Goal: Task Accomplishment & Management: Manage account settings

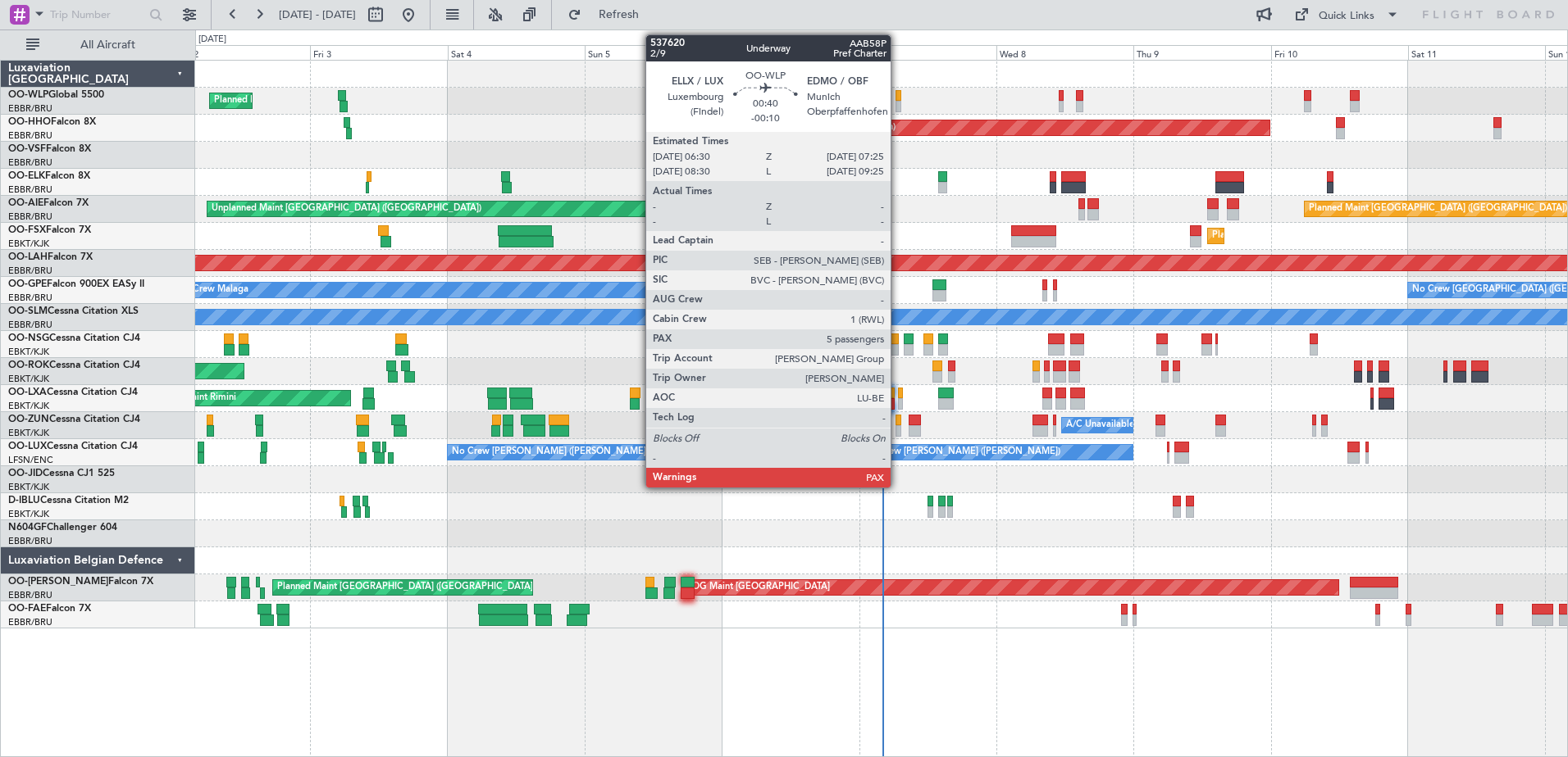
click at [898, 94] on div at bounding box center [898, 96] width 5 height 12
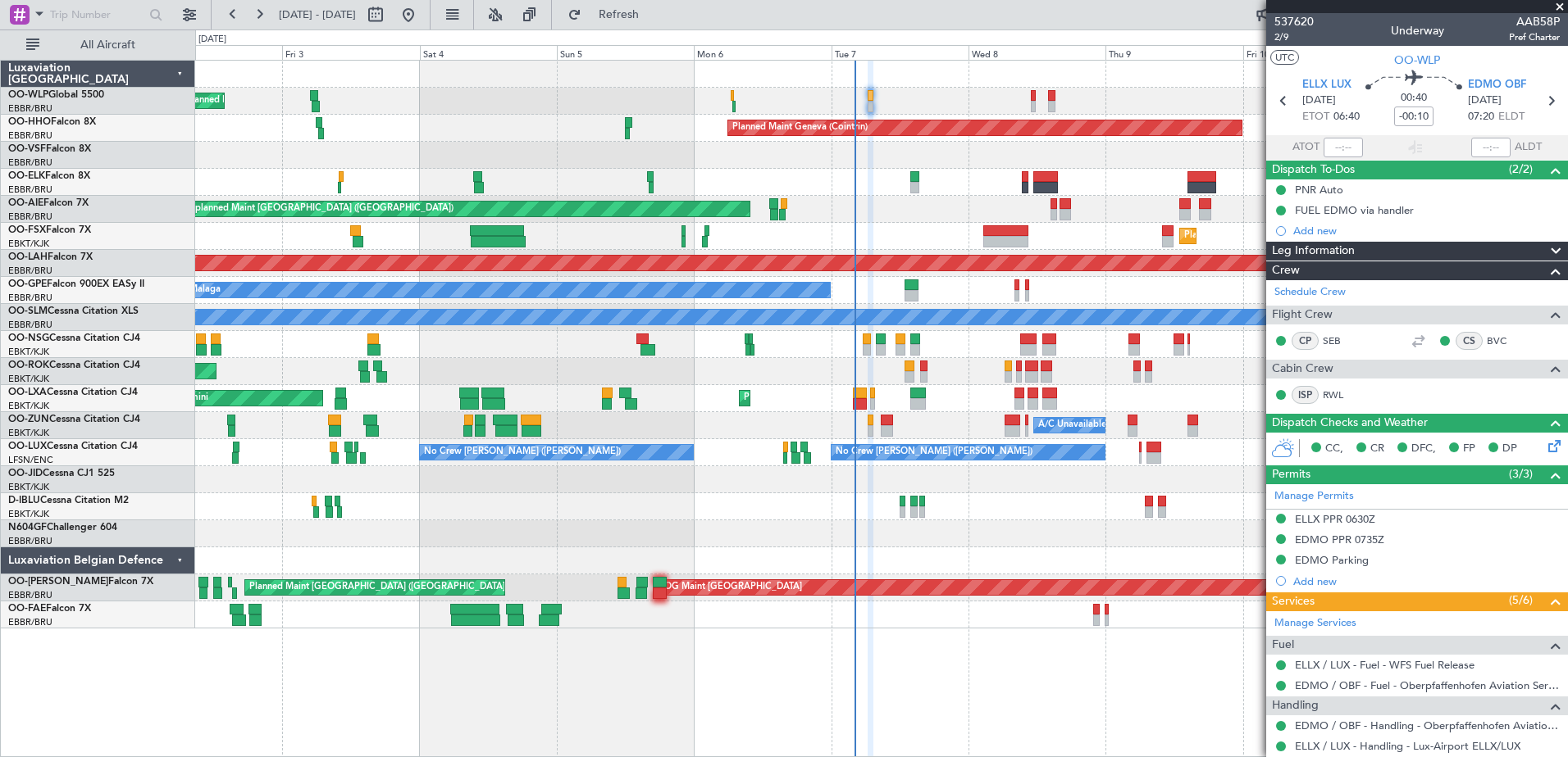
click at [1424, 246] on fb-app "09 Oct 2025 - 19 Oct 2025 Refresh Quick Links All Aircraft Planned Maint Milan …" at bounding box center [784, 385] width 1568 height 745
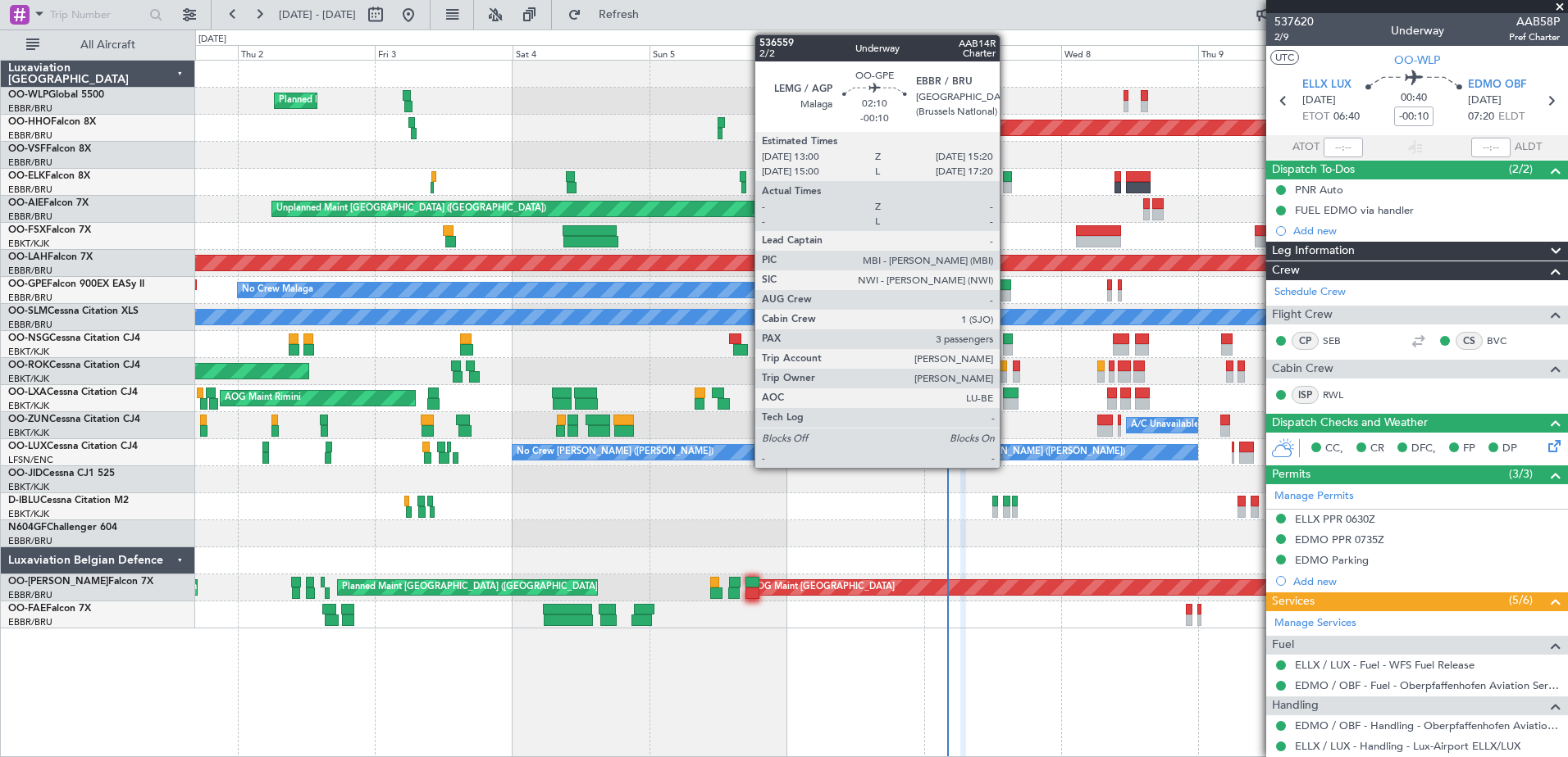
click at [1007, 293] on div at bounding box center [1004, 296] width 14 height 12
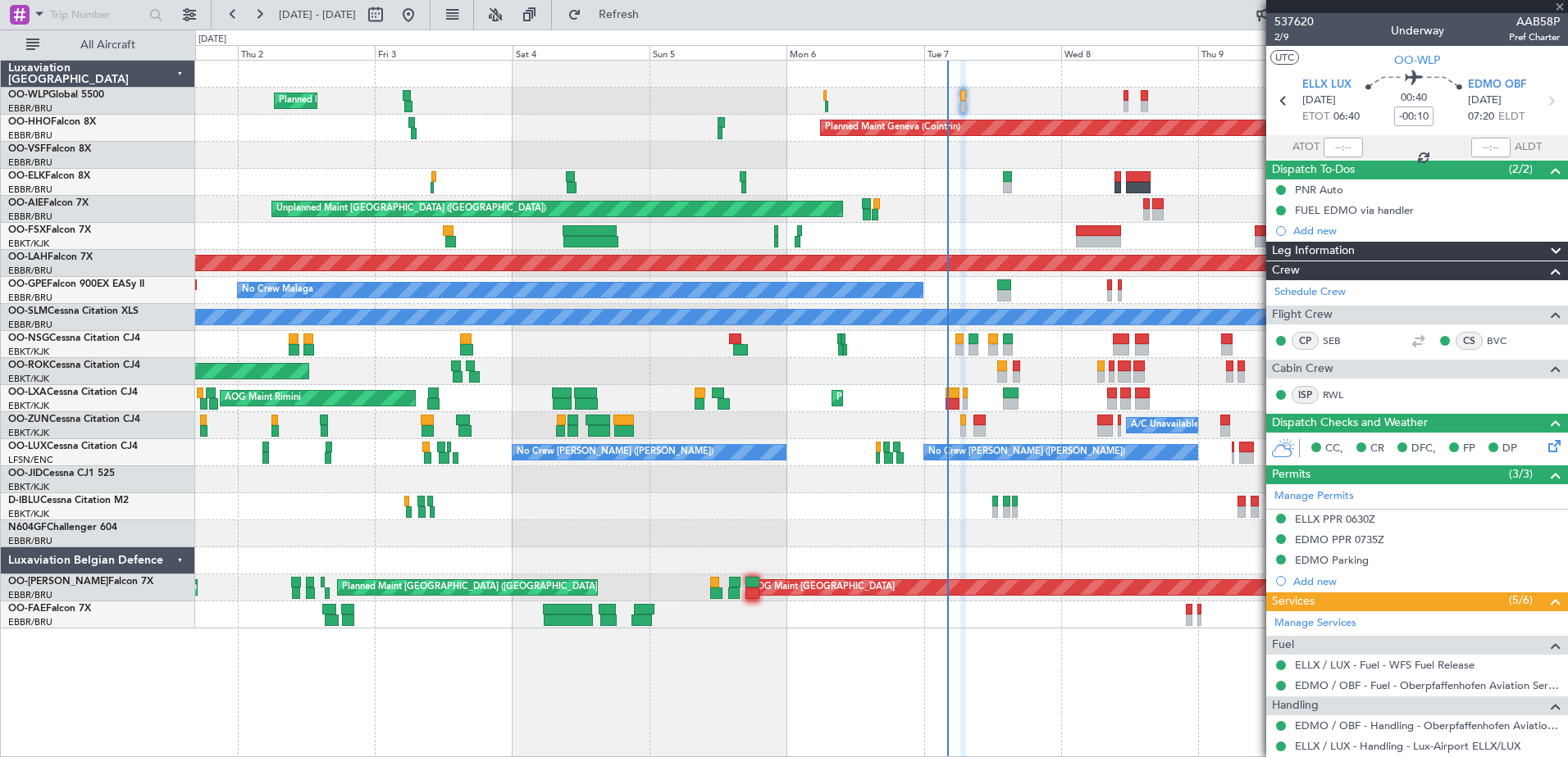
type input "3"
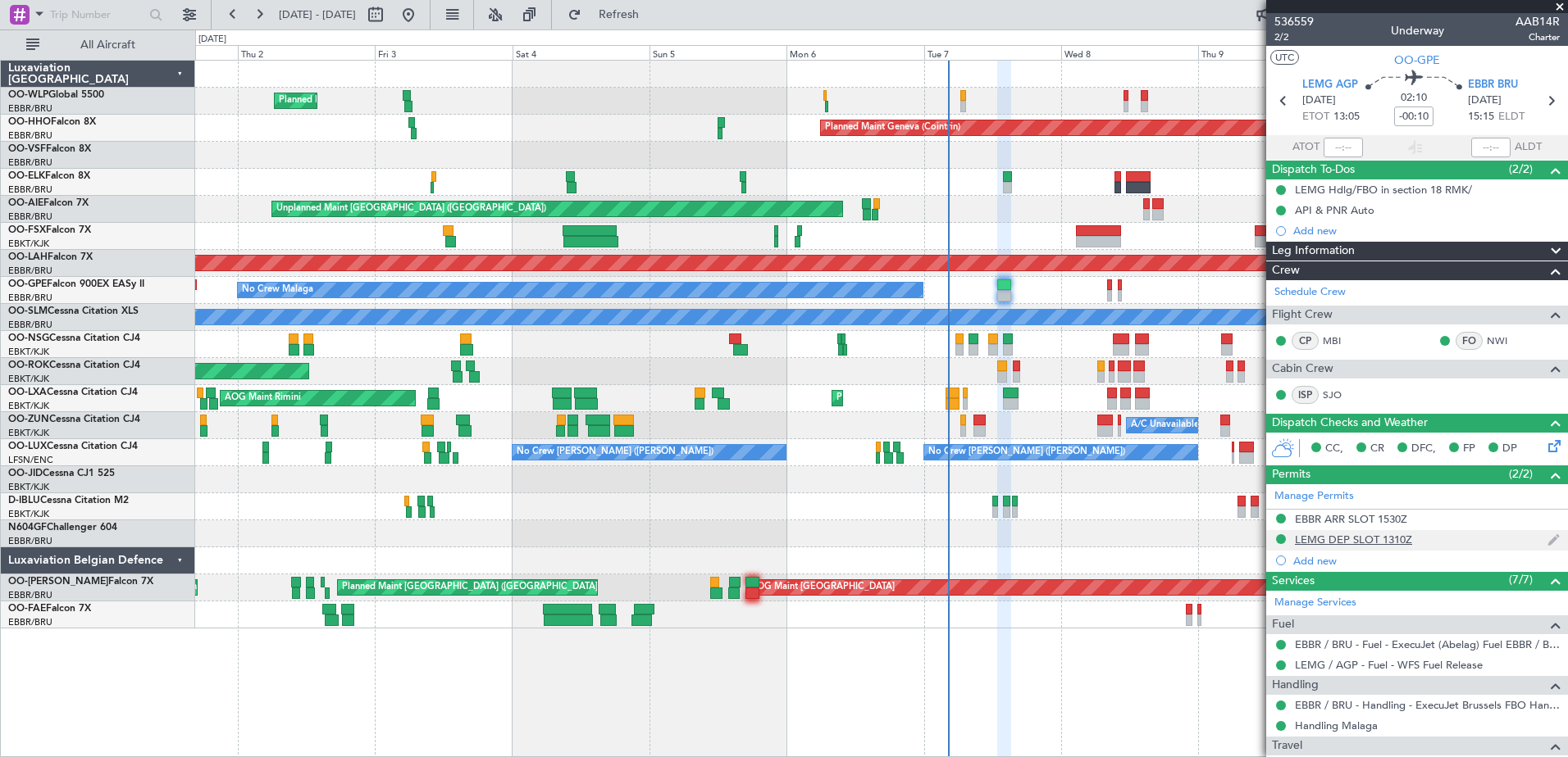
click at [1331, 539] on div "LEMG DEP SLOT 1310Z" at bounding box center [1354, 540] width 117 height 14
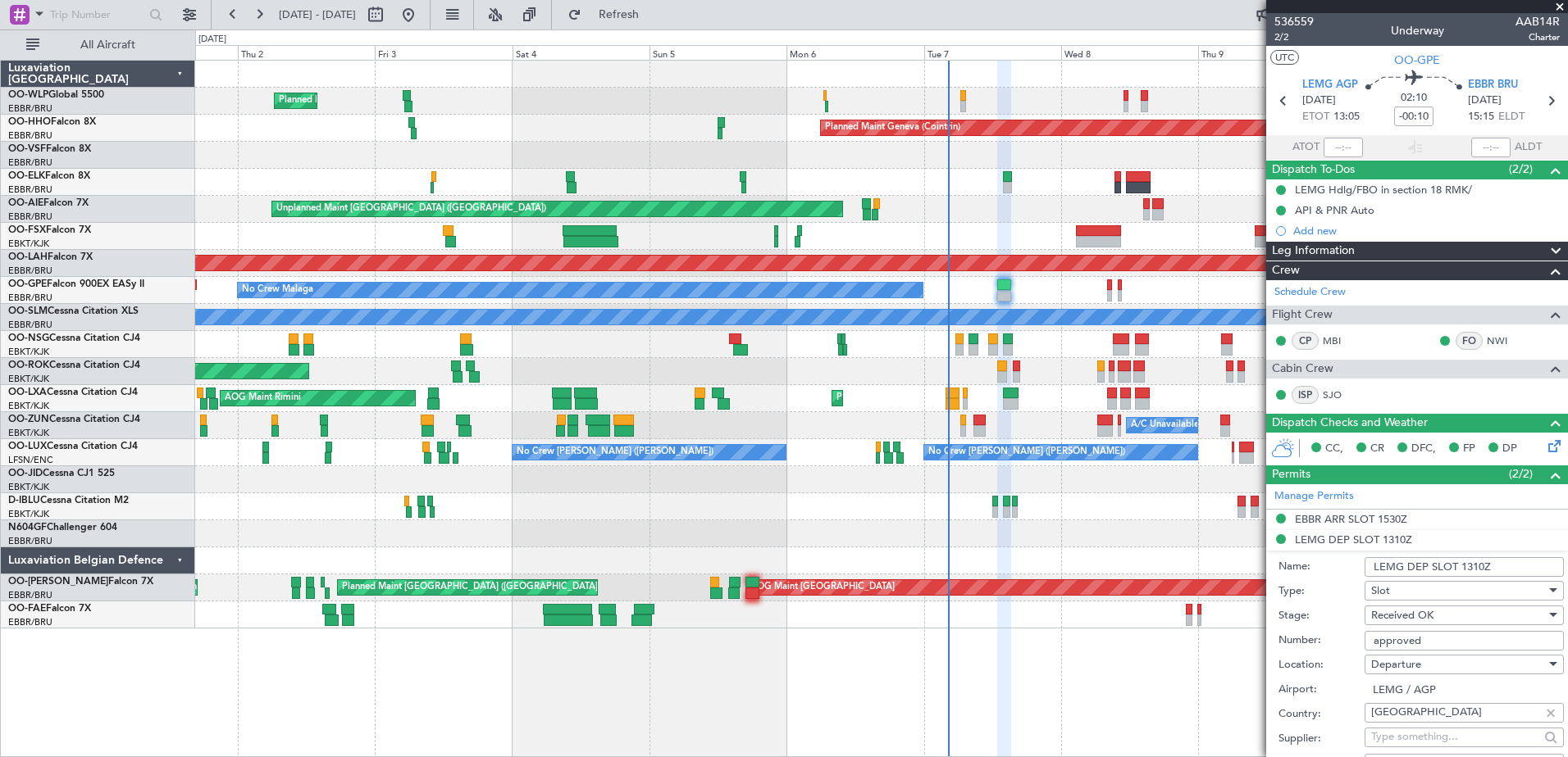
scroll to position [328, 0]
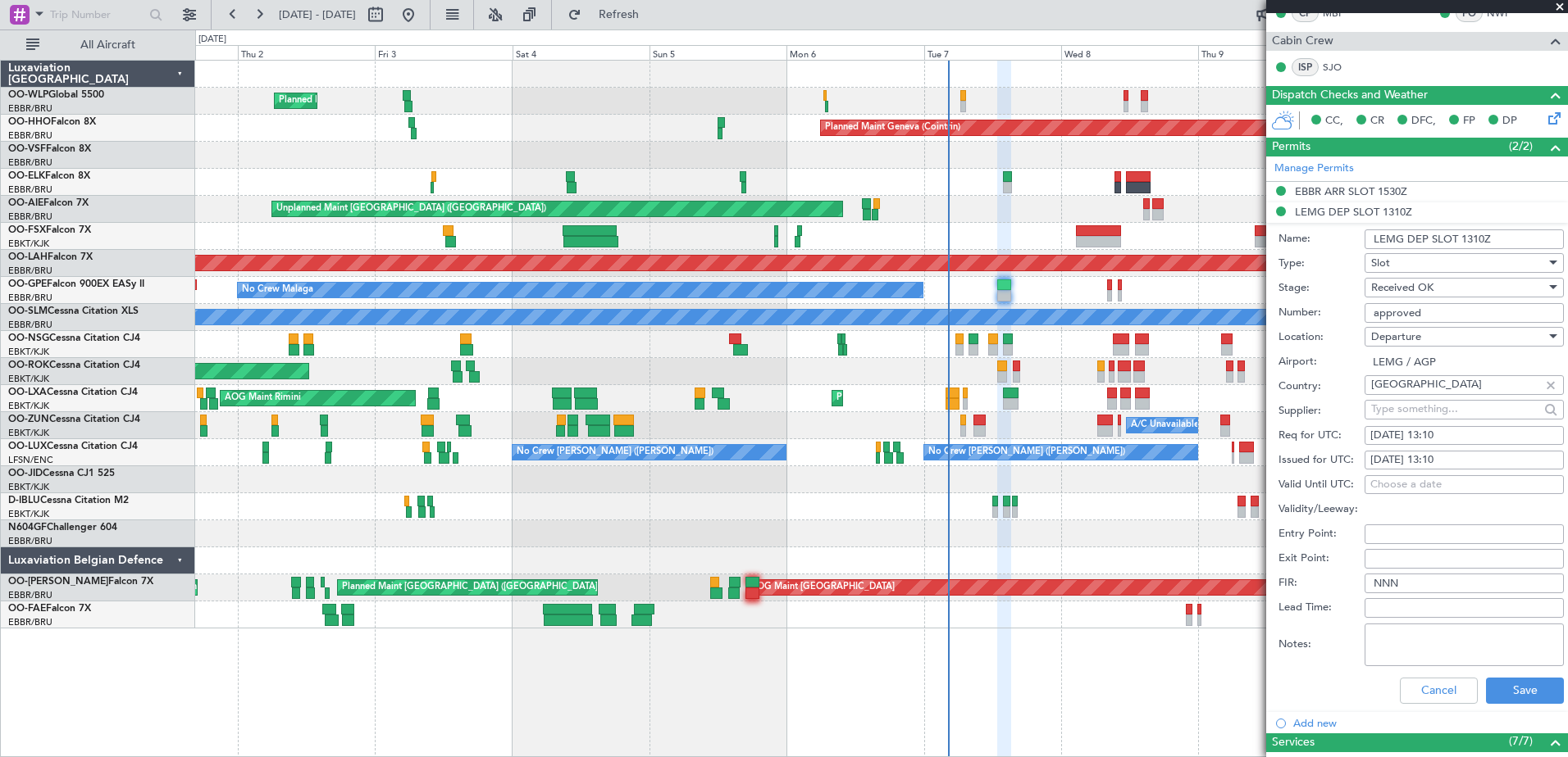
click at [1460, 429] on div "07/10/2025 13:10" at bounding box center [1464, 436] width 188 height 16
select select "10"
select select "2025"
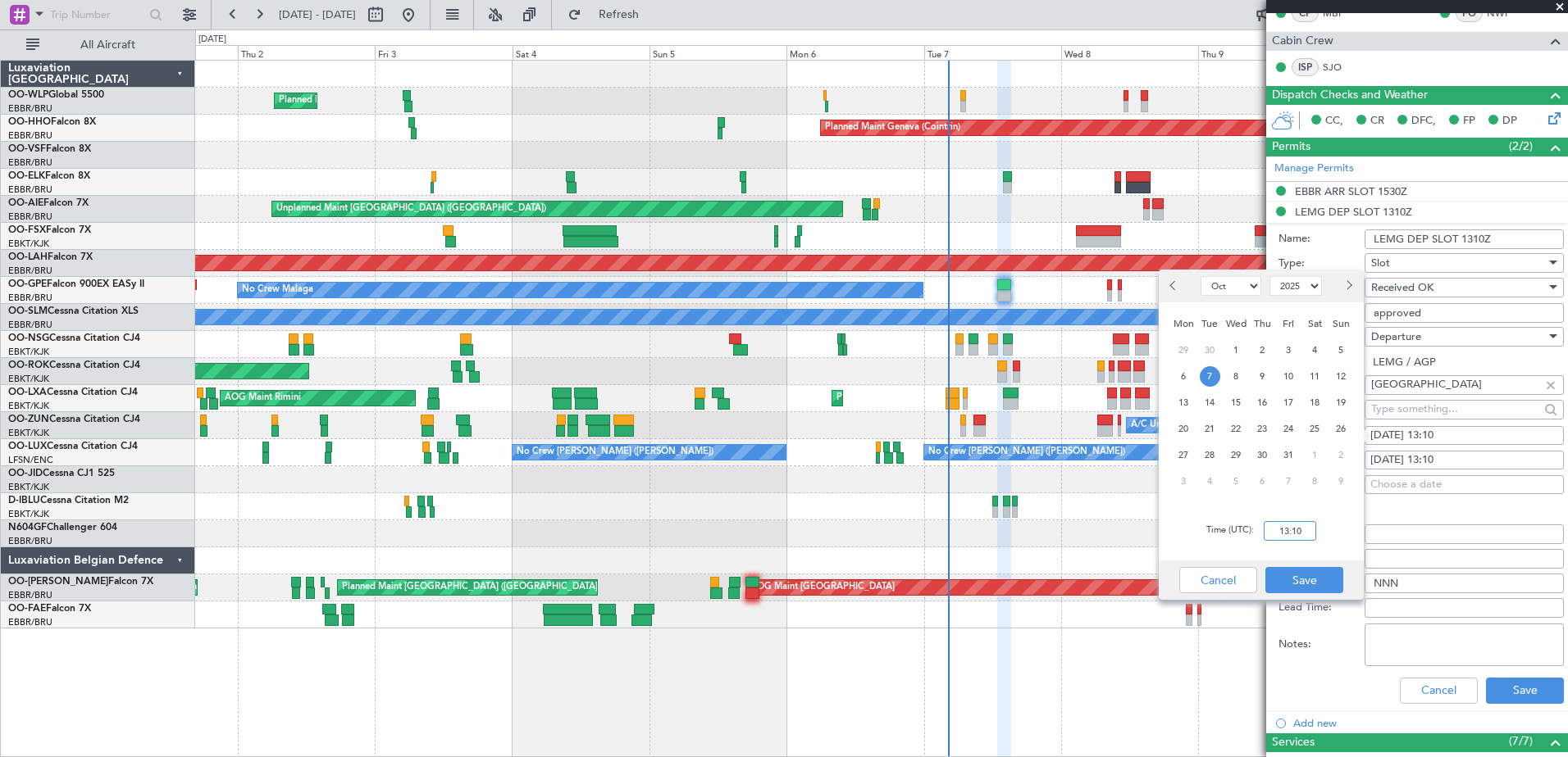
click at [1290, 532] on input "13:10" at bounding box center [1290, 531] width 52 height 20
type input "12:55"
click at [1303, 578] on button "Save" at bounding box center [1304, 580] width 78 height 26
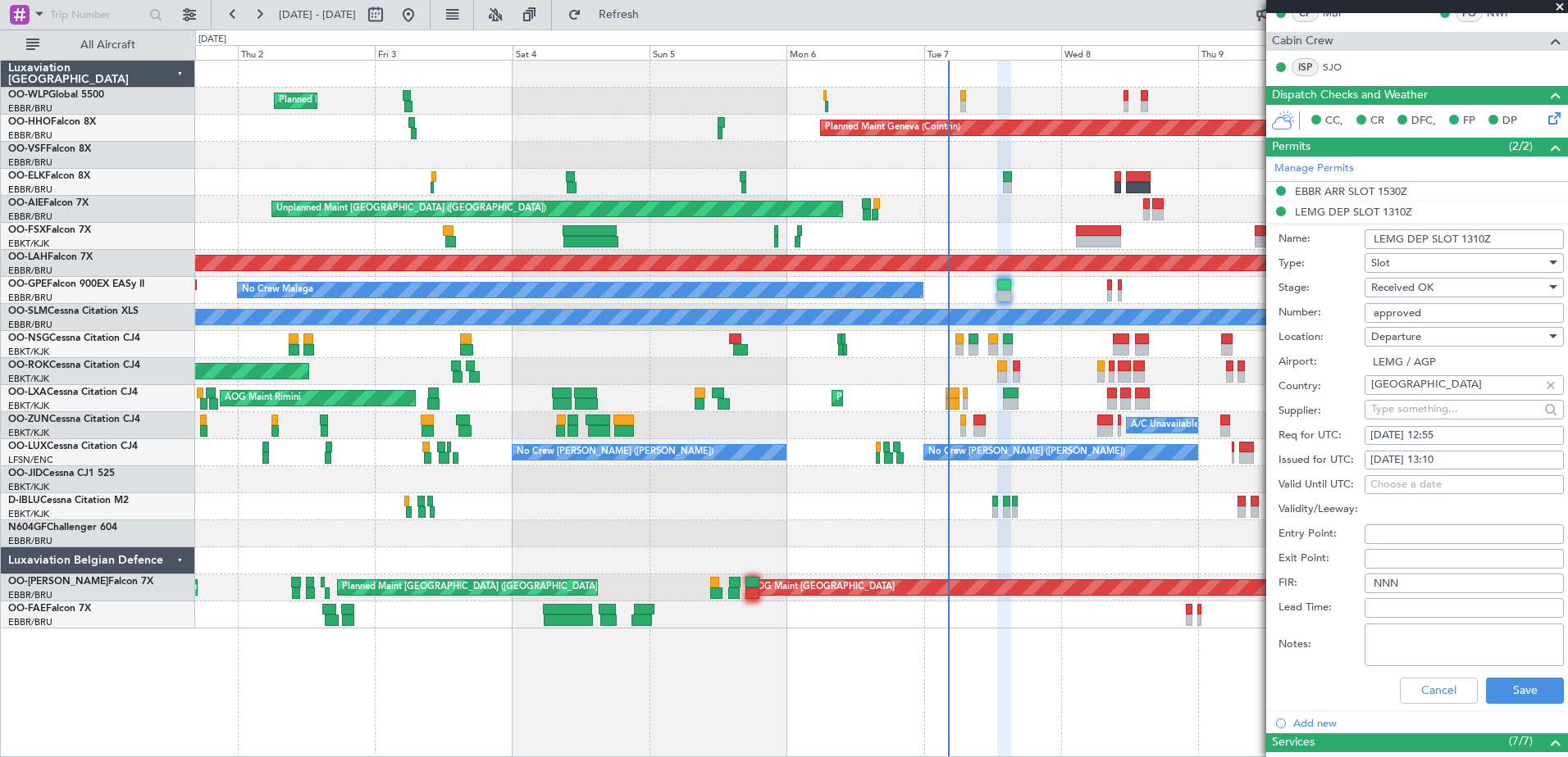
click at [1474, 453] on div "07/10/2025 13:10" at bounding box center [1464, 460] width 188 height 16
select select "10"
select select "2025"
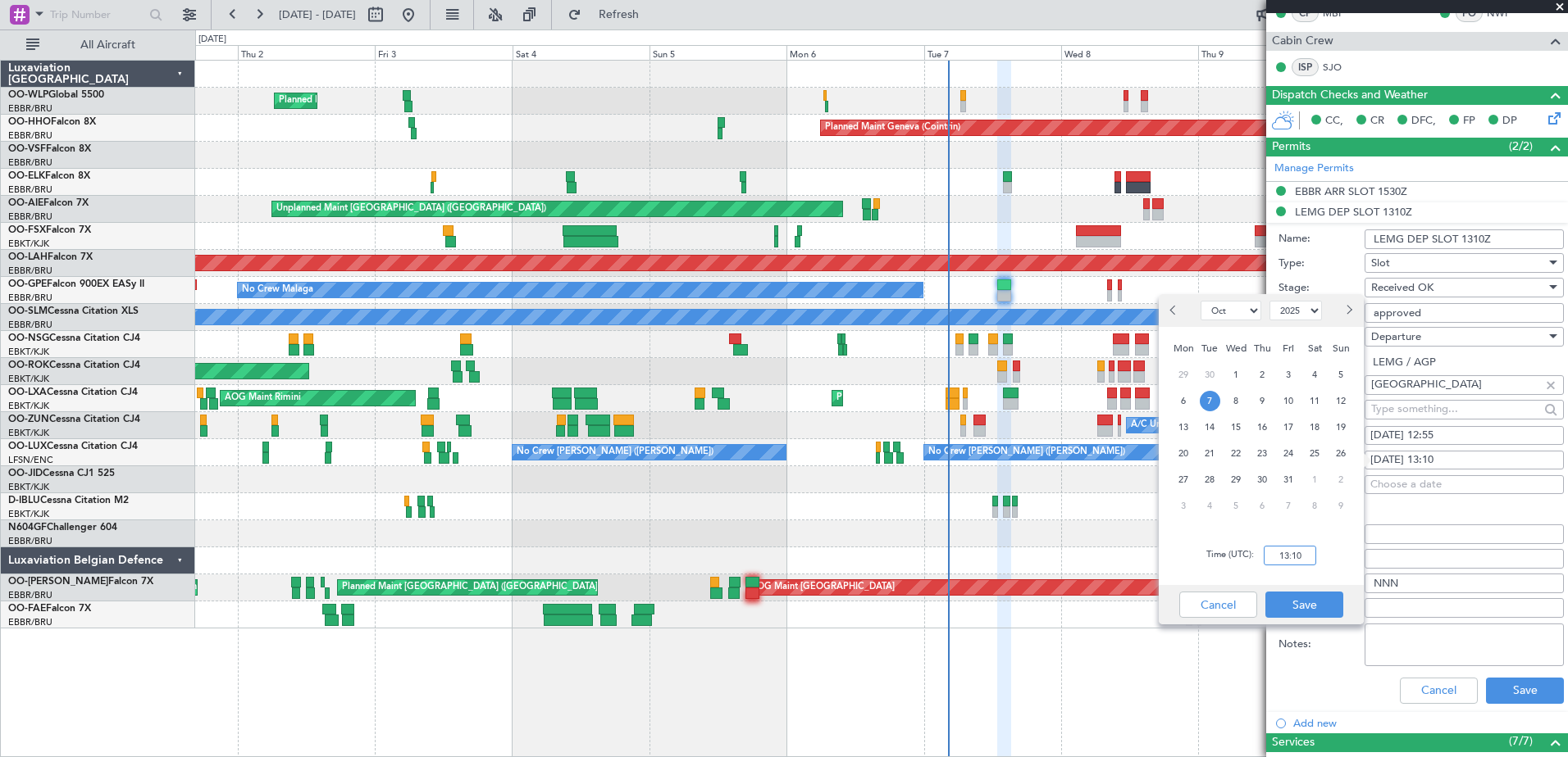
click at [1286, 560] on input "13:10" at bounding box center [1290, 556] width 52 height 20
type input "12:55"
click at [1308, 606] on button "Save" at bounding box center [1304, 605] width 78 height 26
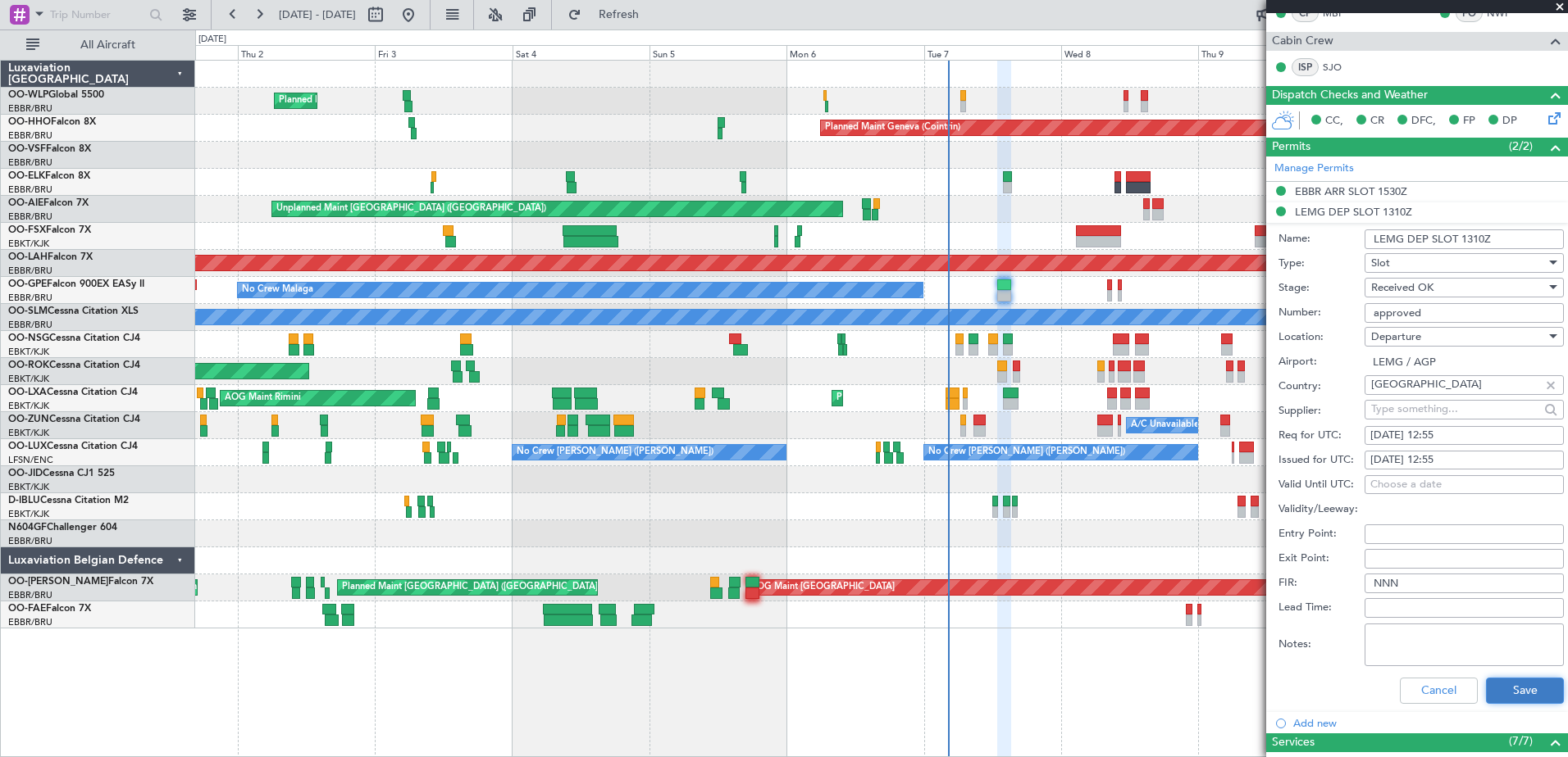
click at [1514, 686] on button "Save" at bounding box center [1525, 690] width 78 height 26
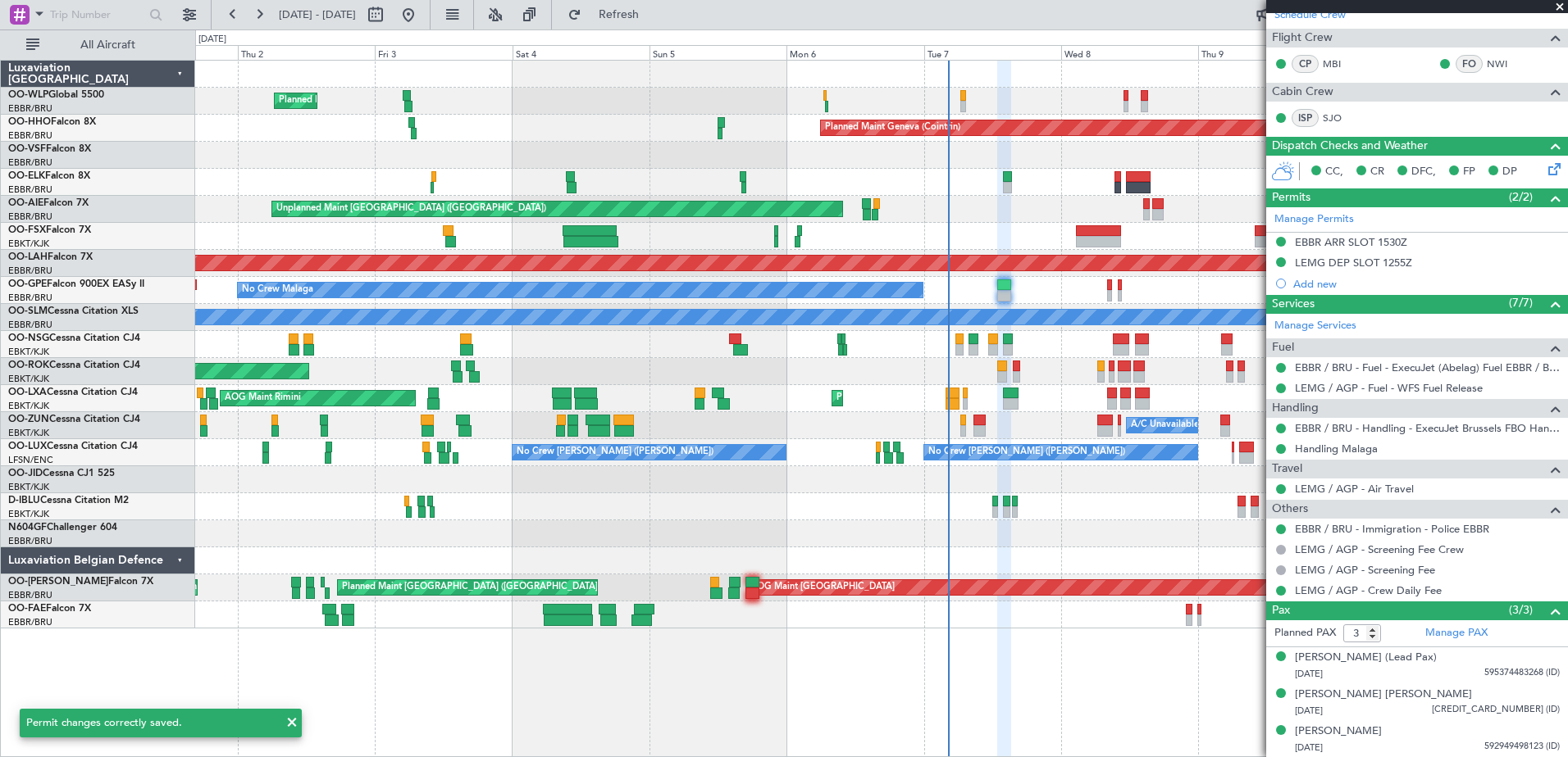
scroll to position [0, 0]
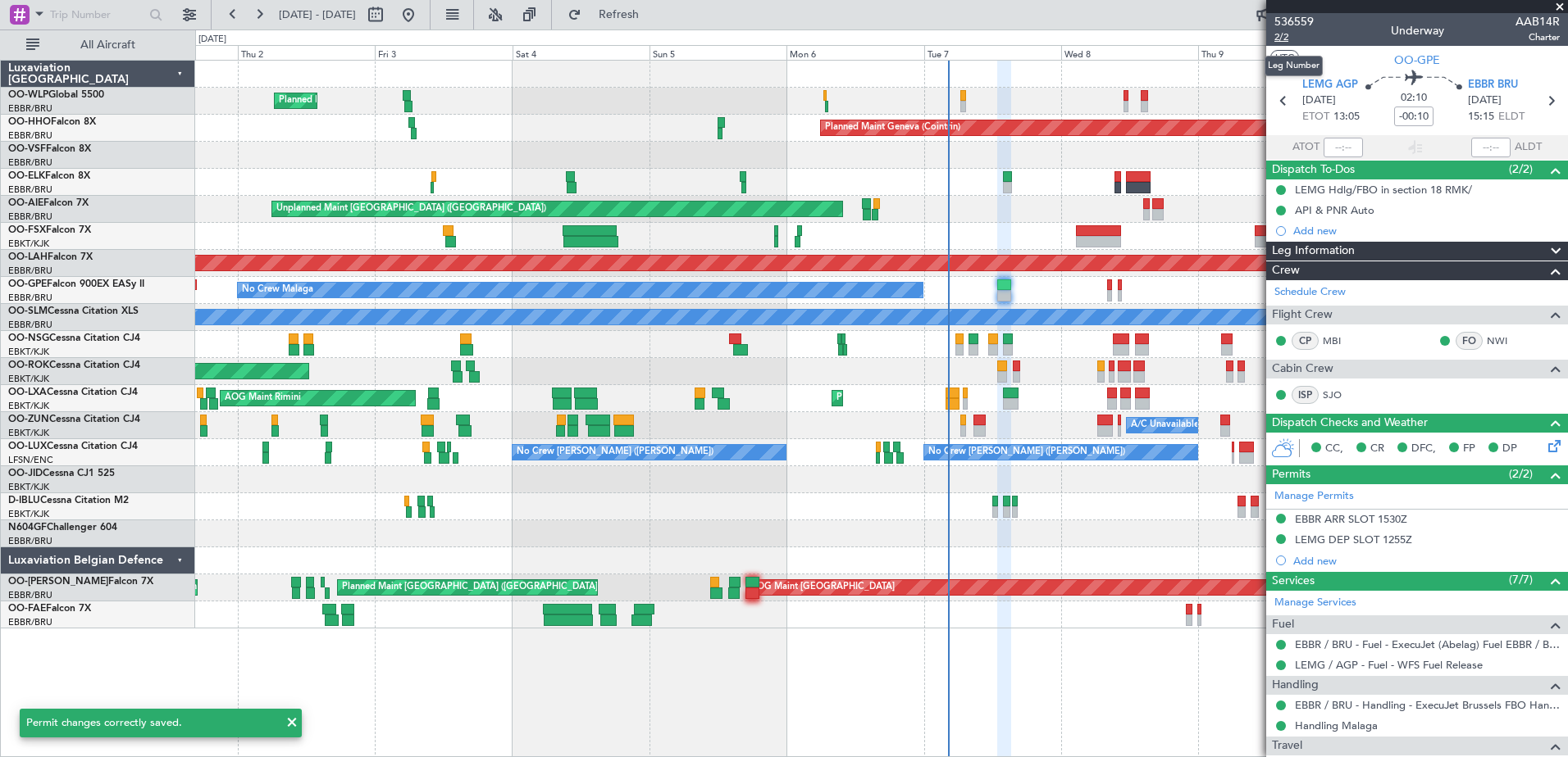
click at [1277, 38] on span "2/2" at bounding box center [1294, 37] width 40 height 14
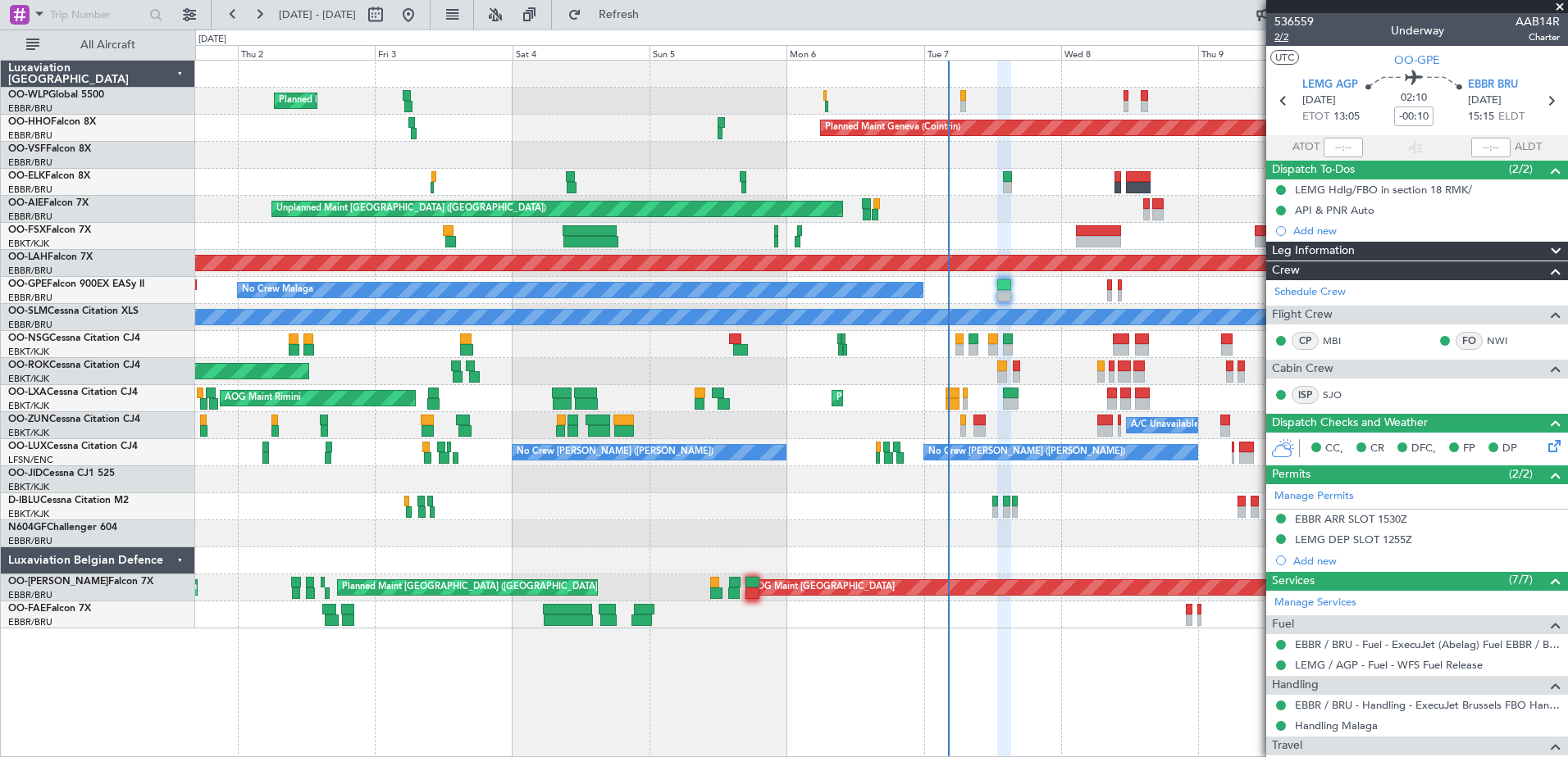
click at [1293, 41] on span "2/2" at bounding box center [1294, 37] width 40 height 14
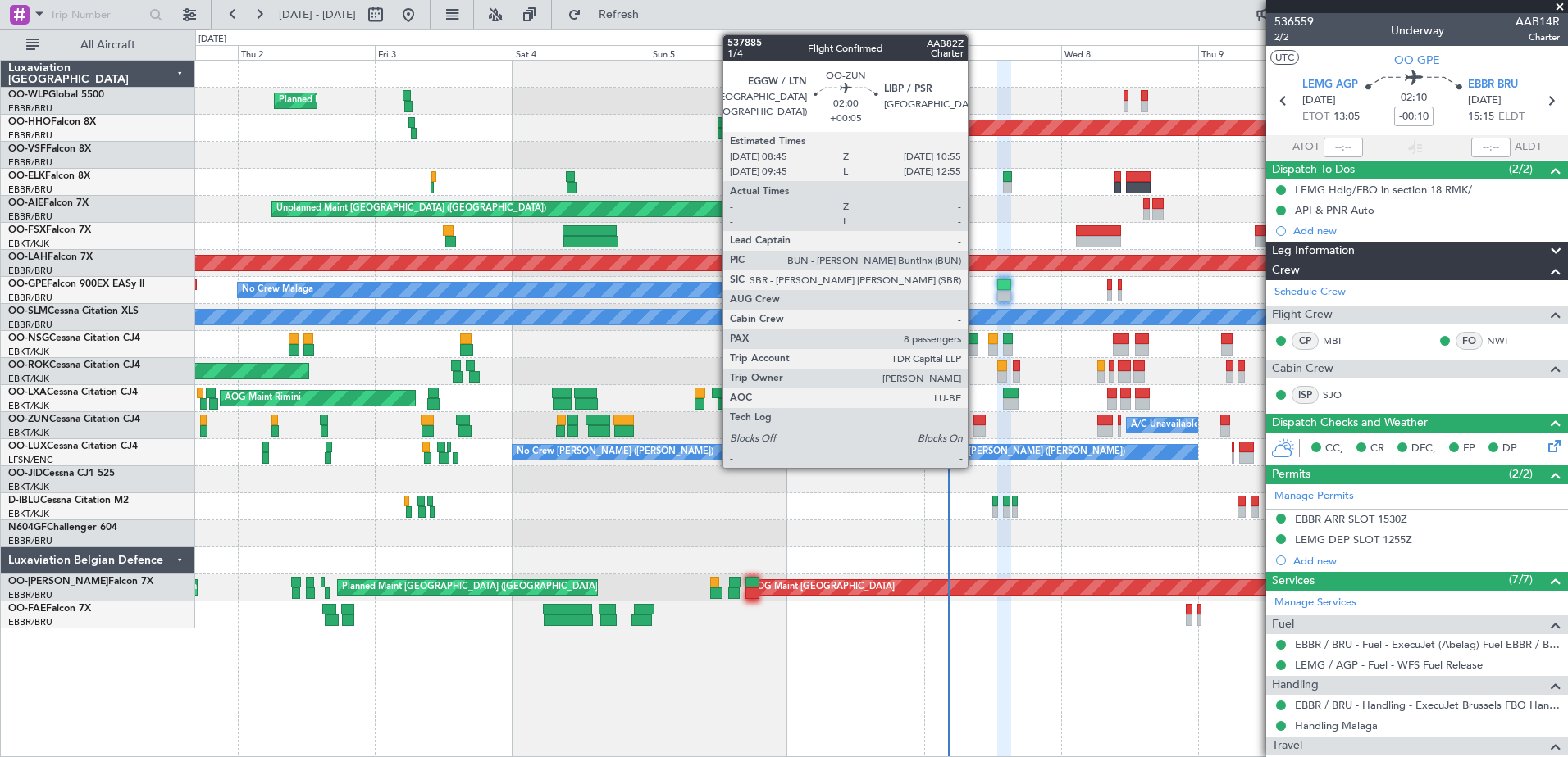
click at [975, 423] on div at bounding box center [979, 420] width 14 height 12
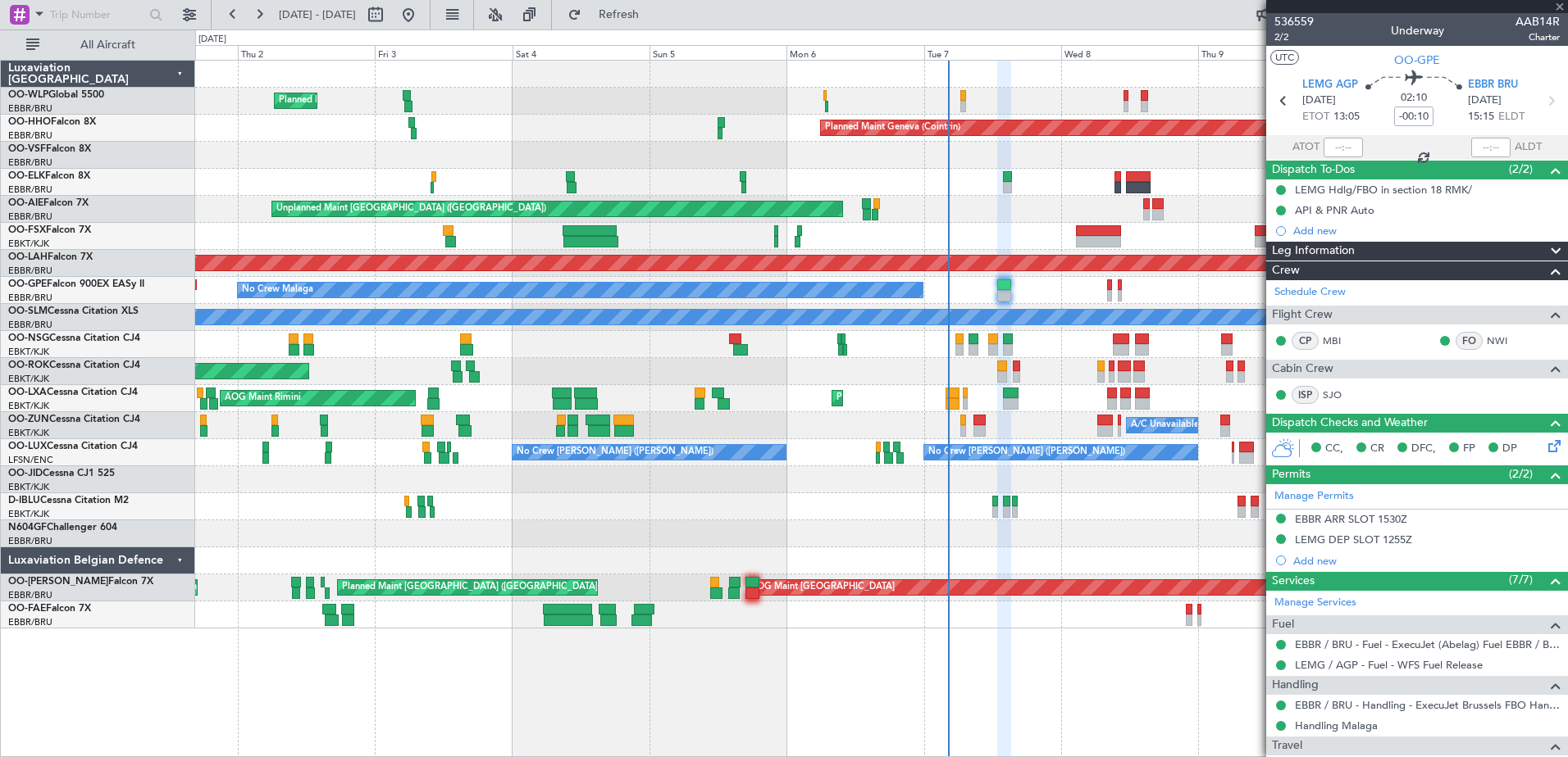
type input "+00:05"
type input "8"
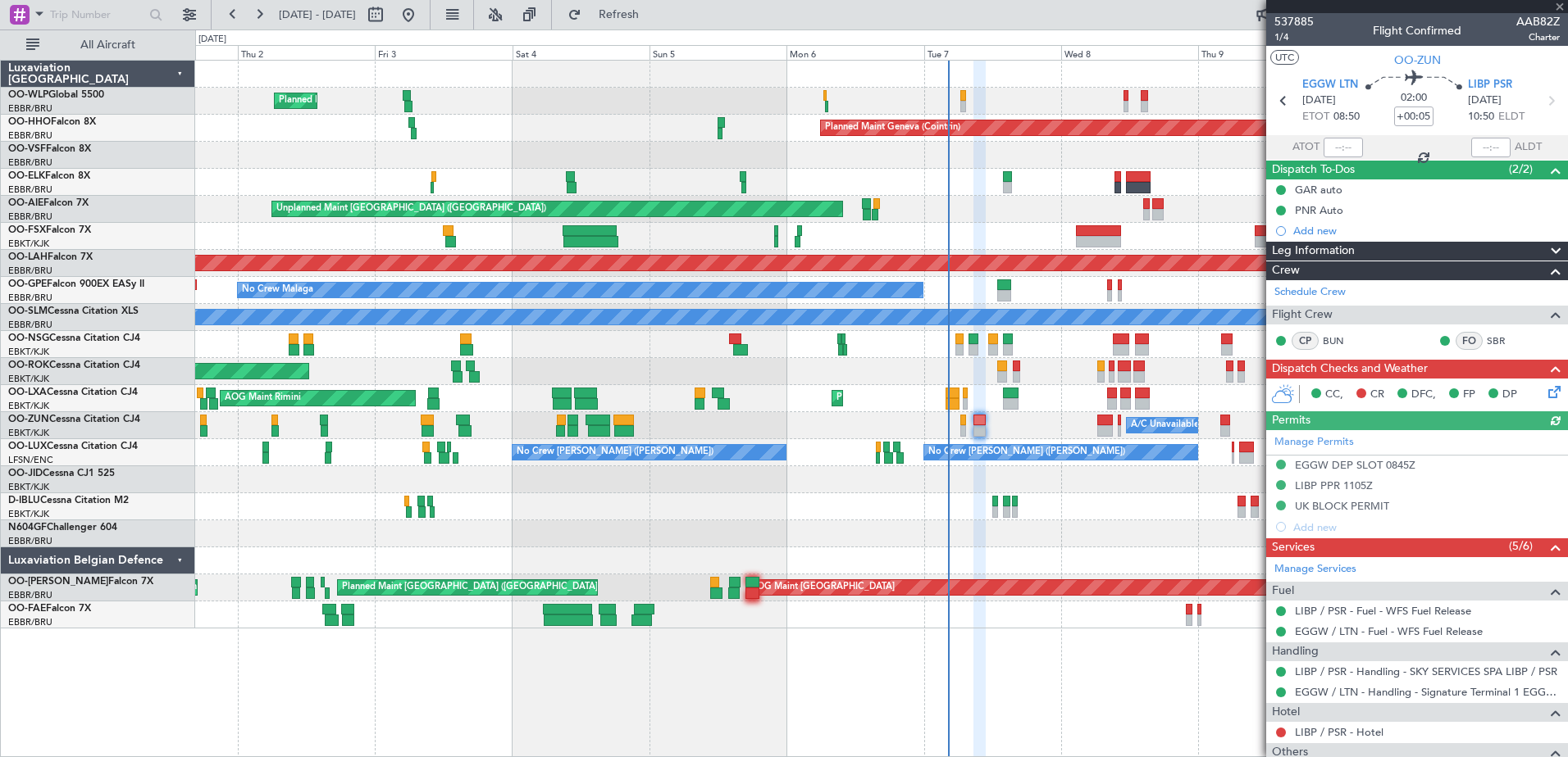
scroll to position [82, 0]
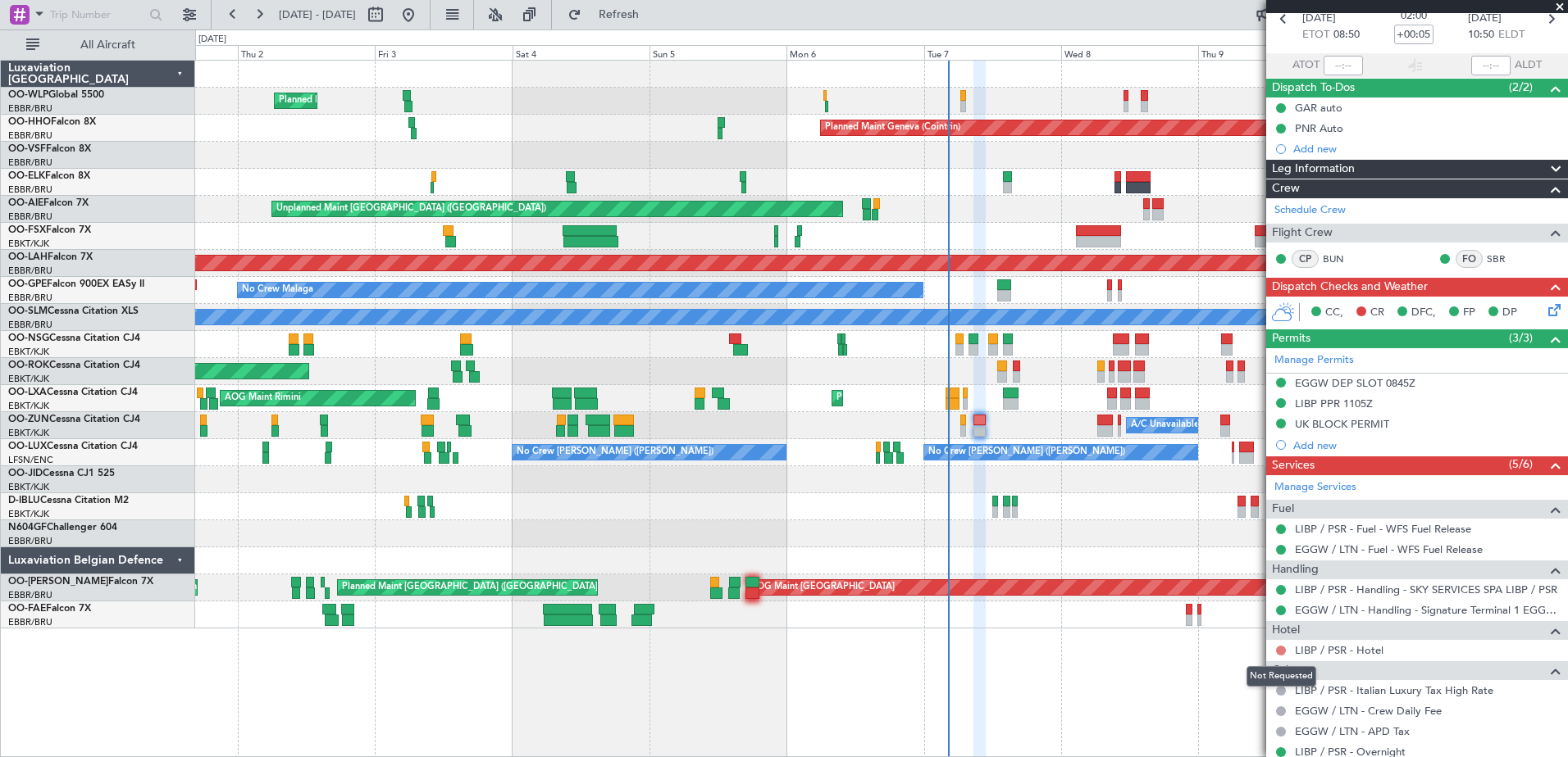
click at [1285, 650] on button at bounding box center [1281, 651] width 10 height 10
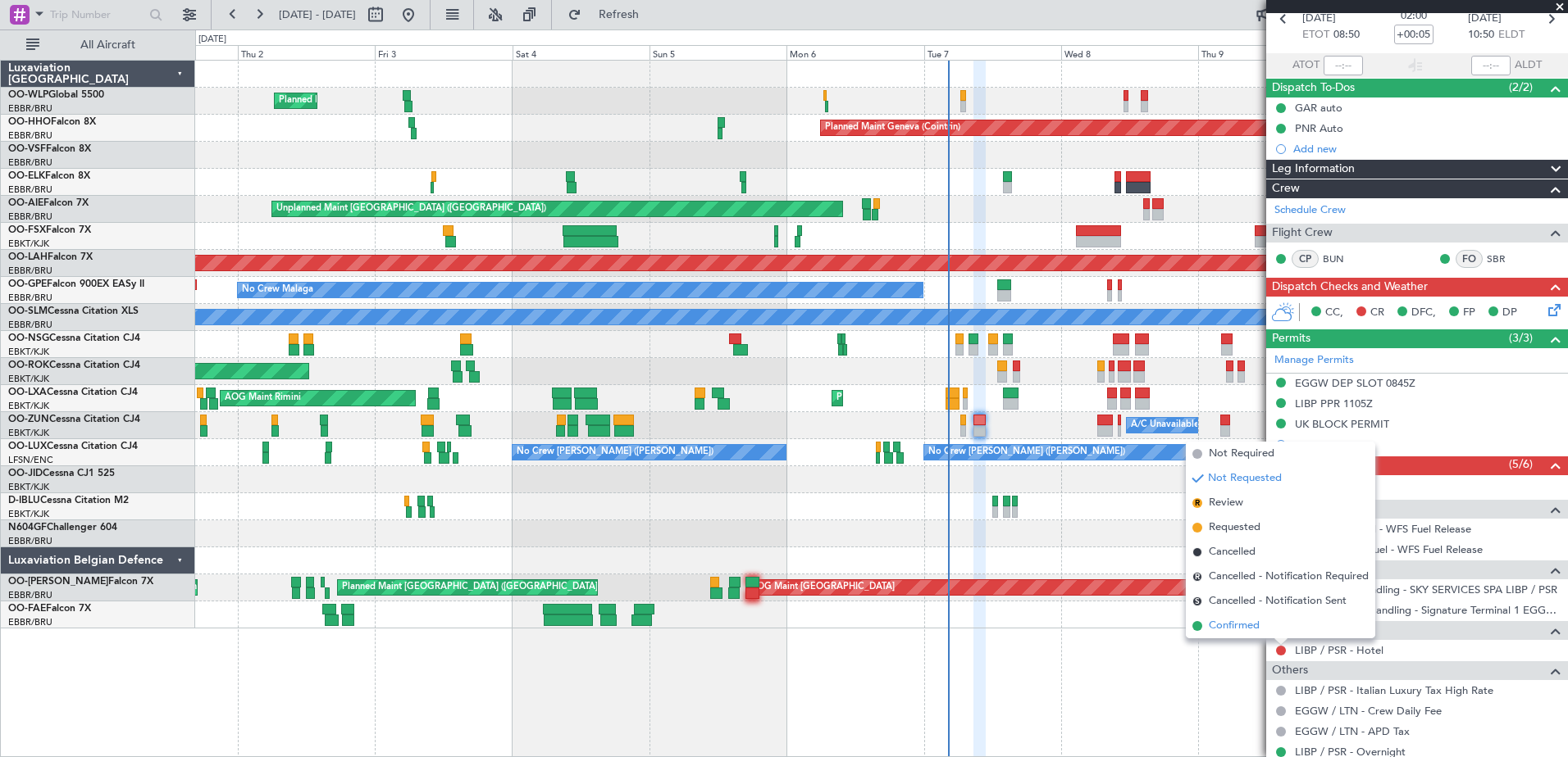
click at [1253, 629] on span "Confirmed" at bounding box center [1234, 626] width 51 height 16
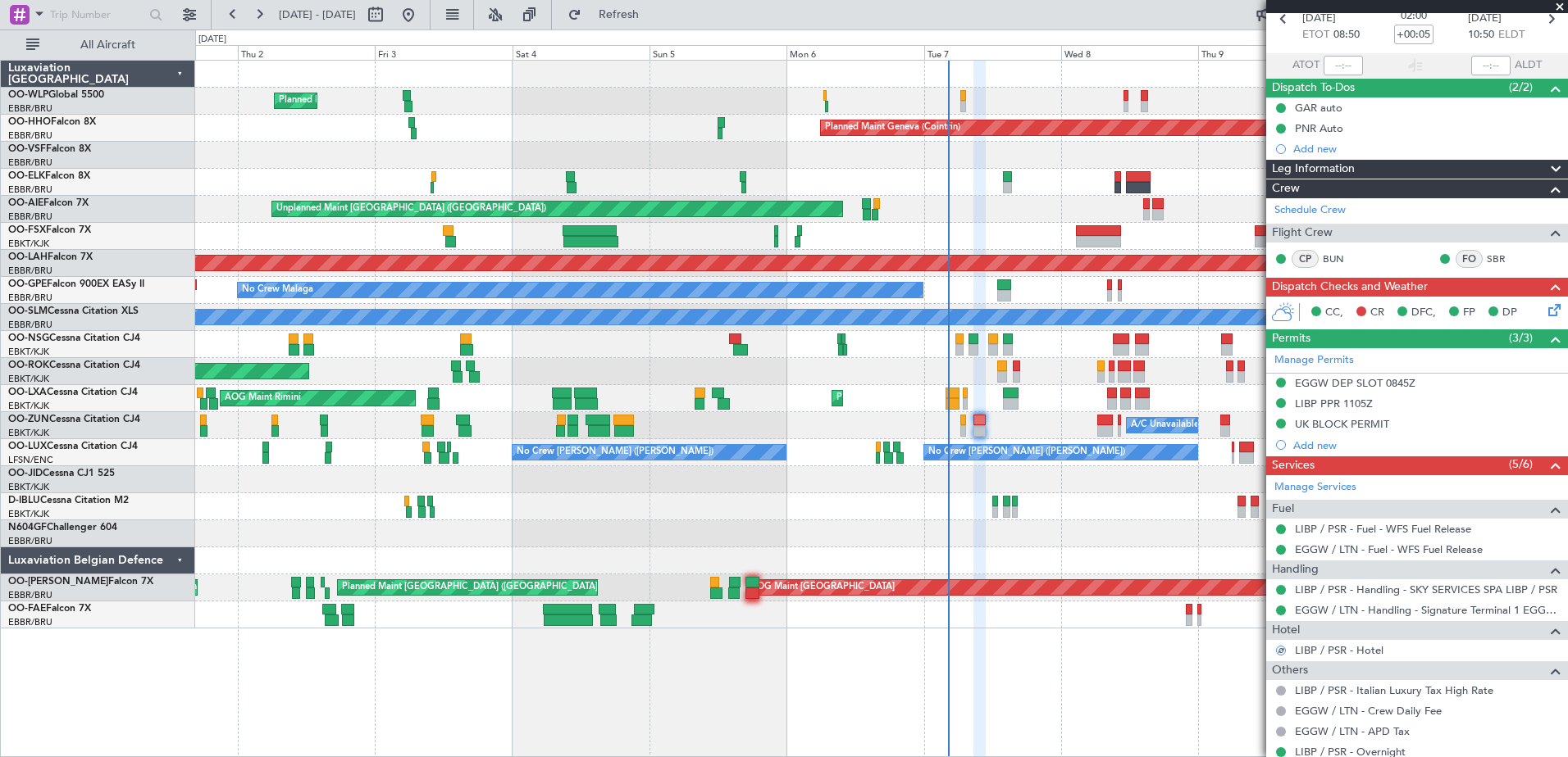
click at [1545, 307] on icon at bounding box center [1552, 307] width 14 height 14
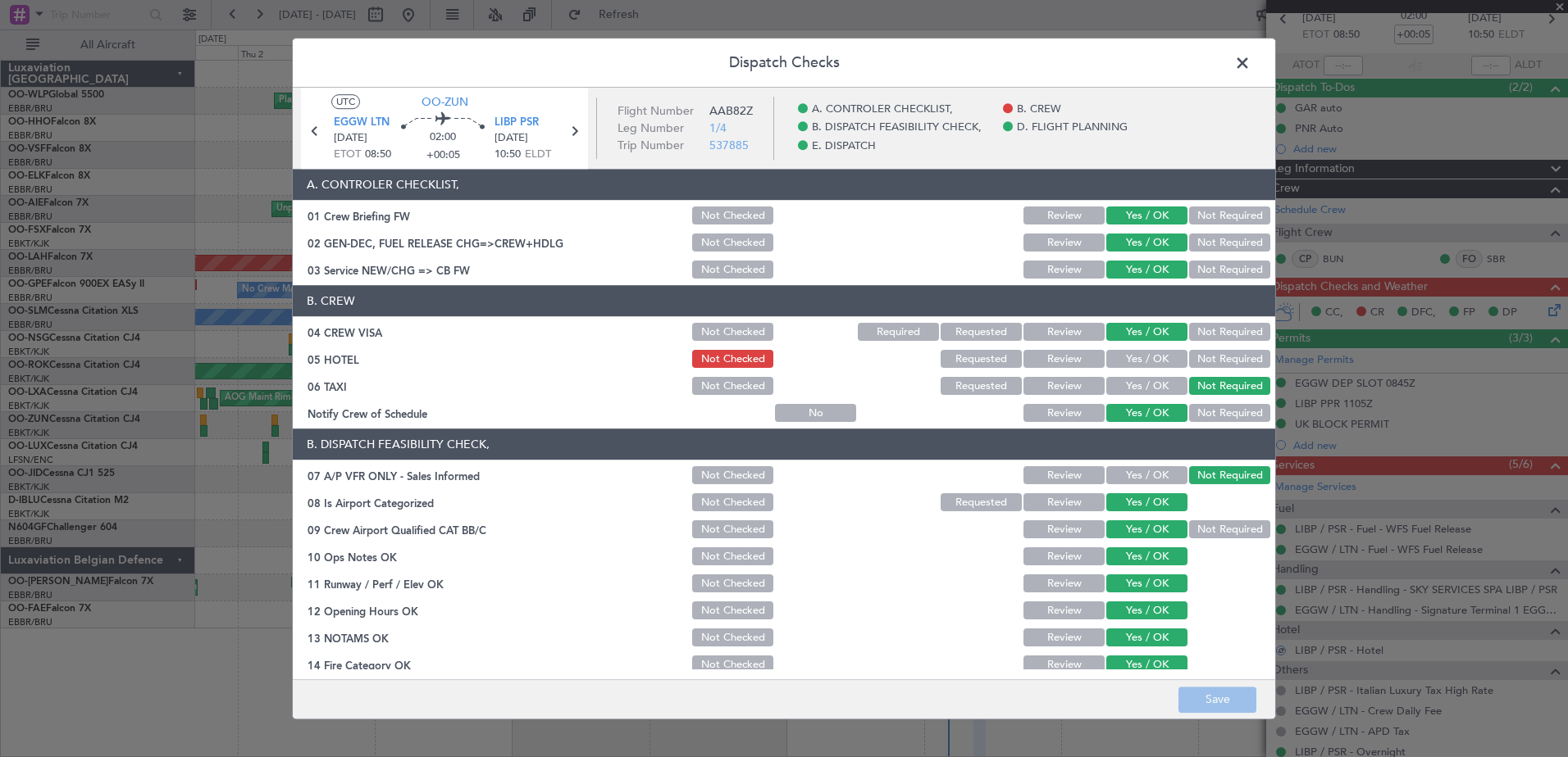
click at [1148, 359] on button "Yes / OK" at bounding box center [1147, 360] width 81 height 18
click at [1228, 699] on button "Save" at bounding box center [1218, 699] width 78 height 26
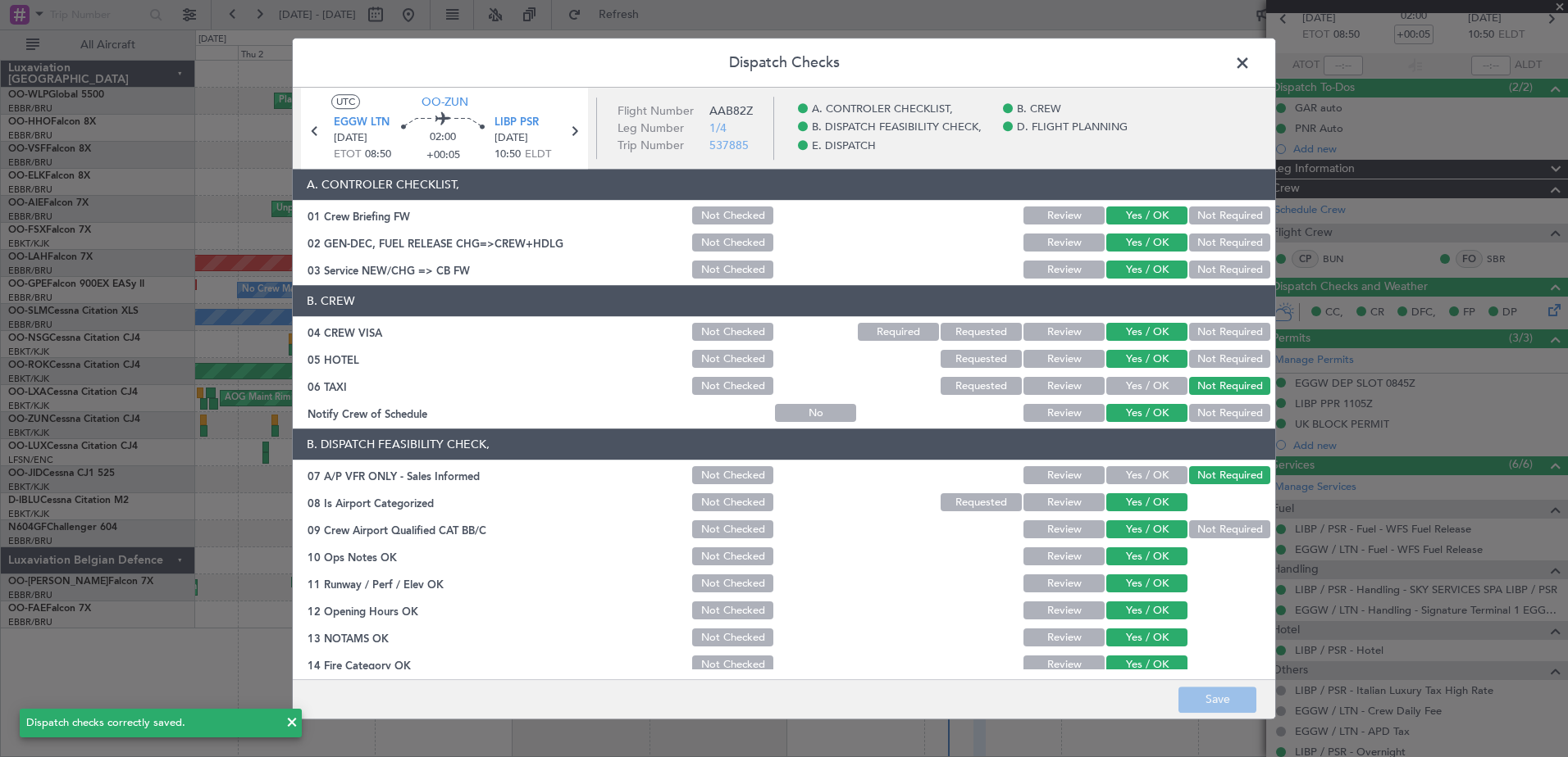
click at [1250, 62] on span at bounding box center [1250, 67] width 0 height 32
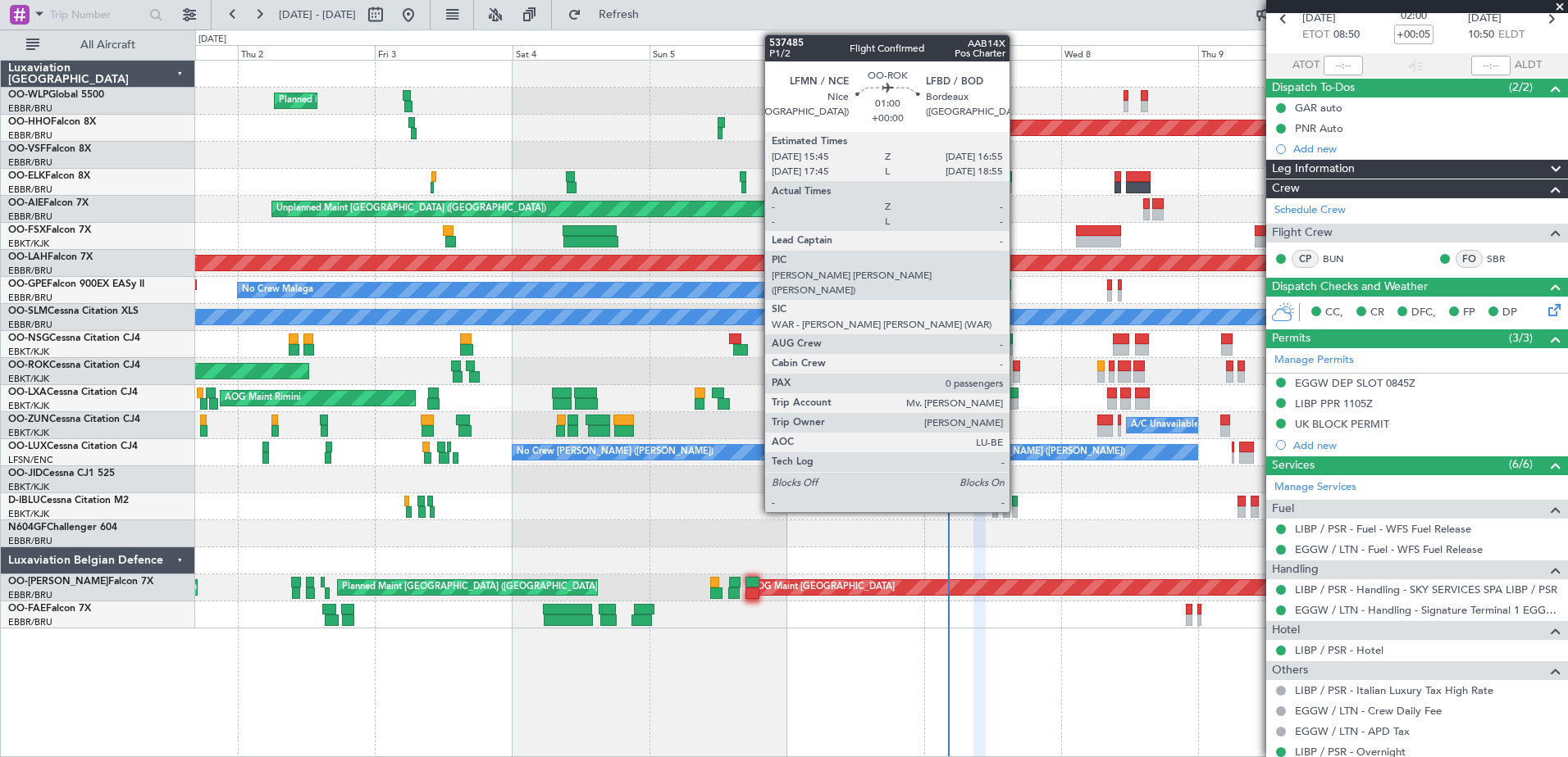
click at [1017, 365] on div at bounding box center [1016, 366] width 7 height 12
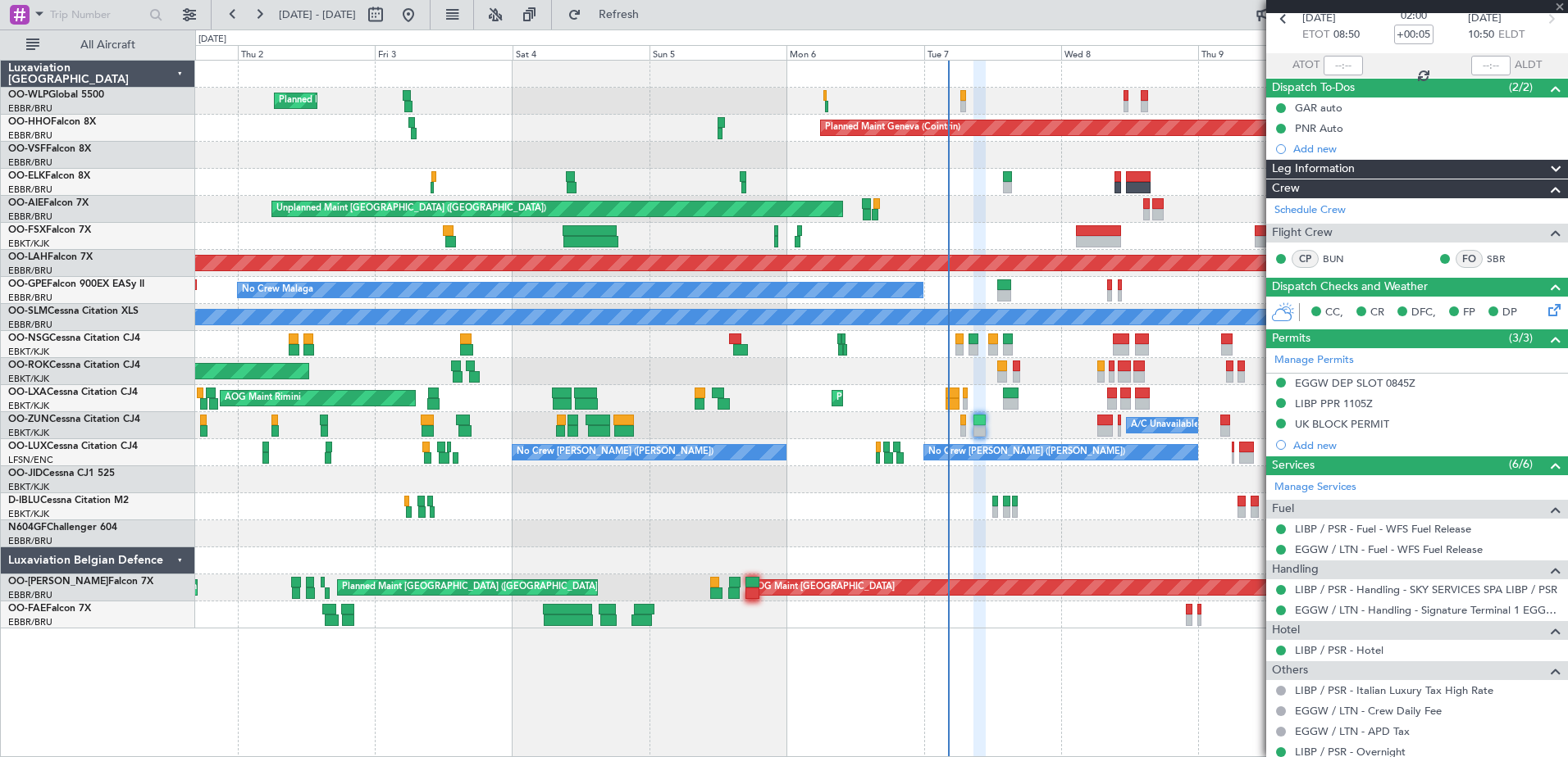
type input "0"
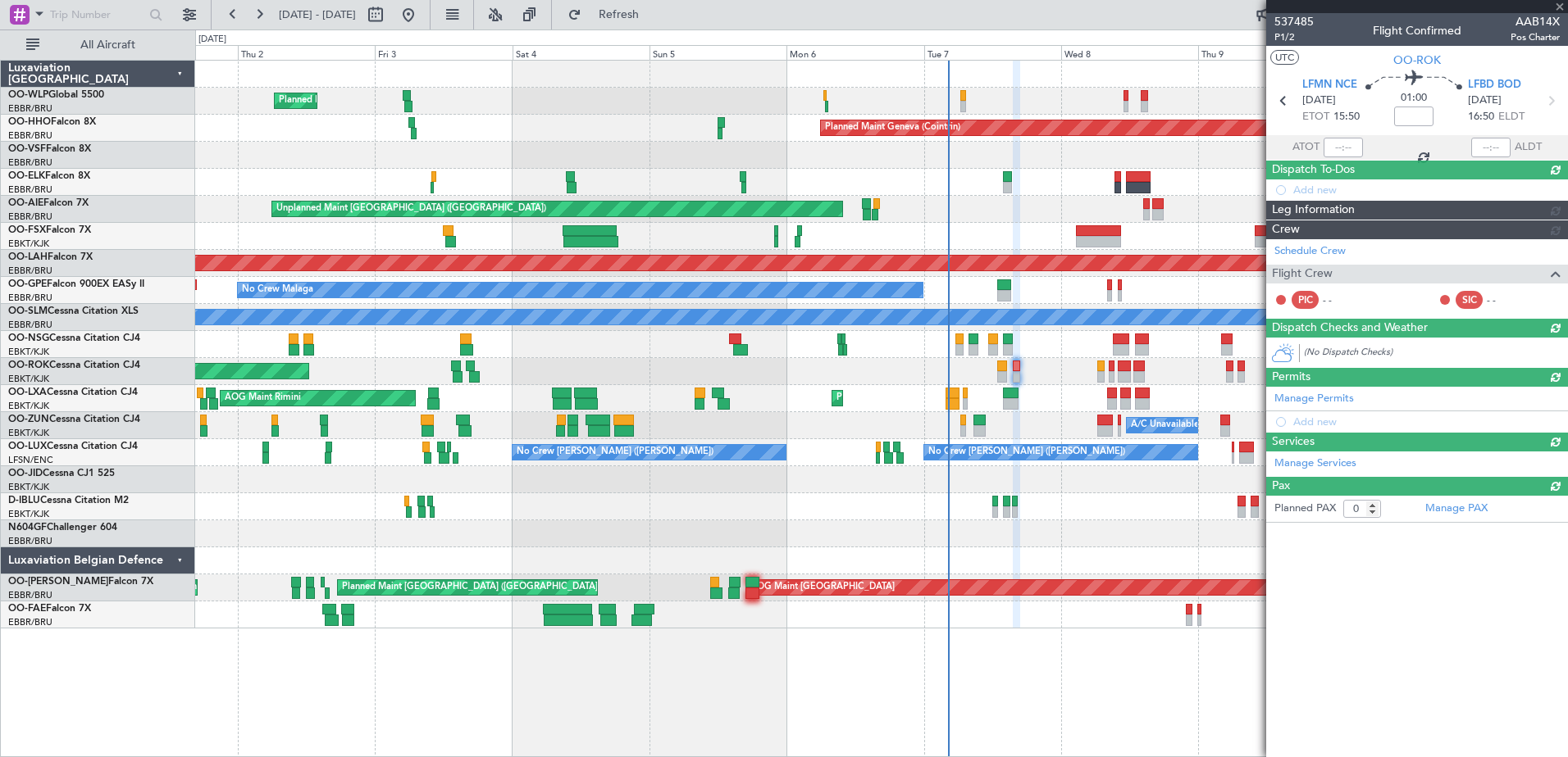
scroll to position [0, 0]
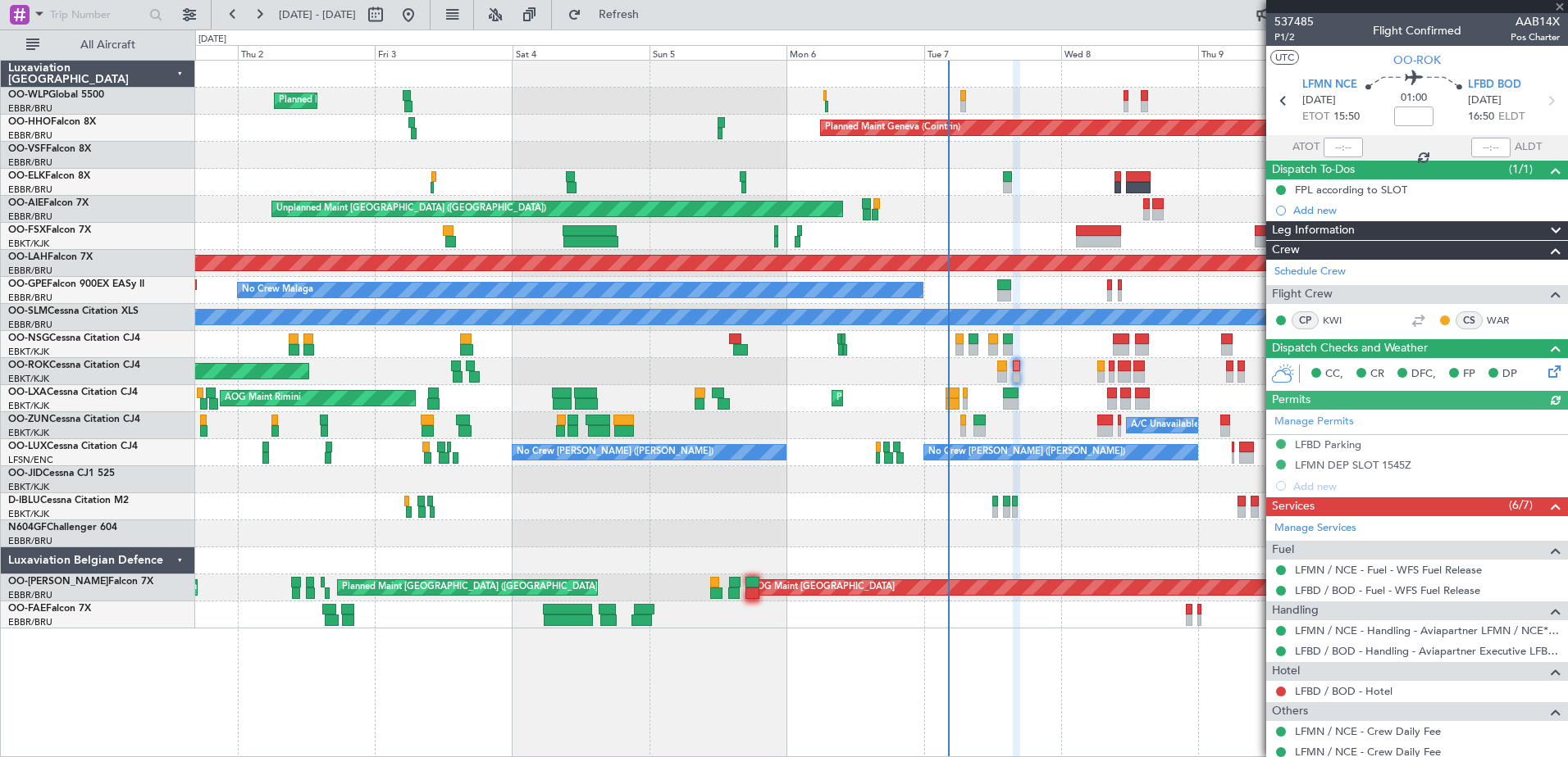
click at [1277, 686] on nimbus-traffic-light at bounding box center [1281, 692] width 14 height 14
click at [1277, 690] on button at bounding box center [1281, 691] width 10 height 10
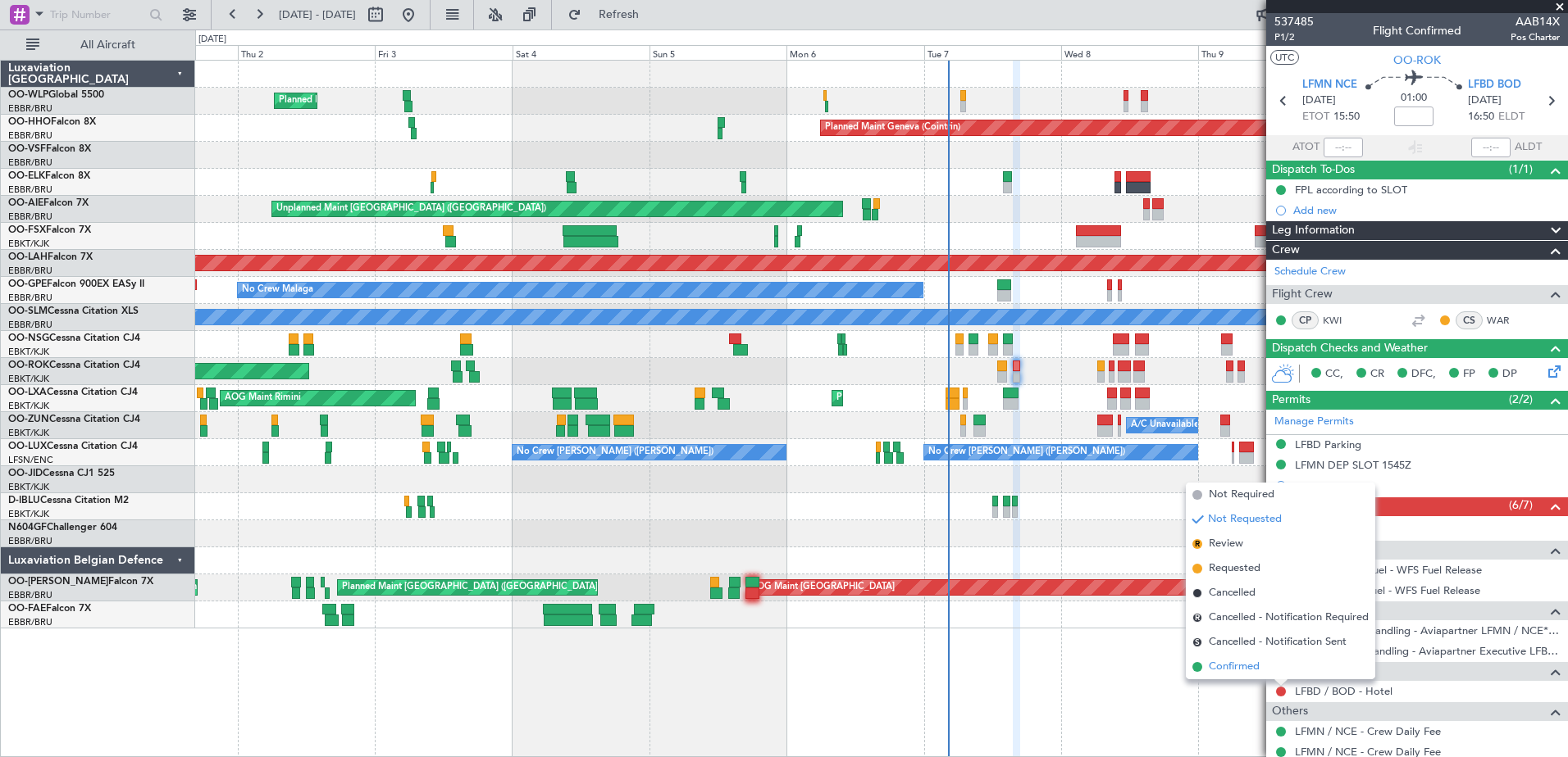
click at [1254, 669] on span "Confirmed" at bounding box center [1234, 667] width 51 height 16
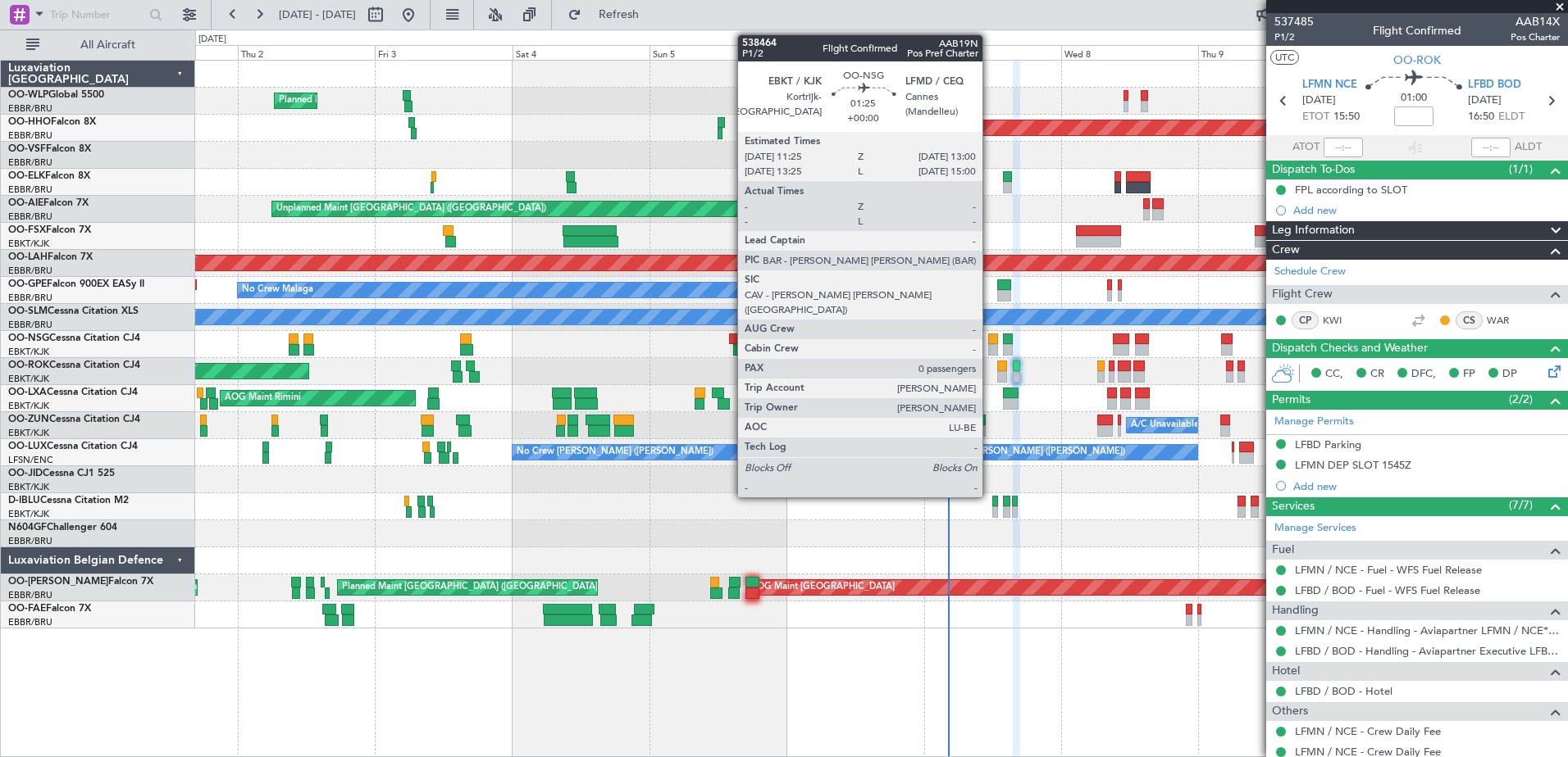
click at [990, 347] on div at bounding box center [993, 350] width 10 height 12
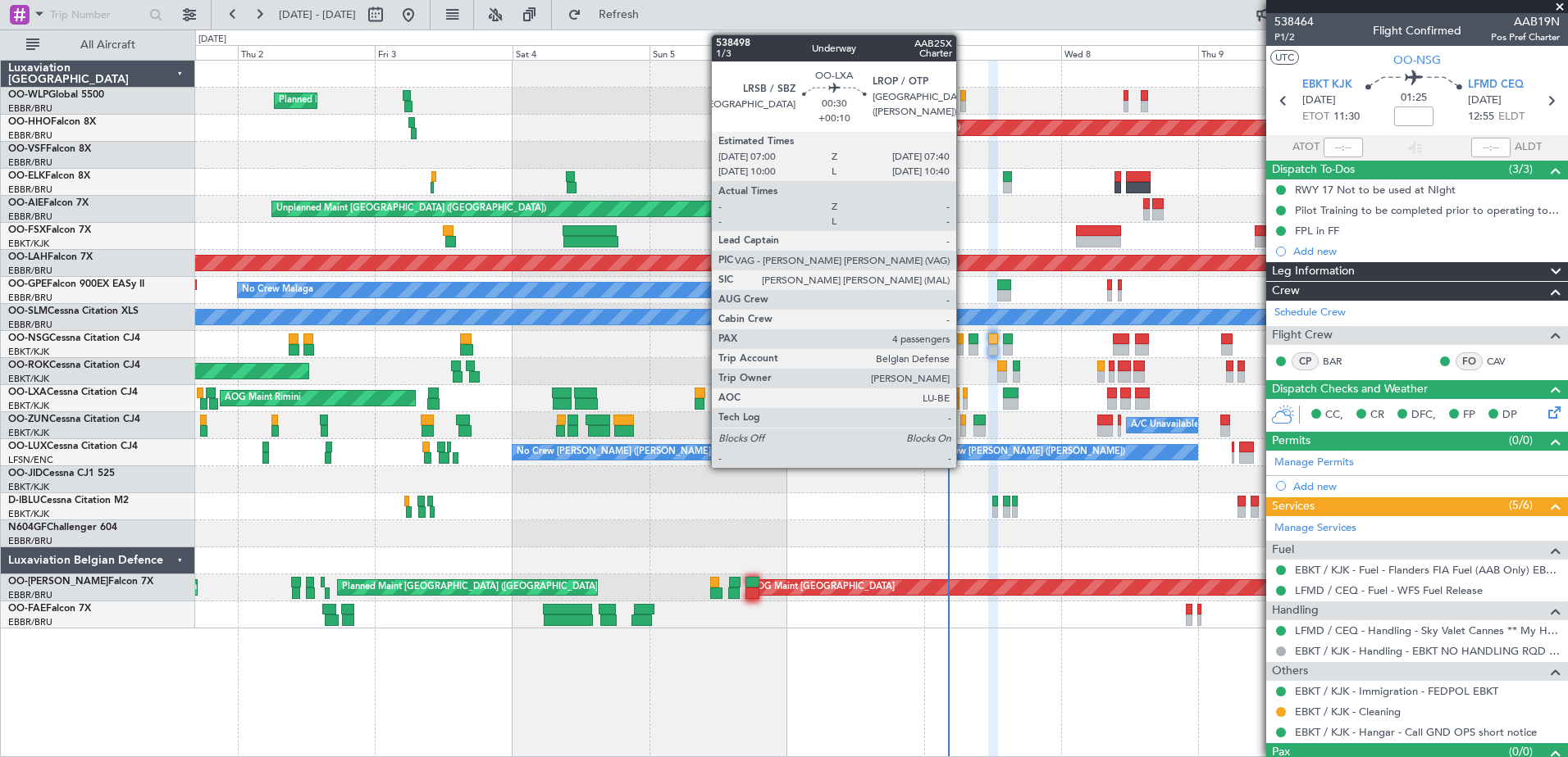
click at [963, 391] on div at bounding box center [965, 393] width 5 height 12
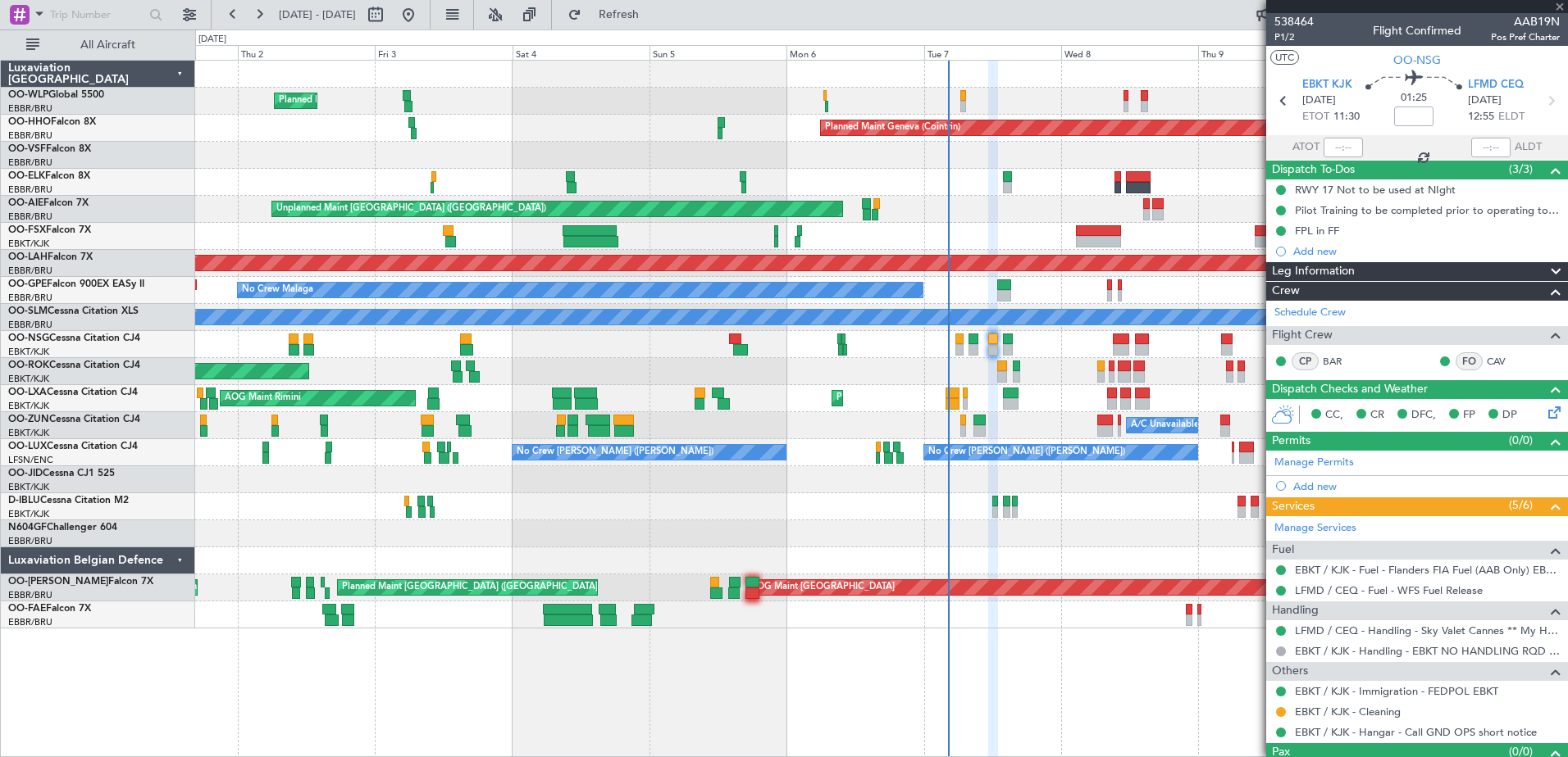
type input "+00:10"
type input "4"
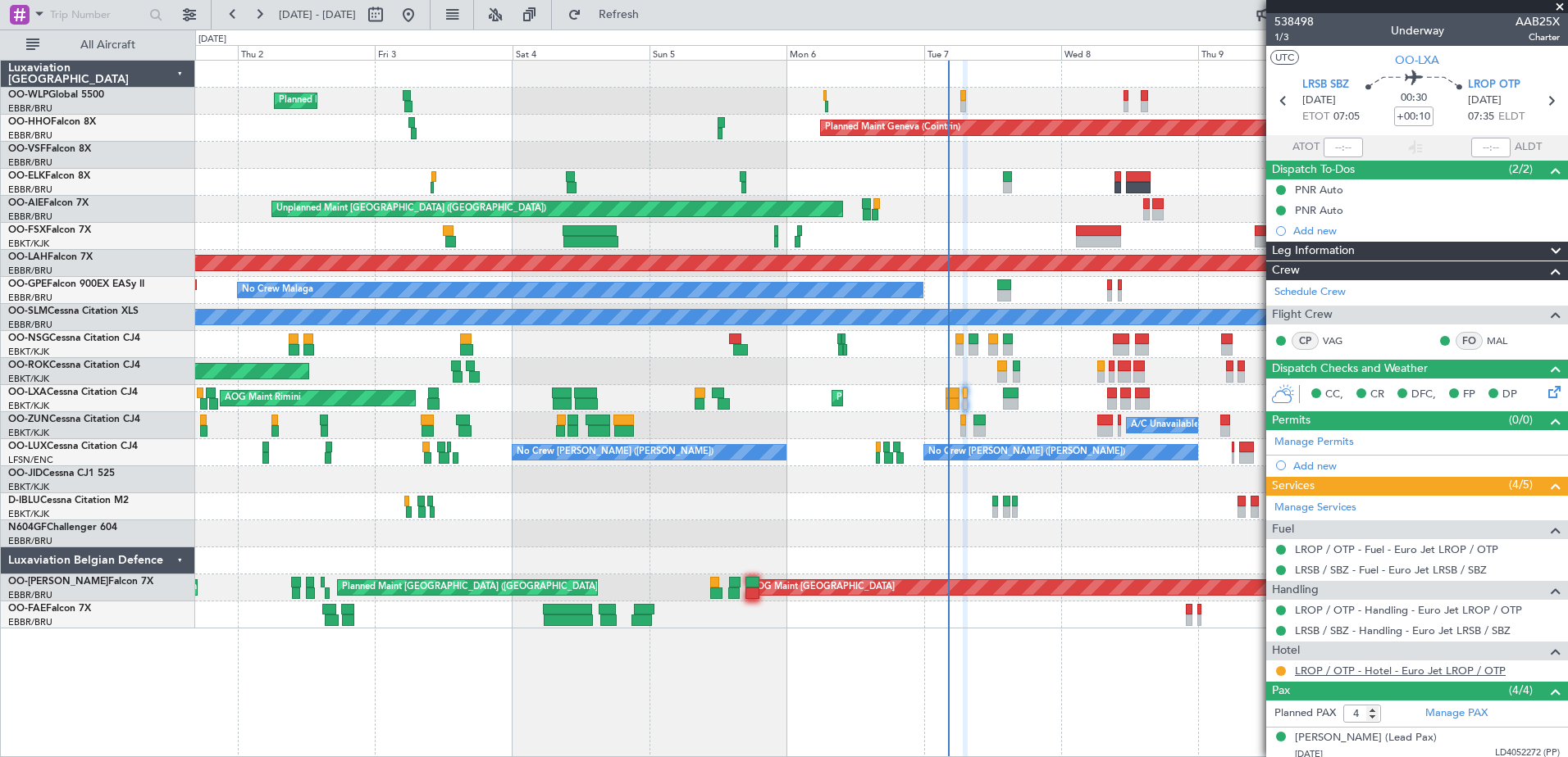
click at [1381, 674] on link "LROP / OTP - Hotel - Euro Jet LROP / OTP" at bounding box center [1400, 670] width 210 height 14
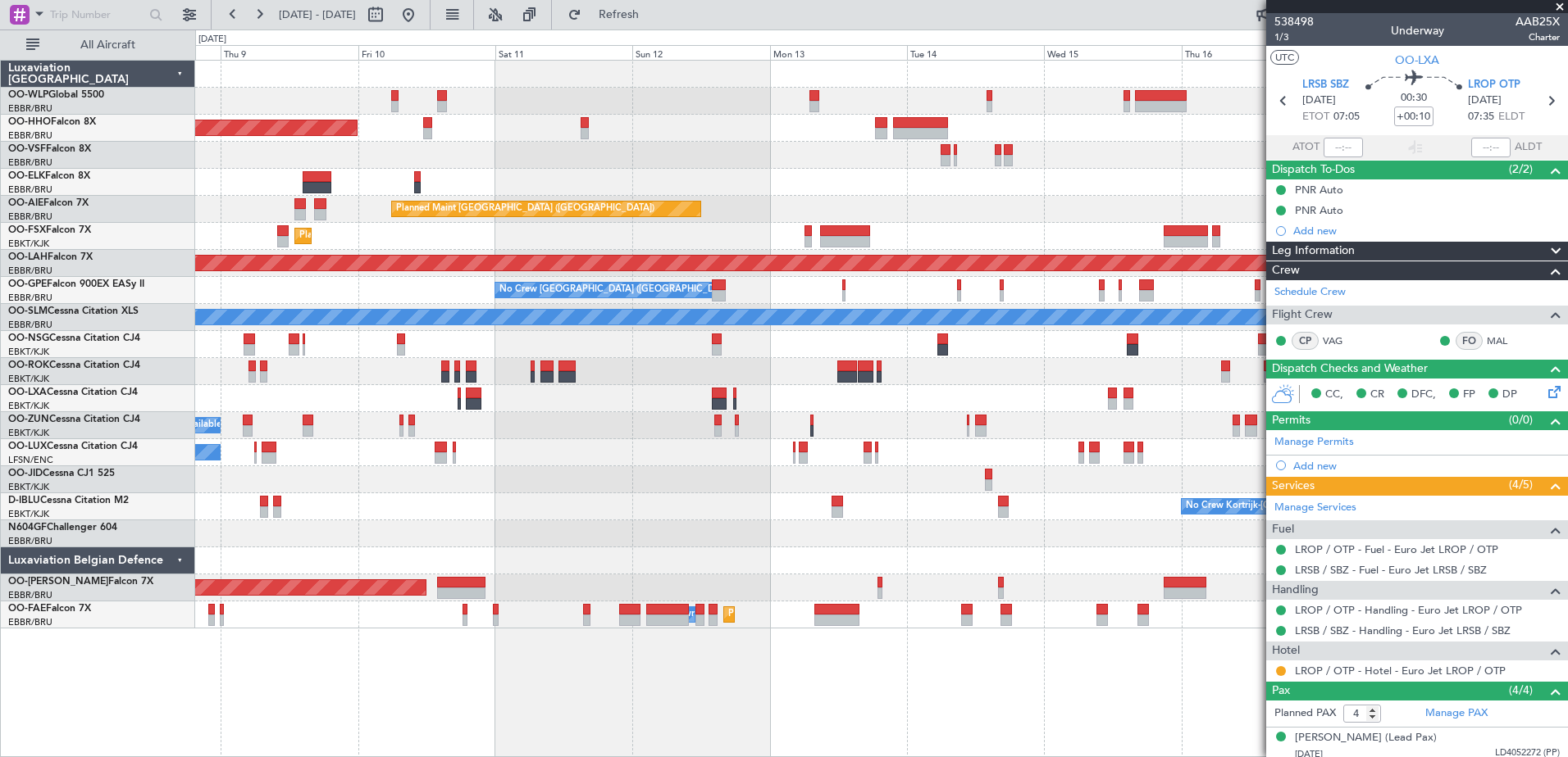
click at [67, 186] on div "Planned Maint Geneva (Cointrin) Planned Maint London (Farnborough) Unplanned Ma…" at bounding box center [784, 393] width 1568 height 728
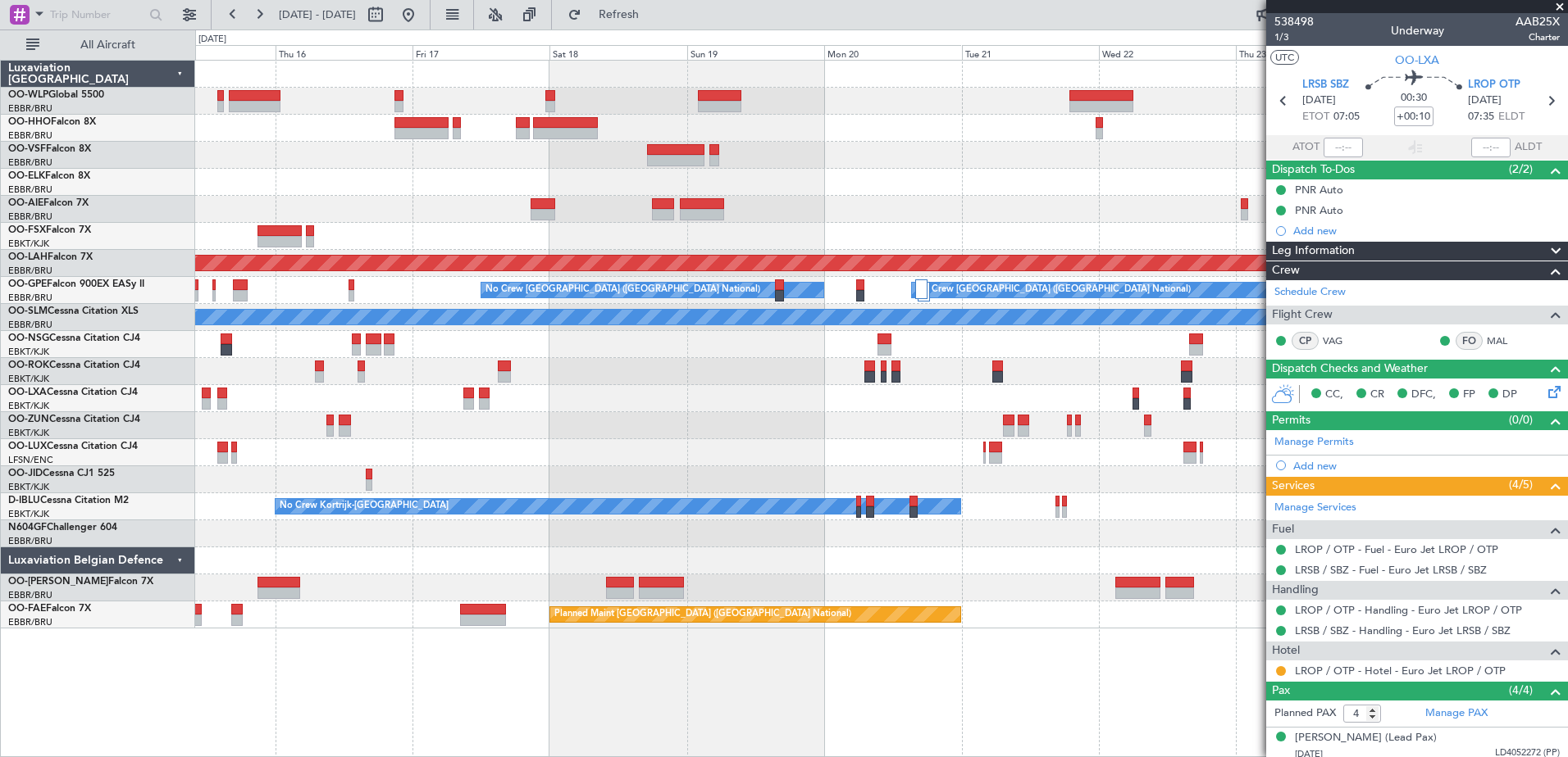
click at [891, 199] on div "- - FIMP 17:00 Z EBLG 05:10 Z Planned Maint Alton-st Louis (St Louis Regl) No C…" at bounding box center [881, 345] width 1372 height 568
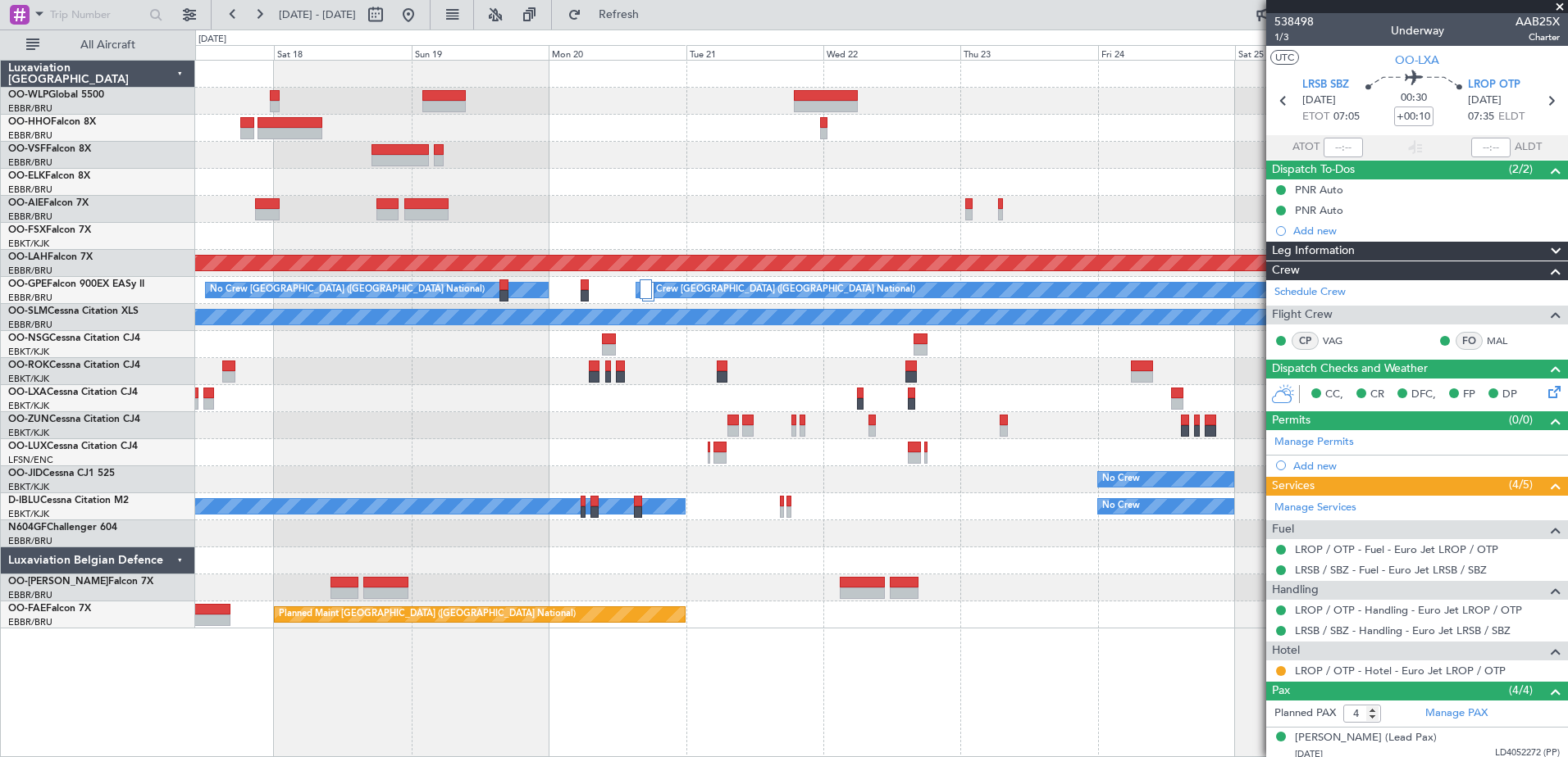
click at [623, 219] on div at bounding box center [881, 209] width 1372 height 27
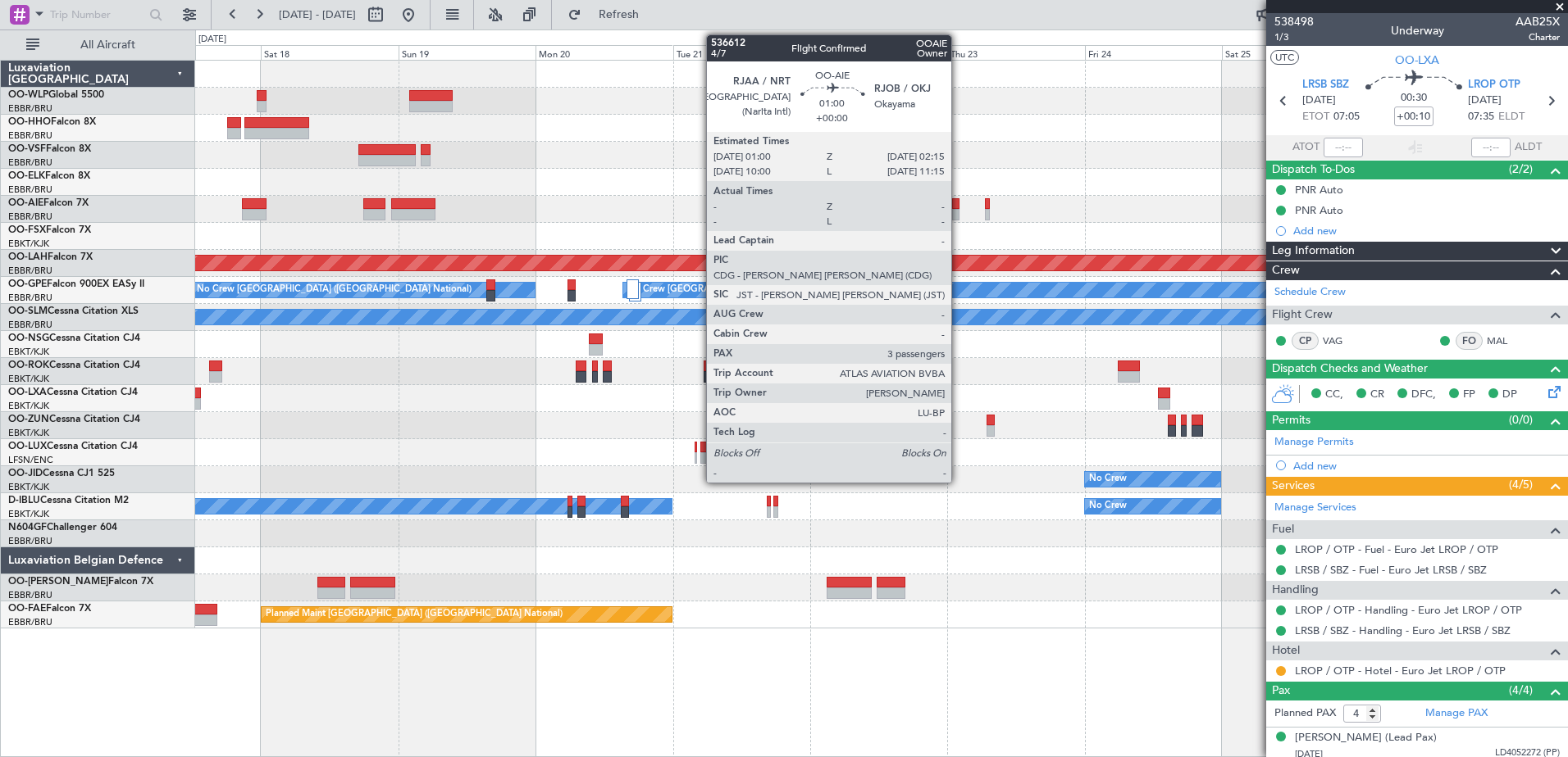
click at [959, 209] on div at bounding box center [956, 215] width 7 height 12
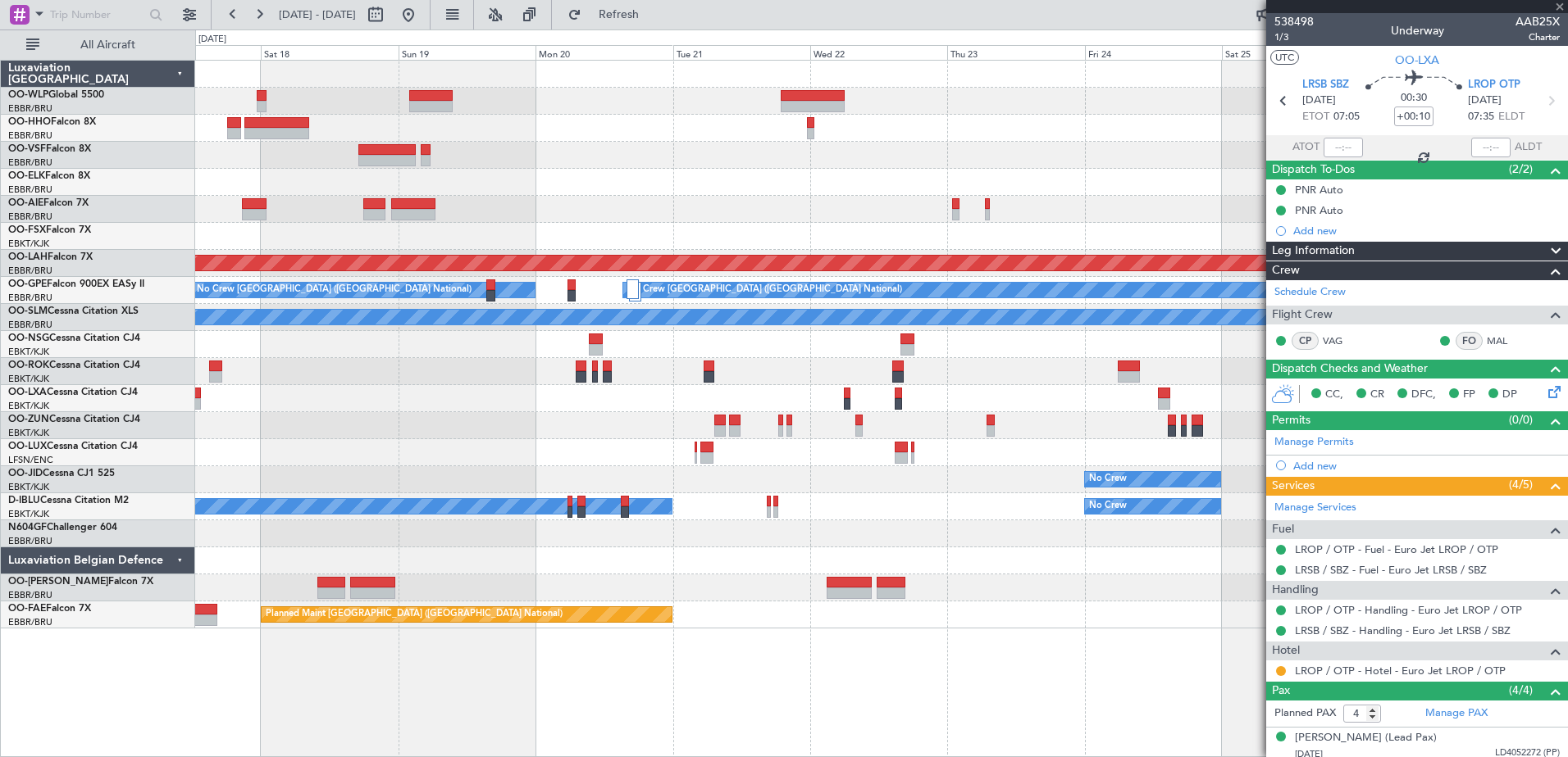
type input "3"
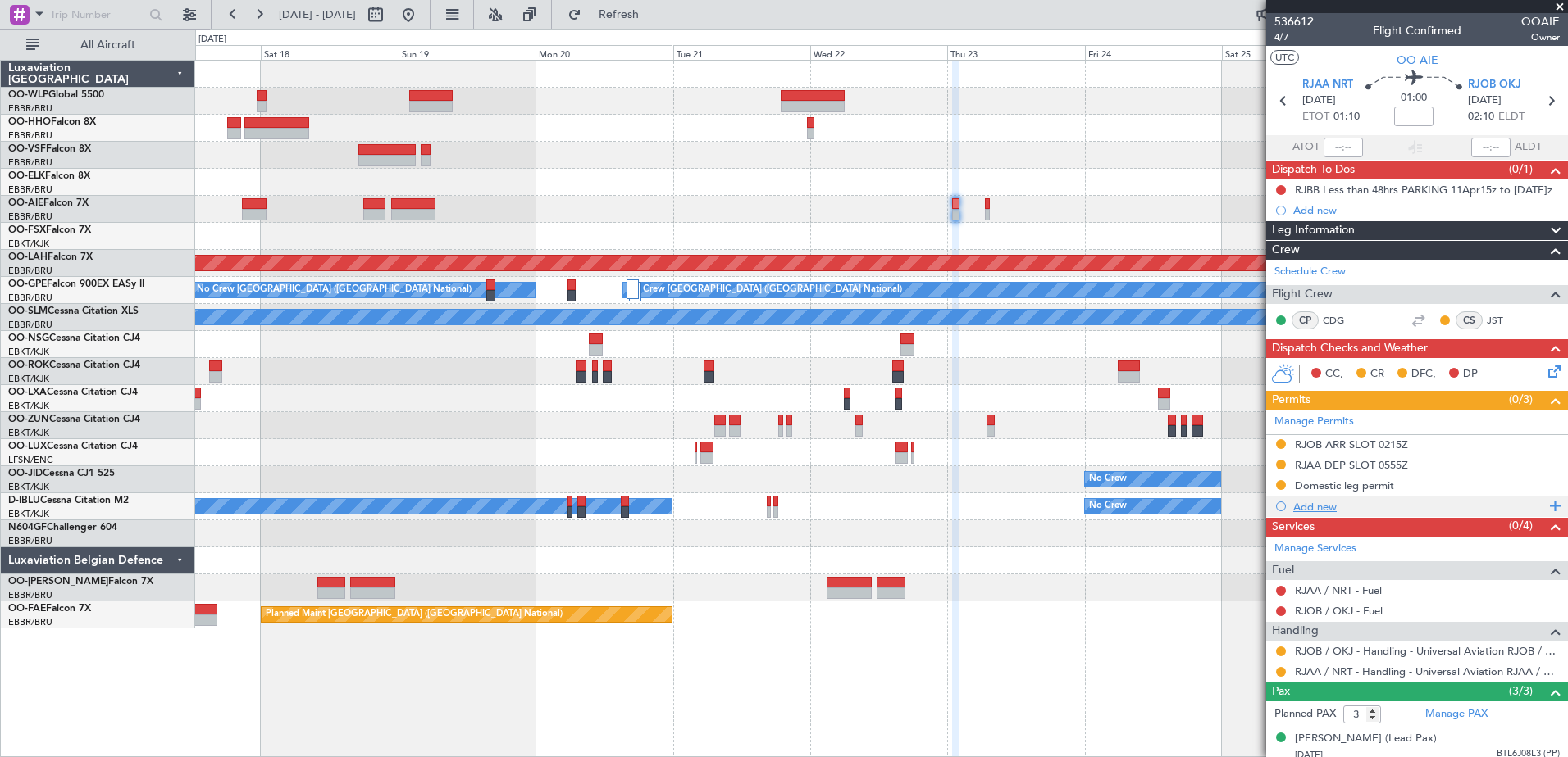
click at [1315, 505] on div "Add new" at bounding box center [1419, 506] width 252 height 14
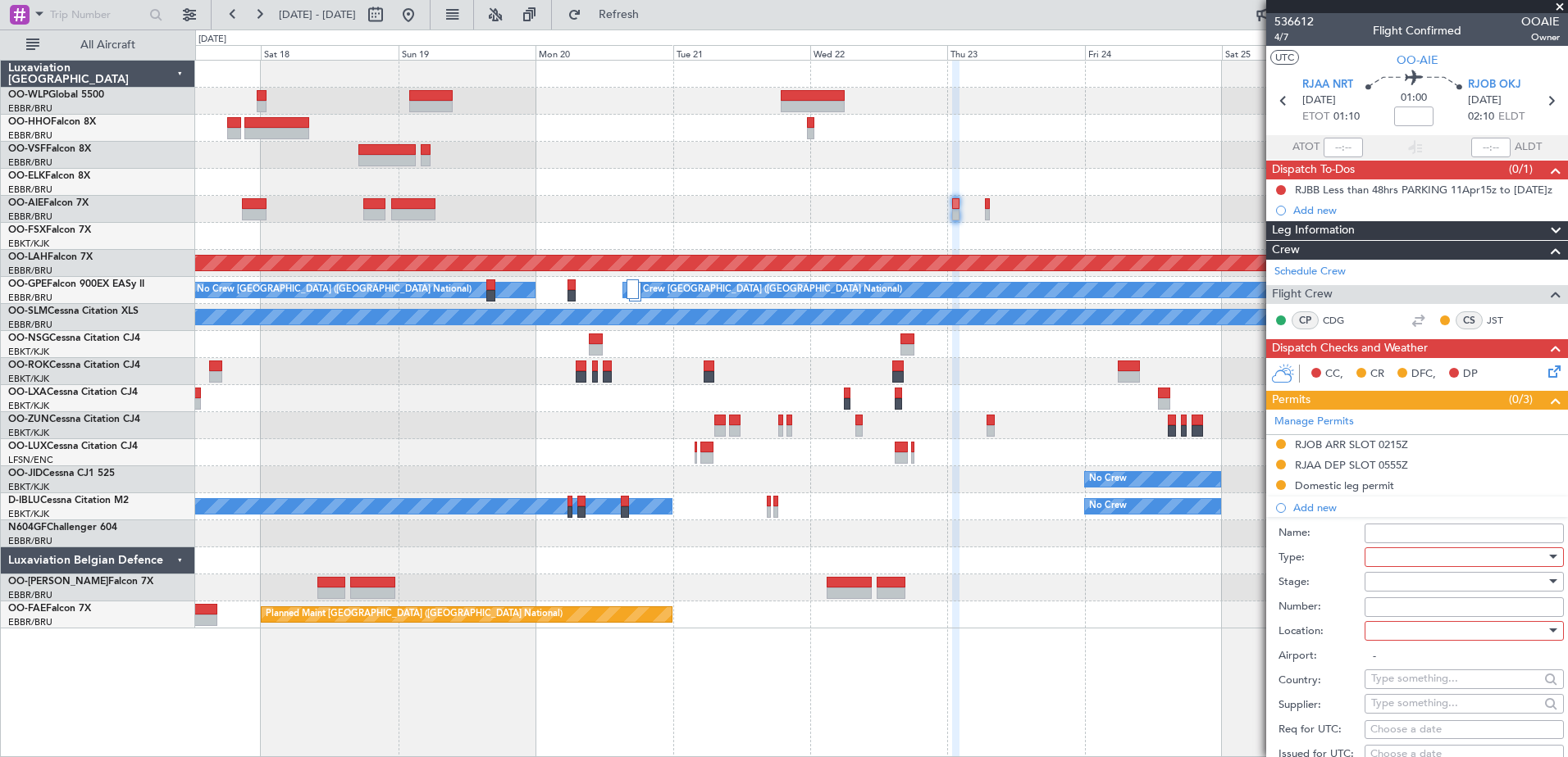
click at [1428, 531] on input "Name:" at bounding box center [1464, 534] width 199 height 20
click at [1437, 564] on div at bounding box center [1459, 557] width 175 height 24
click at [1424, 609] on span "CUSTOMS" at bounding box center [1458, 598] width 172 height 24
click at [1411, 632] on div at bounding box center [1459, 631] width 175 height 24
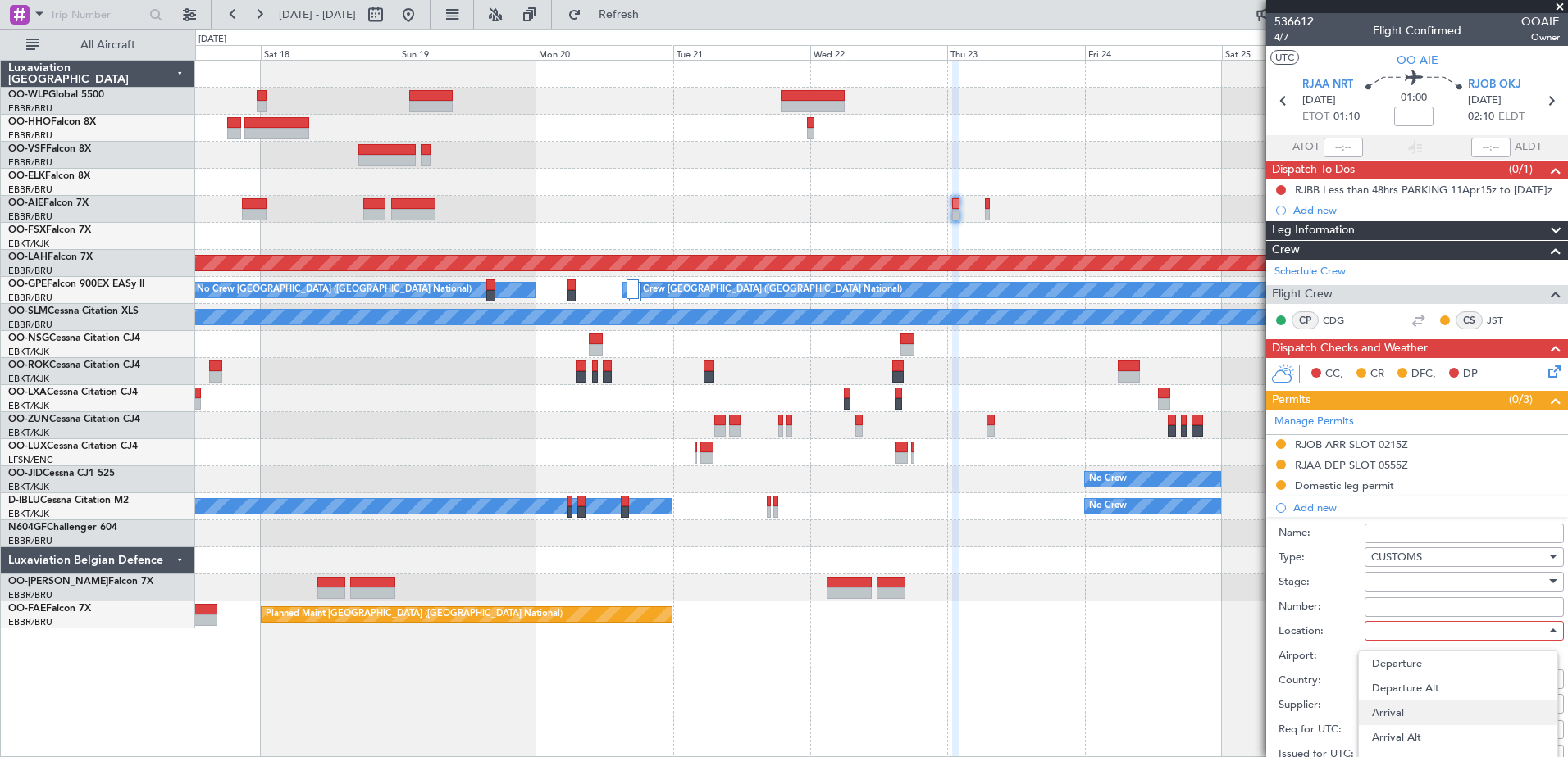
click at [1412, 709] on span "Arrival" at bounding box center [1458, 713] width 172 height 24
type input "RJOB / OKJ"
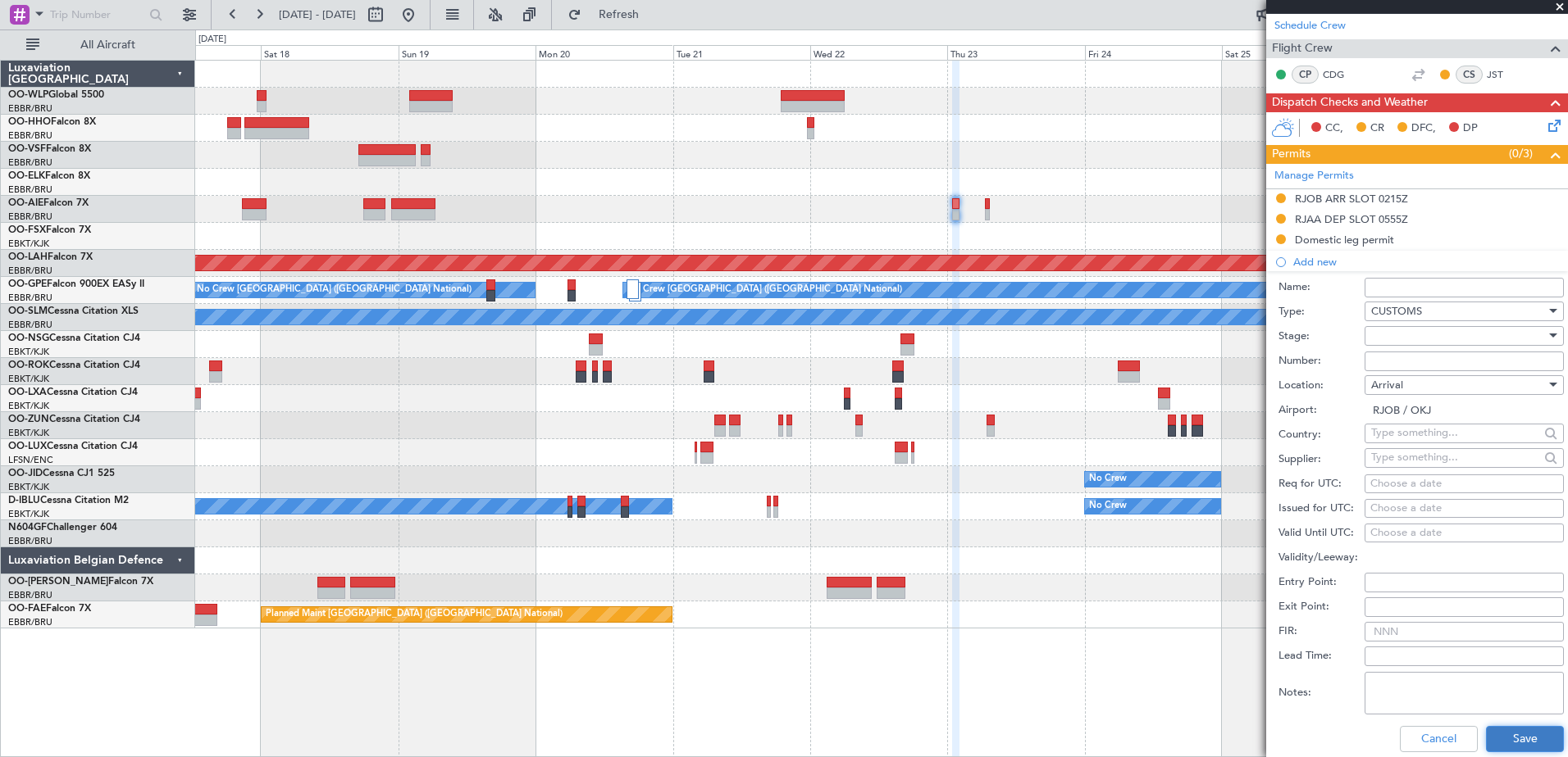
click at [1500, 730] on button "Save" at bounding box center [1525, 739] width 78 height 26
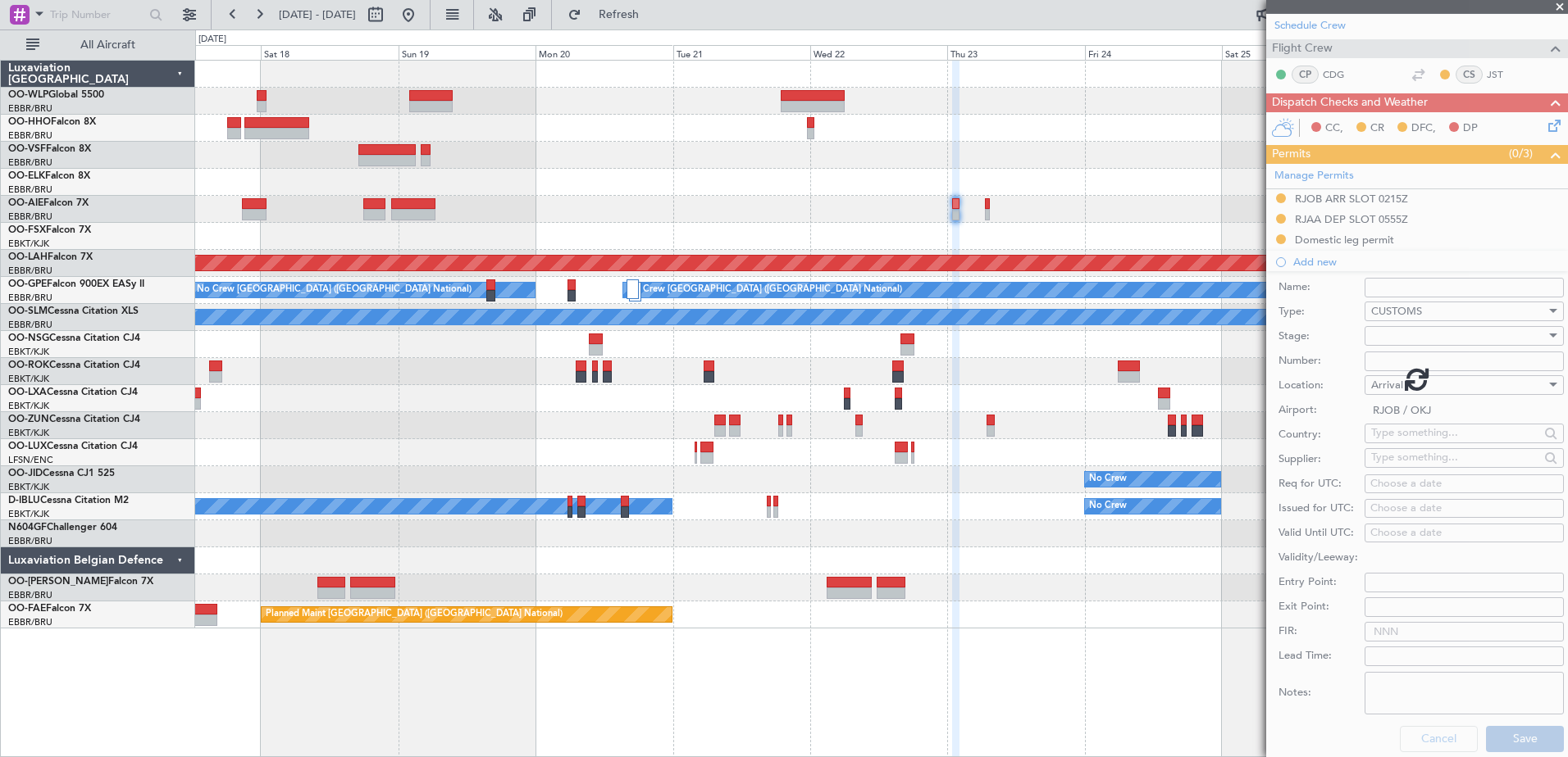
scroll to position [118, 0]
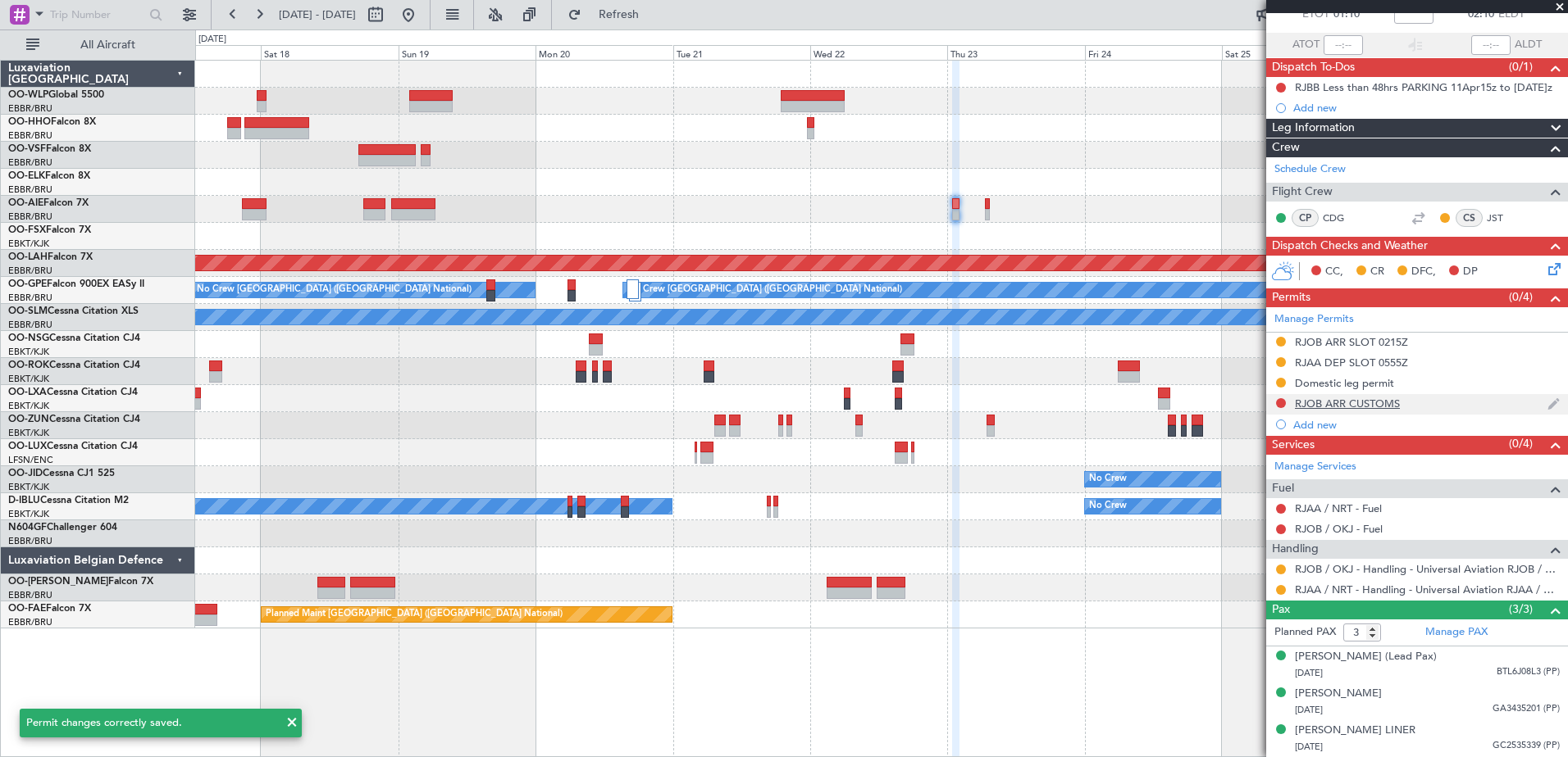
click at [1337, 397] on div "RJOB ARR CUSTOMS" at bounding box center [1348, 403] width 105 height 14
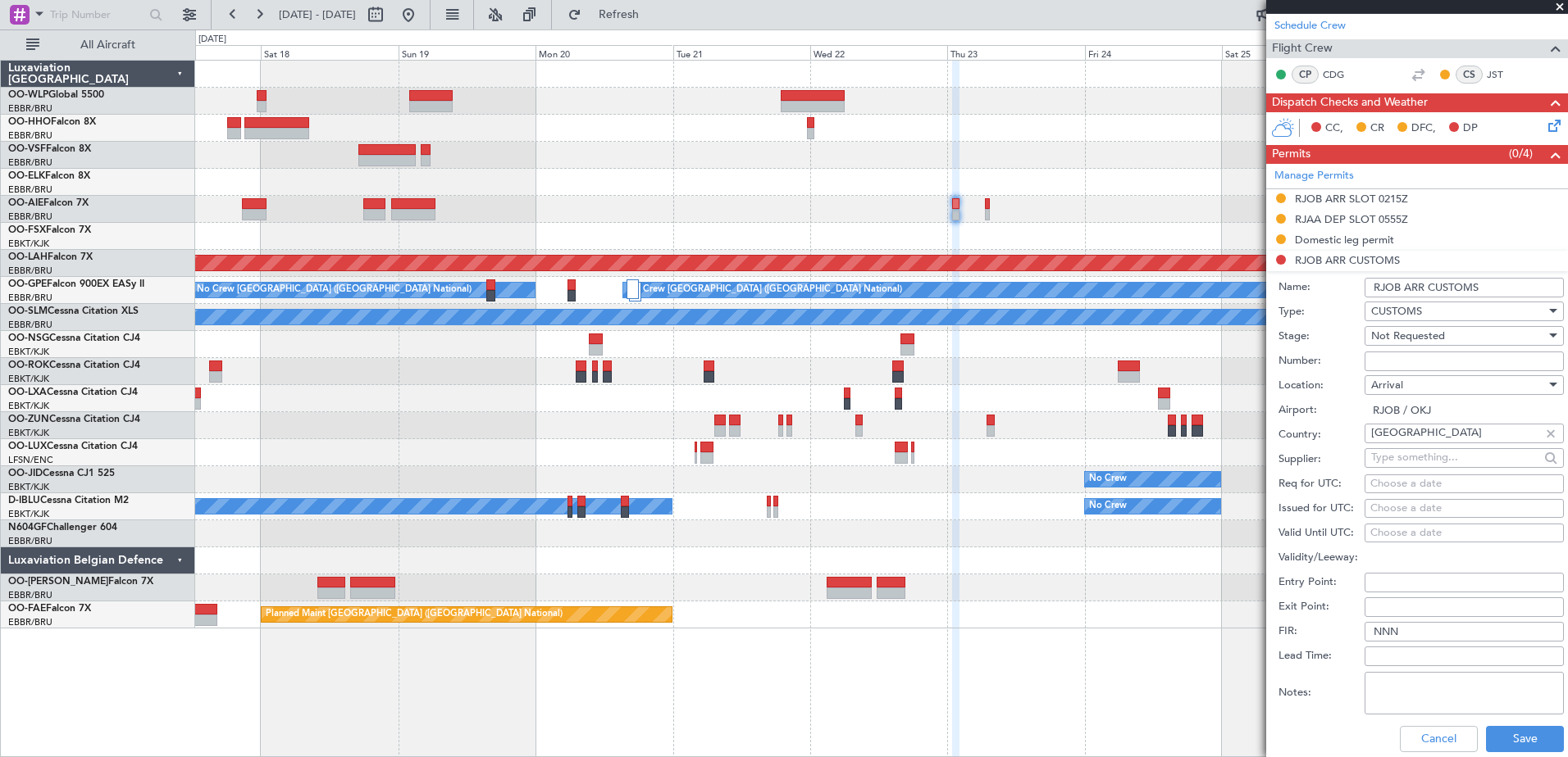
drag, startPoint x: 1484, startPoint y: 286, endPoint x: 1403, endPoint y: 298, distance: 81.9
click at [1403, 298] on div "Name: RJOB ARR CUSTOMS" at bounding box center [1421, 287] width 285 height 24
type input "RJOB CIQ"
click at [1450, 340] on div "Not Requested" at bounding box center [1459, 336] width 175 height 24
click at [1448, 442] on span "Requested" at bounding box center [1458, 442] width 172 height 24
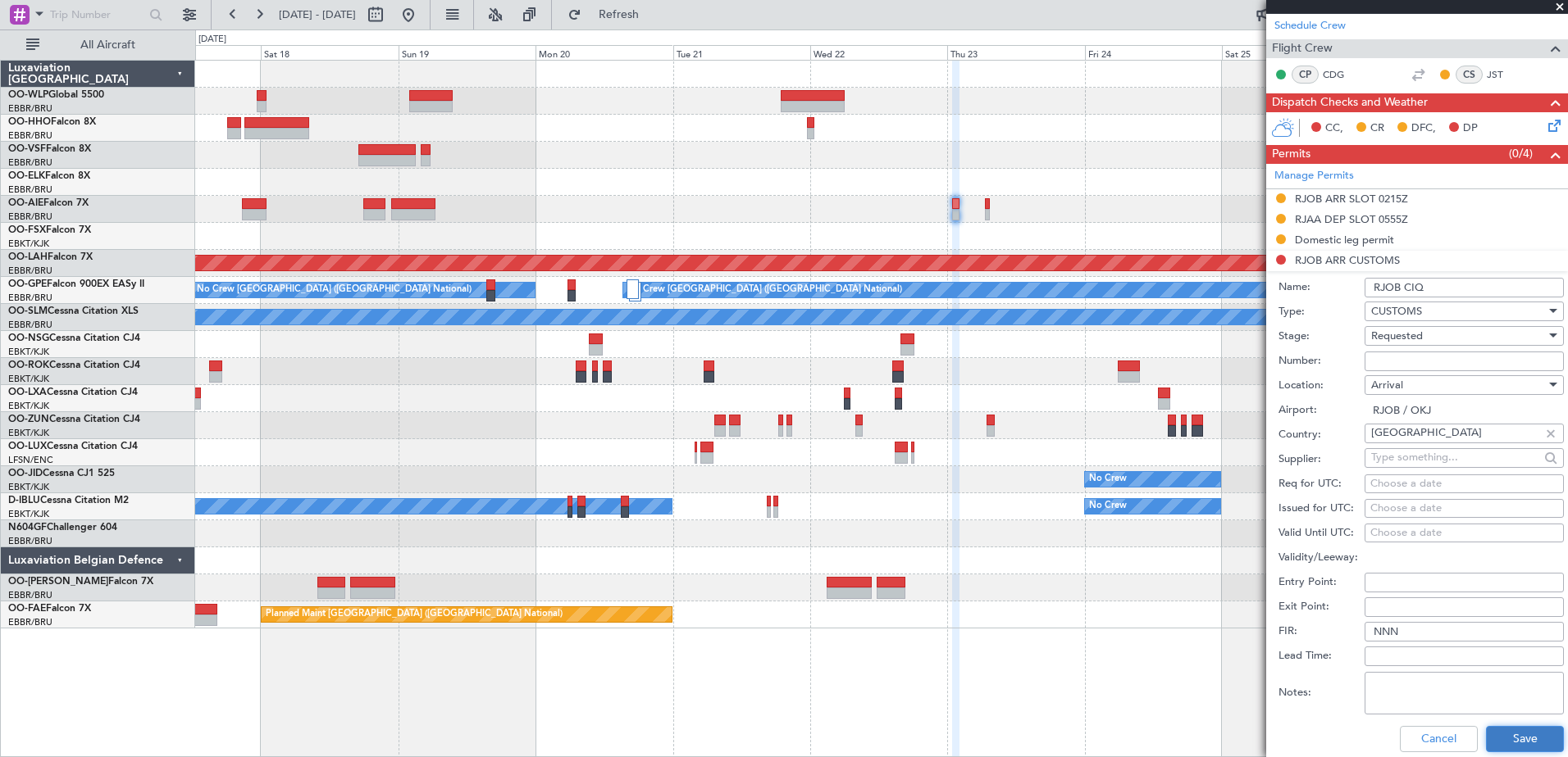
click at [1525, 732] on button "Save" at bounding box center [1525, 739] width 78 height 26
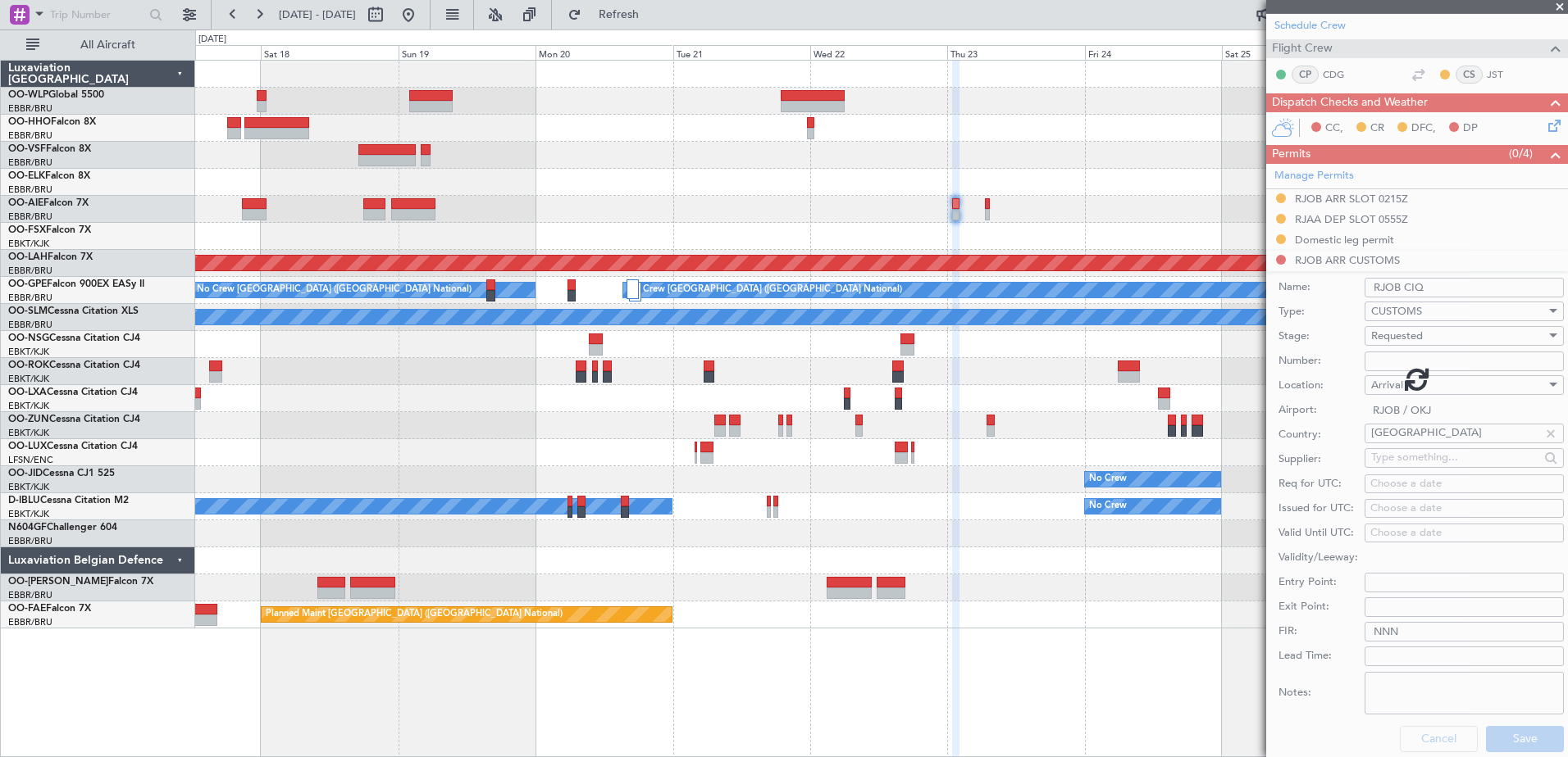
scroll to position [118, 0]
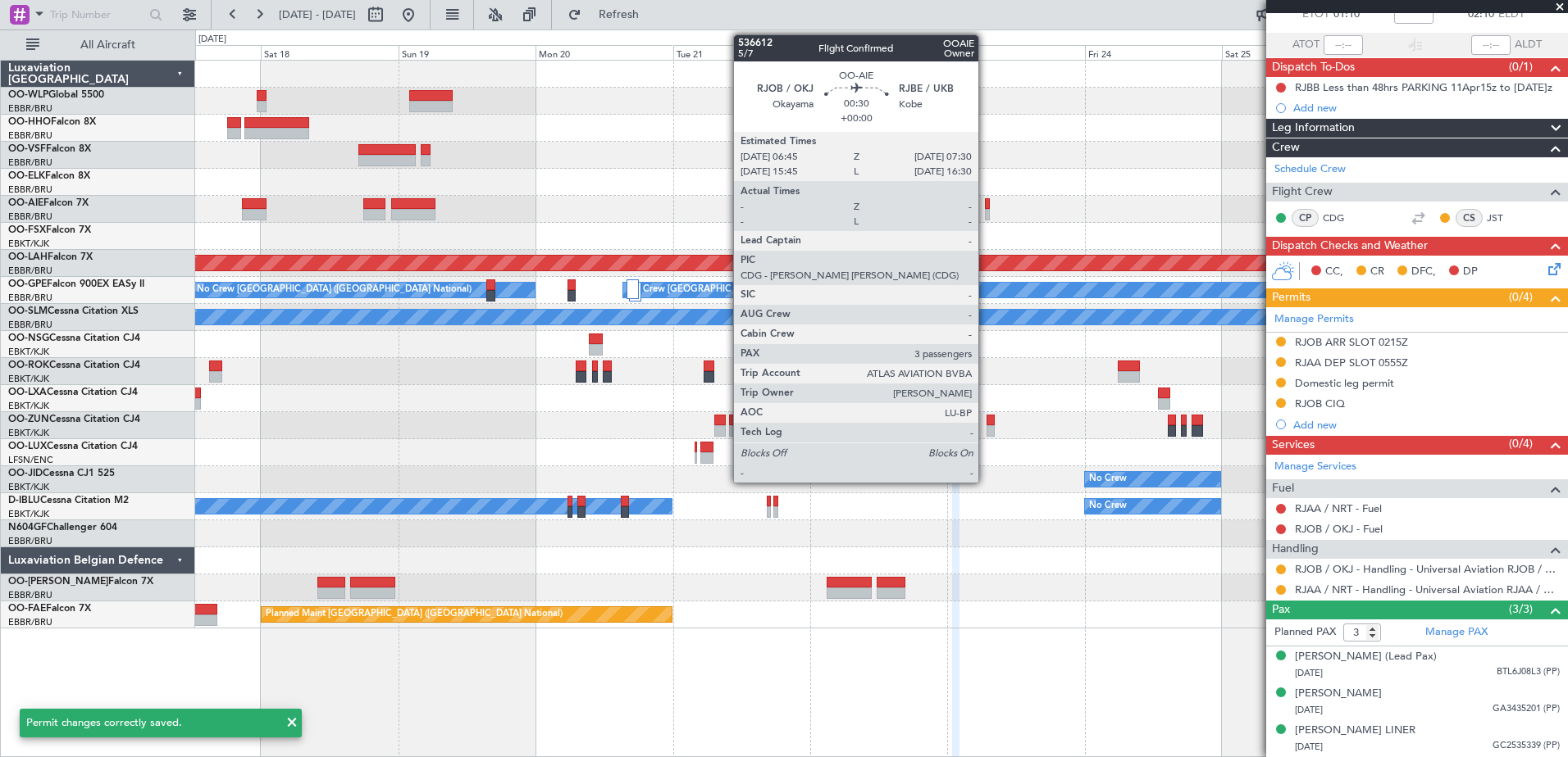
click at [986, 212] on div at bounding box center [987, 215] width 5 height 12
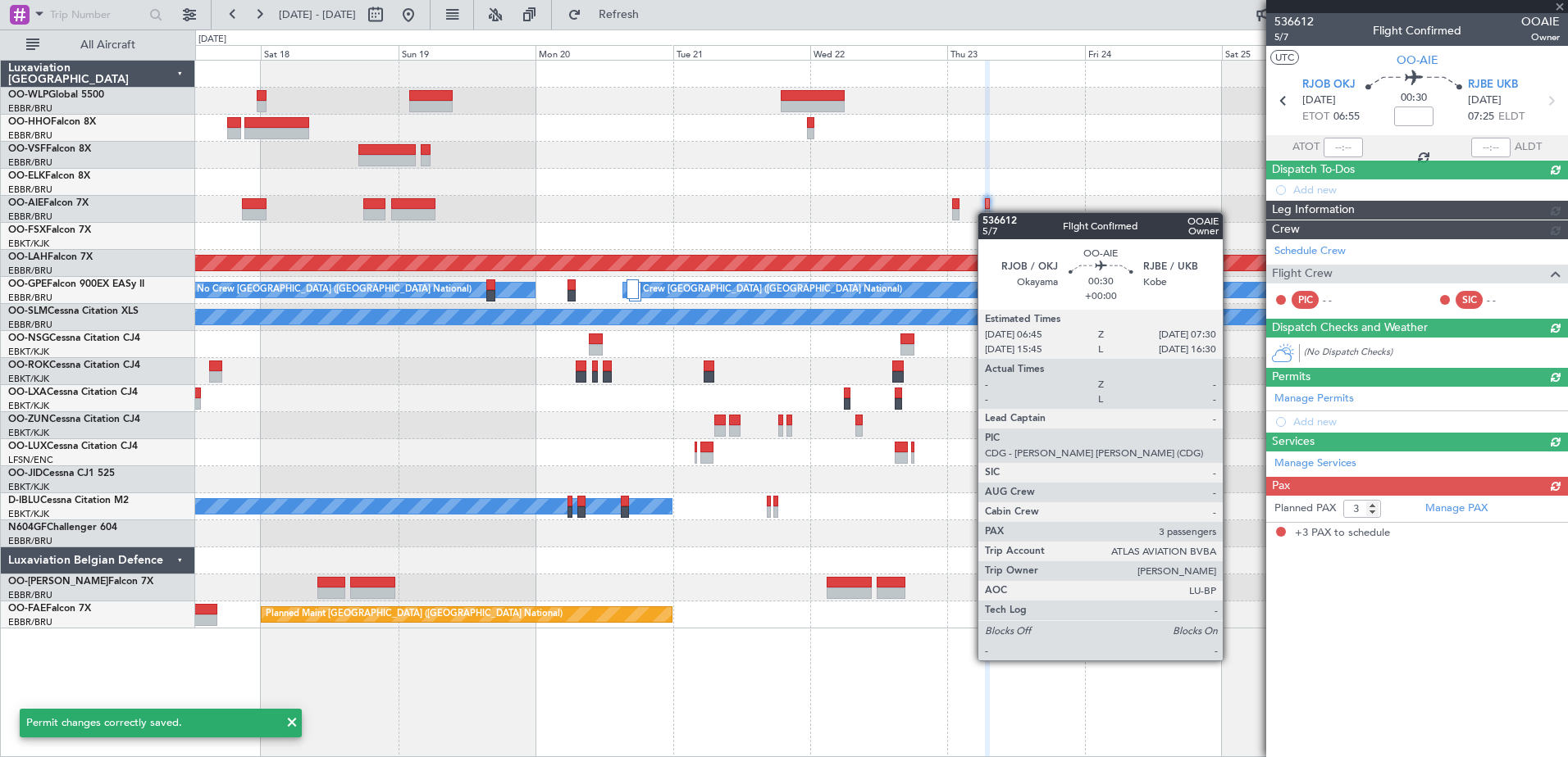
scroll to position [0, 0]
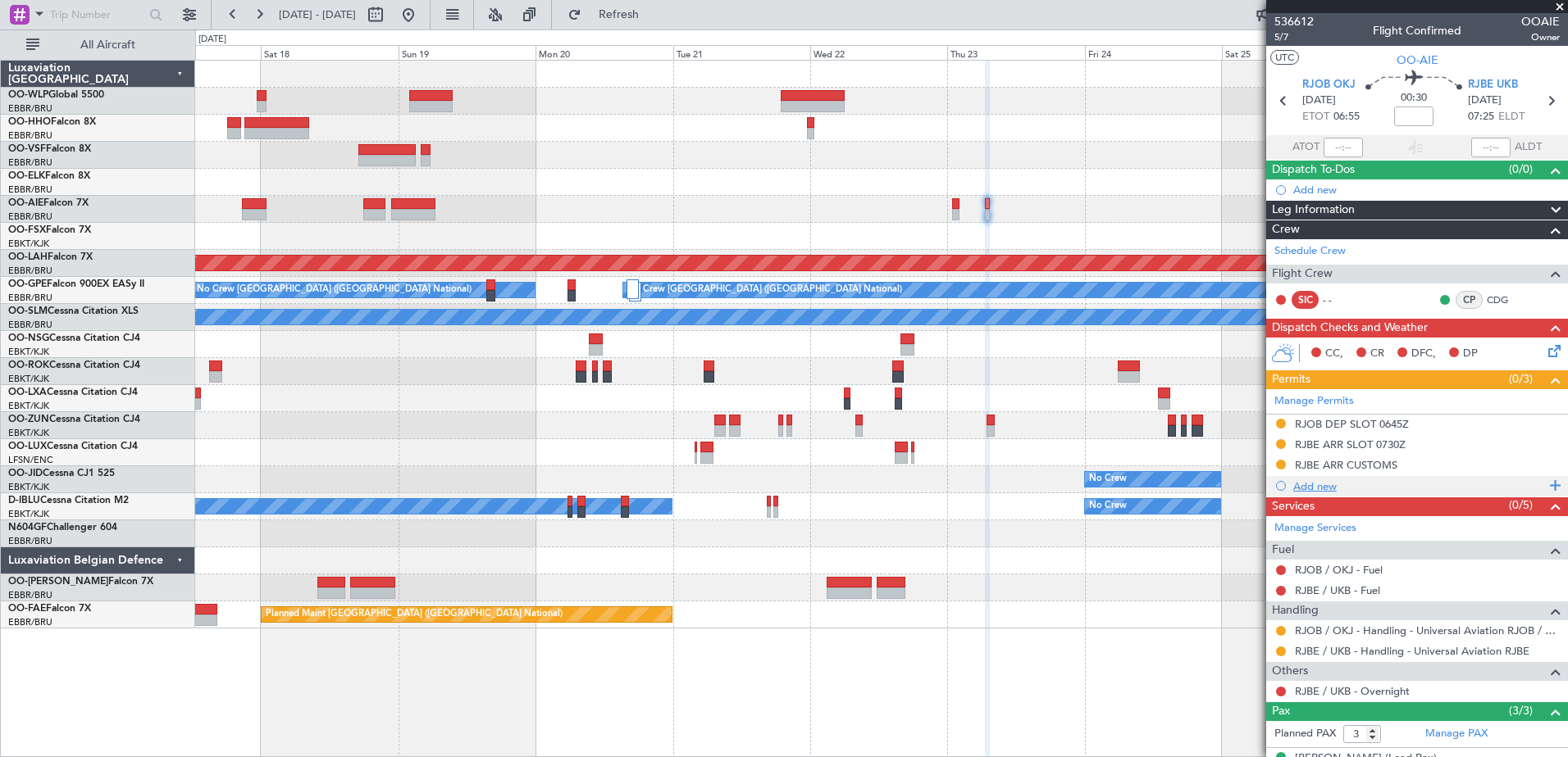
click at [1306, 490] on div "Add new" at bounding box center [1419, 485] width 252 height 14
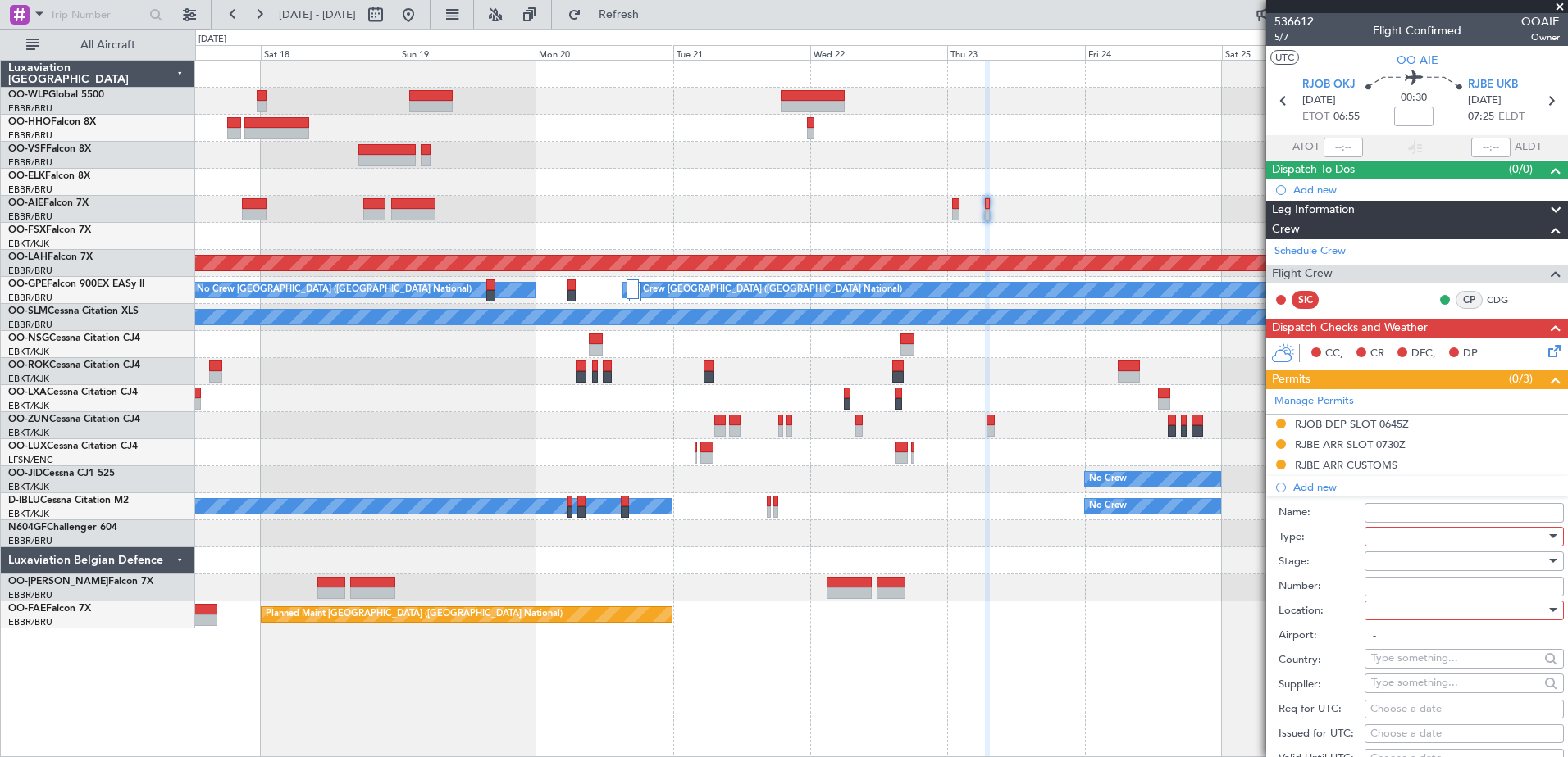
click at [1441, 537] on div at bounding box center [1459, 536] width 175 height 24
click at [1563, 5] on div at bounding box center [784, 378] width 1568 height 757
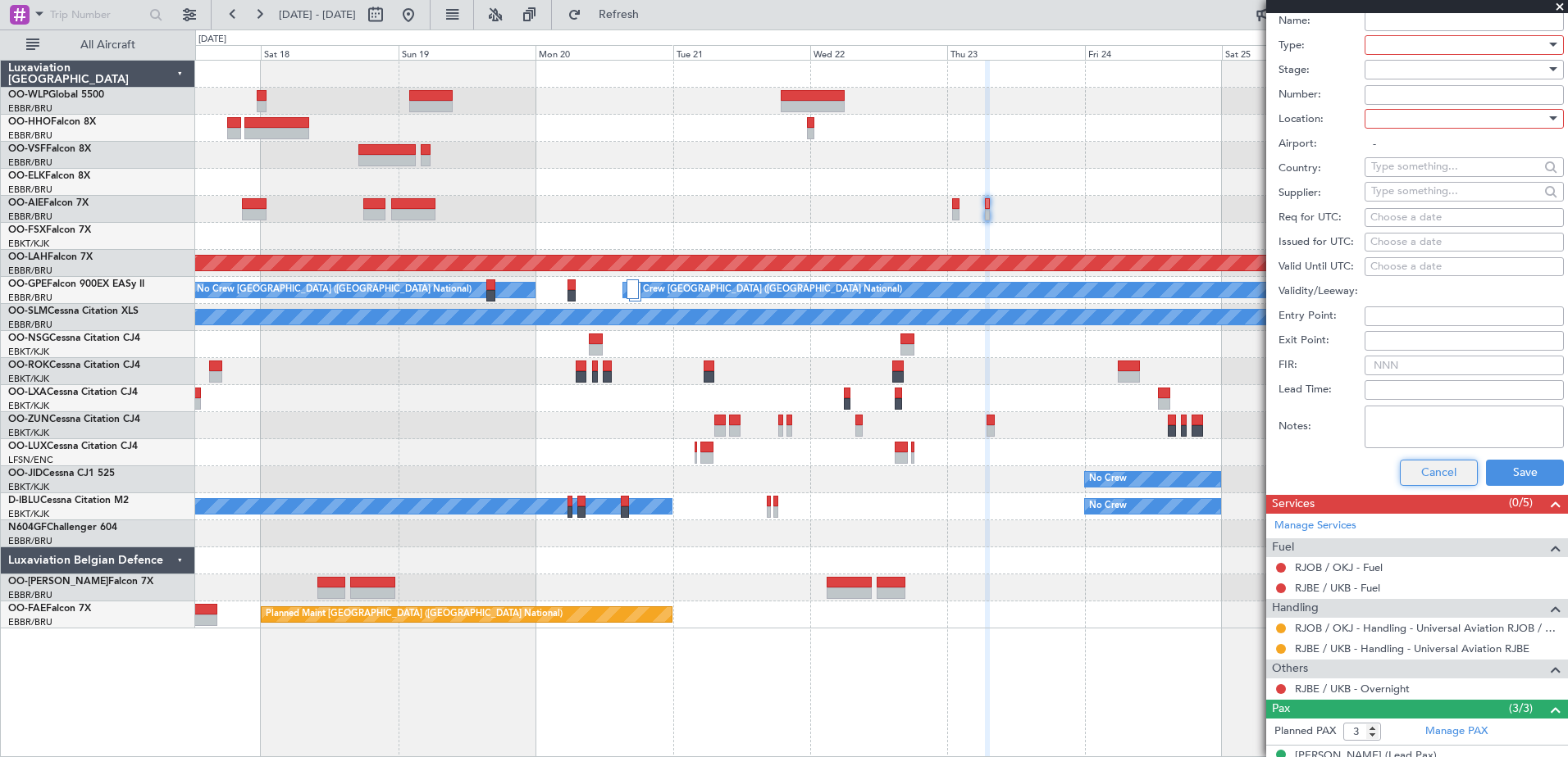
click at [1430, 471] on button "Cancel" at bounding box center [1439, 473] width 78 height 26
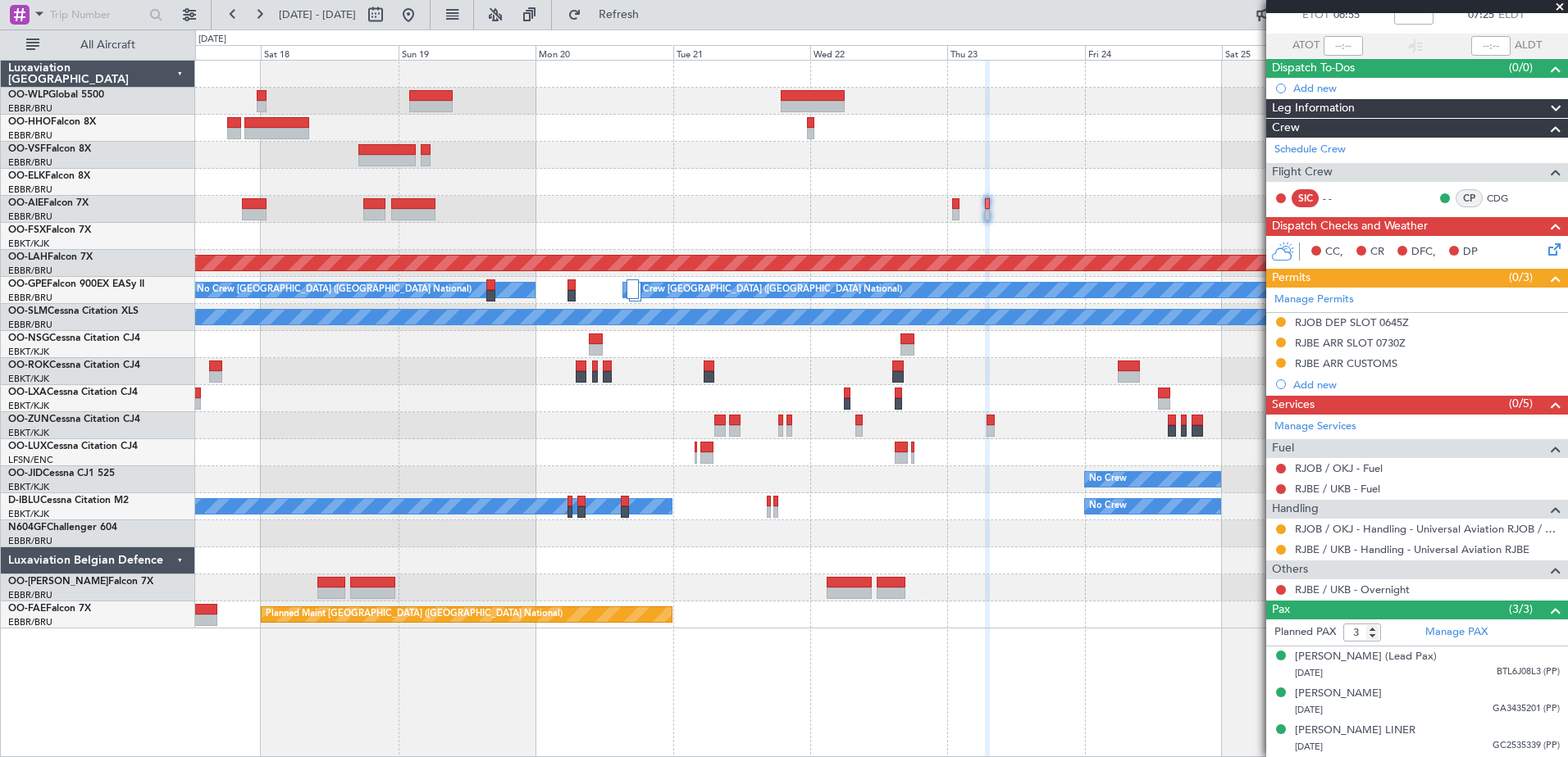
scroll to position [117, 0]
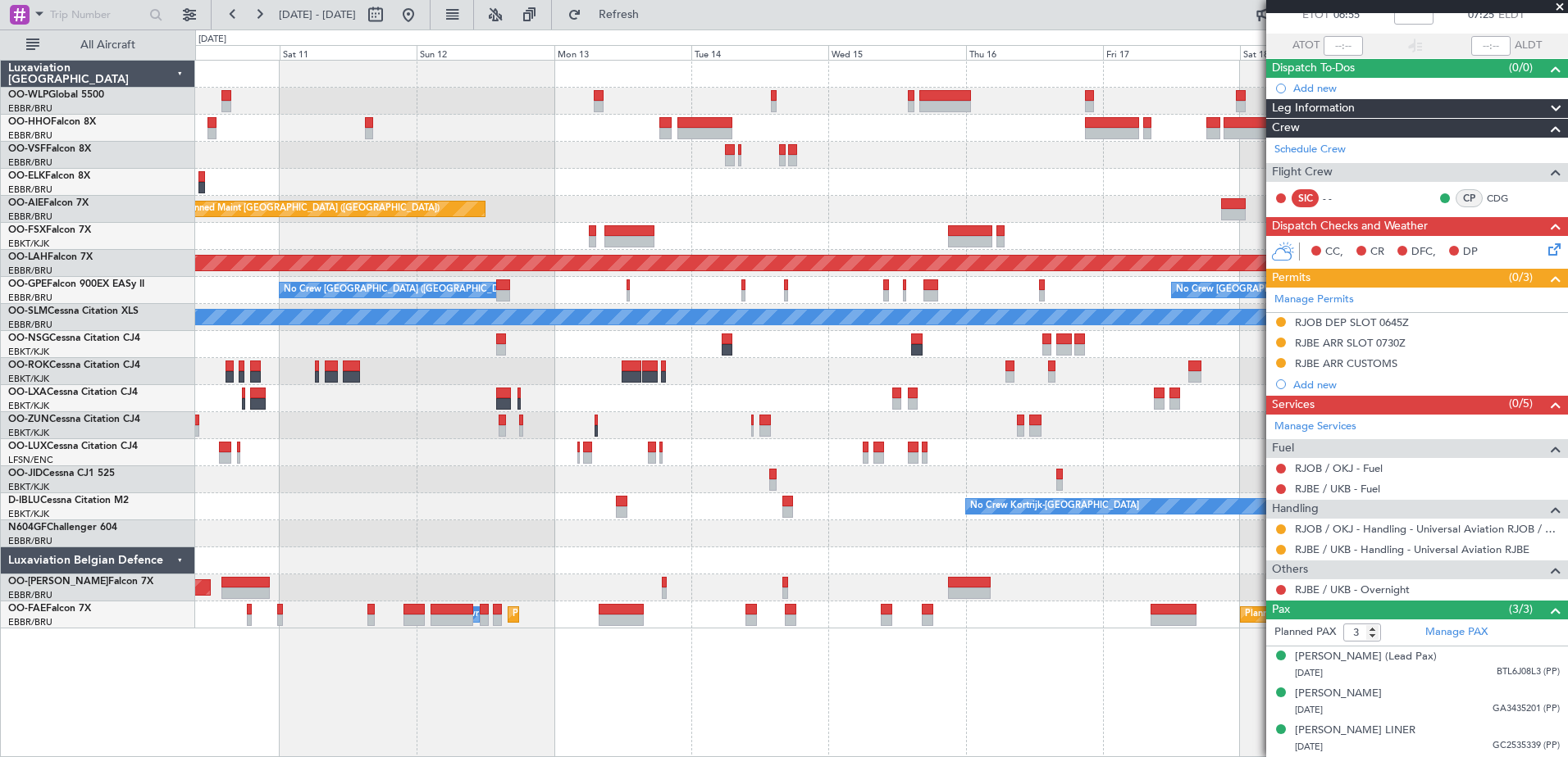
click at [1464, 443] on fb-app "17 Oct 2025 - 27 Oct 2025 Refresh Quick Links All Aircraft Planned Maint Geneva…" at bounding box center [784, 385] width 1568 height 745
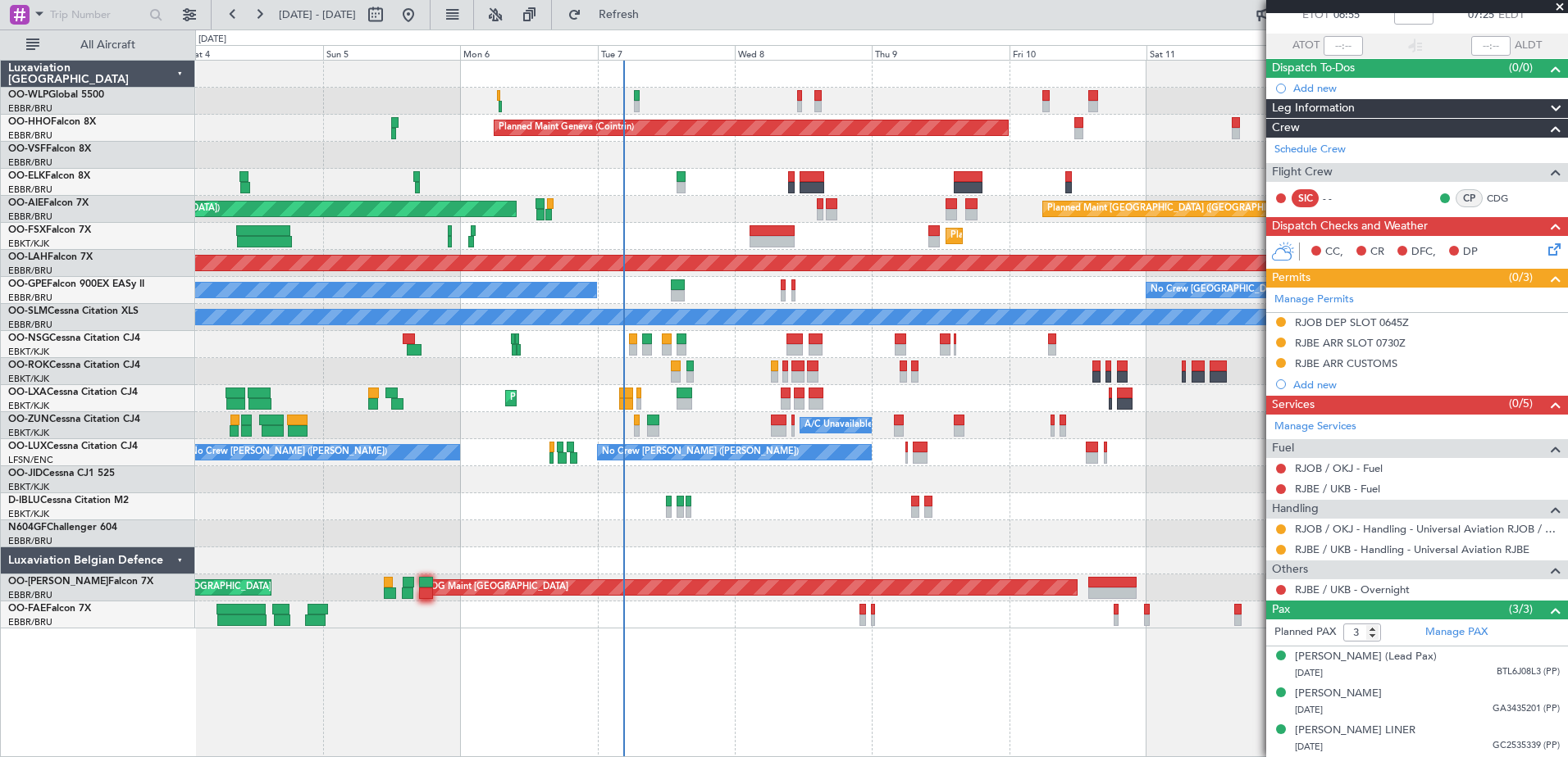
click at [1406, 506] on fb-app "10 Oct 2025 - 20 Oct 2025 Refresh Quick Links All Aircraft Planned Maint Milan …" at bounding box center [784, 385] width 1568 height 745
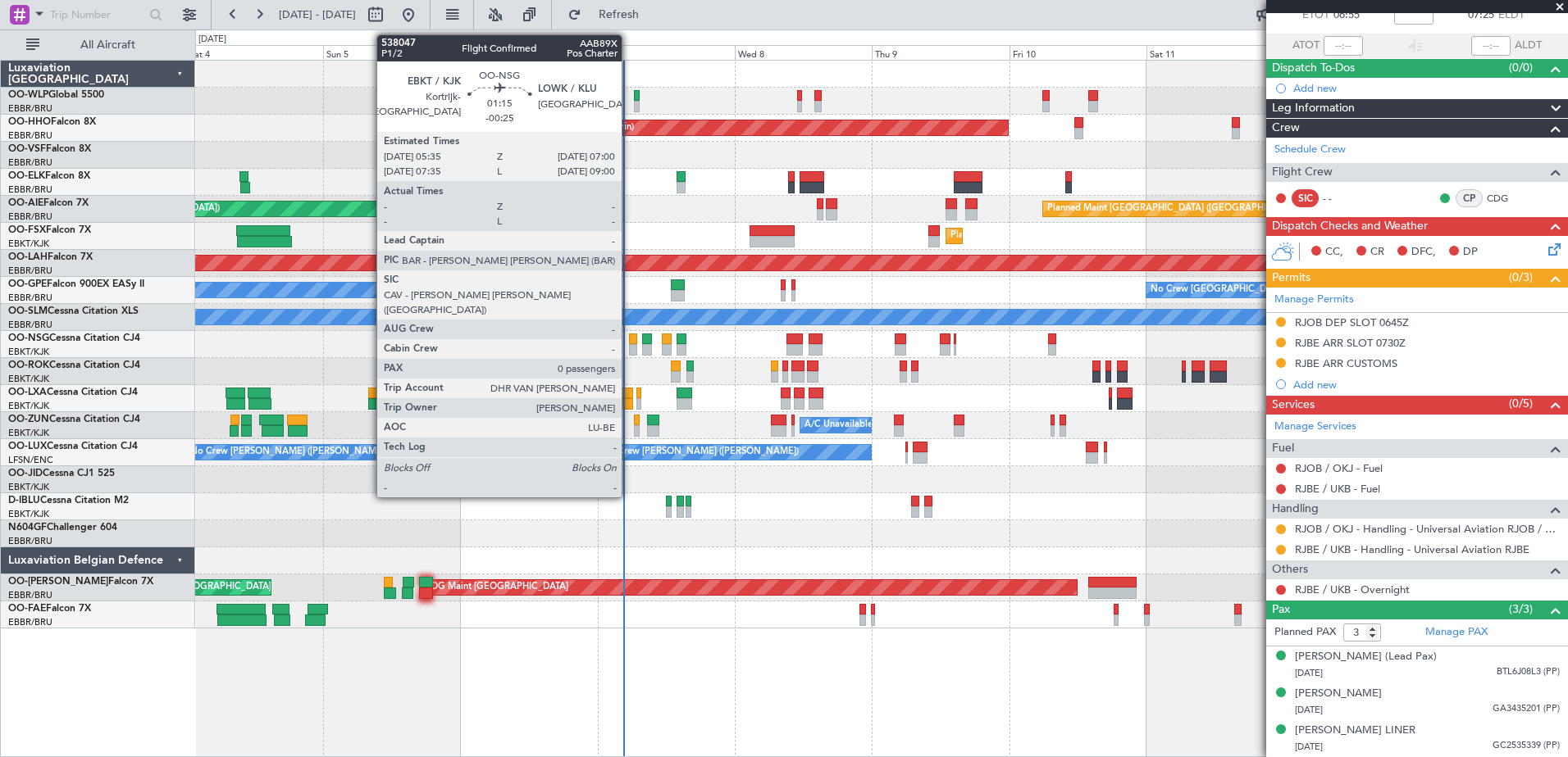
click at [629, 342] on div at bounding box center [633, 339] width 8 height 12
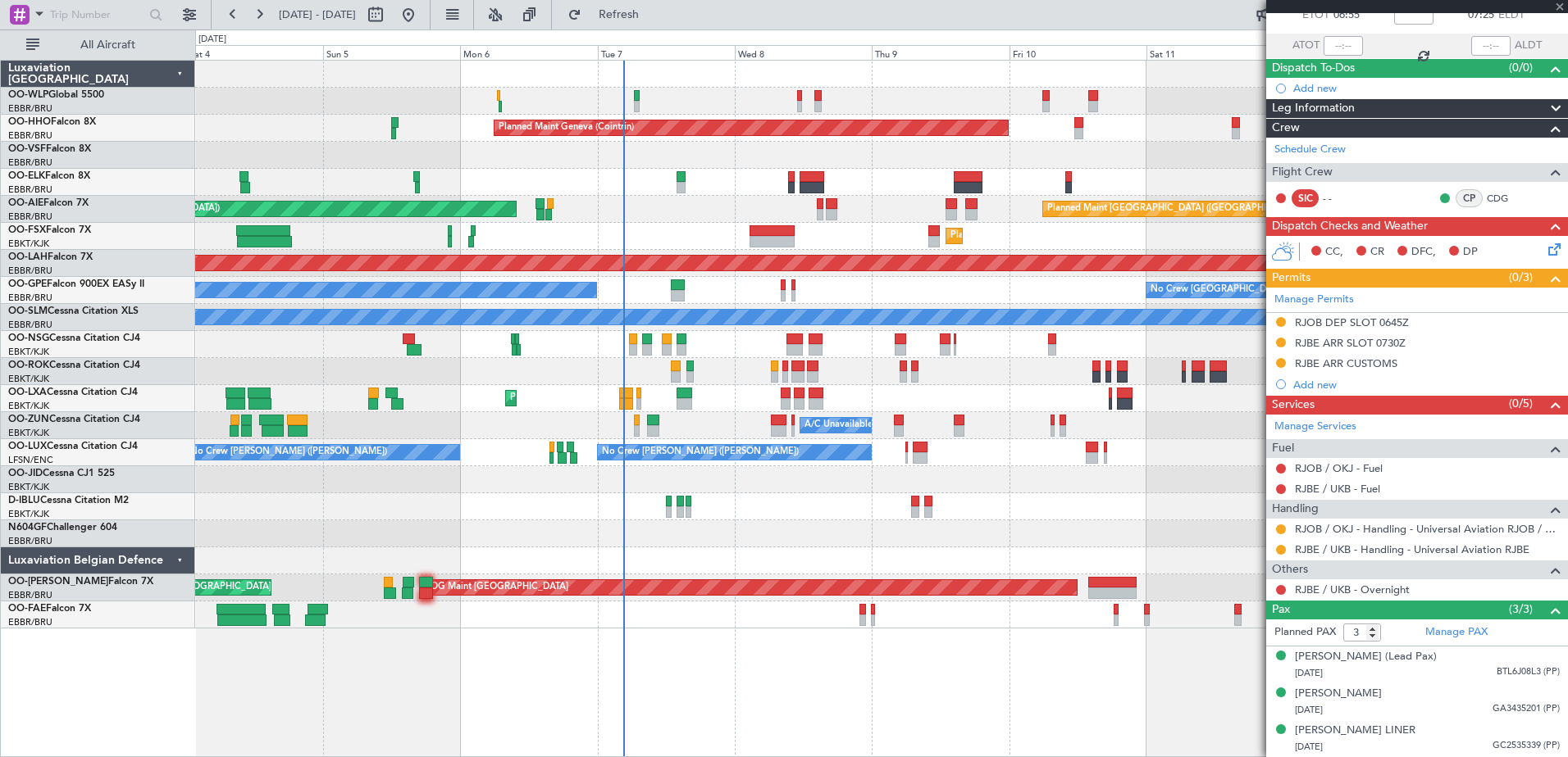
type input "-00:25"
type input "0"
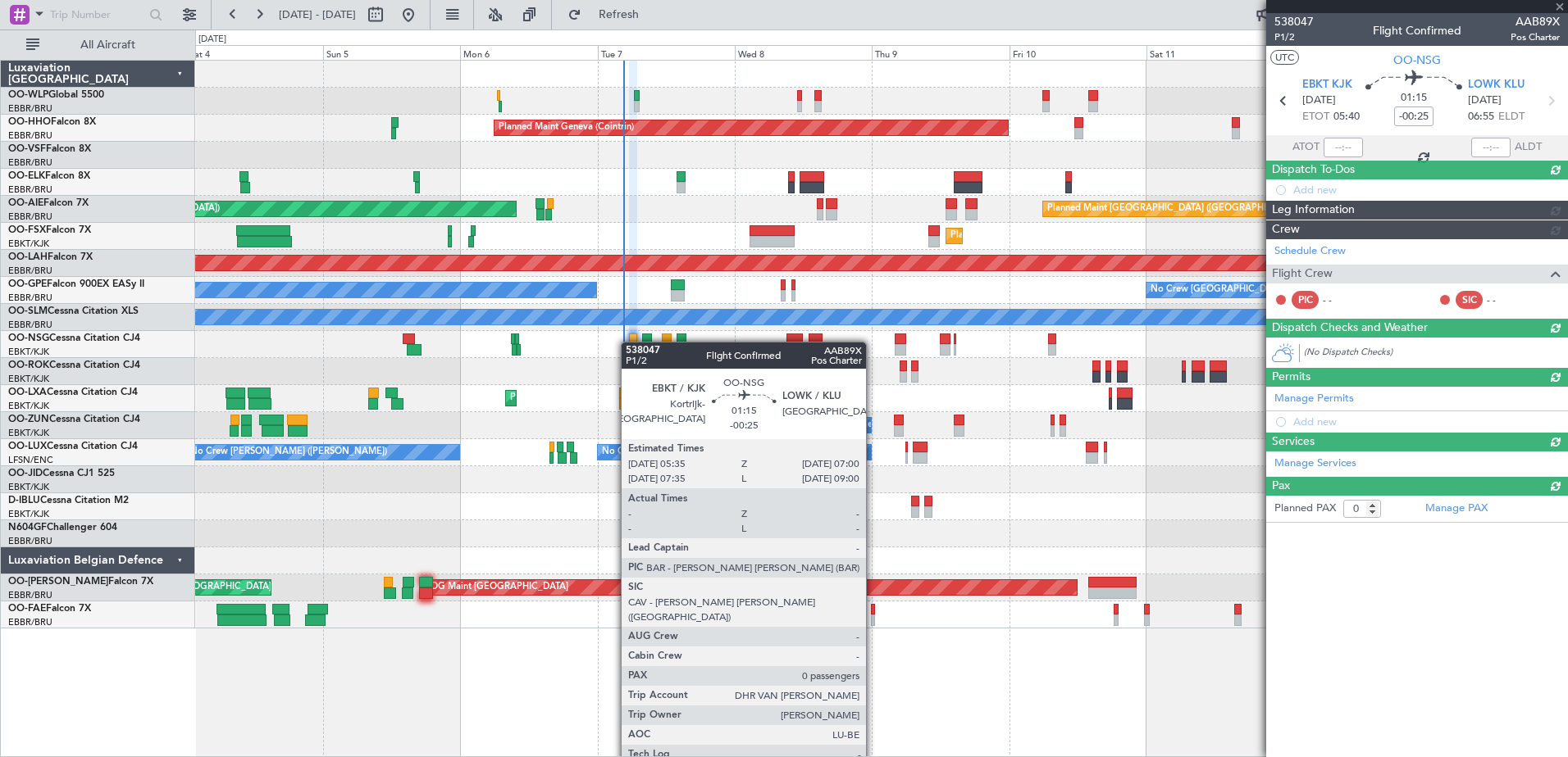
scroll to position [0, 0]
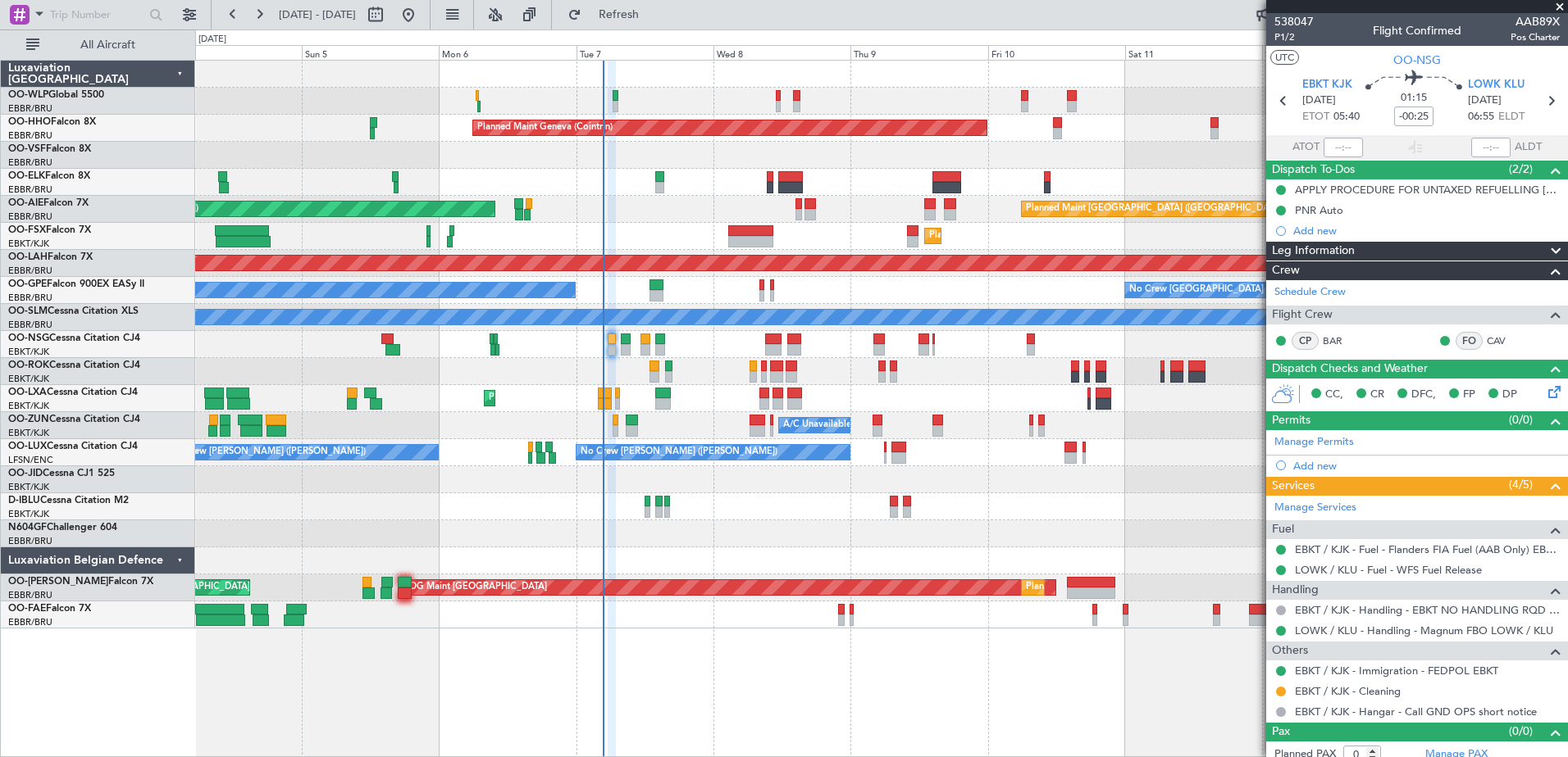
click at [738, 534] on div at bounding box center [881, 534] width 1372 height 27
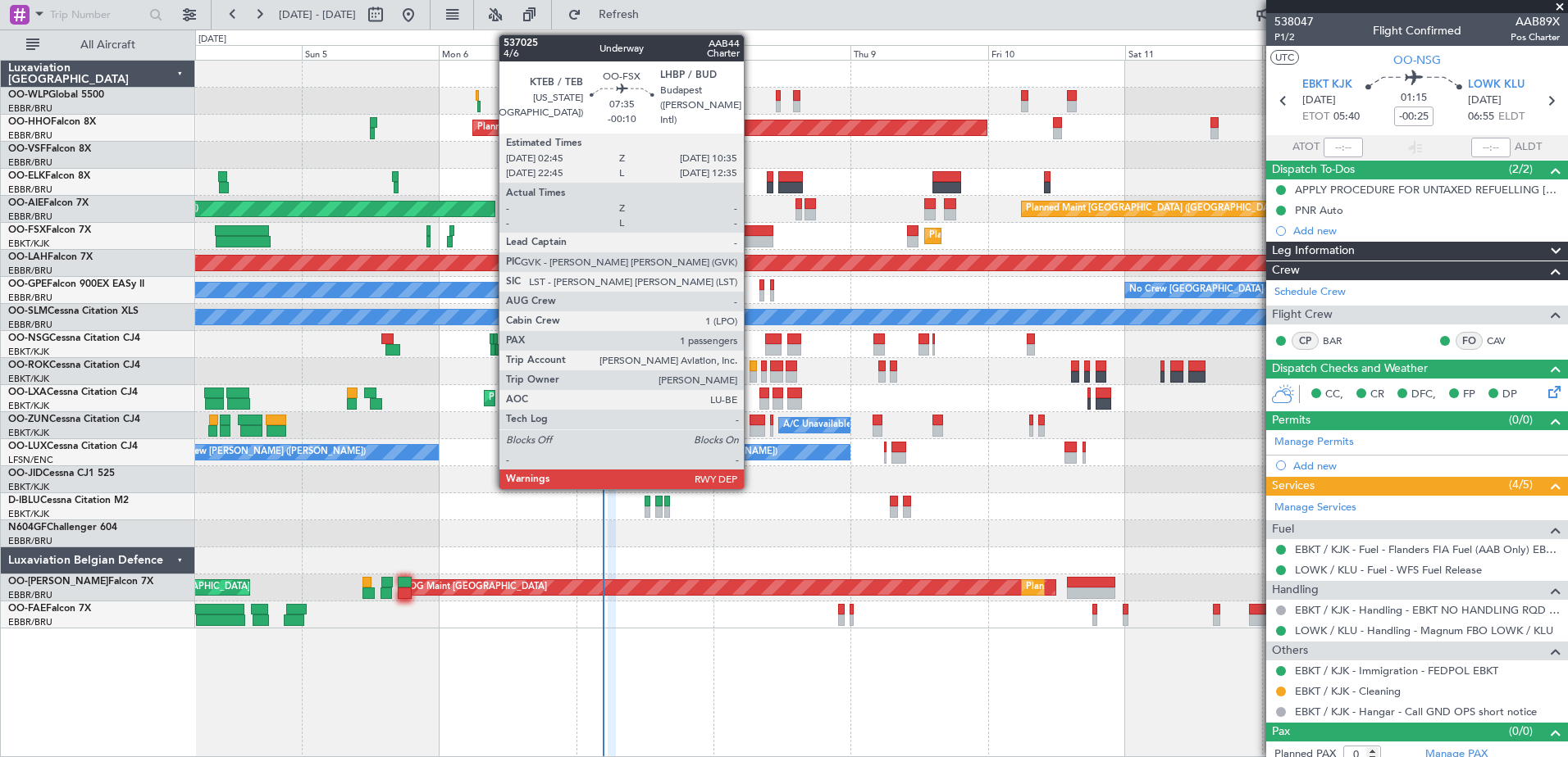
click at [751, 239] on div at bounding box center [751, 242] width 45 height 12
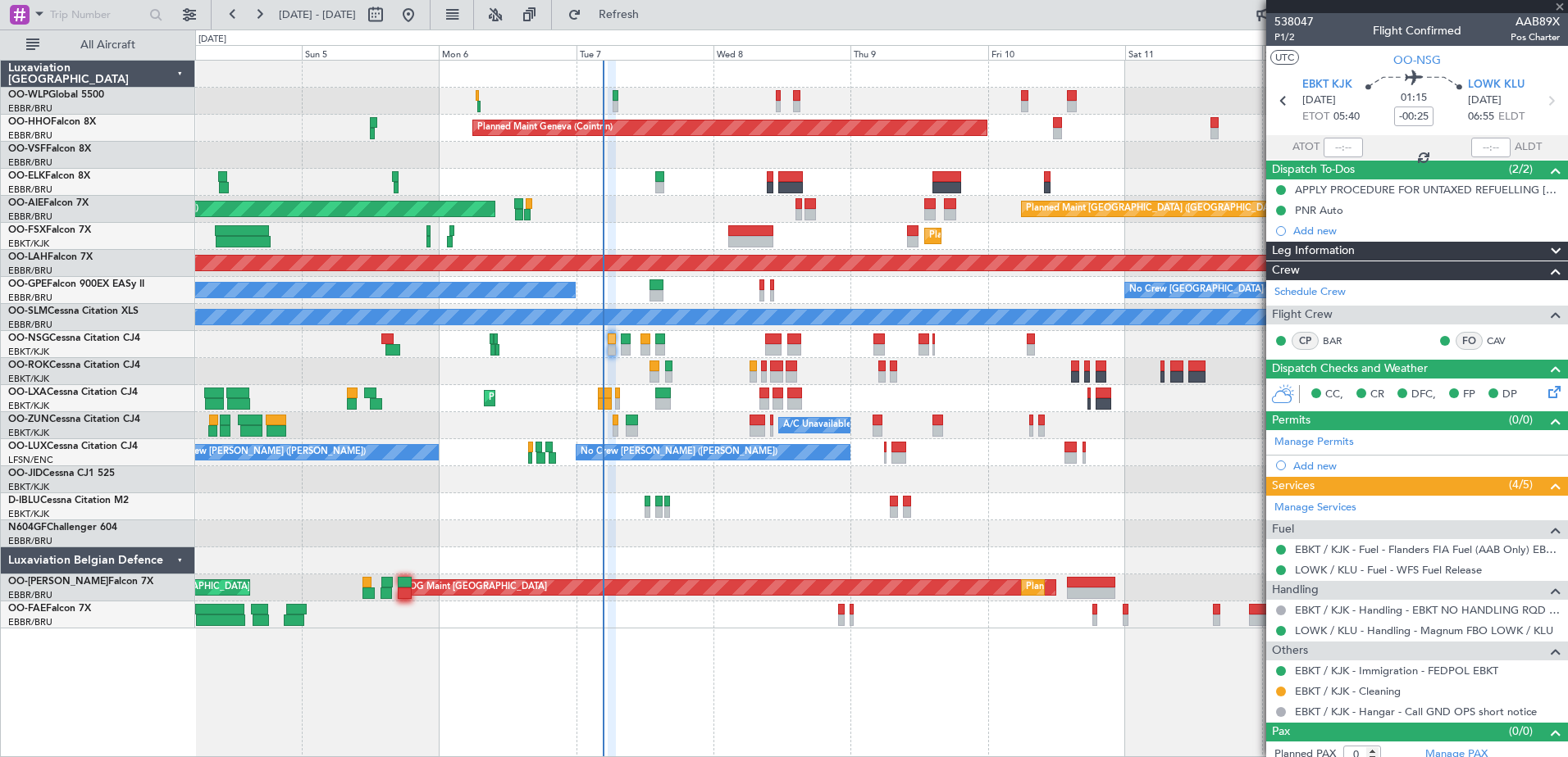
type input "-00:10"
type input "1"
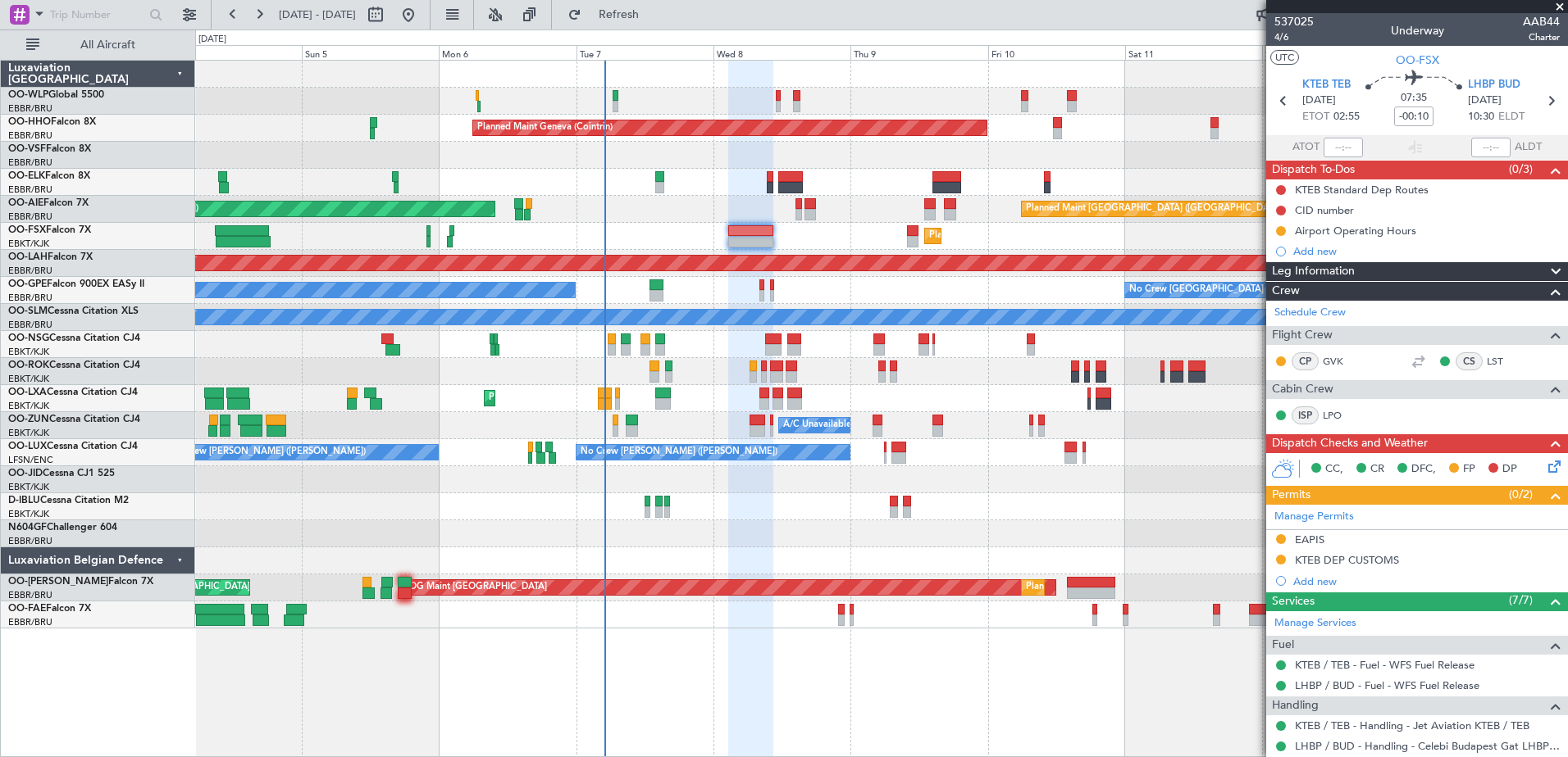
scroll to position [183, 0]
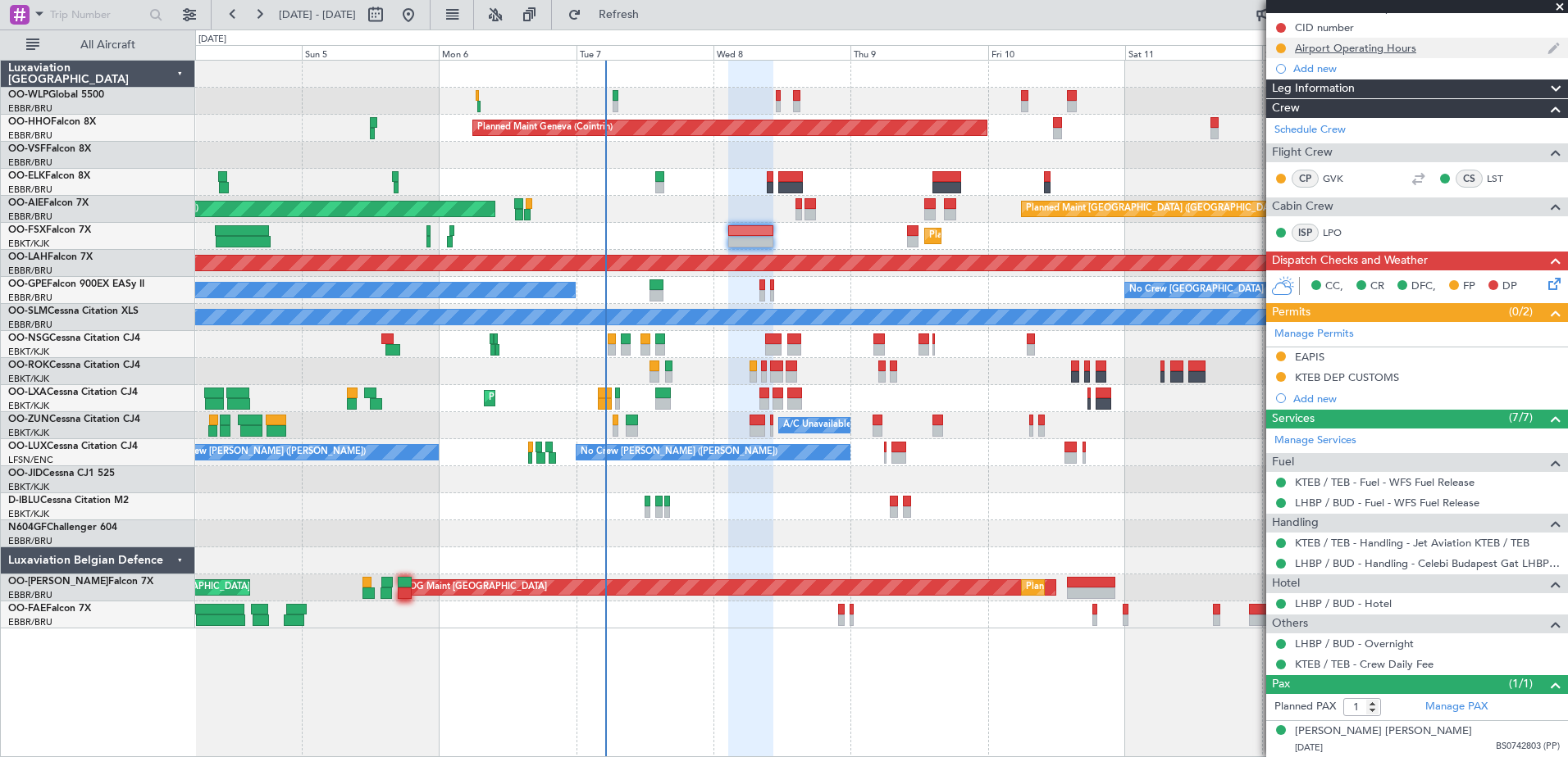
click at [1336, 47] on div "Airport Operating Hours" at bounding box center [1356, 47] width 121 height 14
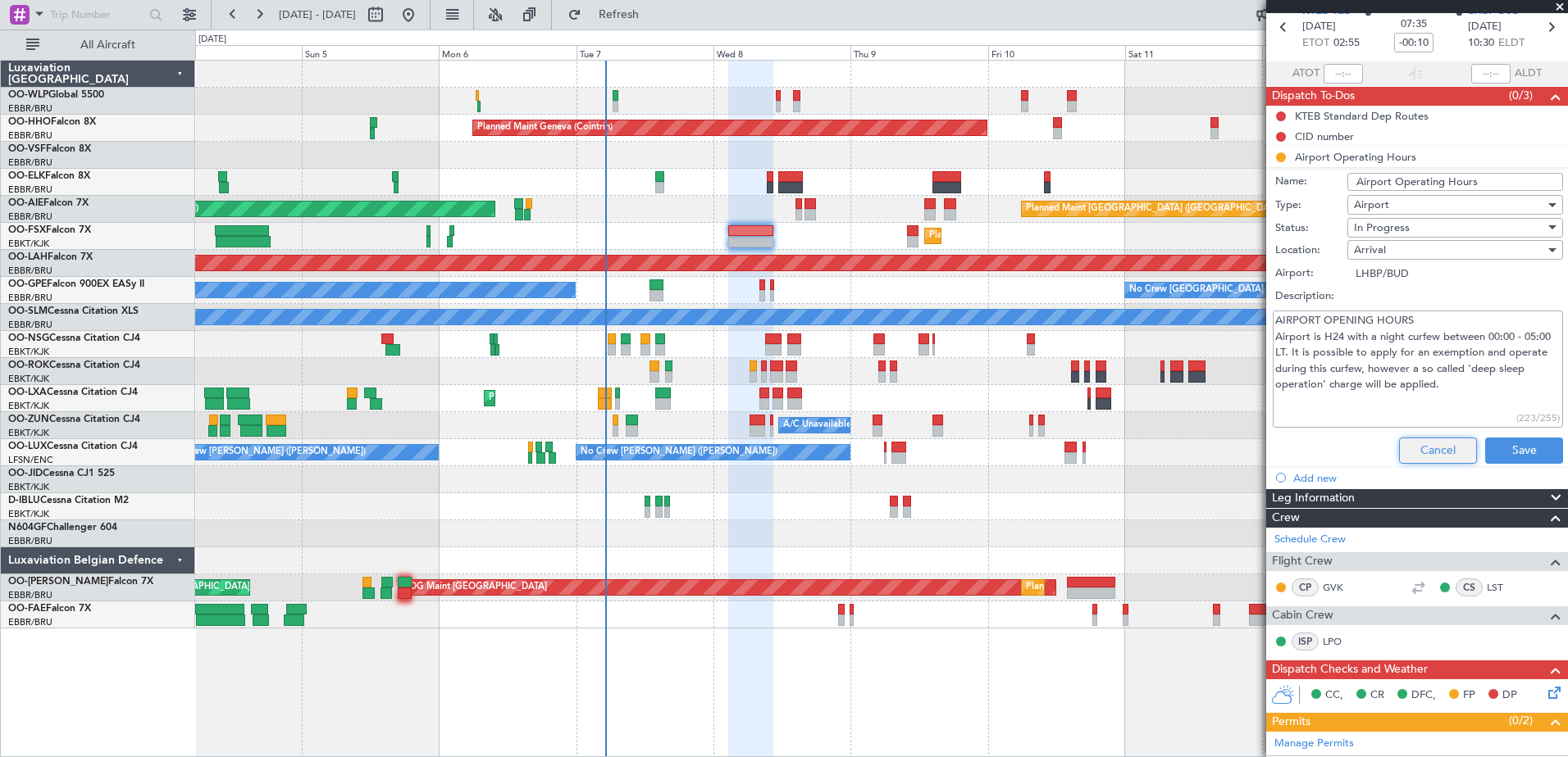
click at [1421, 452] on button "Cancel" at bounding box center [1438, 450] width 78 height 26
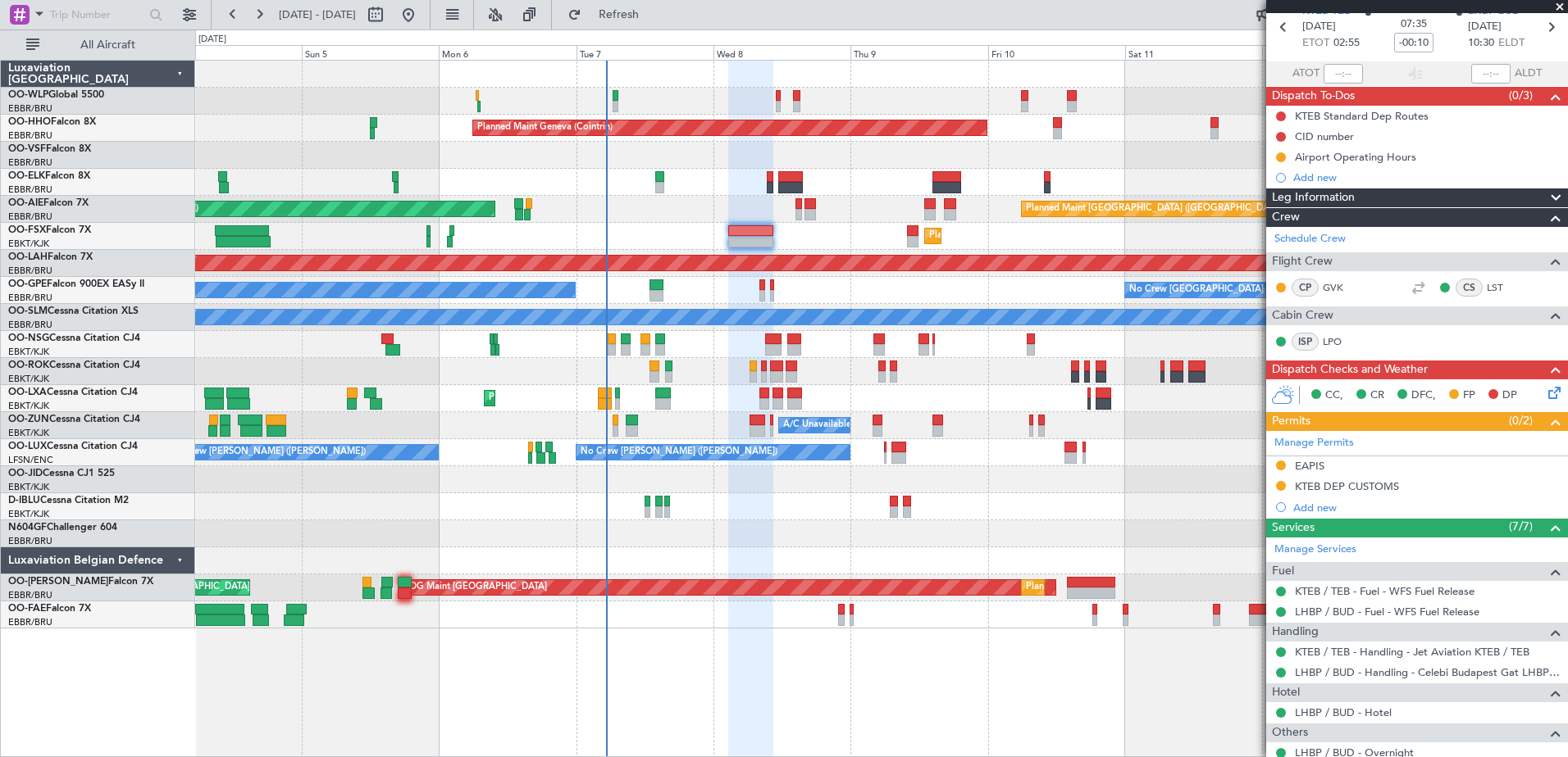
scroll to position [0, 0]
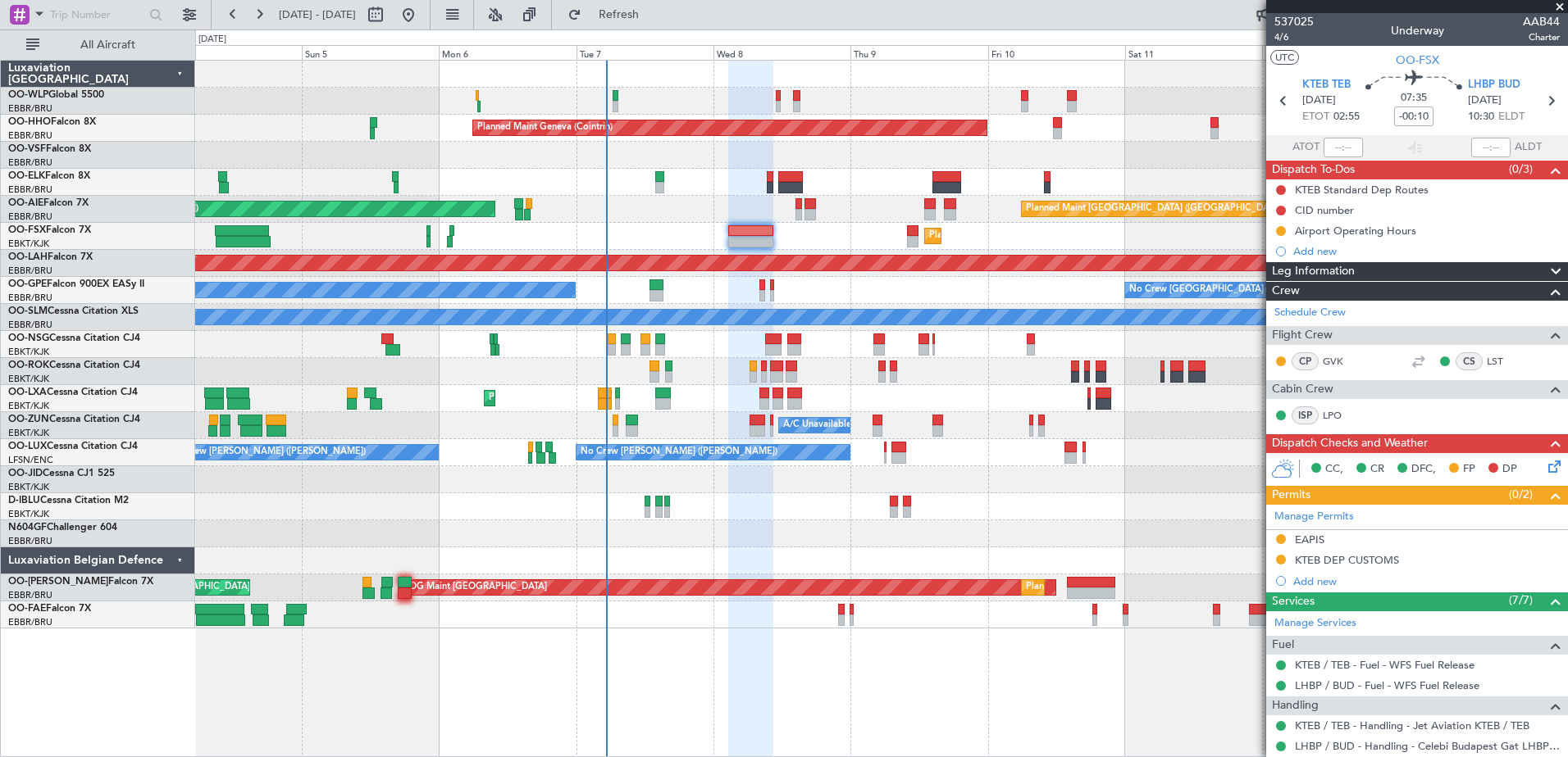
click at [1492, 70] on section "KTEB TEB 08/10/2025 ETOT 02:55 07:35 -00:10 LHBP BUD 08/10/2025 10:30 ELDT" at bounding box center [1417, 103] width 302 height 65
click at [1493, 82] on span "LHBP BUD" at bounding box center [1494, 85] width 52 height 16
click at [1545, 468] on icon at bounding box center [1552, 464] width 14 height 14
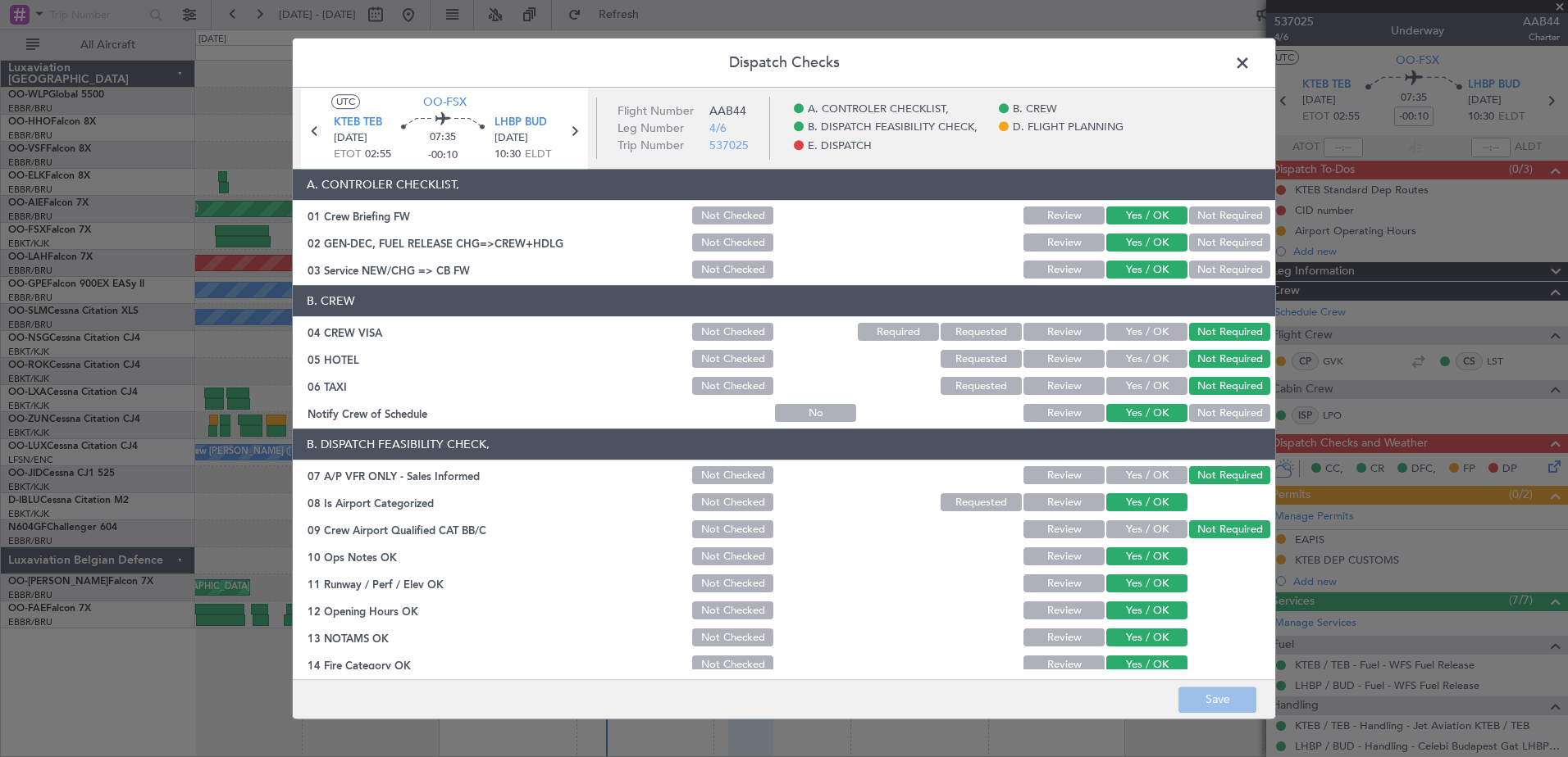
scroll to position [326, 0]
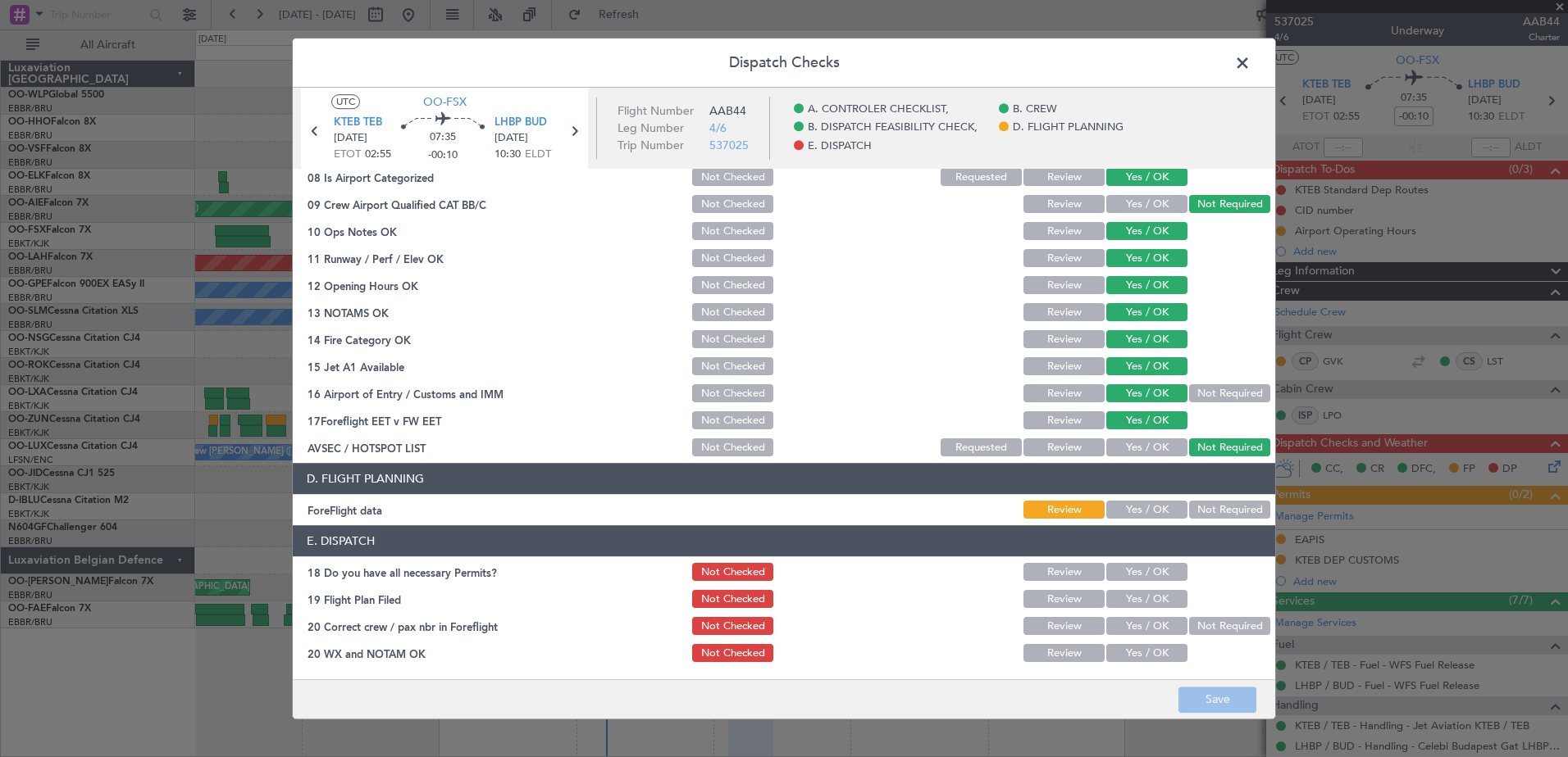
click at [1155, 511] on button "Yes / OK" at bounding box center [1147, 511] width 81 height 18
click at [1161, 567] on button "Yes / OK" at bounding box center [1147, 573] width 81 height 18
click at [1157, 595] on button "Yes / OK" at bounding box center [1147, 600] width 81 height 18
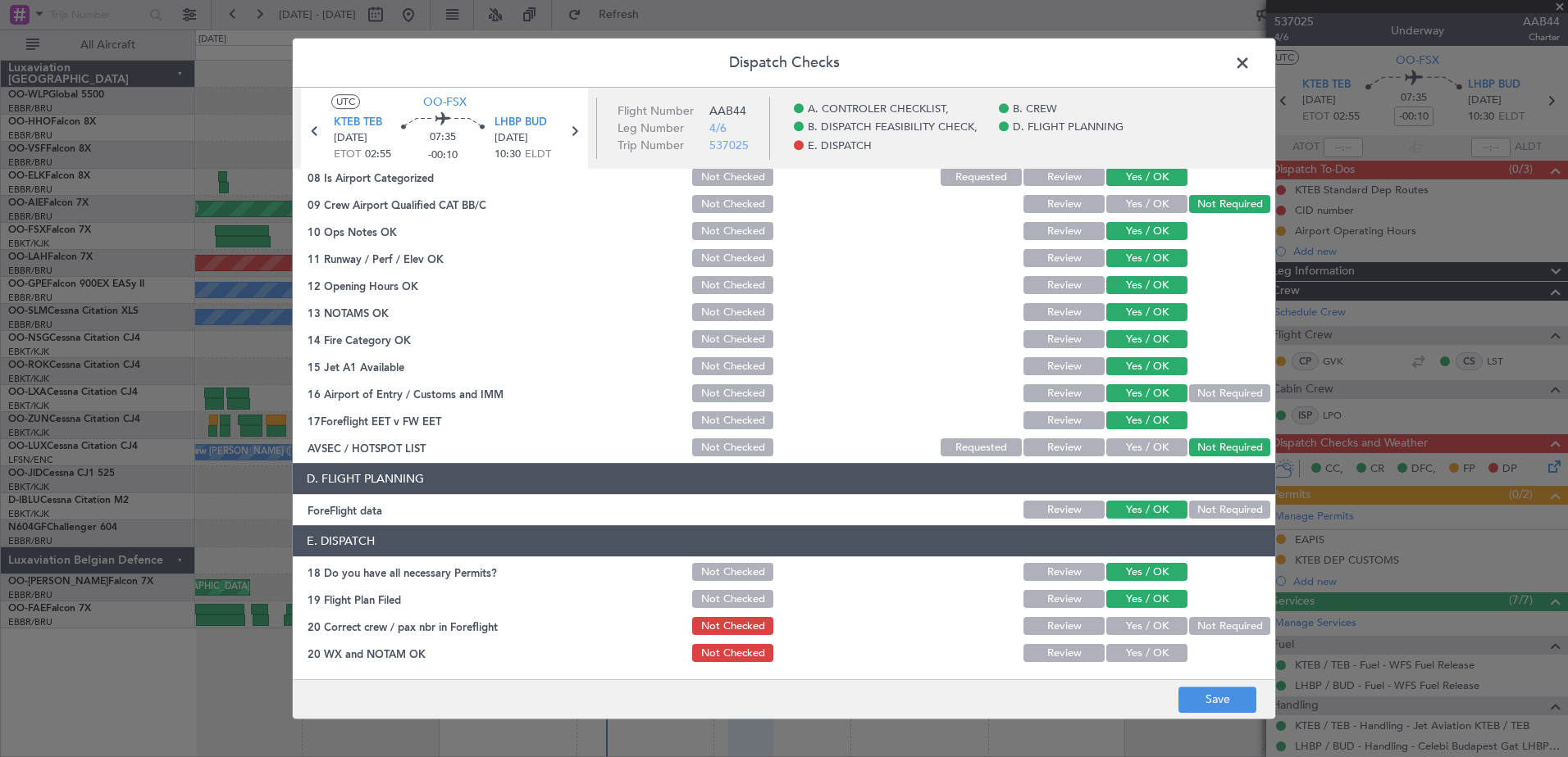
click at [1155, 625] on button "Yes / OK" at bounding box center [1147, 627] width 81 height 18
drag, startPoint x: 1149, startPoint y: 651, endPoint x: 1159, endPoint y: 656, distance: 11.2
click at [1148, 651] on button "Yes / OK" at bounding box center [1147, 654] width 81 height 18
click at [1223, 700] on button "Save" at bounding box center [1218, 699] width 78 height 26
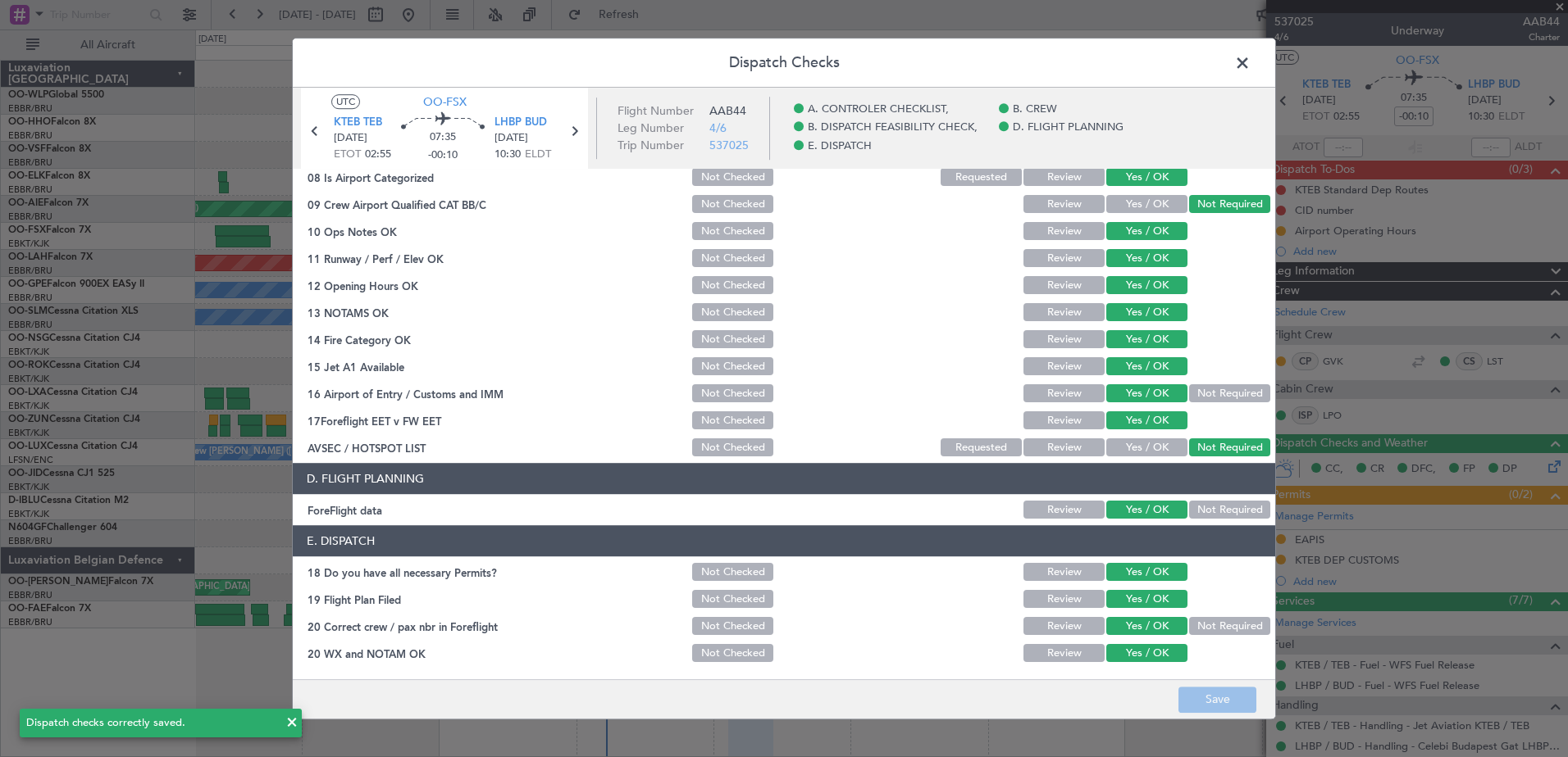
click at [1250, 56] on span at bounding box center [1250, 67] width 0 height 32
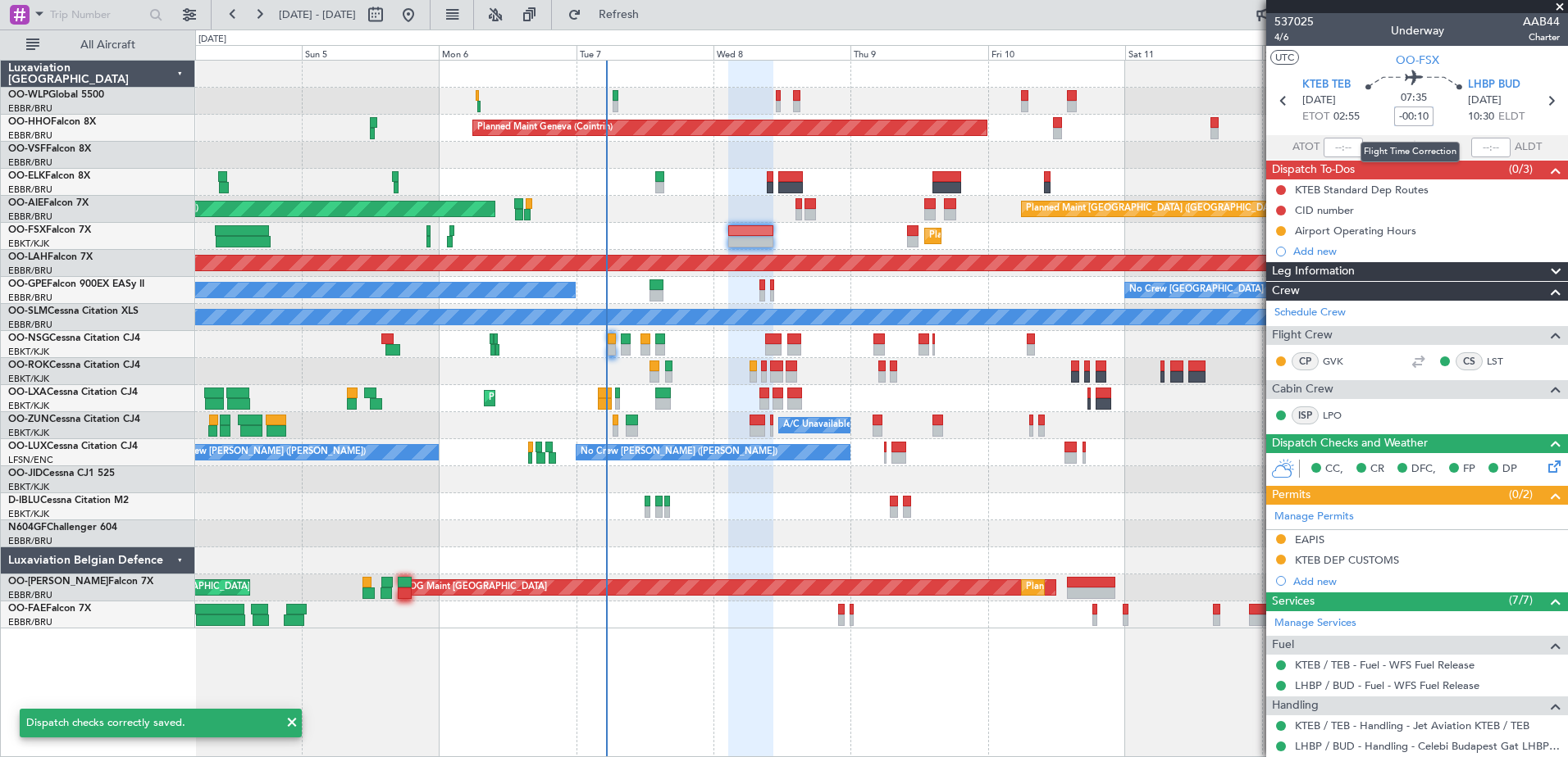
click at [1398, 115] on input "-00:10" at bounding box center [1414, 116] width 40 height 20
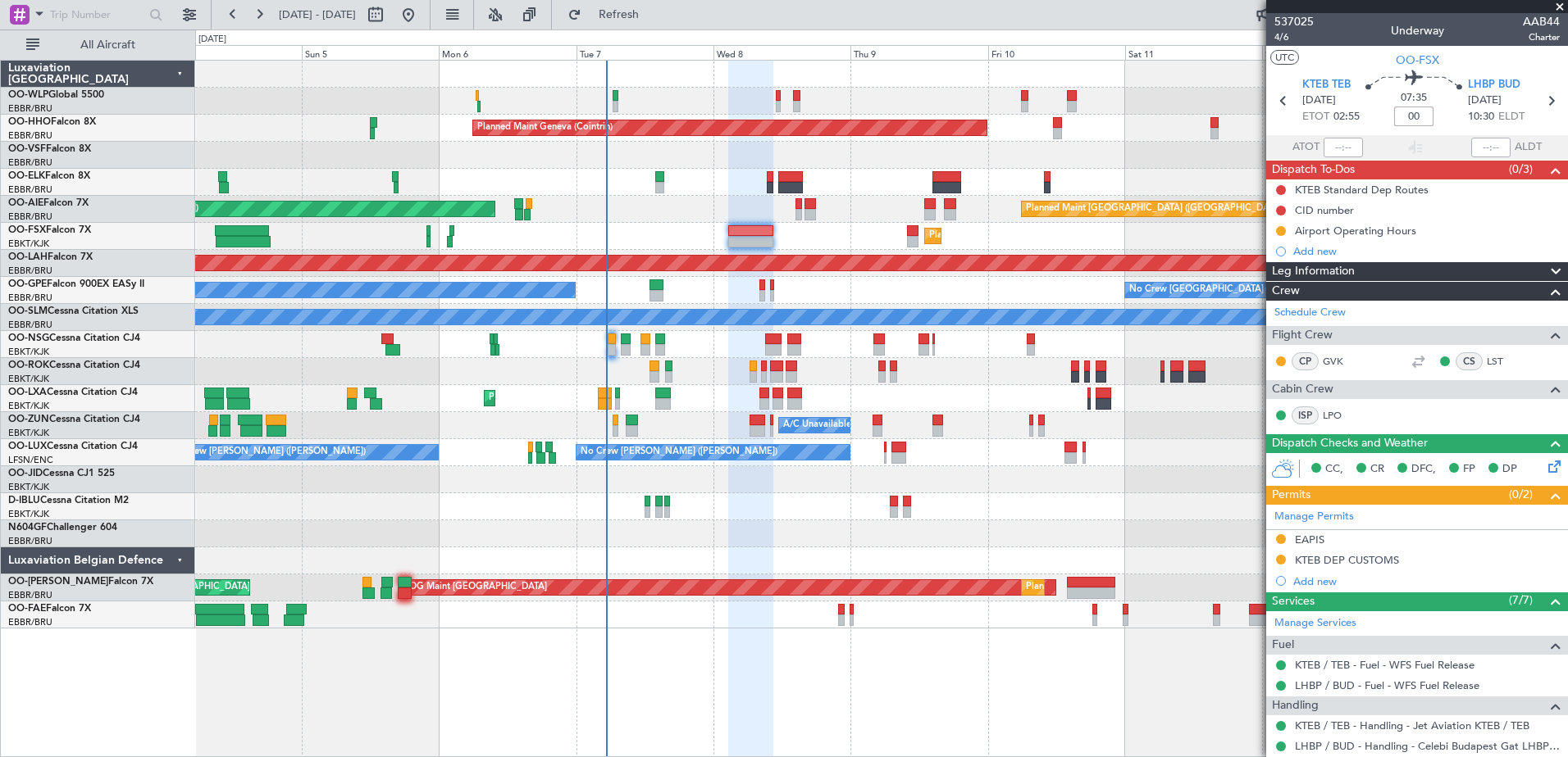
type input "0"
click at [1105, 130] on div "Planned Maint Geneva (Cointrin)" at bounding box center [881, 128] width 1372 height 27
type input "+00:10"
click at [1276, 230] on button at bounding box center [1281, 231] width 10 height 10
click at [1276, 302] on span "Completed" at bounding box center [1287, 303] width 54 height 16
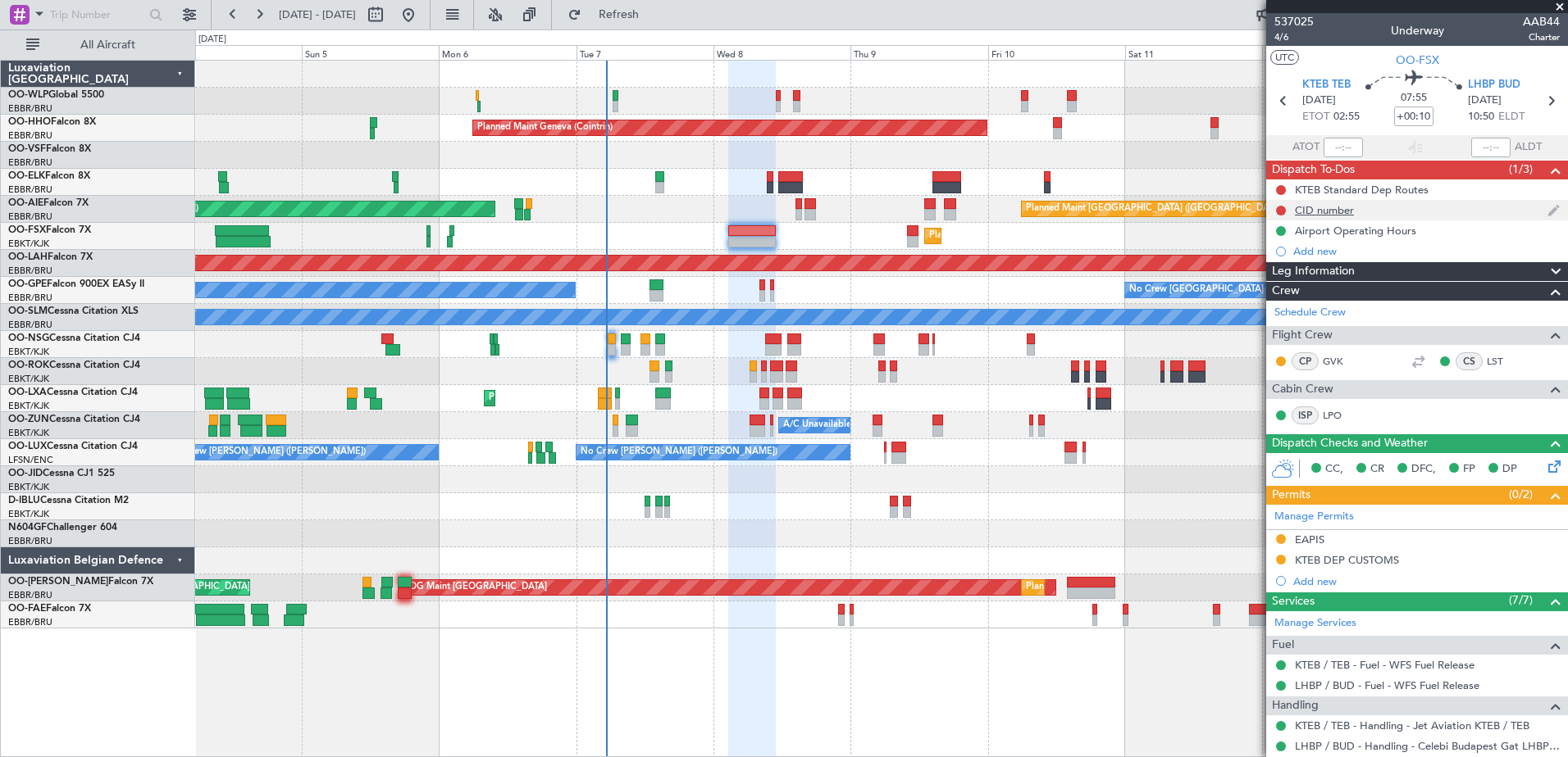
click at [1311, 206] on div "CID number" at bounding box center [1324, 209] width 59 height 14
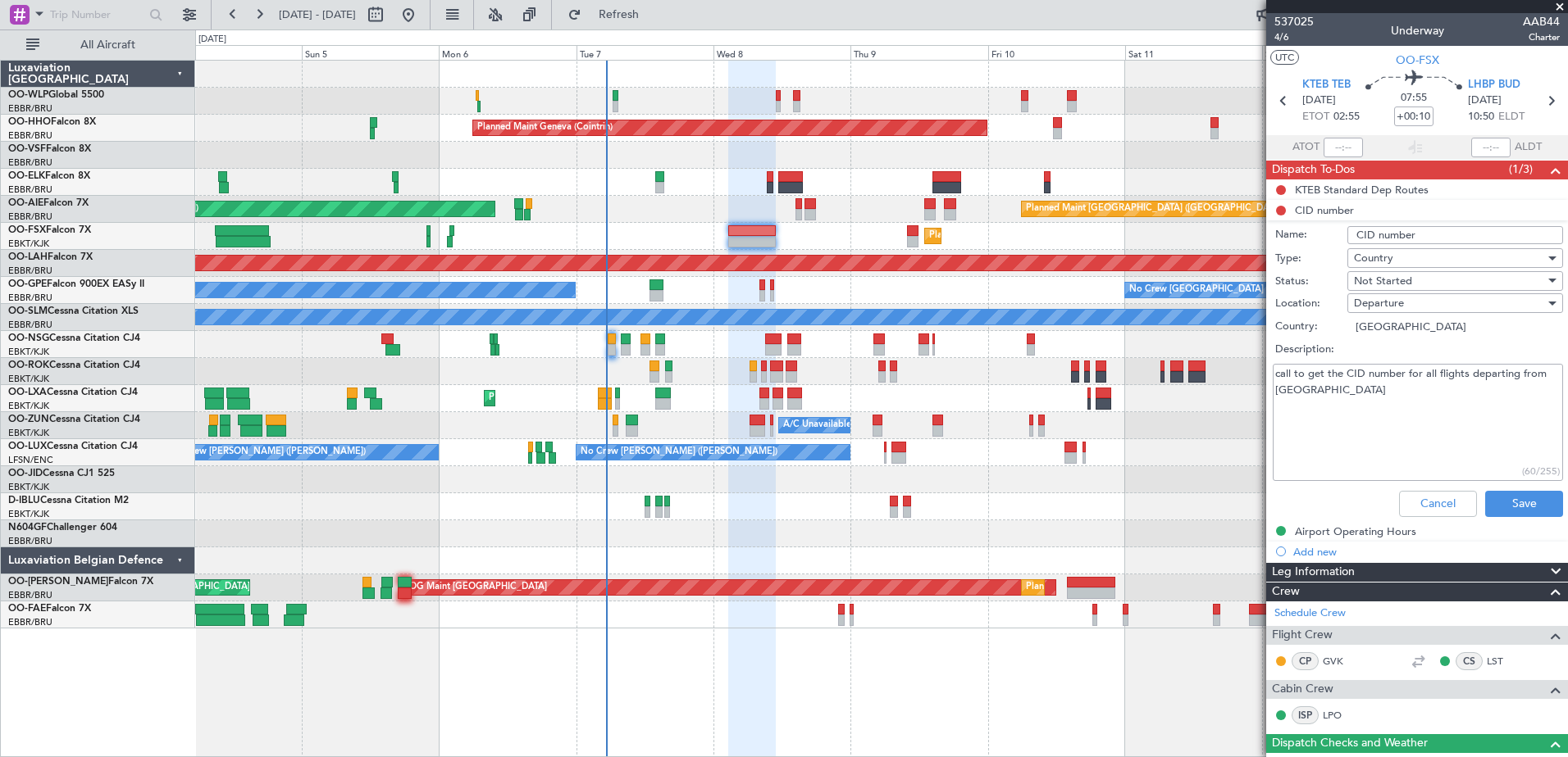
click at [1312, 397] on textarea "call to get the CID number for all flights departing from US" at bounding box center [1418, 422] width 291 height 117
type textarea "call to get the CID number for all flights departing from US 696"
click at [1448, 263] on div "Country" at bounding box center [1450, 258] width 191 height 24
click at [1388, 342] on span "Airport" at bounding box center [1447, 340] width 192 height 24
click at [1424, 498] on button "Cancel" at bounding box center [1438, 503] width 78 height 26
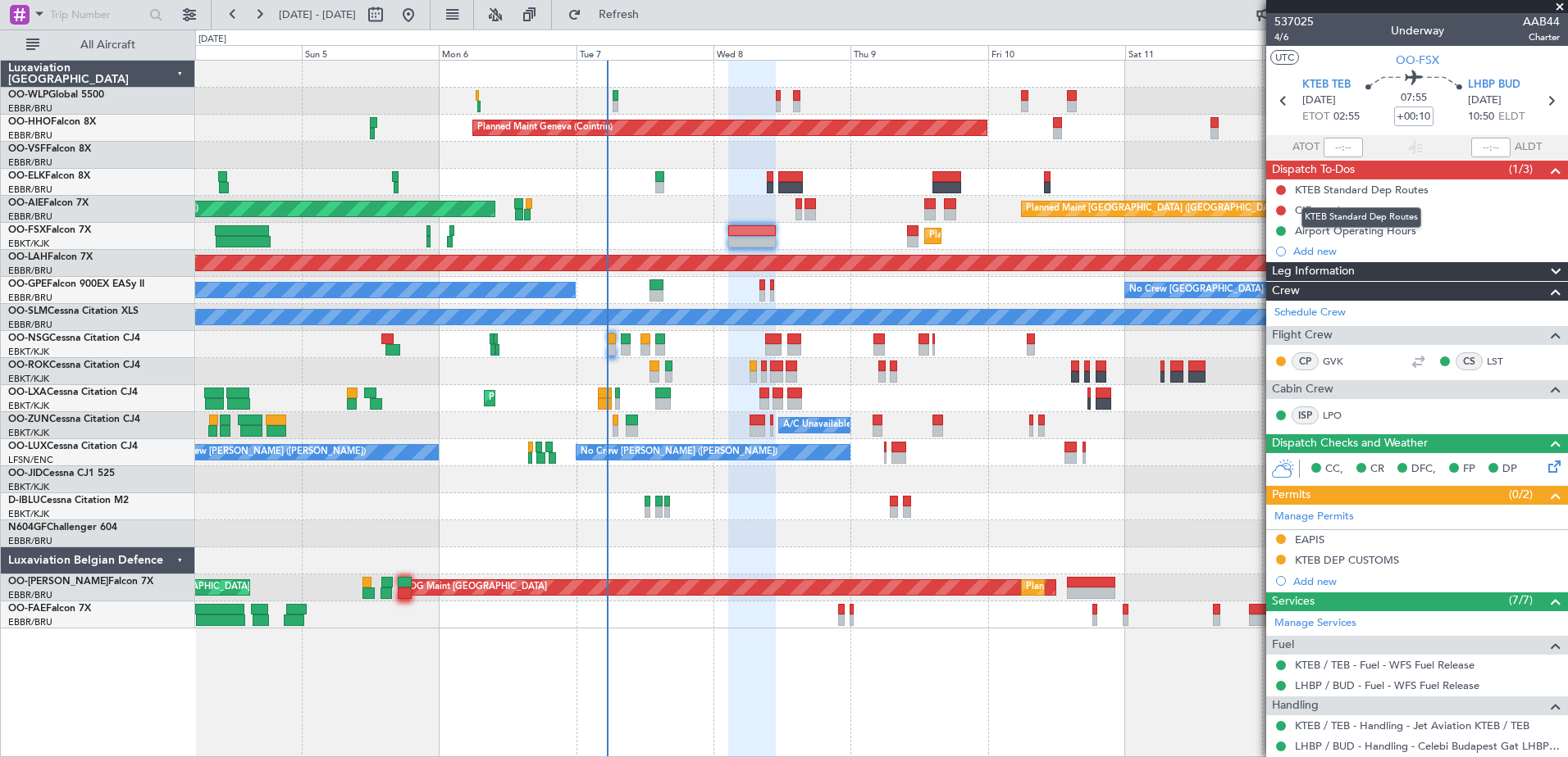
click at [1332, 210] on div "KTEB Standard Dep Routes" at bounding box center [1361, 217] width 120 height 21
click at [1310, 212] on div "CID number" at bounding box center [1324, 209] width 59 height 14
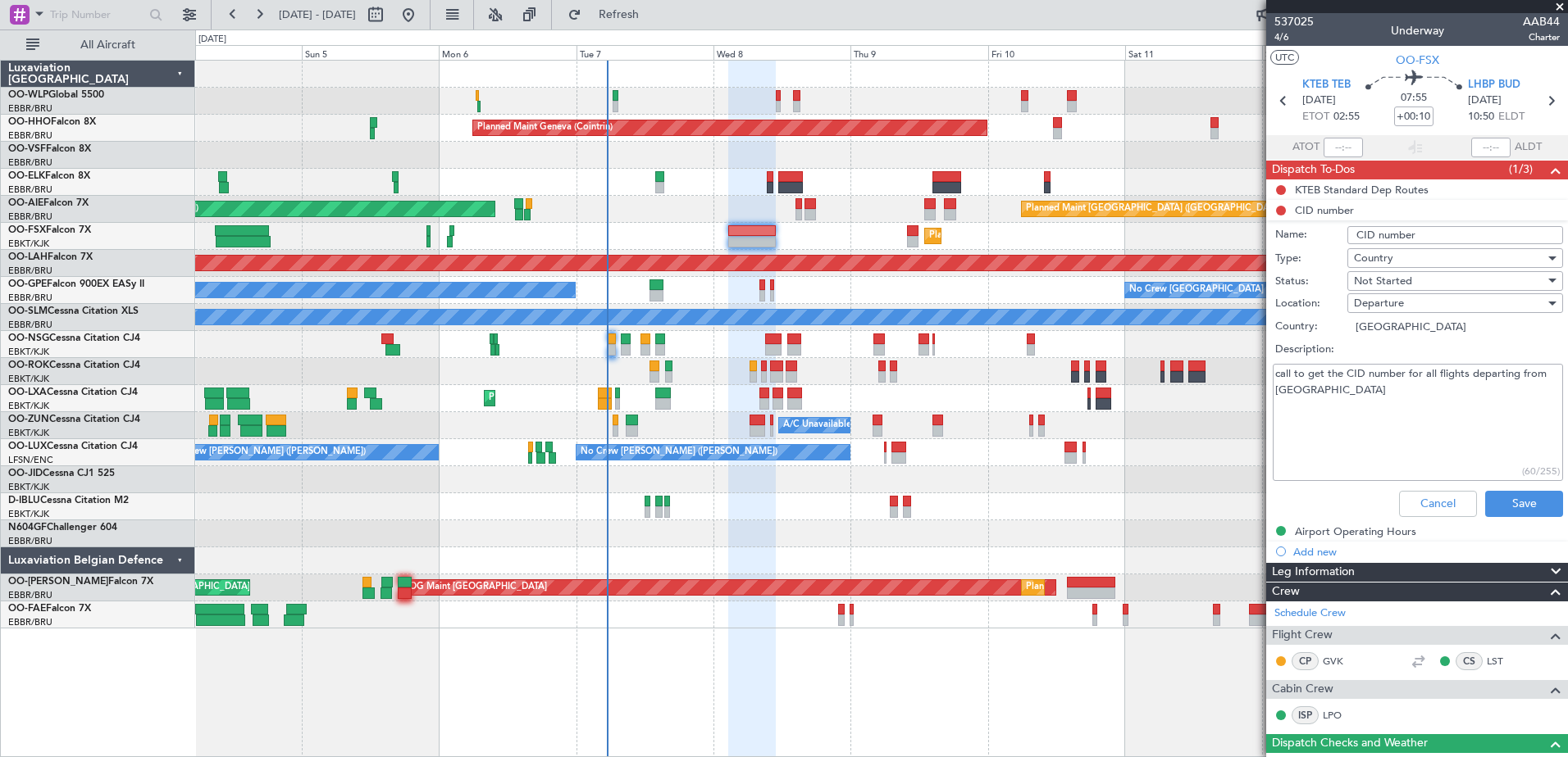
click at [1347, 427] on textarea "call to get the CID number for all flights departing from US" at bounding box center [1418, 422] width 291 height 117
type textarea "call to get the CID number for all flights departing from US 696"
click at [1452, 276] on div "Not Started" at bounding box center [1450, 281] width 191 height 24
click at [1430, 370] on span "Completed" at bounding box center [1447, 363] width 192 height 24
click at [1498, 506] on button "Save" at bounding box center [1524, 503] width 78 height 26
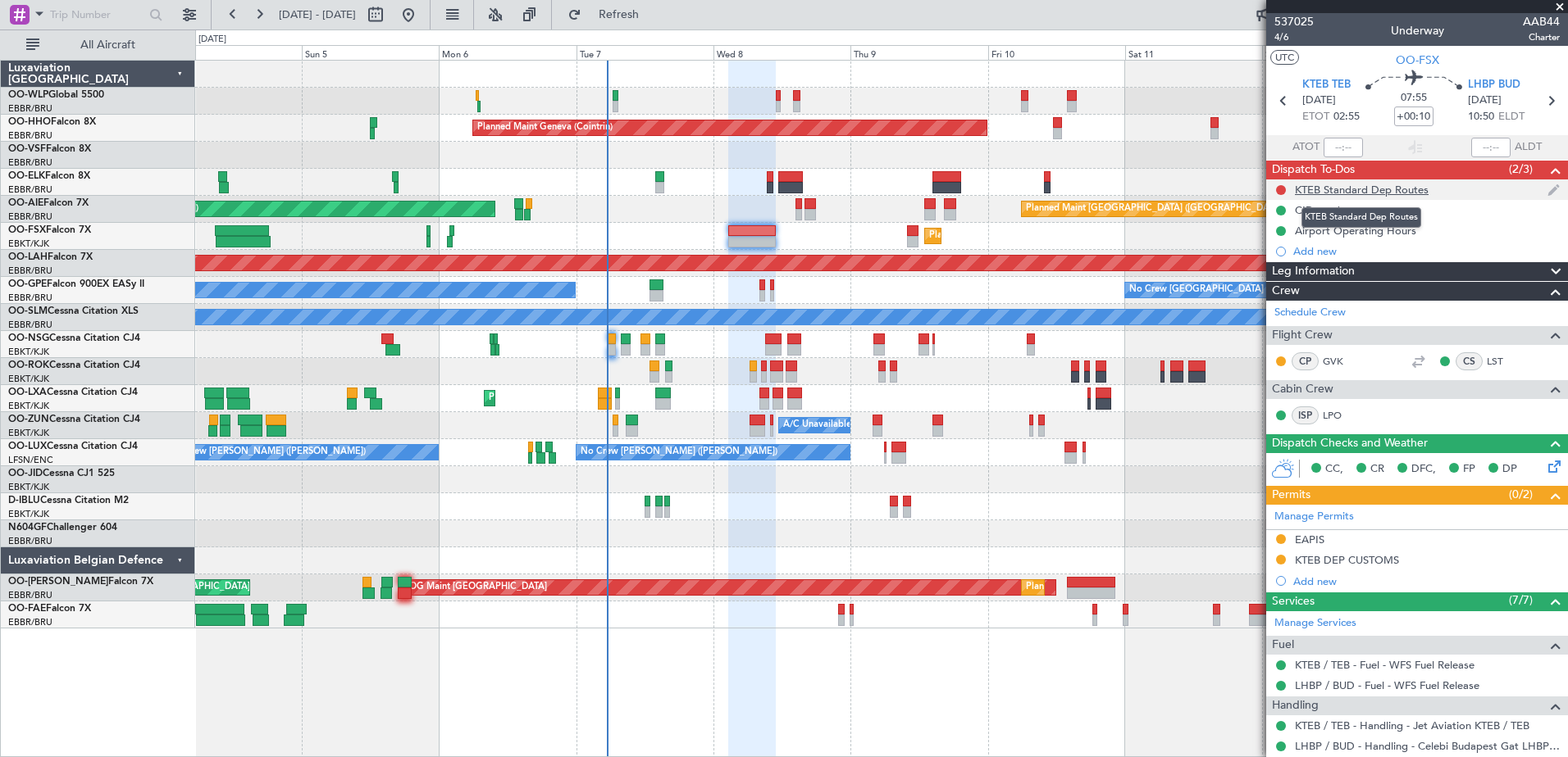
click at [1356, 192] on div "KTEB Standard Dep Routes" at bounding box center [1362, 189] width 134 height 14
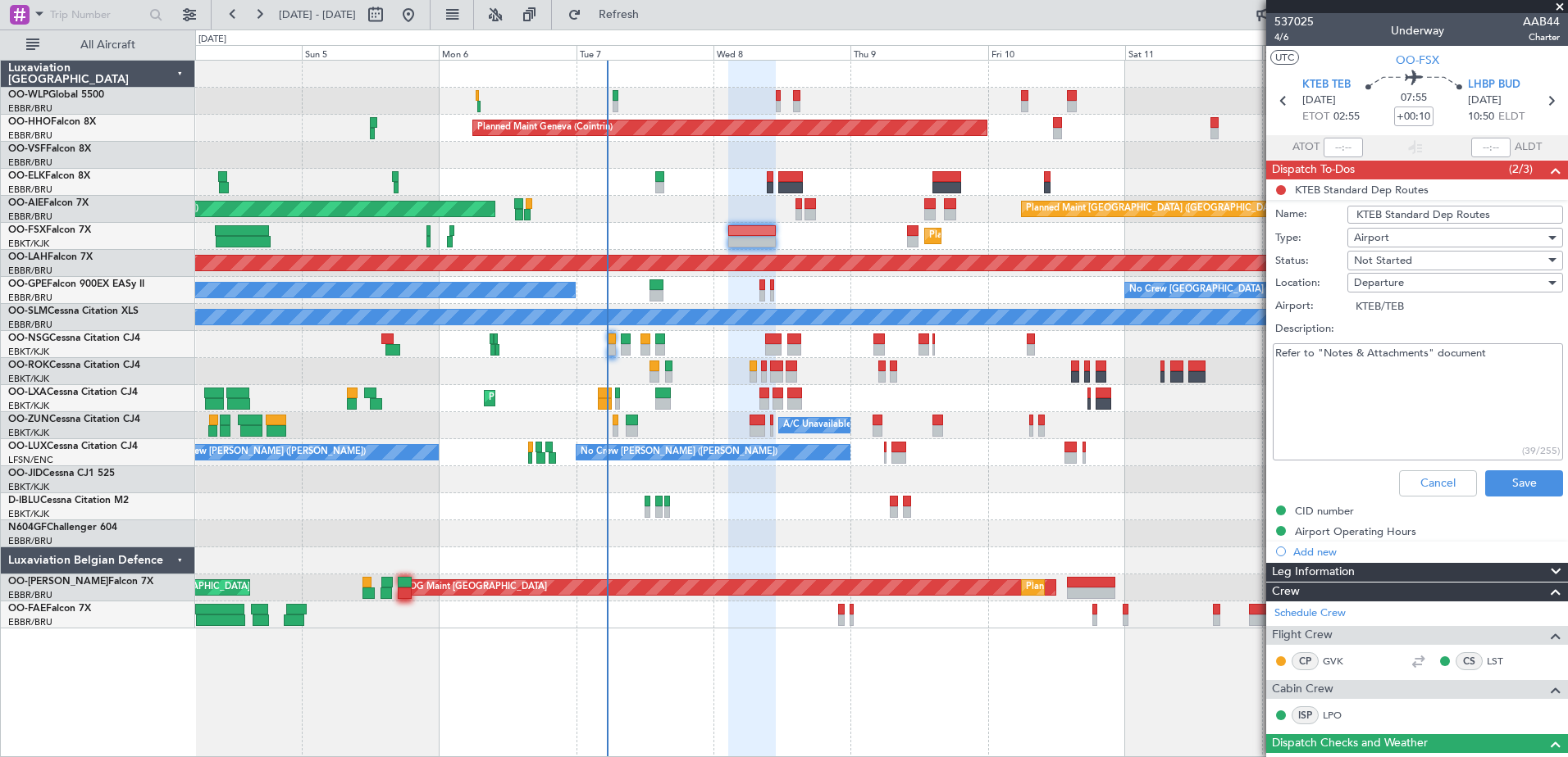
click at [1401, 263] on span "Not Started" at bounding box center [1383, 261] width 59 height 14
click at [1399, 370] on span "Cancelled" at bounding box center [1447, 366] width 192 height 24
click at [1509, 479] on button "Save" at bounding box center [1524, 483] width 78 height 26
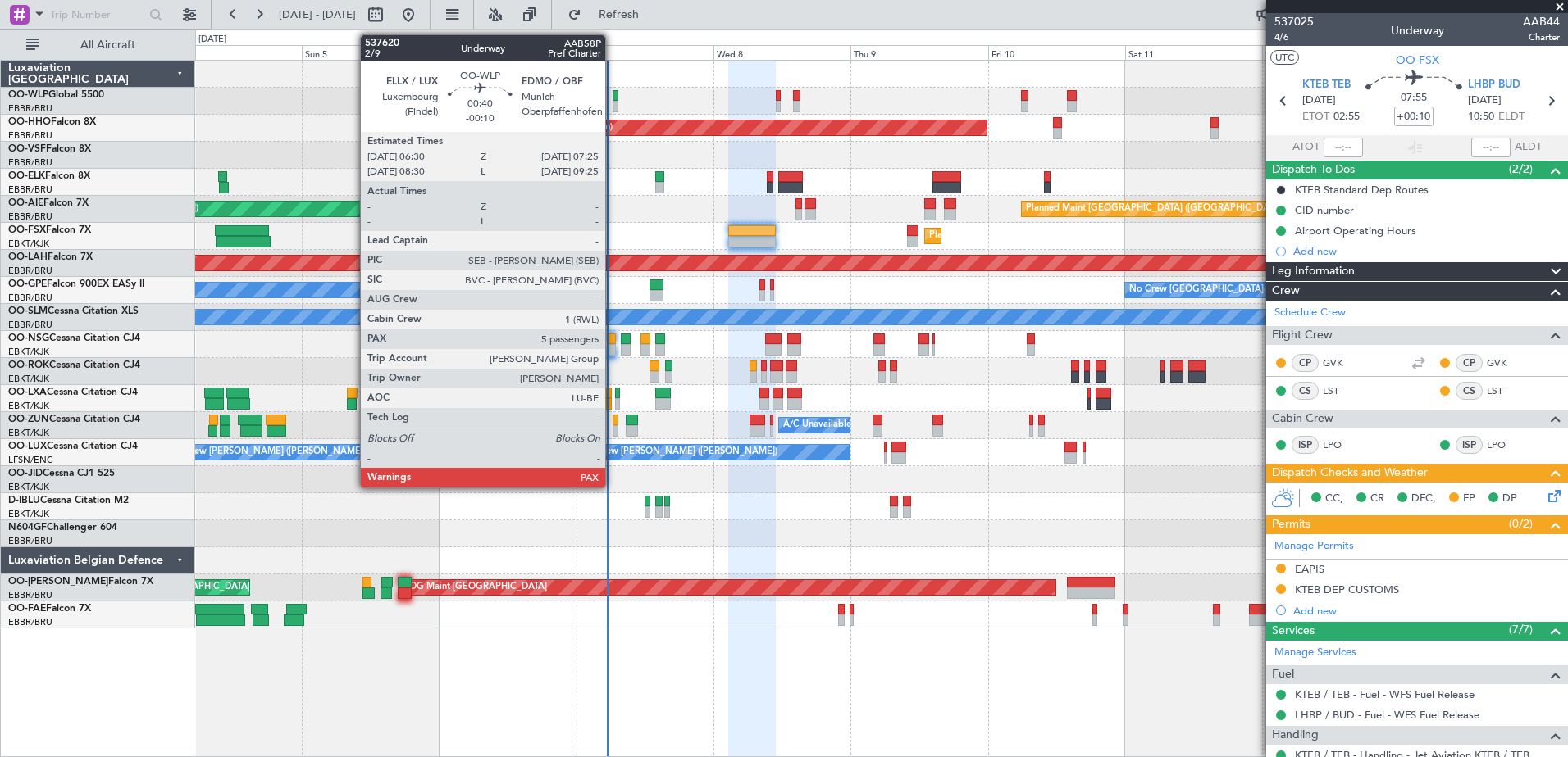
click at [613, 103] on div at bounding box center [616, 106] width 5 height 12
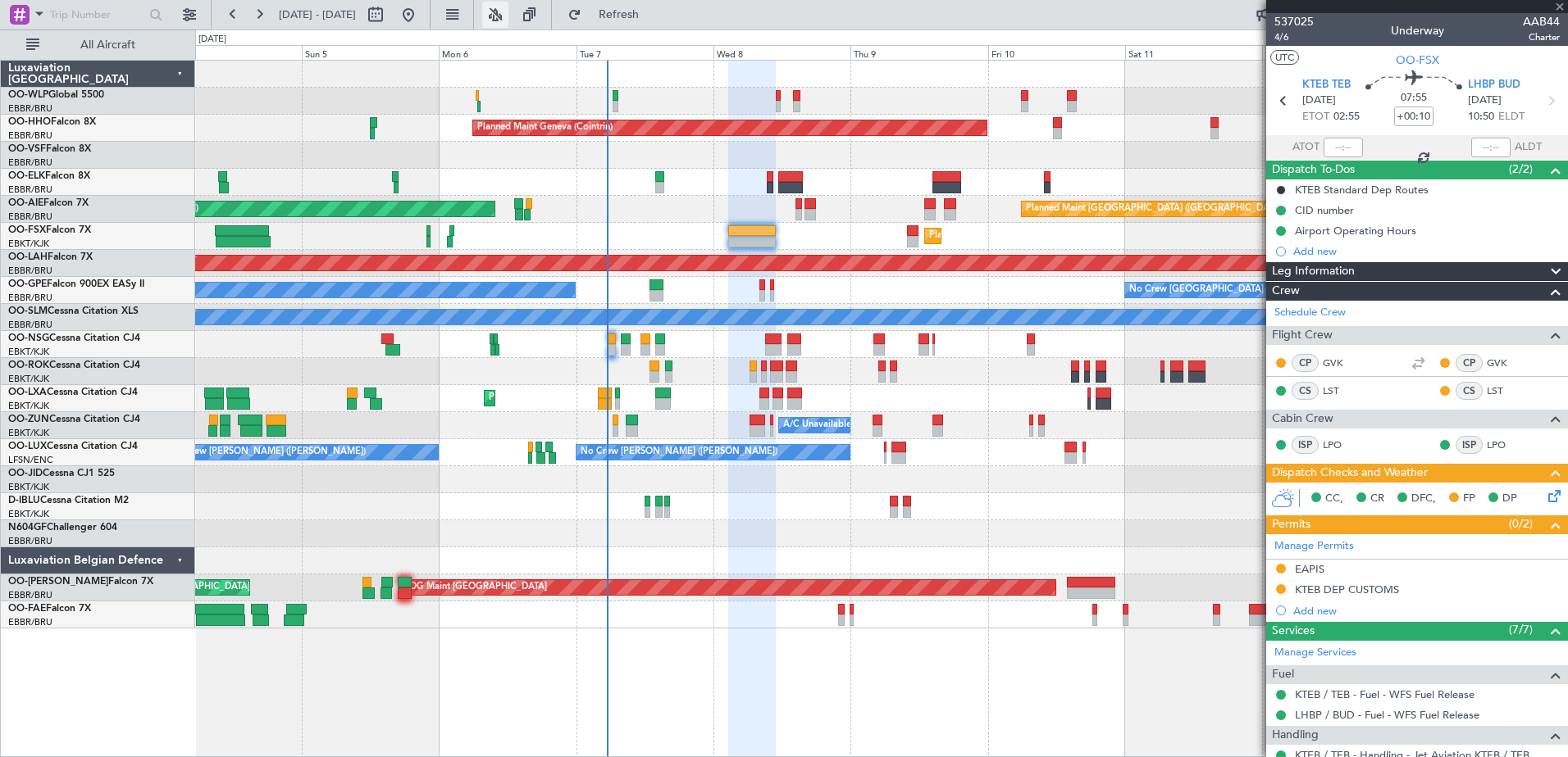
type input "-00:10"
type input "5"
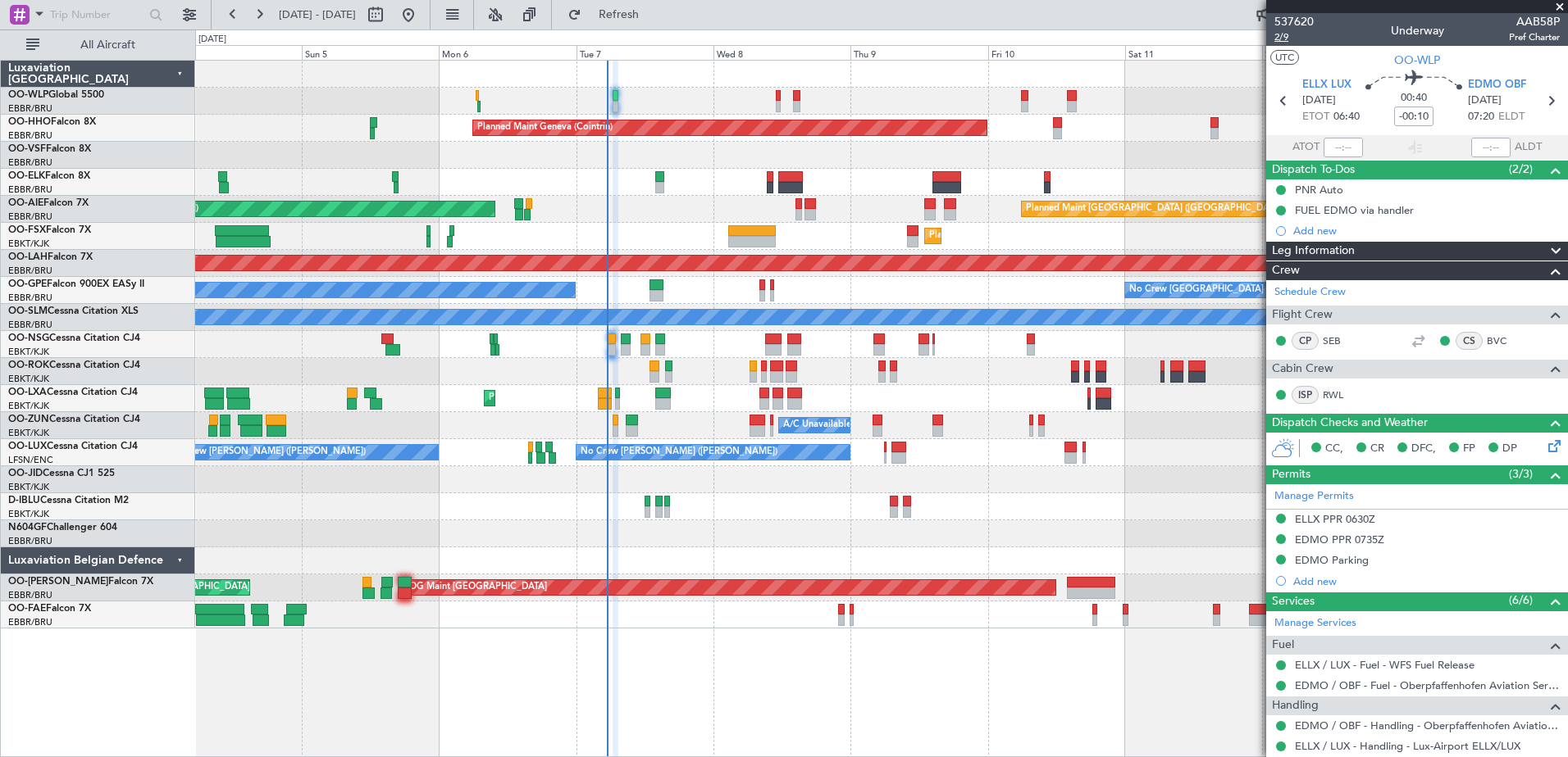
click at [1284, 40] on span "2/9" at bounding box center [1294, 37] width 40 height 14
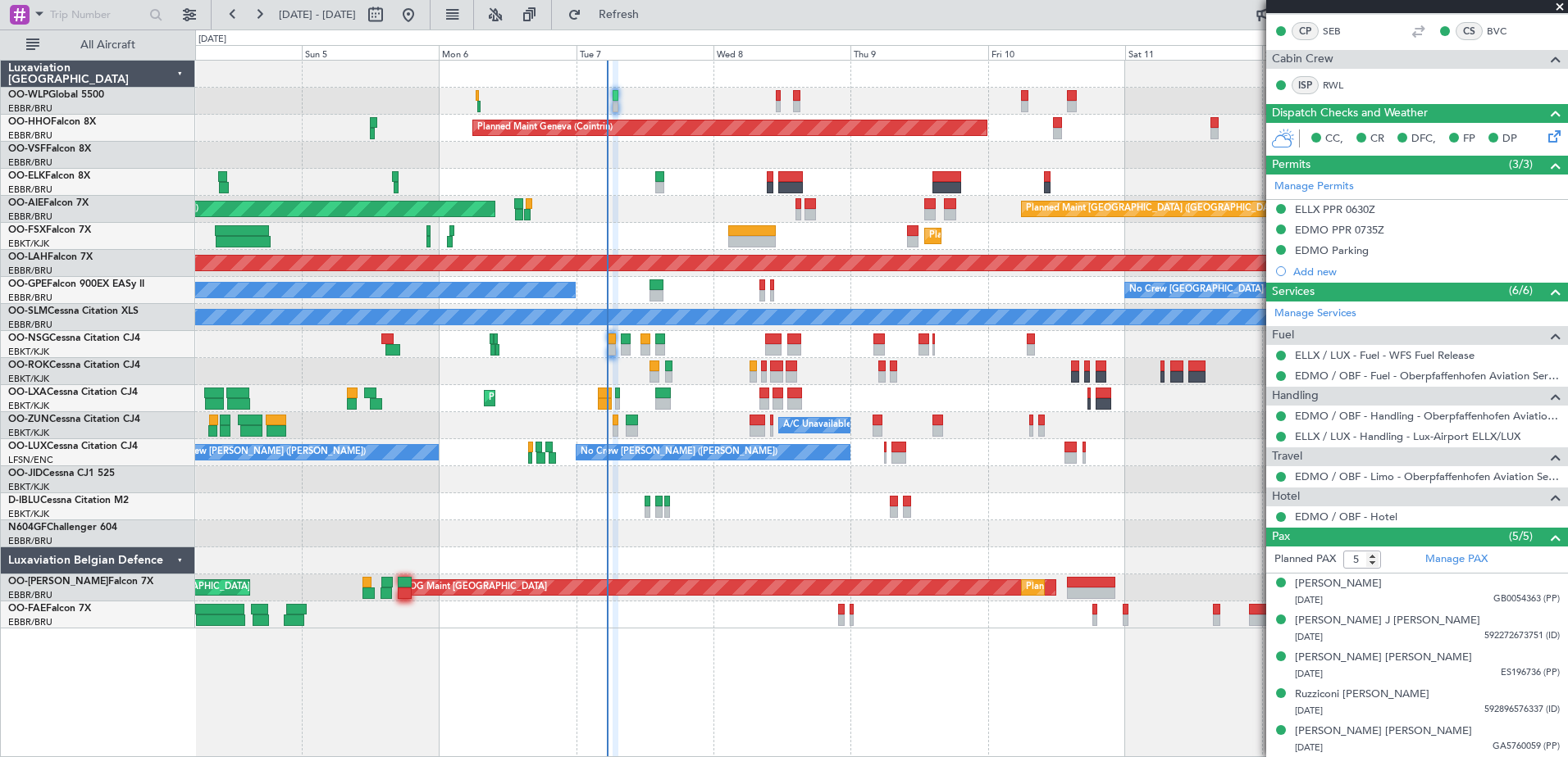
scroll to position [0, 0]
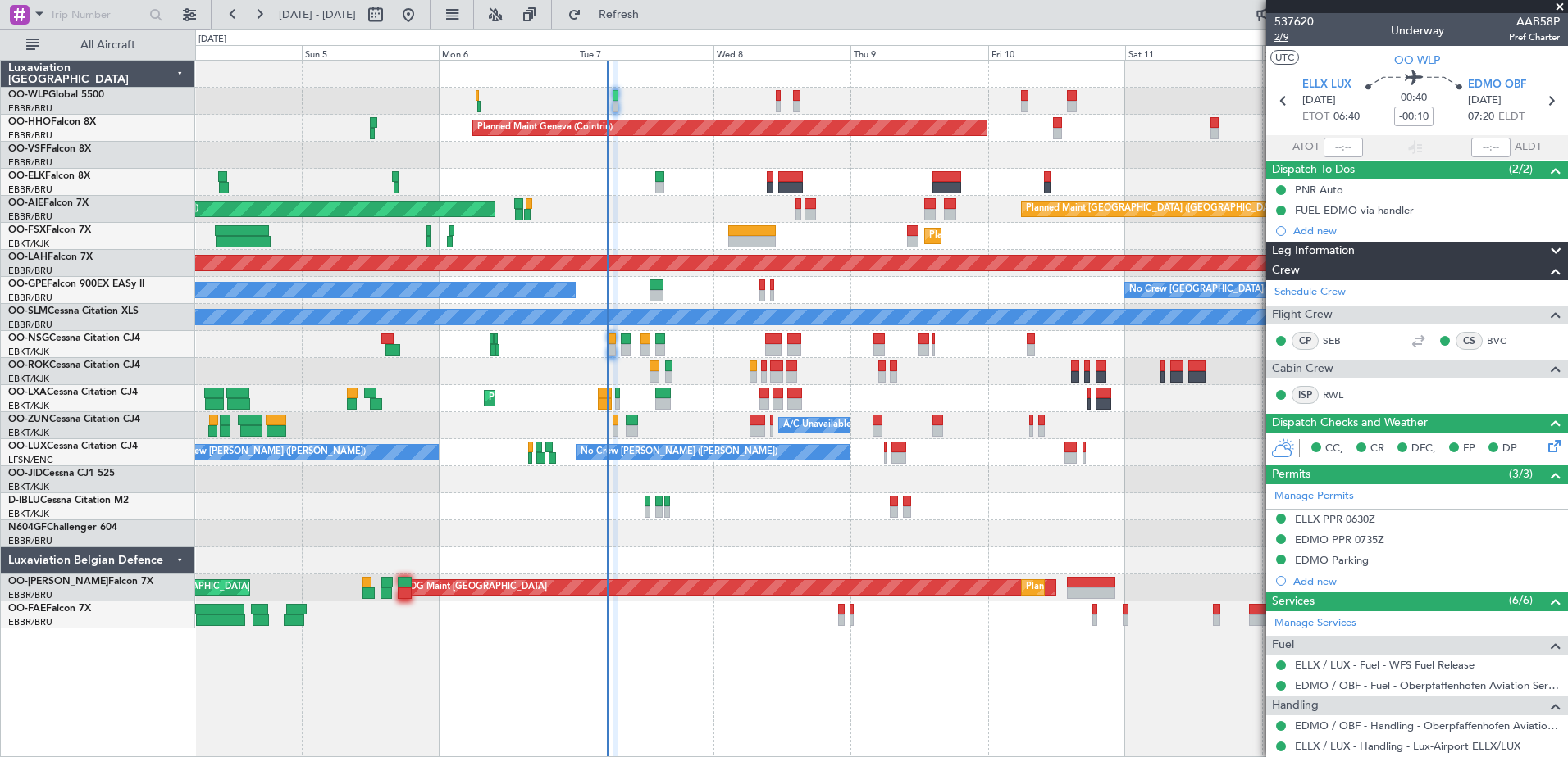
click at [1285, 40] on span "2/9" at bounding box center [1294, 37] width 40 height 14
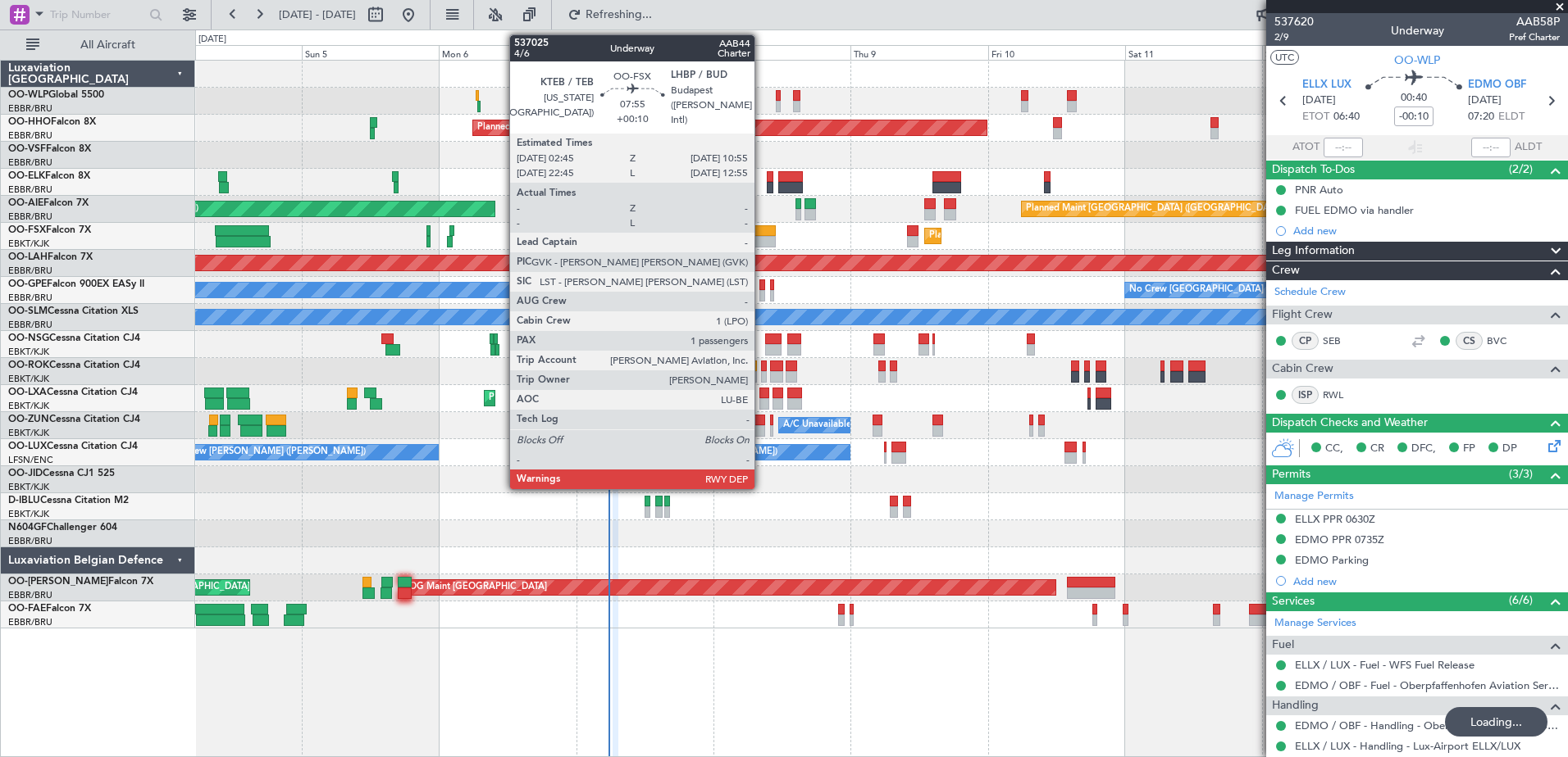
click at [760, 242] on div at bounding box center [752, 242] width 47 height 12
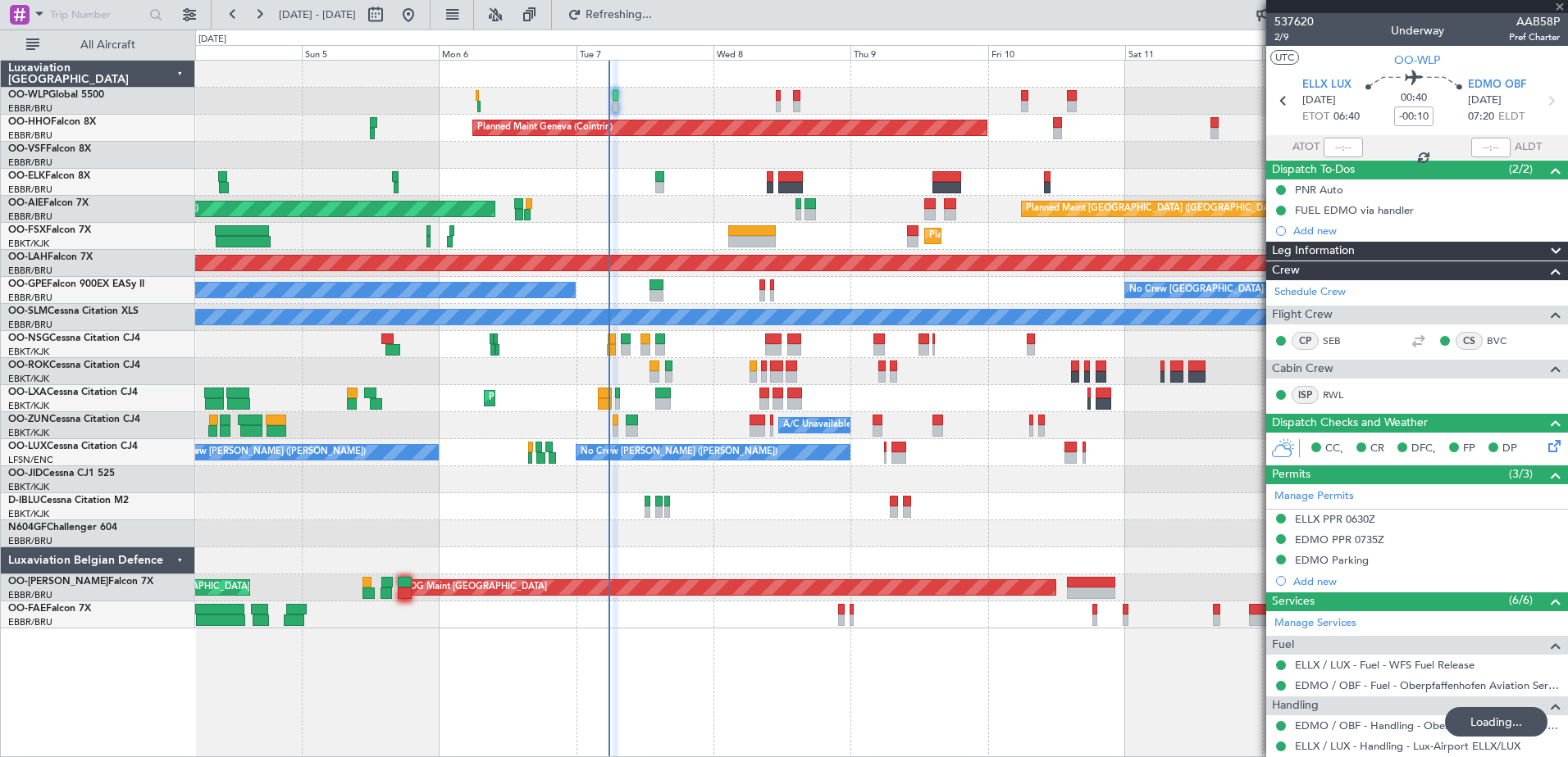
scroll to position [246, 0]
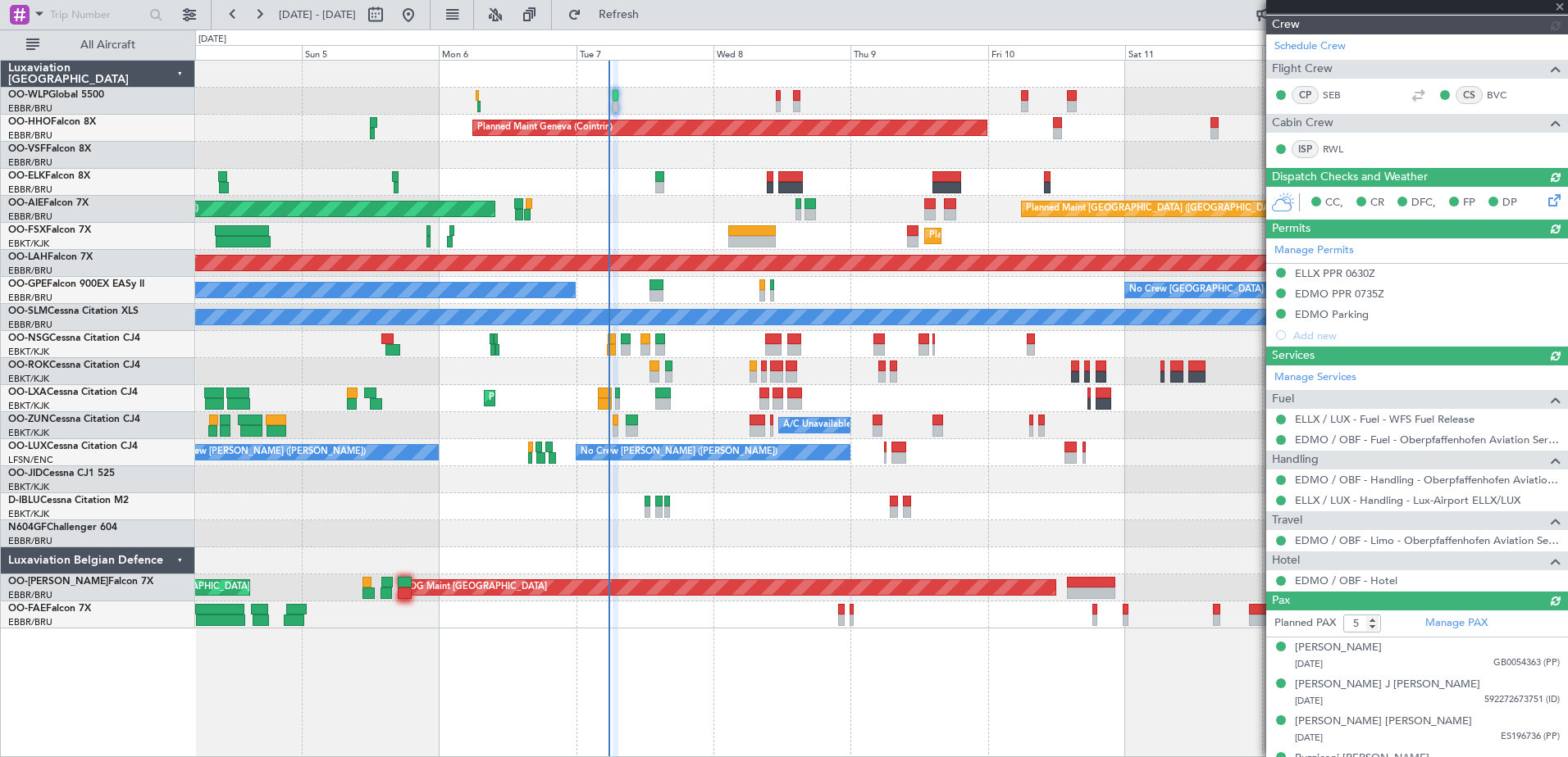
type input "+00:10"
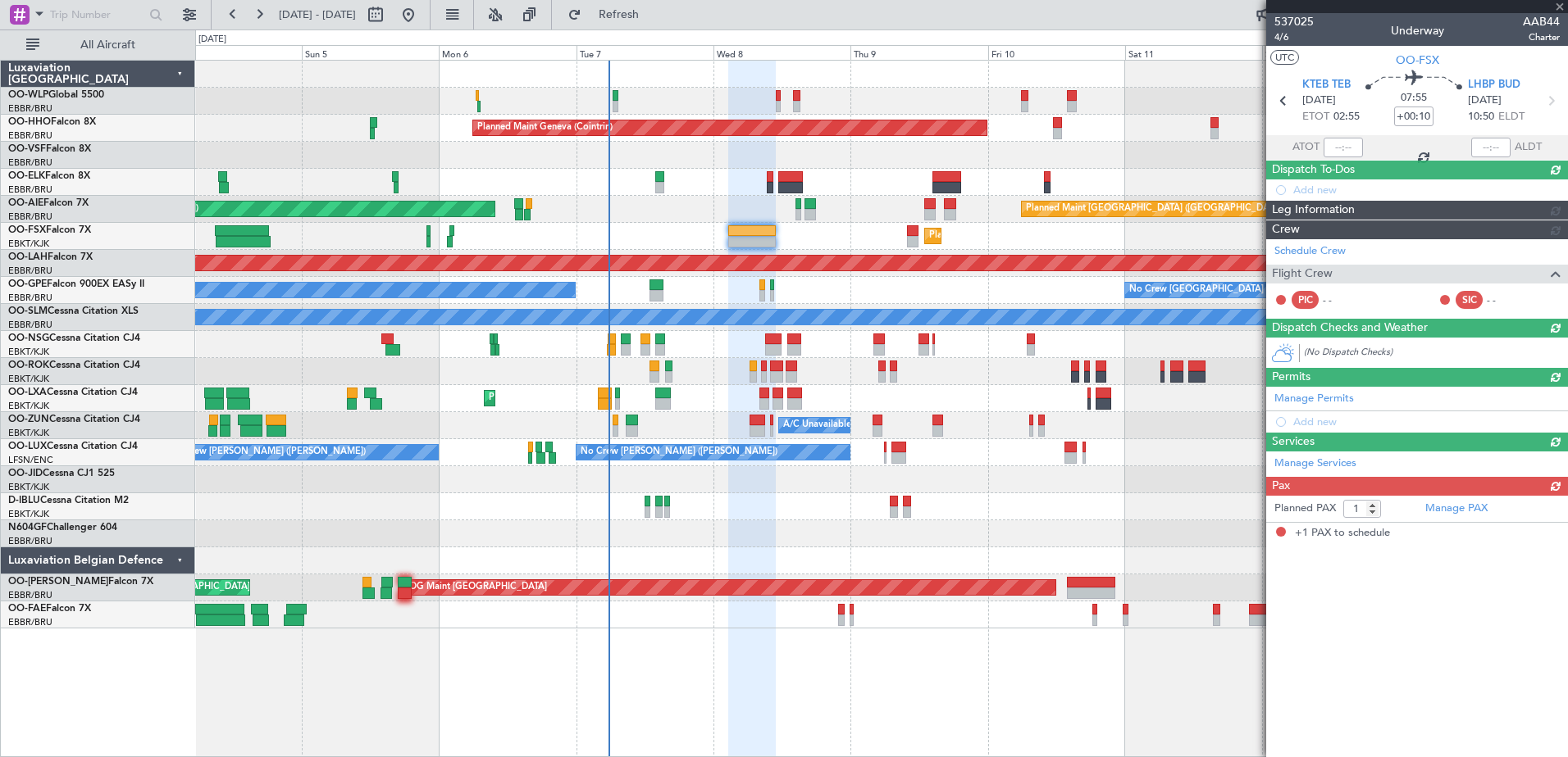
scroll to position [0, 0]
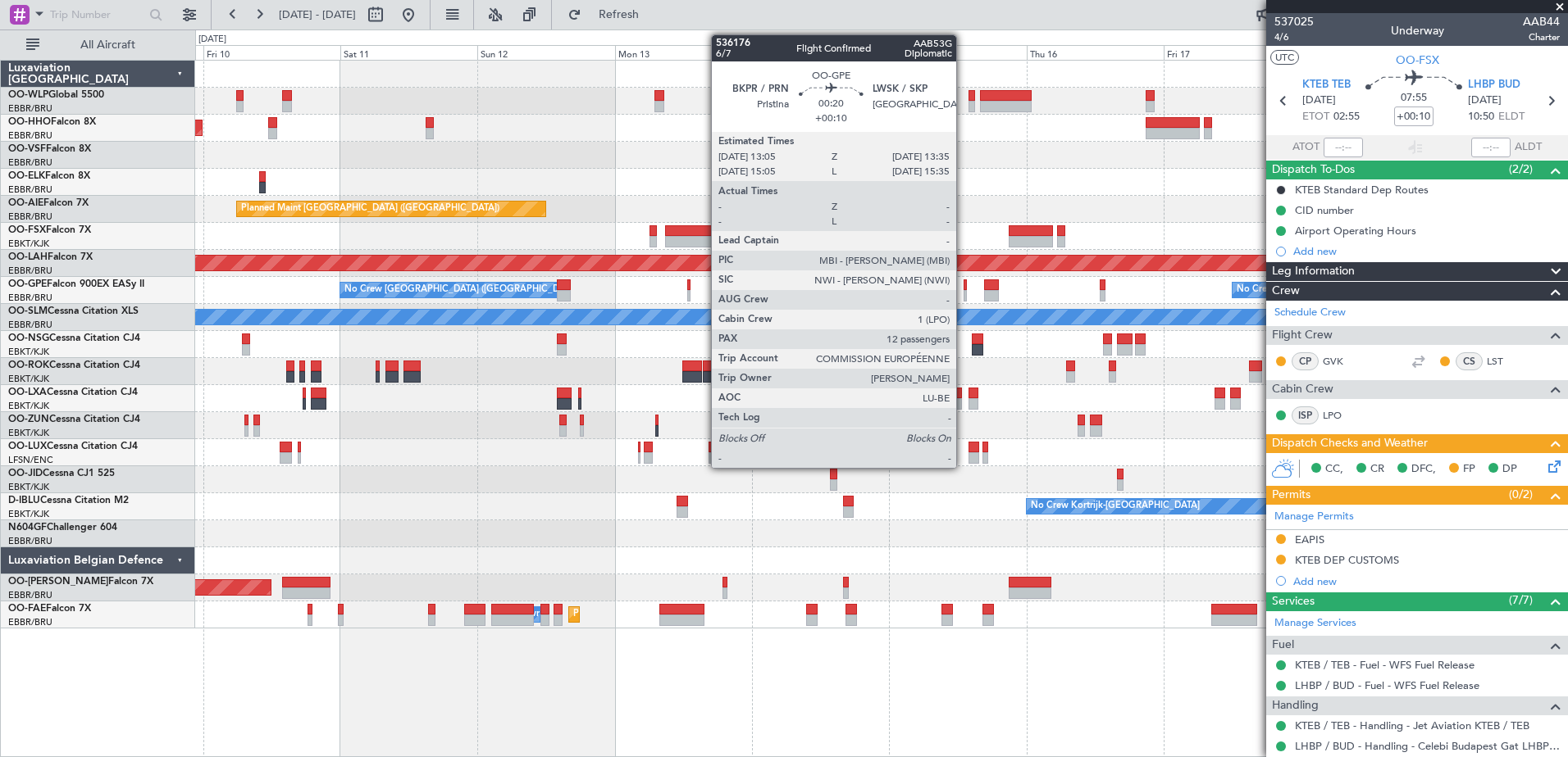
click at [963, 286] on div at bounding box center [965, 285] width 4 height 12
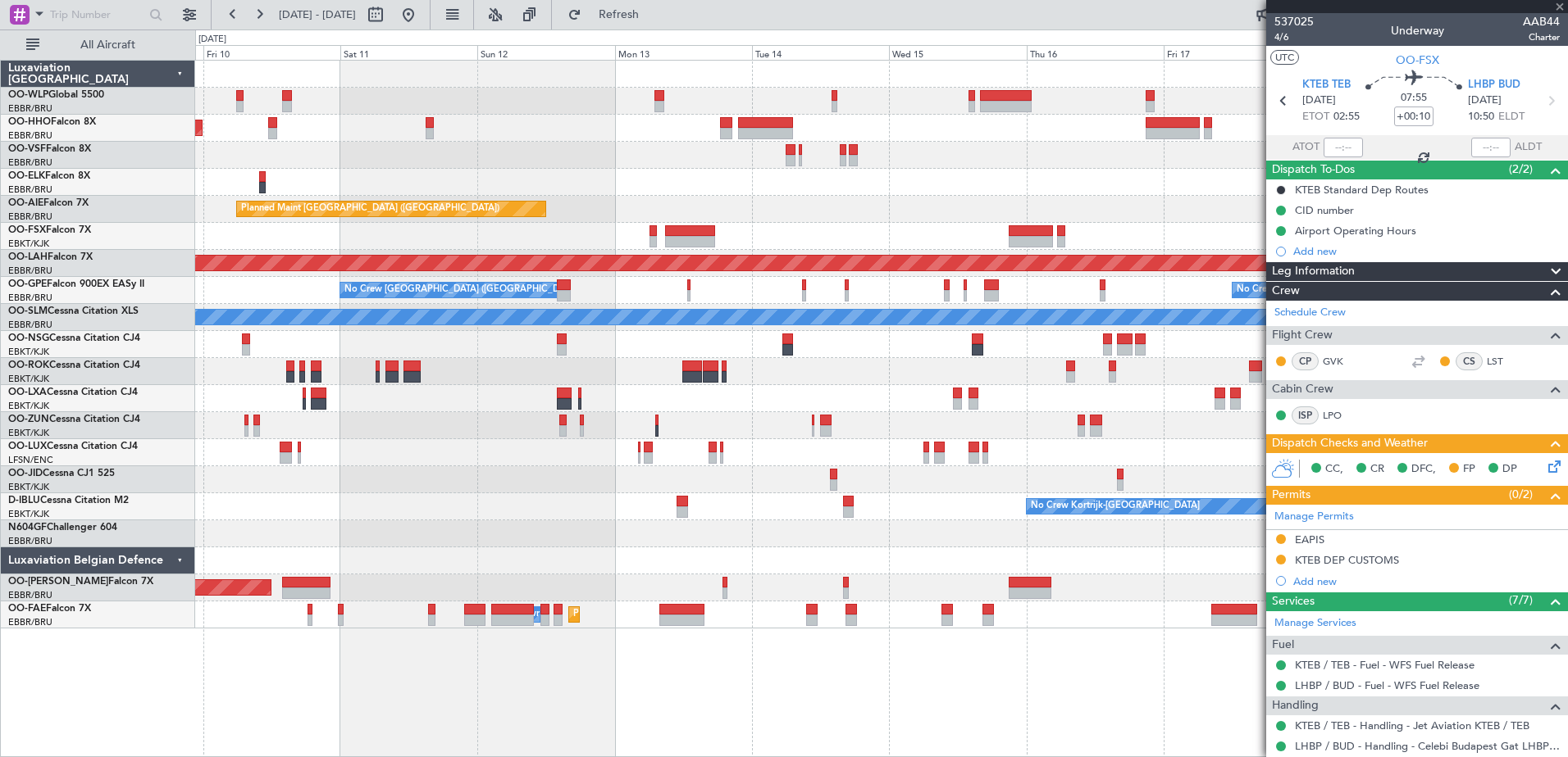
type input "12"
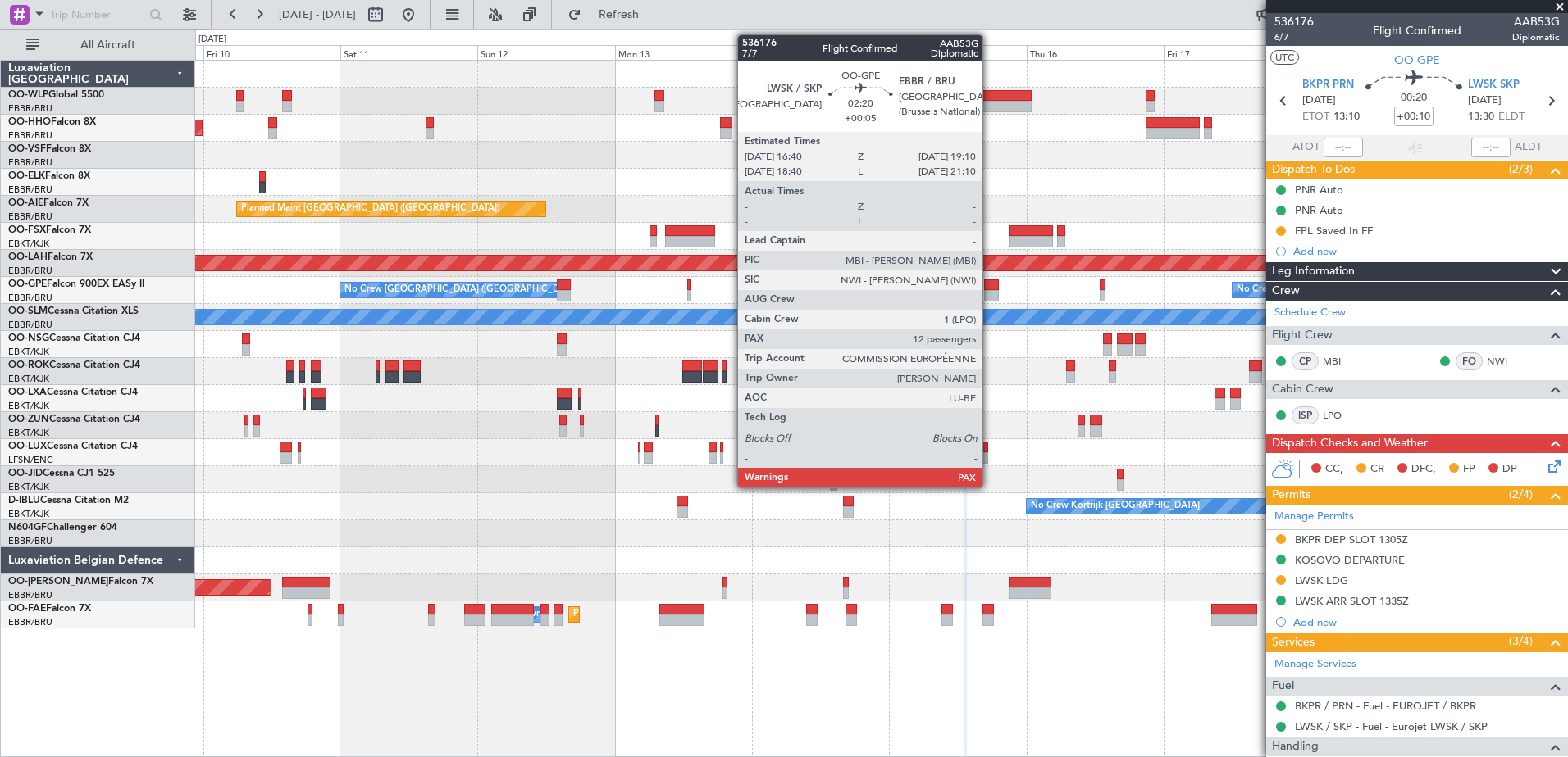
click at [990, 291] on div at bounding box center [991, 296] width 14 height 12
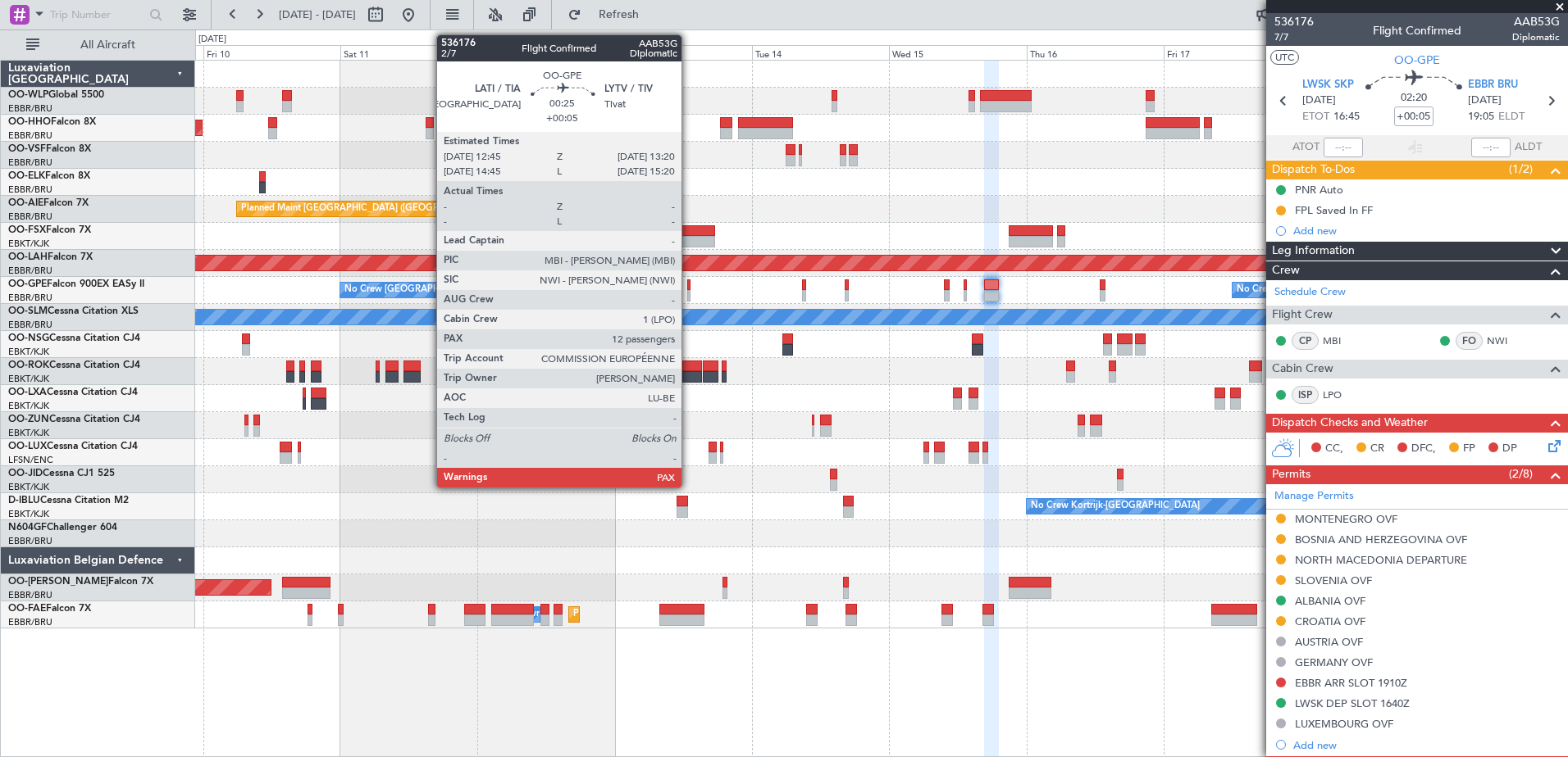
click at [689, 289] on div at bounding box center [689, 285] width 5 height 12
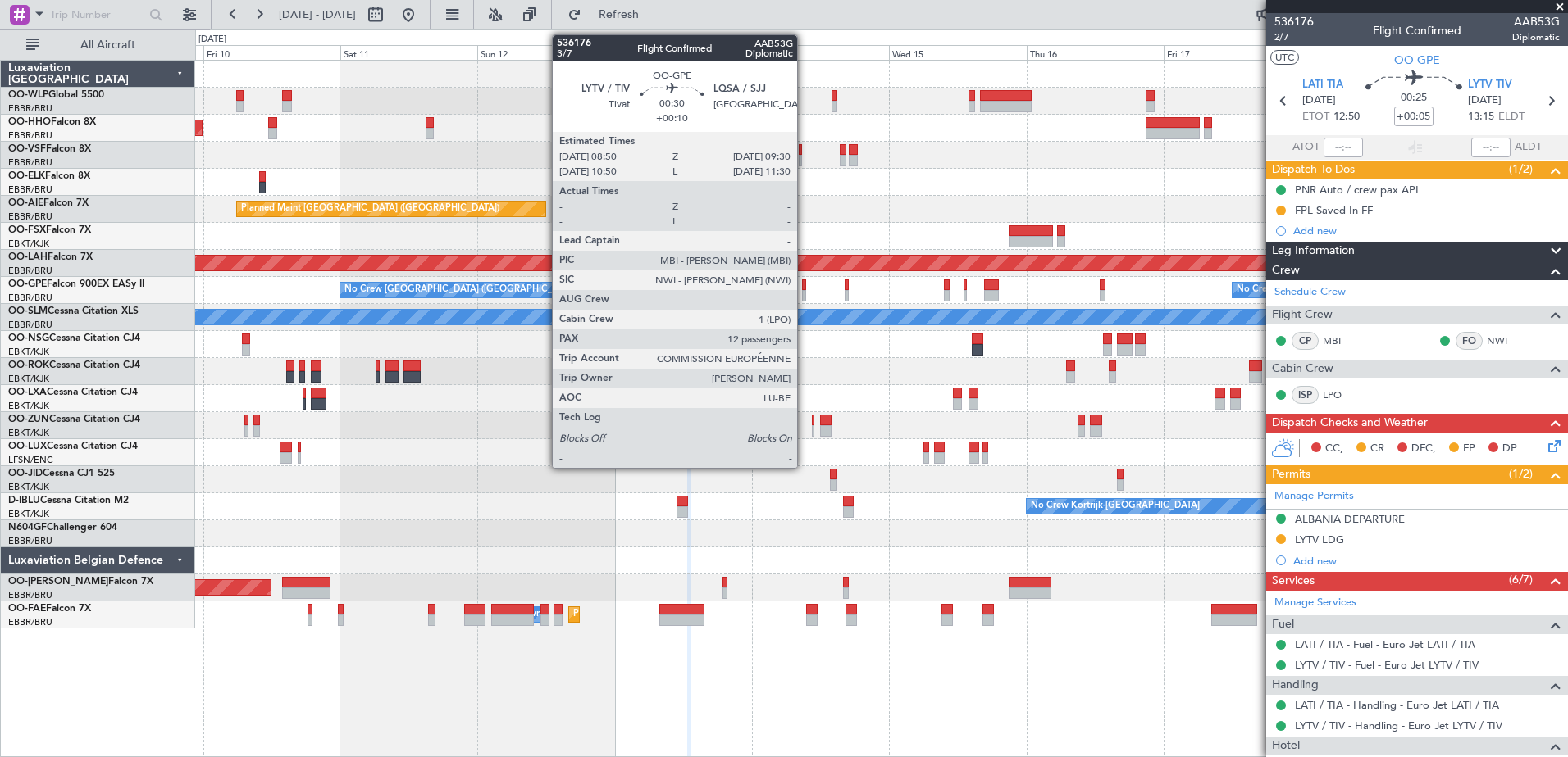
click at [804, 286] on div at bounding box center [804, 285] width 5 height 12
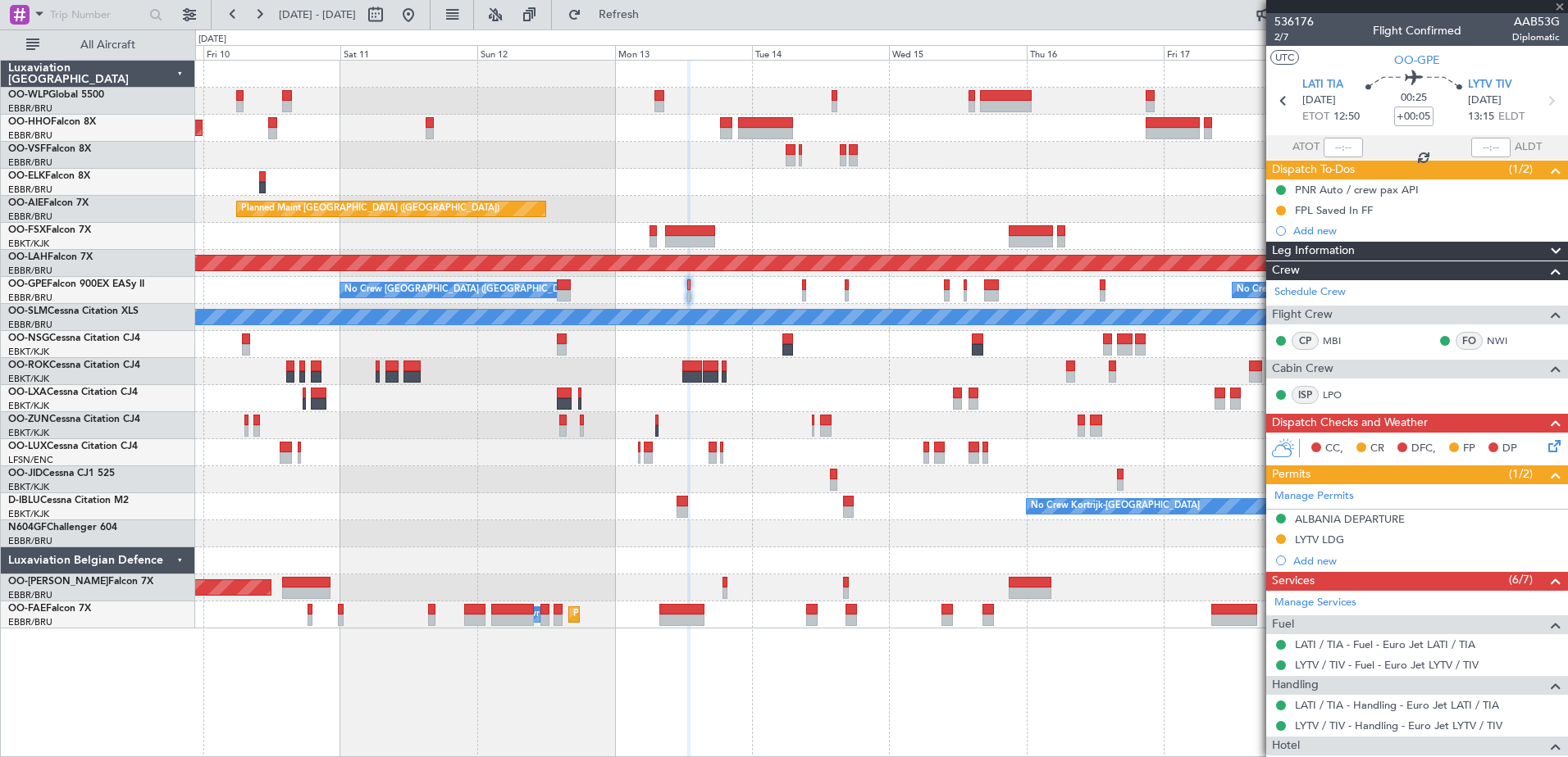
type input "+00:10"
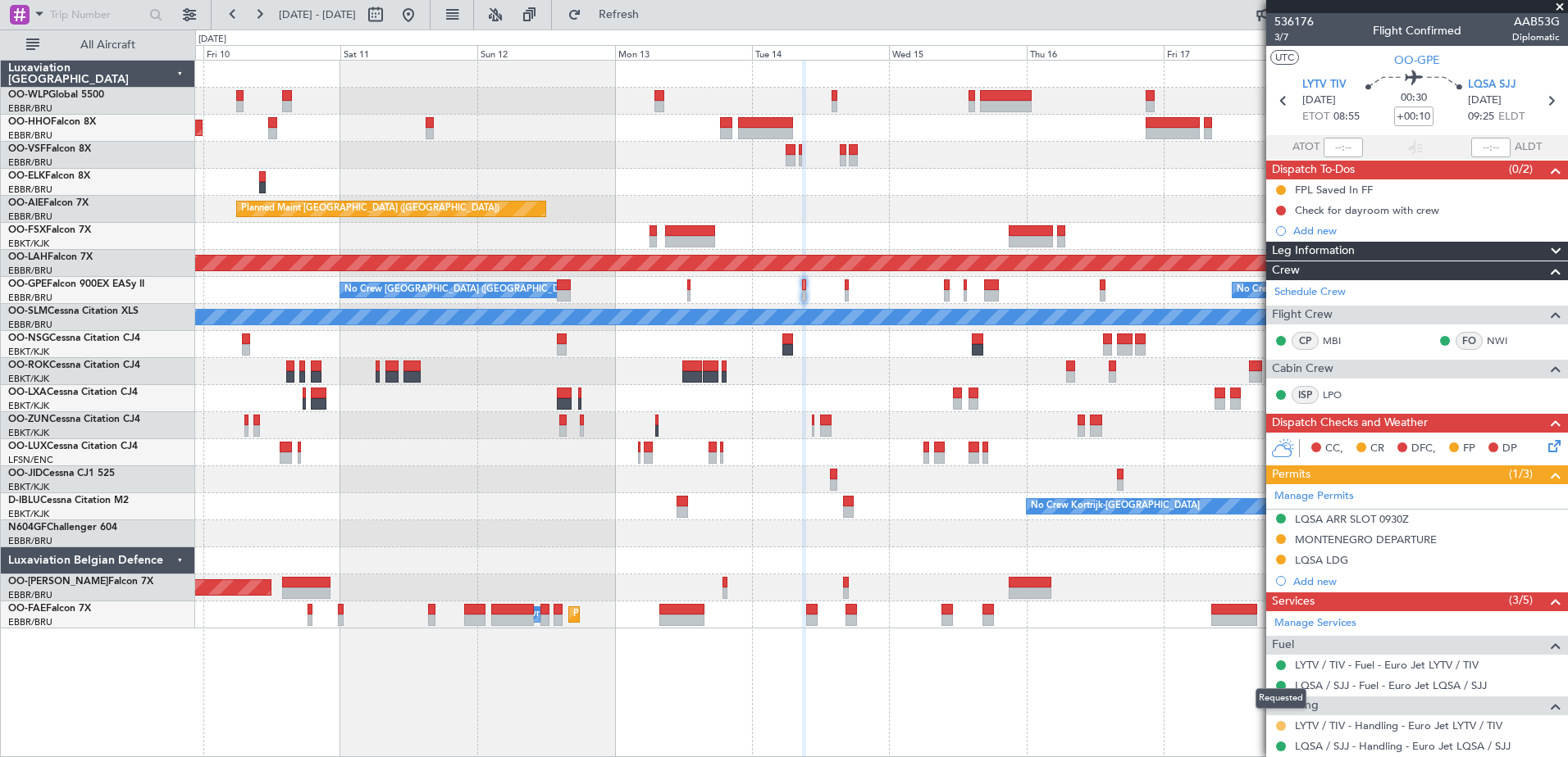
click at [1279, 727] on button at bounding box center [1281, 725] width 10 height 10
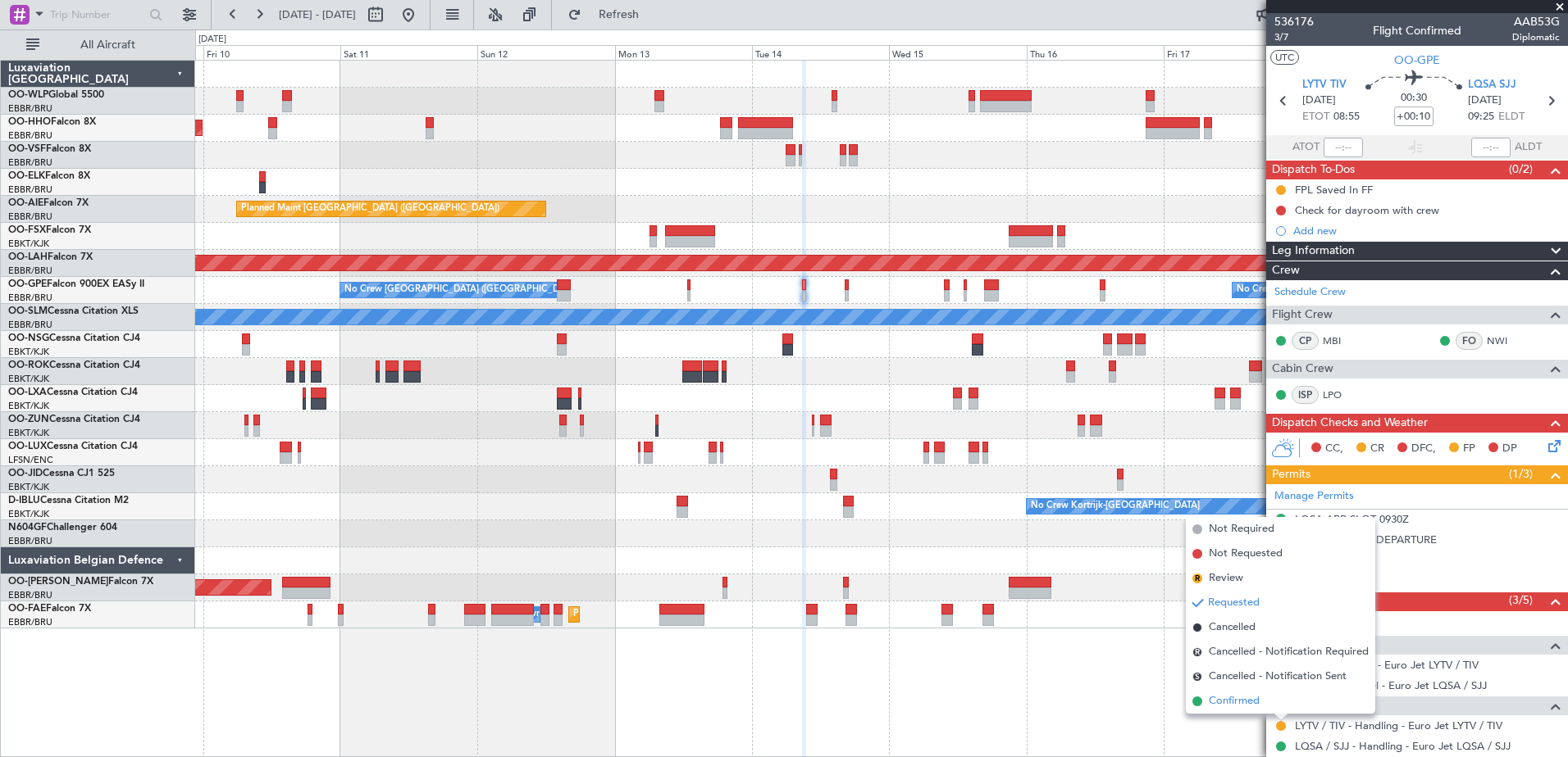
click at [1243, 702] on span "Confirmed" at bounding box center [1234, 702] width 51 height 16
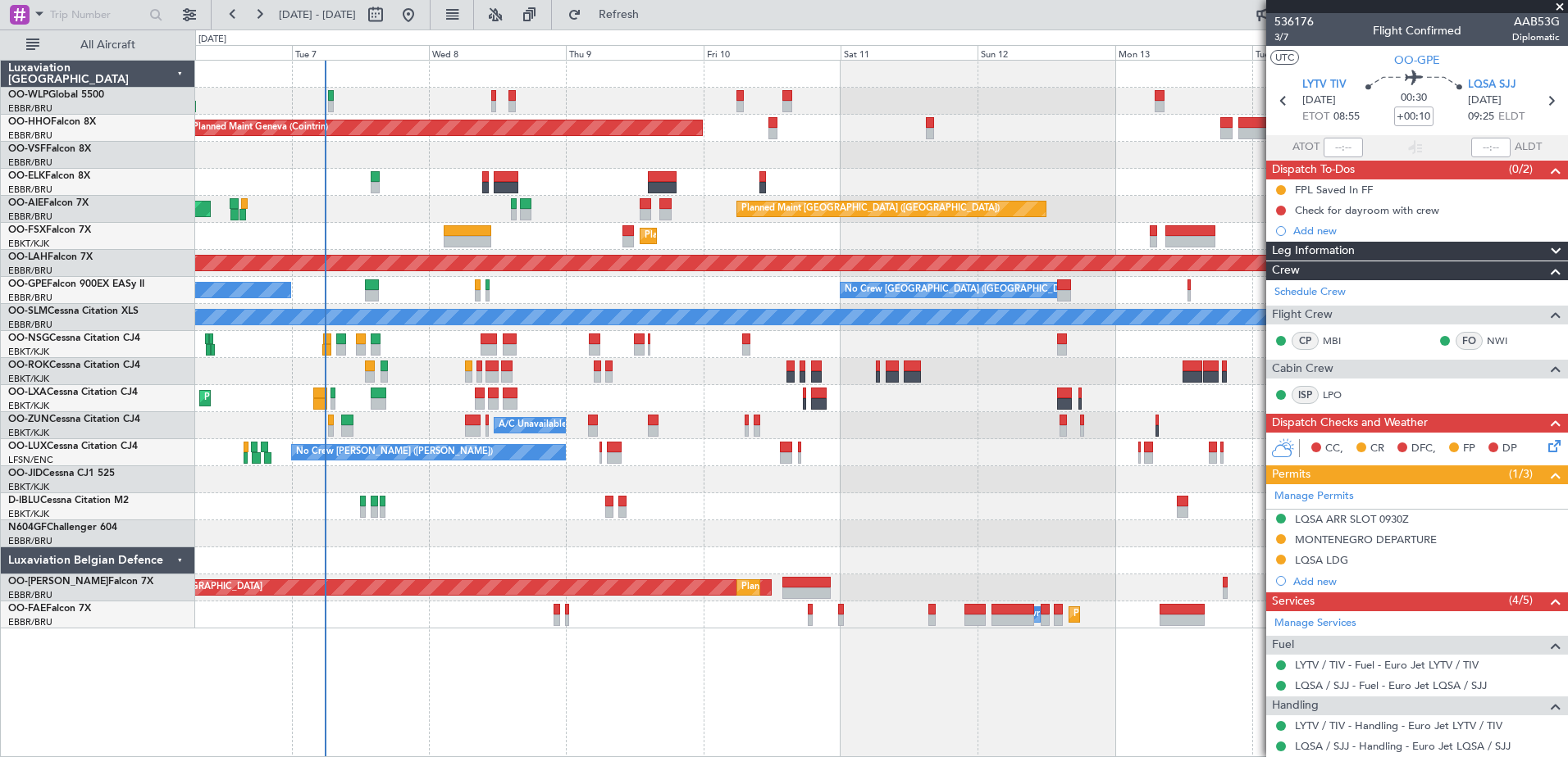
click at [615, 90] on div "Planned Maint Geneva (Cointrin) Planned Maint London (Farnborough) Unplanned Ma…" at bounding box center [881, 345] width 1372 height 568
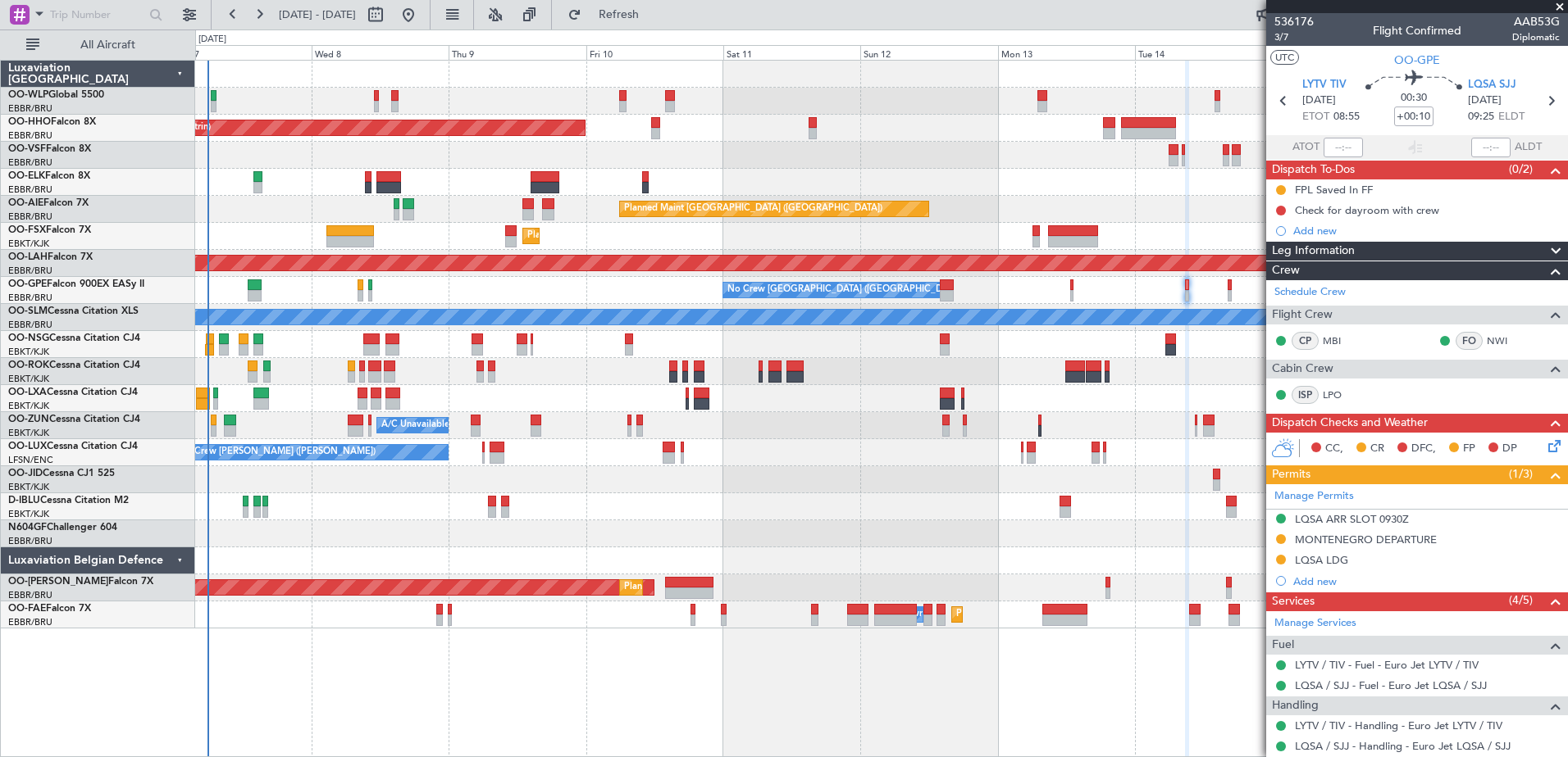
click at [946, 152] on div "Planned Maint Geneva (Cointrin) Planned Maint London (Farnborough) Unplanned Ma…" at bounding box center [881, 345] width 1372 height 568
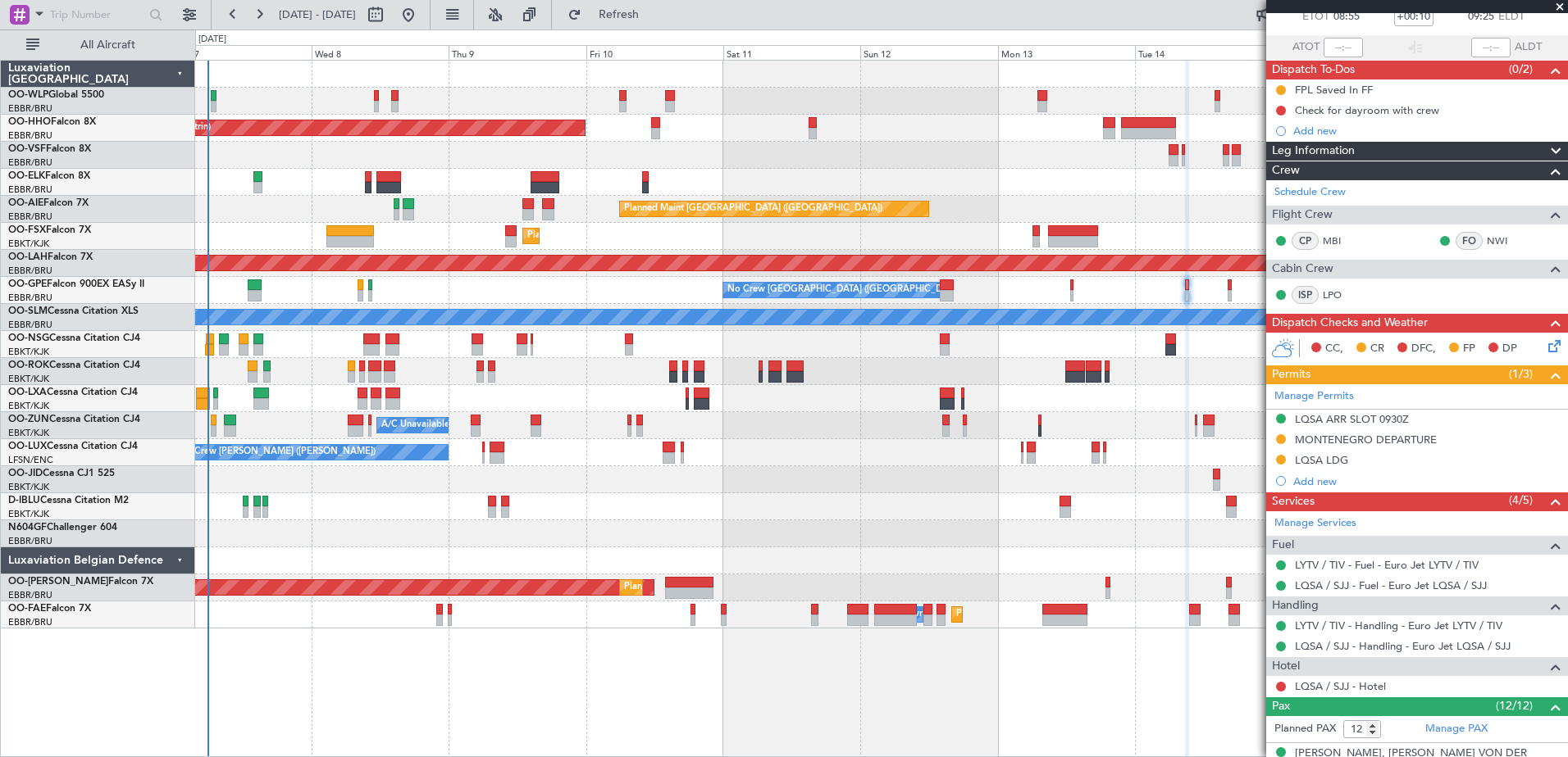
scroll to position [99, 0]
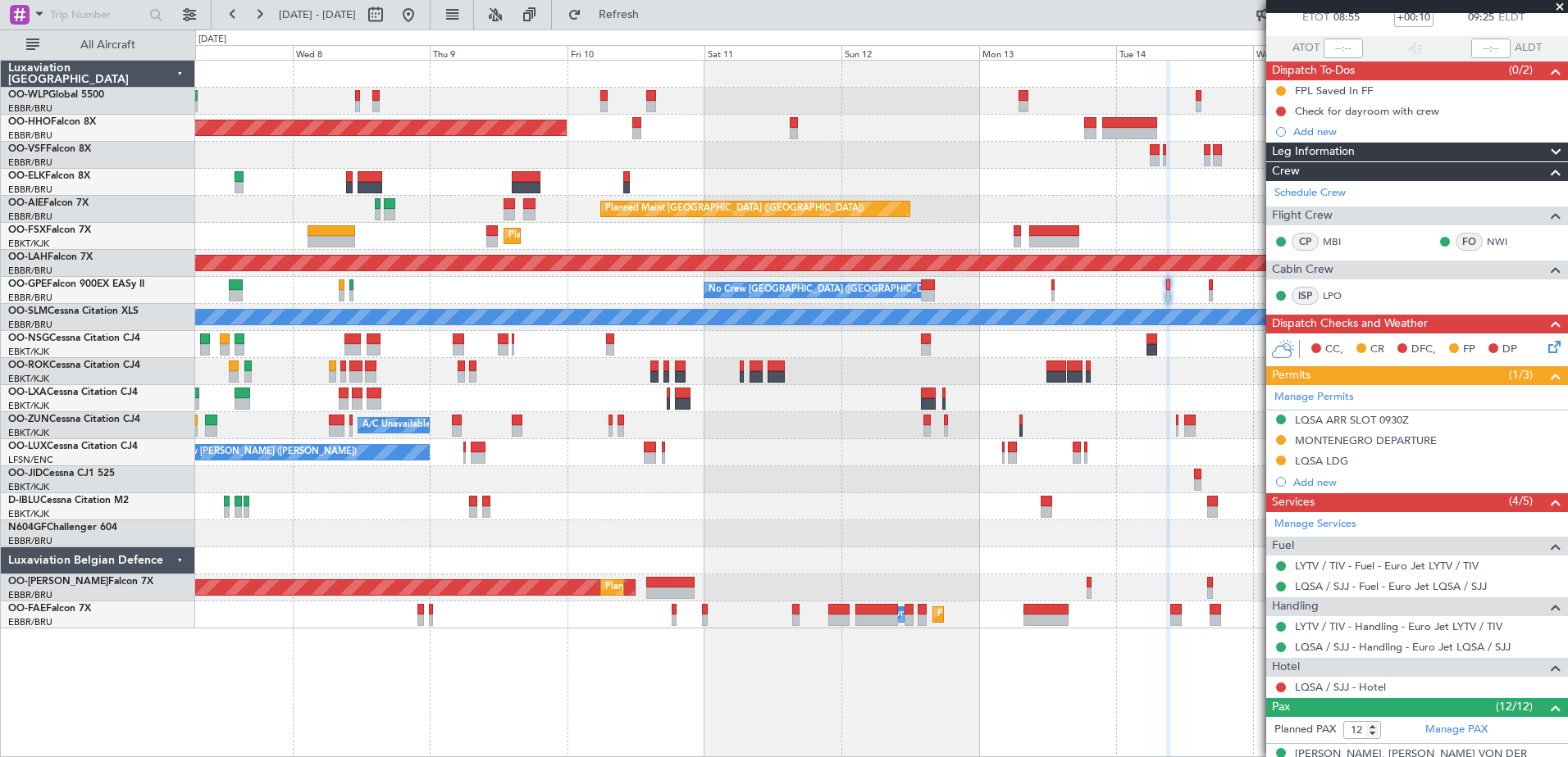
click at [765, 157] on div at bounding box center [881, 155] width 1372 height 27
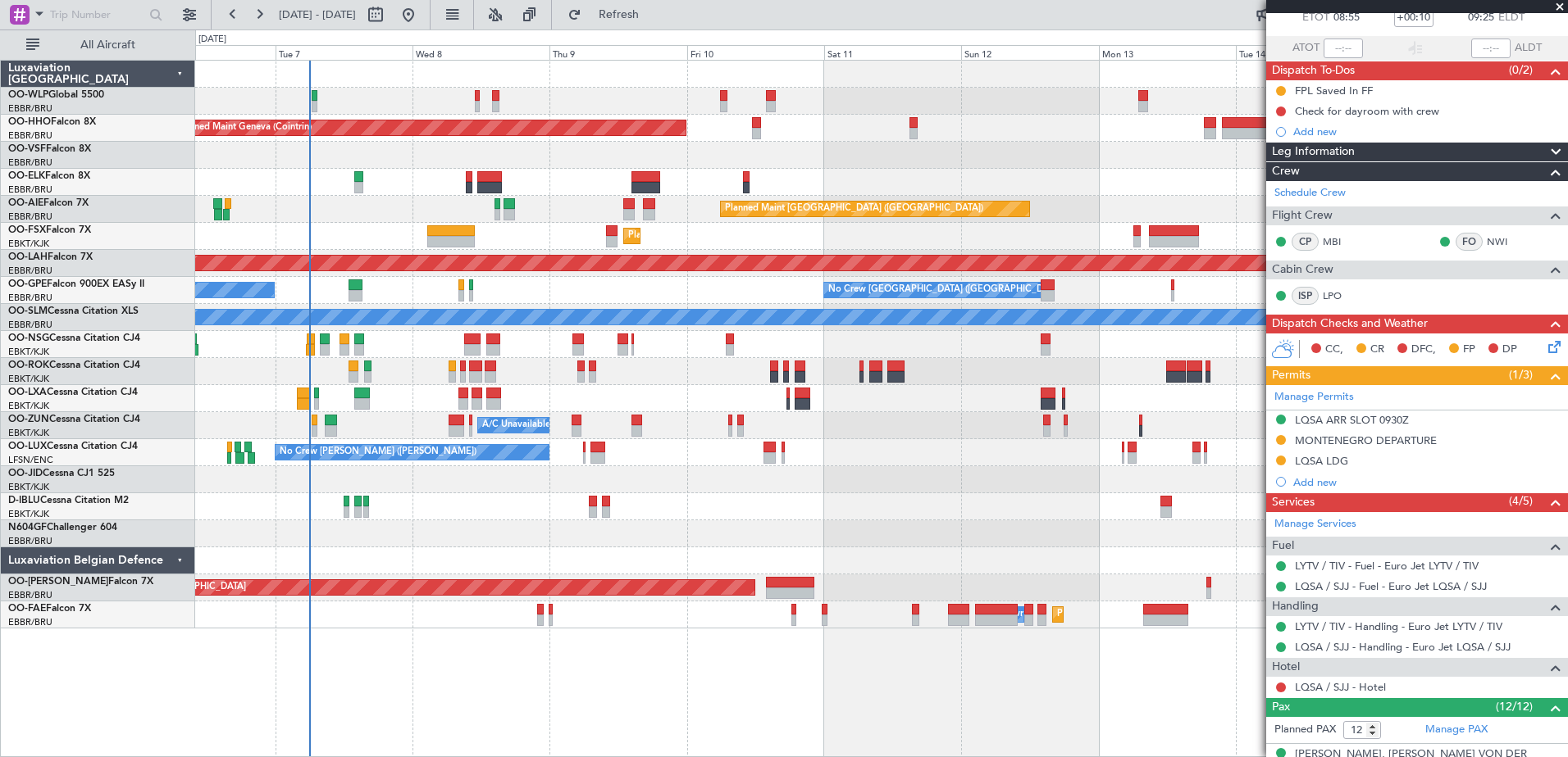
click at [502, 242] on div "Planned Maint Kortrijk-[GEOGRAPHIC_DATA]" at bounding box center [881, 236] width 1372 height 27
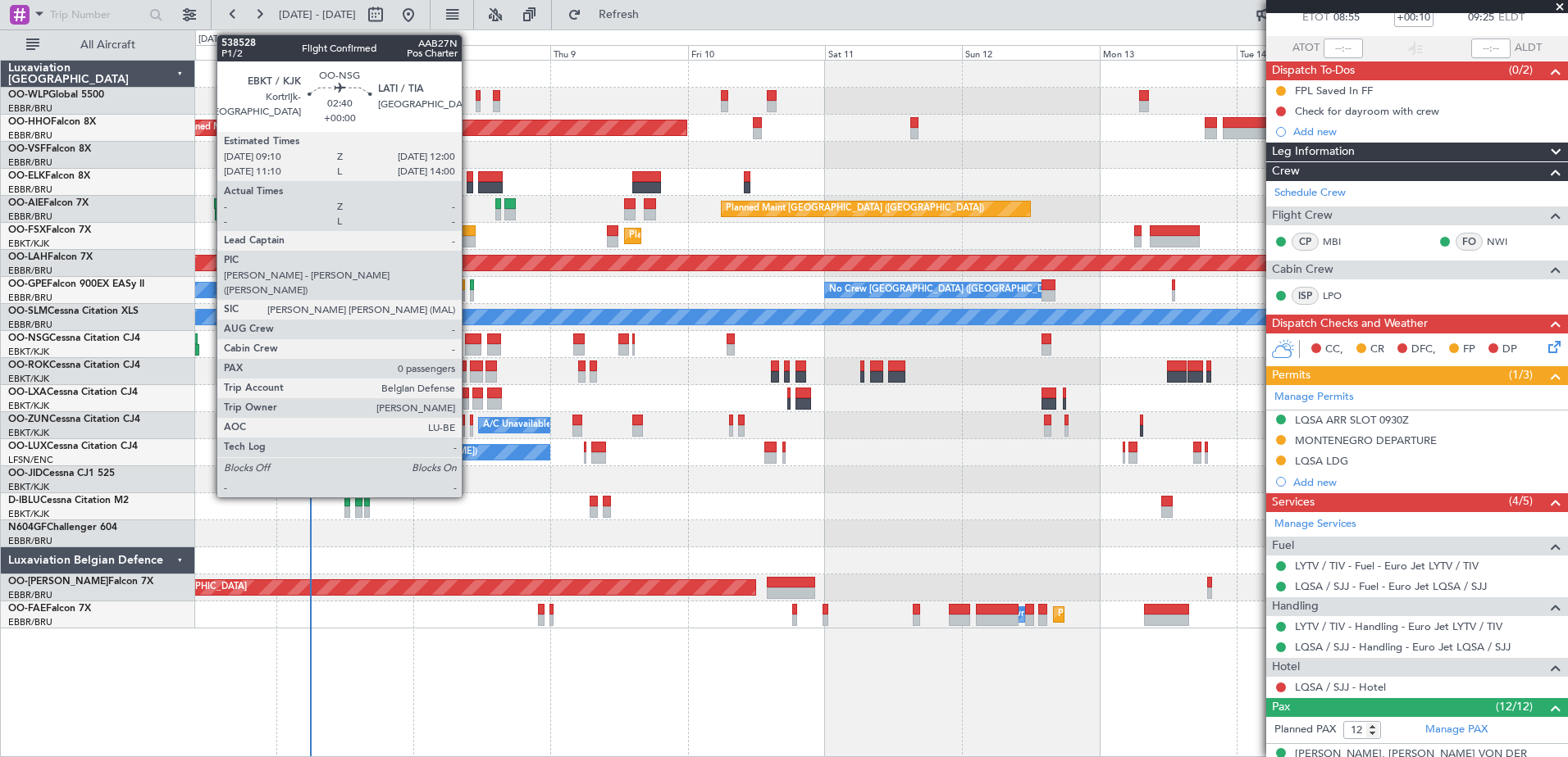
click at [469, 346] on div at bounding box center [473, 350] width 16 height 12
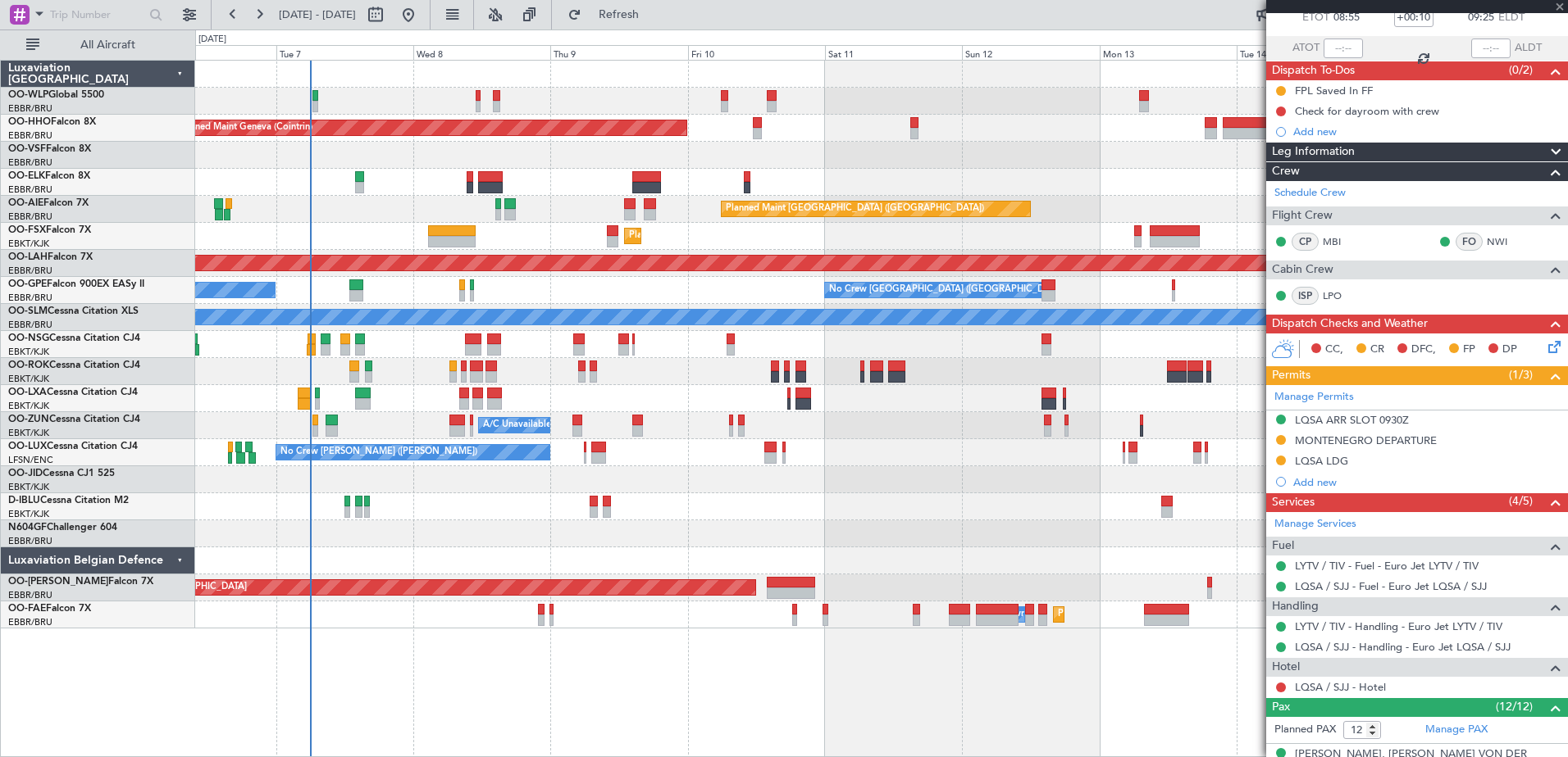
type input "0"
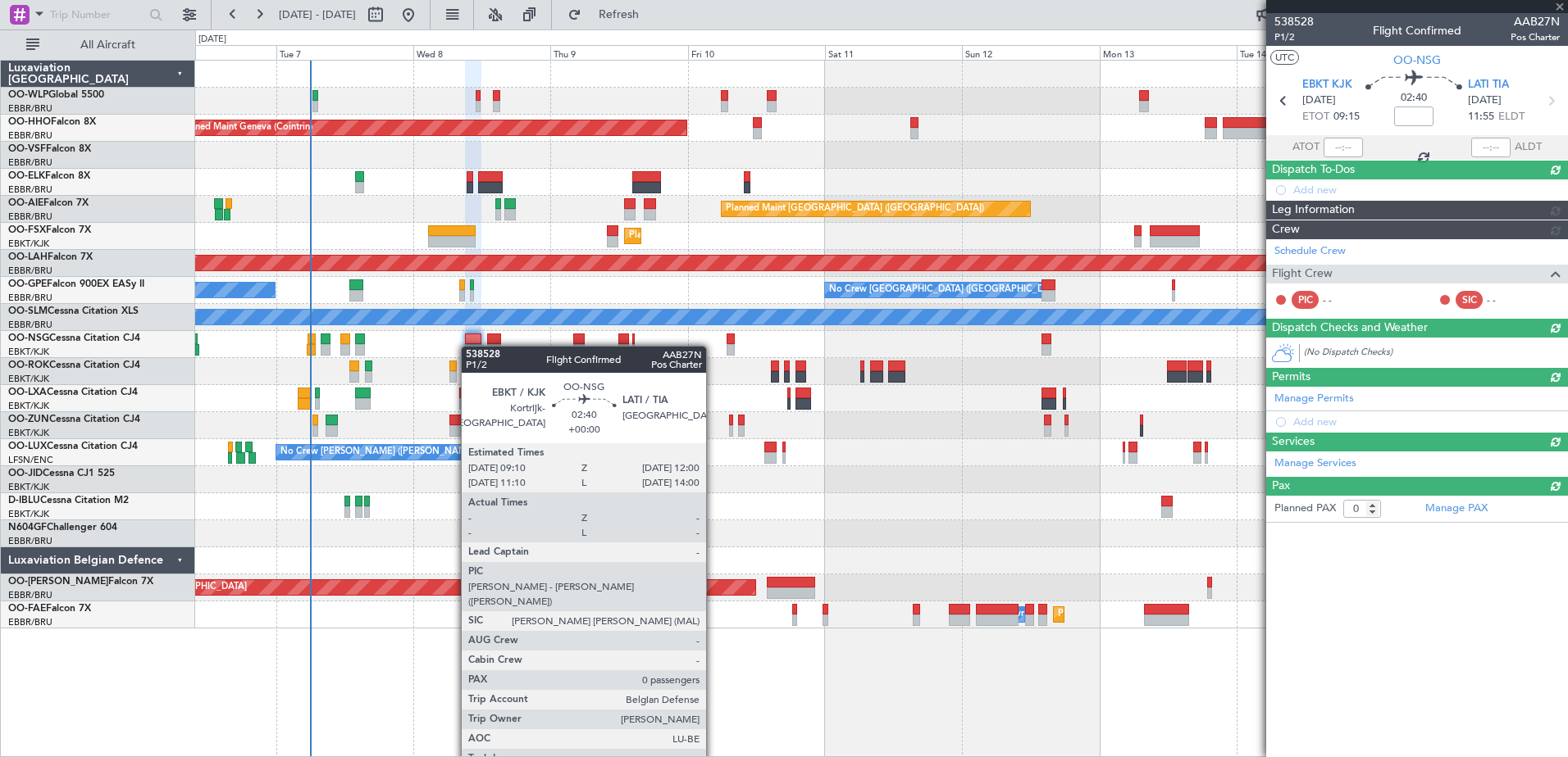
scroll to position [0, 0]
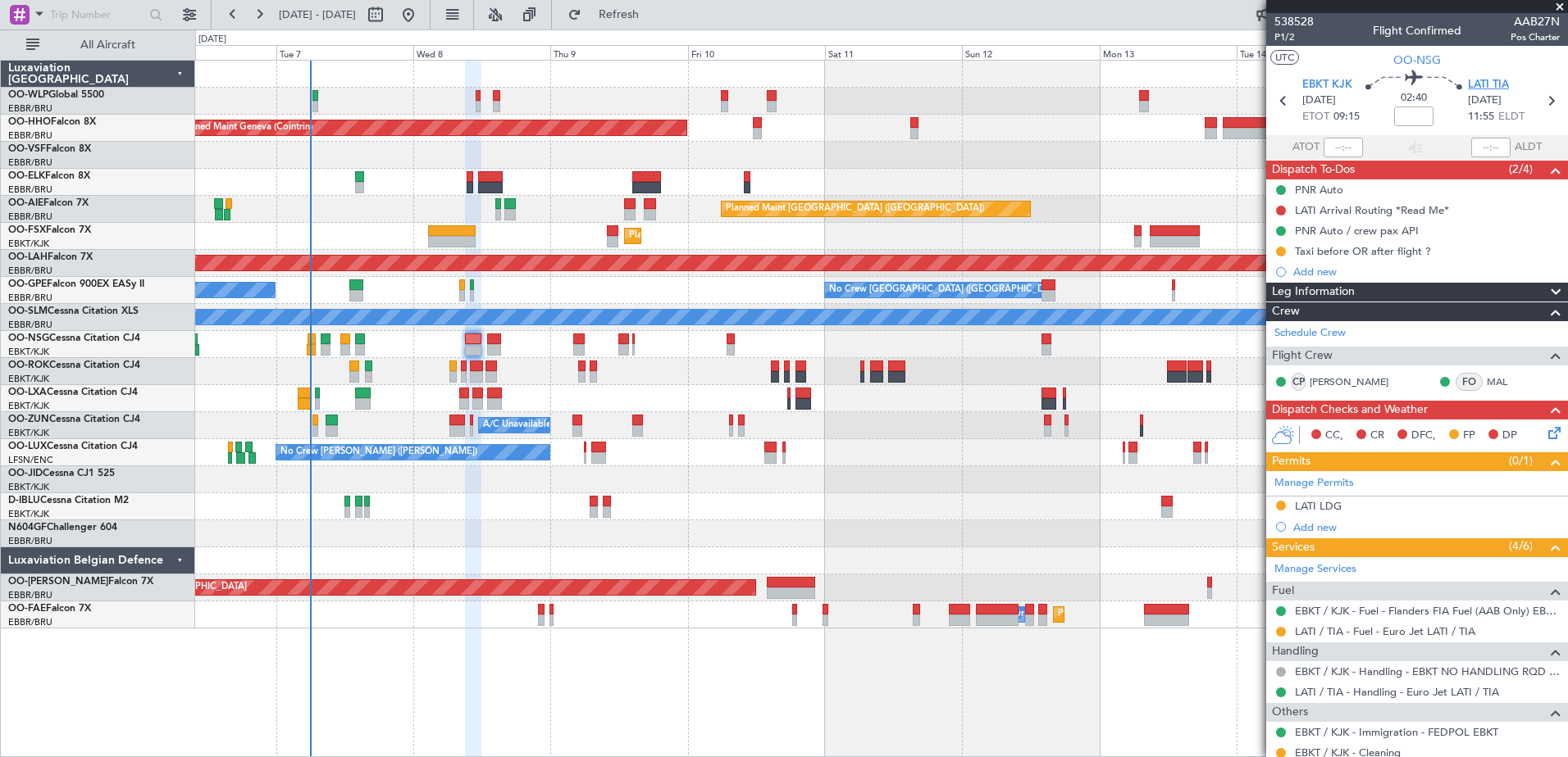
click at [1492, 84] on span "LATI TIA" at bounding box center [1488, 85] width 41 height 16
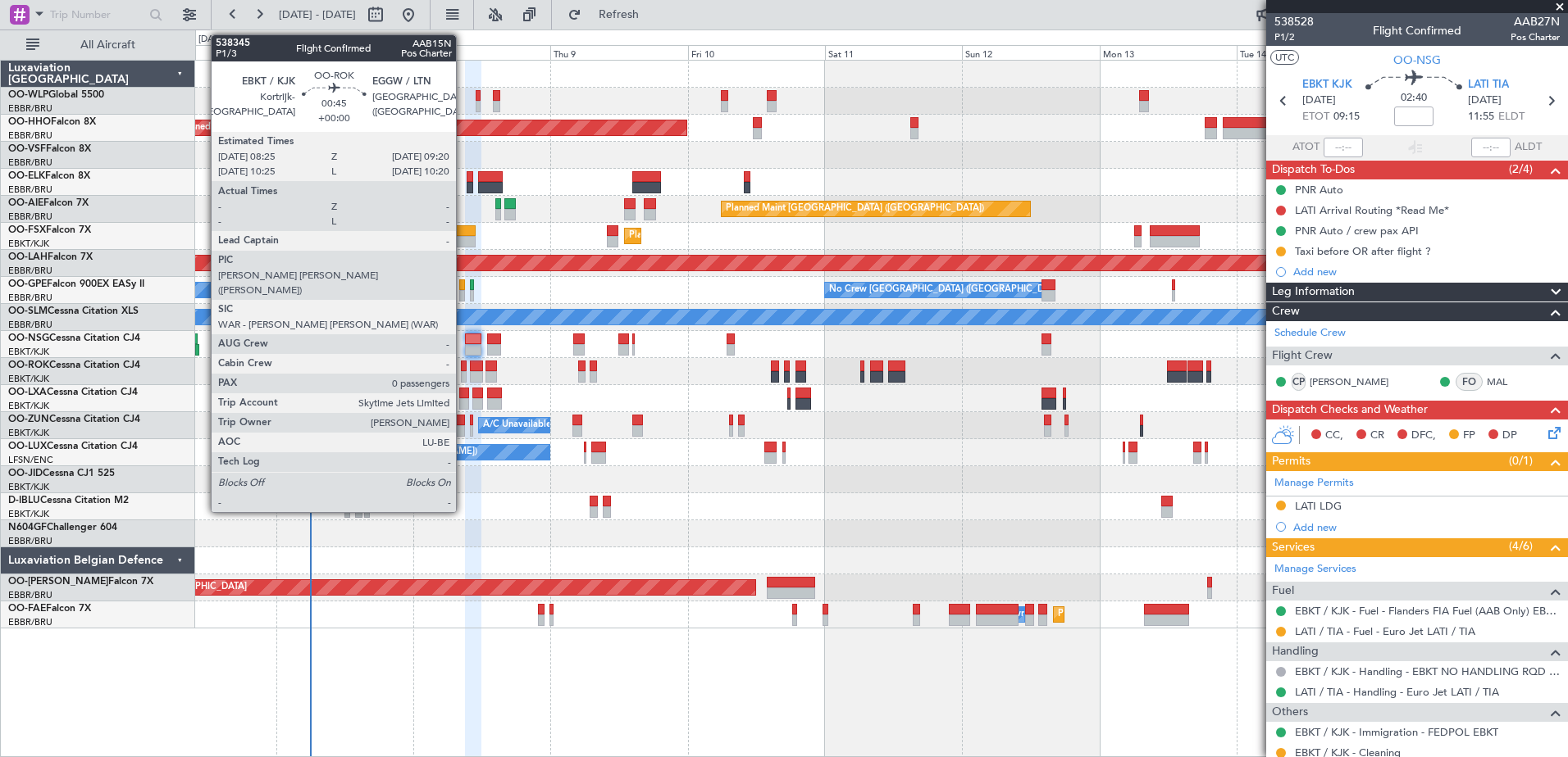
click at [463, 367] on div at bounding box center [464, 366] width 5 height 12
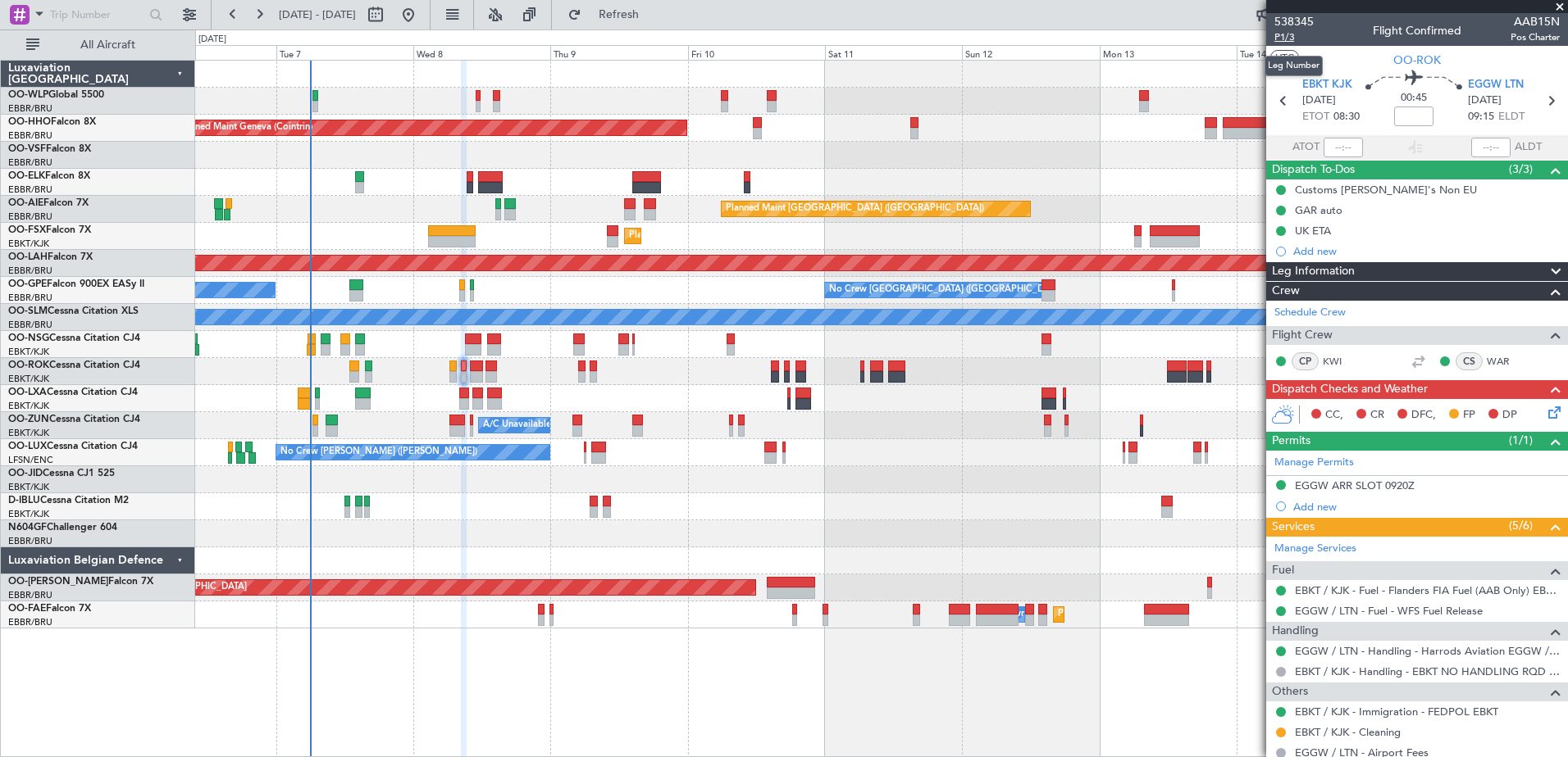
click at [1286, 42] on span "P1/3" at bounding box center [1294, 37] width 40 height 14
click at [991, 139] on div "Planned Maint Geneva (Cointrin)" at bounding box center [881, 128] width 1372 height 27
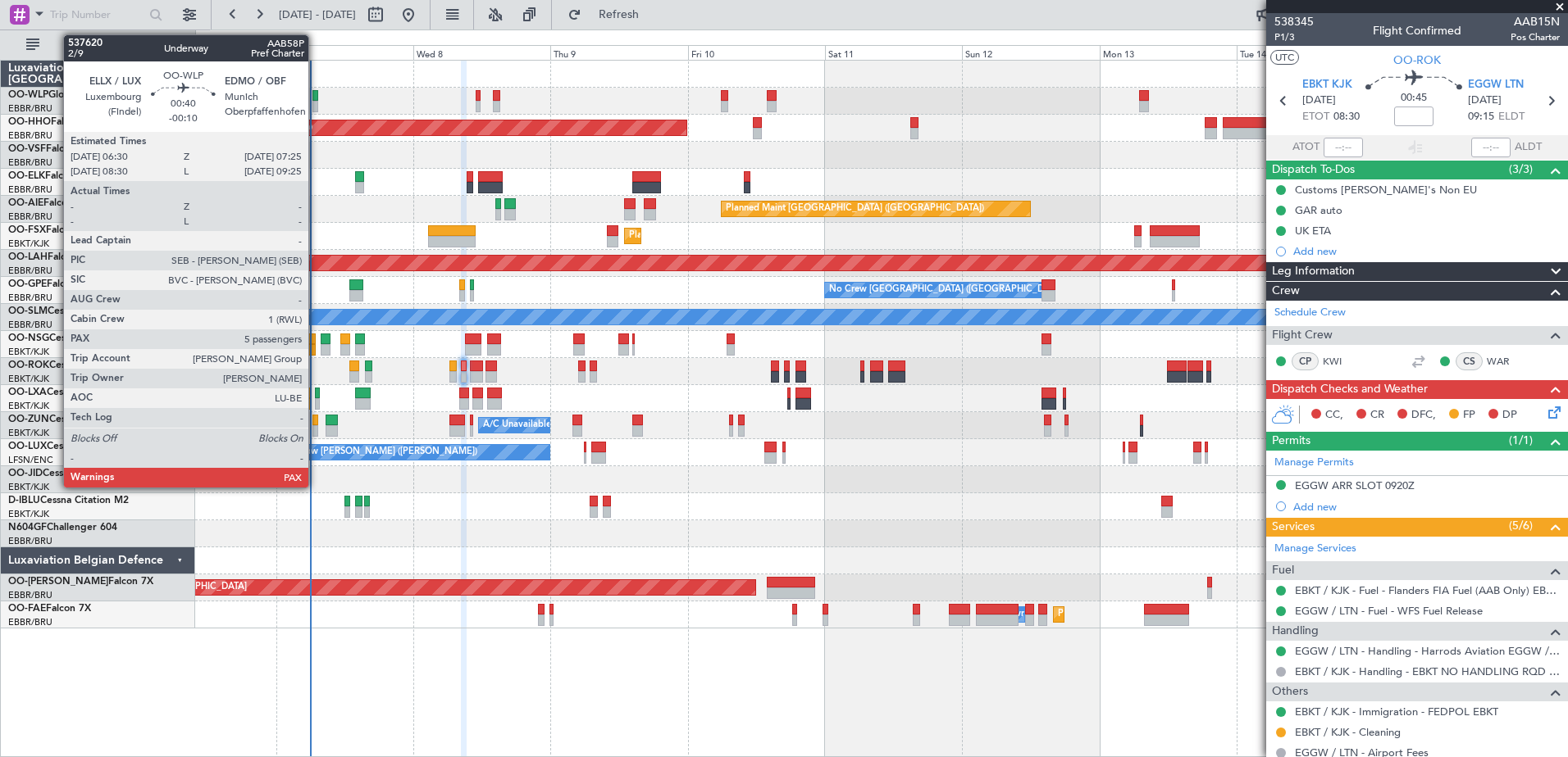
click at [317, 97] on div at bounding box center [315, 96] width 5 height 12
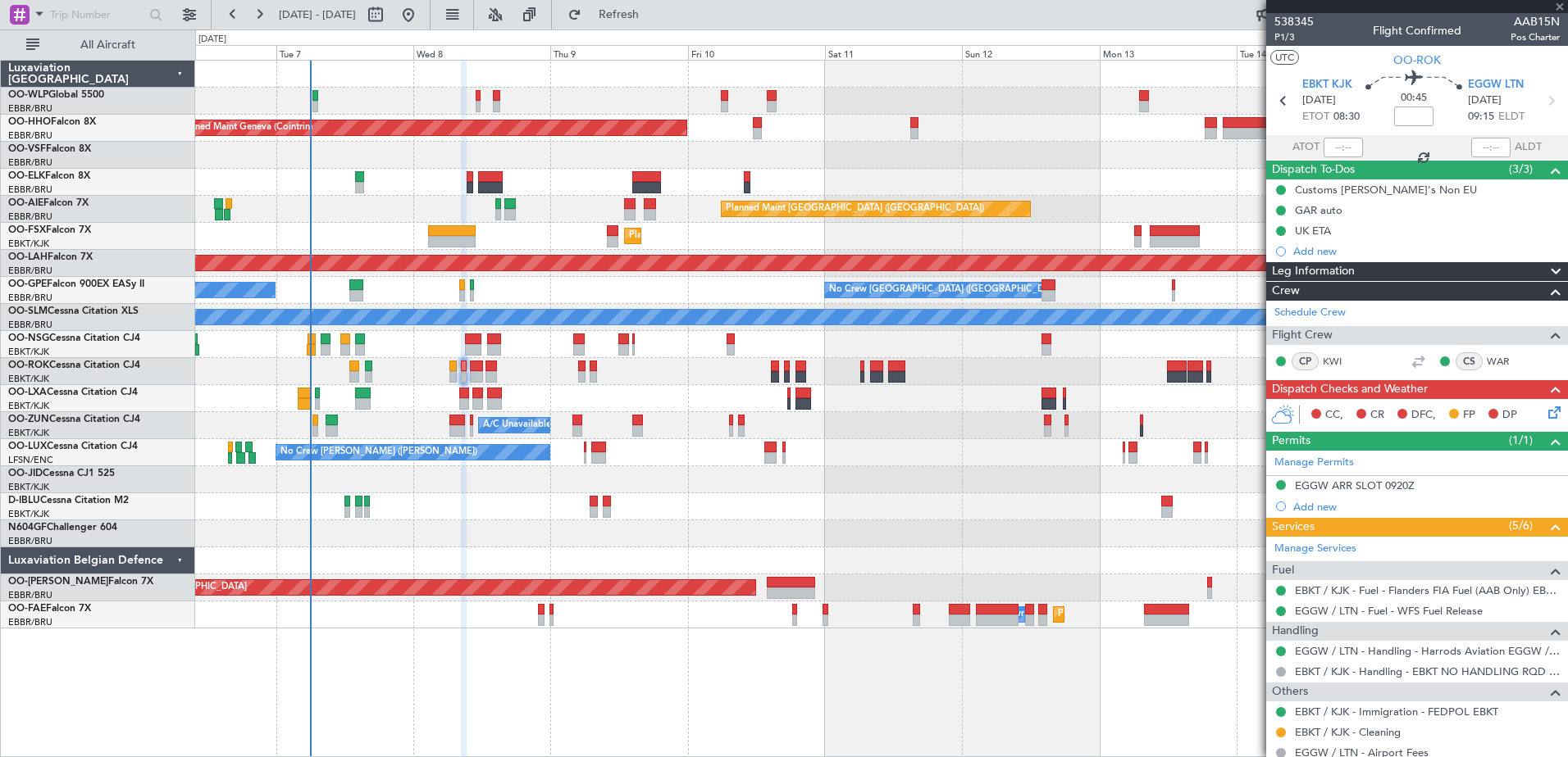
type input "-00:10"
type input "5"
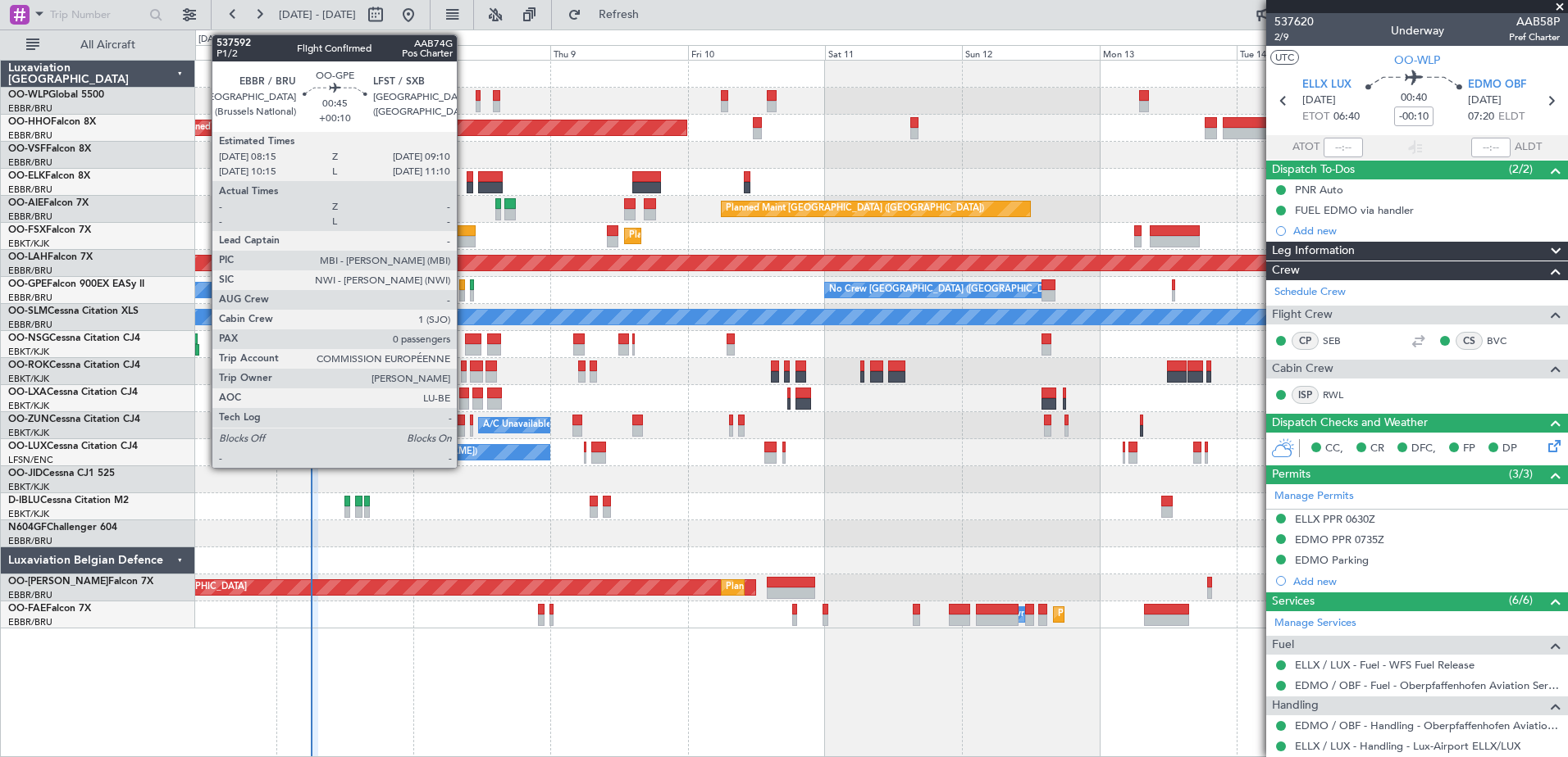
click at [464, 295] on div at bounding box center [462, 296] width 5 height 12
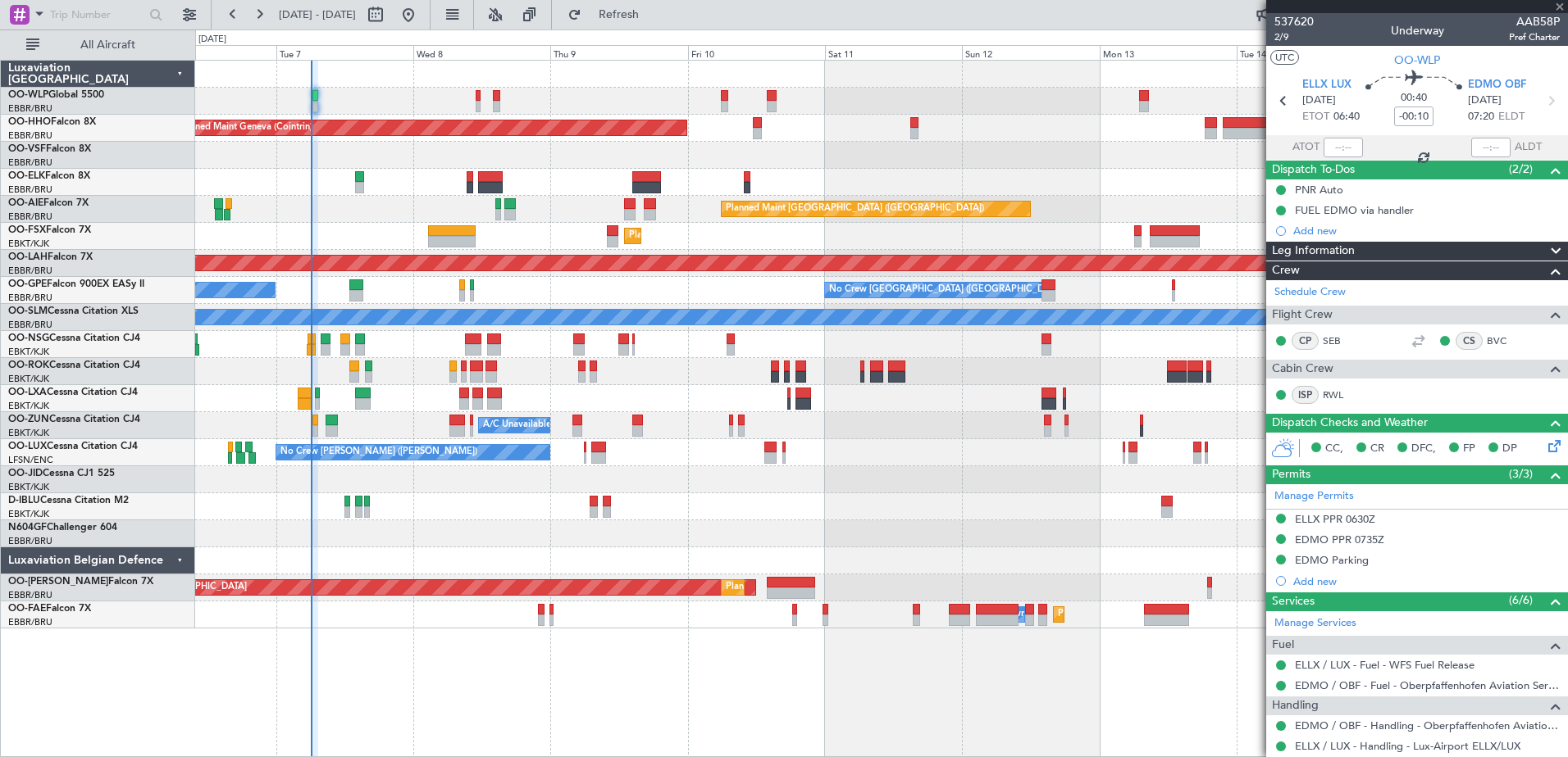
type input "+00:10"
type input "0"
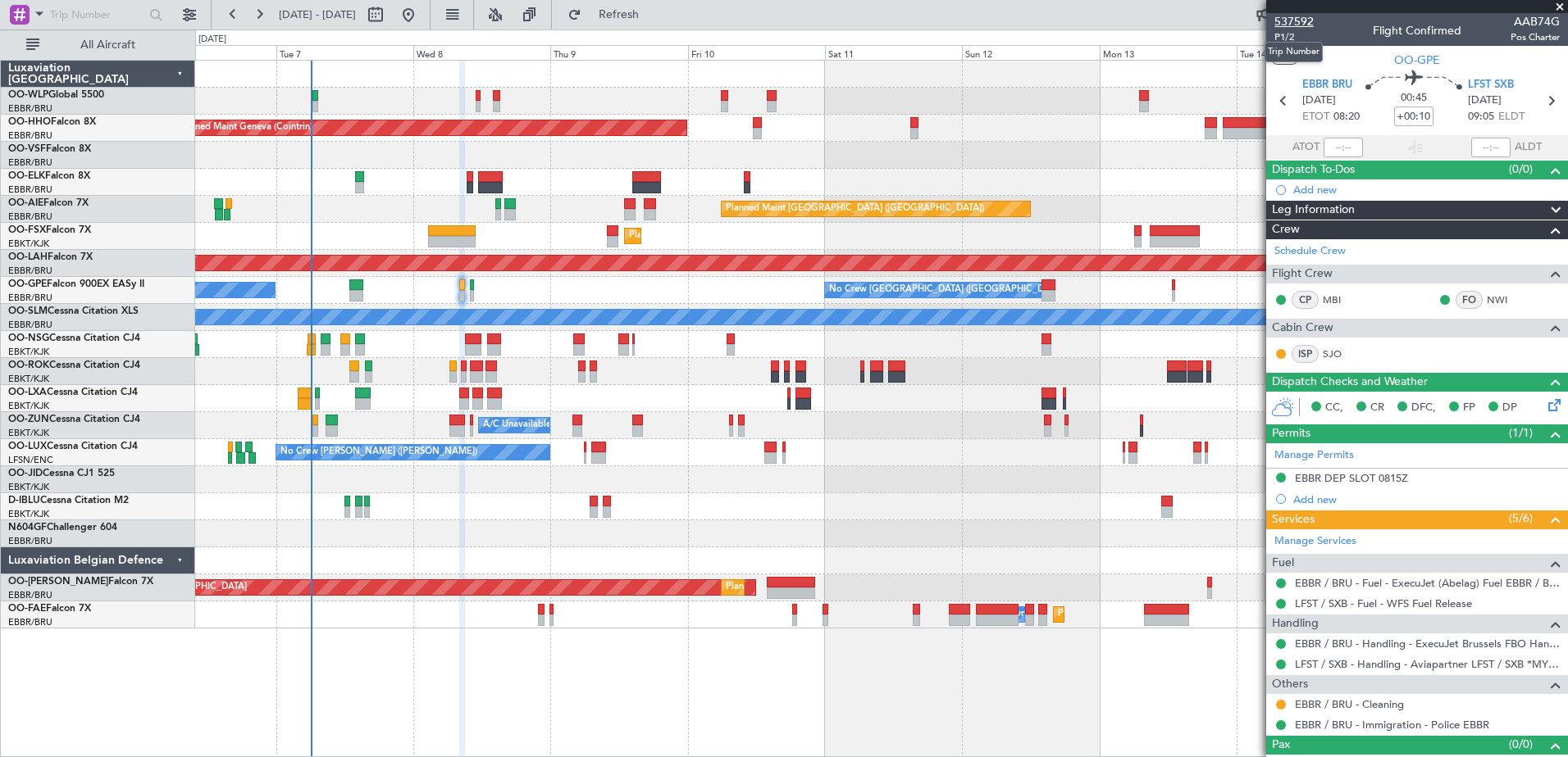
click at [1304, 23] on span "537592" at bounding box center [1294, 22] width 40 height 17
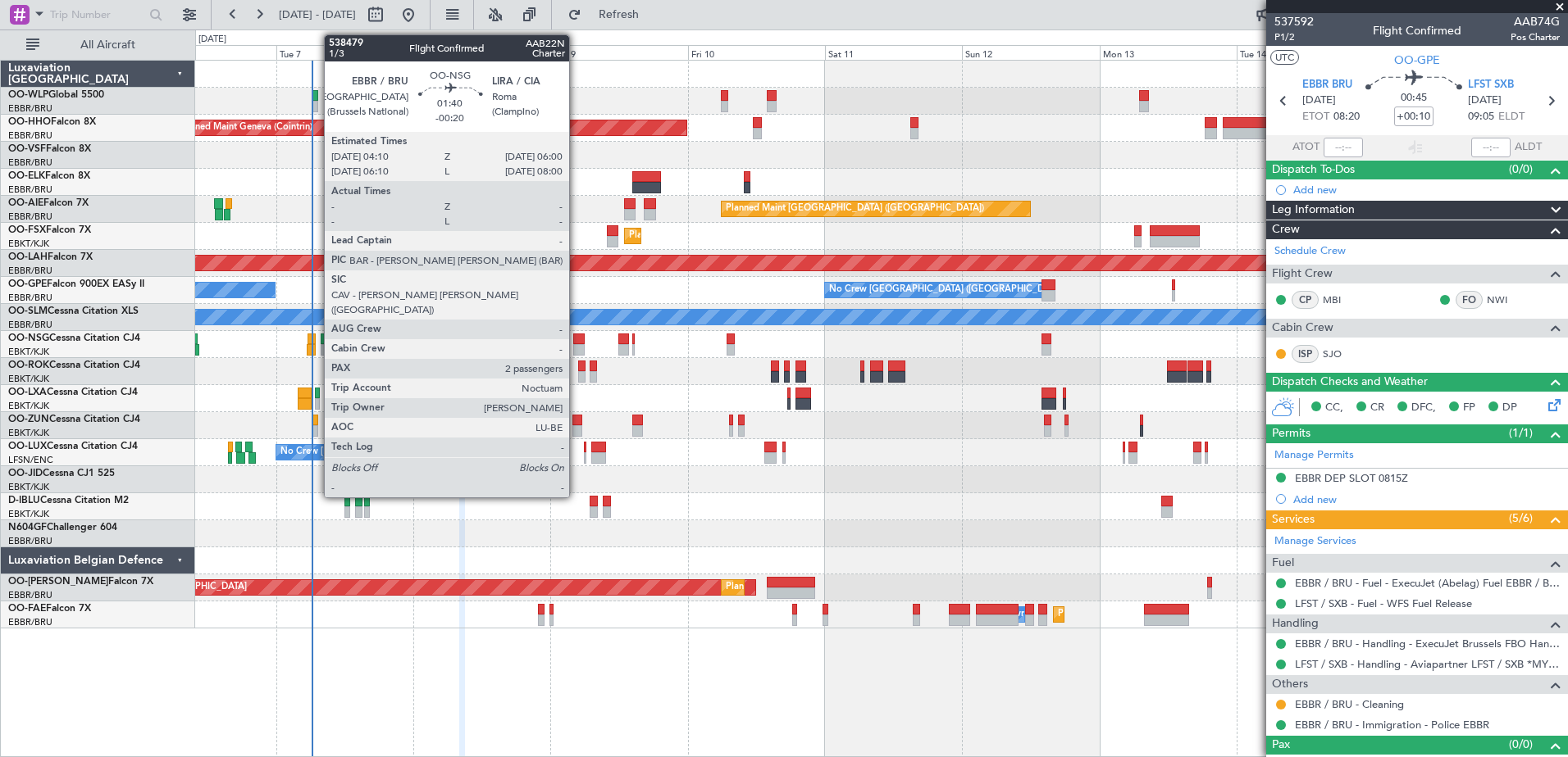
click at [577, 337] on div at bounding box center [579, 339] width 11 height 12
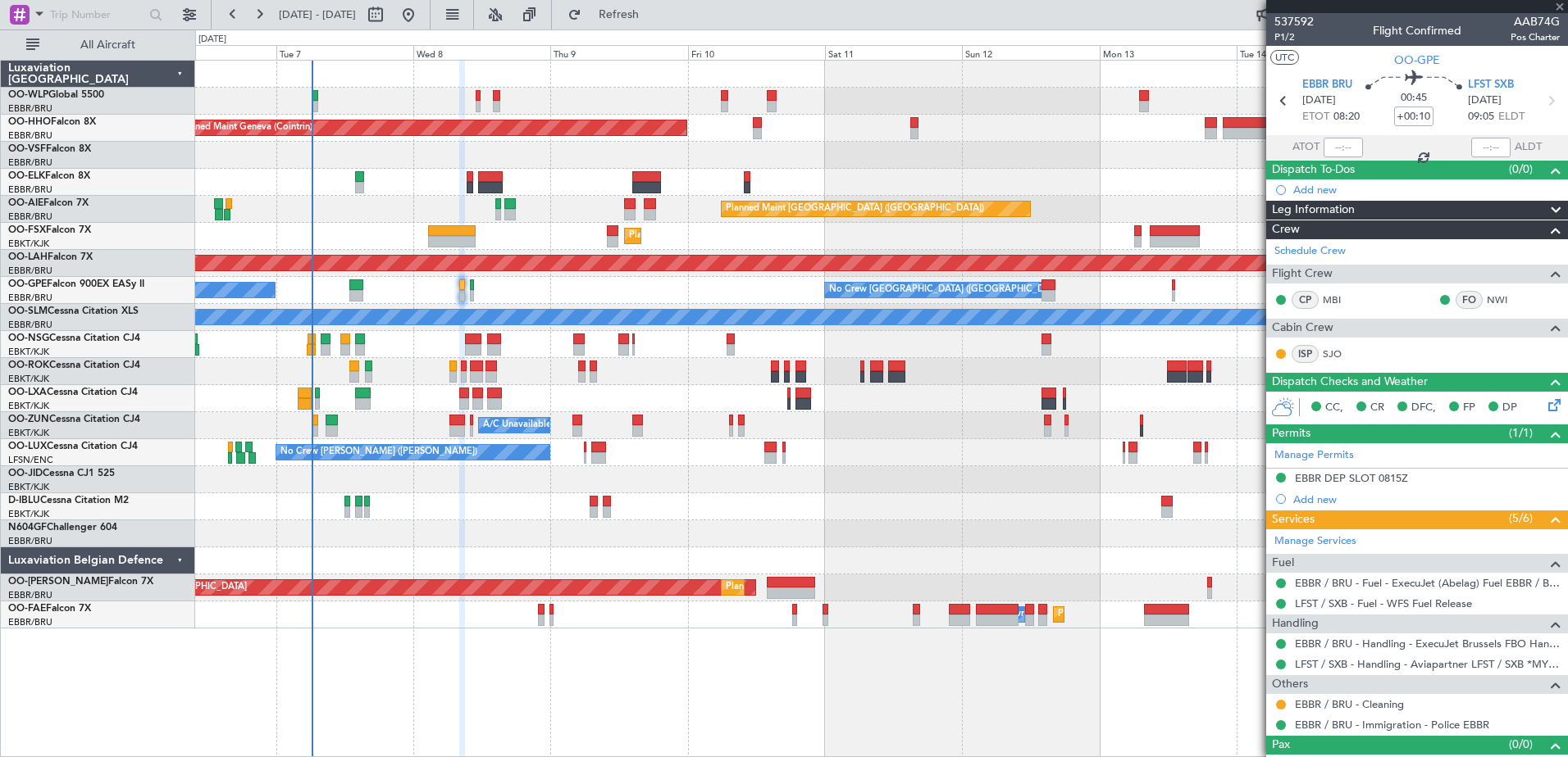
type input "-00:20"
type input "2"
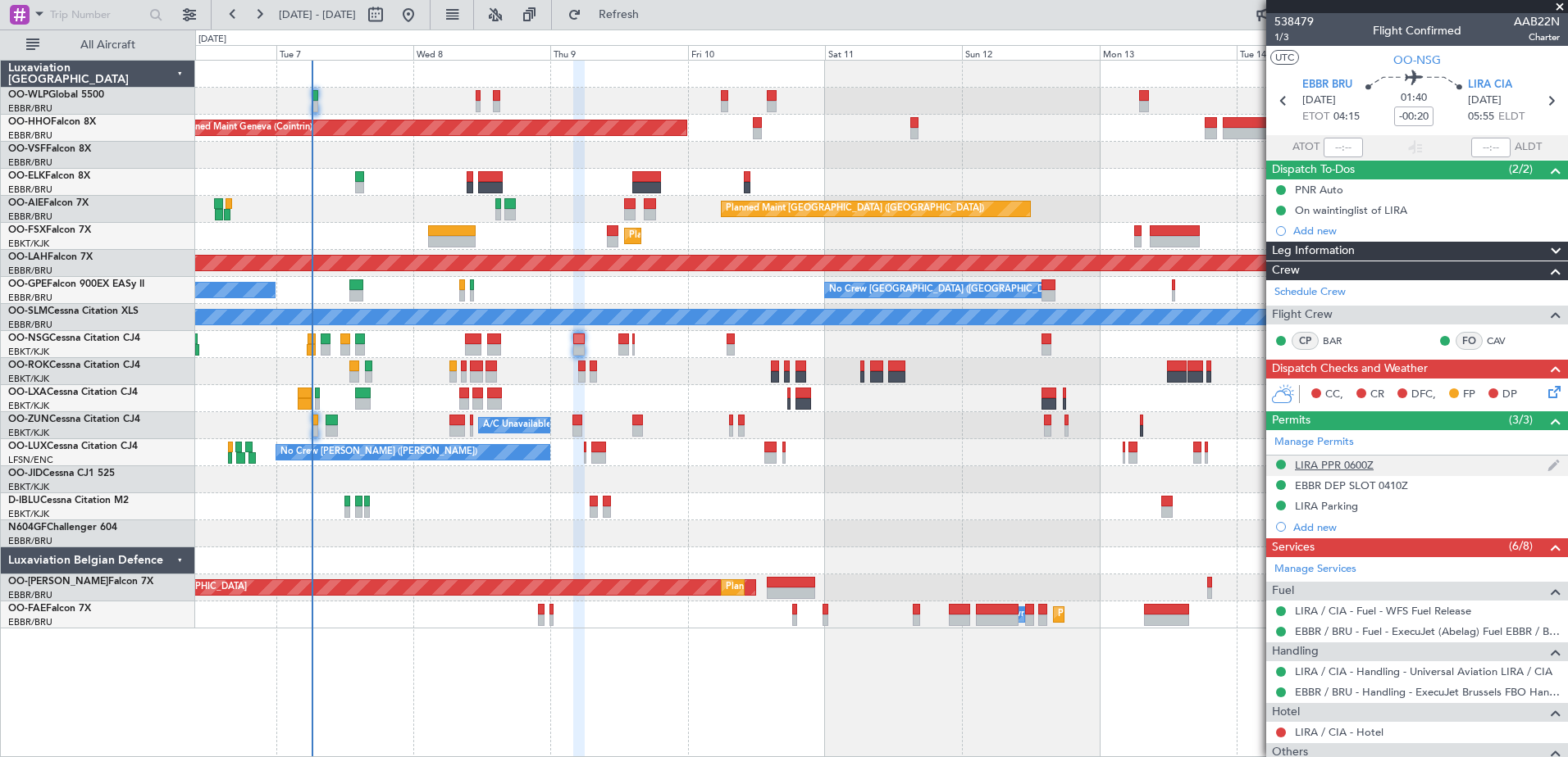
click at [1315, 459] on div "LIRA PPR 0600Z" at bounding box center [1334, 465] width 79 height 14
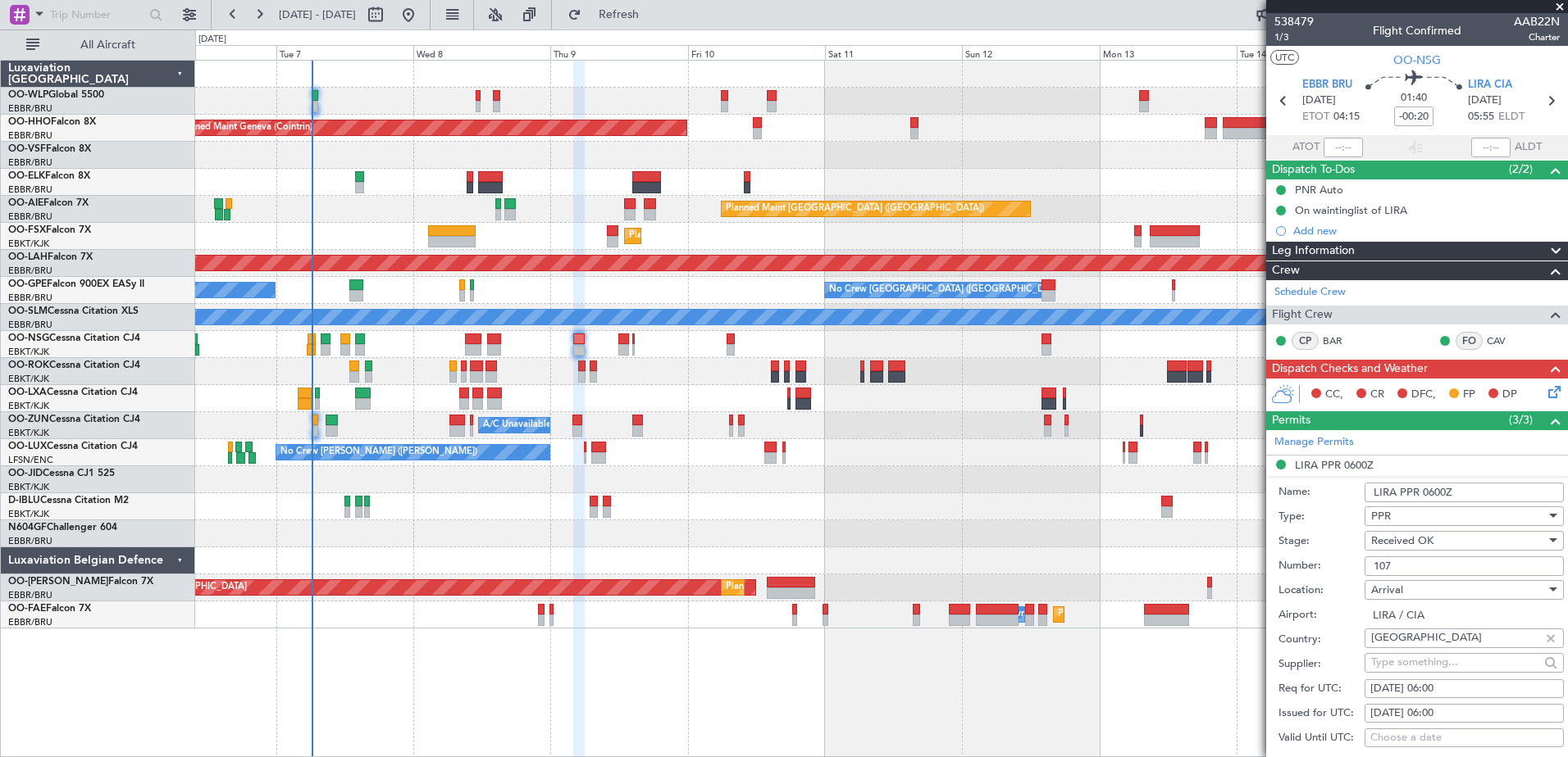
click at [1408, 559] on input "107" at bounding box center [1464, 567] width 199 height 20
drag, startPoint x: 1407, startPoint y: 568, endPoint x: 1365, endPoint y: 568, distance: 42.0
click at [1365, 568] on input "107" at bounding box center [1464, 567] width 199 height 20
paste input "/09OCT"
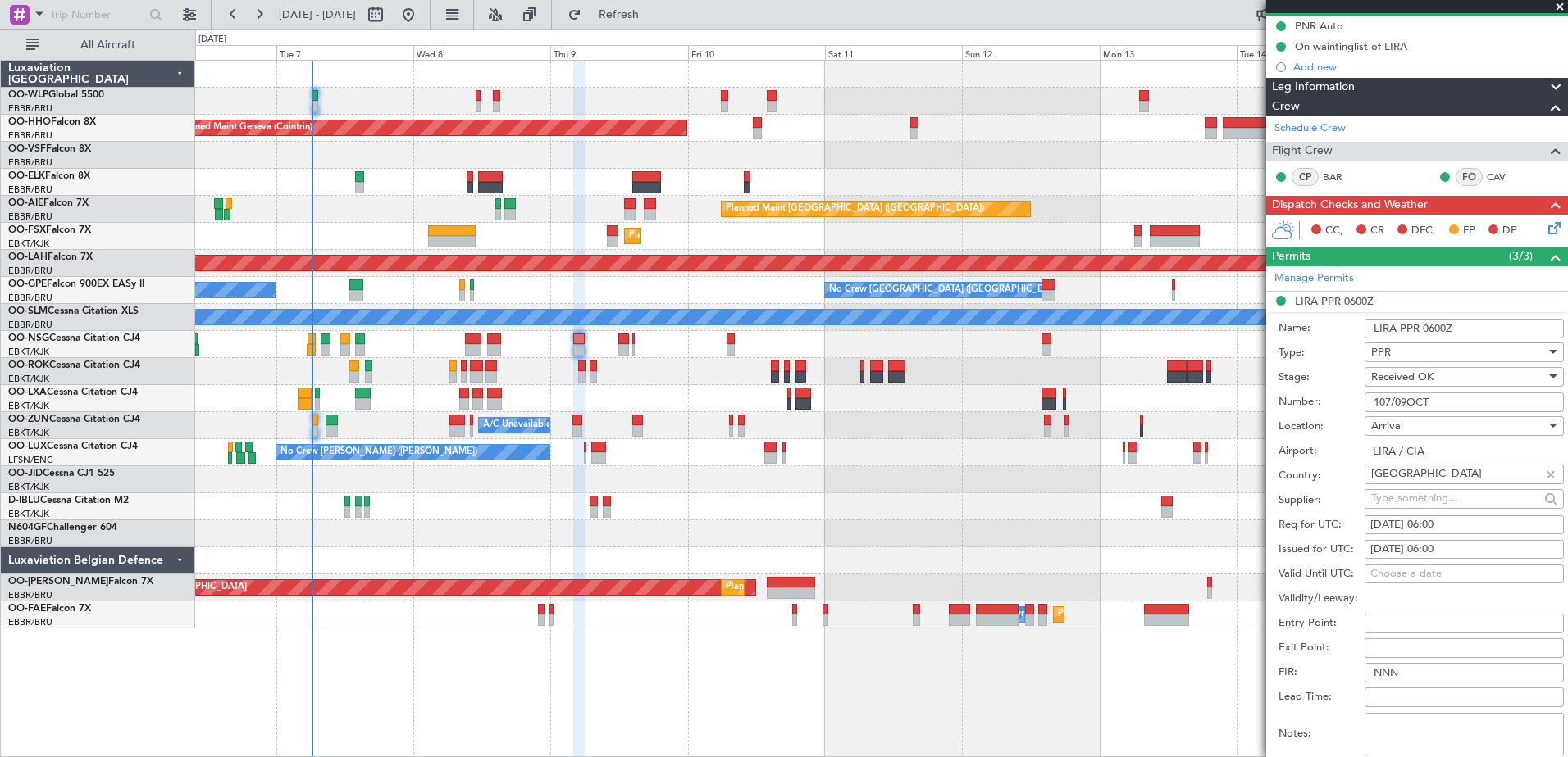
scroll to position [246, 0]
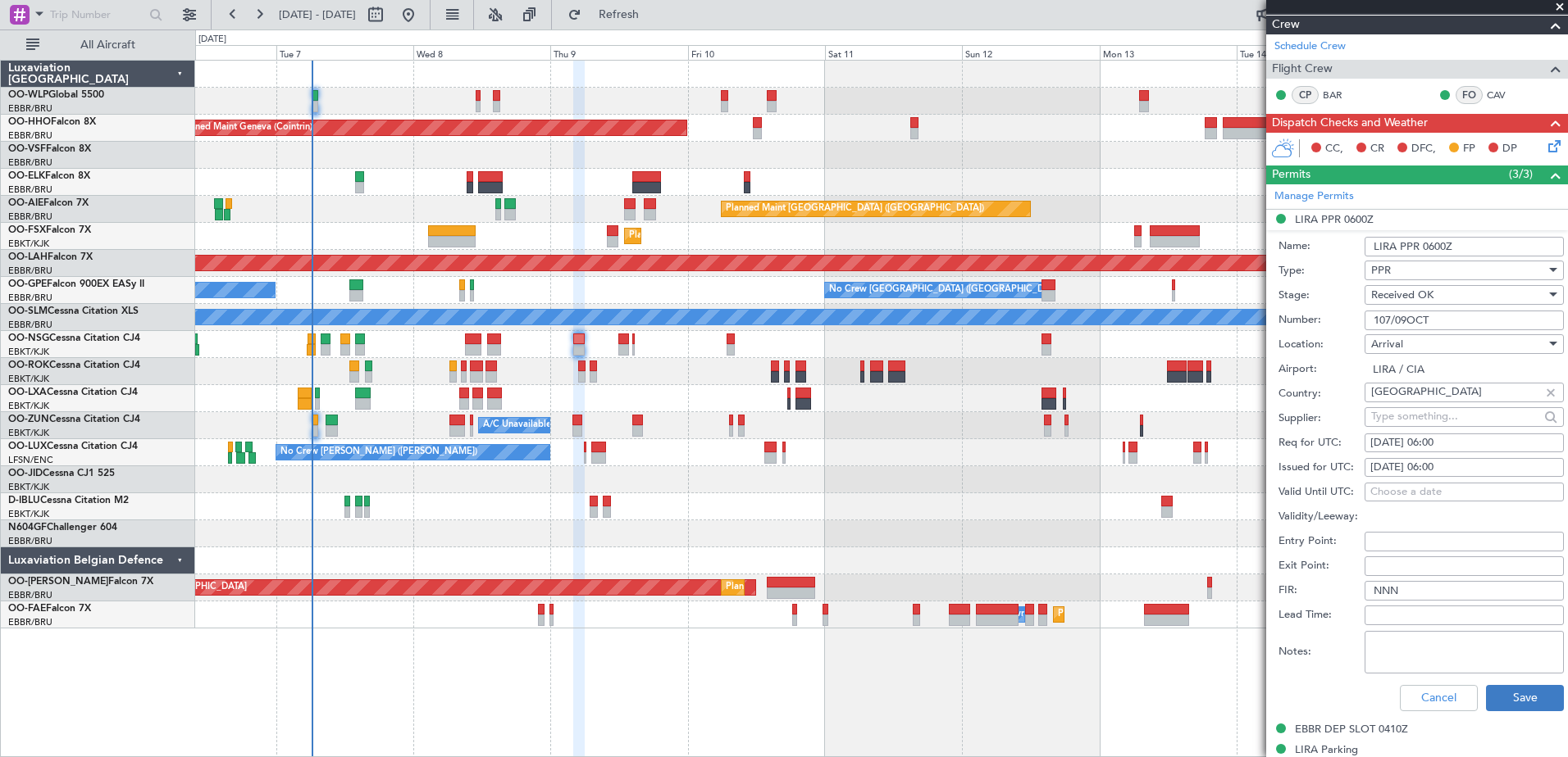
type input "107/09OCT"
click at [1506, 695] on button "Save" at bounding box center [1525, 698] width 78 height 26
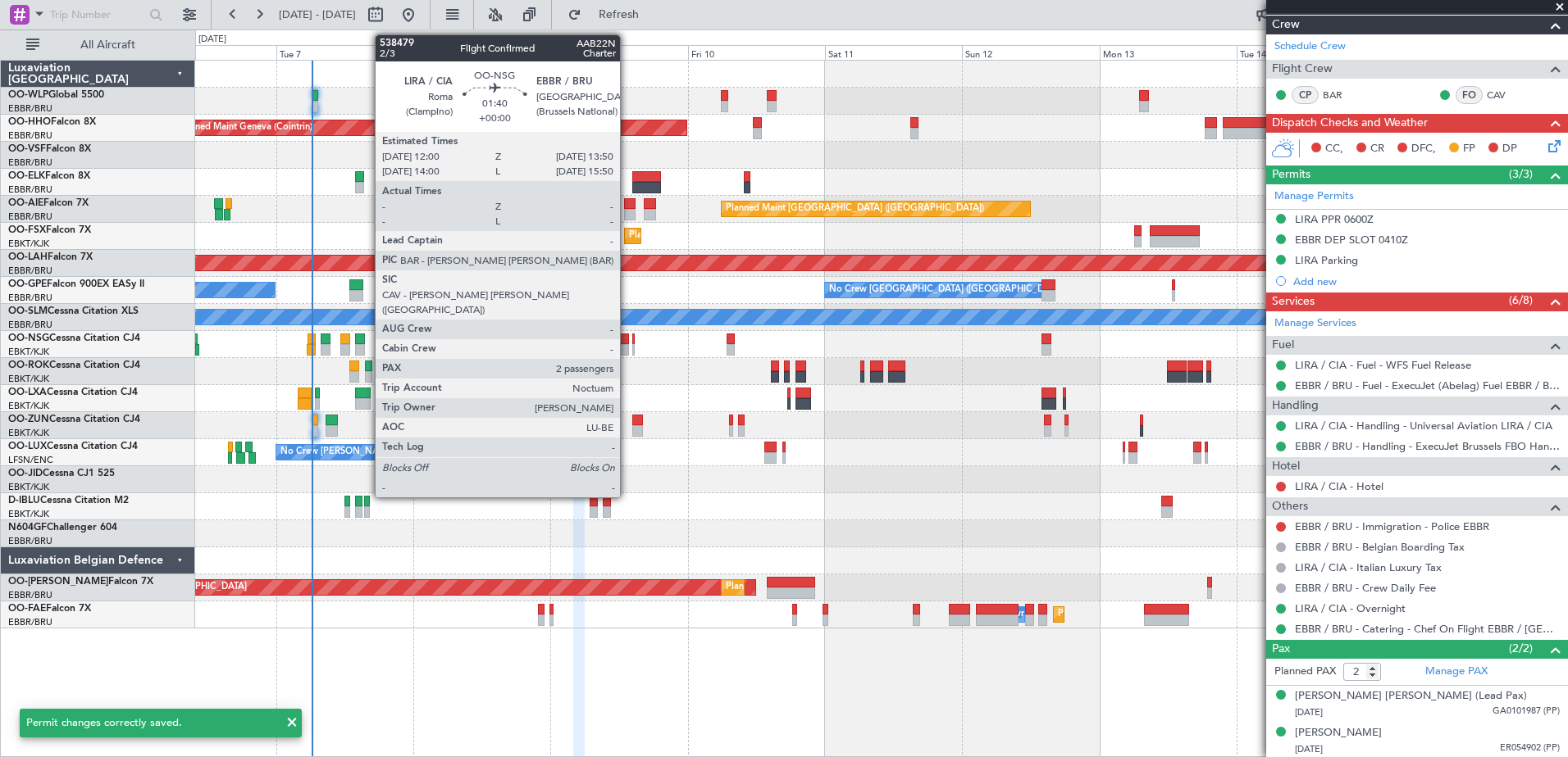
click at [627, 347] on div at bounding box center [624, 350] width 11 height 12
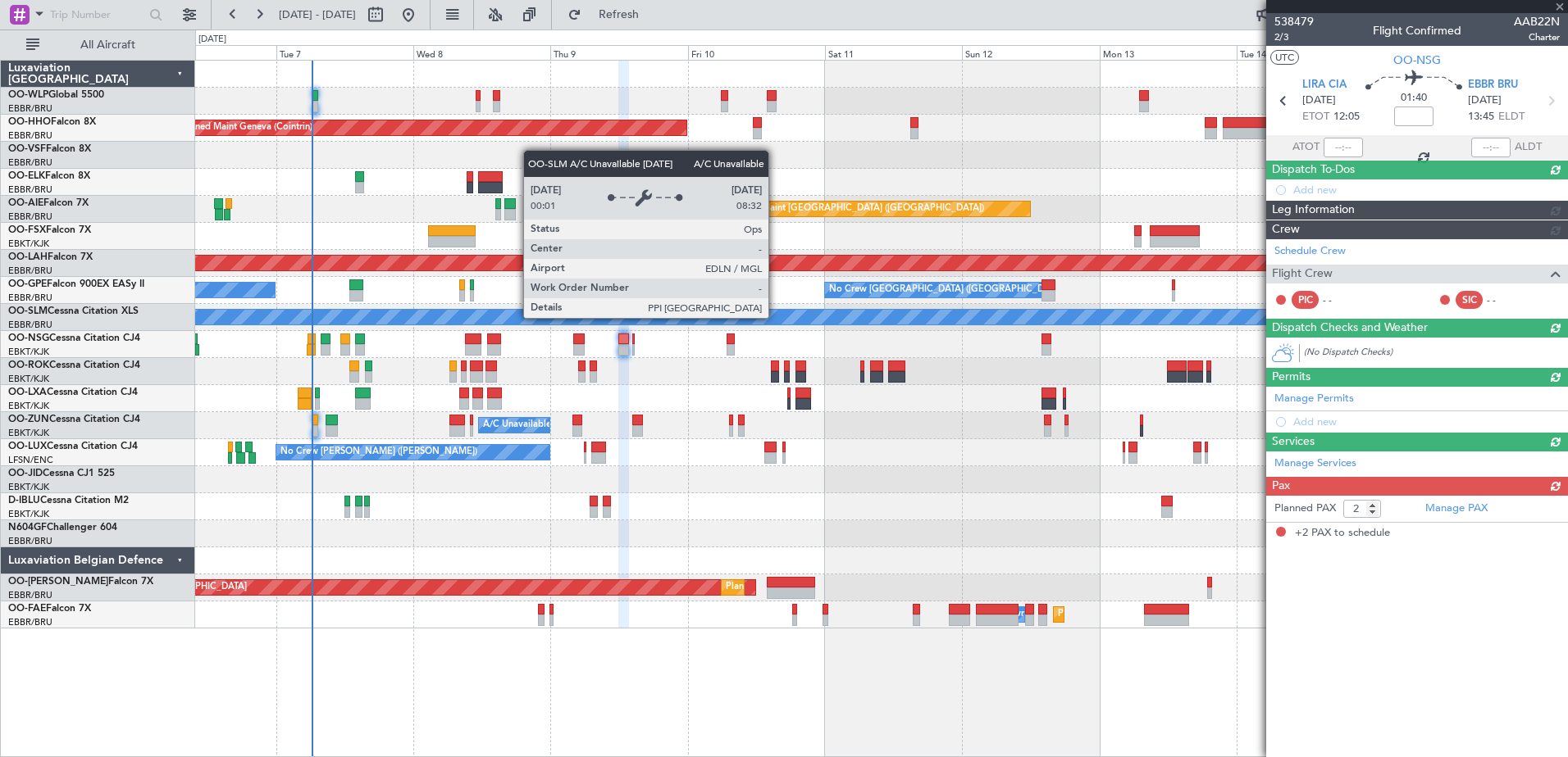
scroll to position [0, 0]
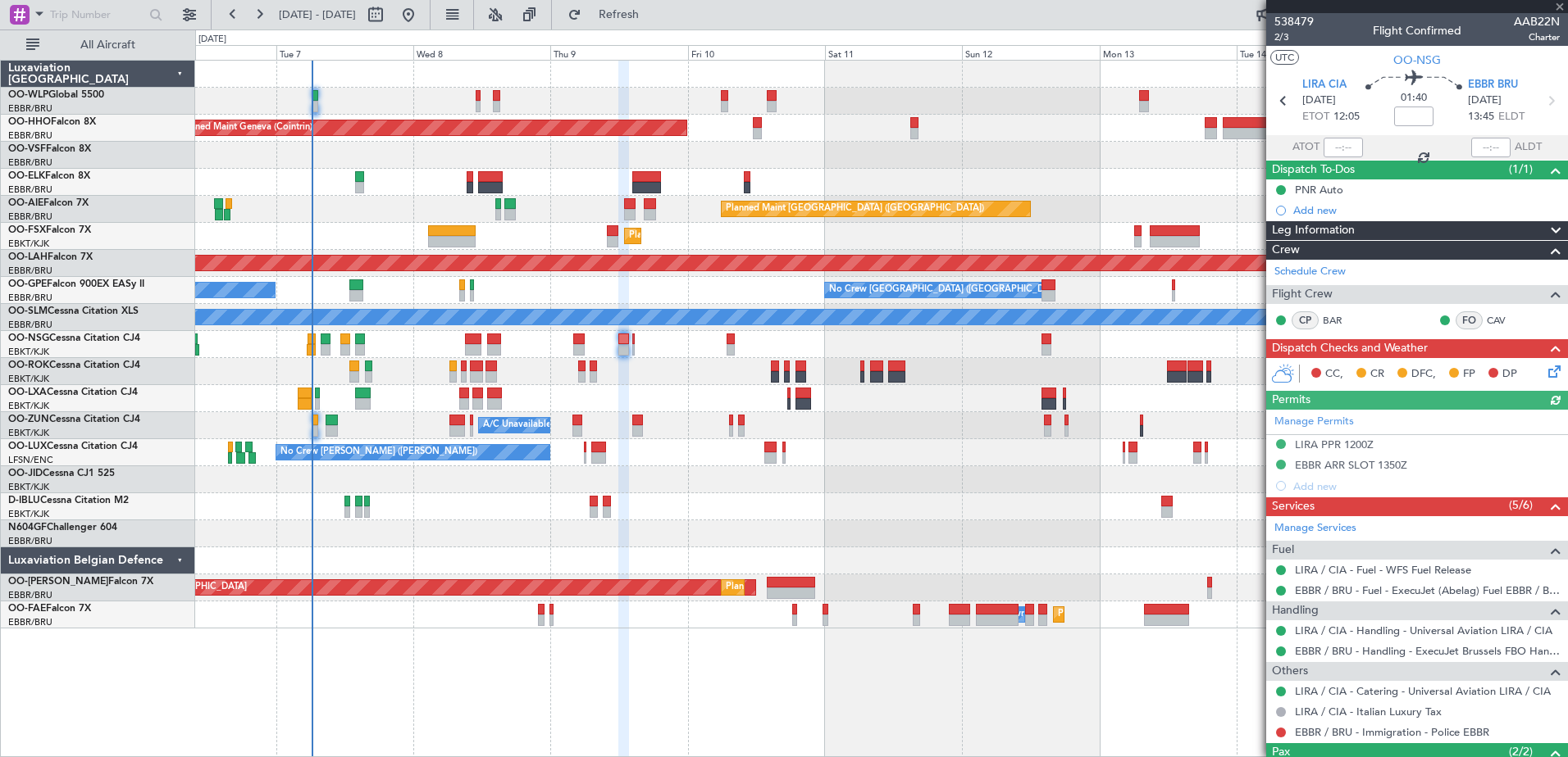
click at [1339, 442] on div "Manage Permits LIRA PPR 1200Z EBBR ARR SLOT 1350Z Add new" at bounding box center [1417, 453] width 302 height 87
click at [1331, 443] on div "LIRA PPR 1200Z" at bounding box center [1334, 444] width 79 height 14
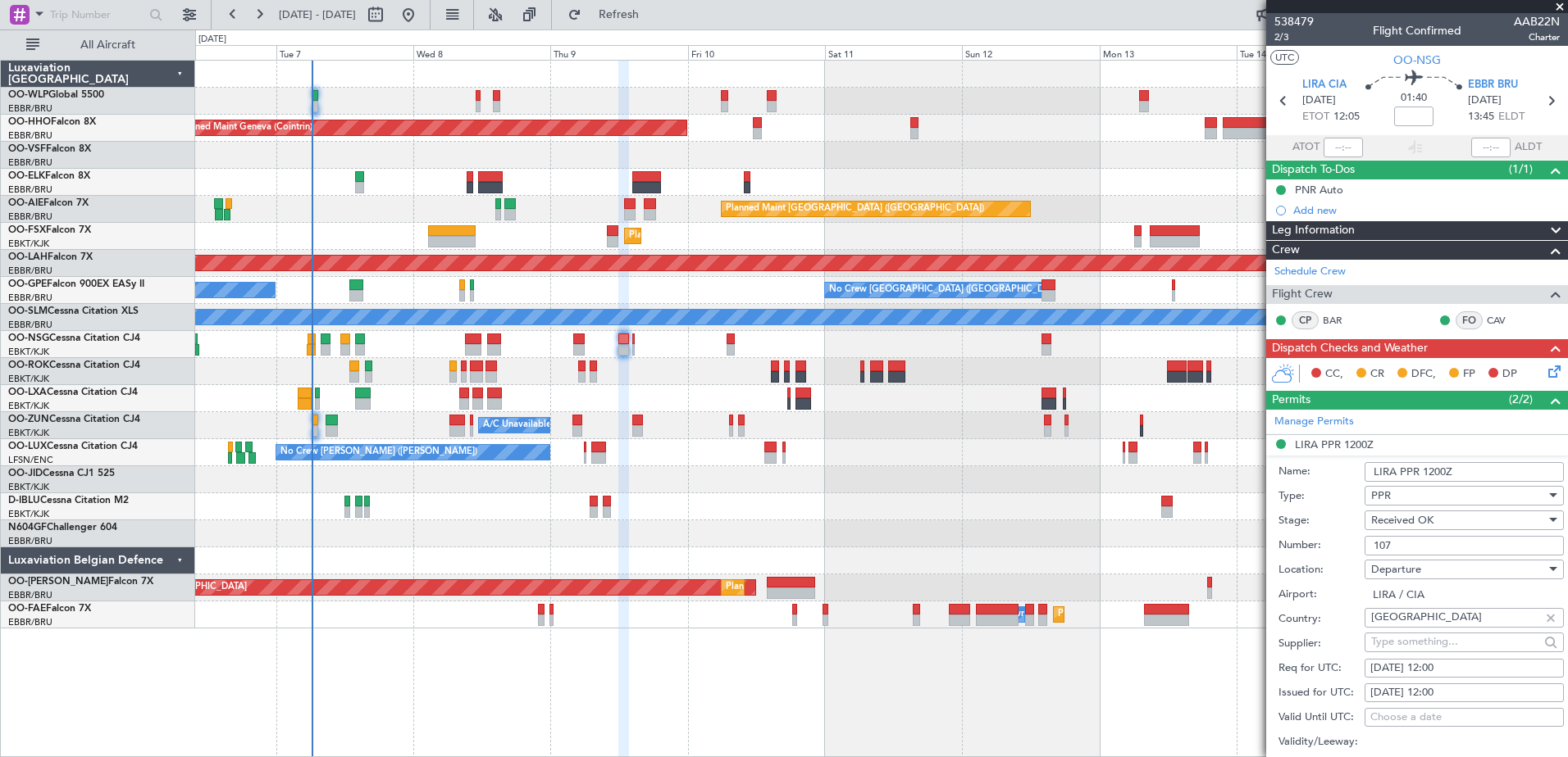
click at [1408, 544] on input "107" at bounding box center [1464, 546] width 199 height 20
drag, startPoint x: 1408, startPoint y: 544, endPoint x: 1373, endPoint y: 544, distance: 35.0
click at [1373, 544] on input "107" at bounding box center [1464, 546] width 199 height 20
paste input "/09OCT"
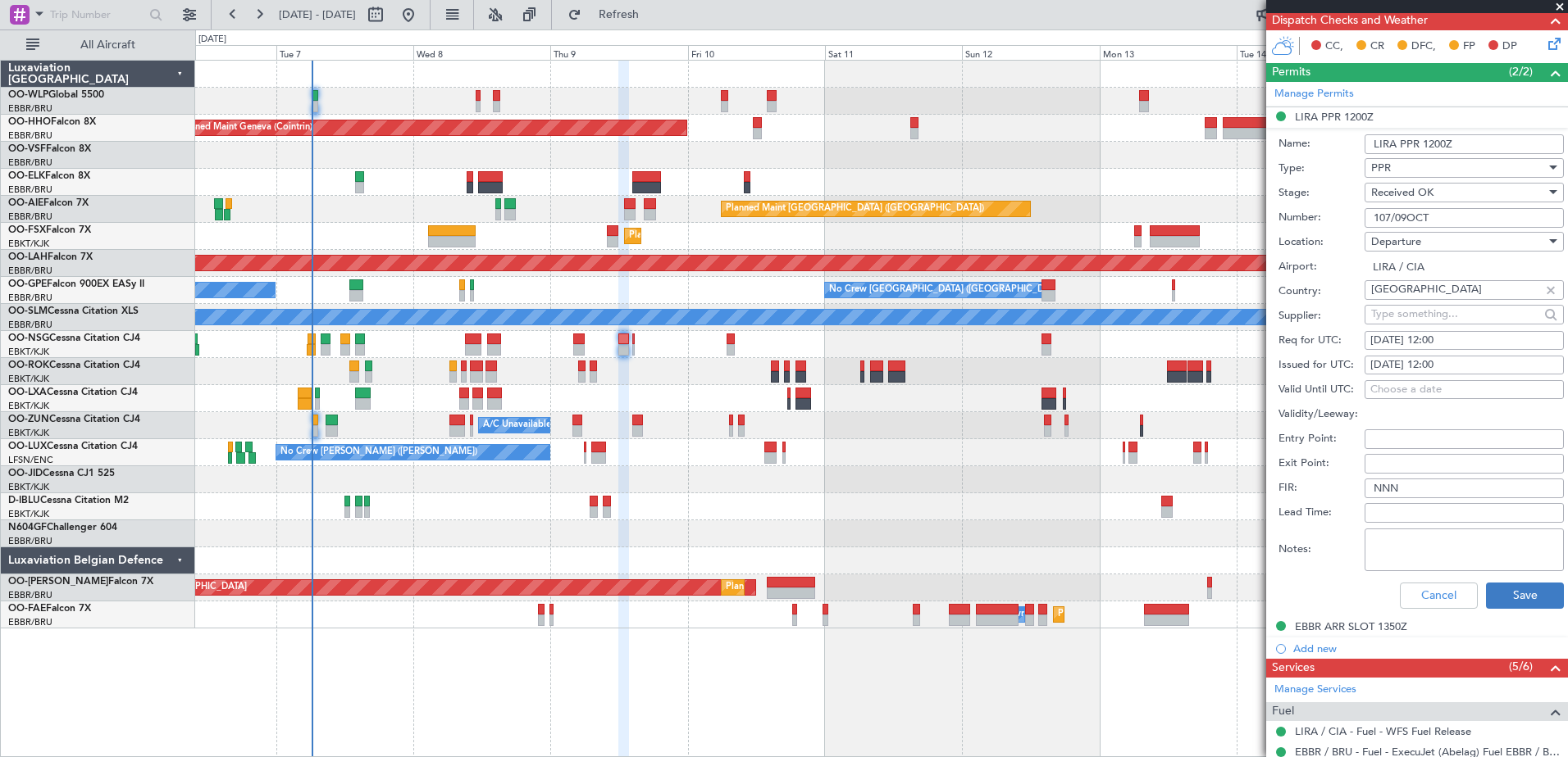
type input "107/09OCT"
click at [1516, 600] on button "Save" at bounding box center [1525, 595] width 78 height 26
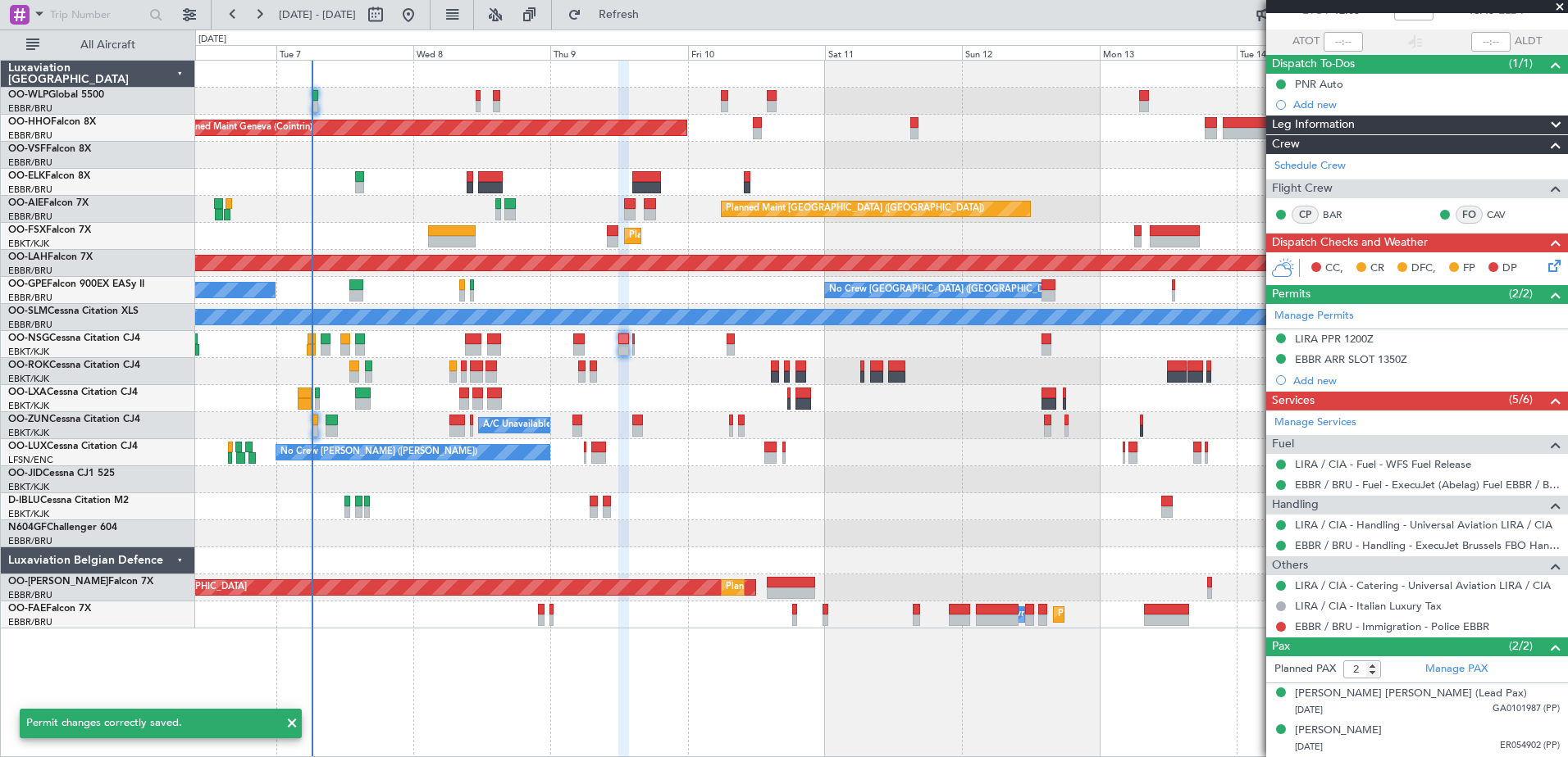
scroll to position [105, 0]
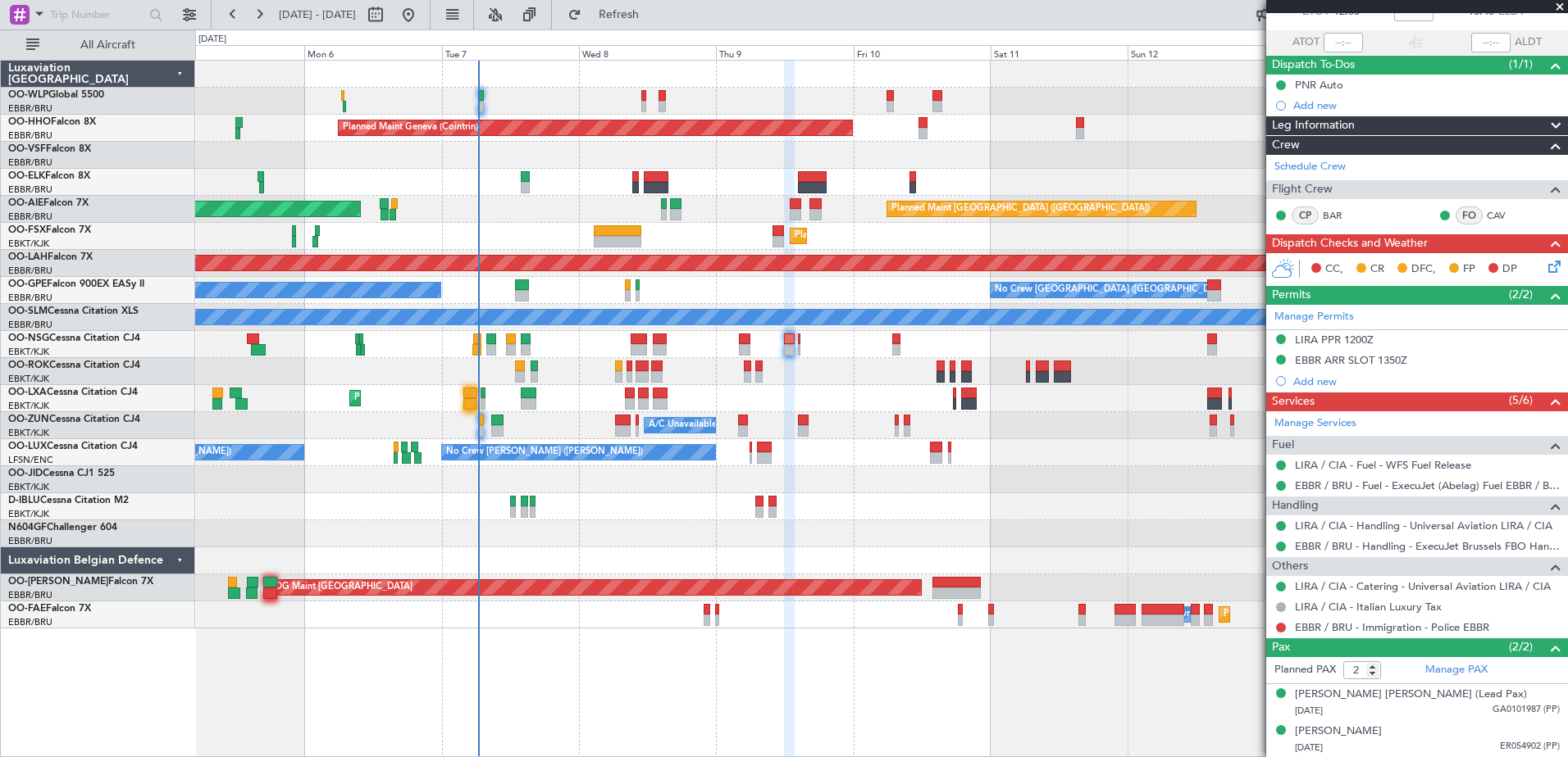
click at [519, 242] on div "Planned Maint Kortrijk-[GEOGRAPHIC_DATA]" at bounding box center [881, 236] width 1372 height 27
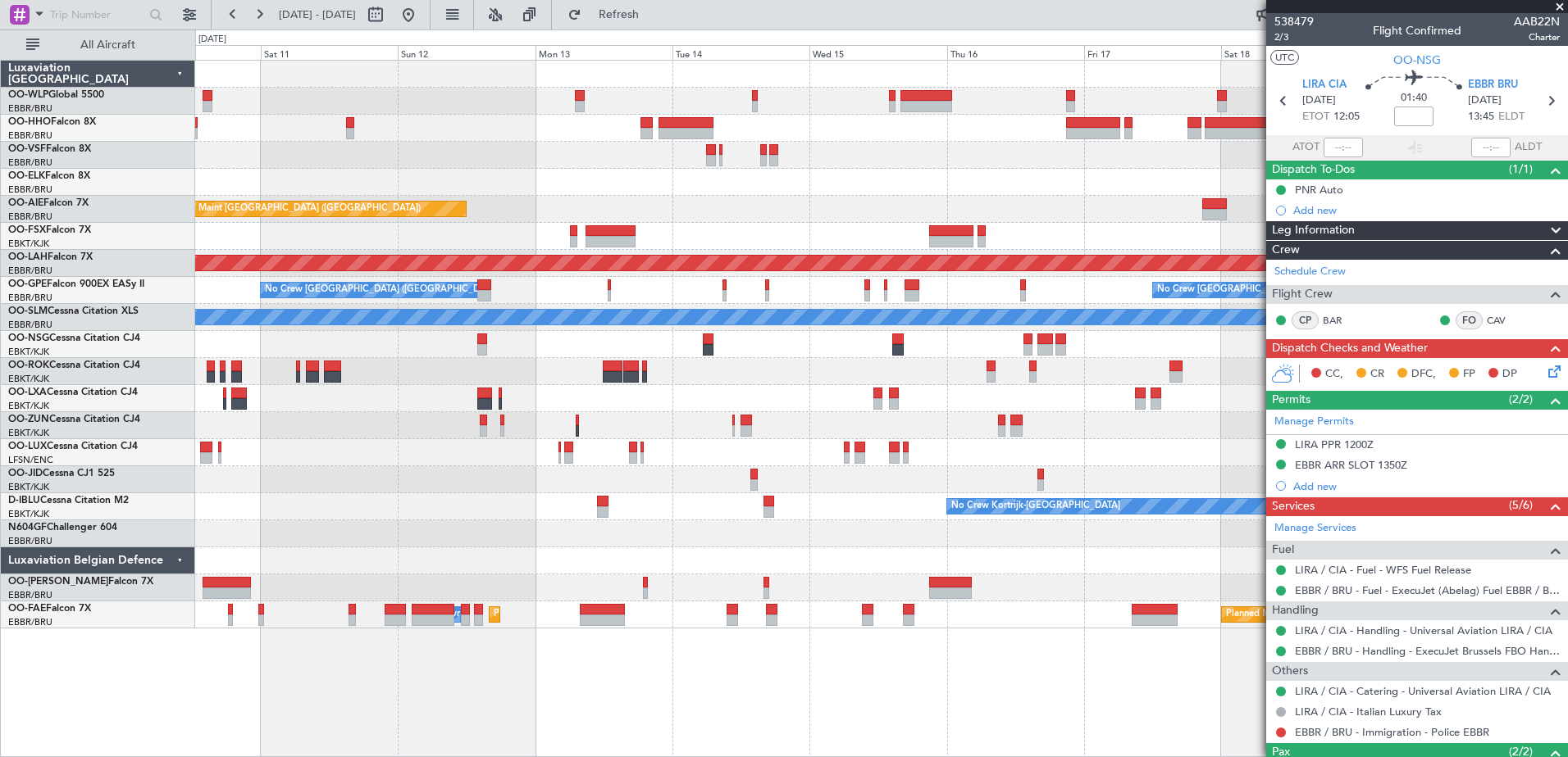
click at [118, 229] on div "Planned Maint Geneva (Cointrin) Planned Maint London (Farnborough) Planned Main…" at bounding box center [784, 393] width 1568 height 728
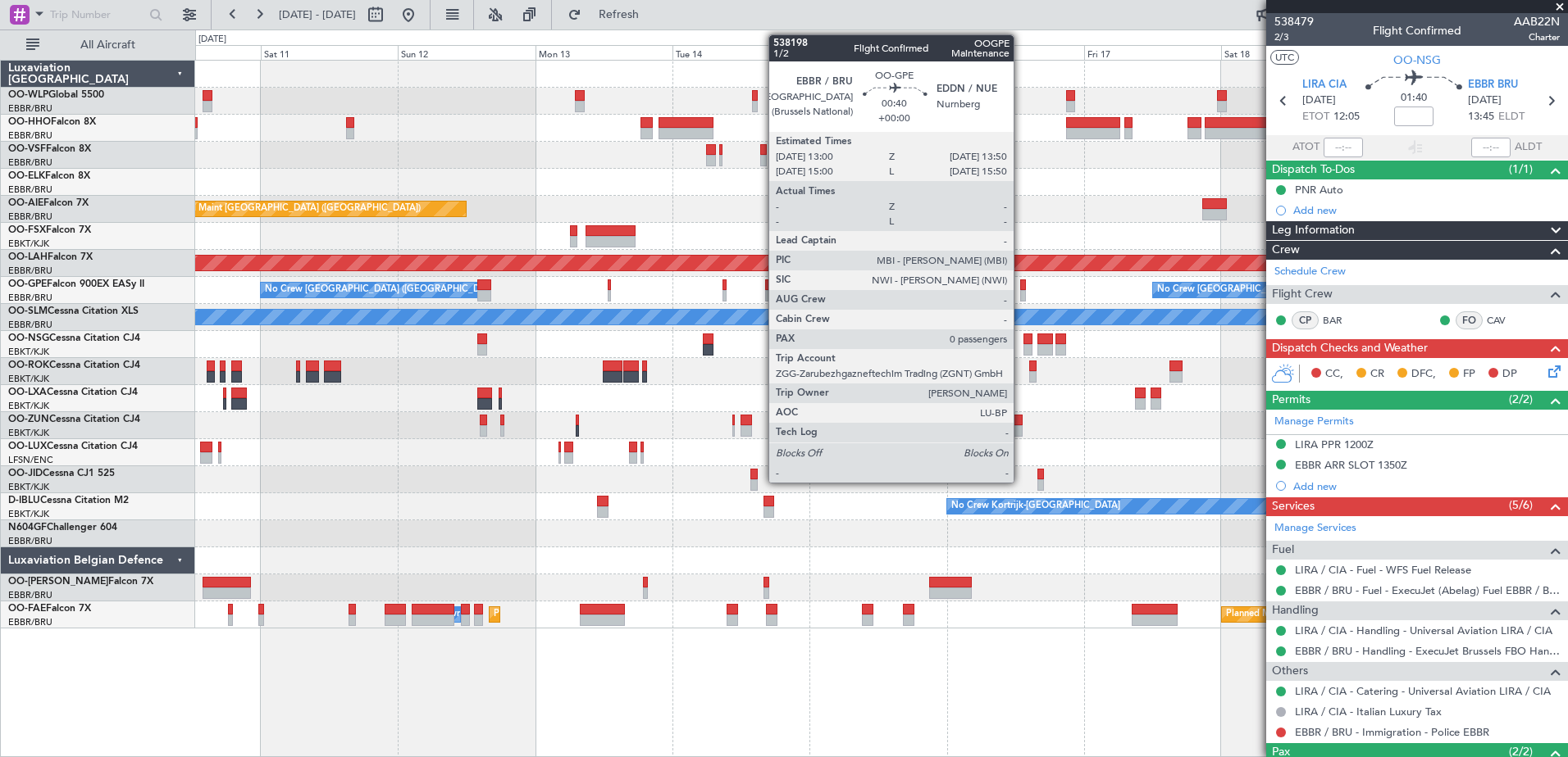
click at [1021, 293] on div at bounding box center [1022, 296] width 5 height 12
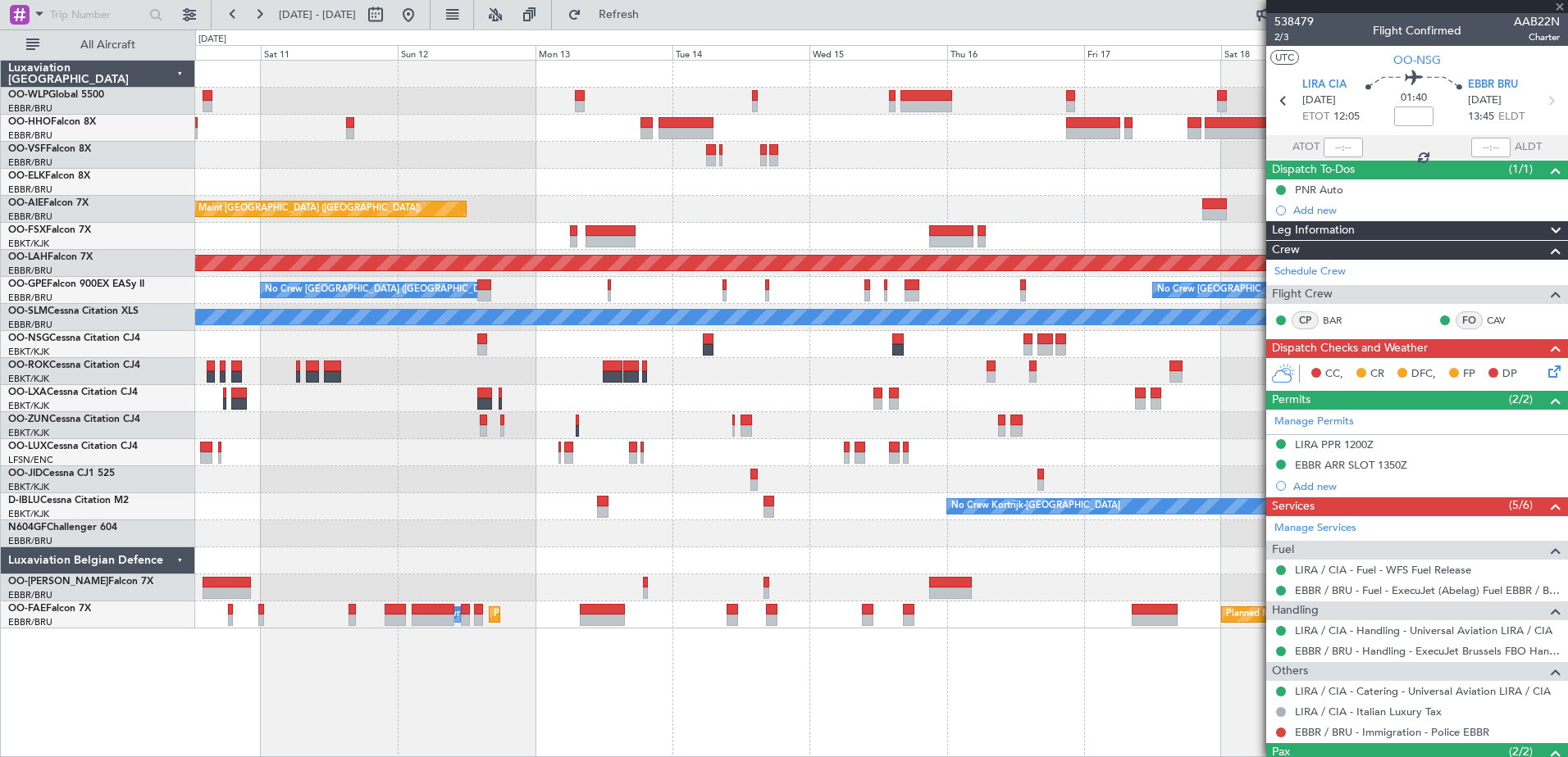
type input "0"
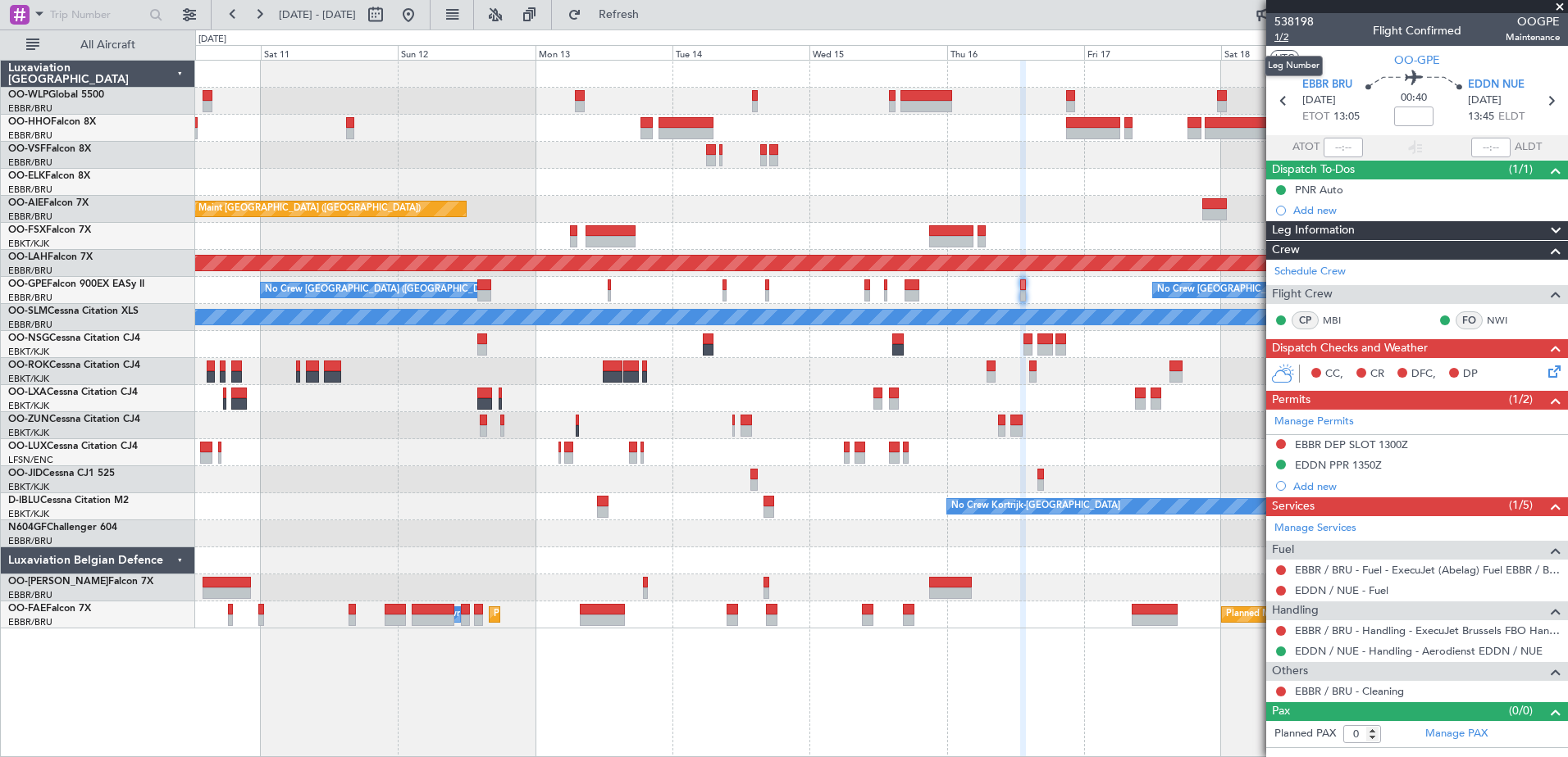
click at [1285, 38] on span "1/2" at bounding box center [1294, 37] width 40 height 14
click at [654, 12] on span "Refresh" at bounding box center [619, 14] width 69 height 12
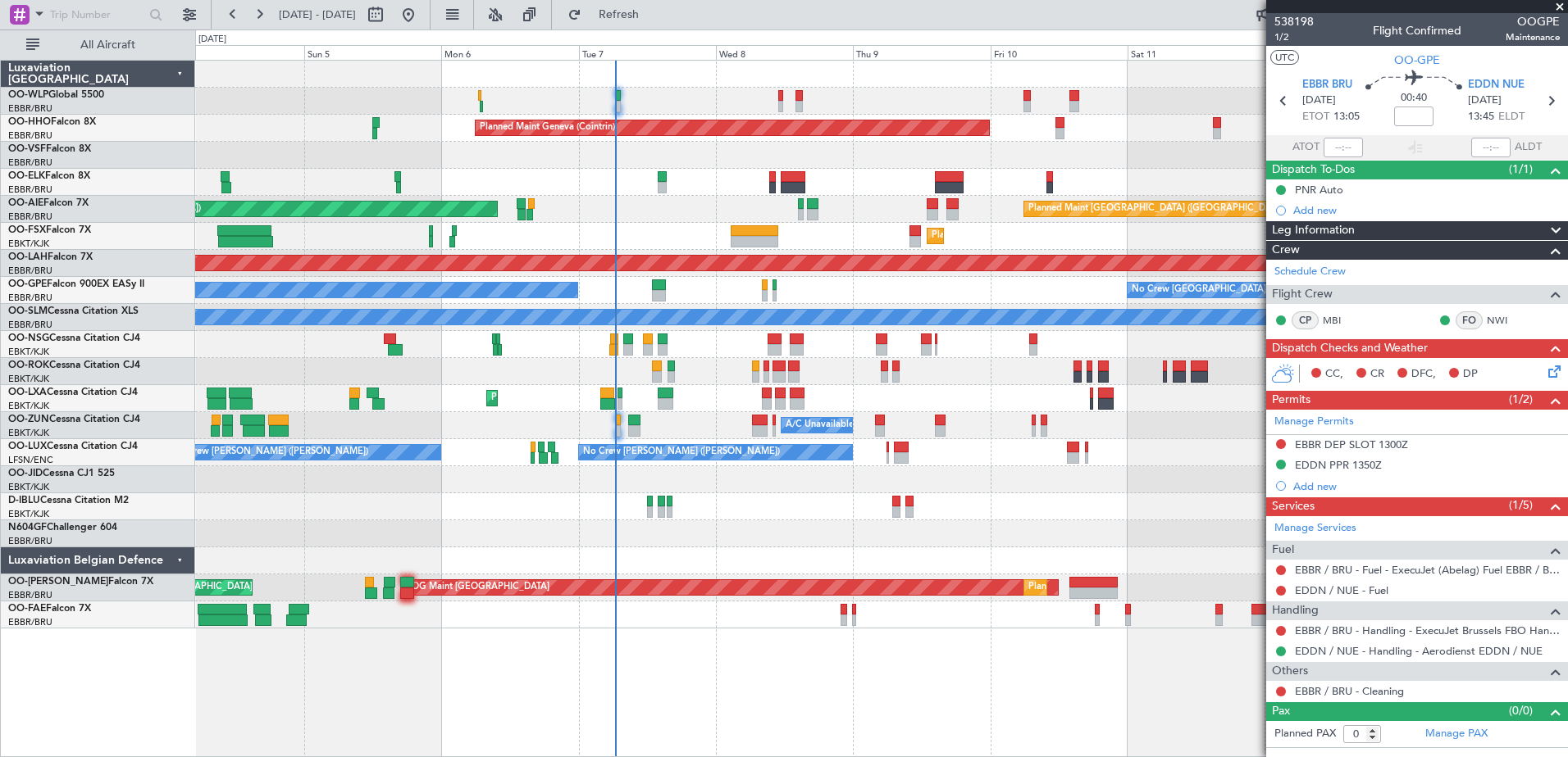
click at [1458, 271] on fb-app "10 Oct 2025 - 20 Oct 2025 Refresh Quick Links All Aircraft Planned Maint Milan …" at bounding box center [784, 385] width 1568 height 745
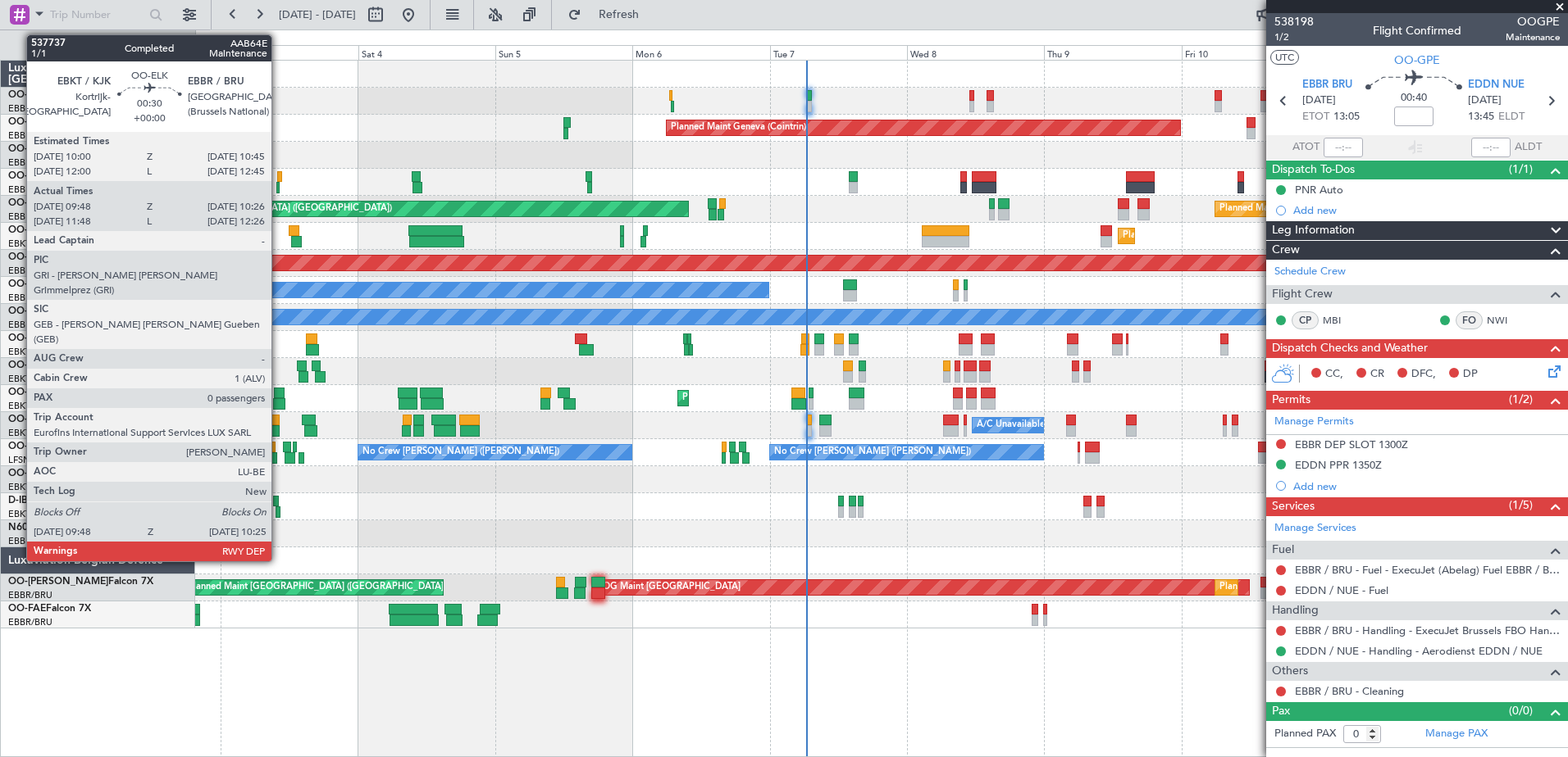
click at [279, 184] on div at bounding box center [278, 188] width 5 height 12
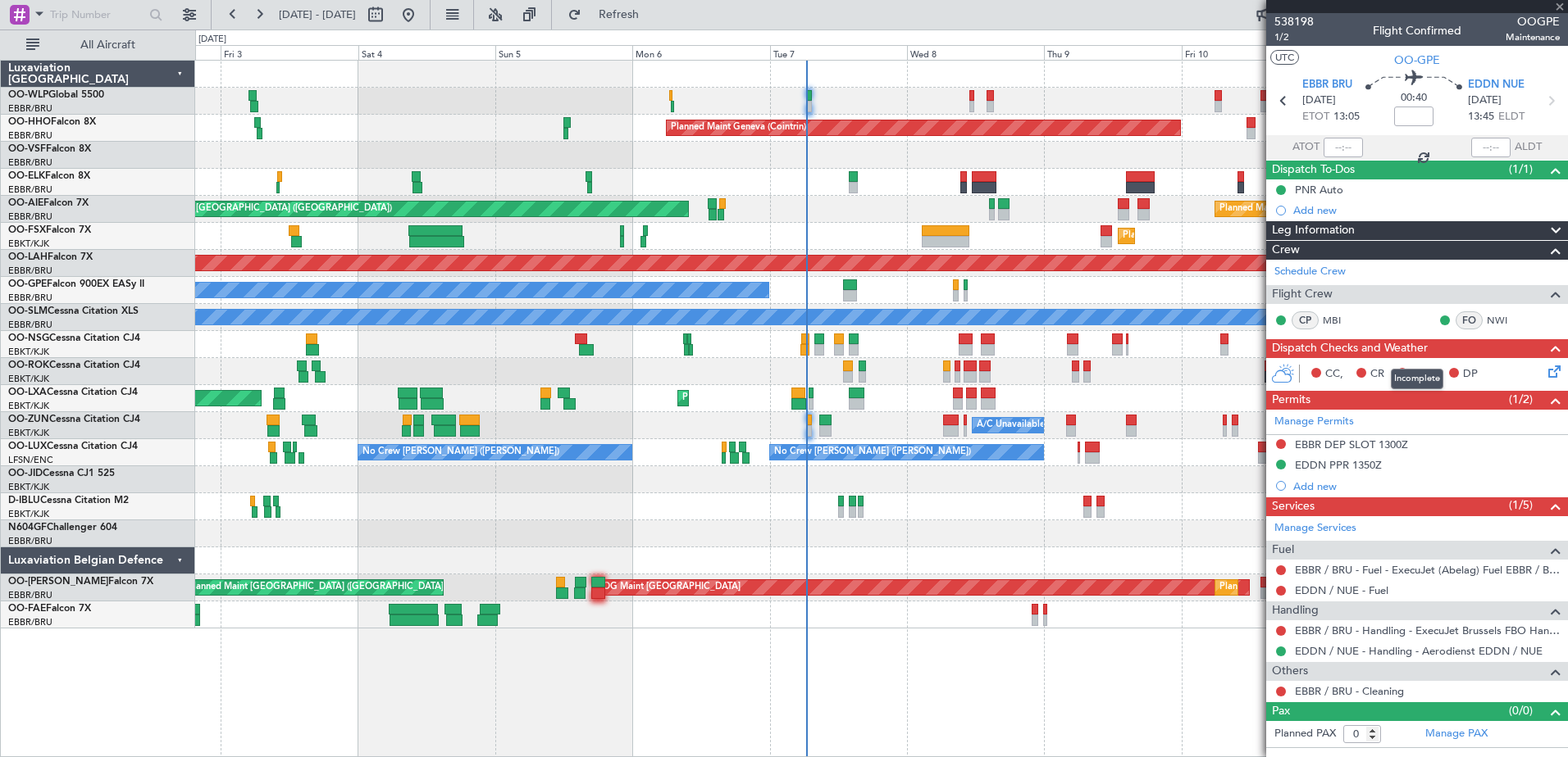
type input "09:58"
type input "10:21"
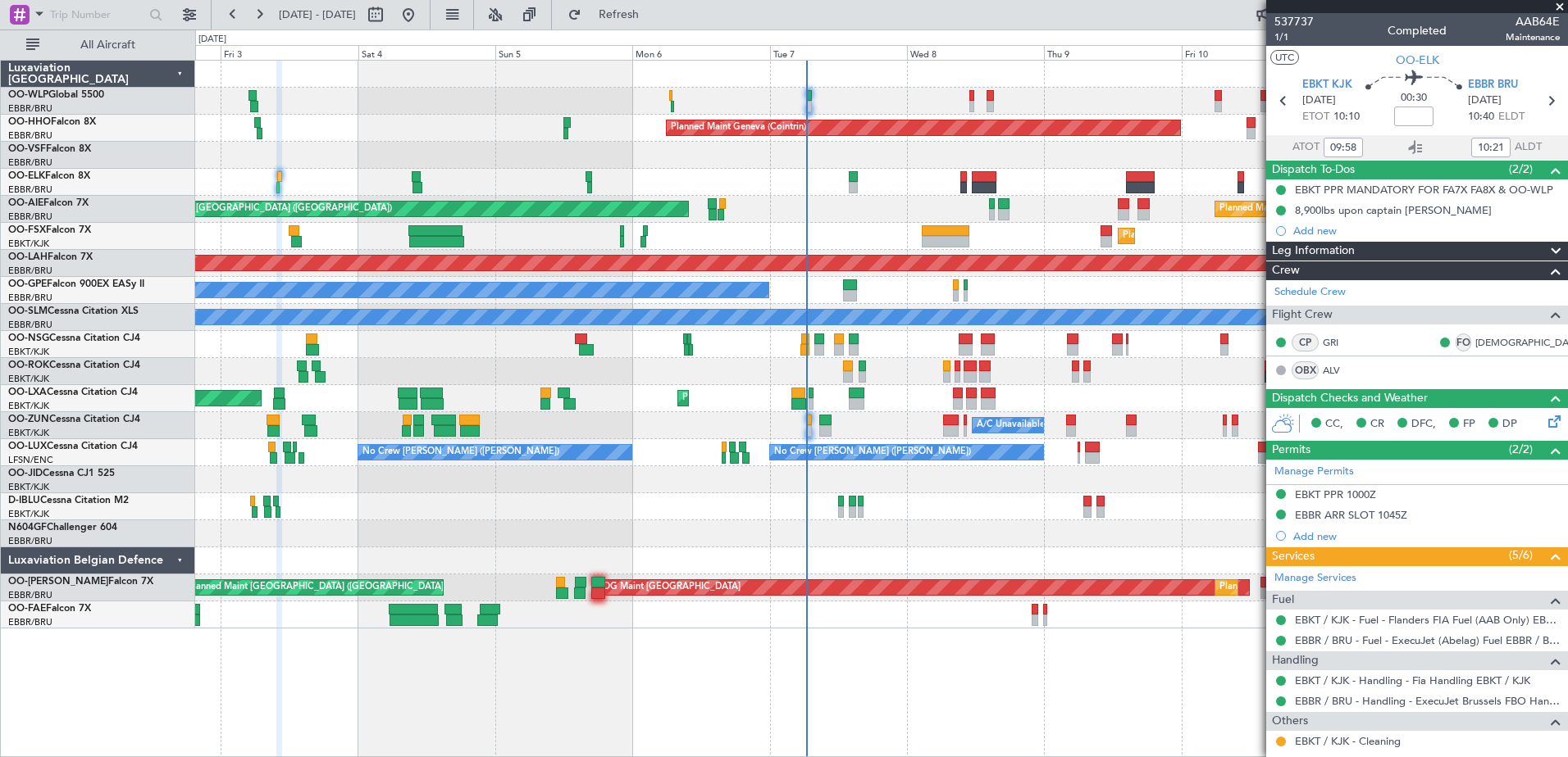
scroll to position [60, 0]
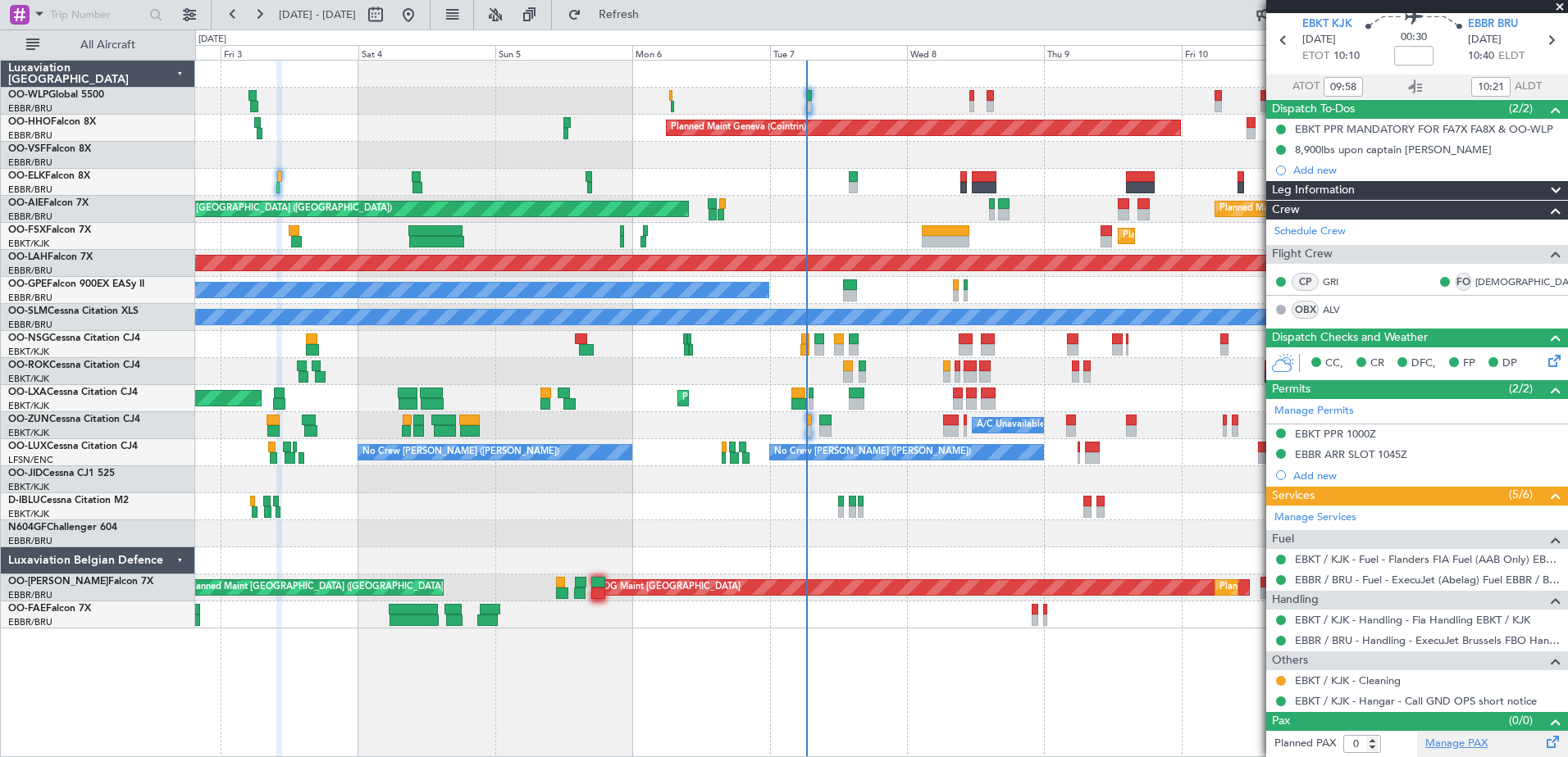
click at [1443, 741] on link "Manage PAX" at bounding box center [1456, 744] width 62 height 16
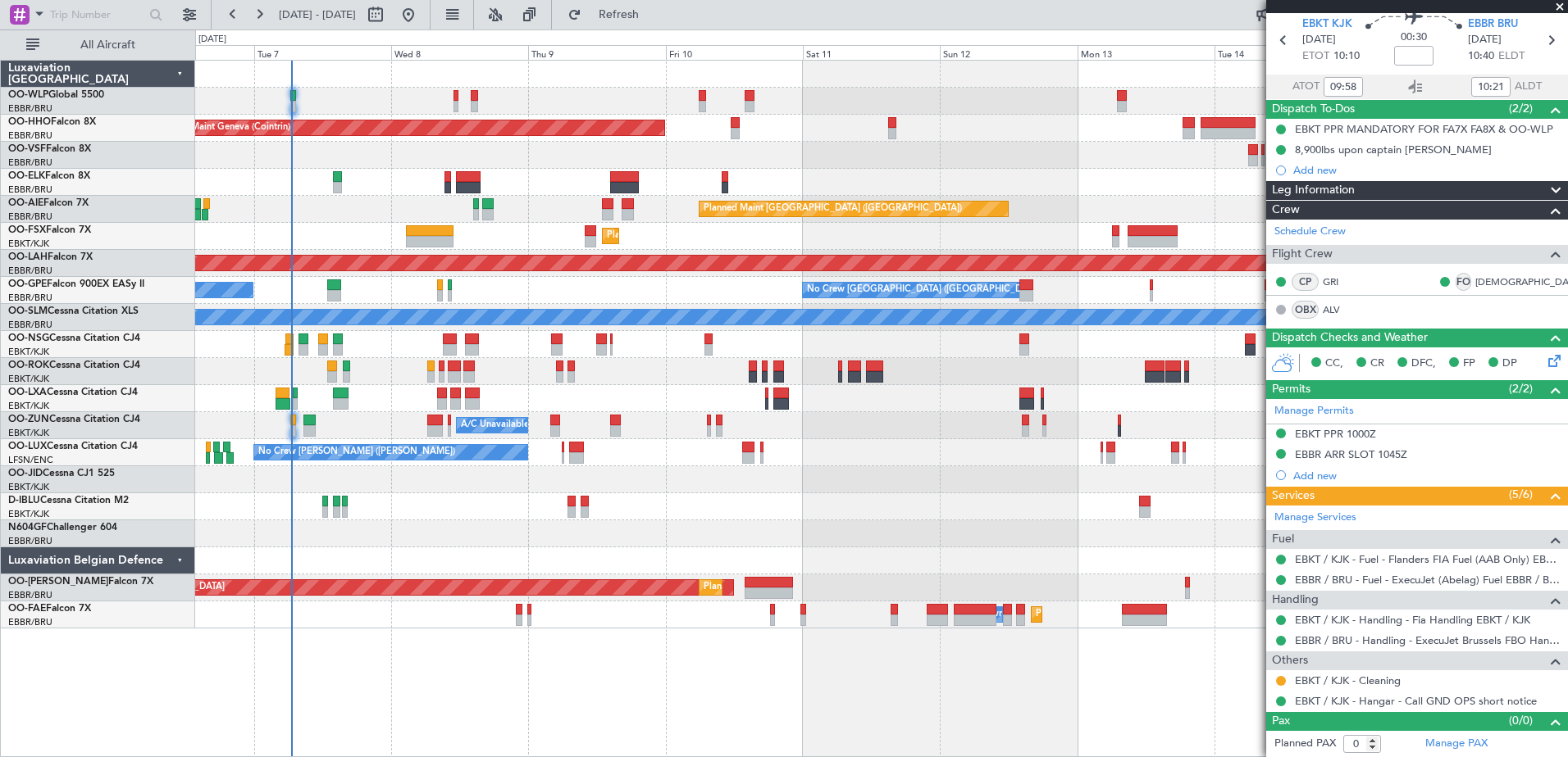
click at [627, 548] on div "Planned Maint Geneva (Cointrin) Planned Maint London (Farnborough) Unplanned Ma…" at bounding box center [881, 345] width 1372 height 568
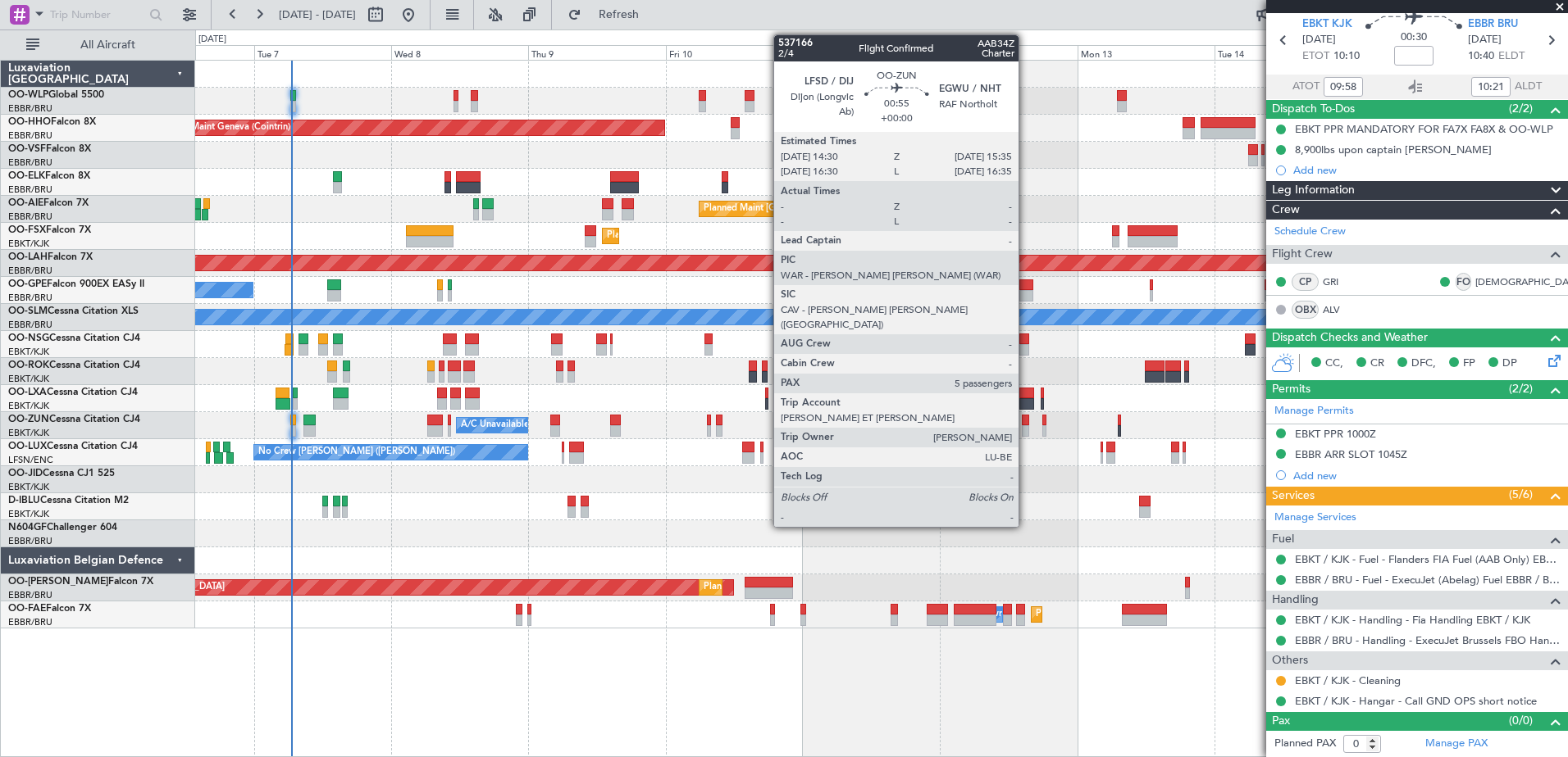
click at [1026, 417] on div at bounding box center [1025, 420] width 6 height 12
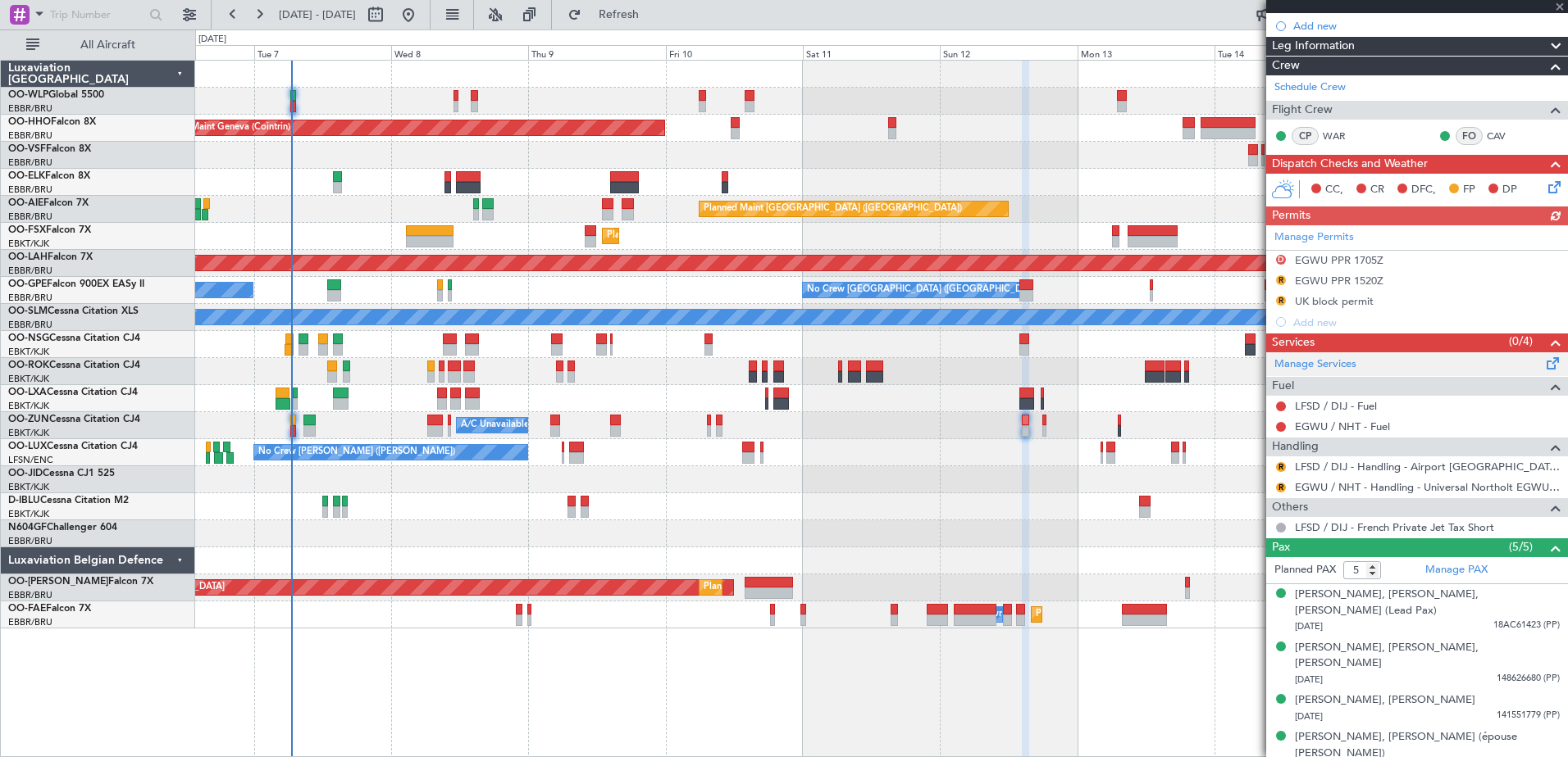
scroll to position [256, 0]
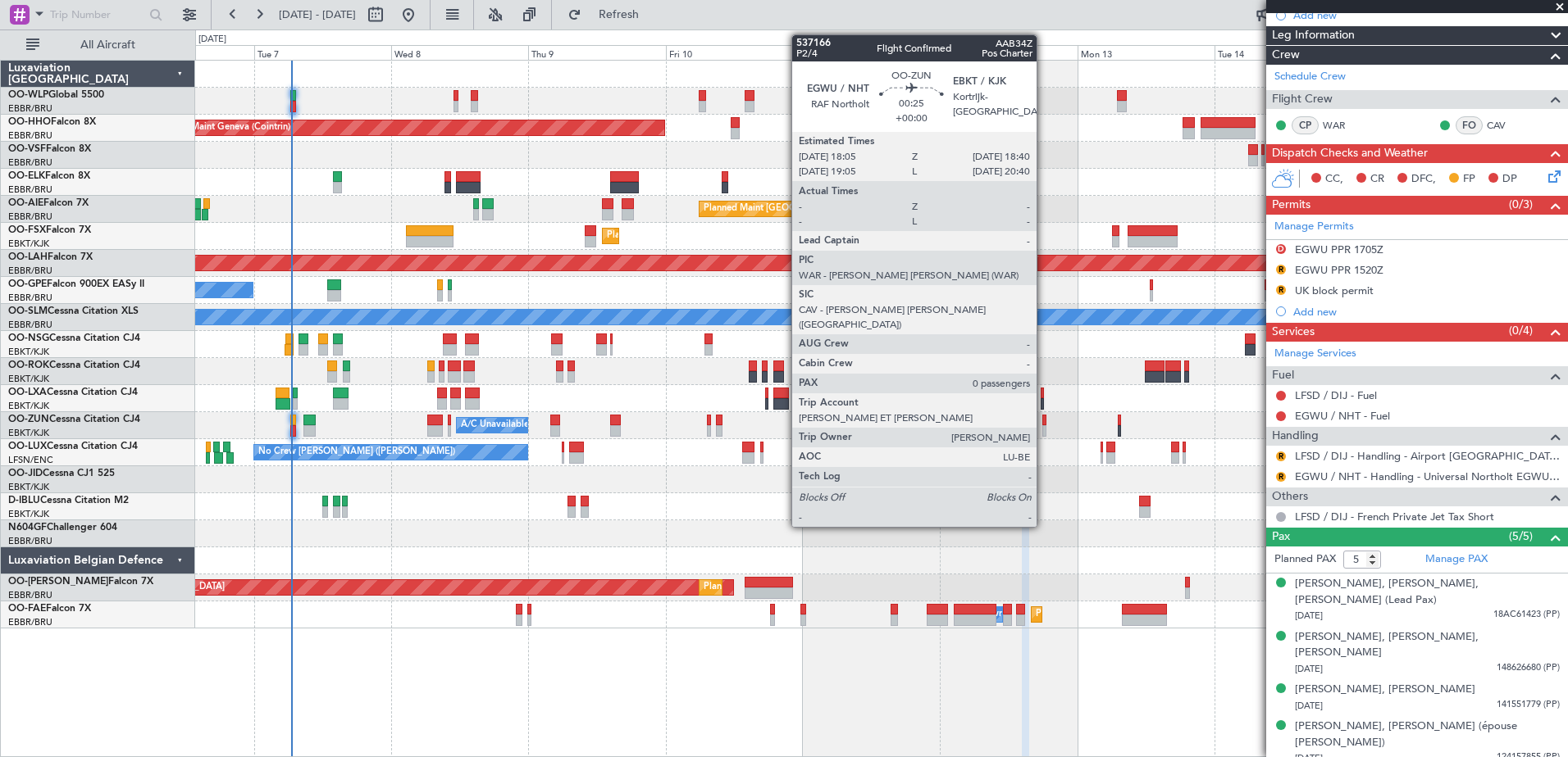
click at [1044, 426] on div at bounding box center [1044, 431] width 5 height 12
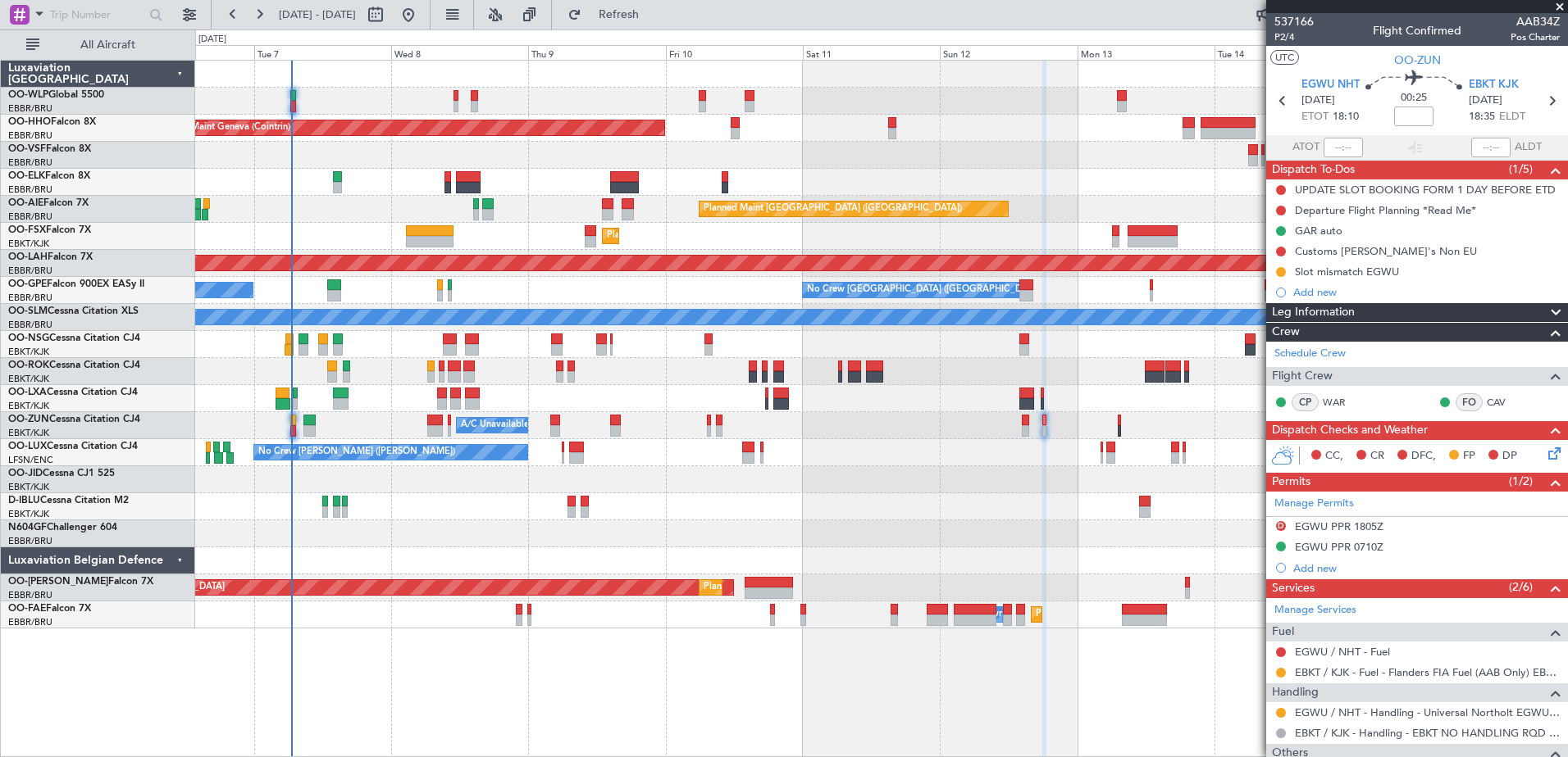
scroll to position [113, 0]
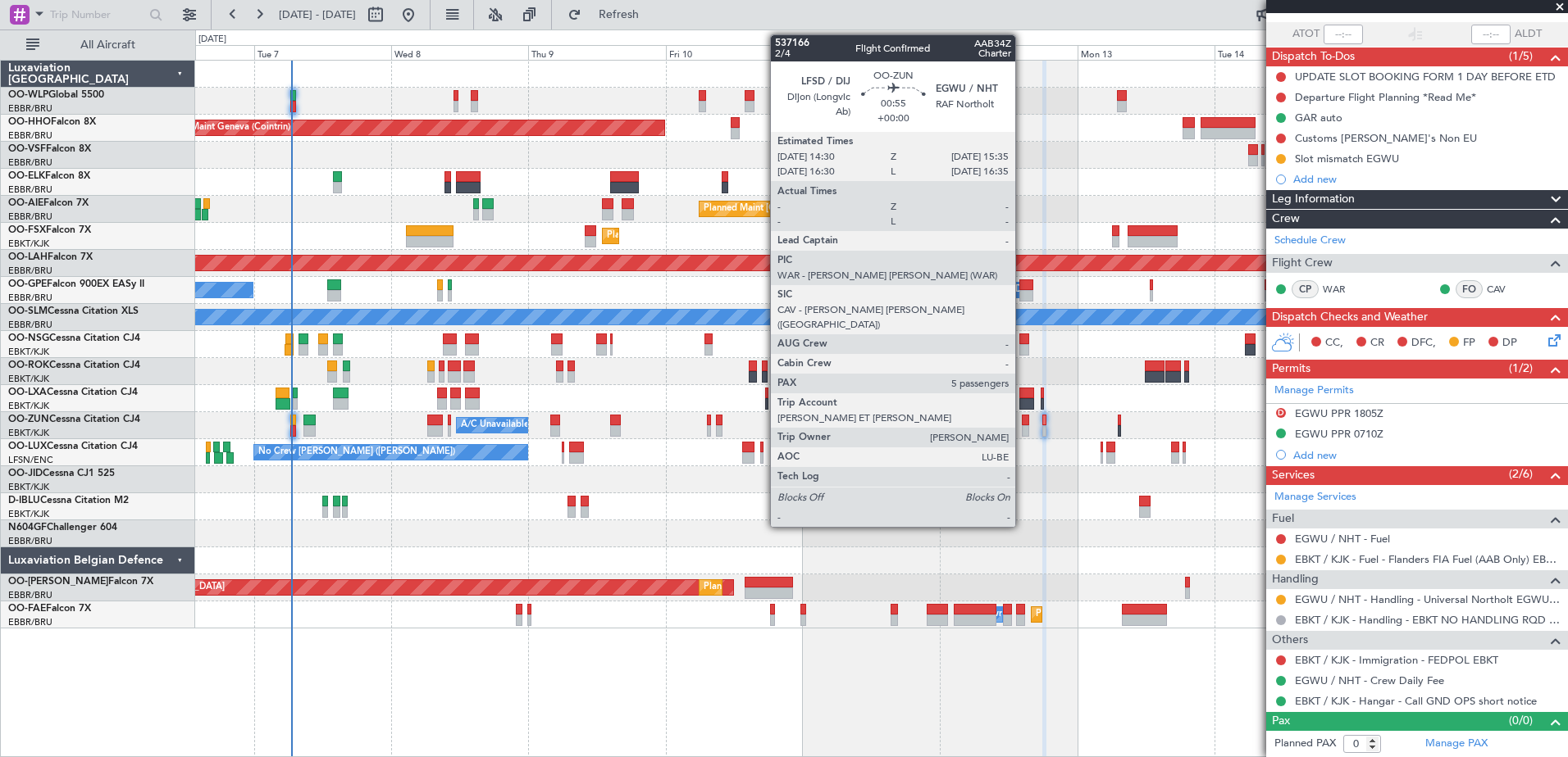
click at [1023, 434] on div at bounding box center [1025, 431] width 6 height 12
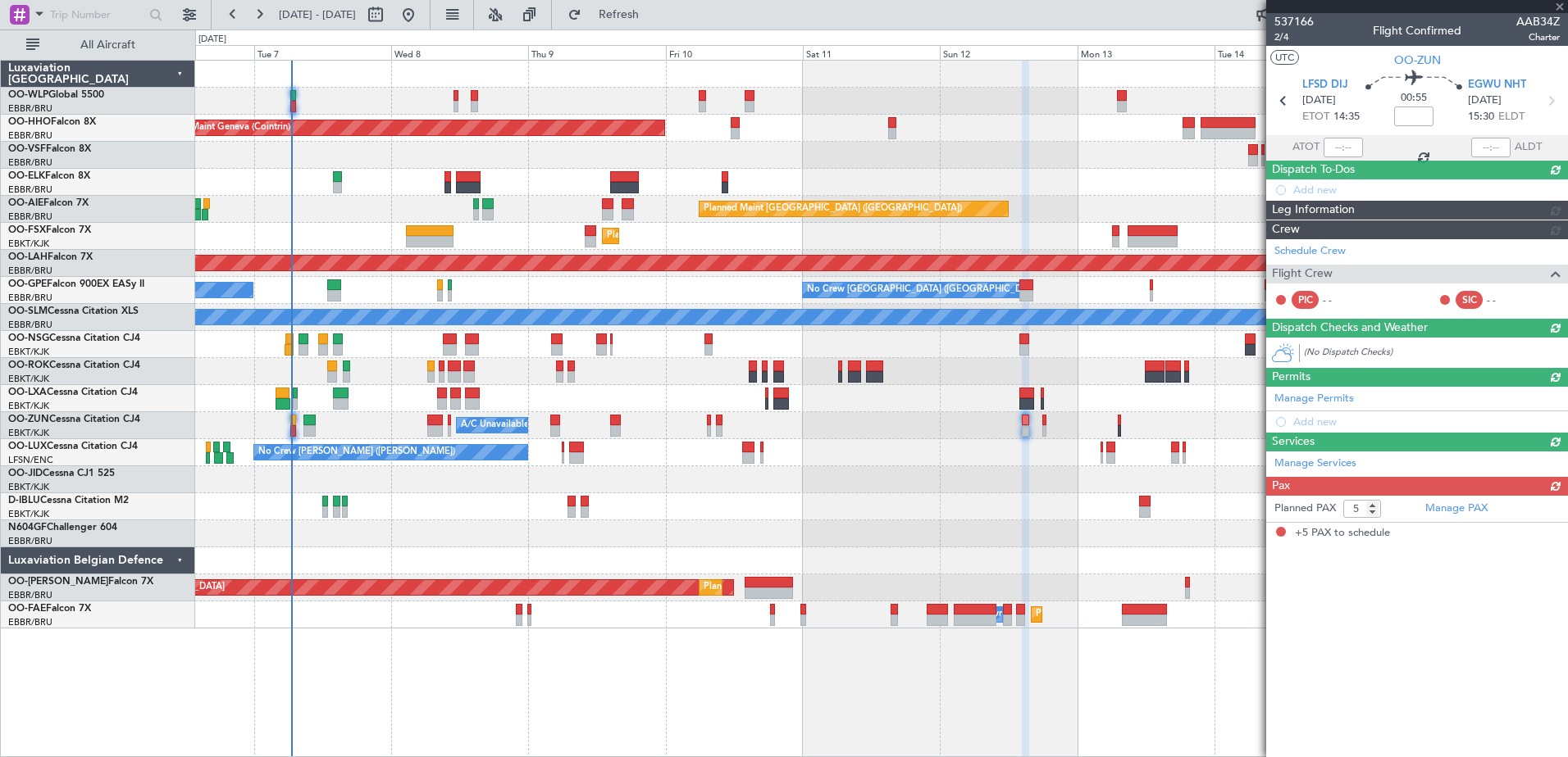
scroll to position [0, 0]
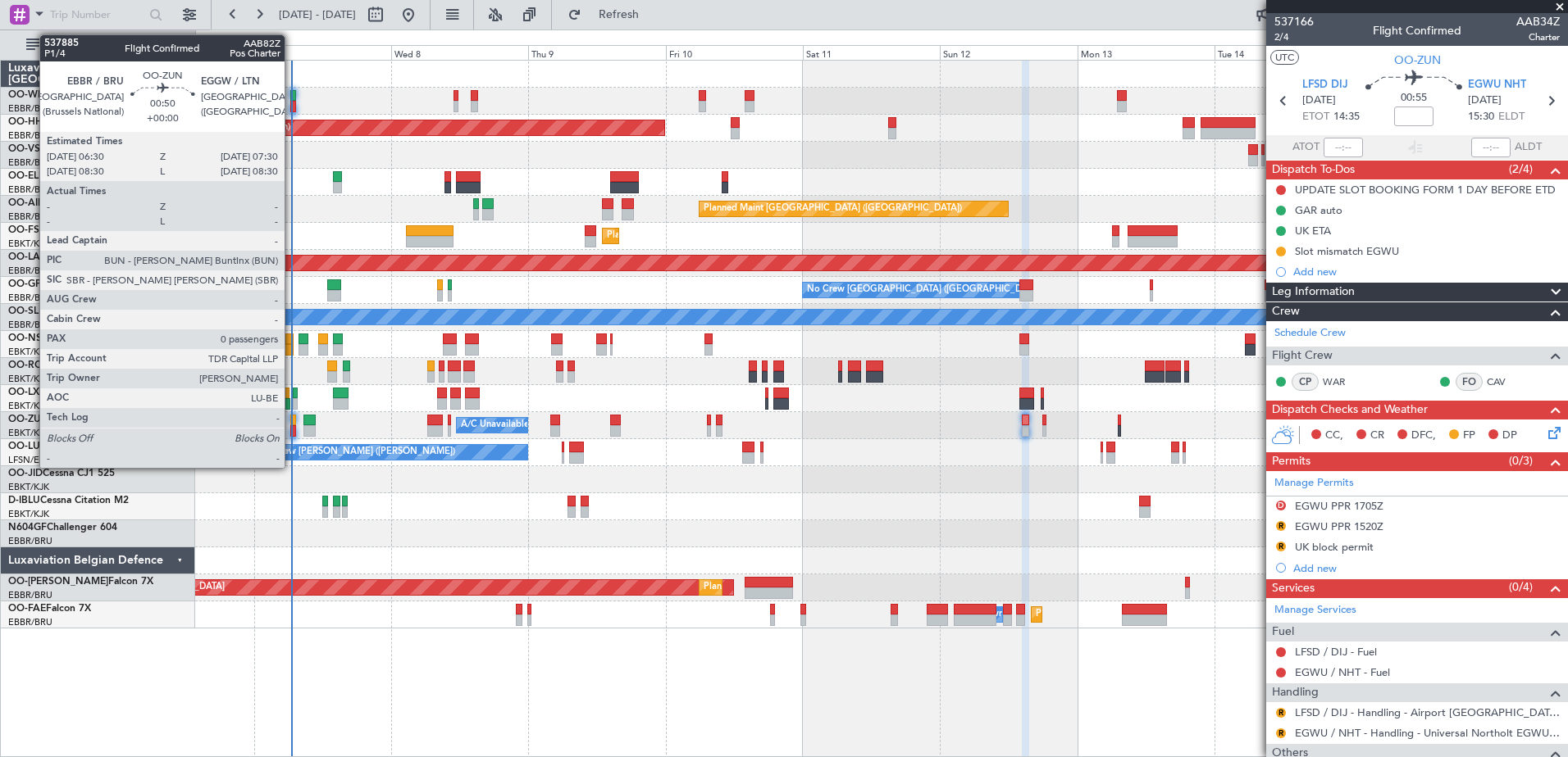
click at [292, 426] on div at bounding box center [293, 431] width 5 height 12
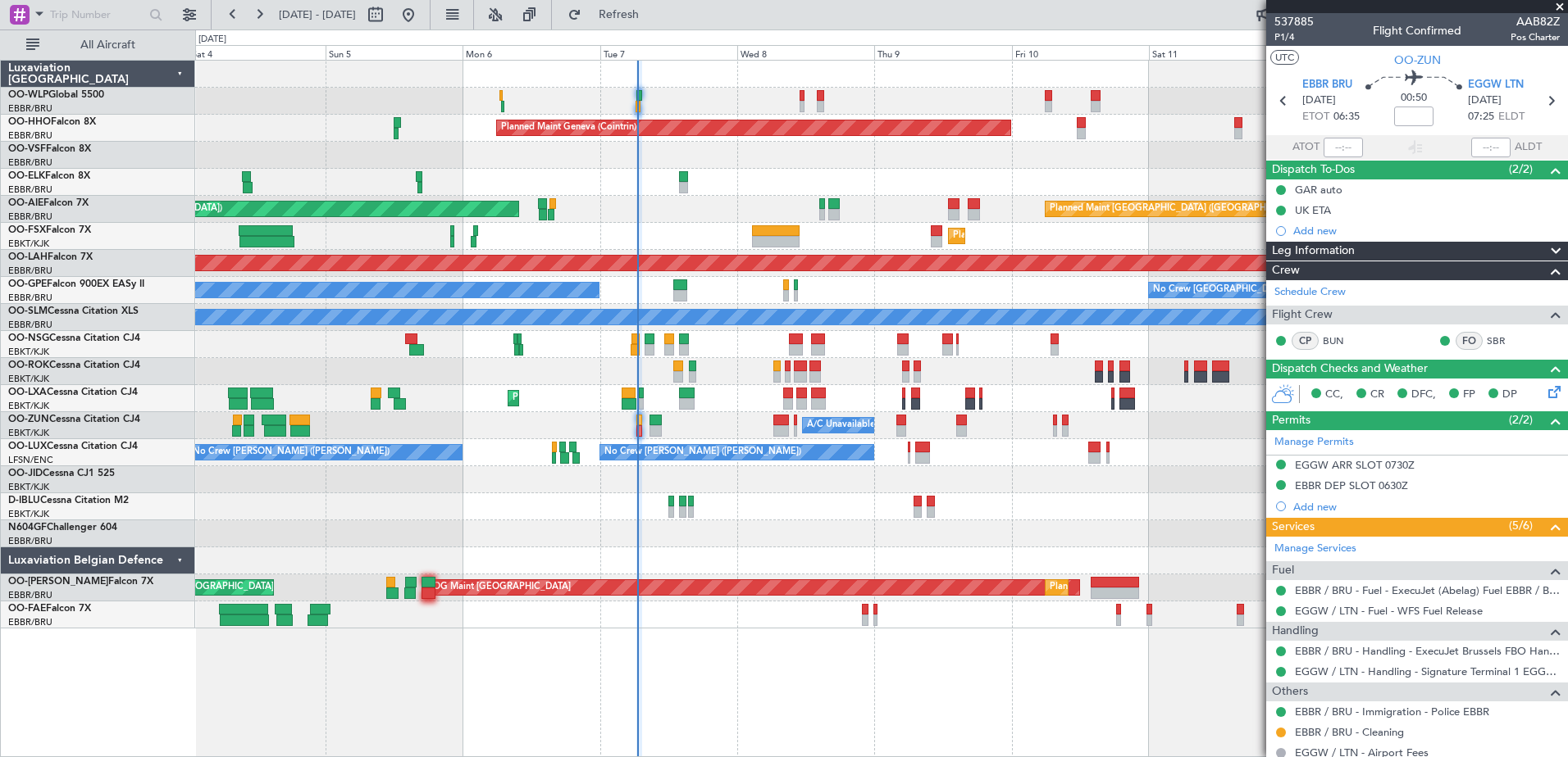
click at [730, 503] on div "Planned Maint Milan (Linate) Planned Maint Geneva (Cointrin) Unplanned Maint Lo…" at bounding box center [881, 345] width 1372 height 568
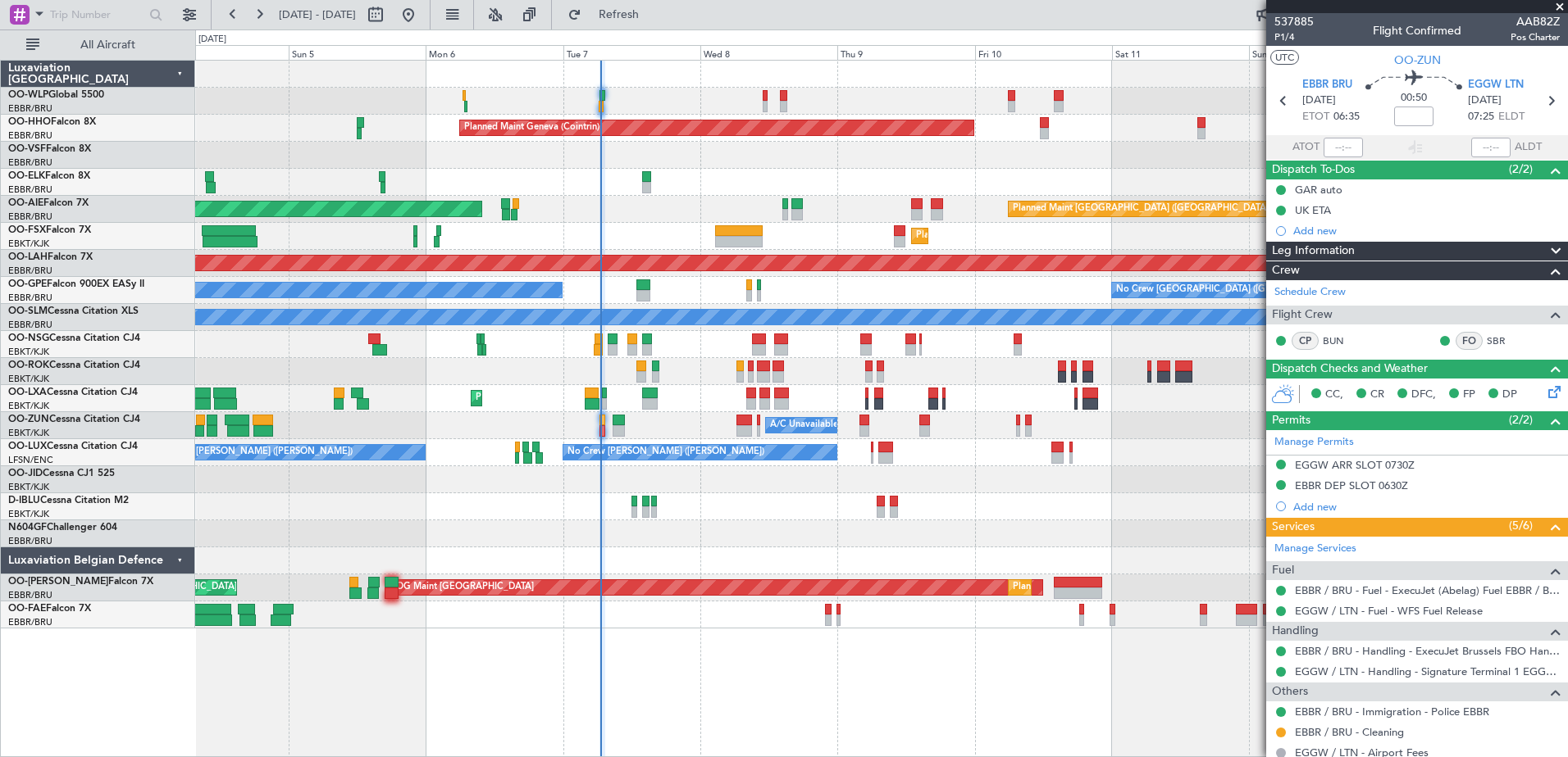
click at [858, 533] on div at bounding box center [881, 534] width 1372 height 27
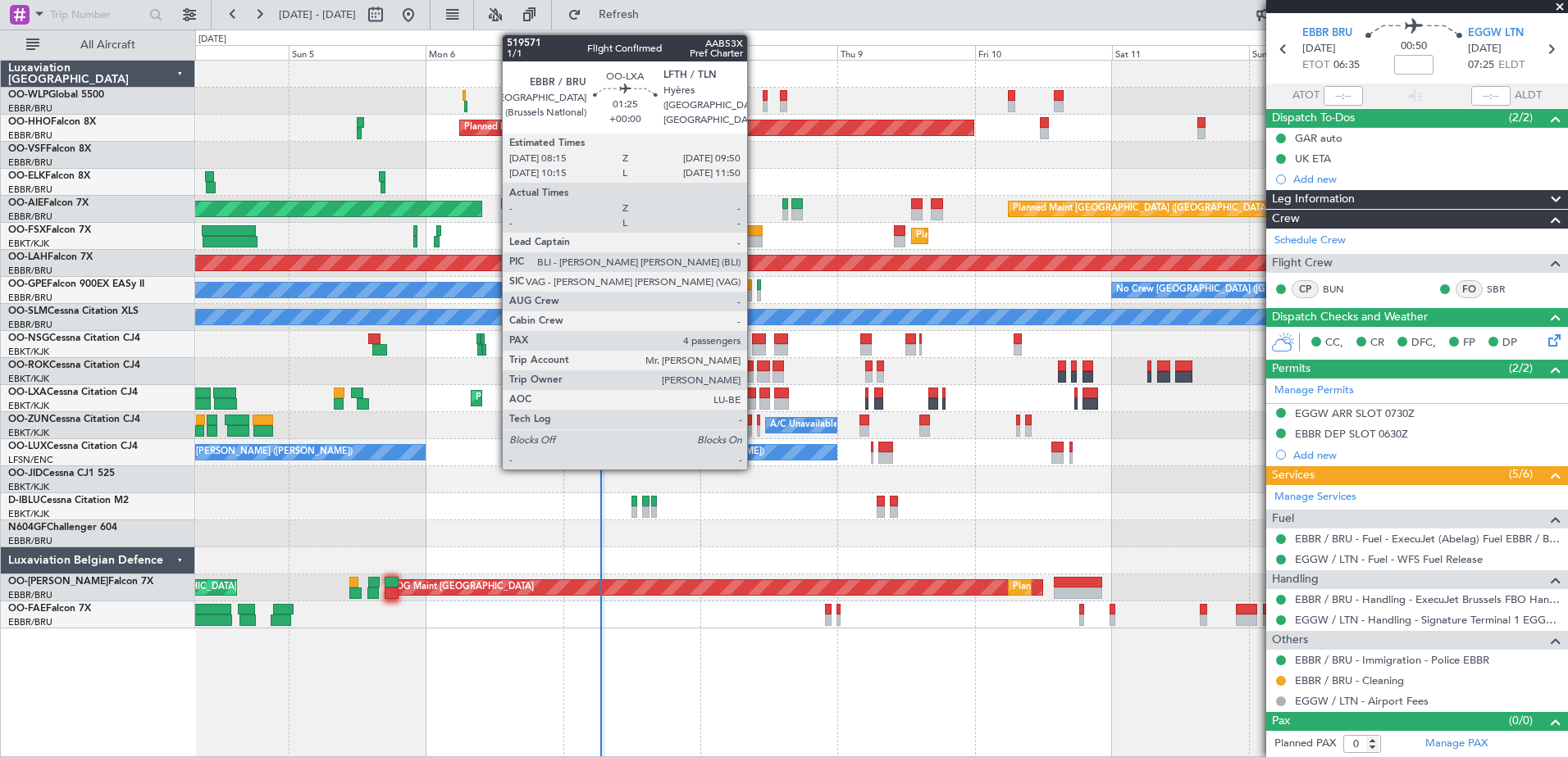
click at [755, 399] on div at bounding box center [751, 404] width 10 height 12
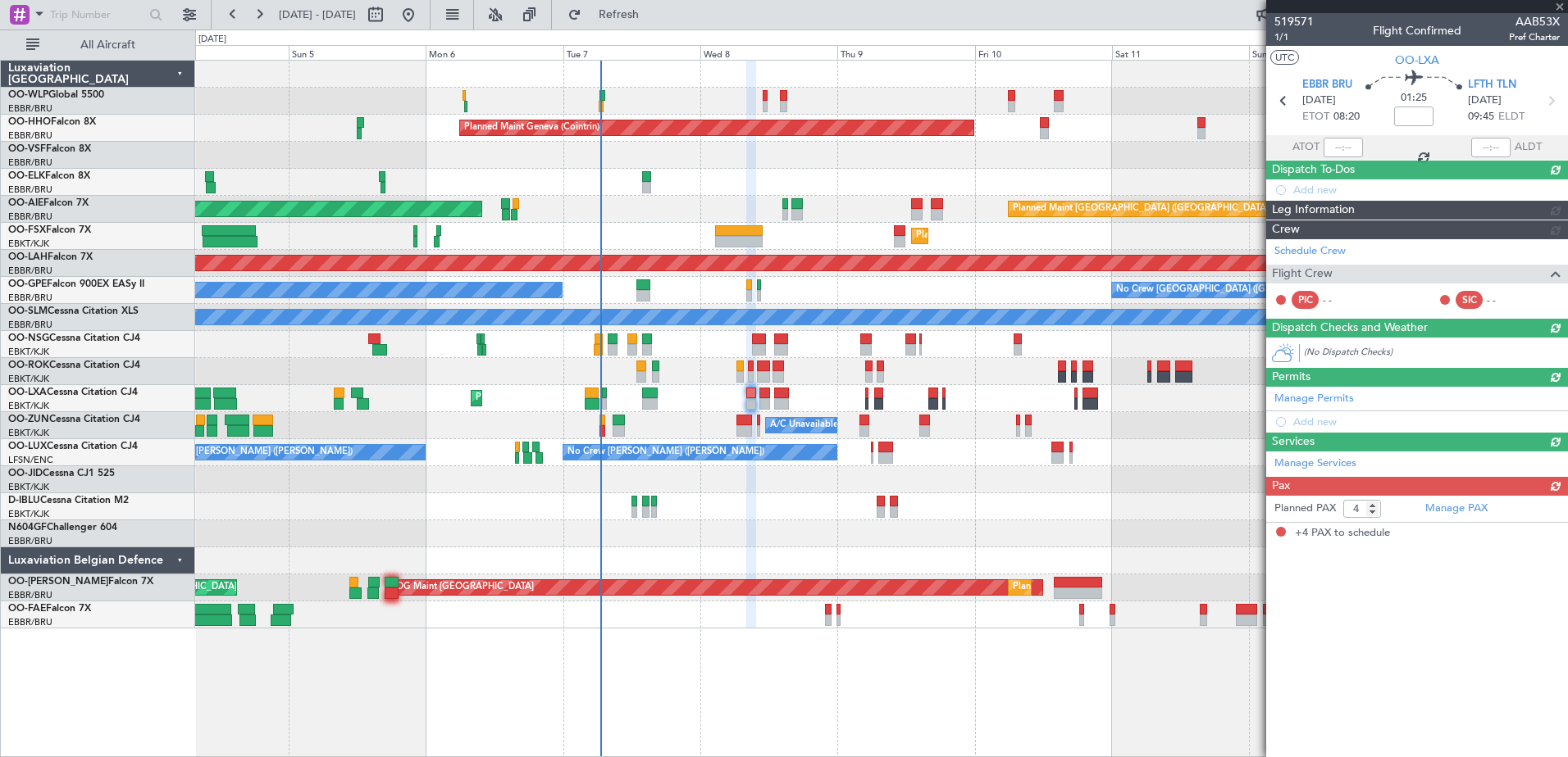
scroll to position [0, 0]
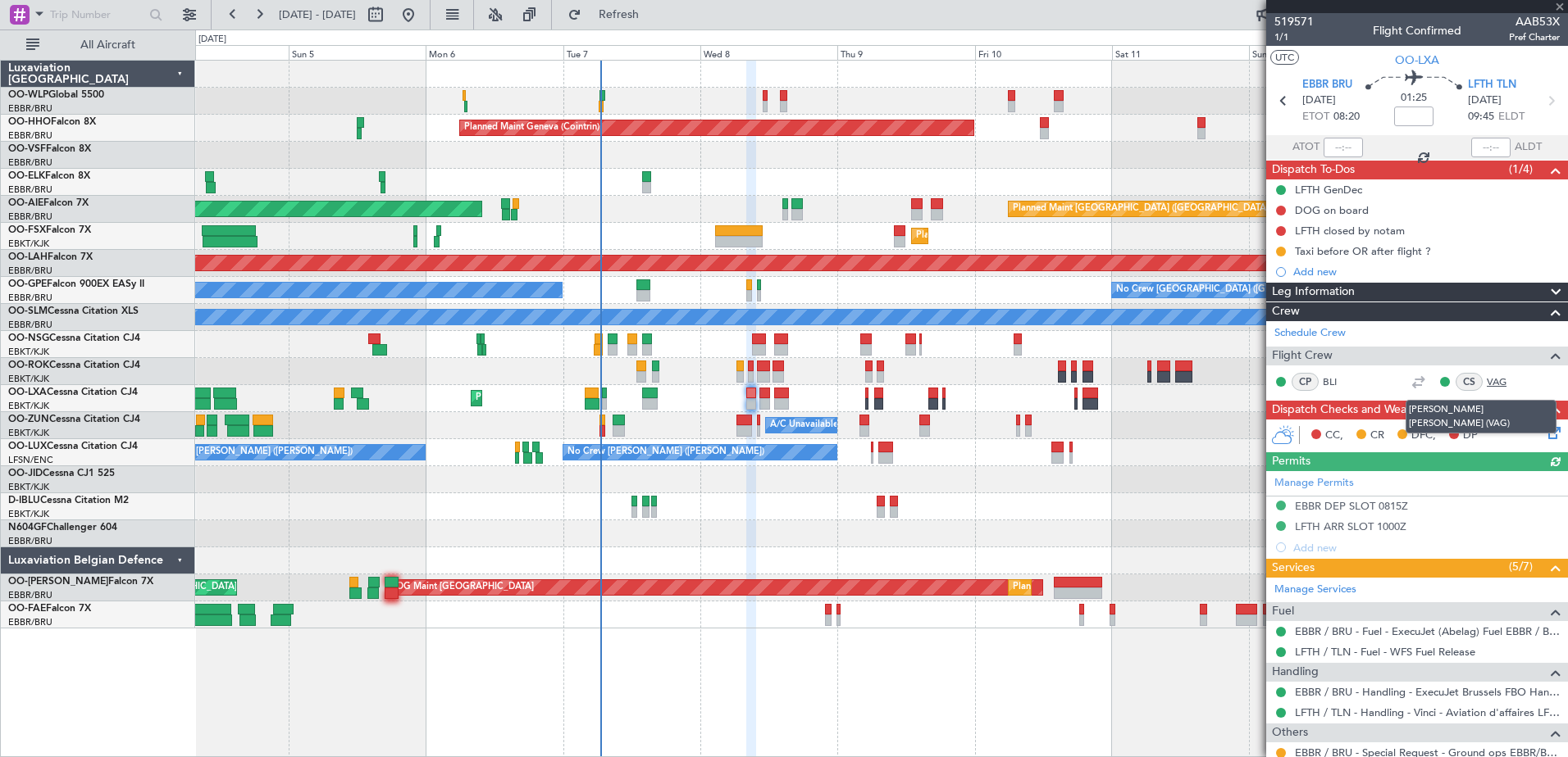
click at [1487, 380] on link "VAG" at bounding box center [1505, 382] width 37 height 14
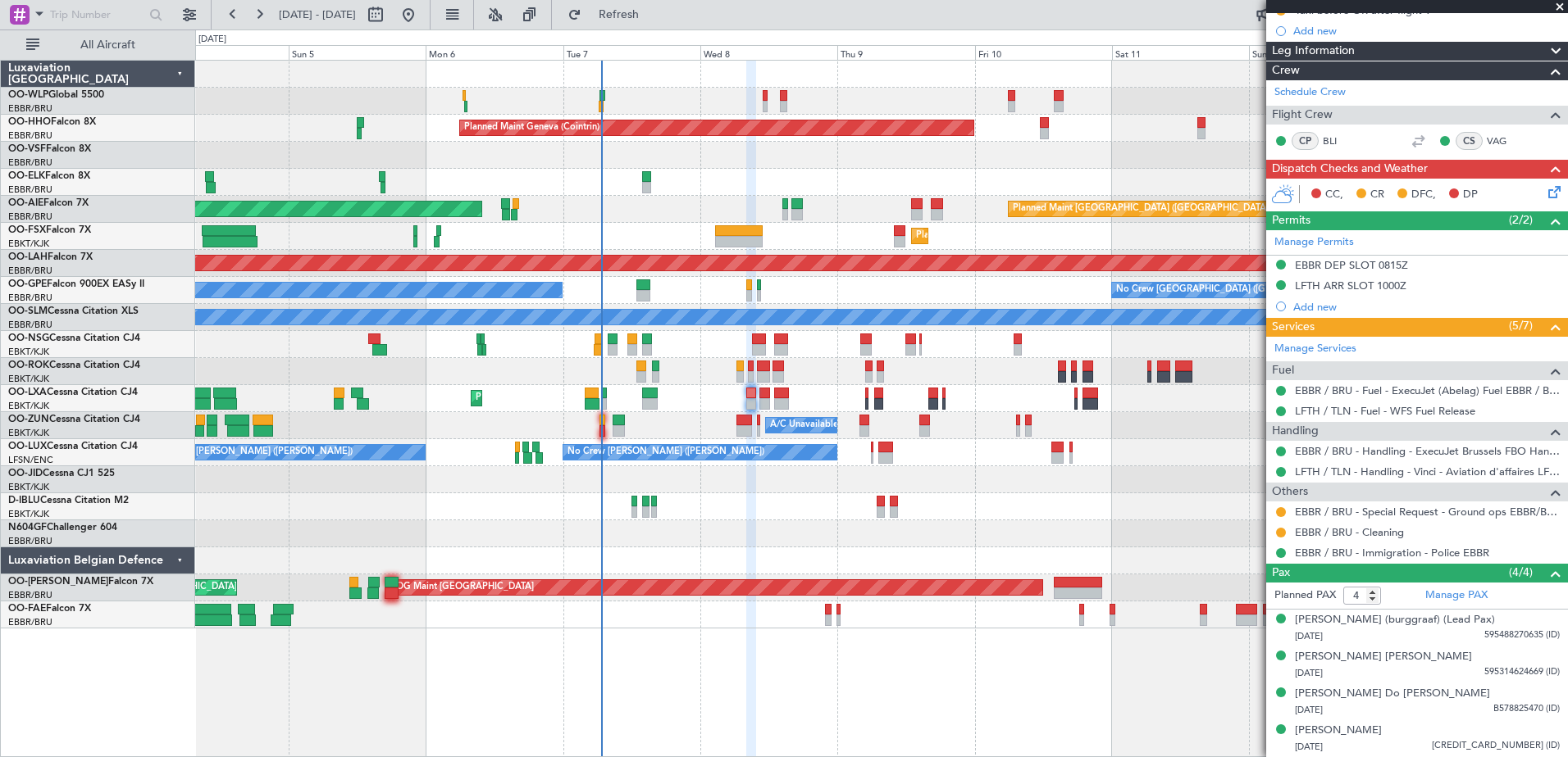
scroll to position [256, 0]
click at [1315, 341] on link "Manage Services" at bounding box center [1315, 349] width 82 height 16
click at [658, 5] on button "Refresh" at bounding box center [609, 14] width 98 height 26
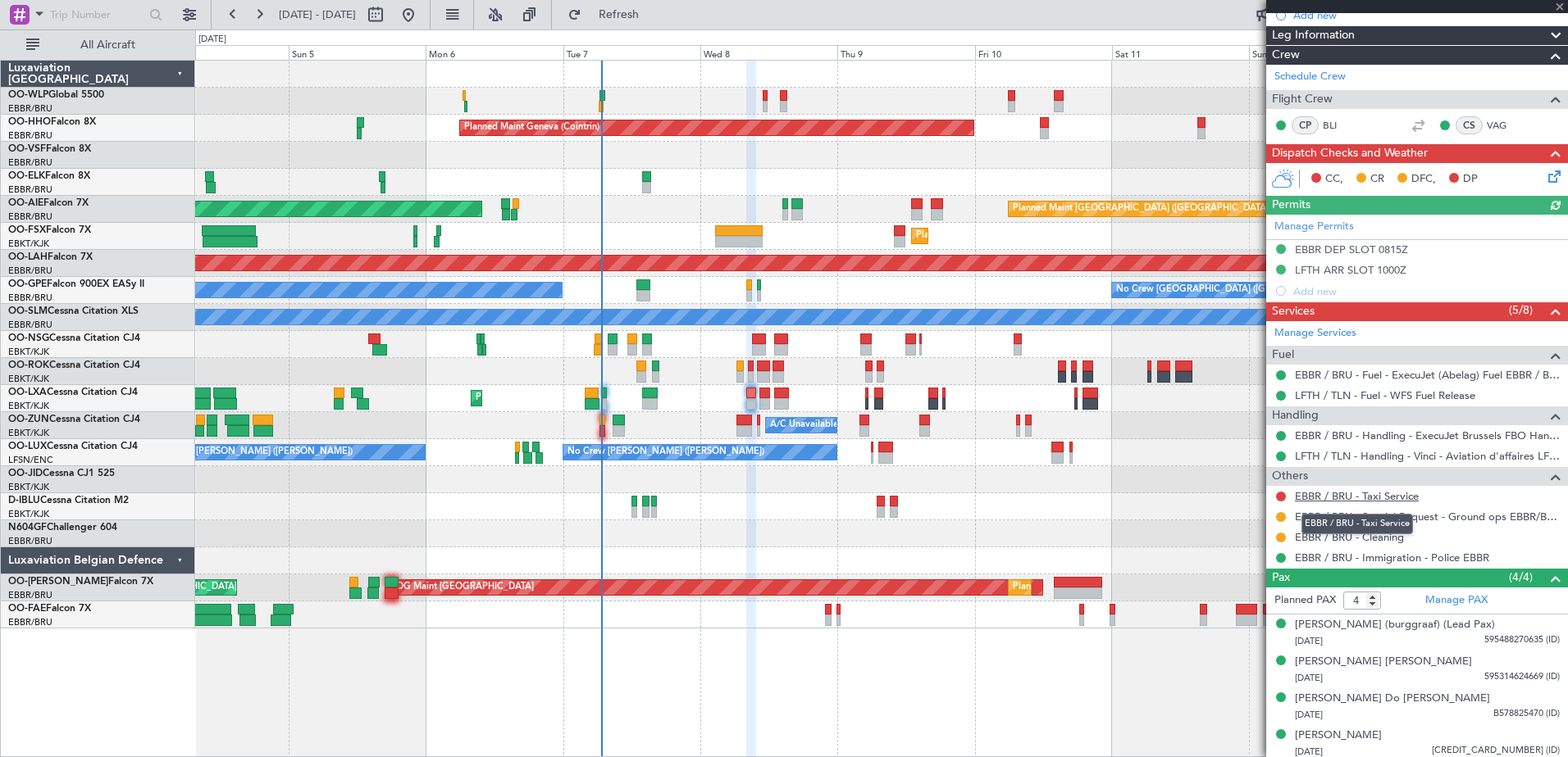
click at [1353, 498] on link "EBBR / BRU - Taxi Service" at bounding box center [1357, 495] width 124 height 14
click at [654, 12] on span "Refresh" at bounding box center [619, 14] width 69 height 12
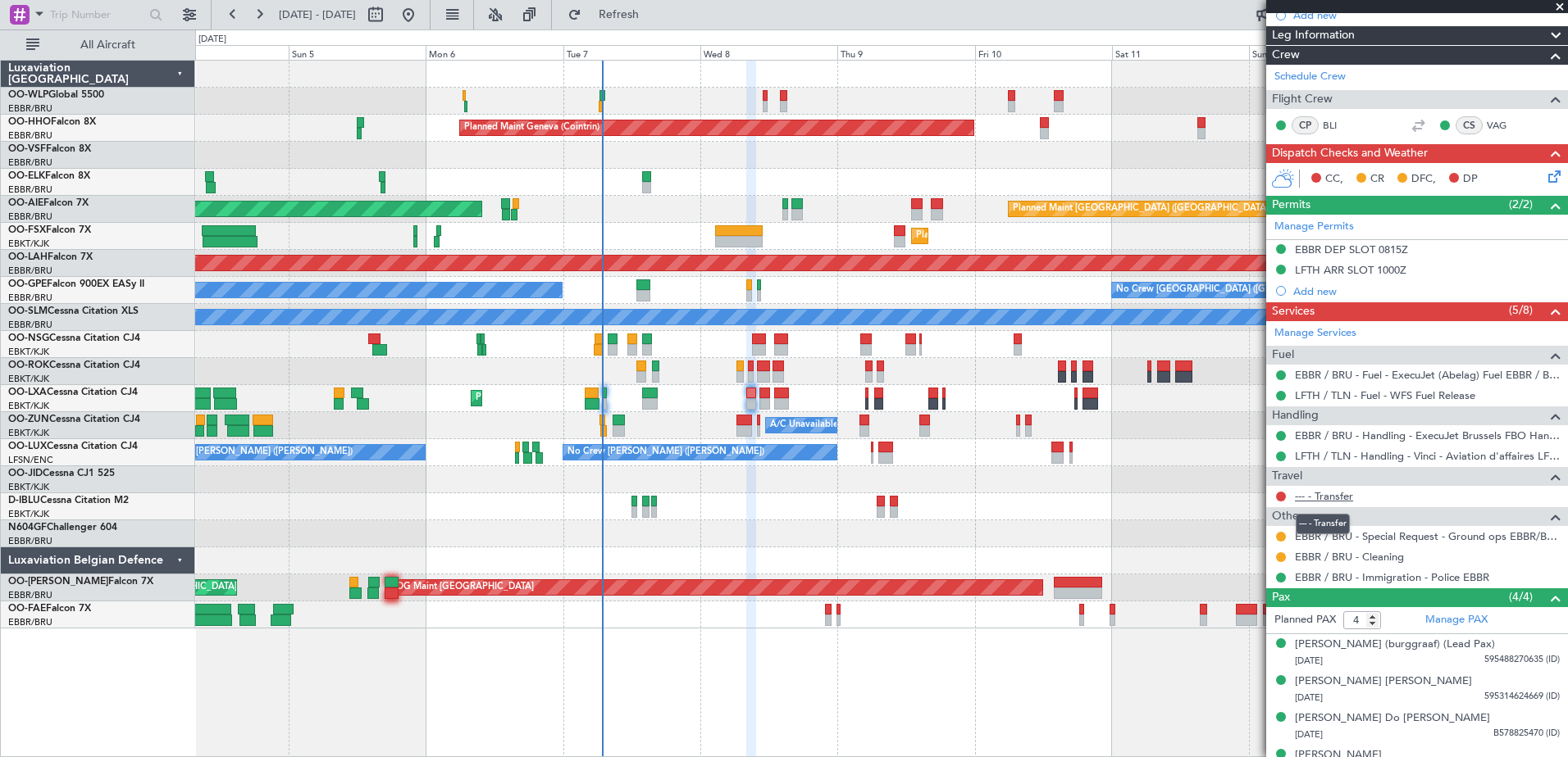
click at [1333, 495] on link "--- - Transfer" at bounding box center [1324, 495] width 59 height 14
click at [1340, 494] on link "--- - Transfer" at bounding box center [1324, 495] width 59 height 14
click at [654, 14] on span "Refresh" at bounding box center [619, 14] width 69 height 12
click at [1278, 497] on button at bounding box center [1281, 496] width 10 height 10
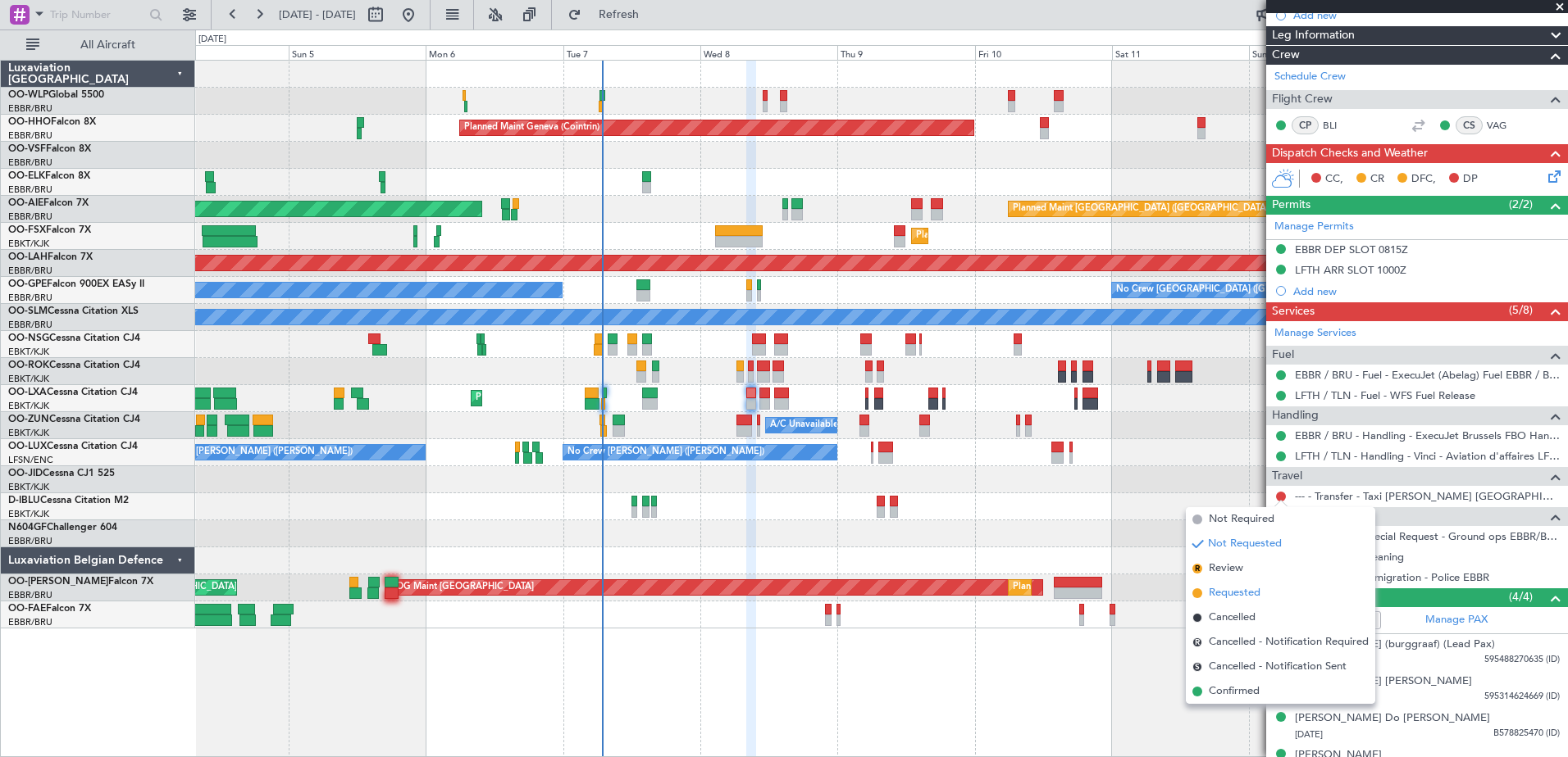
click at [1214, 598] on span "Requested" at bounding box center [1234, 594] width 51 height 16
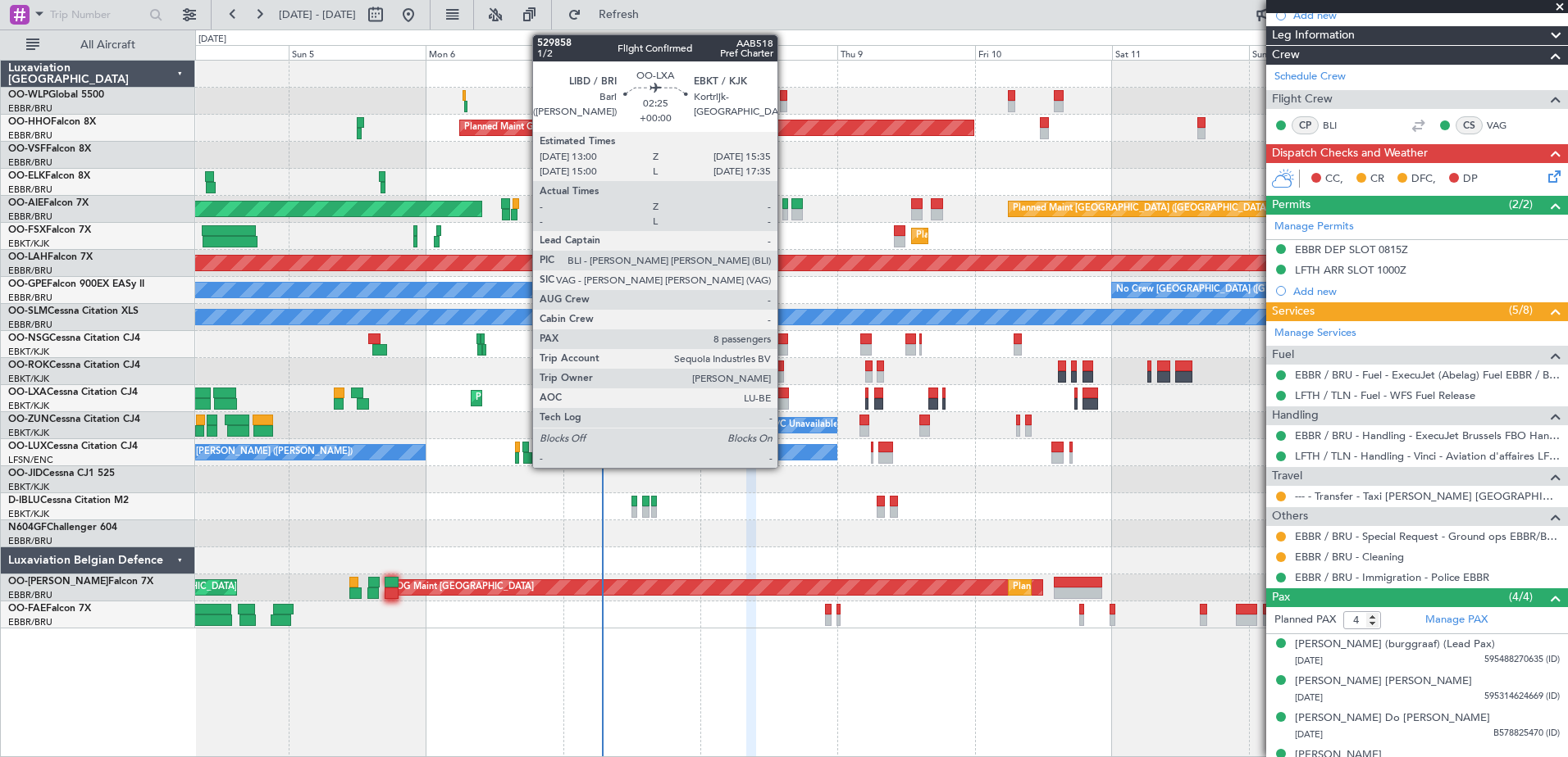
click at [784, 394] on div at bounding box center [782, 393] width 15 height 12
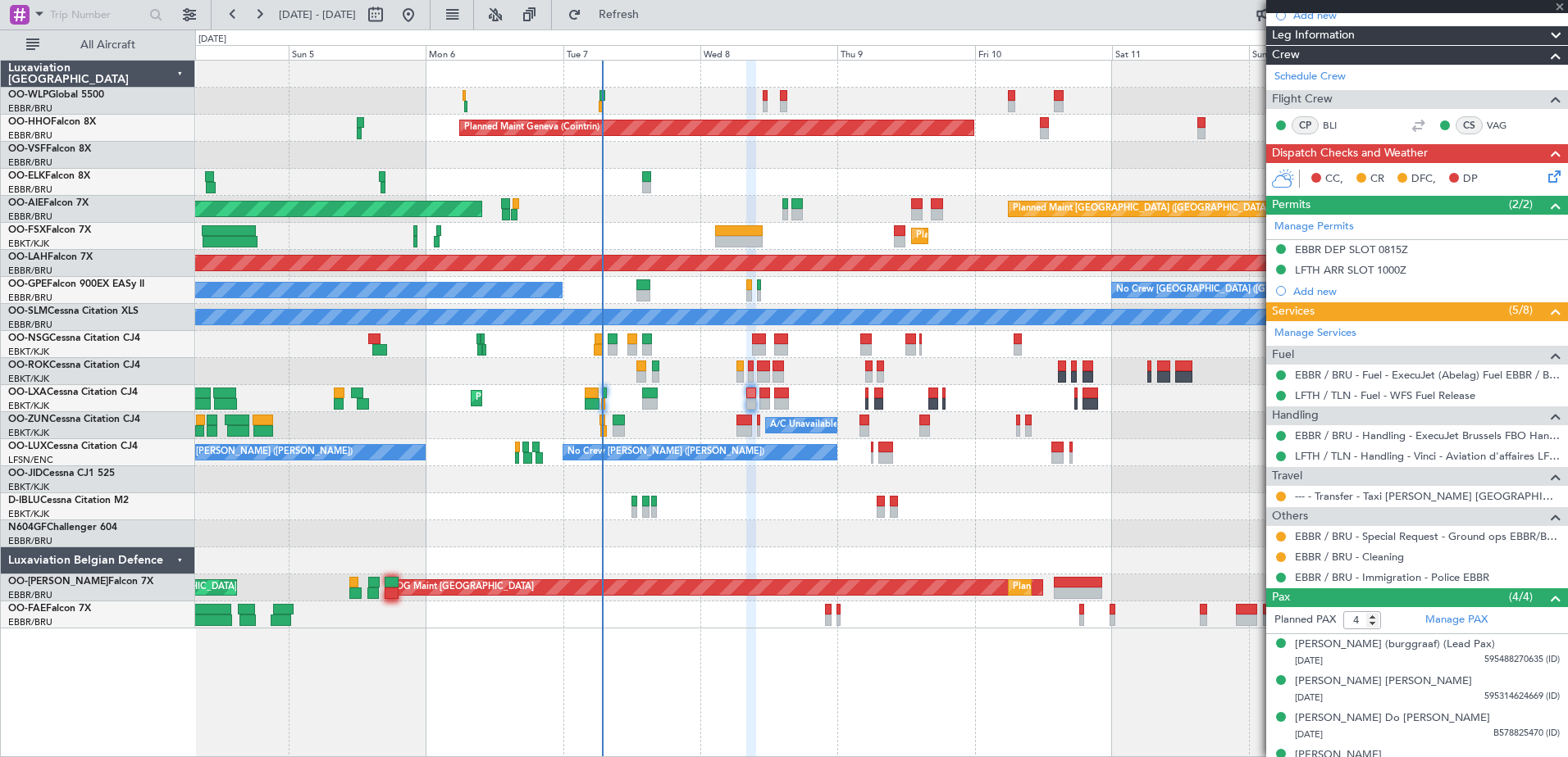
type input "8"
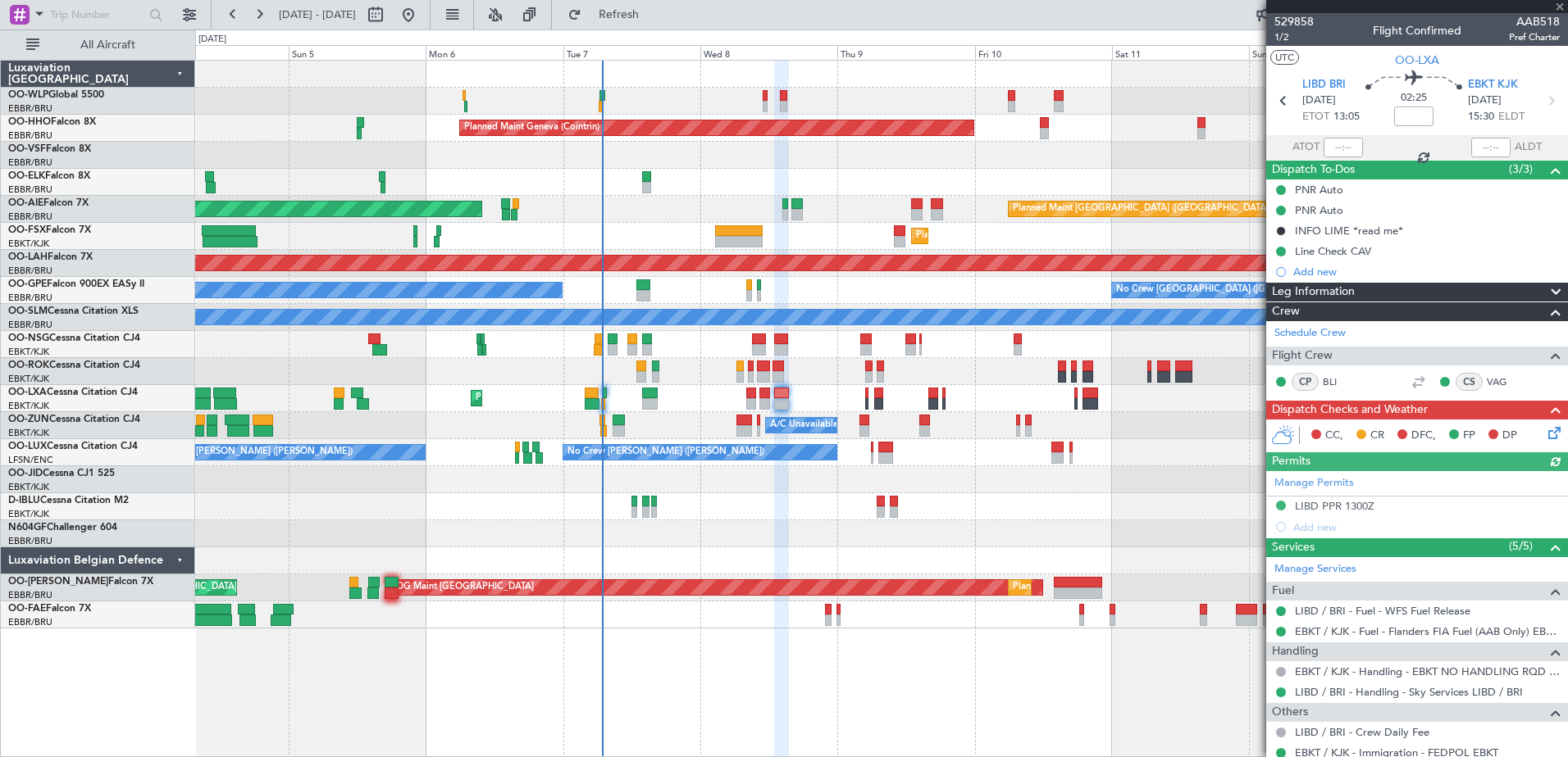
scroll to position [82, 0]
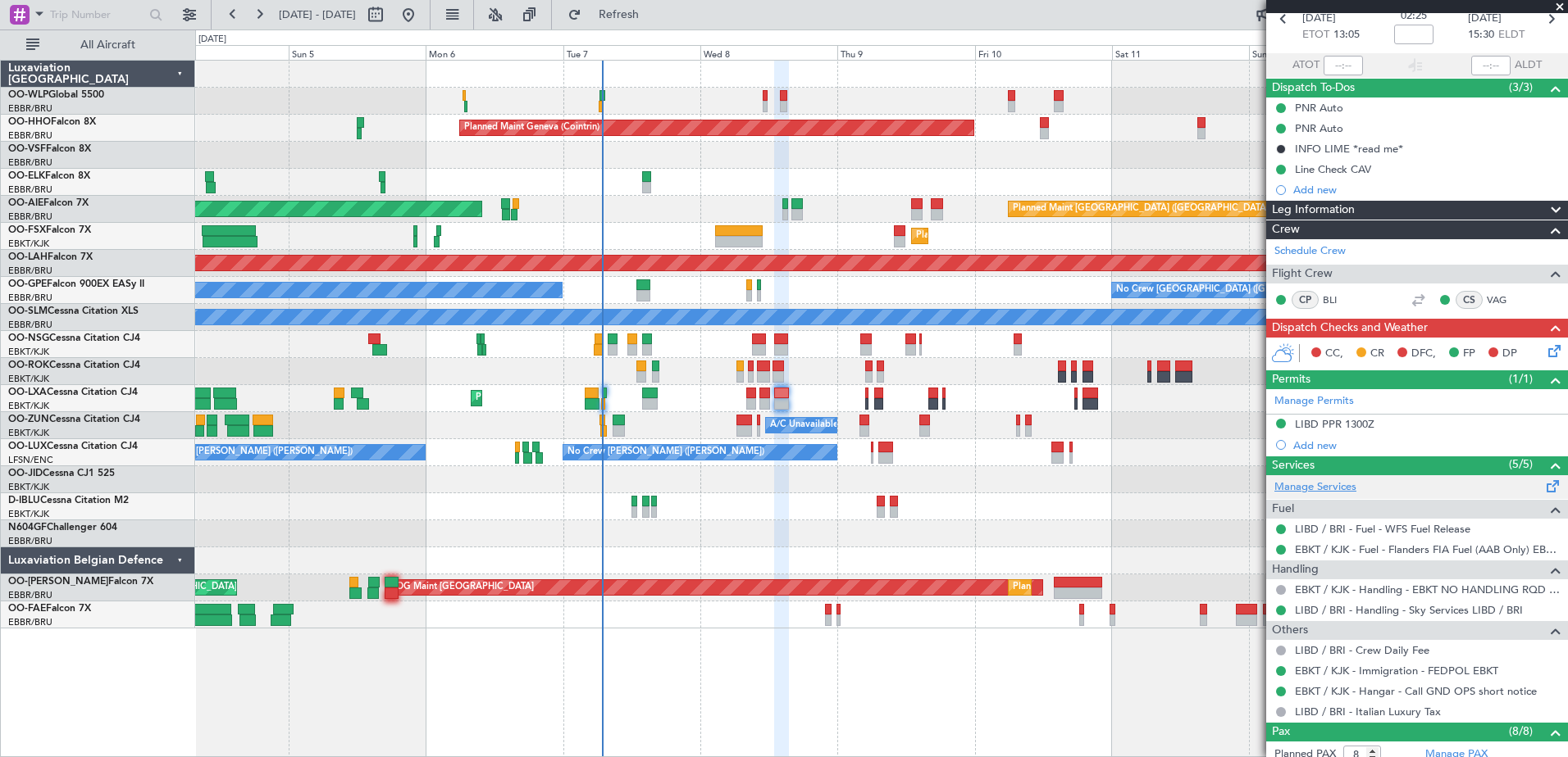
click at [1320, 482] on link "Manage Services" at bounding box center [1315, 487] width 82 height 16
click at [643, 11] on span "Refresh" at bounding box center [619, 14] width 69 height 12
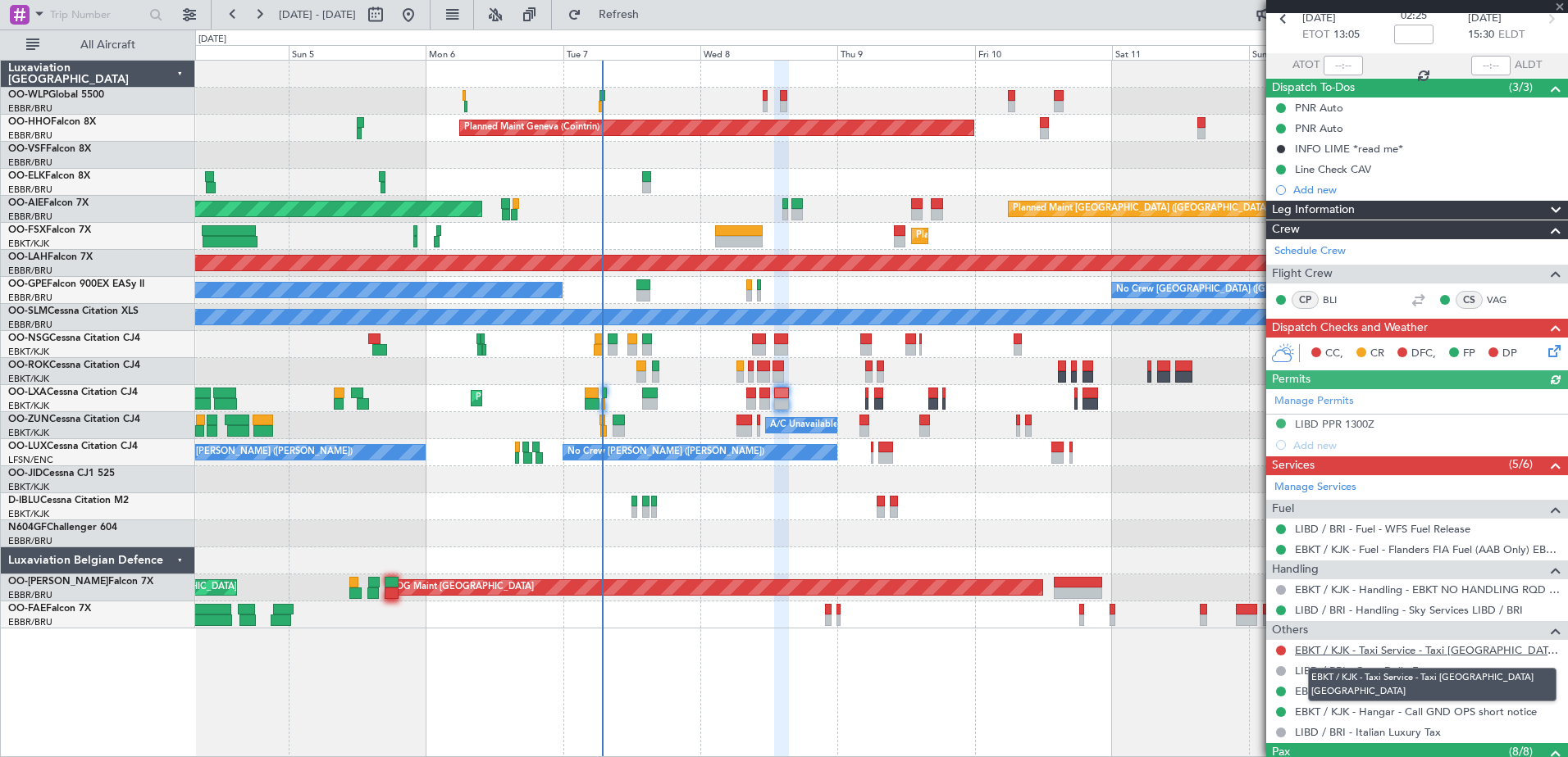
click at [1332, 651] on link "EBKT / KJK - Taxi Service - Taxi Sam Belgium" at bounding box center [1427, 650] width 264 height 14
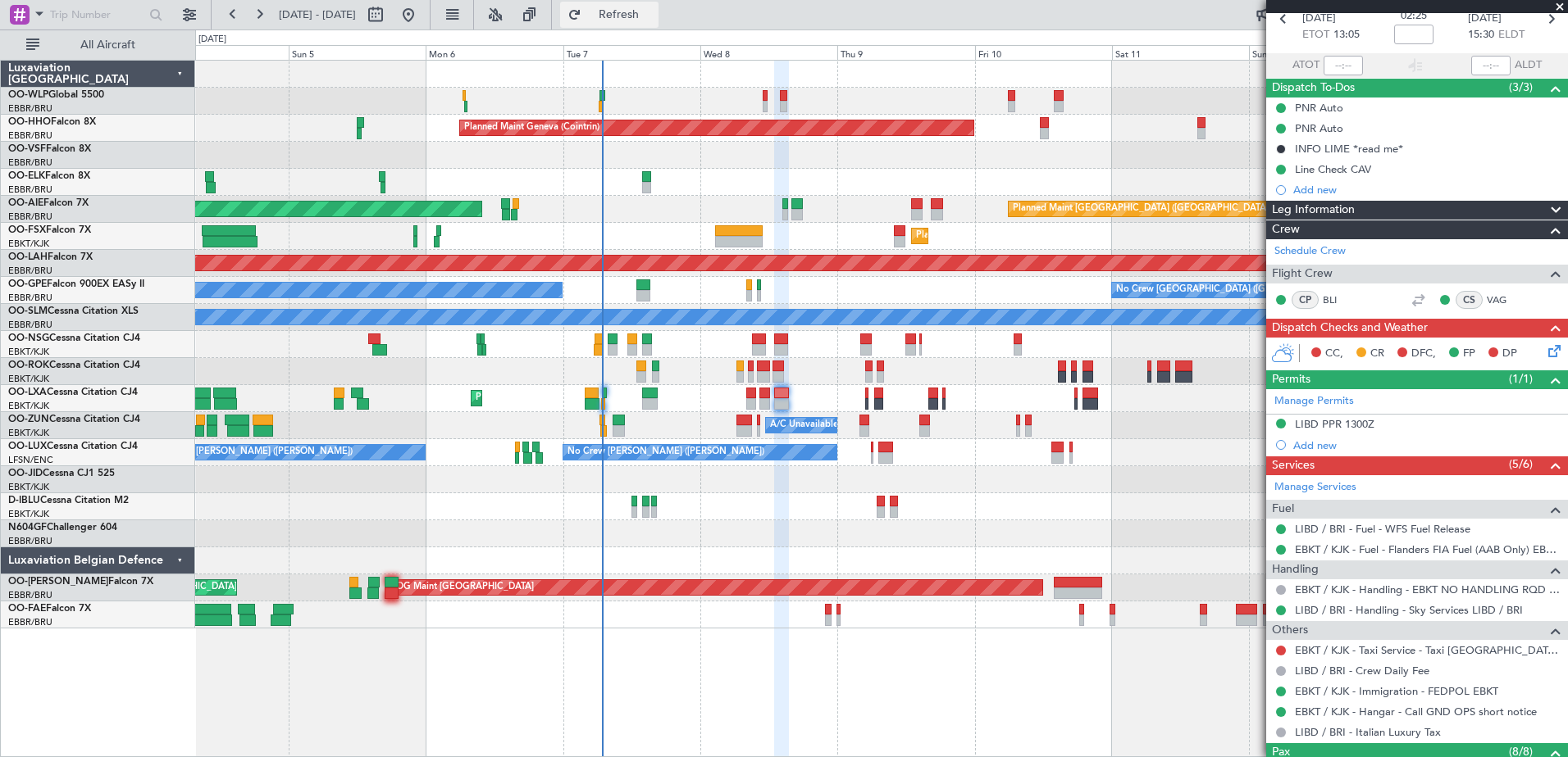
click at [654, 10] on span "Refresh" at bounding box center [619, 14] width 69 height 12
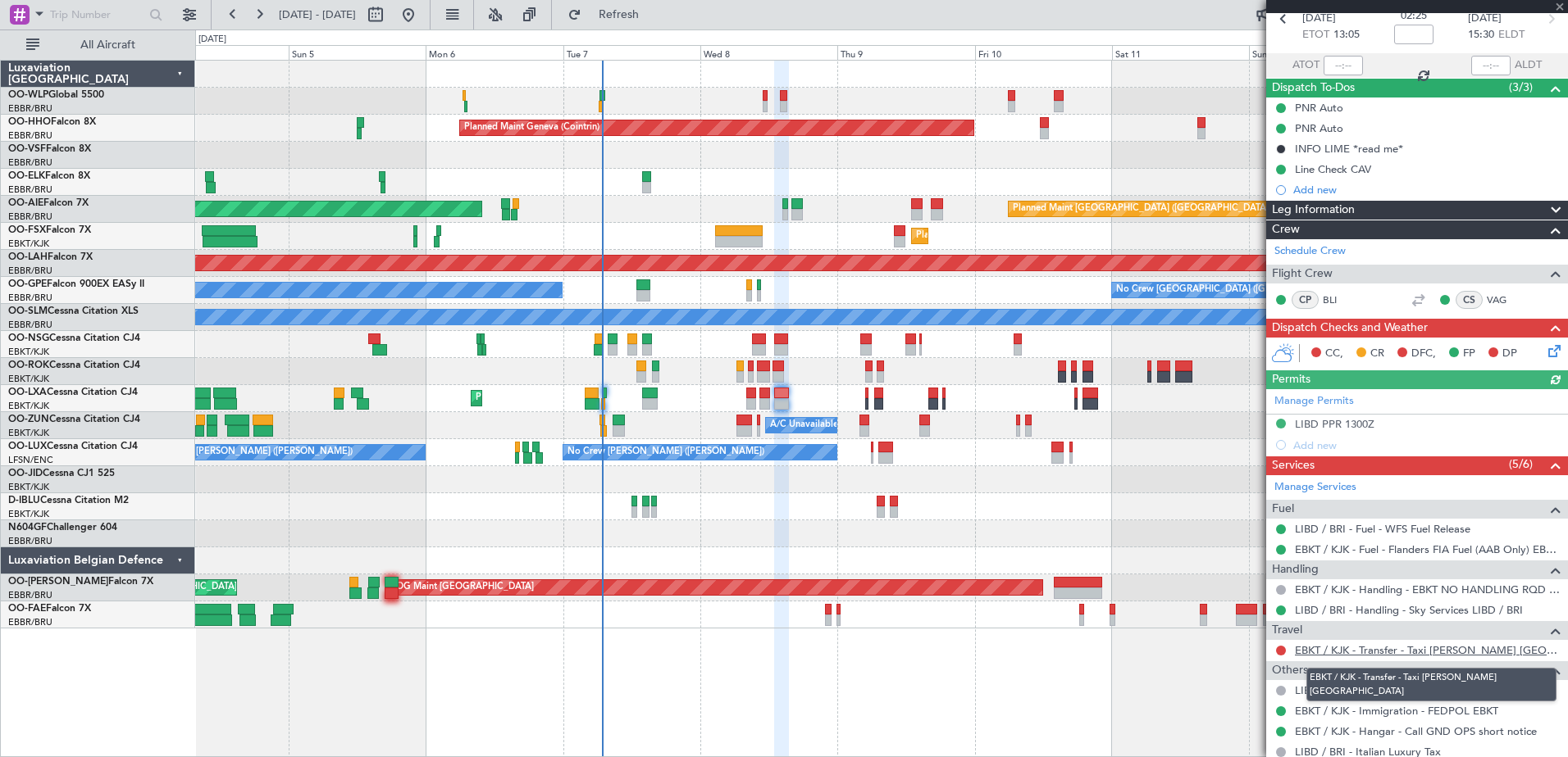
click at [1477, 652] on link "EBKT / KJK - Transfer - Taxi Sam Belgium" at bounding box center [1427, 650] width 264 height 14
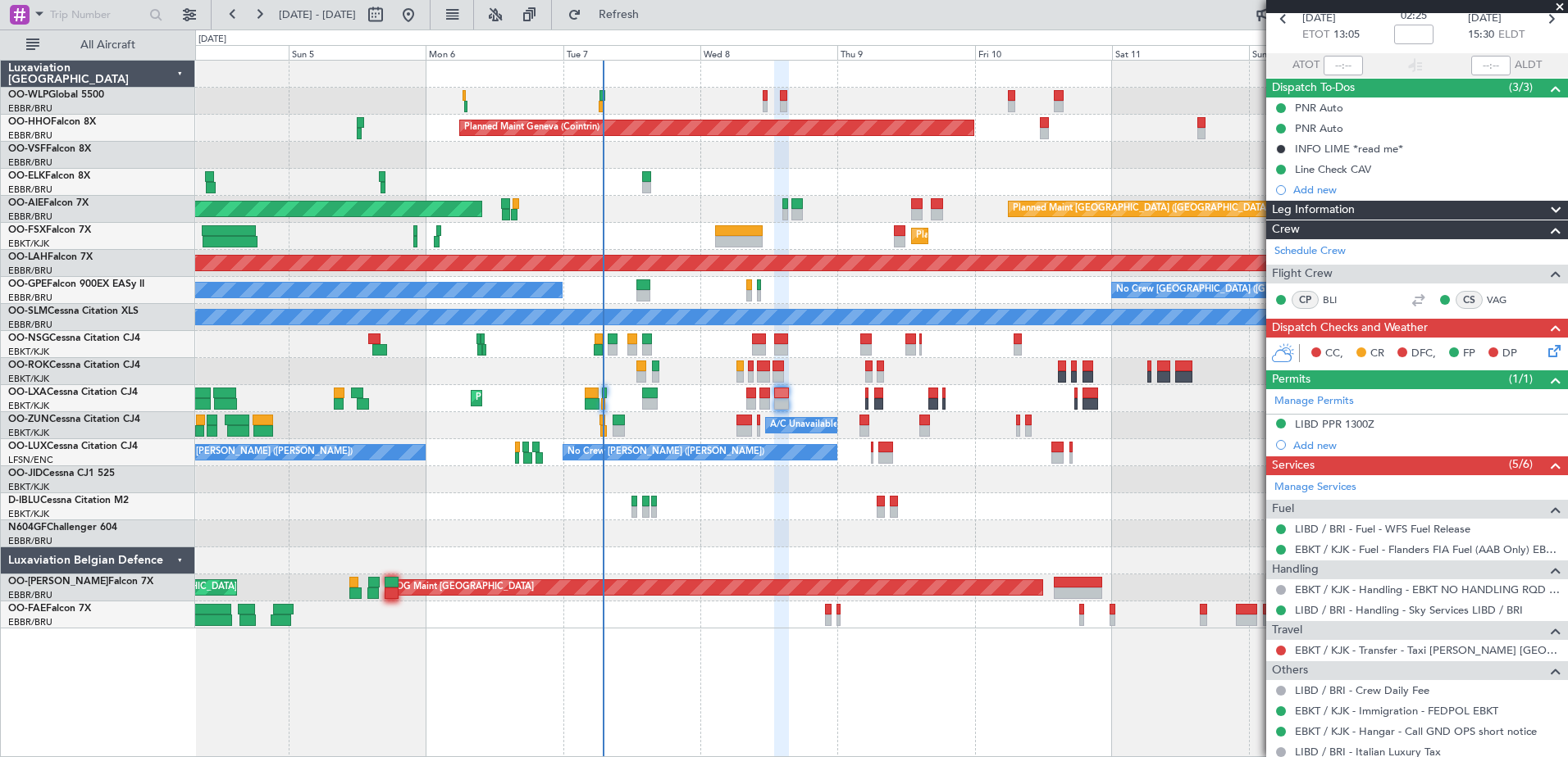
click at [1283, 655] on div at bounding box center [1281, 651] width 14 height 14
click at [1276, 649] on button at bounding box center [1281, 651] width 10 height 10
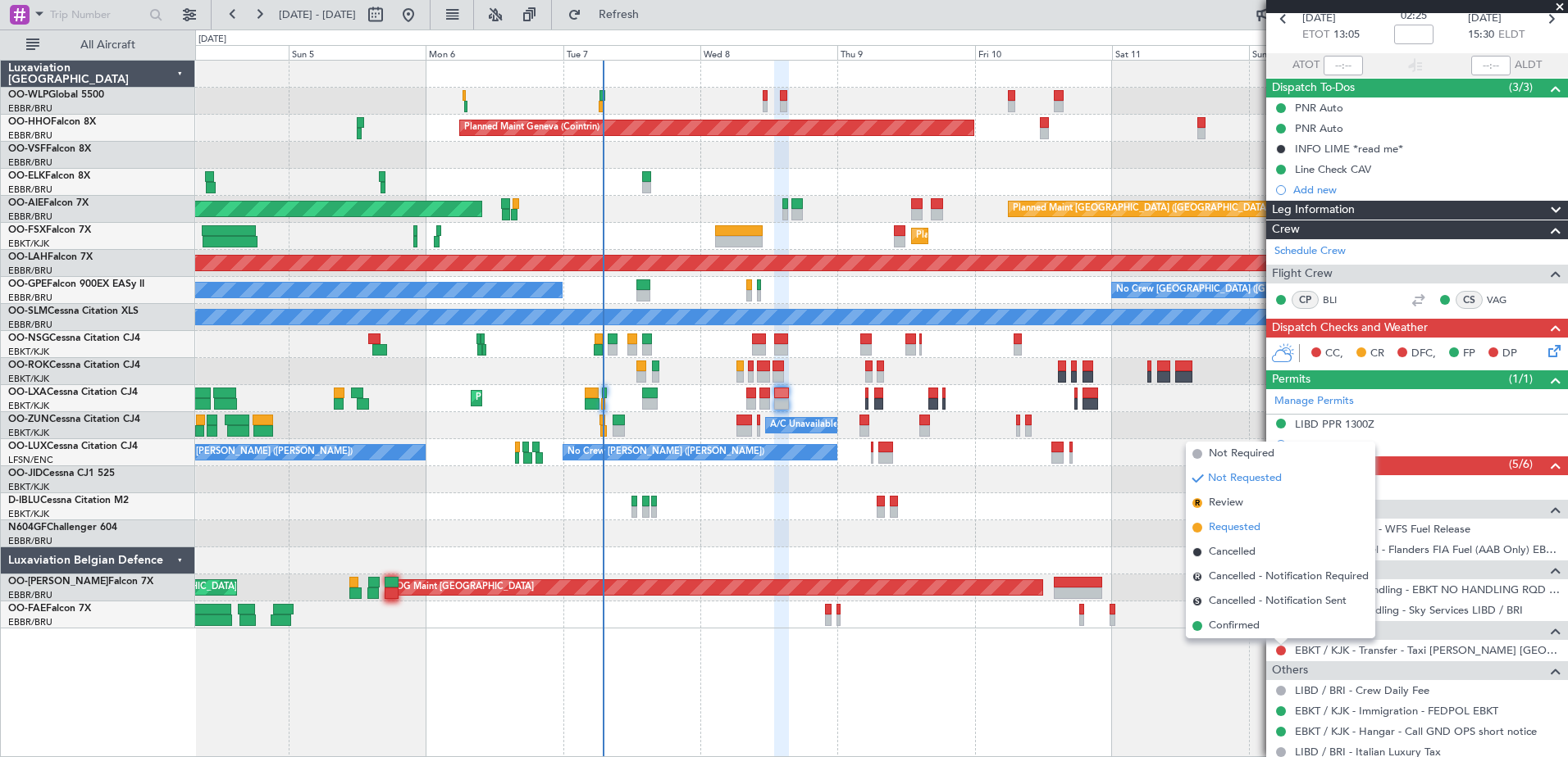
click at [1241, 532] on span "Requested" at bounding box center [1234, 528] width 51 height 16
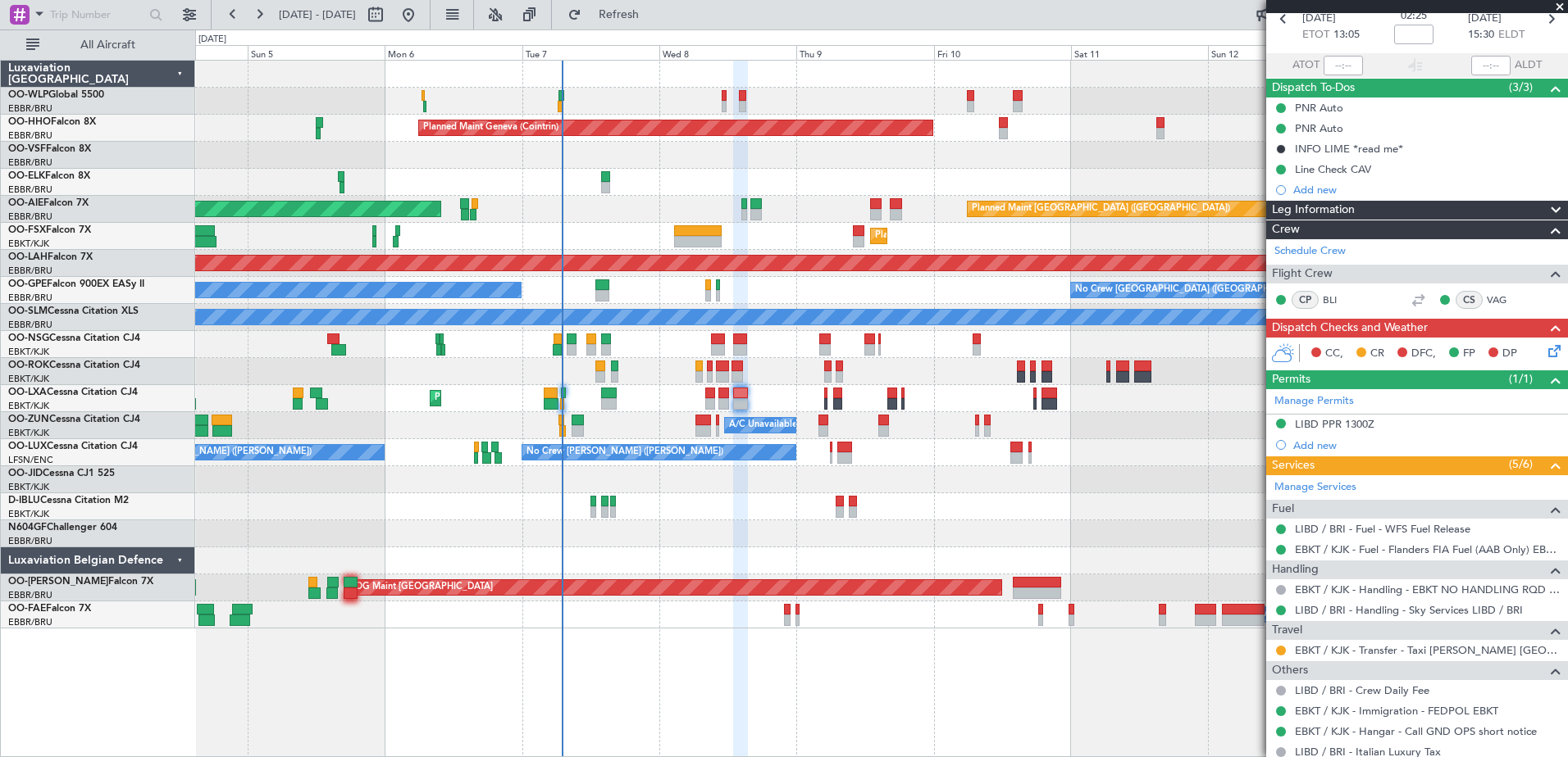
click at [723, 503] on div "No Crew Kortrijk-[GEOGRAPHIC_DATA]" at bounding box center [881, 507] width 1372 height 27
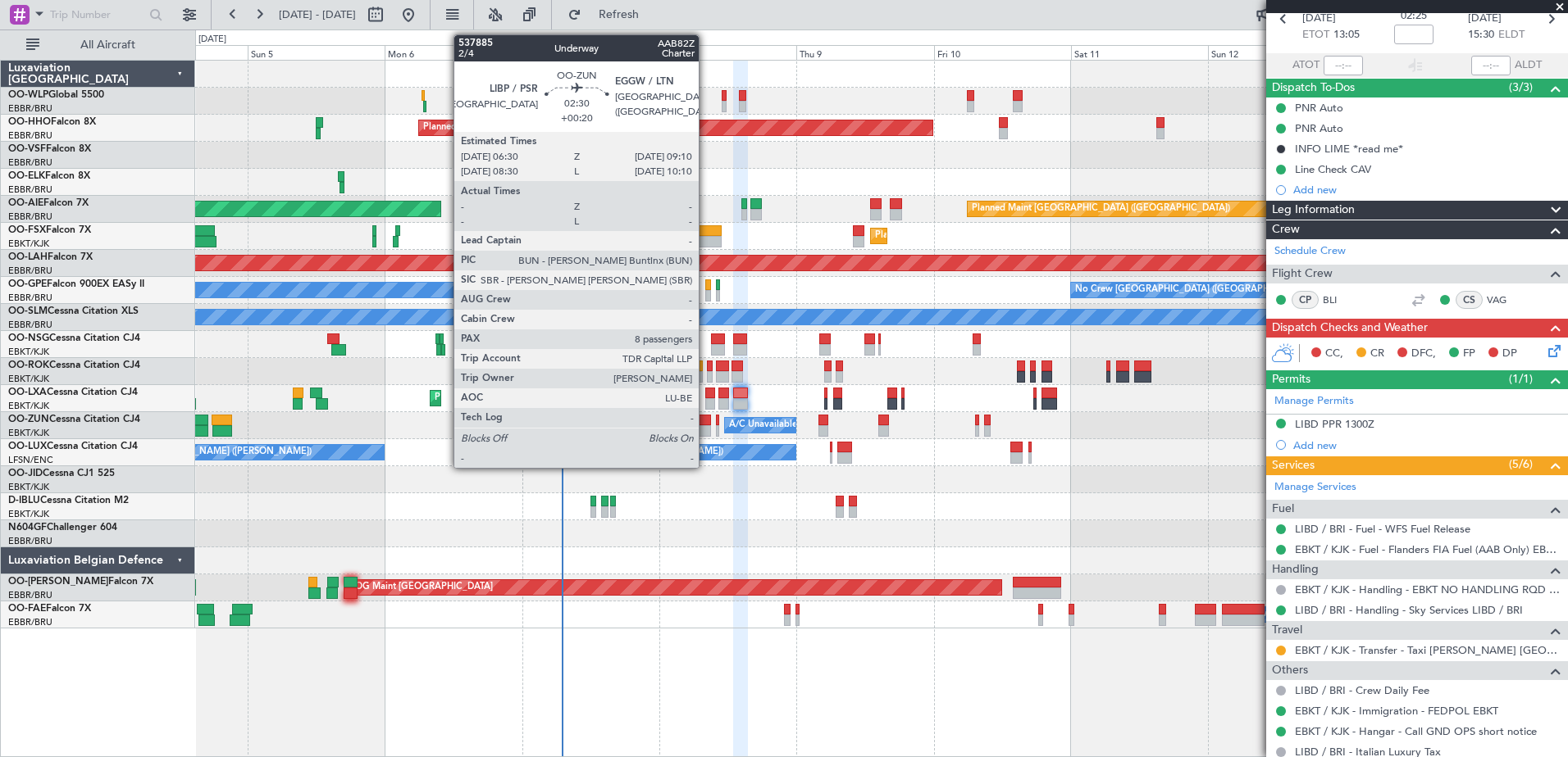
click at [706, 425] on div at bounding box center [702, 420] width 15 height 12
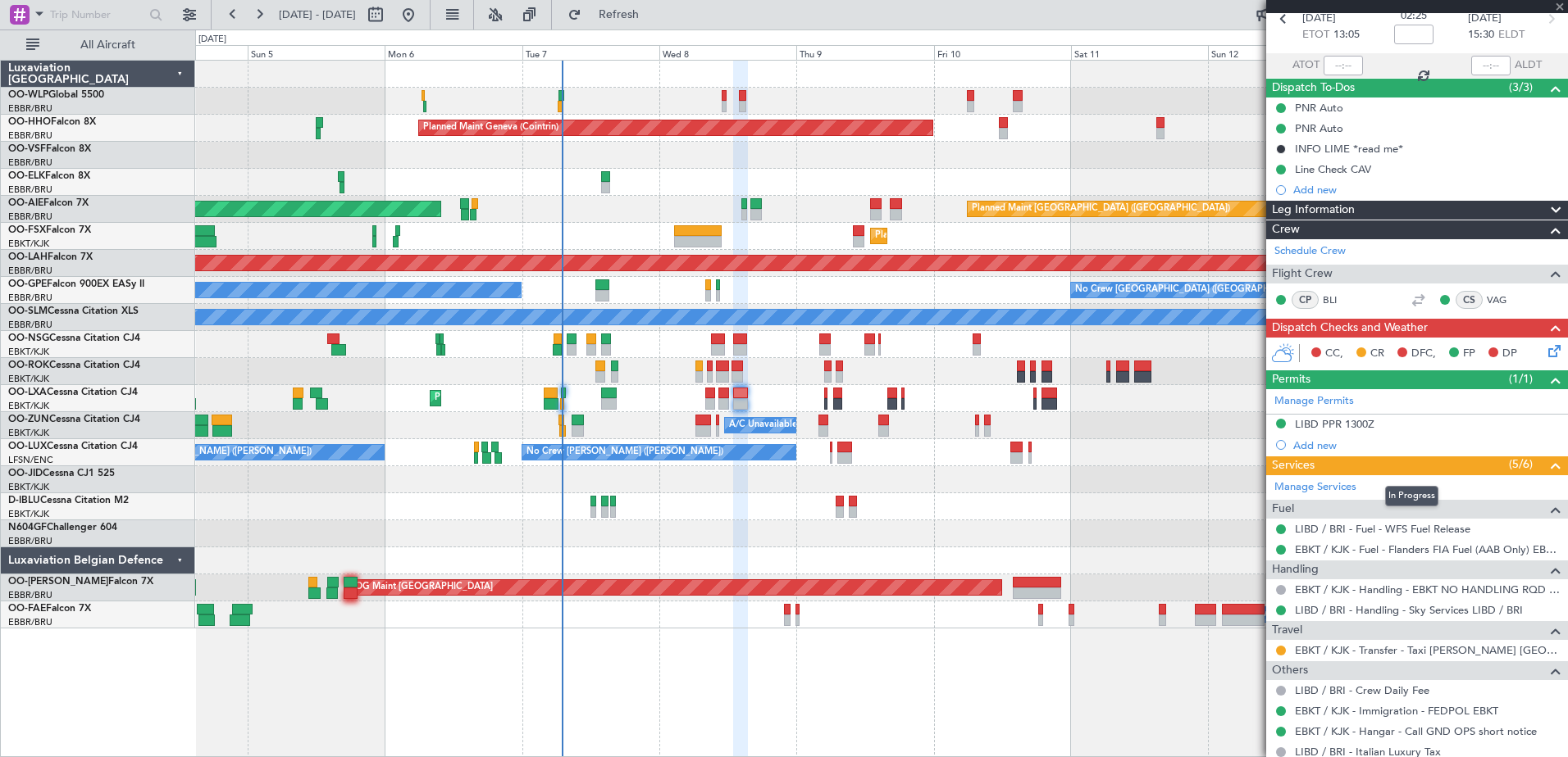
type input "+00:20"
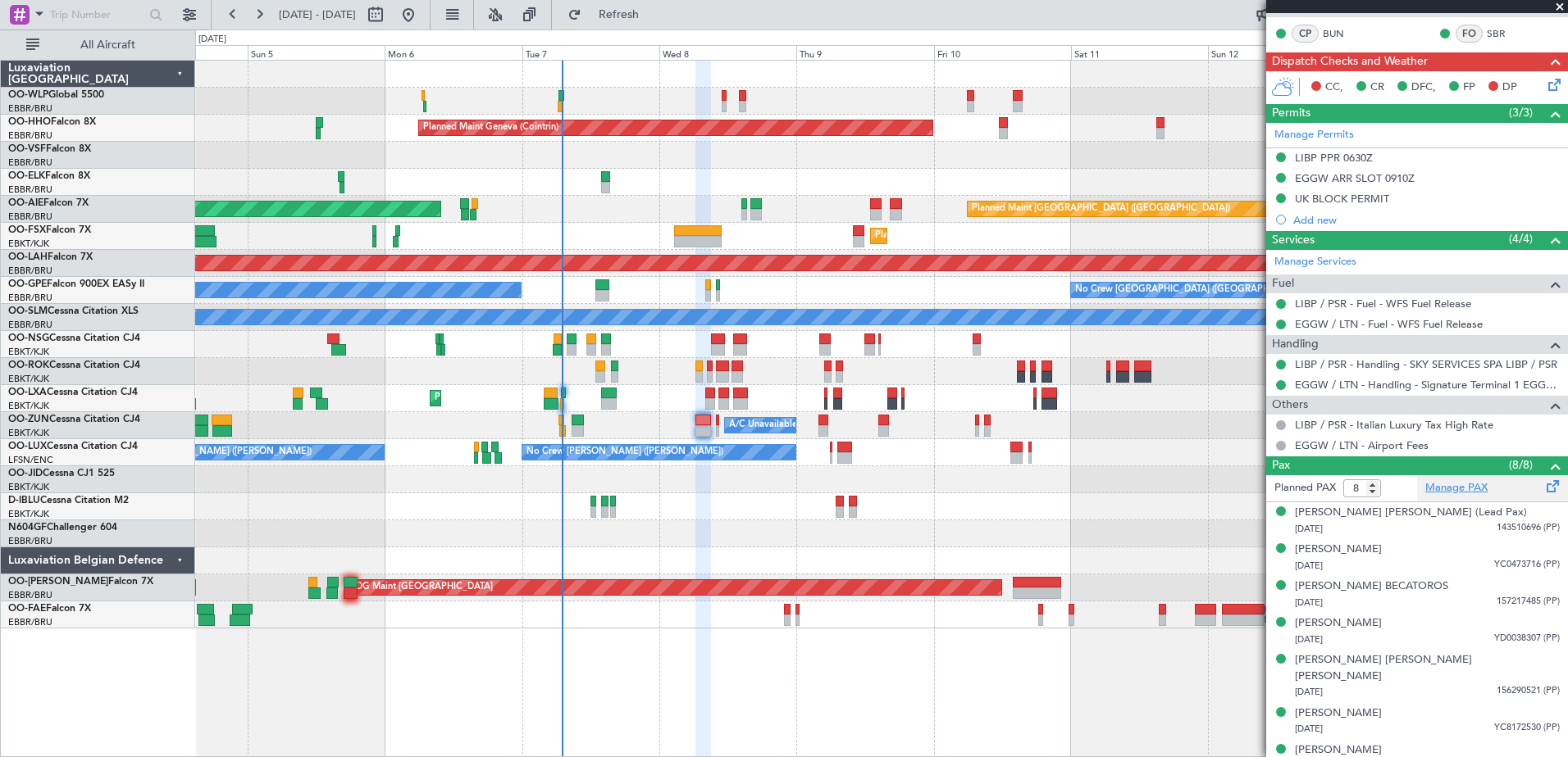
scroll to position [0, 0]
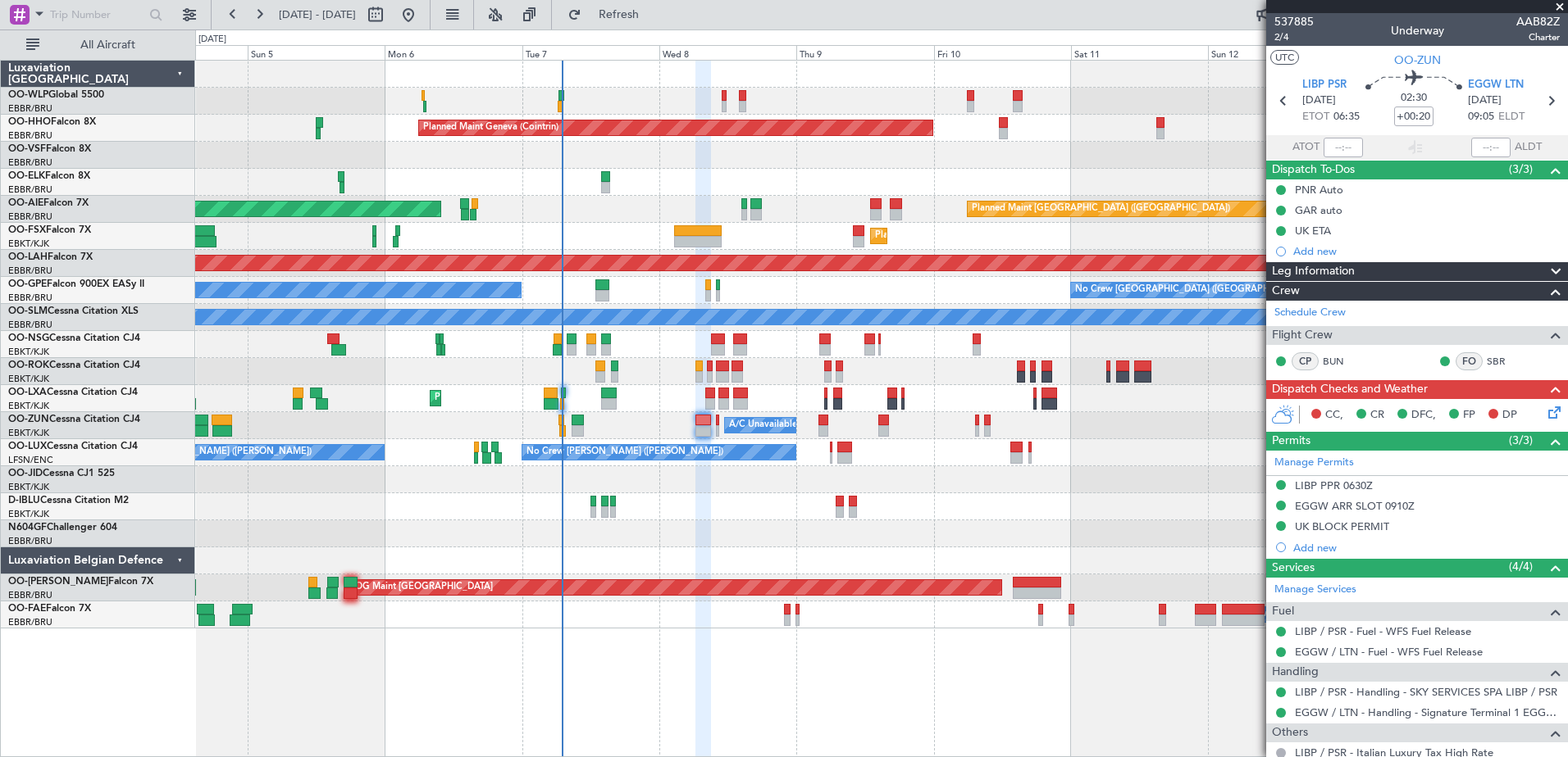
click at [666, 197] on div "Planned Maint Milan (Linate) Planned Maint Geneva (Cointrin) Planned Maint Lond…" at bounding box center [881, 345] width 1372 height 568
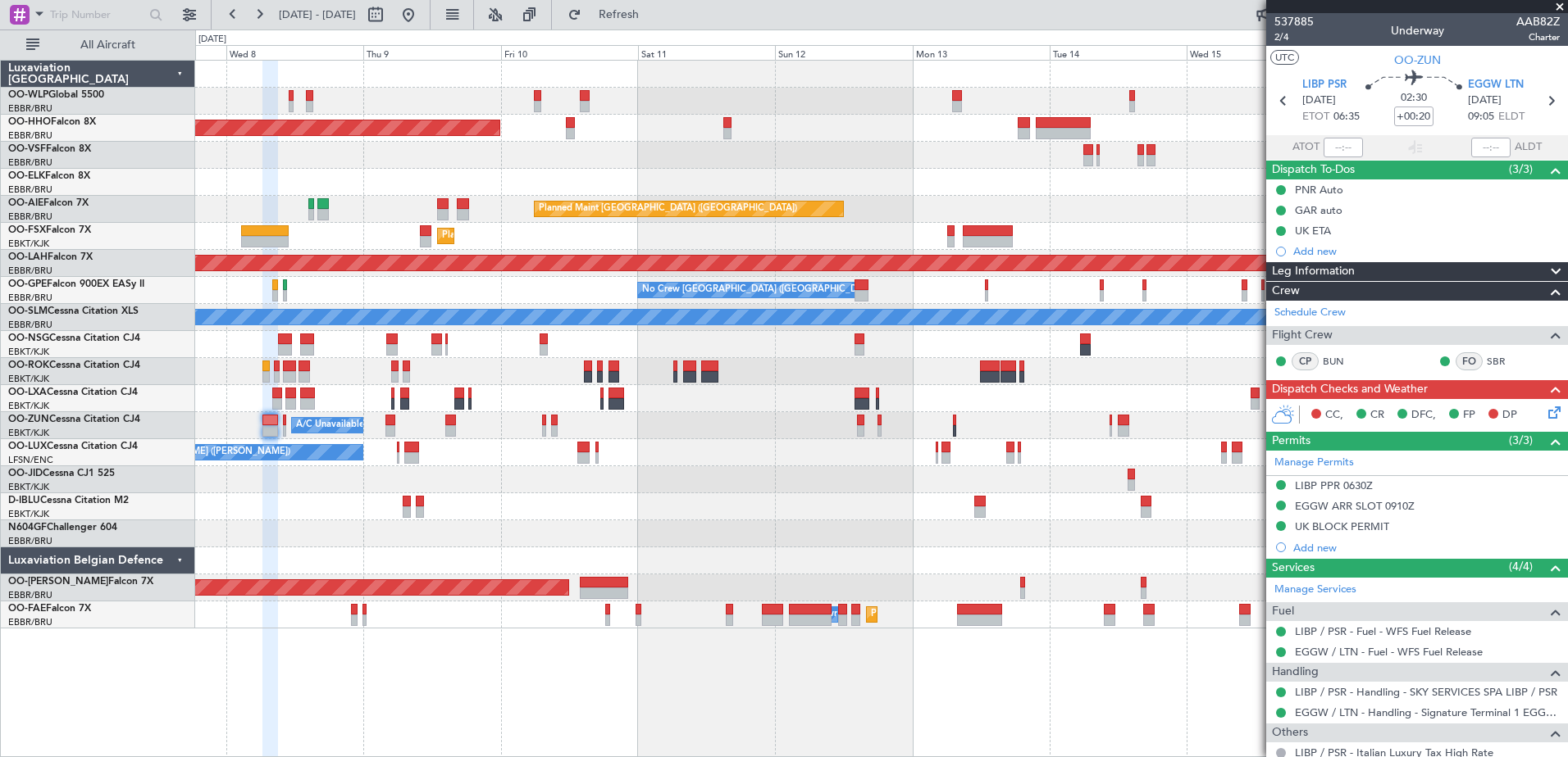
click at [502, 180] on div at bounding box center [881, 182] width 1372 height 27
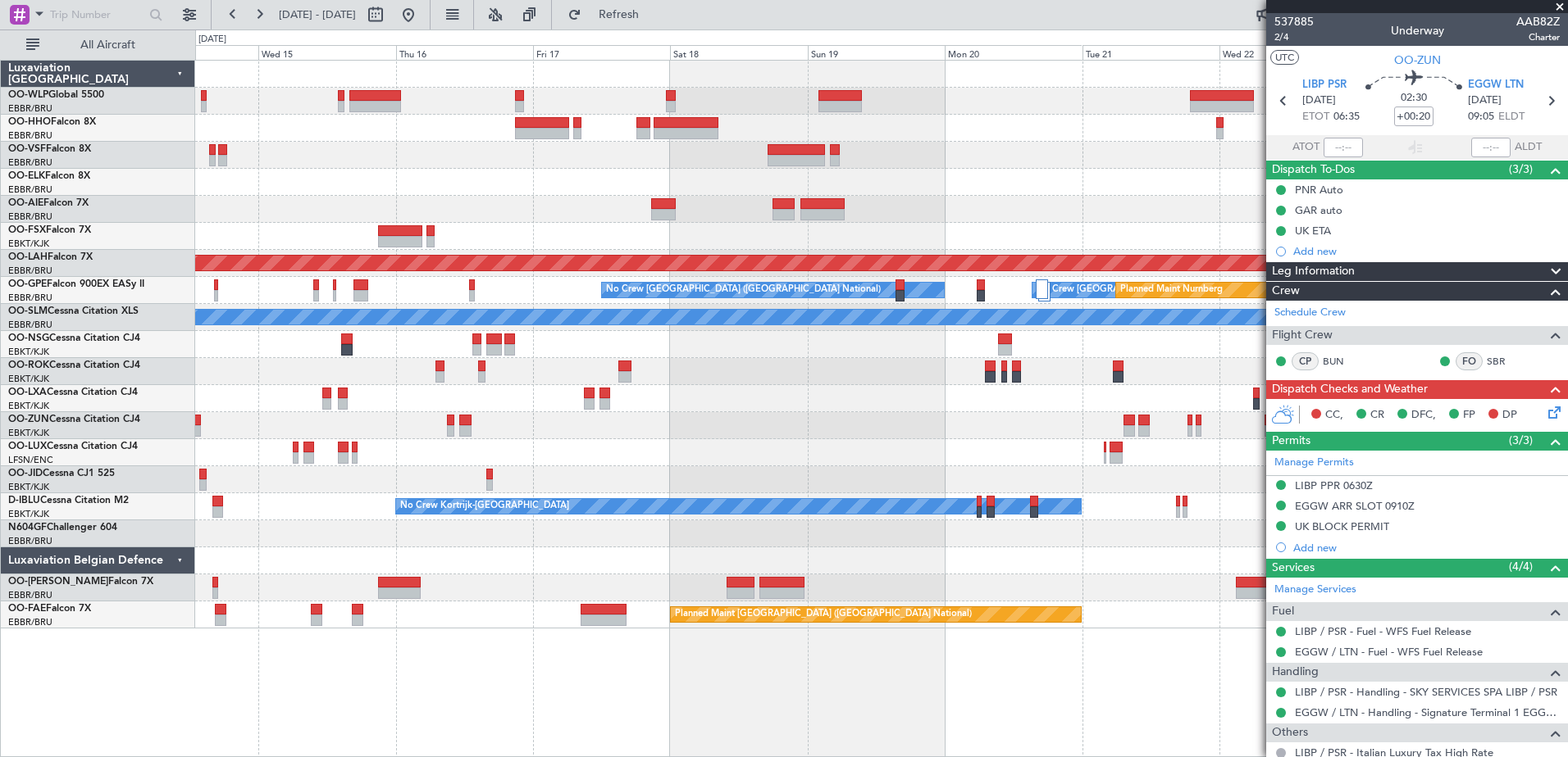
click at [434, 150] on div at bounding box center [881, 155] width 1372 height 27
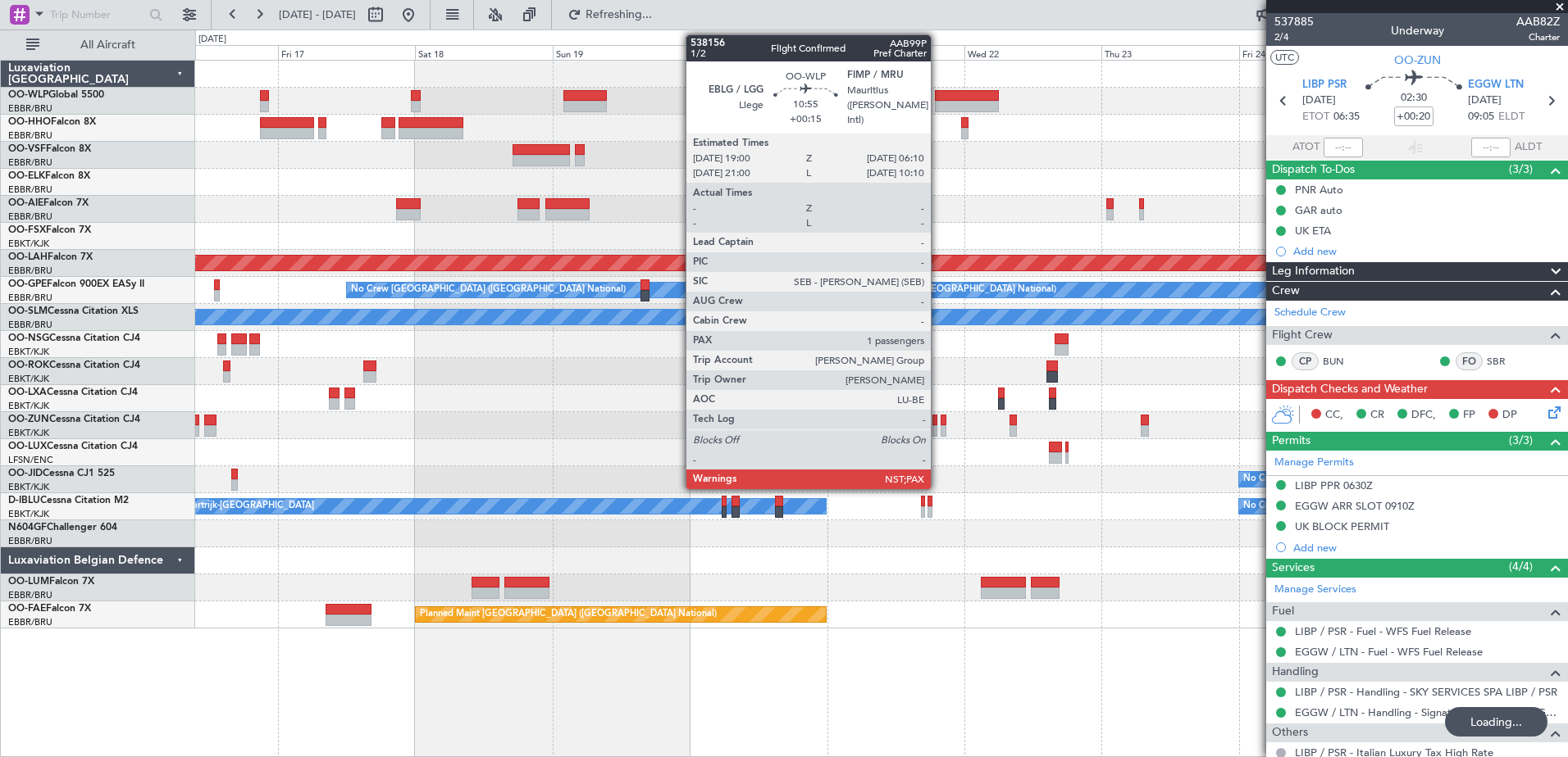
click at [938, 107] on div at bounding box center [967, 106] width 64 height 12
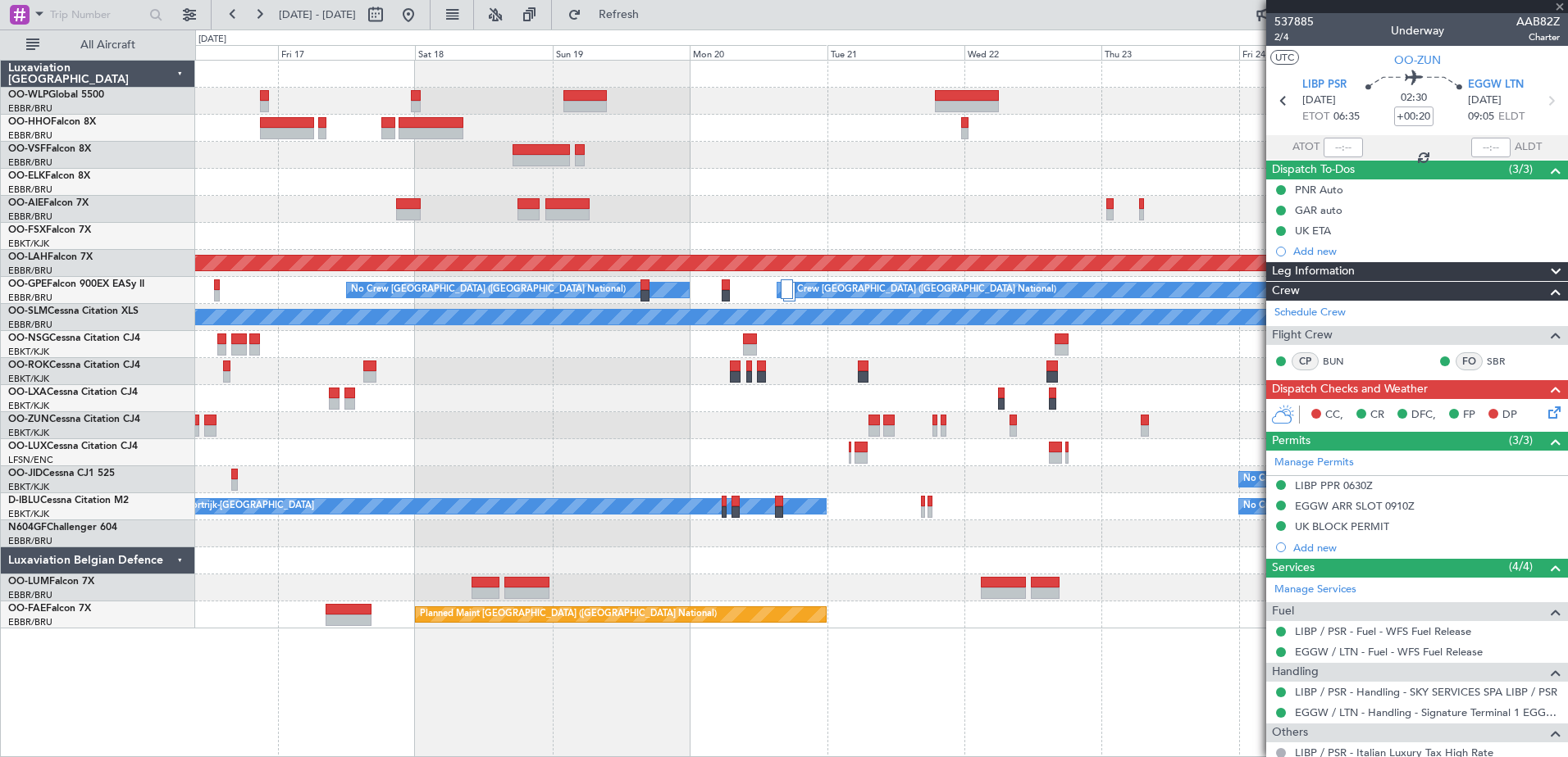
type input "+00:15"
type input "5"
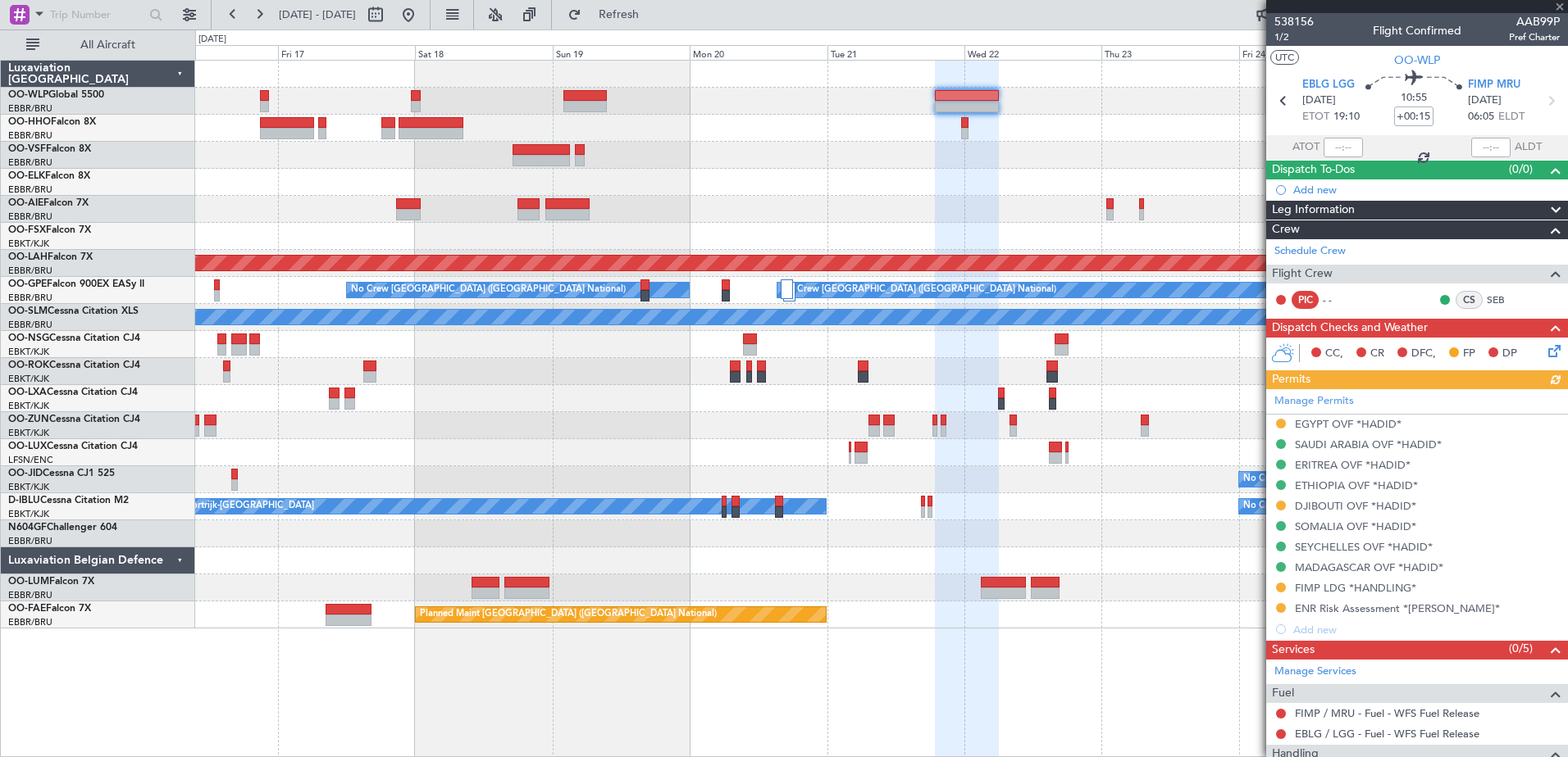
scroll to position [192, 0]
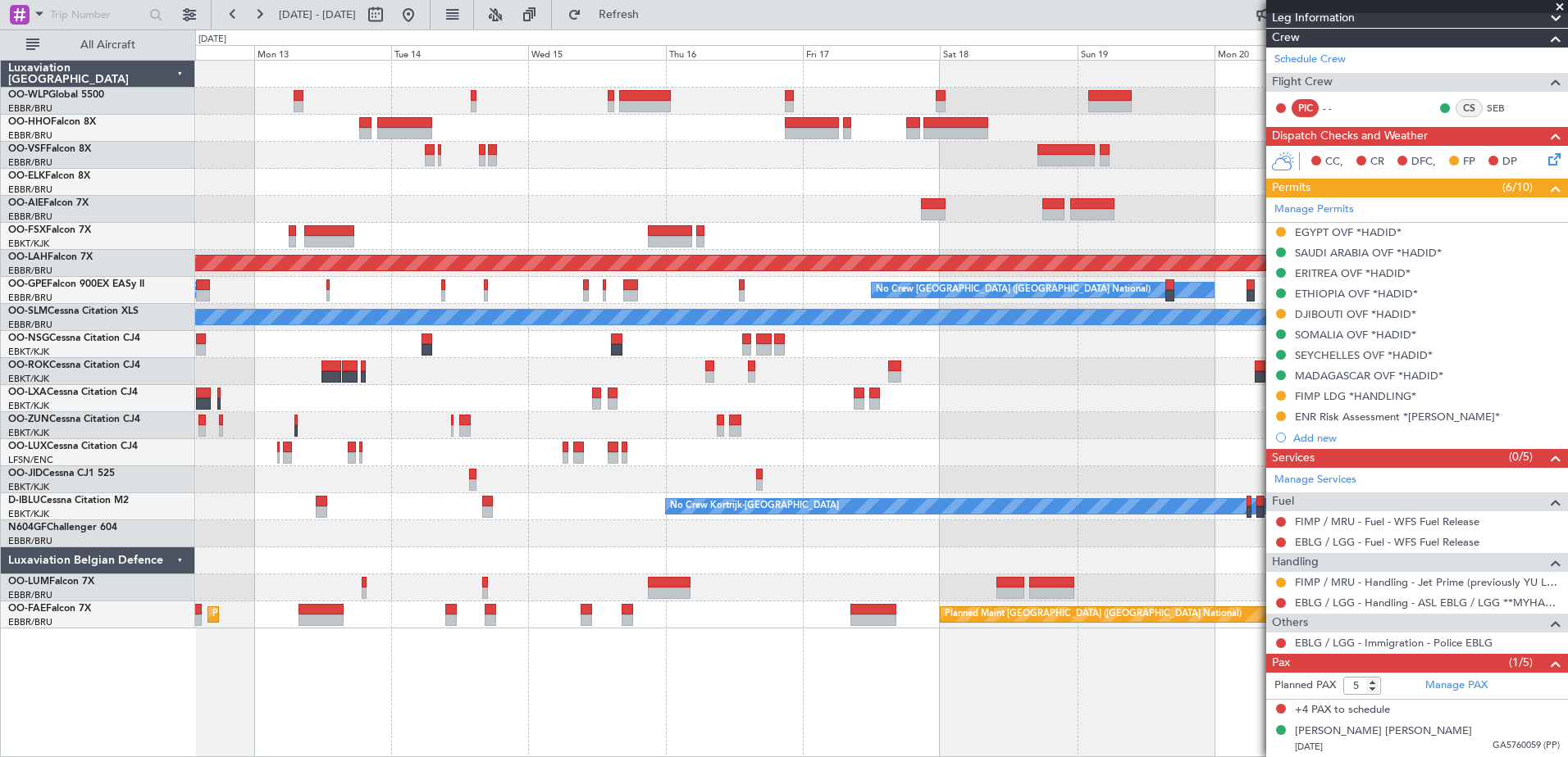
click at [1246, 169] on div "Planned Maint [GEOGRAPHIC_DATA] ([GEOGRAPHIC_DATA]) Planned [GEOGRAPHIC_DATA][P…" at bounding box center [881, 345] width 1372 height 568
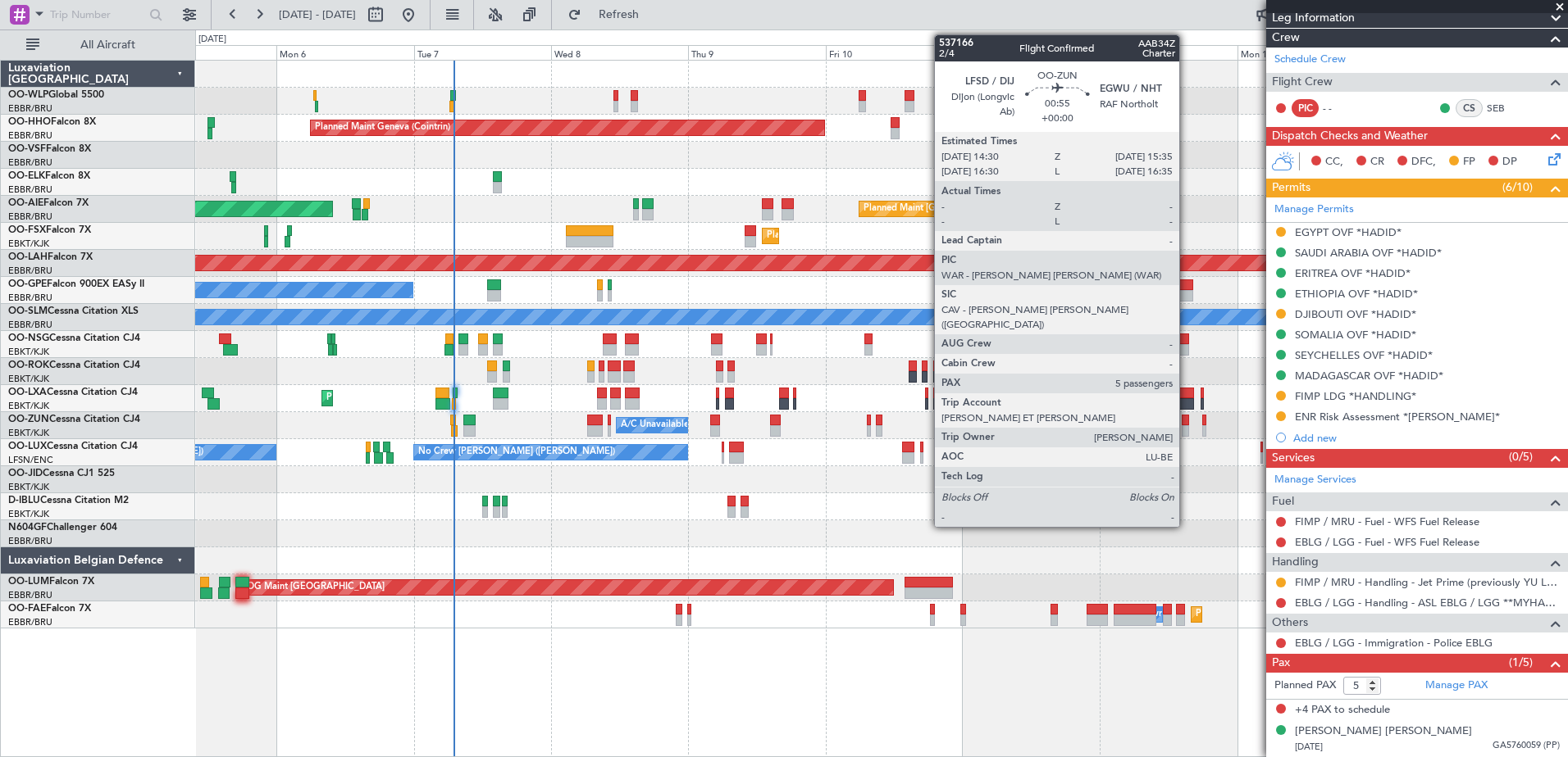
click at [1187, 421] on div at bounding box center [1184, 420] width 6 height 12
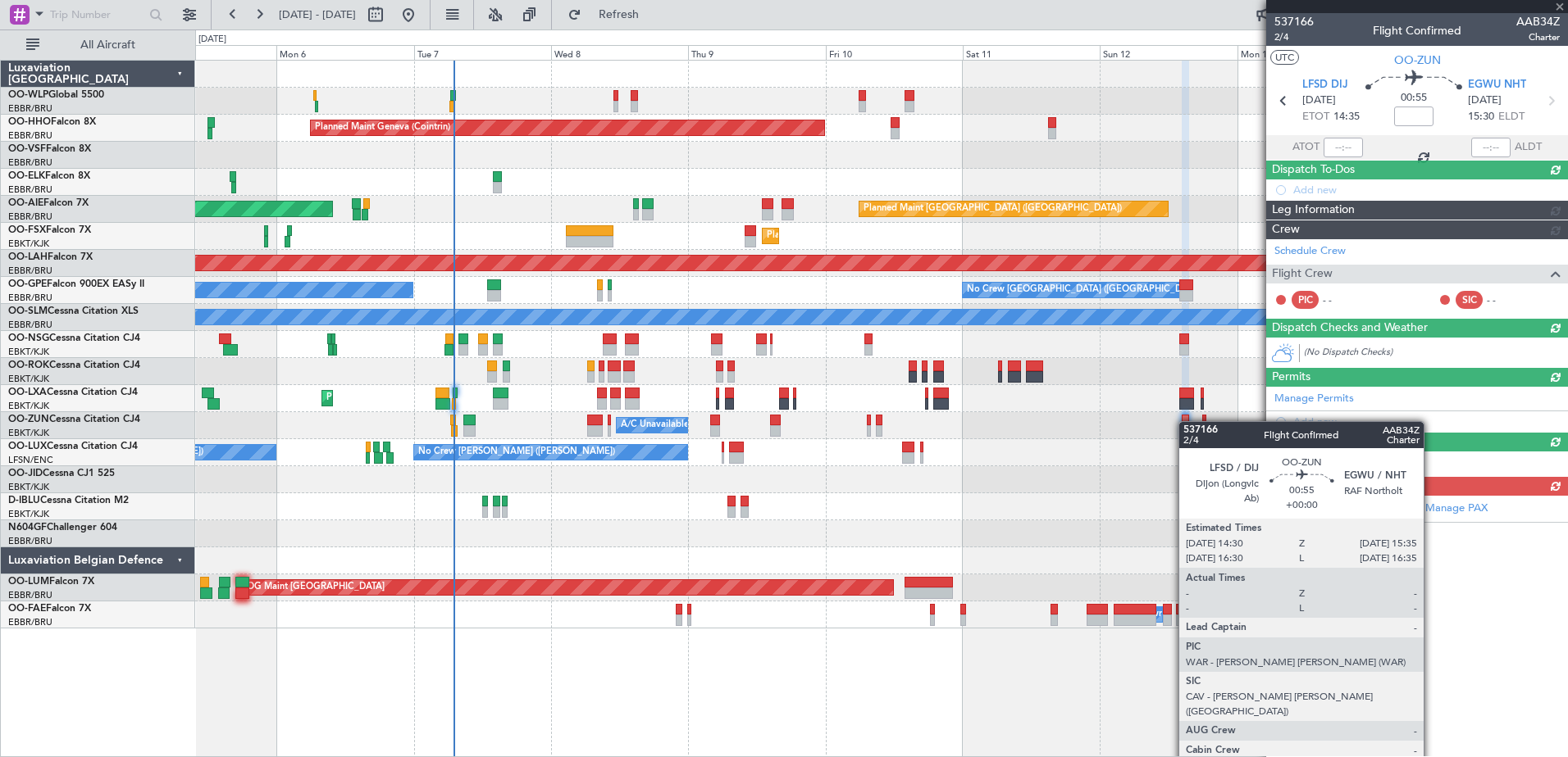
scroll to position [0, 0]
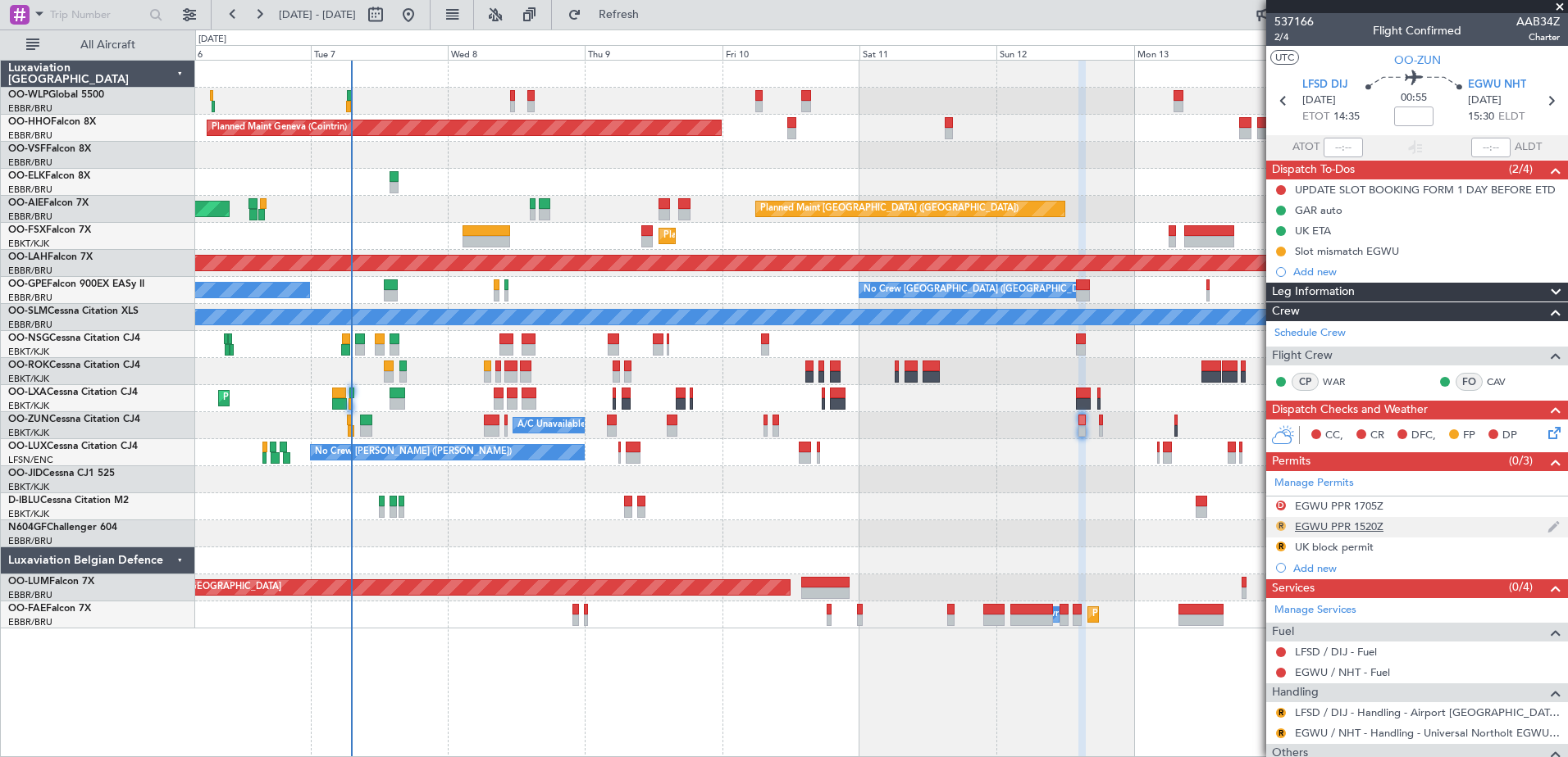
click at [1285, 528] on button "R" at bounding box center [1281, 526] width 10 height 10
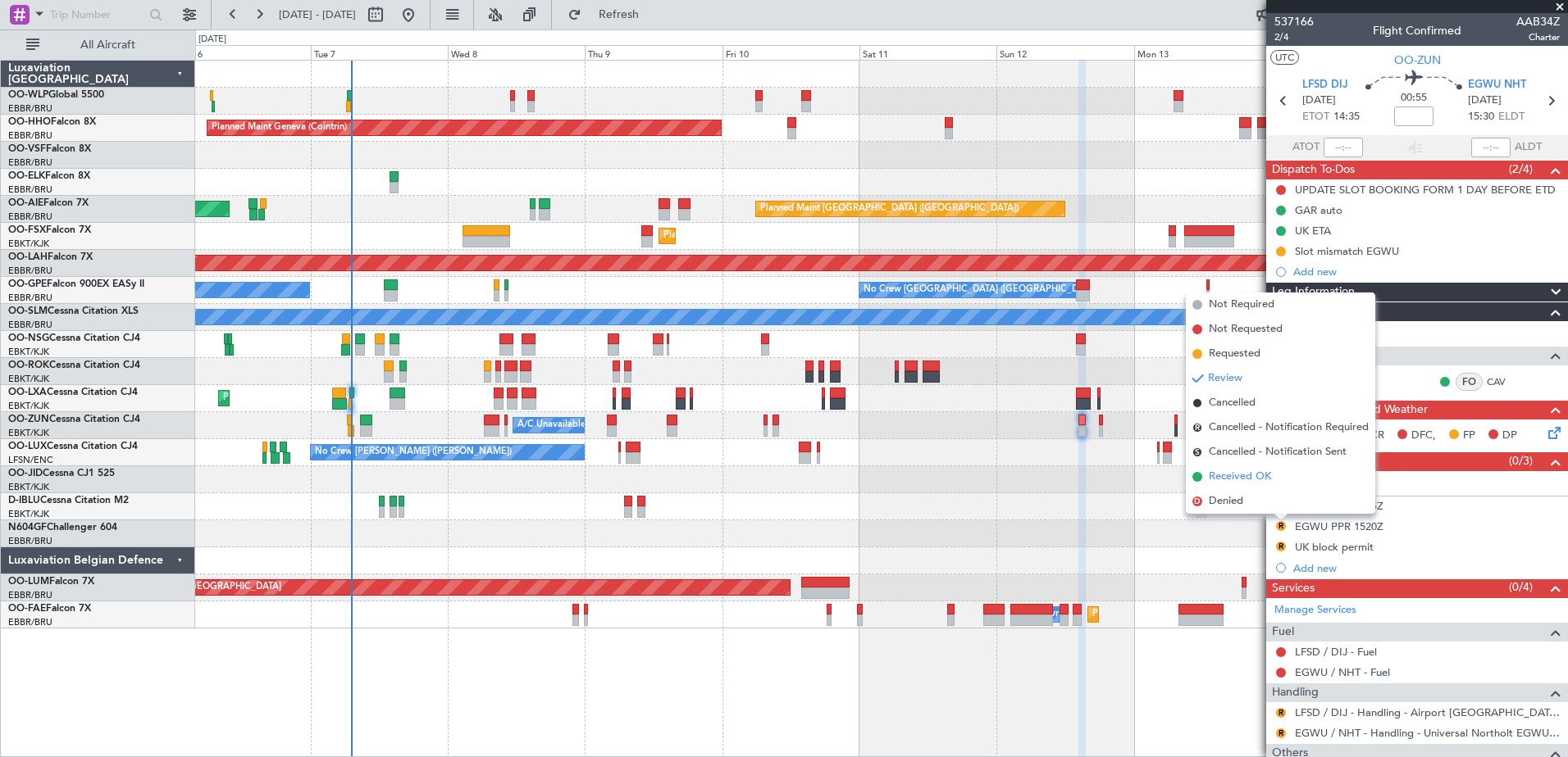
click at [1237, 479] on span "Received OK" at bounding box center [1239, 477] width 62 height 16
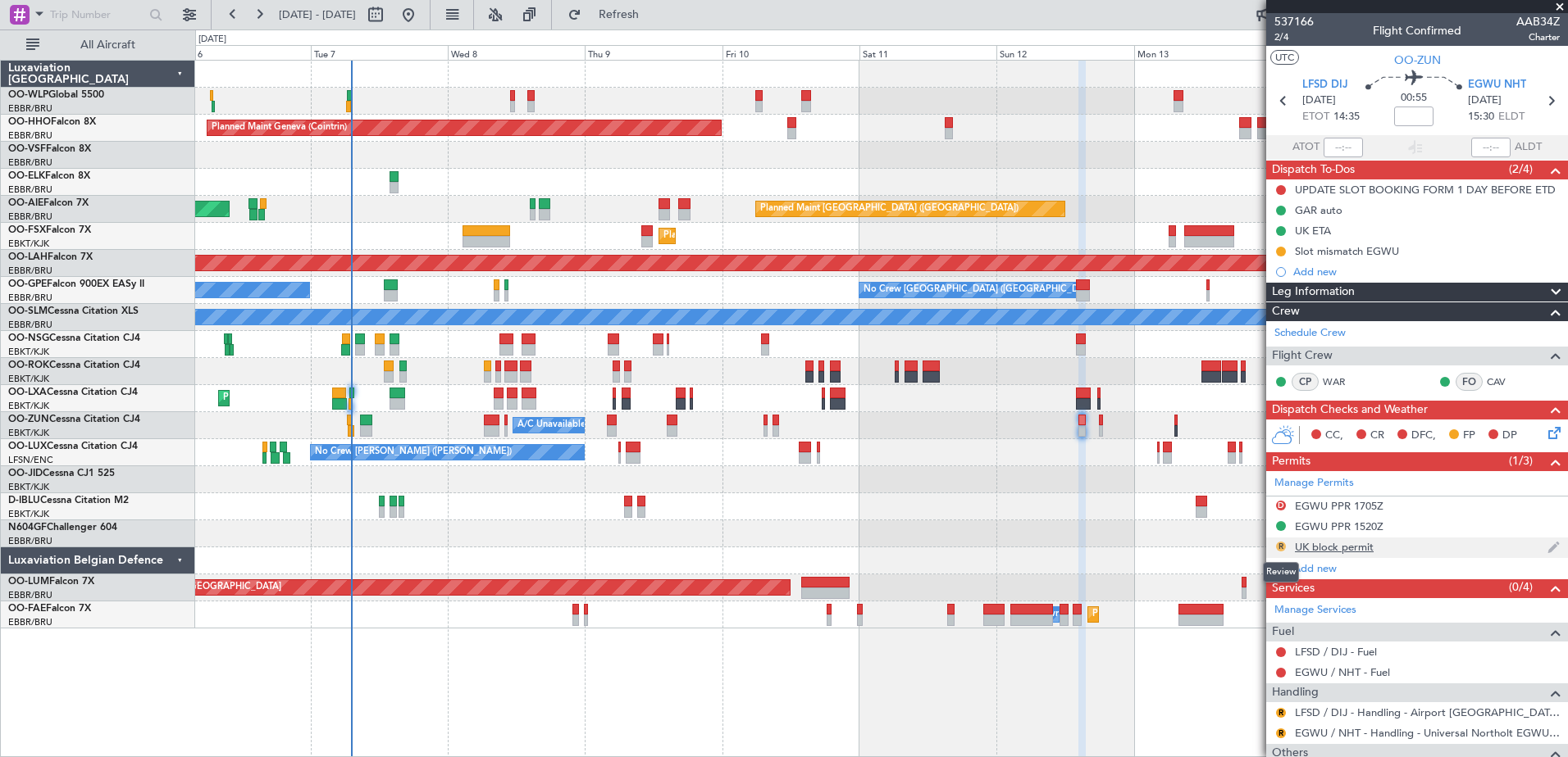
click at [1279, 548] on button "R" at bounding box center [1281, 547] width 10 height 10
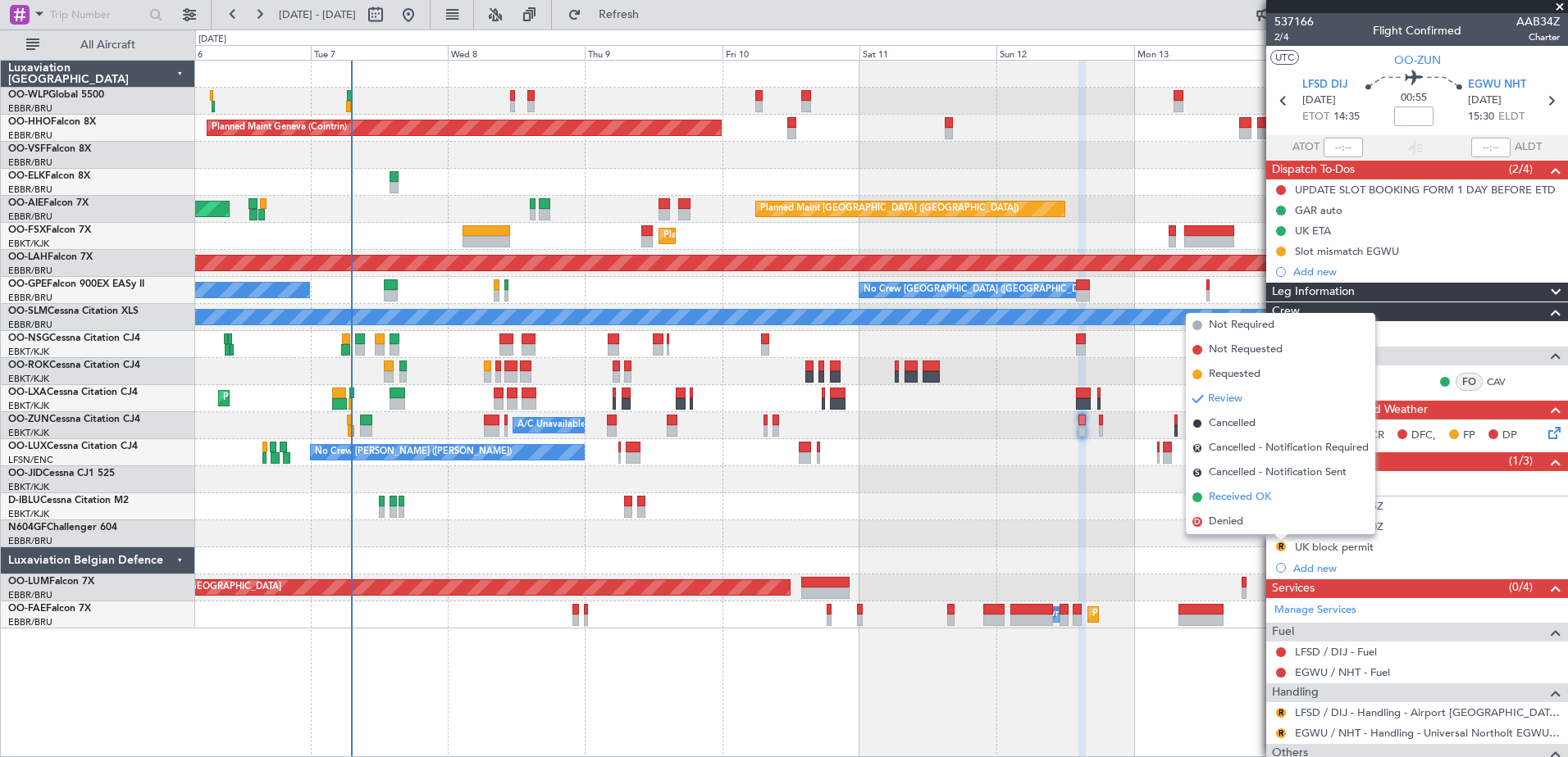
click at [1233, 500] on span "Received OK" at bounding box center [1239, 497] width 62 height 16
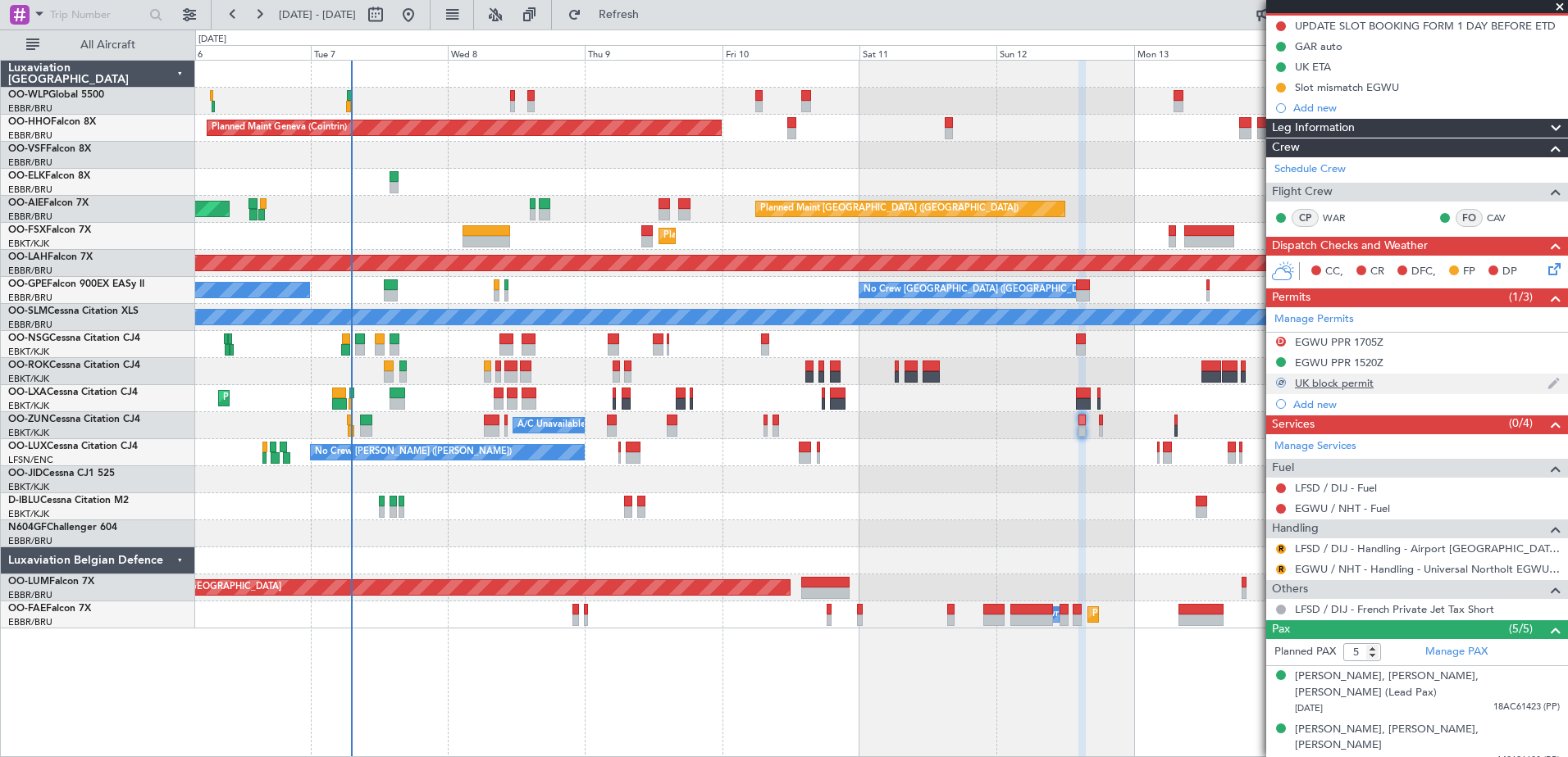
scroll to position [246, 0]
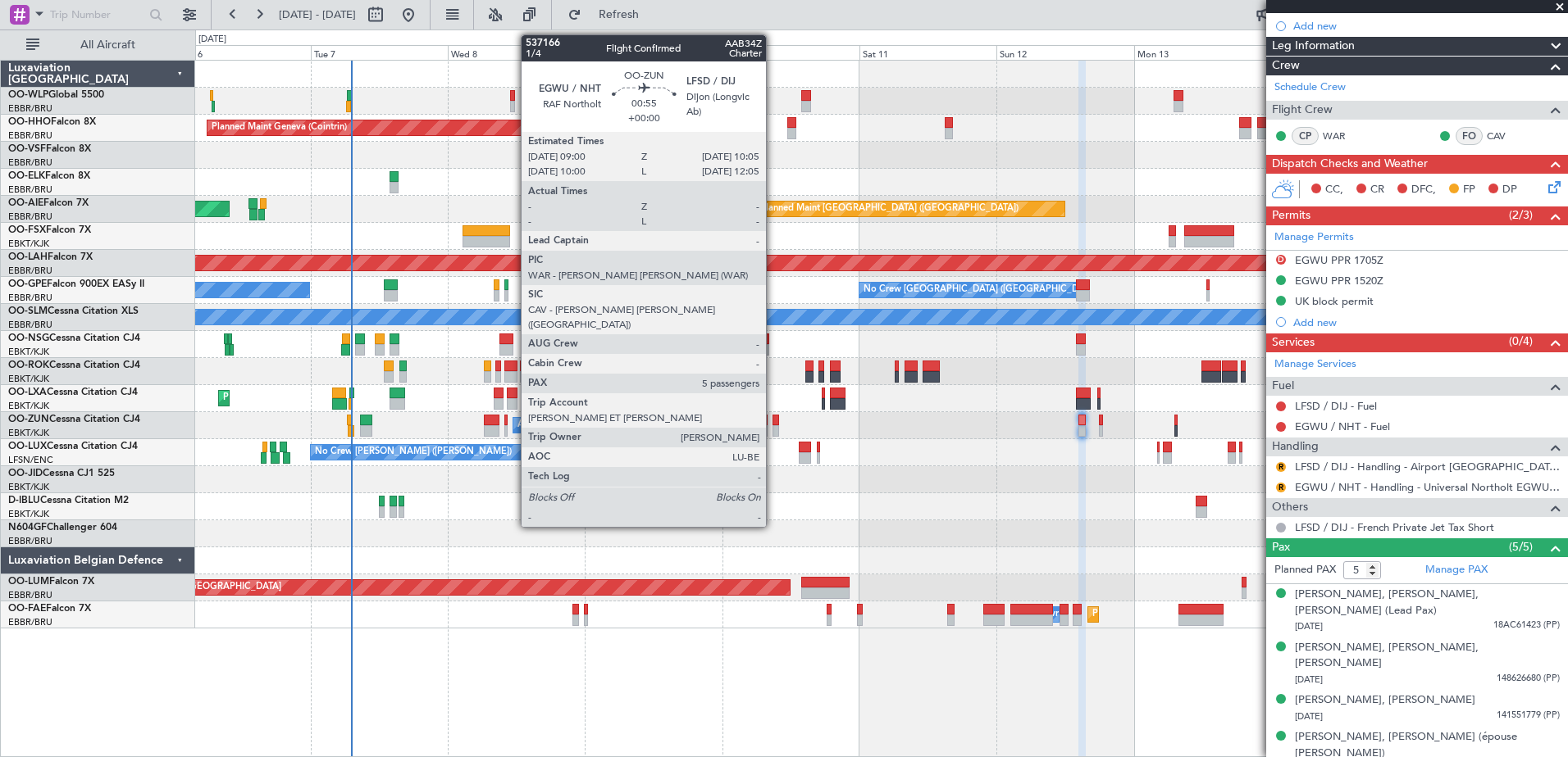
click at [774, 421] on div at bounding box center [775, 420] width 6 height 12
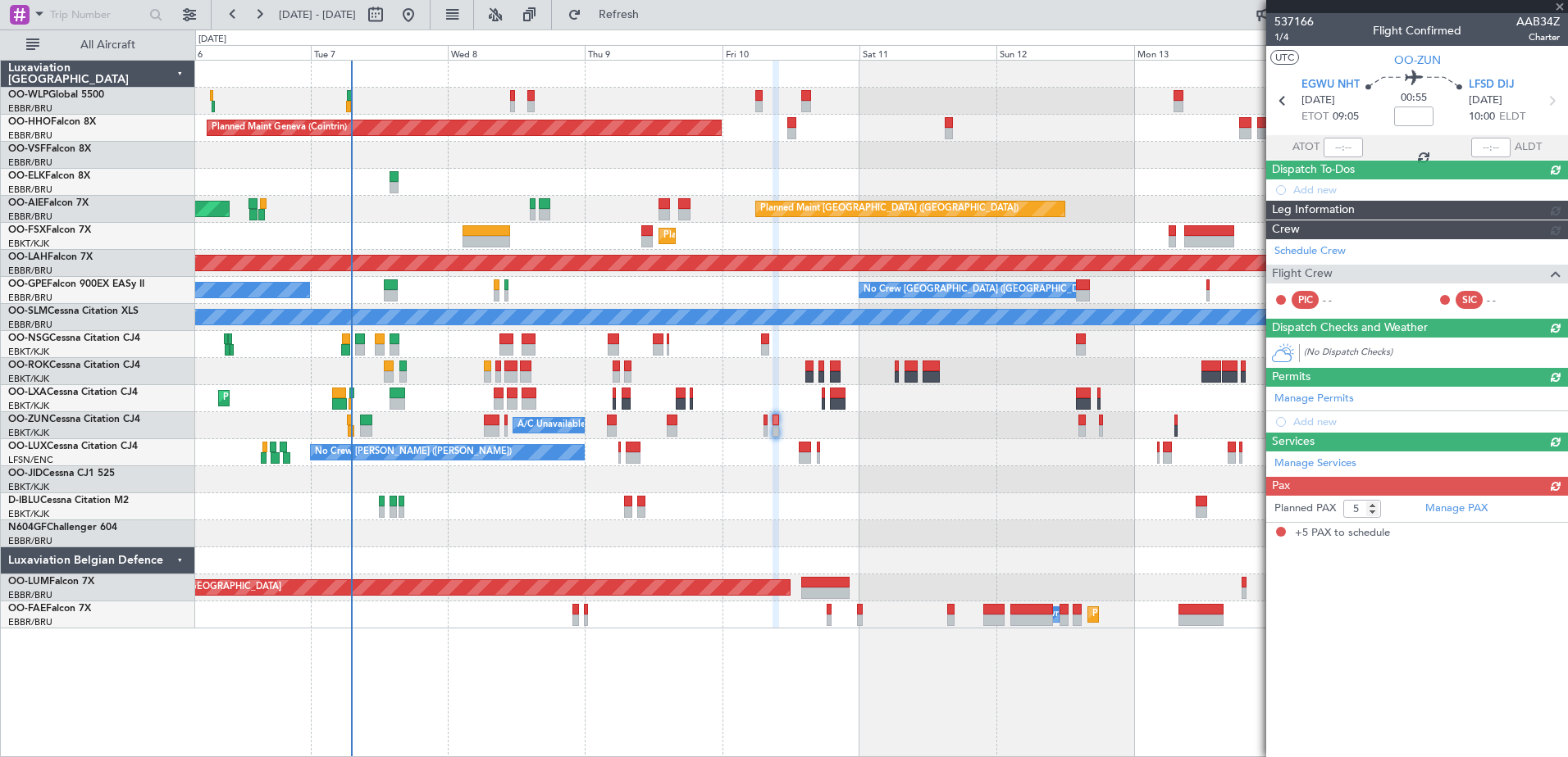
scroll to position [0, 0]
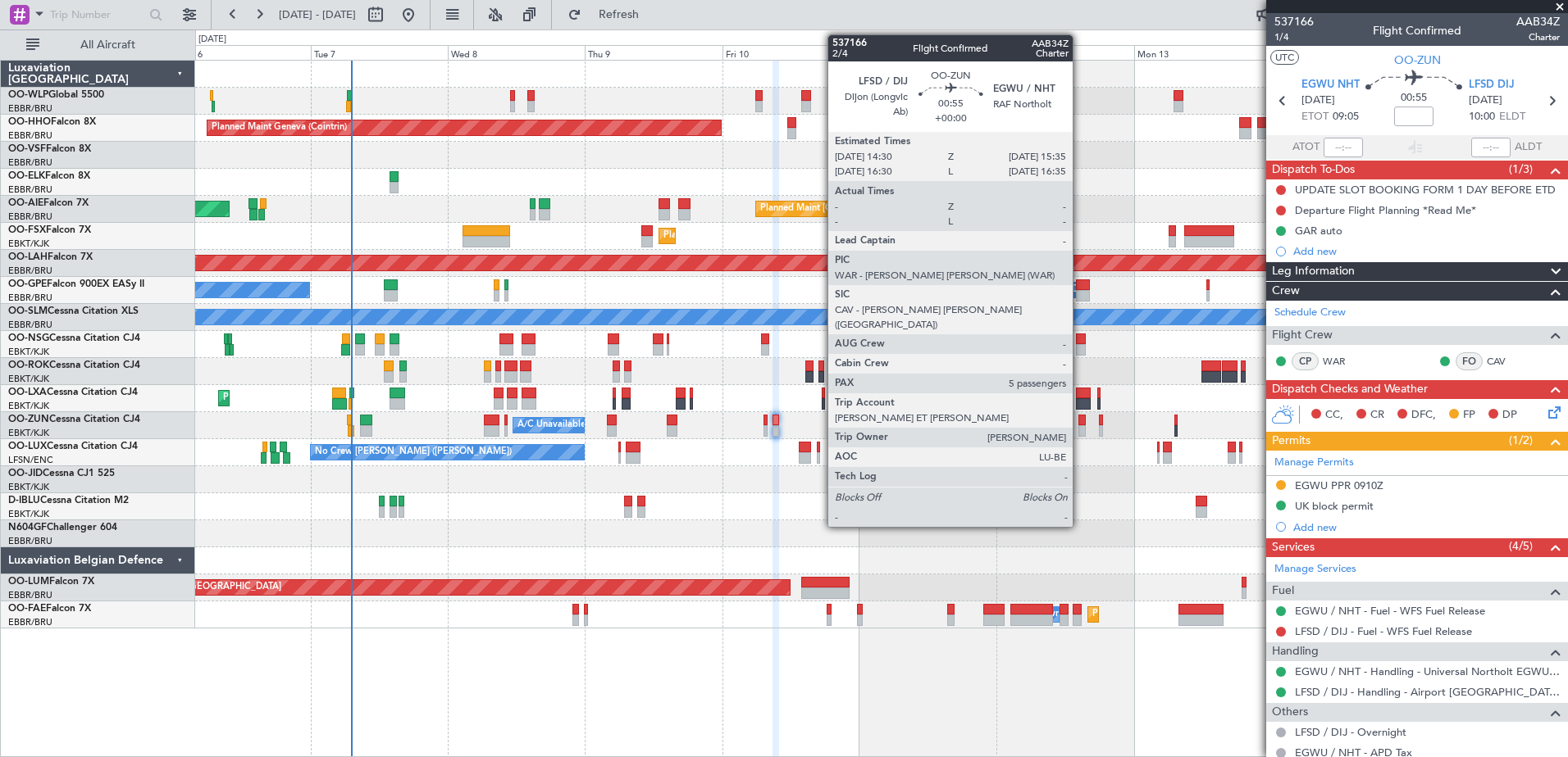
click at [1080, 431] on div at bounding box center [1081, 431] width 6 height 12
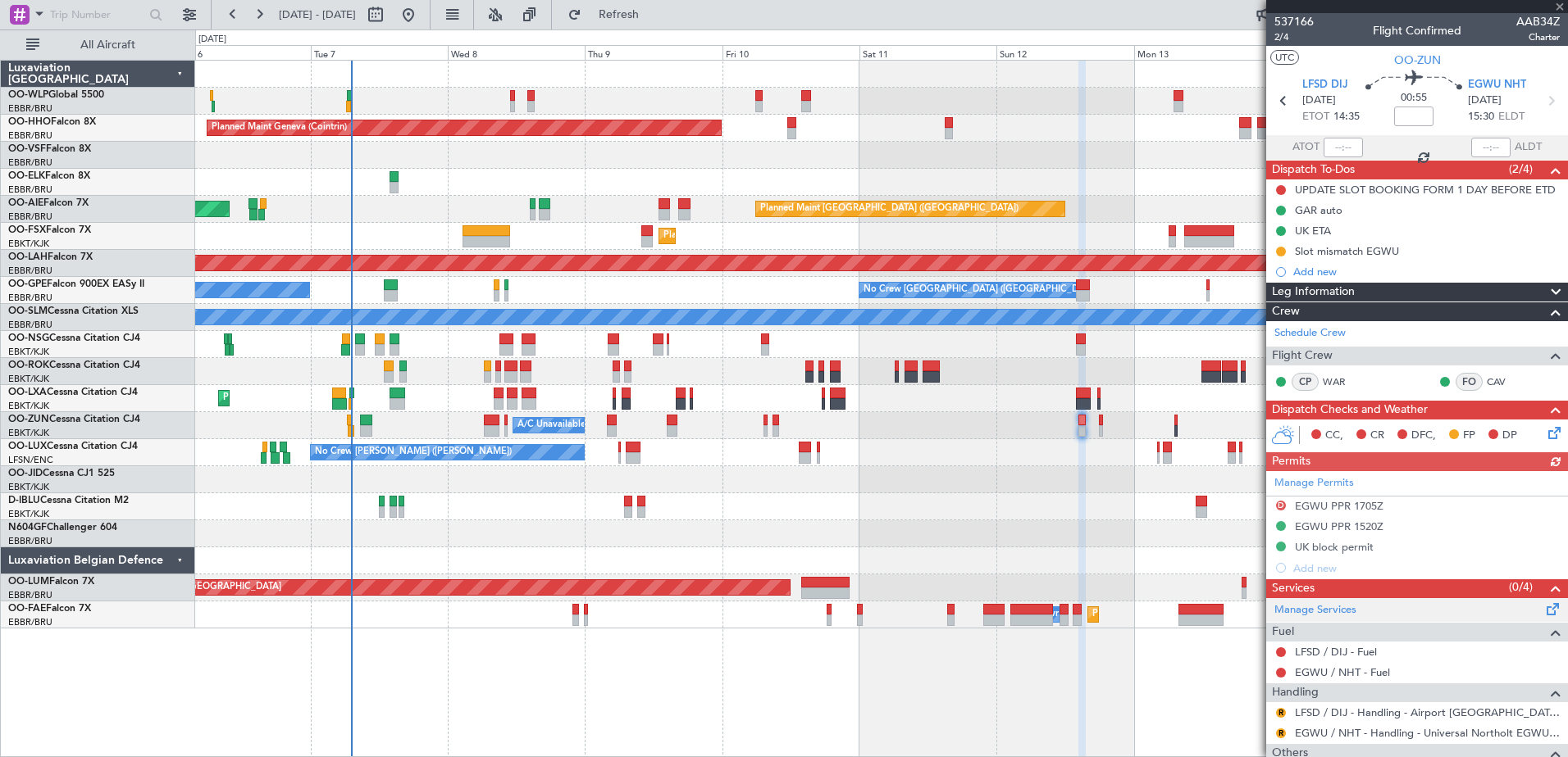
scroll to position [82, 0]
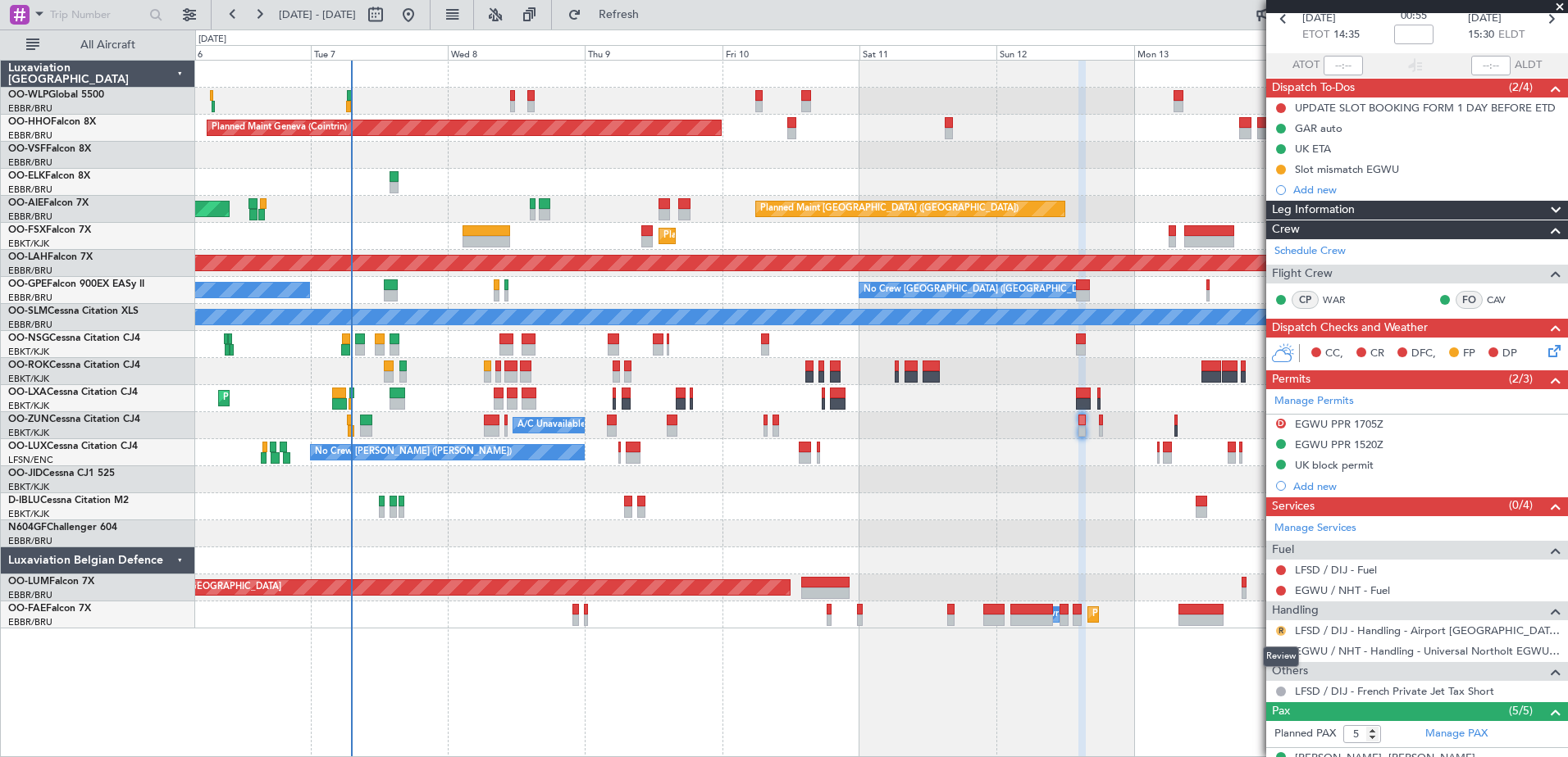
click at [1282, 632] on button "R" at bounding box center [1281, 631] width 10 height 10
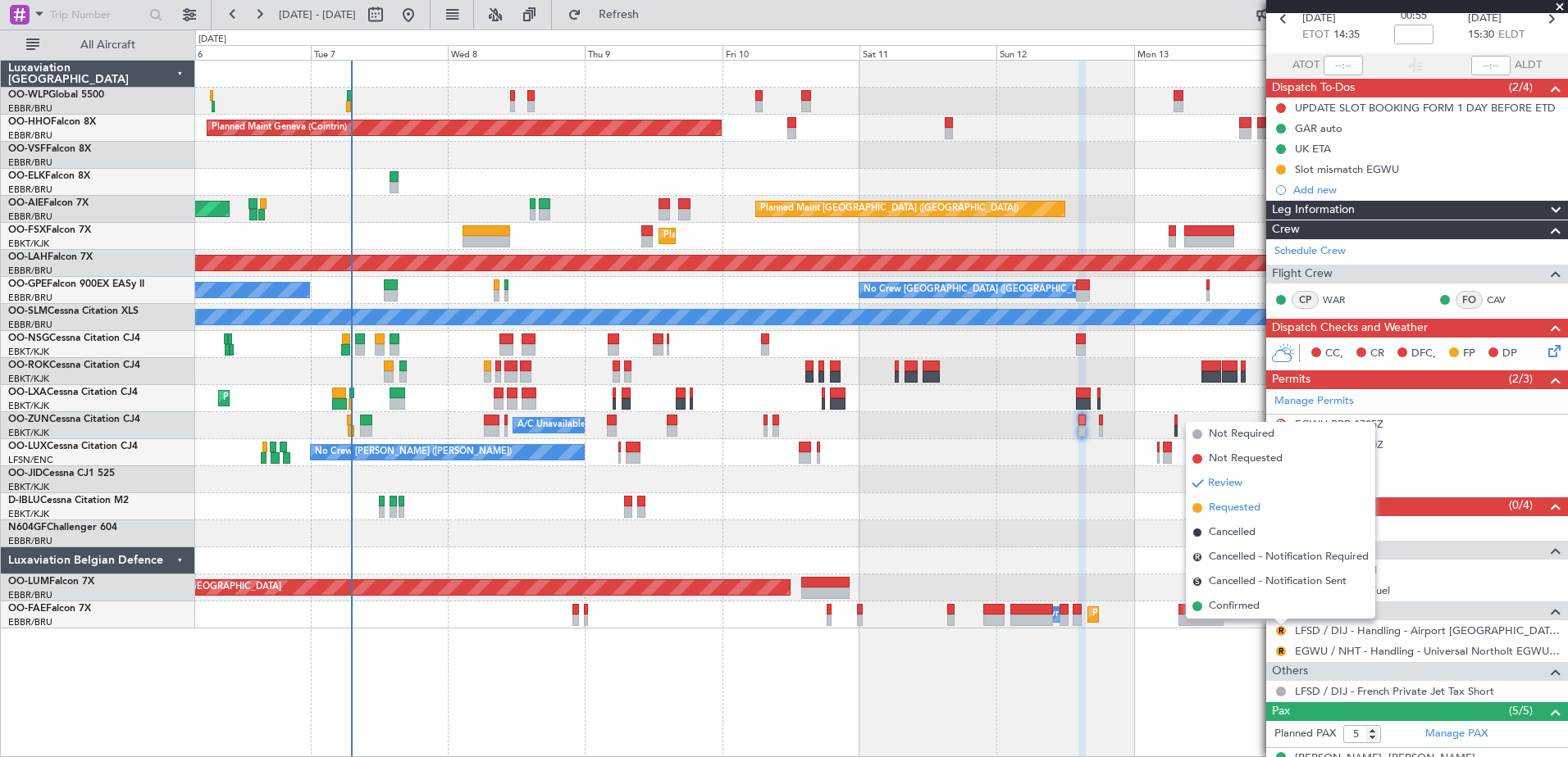
click at [1232, 510] on span "Requested" at bounding box center [1234, 508] width 51 height 16
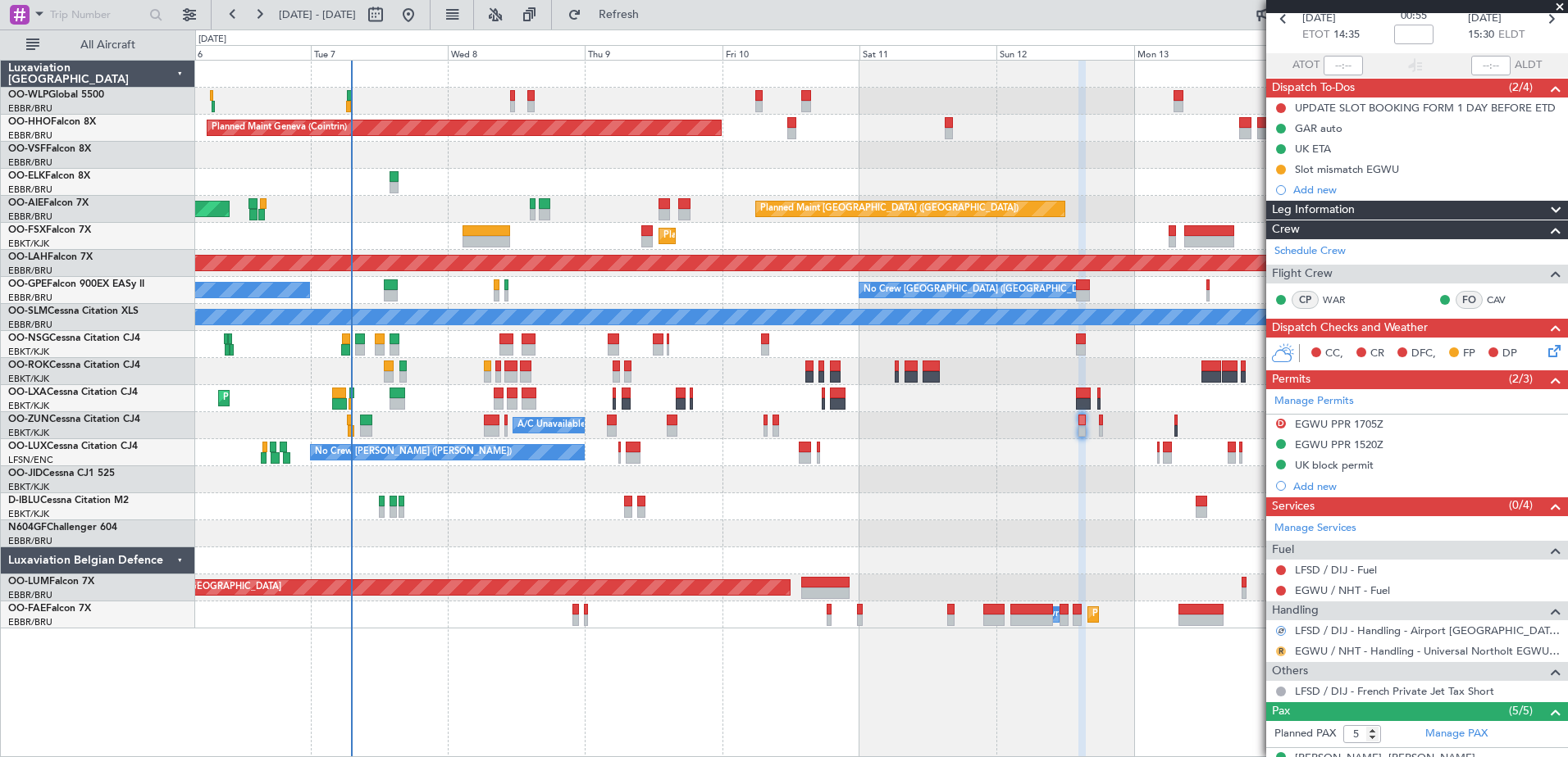
click at [1281, 651] on button "R" at bounding box center [1281, 651] width 10 height 10
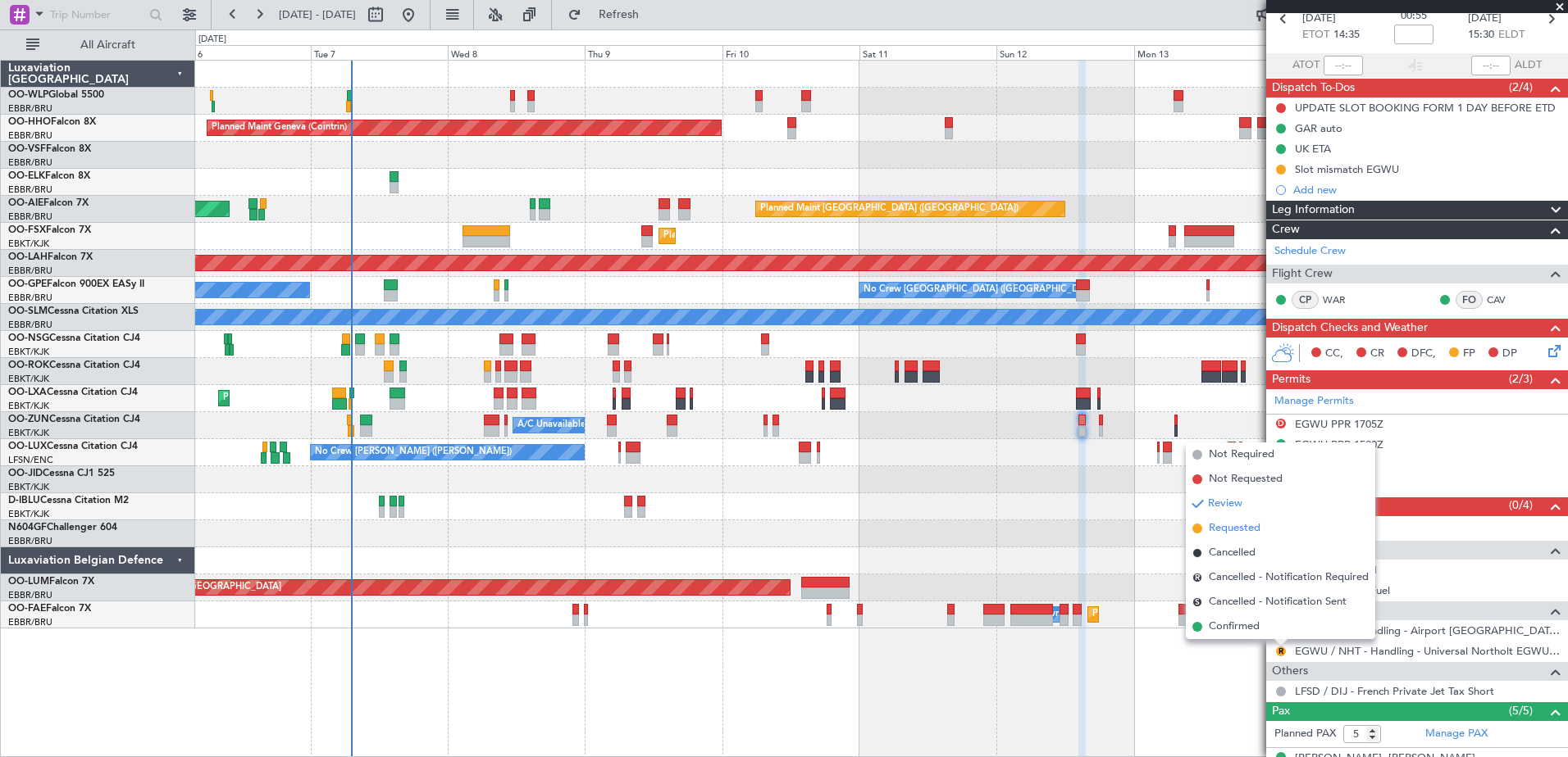
click at [1235, 536] on span "Requested" at bounding box center [1234, 529] width 51 height 16
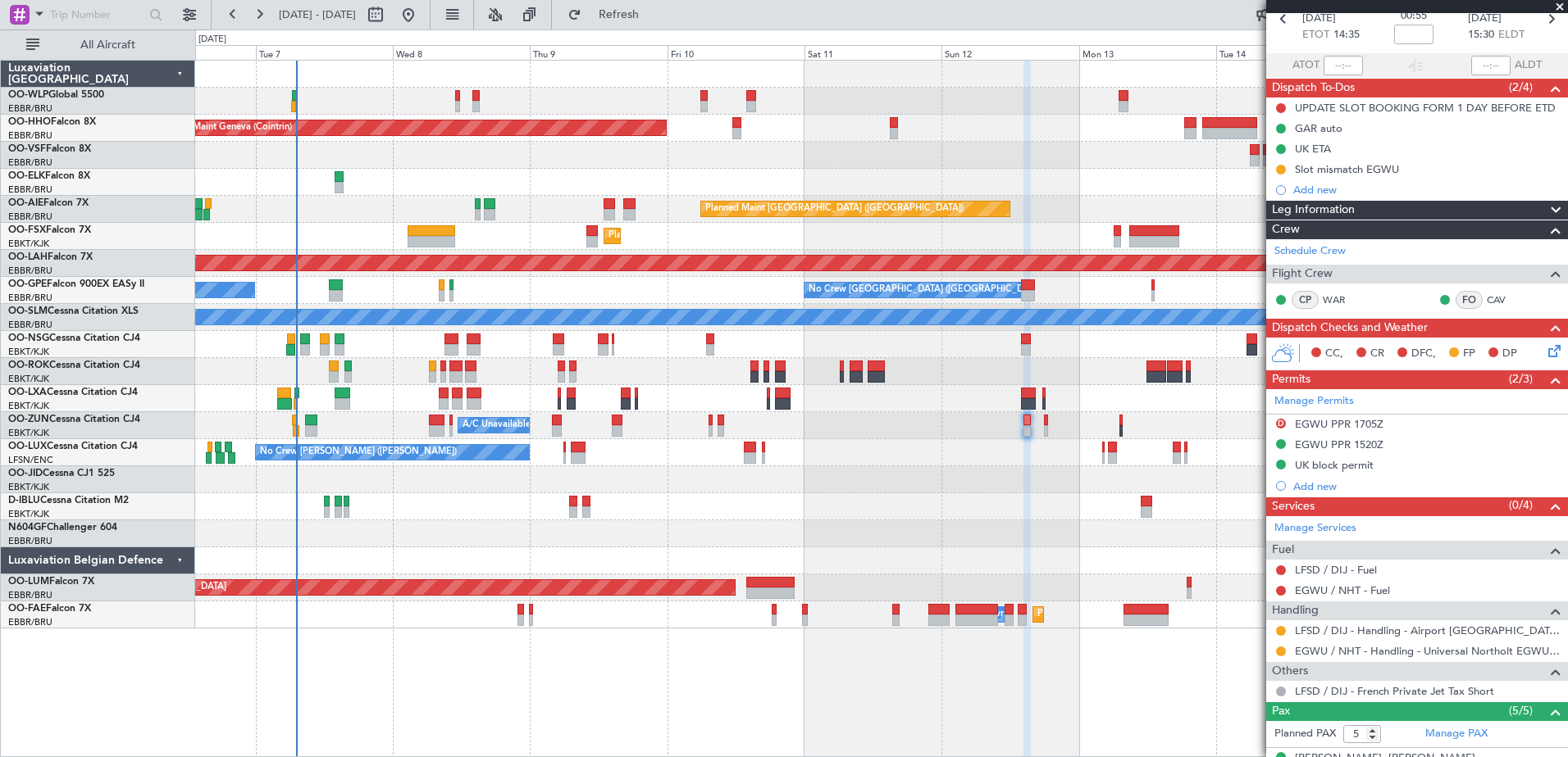
click at [769, 155] on div at bounding box center [881, 155] width 1372 height 27
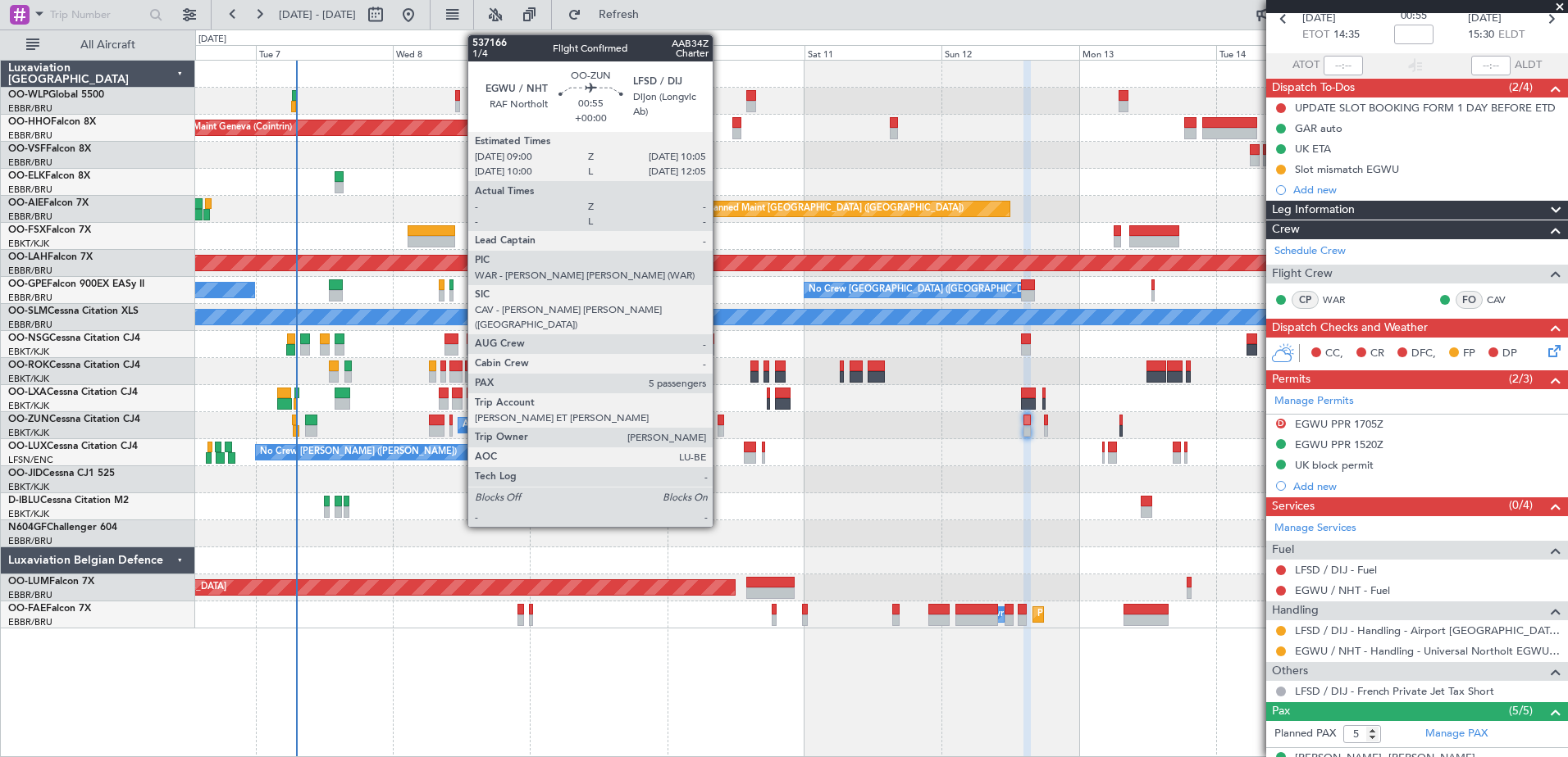
click at [720, 429] on div at bounding box center [720, 431] width 6 height 12
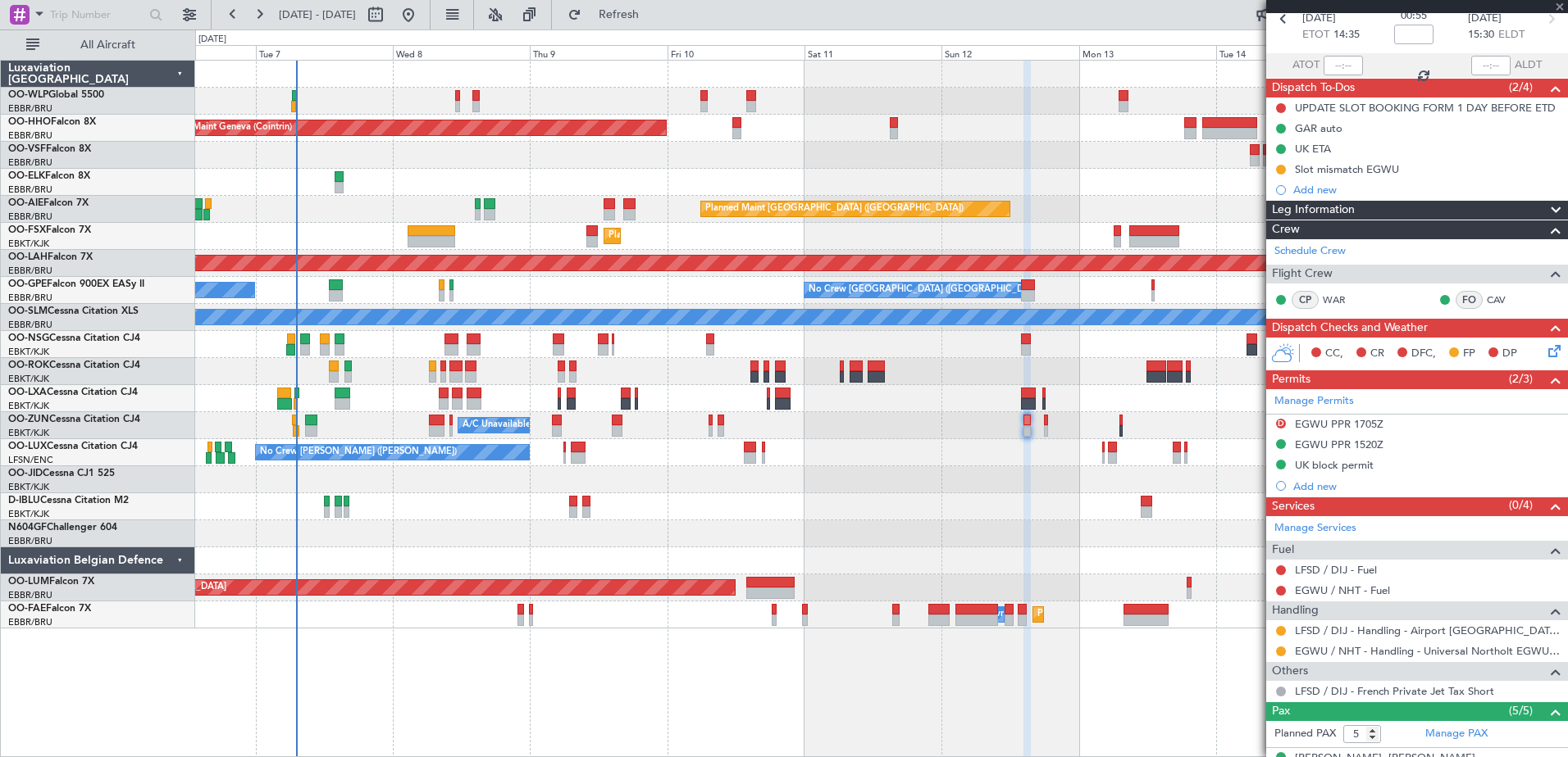
scroll to position [0, 0]
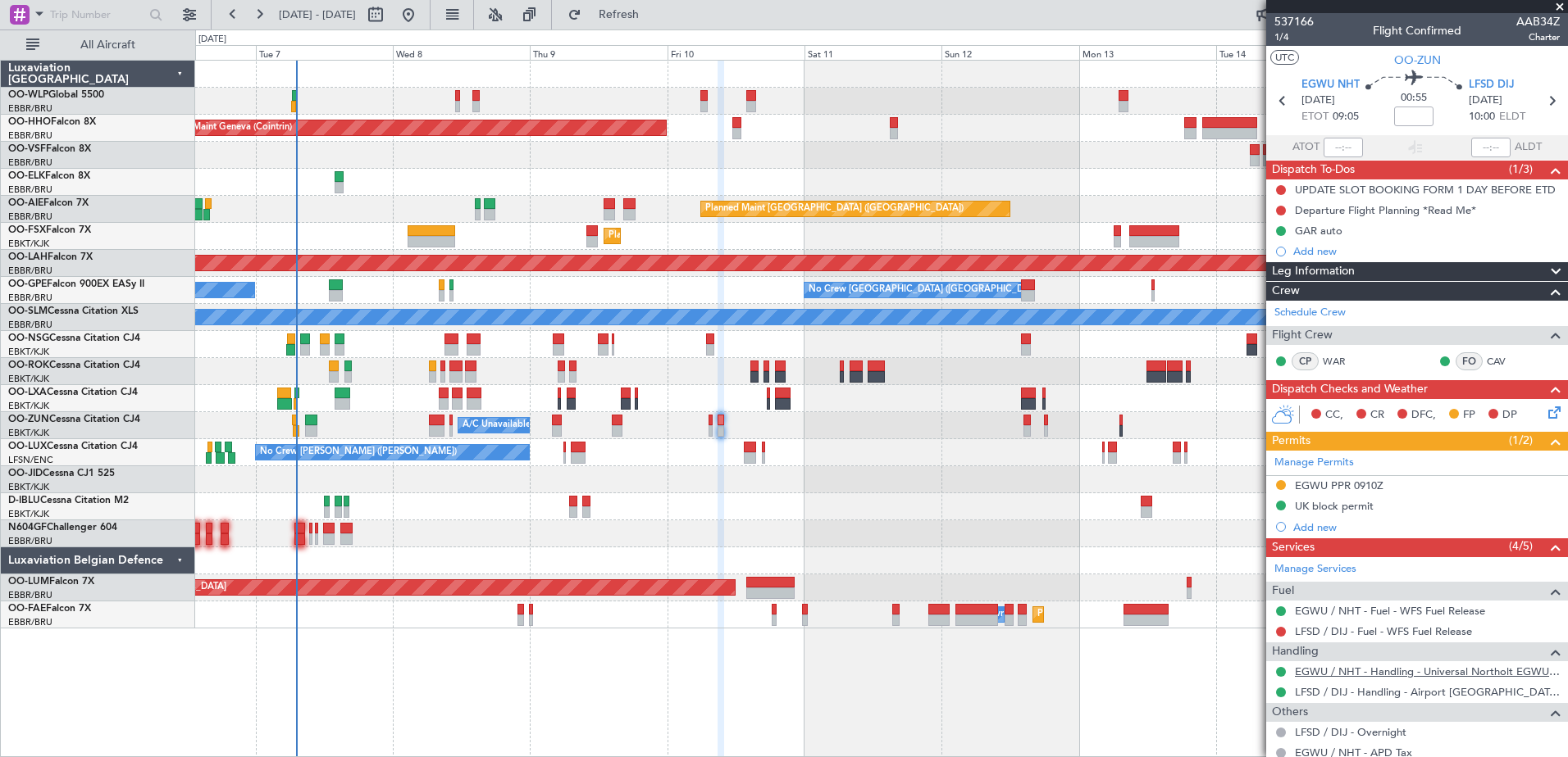
click at [1326, 673] on link "EGWU / NHT - Handling - Universal Northolt EGWU / NHT" at bounding box center [1427, 671] width 264 height 14
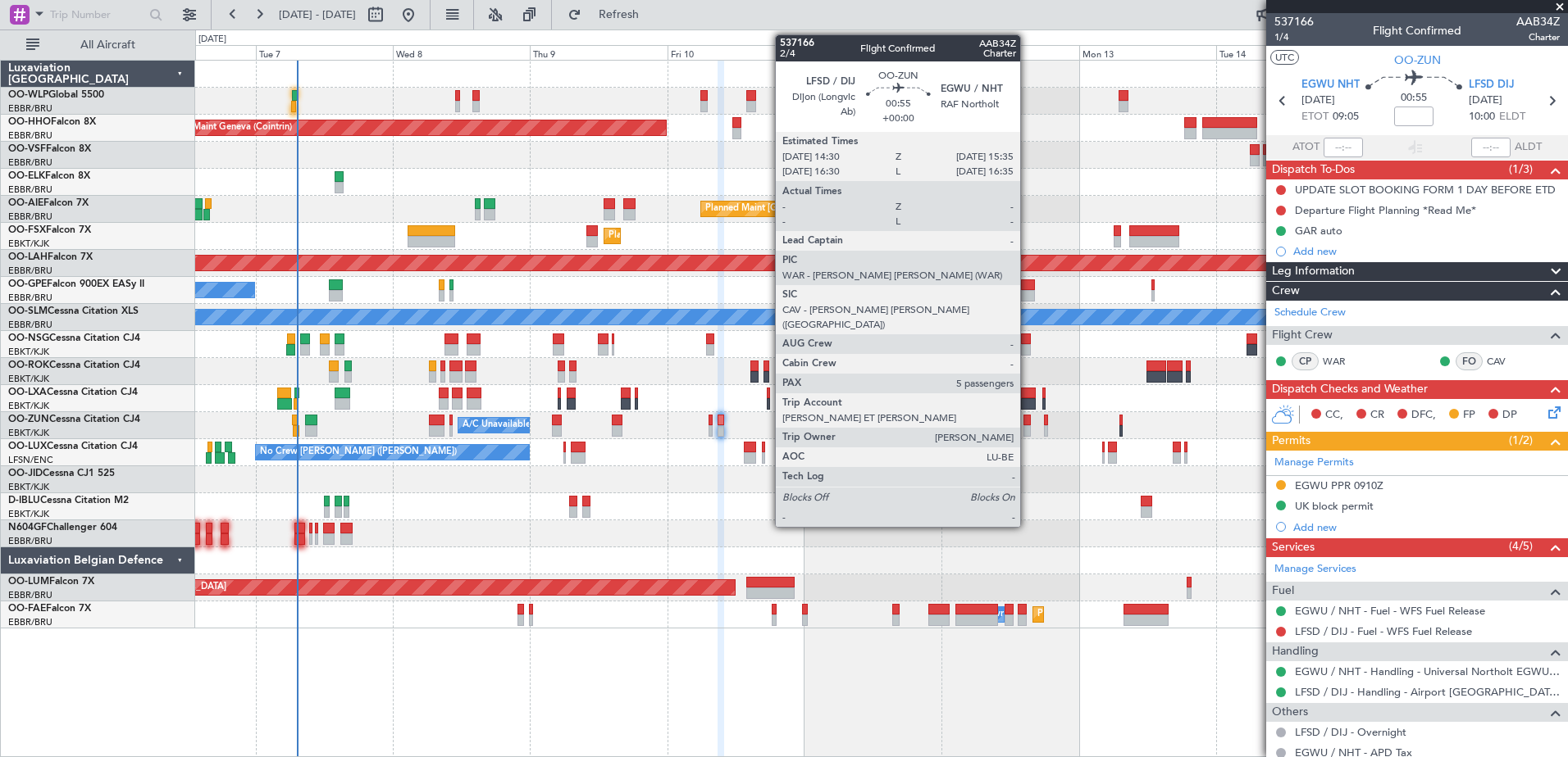
click at [1027, 435] on div at bounding box center [1026, 431] width 6 height 12
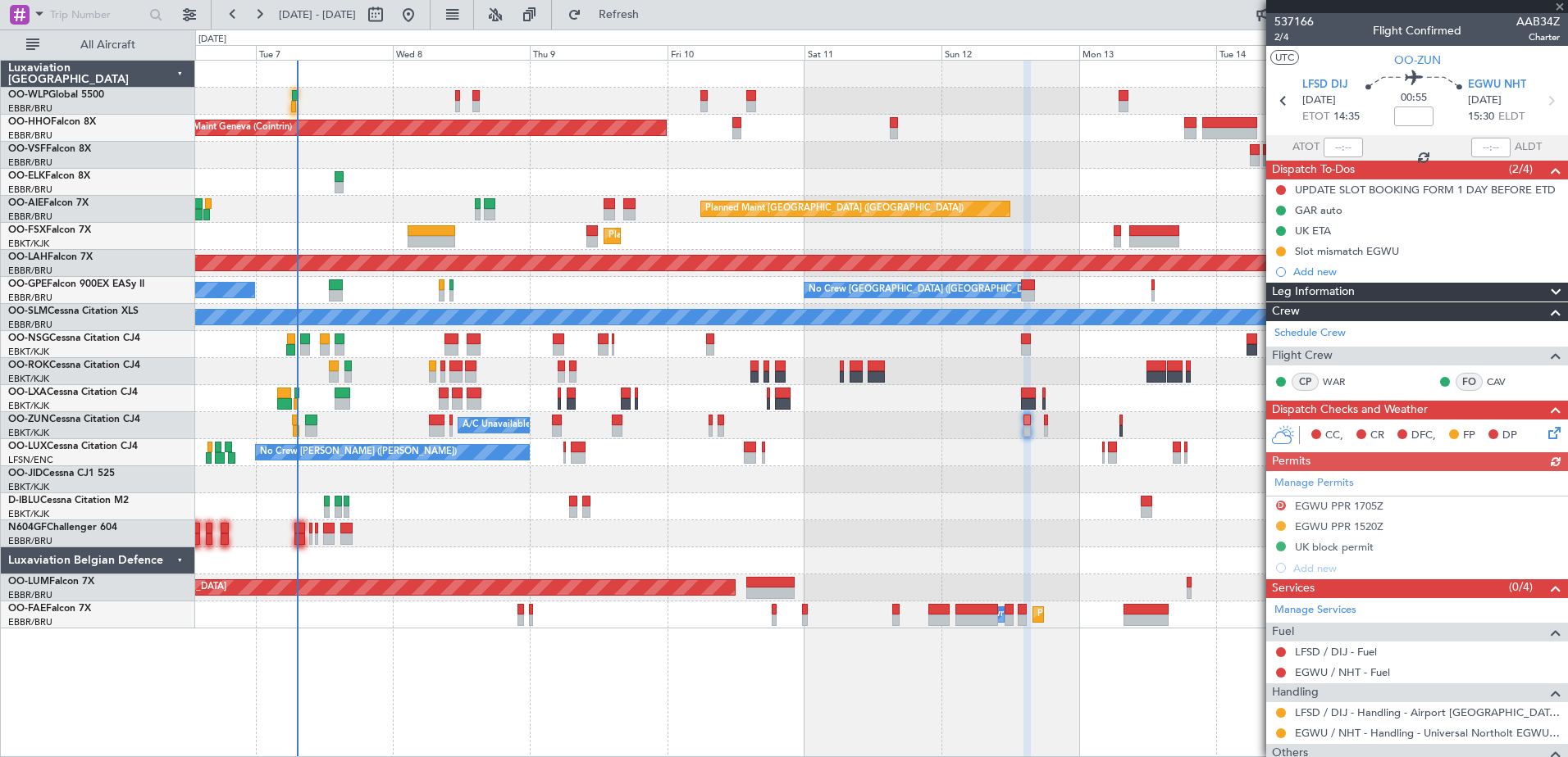
scroll to position [82, 0]
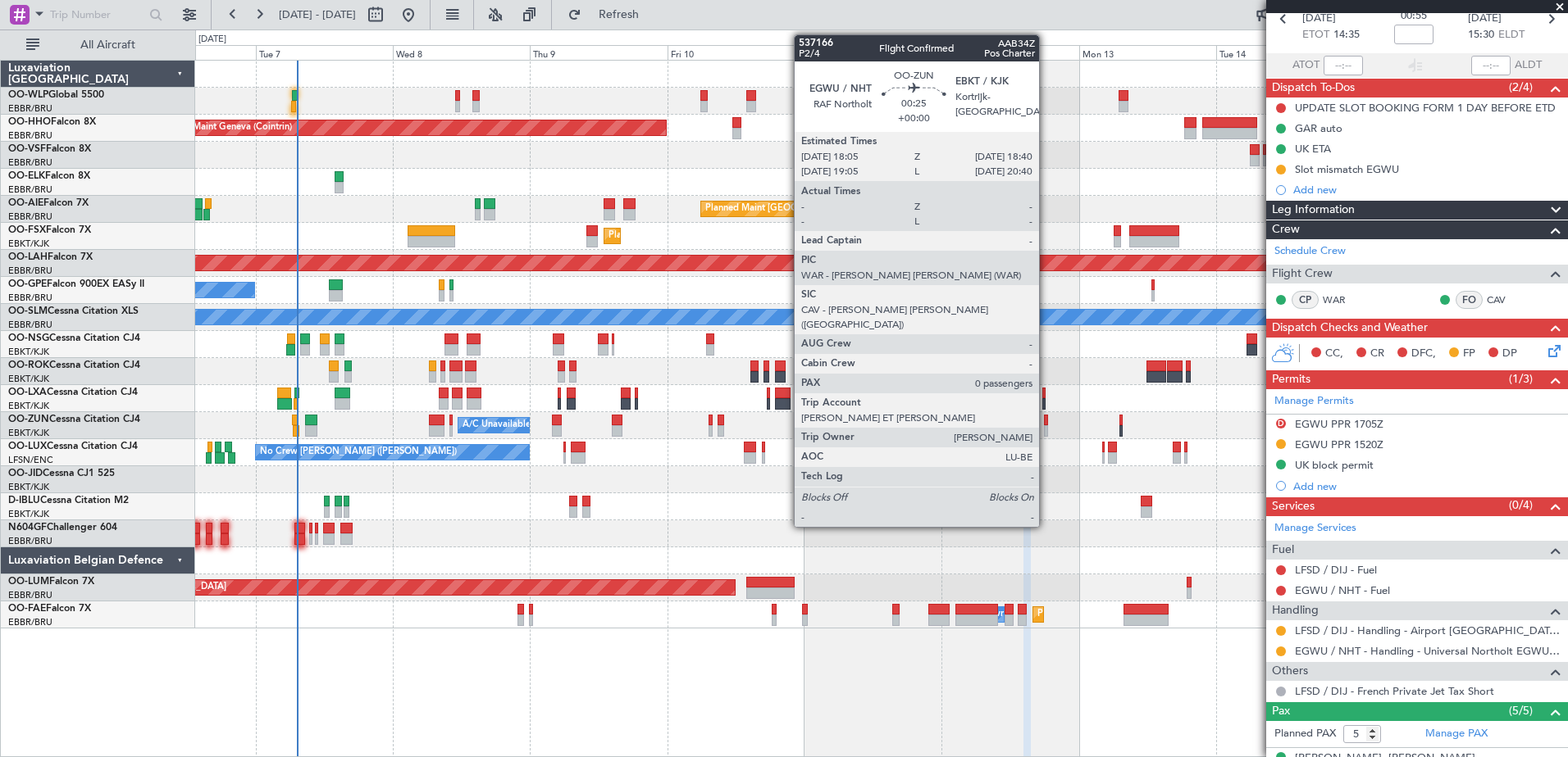
click at [1046, 431] on div at bounding box center [1046, 431] width 5 height 12
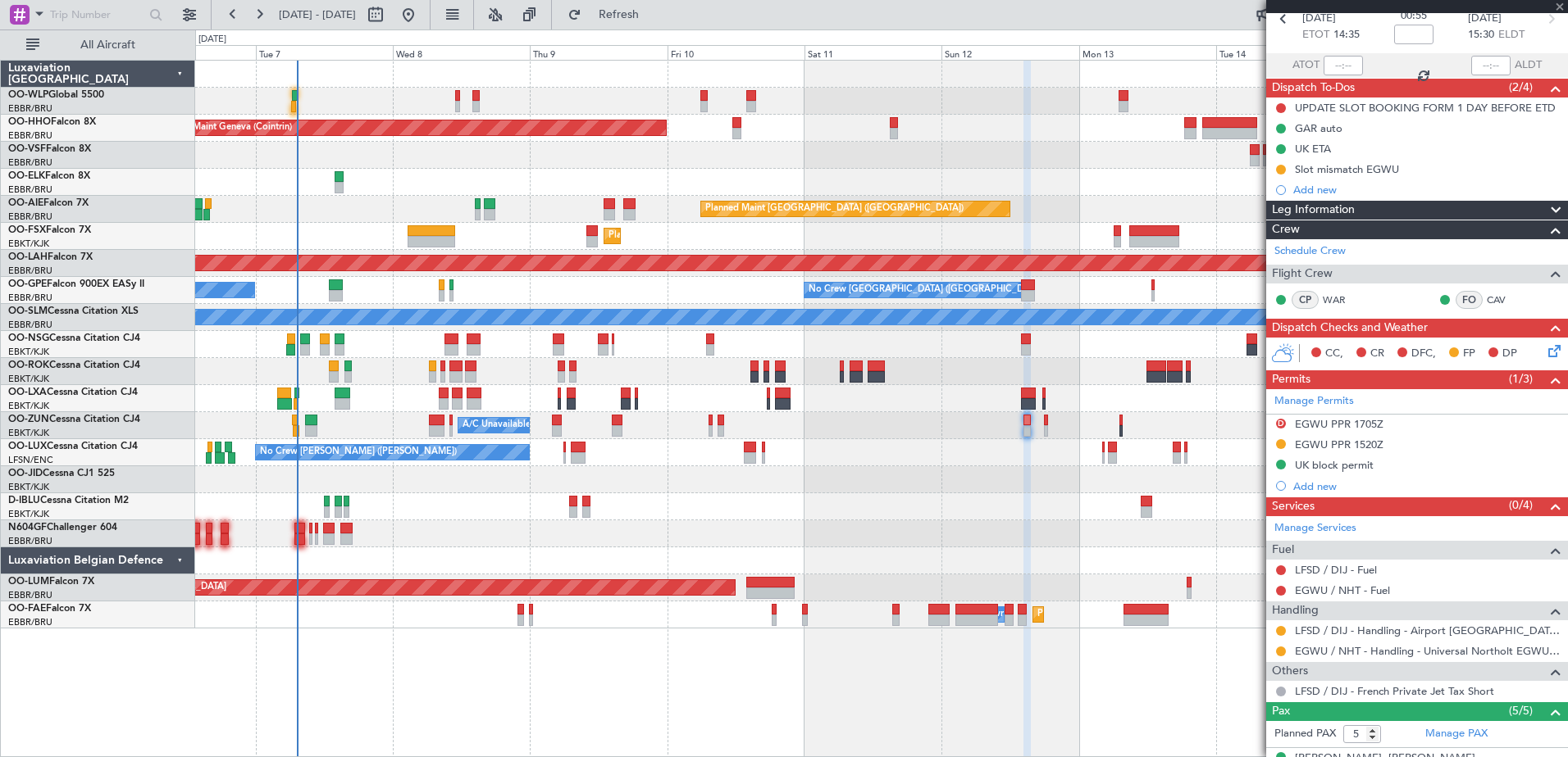
type input "0"
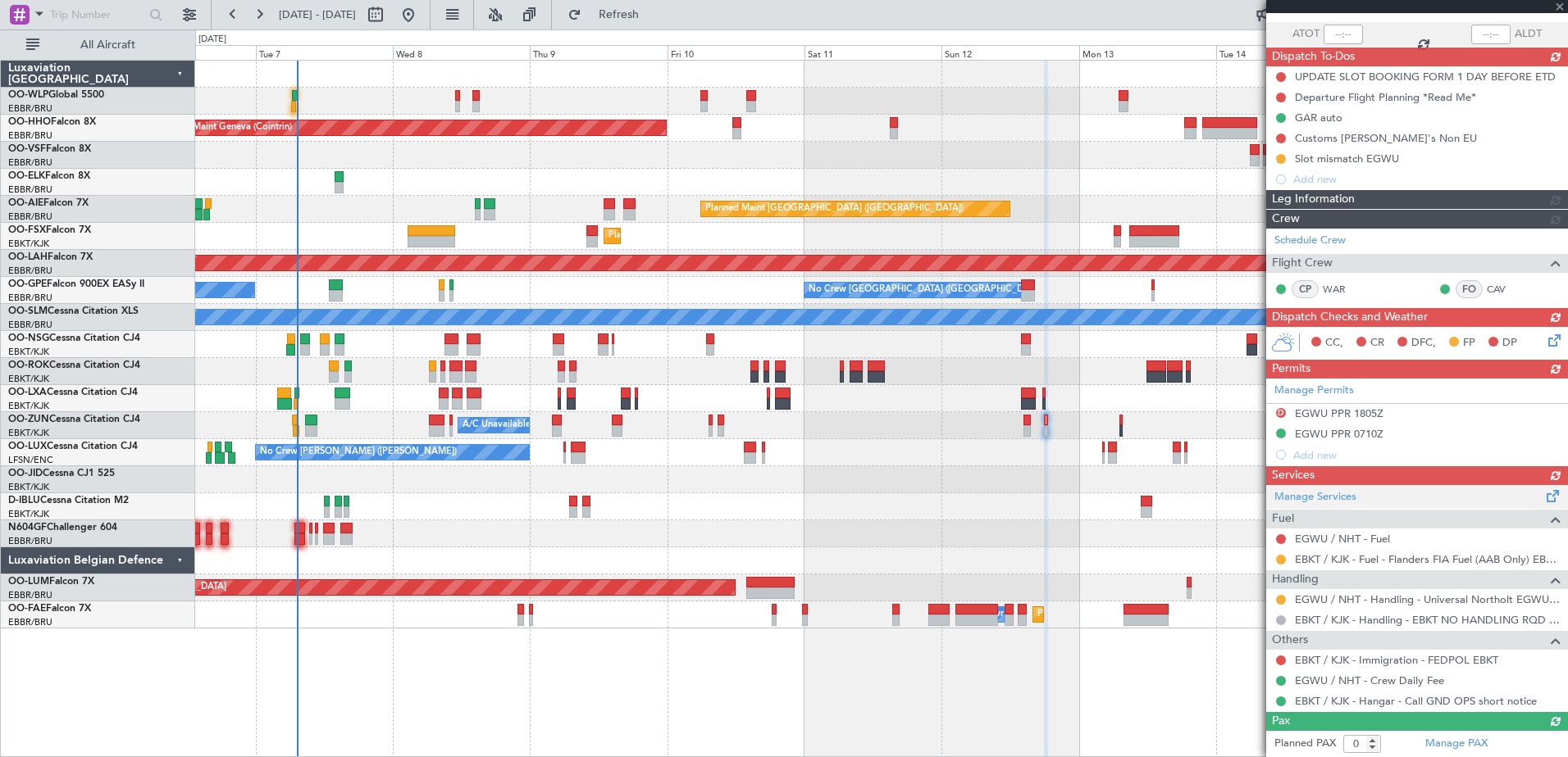
scroll to position [32, 0]
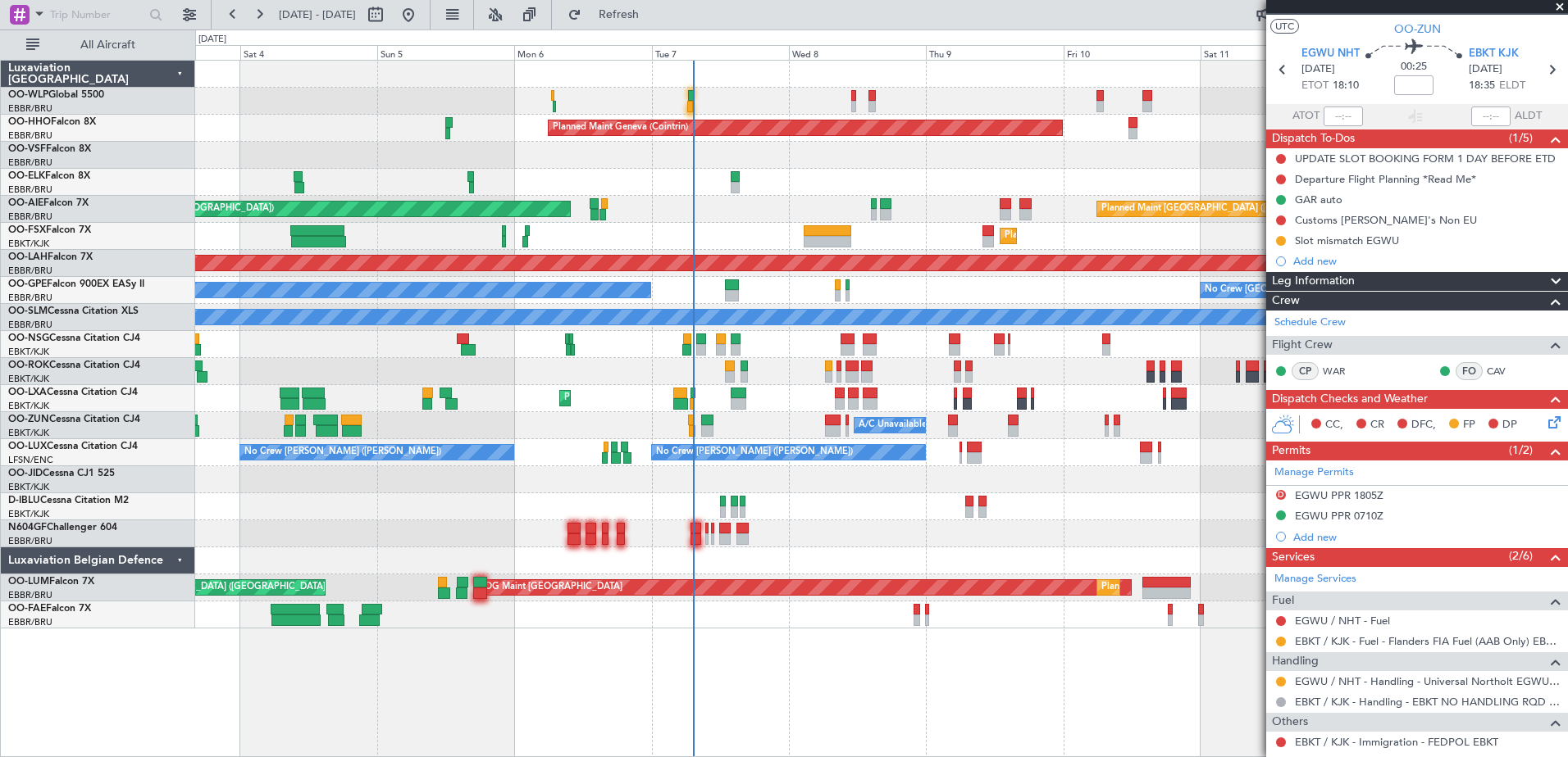
click at [838, 546] on div at bounding box center [881, 534] width 1372 height 27
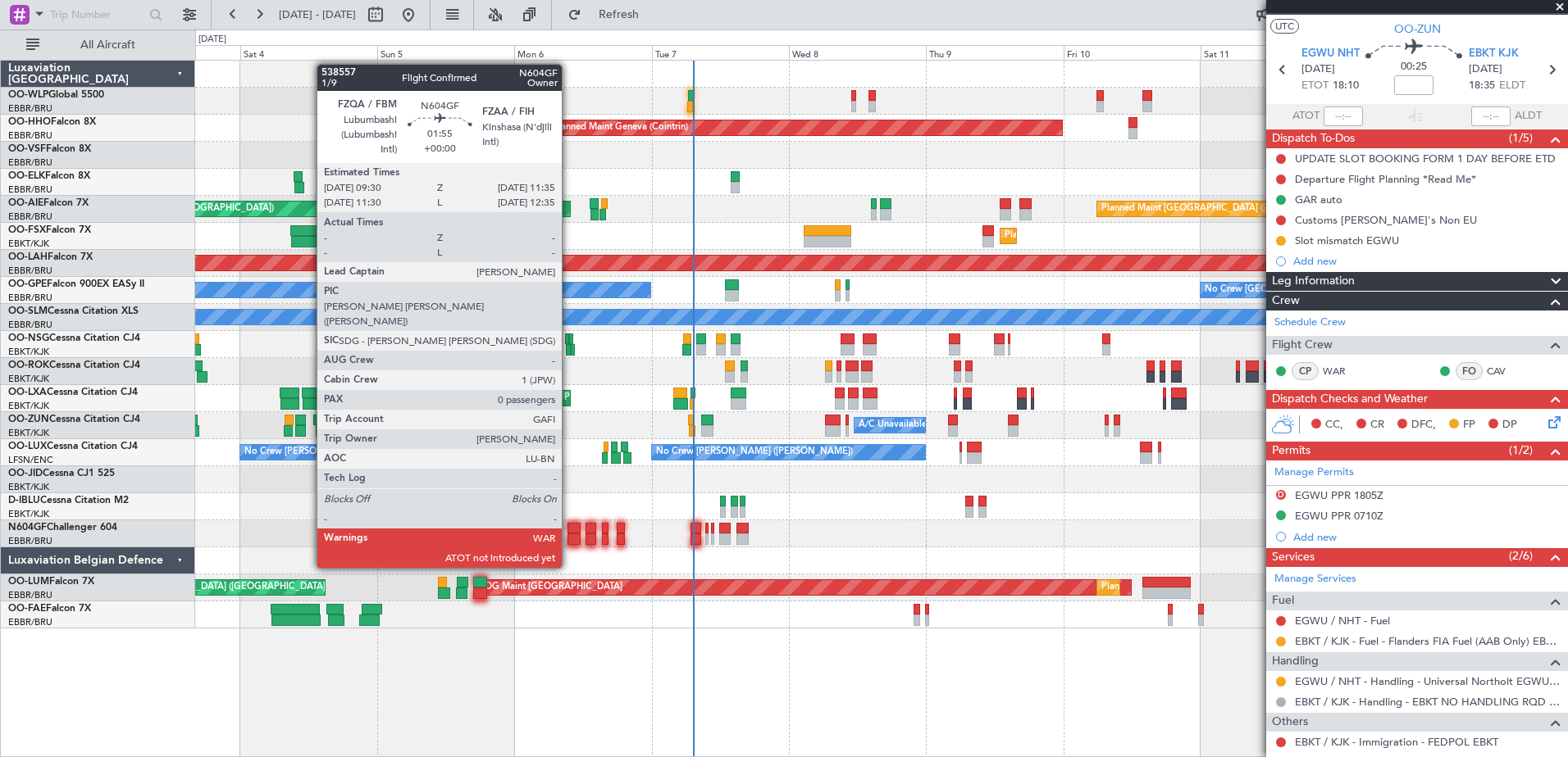
click at [569, 537] on div at bounding box center [574, 539] width 13 height 12
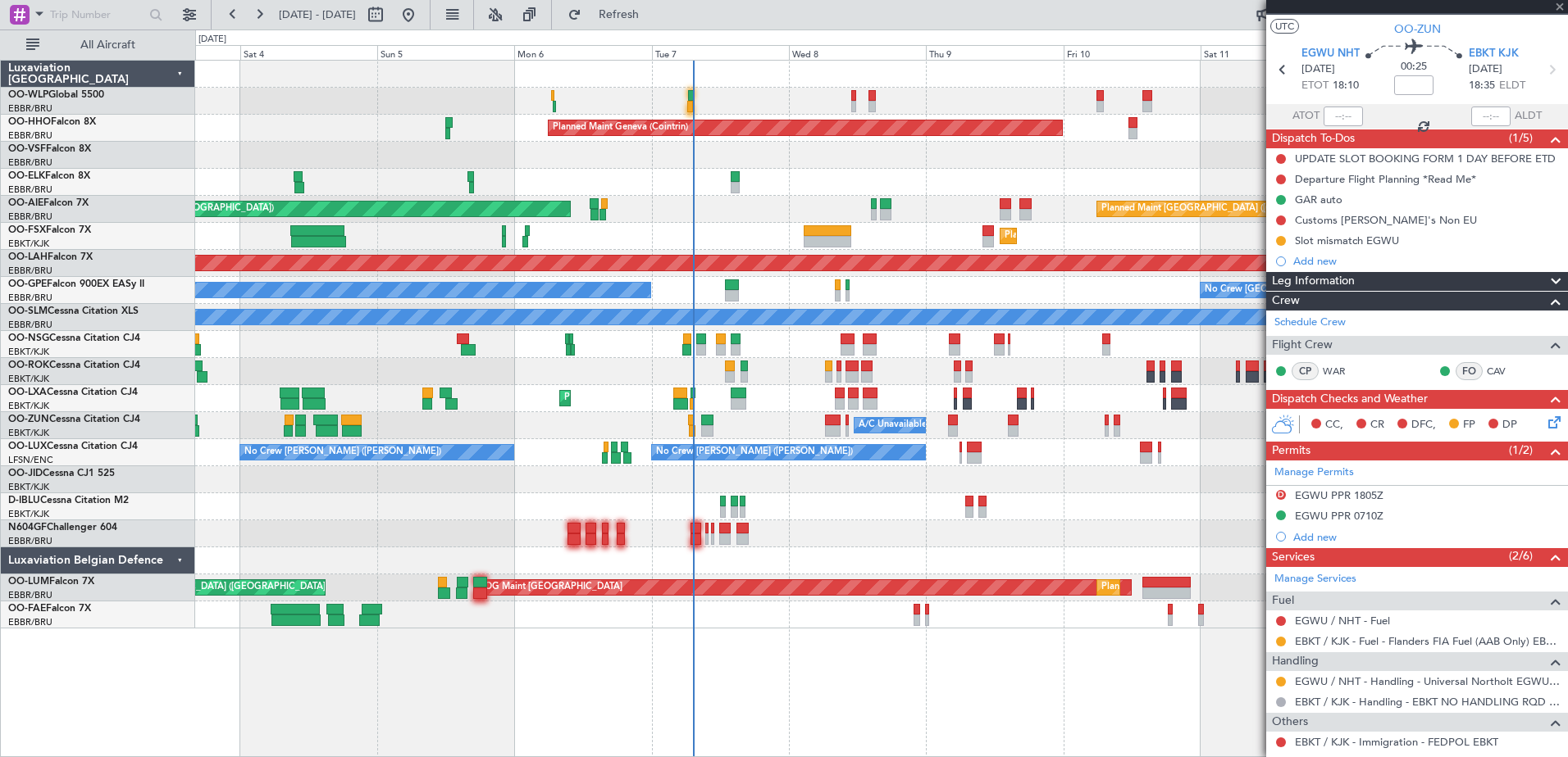
scroll to position [0, 0]
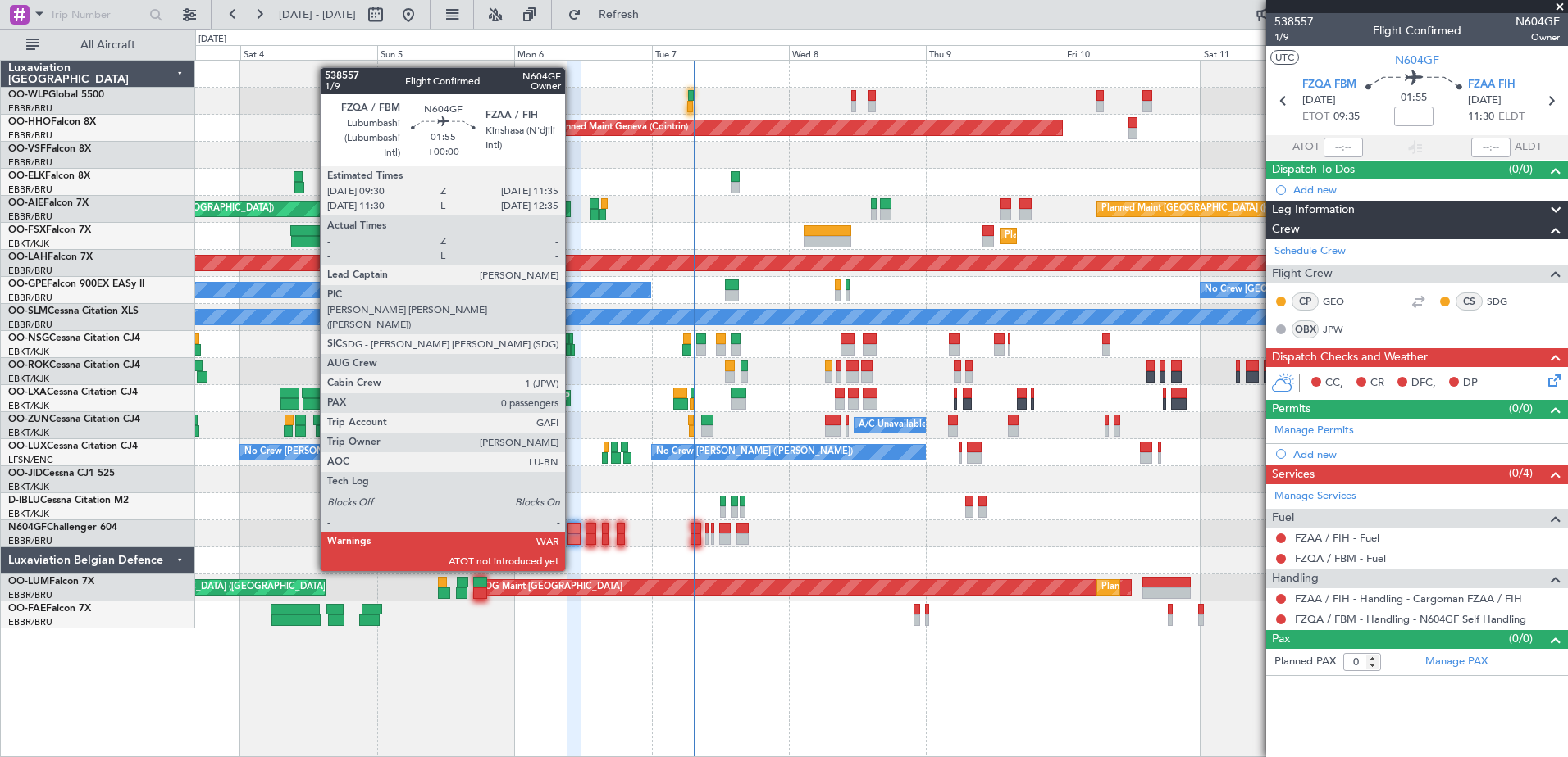
click at [572, 540] on div at bounding box center [574, 539] width 13 height 12
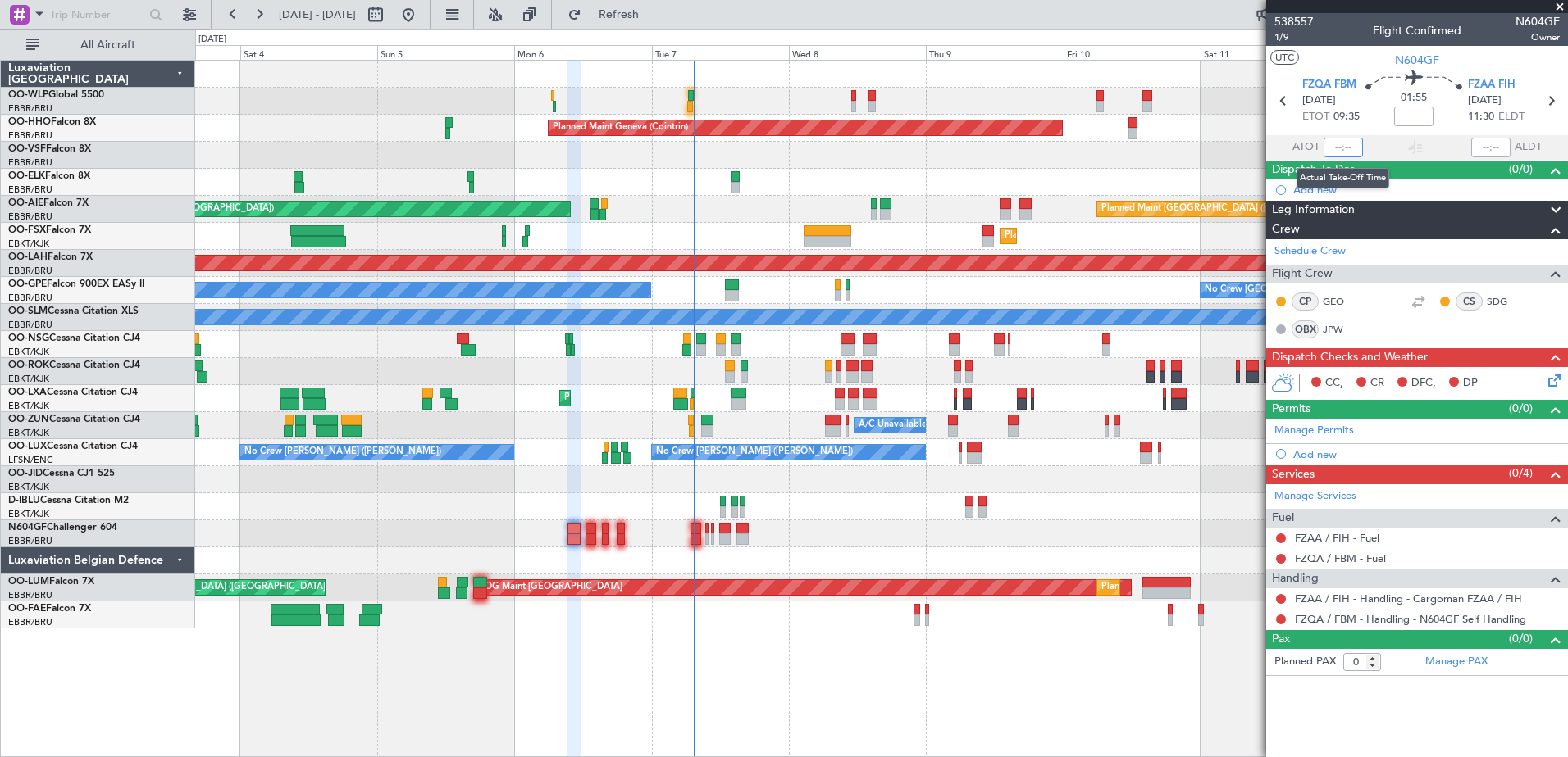
click at [1336, 142] on input "text" at bounding box center [1343, 148] width 40 height 20
type input "09:25"
click at [1283, 539] on button at bounding box center [1281, 538] width 10 height 10
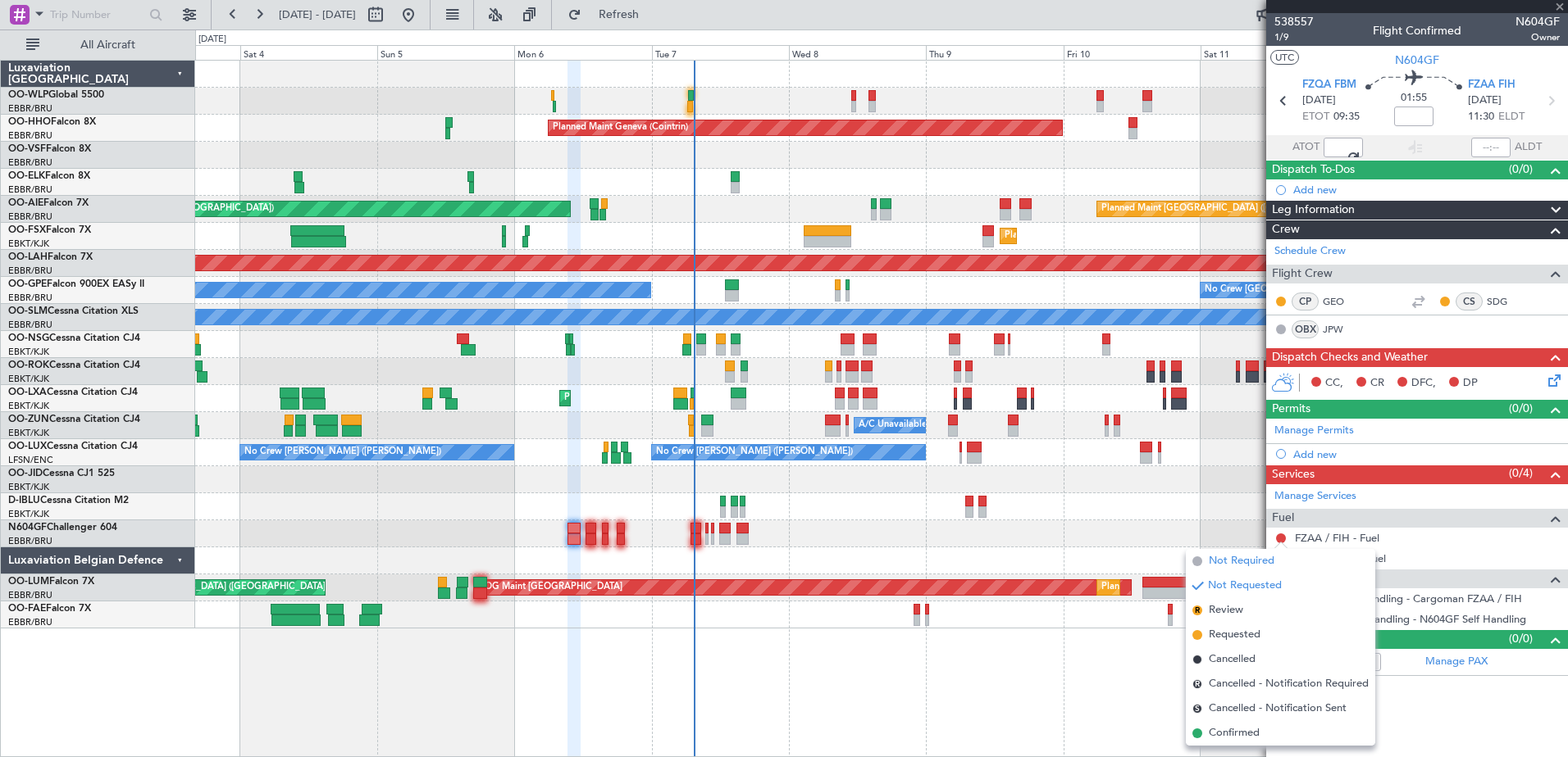
click at [1225, 555] on span "Not Required" at bounding box center [1241, 561] width 66 height 16
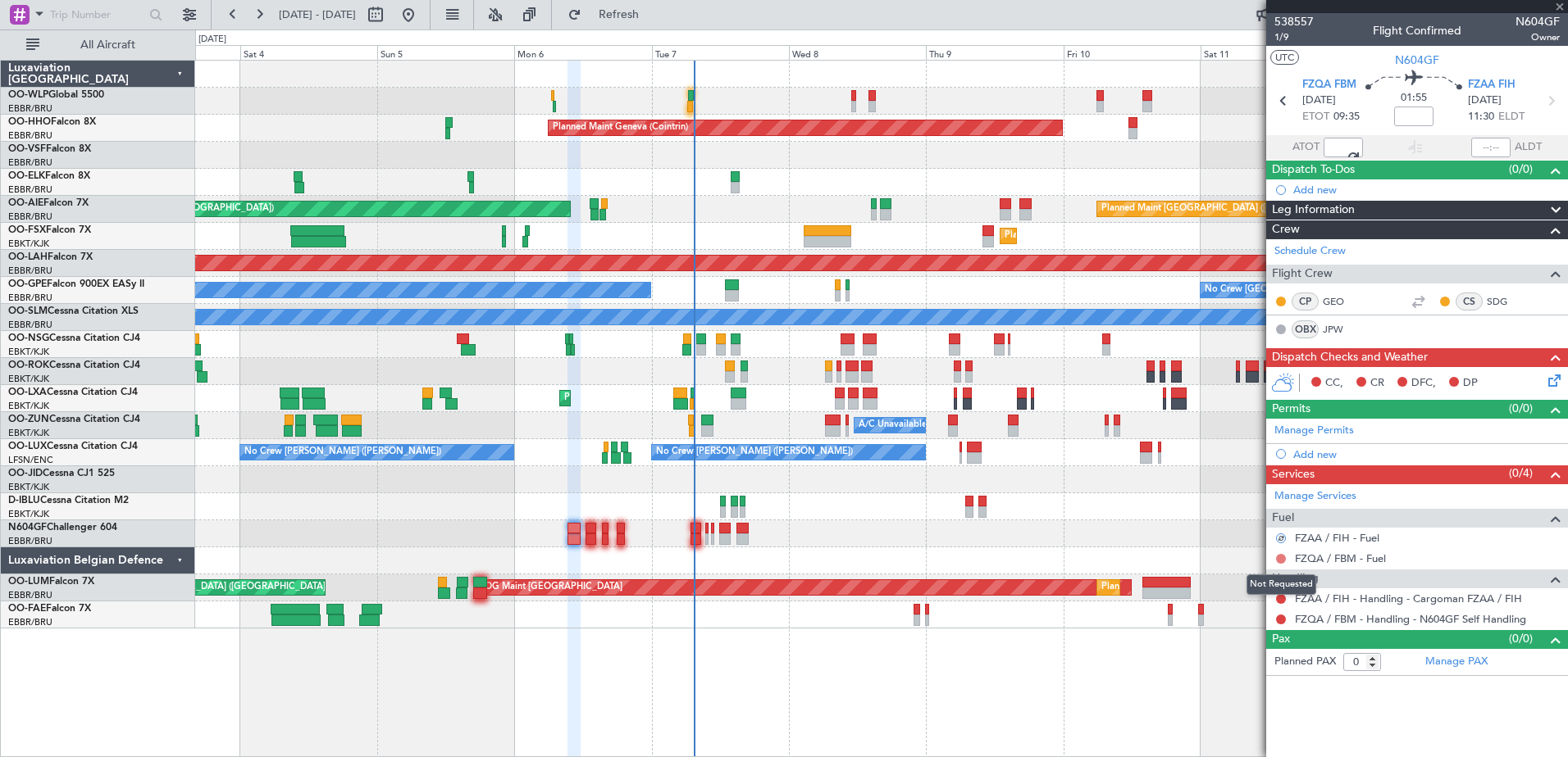
click at [1276, 557] on button at bounding box center [1281, 559] width 10 height 10
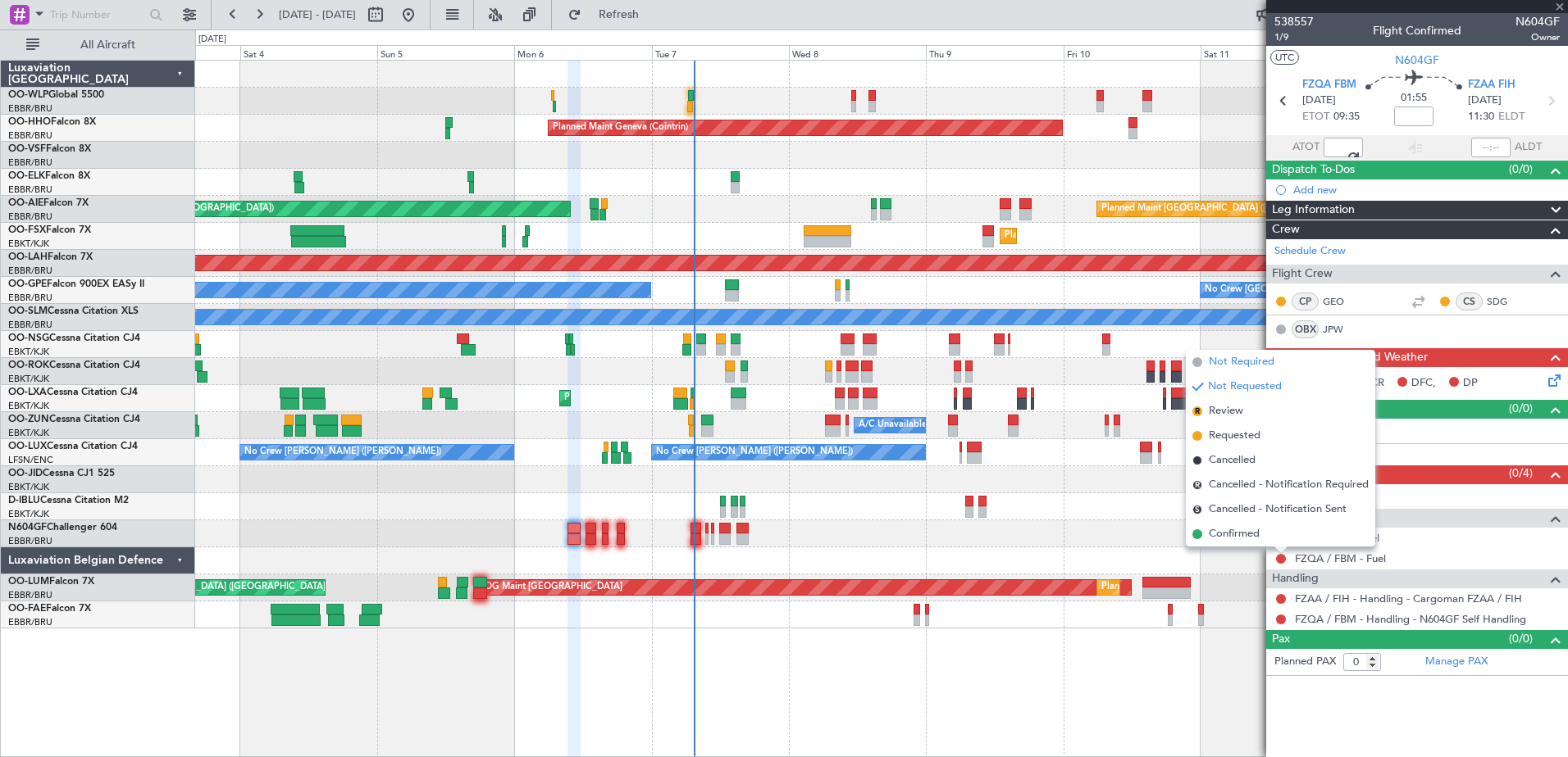
click at [1259, 363] on span "Not Required" at bounding box center [1241, 362] width 66 height 16
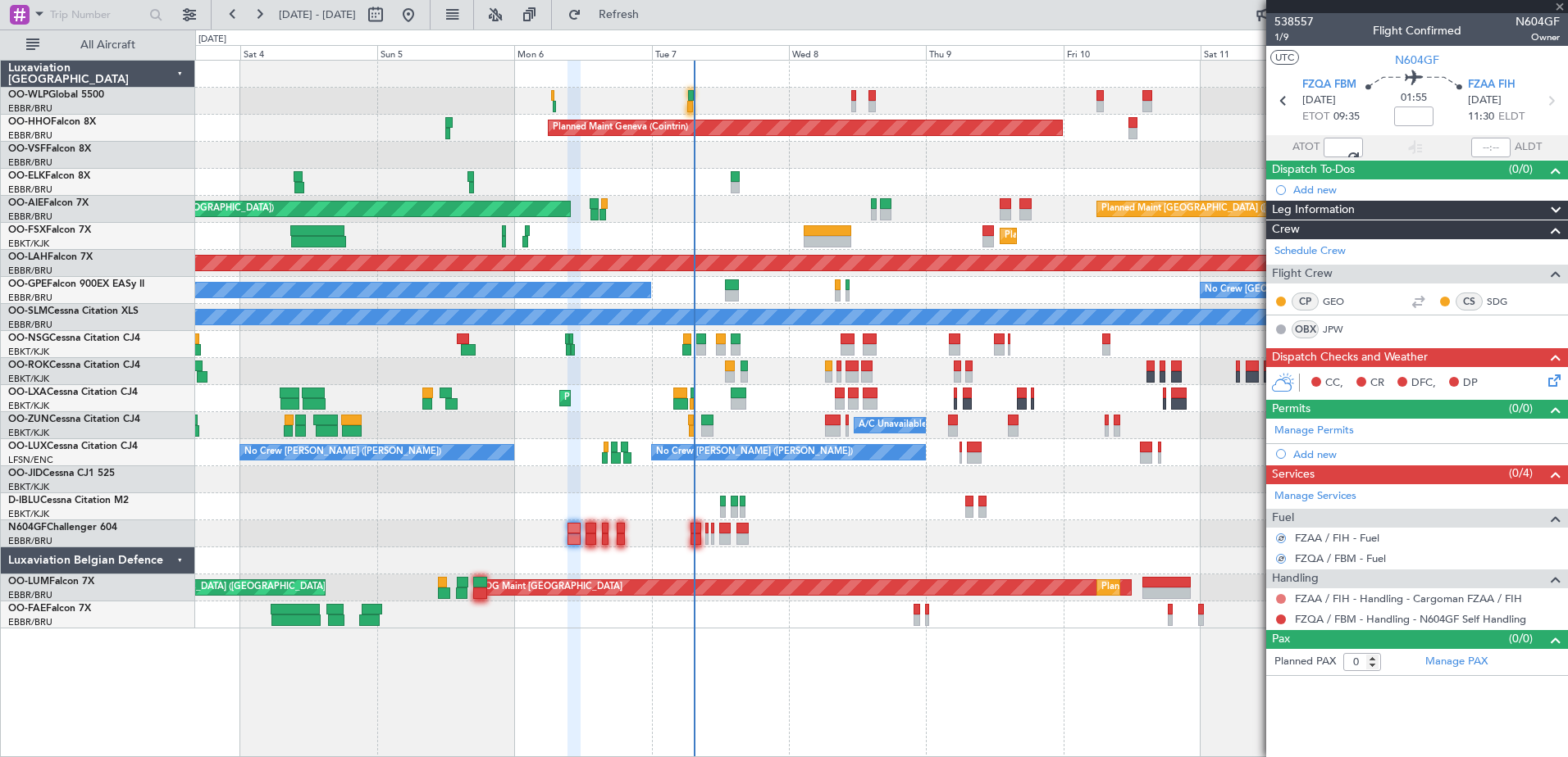
click at [1281, 595] on button at bounding box center [1281, 599] width 10 height 10
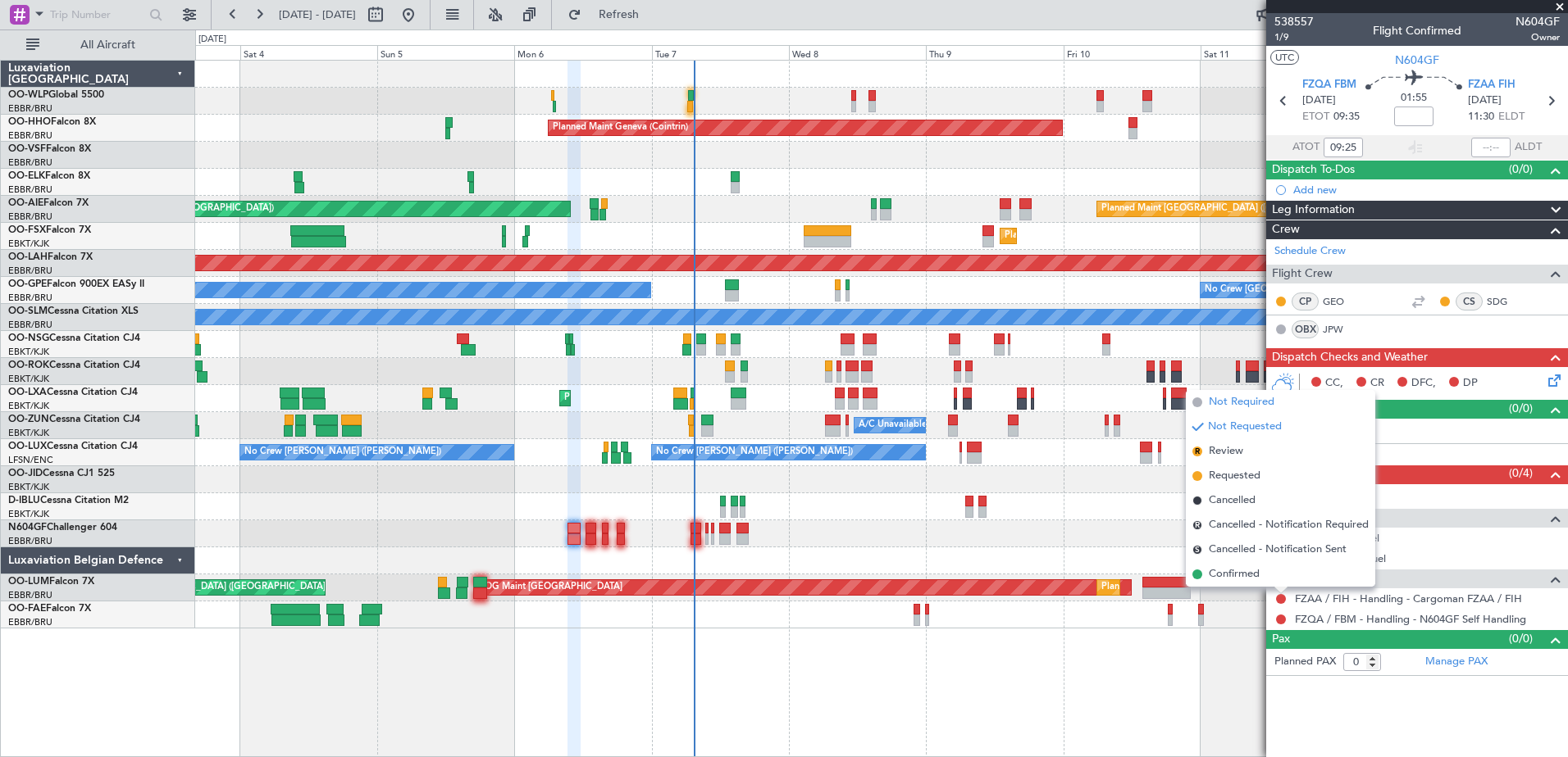
click at [1253, 404] on span "Not Required" at bounding box center [1241, 402] width 66 height 16
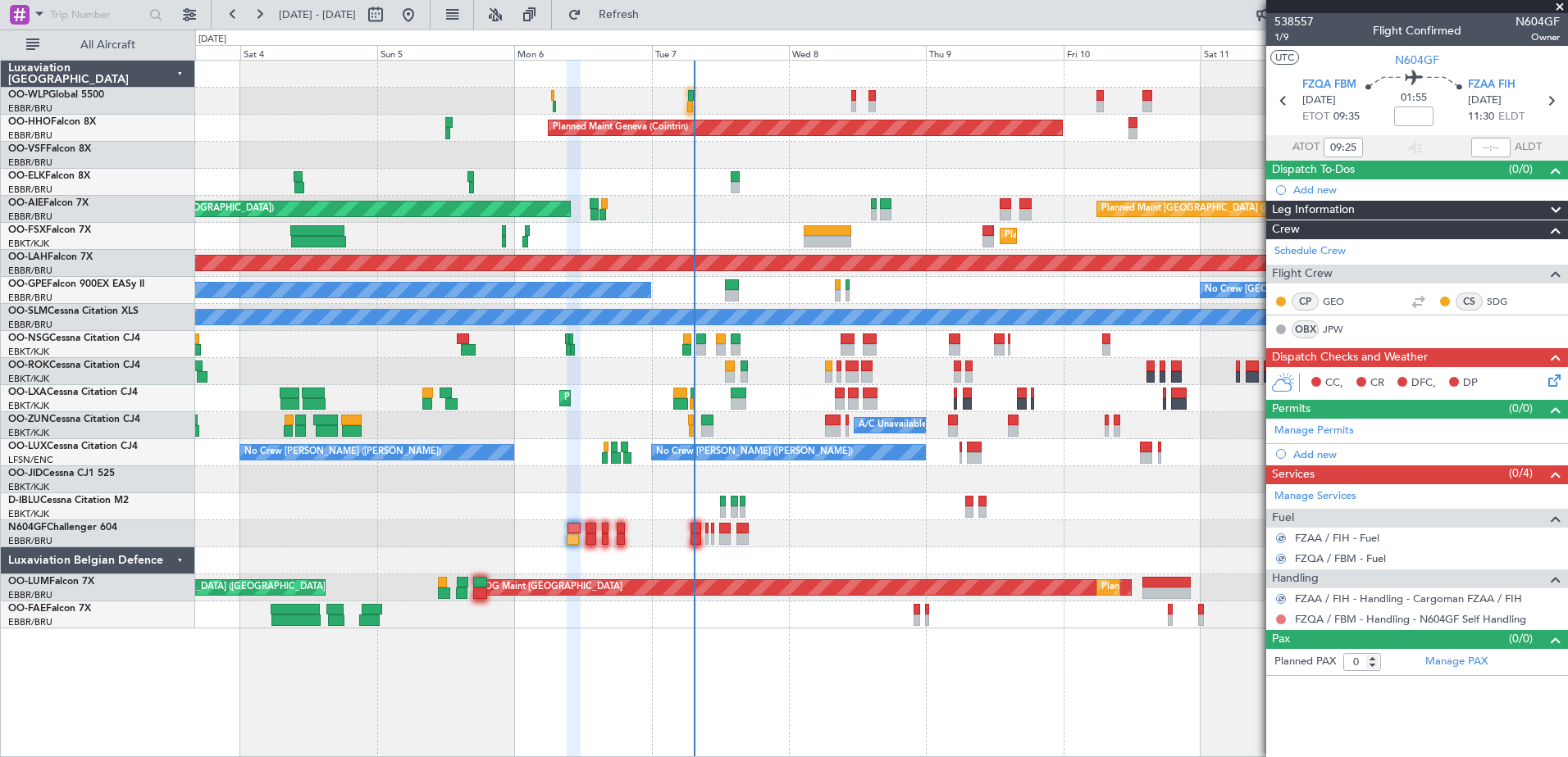
click at [1281, 618] on button at bounding box center [1281, 619] width 10 height 10
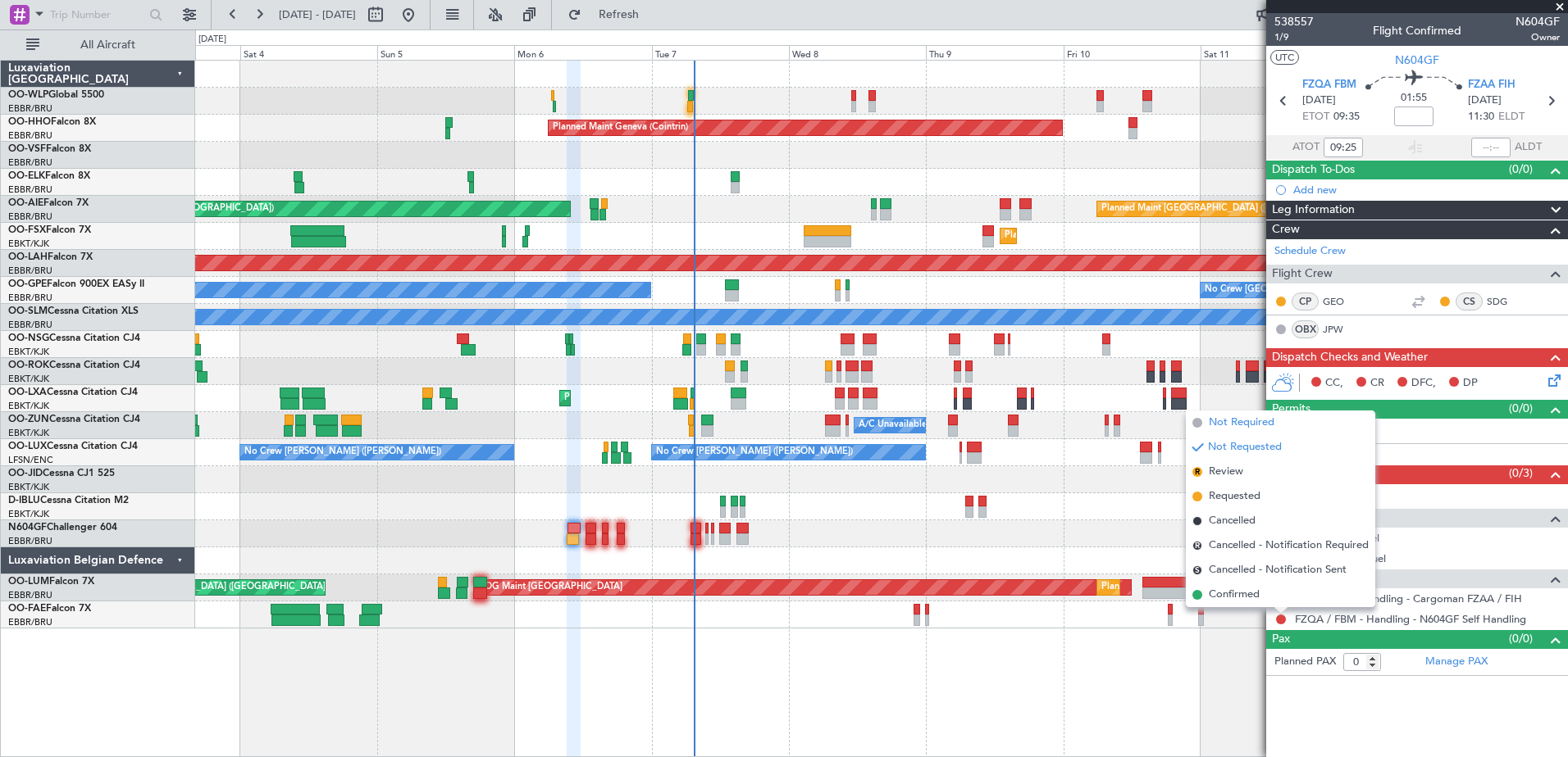
click at [1256, 423] on span "Not Required" at bounding box center [1241, 423] width 66 height 16
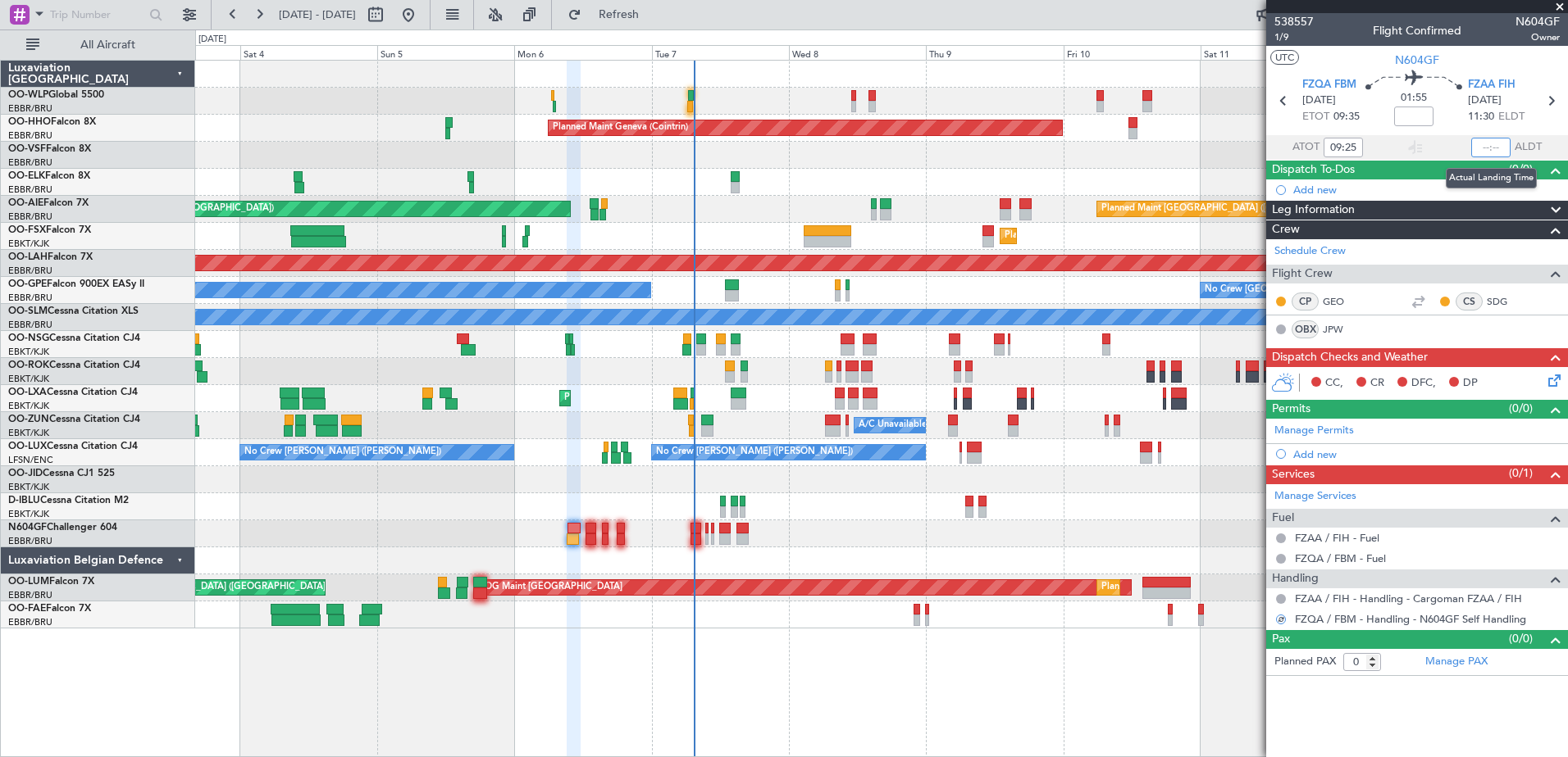
click at [1480, 148] on input "text" at bounding box center [1491, 148] width 40 height 20
type input "11:58"
click at [1558, 380] on icon at bounding box center [1552, 378] width 14 height 14
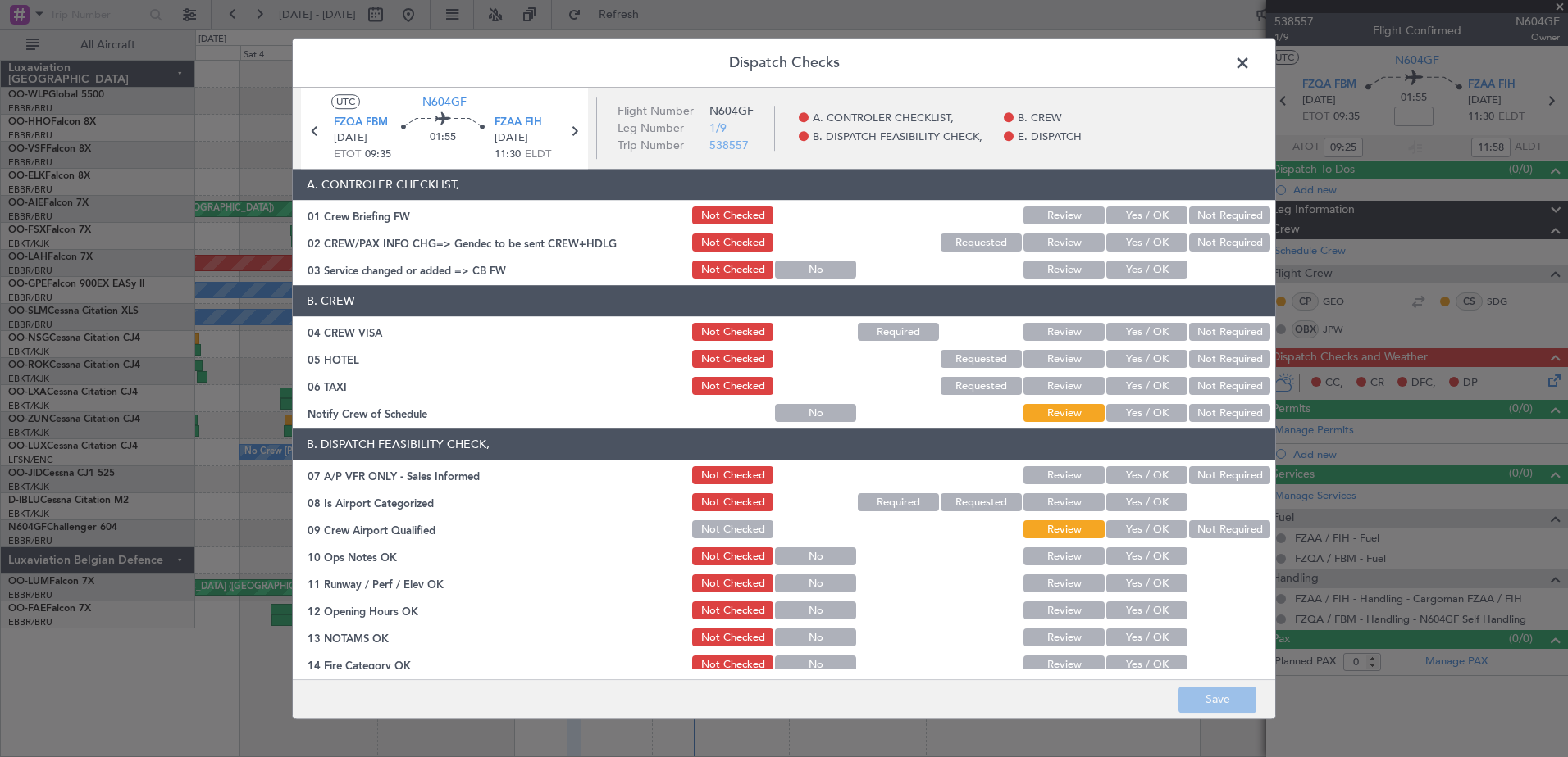
click at [1229, 210] on button "Not Required" at bounding box center [1229, 217] width 81 height 18
click at [1222, 237] on button "Not Required" at bounding box center [1229, 244] width 81 height 18
click at [1156, 265] on button "Yes / OK" at bounding box center [1147, 271] width 81 height 18
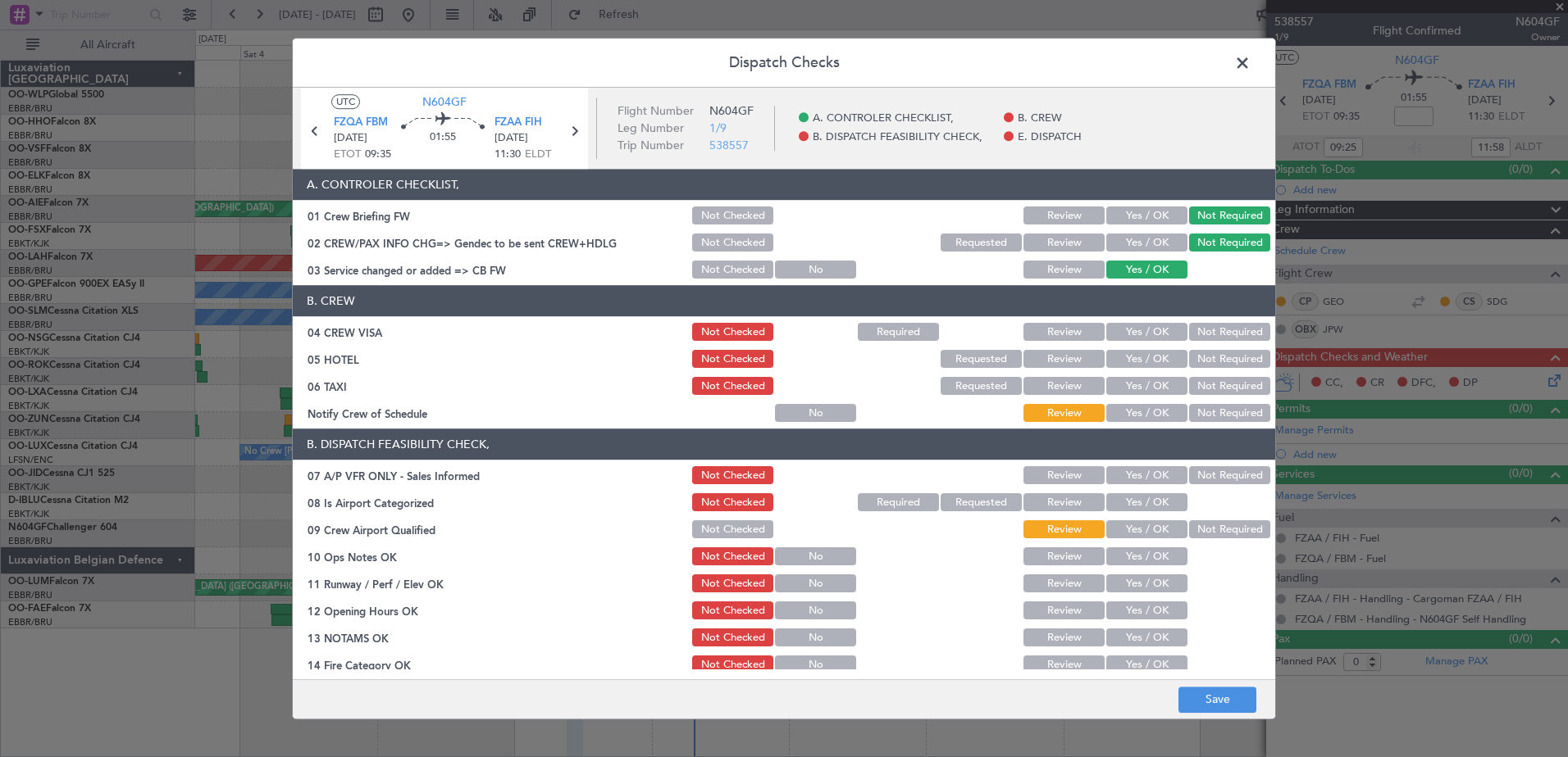
click at [1216, 330] on button "Not Required" at bounding box center [1229, 333] width 81 height 18
click at [1215, 362] on button "Not Required" at bounding box center [1229, 360] width 81 height 18
drag, startPoint x: 1217, startPoint y: 381, endPoint x: 1219, endPoint y: 390, distance: 9.2
click at [1217, 382] on button "Not Required" at bounding box center [1229, 387] width 81 height 18
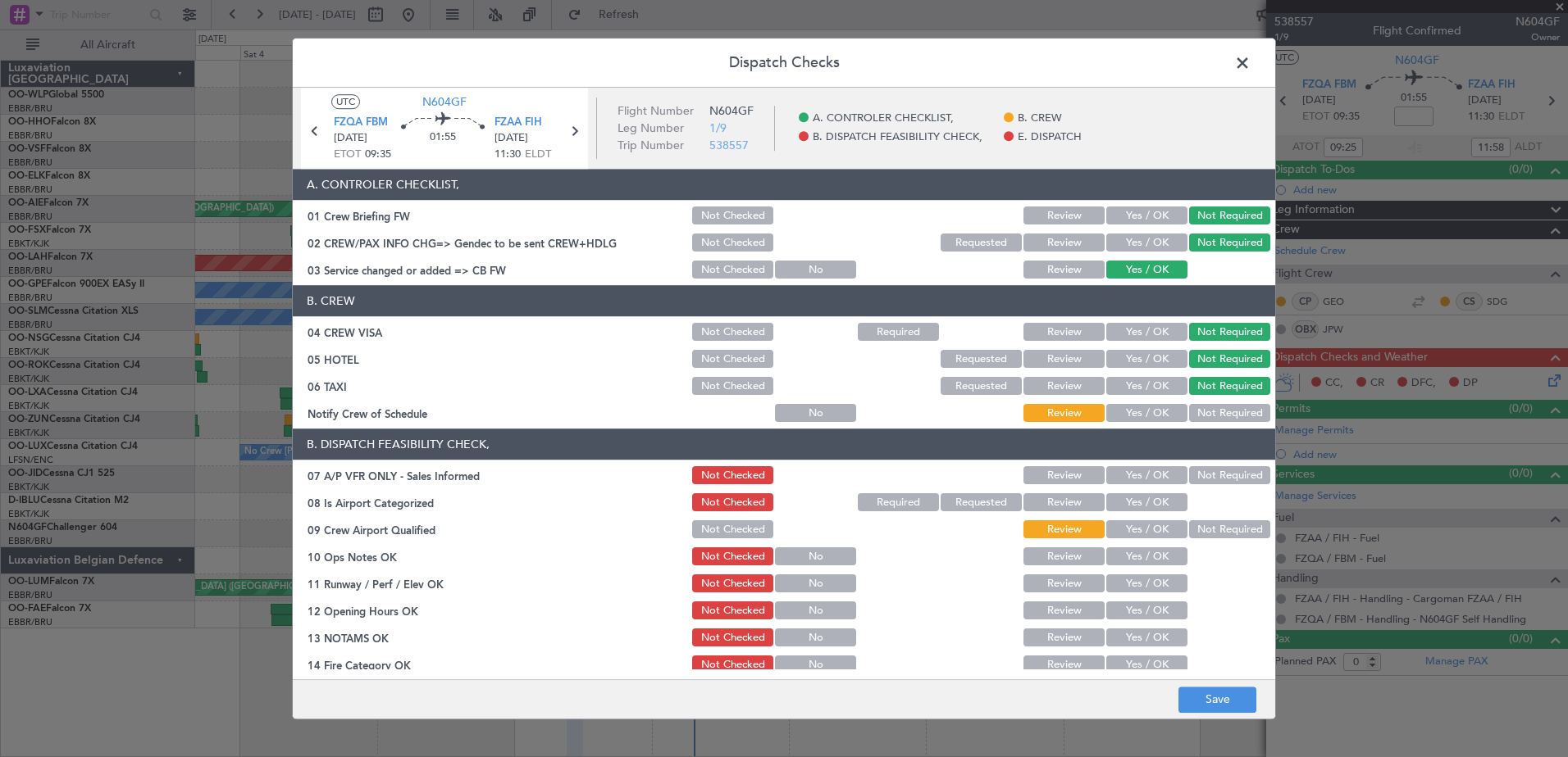
click at [1216, 409] on button "Not Required" at bounding box center [1229, 414] width 81 height 18
click at [1211, 465] on div "Not Required" at bounding box center [1229, 475] width 83 height 23
click at [1155, 501] on button "Yes / OK" at bounding box center [1147, 503] width 81 height 18
click at [1189, 479] on button "Not Required" at bounding box center [1229, 476] width 81 height 18
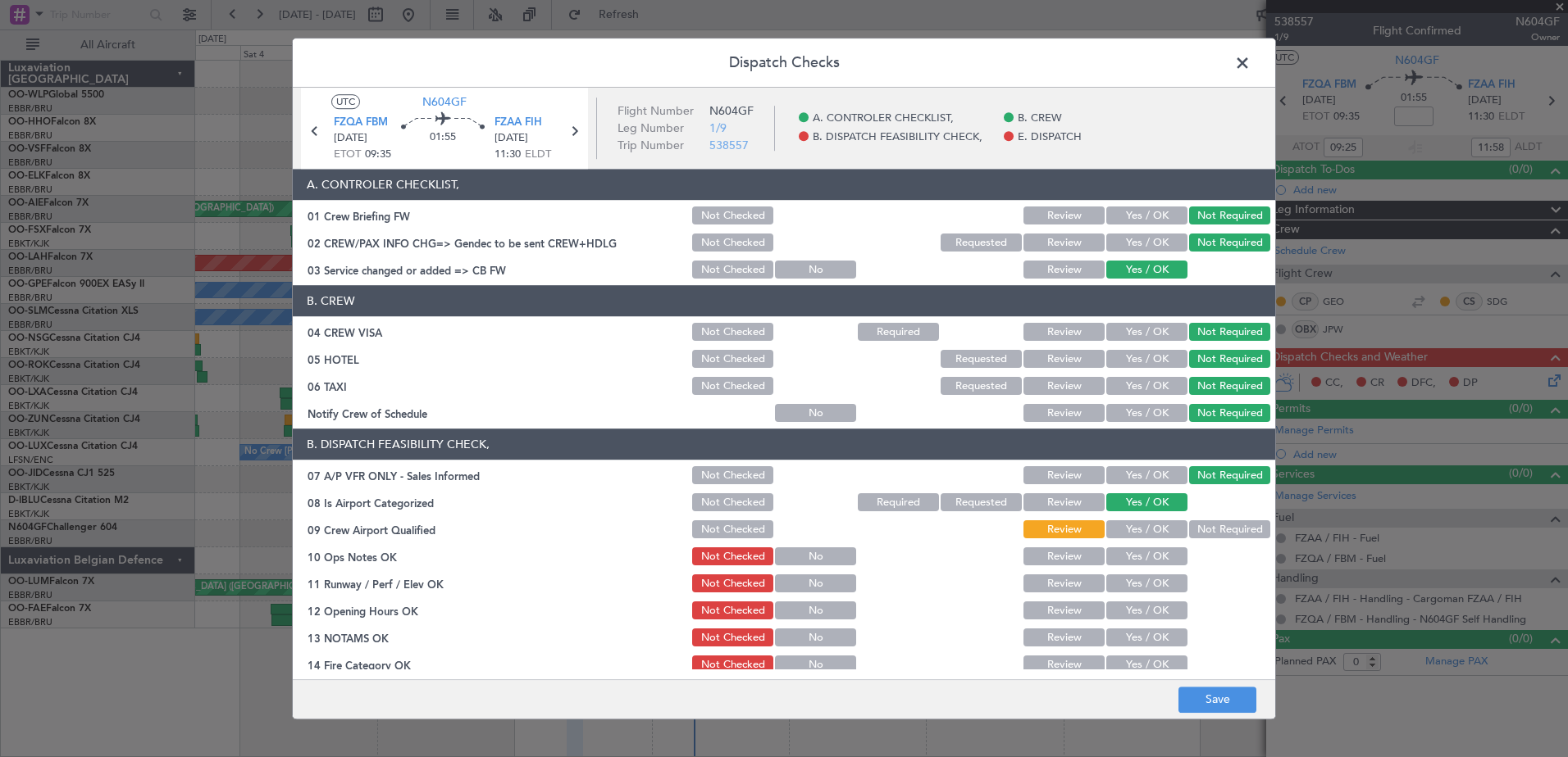
click at [1211, 533] on button "Not Required" at bounding box center [1229, 531] width 81 height 18
click at [1148, 562] on button "Yes / OK" at bounding box center [1147, 558] width 81 height 18
click at [1149, 600] on div "Yes / OK" at bounding box center [1146, 611] width 83 height 23
click at [1138, 577] on button "Yes / OK" at bounding box center [1147, 585] width 81 height 18
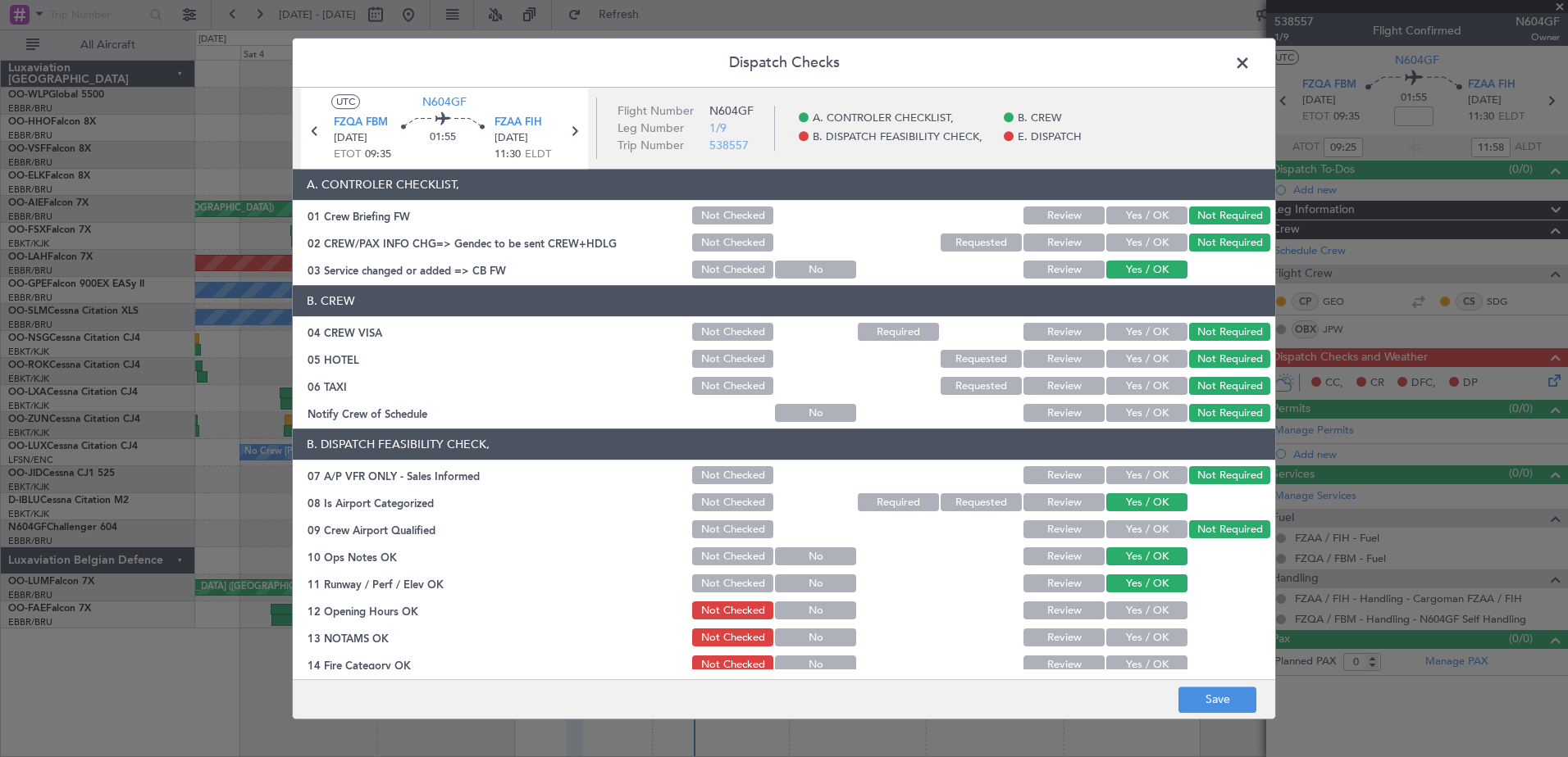
click at [1144, 614] on button "Yes / OK" at bounding box center [1147, 612] width 81 height 18
click at [1144, 633] on button "Yes / OK" at bounding box center [1147, 639] width 81 height 18
click at [1144, 659] on div "Yes / OK" at bounding box center [1146, 665] width 83 height 23
click at [1144, 659] on button "Yes / OK" at bounding box center [1147, 666] width 81 height 18
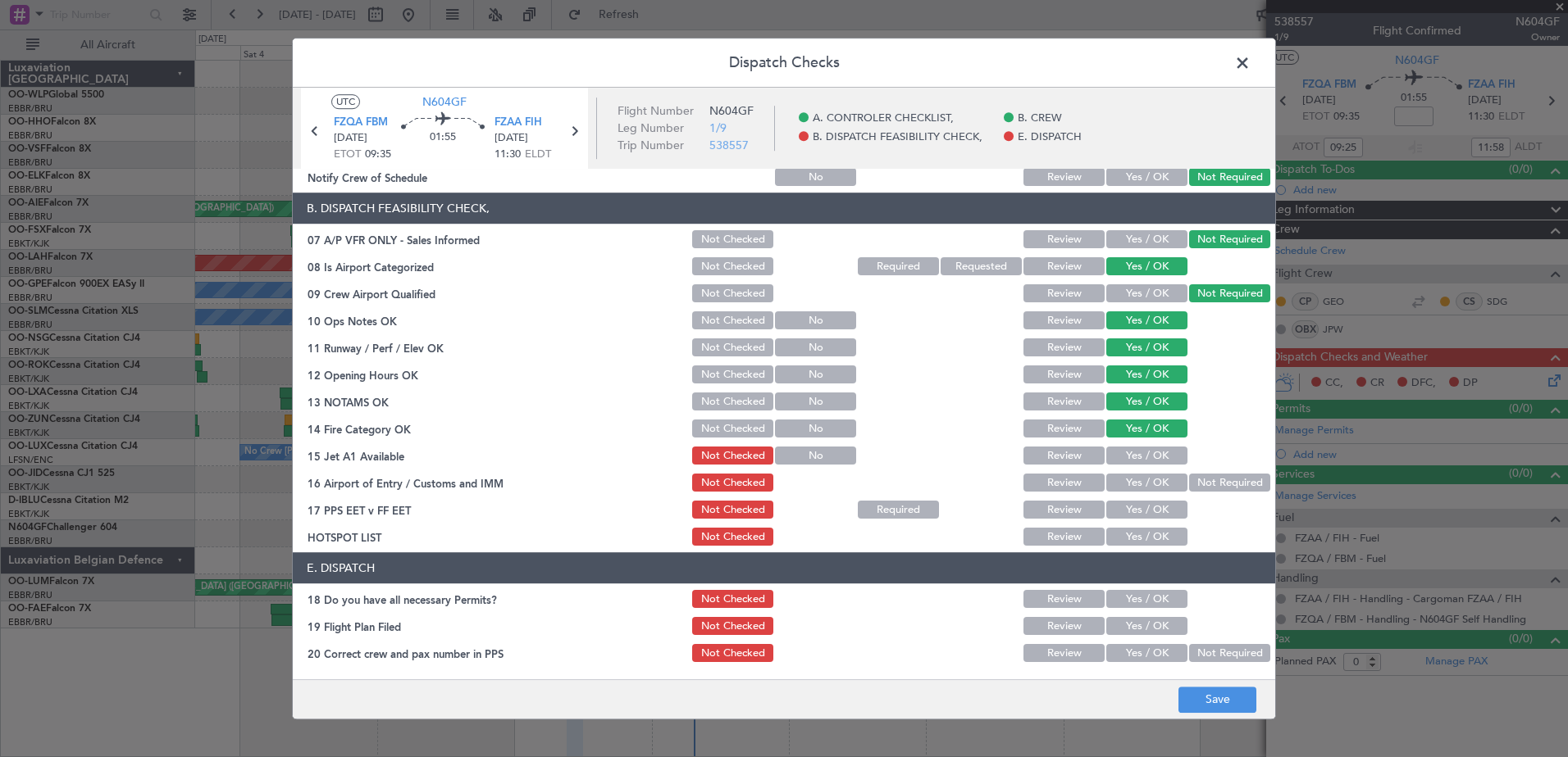
click at [1153, 454] on button "Yes / OK" at bounding box center [1147, 457] width 81 height 18
click at [1154, 482] on button "Yes / OK" at bounding box center [1147, 484] width 81 height 18
click at [1152, 510] on button "Yes / OK" at bounding box center [1147, 511] width 81 height 18
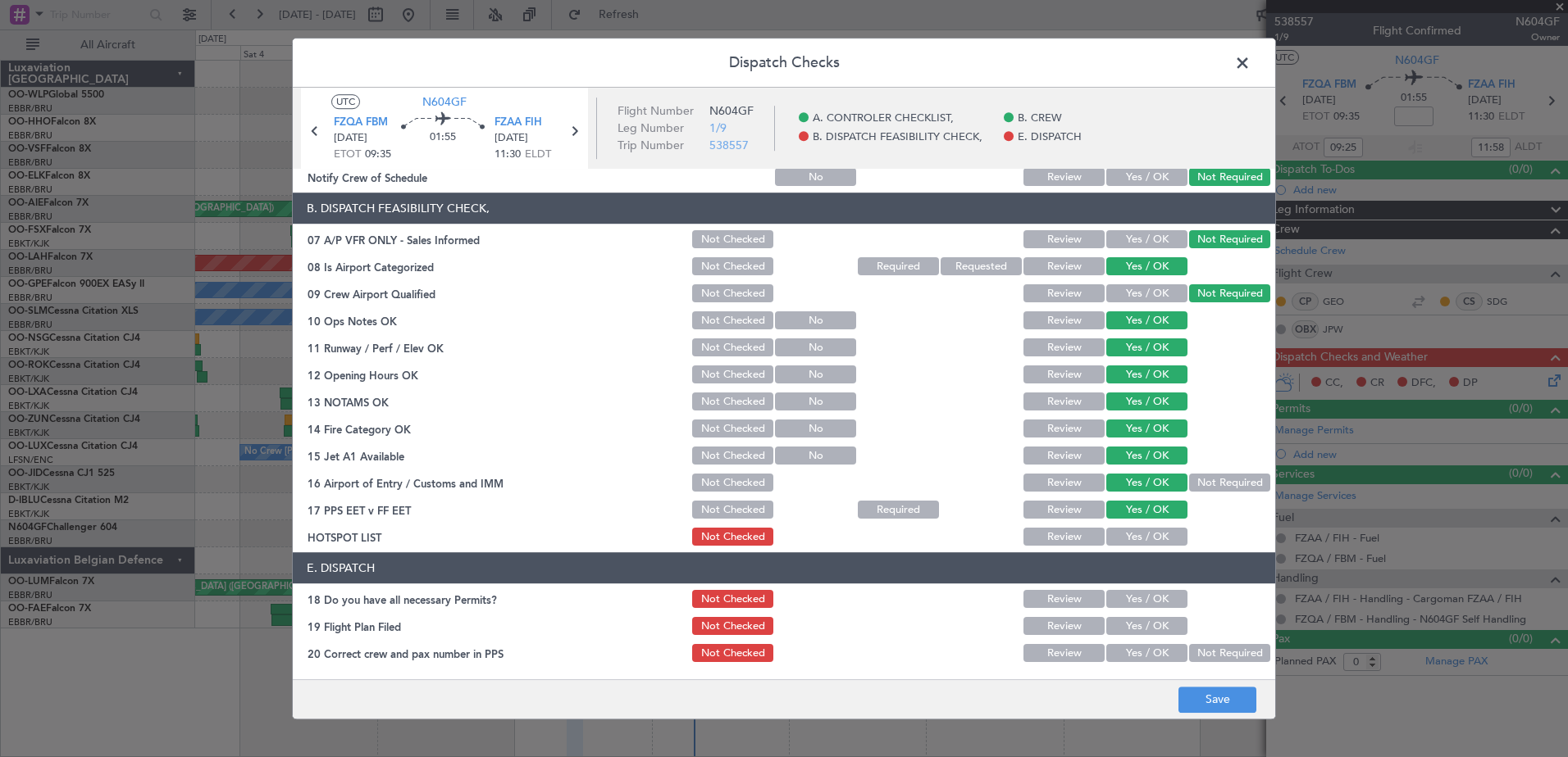
drag, startPoint x: 1149, startPoint y: 532, endPoint x: 1150, endPoint y: 551, distance: 19.0
click at [1149, 536] on button "Yes / OK" at bounding box center [1147, 538] width 81 height 18
click at [1150, 586] on section "E. DISPATCH 18 Do you have all necessary Permits? Not Checked Review Yes / OK 1…" at bounding box center [784, 609] width 982 height 112
click at [1153, 601] on button "Yes / OK" at bounding box center [1147, 600] width 81 height 18
click at [1151, 625] on button "Yes / OK" at bounding box center [1147, 627] width 81 height 18
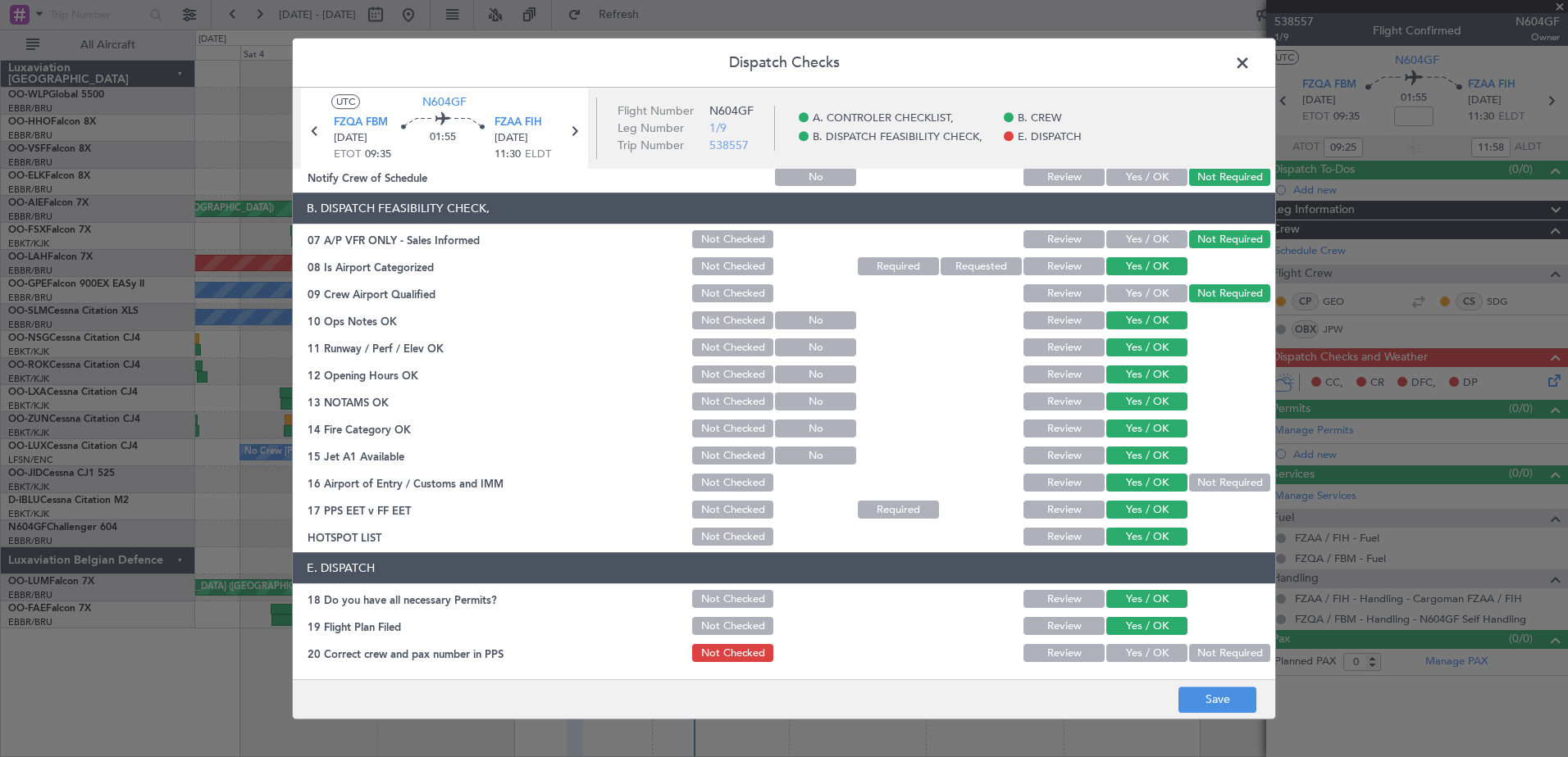
click at [1148, 654] on button "Yes / OK" at bounding box center [1147, 654] width 81 height 18
click at [1214, 658] on button "Not Required" at bounding box center [1229, 654] width 81 height 18
click at [1211, 476] on button "Not Required" at bounding box center [1229, 484] width 81 height 18
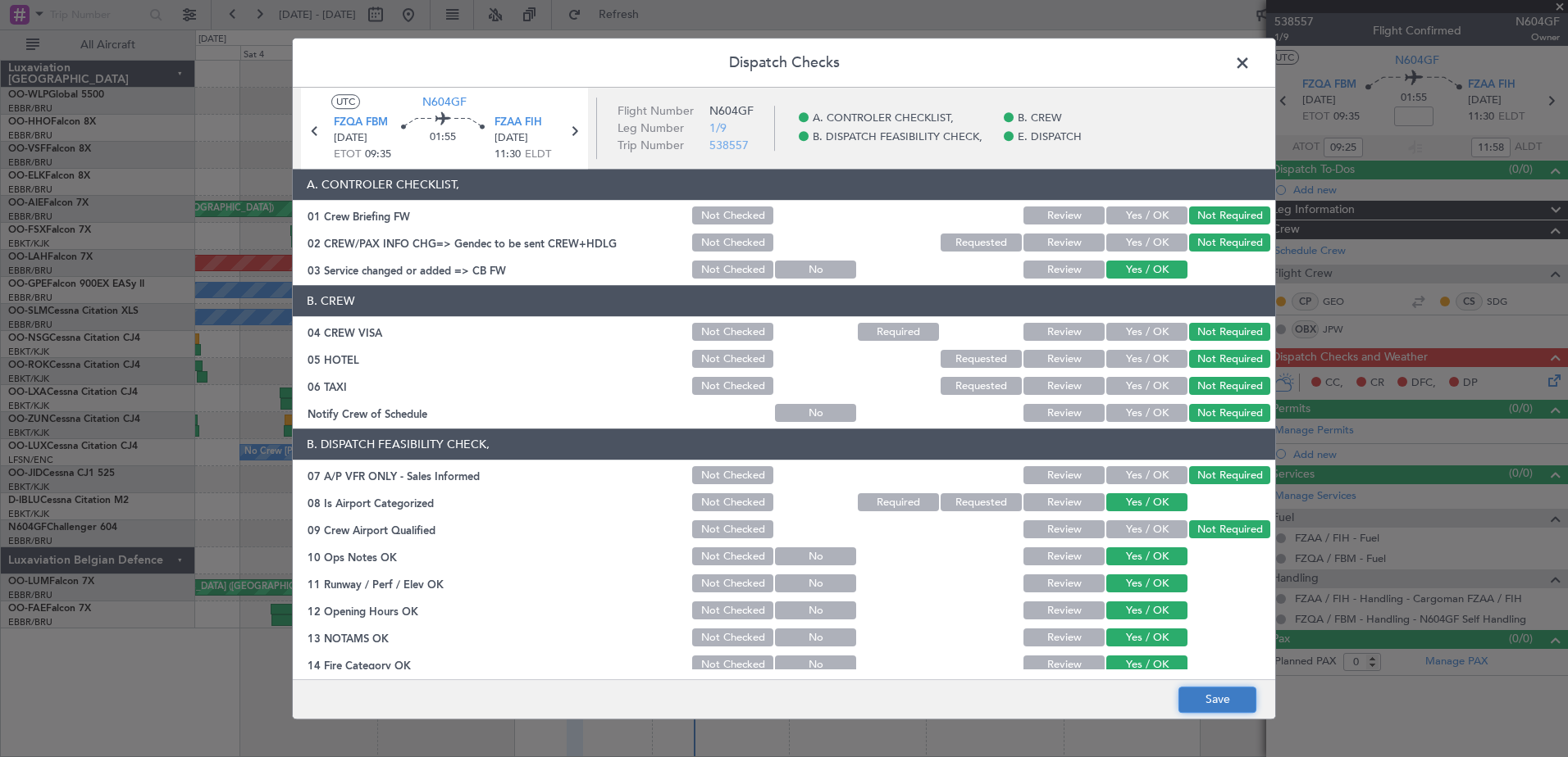
click at [1217, 703] on button "Save" at bounding box center [1218, 699] width 78 height 26
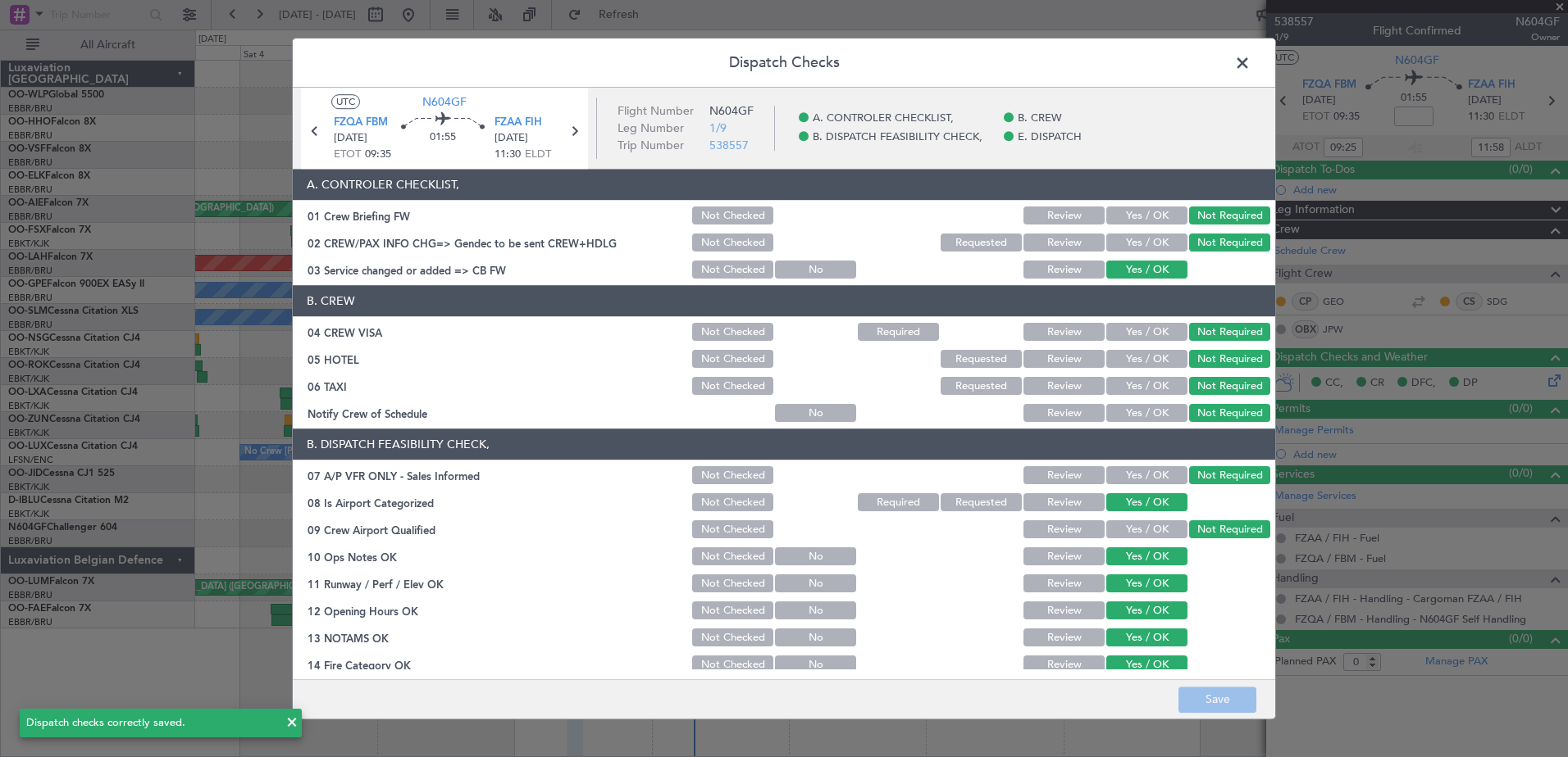
click at [1250, 60] on span at bounding box center [1250, 67] width 0 height 32
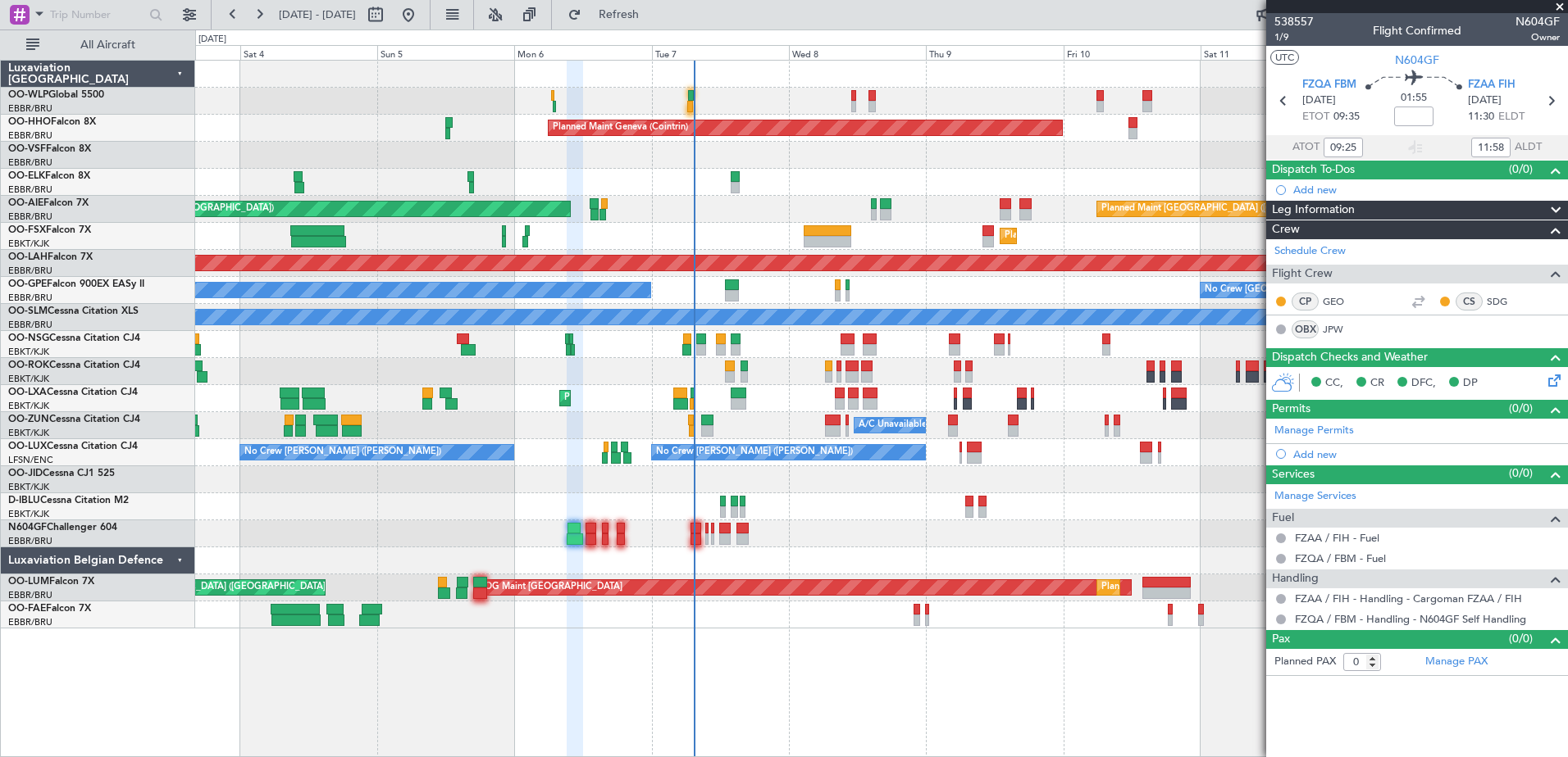
click at [592, 545] on div at bounding box center [881, 534] width 1372 height 27
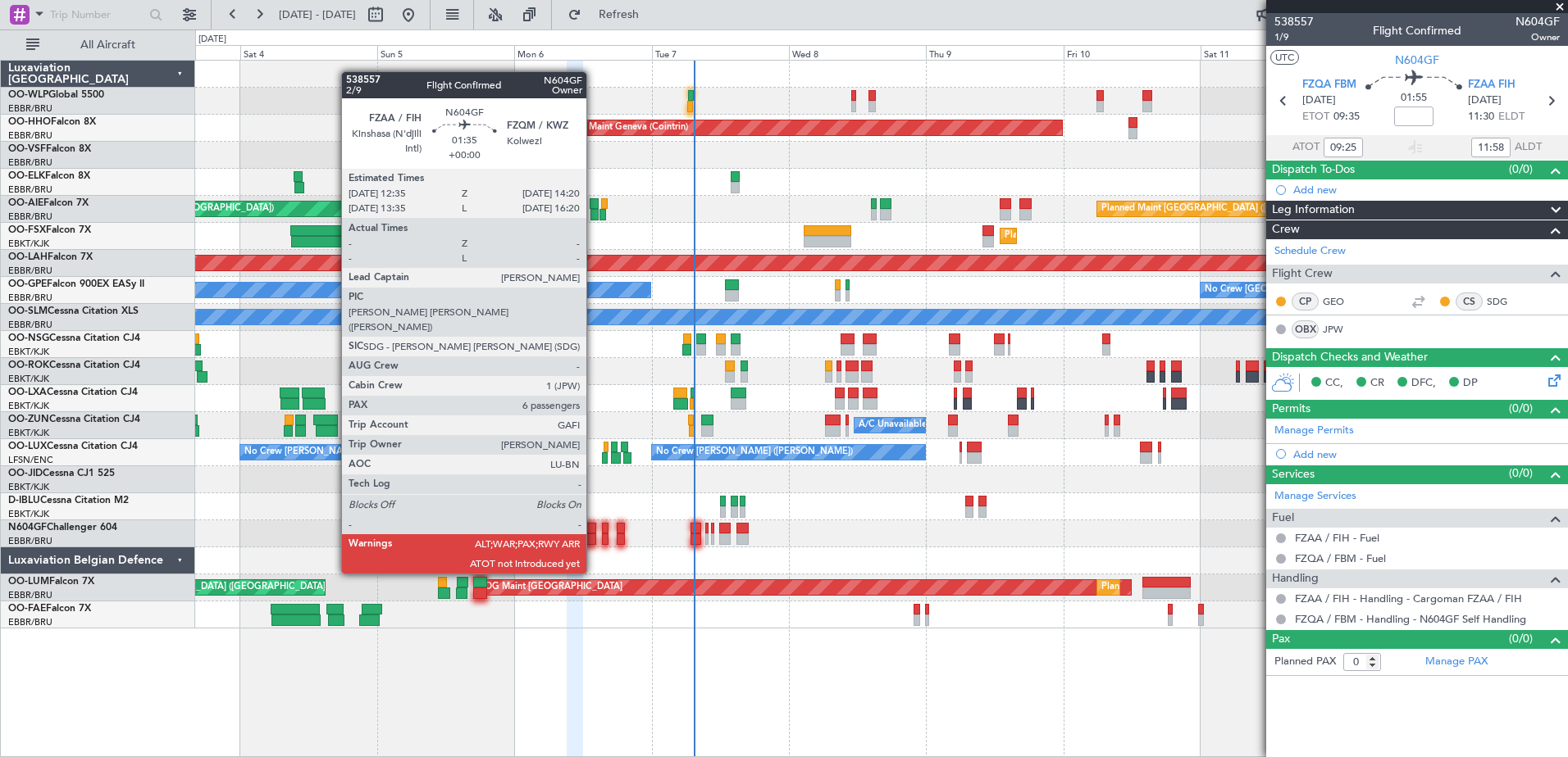
click at [594, 542] on div at bounding box center [591, 539] width 11 height 12
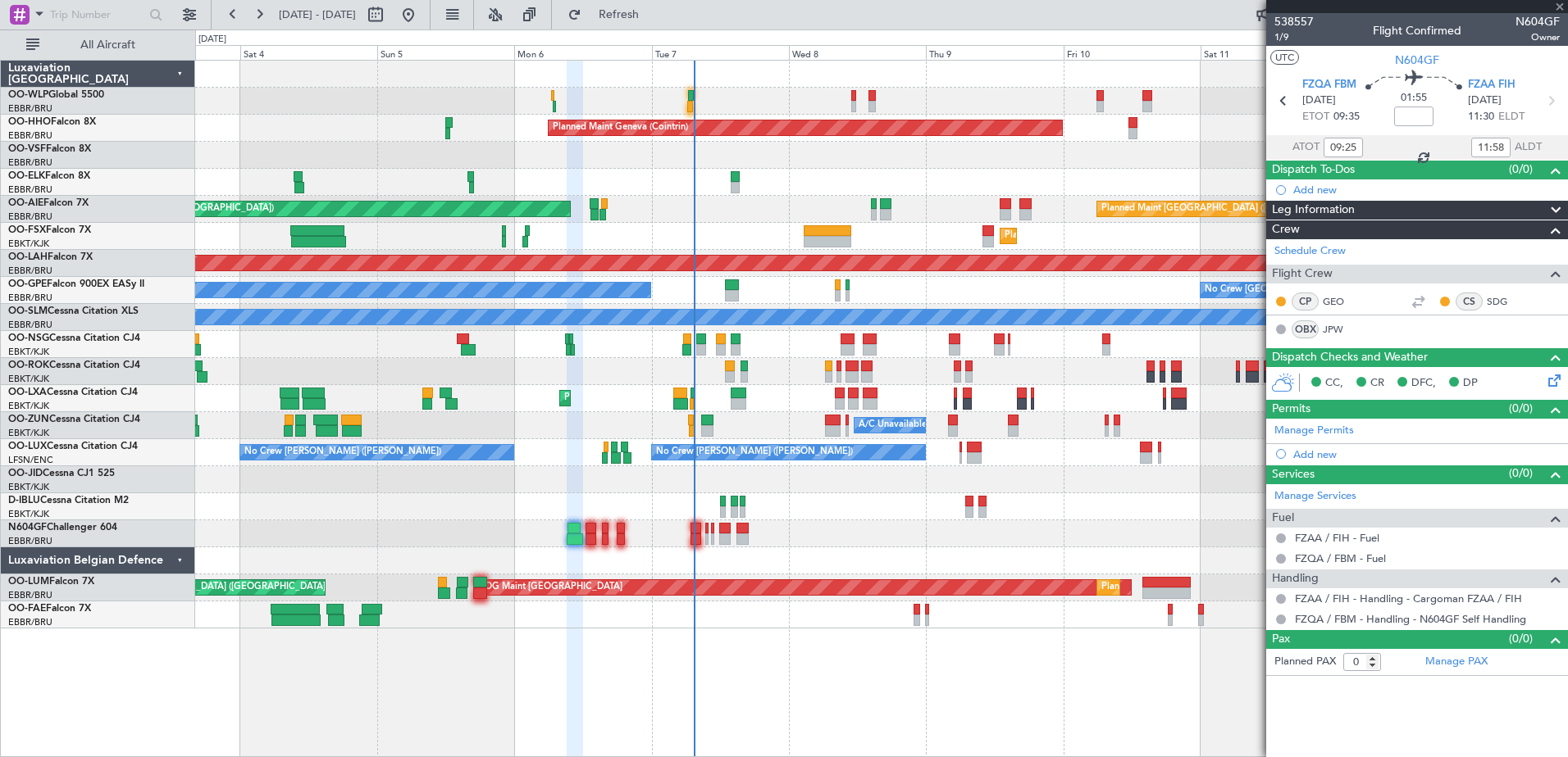
type input "6"
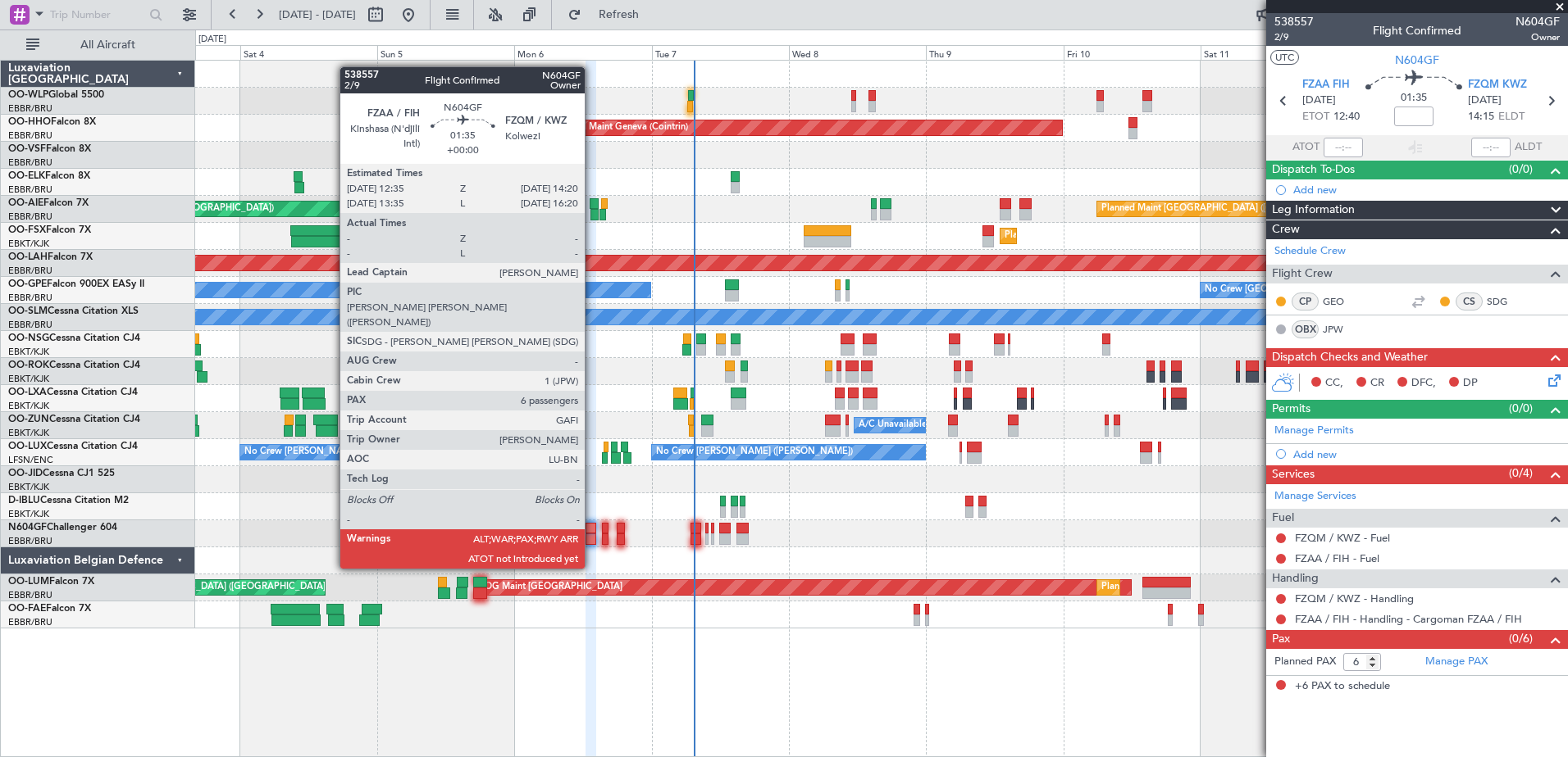
click at [592, 538] on div at bounding box center [591, 539] width 11 height 12
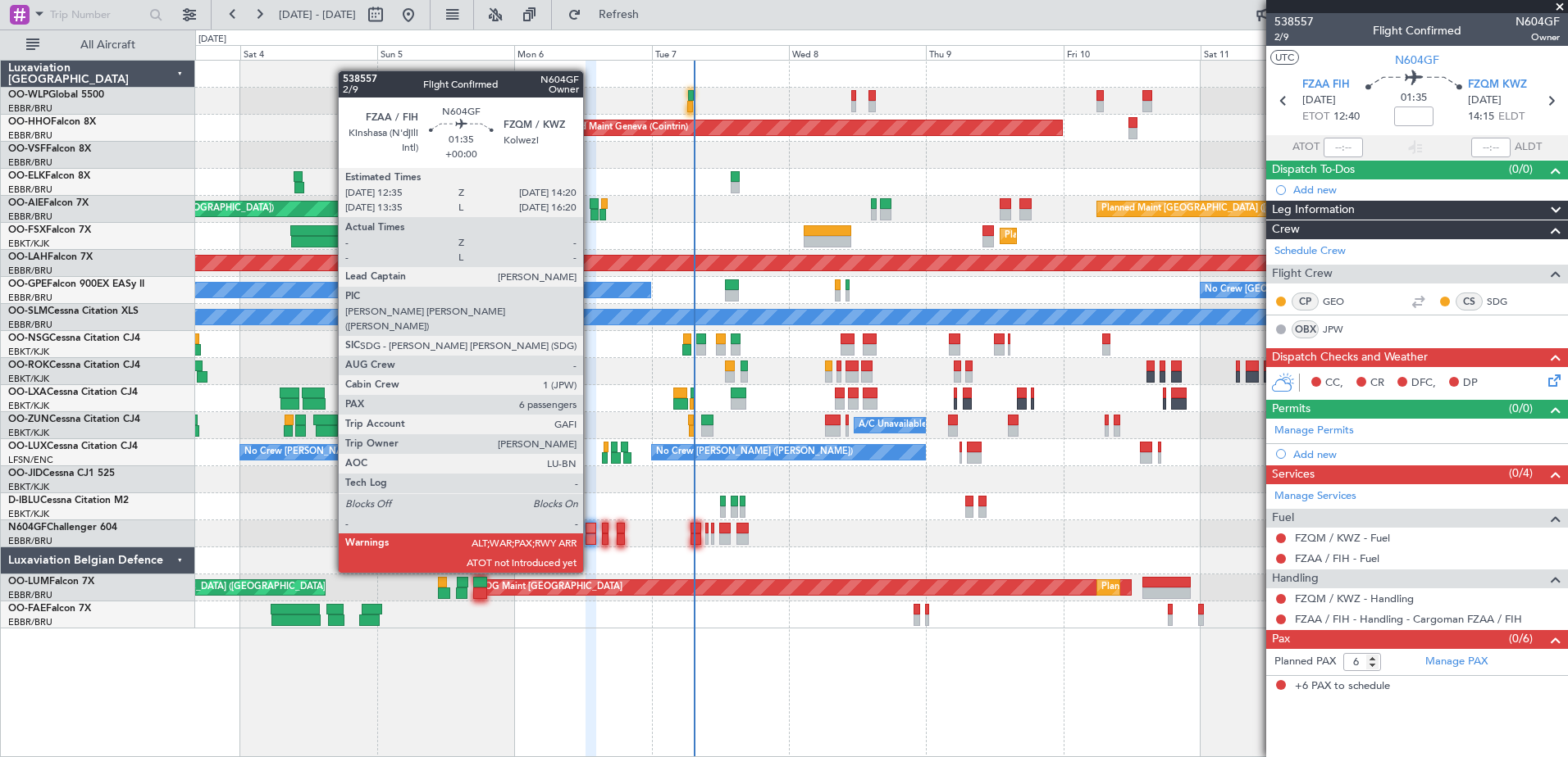
click at [590, 542] on div at bounding box center [591, 539] width 11 height 12
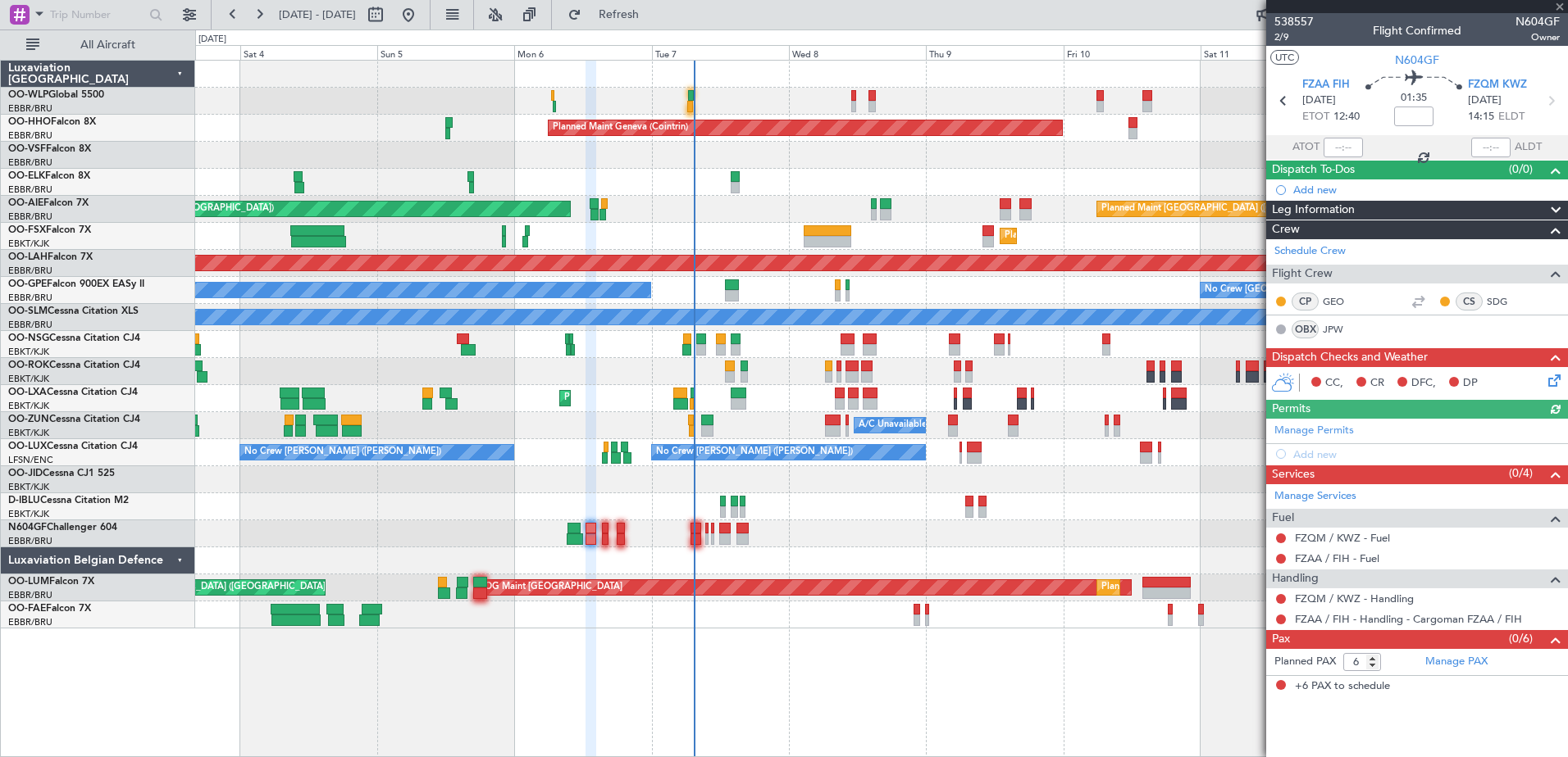
click at [1331, 150] on div at bounding box center [1343, 148] width 40 height 20
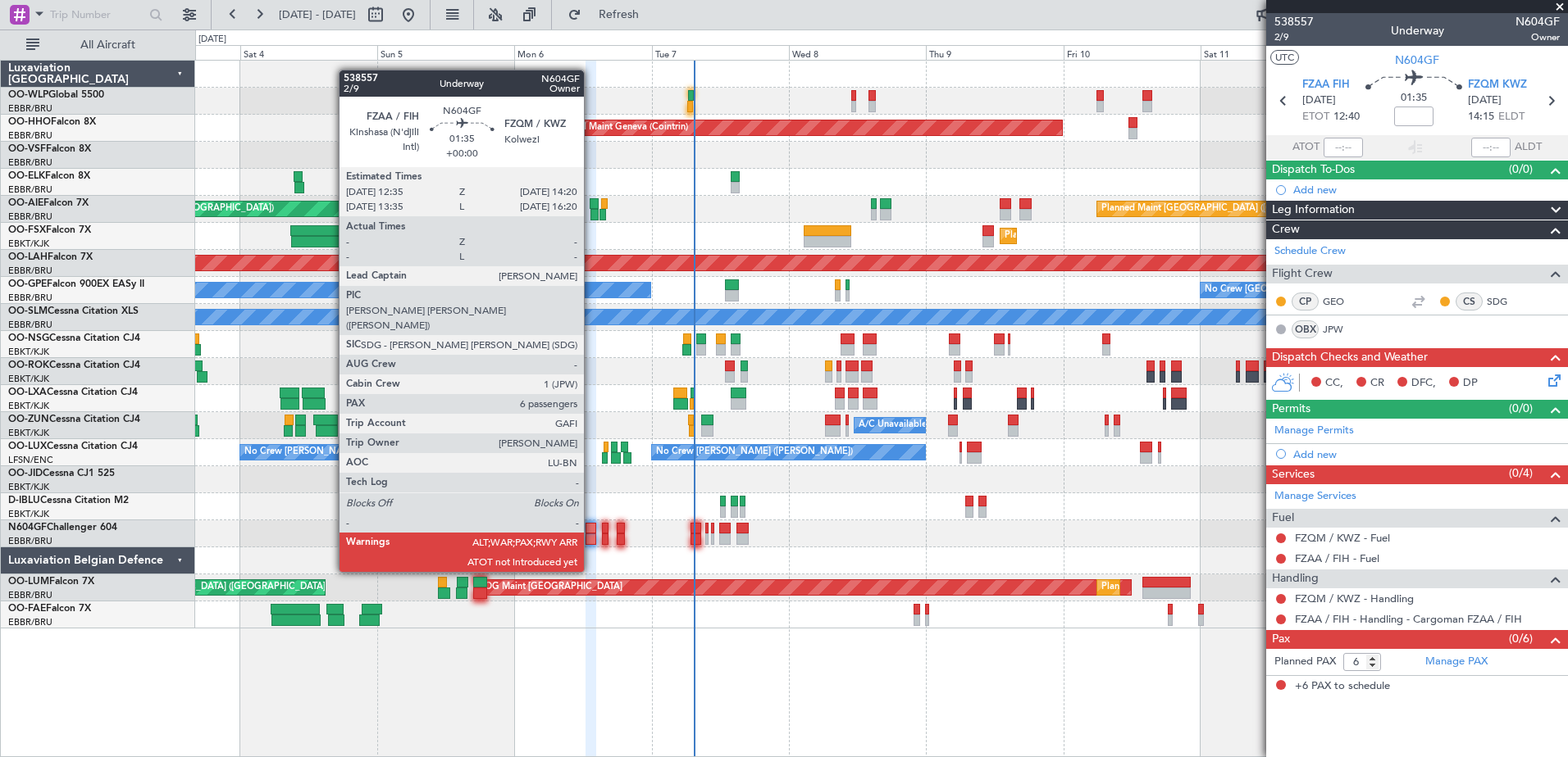
click at [591, 541] on div at bounding box center [591, 539] width 11 height 12
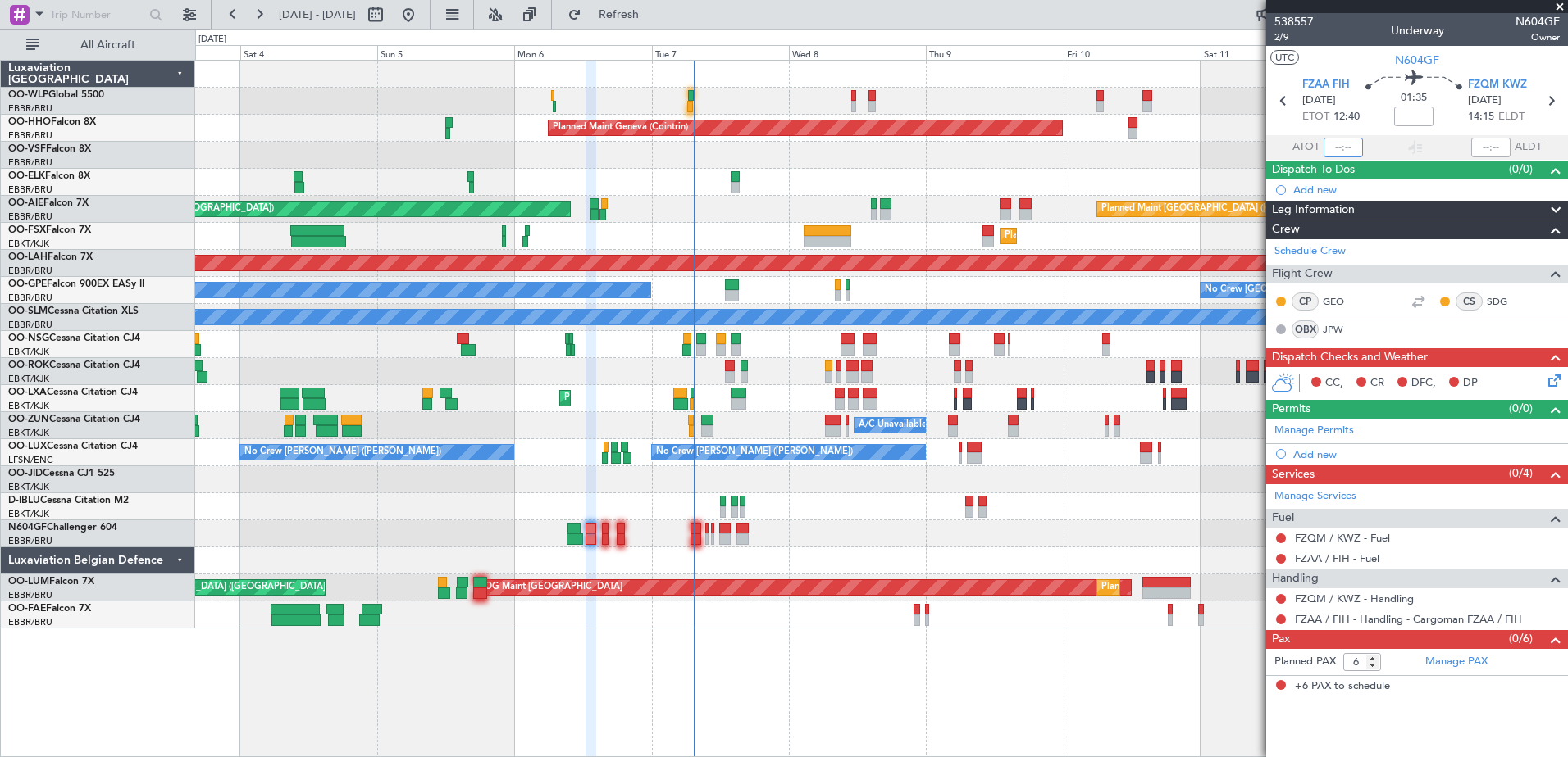
click at [1332, 144] on input "text" at bounding box center [1343, 148] width 40 height 20
type input "13:33"
click at [1481, 143] on input "text" at bounding box center [1491, 148] width 40 height 20
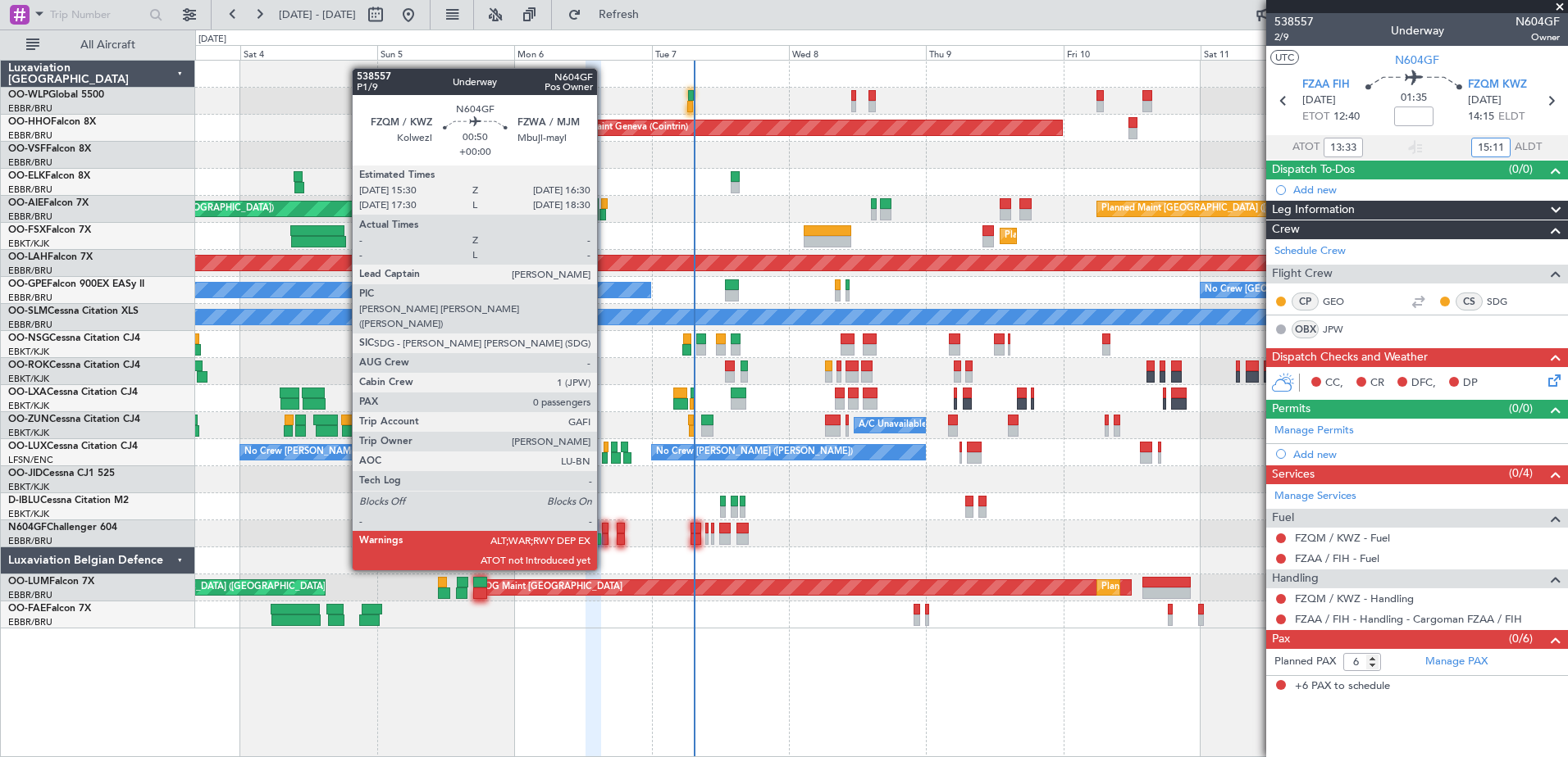
click at [605, 540] on div at bounding box center [605, 539] width 5 height 12
type input "15:11"
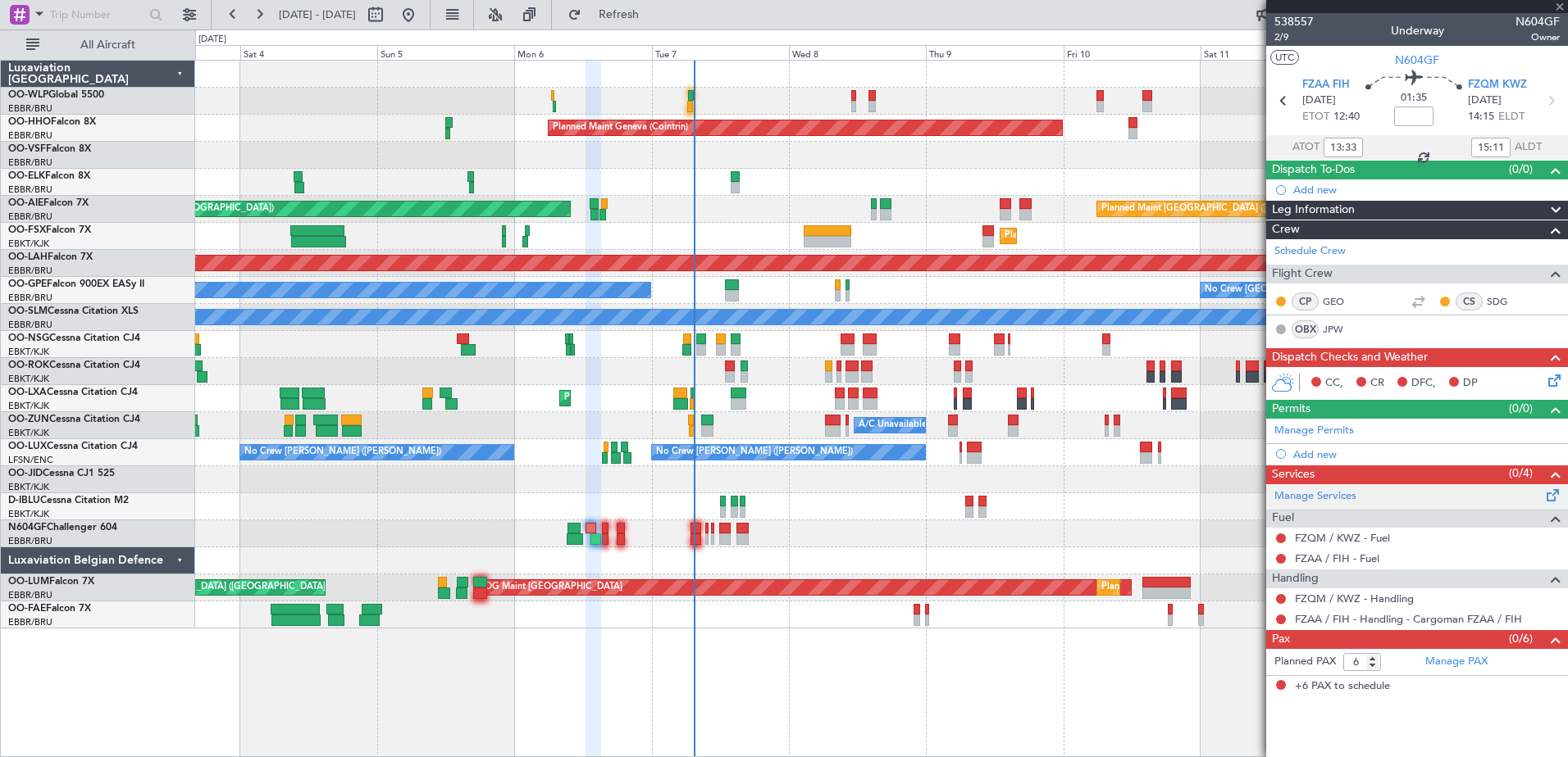
type input "0"
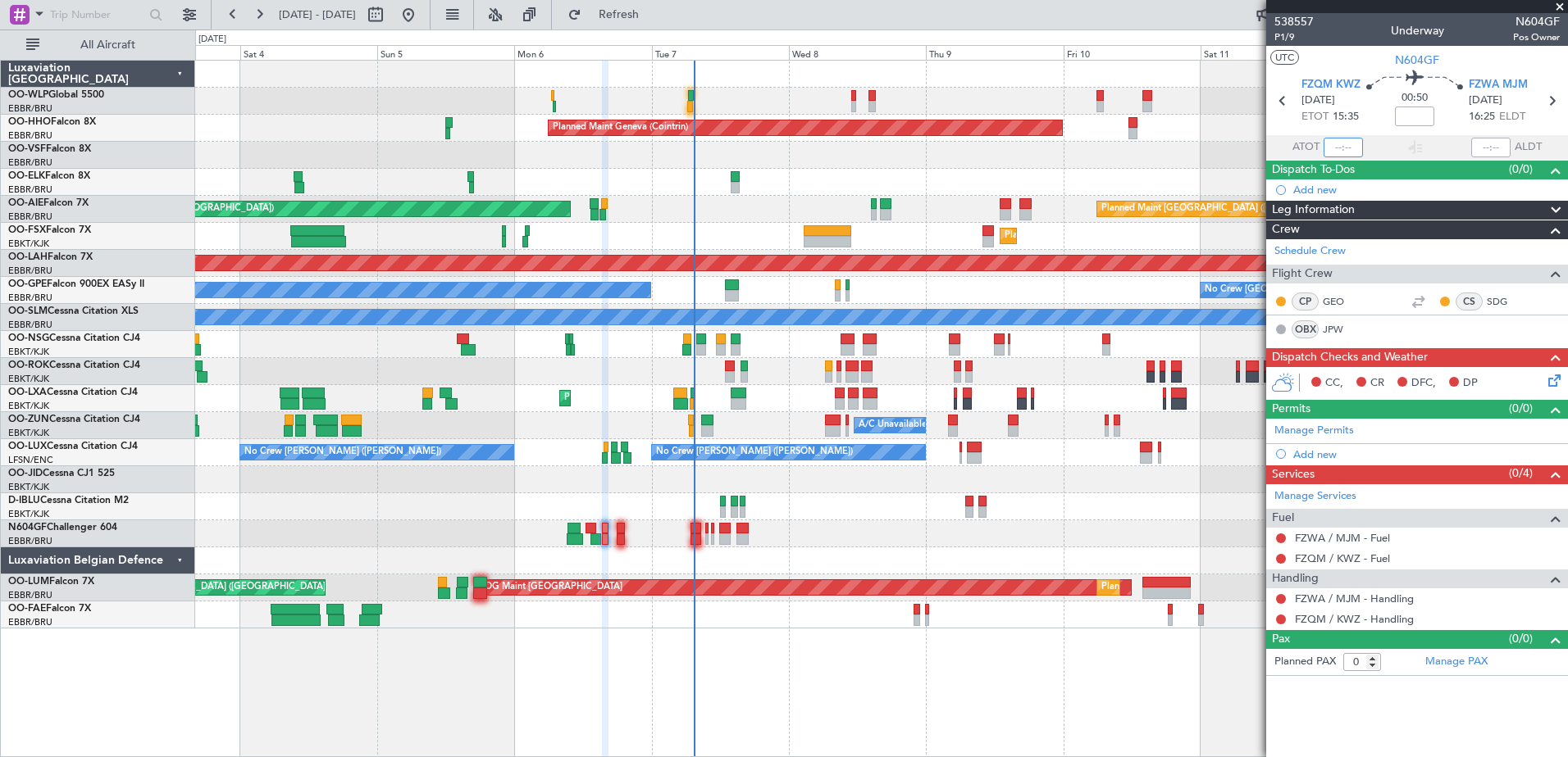
click at [1327, 139] on input "text" at bounding box center [1343, 148] width 40 height 20
type input "15:41"
click at [1489, 147] on input "text" at bounding box center [1491, 148] width 40 height 20
type input "16:29"
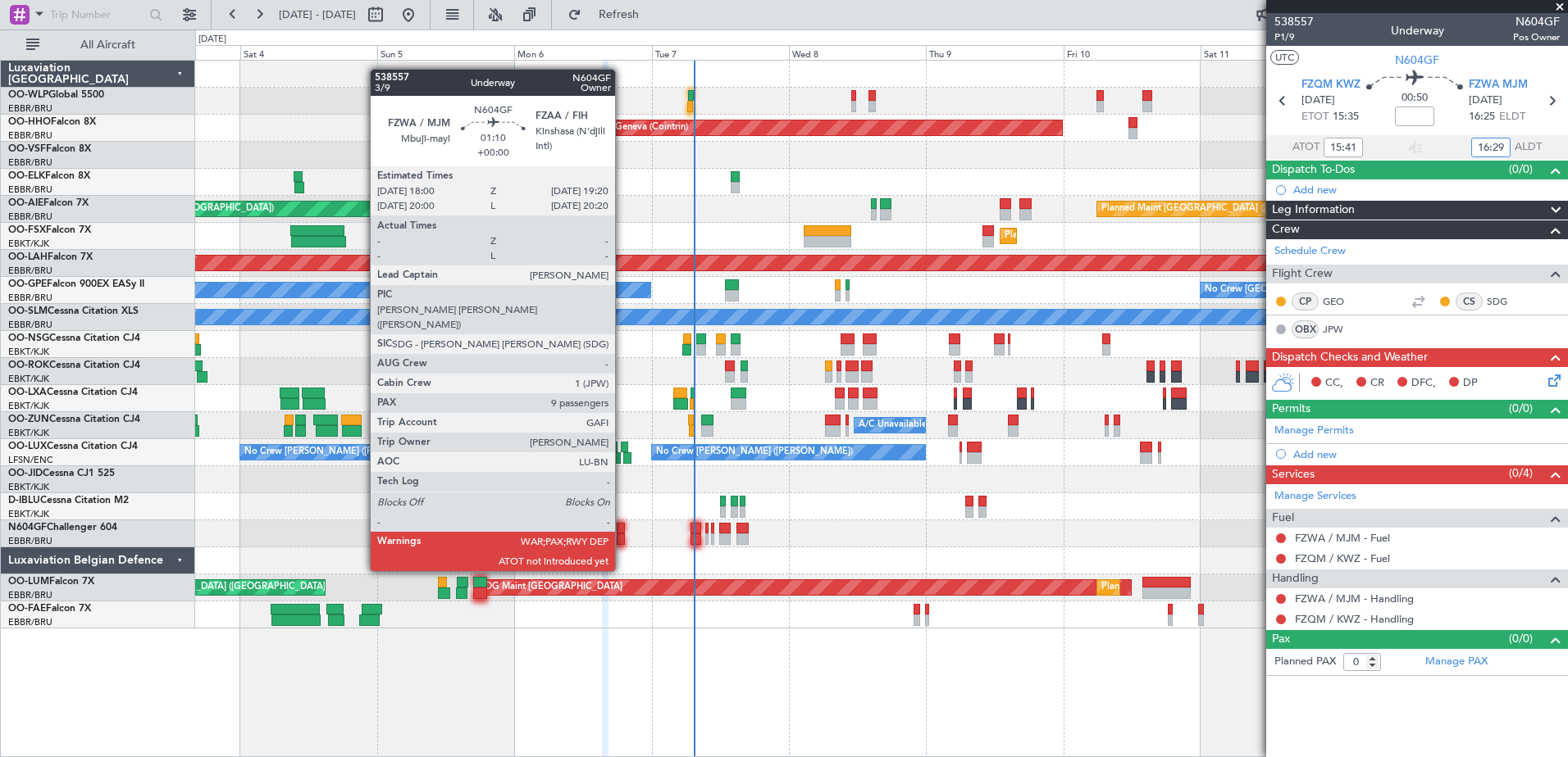
click at [623, 540] on div at bounding box center [620, 539] width 8 height 12
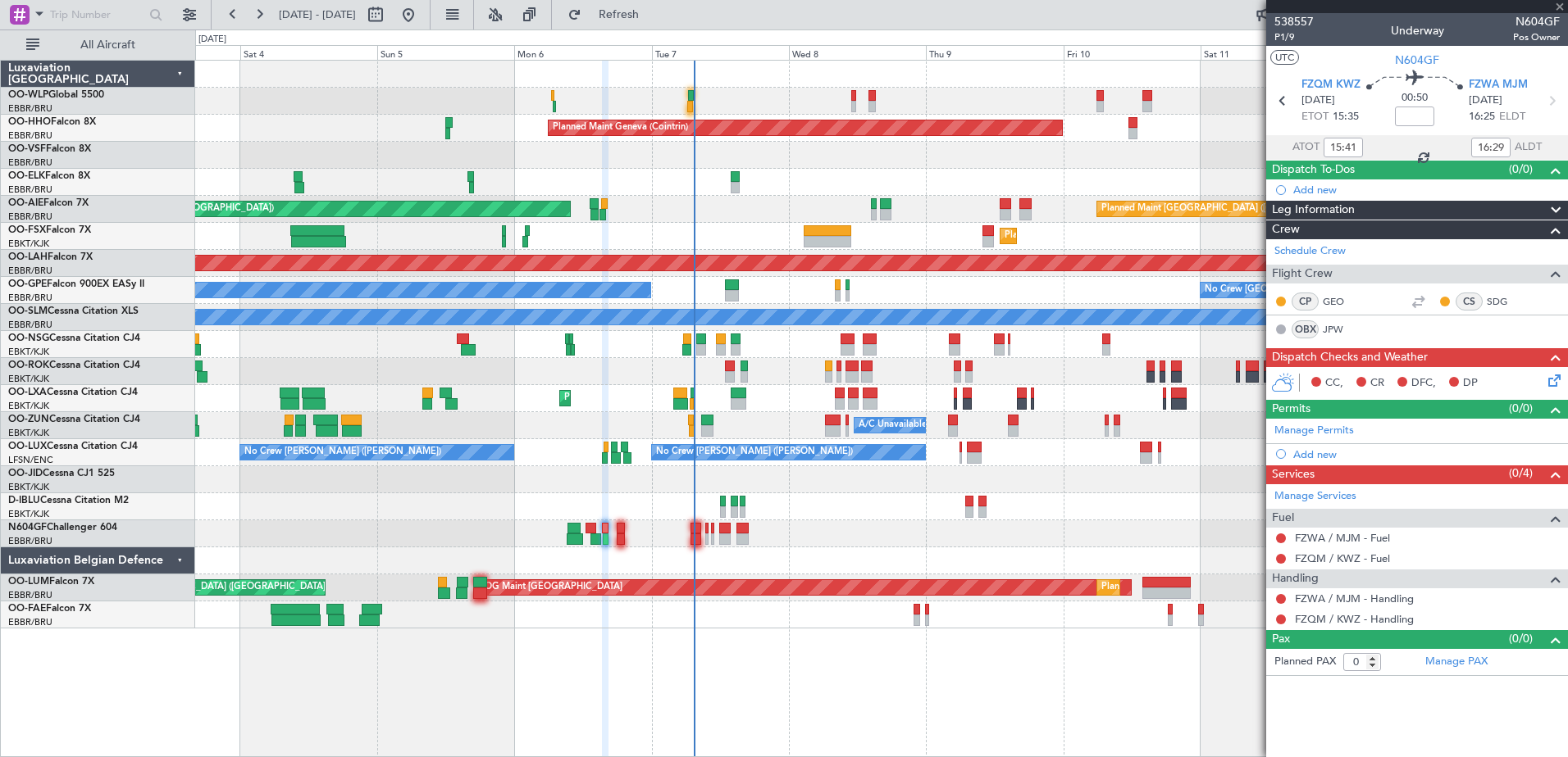
type input "9"
click at [1338, 148] on input "text" at bounding box center [1343, 148] width 40 height 20
type input "17:41"
click at [1474, 150] on input "text" at bounding box center [1491, 148] width 40 height 20
type input "18:57"
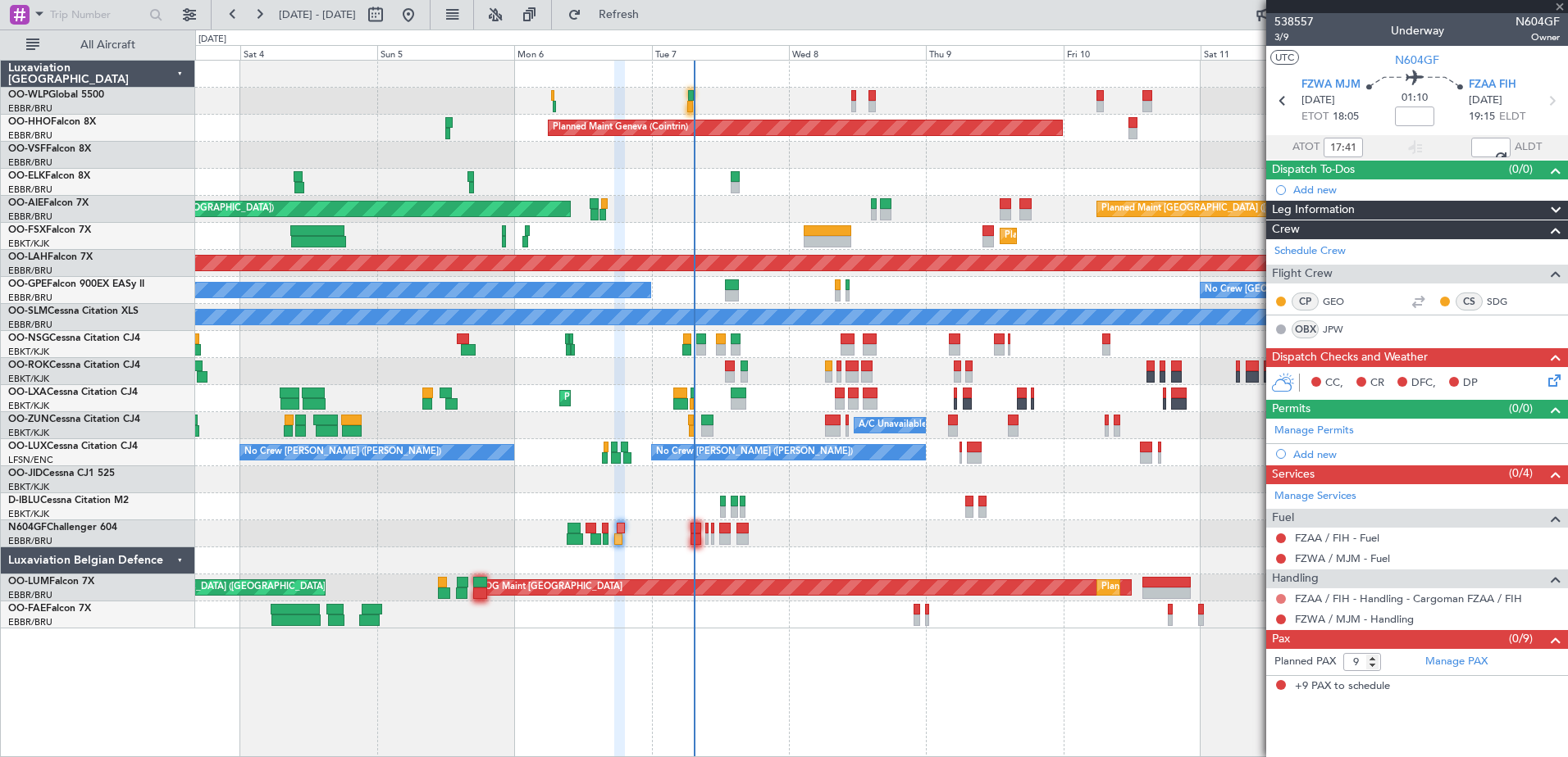
click at [1282, 597] on button at bounding box center [1281, 599] width 10 height 10
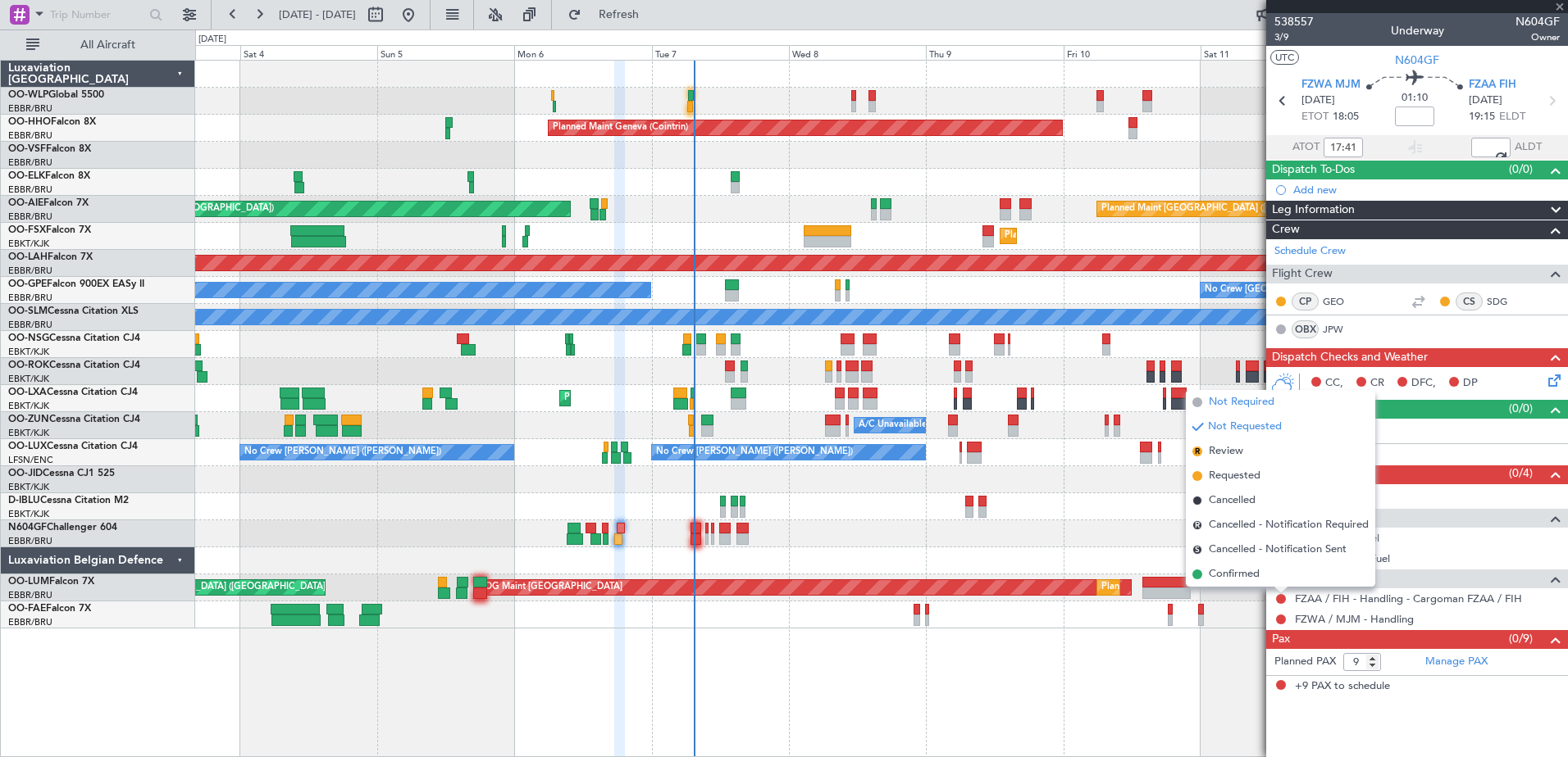
click at [1240, 400] on span "Not Required" at bounding box center [1241, 402] width 66 height 16
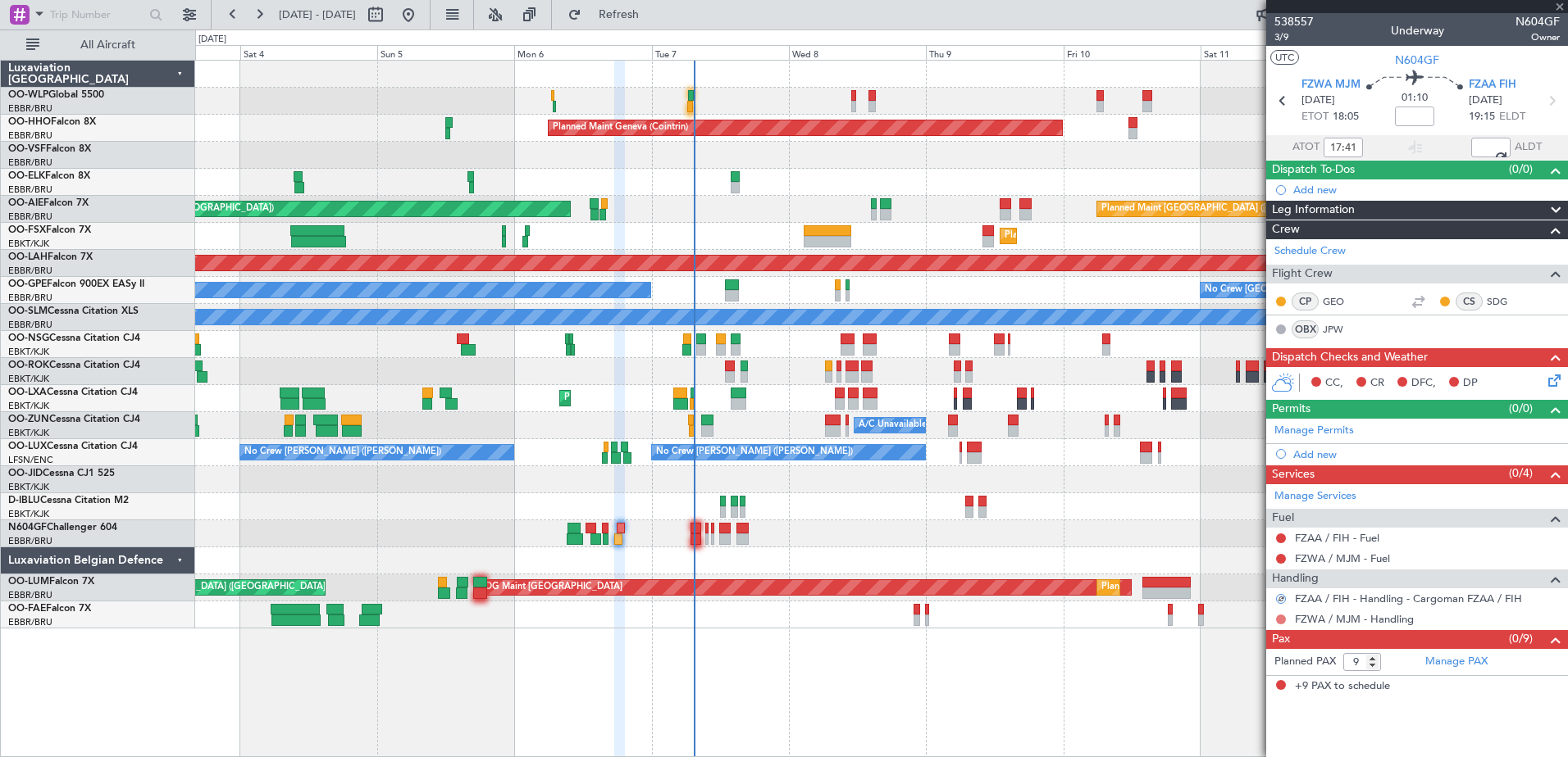
click at [1277, 620] on button at bounding box center [1281, 619] width 10 height 10
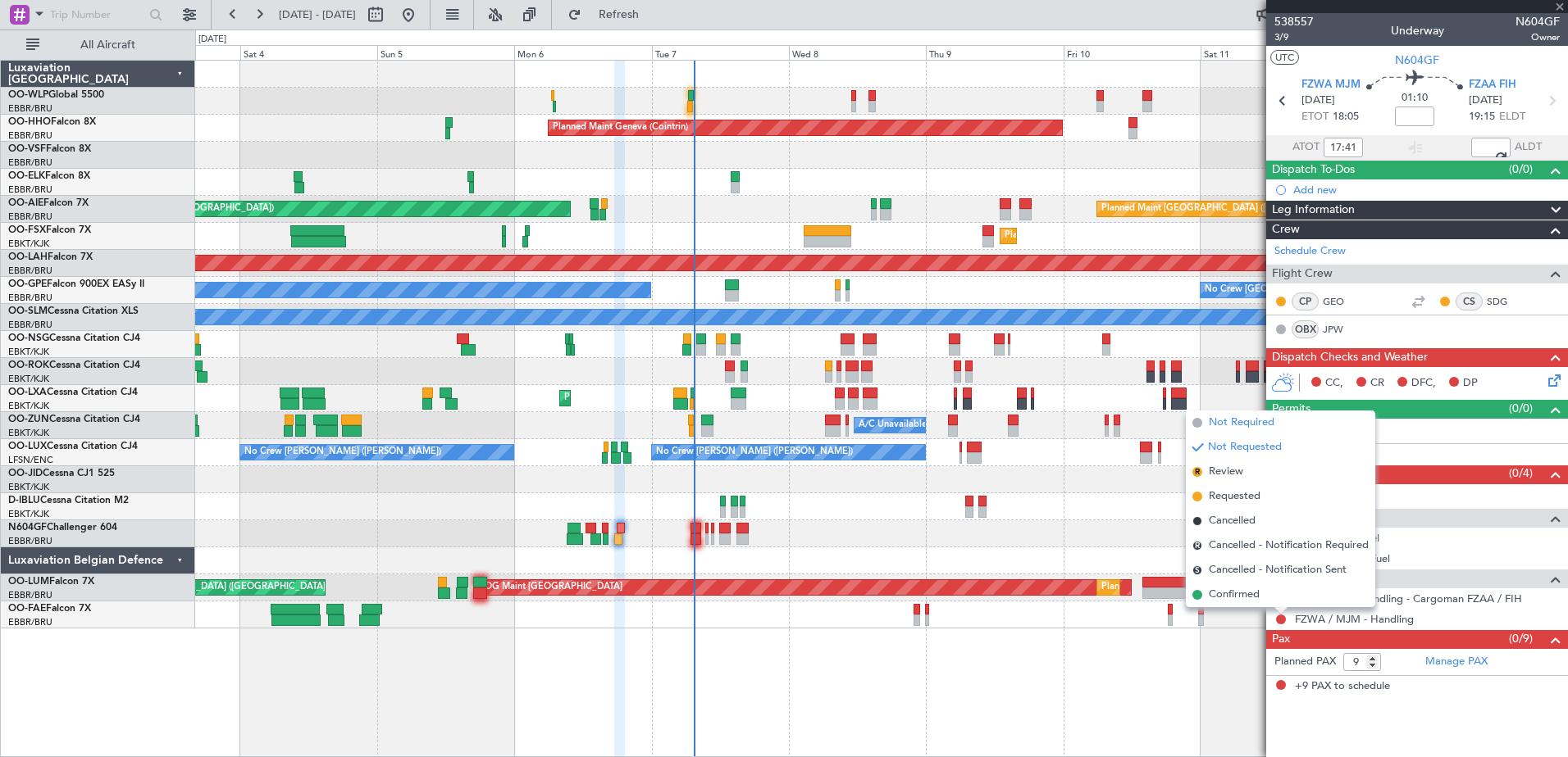
click at [1241, 418] on span "Not Required" at bounding box center [1241, 423] width 66 height 16
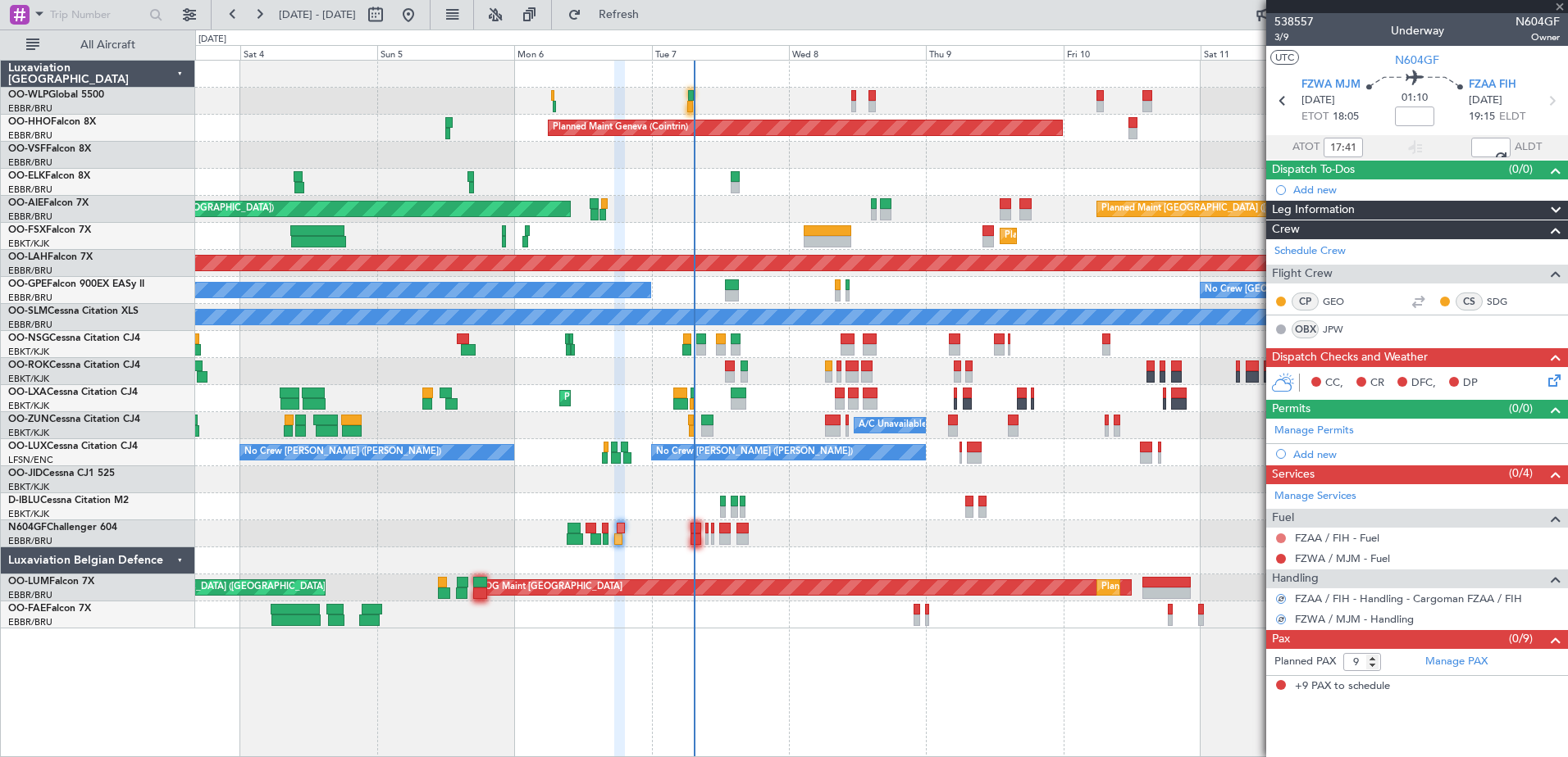
click at [1278, 541] on button at bounding box center [1281, 538] width 10 height 10
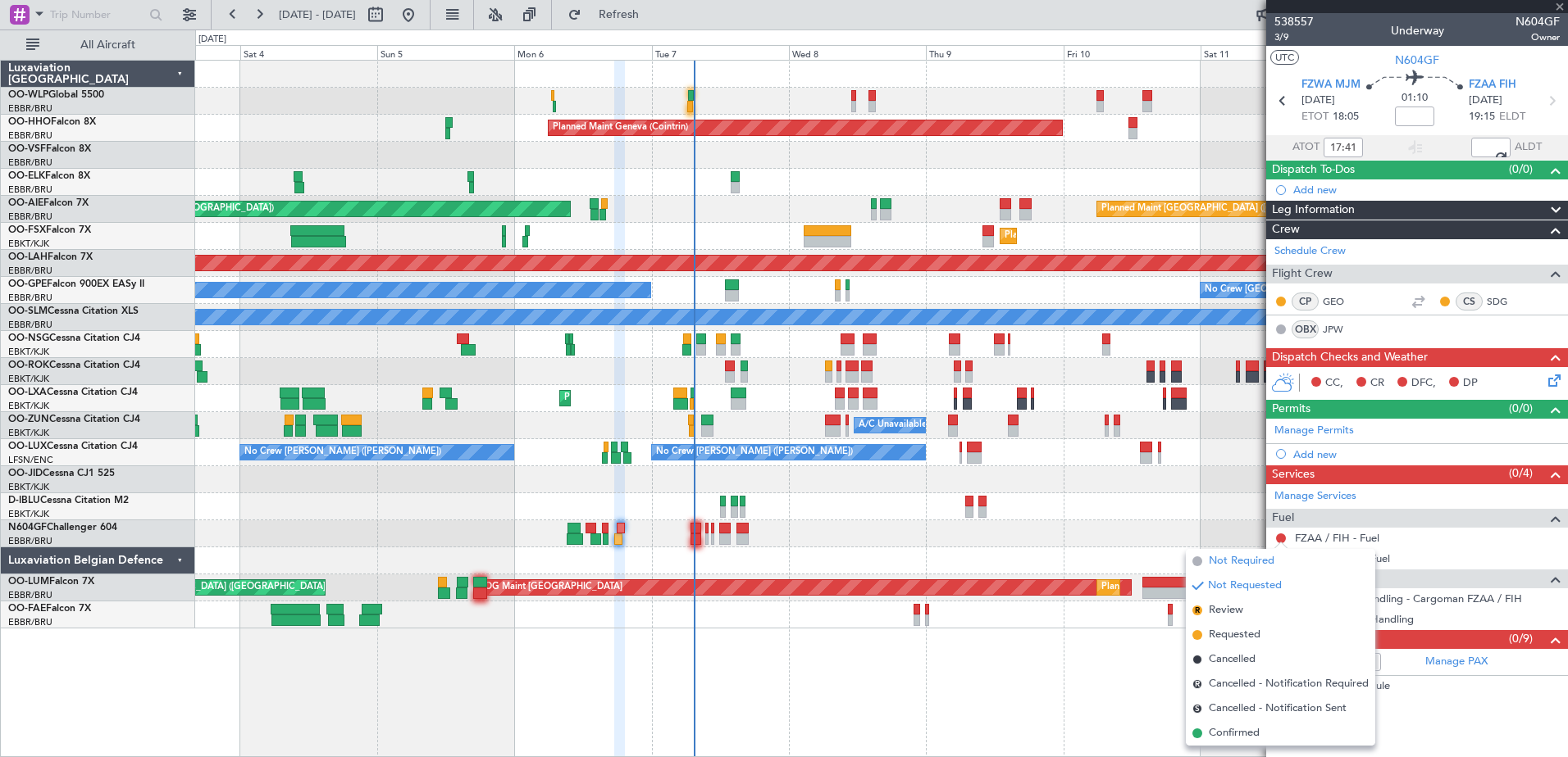
click at [1253, 564] on span "Not Required" at bounding box center [1241, 561] width 66 height 16
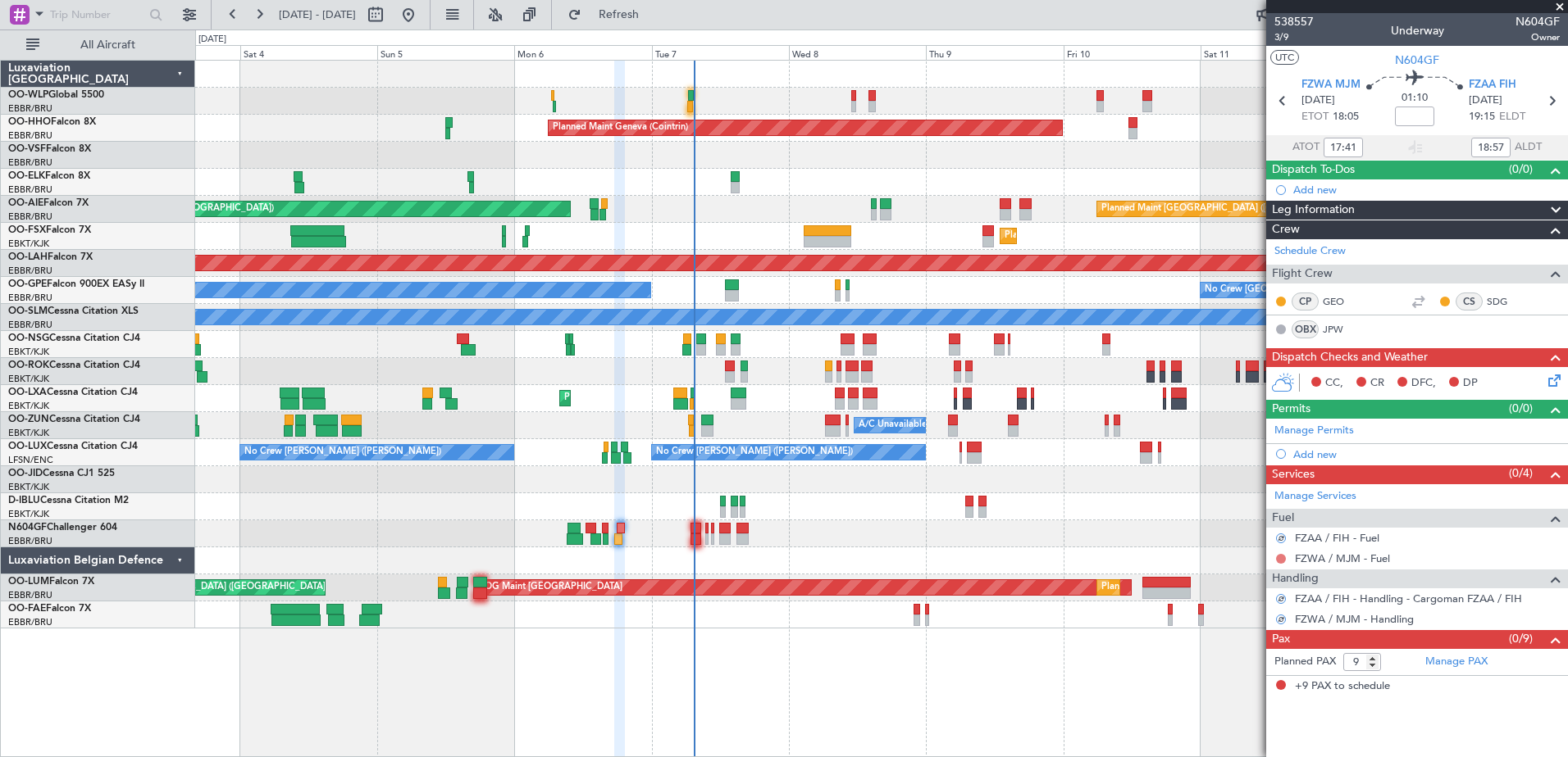
click at [1279, 558] on button at bounding box center [1281, 559] width 10 height 10
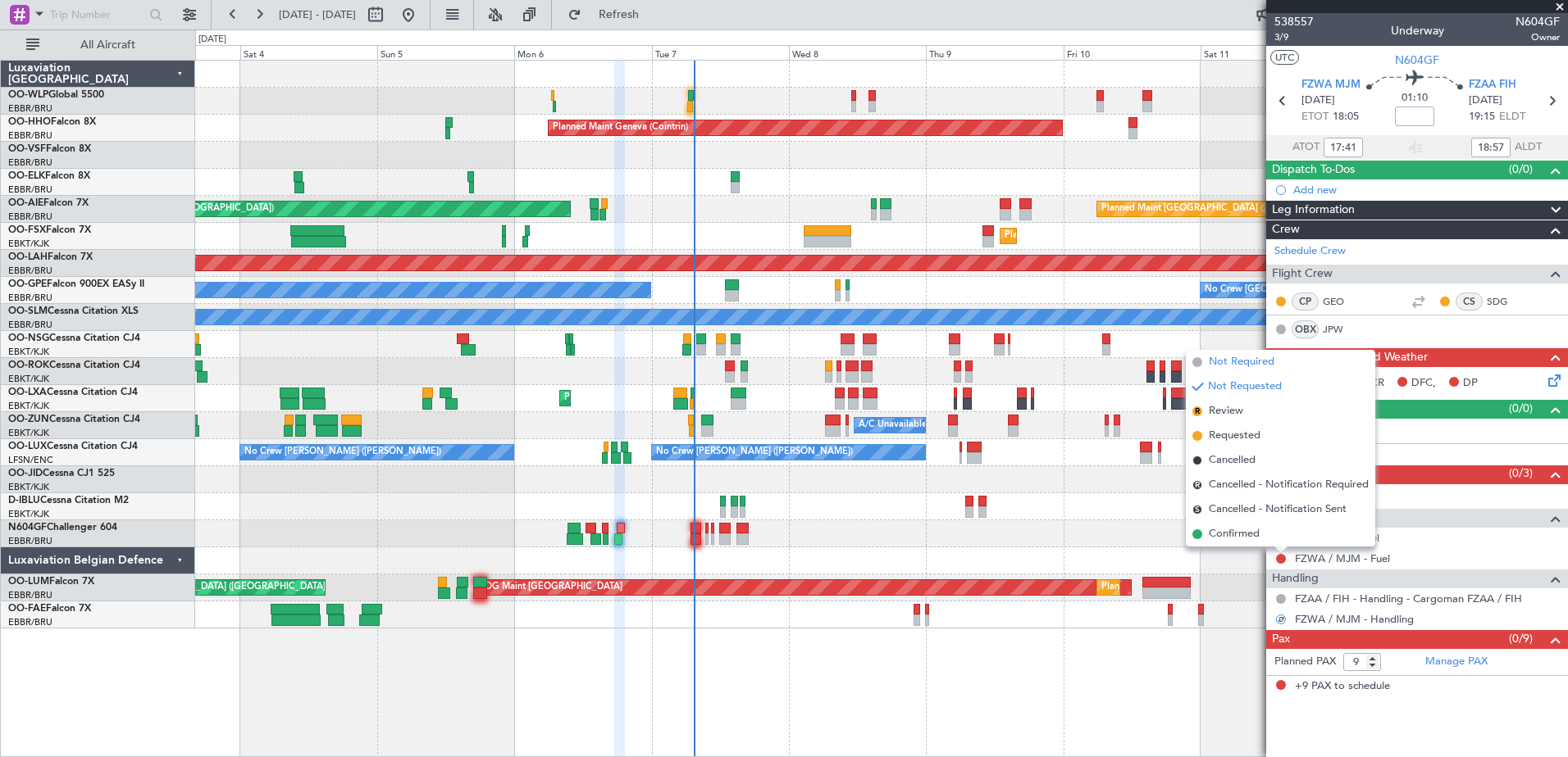
click at [1239, 364] on span "Not Required" at bounding box center [1241, 362] width 66 height 16
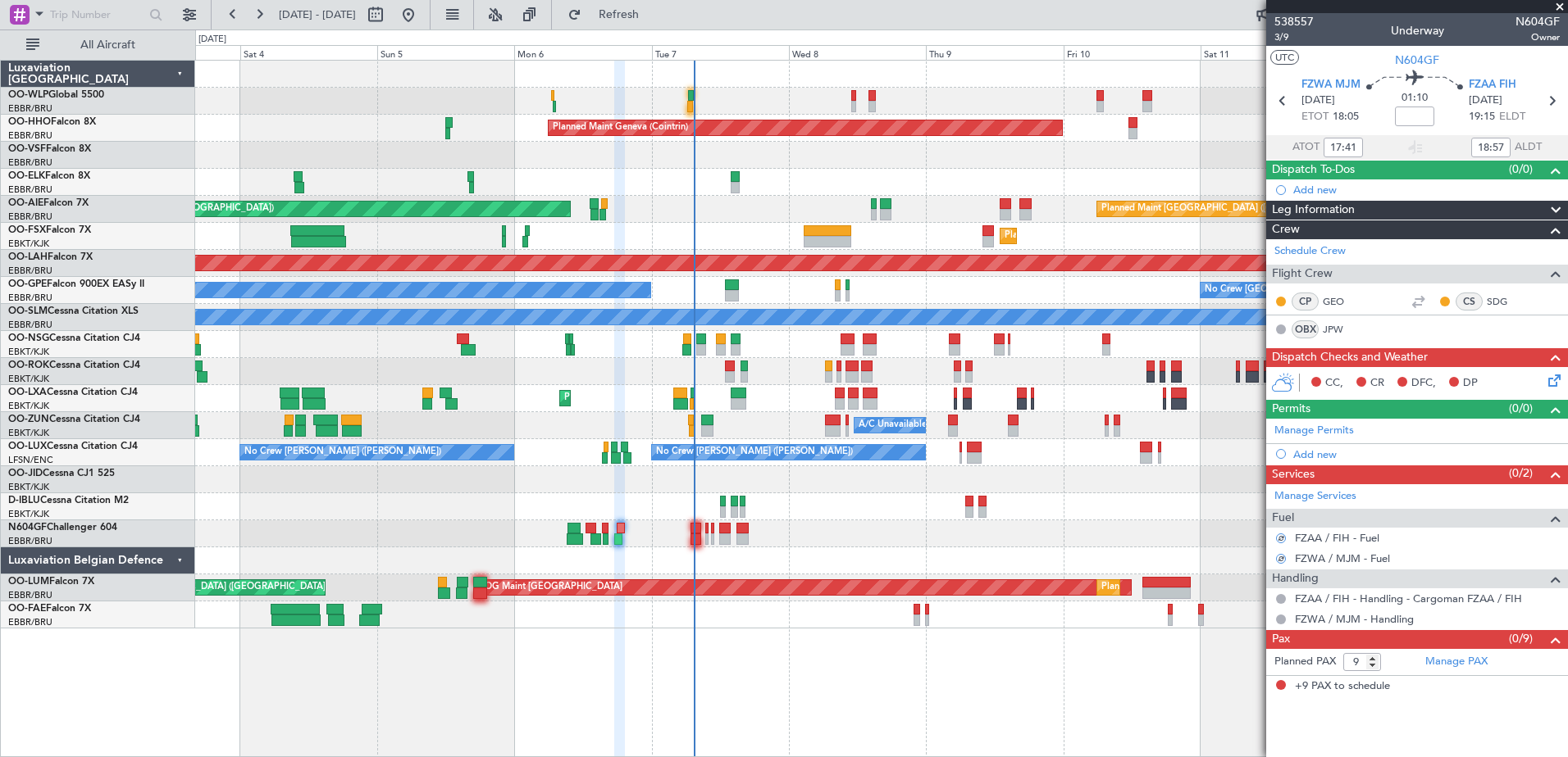
click at [1553, 379] on icon at bounding box center [1552, 378] width 14 height 14
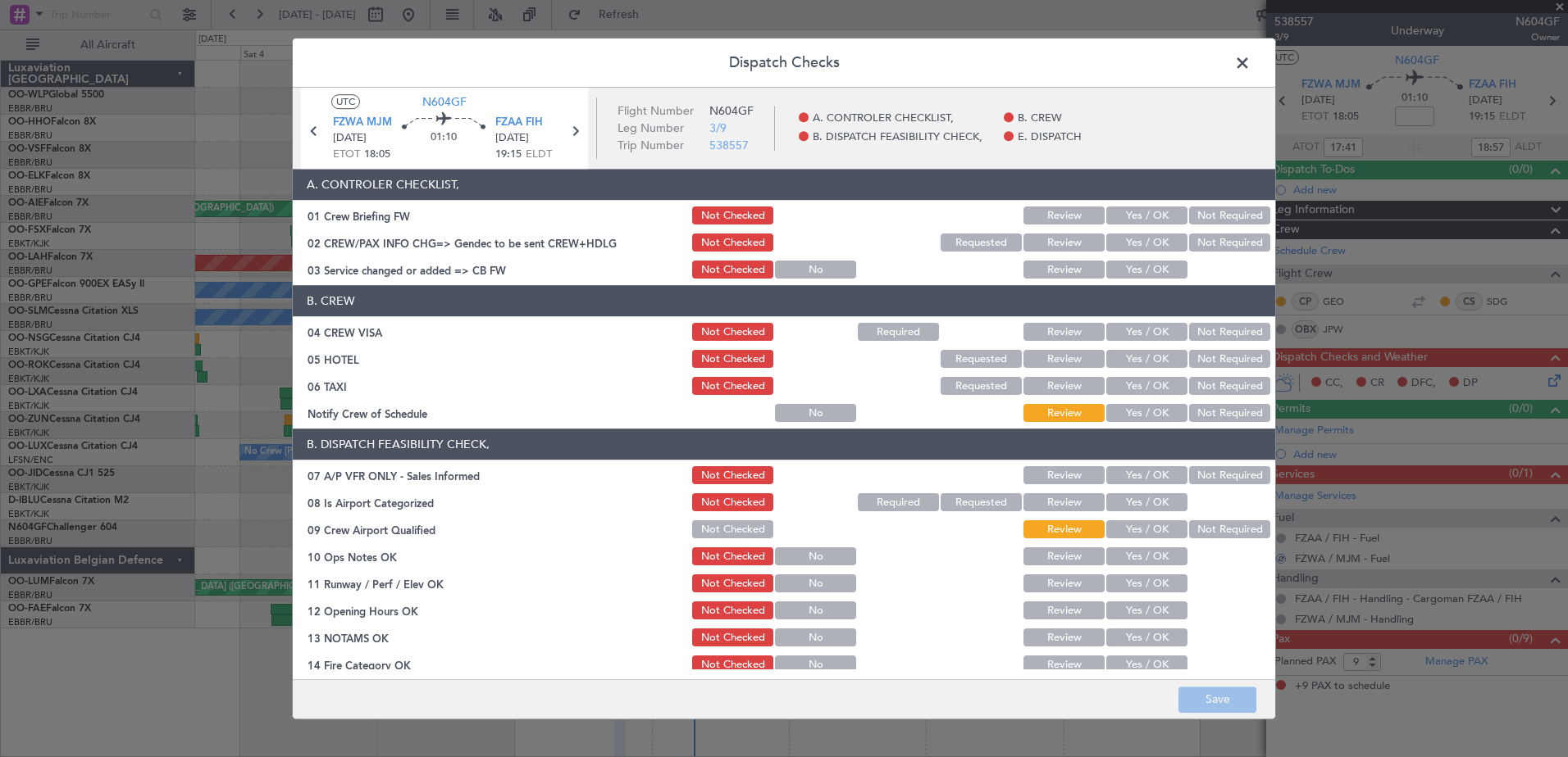
click at [1196, 411] on button "Not Required" at bounding box center [1229, 414] width 81 height 18
click at [1202, 387] on button "Not Required" at bounding box center [1229, 387] width 81 height 18
click at [1213, 355] on button "Not Required" at bounding box center [1229, 360] width 81 height 18
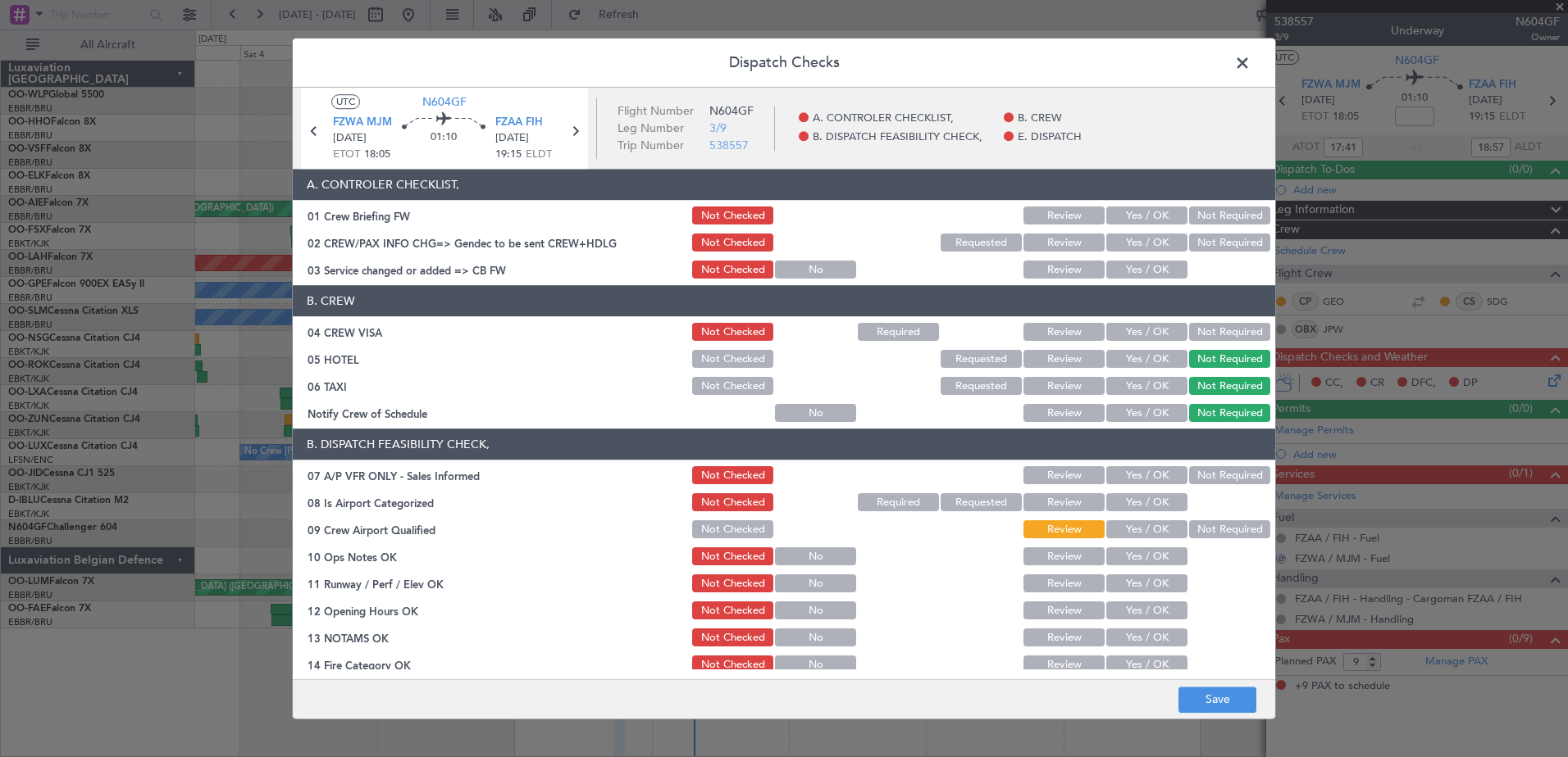
click at [1213, 333] on button "Not Required" at bounding box center [1229, 333] width 81 height 18
drag, startPoint x: 1150, startPoint y: 271, endPoint x: 1167, endPoint y: 254, distance: 24.0
click at [1150, 270] on button "Yes / OK" at bounding box center [1147, 271] width 81 height 18
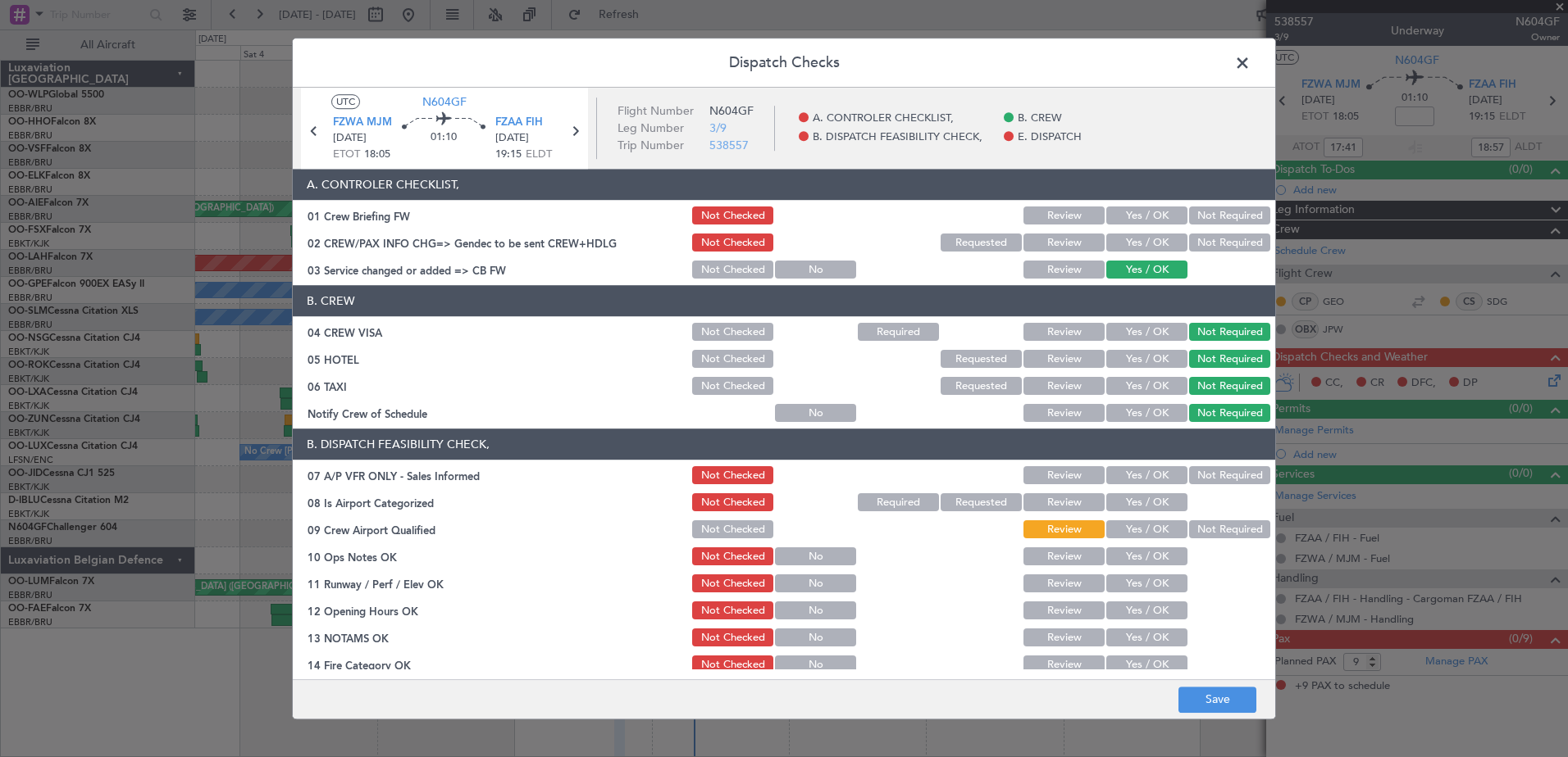
click at [1189, 242] on button "Not Required" at bounding box center [1229, 244] width 81 height 18
click at [1212, 219] on button "Not Required" at bounding box center [1229, 217] width 81 height 18
click at [1225, 475] on button "Not Required" at bounding box center [1229, 476] width 81 height 18
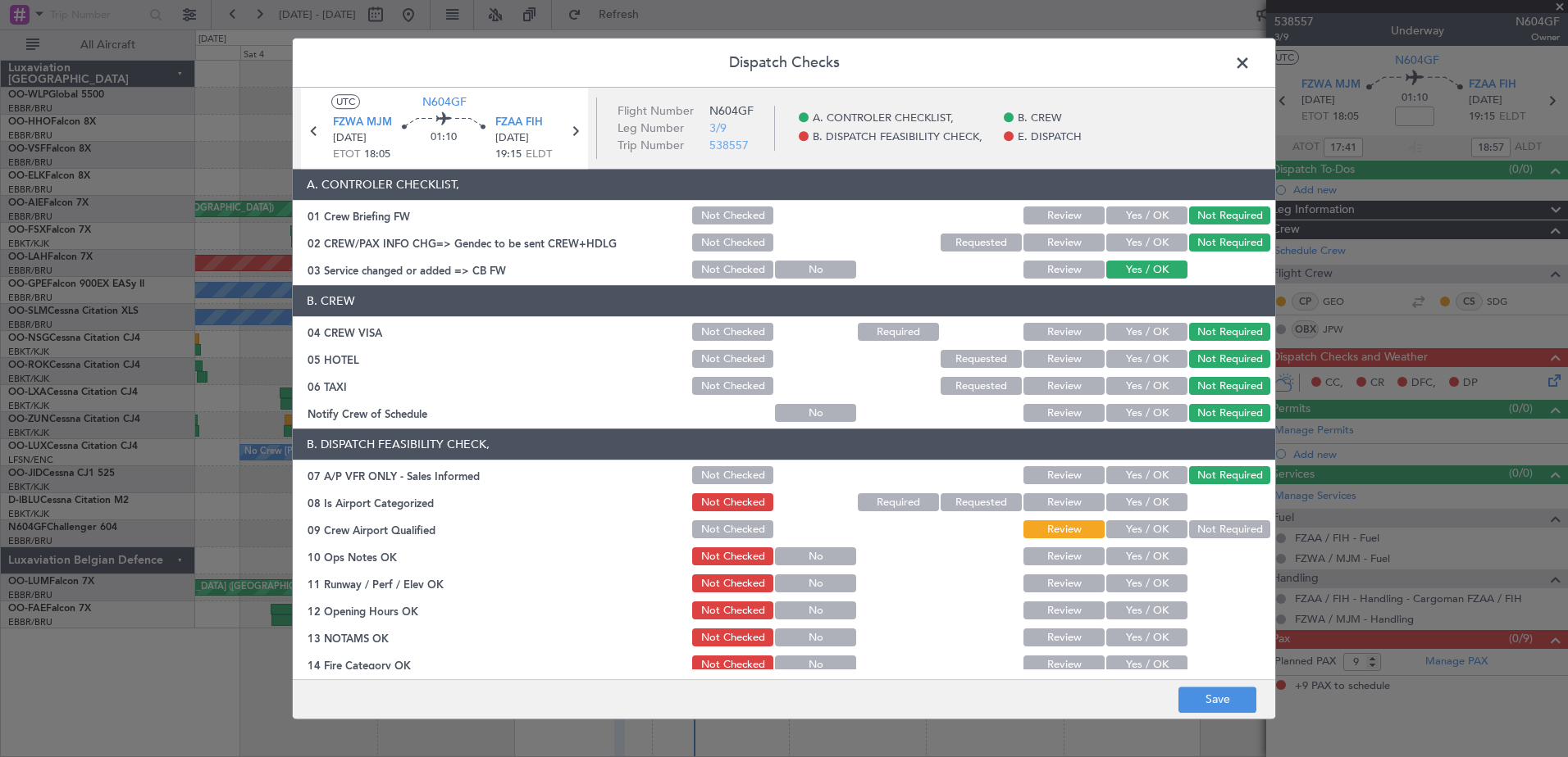
click at [1163, 497] on button "Yes / OK" at bounding box center [1147, 503] width 81 height 18
click at [1193, 524] on button "Not Required" at bounding box center [1229, 531] width 81 height 18
click at [1163, 551] on button "Yes / OK" at bounding box center [1147, 558] width 81 height 18
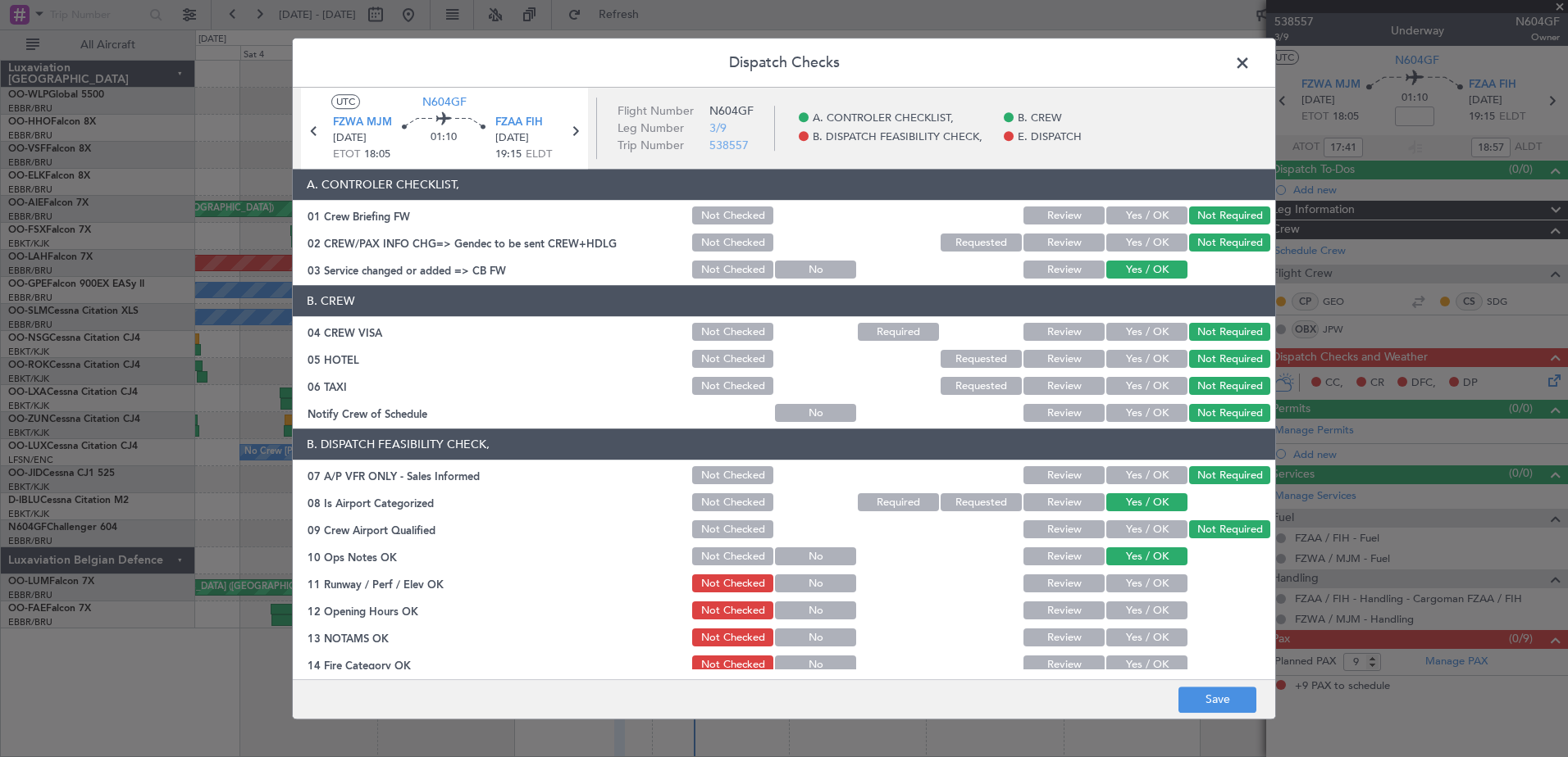
click at [1160, 588] on button "Yes / OK" at bounding box center [1147, 585] width 81 height 18
click at [1159, 612] on button "Yes / OK" at bounding box center [1147, 612] width 81 height 18
click at [1161, 652] on section "B. DISPATCH FEASIBILITY CHECK, 07 A/P VFR ONLY - Sales Informed Not Checked Rev…" at bounding box center [784, 607] width 982 height 355
click at [1164, 646] on button "Yes / OK" at bounding box center [1147, 639] width 81 height 18
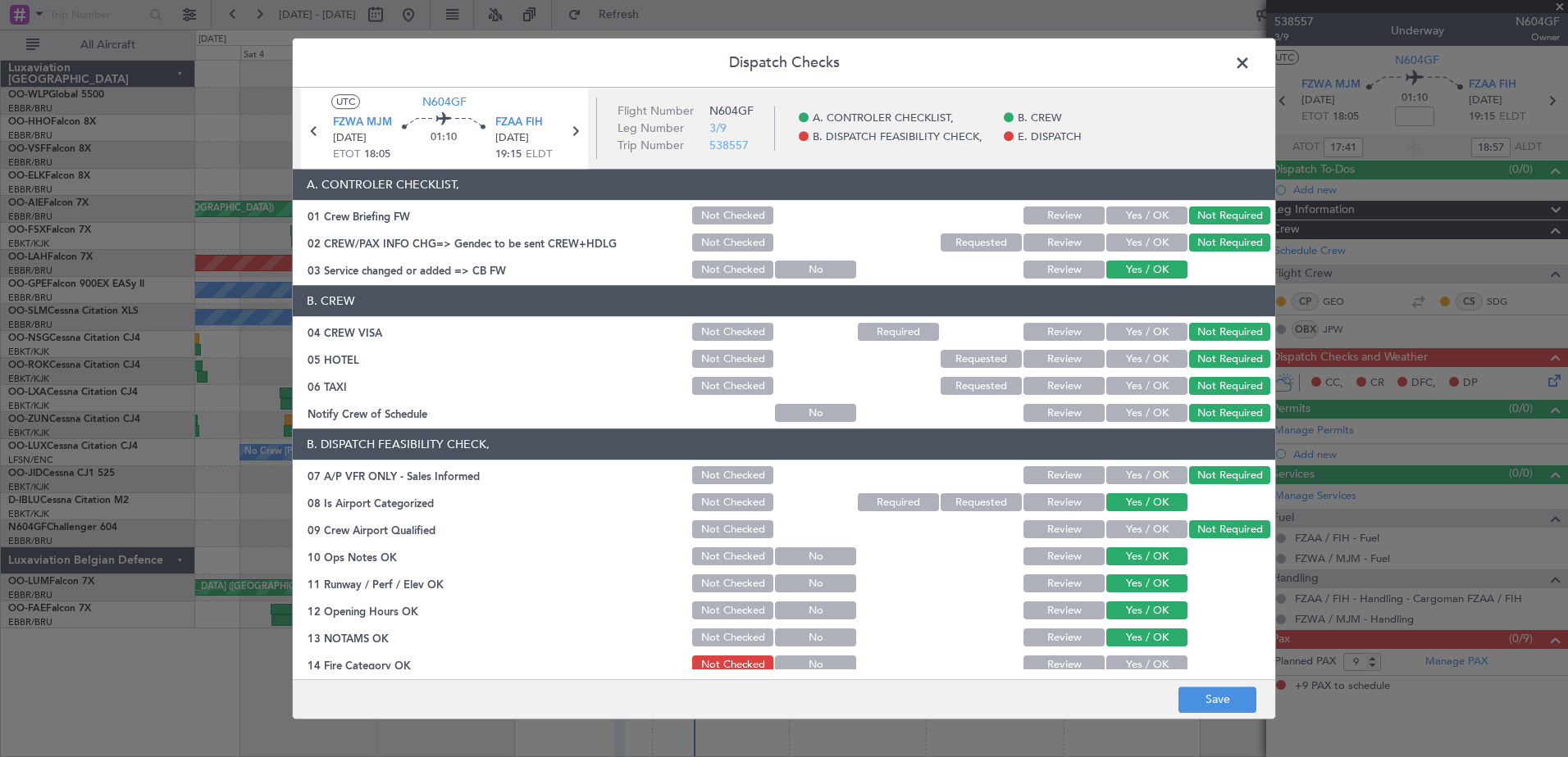
click at [1160, 666] on button "Yes / OK" at bounding box center [1147, 666] width 81 height 18
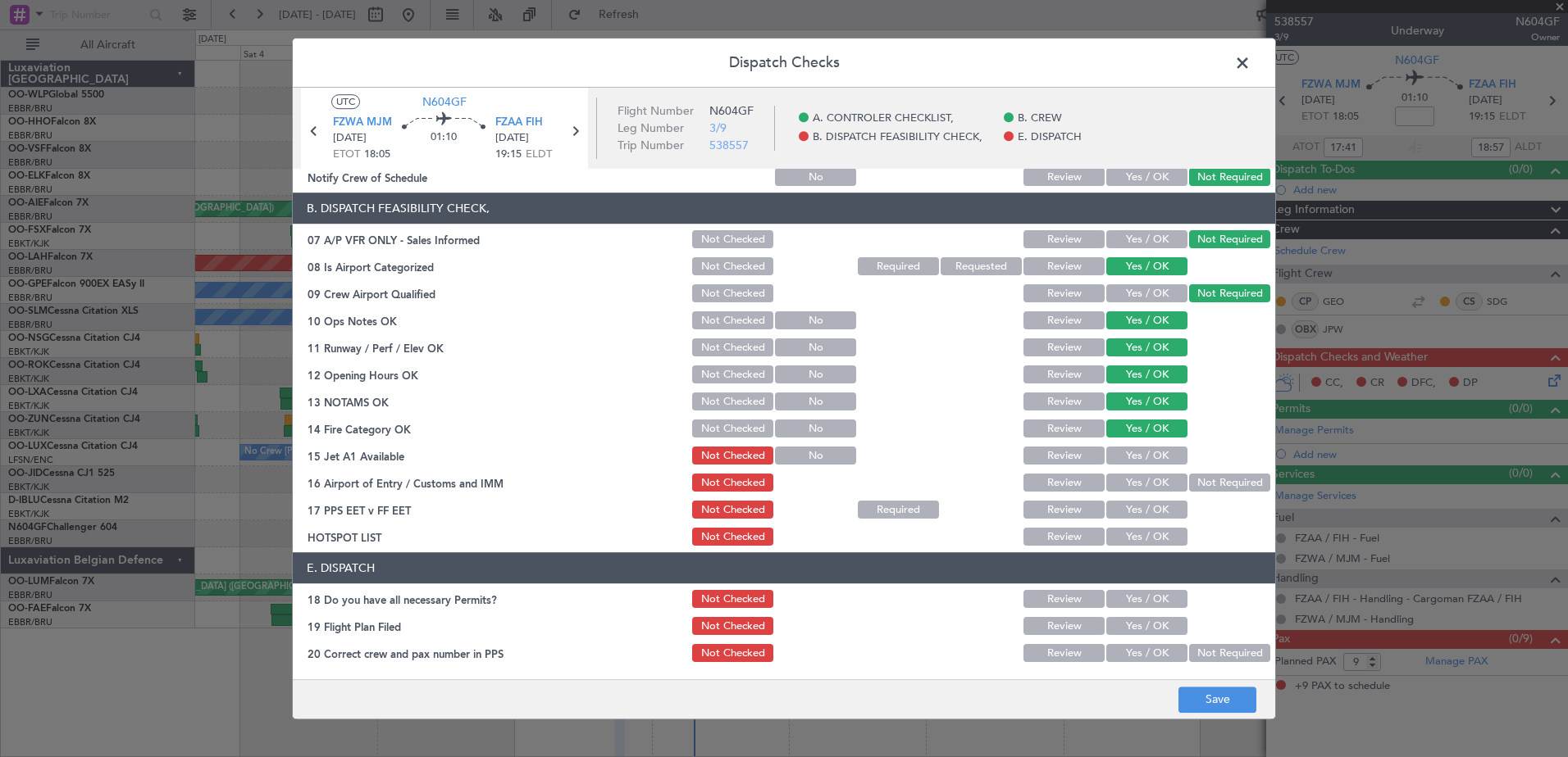
click at [1152, 458] on button "Yes / OK" at bounding box center [1147, 457] width 81 height 18
click at [1199, 482] on button "Not Required" at bounding box center [1229, 484] width 81 height 18
click at [1156, 517] on button "Yes / OK" at bounding box center [1147, 511] width 81 height 18
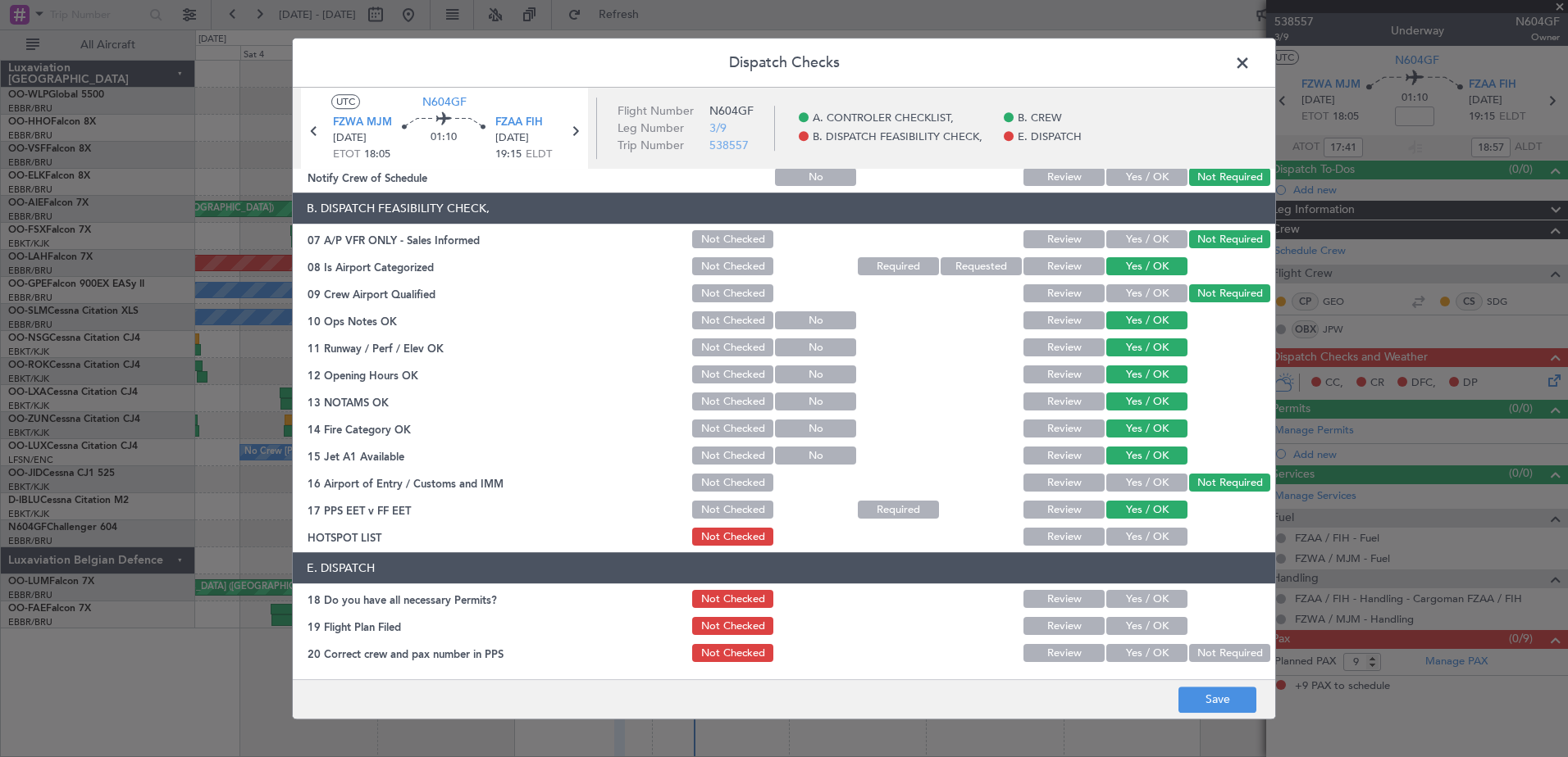
click at [1153, 535] on button "Yes / OK" at bounding box center [1147, 538] width 81 height 18
click at [1152, 595] on button "Yes / OK" at bounding box center [1147, 600] width 81 height 18
click at [1152, 631] on button "Yes / OK" at bounding box center [1147, 627] width 81 height 18
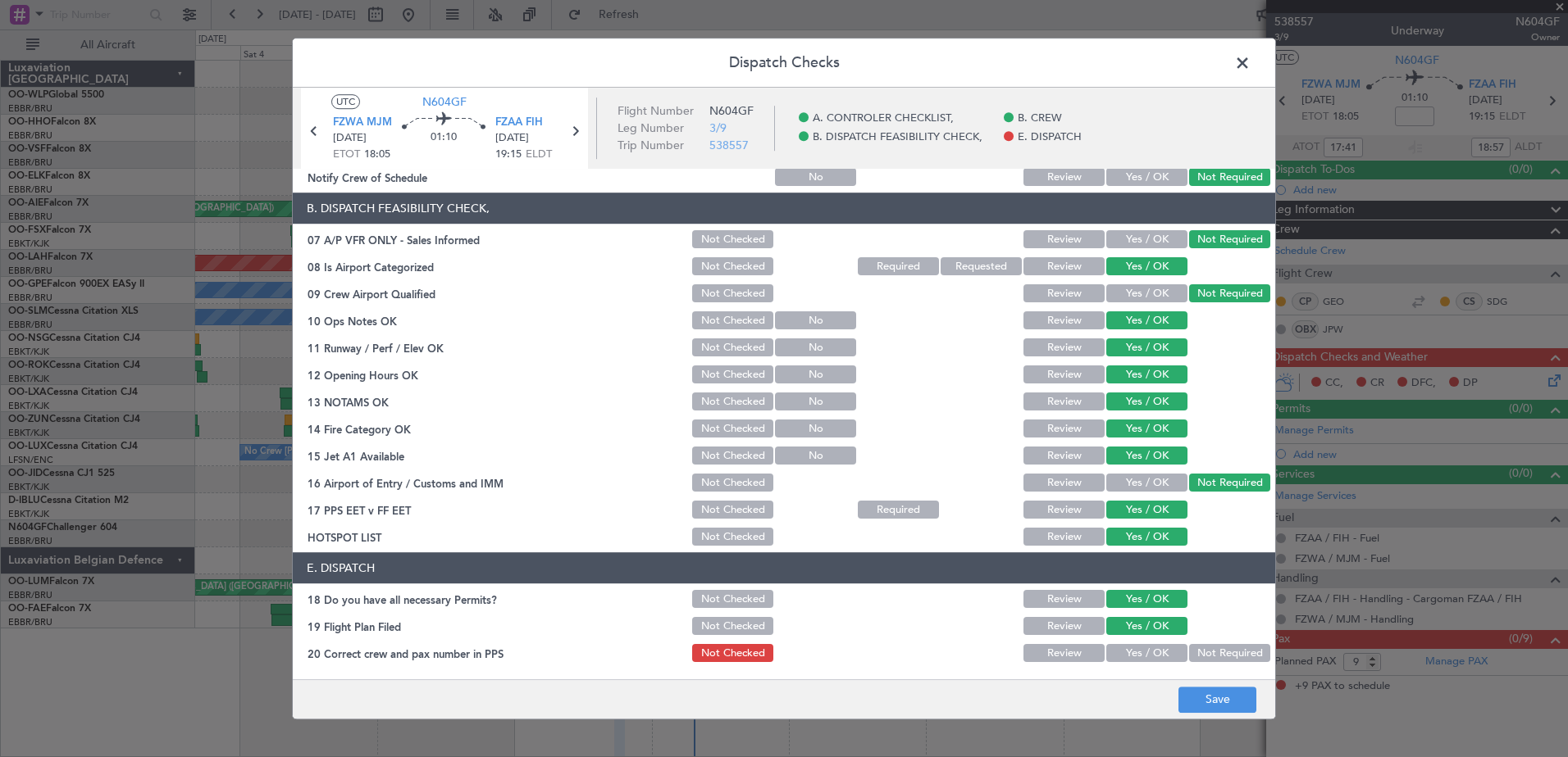
click at [1153, 656] on button "Yes / OK" at bounding box center [1147, 654] width 81 height 18
click at [1198, 654] on button "Not Required" at bounding box center [1229, 654] width 81 height 18
click at [1203, 707] on button "Save" at bounding box center [1218, 699] width 78 height 26
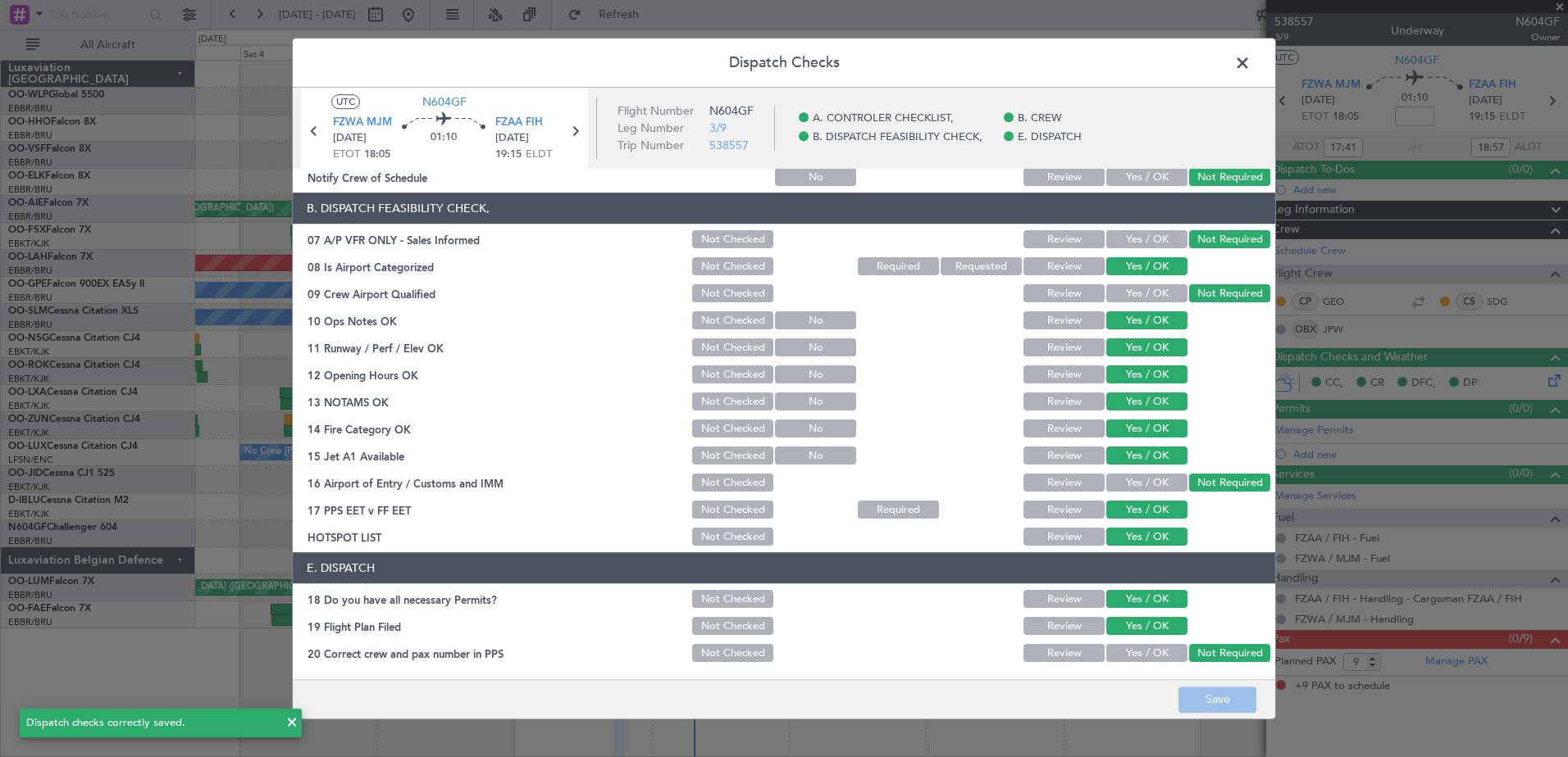
click at [1250, 67] on span at bounding box center [1250, 67] width 0 height 32
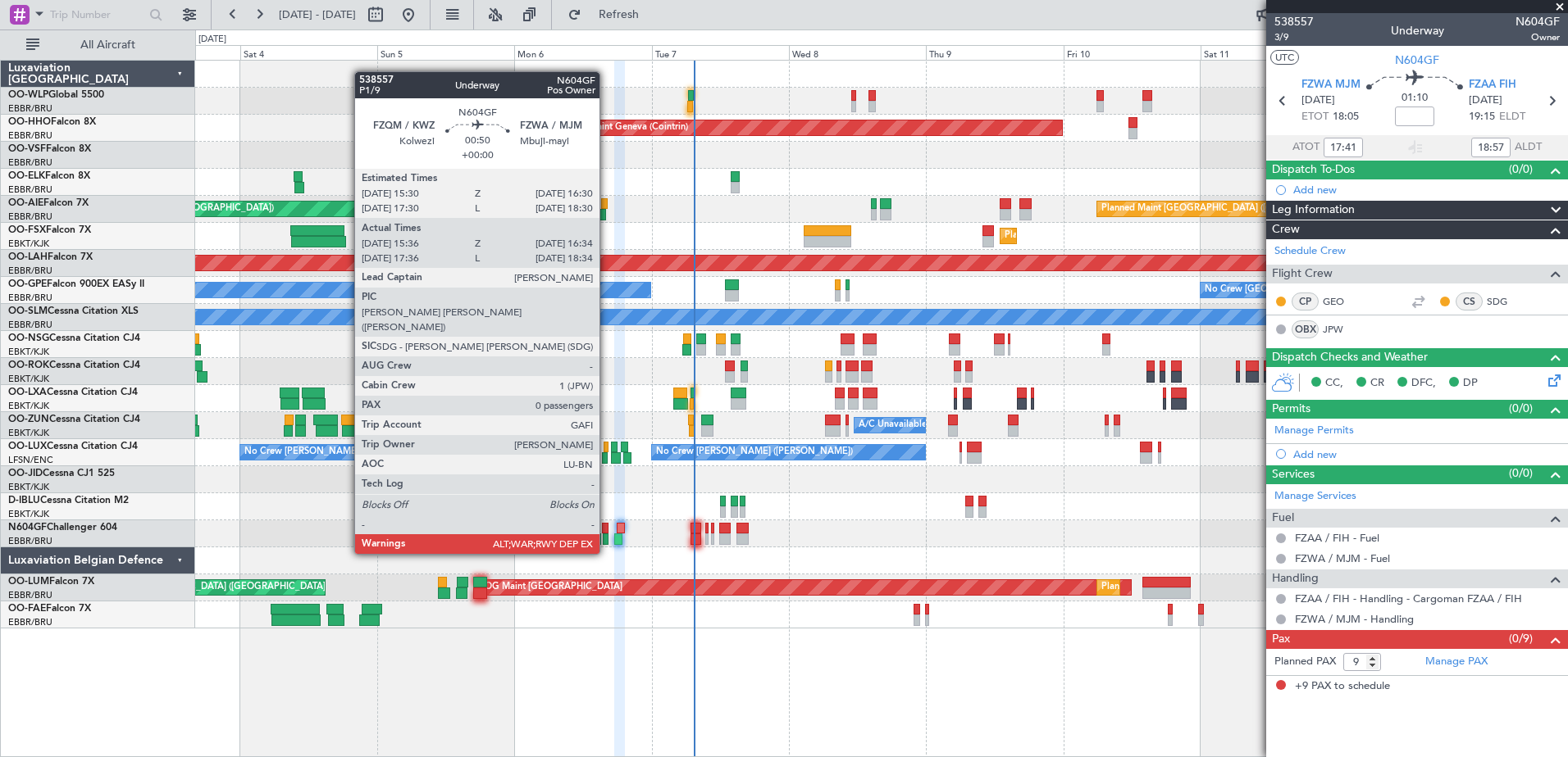
click at [607, 523] on div at bounding box center [605, 529] width 5 height 12
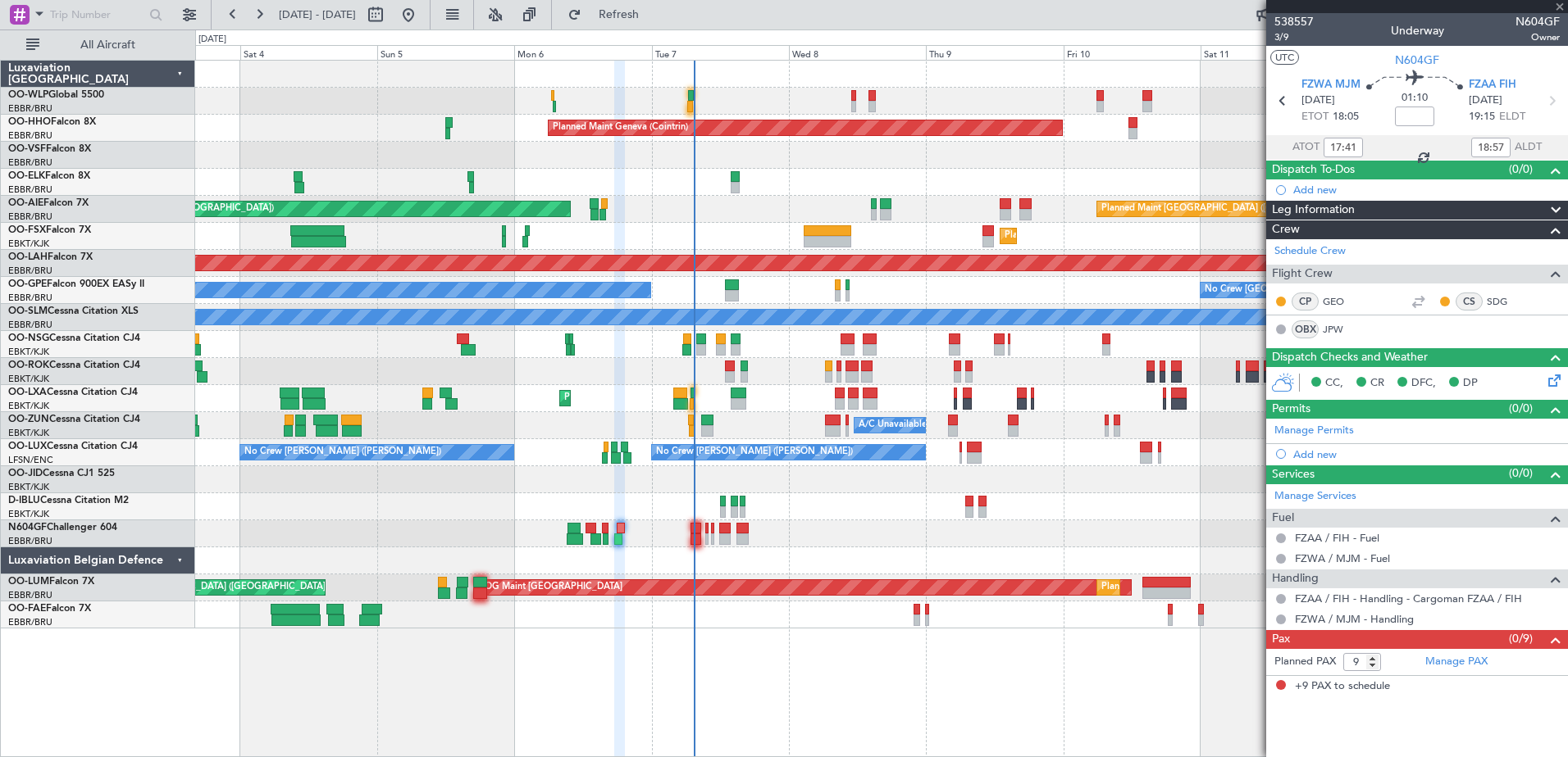
type input "15:41"
type input "16:29"
type input "0"
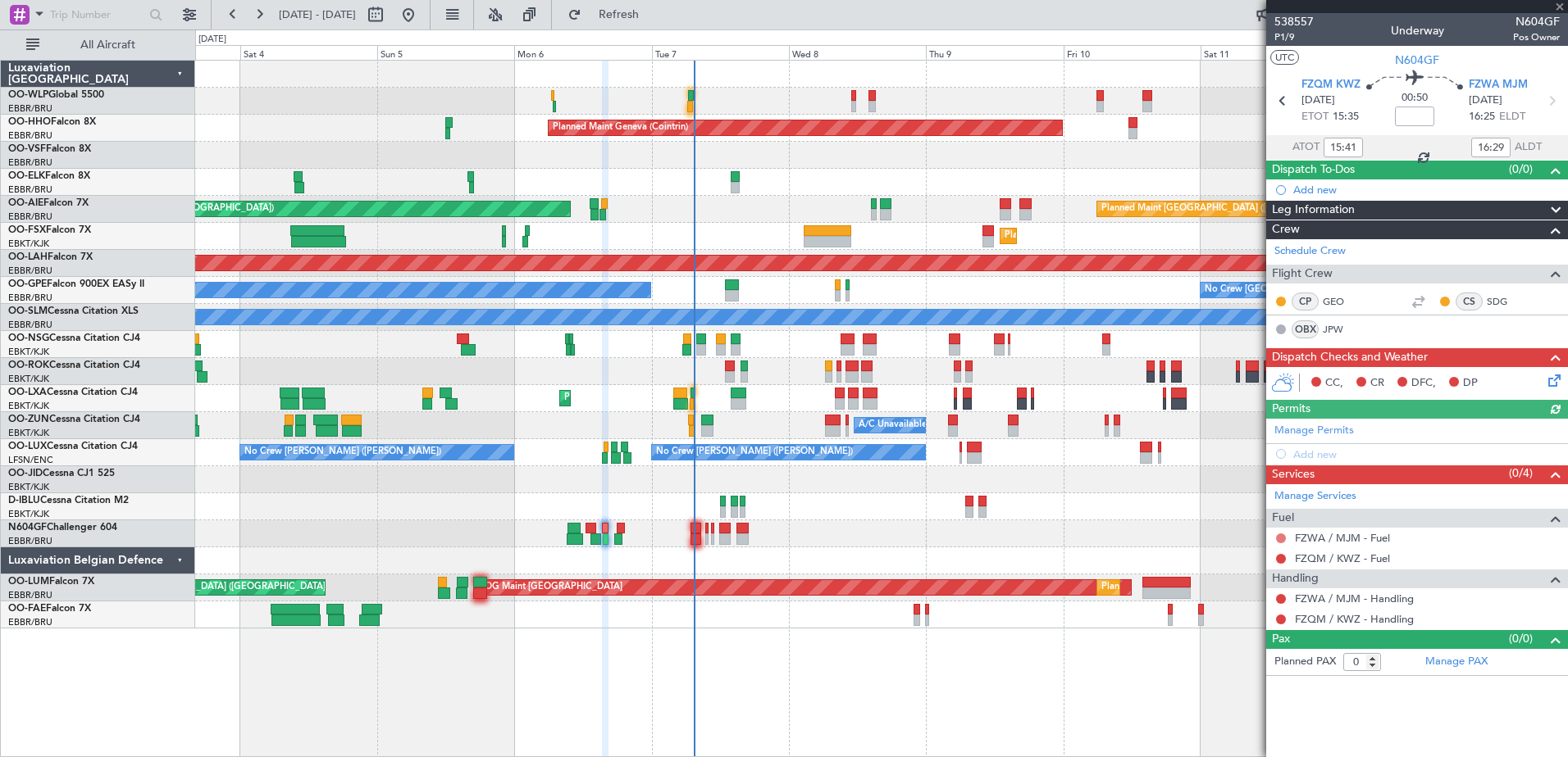
click at [1277, 540] on button at bounding box center [1281, 538] width 10 height 10
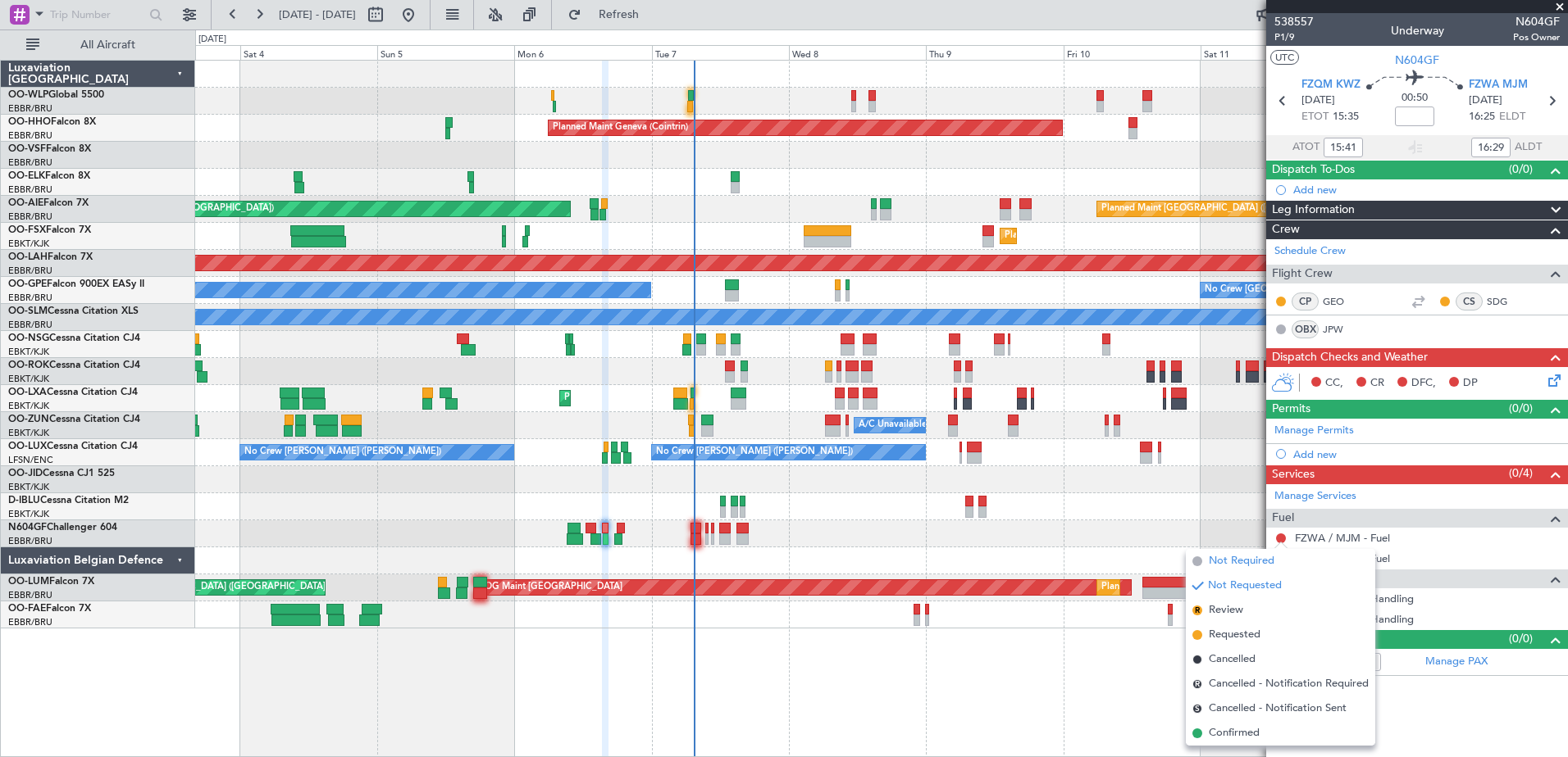
click at [1224, 562] on span "Not Required" at bounding box center [1241, 561] width 66 height 16
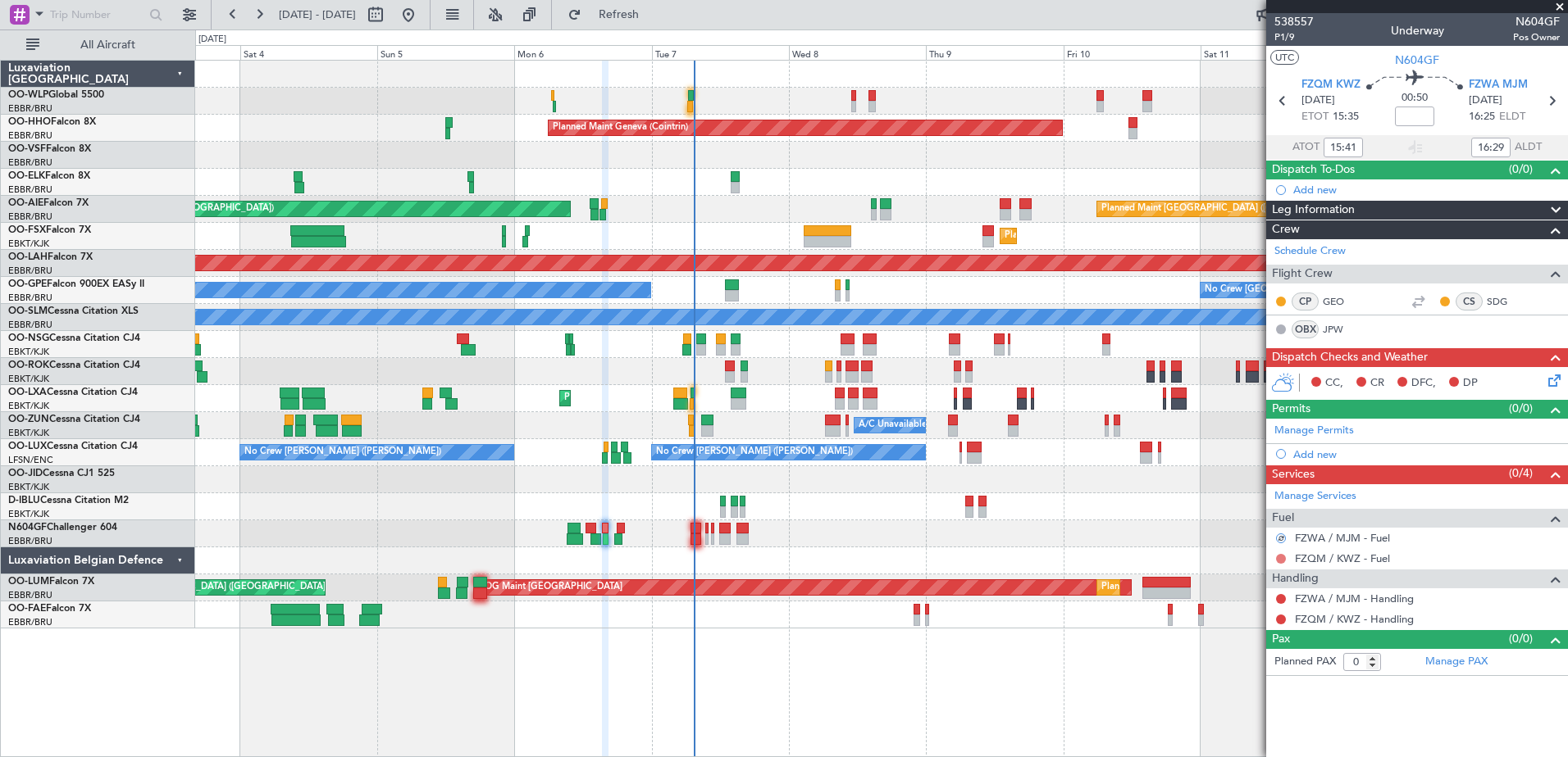
click at [1282, 563] on mat-tooltip-component "Not Requested" at bounding box center [1281, 585] width 93 height 43
click at [1282, 560] on button at bounding box center [1281, 559] width 10 height 10
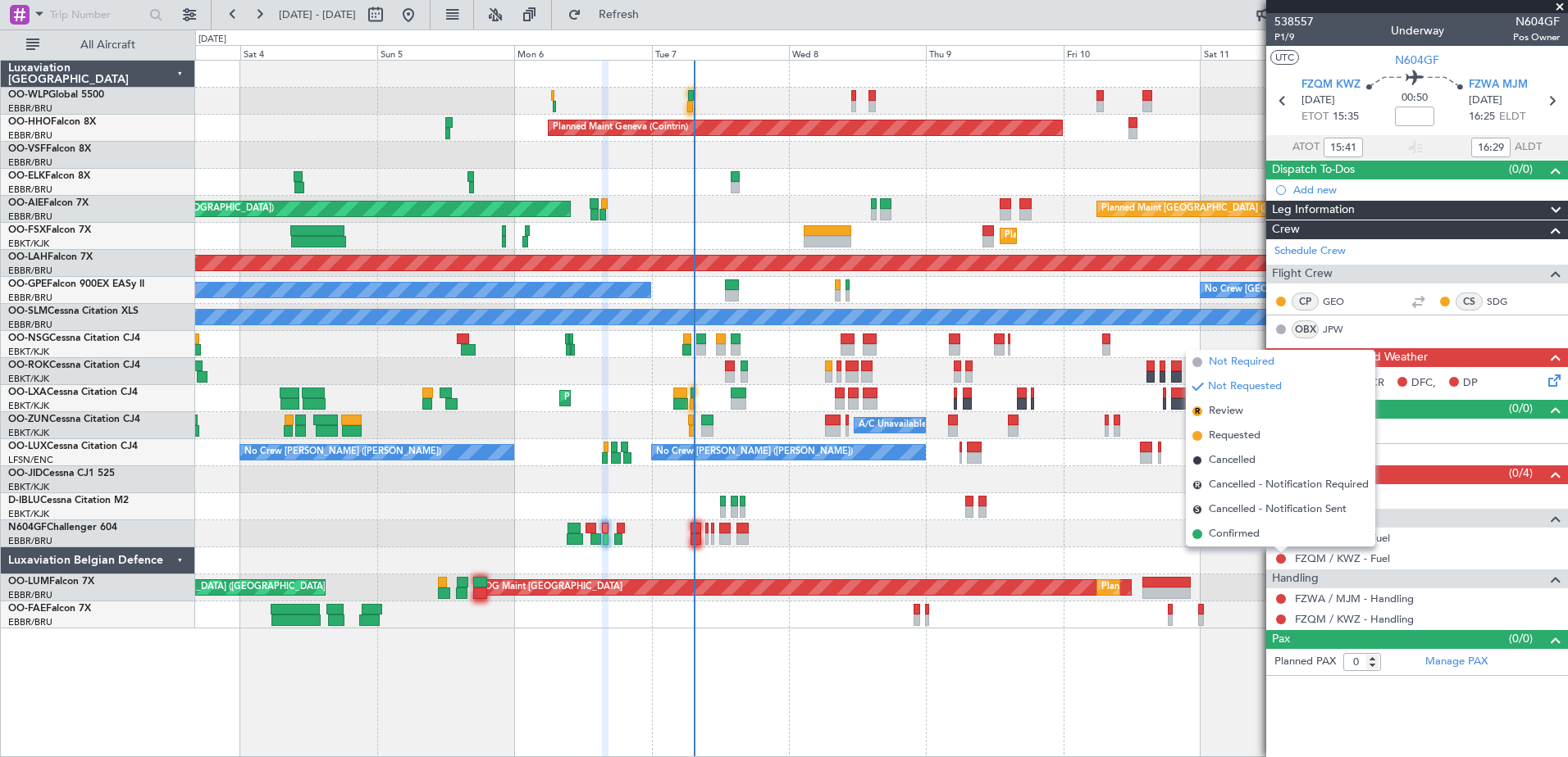
click at [1240, 361] on span "Not Required" at bounding box center [1241, 362] width 66 height 16
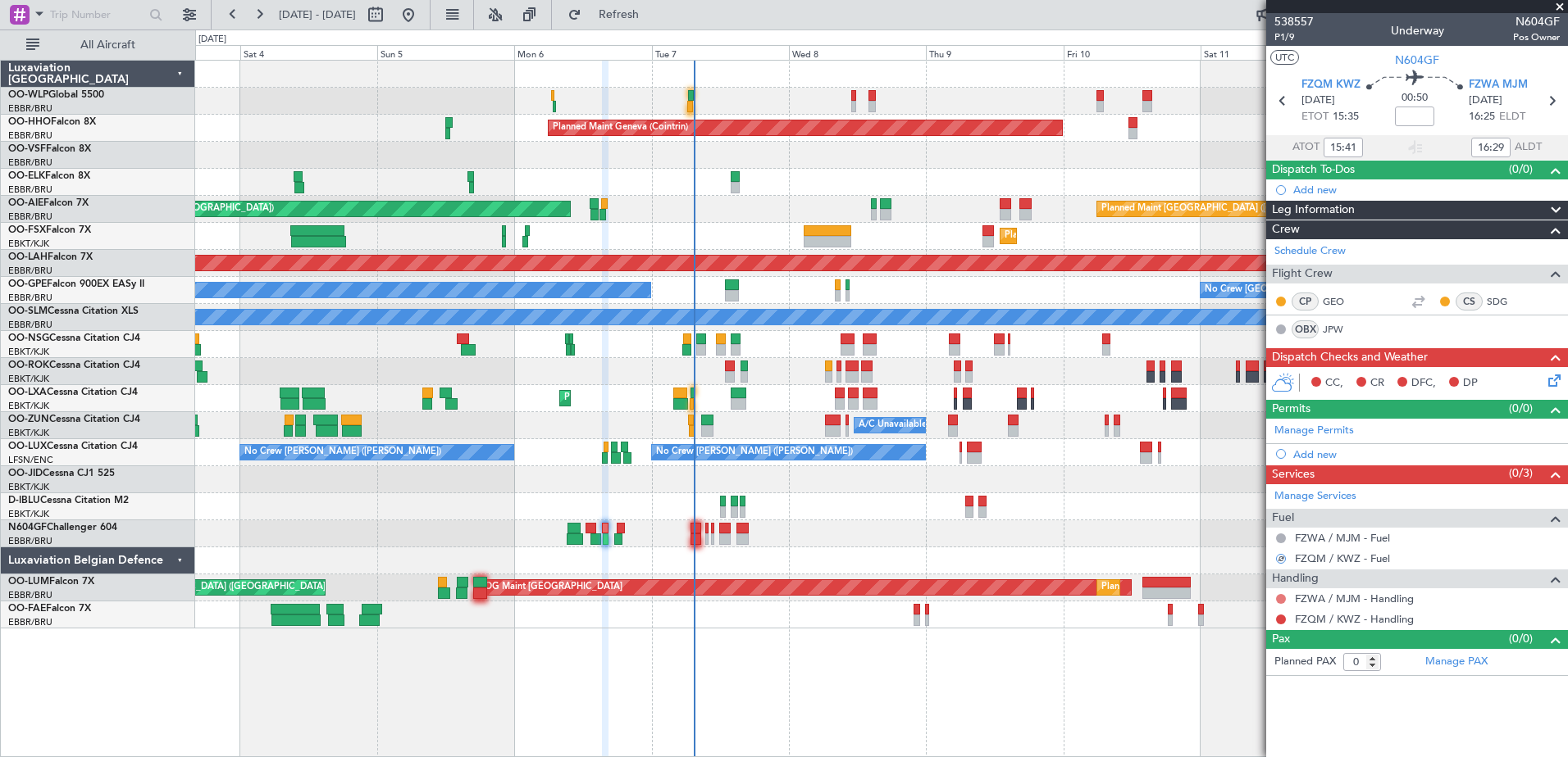
click at [1281, 597] on button at bounding box center [1281, 599] width 10 height 10
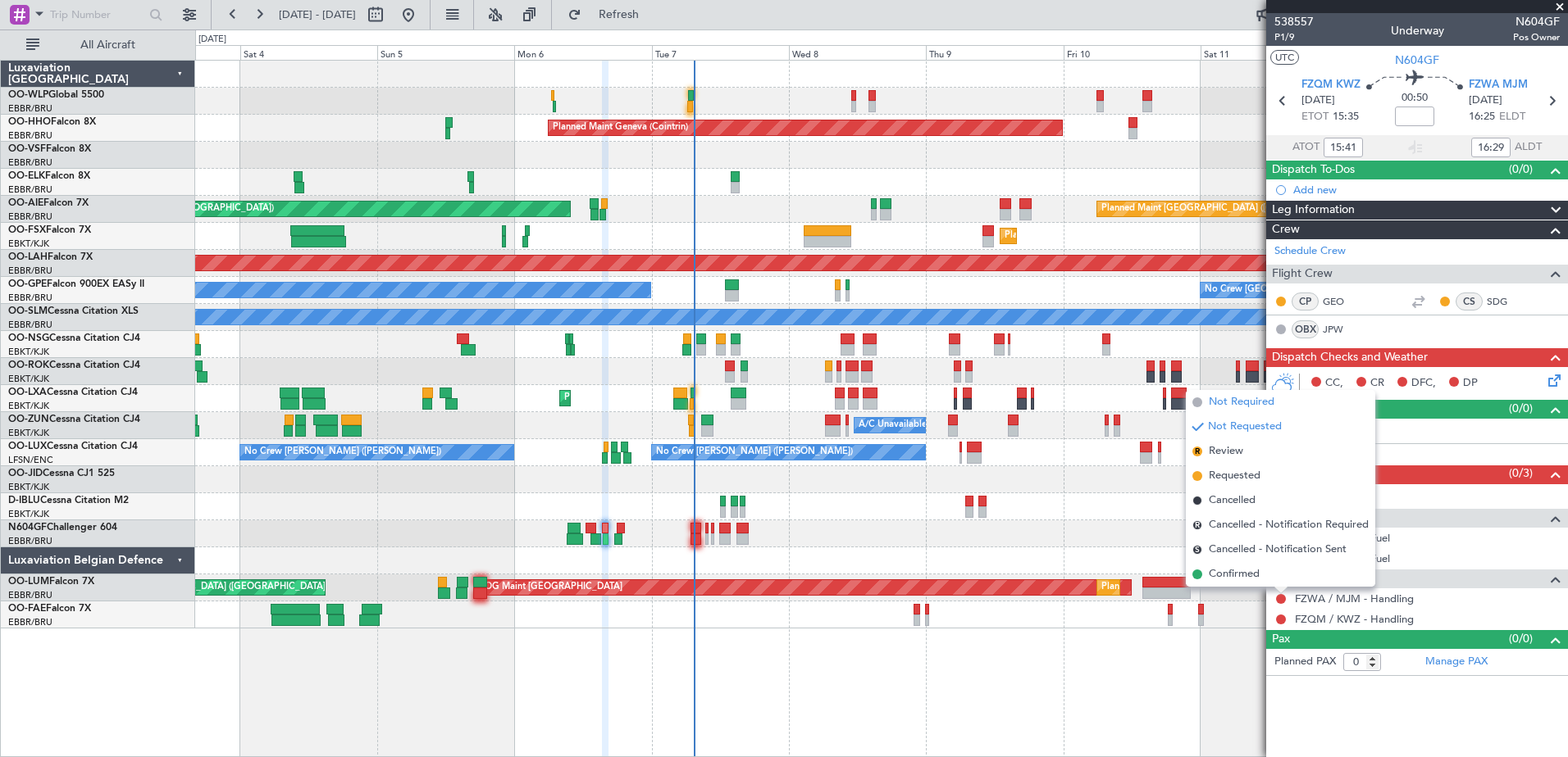
click at [1242, 403] on span "Not Required" at bounding box center [1241, 402] width 66 height 16
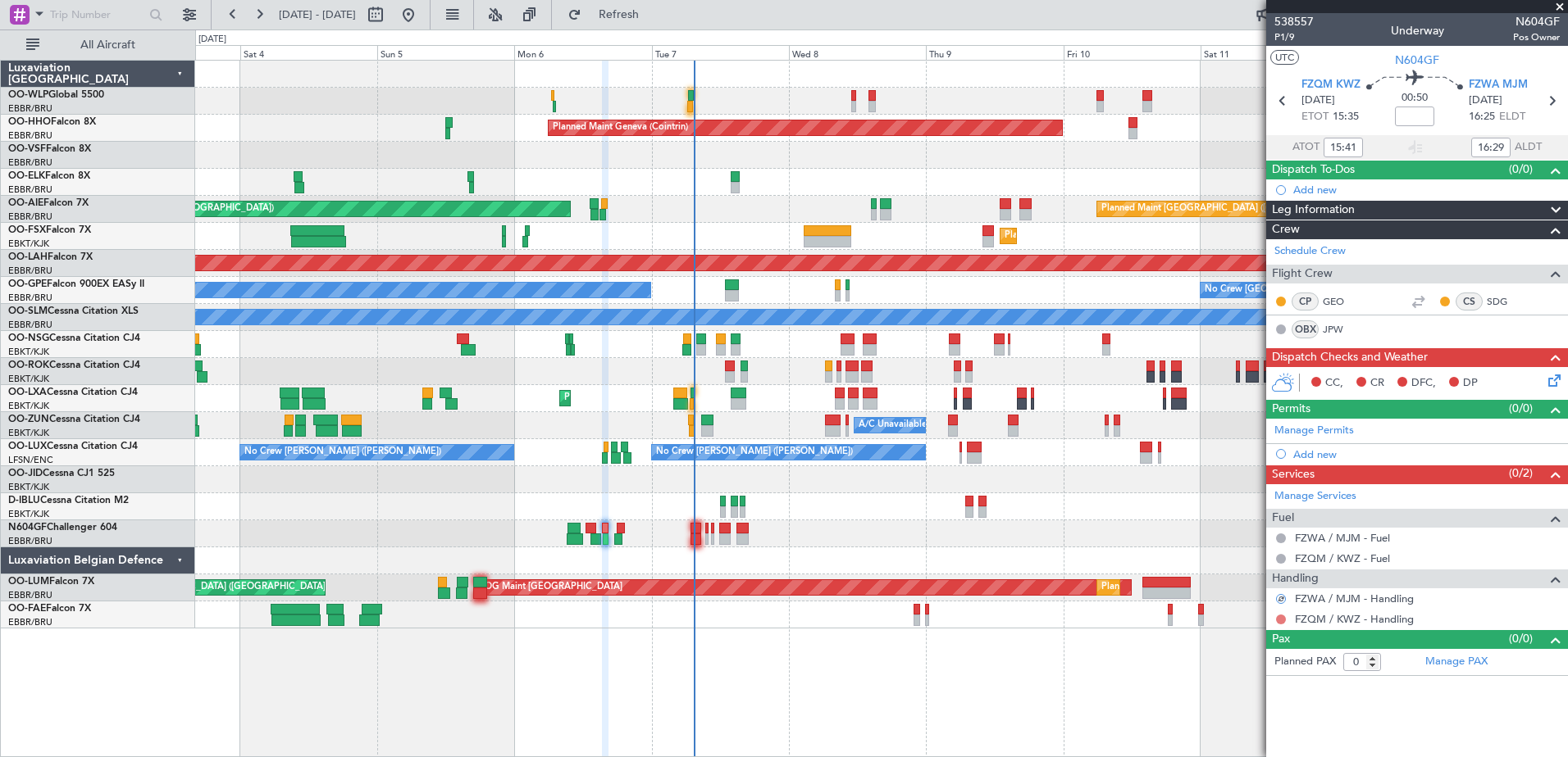
click at [1284, 618] on button at bounding box center [1281, 619] width 10 height 10
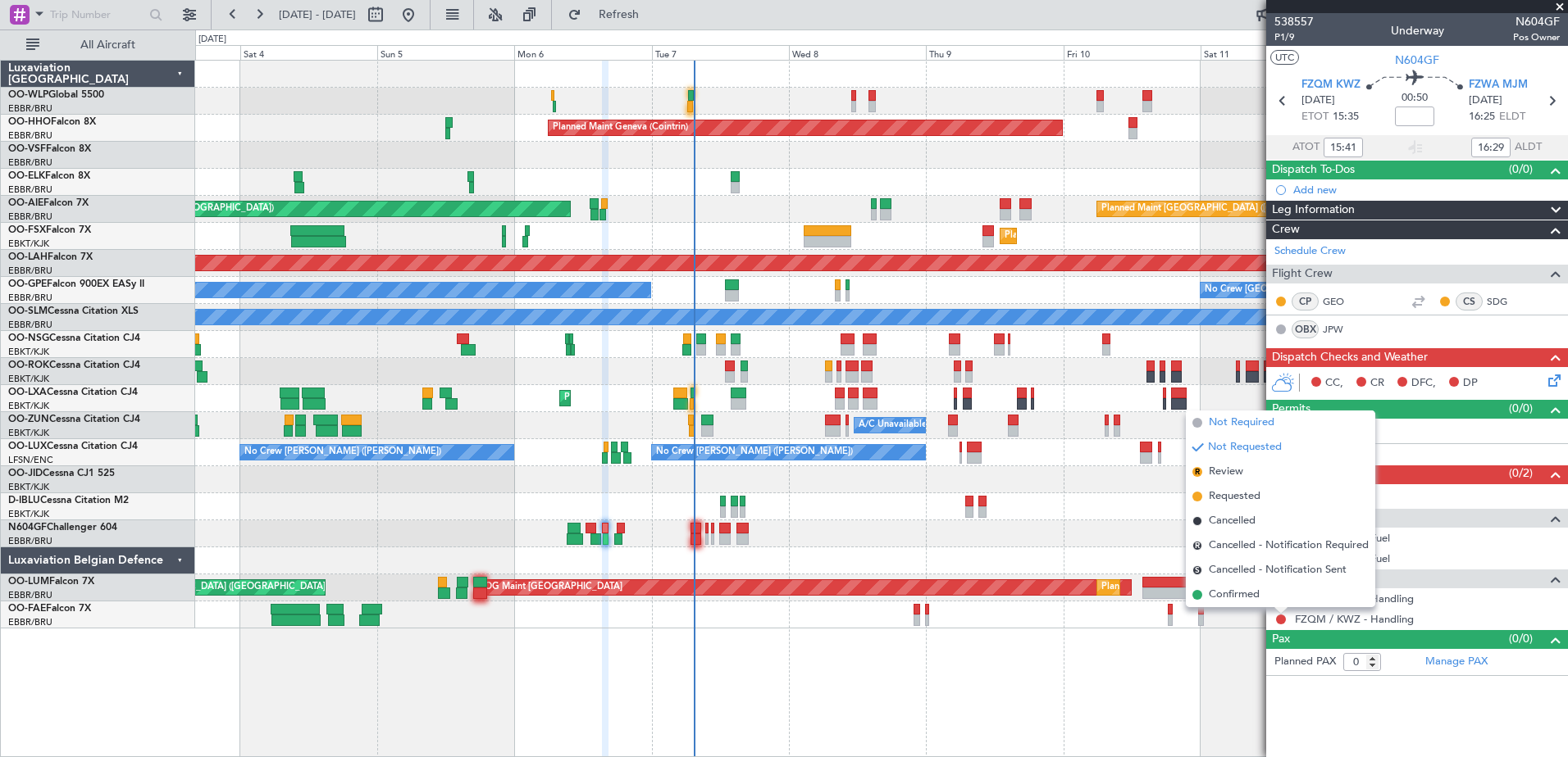
click at [1257, 421] on span "Not Required" at bounding box center [1241, 423] width 66 height 16
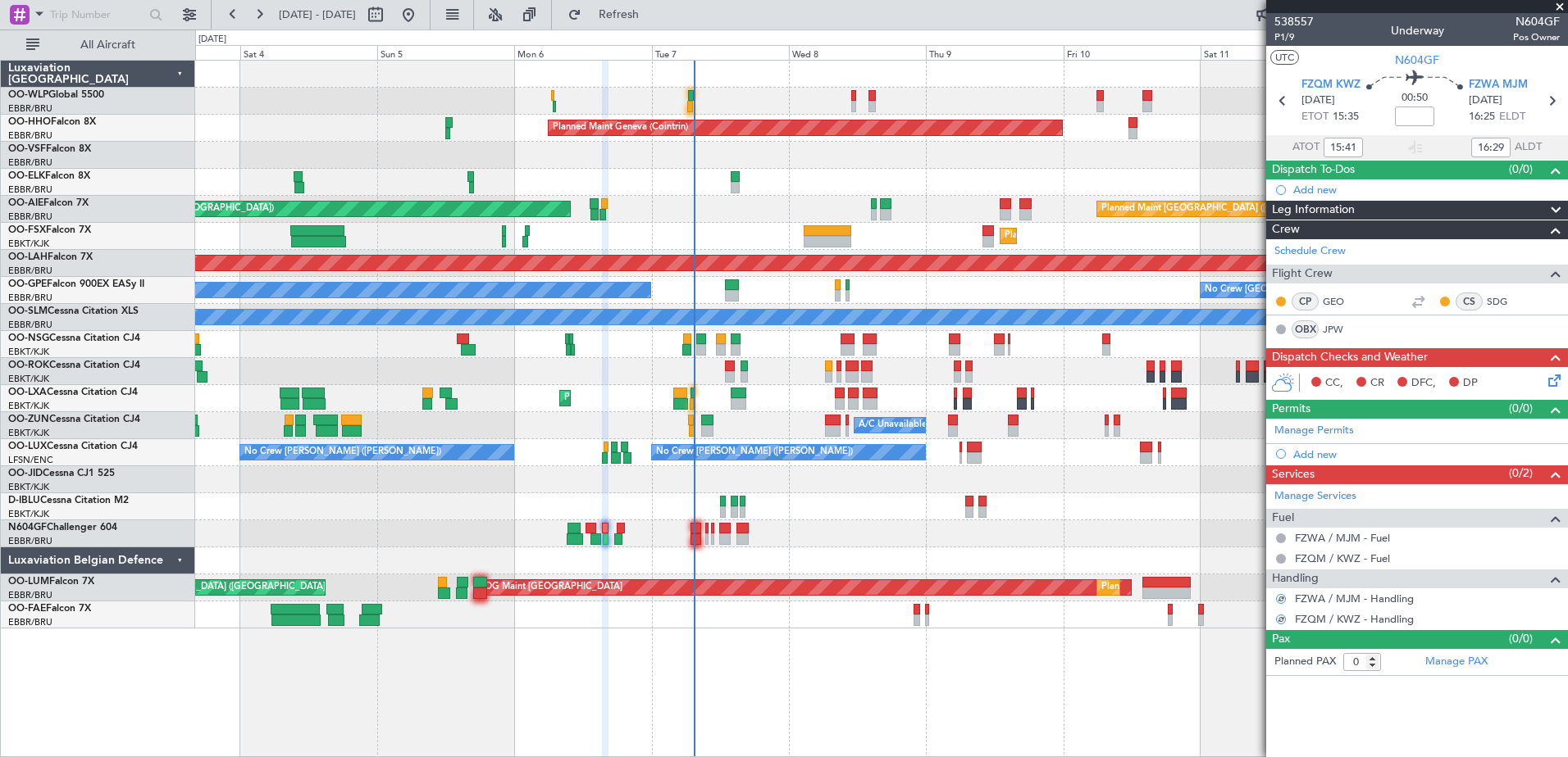
click at [1549, 384] on icon at bounding box center [1552, 378] width 14 height 14
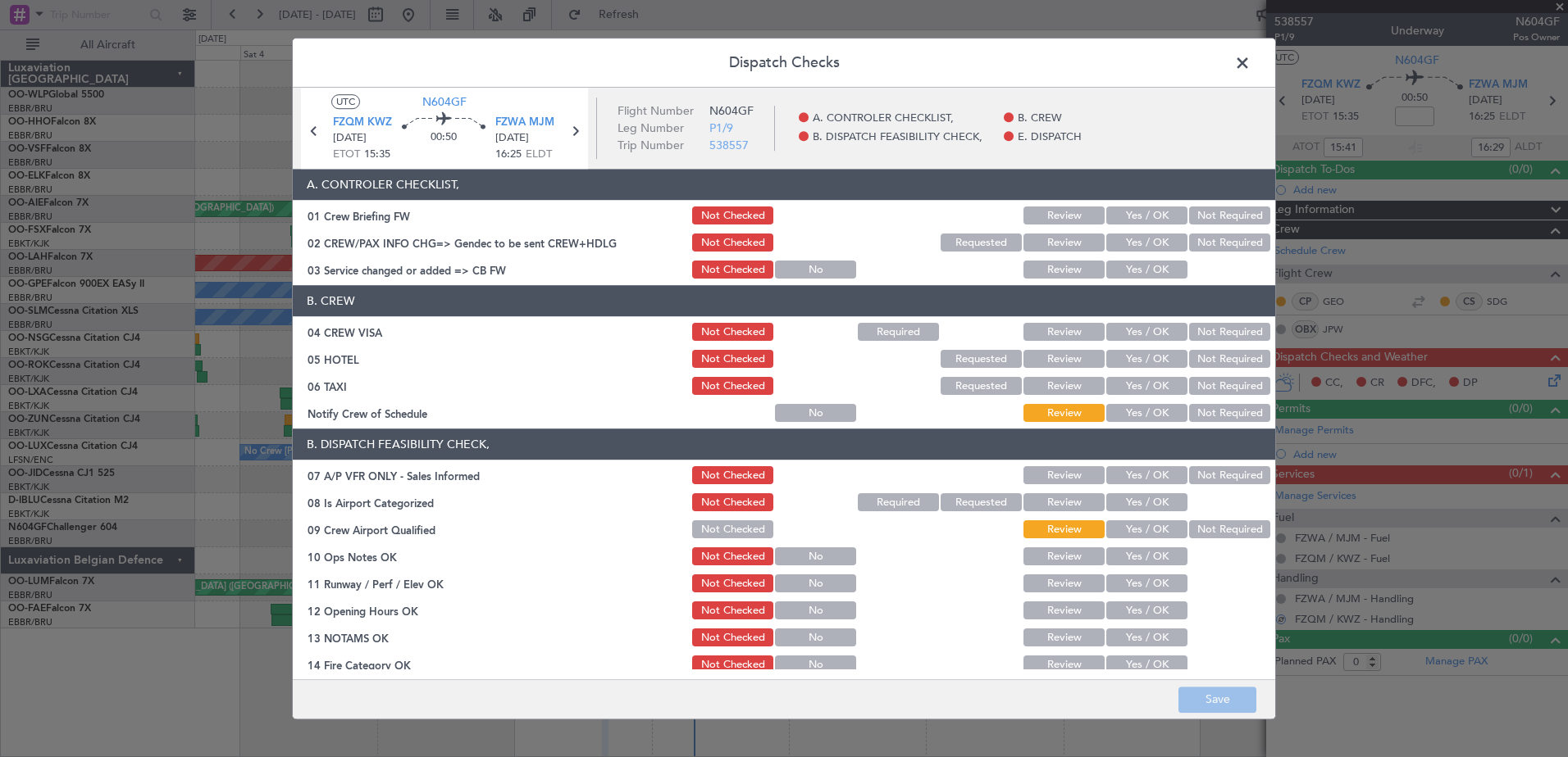
click at [1192, 413] on button "Not Required" at bounding box center [1229, 414] width 81 height 18
click at [1205, 383] on button "Not Required" at bounding box center [1229, 387] width 81 height 18
click at [1212, 353] on button "Not Required" at bounding box center [1229, 360] width 81 height 18
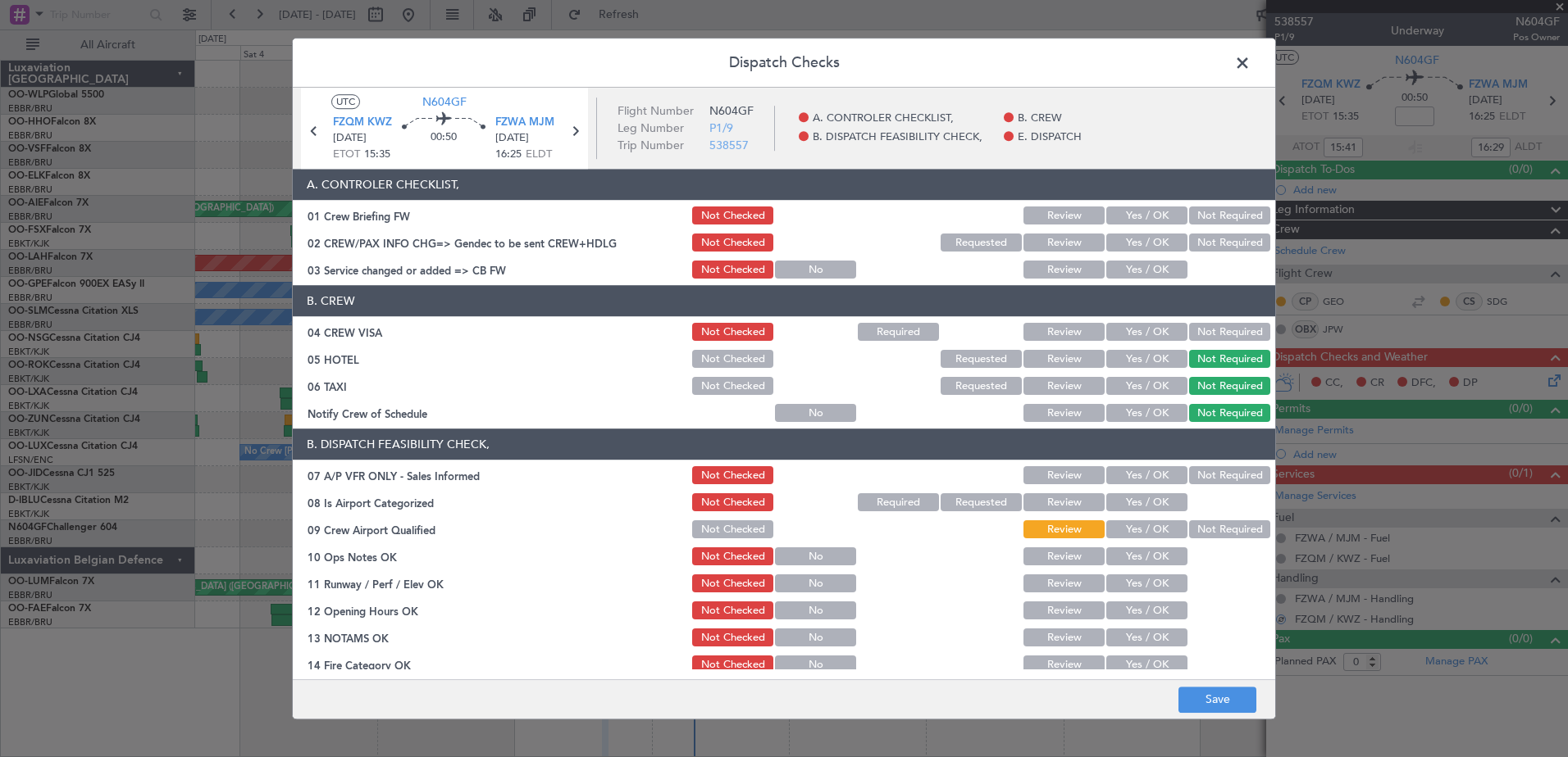
click at [1214, 327] on button "Not Required" at bounding box center [1229, 333] width 81 height 18
drag, startPoint x: 1168, startPoint y: 264, endPoint x: 1184, endPoint y: 251, distance: 20.6
click at [1168, 263] on button "Yes / OK" at bounding box center [1147, 271] width 81 height 18
drag, startPoint x: 1189, startPoint y: 246, endPoint x: 1198, endPoint y: 237, distance: 12.7
click at [1190, 246] on button "Not Required" at bounding box center [1229, 244] width 81 height 18
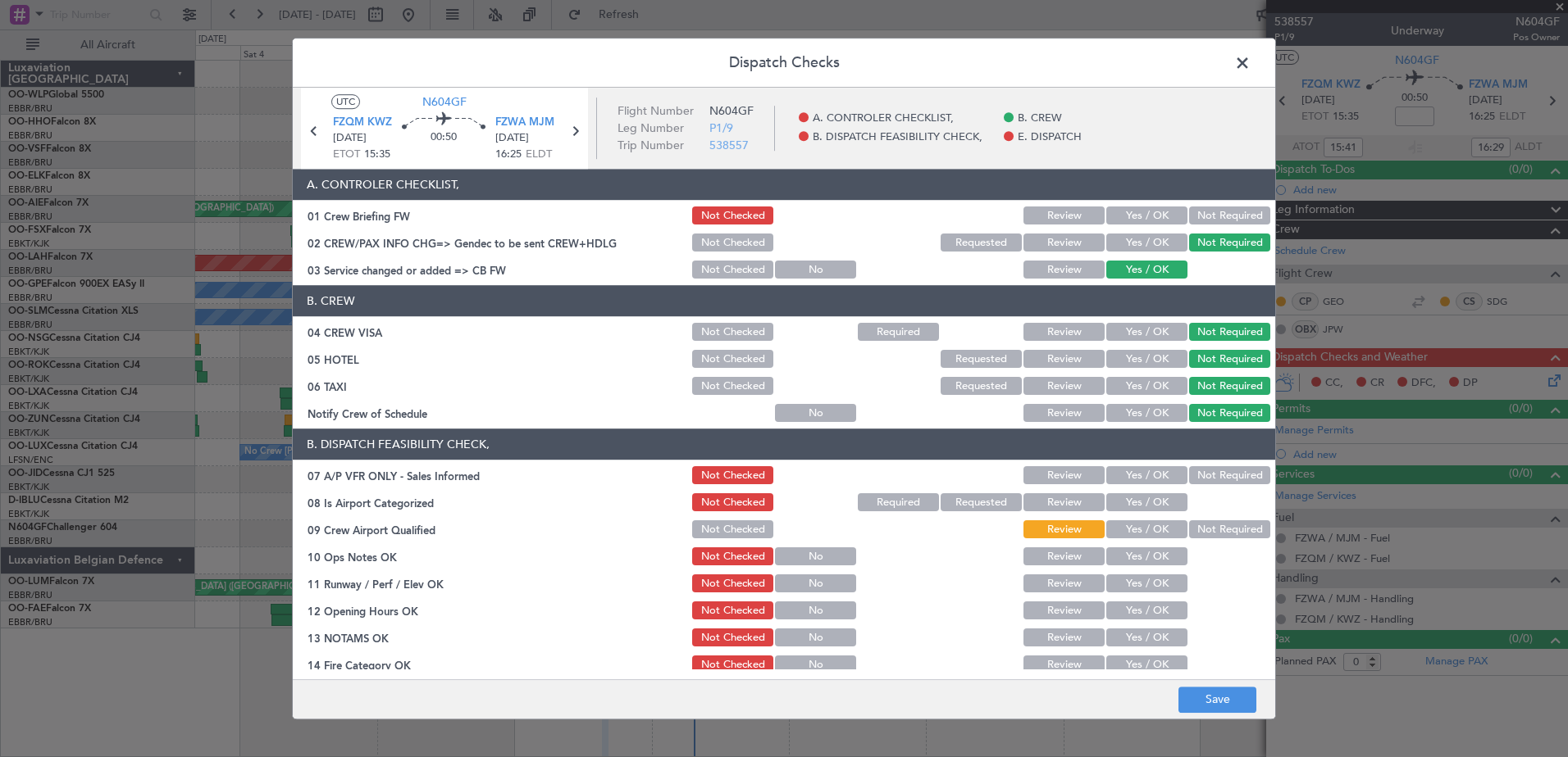
click at [1205, 209] on button "Not Required" at bounding box center [1229, 217] width 81 height 18
click at [1227, 476] on button "Not Required" at bounding box center [1229, 476] width 81 height 18
click at [1166, 505] on button "Yes / OK" at bounding box center [1147, 503] width 81 height 18
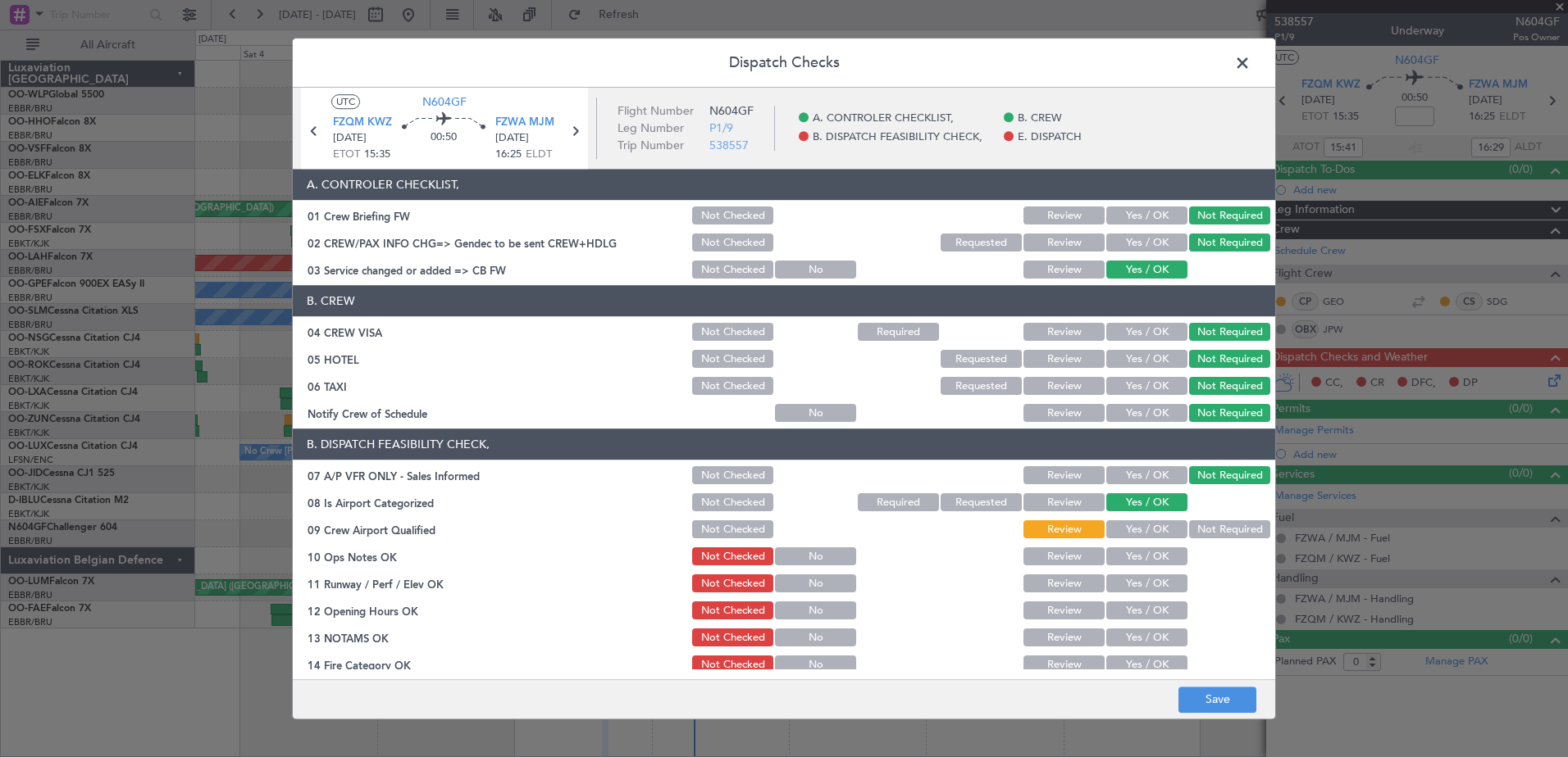
click at [1197, 523] on button "Not Required" at bounding box center [1229, 531] width 81 height 18
click at [1152, 556] on button "Yes / OK" at bounding box center [1147, 558] width 81 height 18
click at [1145, 576] on button "Yes / OK" at bounding box center [1147, 585] width 81 height 18
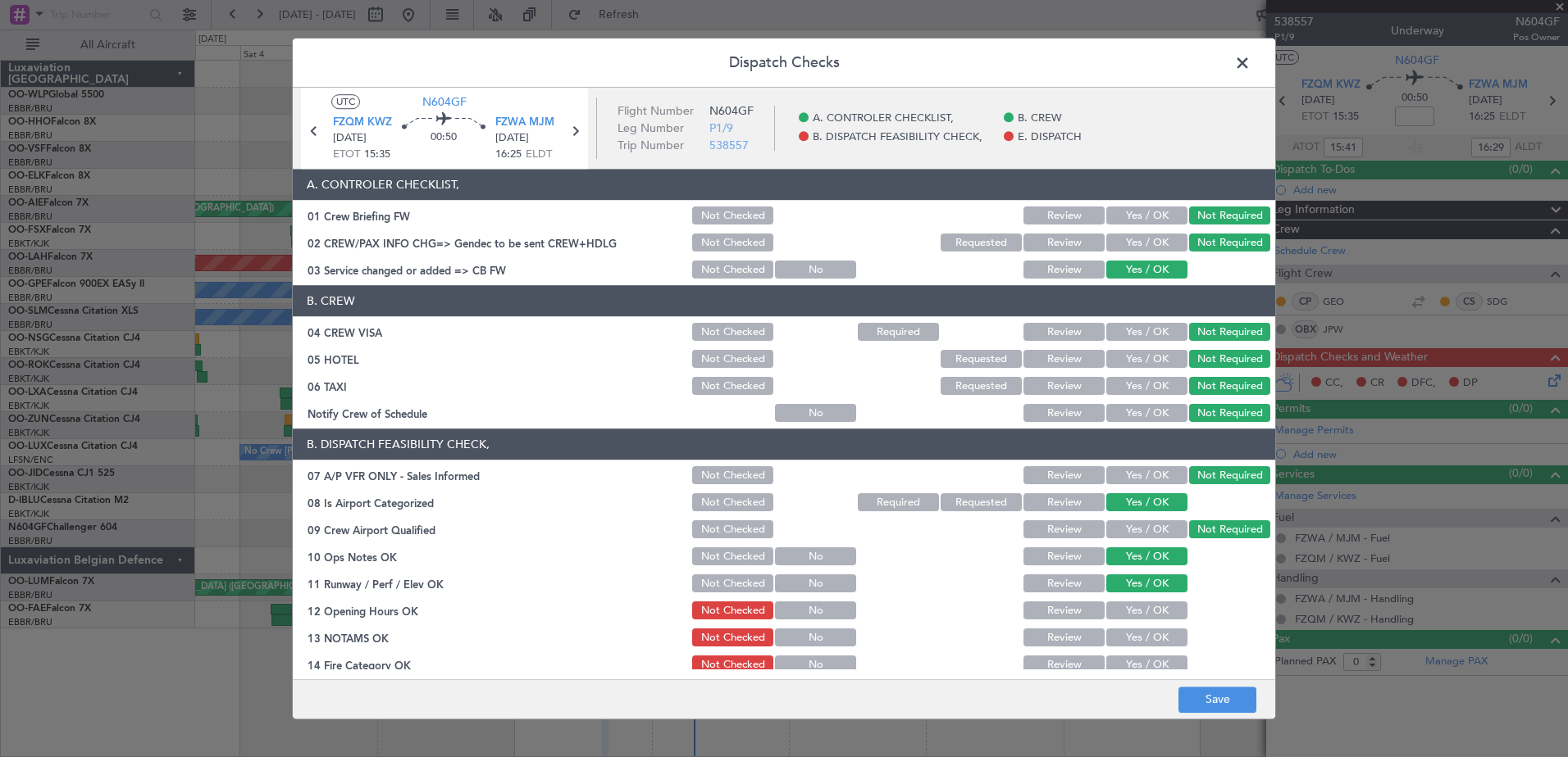
click at [1144, 607] on button "Yes / OK" at bounding box center [1147, 612] width 81 height 18
drag, startPoint x: 1147, startPoint y: 636, endPoint x: 1149, endPoint y: 648, distance: 12.2
click at [1147, 638] on button "Yes / OK" at bounding box center [1147, 639] width 81 height 18
click at [1149, 657] on button "Yes / OK" at bounding box center [1147, 666] width 81 height 18
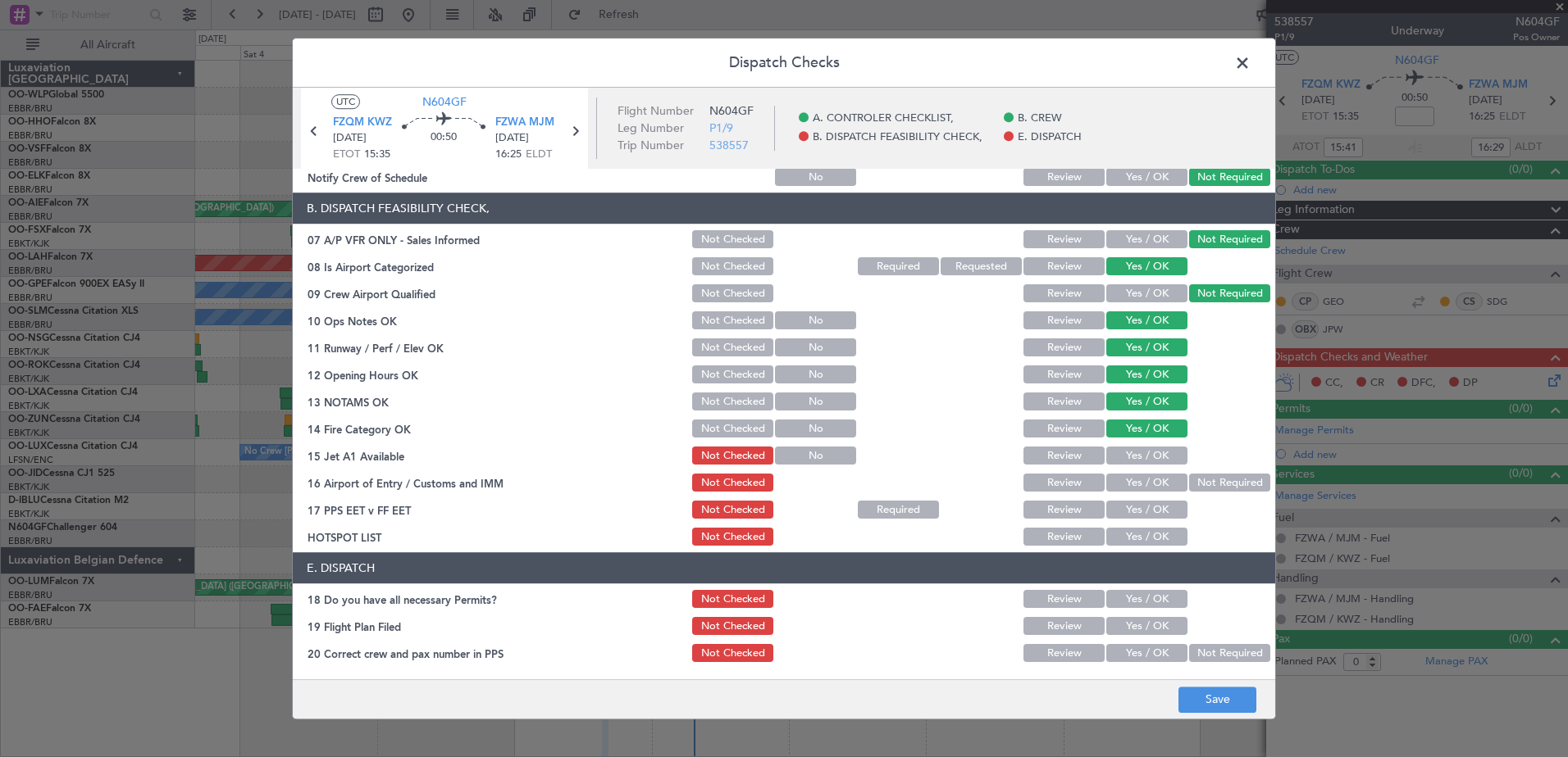
click at [1148, 450] on button "Yes / OK" at bounding box center [1147, 457] width 81 height 18
click at [1158, 484] on button "Yes / OK" at bounding box center [1147, 484] width 81 height 18
click at [1199, 477] on button "Not Required" at bounding box center [1229, 484] width 81 height 18
click at [1163, 513] on button "Yes / OK" at bounding box center [1147, 511] width 81 height 18
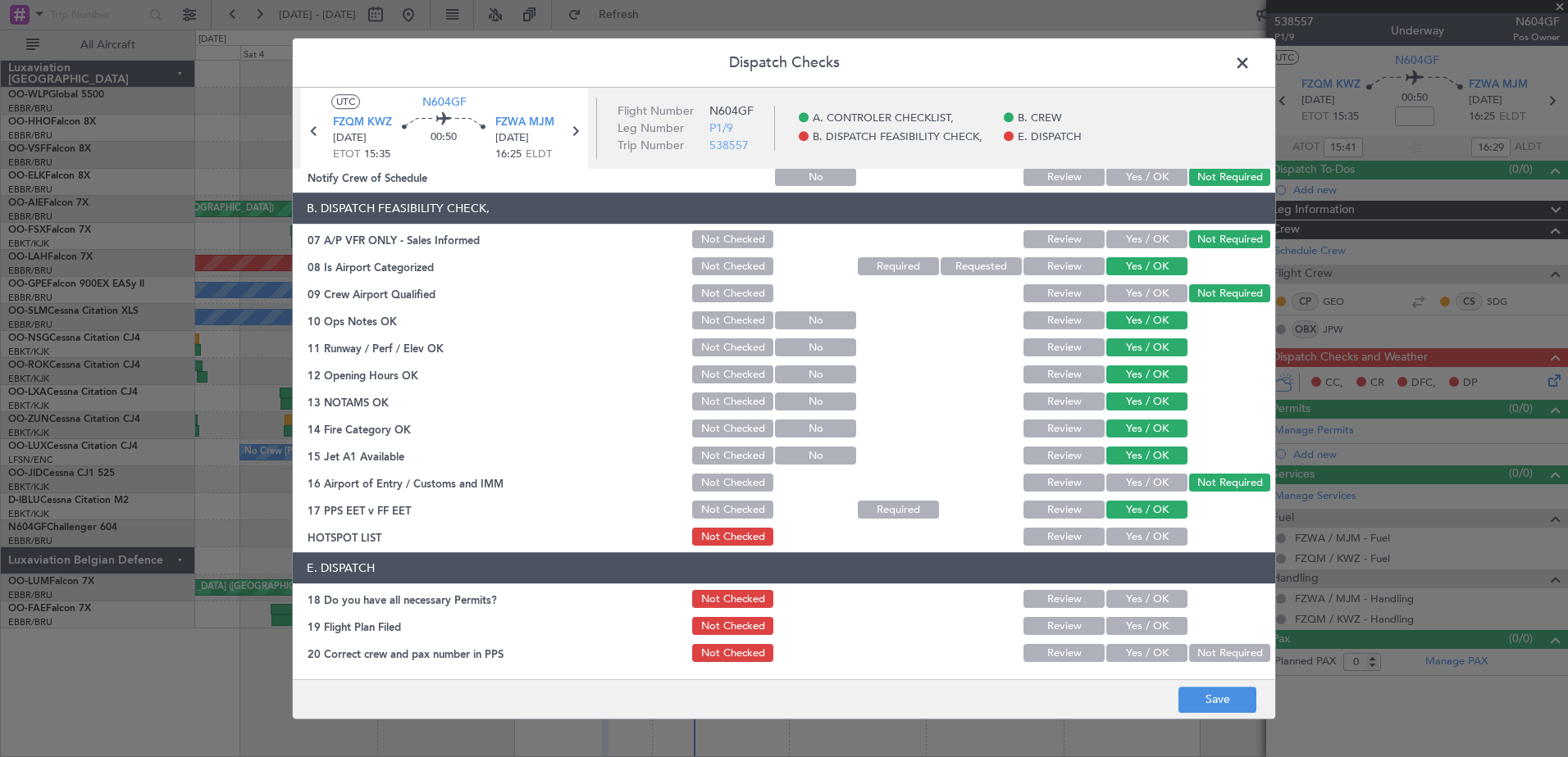
click at [1156, 531] on button "Yes / OK" at bounding box center [1147, 538] width 81 height 18
click at [1152, 601] on button "Yes / OK" at bounding box center [1147, 600] width 81 height 18
drag, startPoint x: 1150, startPoint y: 624, endPoint x: 1152, endPoint y: 632, distance: 8.2
click at [1150, 626] on button "Yes / OK" at bounding box center [1147, 627] width 81 height 18
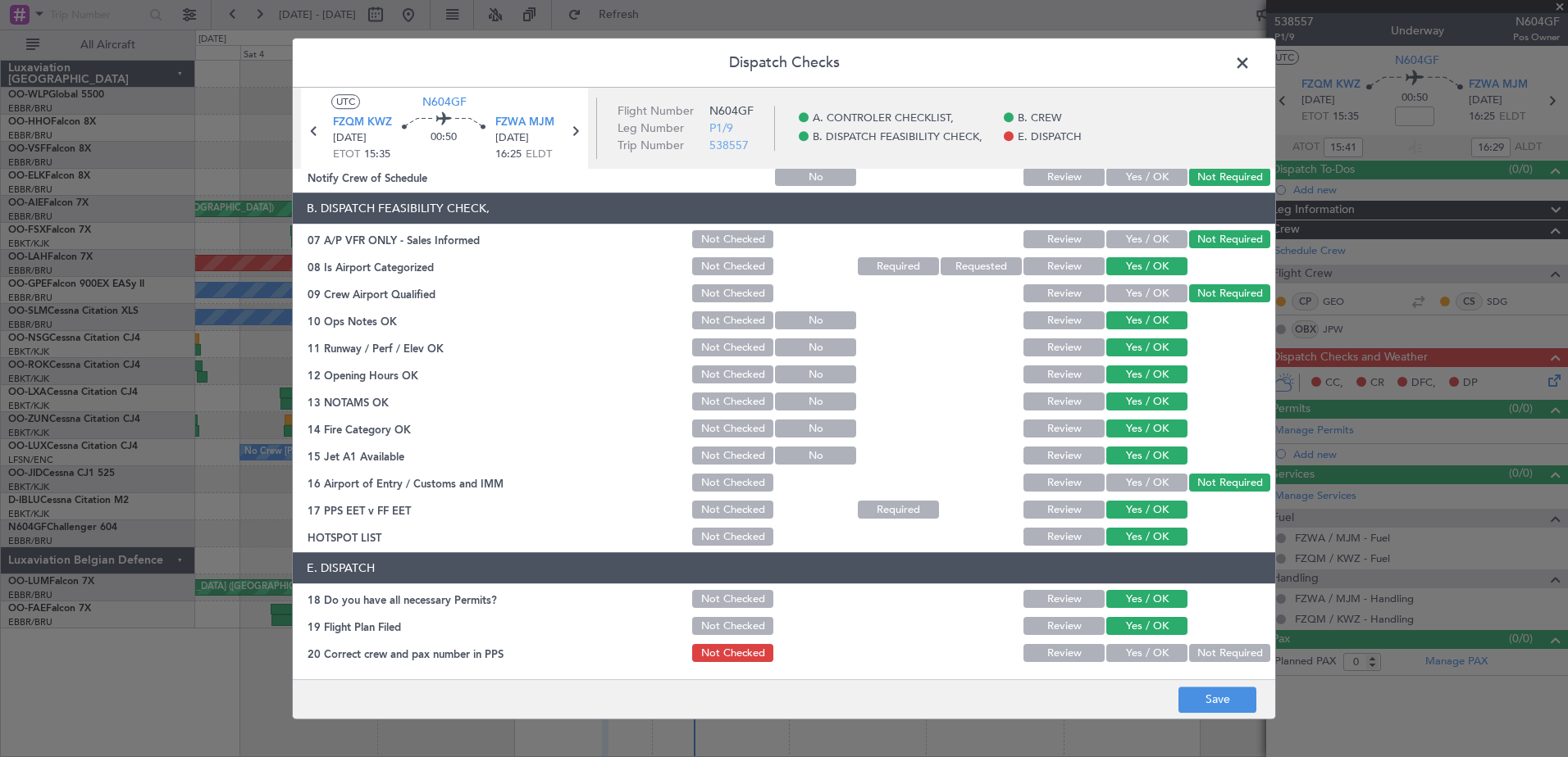
click at [1189, 646] on button "Not Required" at bounding box center [1229, 654] width 81 height 18
click at [1217, 694] on button "Save" at bounding box center [1218, 699] width 78 height 26
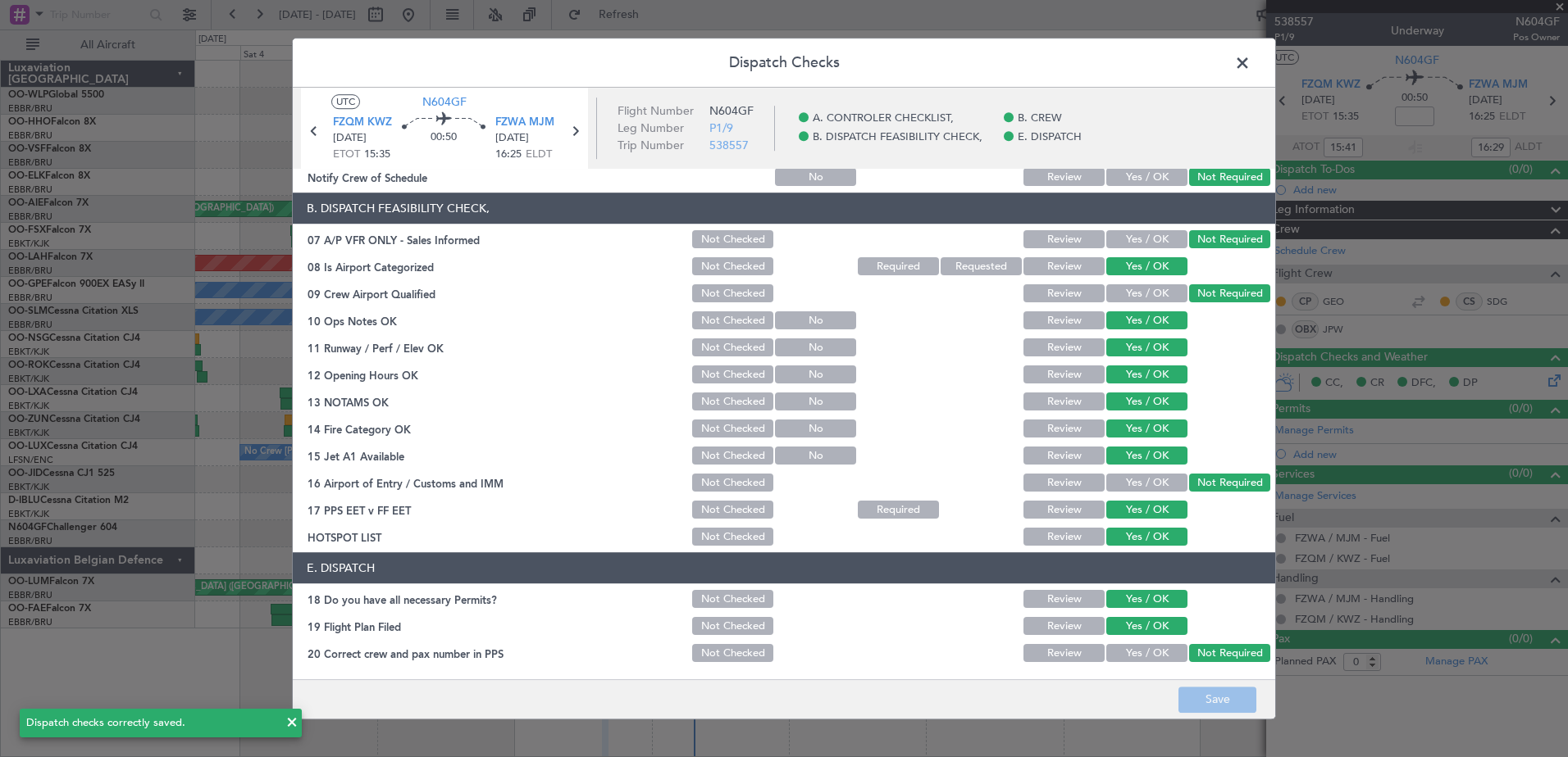
click at [1250, 66] on span at bounding box center [1250, 67] width 0 height 32
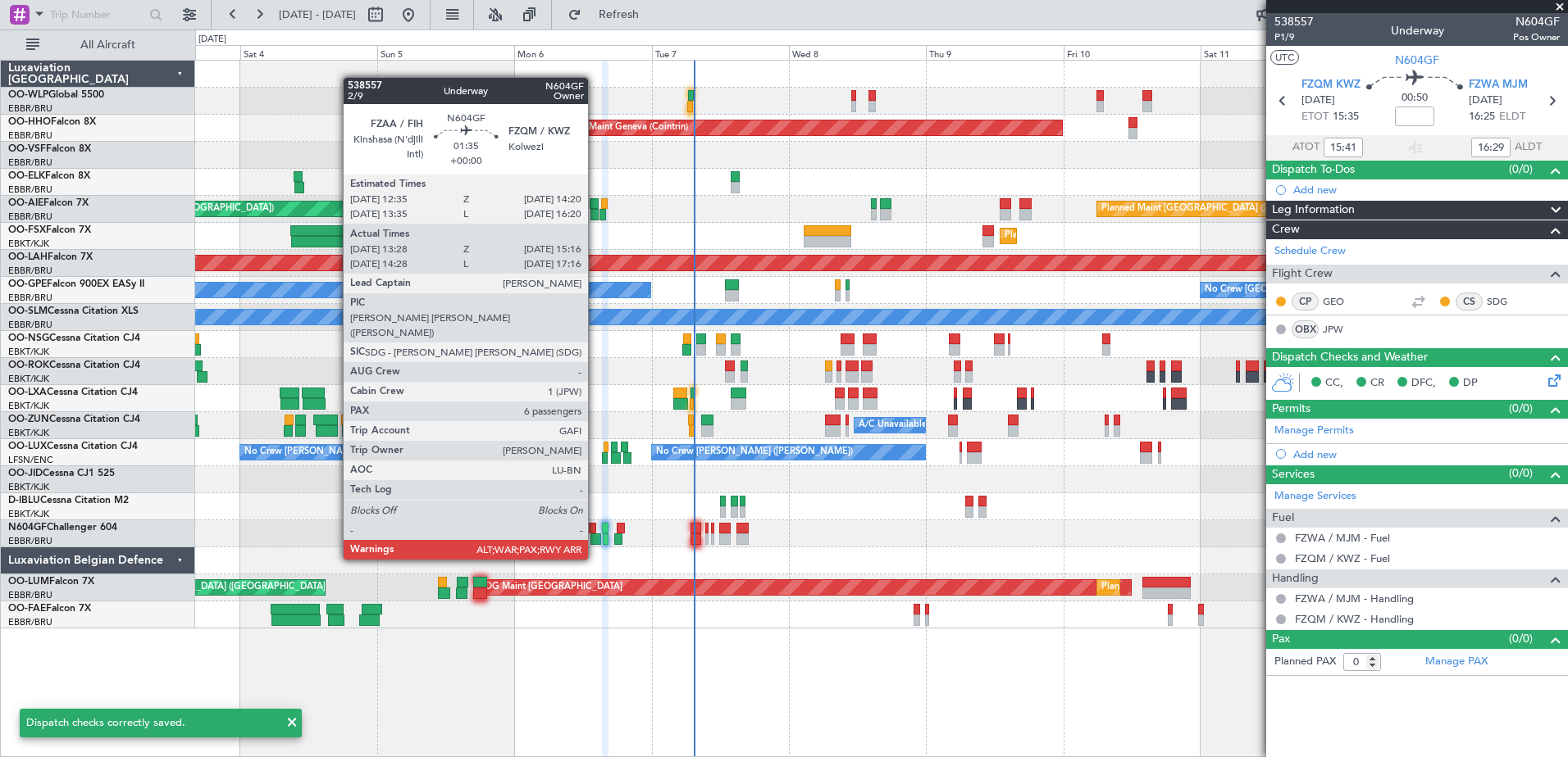
click at [596, 529] on div at bounding box center [591, 529] width 11 height 12
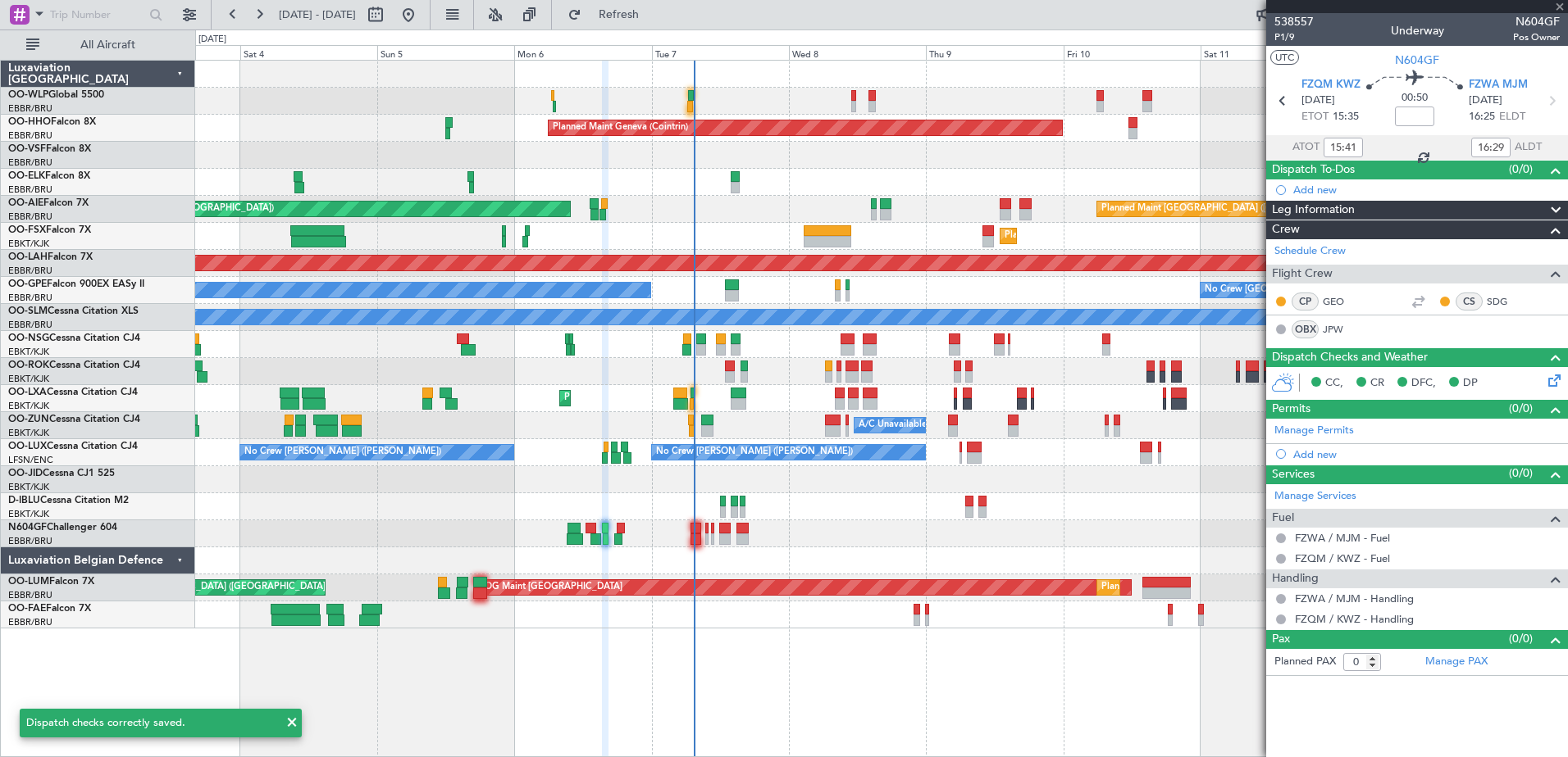
type input "13:33"
type input "15:11"
type input "6"
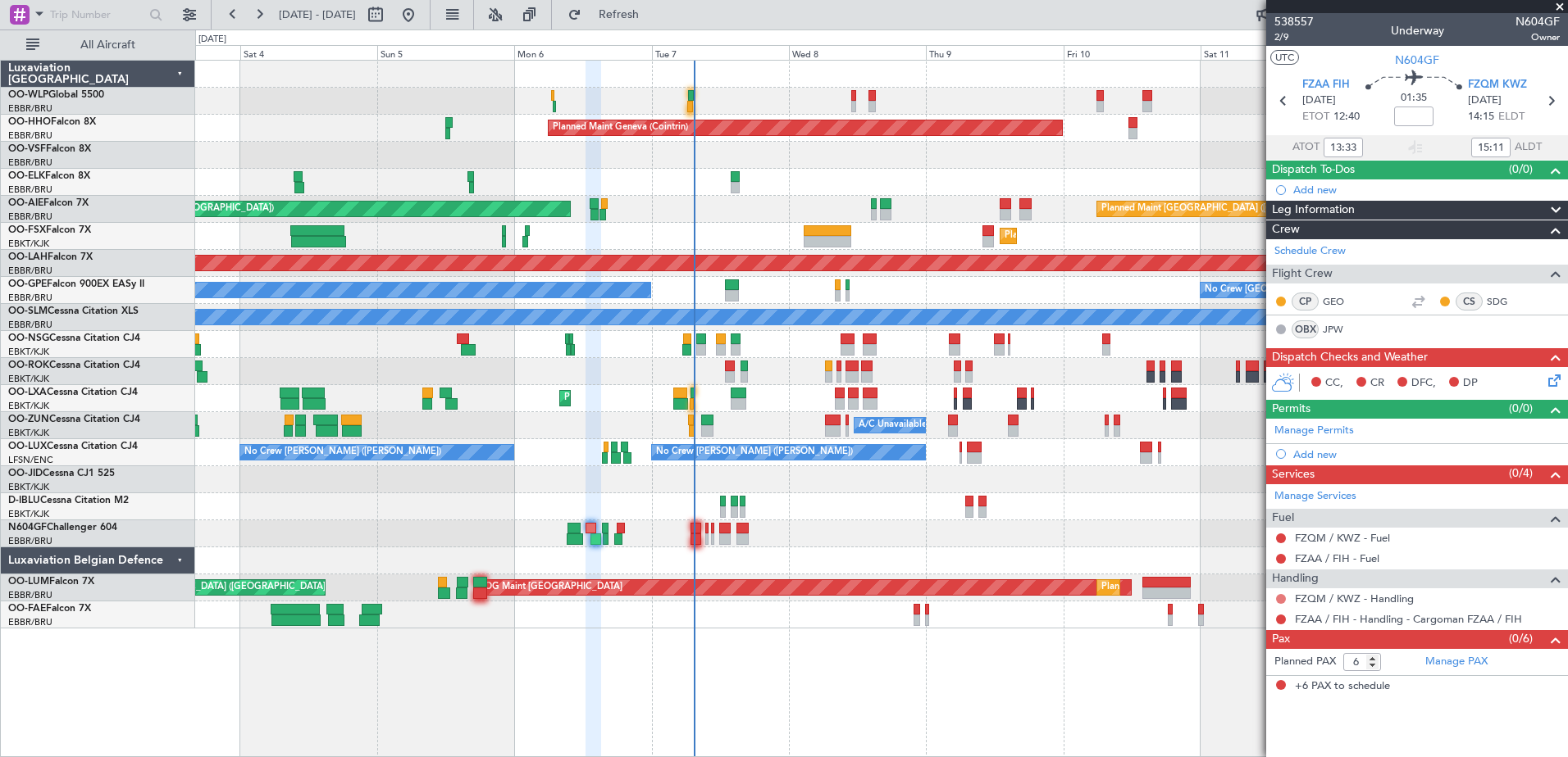
click at [1280, 599] on button at bounding box center [1281, 599] width 10 height 10
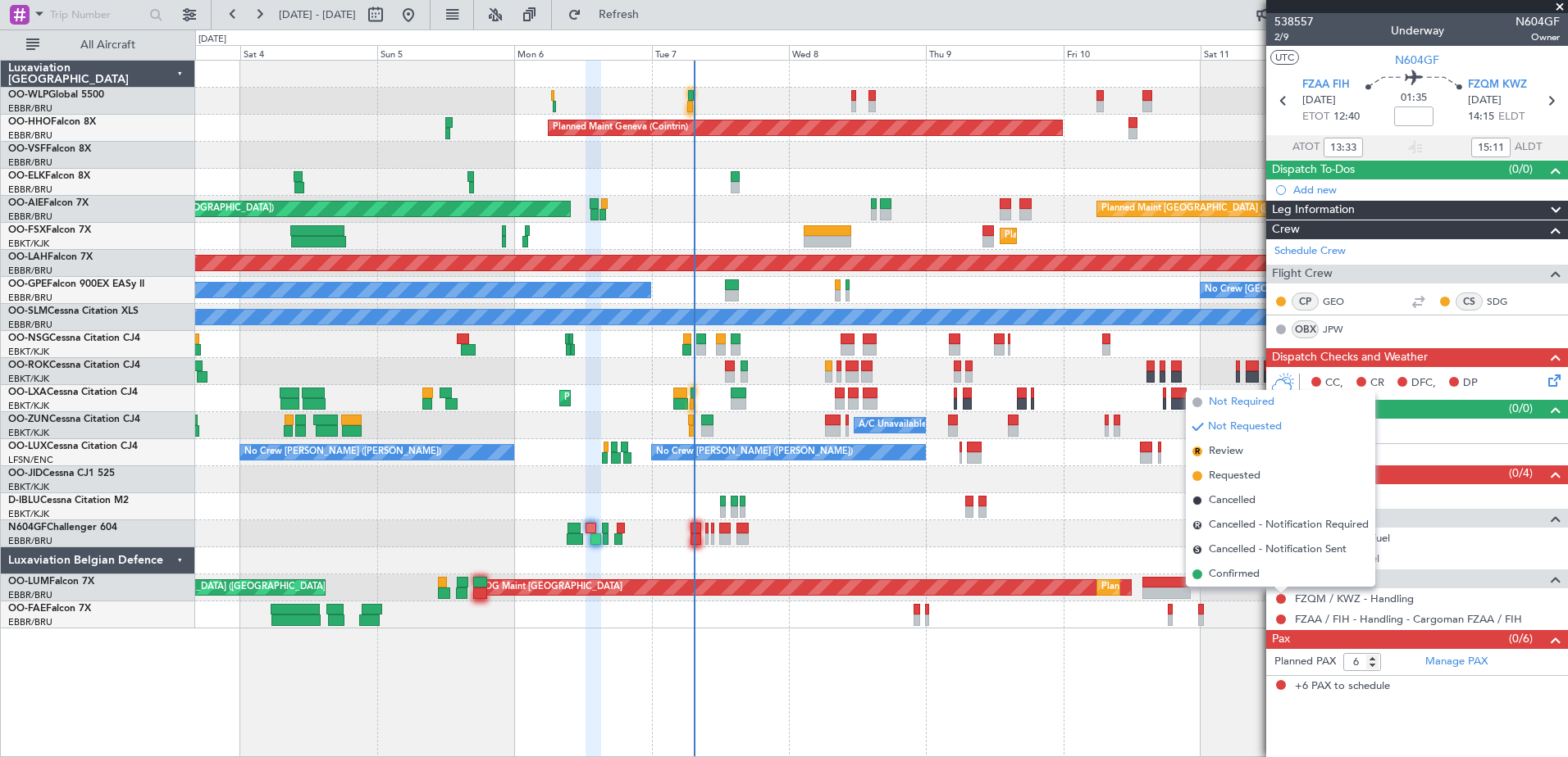
click at [1254, 401] on span "Not Required" at bounding box center [1241, 402] width 66 height 16
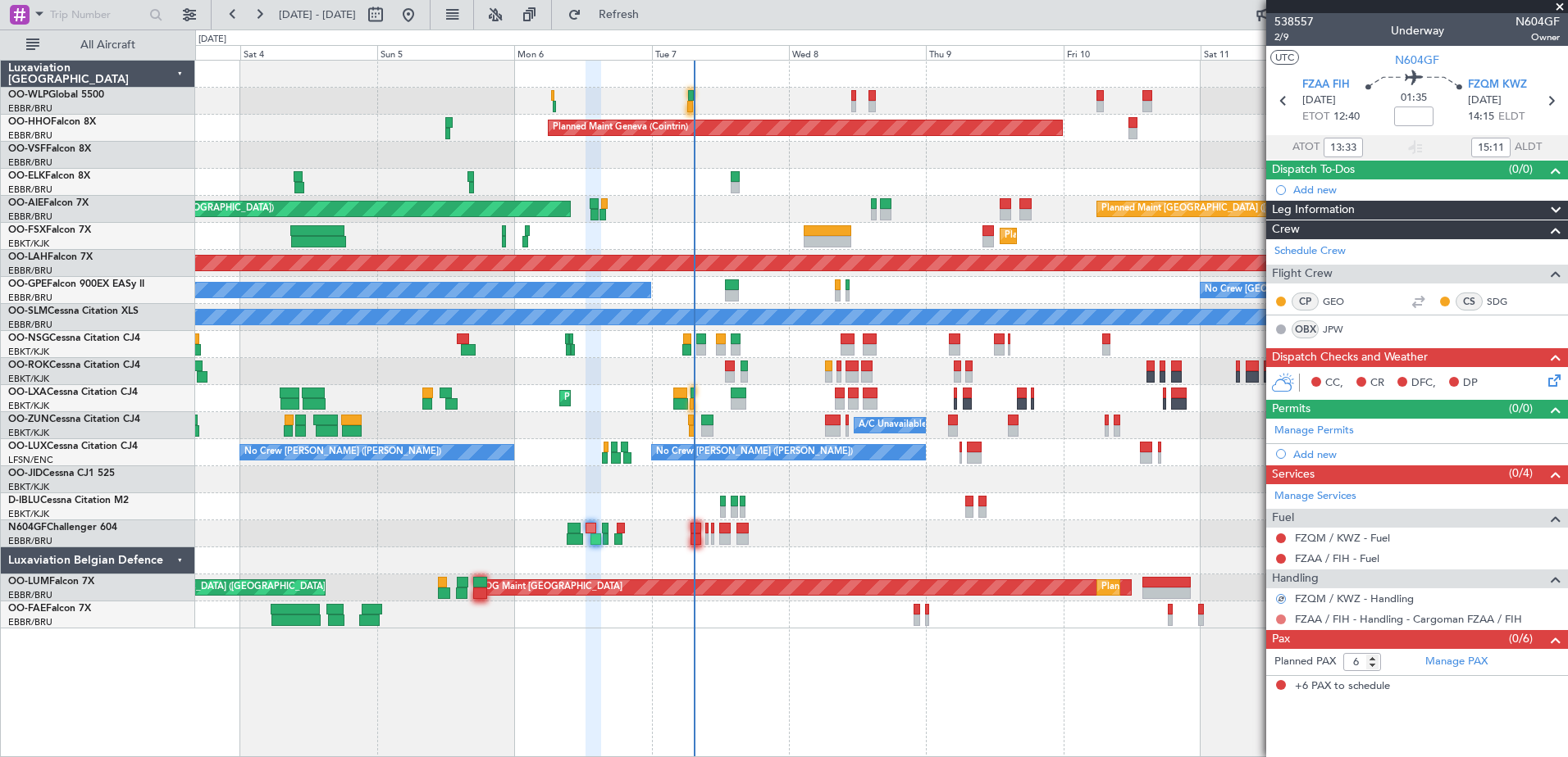
click at [1278, 616] on button at bounding box center [1281, 619] width 10 height 10
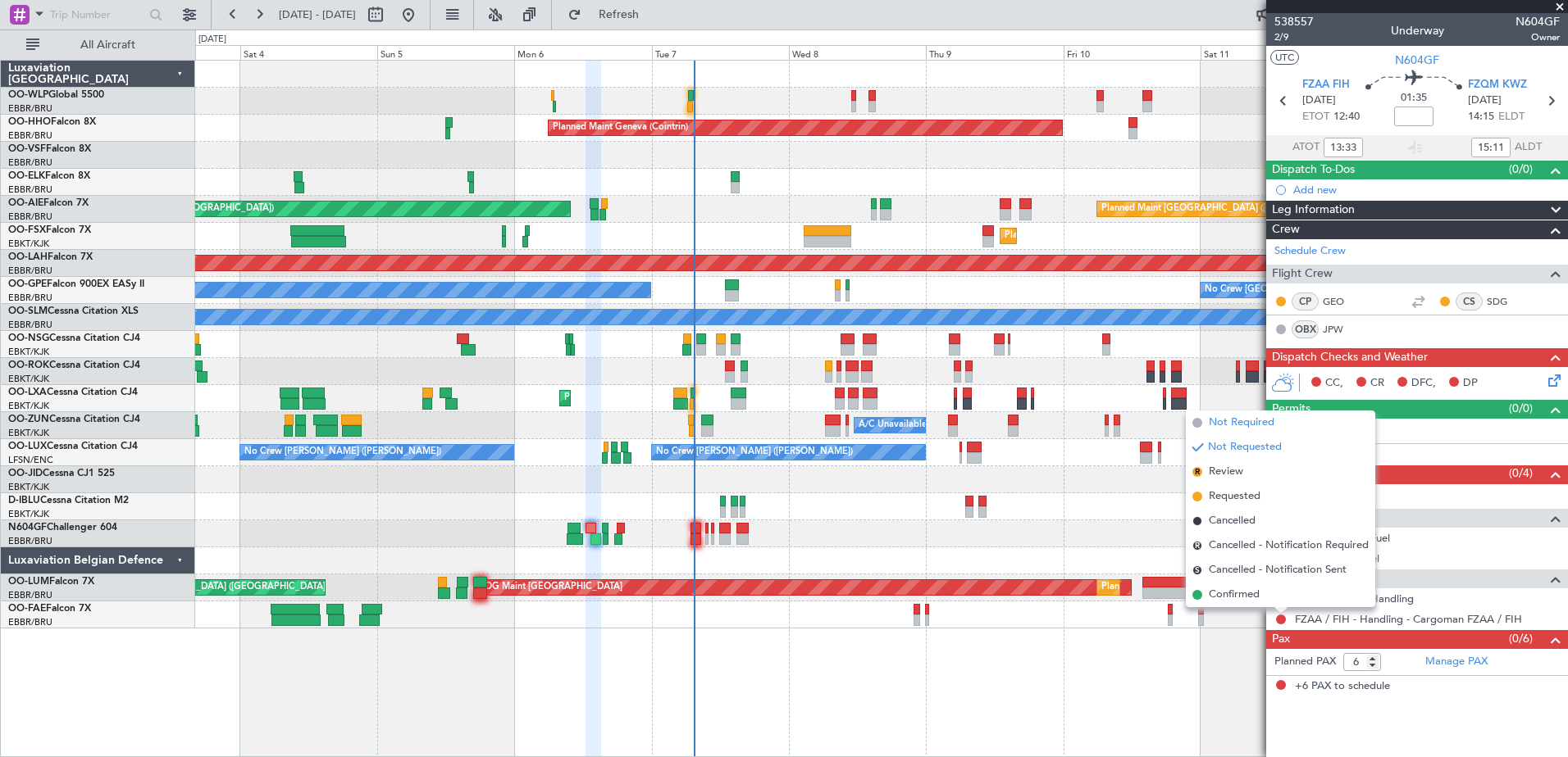
click at [1266, 424] on span "Not Required" at bounding box center [1241, 423] width 66 height 16
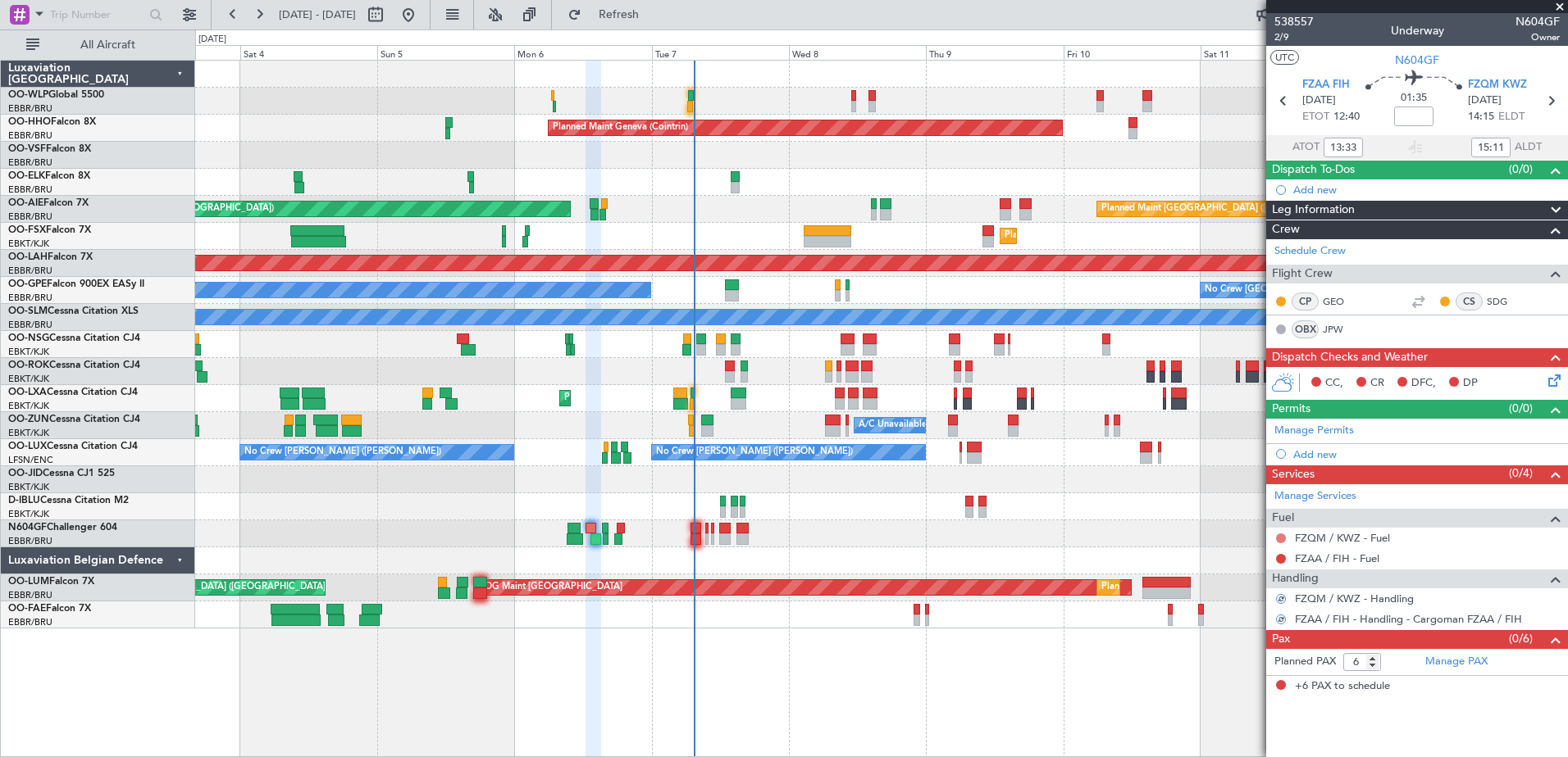
click at [1285, 536] on button at bounding box center [1281, 538] width 10 height 10
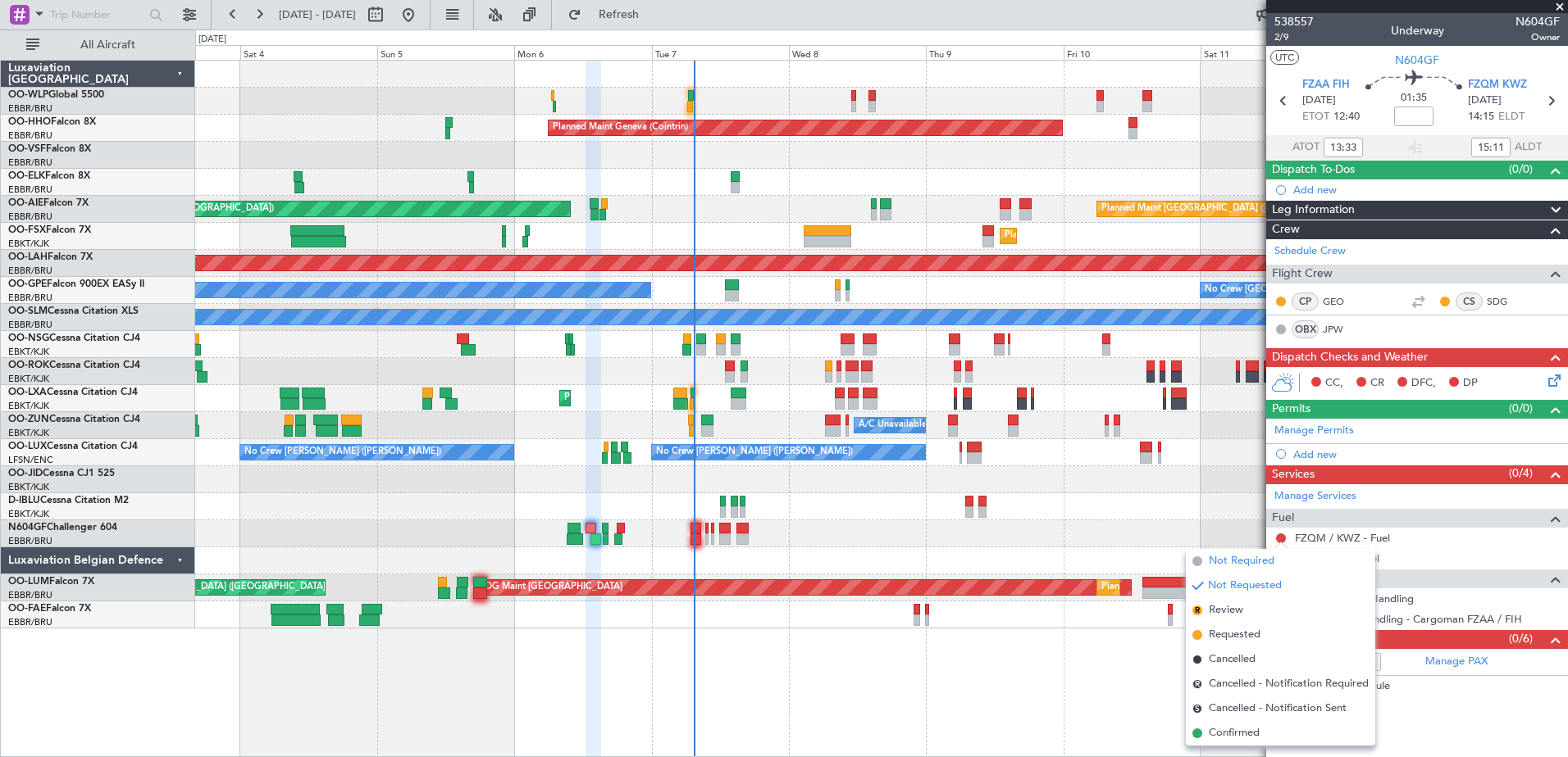
click at [1251, 563] on span "Not Required" at bounding box center [1241, 561] width 66 height 16
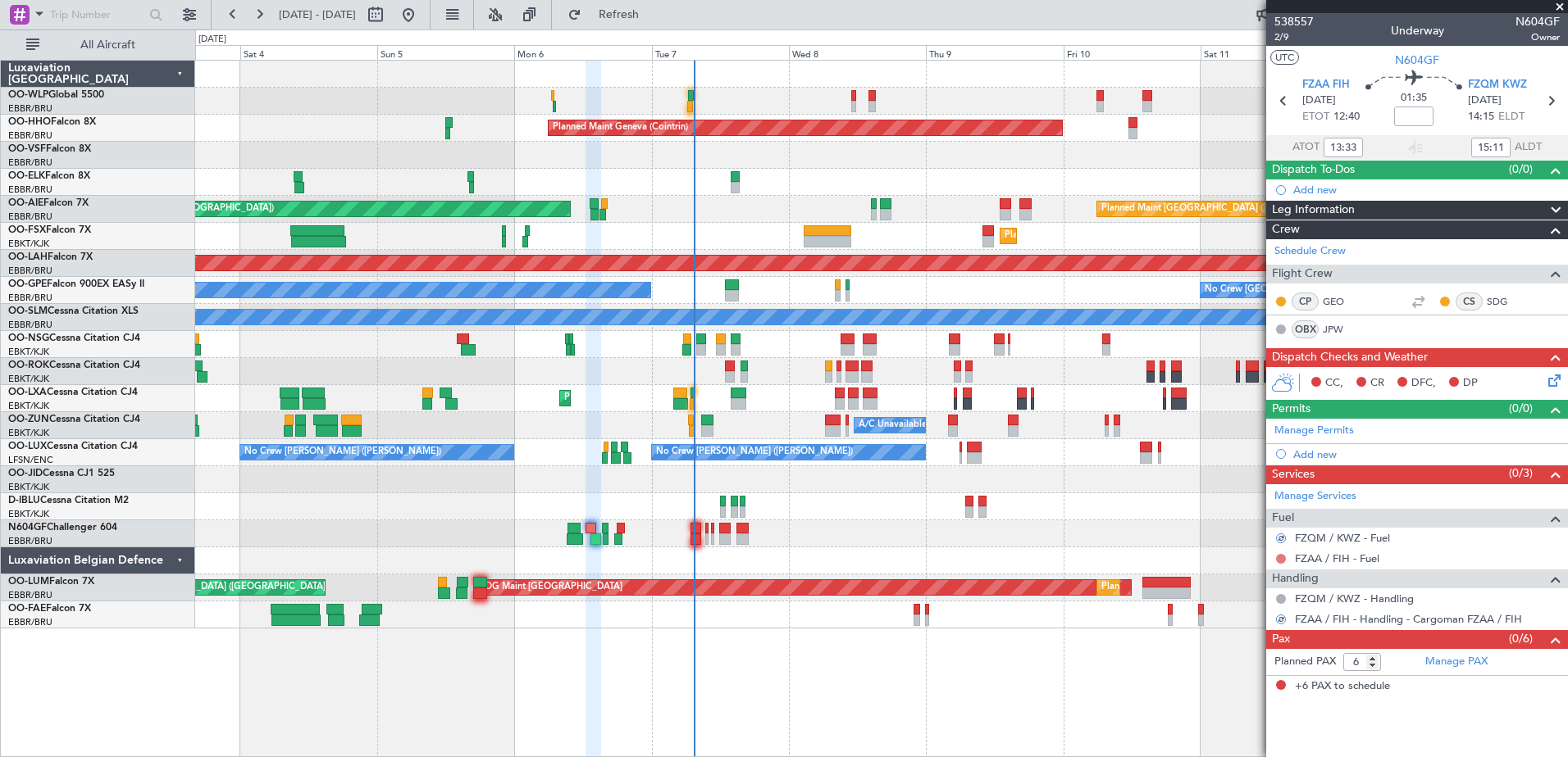
click at [1284, 558] on button at bounding box center [1281, 559] width 10 height 10
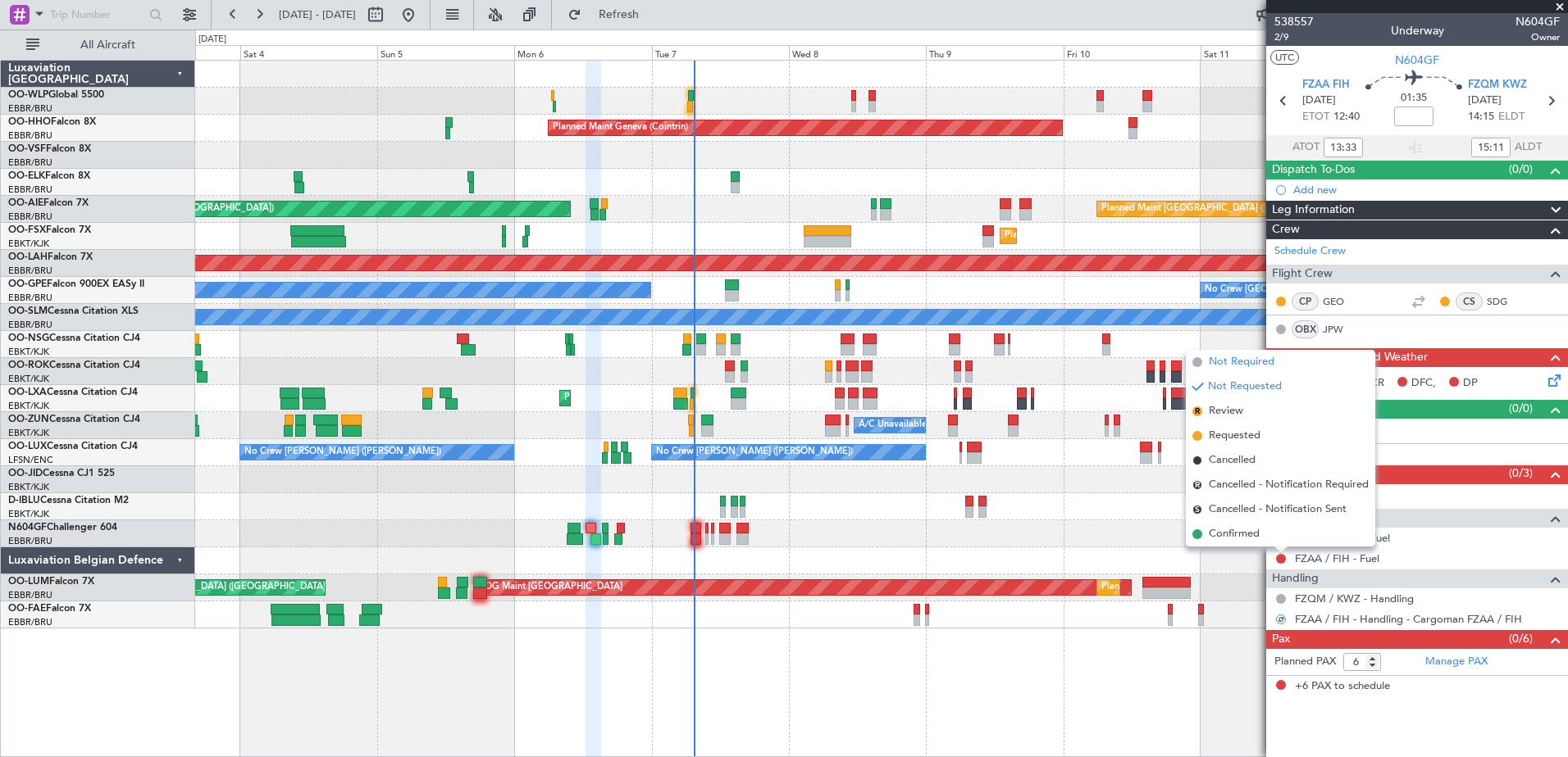
click at [1261, 363] on span "Not Required" at bounding box center [1241, 362] width 66 height 16
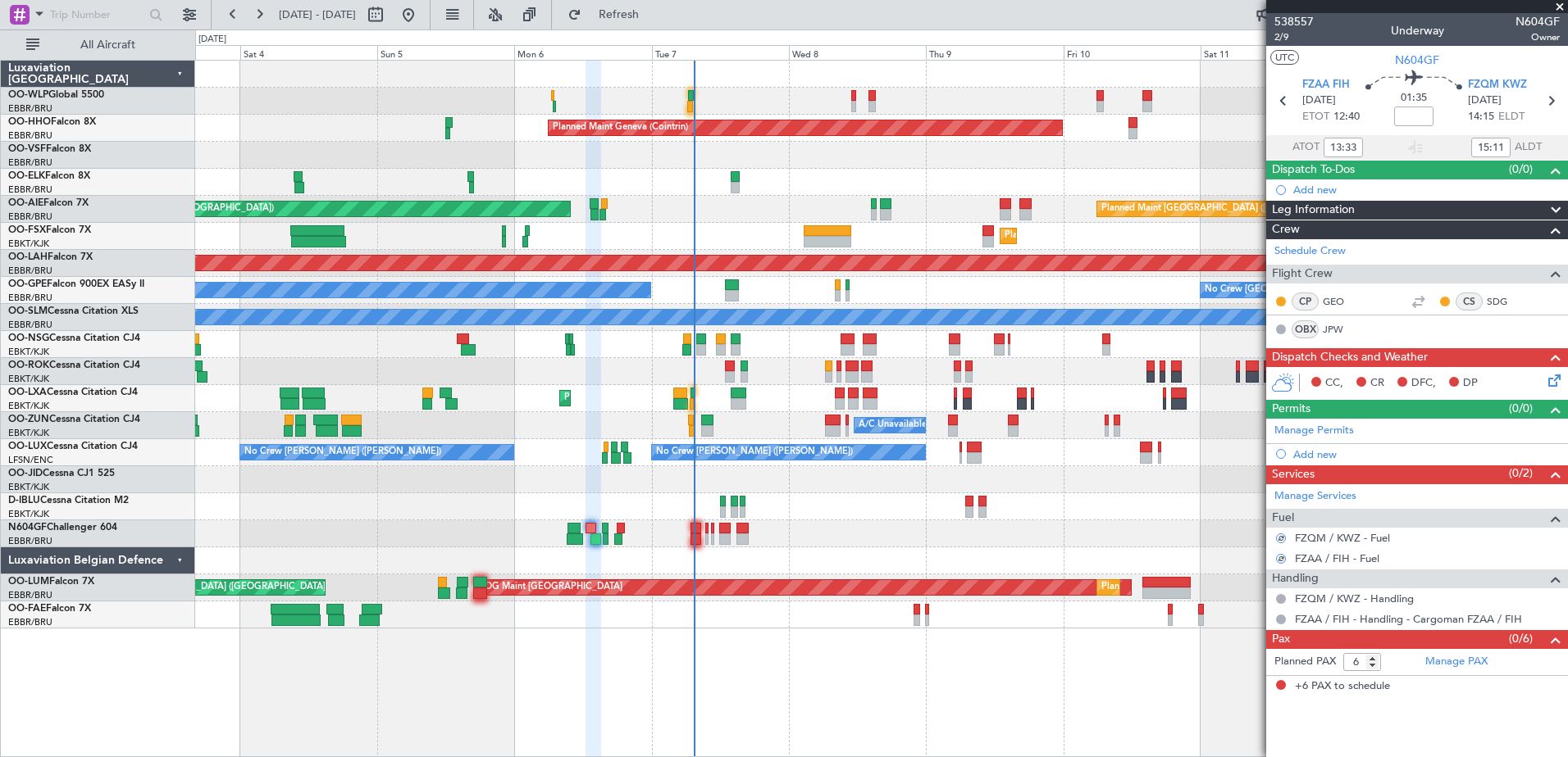
click at [1554, 377] on icon at bounding box center [1552, 378] width 14 height 14
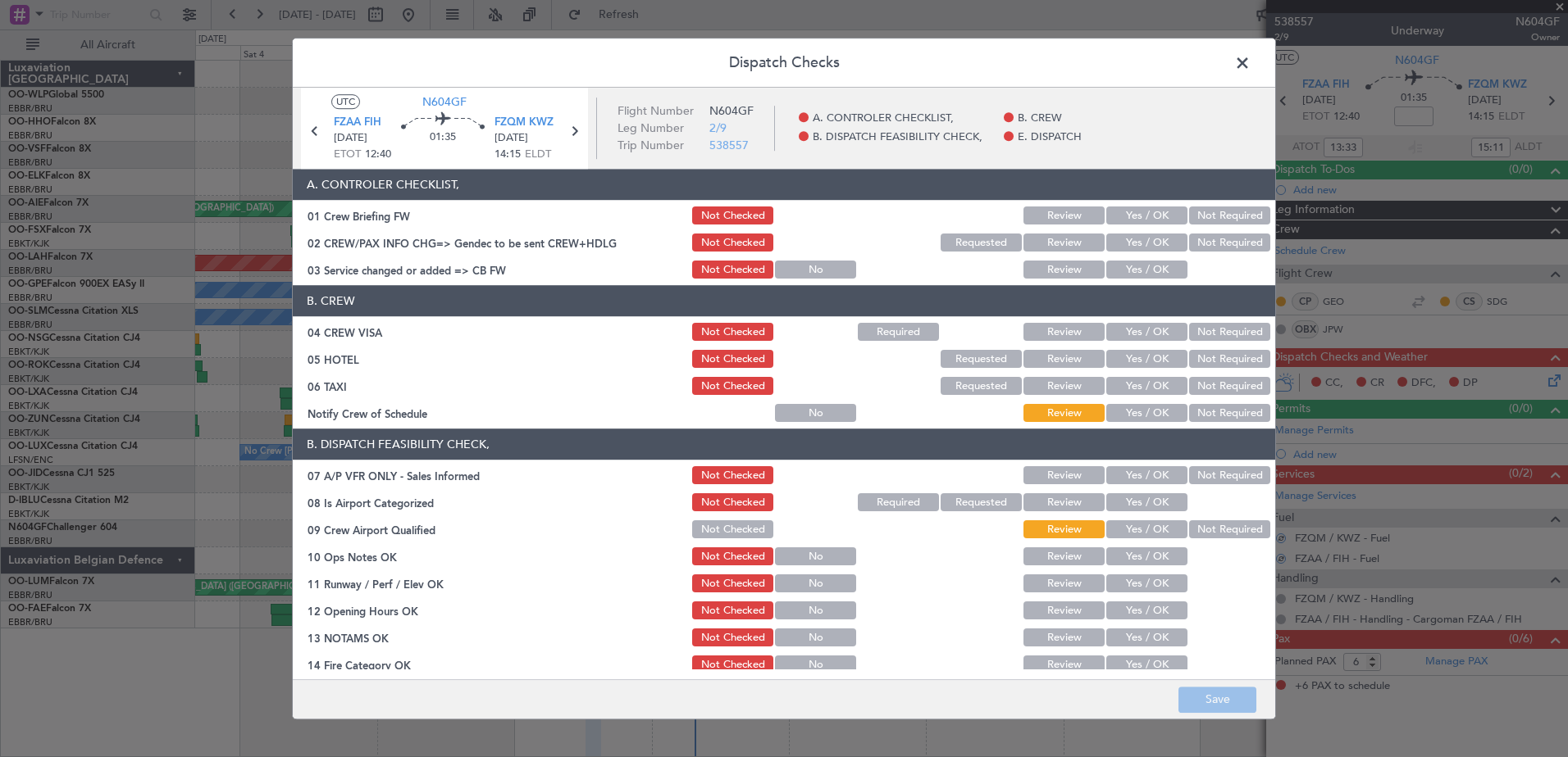
click at [1241, 219] on button "Not Required" at bounding box center [1229, 217] width 81 height 18
click at [1239, 245] on button "Not Required" at bounding box center [1229, 244] width 81 height 18
click at [1143, 266] on button "Yes / OK" at bounding box center [1147, 271] width 81 height 18
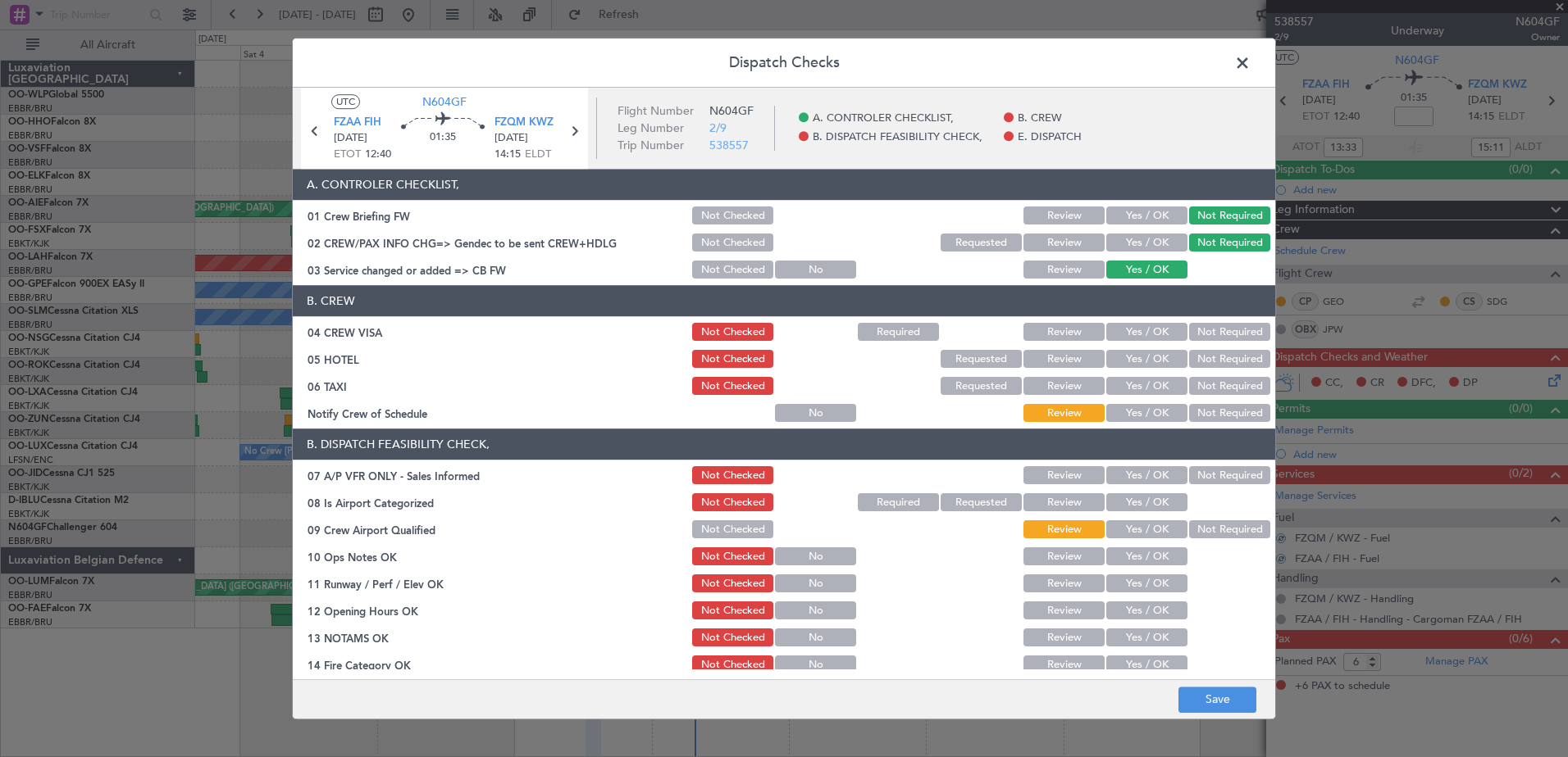
click at [1211, 331] on button "Not Required" at bounding box center [1229, 333] width 81 height 18
click at [1218, 363] on button "Not Required" at bounding box center [1229, 360] width 81 height 18
click at [1218, 387] on button "Not Required" at bounding box center [1229, 387] width 81 height 18
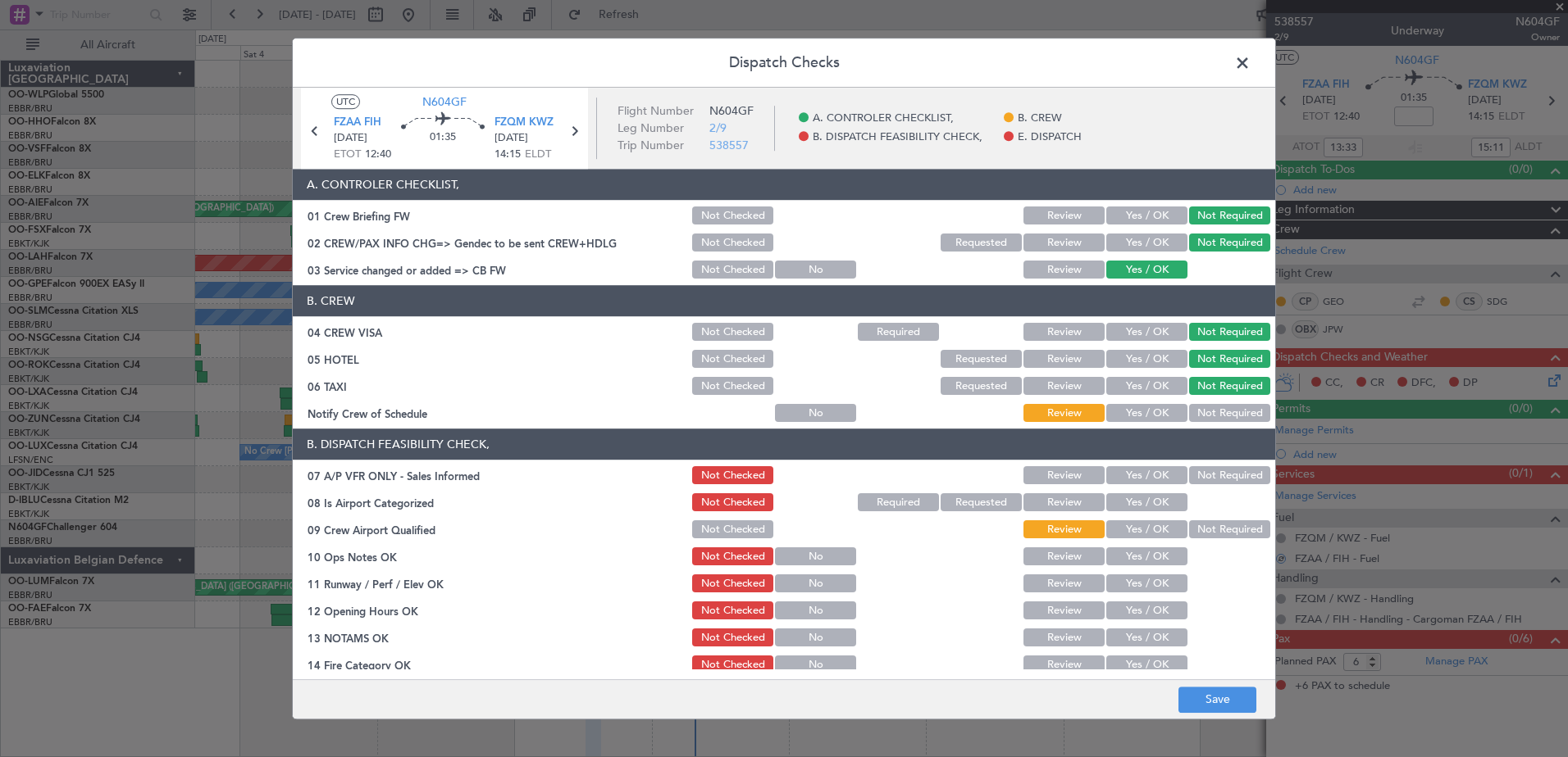
click at [1211, 412] on button "Not Required" at bounding box center [1229, 414] width 81 height 18
click at [1204, 475] on button "Not Required" at bounding box center [1229, 476] width 81 height 18
click at [1141, 503] on button "Yes / OK" at bounding box center [1147, 503] width 81 height 18
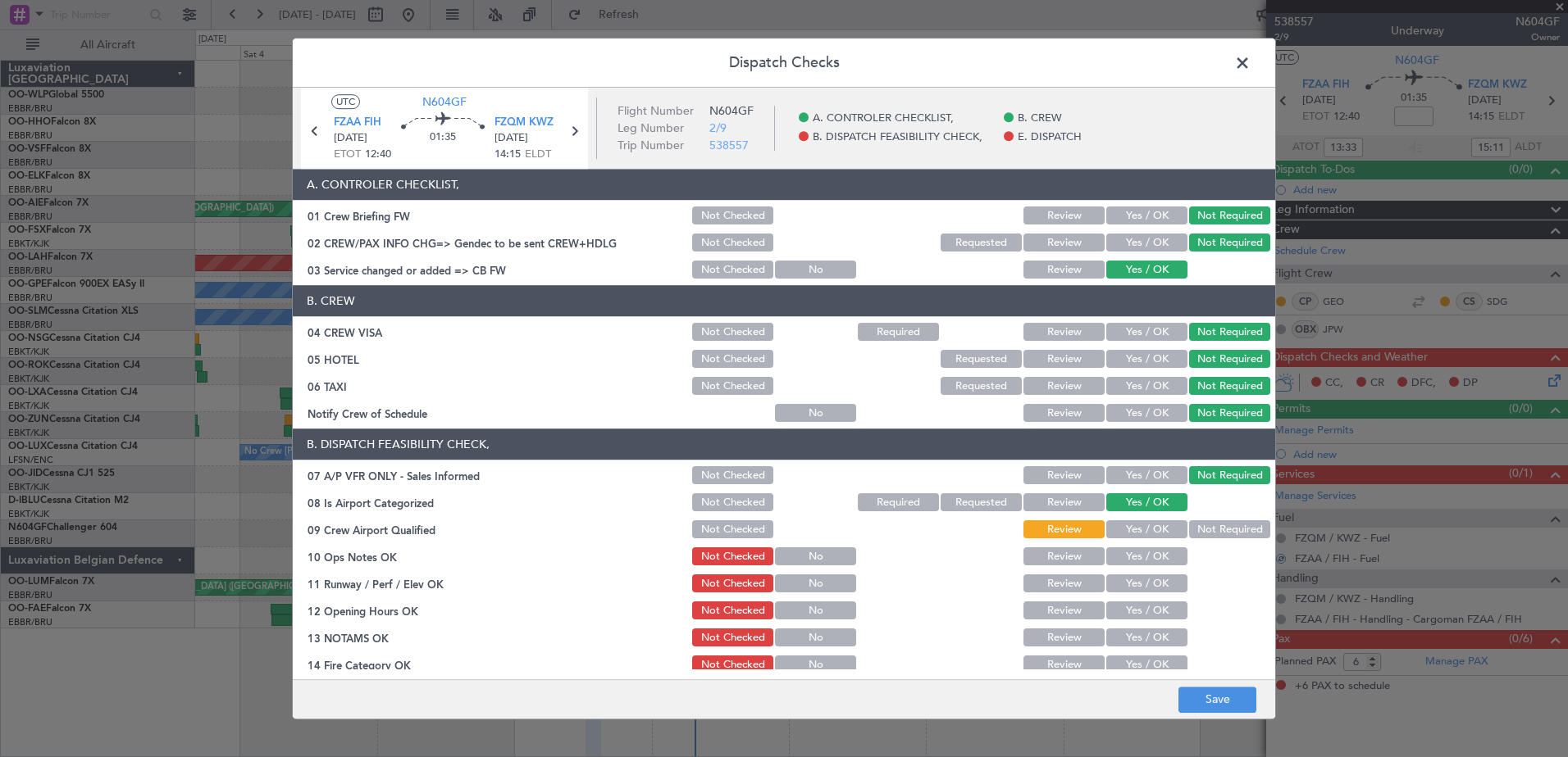
click at [1189, 523] on button "Not Required" at bounding box center [1229, 531] width 81 height 18
click at [1151, 556] on button "Yes / OK" at bounding box center [1147, 558] width 81 height 18
click at [1151, 586] on button "Yes / OK" at bounding box center [1147, 585] width 81 height 18
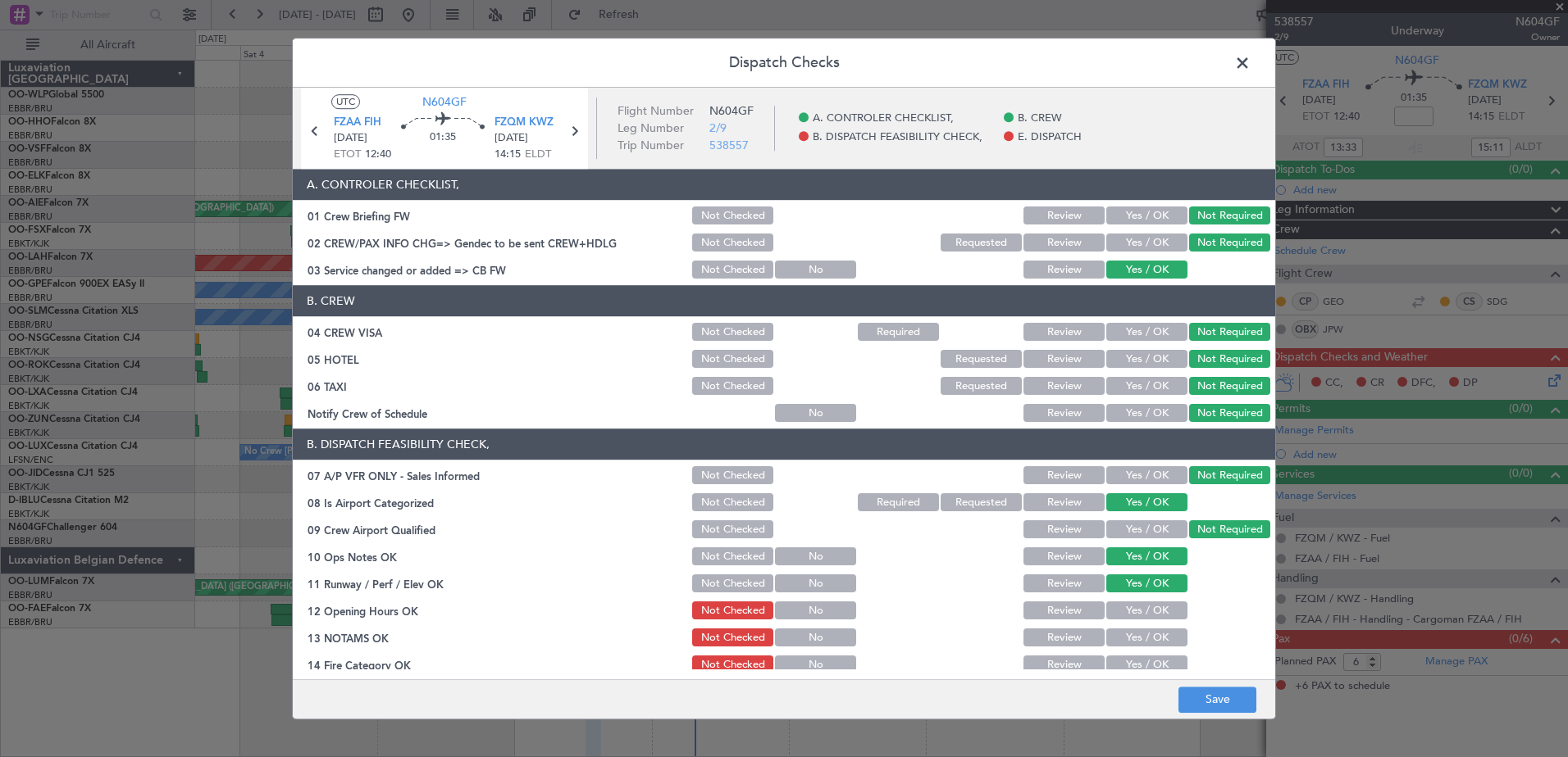
click at [1151, 609] on button "Yes / OK" at bounding box center [1147, 612] width 81 height 18
click at [1149, 630] on button "Yes / OK" at bounding box center [1147, 639] width 81 height 18
click at [1150, 660] on button "Yes / OK" at bounding box center [1147, 666] width 81 height 18
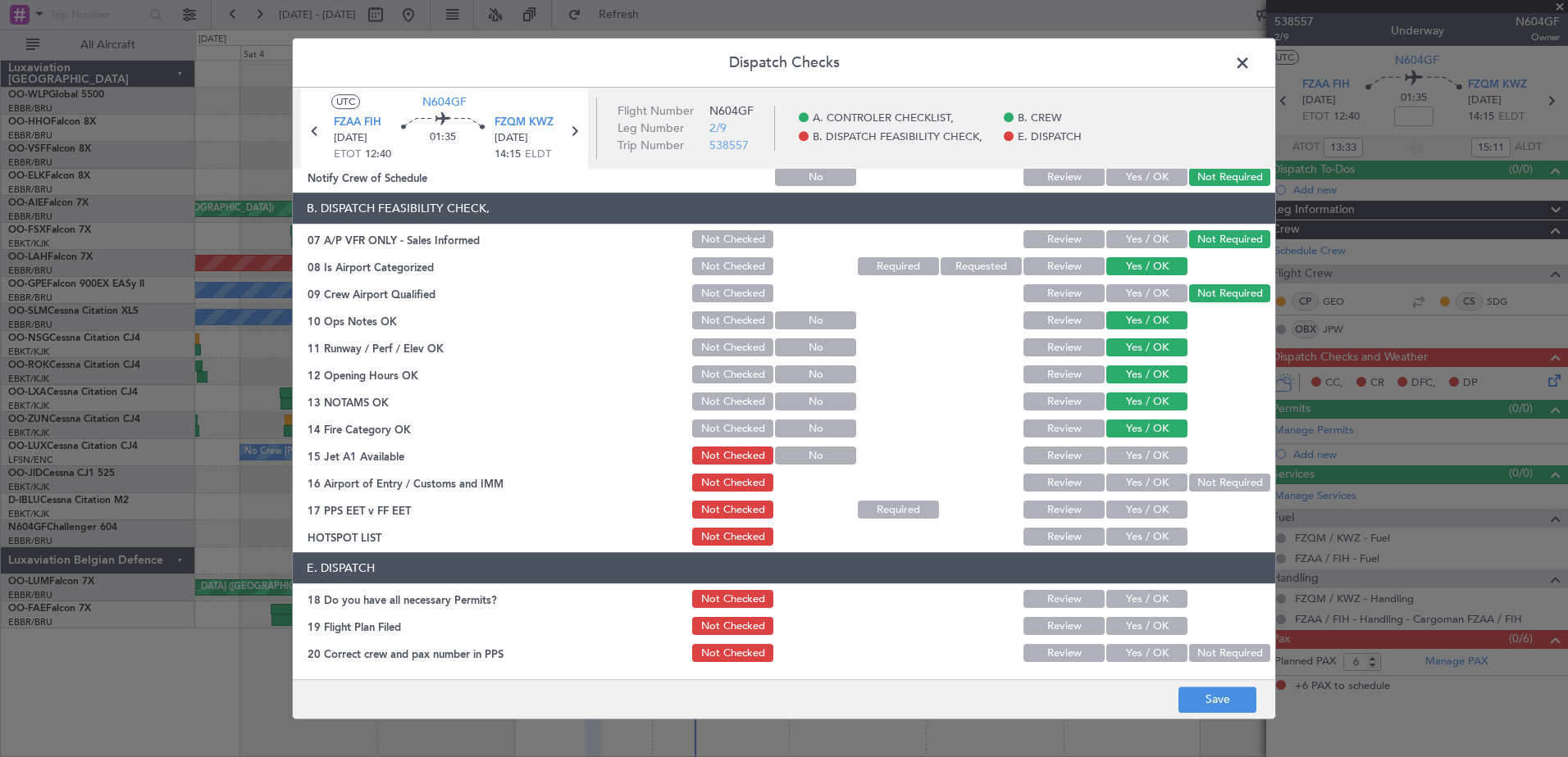
click at [1161, 457] on button "Yes / OK" at bounding box center [1147, 457] width 81 height 18
click at [1194, 483] on button "Not Required" at bounding box center [1229, 484] width 81 height 18
click at [1145, 516] on button "Yes / OK" at bounding box center [1147, 511] width 81 height 18
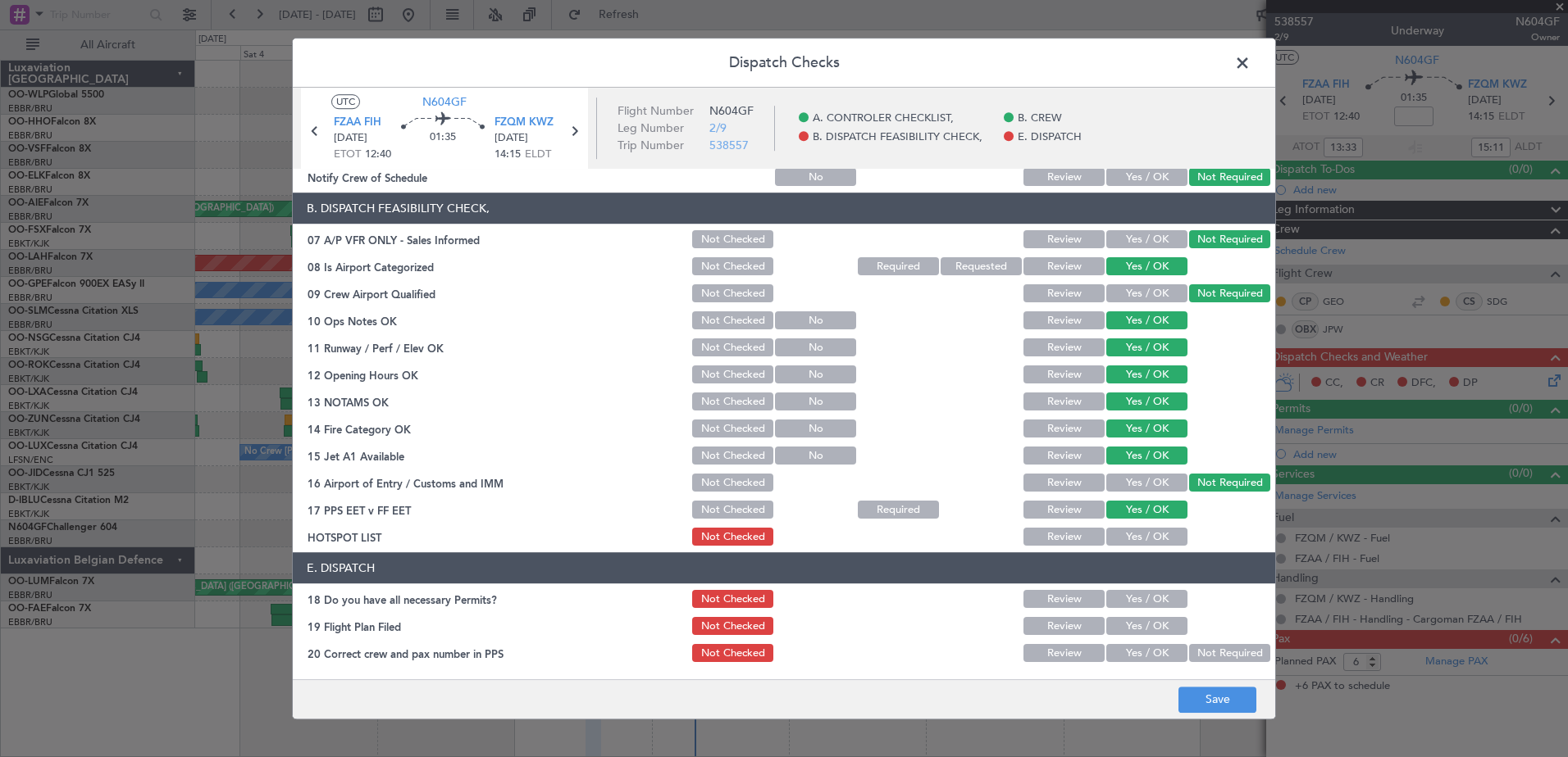
click at [1145, 534] on button "Yes / OK" at bounding box center [1147, 538] width 81 height 18
click at [1143, 601] on button "Yes / OK" at bounding box center [1147, 600] width 81 height 18
click at [1145, 625] on button "Yes / OK" at bounding box center [1147, 627] width 81 height 18
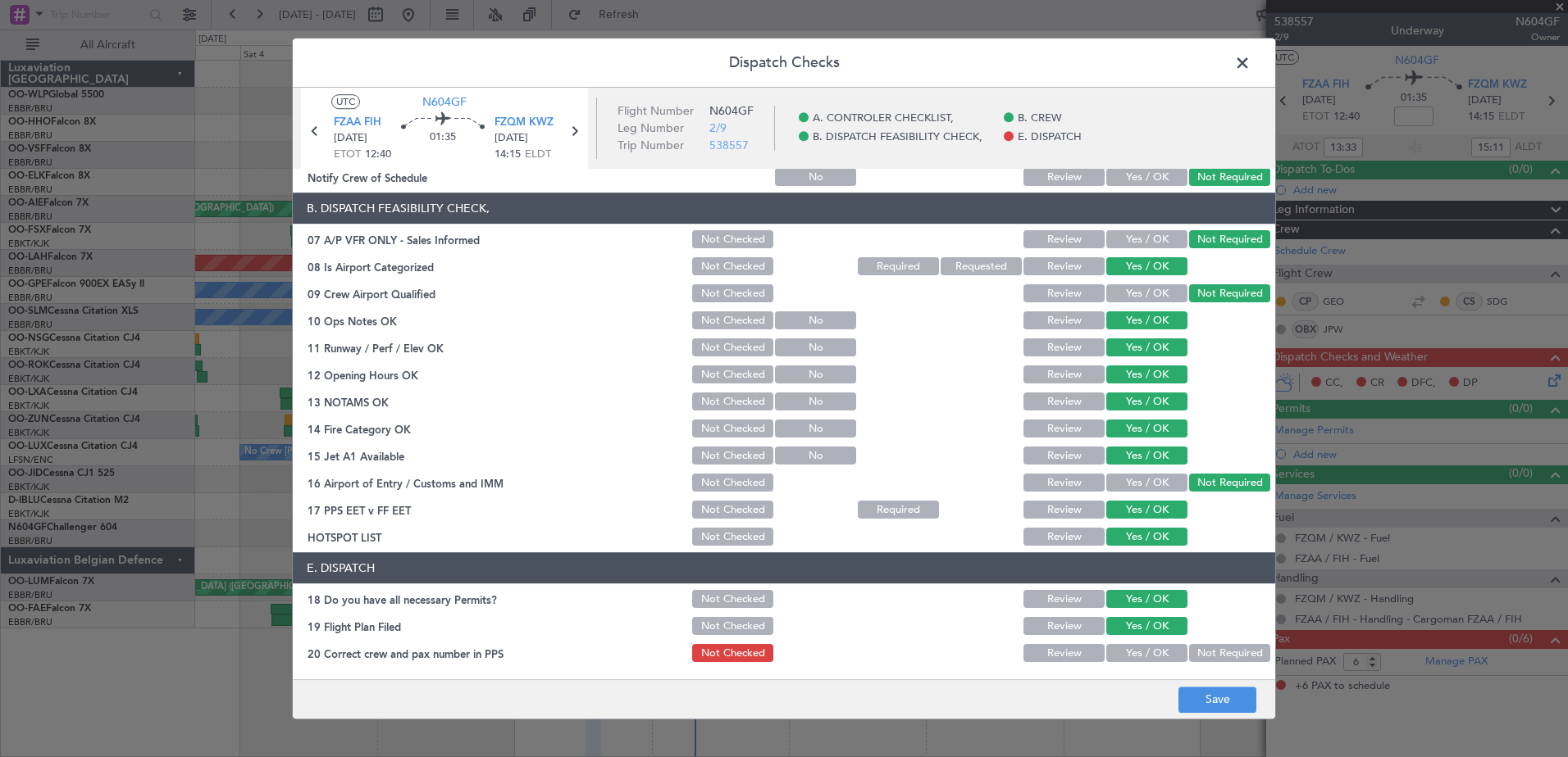
click at [1147, 653] on button "Yes / OK" at bounding box center [1147, 654] width 81 height 18
click at [1229, 664] on div "Not Required" at bounding box center [1229, 653] width 83 height 23
click at [1229, 659] on button "Not Required" at bounding box center [1229, 654] width 81 height 18
click at [1225, 696] on button "Save" at bounding box center [1218, 699] width 78 height 26
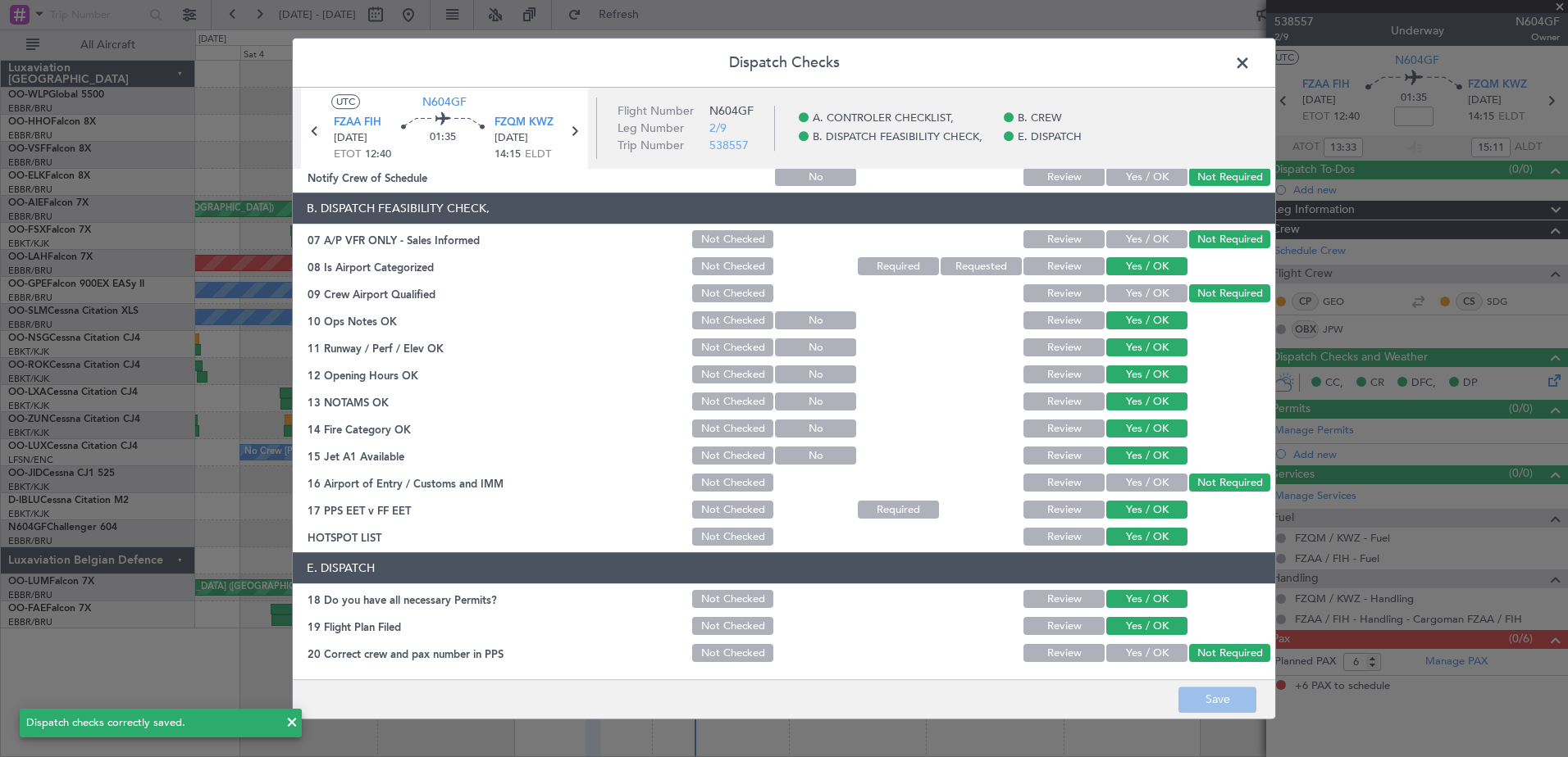
click at [1250, 65] on span at bounding box center [1250, 67] width 0 height 32
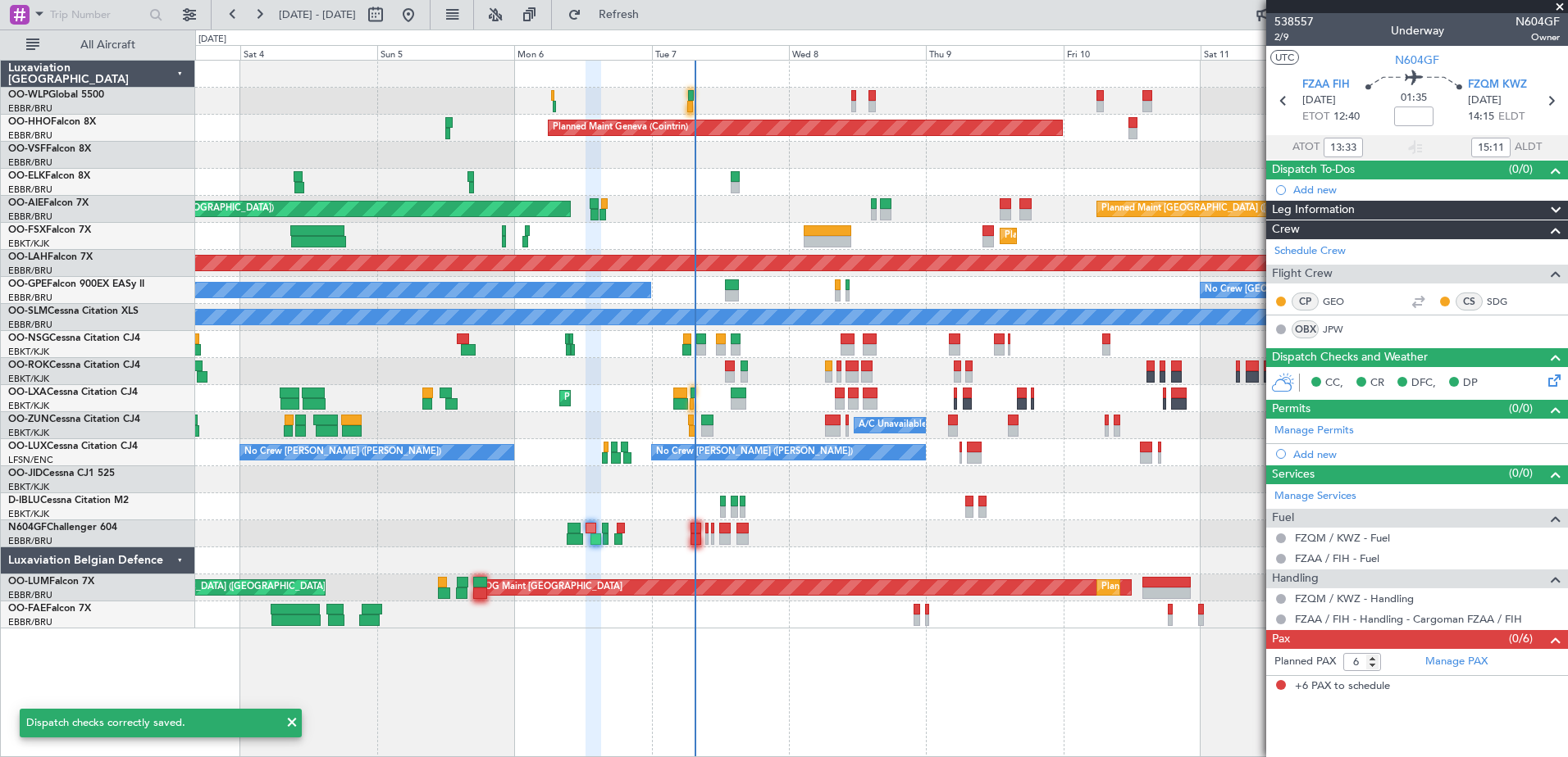
type input "14:33"
type input "17:11"
type input "13:33"
type input "15:11"
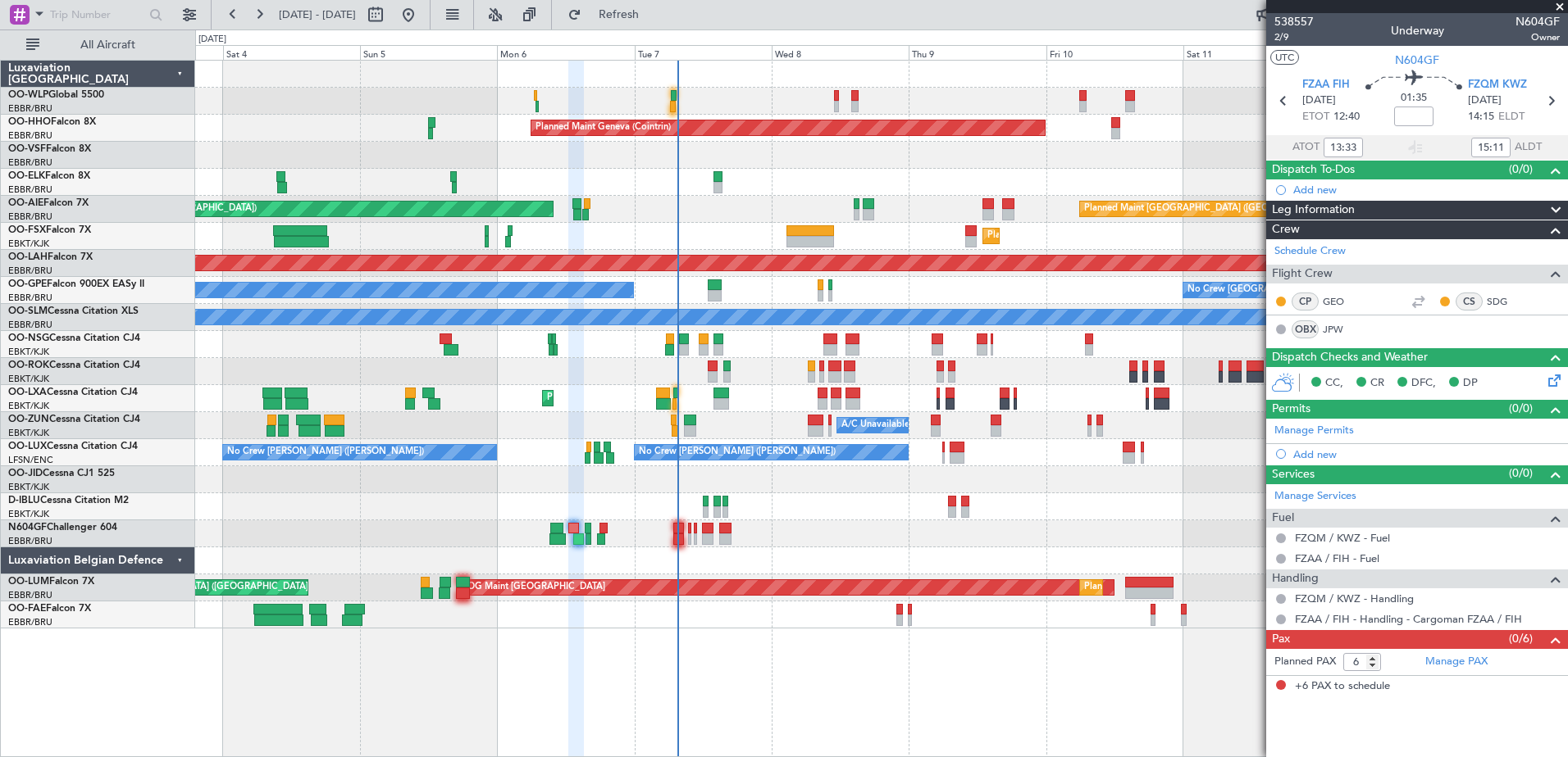
click at [721, 227] on div "Planned Maint Kortrijk-[GEOGRAPHIC_DATA]" at bounding box center [881, 236] width 1372 height 27
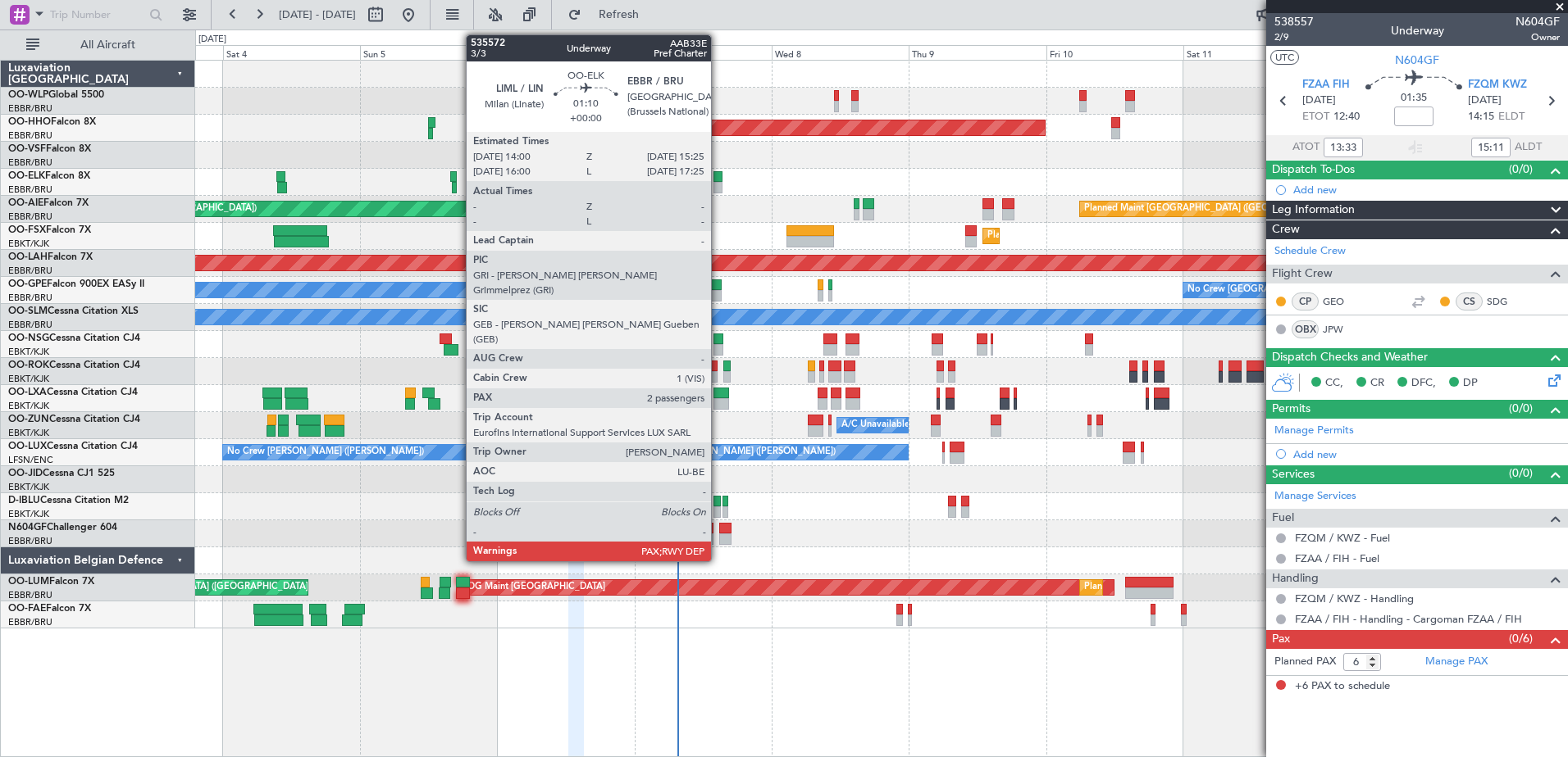
click at [719, 178] on div at bounding box center [717, 177] width 8 height 12
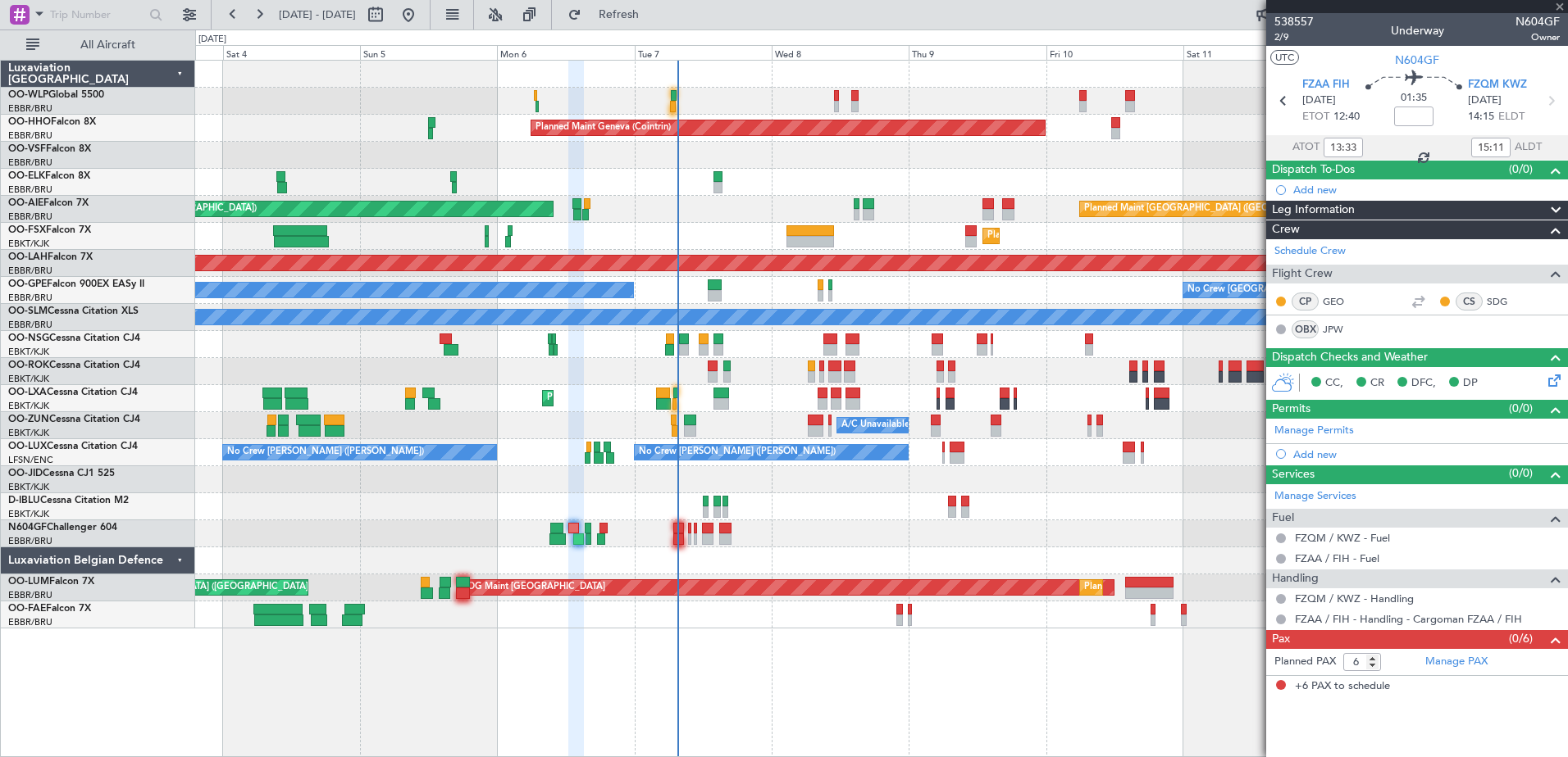
type input "2"
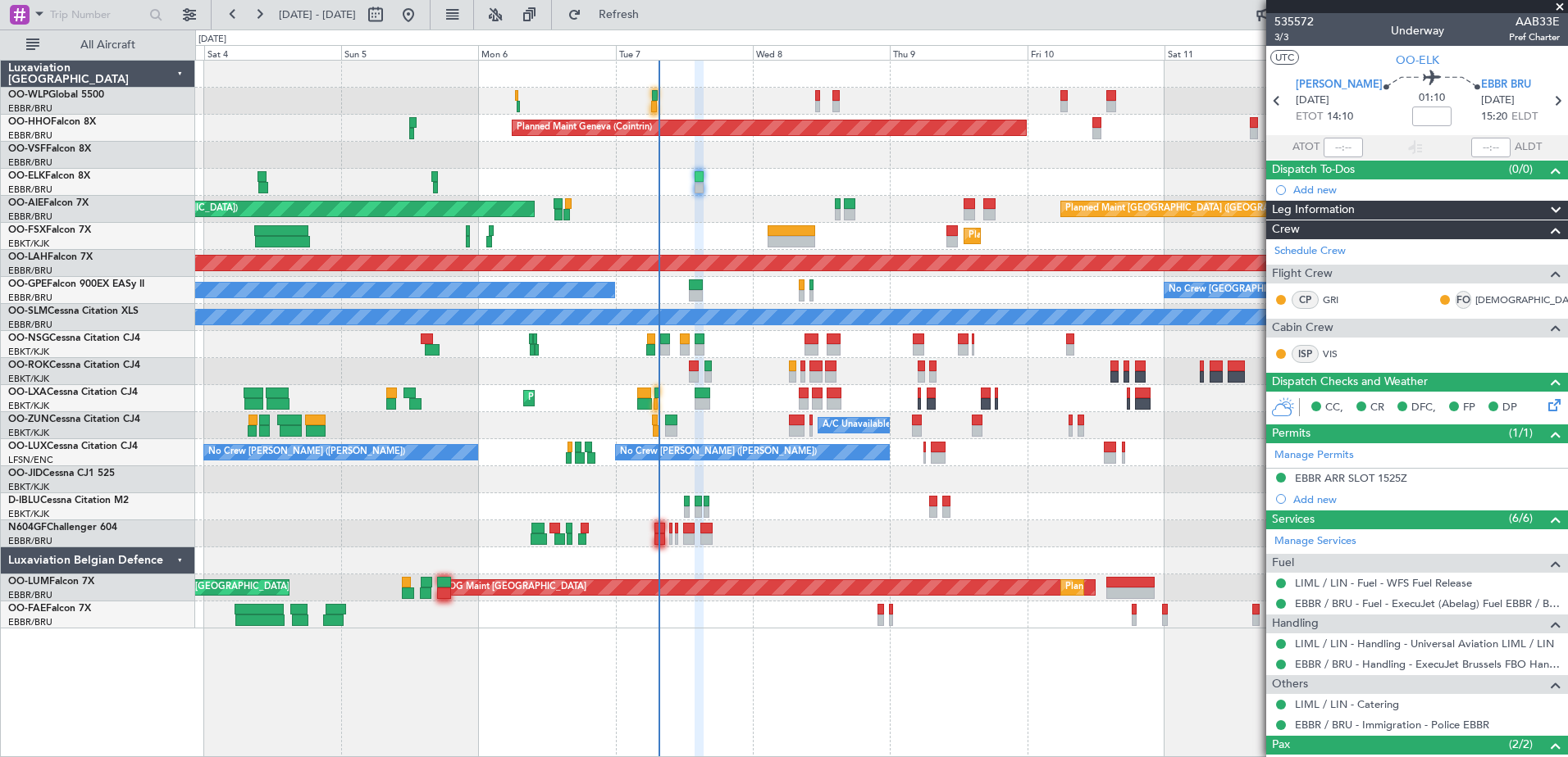
click at [723, 182] on div at bounding box center [881, 182] width 1372 height 27
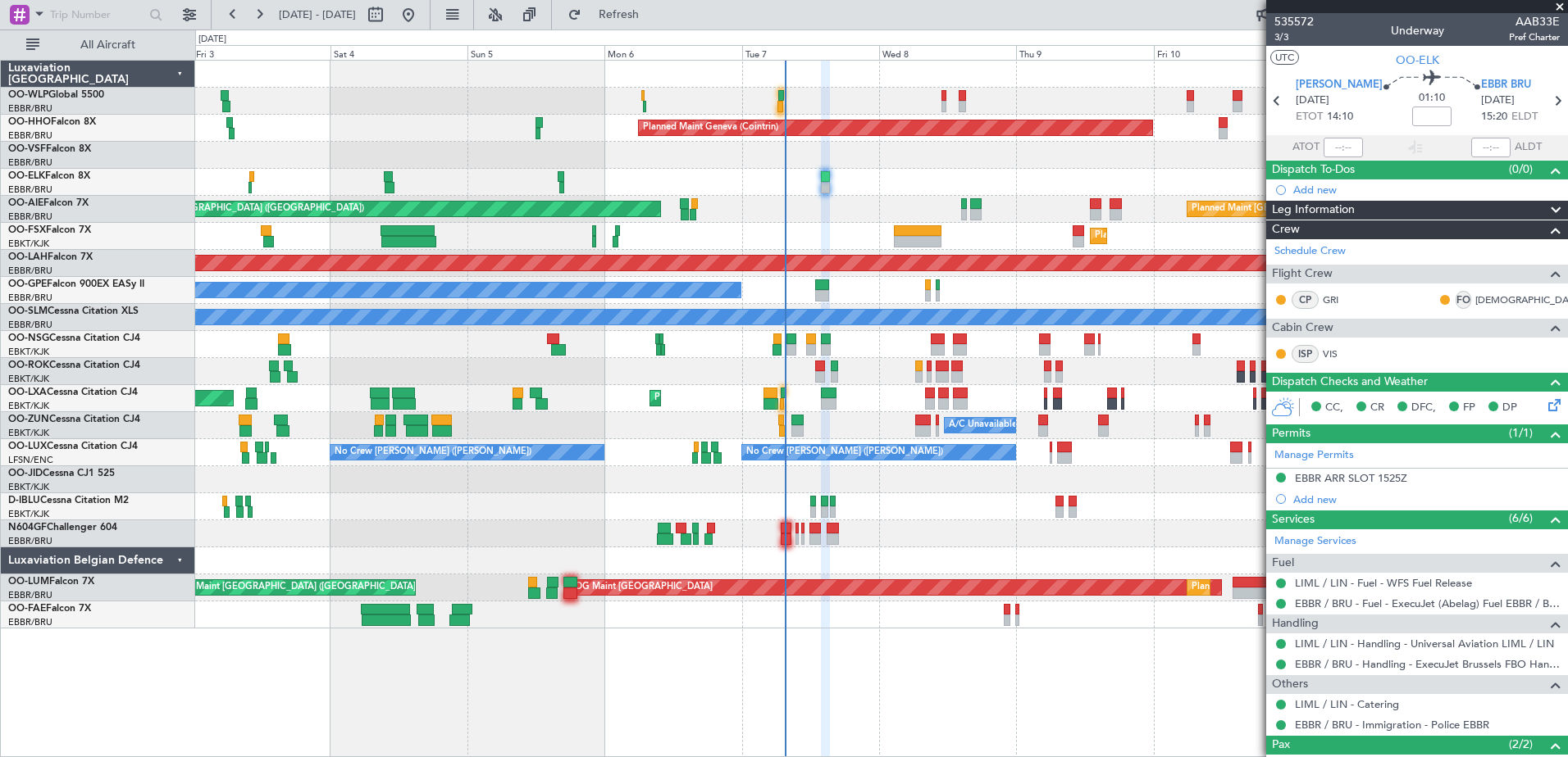
click at [897, 182] on div at bounding box center [881, 182] width 1372 height 27
click at [1285, 36] on span "3/3" at bounding box center [1294, 37] width 40 height 14
click at [654, 14] on span "Refresh" at bounding box center [619, 14] width 69 height 12
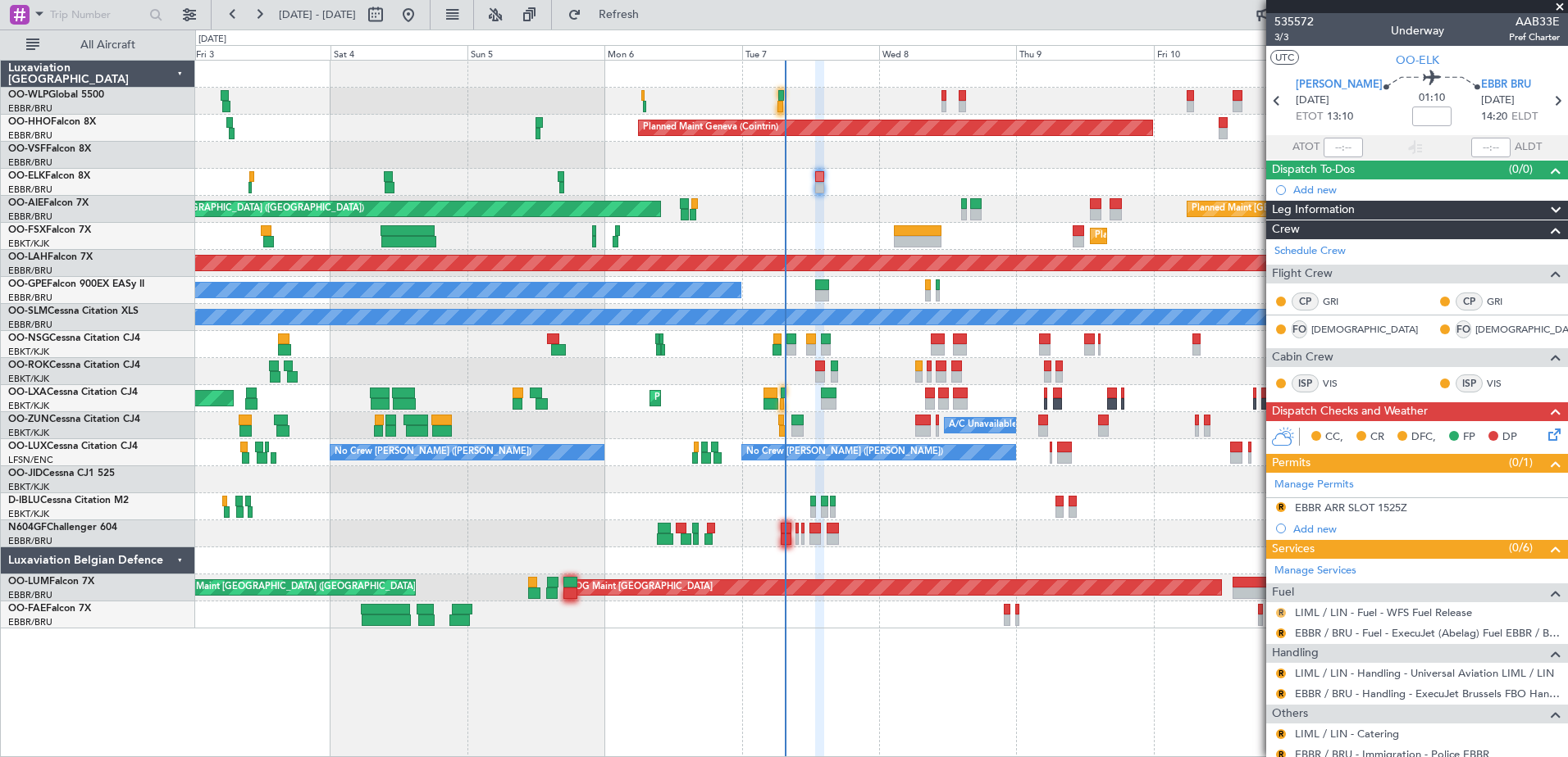
click at [1285, 614] on button "R" at bounding box center [1281, 613] width 10 height 10
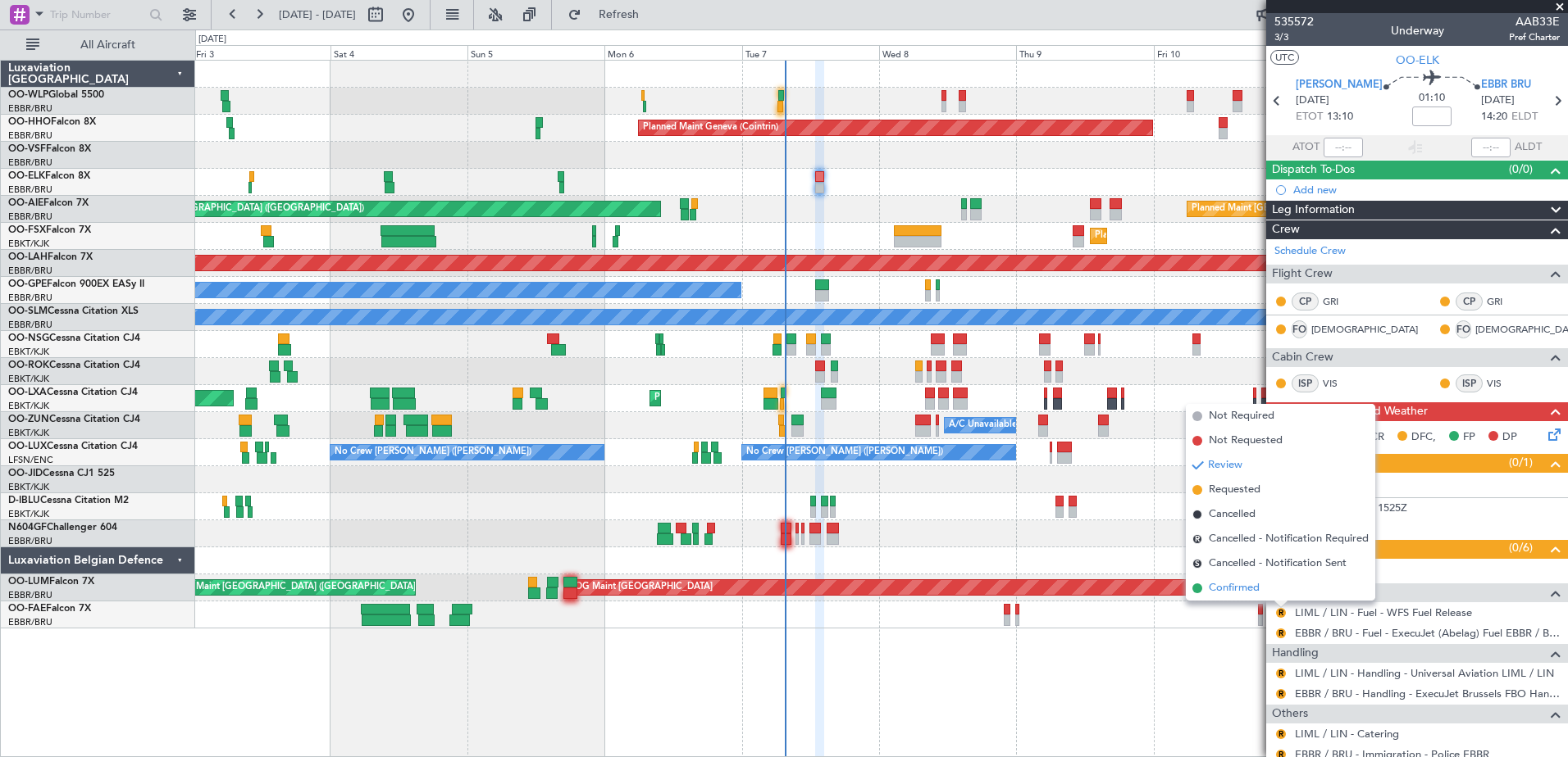
click at [1232, 592] on span "Confirmed" at bounding box center [1234, 588] width 51 height 16
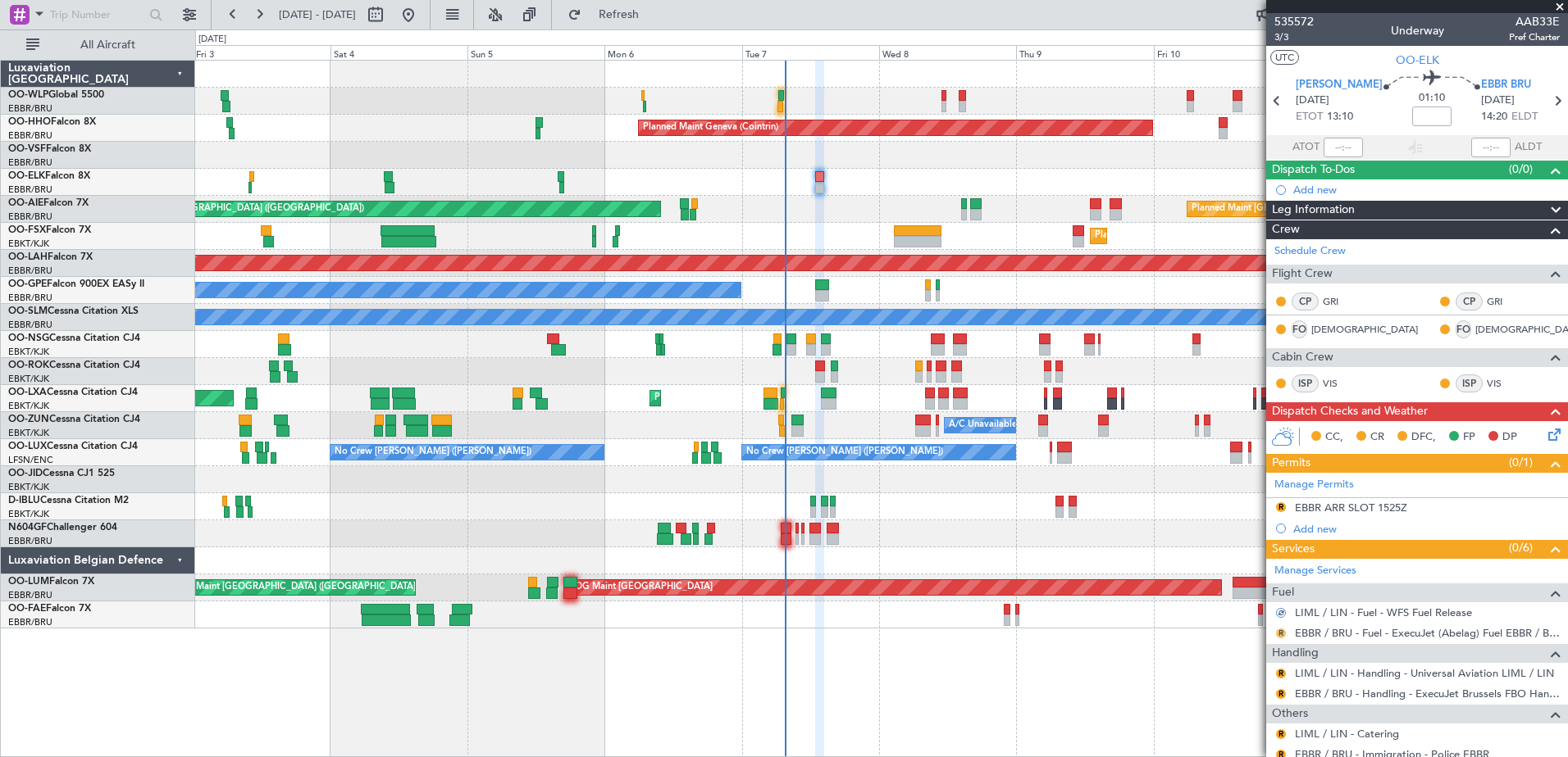
click at [1281, 634] on button "R" at bounding box center [1281, 633] width 10 height 10
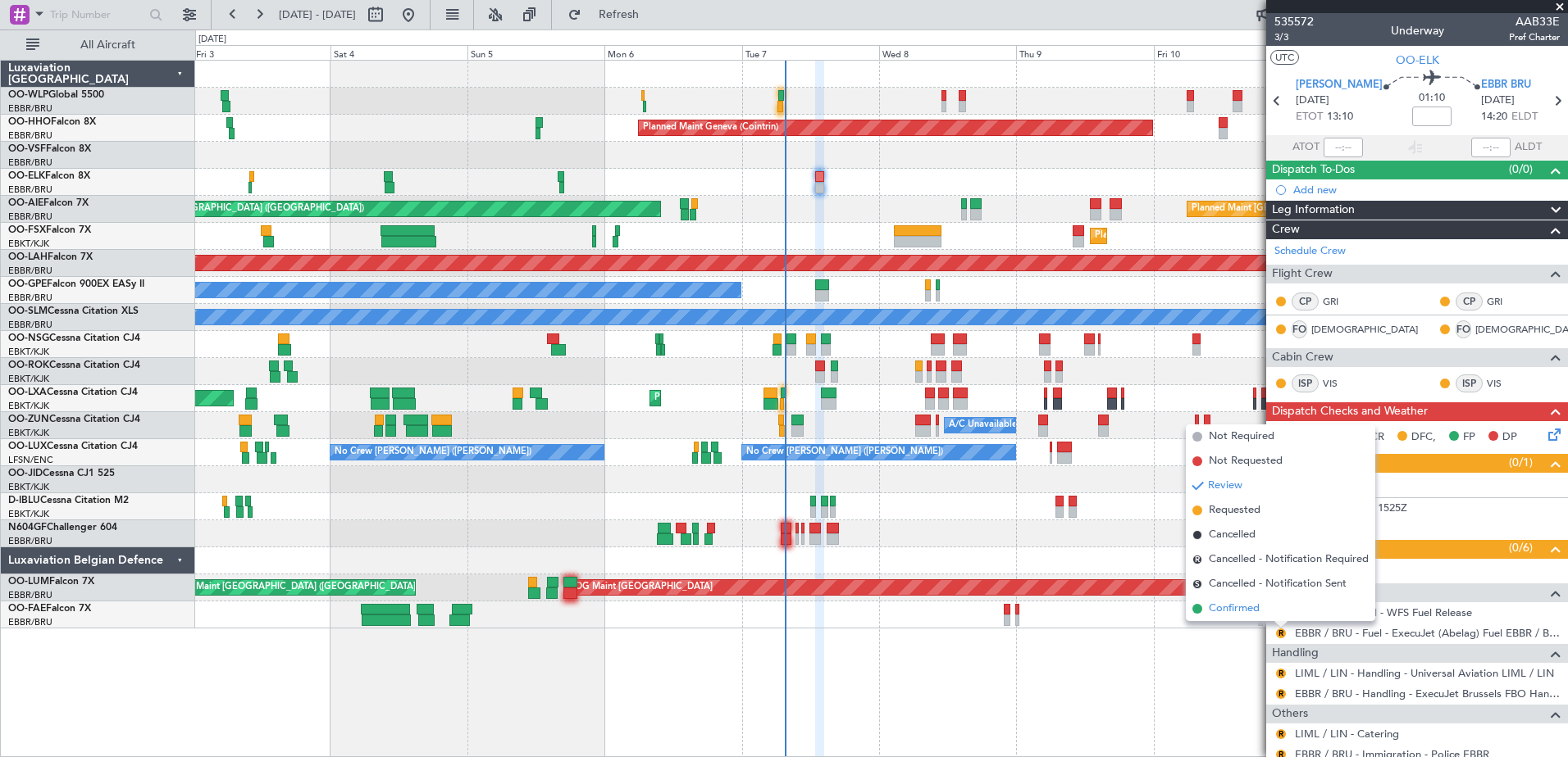
click at [1221, 614] on span "Confirmed" at bounding box center [1234, 609] width 51 height 16
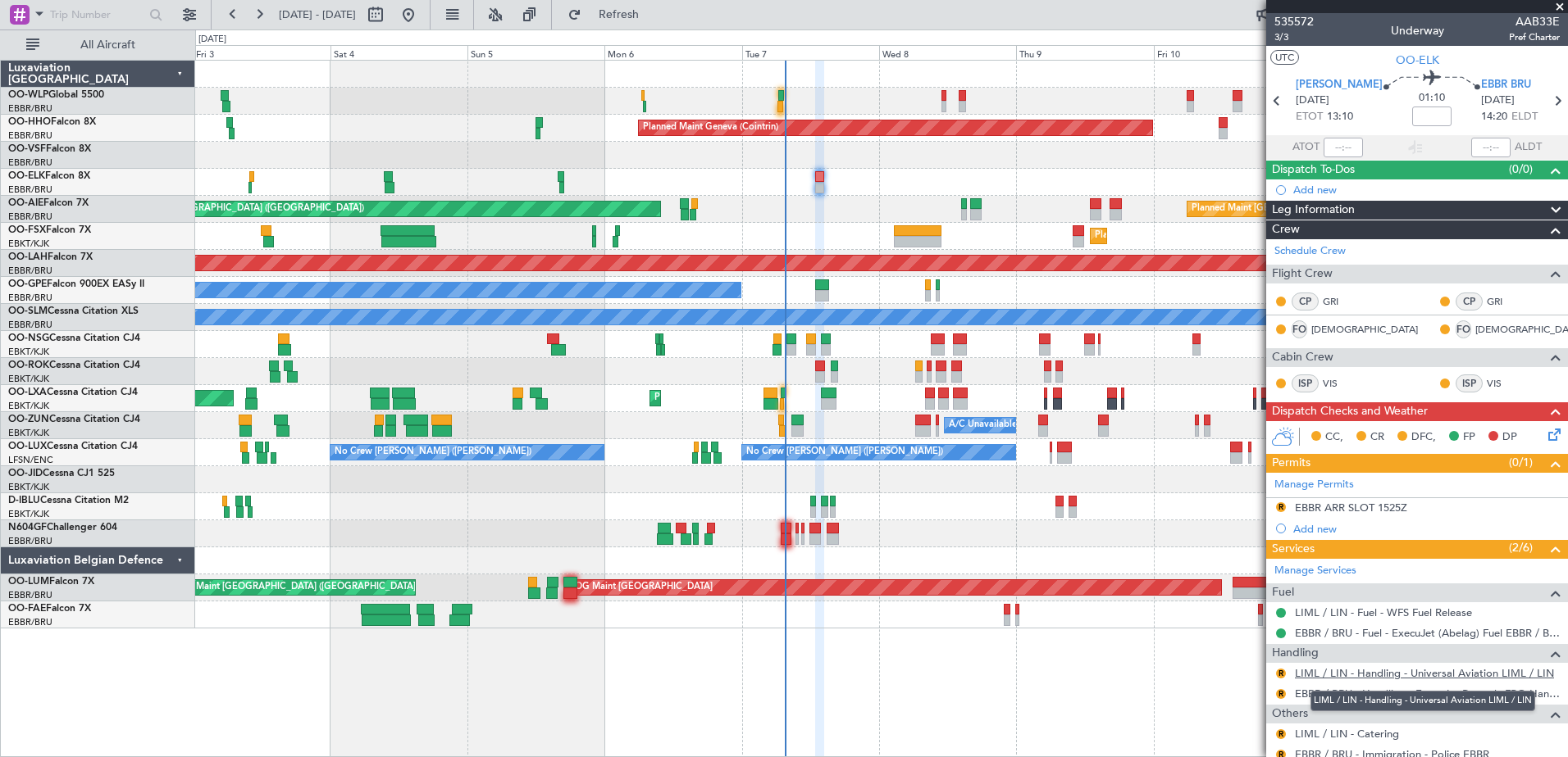
click at [1393, 671] on link "LIML / LIN - Handling - Universal Aviation LIML / LIN" at bounding box center [1424, 673] width 259 height 14
click at [1387, 734] on link "LIML / LIN - Catering" at bounding box center [1347, 734] width 104 height 14
click at [1282, 674] on button "R" at bounding box center [1281, 673] width 10 height 10
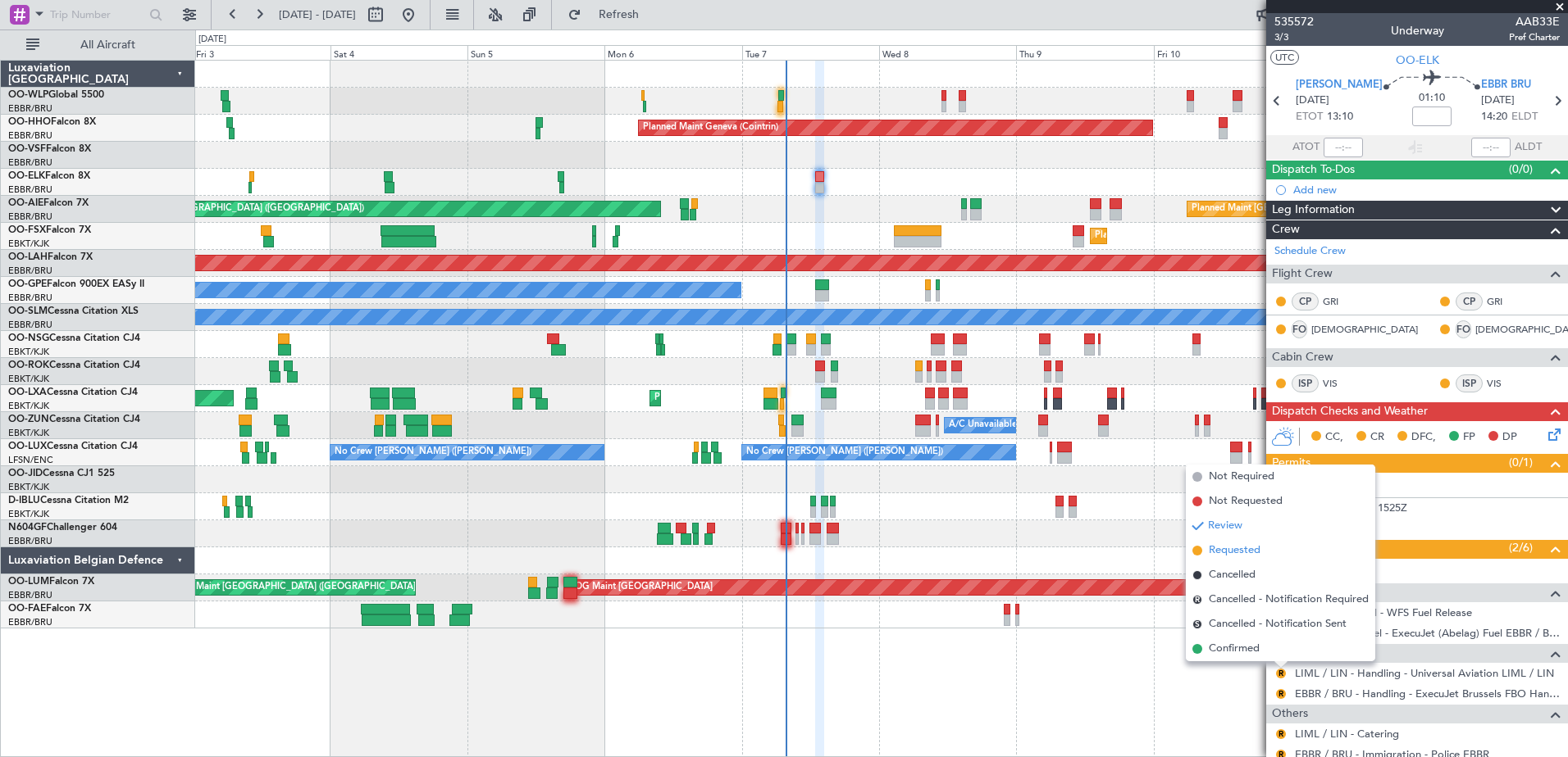
click at [1233, 550] on span "Requested" at bounding box center [1234, 550] width 51 height 16
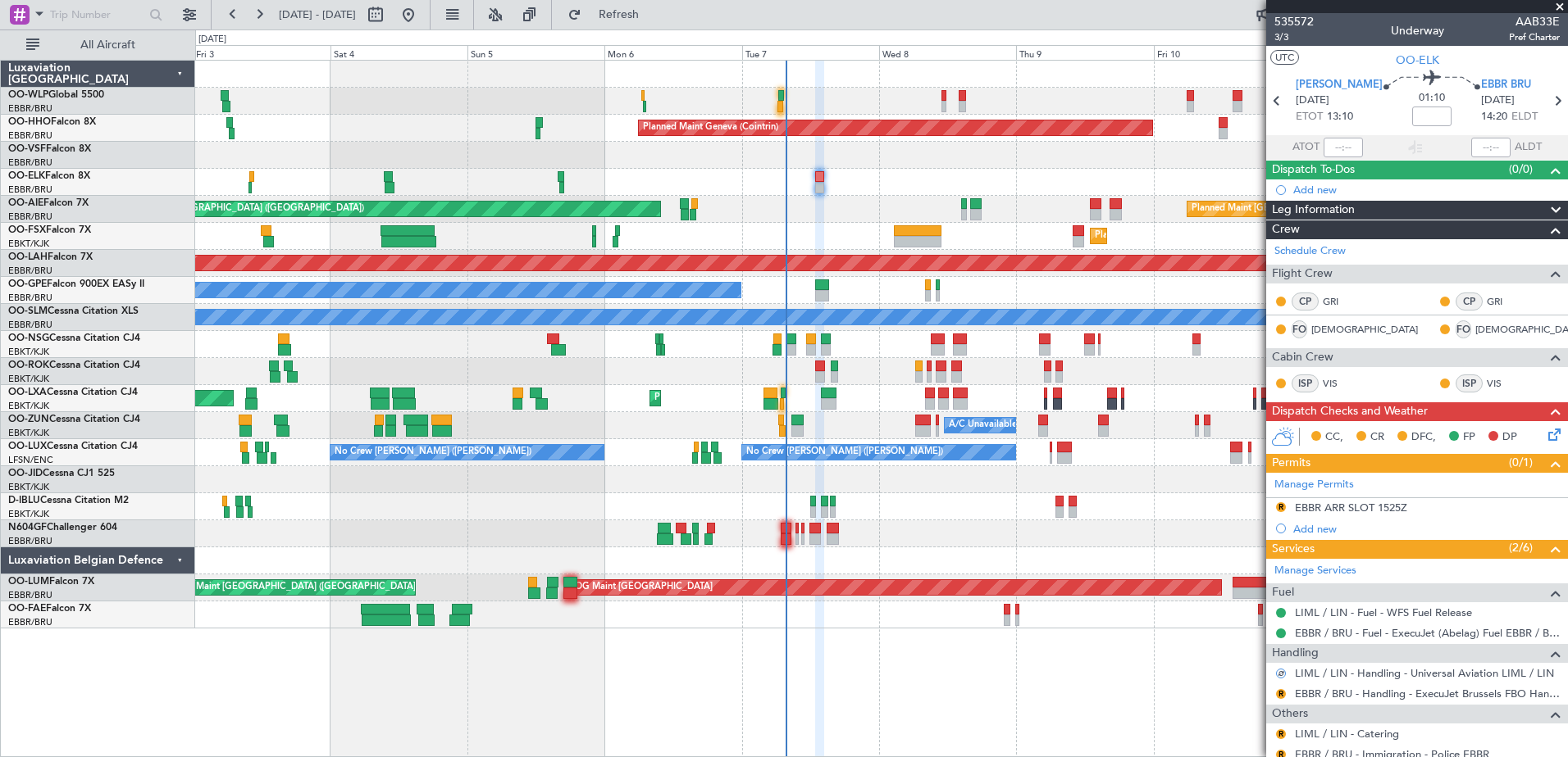
scroll to position [127, 0]
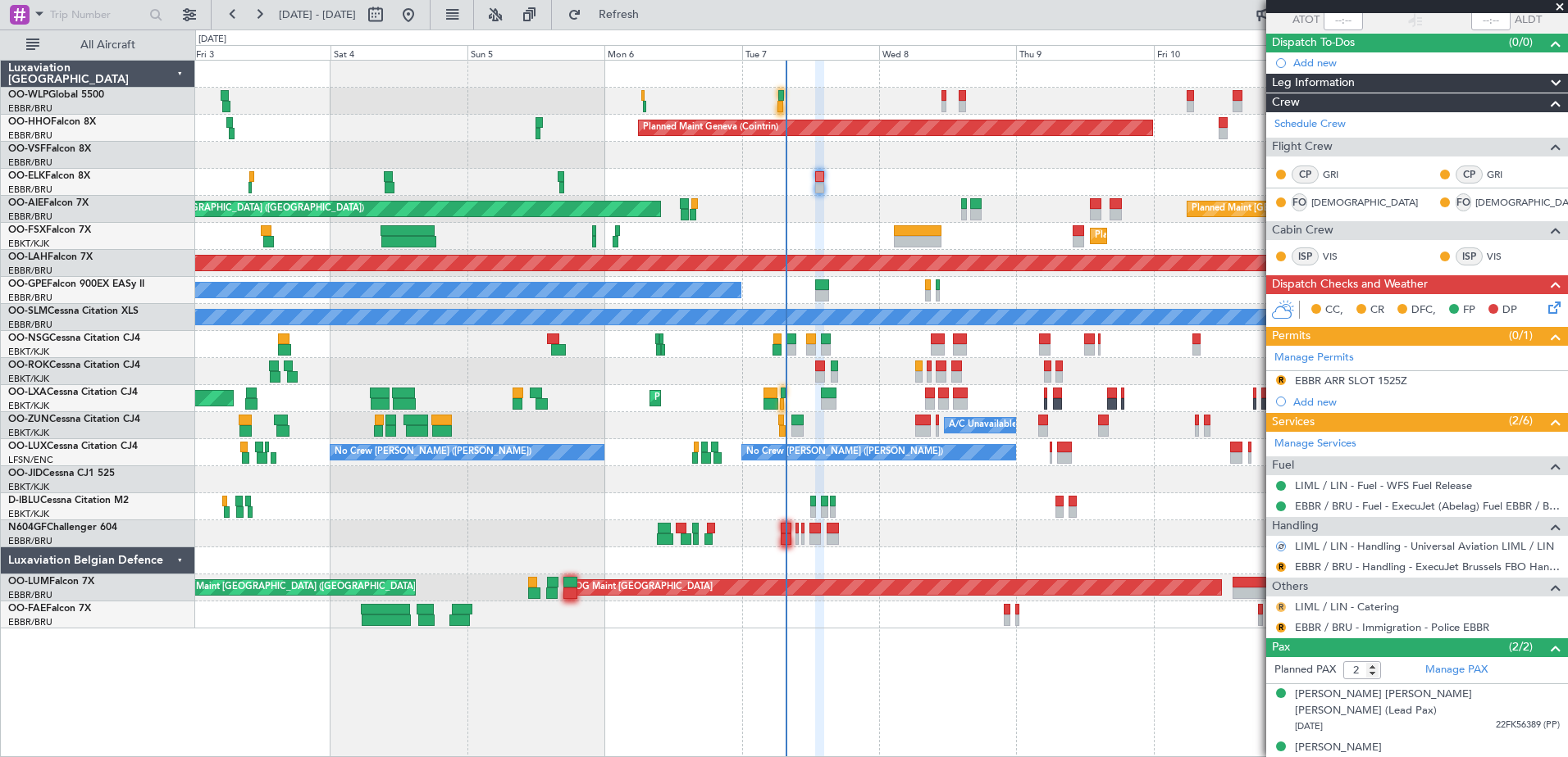
click at [1278, 606] on button "R" at bounding box center [1281, 607] width 10 height 10
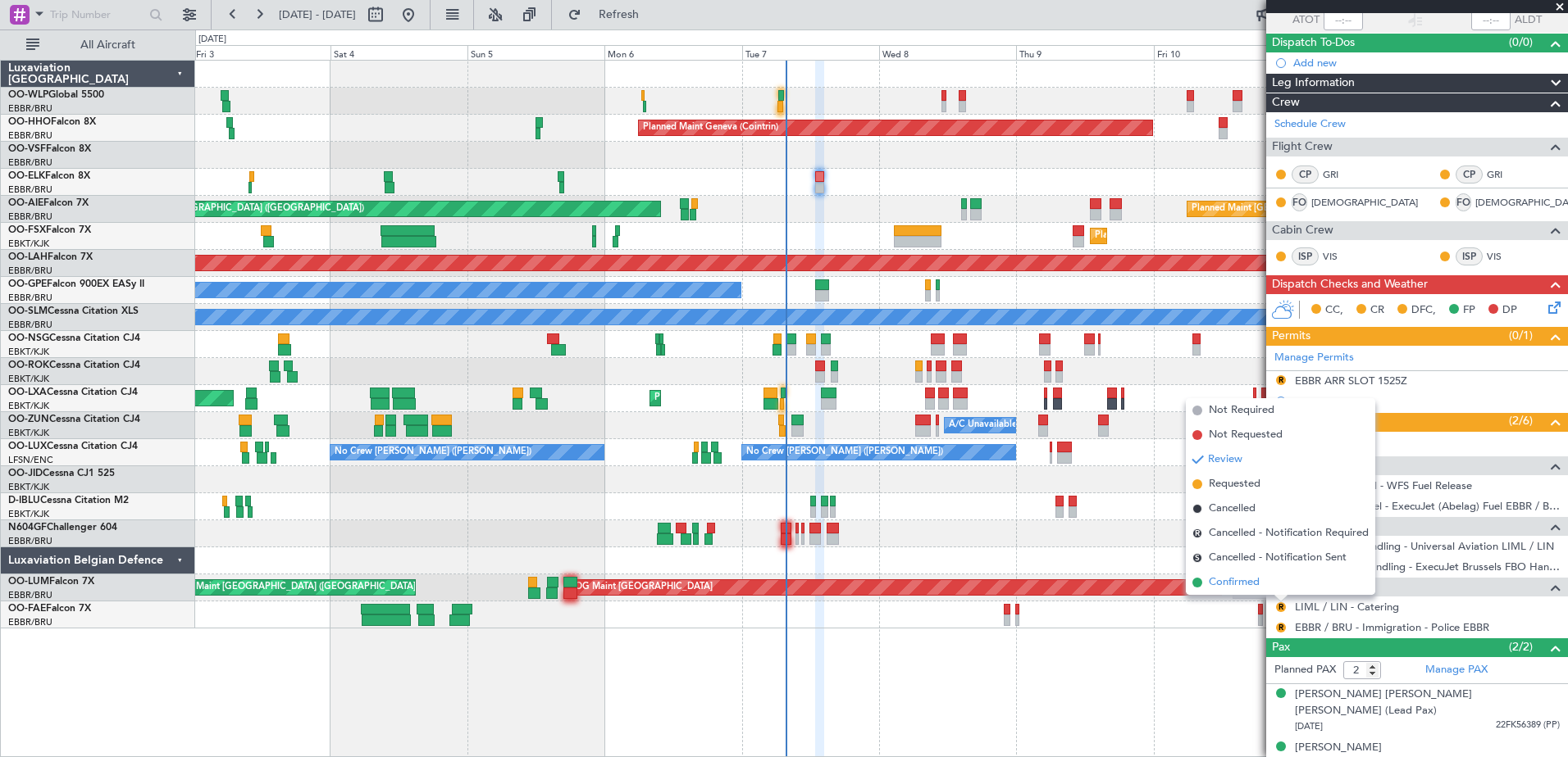
click at [1238, 578] on span "Confirmed" at bounding box center [1234, 583] width 51 height 16
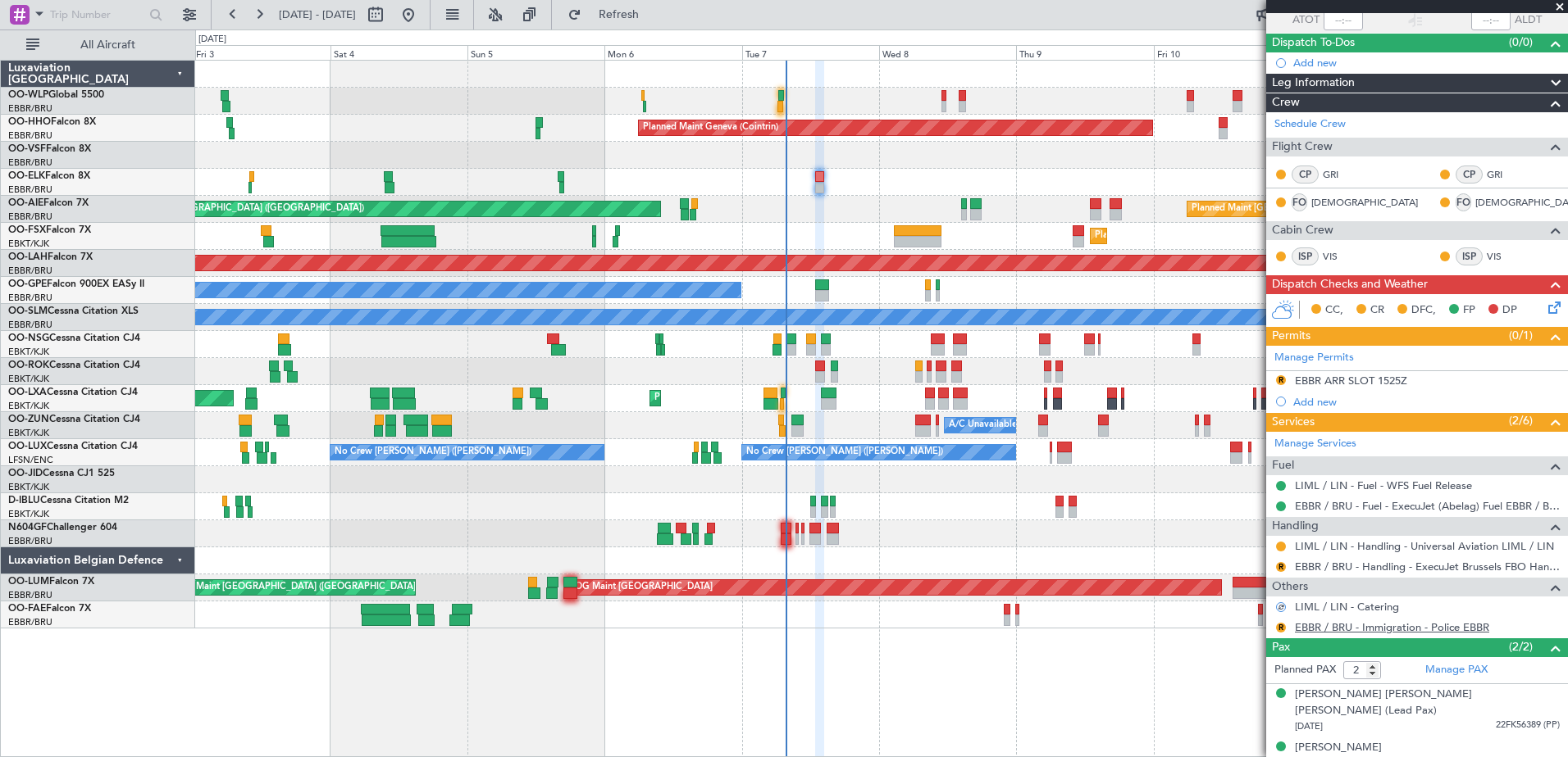
click at [1324, 625] on link "EBBR / BRU - Immigration - Police EBBR" at bounding box center [1392, 627] width 194 height 14
click at [1278, 564] on button "R" at bounding box center [1281, 567] width 10 height 10
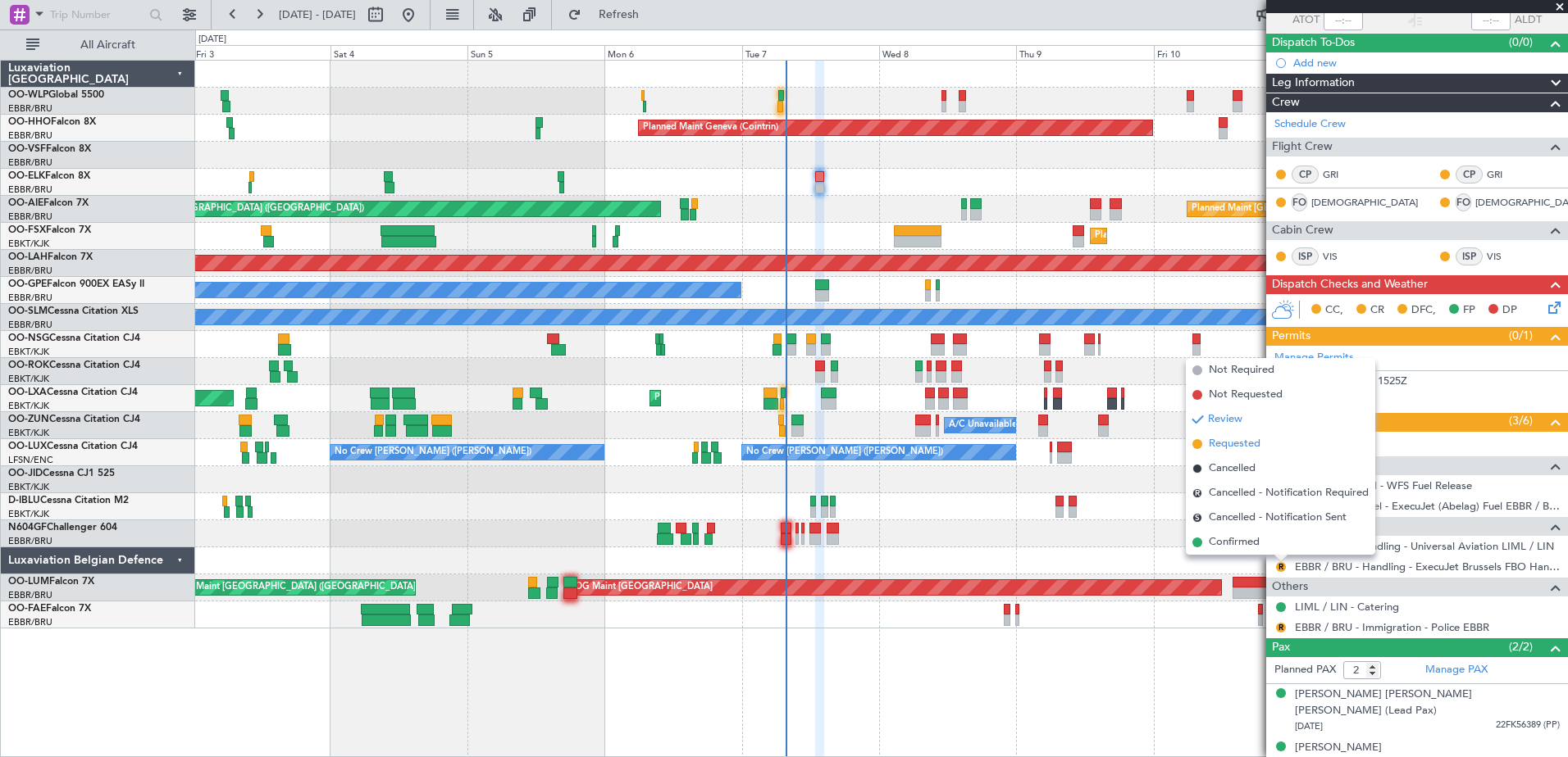
click at [1236, 447] on span "Requested" at bounding box center [1234, 444] width 51 height 16
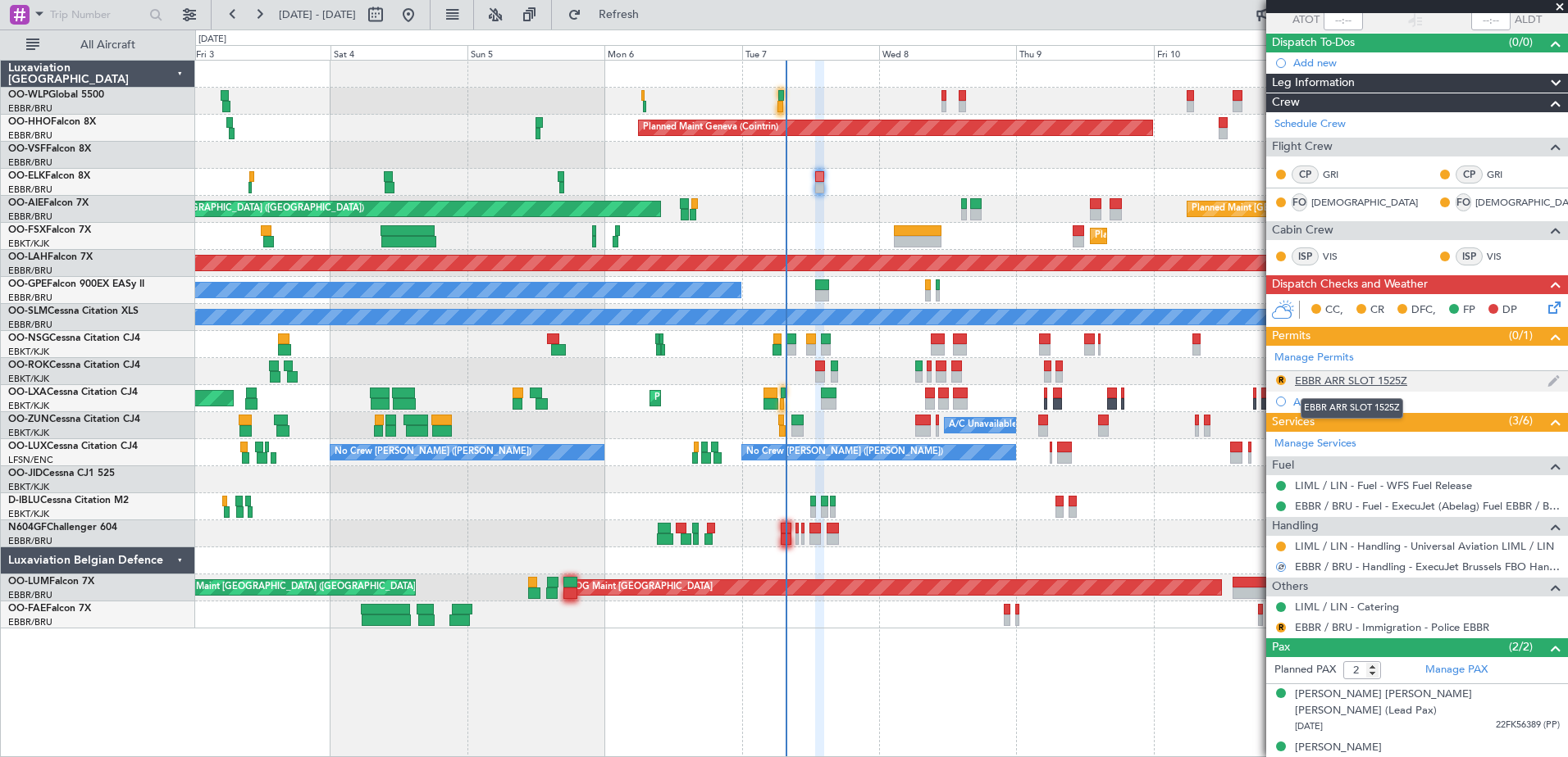
click at [1373, 374] on div "EBBR ARR SLOT 1525Z" at bounding box center [1351, 380] width 112 height 14
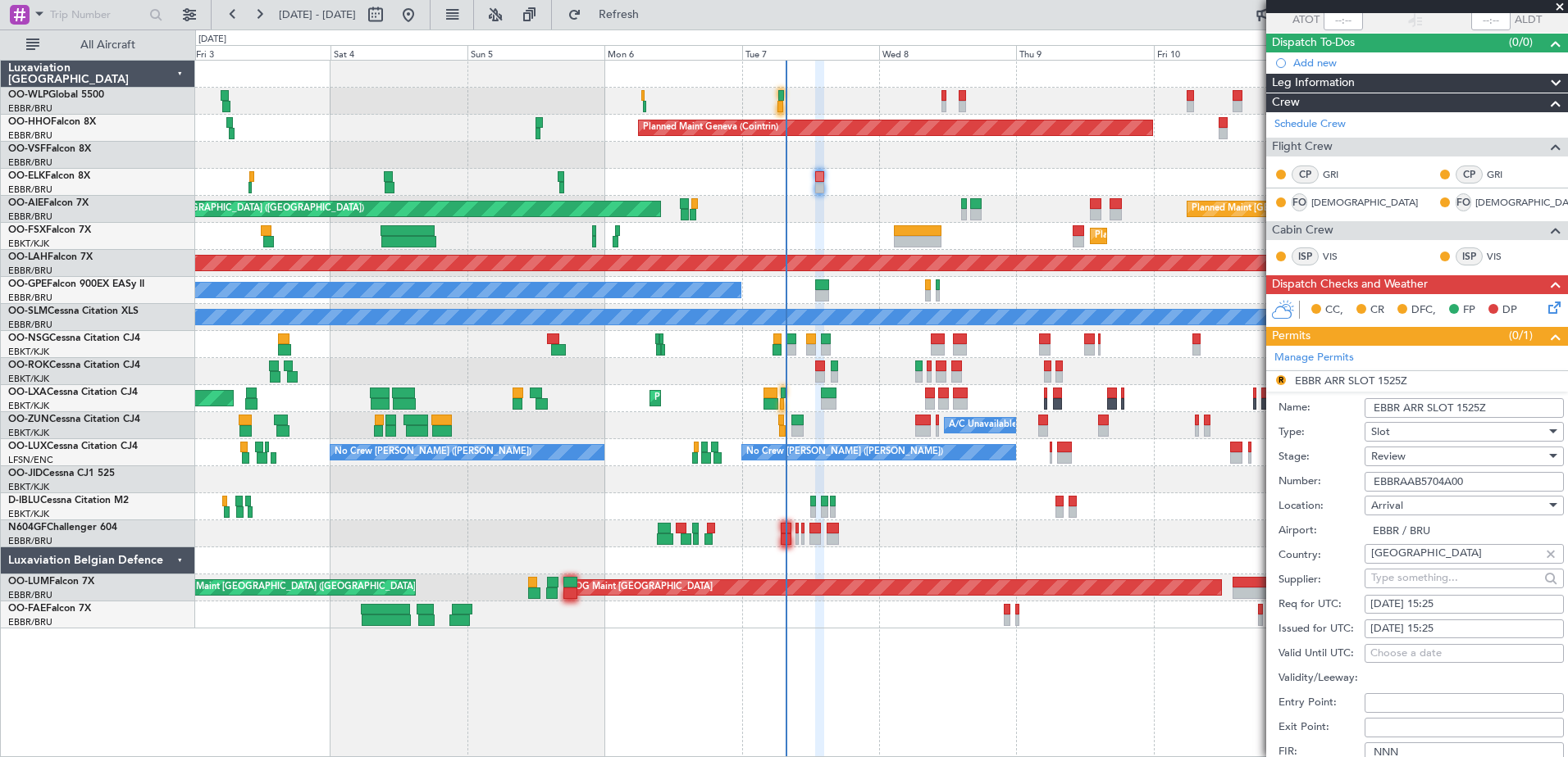
click at [1440, 602] on div "06/10/2025 15:25" at bounding box center [1464, 605] width 188 height 16
select select "10"
select select "2025"
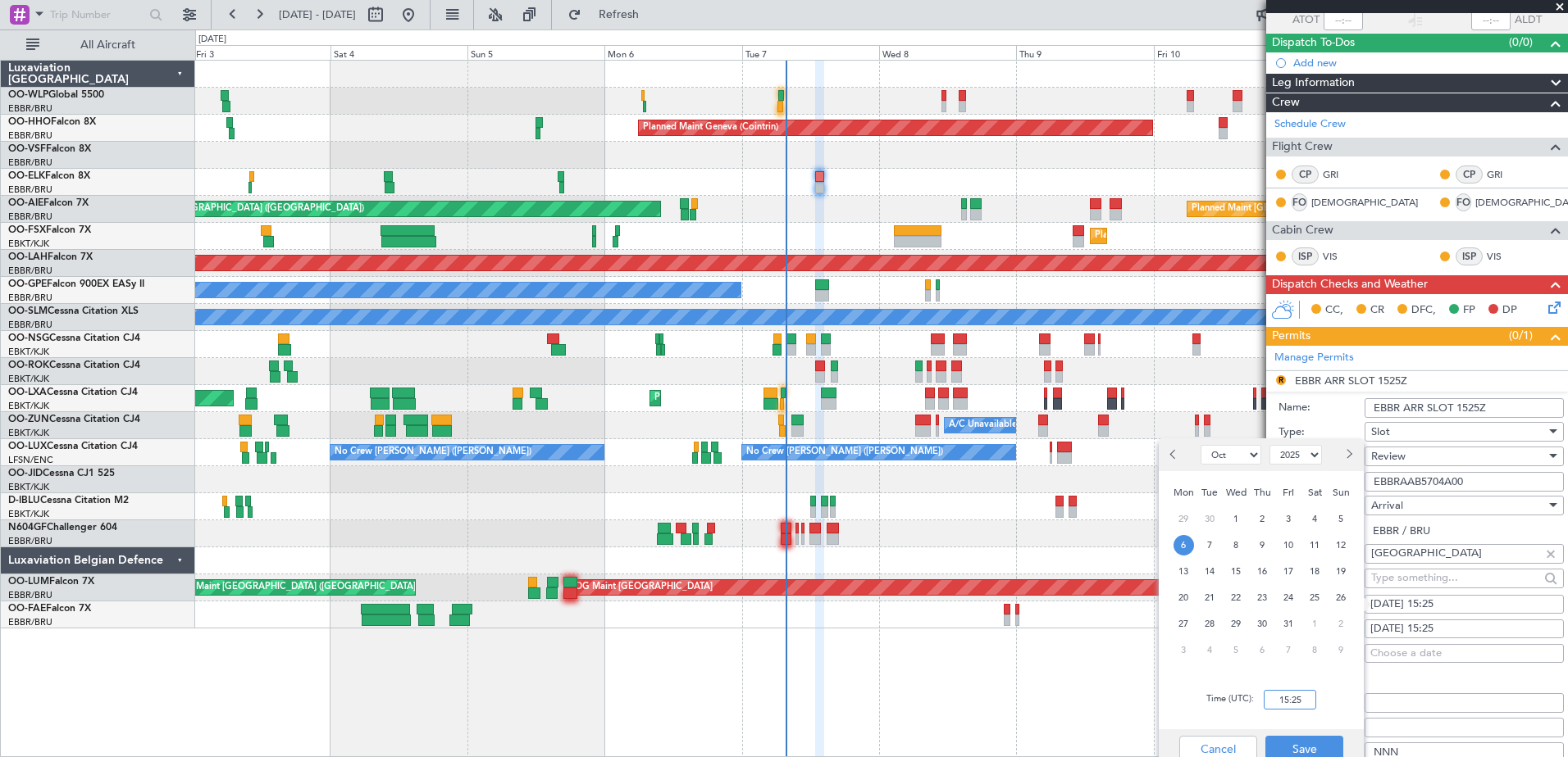
click at [1276, 702] on input "15:25" at bounding box center [1290, 700] width 52 height 20
type input "14:25"
click at [1308, 745] on button "Save" at bounding box center [1304, 749] width 78 height 26
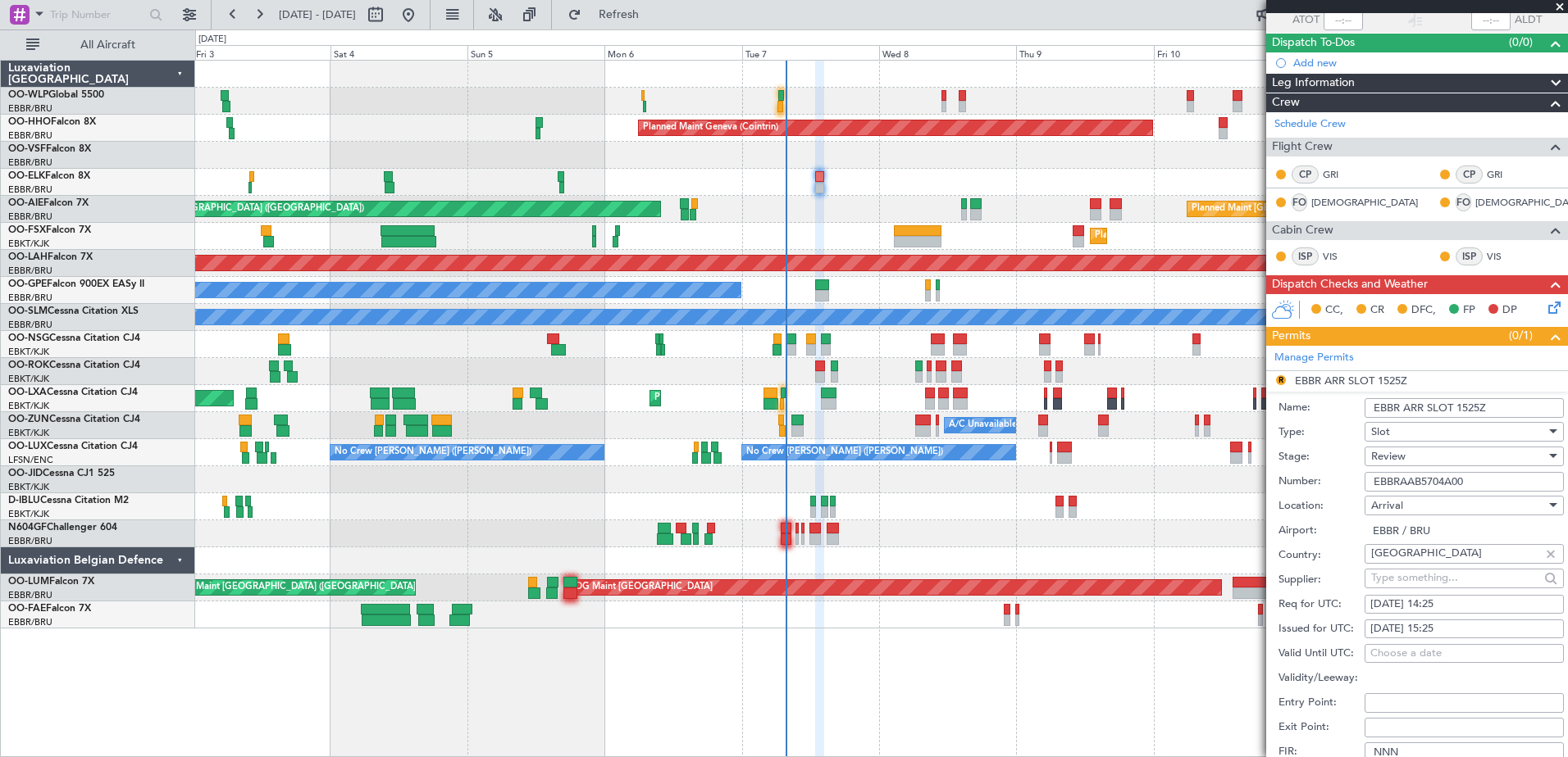
click at [1446, 627] on div "06/10/2025 15:25" at bounding box center [1464, 630] width 188 height 16
select select "10"
select select "2025"
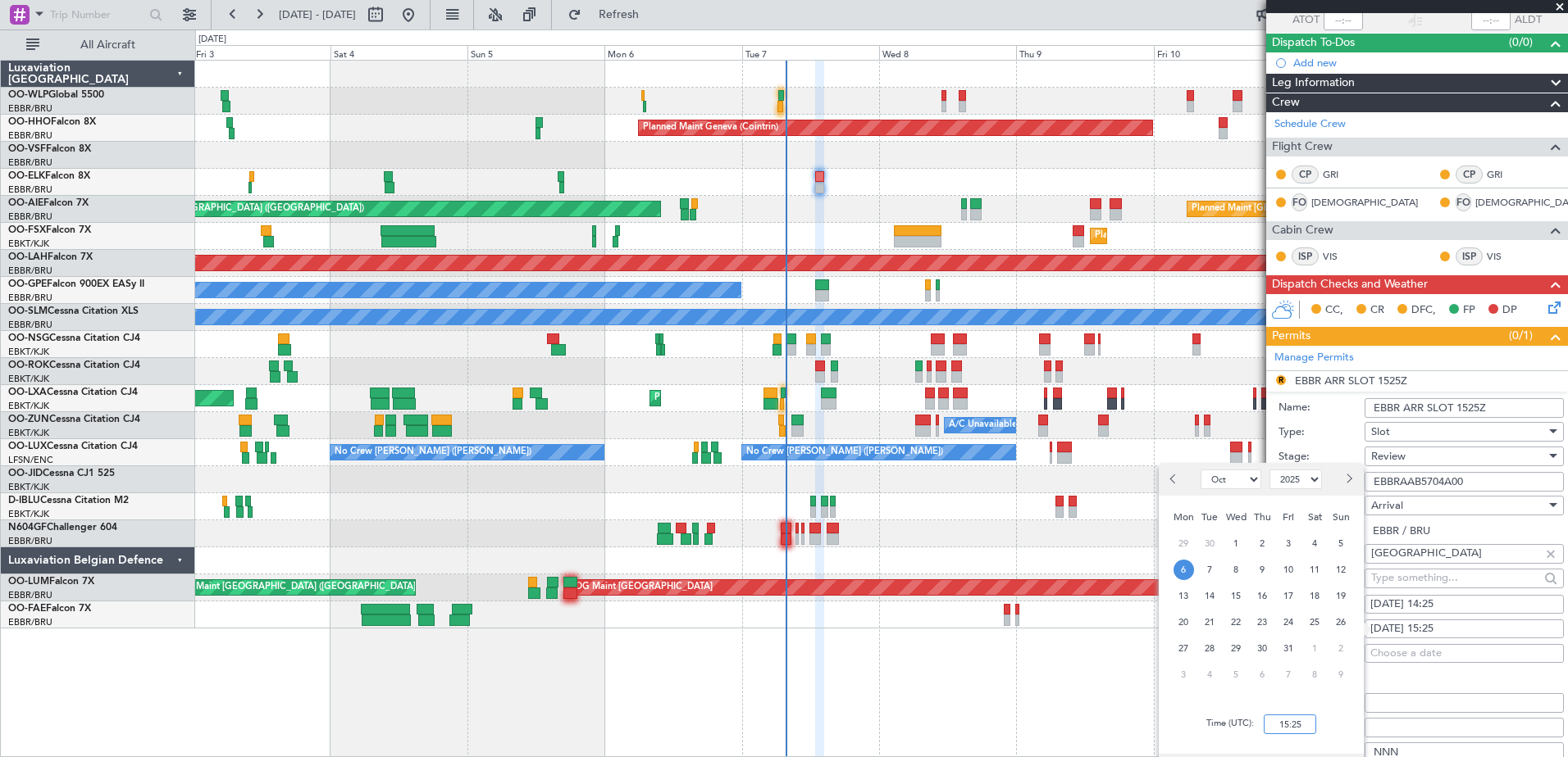
click at [1282, 726] on input "15:25" at bounding box center [1290, 725] width 52 height 20
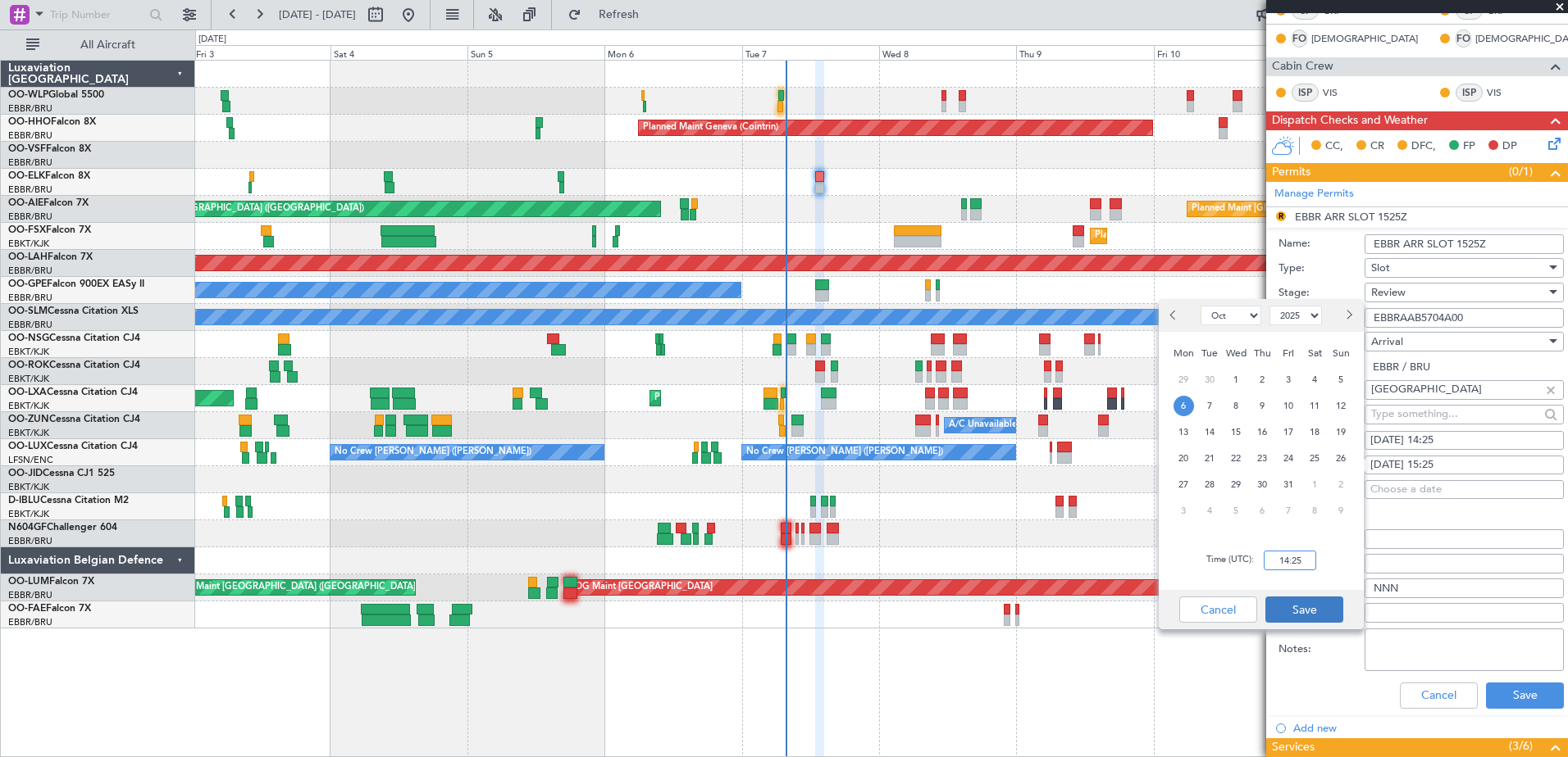
type input "14:25"
click at [1309, 615] on button "Save" at bounding box center [1304, 609] width 78 height 26
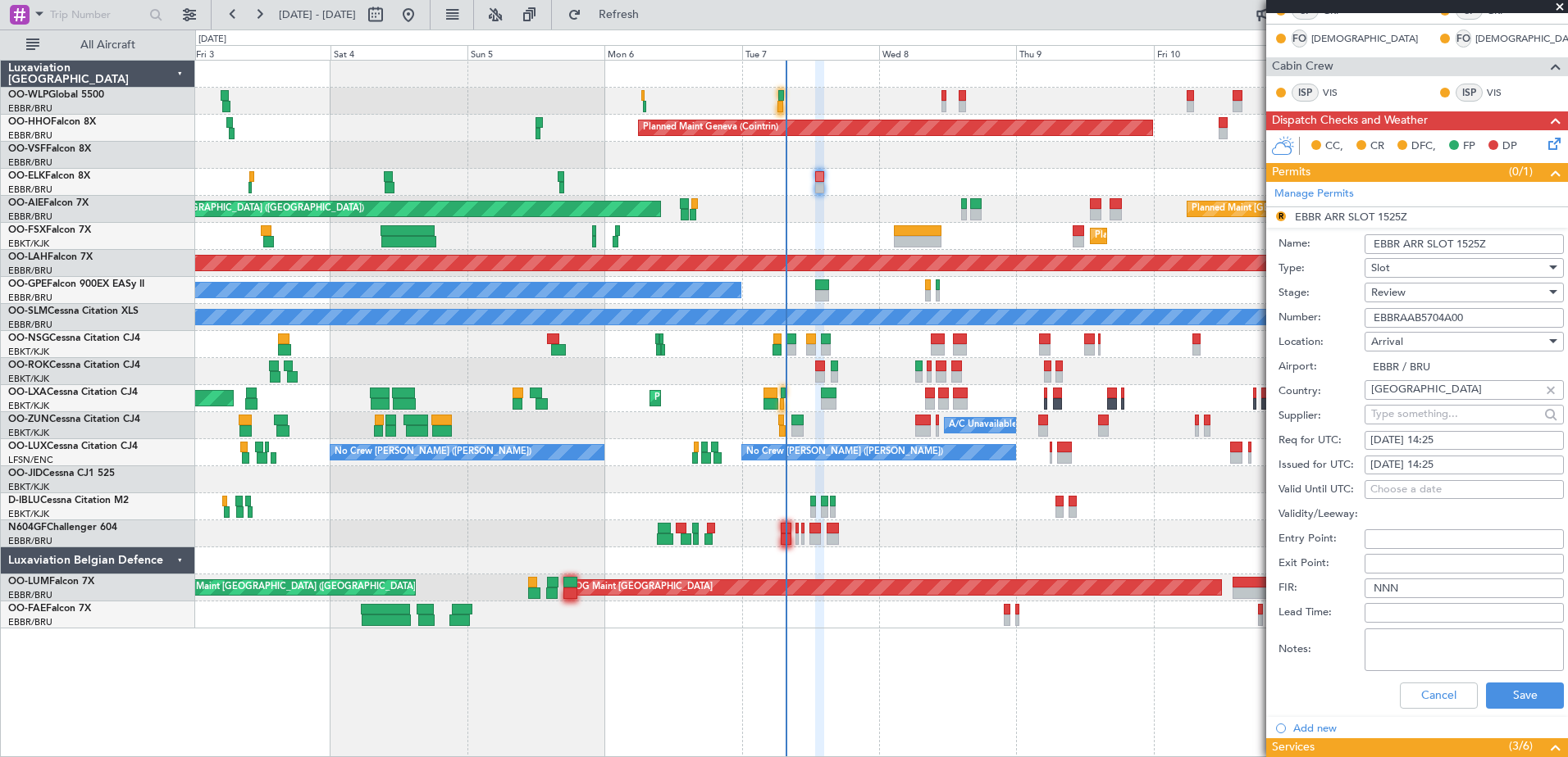
click at [1446, 295] on div "Review" at bounding box center [1459, 292] width 175 height 24
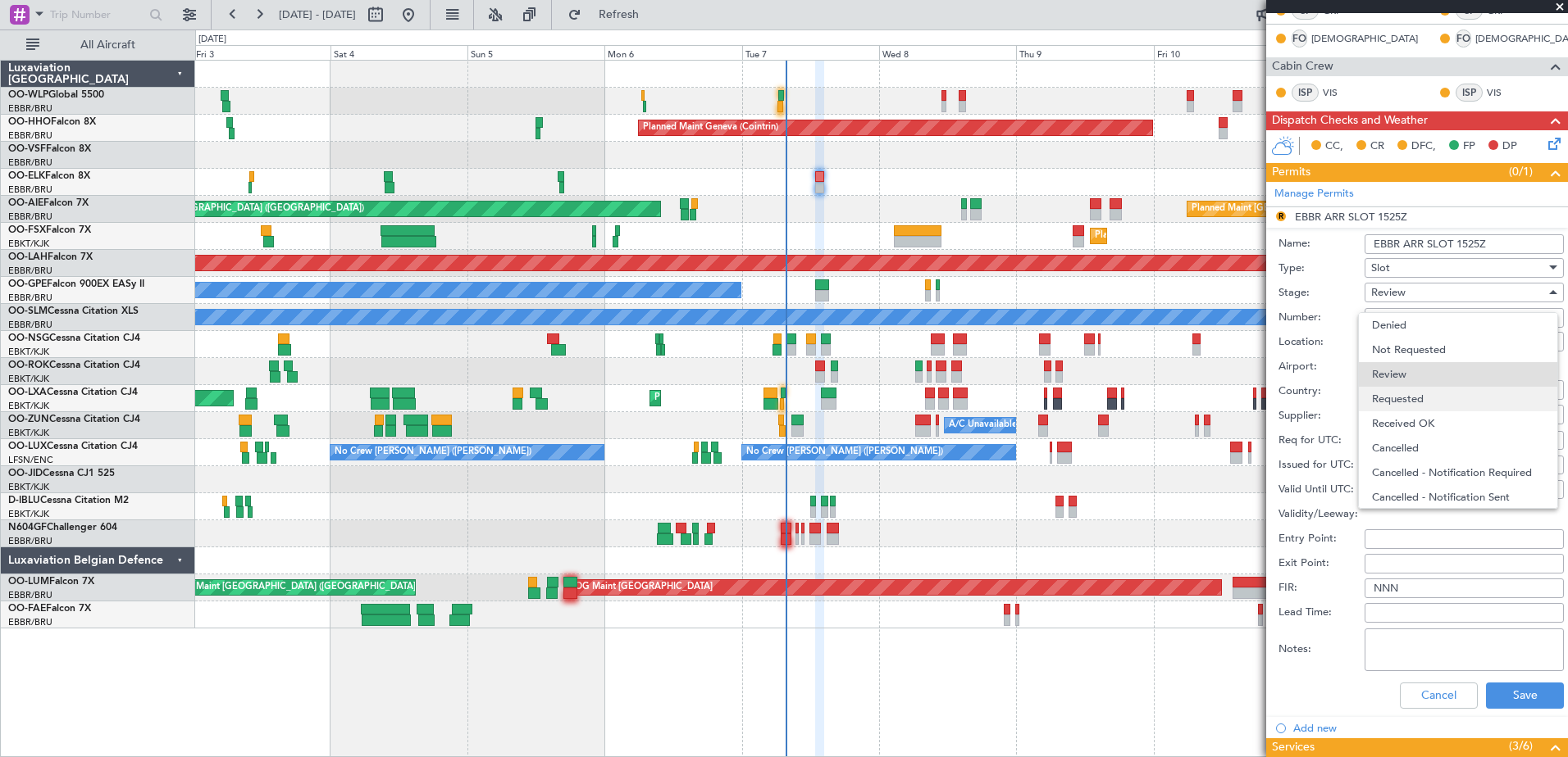
click at [1430, 397] on span "Requested" at bounding box center [1458, 399] width 172 height 24
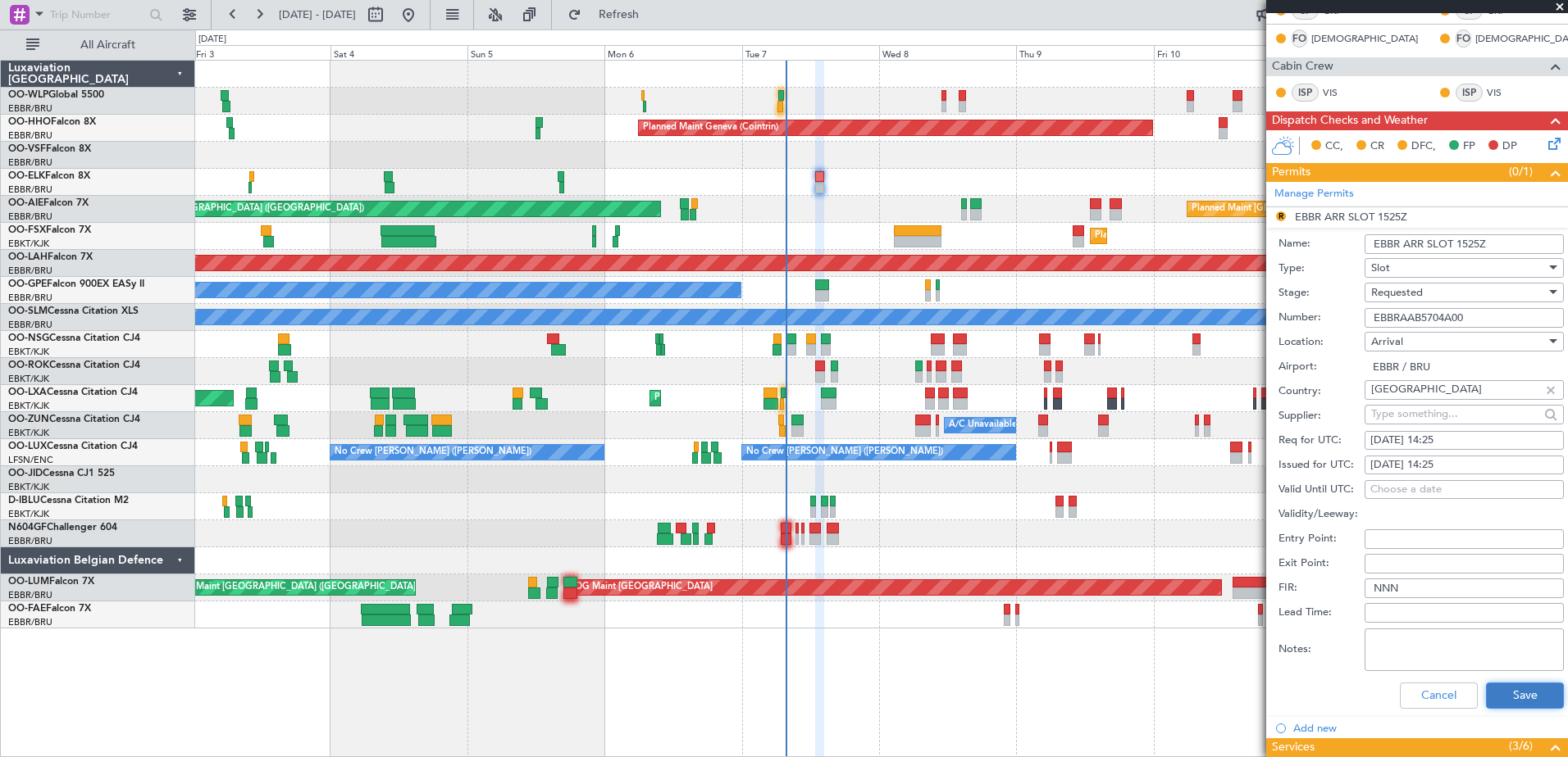
click at [1530, 695] on button "Save" at bounding box center [1525, 696] width 78 height 26
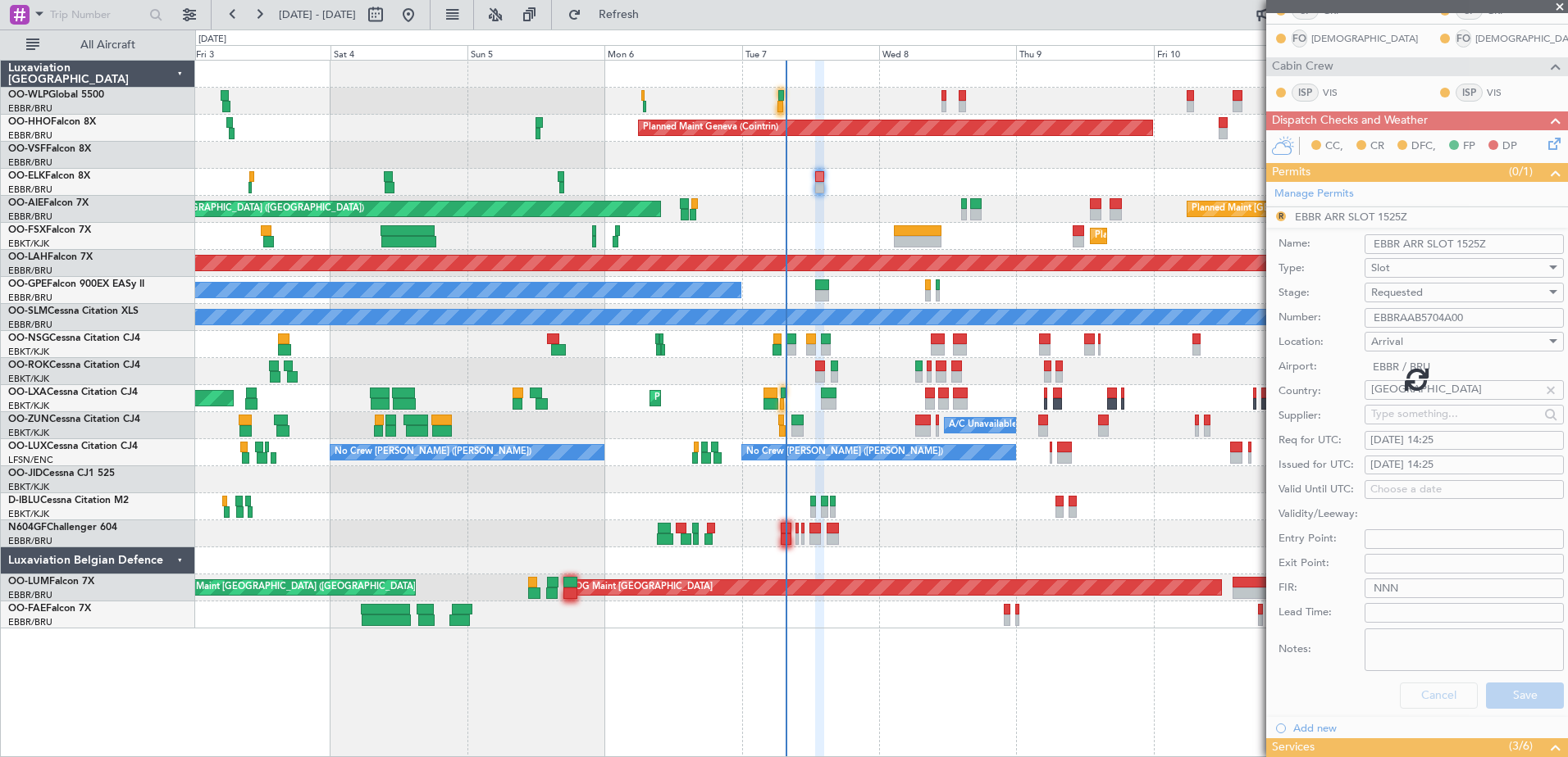
scroll to position [127, 0]
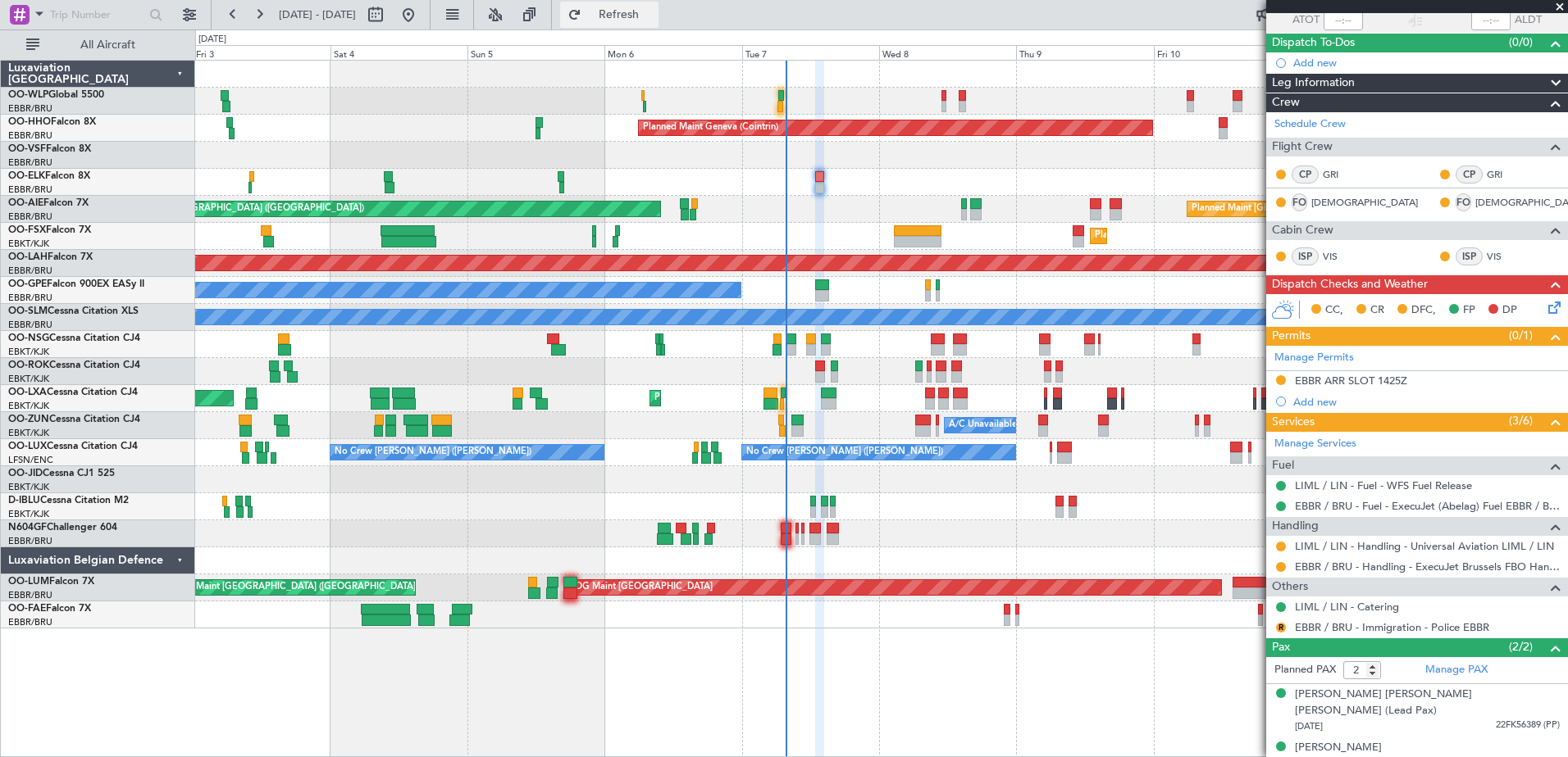
click at [638, 23] on button "Refresh" at bounding box center [609, 14] width 98 height 26
click at [1281, 624] on button at bounding box center [1281, 627] width 10 height 10
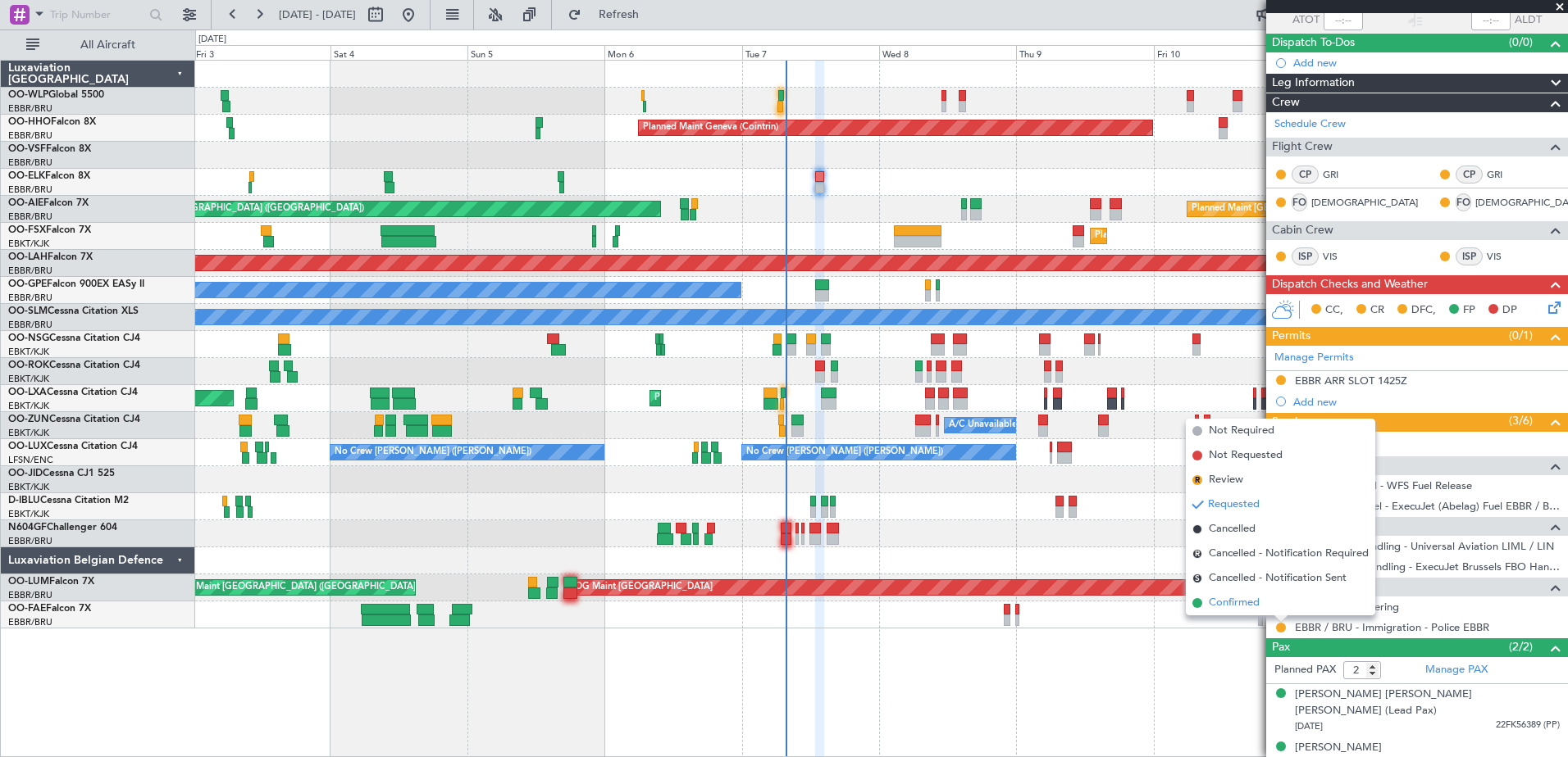
click at [1211, 599] on span "Confirmed" at bounding box center [1234, 604] width 51 height 16
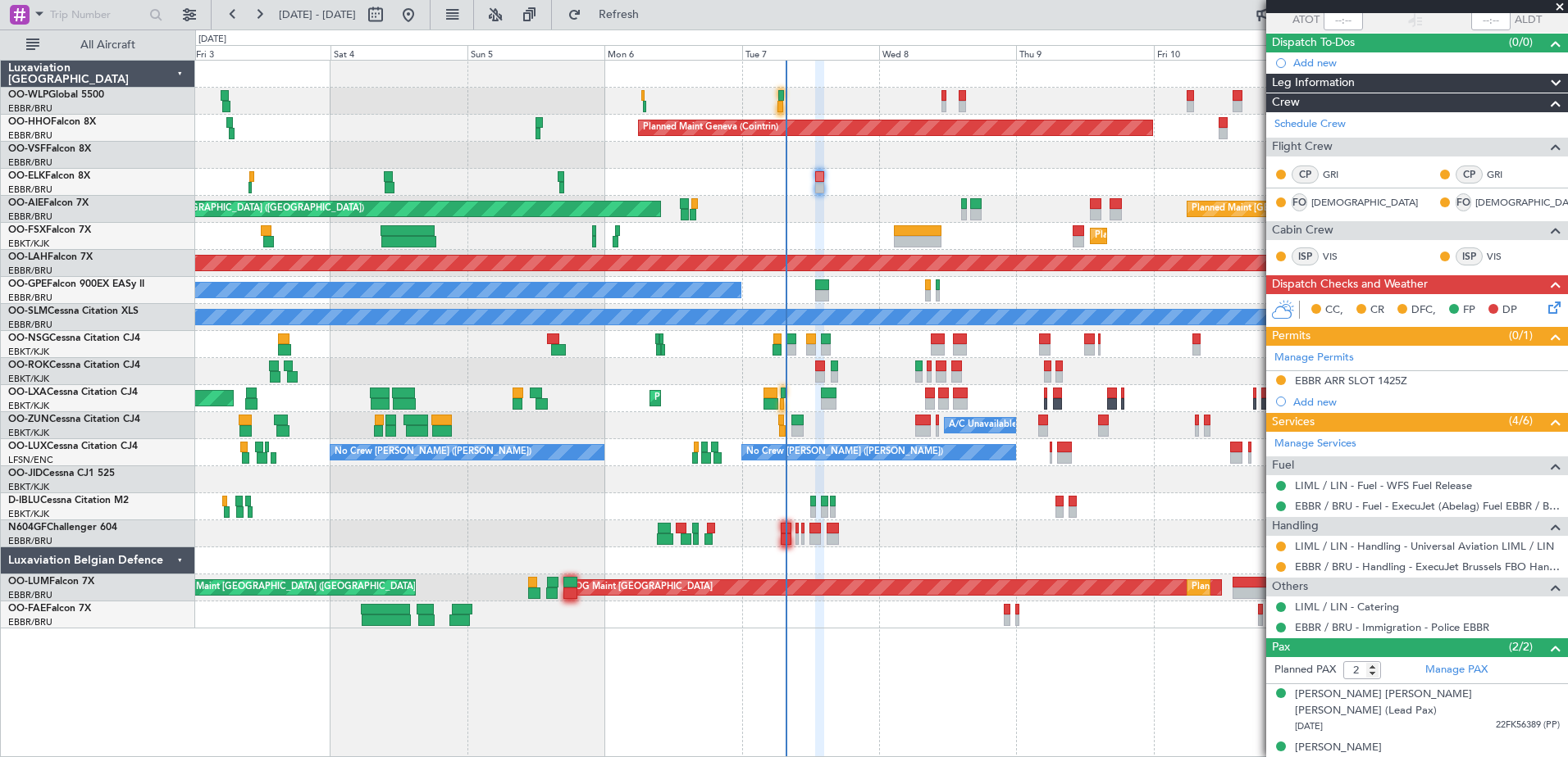
click at [1545, 311] on icon at bounding box center [1552, 305] width 14 height 14
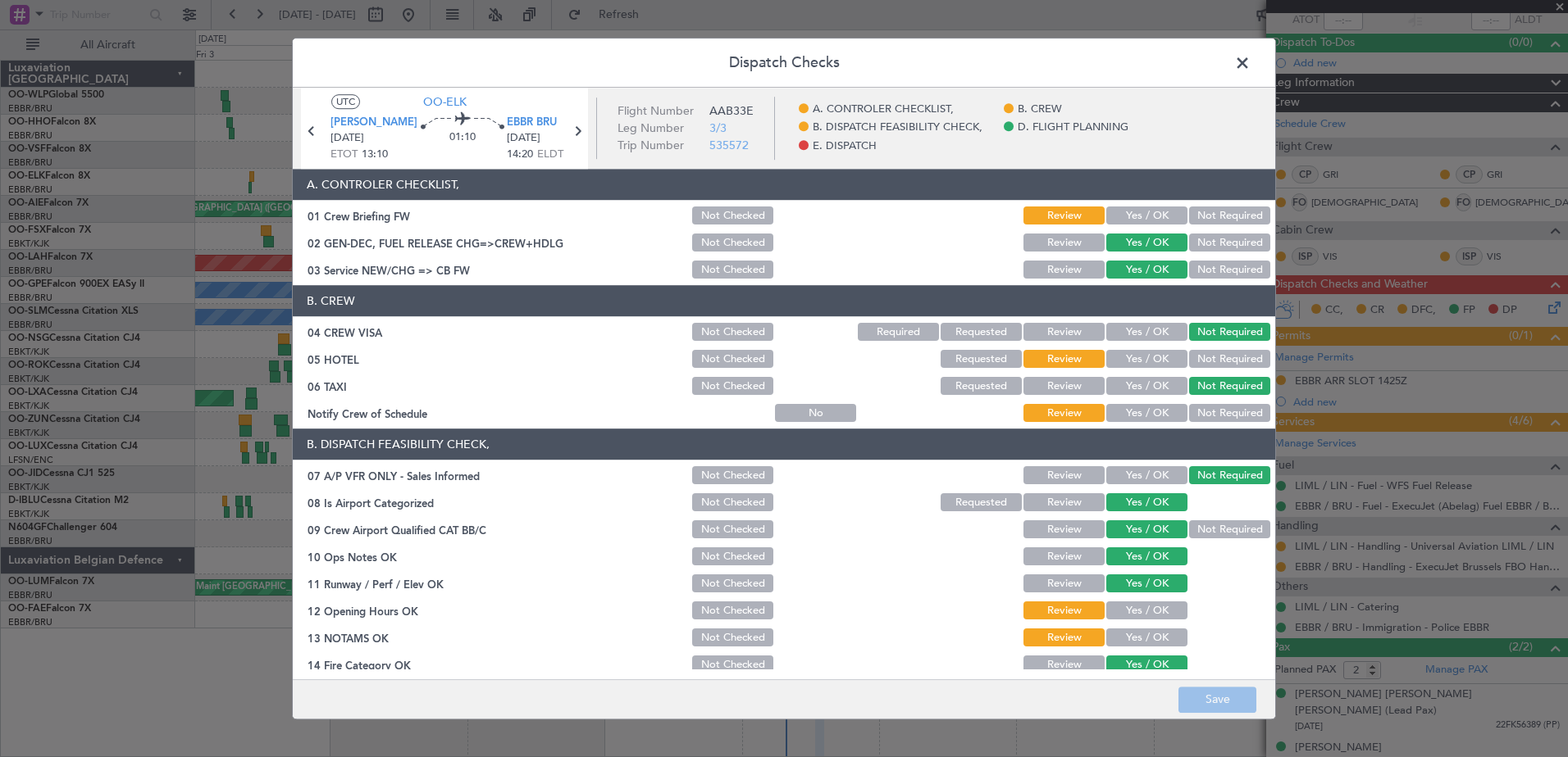
click at [1166, 411] on button "Yes / OK" at bounding box center [1147, 414] width 81 height 18
click at [1206, 354] on button "Not Required" at bounding box center [1229, 360] width 81 height 18
click at [1218, 213] on button "Not Required" at bounding box center [1229, 217] width 81 height 18
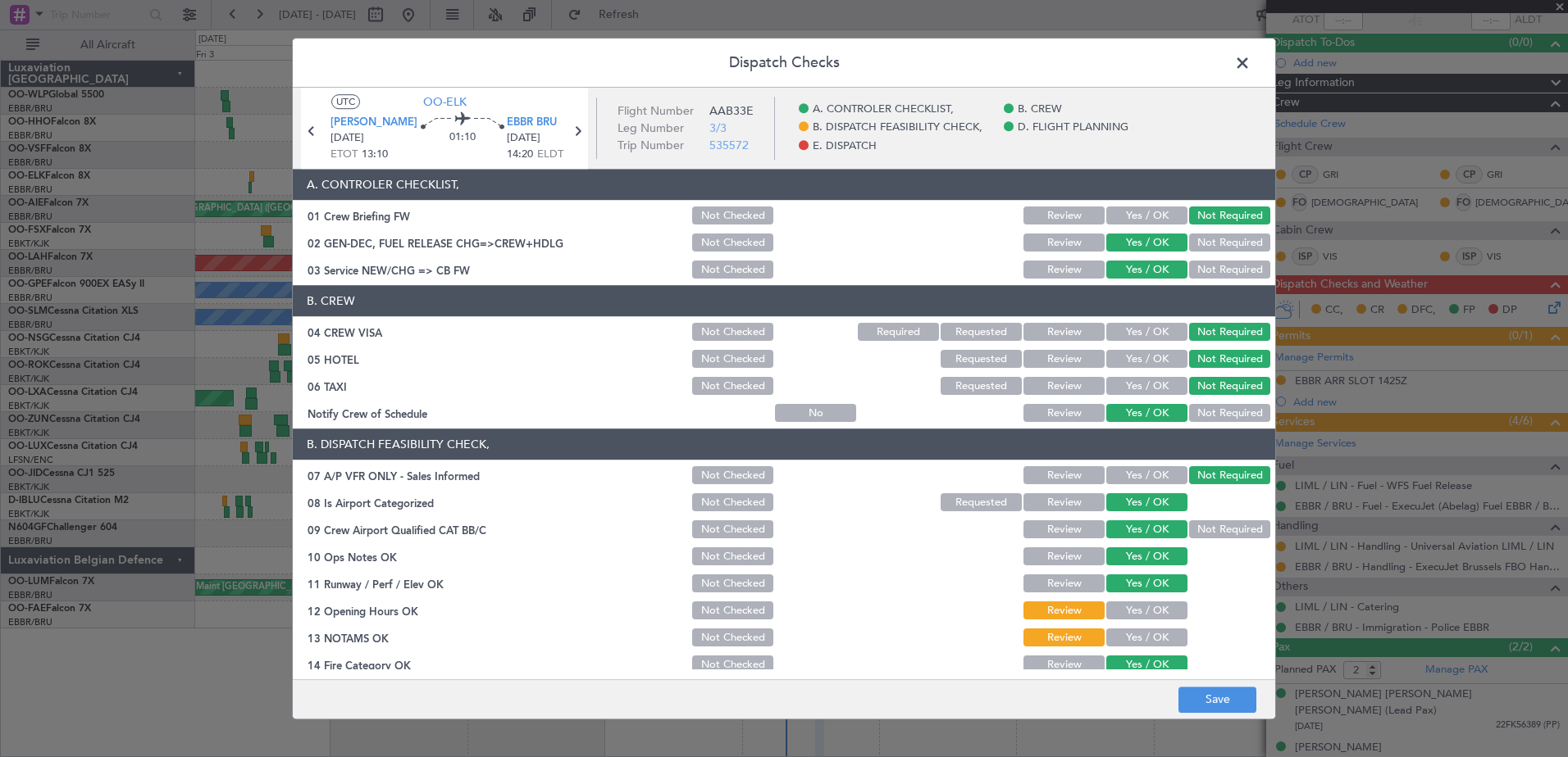
click at [1139, 603] on button "Yes / OK" at bounding box center [1147, 612] width 81 height 18
click at [1136, 642] on button "Yes / OK" at bounding box center [1147, 639] width 81 height 18
click at [1143, 223] on button "Yes / OK" at bounding box center [1147, 217] width 81 height 18
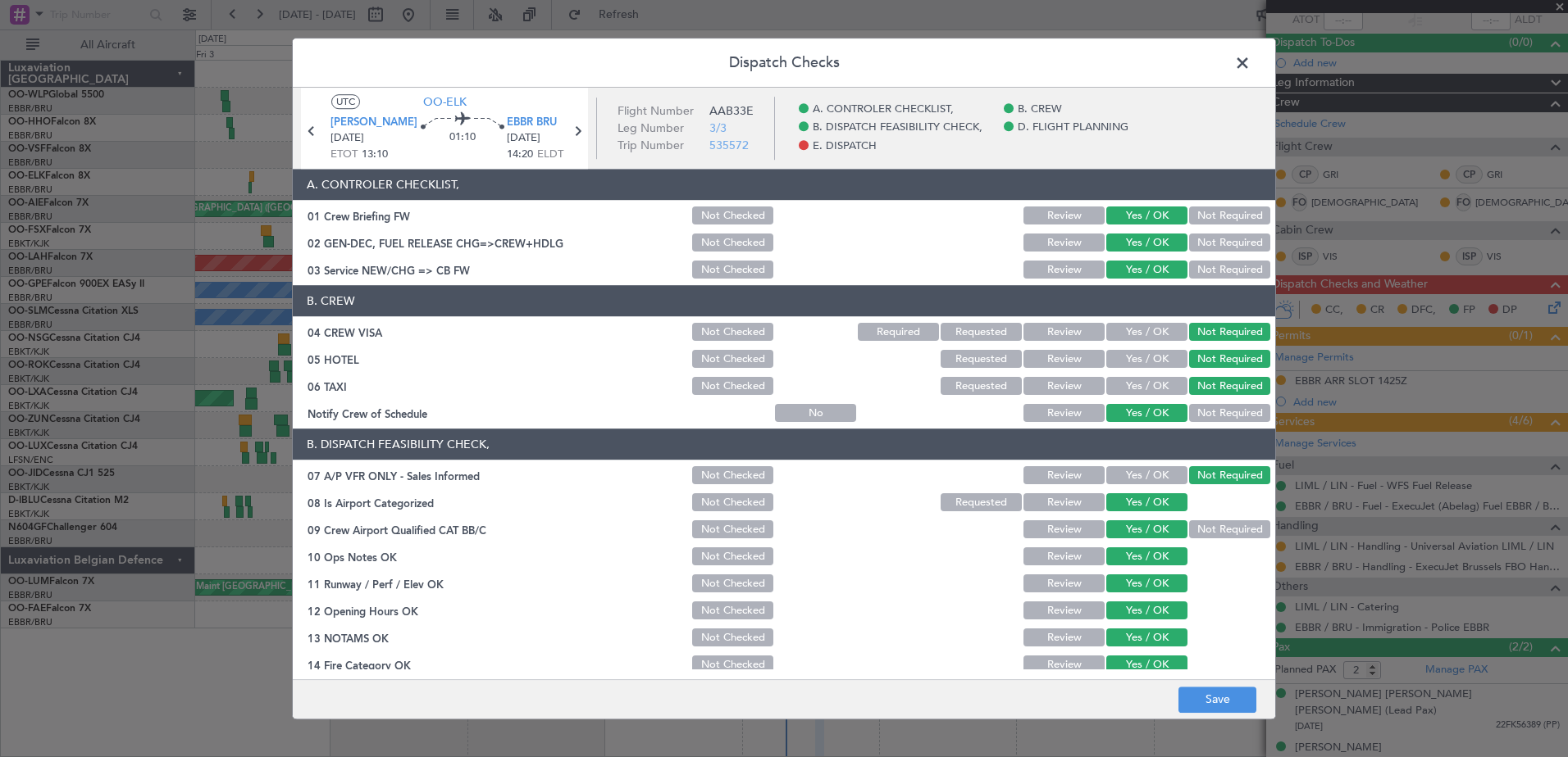
scroll to position [326, 0]
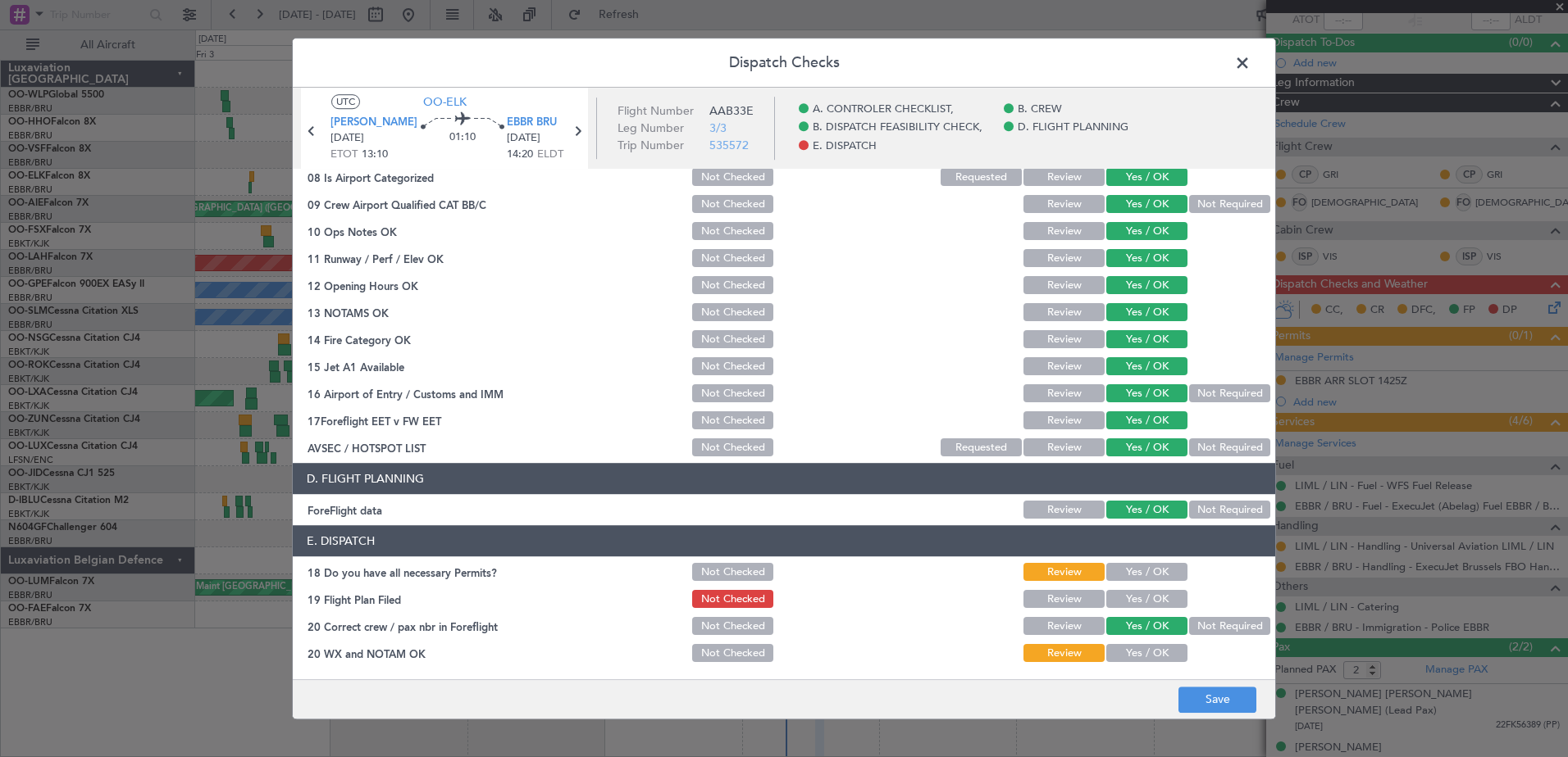
click at [1156, 571] on button "Yes / OK" at bounding box center [1147, 573] width 81 height 18
click at [1148, 592] on button "Yes / OK" at bounding box center [1147, 600] width 81 height 18
click at [1151, 654] on button "Yes / OK" at bounding box center [1147, 654] width 81 height 18
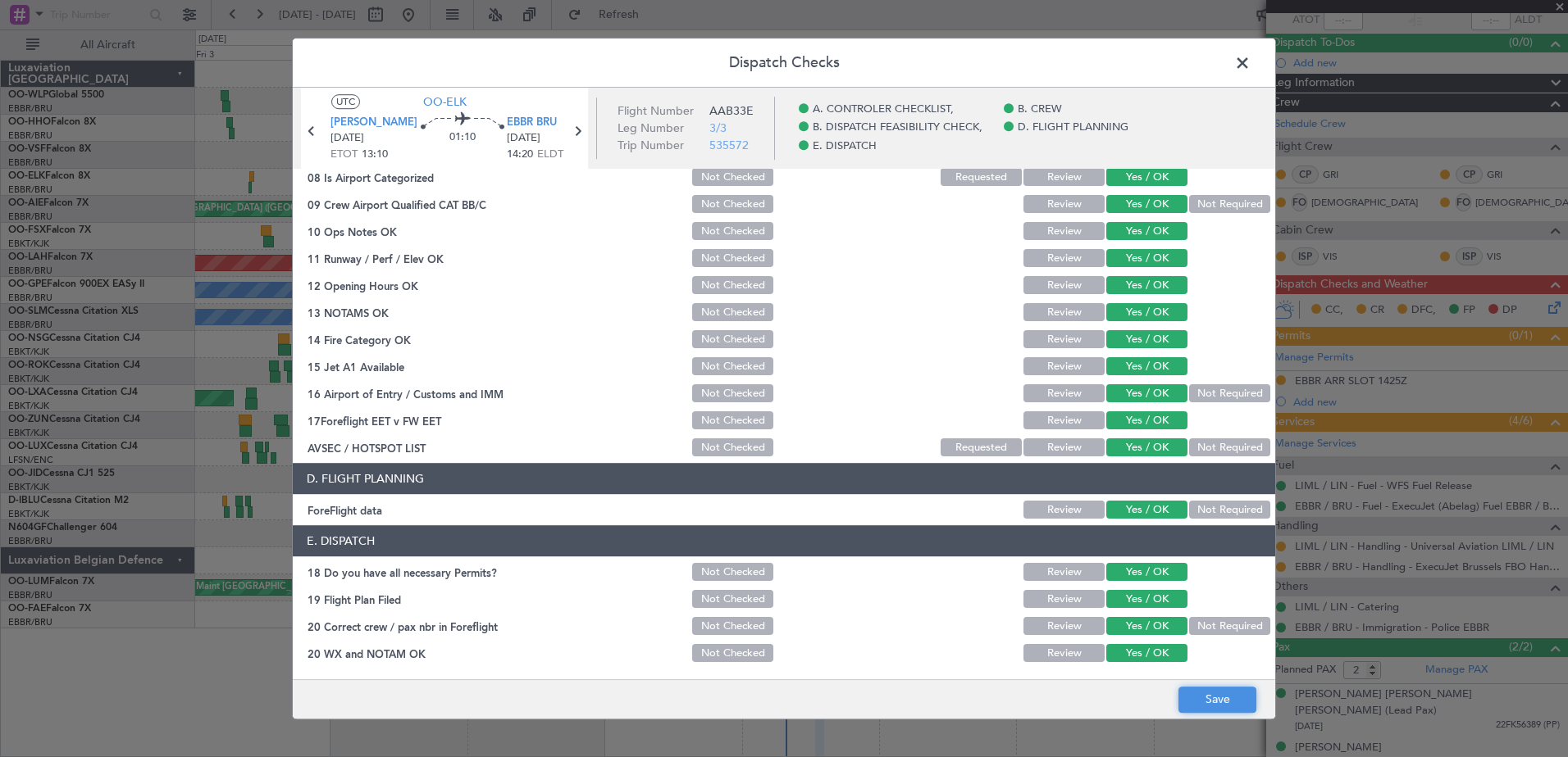
drag, startPoint x: 1229, startPoint y: 699, endPoint x: 1070, endPoint y: 652, distance: 165.8
click at [1070, 652] on div "Dispatch Checks UTC OO-ELK LIML LIN 07/10/2025 ETOT 13:10 01:10 EBBR BRU 07/10/…" at bounding box center [784, 379] width 984 height 682
click at [1250, 62] on span at bounding box center [1250, 67] width 0 height 32
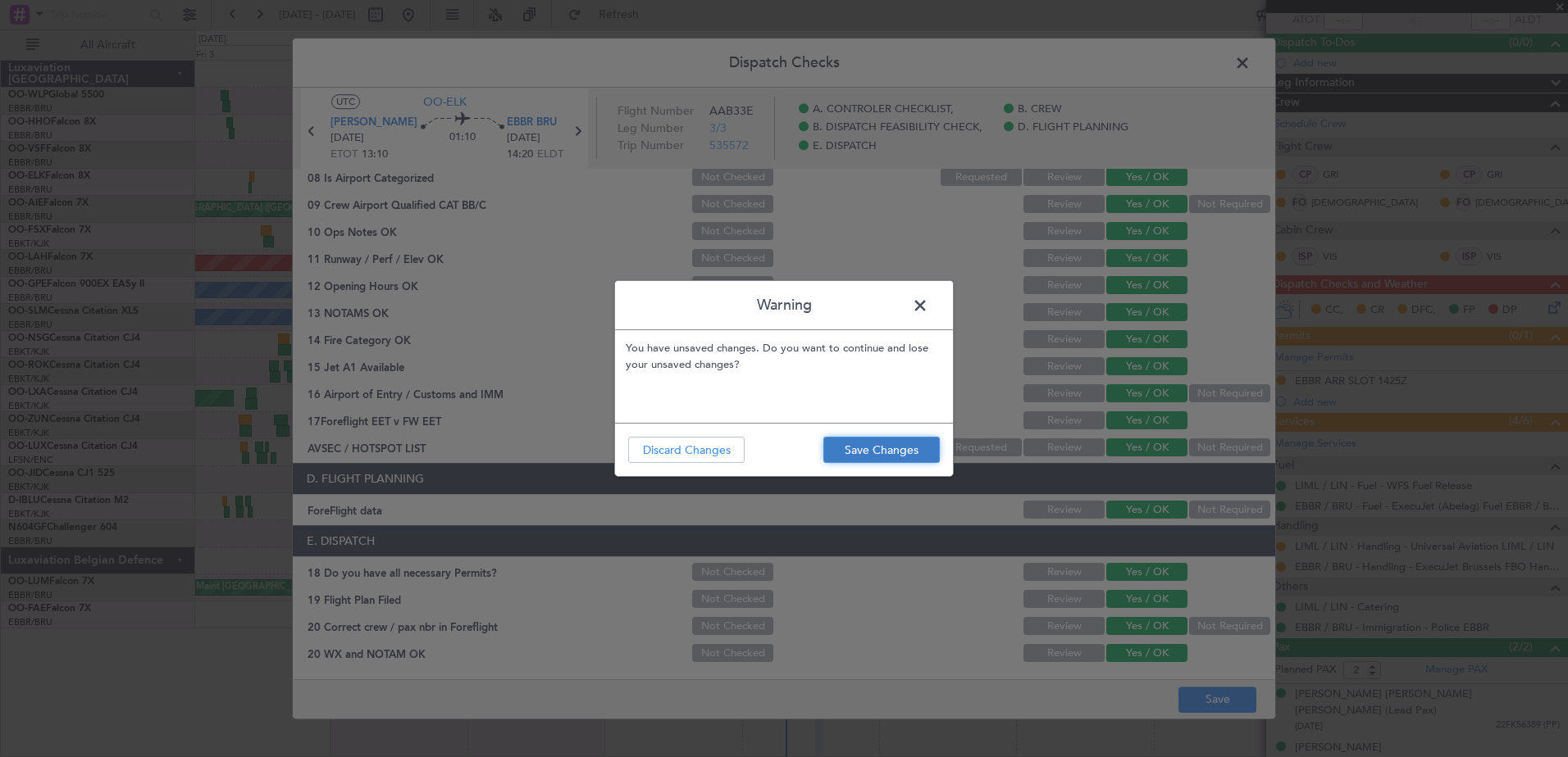
click at [872, 446] on button "Save Changes" at bounding box center [881, 449] width 116 height 26
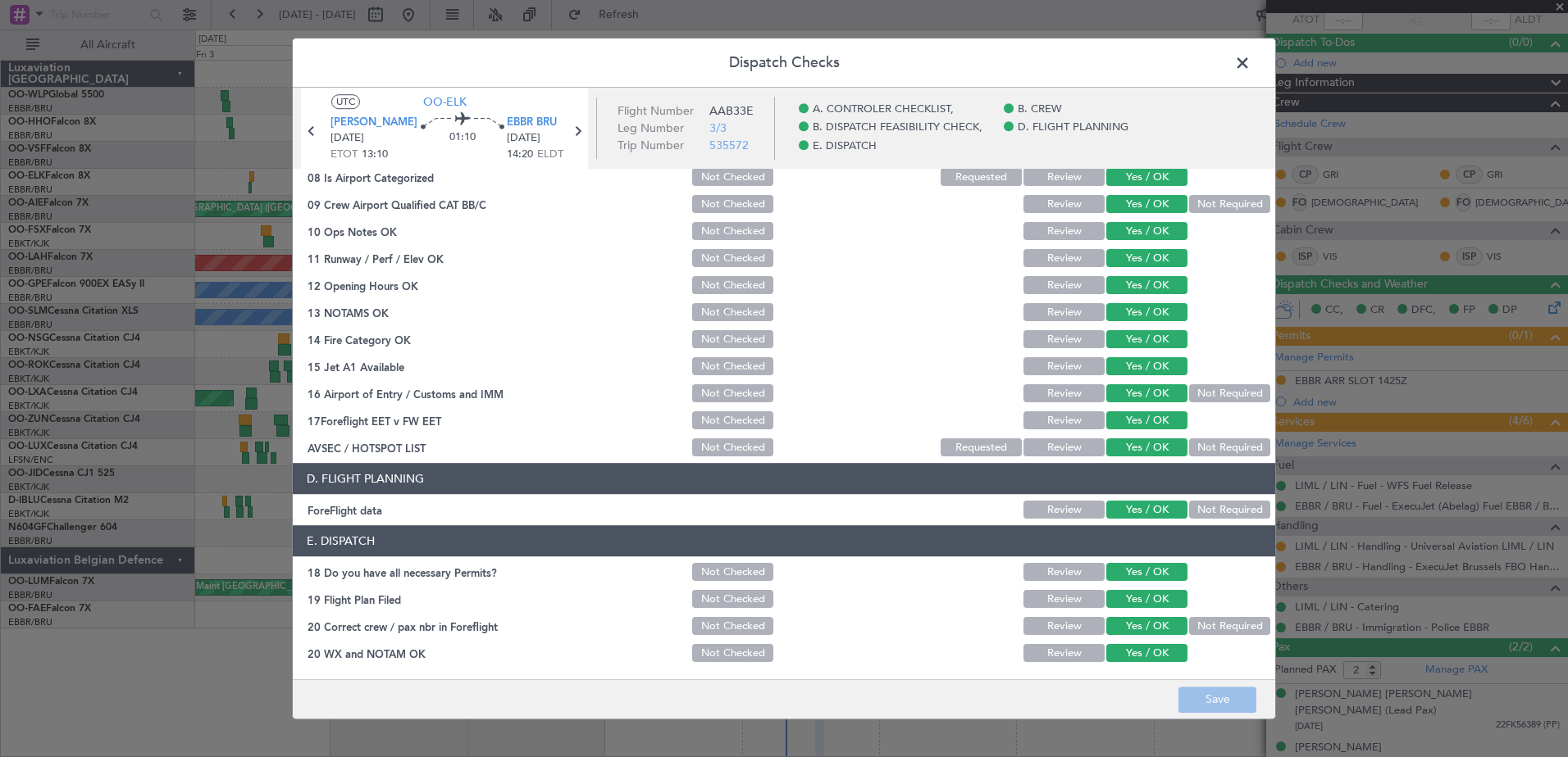
click at [1250, 63] on span at bounding box center [1250, 67] width 0 height 32
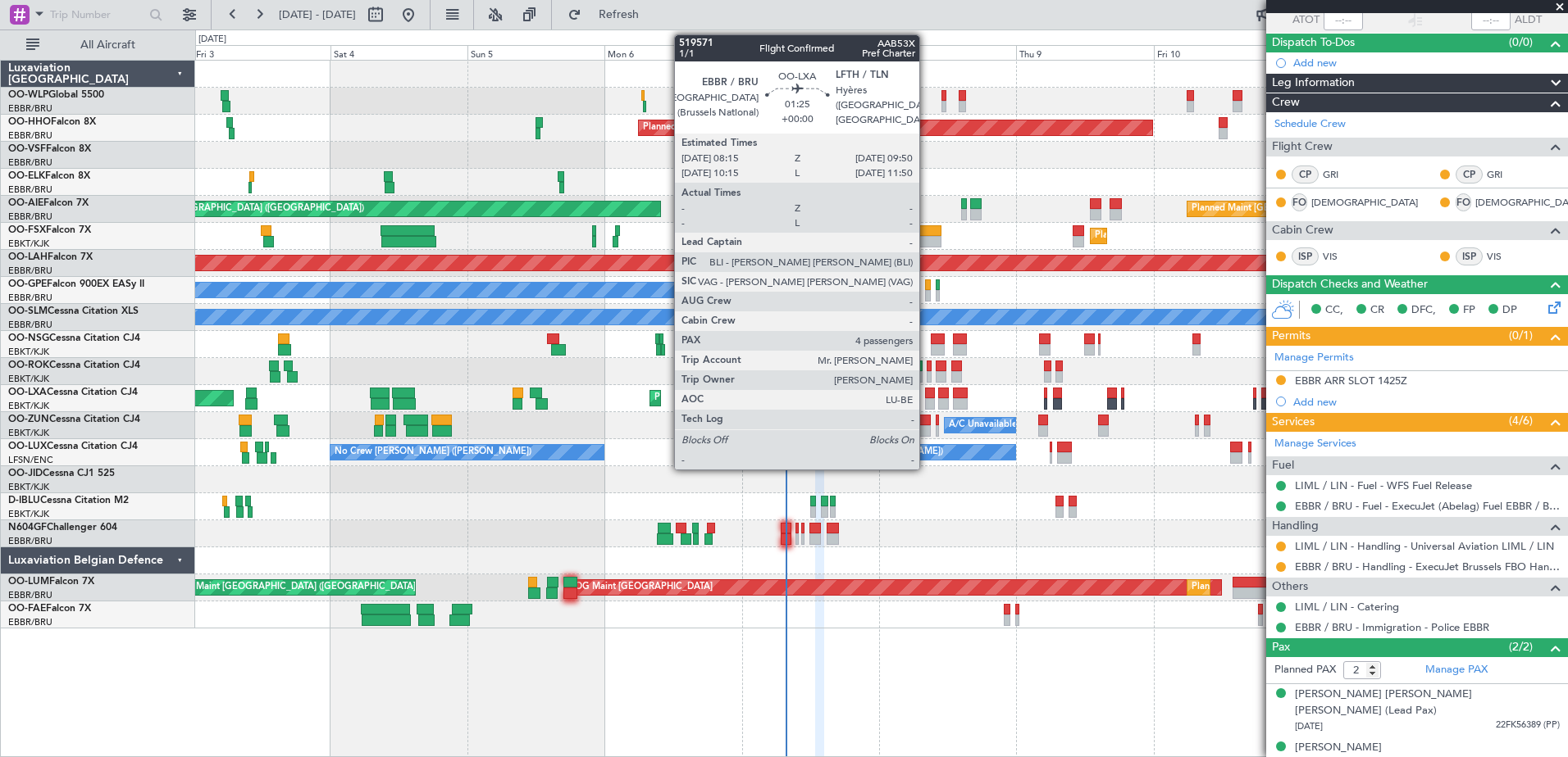
click at [927, 396] on div at bounding box center [930, 393] width 10 height 12
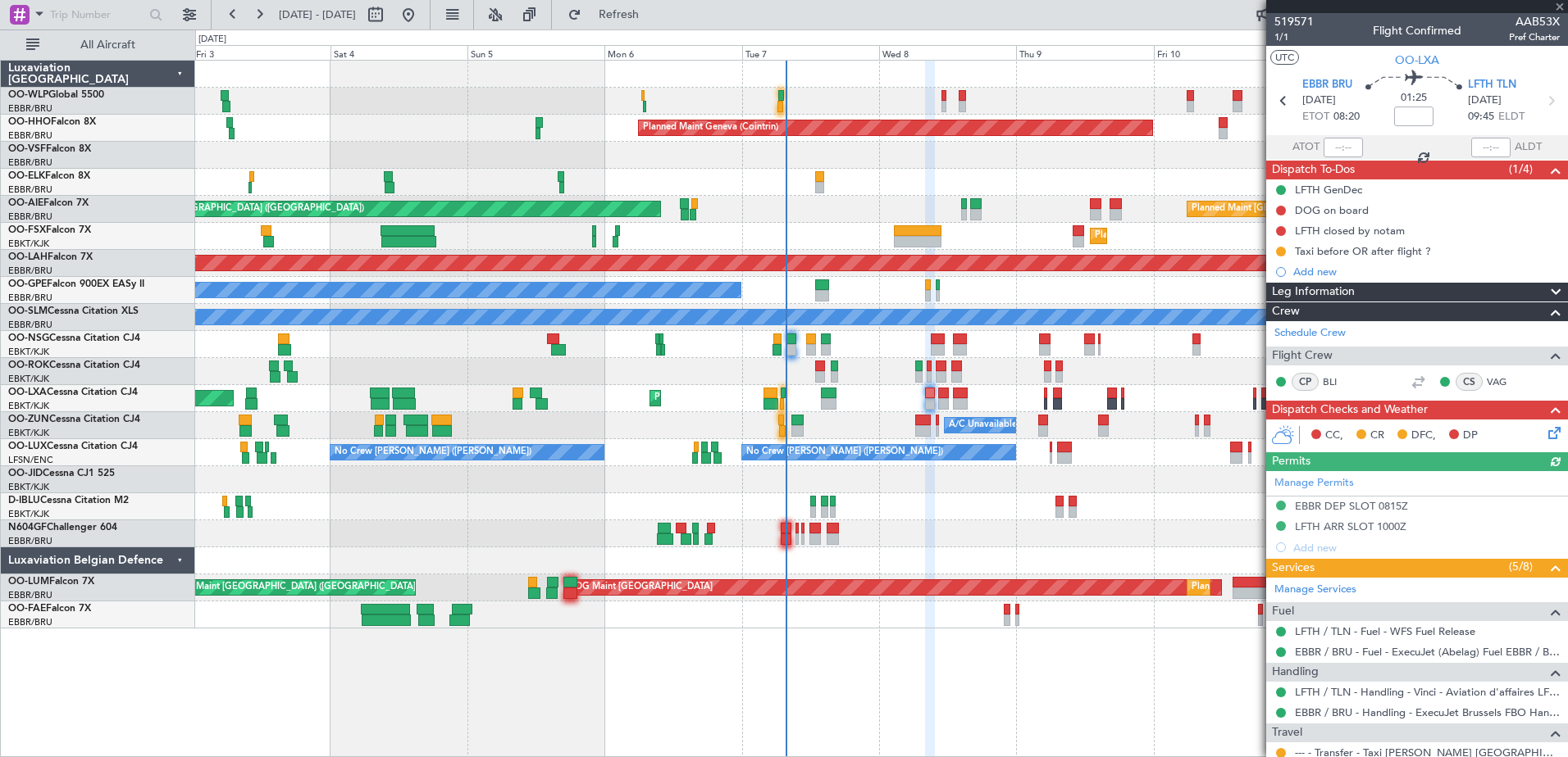
scroll to position [164, 0]
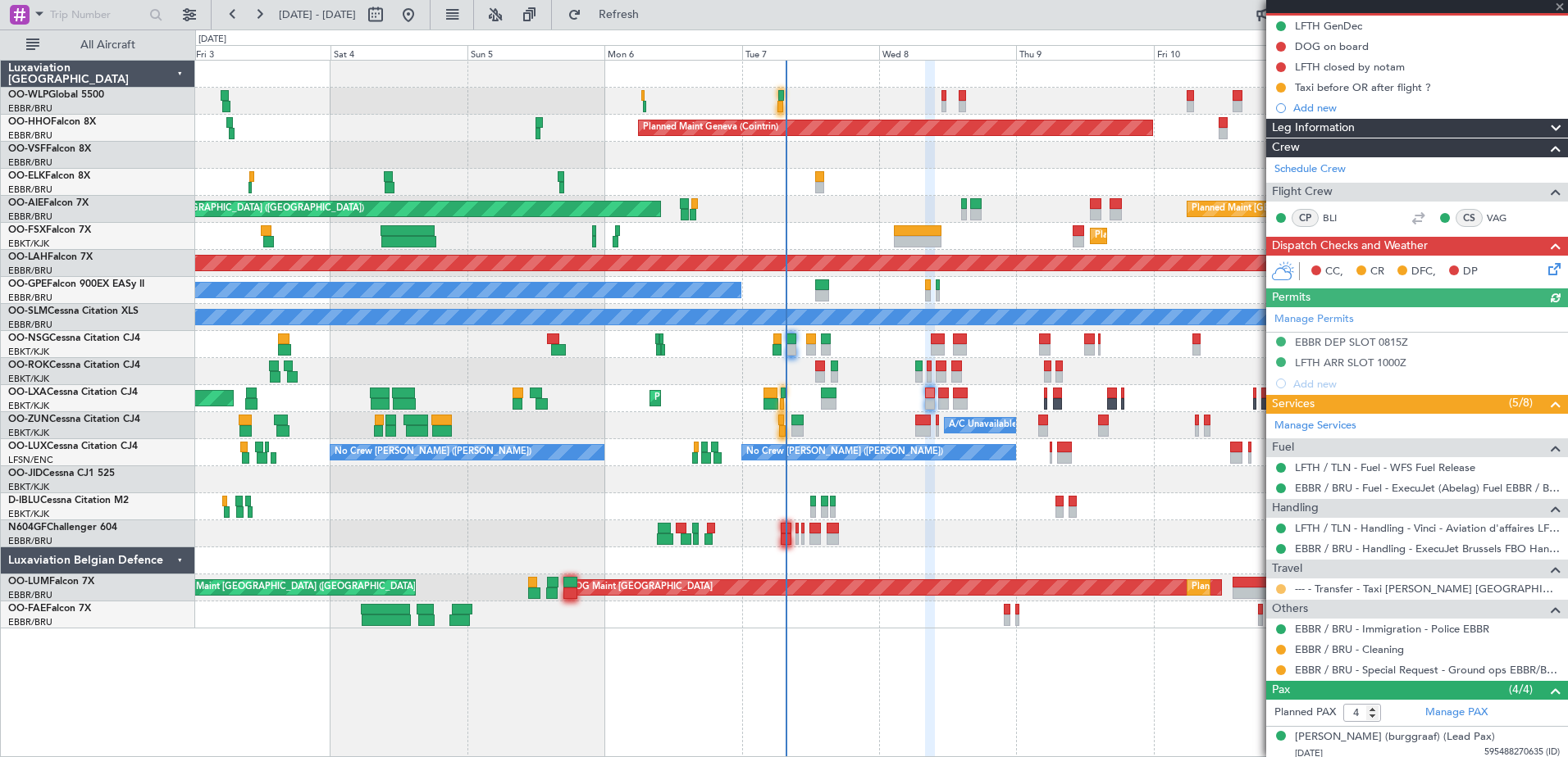
click at [1277, 586] on button at bounding box center [1281, 589] width 10 height 10
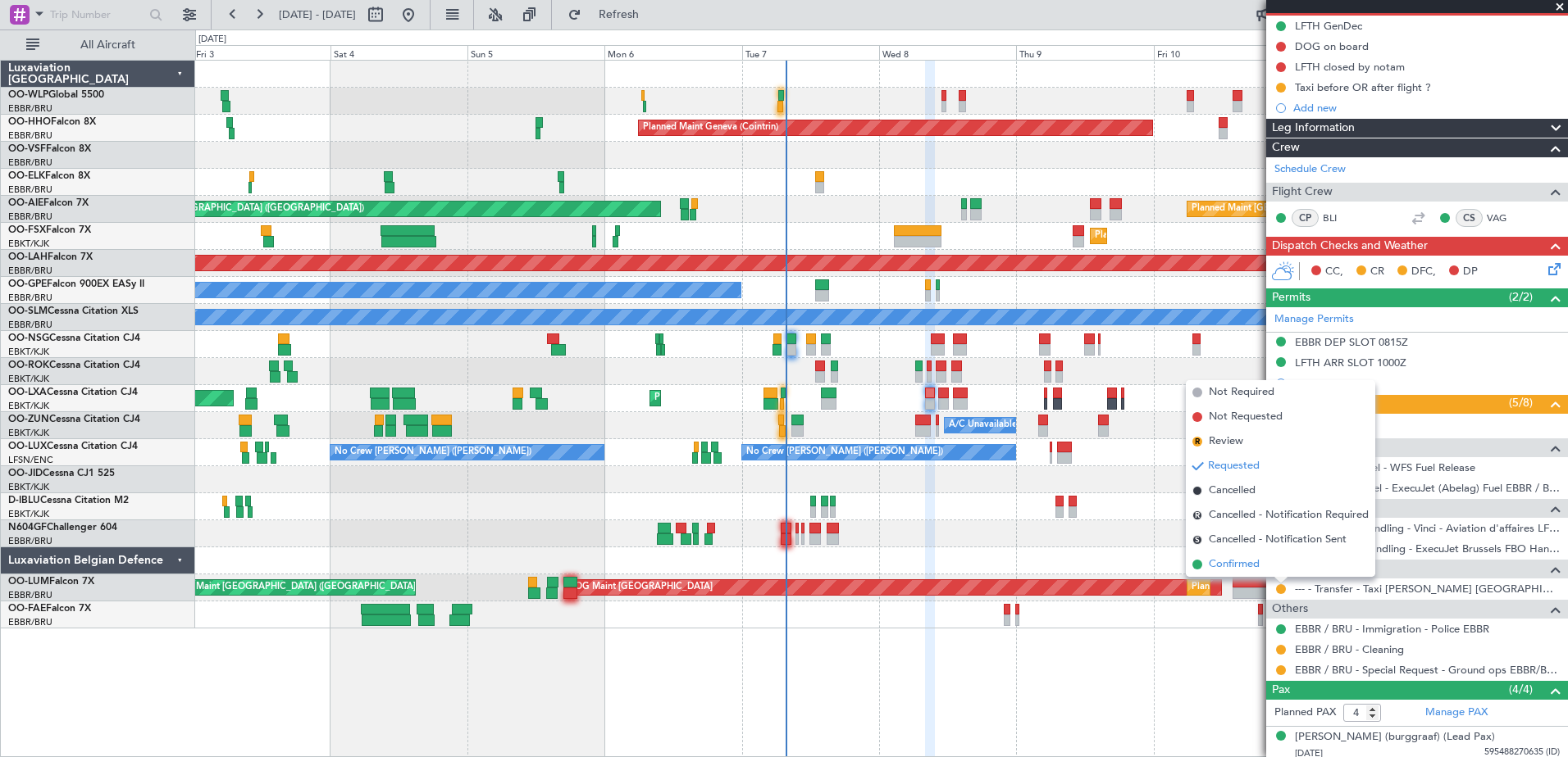
click at [1240, 560] on span "Confirmed" at bounding box center [1234, 565] width 51 height 16
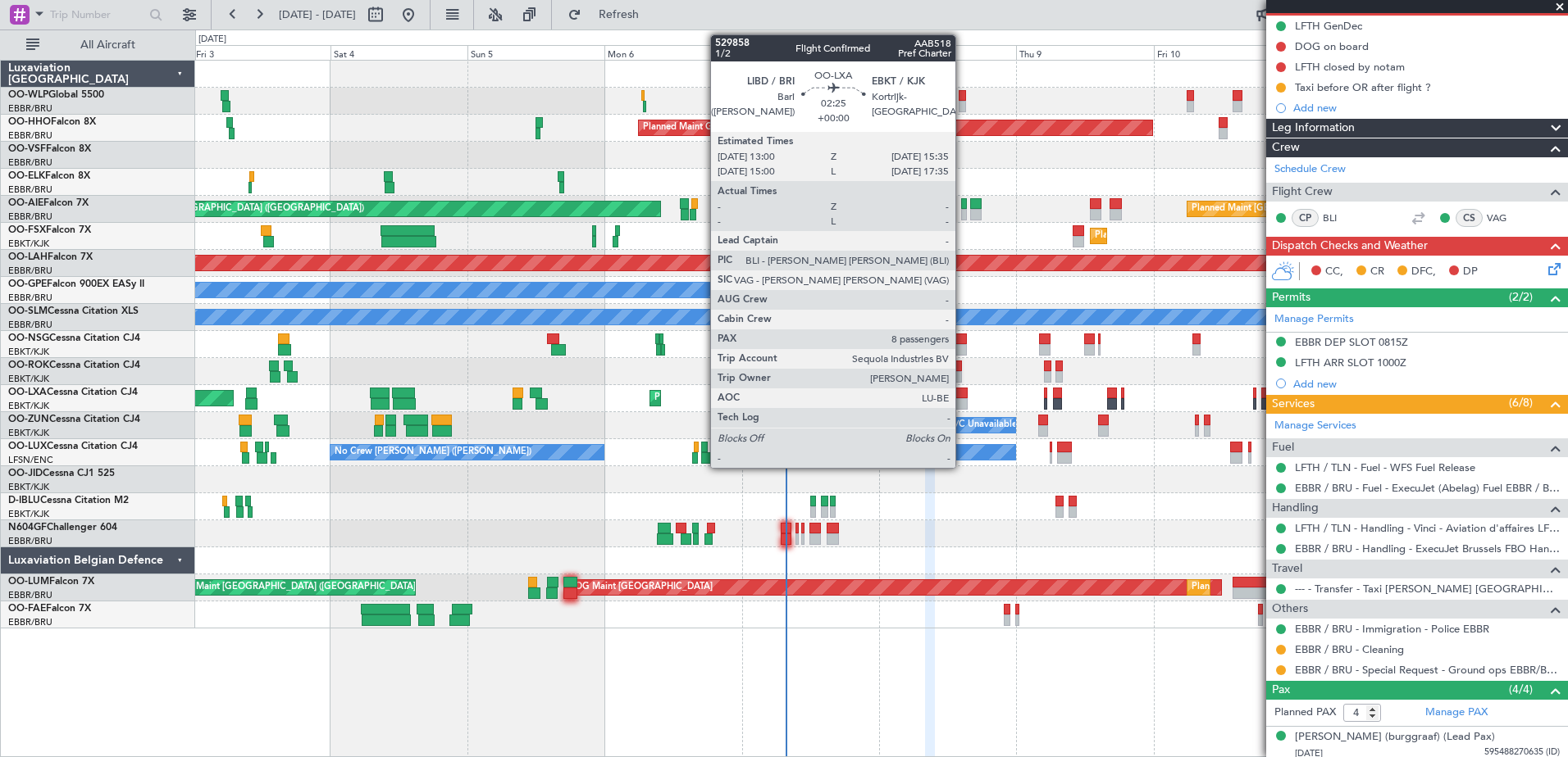
click at [963, 399] on div at bounding box center [960, 404] width 15 height 12
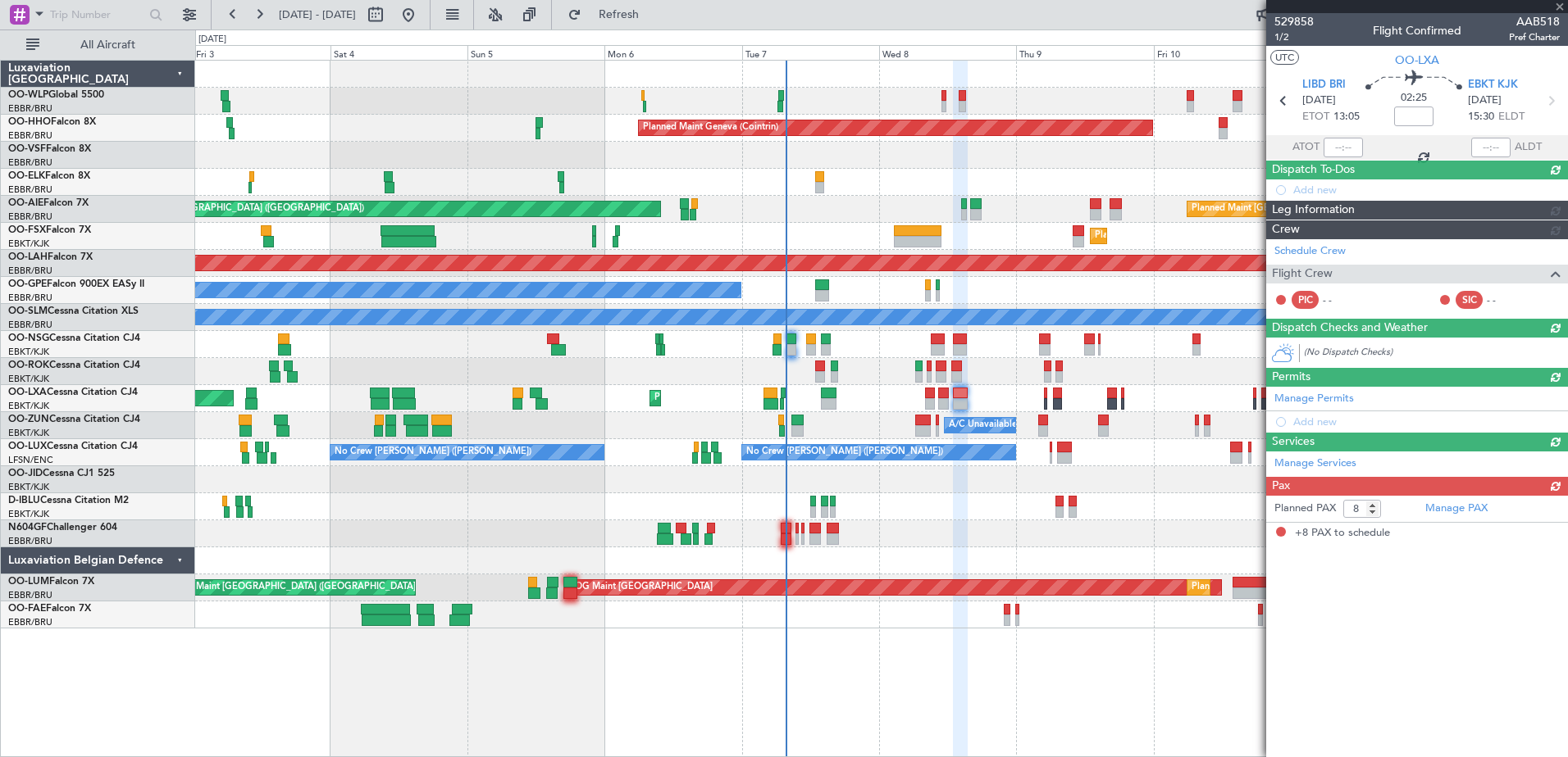
scroll to position [0, 0]
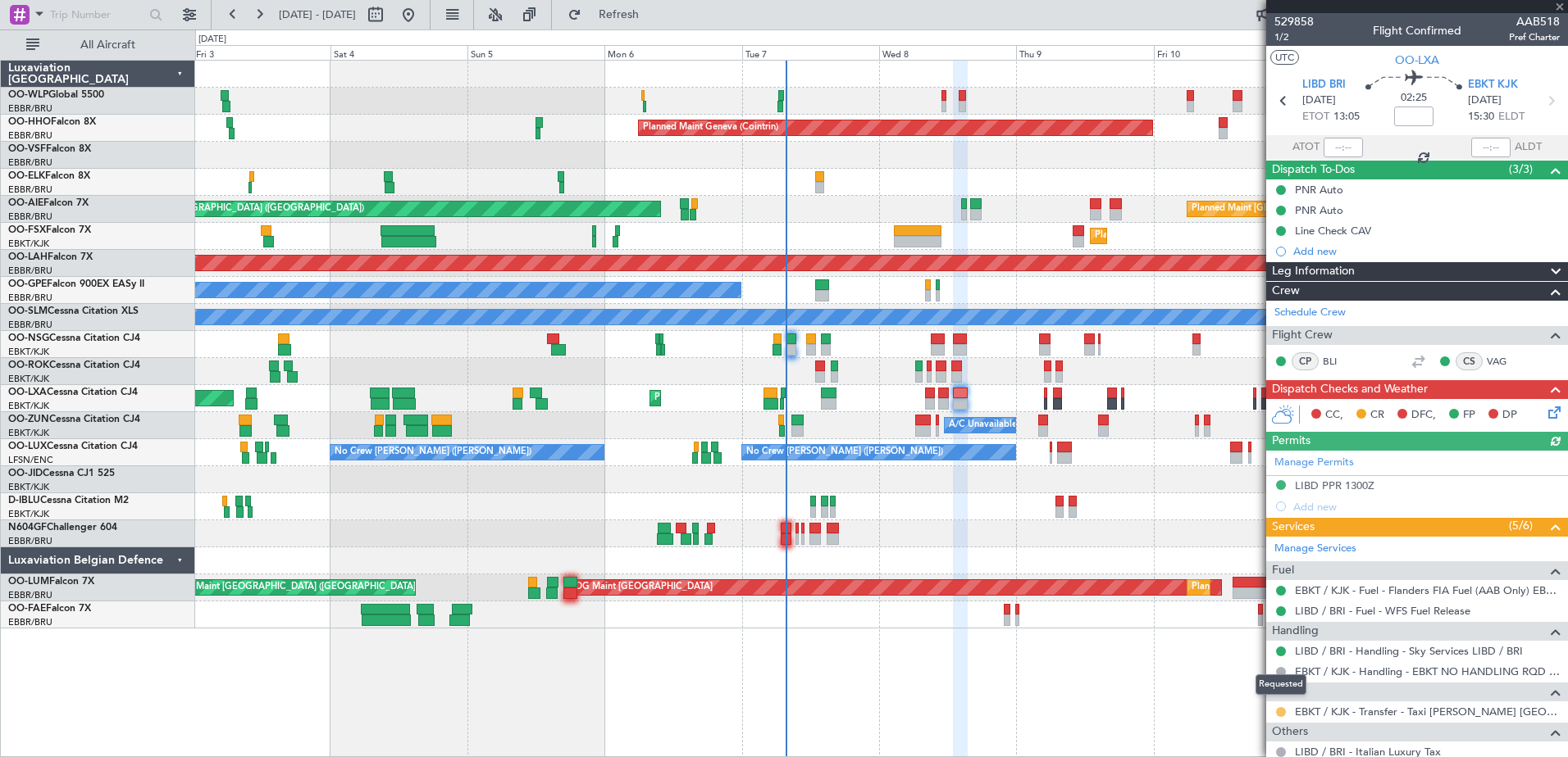
click at [1285, 711] on button at bounding box center [1281, 712] width 10 height 10
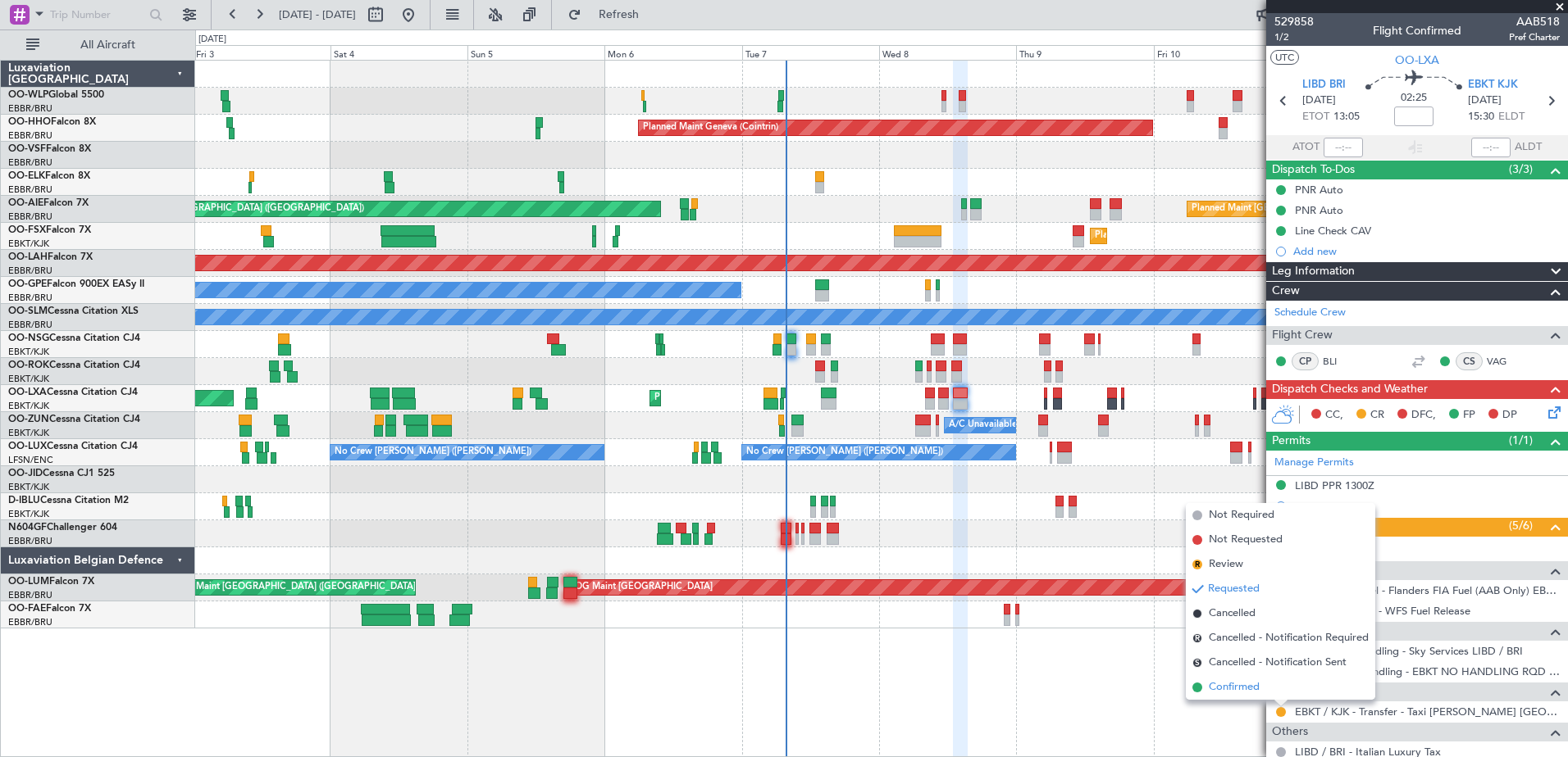
click at [1235, 691] on span "Confirmed" at bounding box center [1234, 688] width 51 height 16
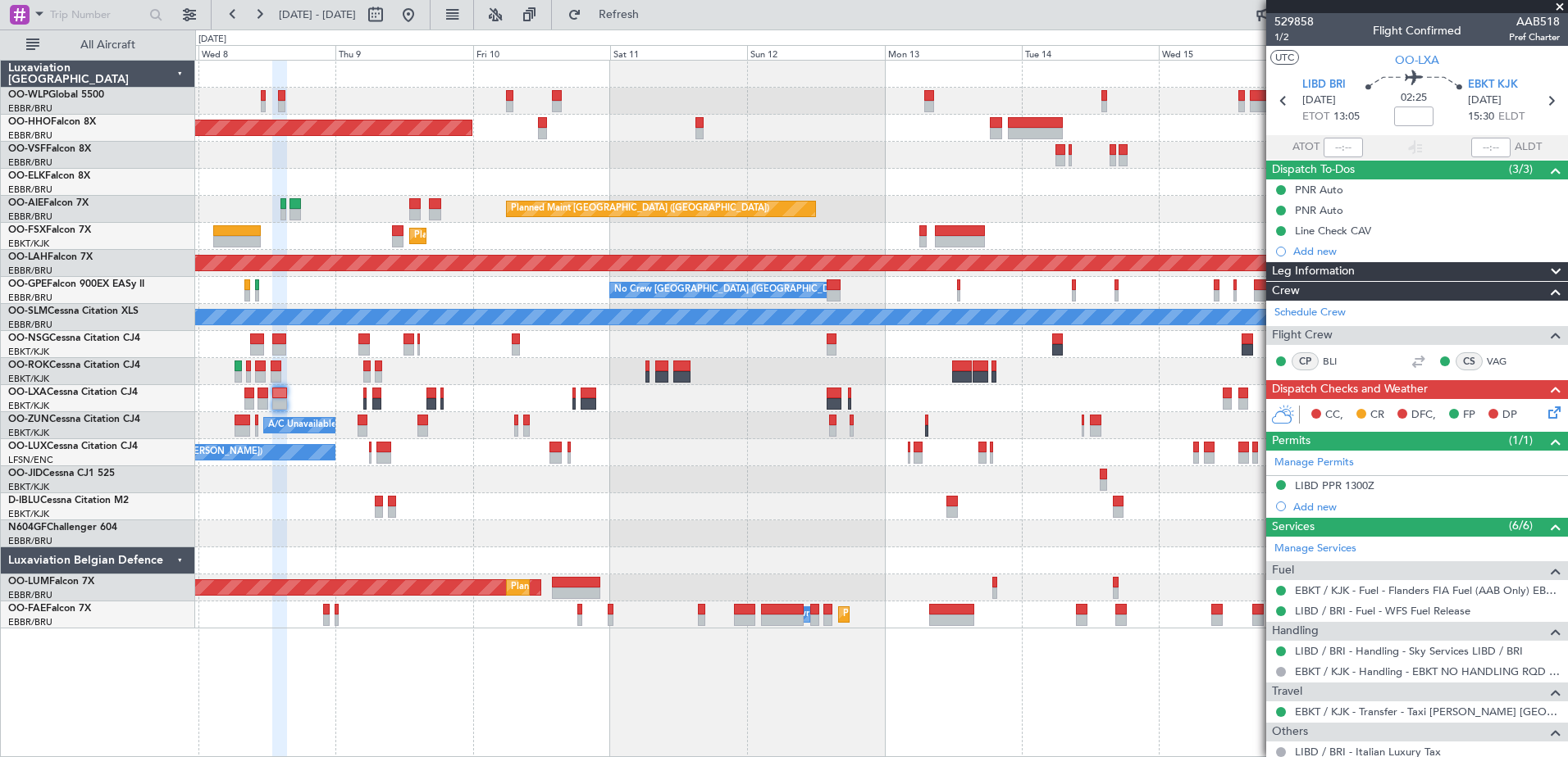
click at [602, 506] on div "Planned Maint Geneva (Cointrin) Planned Maint London (Farnborough) Unplanned Ma…" at bounding box center [881, 345] width 1372 height 568
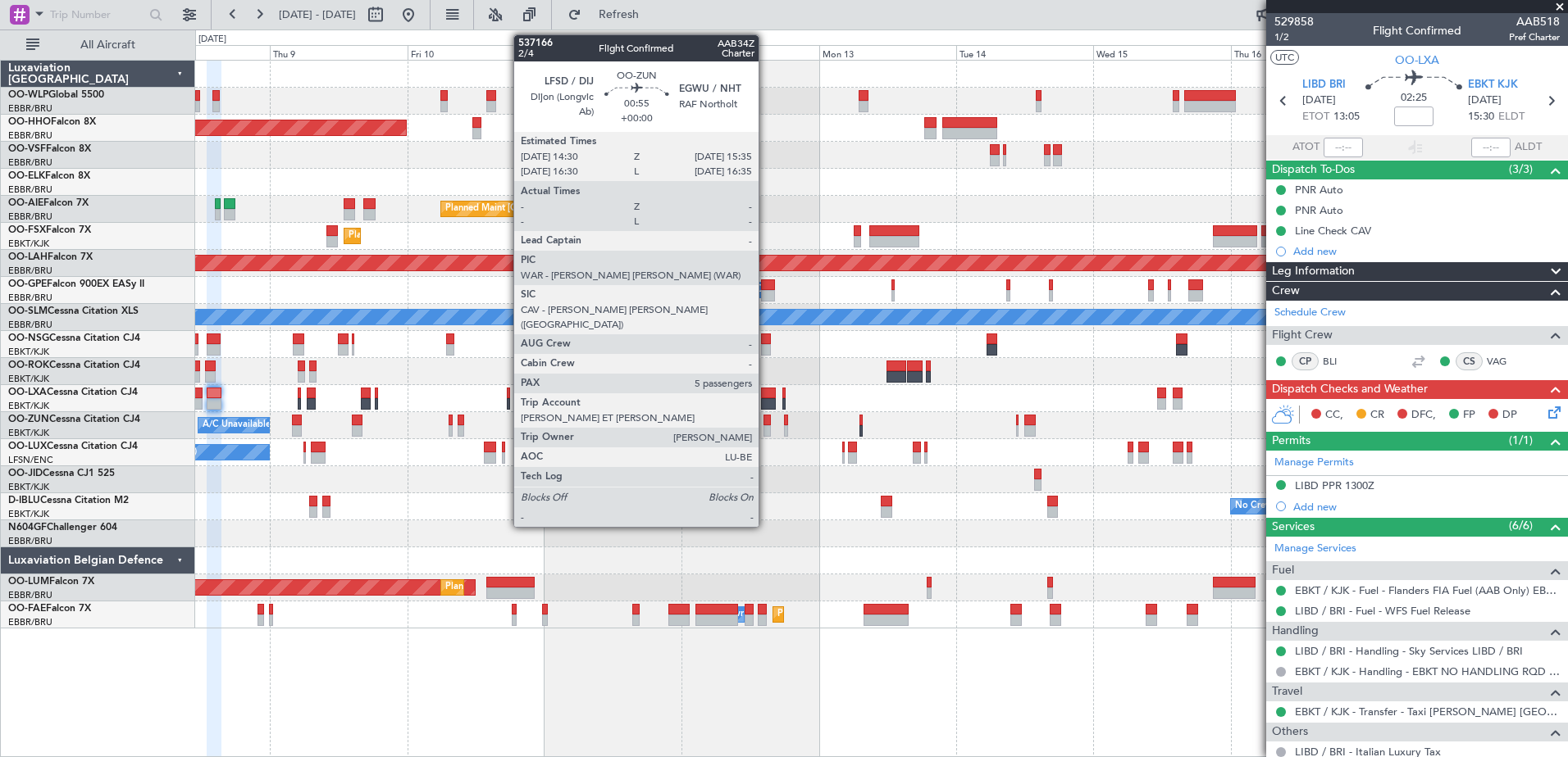
click at [766, 420] on div at bounding box center [766, 420] width 6 height 12
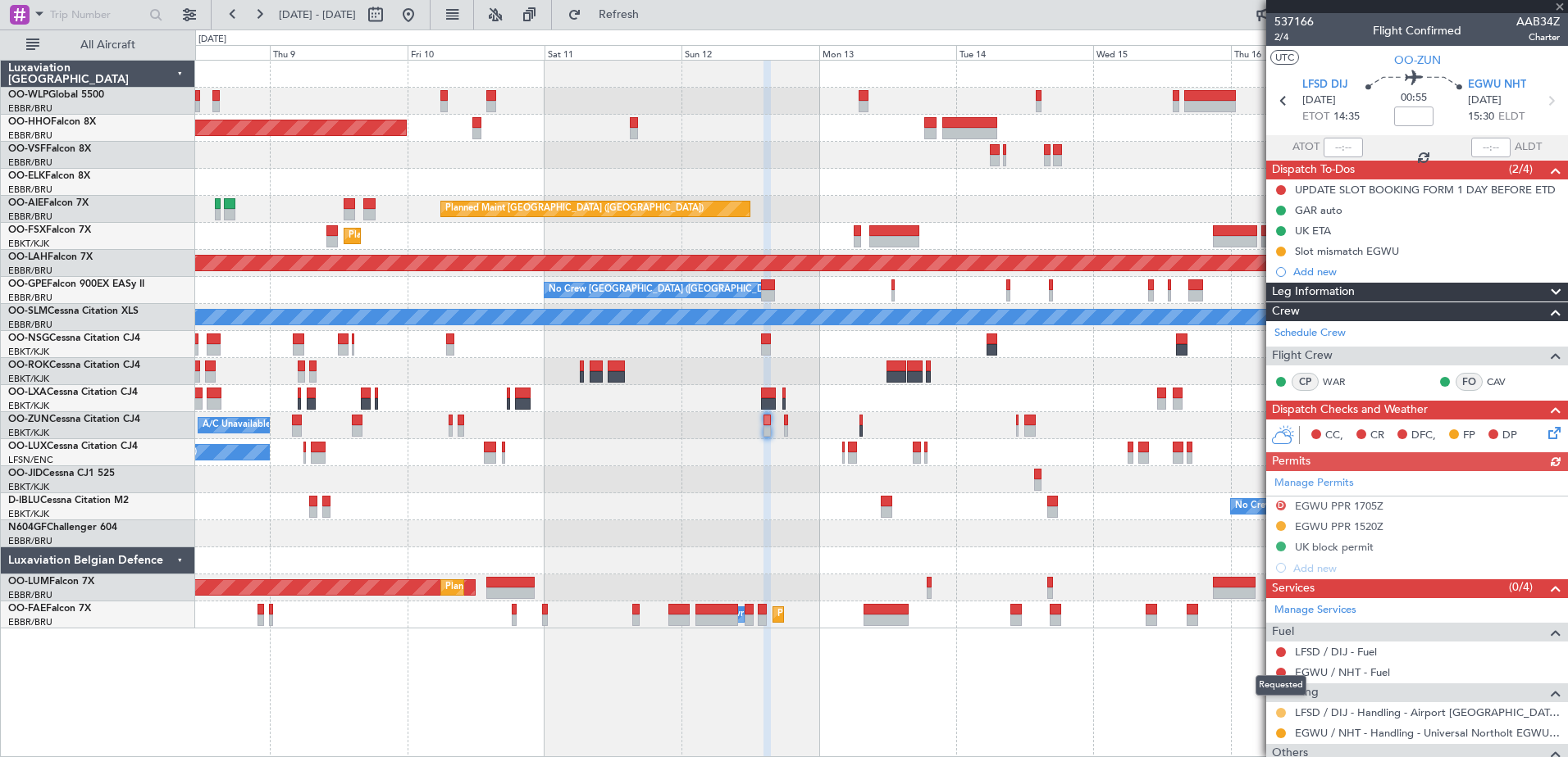
click at [1280, 712] on button at bounding box center [1281, 713] width 10 height 10
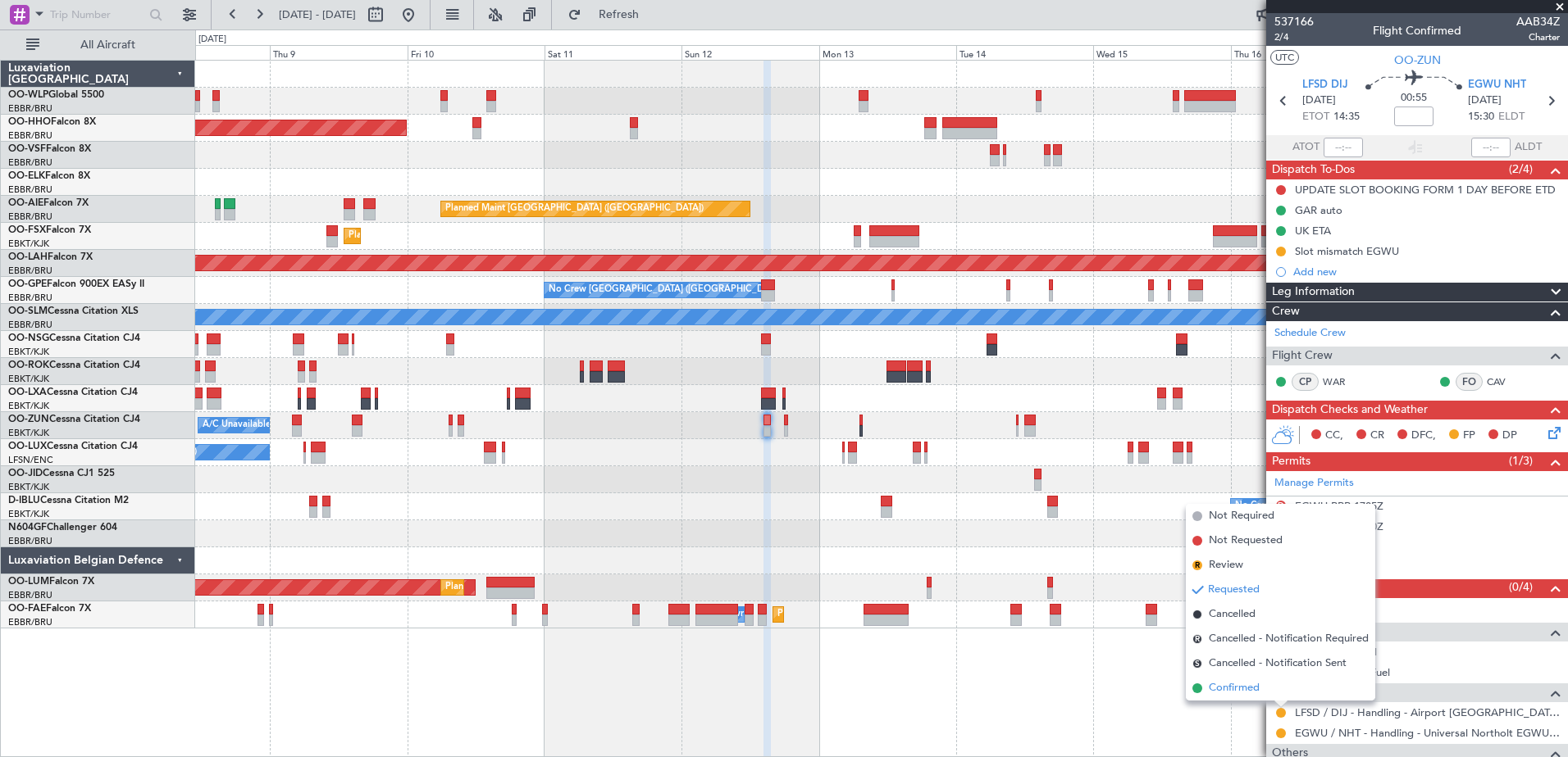
click at [1219, 691] on span "Confirmed" at bounding box center [1234, 688] width 51 height 16
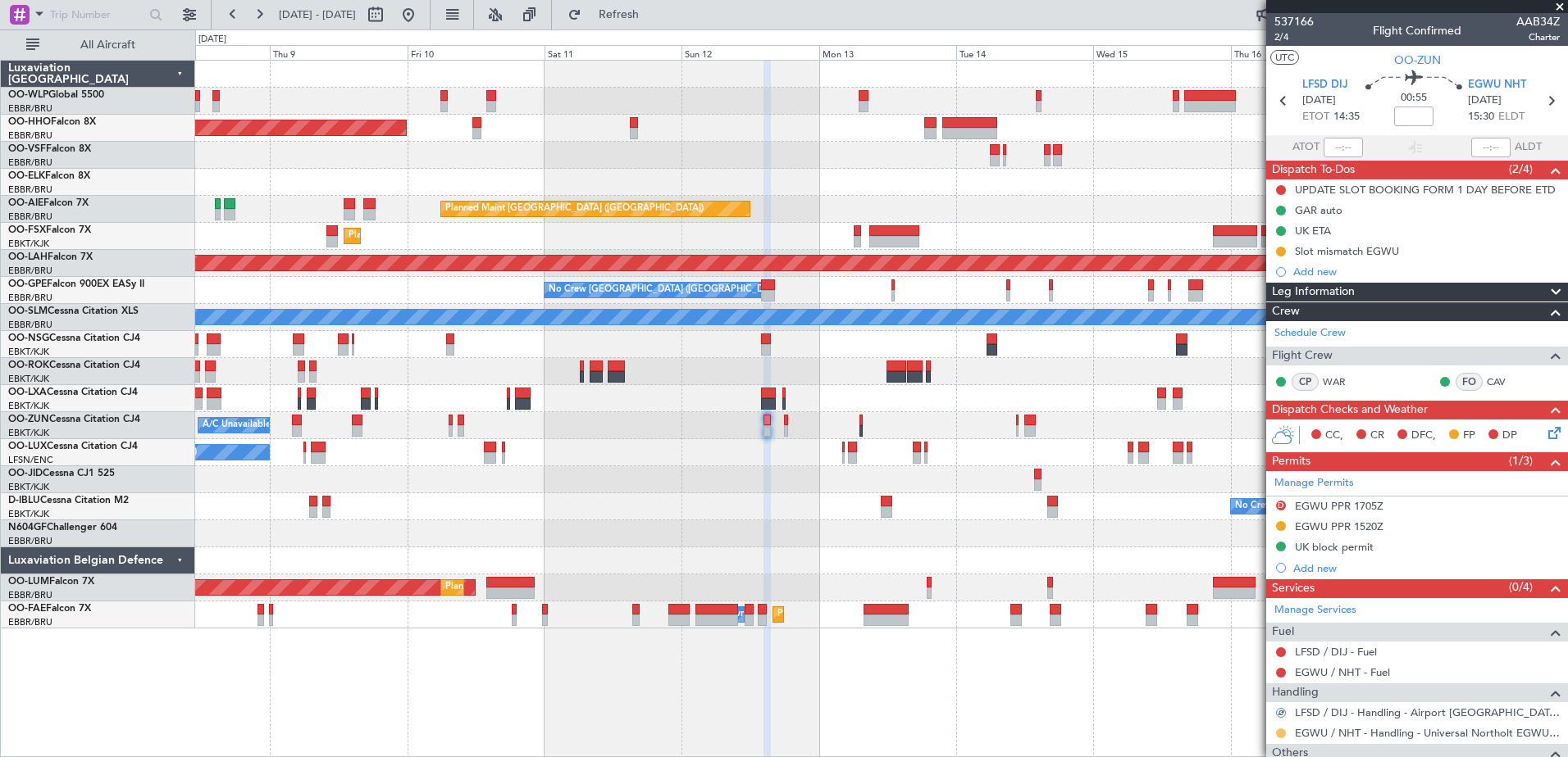
click at [1277, 733] on button at bounding box center [1281, 734] width 10 height 10
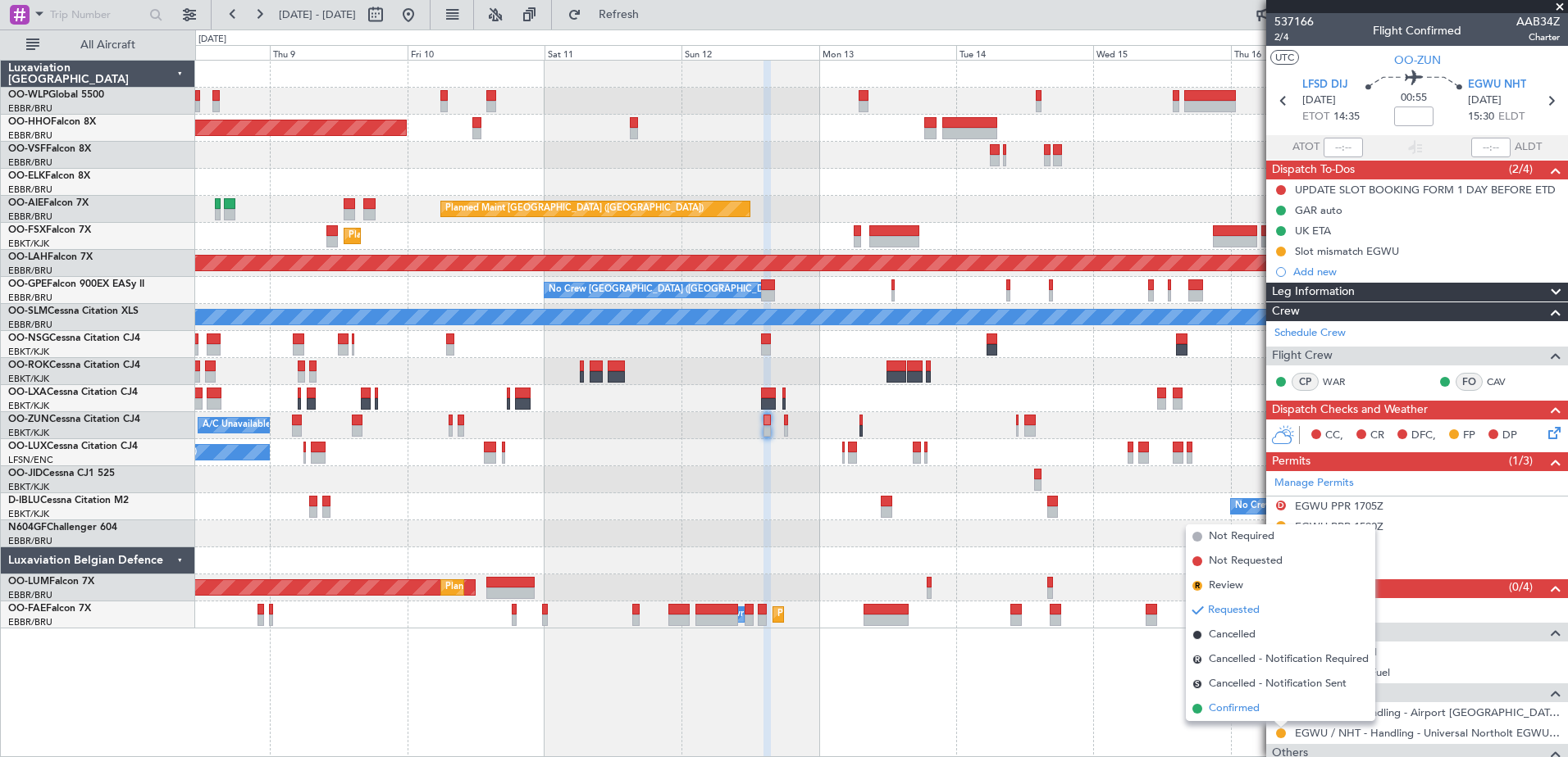
click at [1236, 709] on span "Confirmed" at bounding box center [1234, 709] width 51 height 16
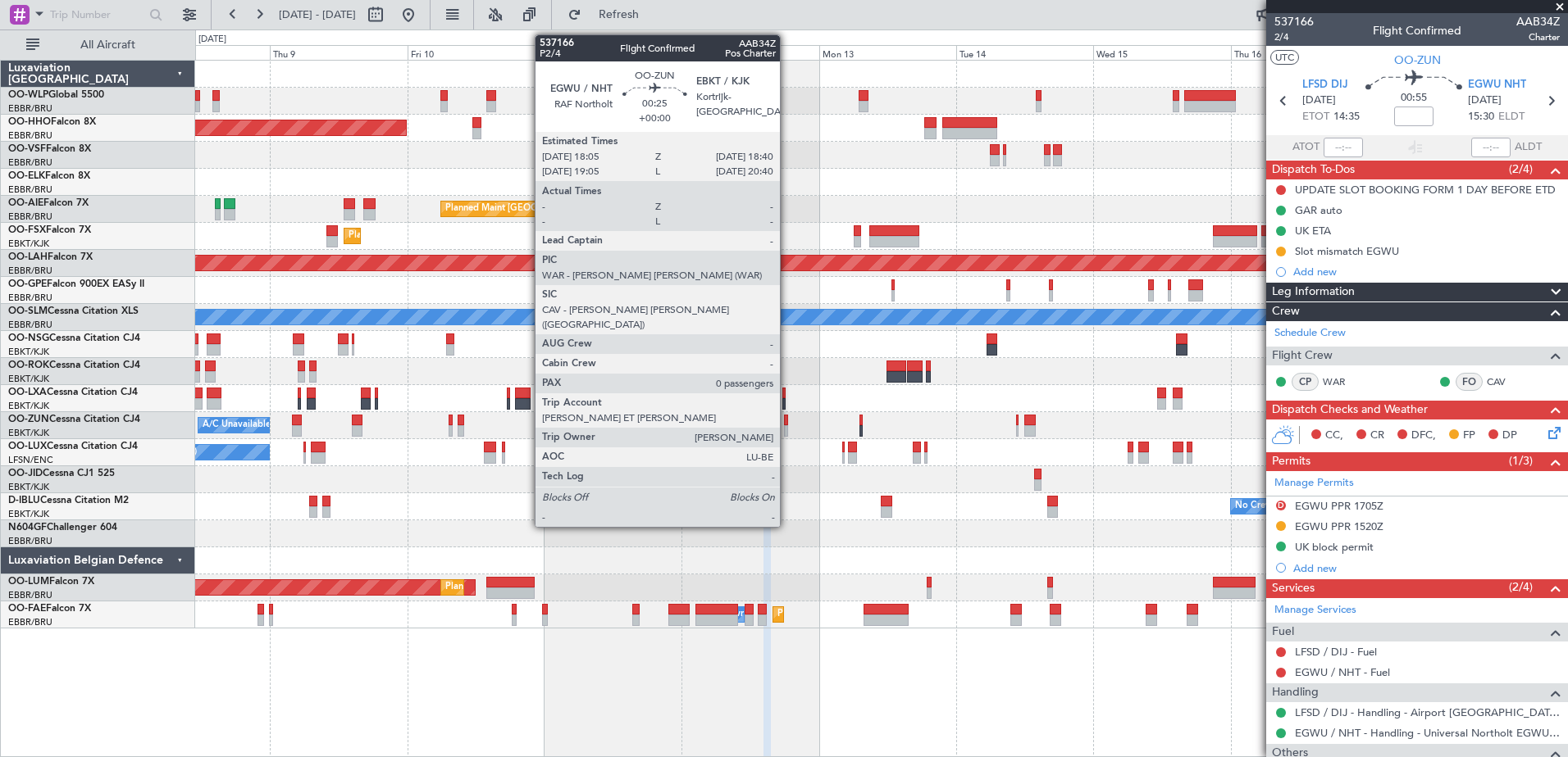
click at [787, 420] on div at bounding box center [786, 420] width 5 height 12
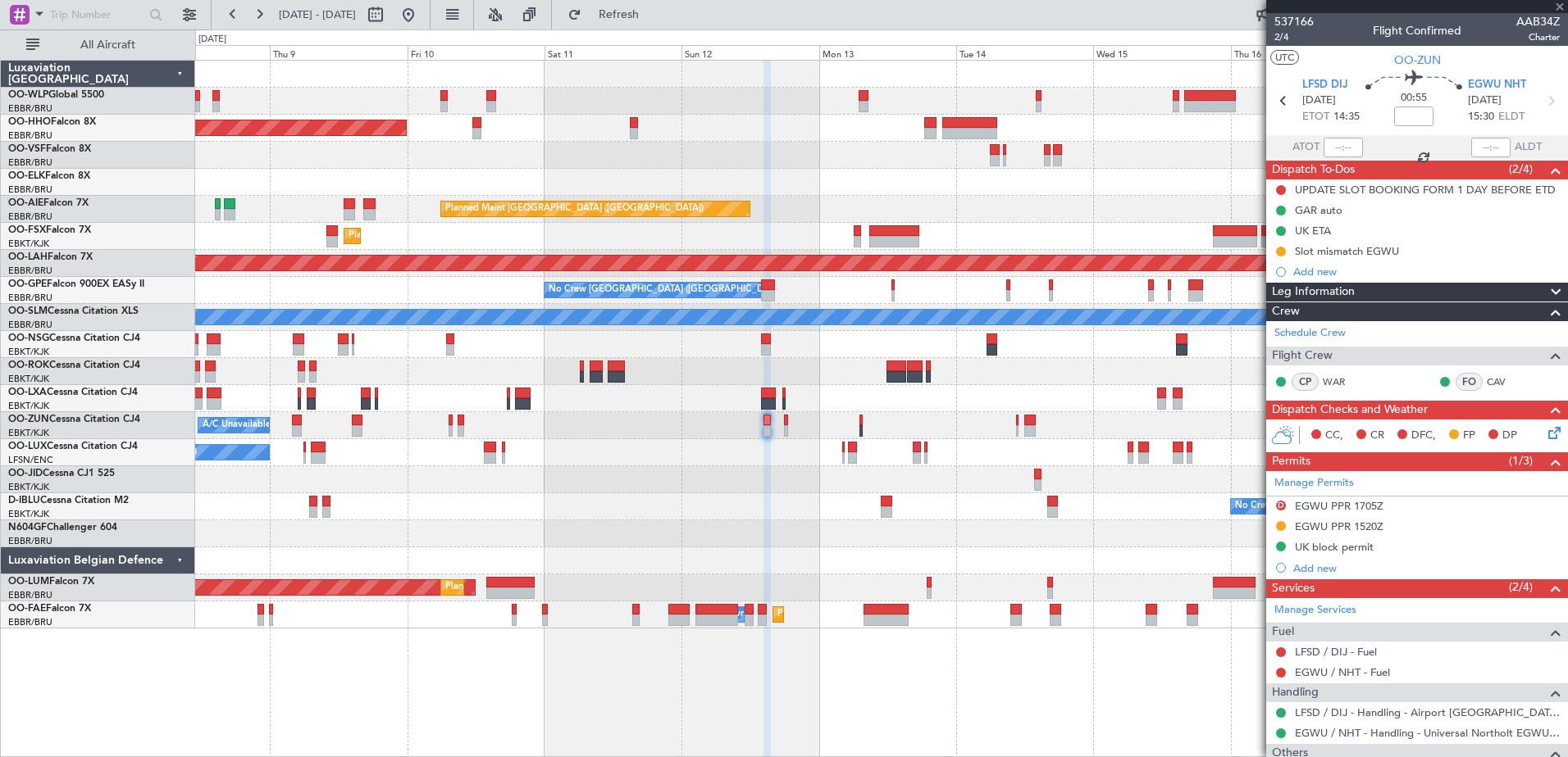
type input "0"
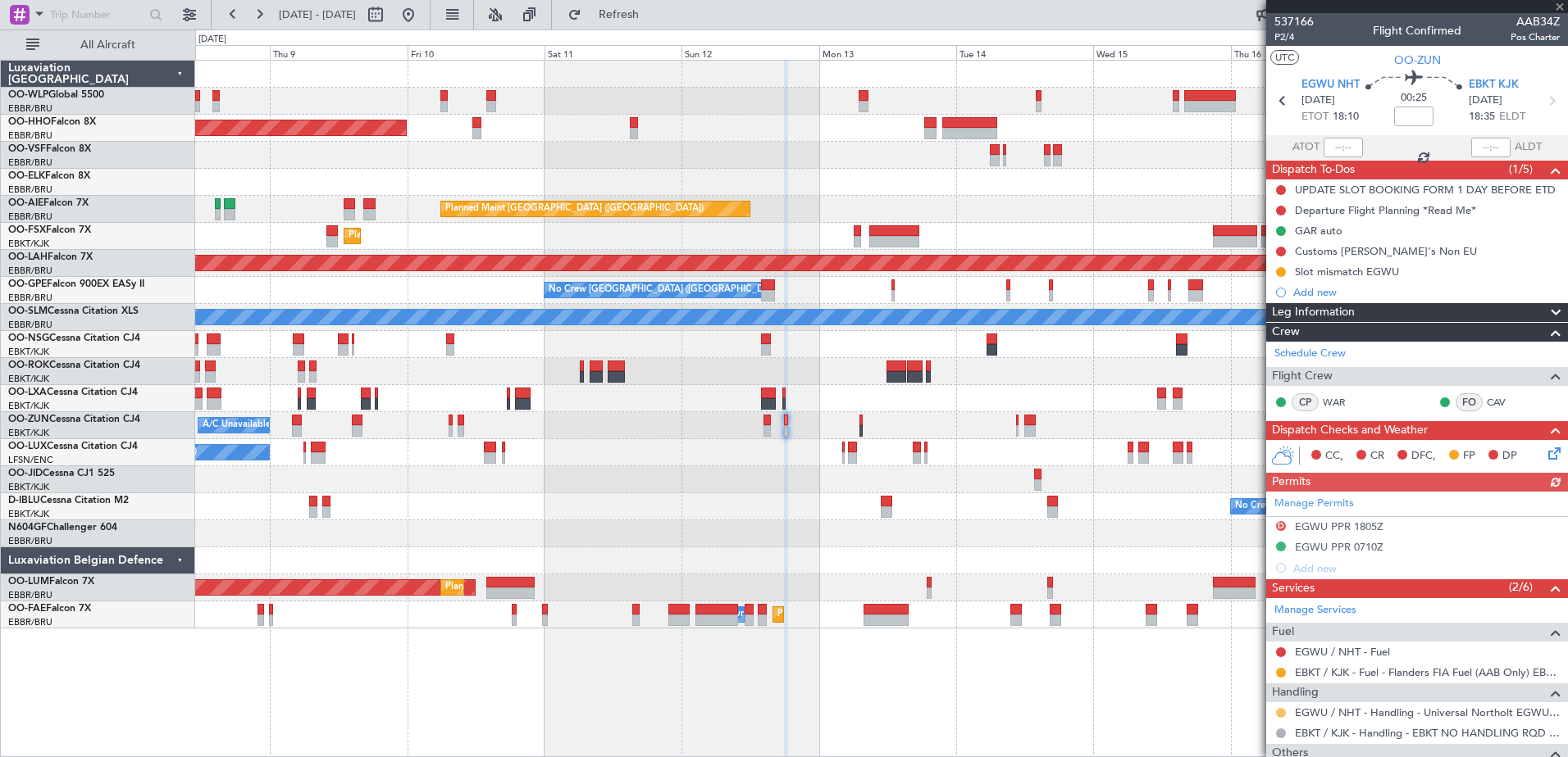
click at [1278, 712] on button at bounding box center [1281, 713] width 10 height 10
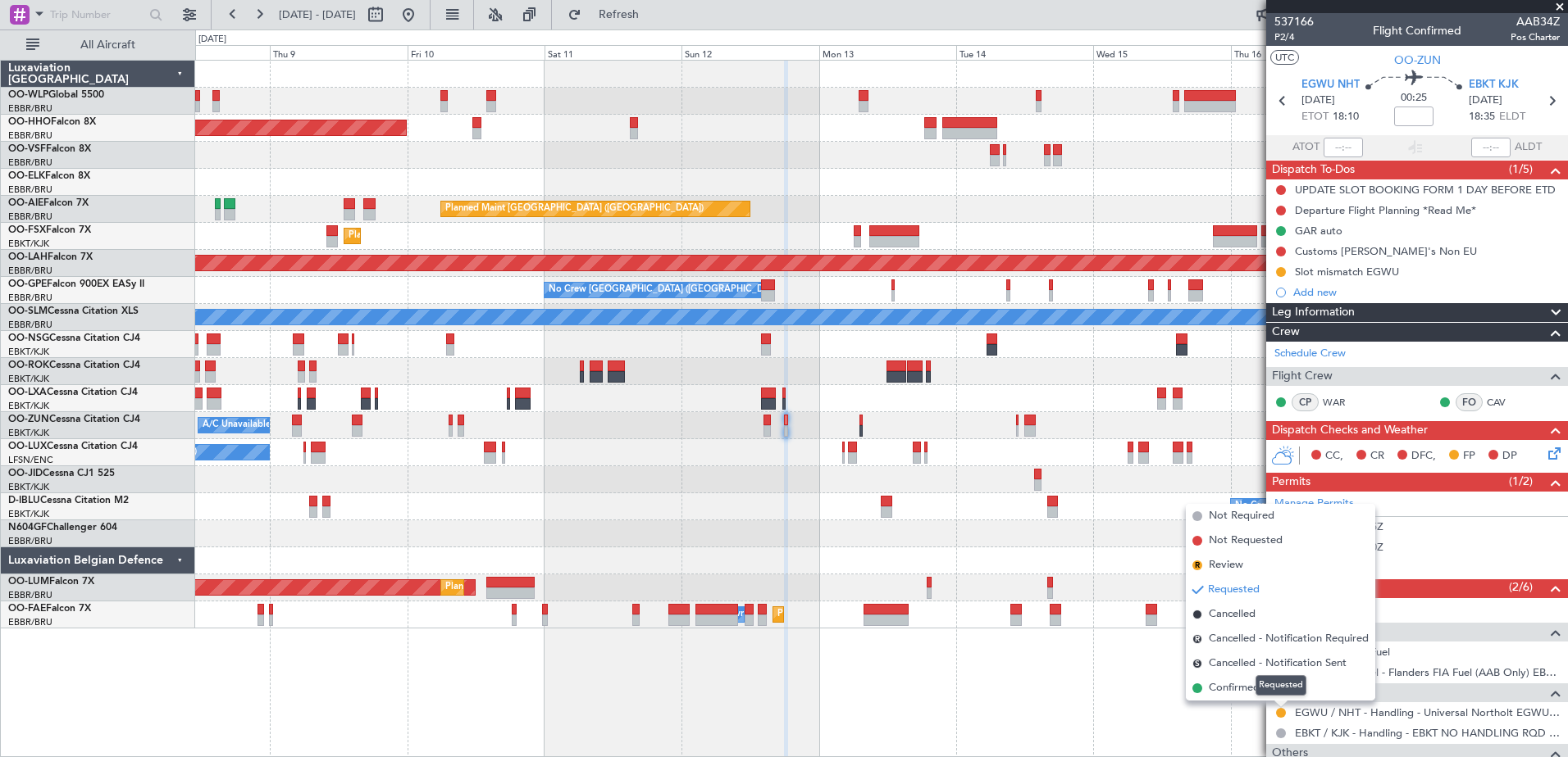
click at [1246, 686] on mat-tooltip-component "Requested" at bounding box center [1281, 686] width 74 height 43
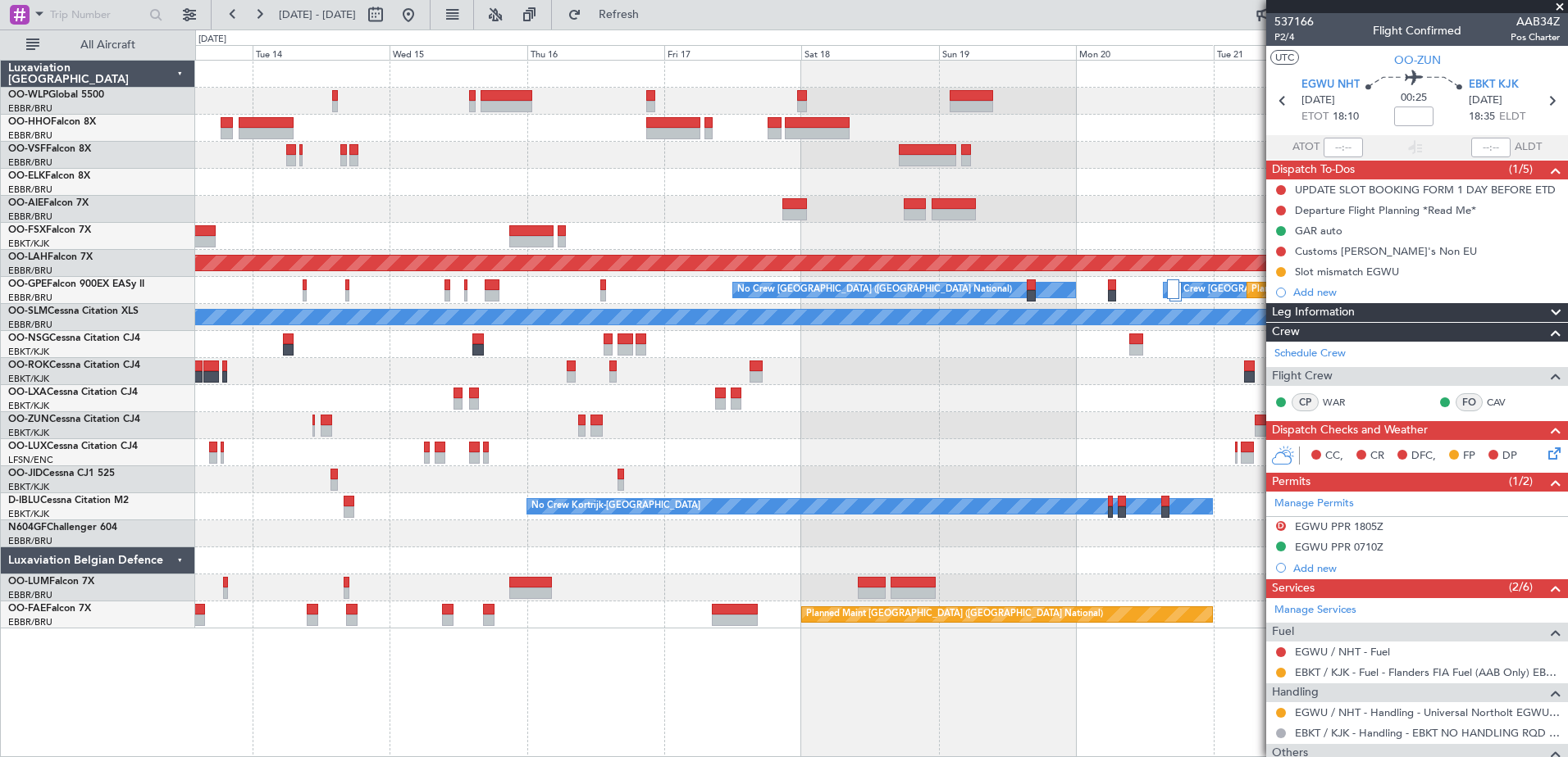
click at [207, 120] on div "Planned Maint London (Farnborough) Planned Maint Alton-st Louis (St Louis Regl)…" at bounding box center [881, 345] width 1372 height 568
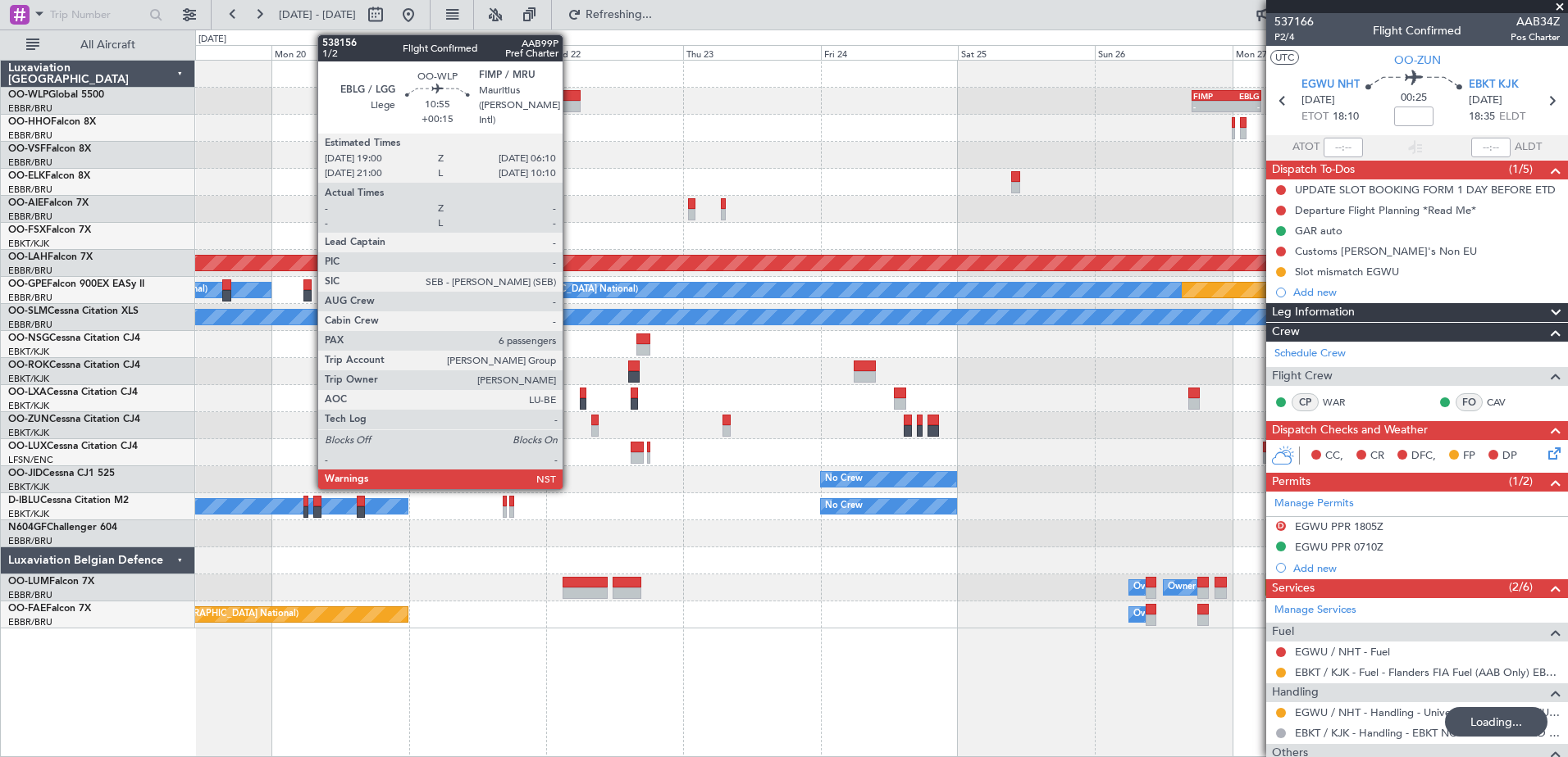
click at [570, 94] on div at bounding box center [548, 96] width 64 height 12
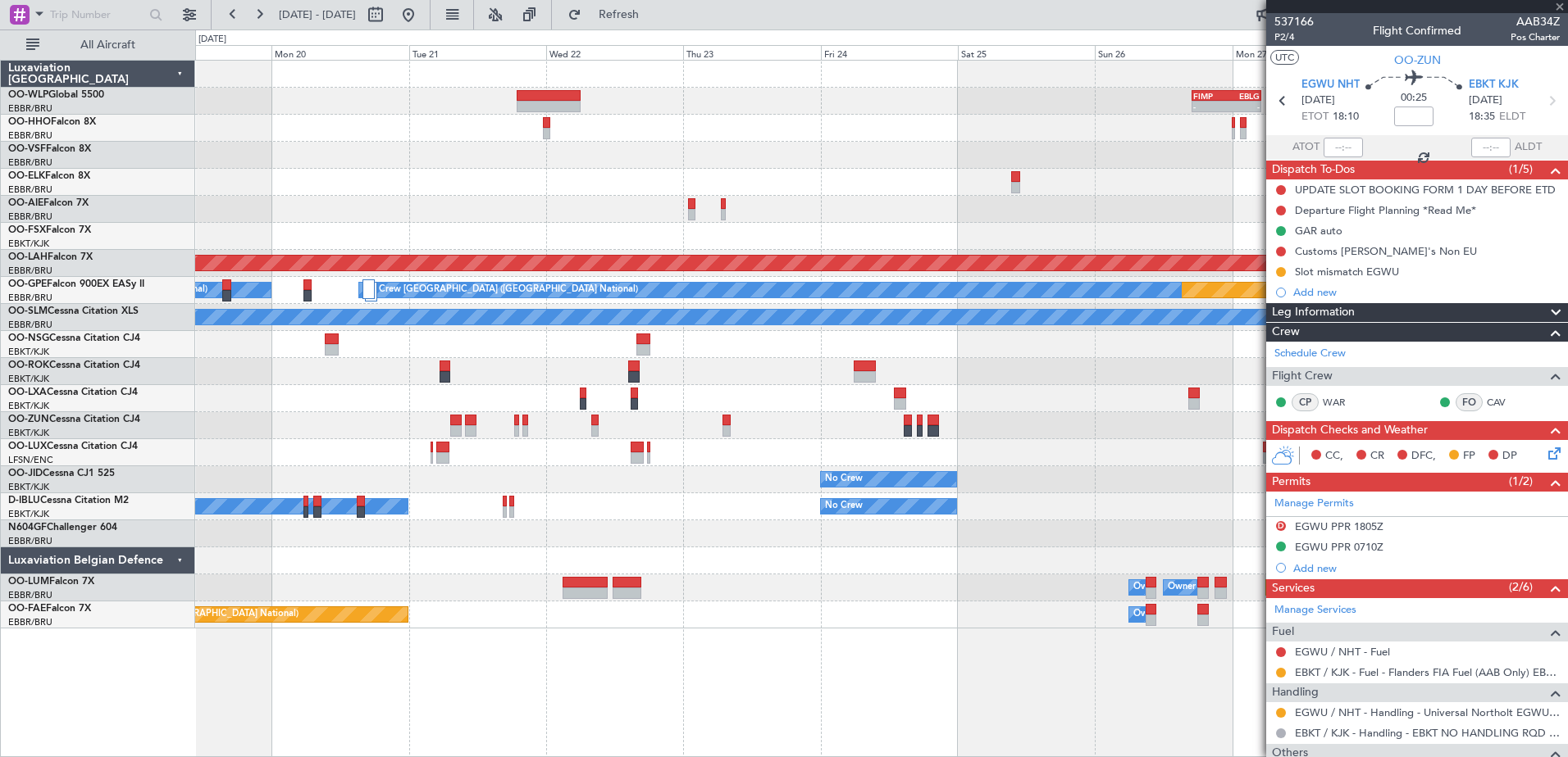
type input "+00:15"
type input "6"
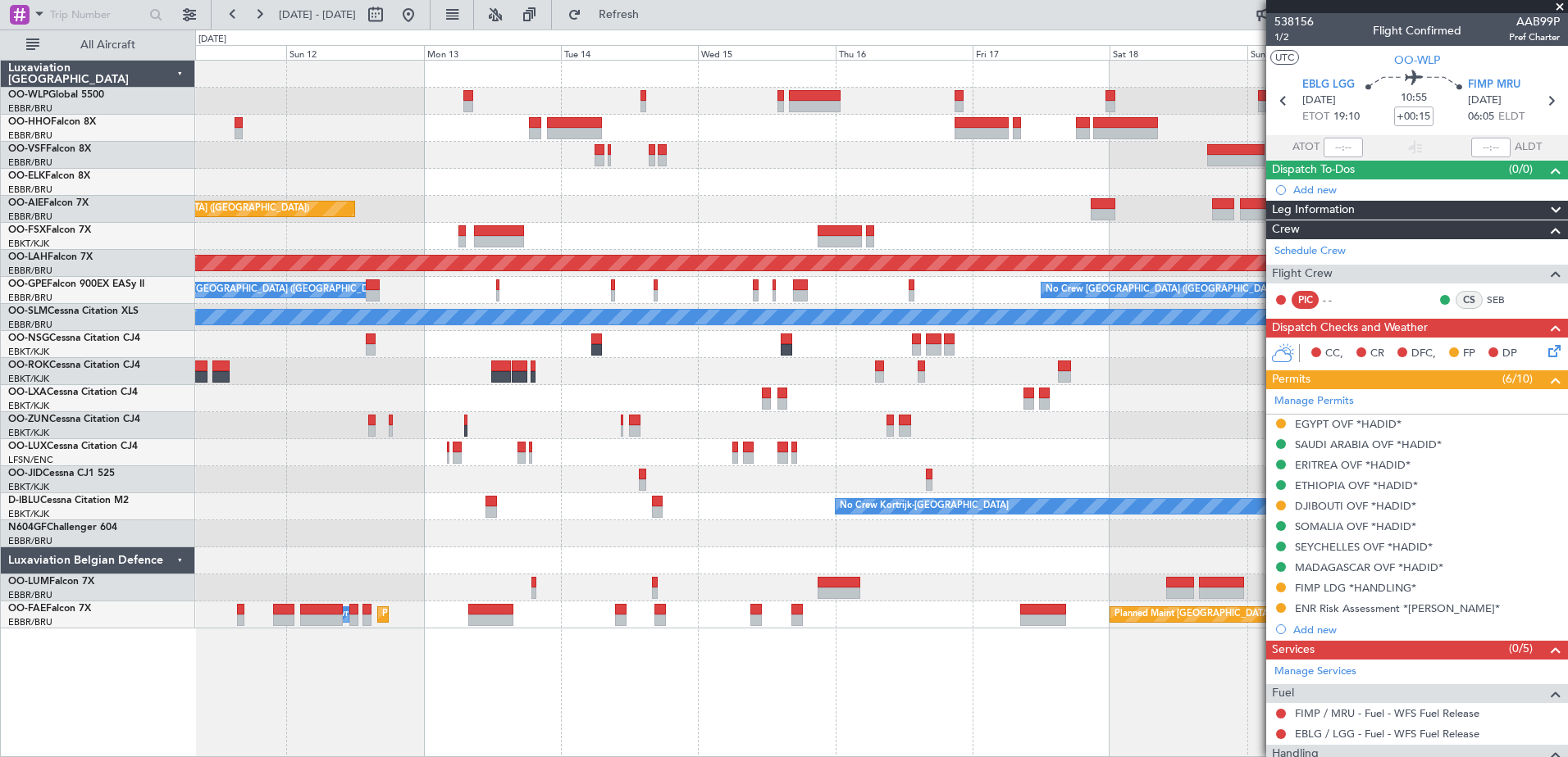
click at [1443, 342] on body "19 Oct 2025 - 29 Oct 2025 Refresh Quick Links All Aircraft Planned Maint Geneva…" at bounding box center [784, 378] width 1568 height 757
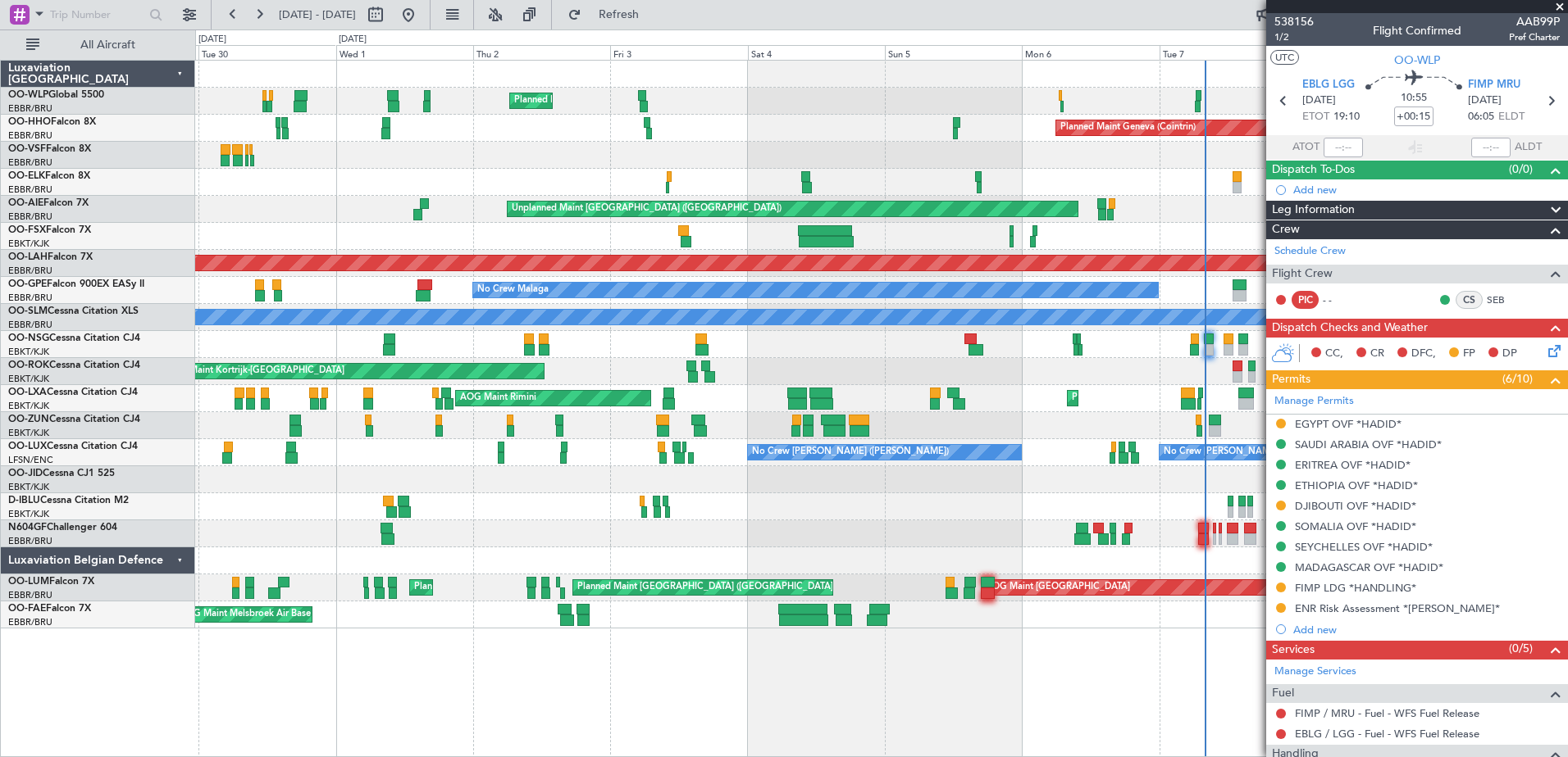
click at [1093, 393] on div "Planned Maint Milan (Linate) Planned Maint Geneva (Cointrin) Planned Maint Kort…" at bounding box center [881, 345] width 1372 height 568
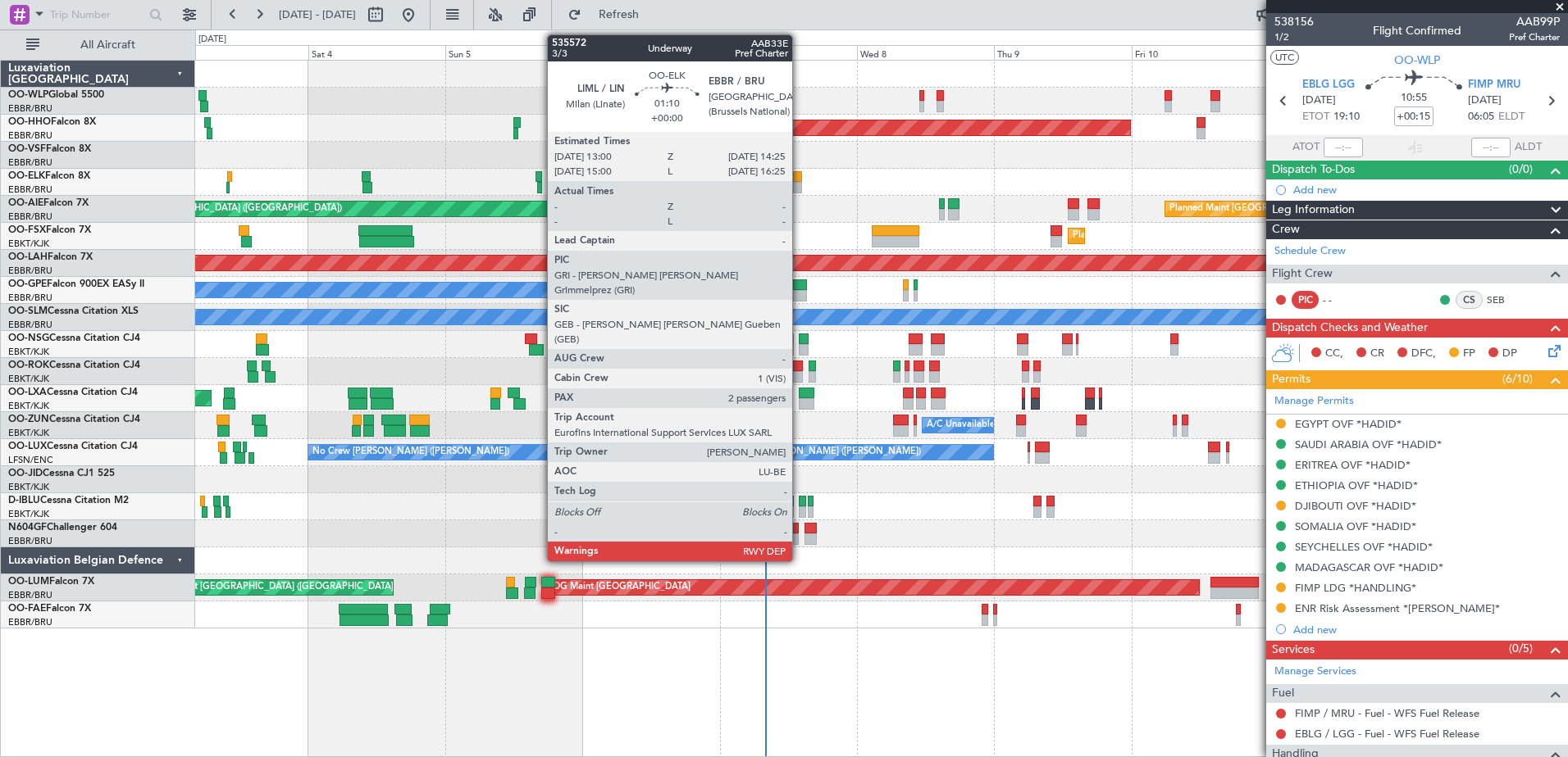
click at [800, 182] on div at bounding box center [797, 188] width 8 height 12
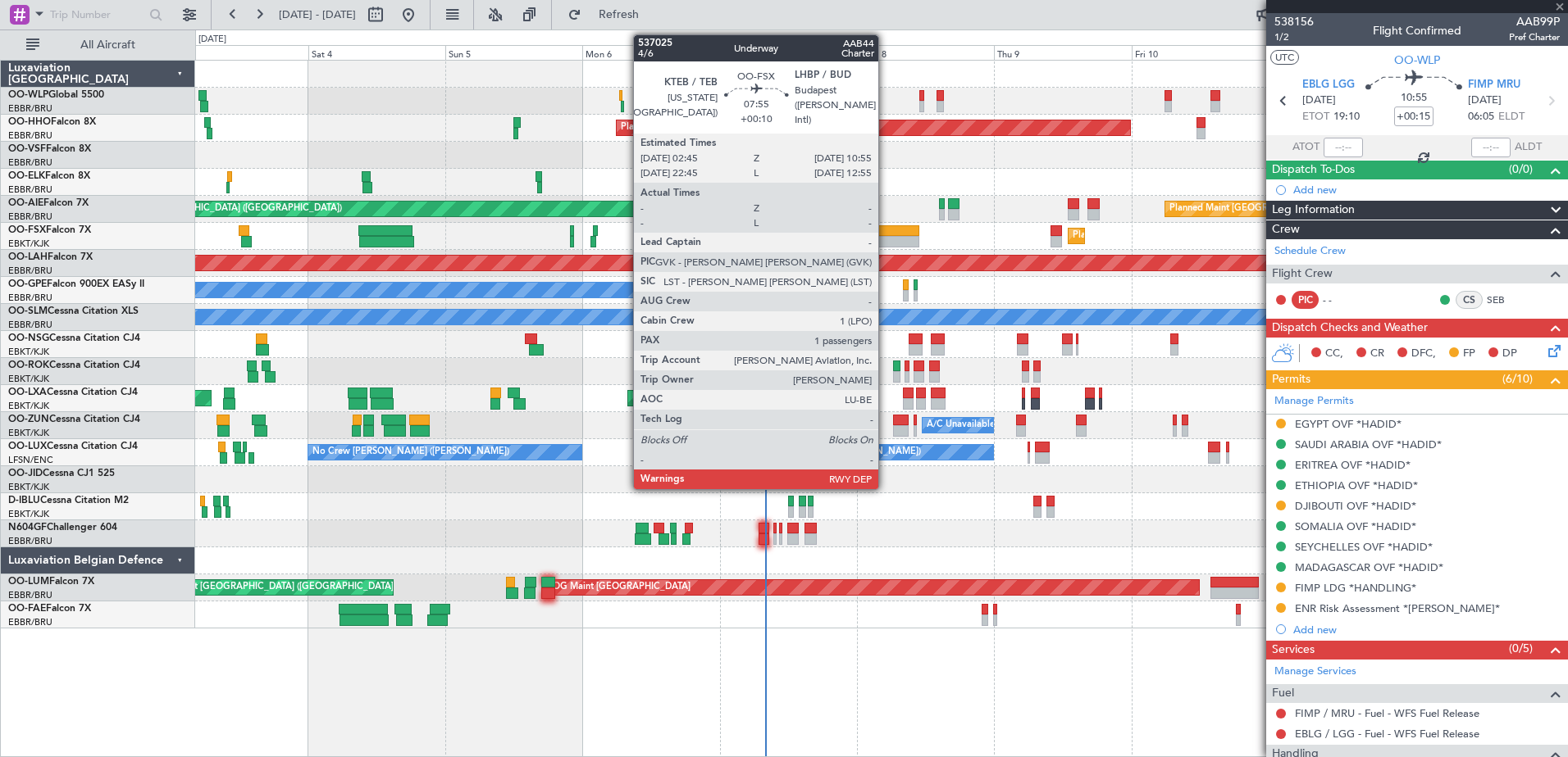
type input "2"
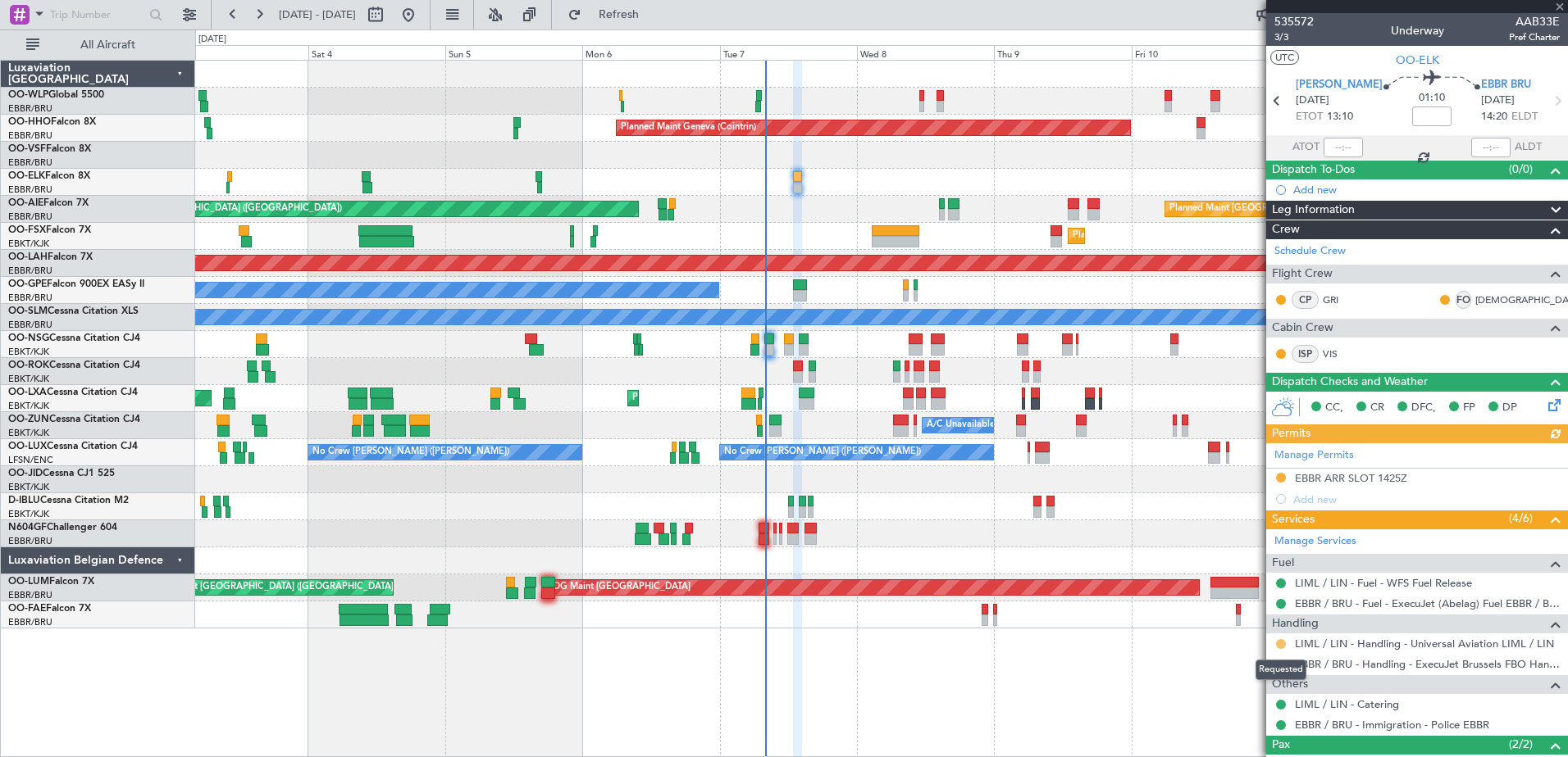
click at [1280, 644] on button at bounding box center [1281, 644] width 10 height 10
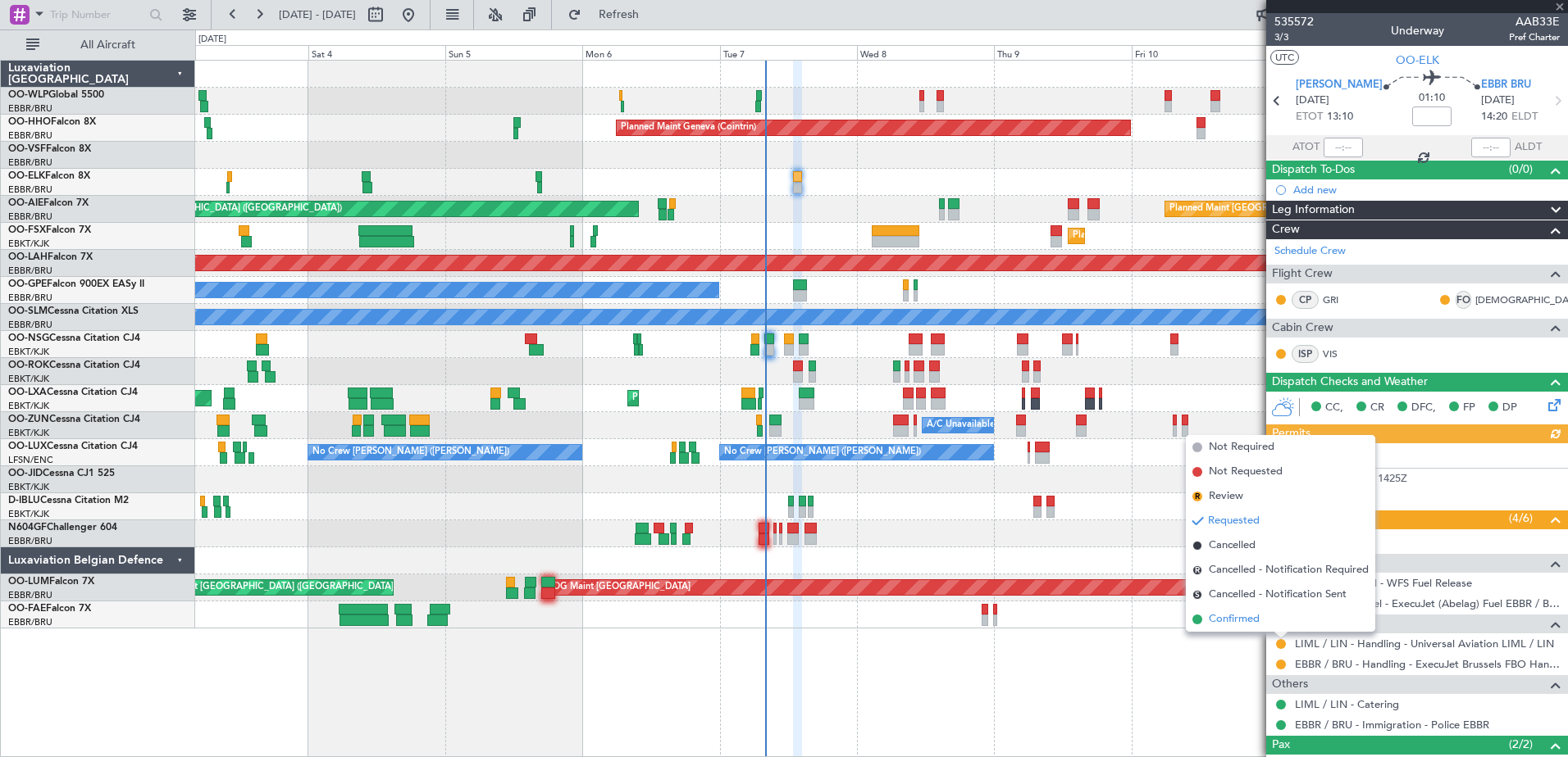
click at [1242, 622] on span "Confirmed" at bounding box center [1234, 620] width 51 height 16
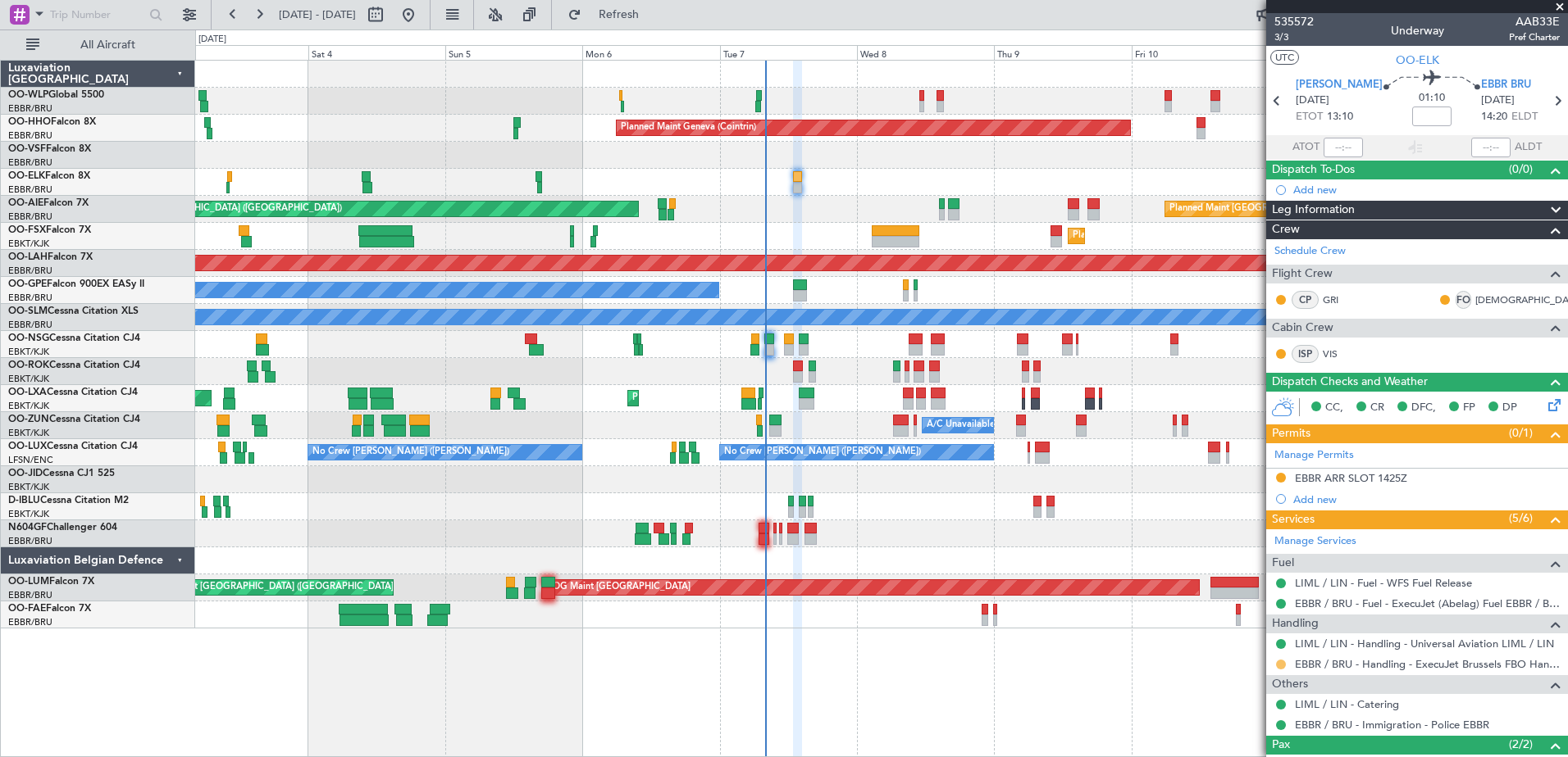
click at [1278, 663] on button at bounding box center [1281, 664] width 10 height 10
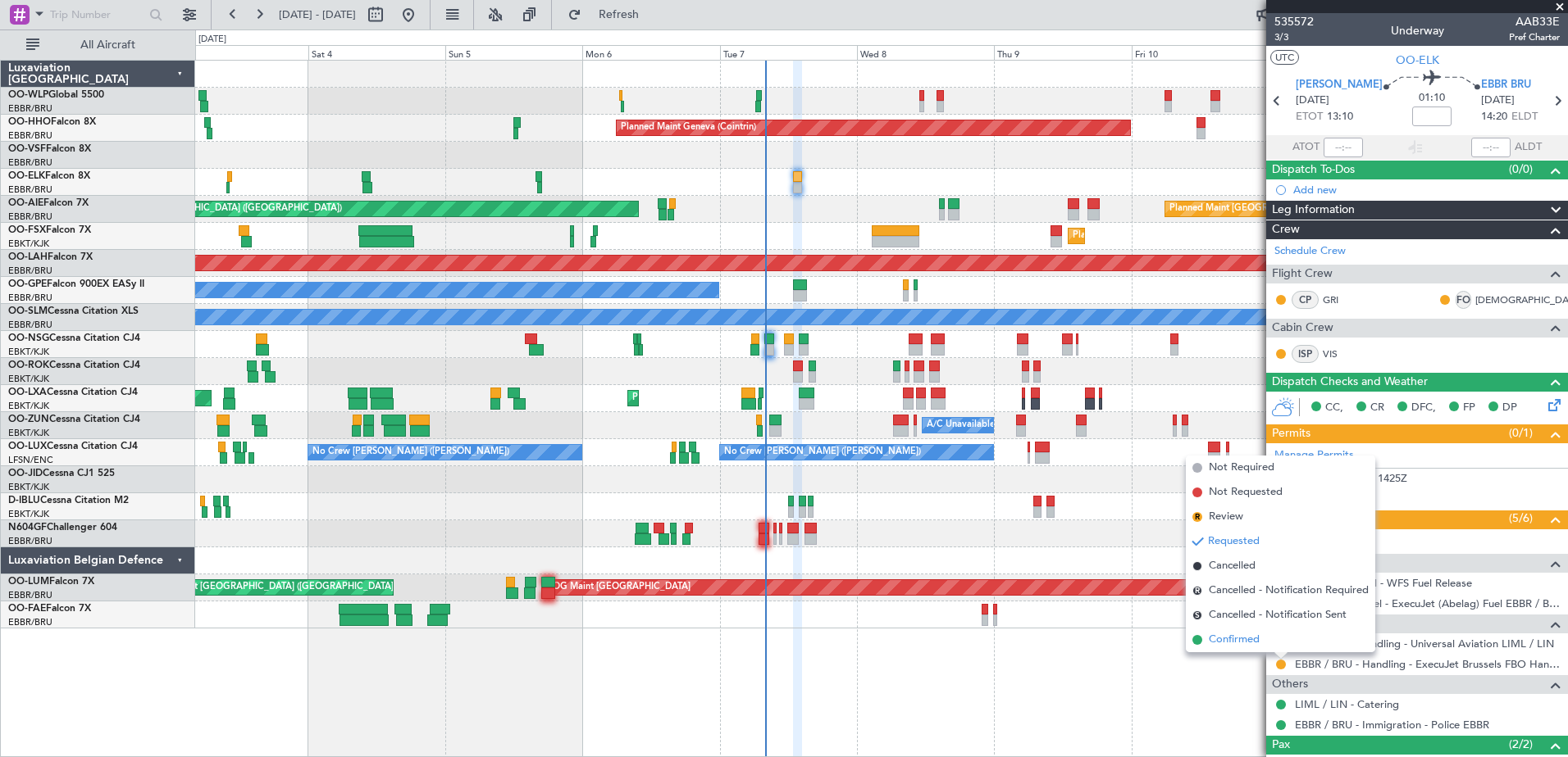
click at [1223, 646] on span "Confirmed" at bounding box center [1234, 640] width 51 height 16
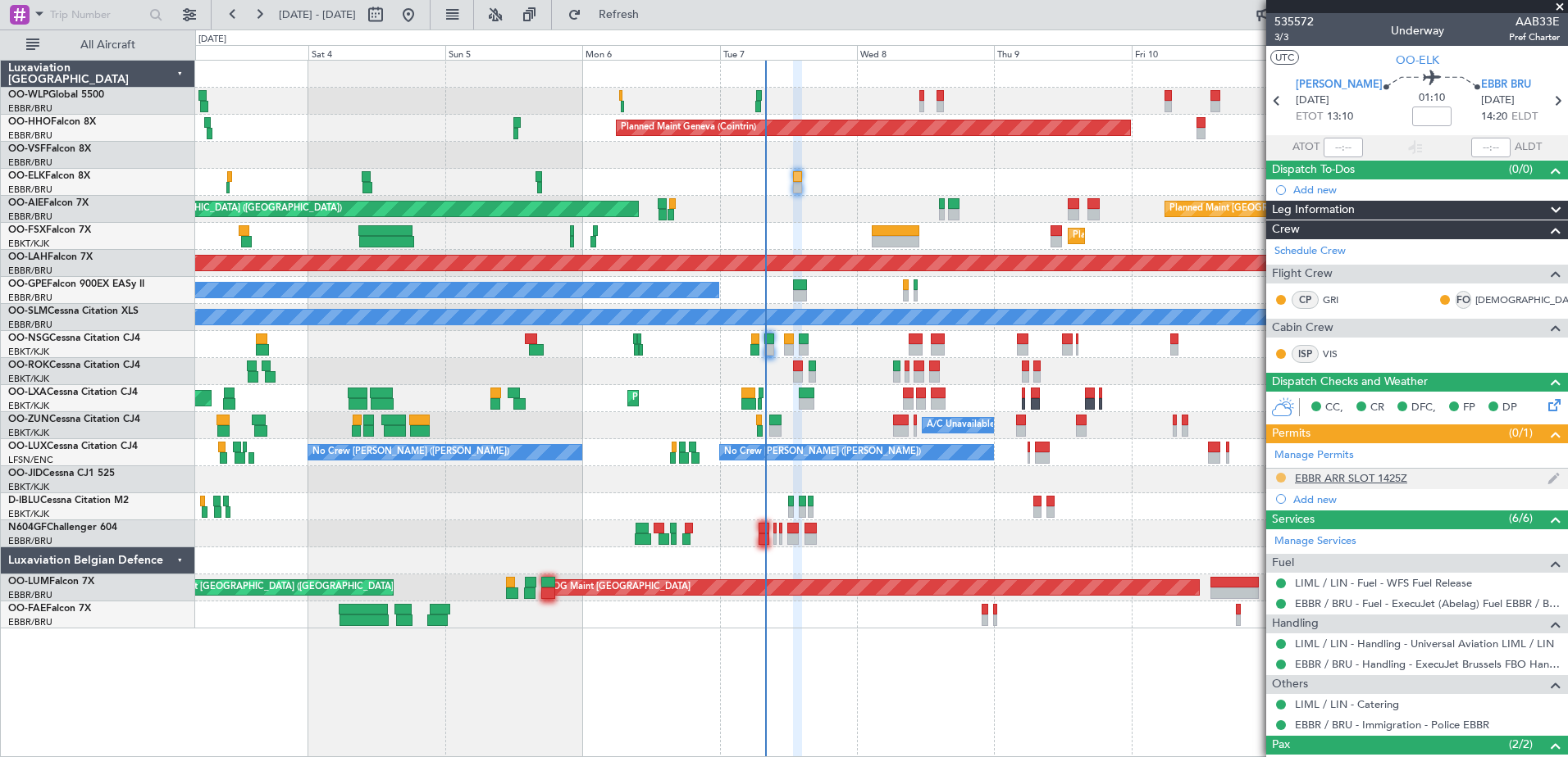
click at [1279, 480] on button at bounding box center [1281, 477] width 10 height 10
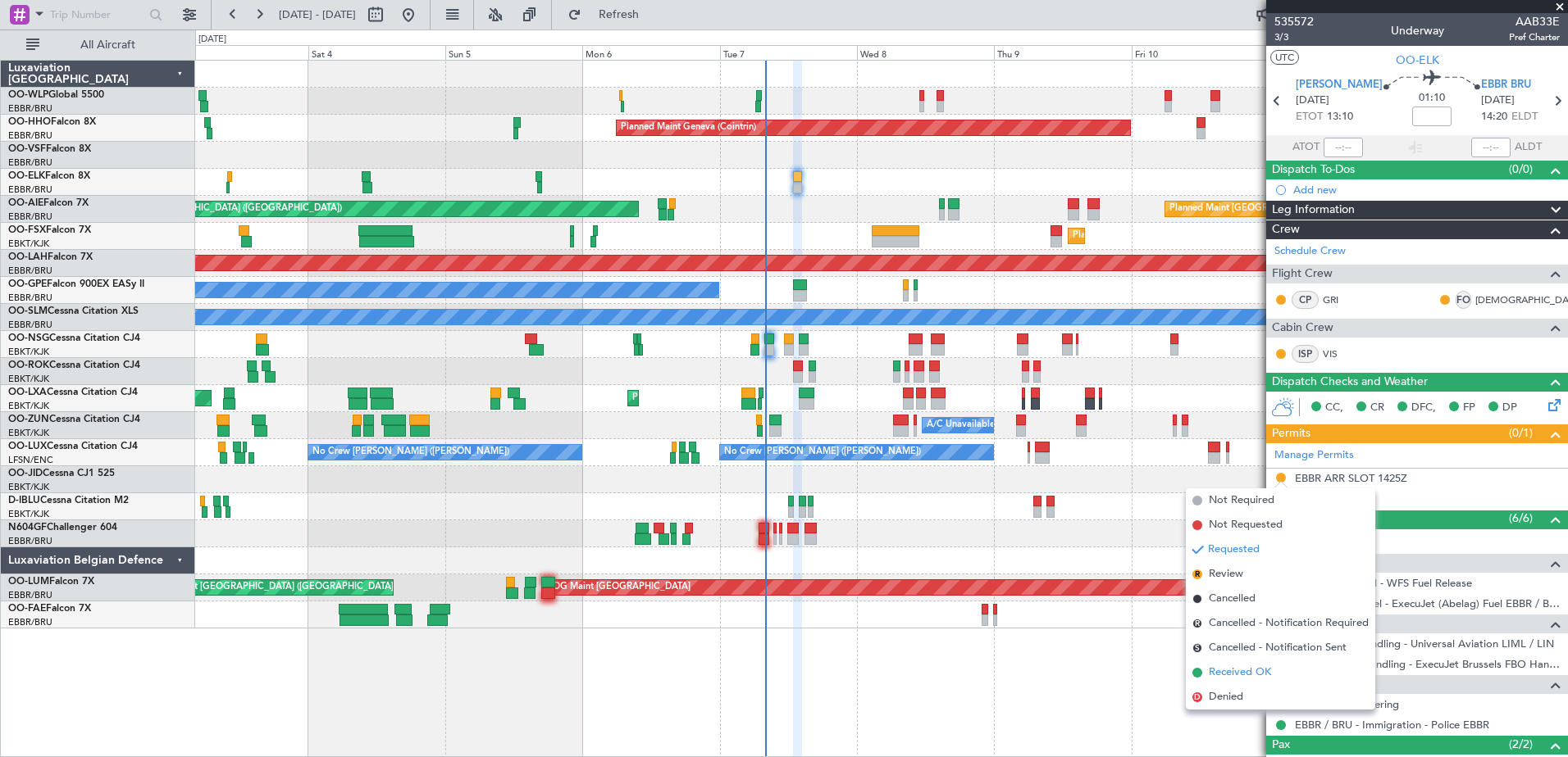
click at [1211, 672] on span "Received OK" at bounding box center [1239, 673] width 62 height 16
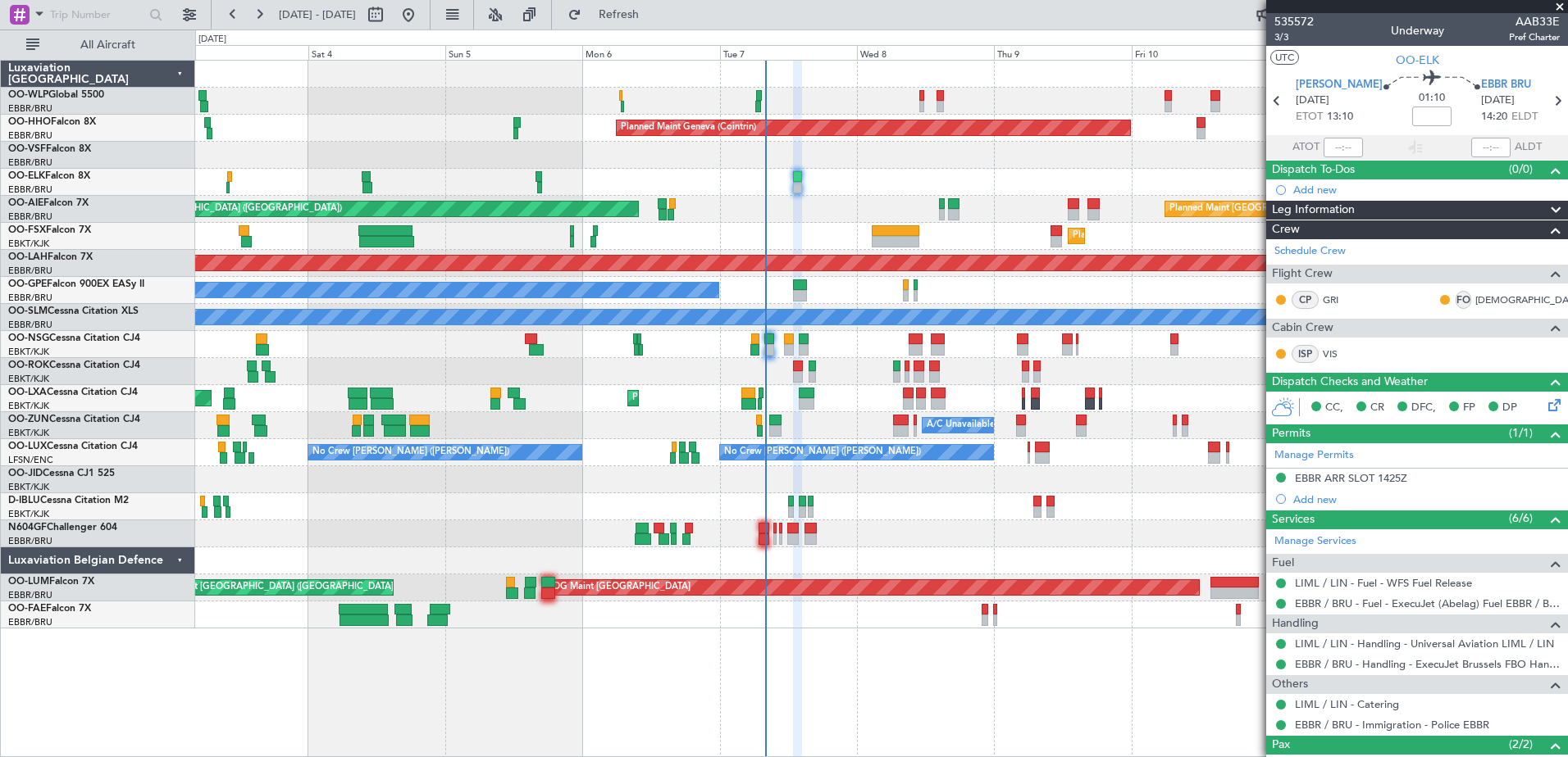
scroll to position [97, 0]
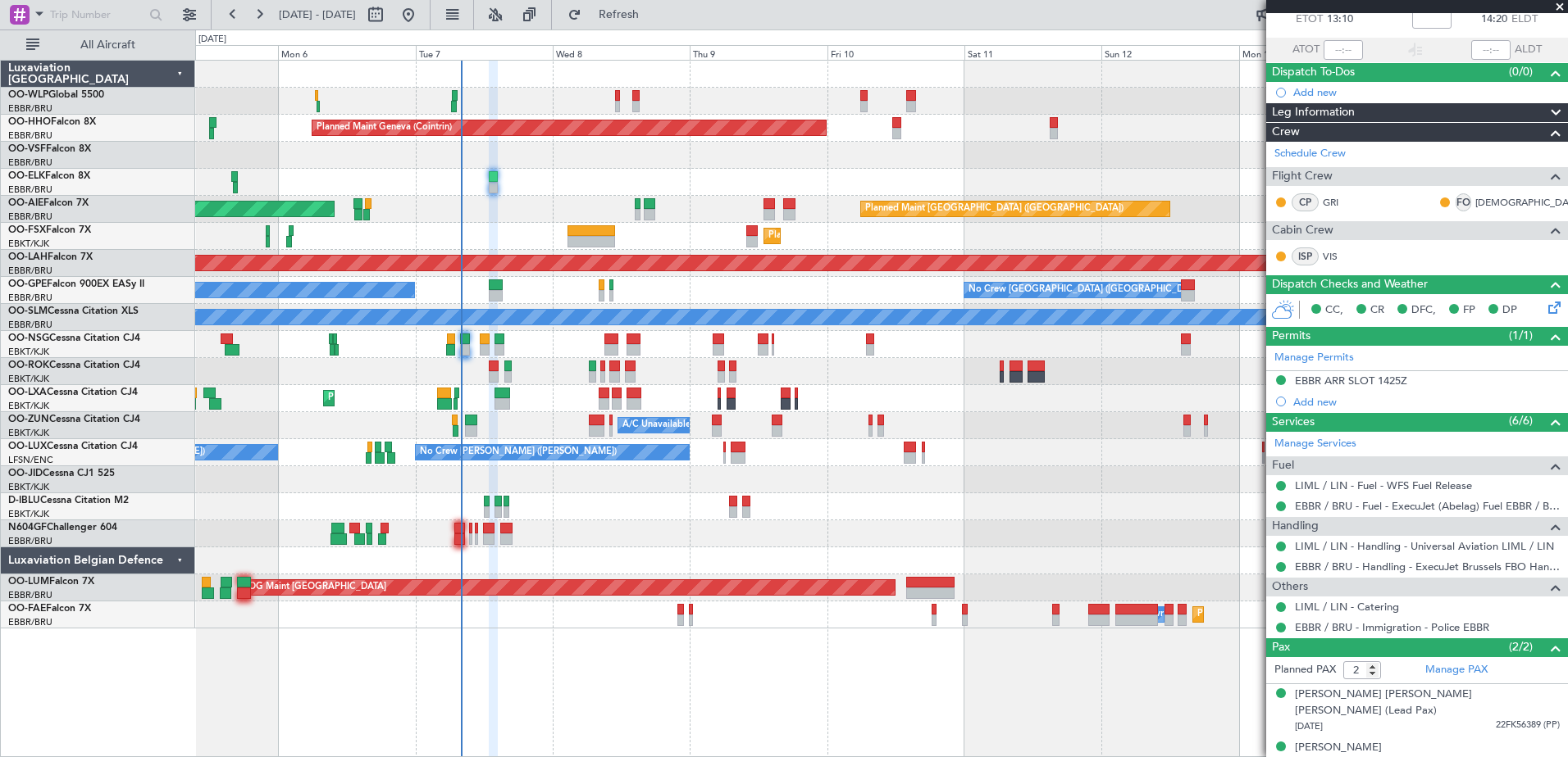
click at [832, 508] on div "Planned Maint Geneva (Cointrin) Planned Maint London (Farnborough) Unplanned Ma…" at bounding box center [881, 345] width 1372 height 568
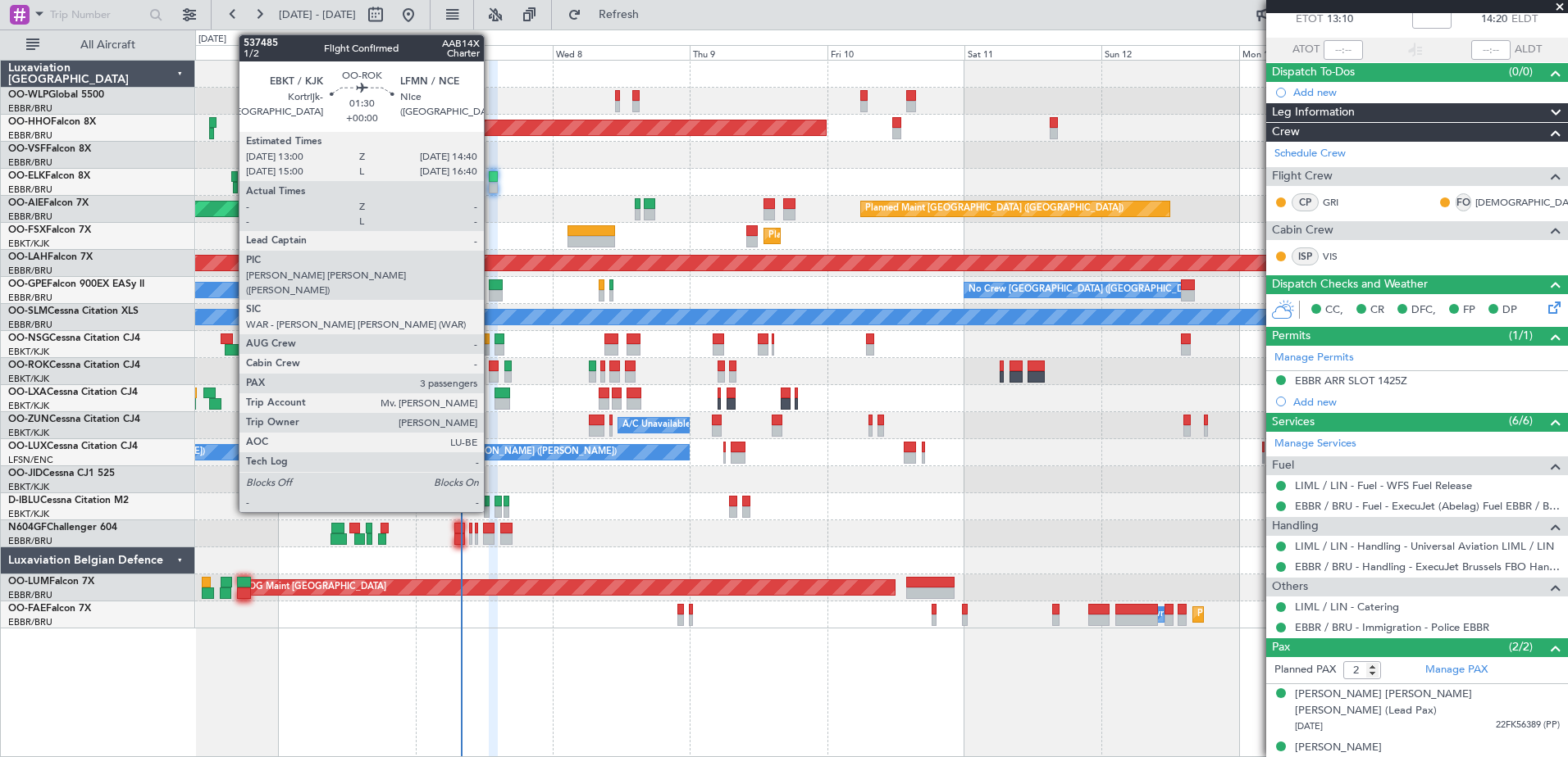
click at [491, 367] on div at bounding box center [493, 366] width 10 height 12
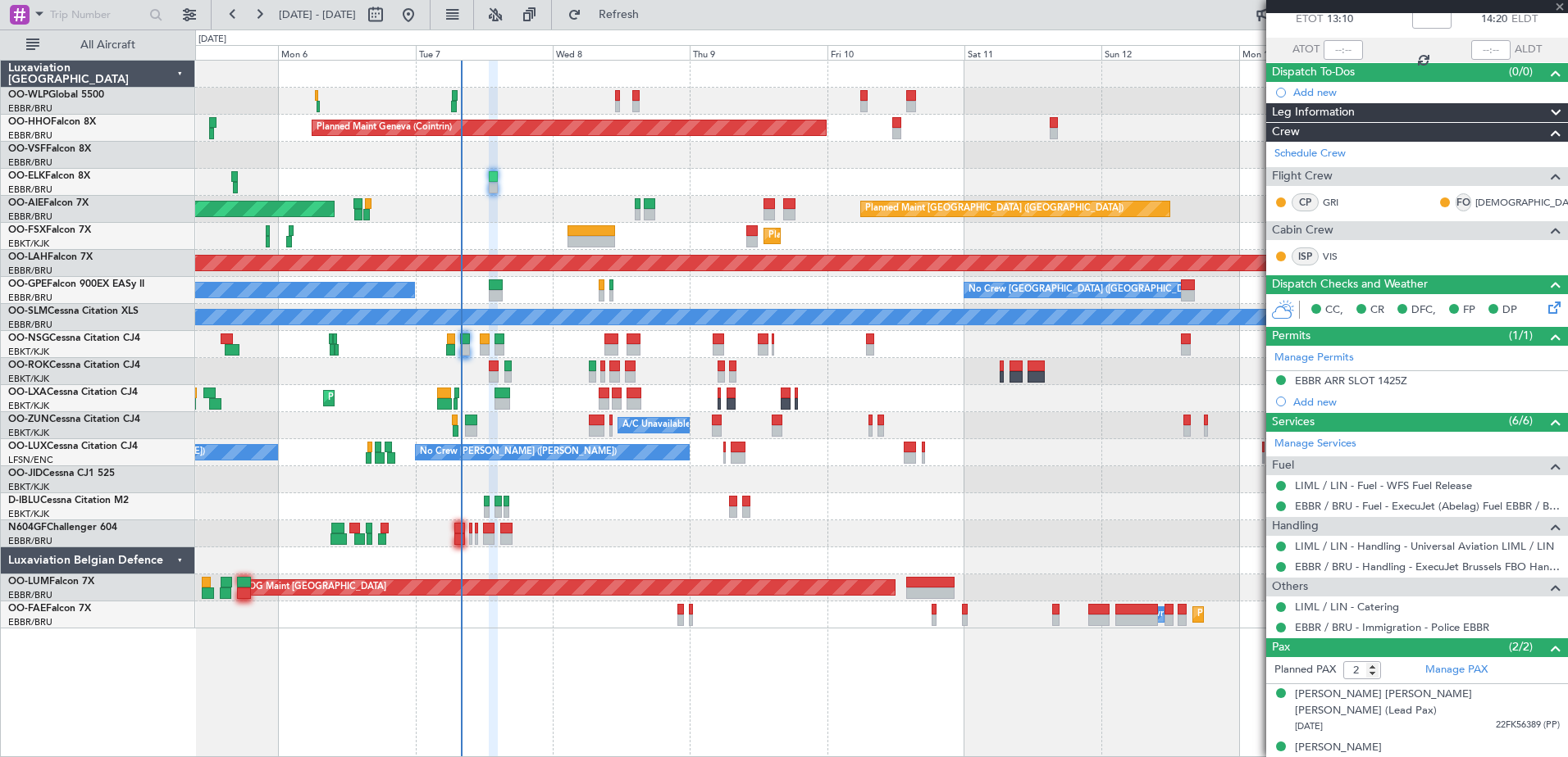
type input "3"
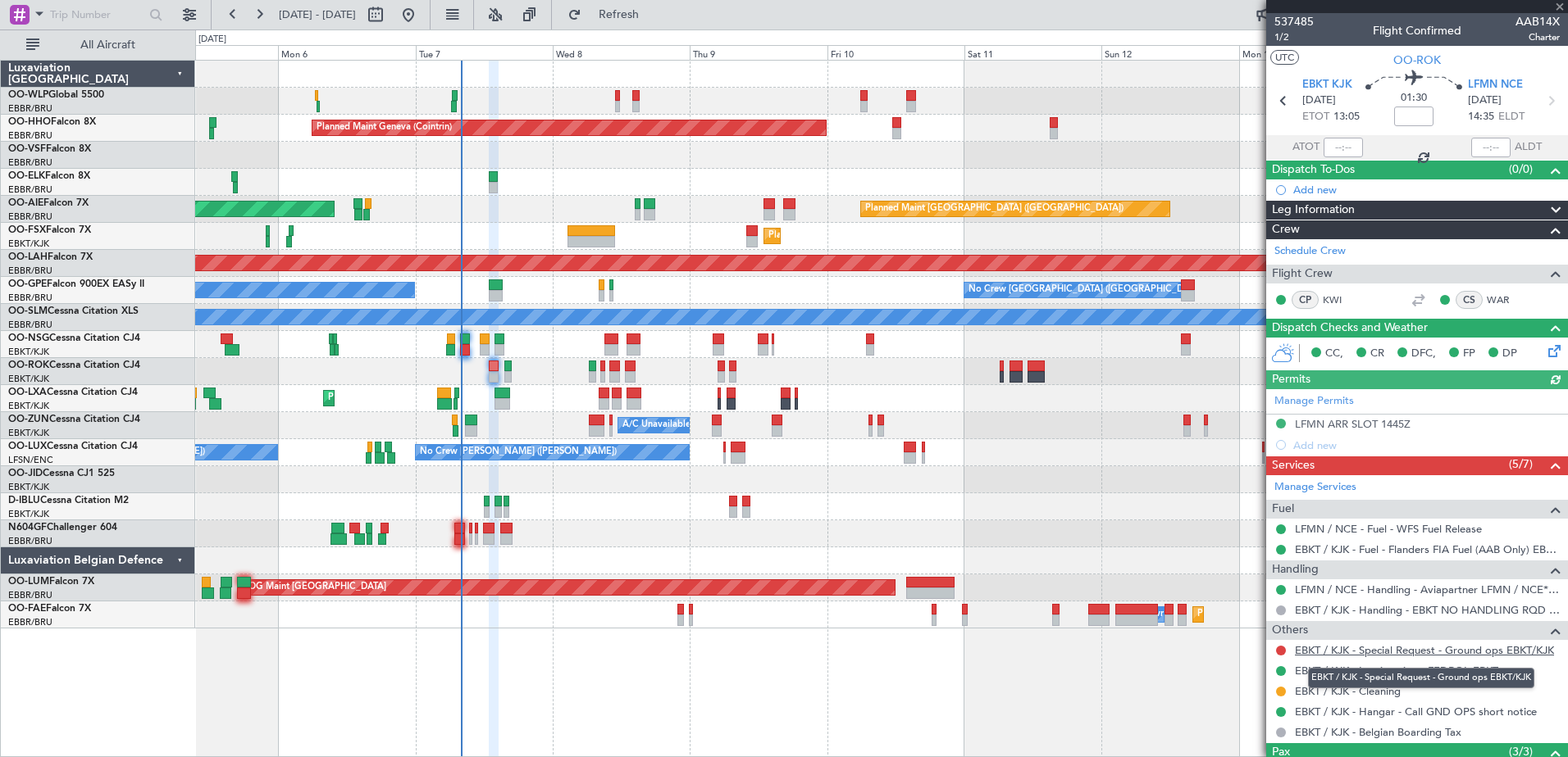
click at [1459, 652] on link "EBKT / KJK - Special Request - Ground ops EBKT/KJK" at bounding box center [1424, 650] width 259 height 14
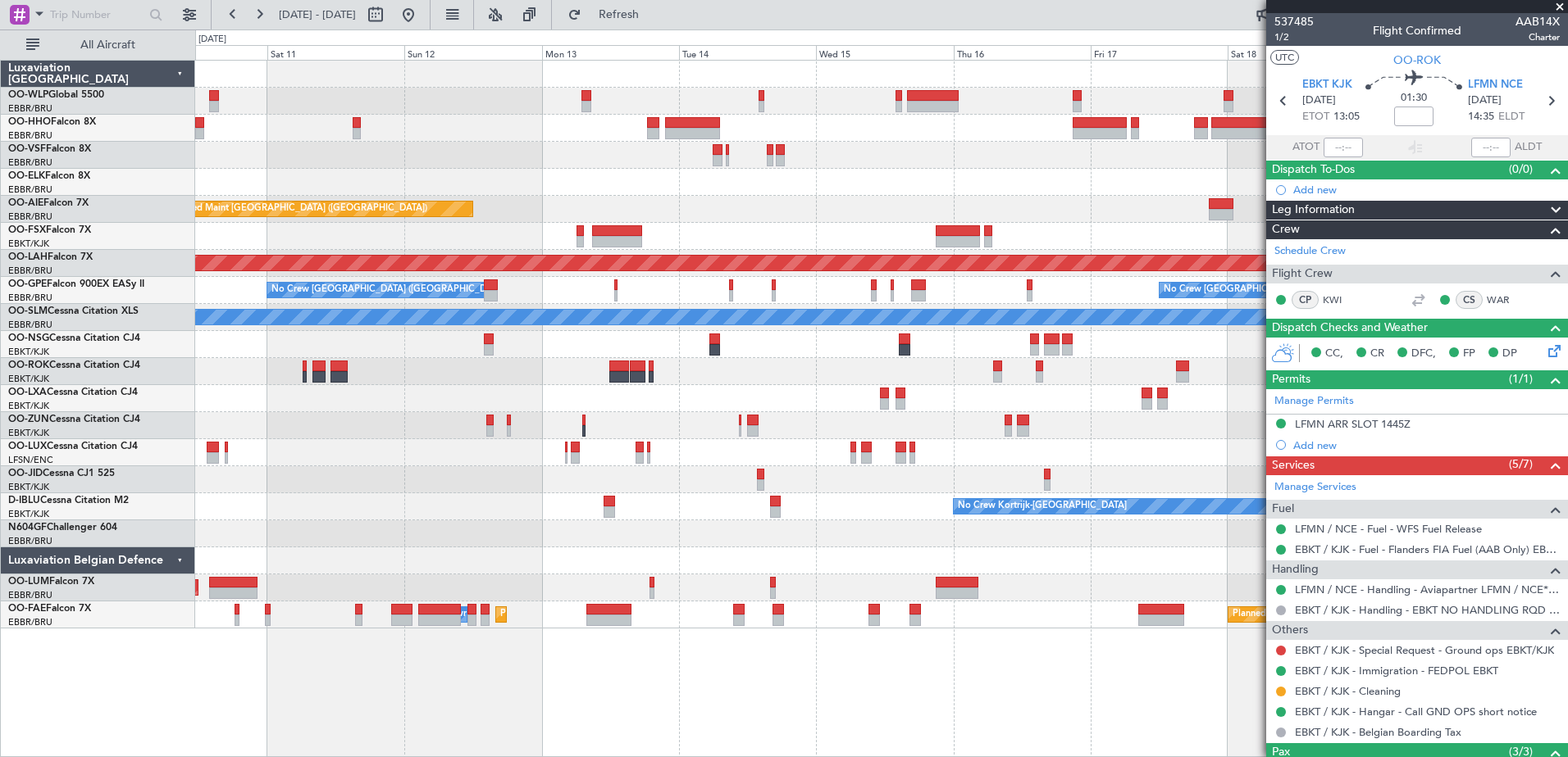
click at [216, 400] on div "Planned Maint Geneva (Cointrin) Planned Maint London (Farnborough) Planned Main…" at bounding box center [881, 345] width 1372 height 568
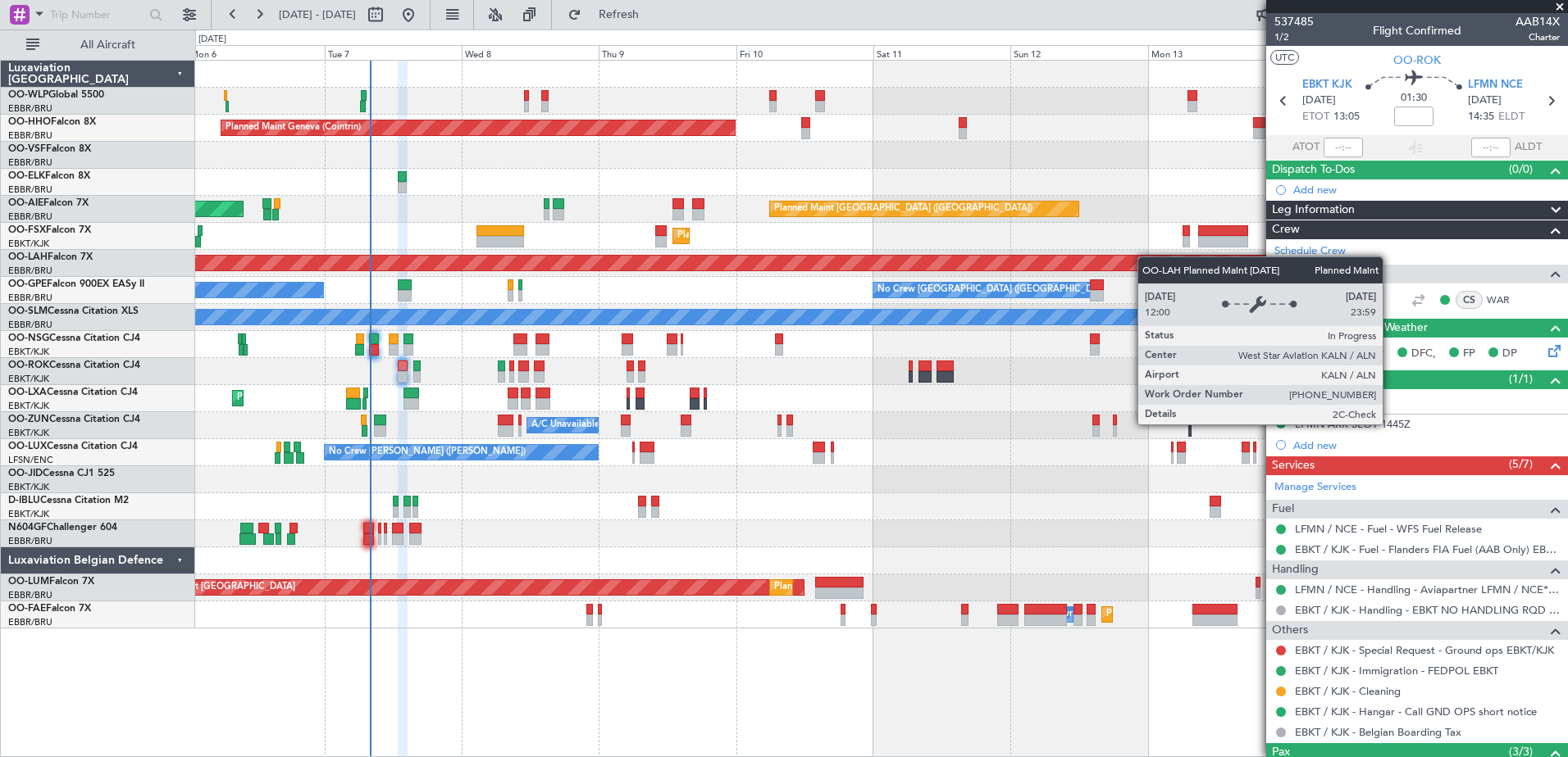
click at [1265, 267] on div "Planned Maint Geneva (Cointrin) Planned Maint London (Farnborough) Unplanned Ma…" at bounding box center [881, 345] width 1372 height 568
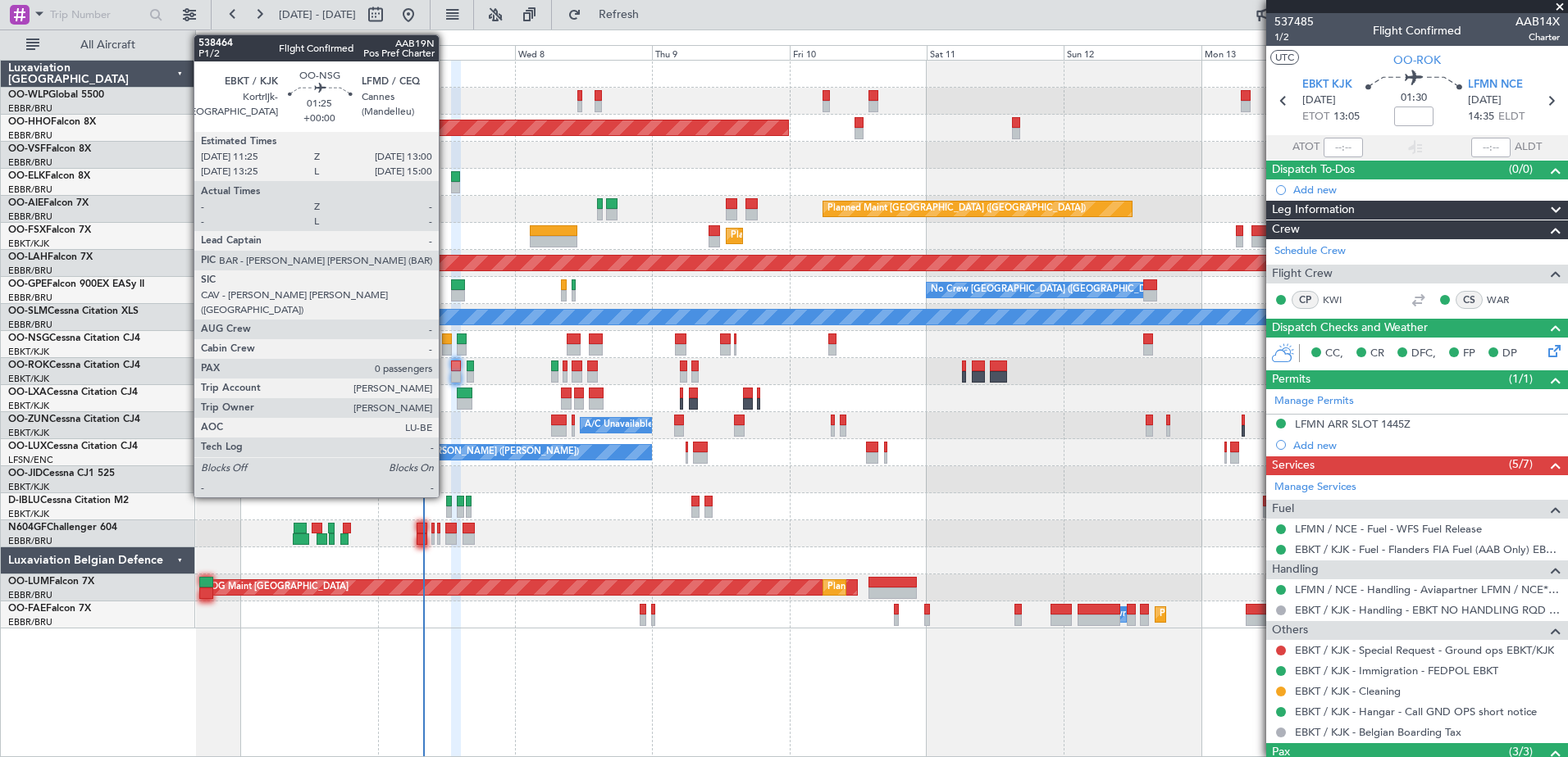
click at [446, 340] on div at bounding box center [447, 339] width 10 height 12
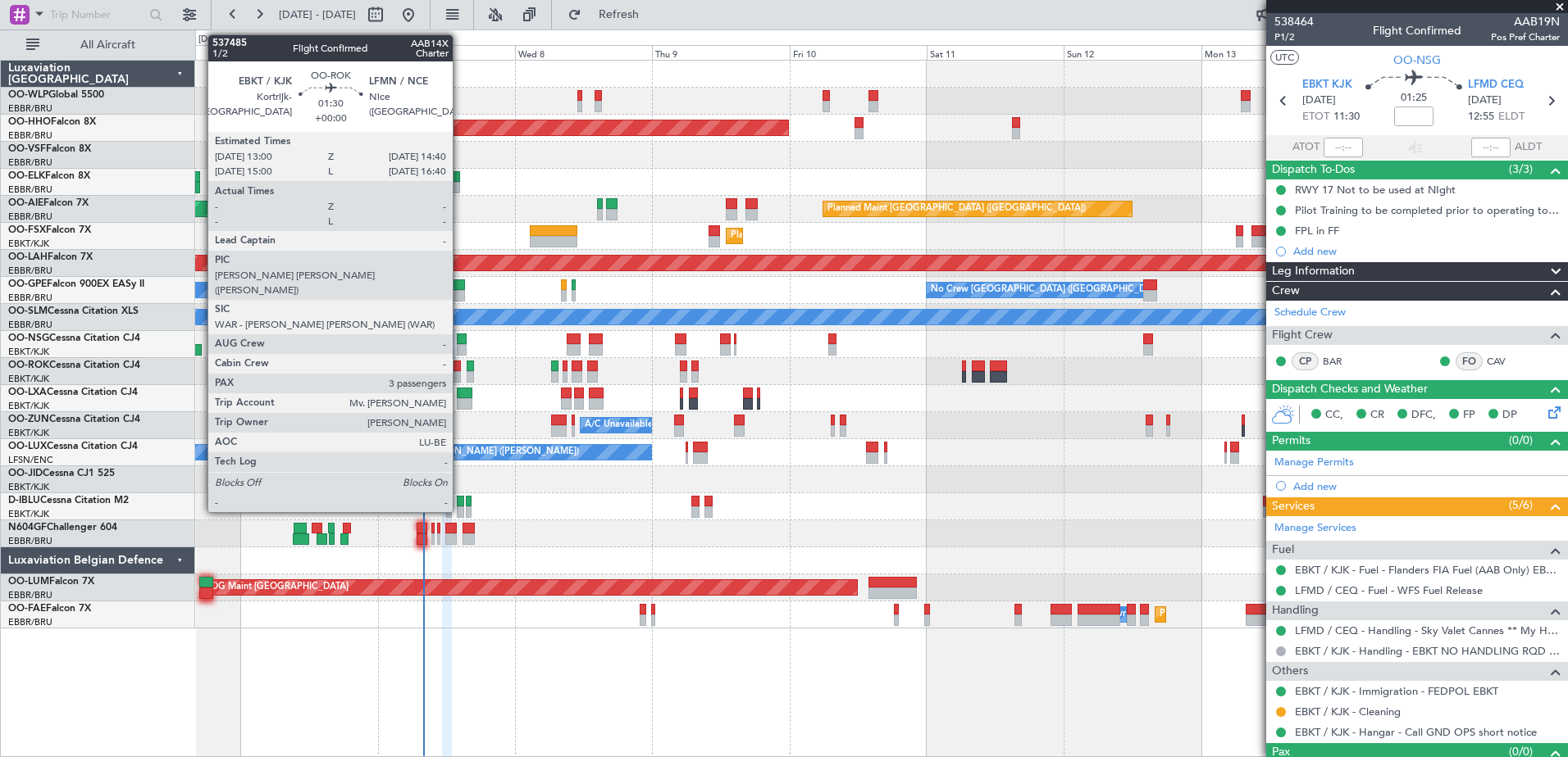
click at [460, 370] on div at bounding box center [456, 366] width 10 height 12
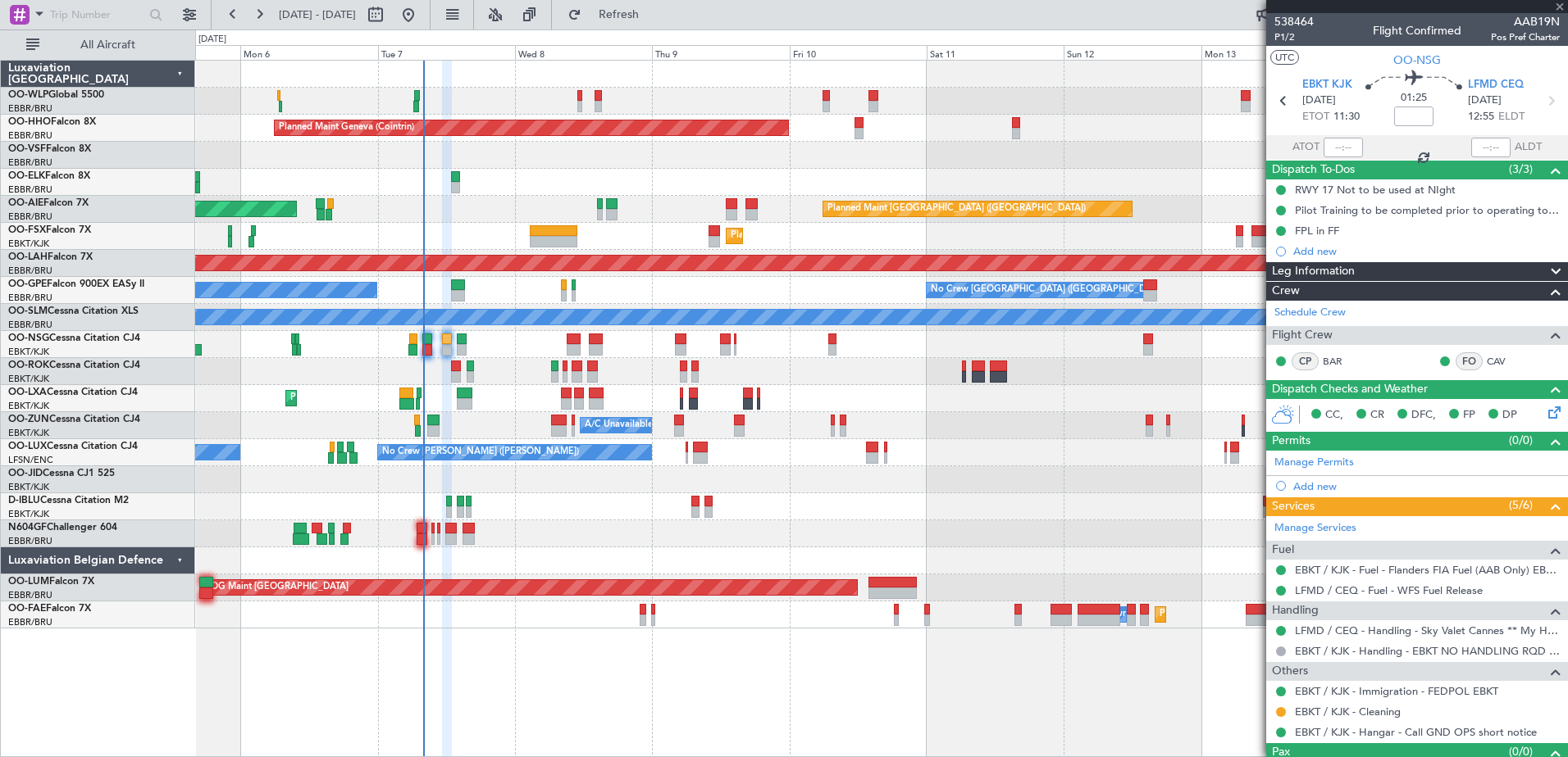
type input "3"
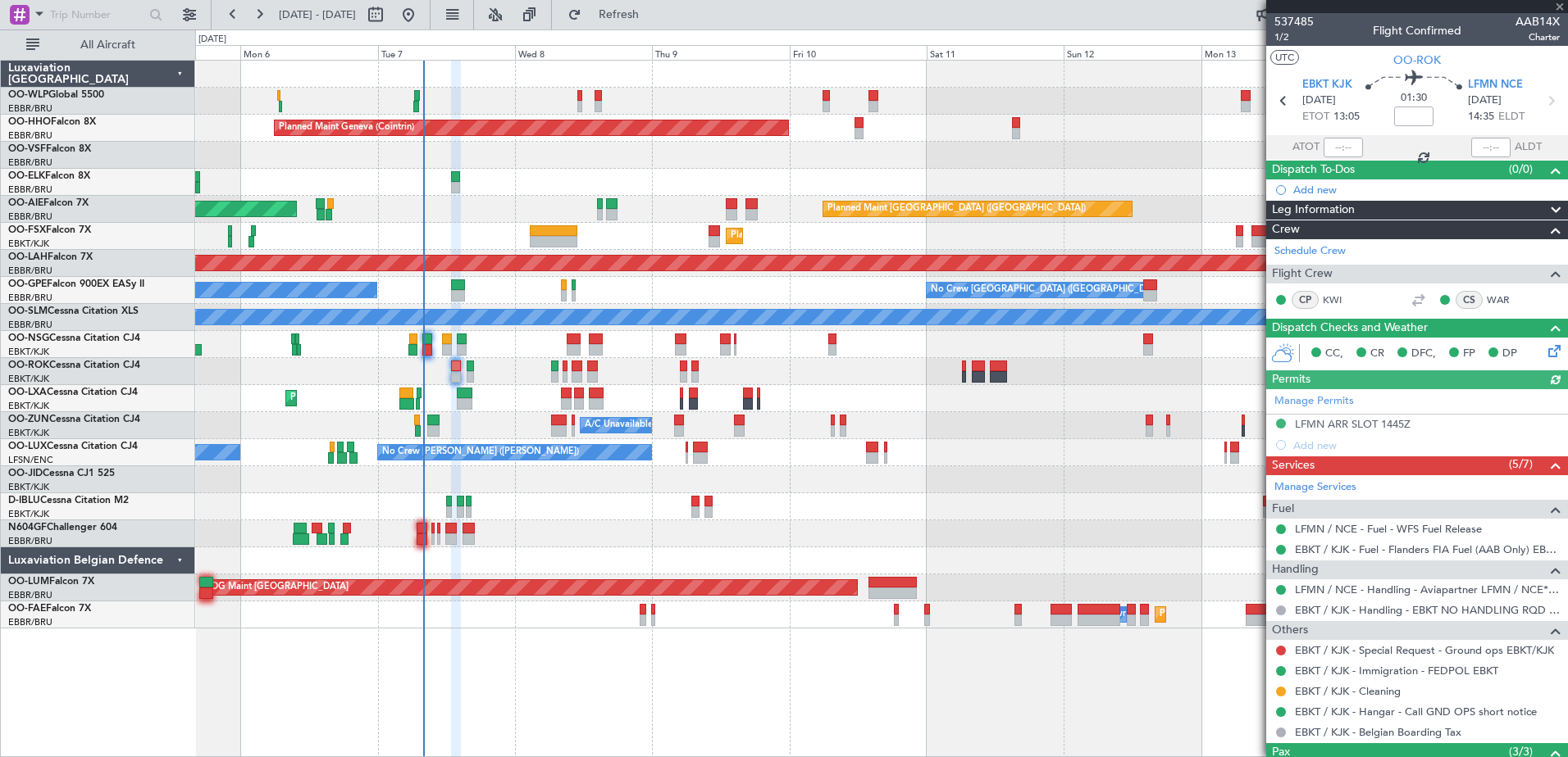
scroll to position [142, 0]
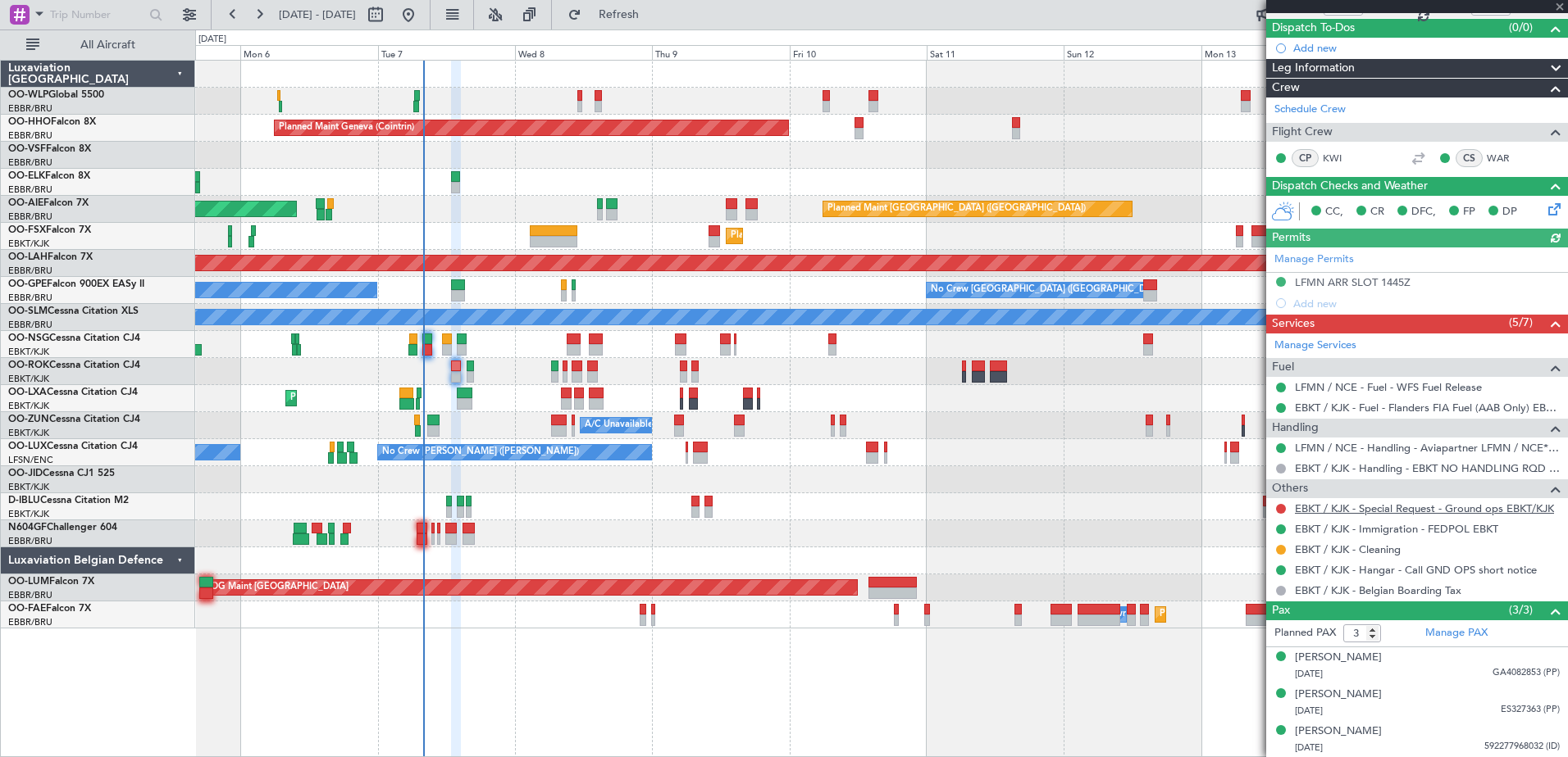
click at [1433, 510] on link "EBKT / KJK - Special Request - Ground ops EBKT/KJK" at bounding box center [1424, 508] width 259 height 14
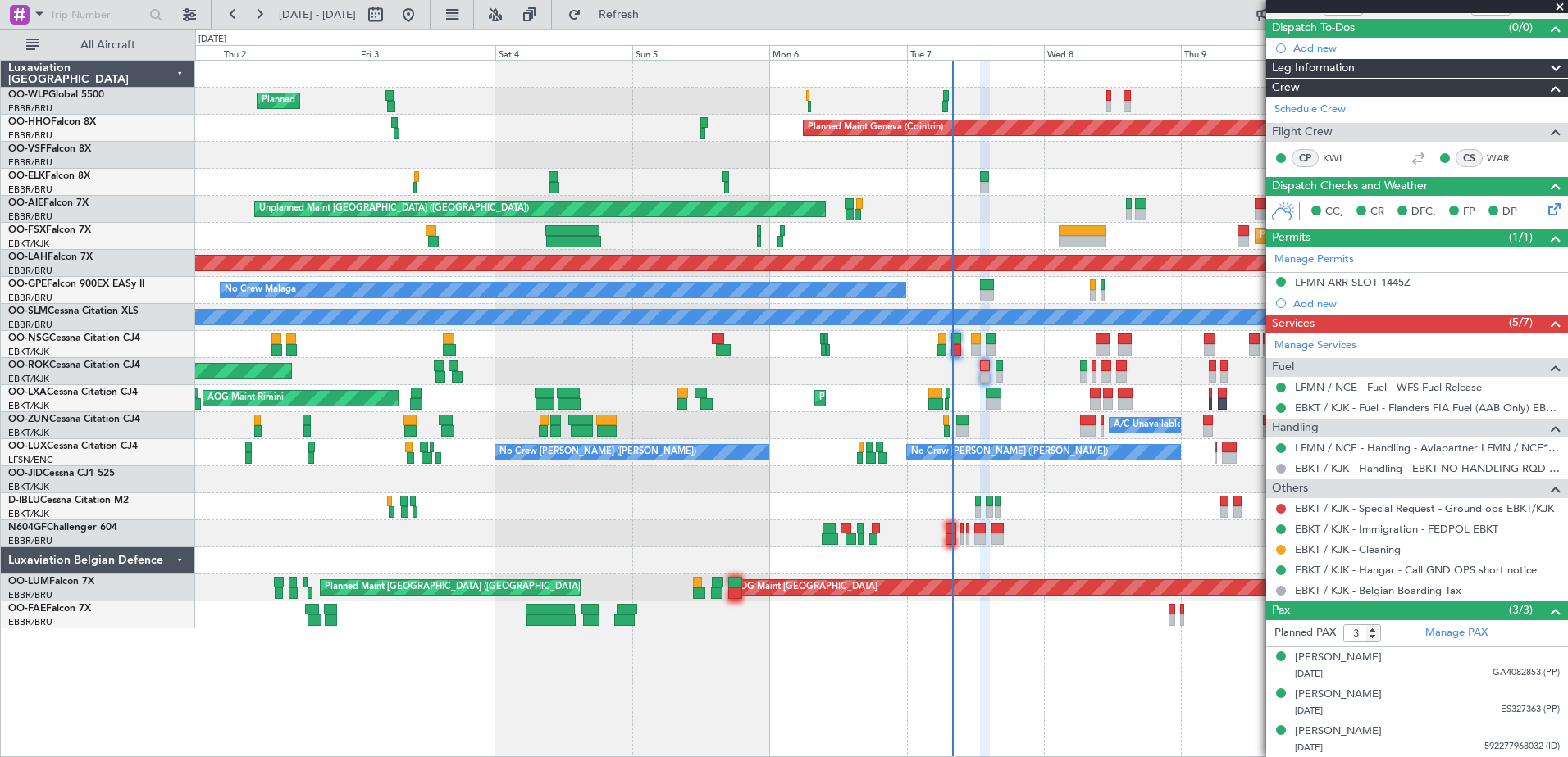
click at [879, 679] on div "Planned Maint Milan (Linate) Planned Maint Geneva (Cointrin) Planned Maint Kort…" at bounding box center [881, 408] width 1373 height 697
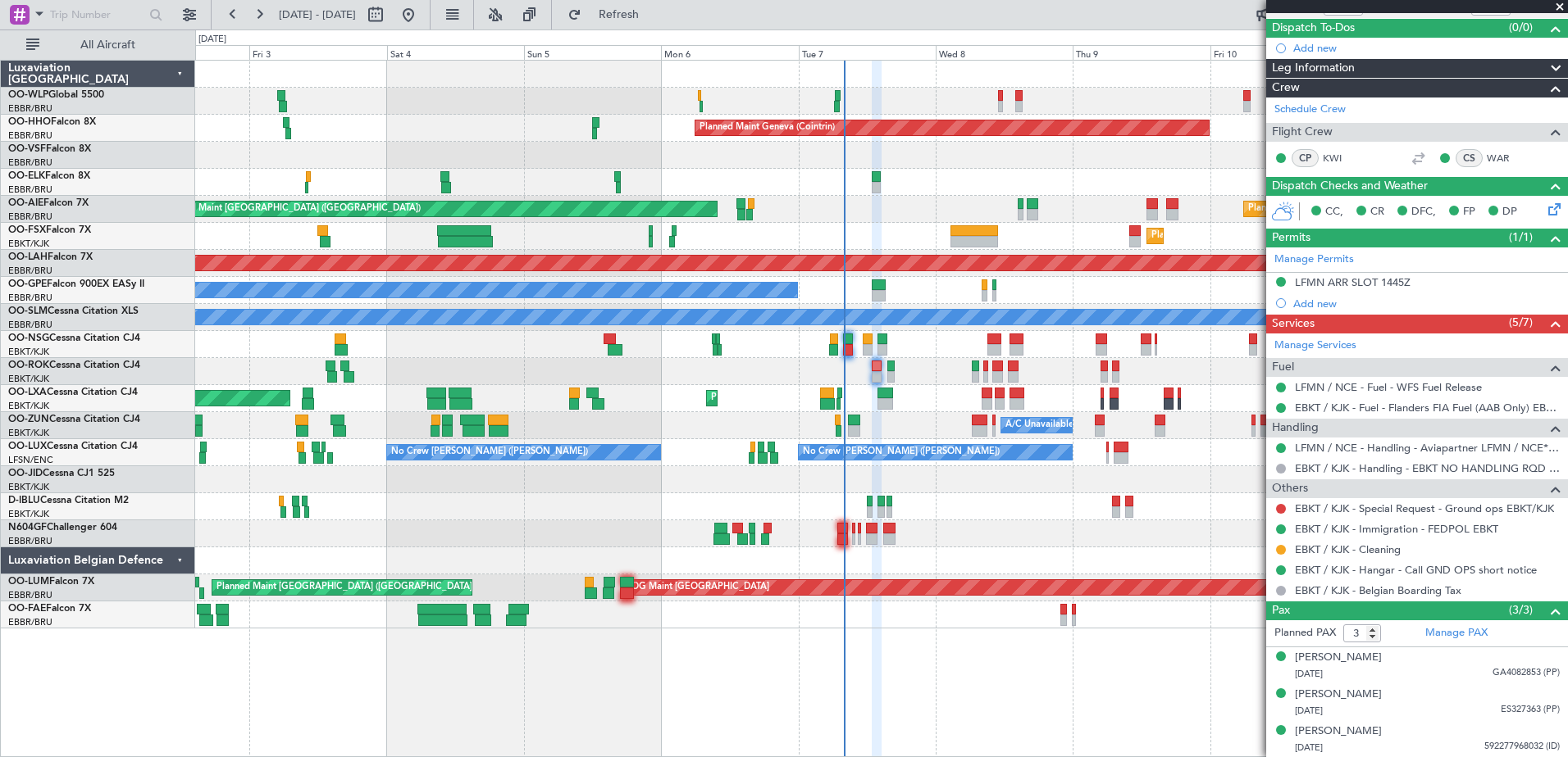
click at [1063, 519] on div at bounding box center [881, 507] width 1372 height 27
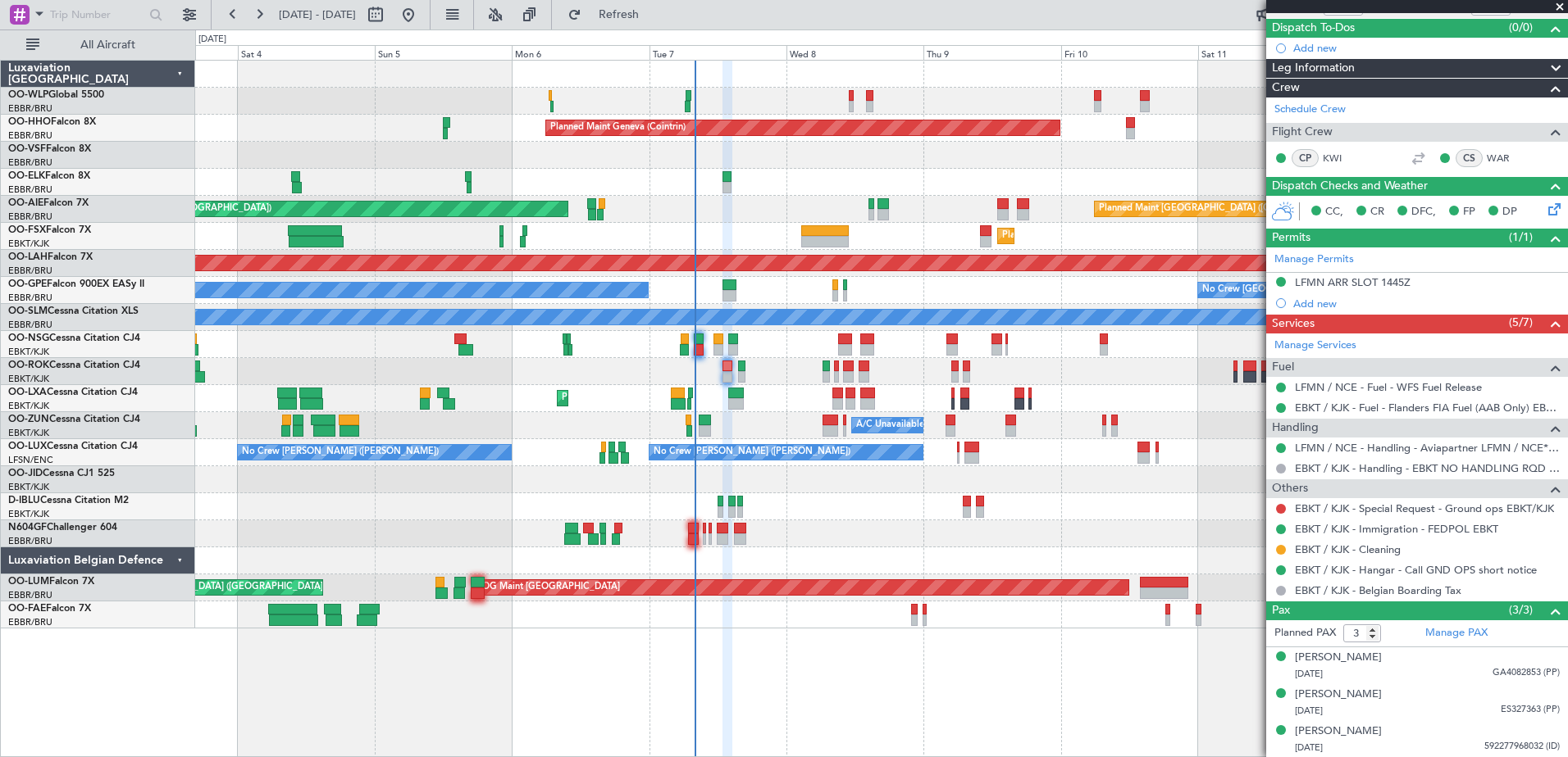
click at [895, 597] on div "Planned Maint Milan (Linate) Planned Maint Geneva (Cointrin) Planned Maint Lond…" at bounding box center [881, 345] width 1372 height 568
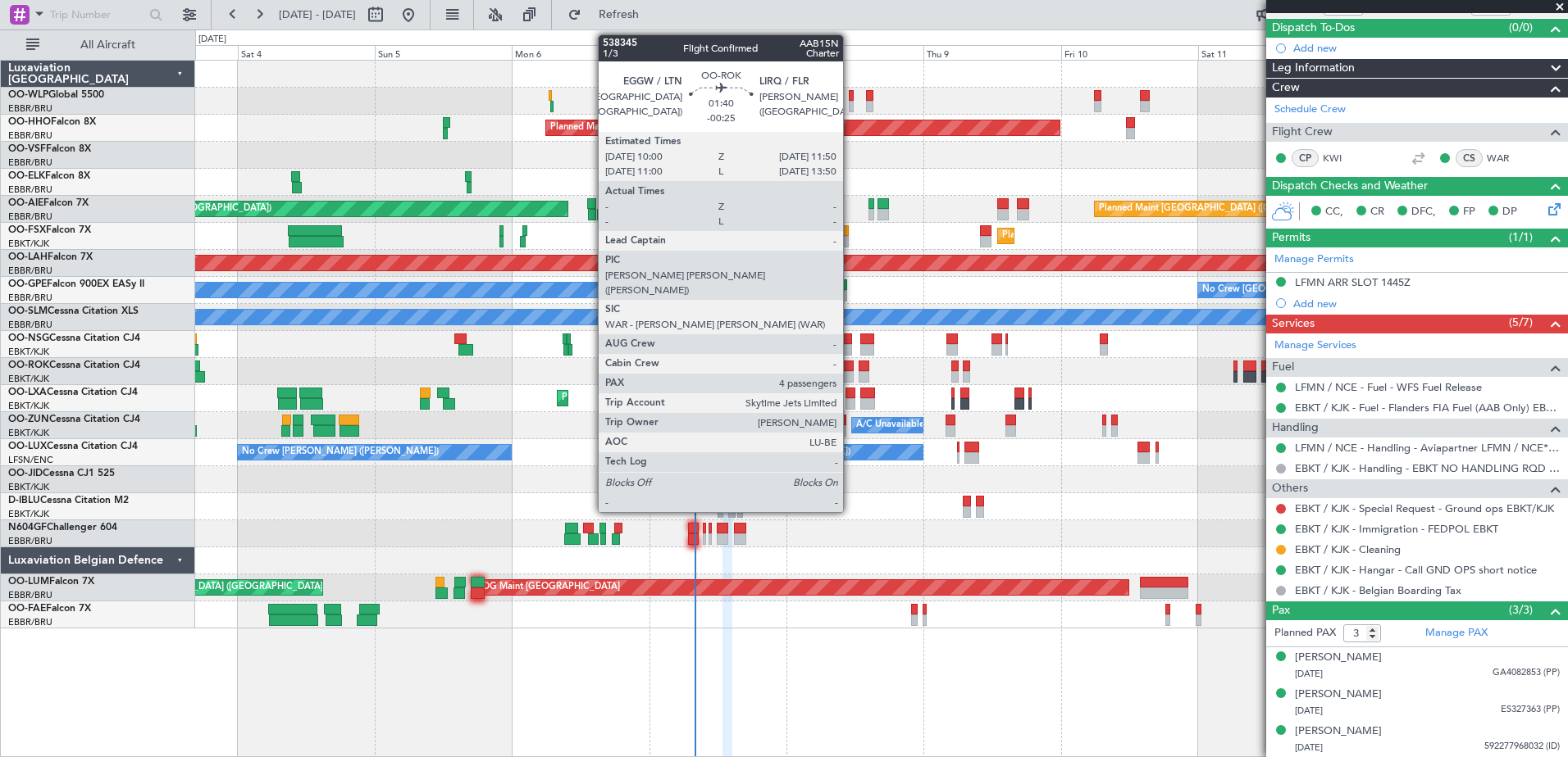
click at [850, 368] on div at bounding box center [849, 366] width 11 height 12
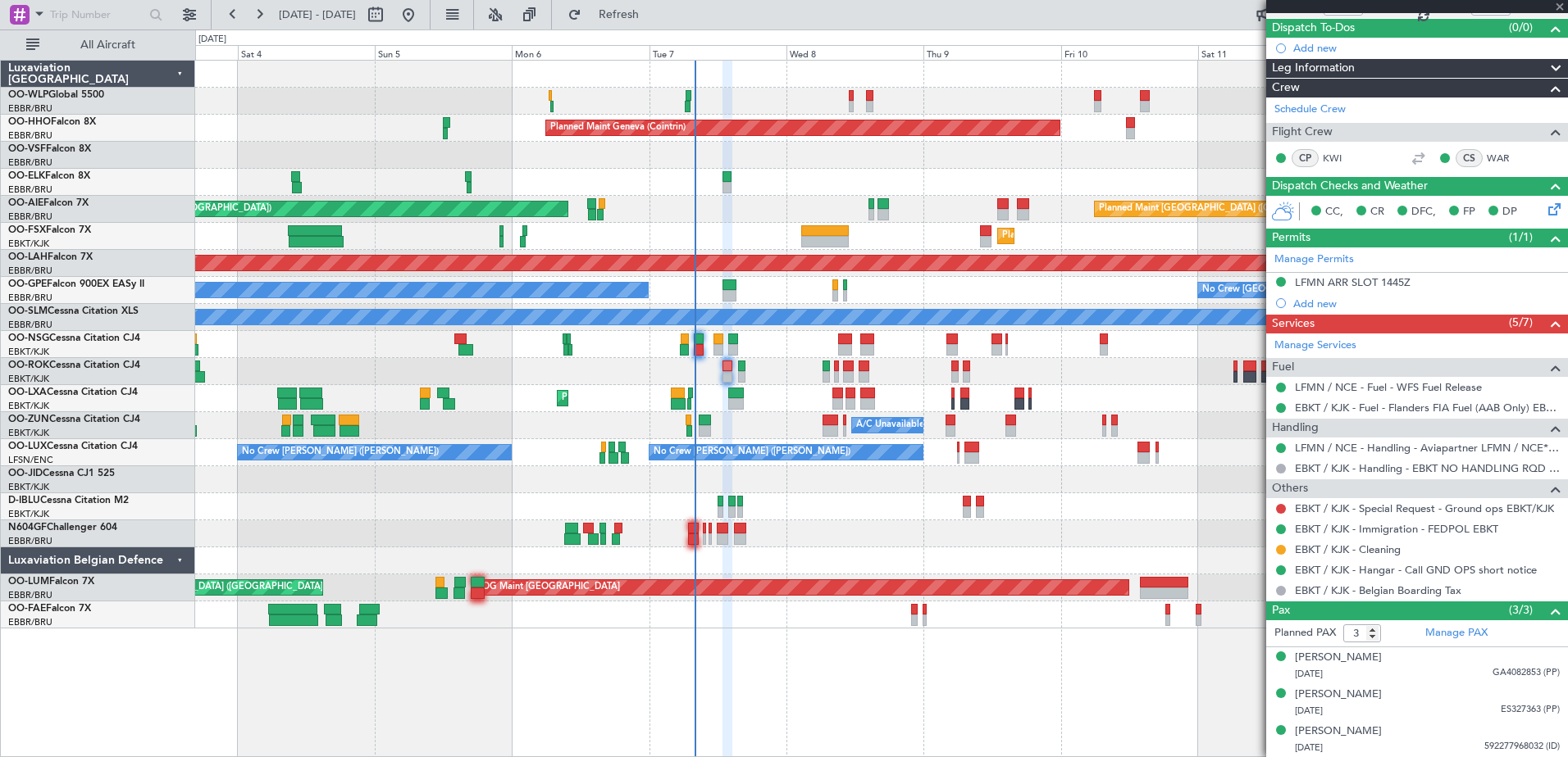
type input "-00:25"
type input "4"
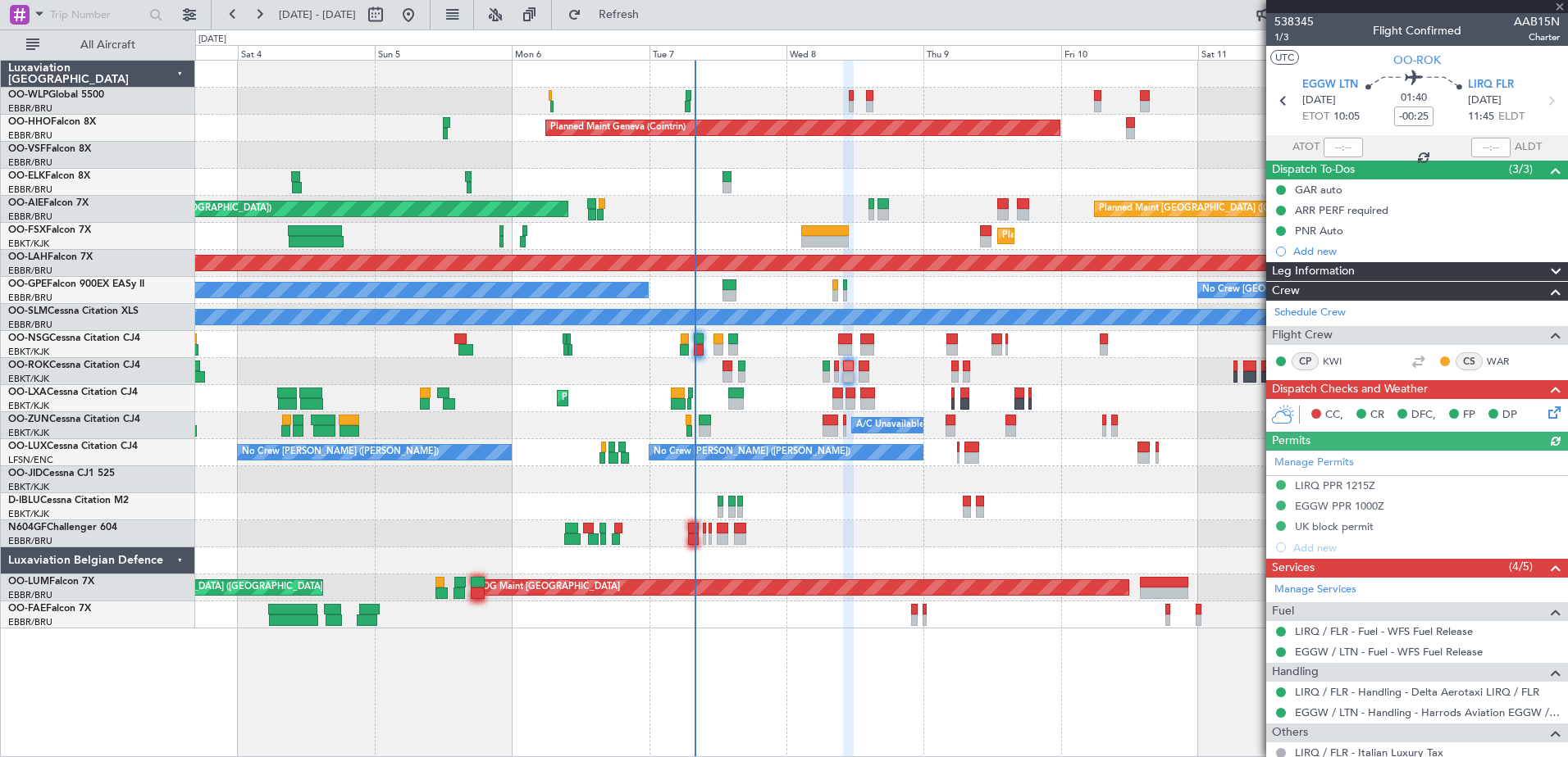
scroll to position [240, 0]
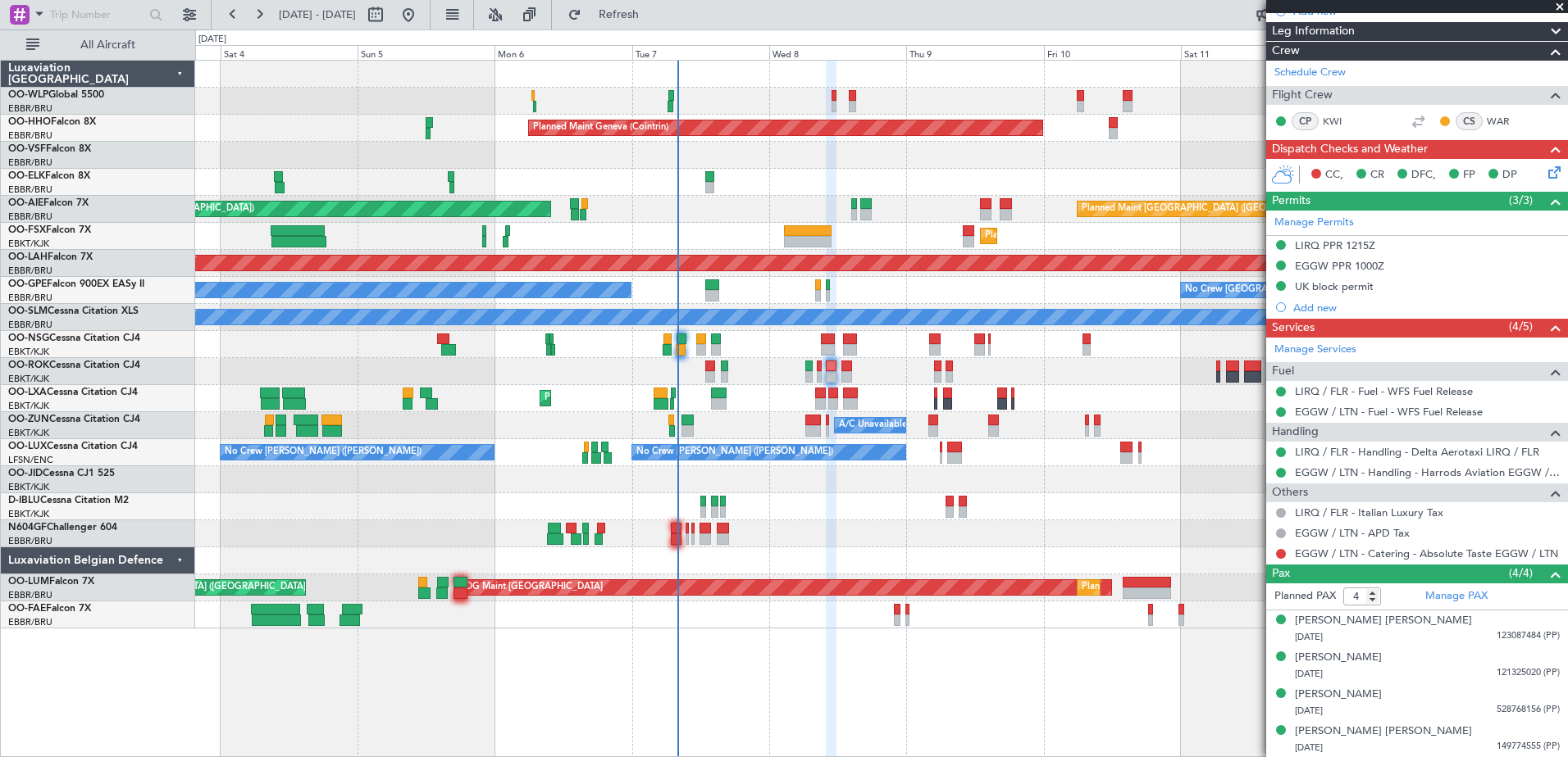
click at [858, 548] on div "Planned Maint Milan (Linate) Planned Maint Geneva (Cointrin) Unplanned Maint Lo…" at bounding box center [881, 345] width 1372 height 568
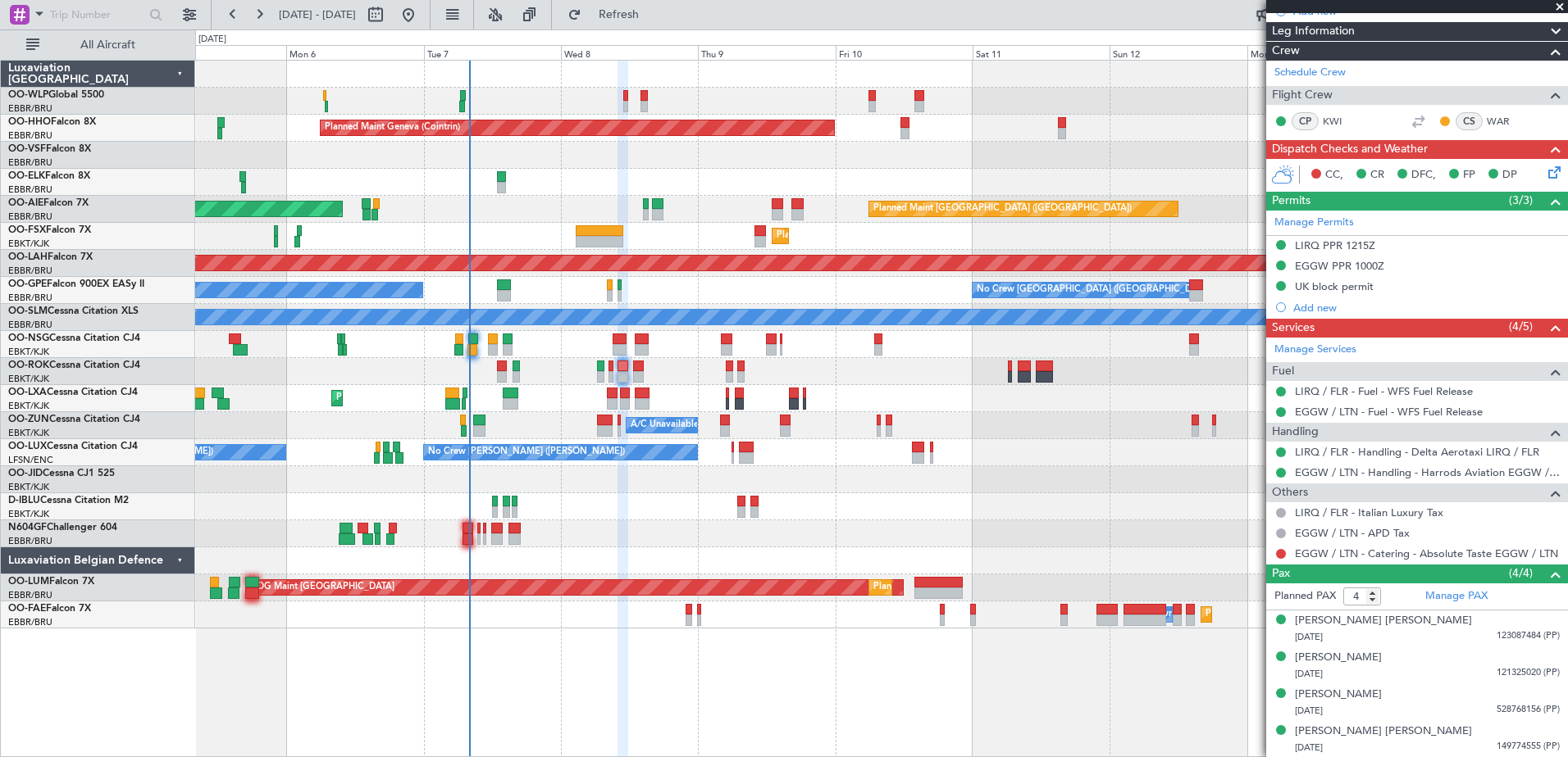
click at [607, 520] on div "No Crew Kortrijk-[GEOGRAPHIC_DATA]" at bounding box center [881, 507] width 1372 height 27
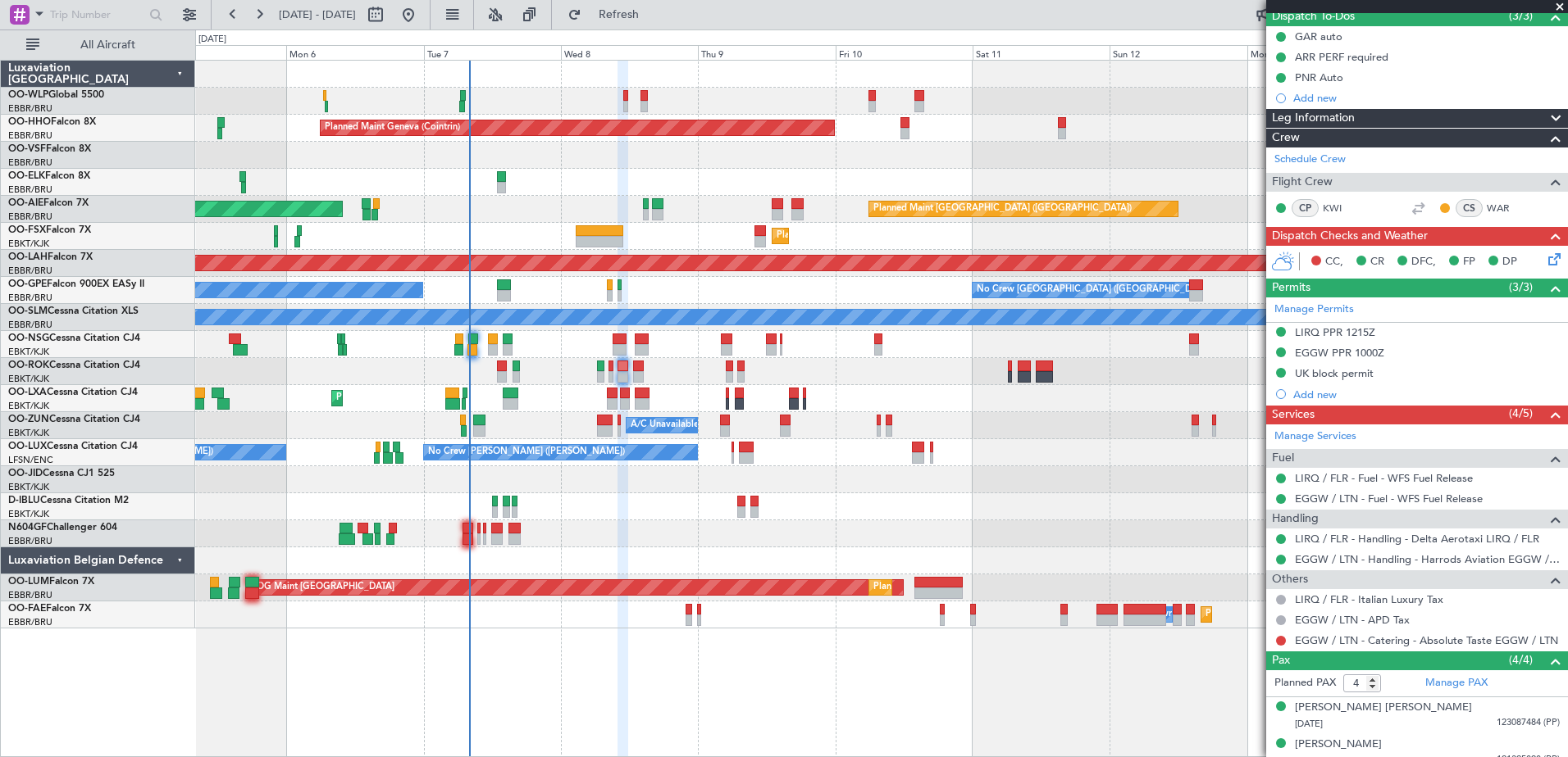
scroll to position [145, 0]
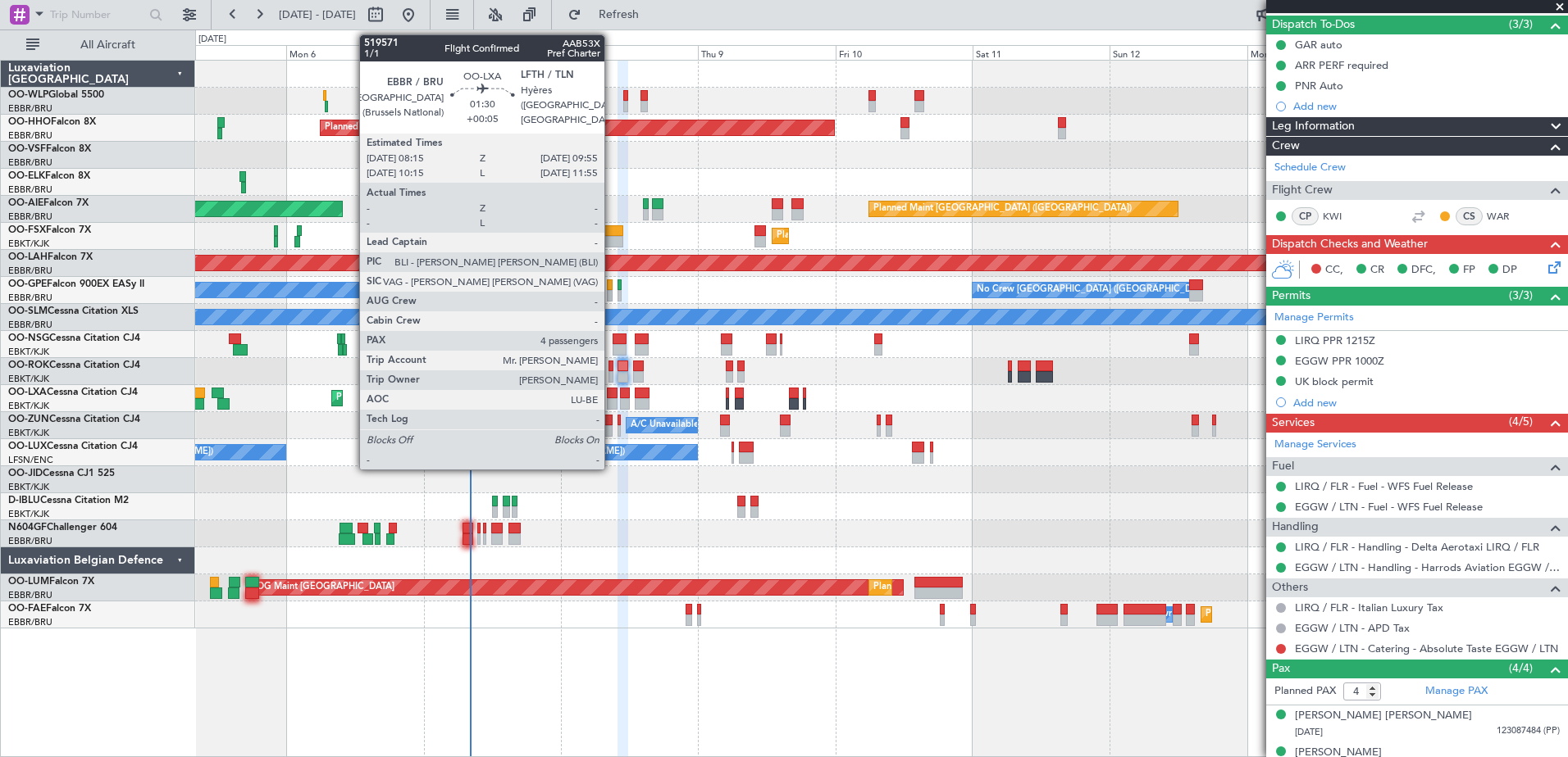
click at [612, 399] on div at bounding box center [611, 404] width 10 height 12
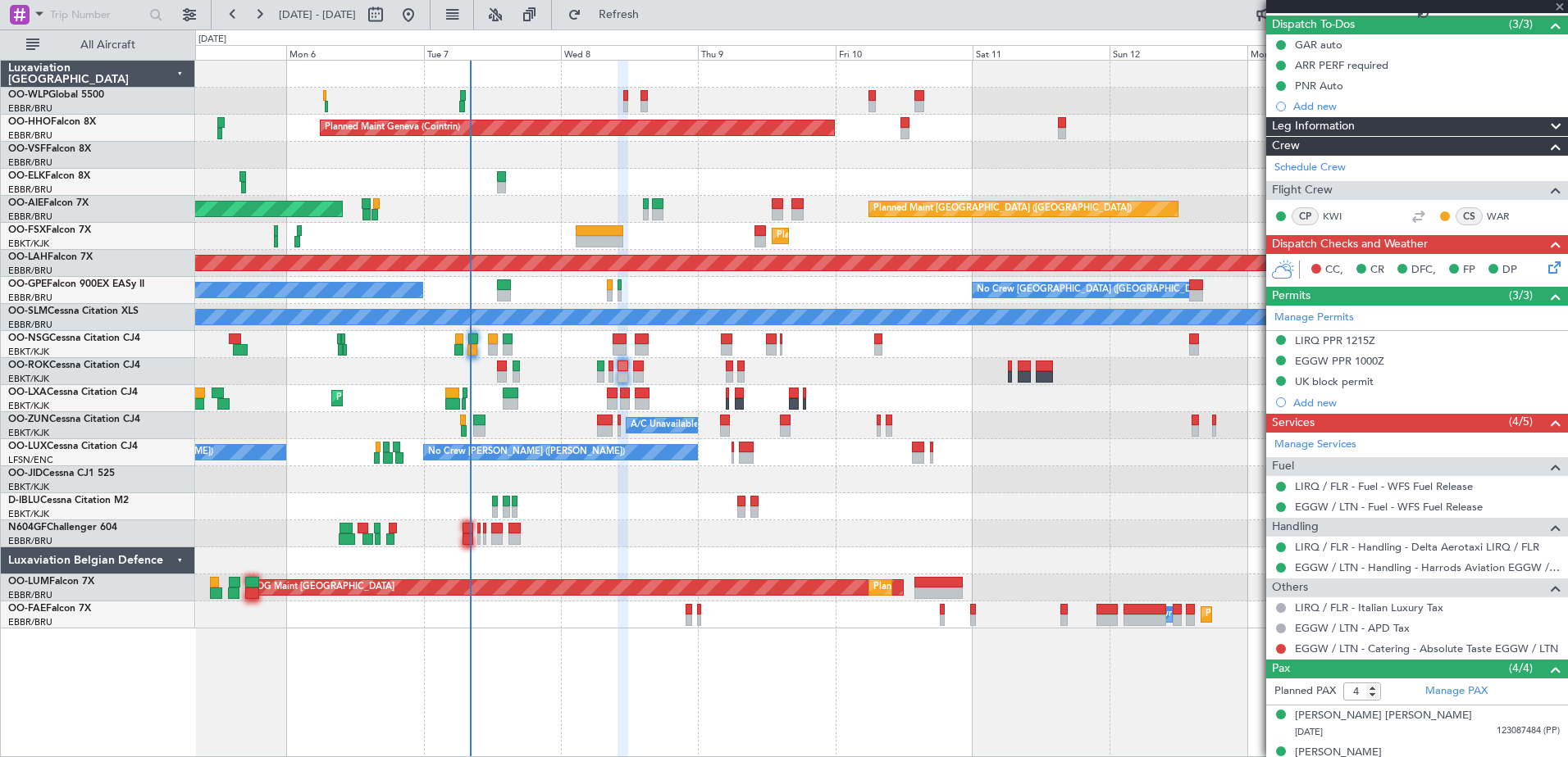
type input "+00:05"
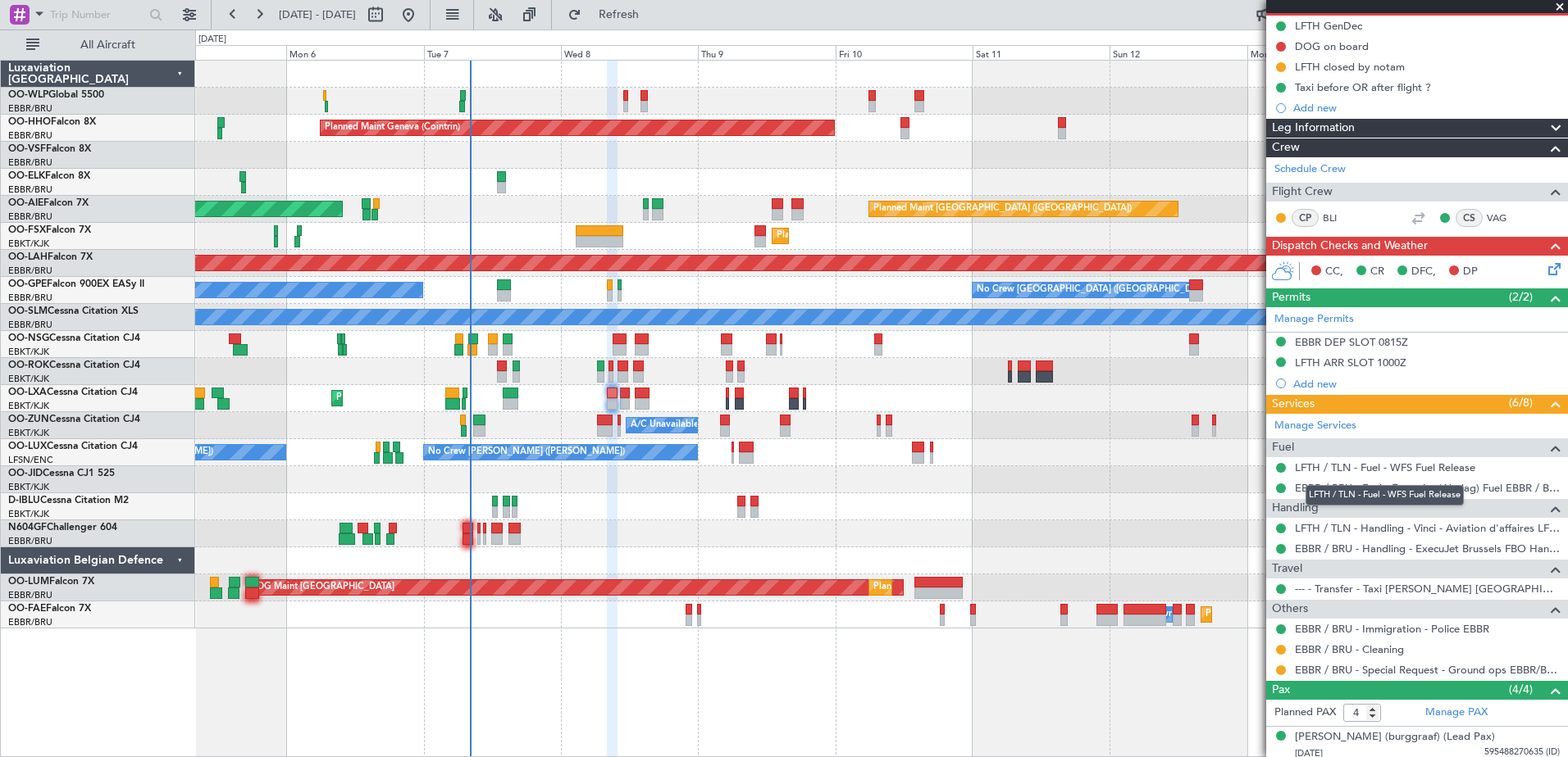
scroll to position [0, 0]
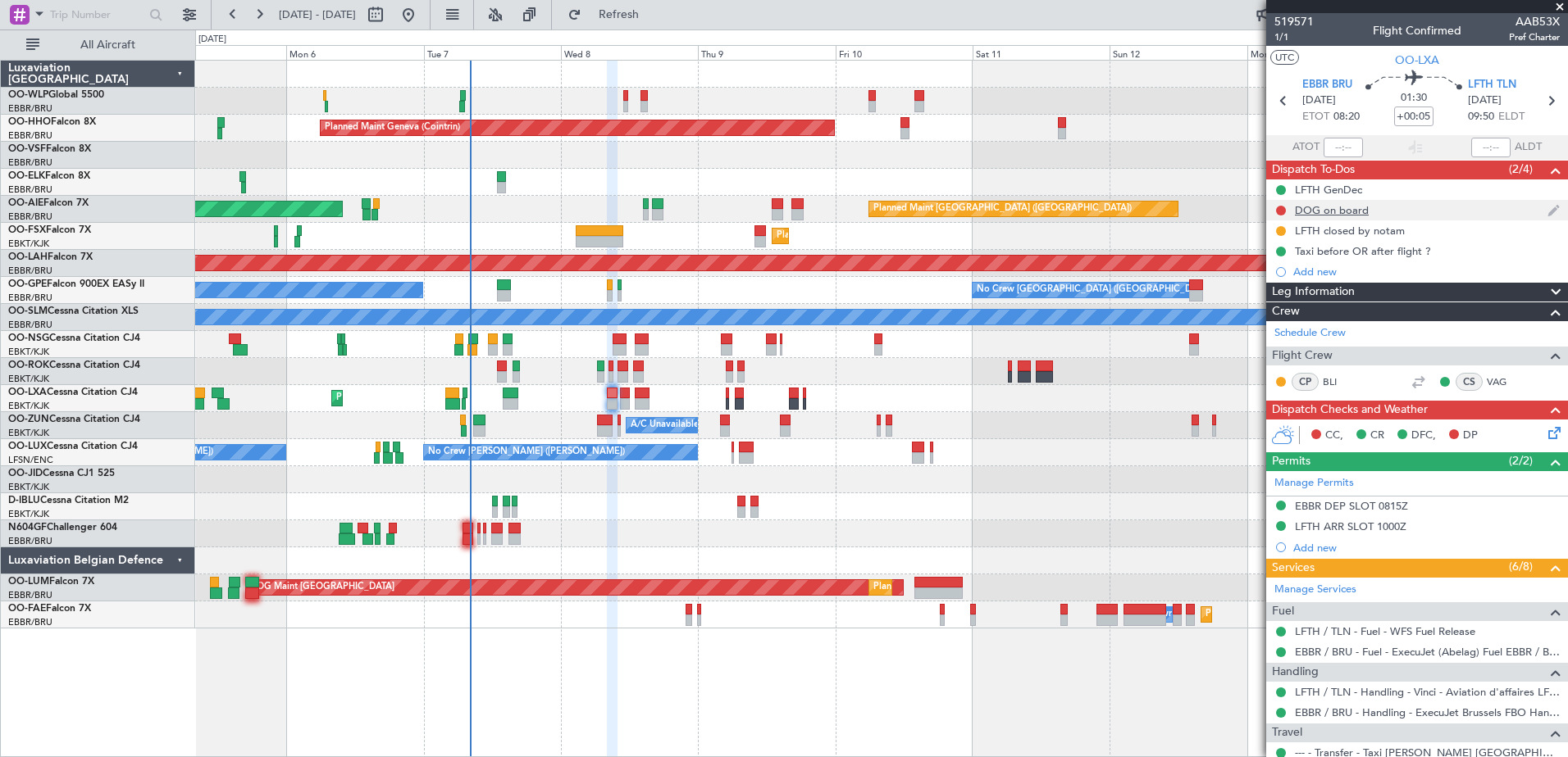
click at [1340, 203] on div "DOG on board" at bounding box center [1332, 209] width 74 height 14
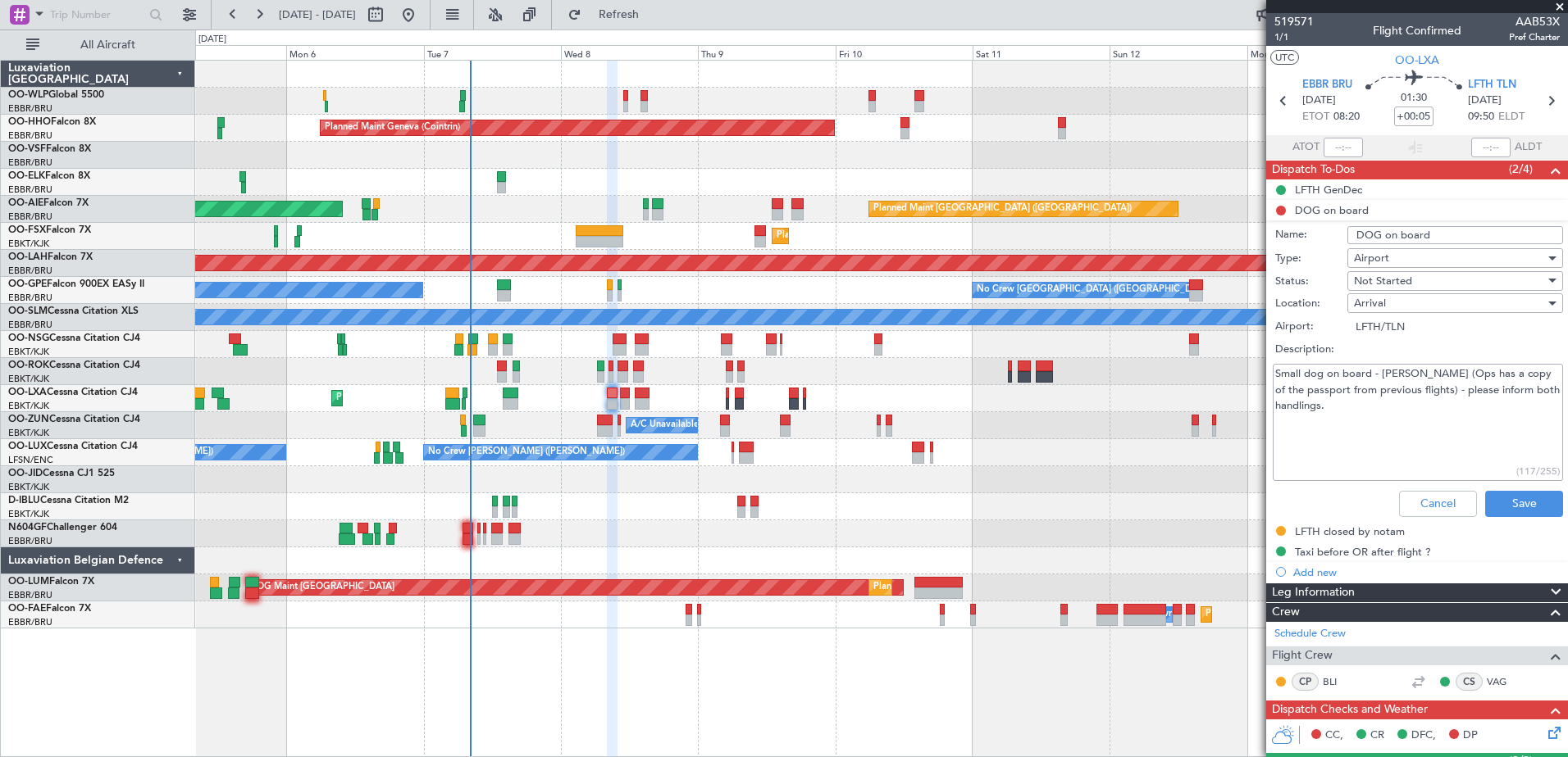
drag, startPoint x: 1377, startPoint y: 416, endPoint x: 1267, endPoint y: 366, distance: 120.8
click at [1267, 366] on div "Small dog on board - Lily Rose (Ops has a copy of the passport from previous fl…" at bounding box center [1417, 422] width 318 height 124
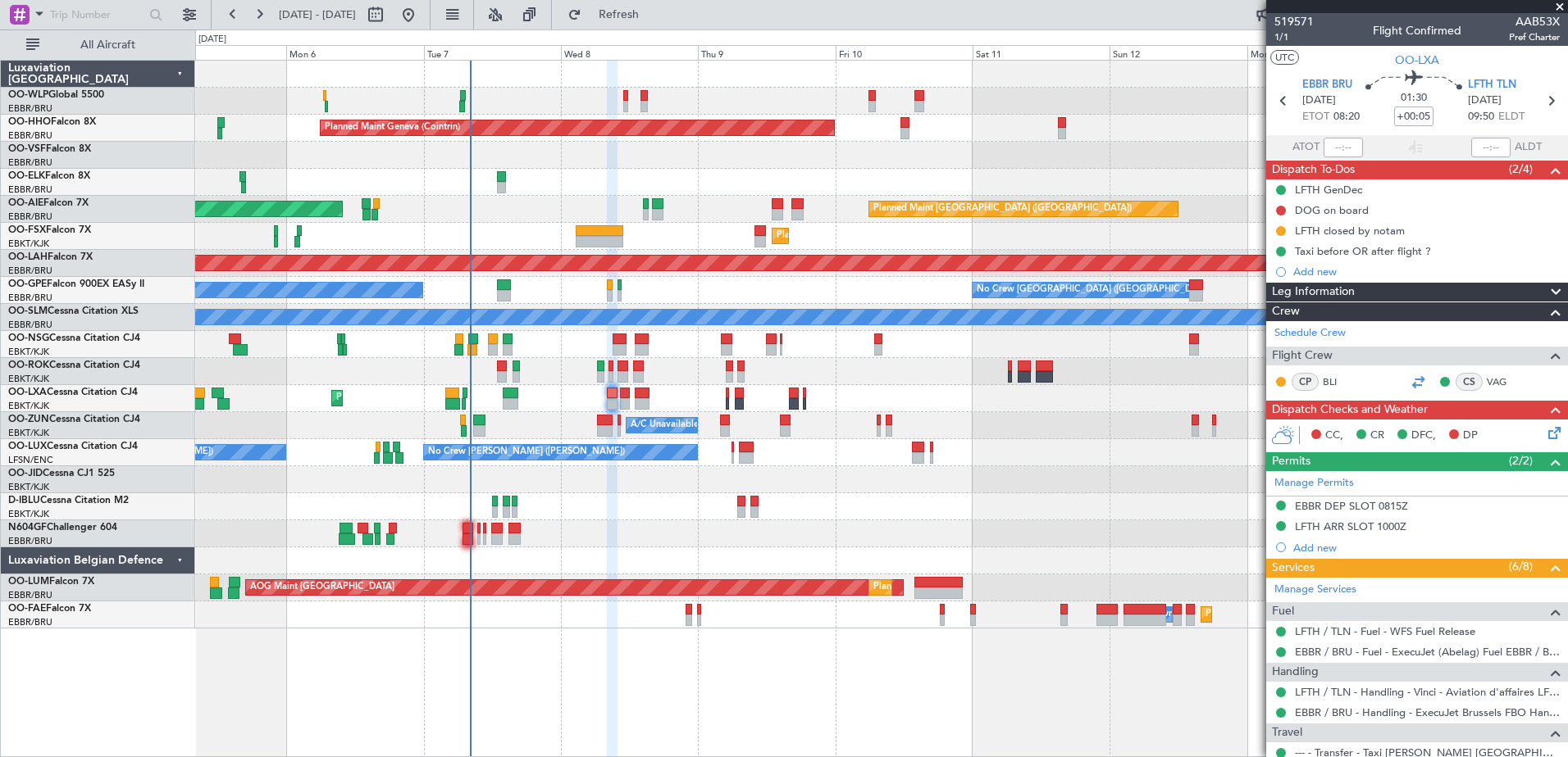
scroll to position [297, 0]
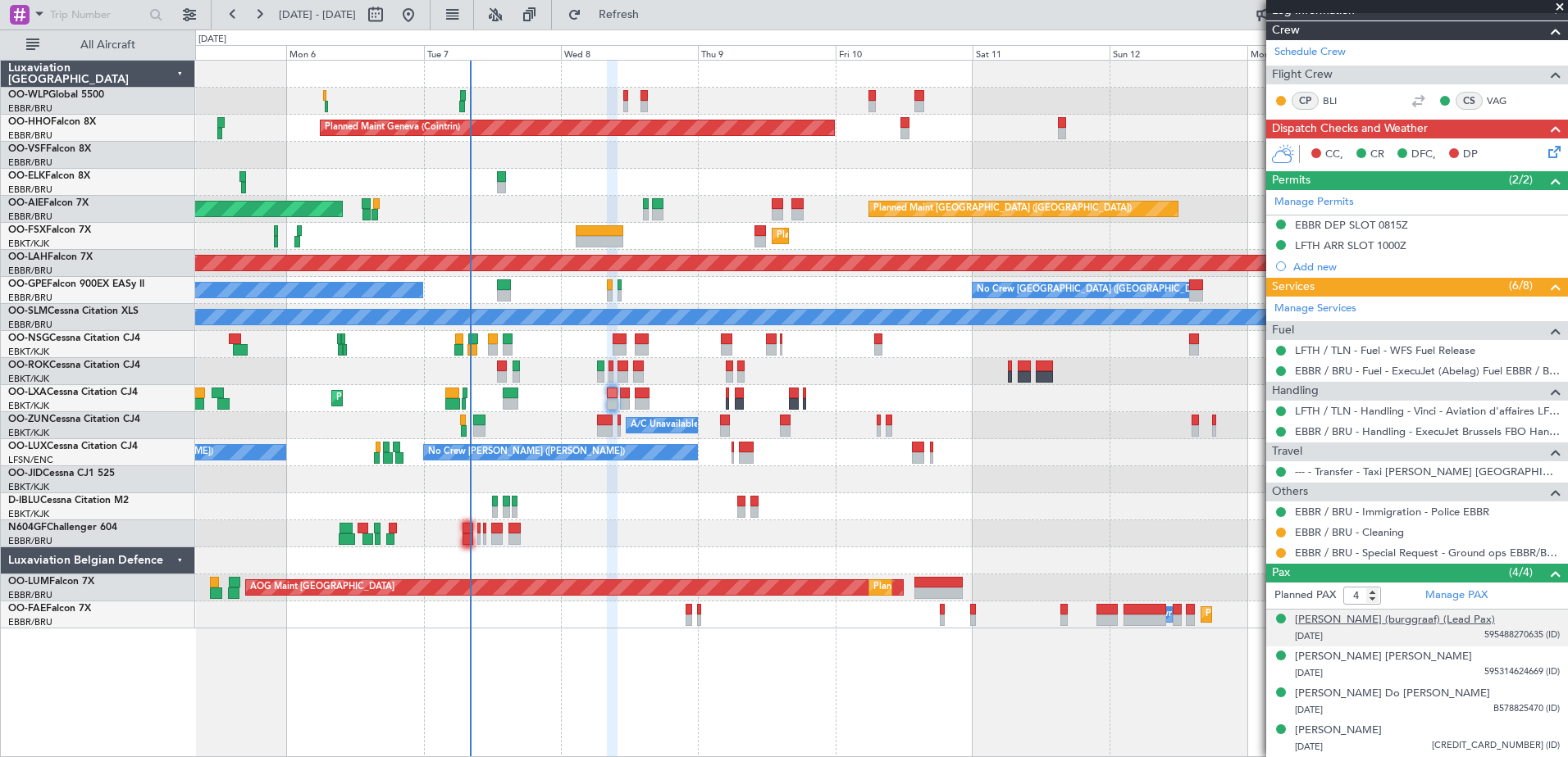
click at [1392, 613] on div "[PERSON_NAME] (burggraaf) (Lead Pax)" at bounding box center [1396, 621] width 200 height 16
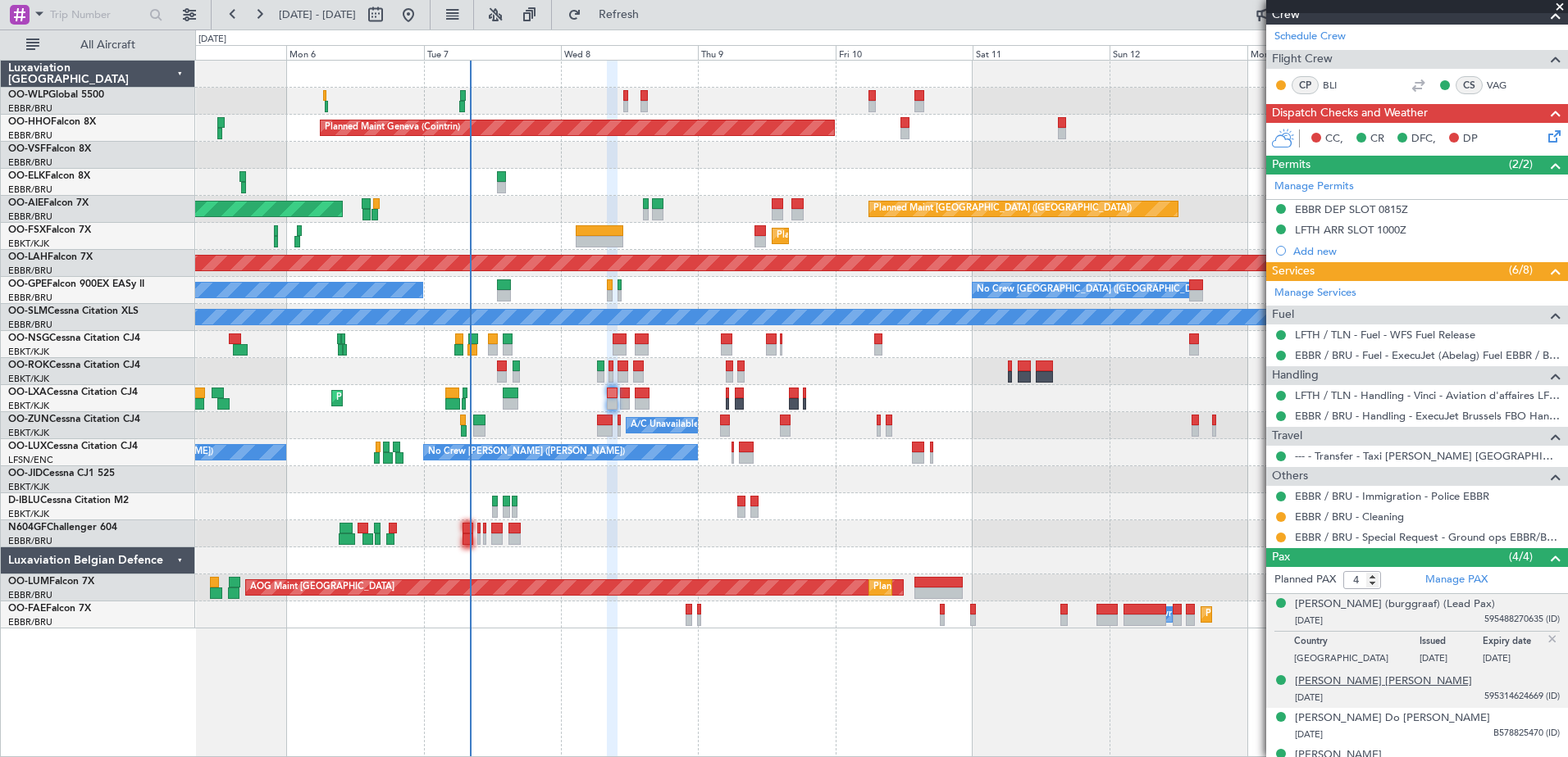
click at [1353, 690] on div "[PERSON_NAME] [PERSON_NAME]" at bounding box center [1384, 682] width 177 height 16
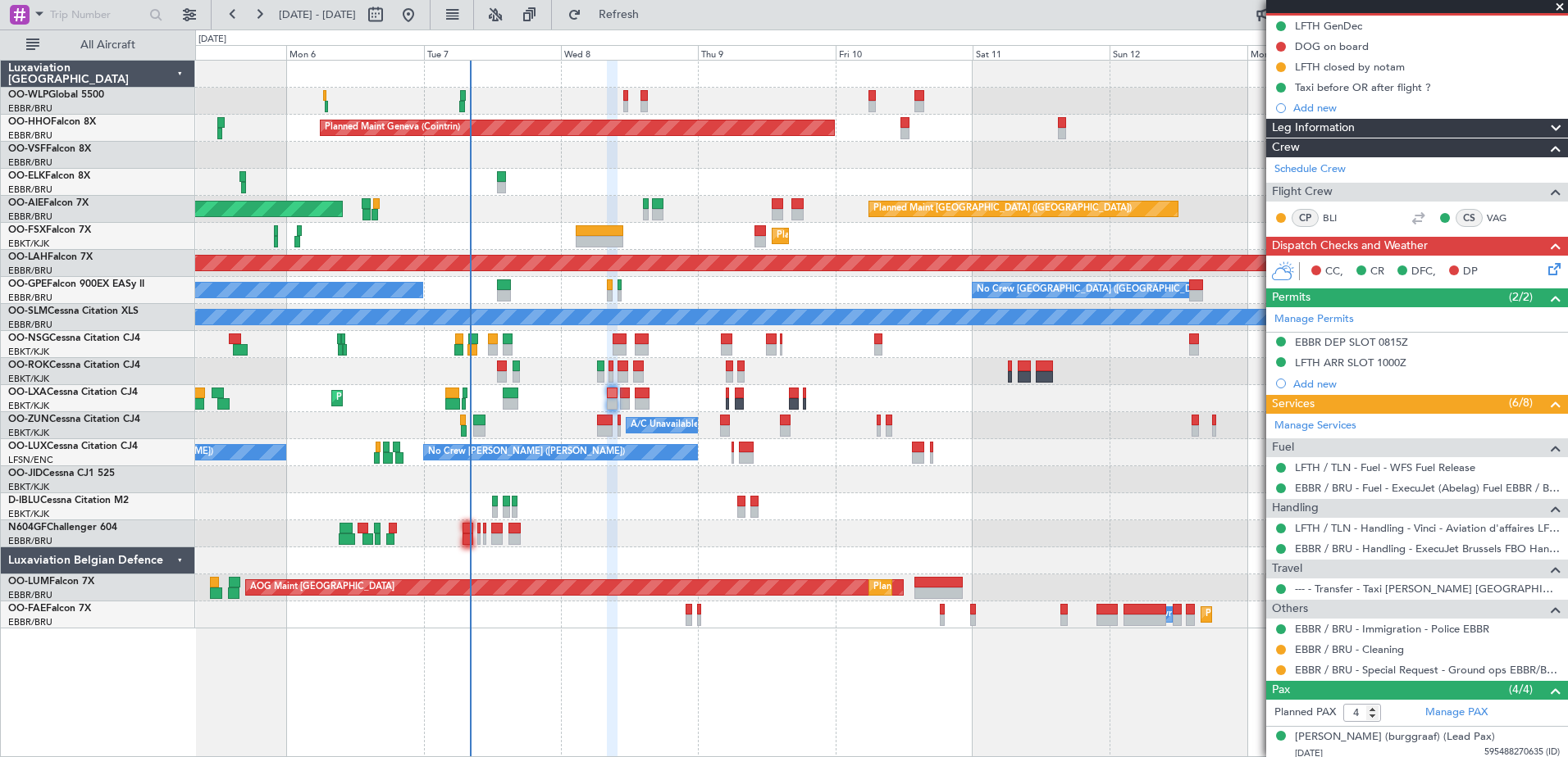
scroll to position [246, 0]
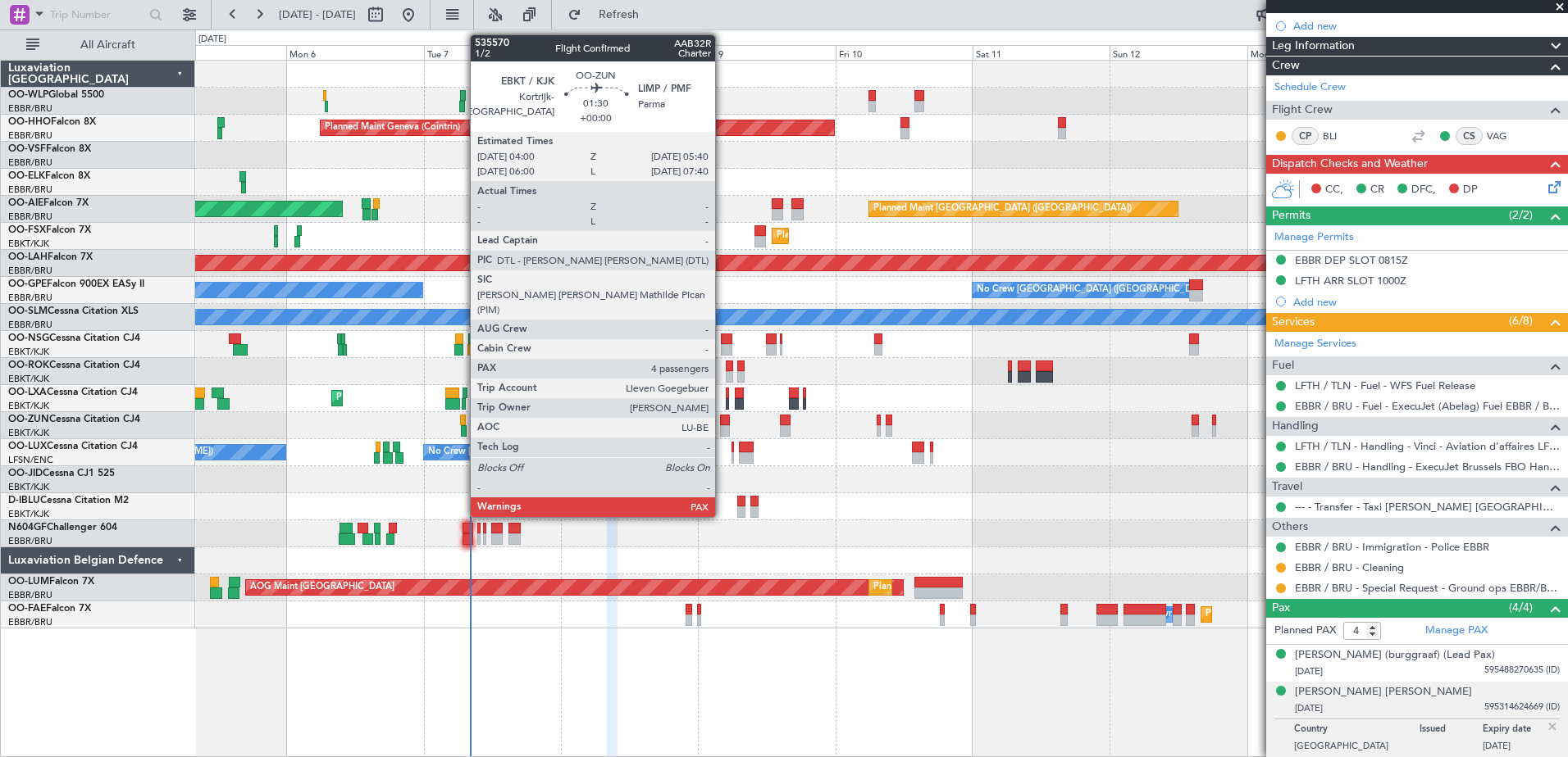
click at [722, 429] on div at bounding box center [725, 431] width 10 height 12
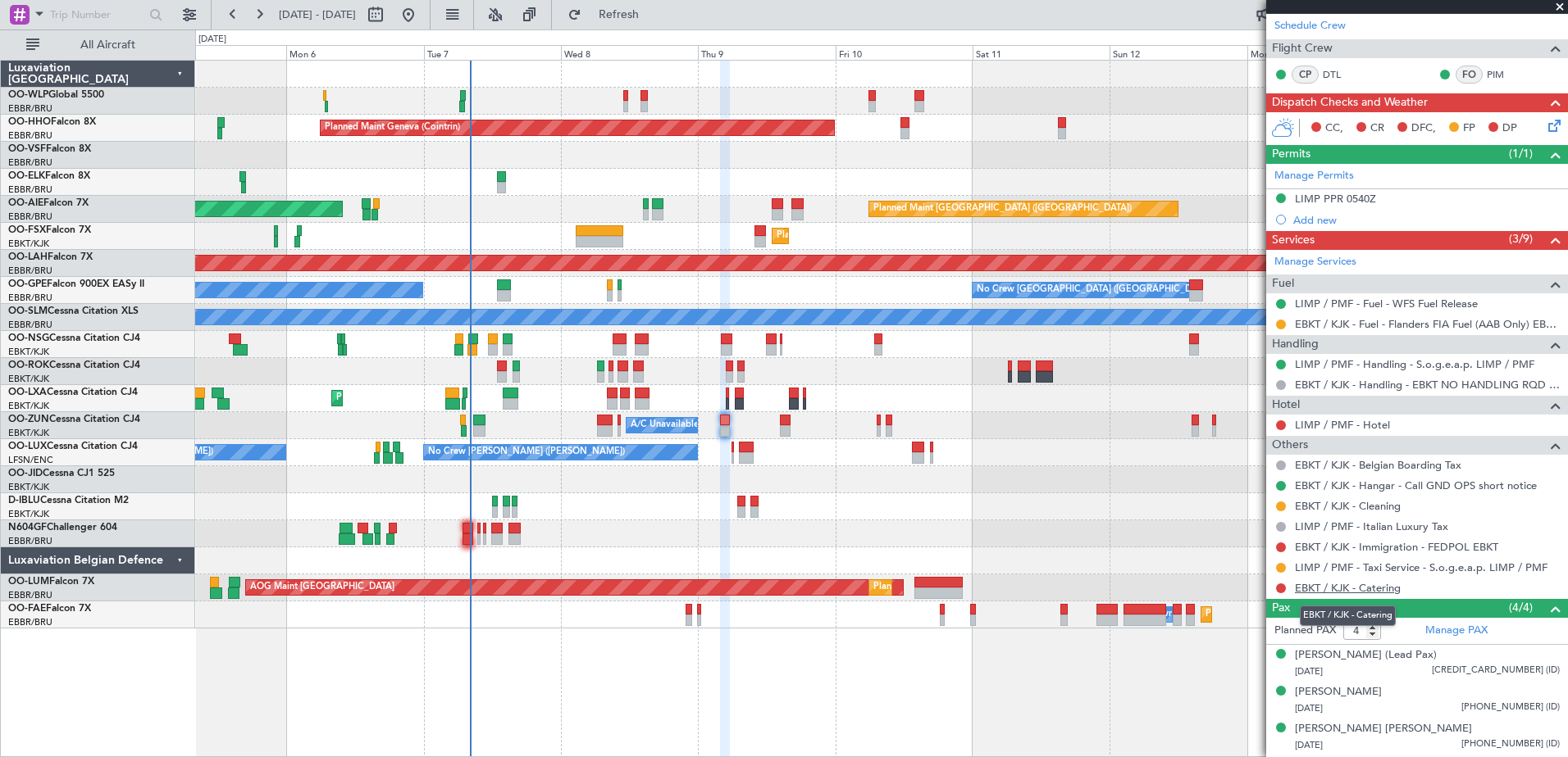
click at [1380, 588] on link "EBKT / KJK - Catering" at bounding box center [1348, 587] width 106 height 14
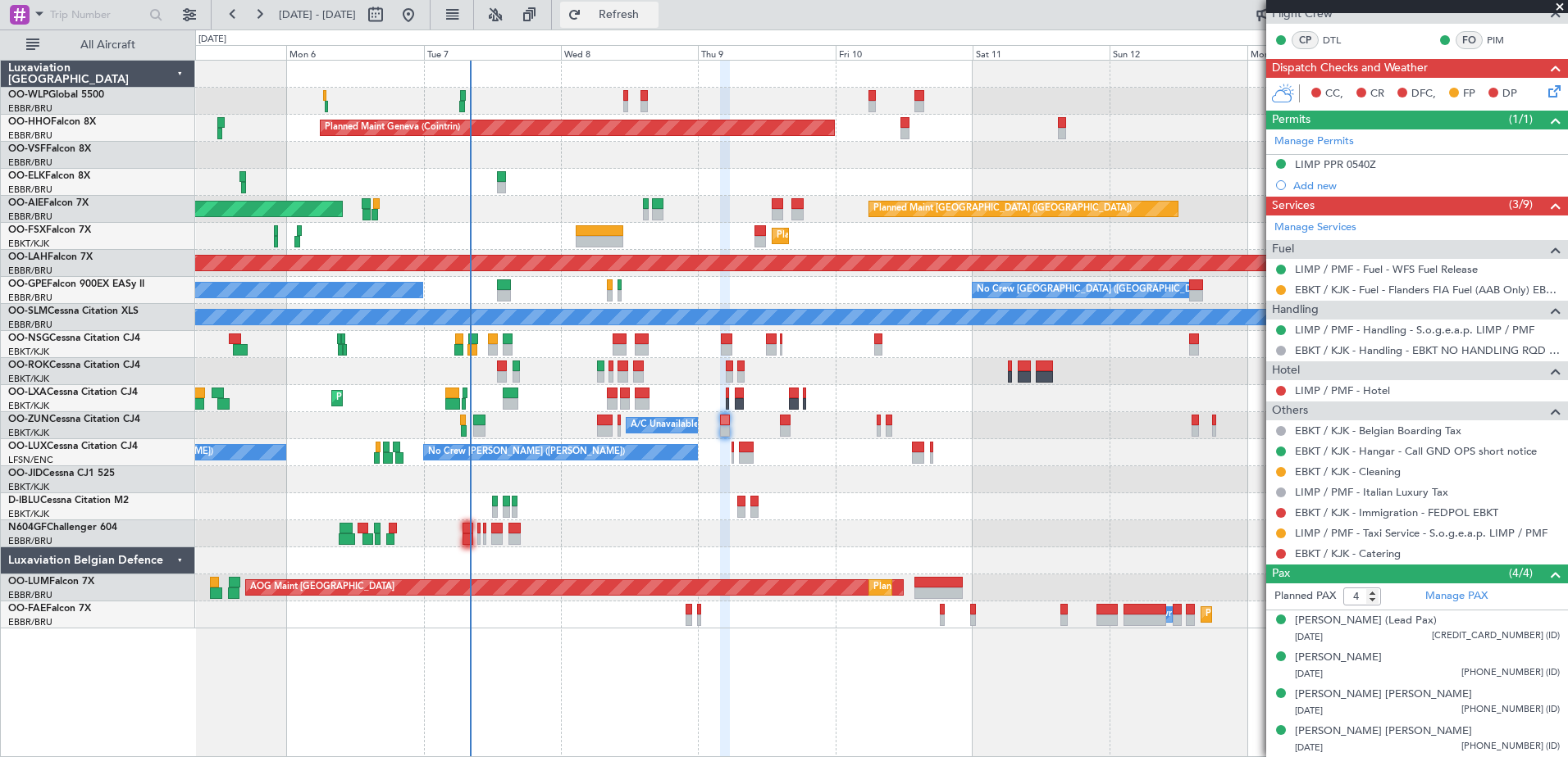
click at [629, 14] on button "Refresh" at bounding box center [609, 14] width 98 height 26
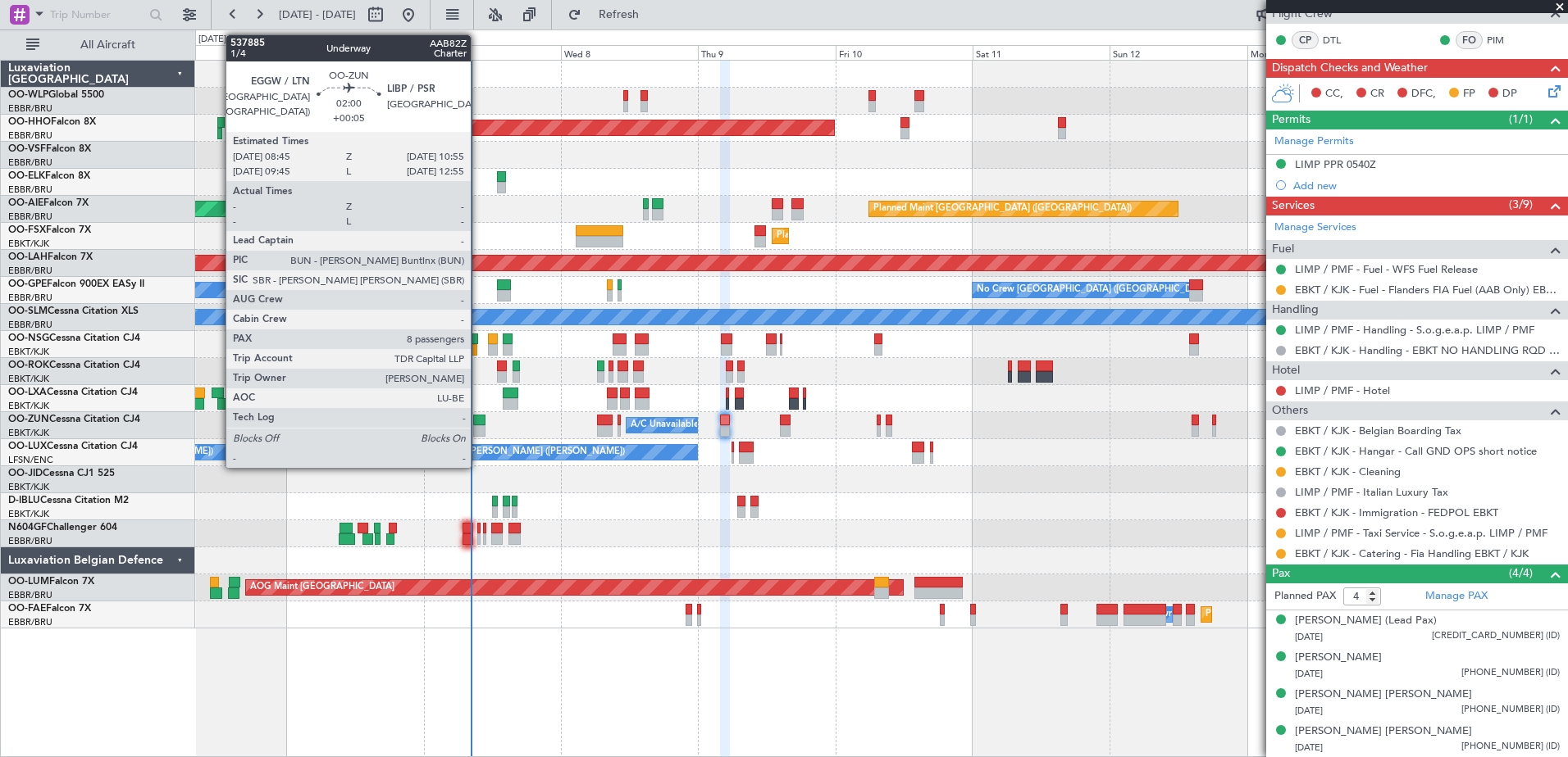
click at [478, 430] on div at bounding box center [479, 431] width 14 height 12
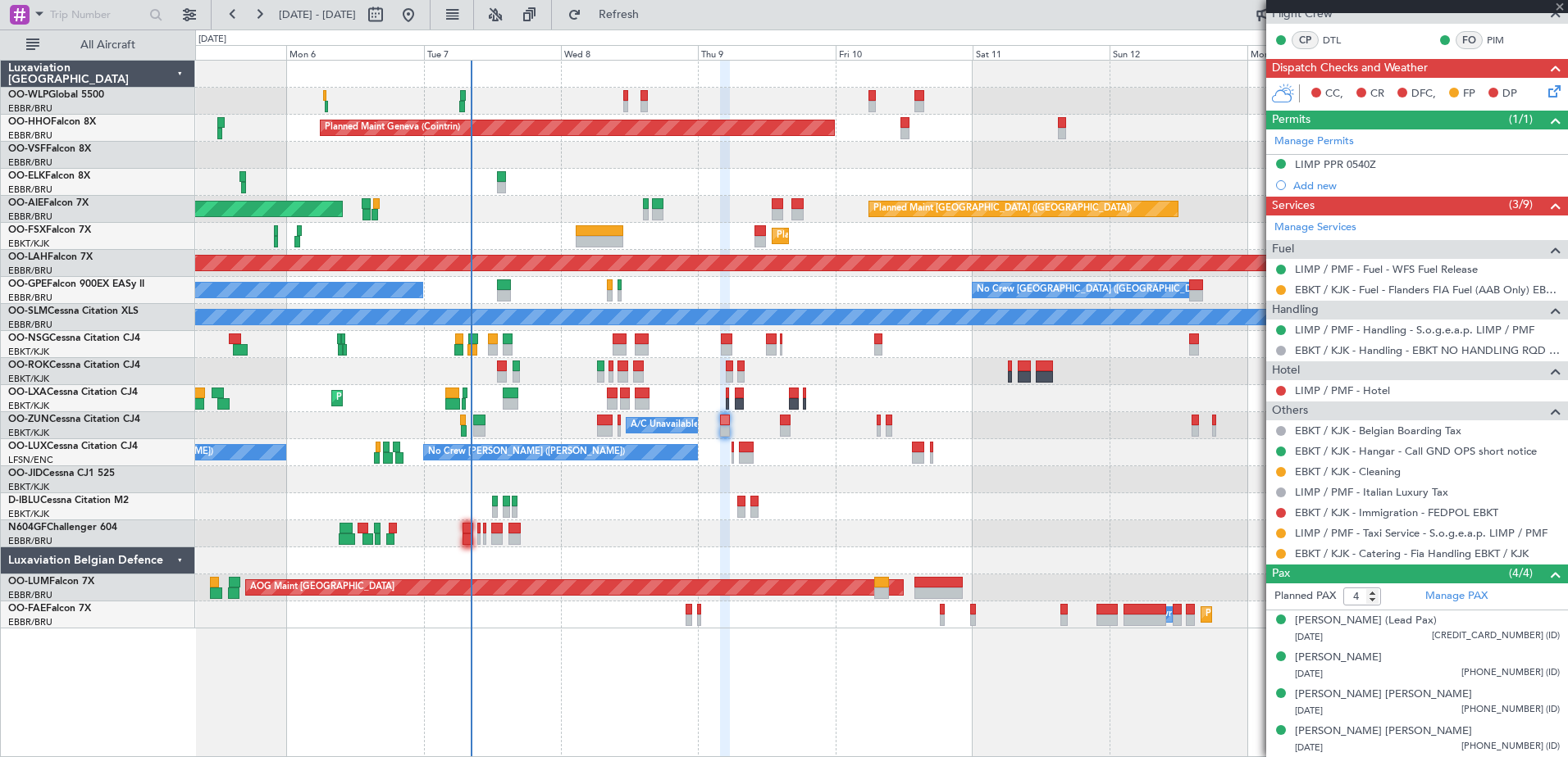
type input "+00:05"
type input "8"
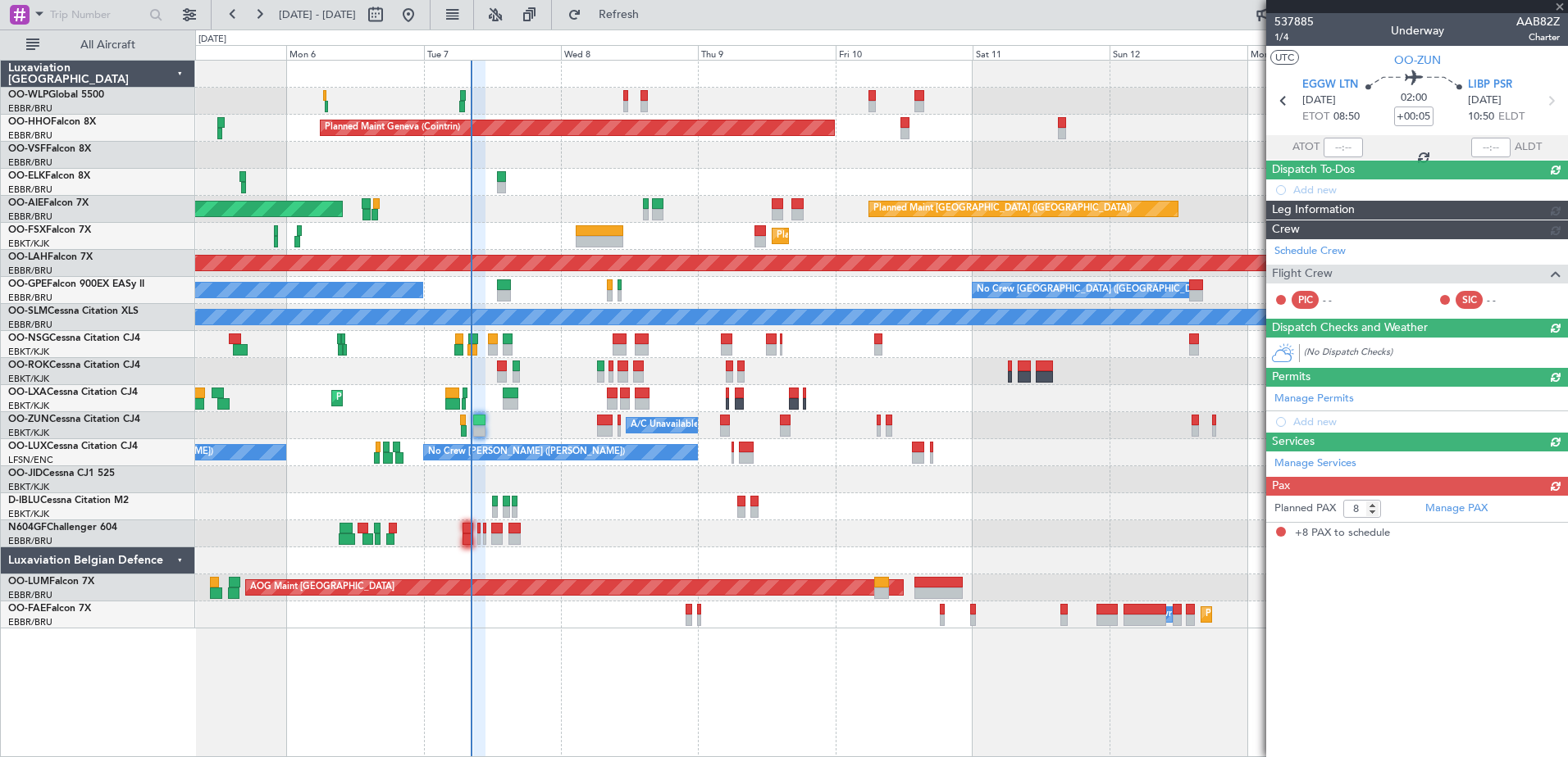
scroll to position [0, 0]
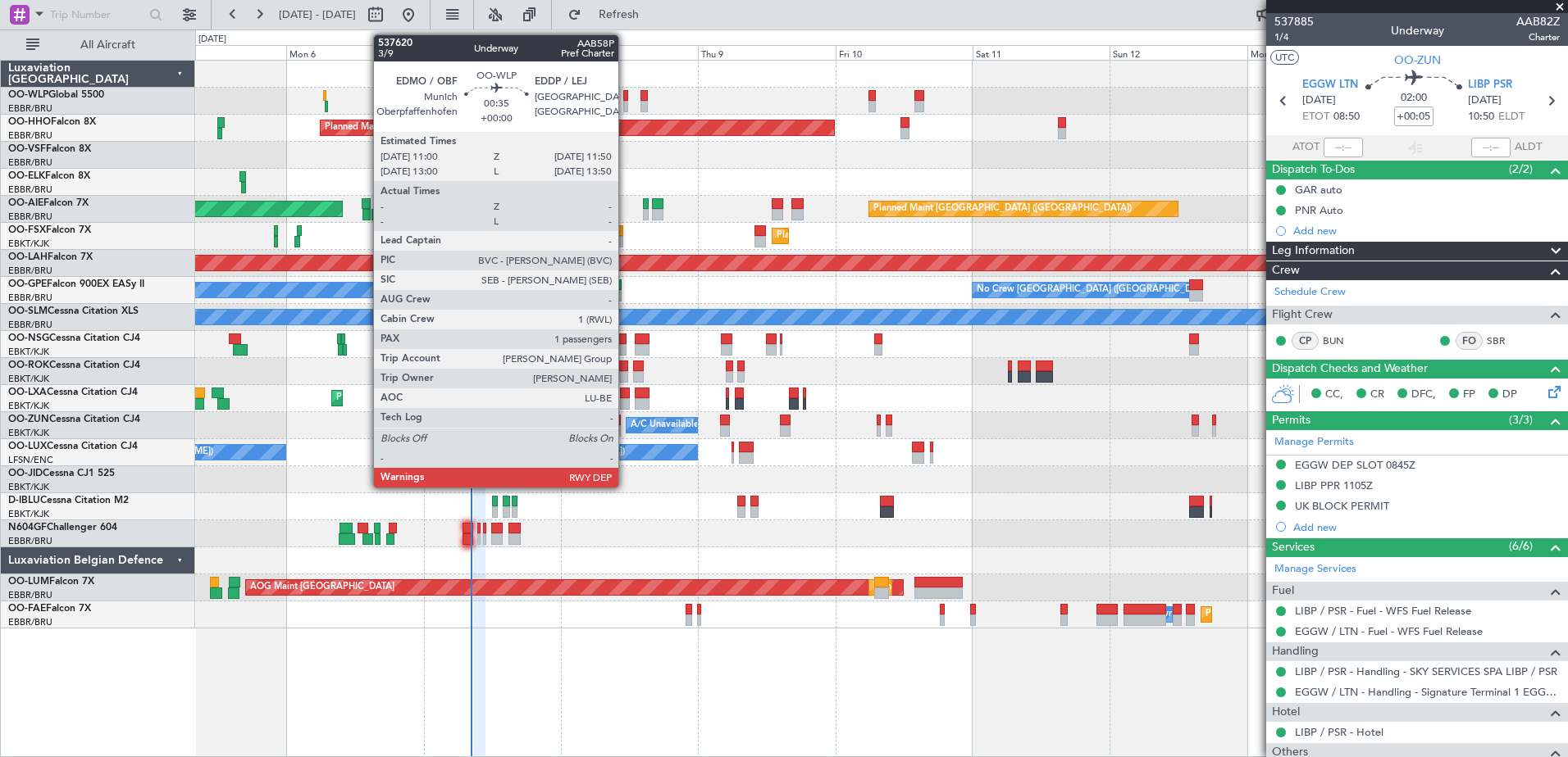
click at [626, 106] on div at bounding box center [625, 106] width 5 height 12
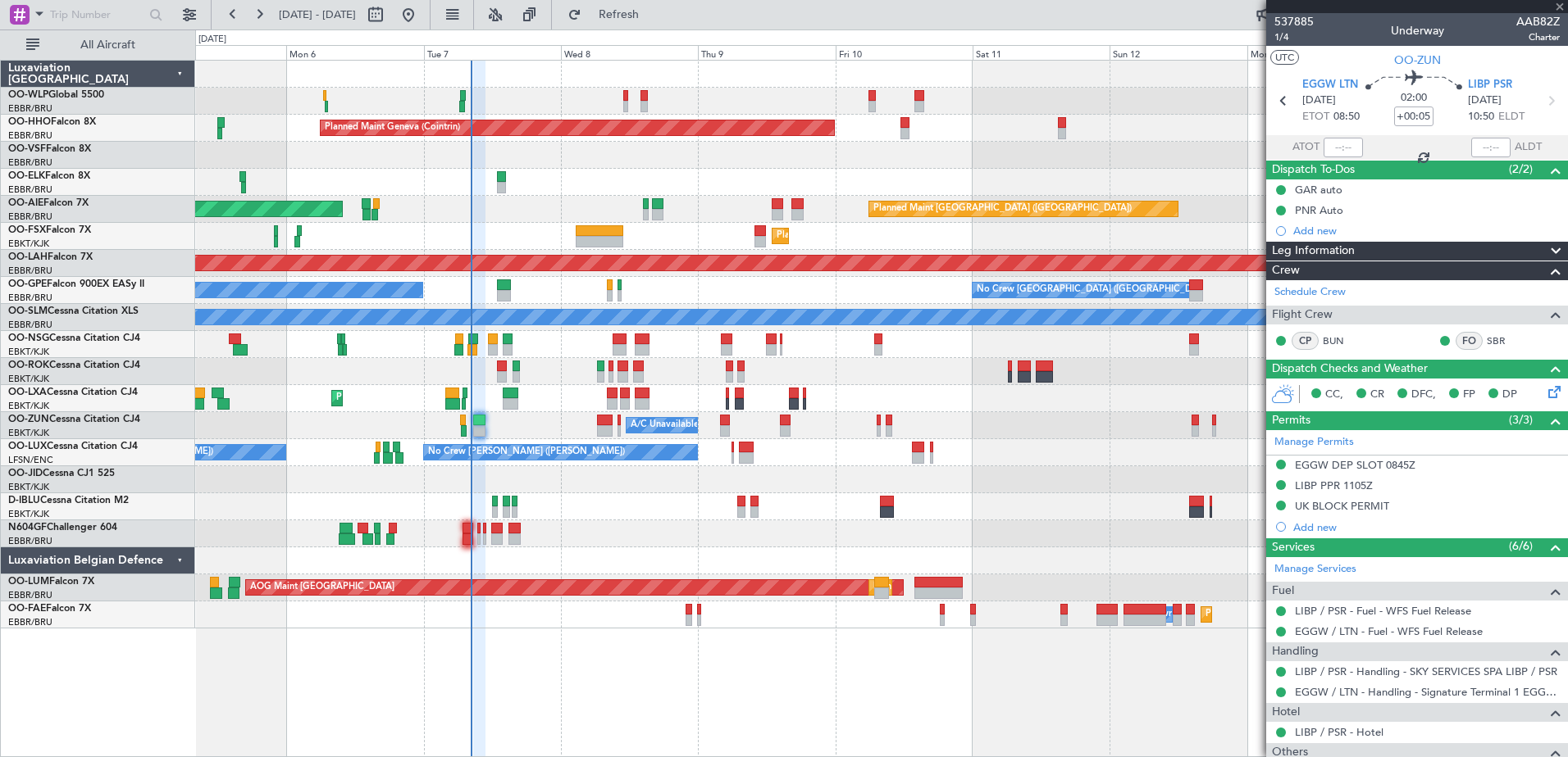
type input "1"
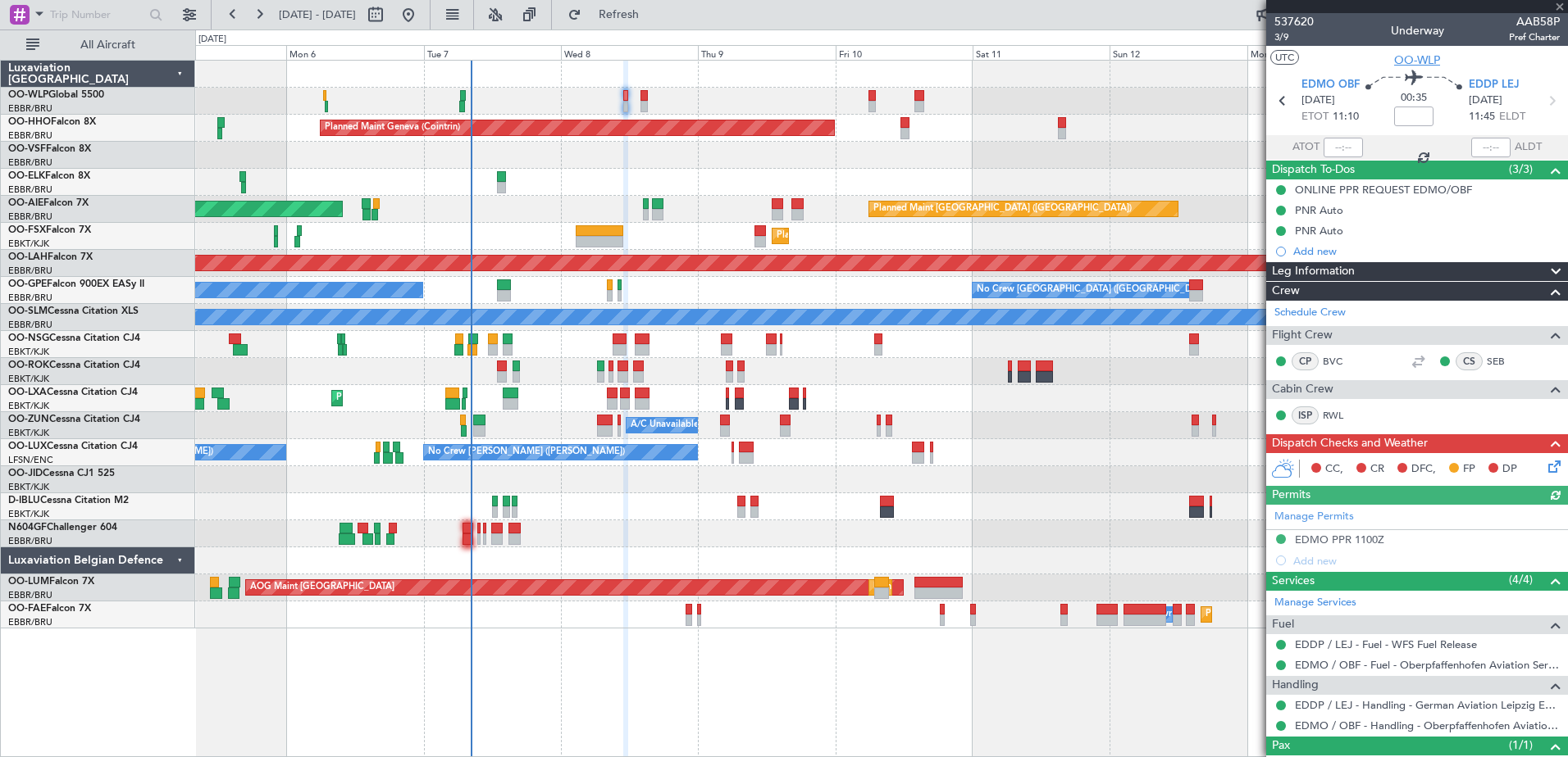
click at [1402, 59] on span "OO-WLP" at bounding box center [1416, 60] width 46 height 17
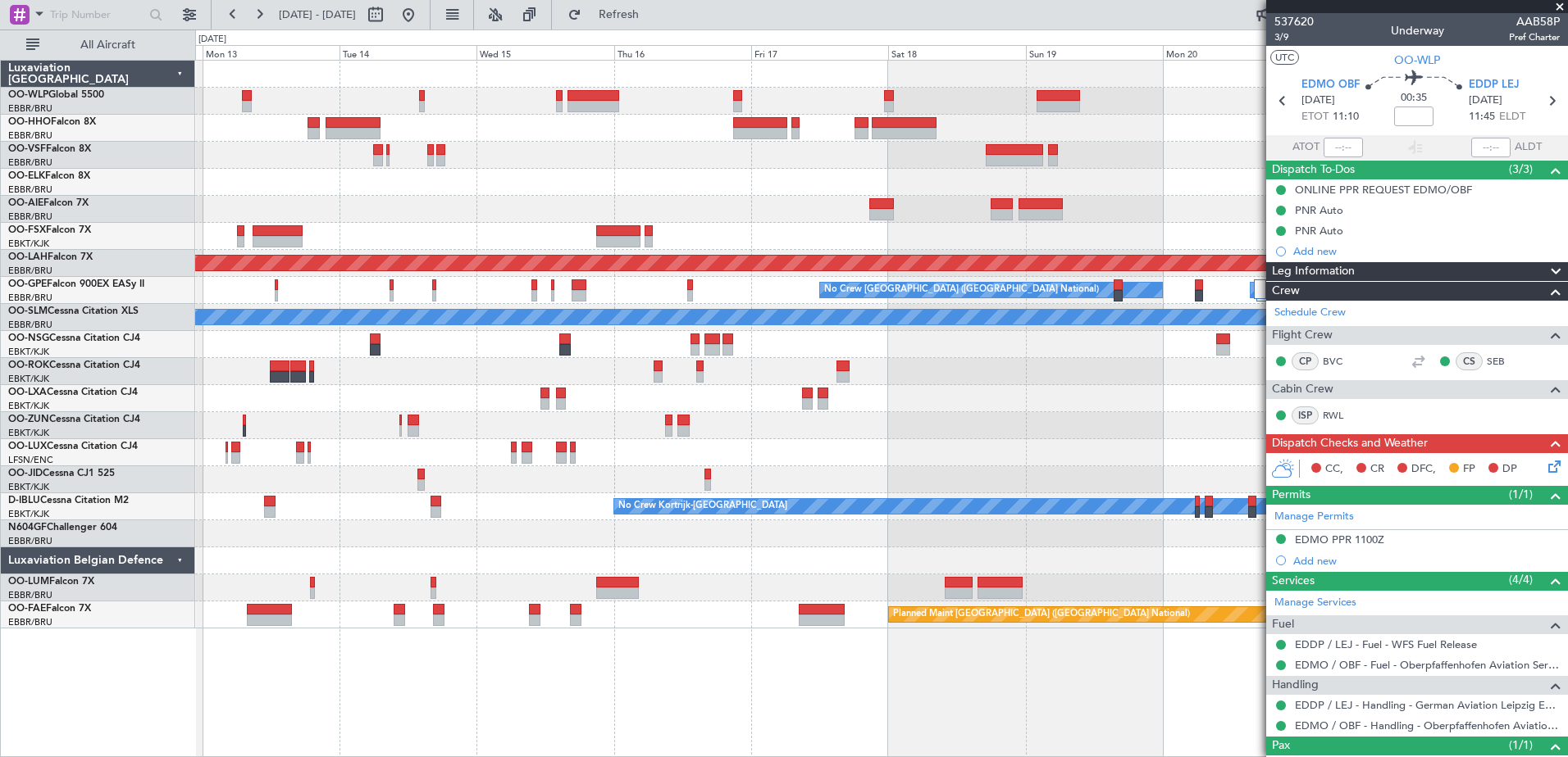
click at [50, 82] on div "Planned Maint London (Farnborough) Planned Maint Alton-st Louis (St Louis Regl)…" at bounding box center [784, 393] width 1568 height 728
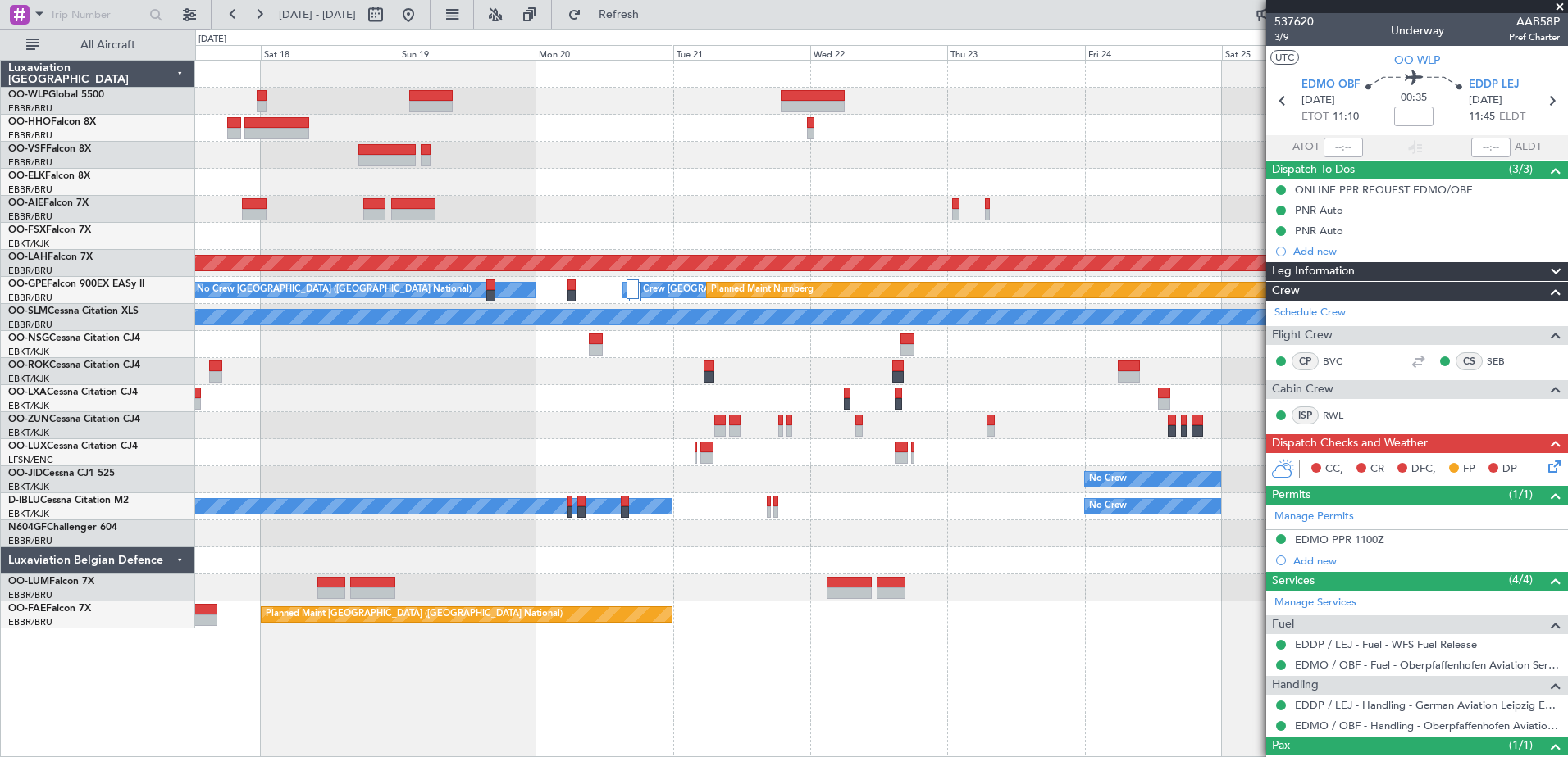
click at [315, 107] on div "- - FIMP 17:00 Z EBLG 05:10 Z Planned Maint Alton-st Louis (St Louis Regl) No C…" at bounding box center [881, 345] width 1372 height 568
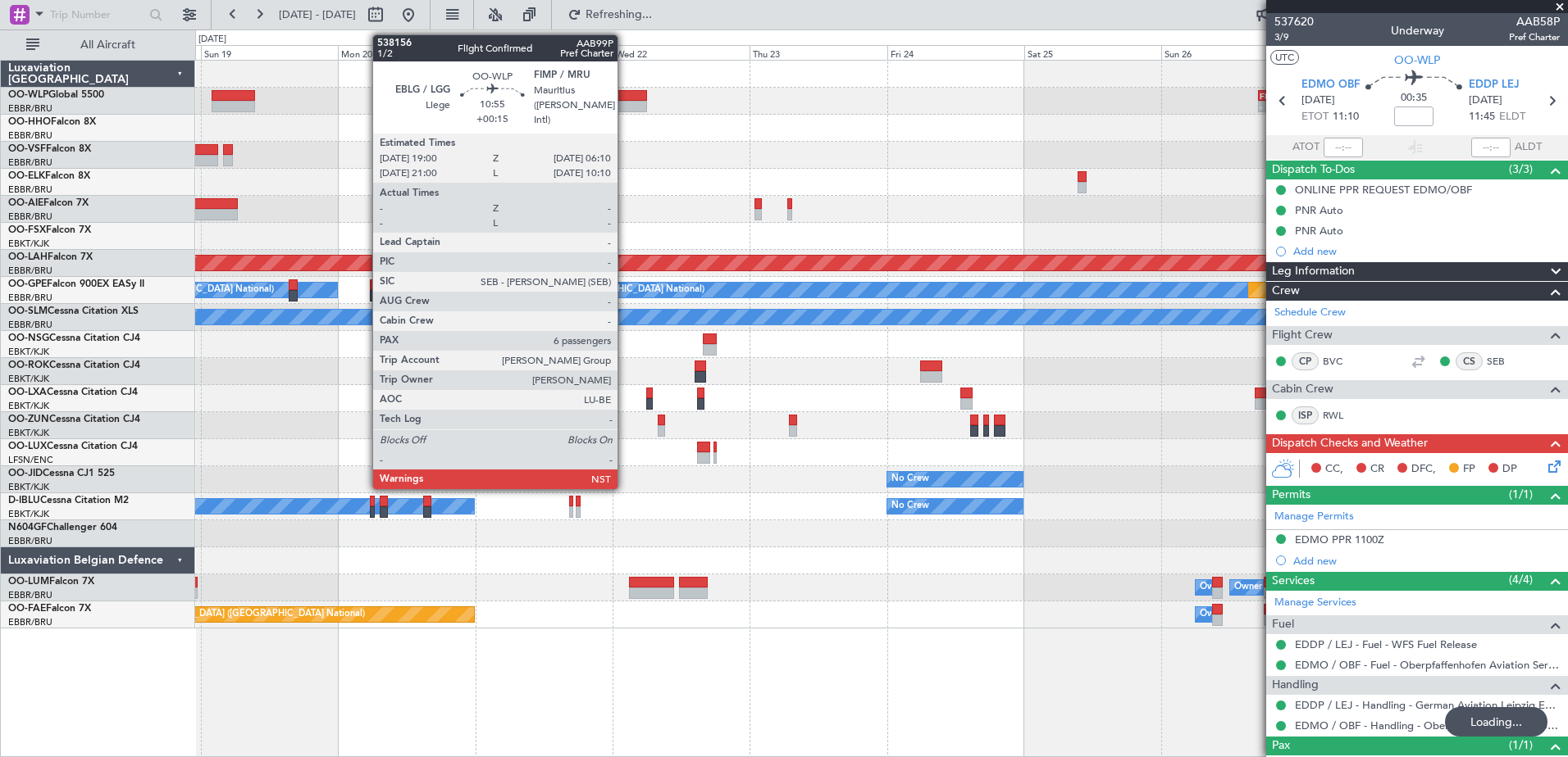
click at [625, 106] on div at bounding box center [615, 106] width 64 height 12
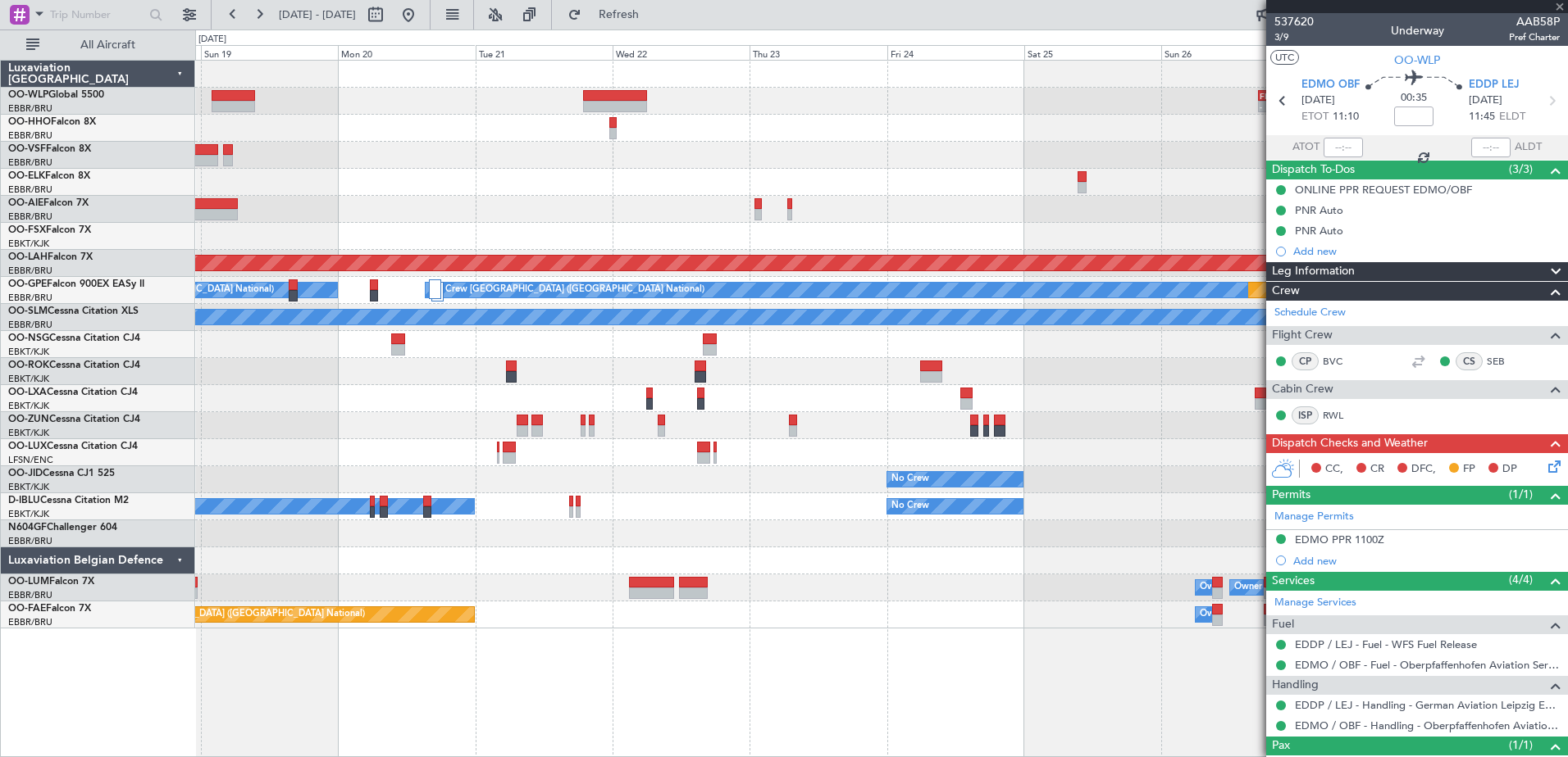
type input "+00:15"
type input "6"
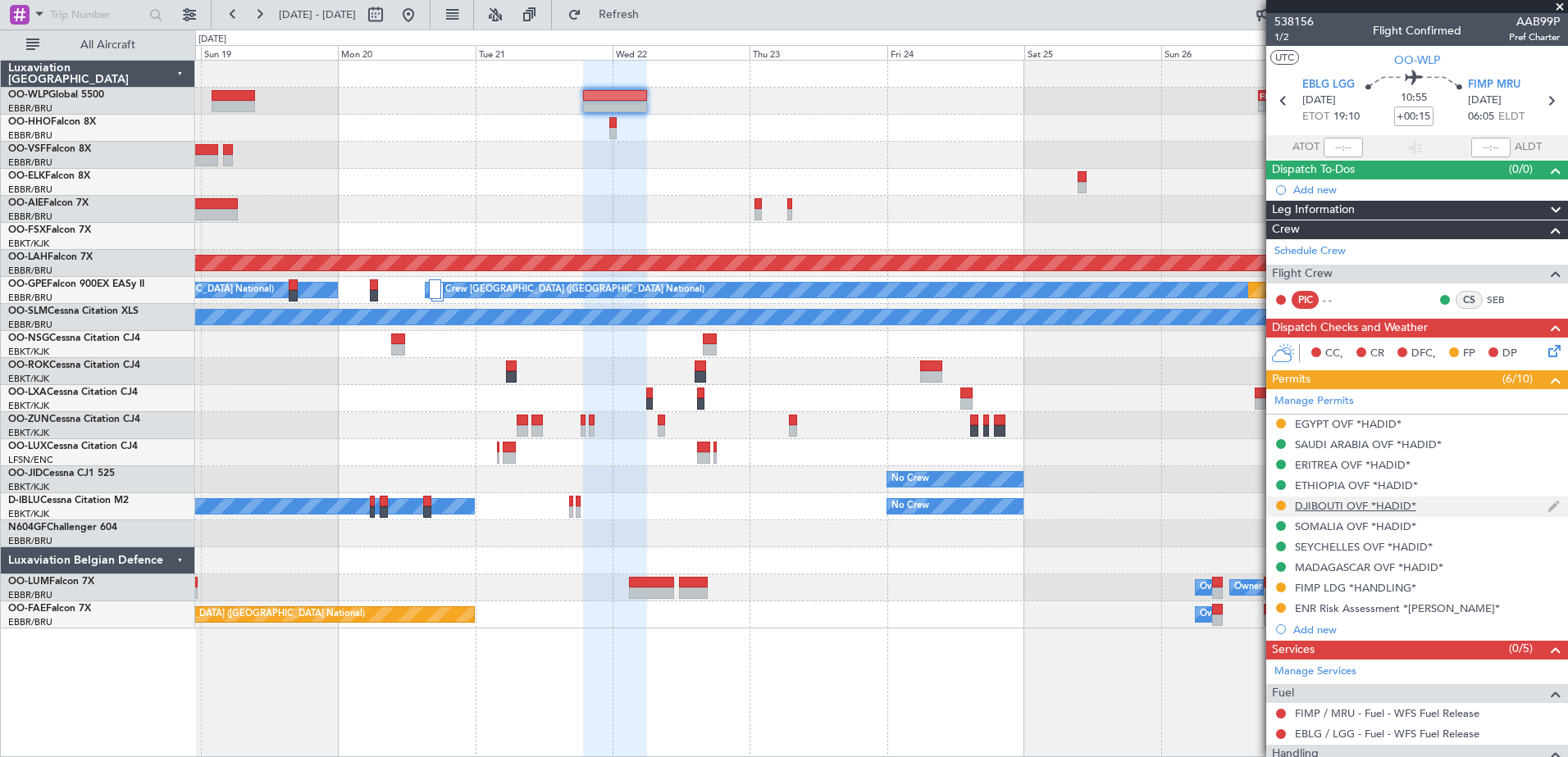
scroll to position [355, 0]
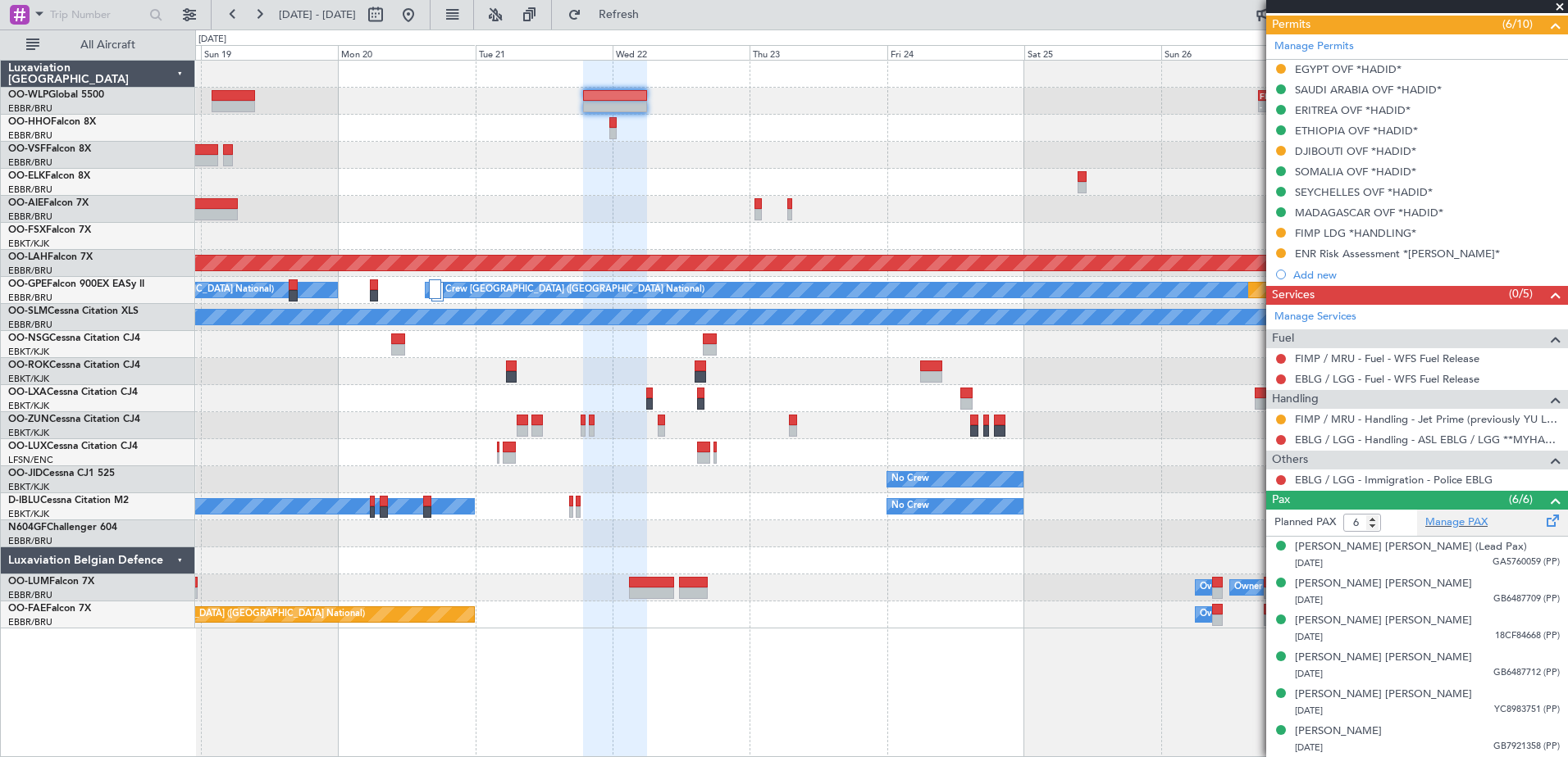
click at [1471, 531] on div "Manage PAX" at bounding box center [1492, 522] width 151 height 26
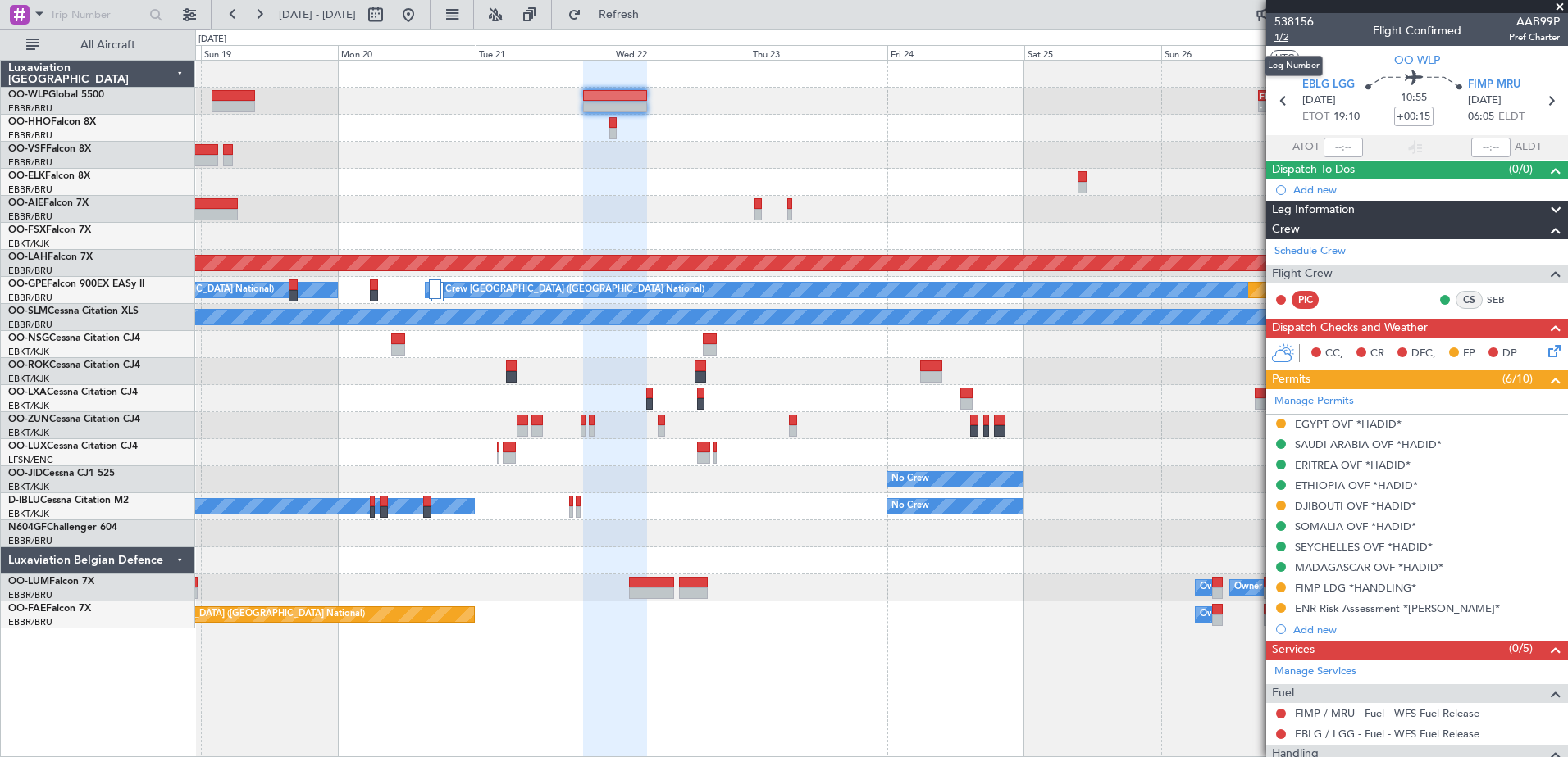
click at [1284, 42] on span "1/2" at bounding box center [1294, 37] width 40 height 14
click at [1326, 253] on link "Schedule Crew" at bounding box center [1310, 252] width 71 height 16
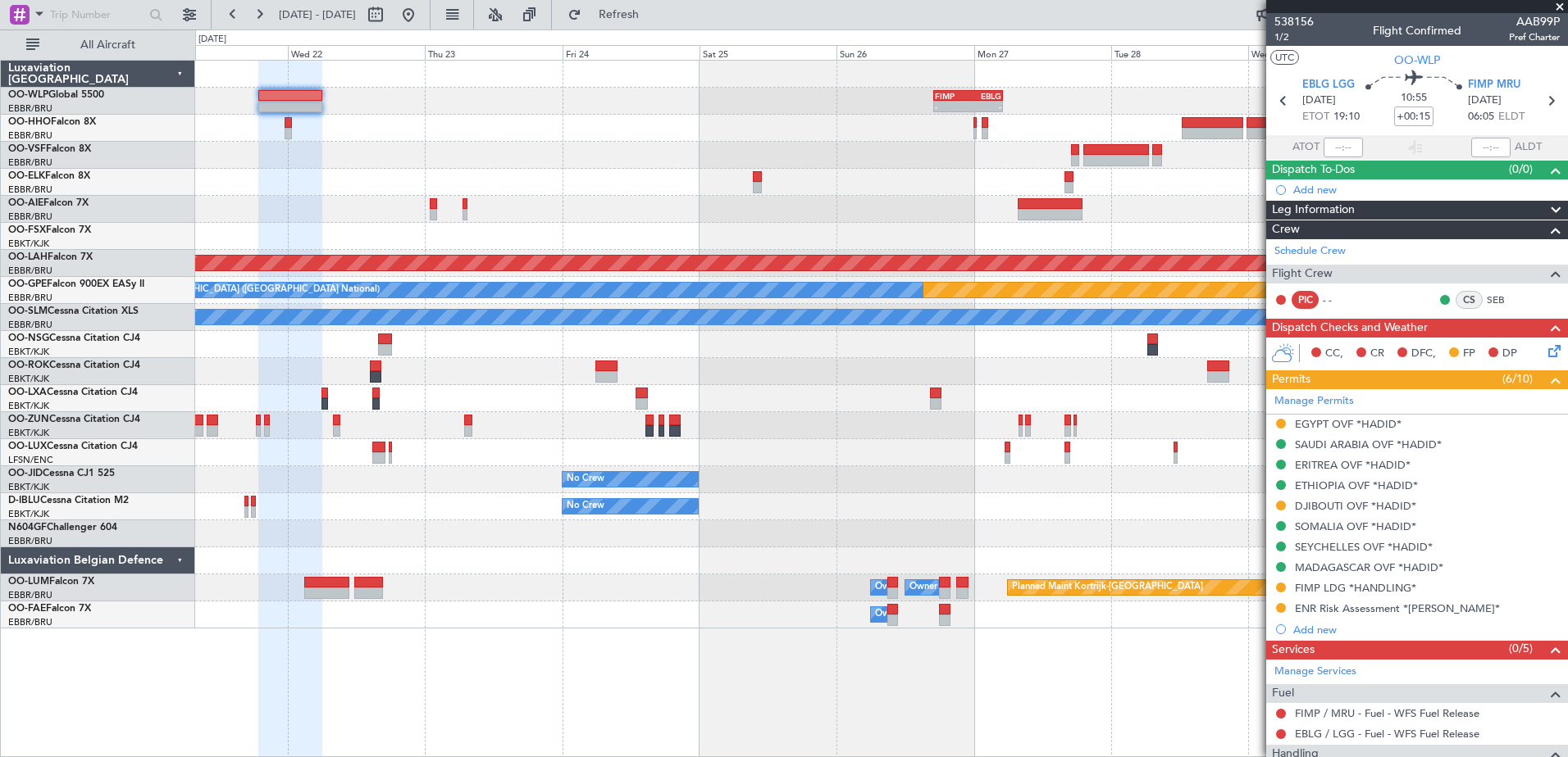
click at [609, 121] on div at bounding box center [881, 128] width 1372 height 27
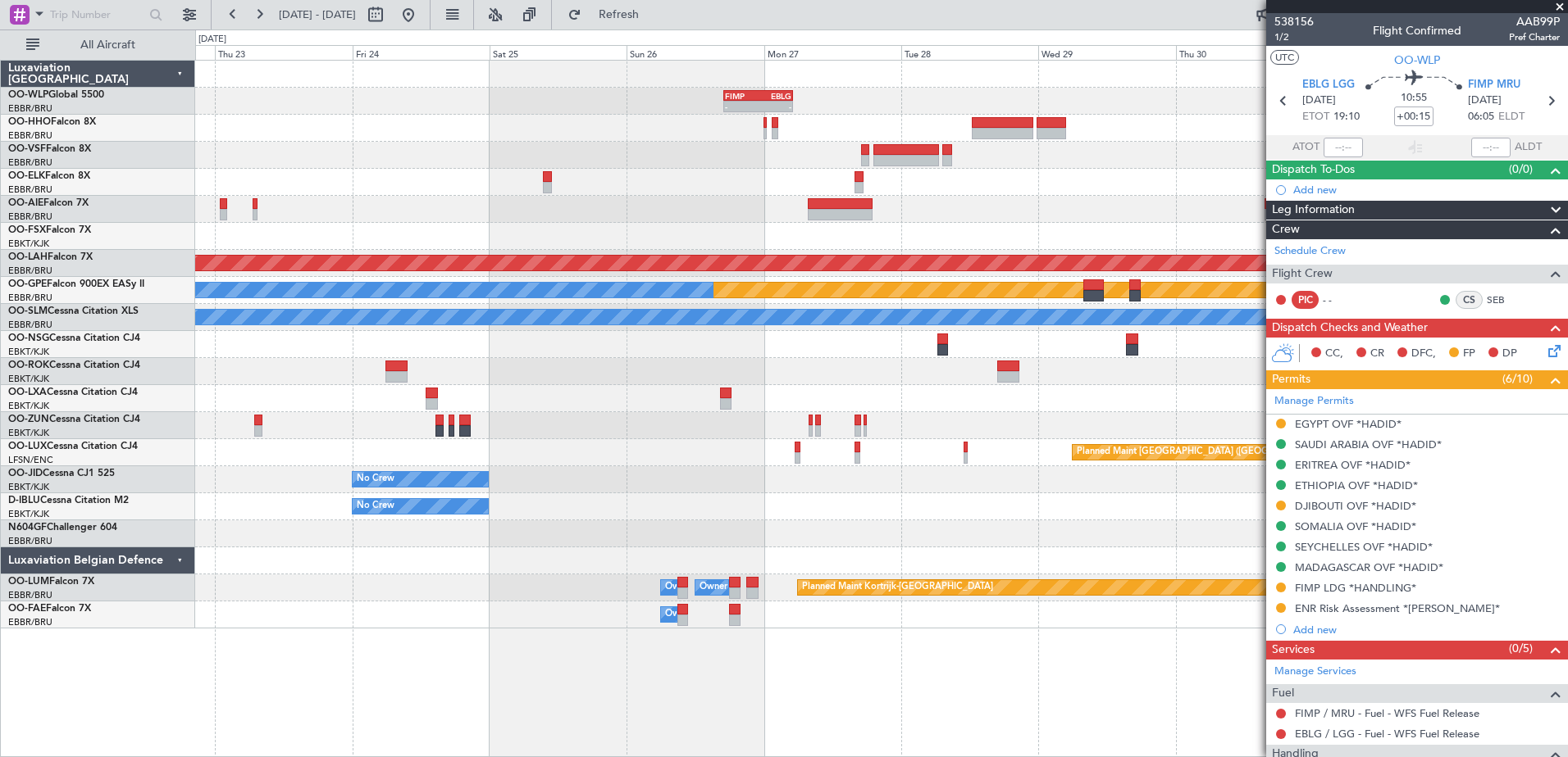
click at [700, 392] on div at bounding box center [881, 399] width 1372 height 27
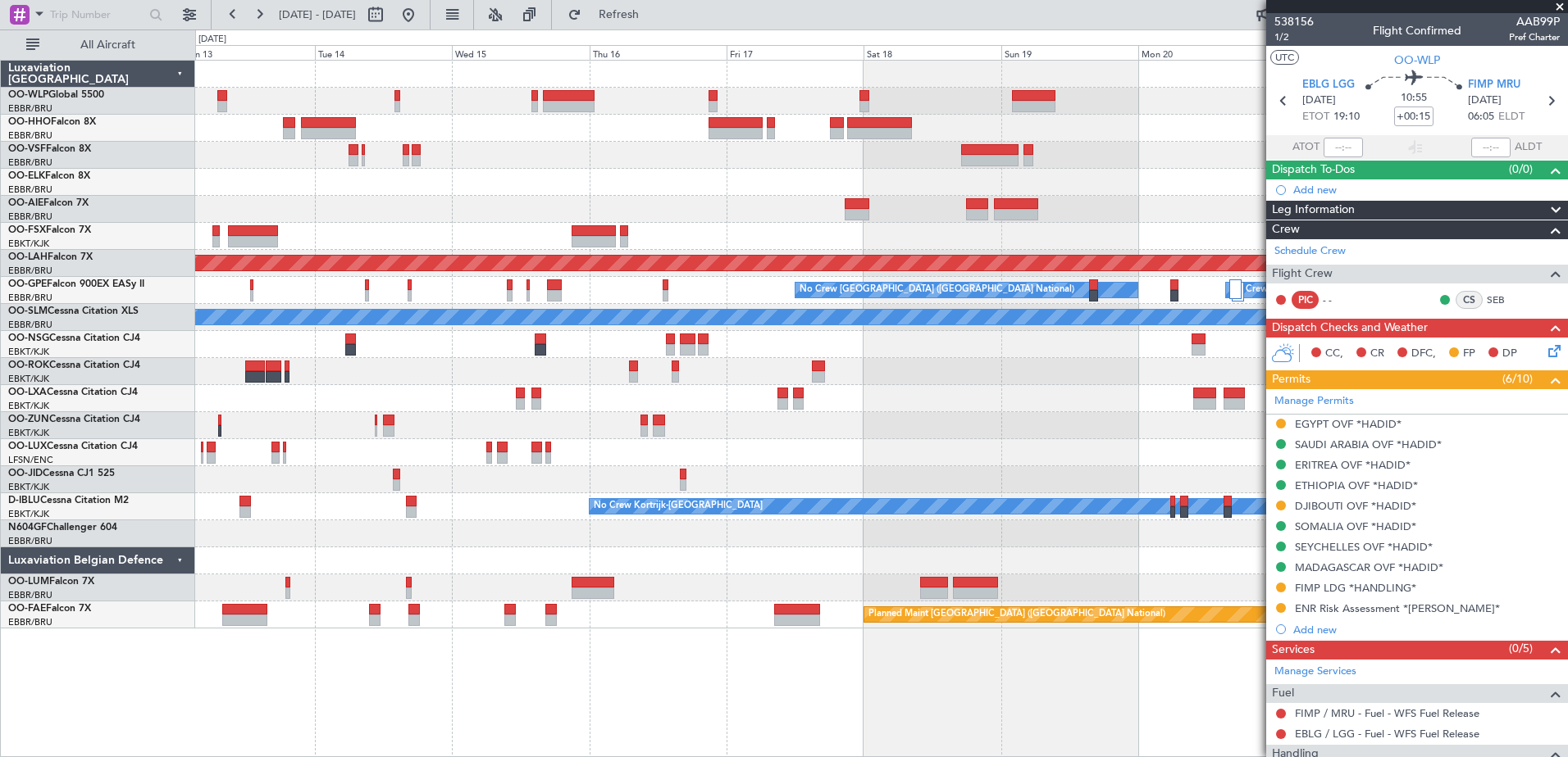
click at [1200, 276] on div "Planned Maint London (Farnborough) Planned Maint Alton-st Louis (St Louis Regl)…" at bounding box center [881, 345] width 1372 height 568
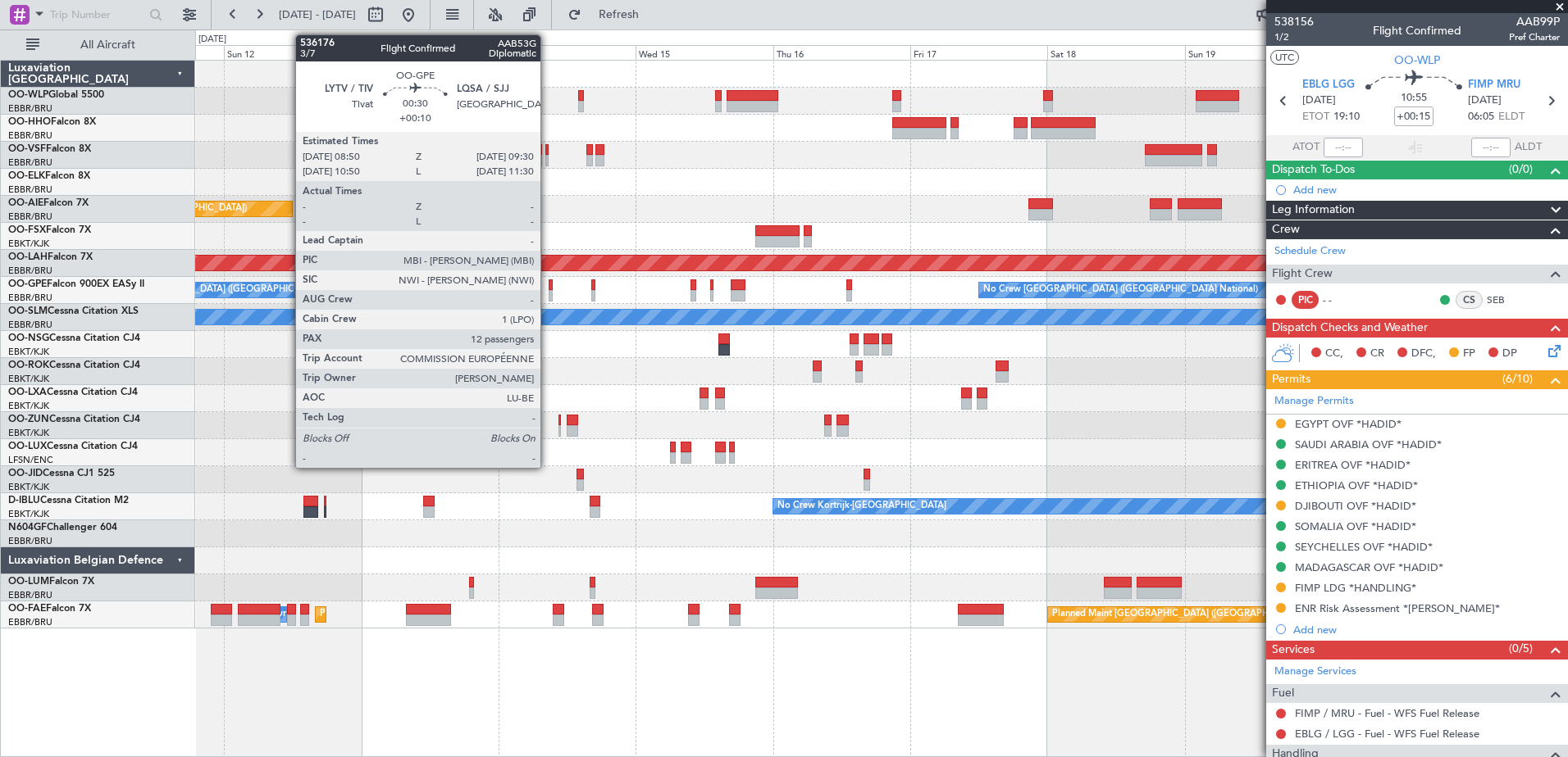
click at [549, 289] on div at bounding box center [551, 285] width 5 height 12
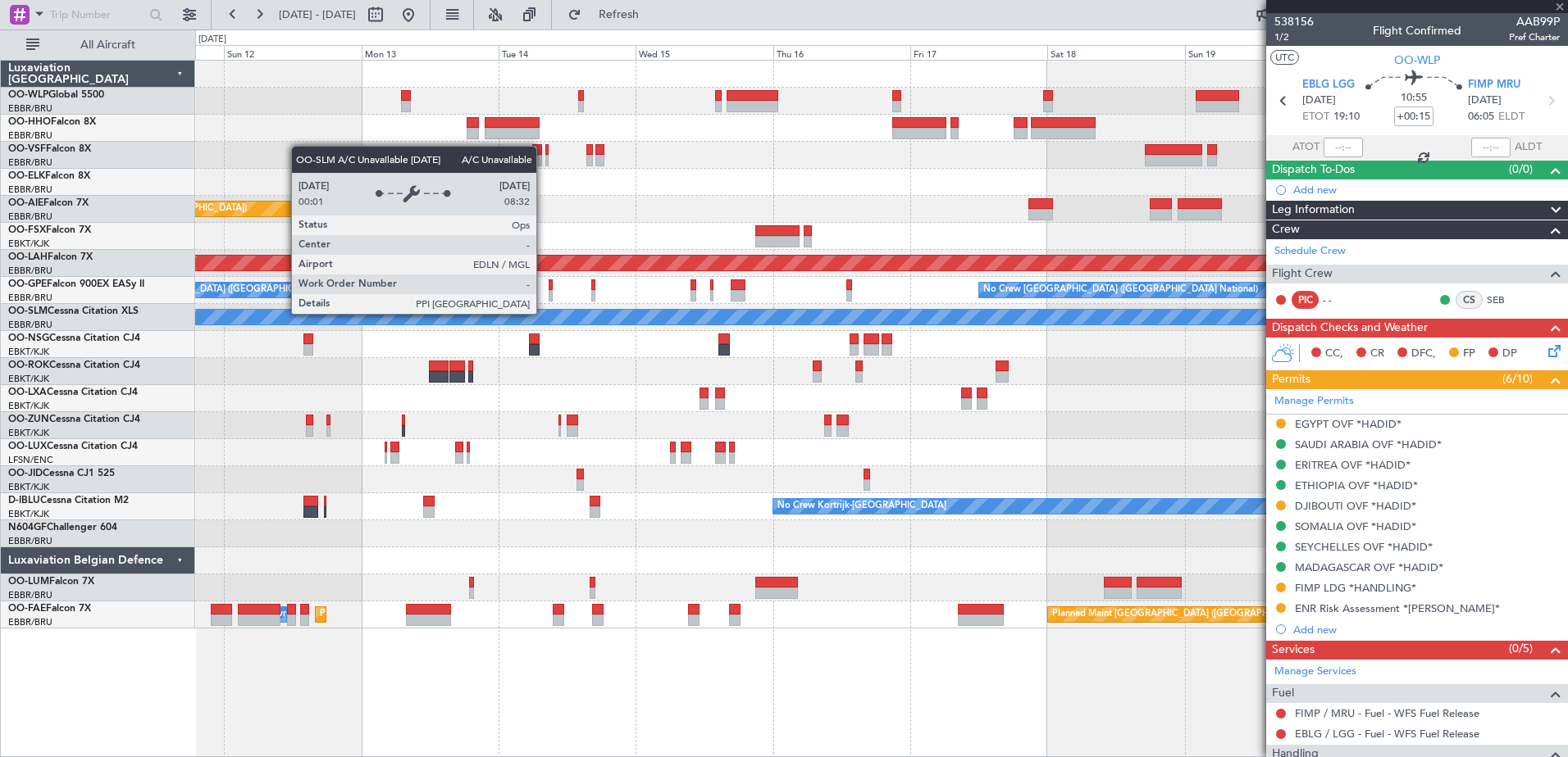
type input "+00:10"
type input "12"
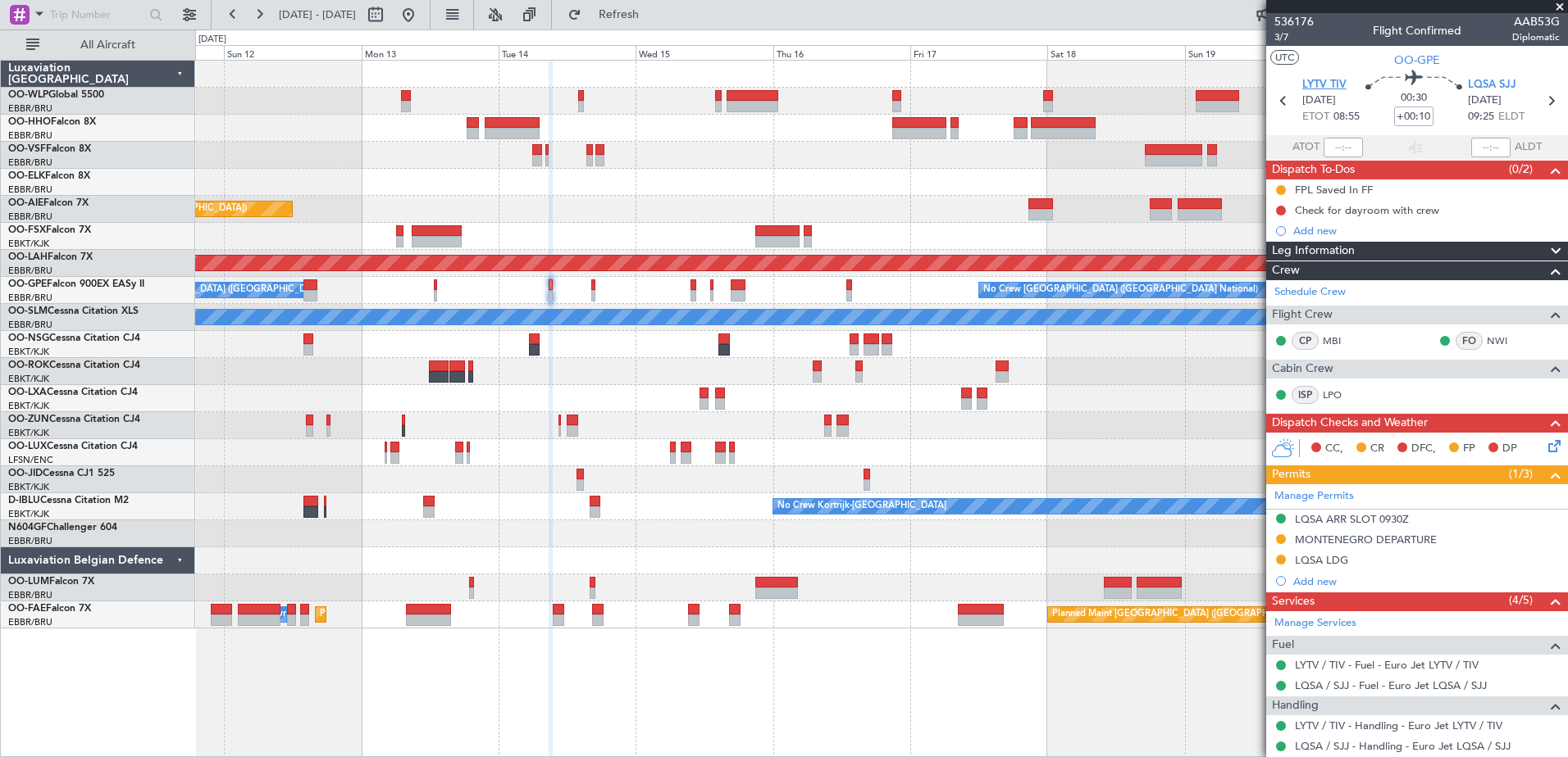
click at [1321, 82] on span "LYTV TIV" at bounding box center [1324, 85] width 44 height 16
click at [1333, 540] on div "MONTENEGRO DEPARTURE" at bounding box center [1366, 540] width 142 height 14
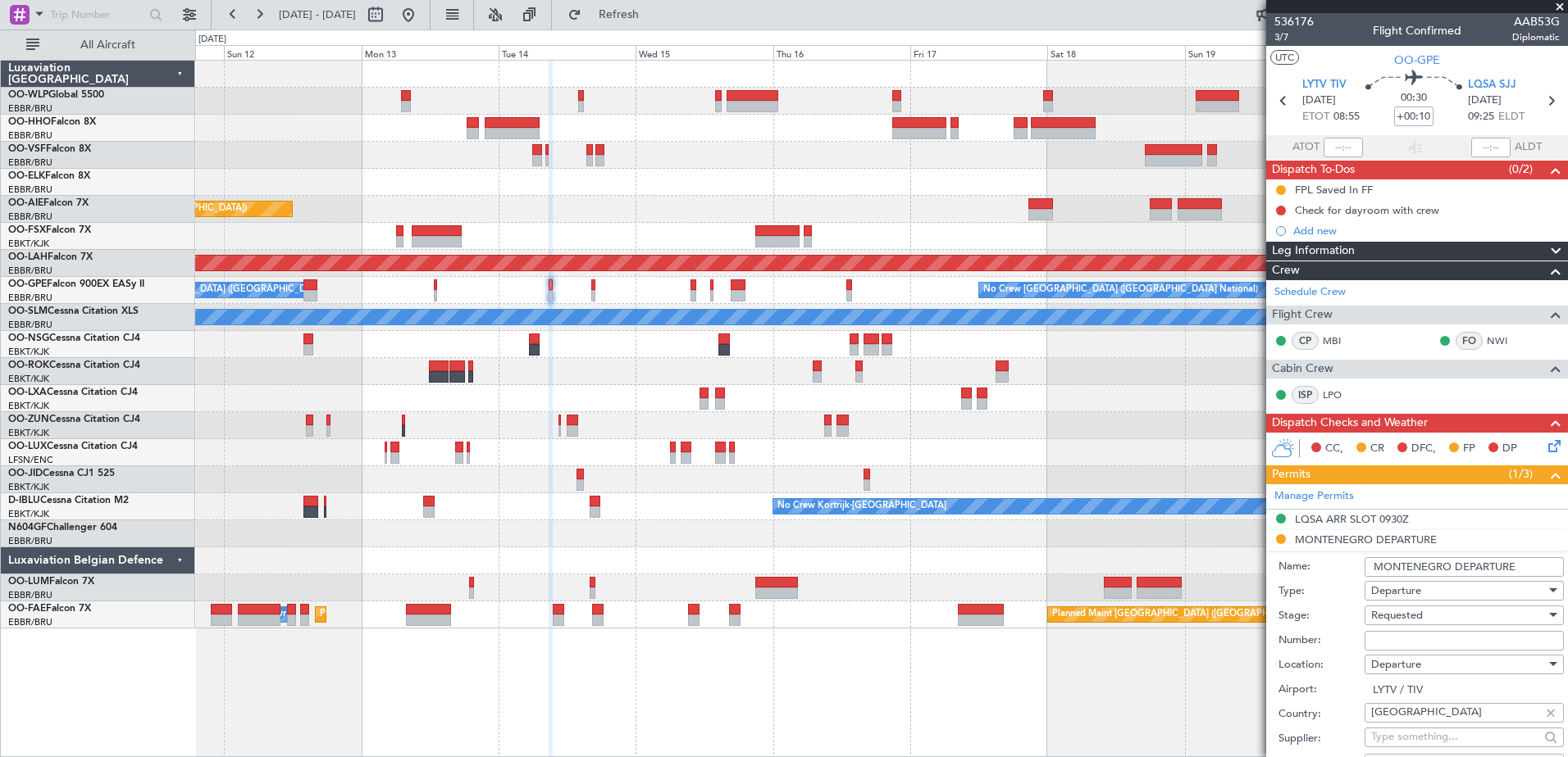
click at [1397, 642] on input "Number:" at bounding box center [1464, 642] width 199 height 20
paste input "9/4-911/25-522"
type input "9/4-911/25-522"
click at [1474, 617] on div "Requested" at bounding box center [1459, 615] width 175 height 24
click at [1448, 747] on span "Received OK" at bounding box center [1458, 746] width 172 height 24
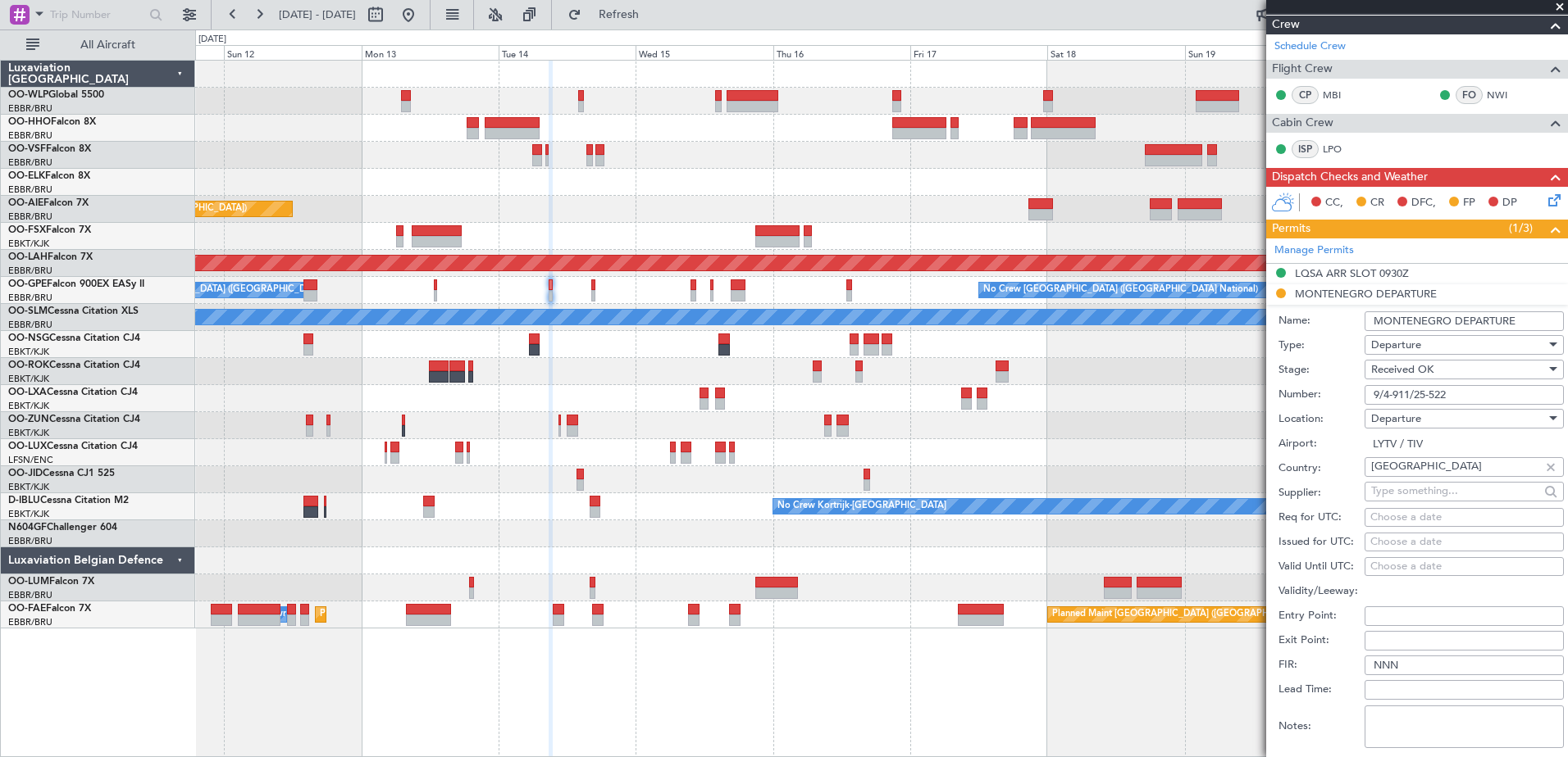
scroll to position [492, 0]
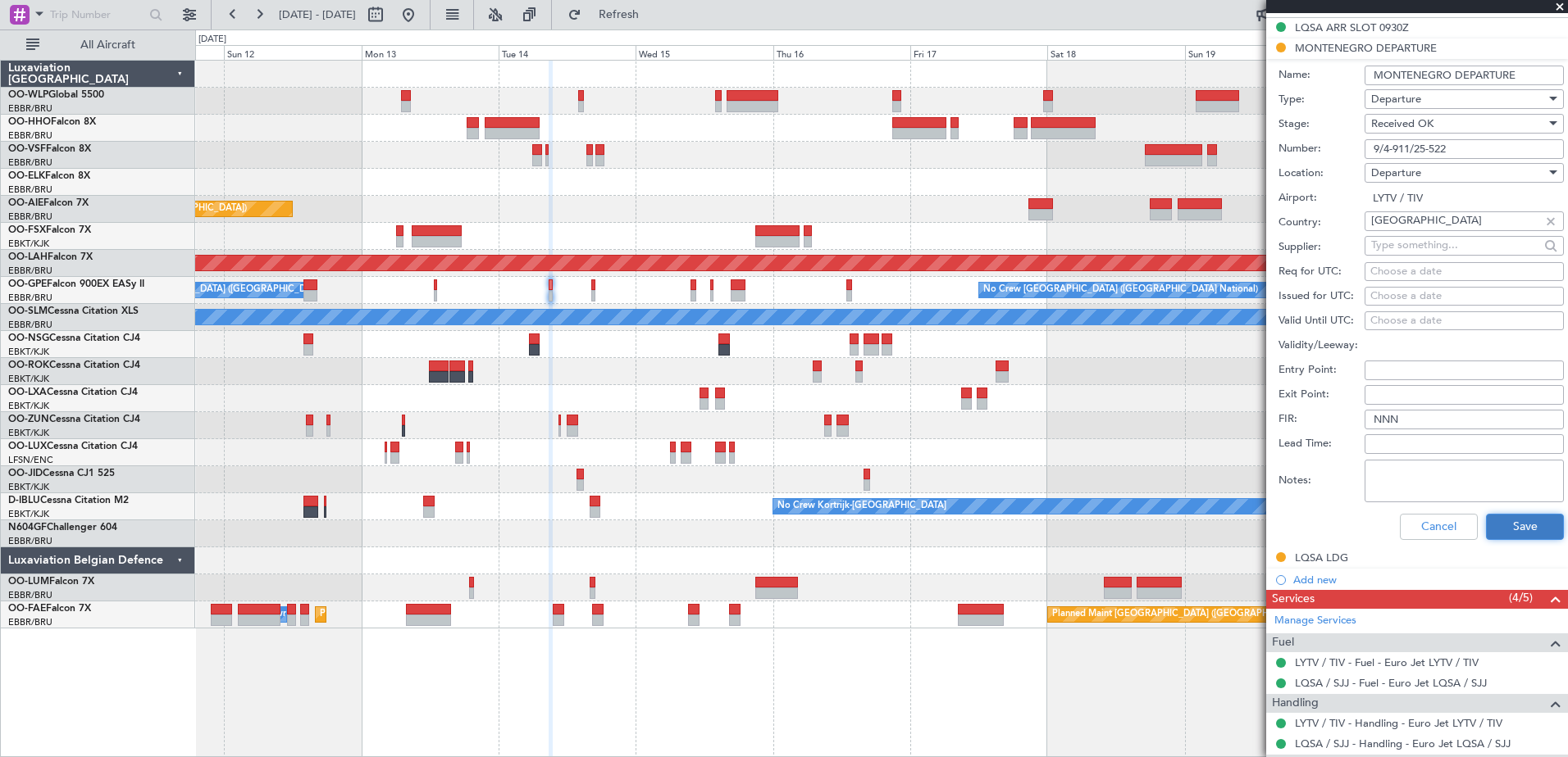
click at [1524, 522] on button "Save" at bounding box center [1525, 527] width 78 height 26
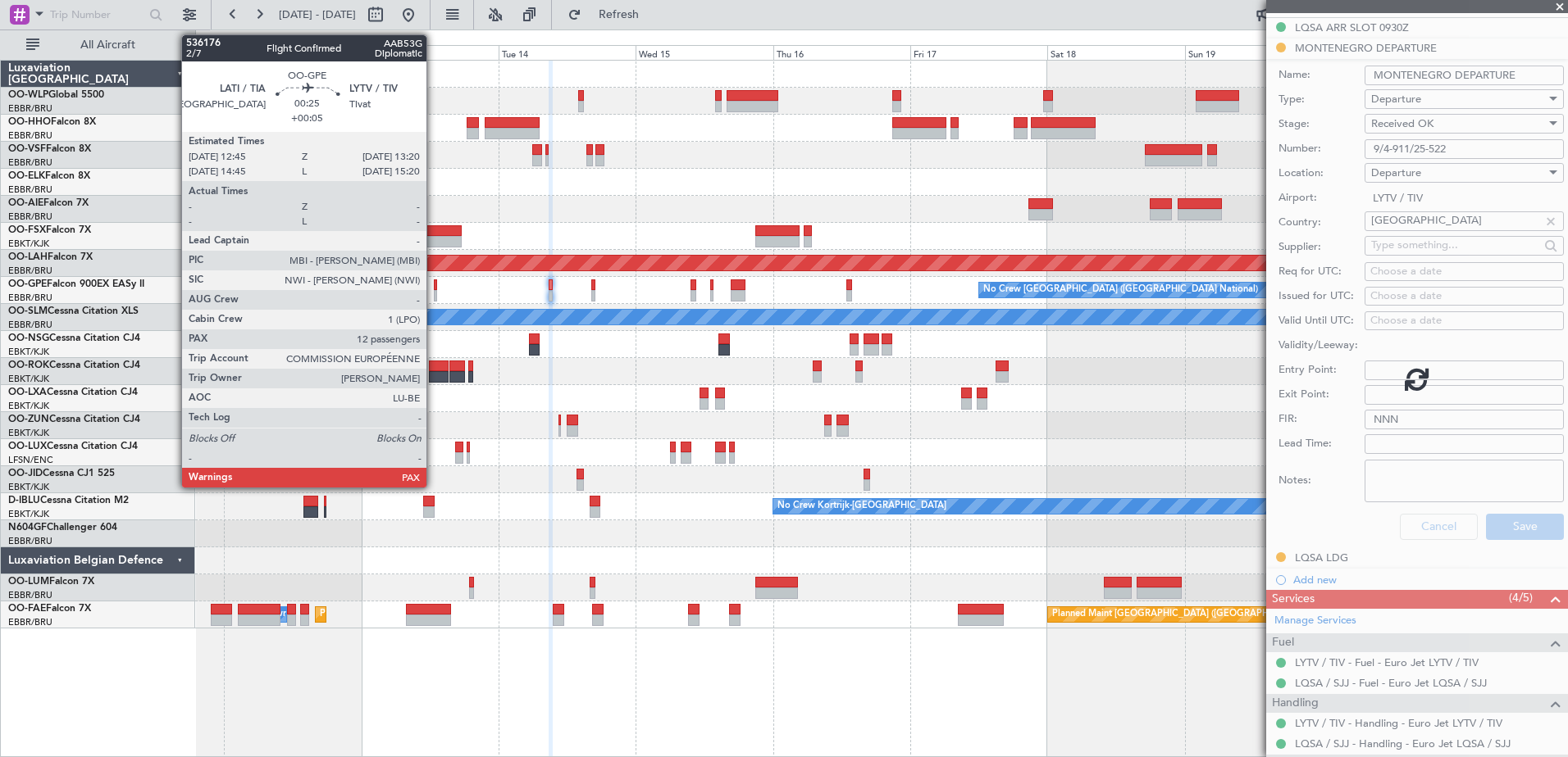
click at [434, 295] on div at bounding box center [436, 296] width 5 height 12
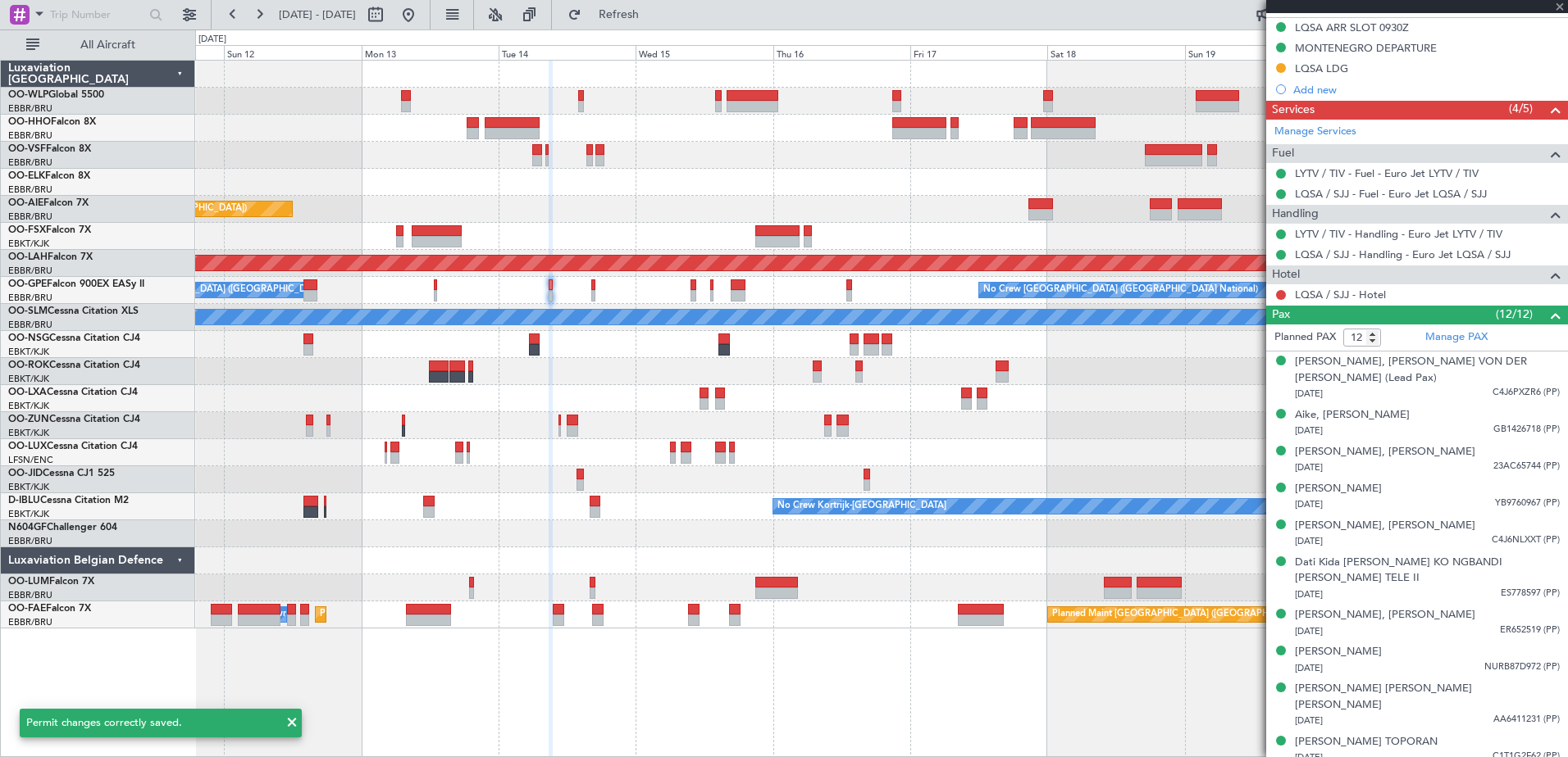
type input "+00:05"
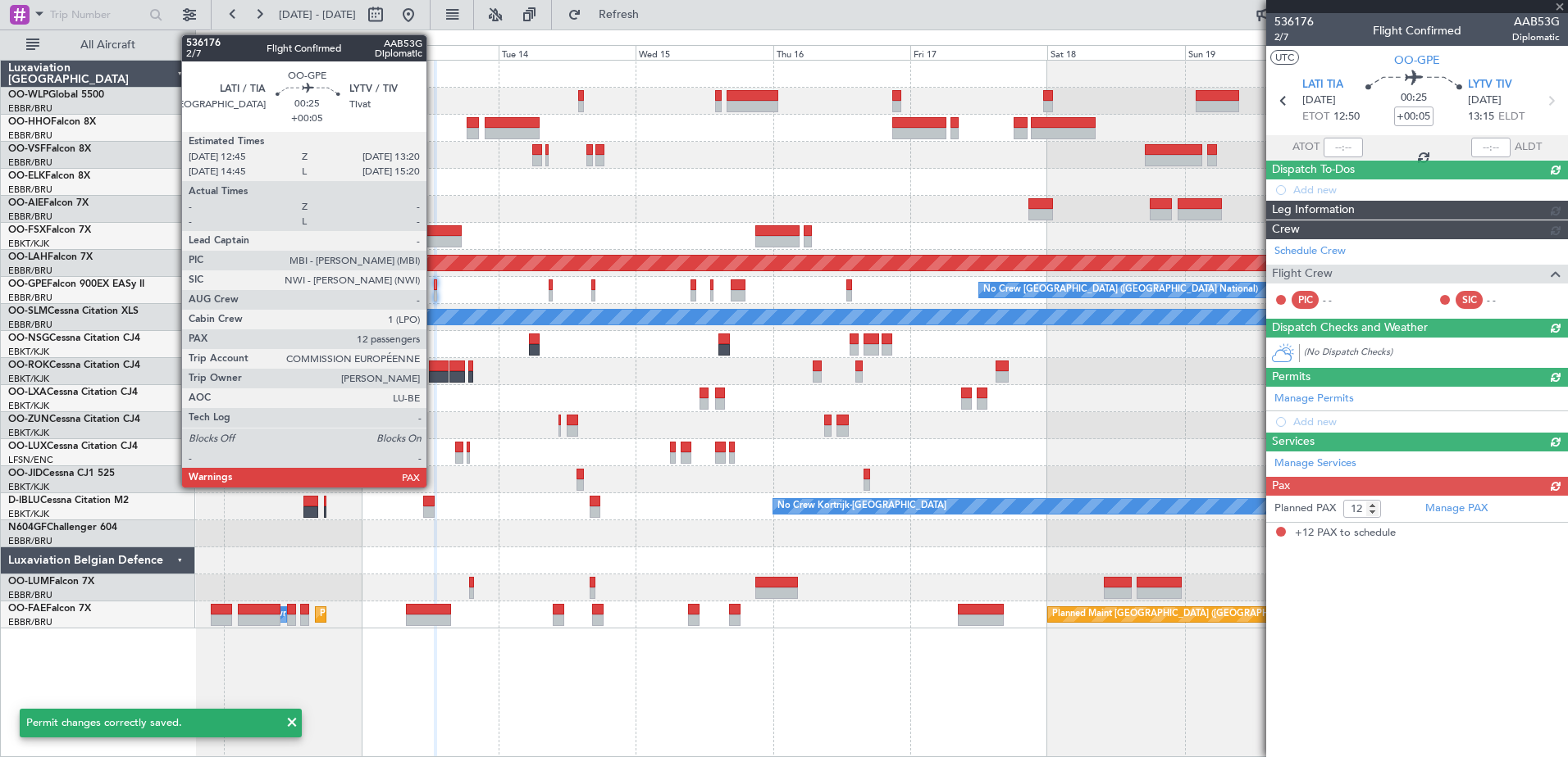
scroll to position [0, 0]
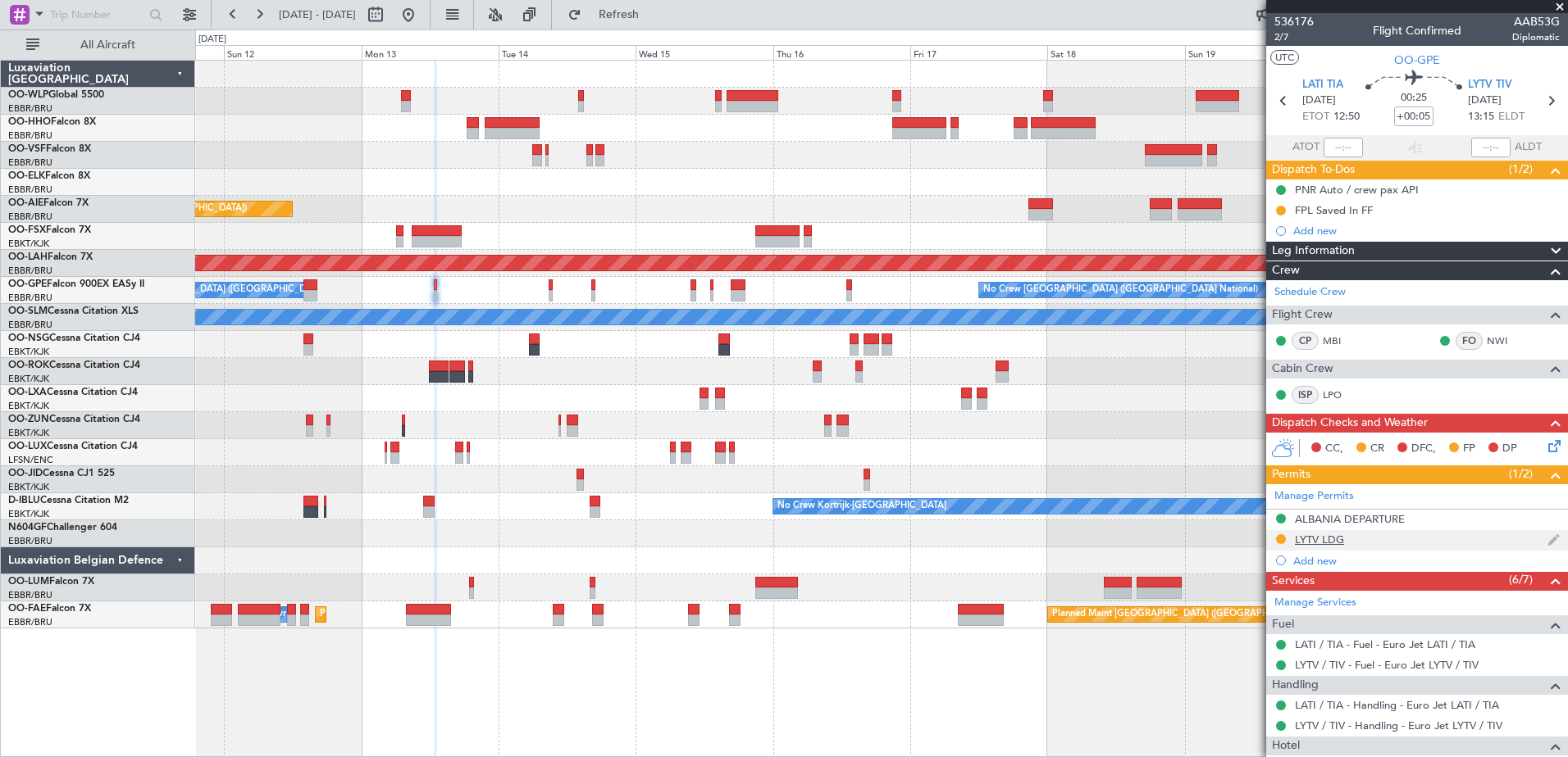
click at [1325, 537] on div "LYTV LDG" at bounding box center [1320, 540] width 50 height 14
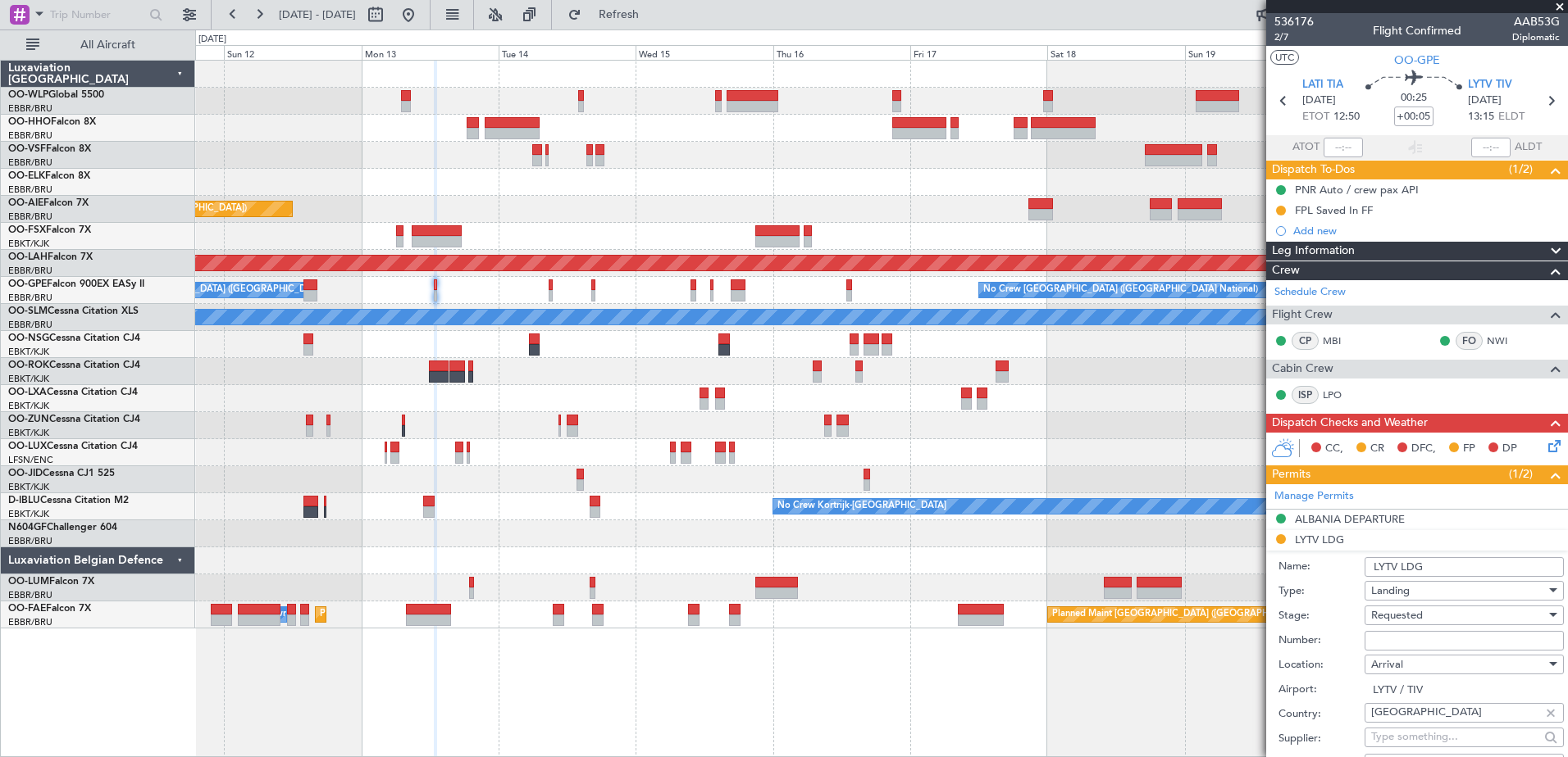
click at [1375, 640] on input "Number:" at bounding box center [1464, 642] width 199 height 20
paste input "9/4-911/25-522"
type input "9/4-911/25-522"
click at [1448, 617] on div "Requested" at bounding box center [1459, 615] width 175 height 24
click at [1438, 743] on span "Received OK" at bounding box center [1458, 746] width 172 height 24
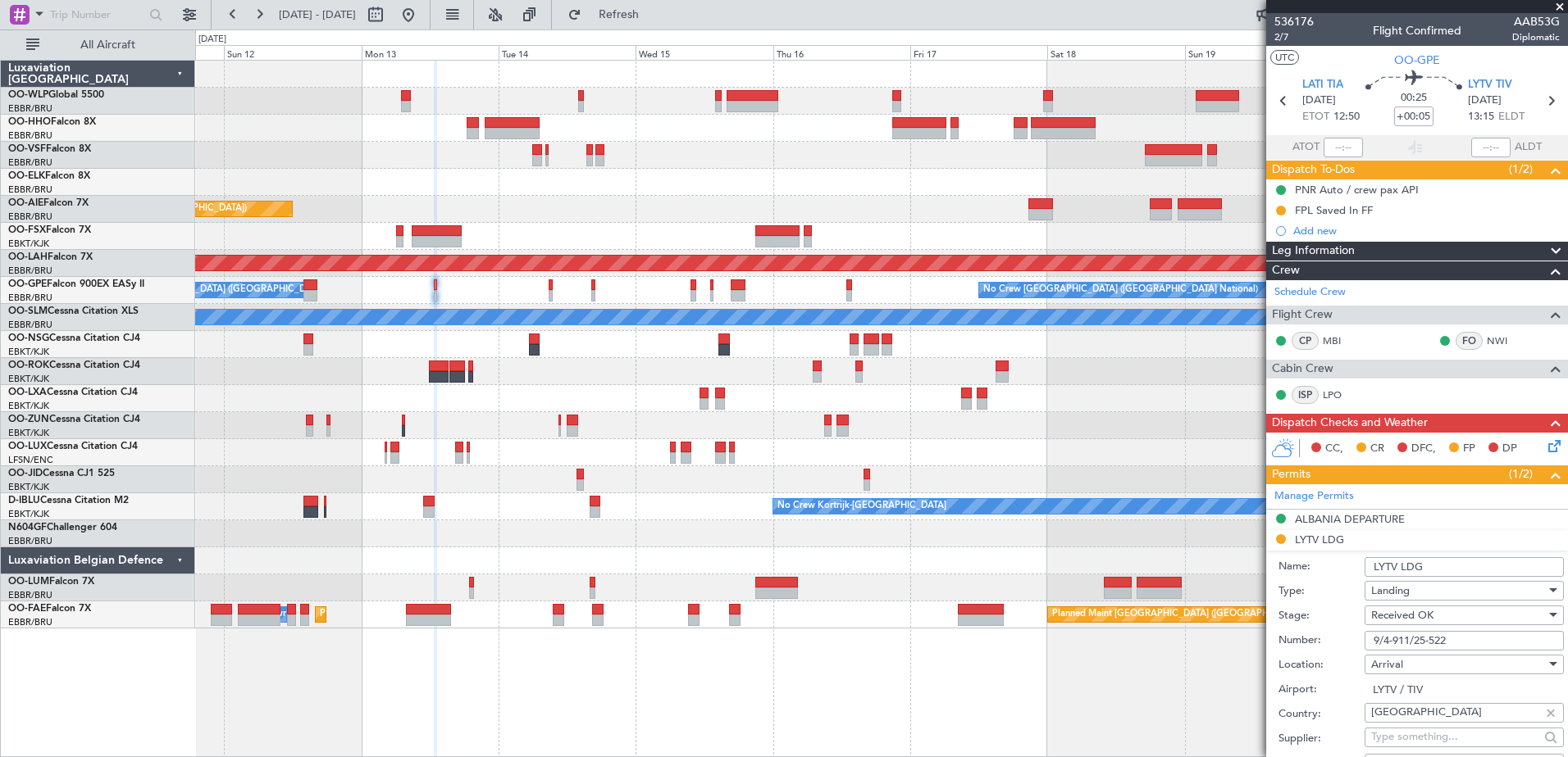
scroll to position [328, 0]
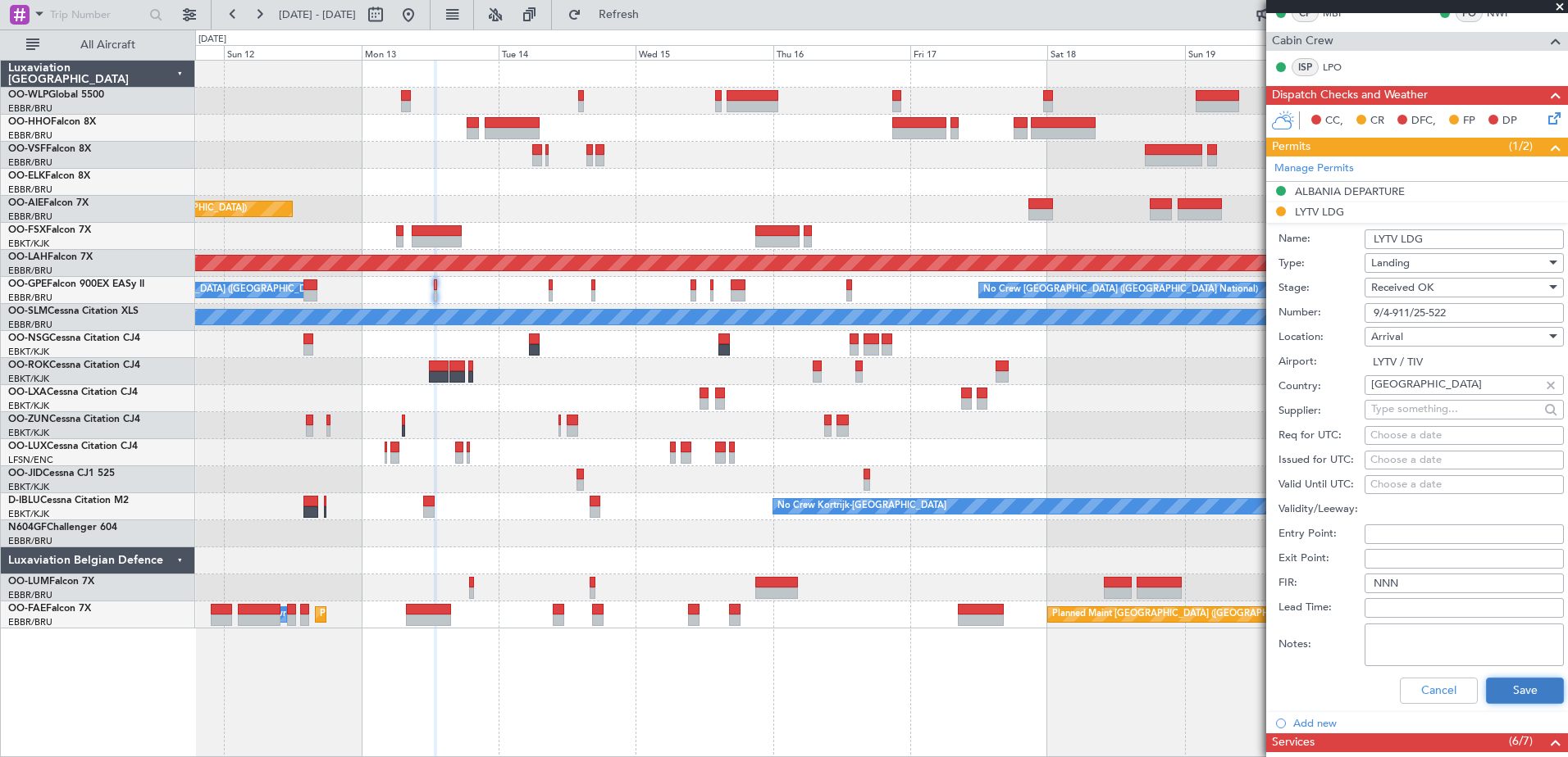
click at [1517, 696] on button "Save" at bounding box center [1525, 690] width 78 height 26
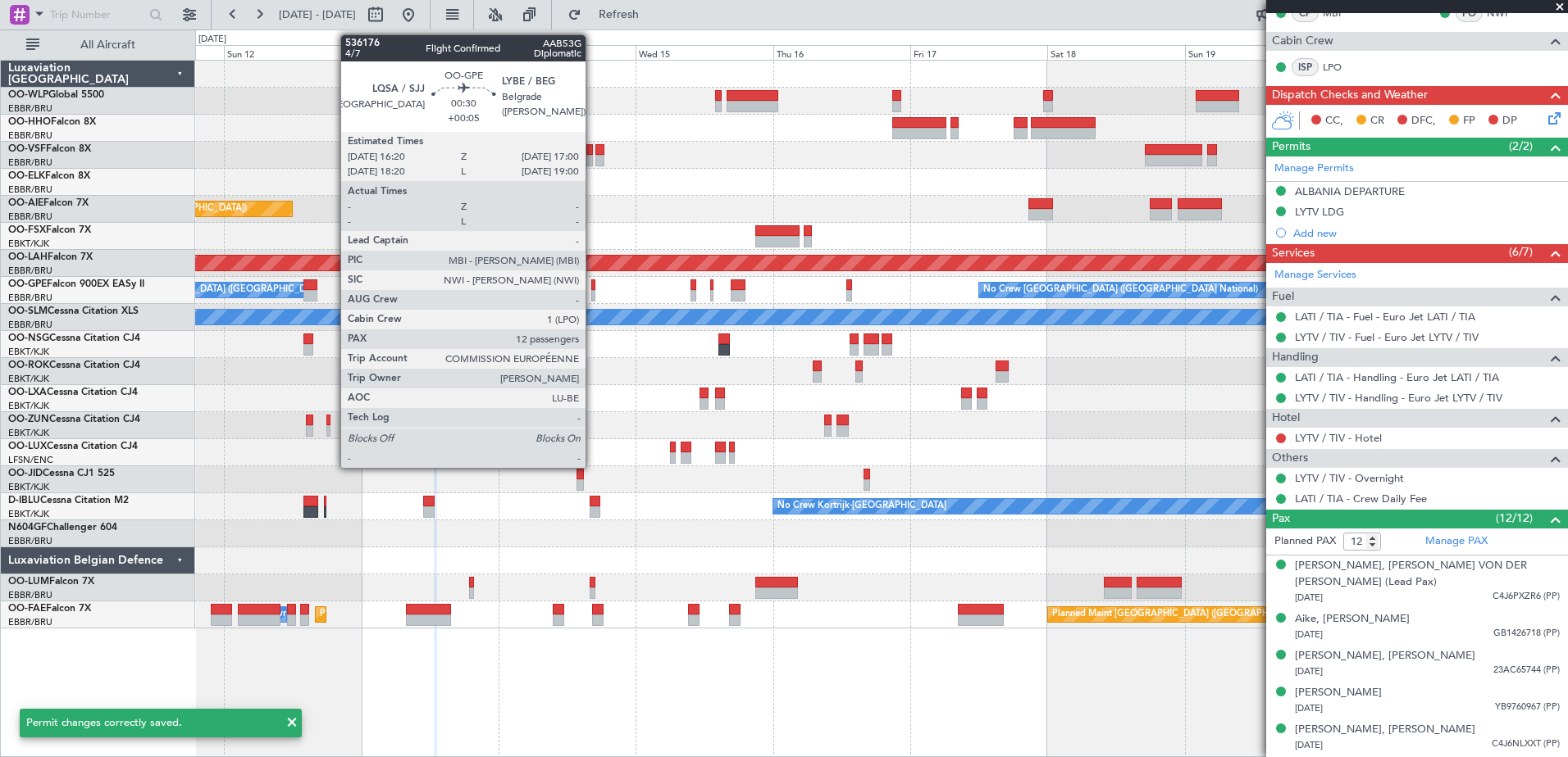
click at [593, 291] on div at bounding box center [593, 296] width 5 height 12
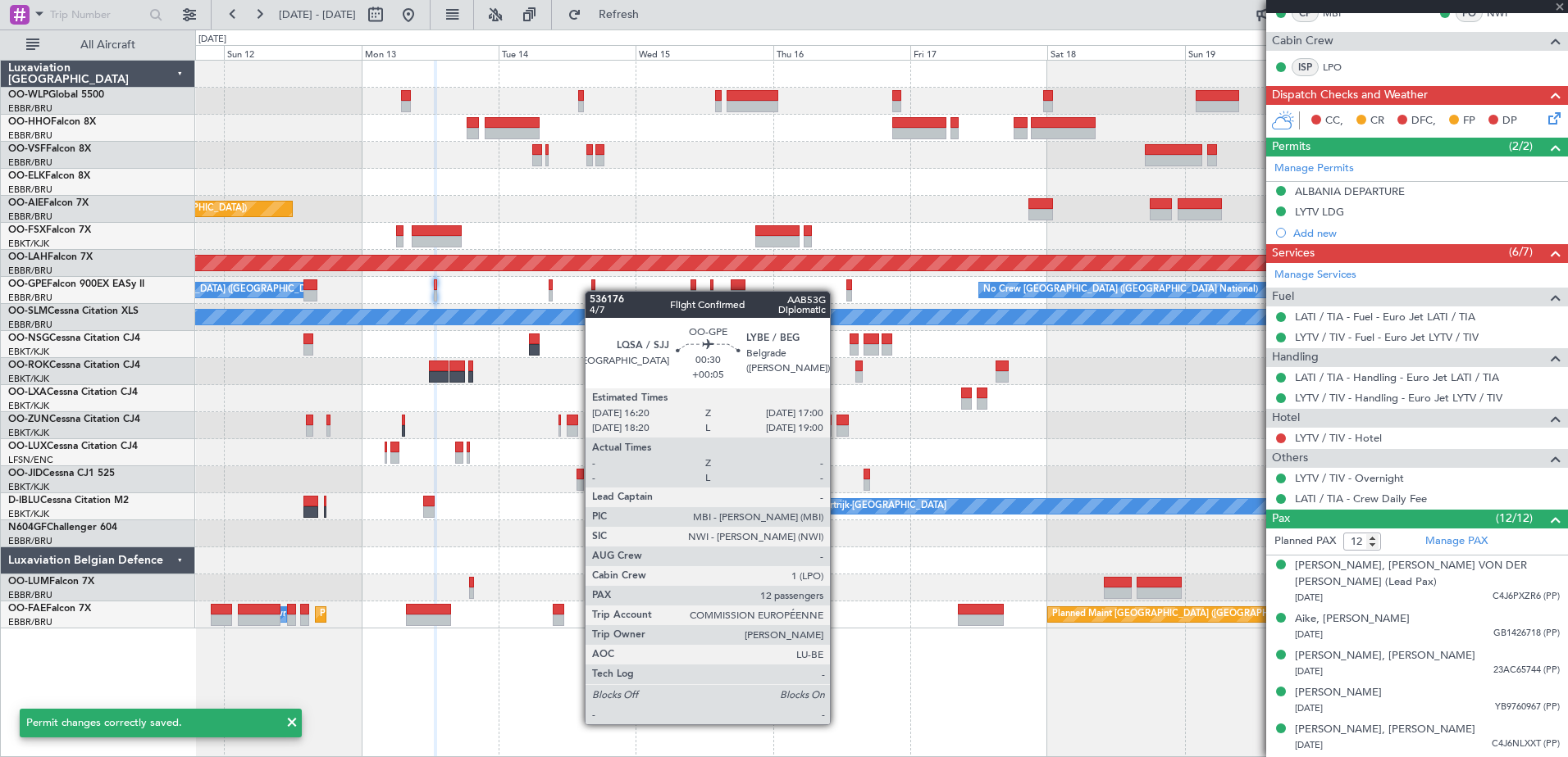
scroll to position [0, 0]
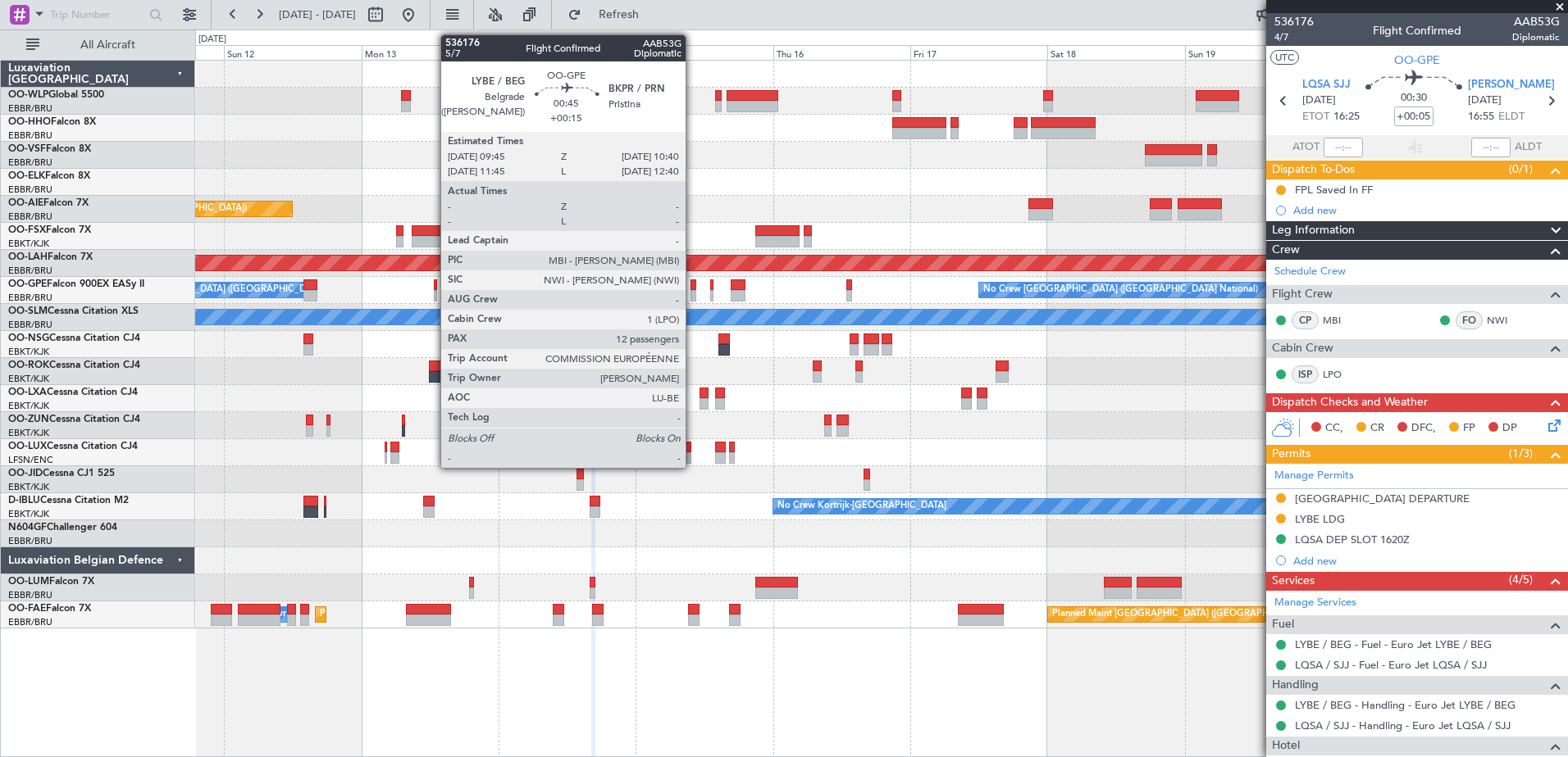
click at [693, 291] on div at bounding box center [693, 296] width 5 height 12
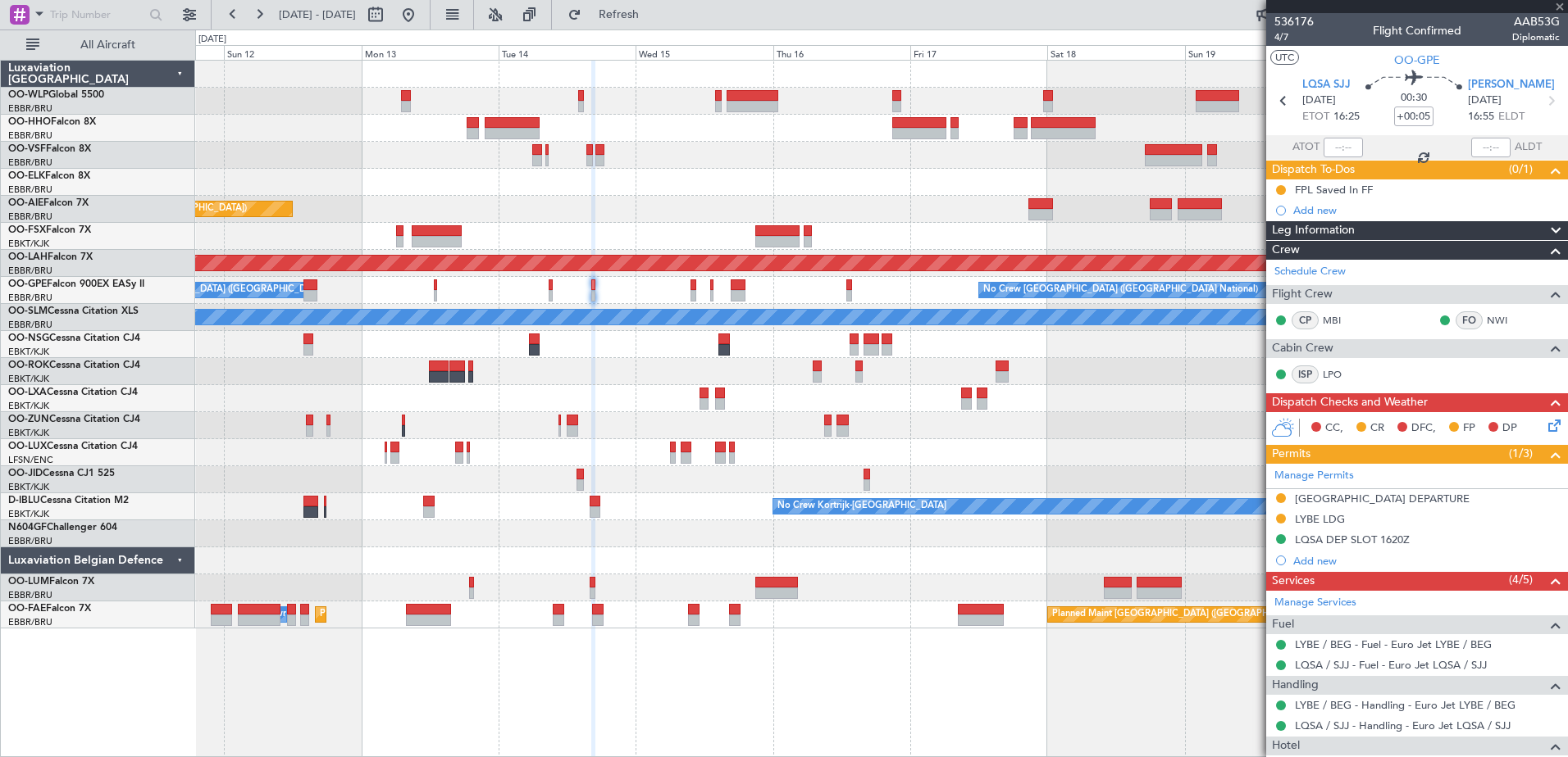
type input "+00:15"
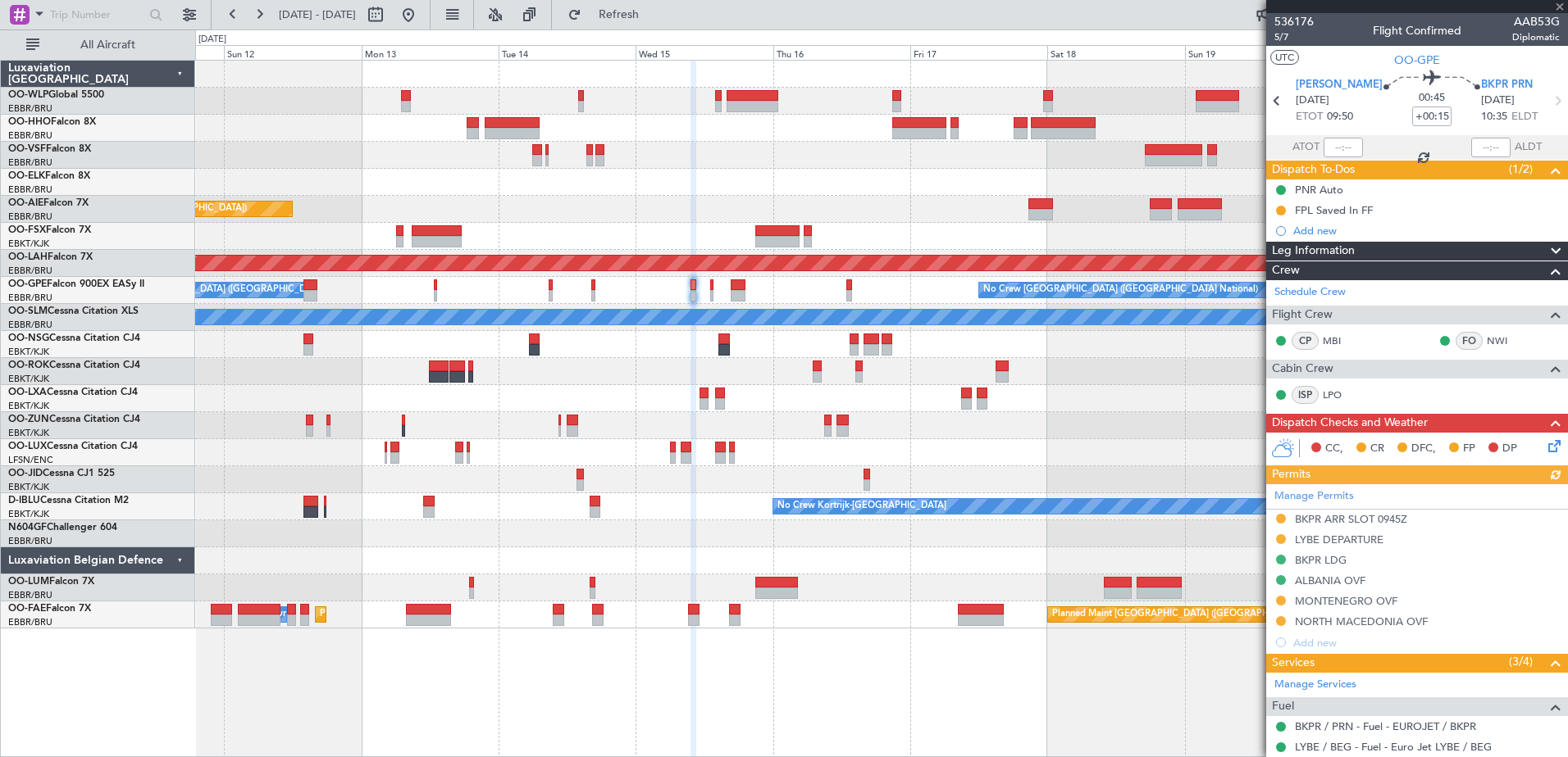
click at [1362, 599] on div "Manage Permits BKPR ARR SLOT 0945Z LYBE DEPARTURE BKPR LDG ALBANIA OVF MONTENEG…" at bounding box center [1417, 568] width 302 height 169
click at [1351, 595] on div "MONTENEGRO OVF" at bounding box center [1347, 601] width 103 height 14
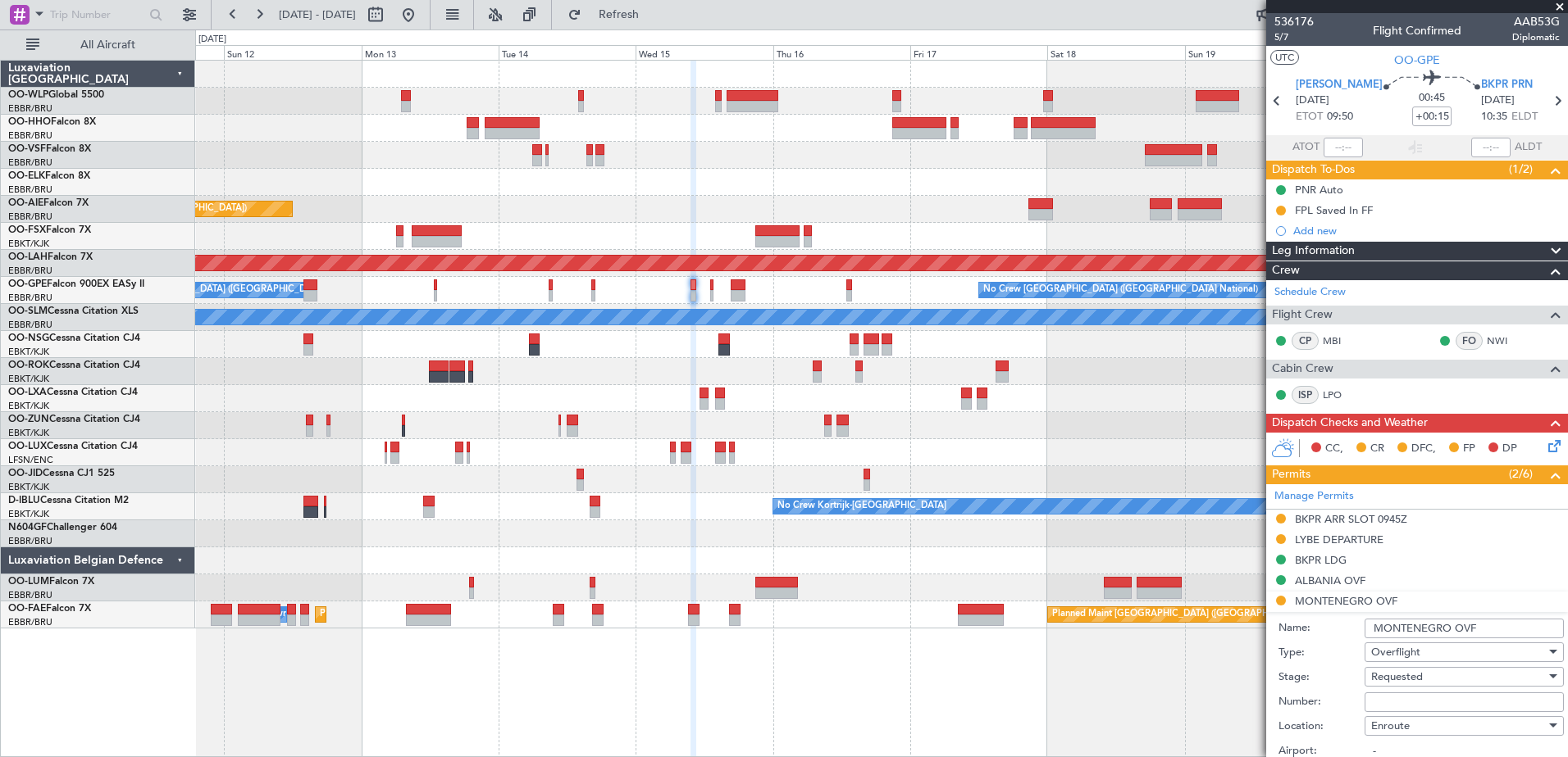
click at [1444, 699] on input "Number:" at bounding box center [1464, 703] width 199 height 20
paste input "9/4-911/25-522"
type input "9/4-911/25-522"
click at [1462, 676] on div "Requested" at bounding box center [1459, 677] width 175 height 24
click at [1226, 692] on div at bounding box center [784, 378] width 1568 height 757
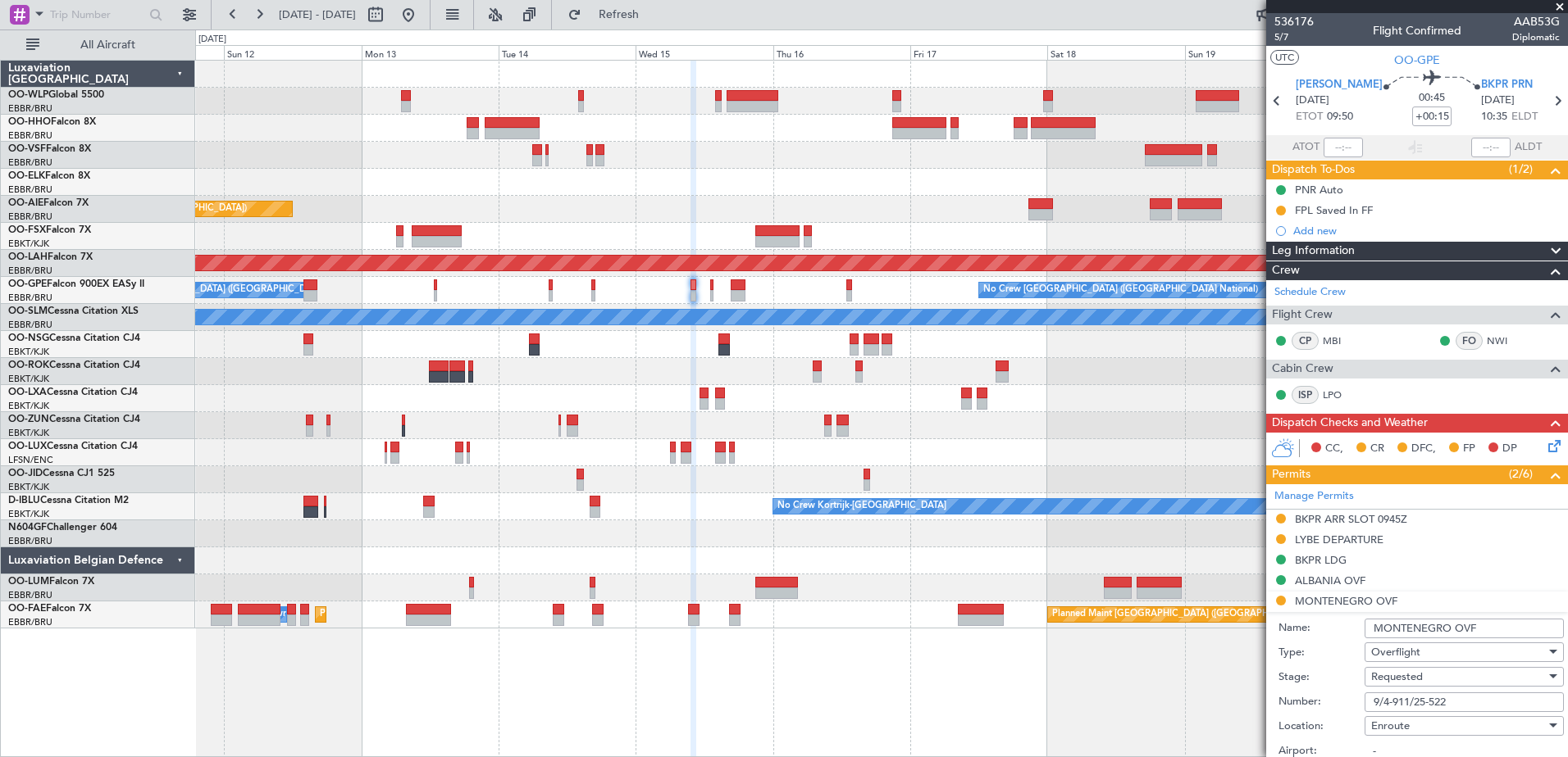
scroll to position [164, 0]
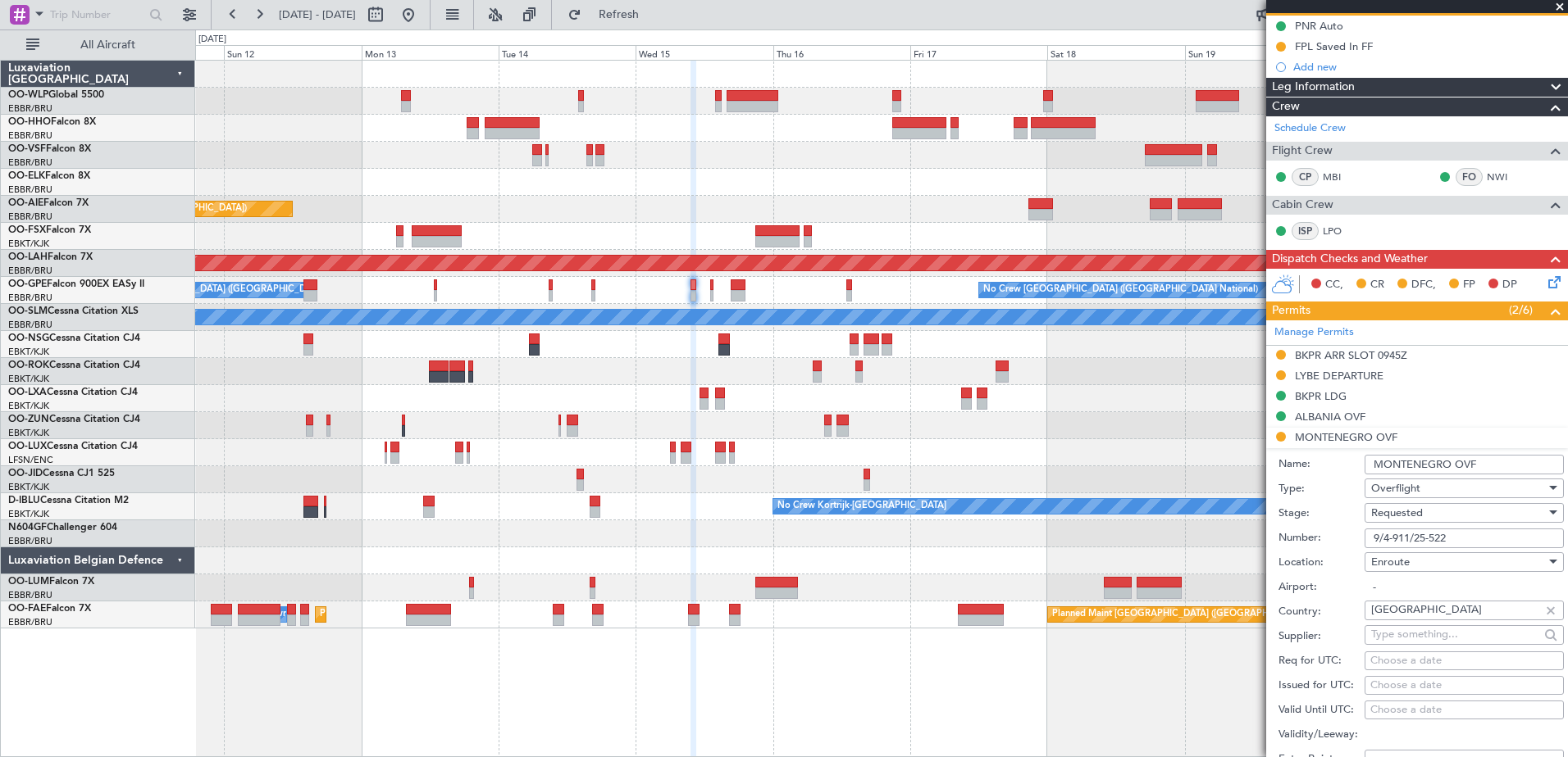
click at [1419, 516] on span "Requested" at bounding box center [1396, 513] width 51 height 14
click at [1428, 642] on span "Received OK" at bounding box center [1458, 636] width 172 height 24
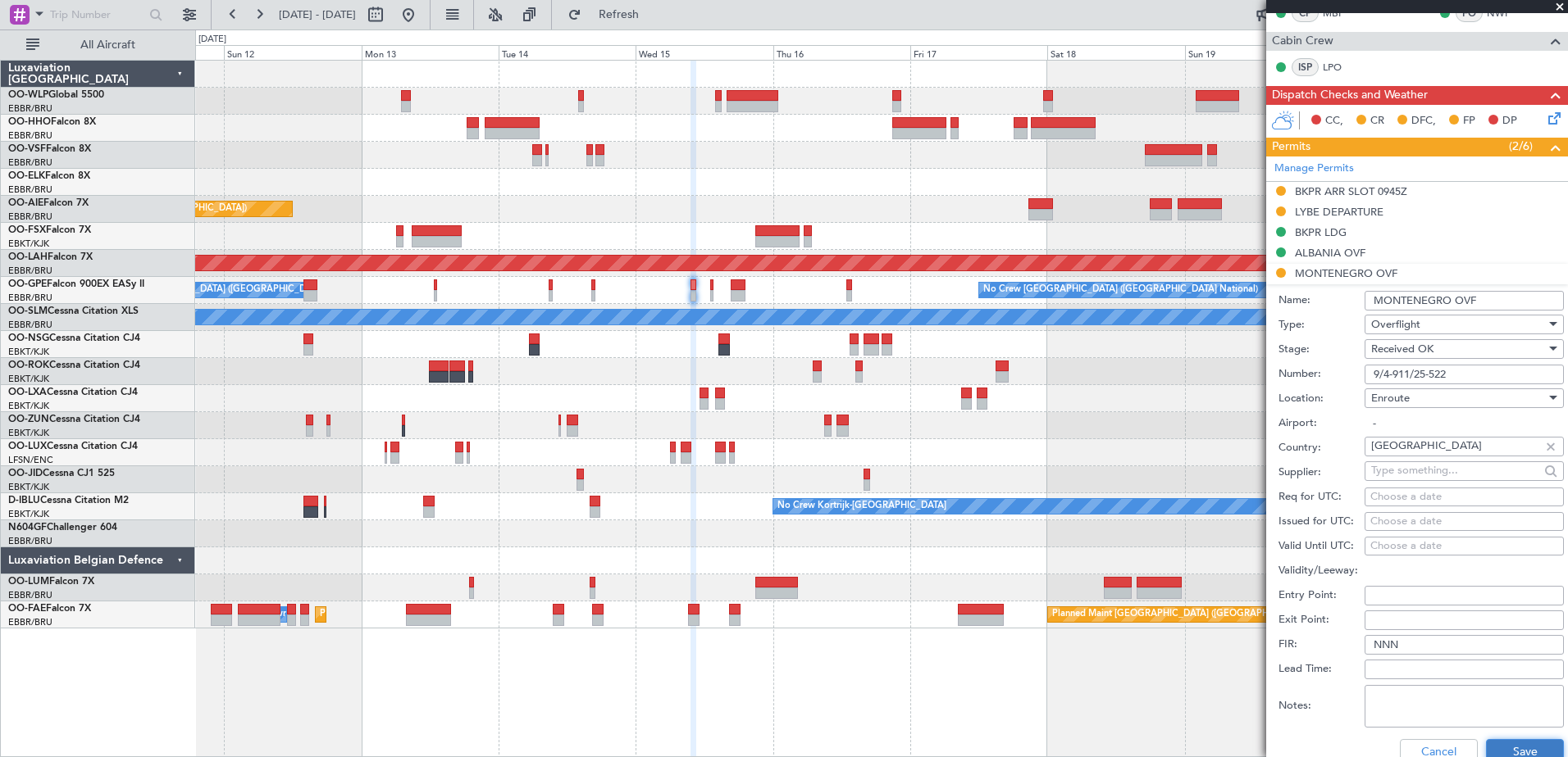
click at [1507, 748] on button "Save" at bounding box center [1525, 752] width 78 height 26
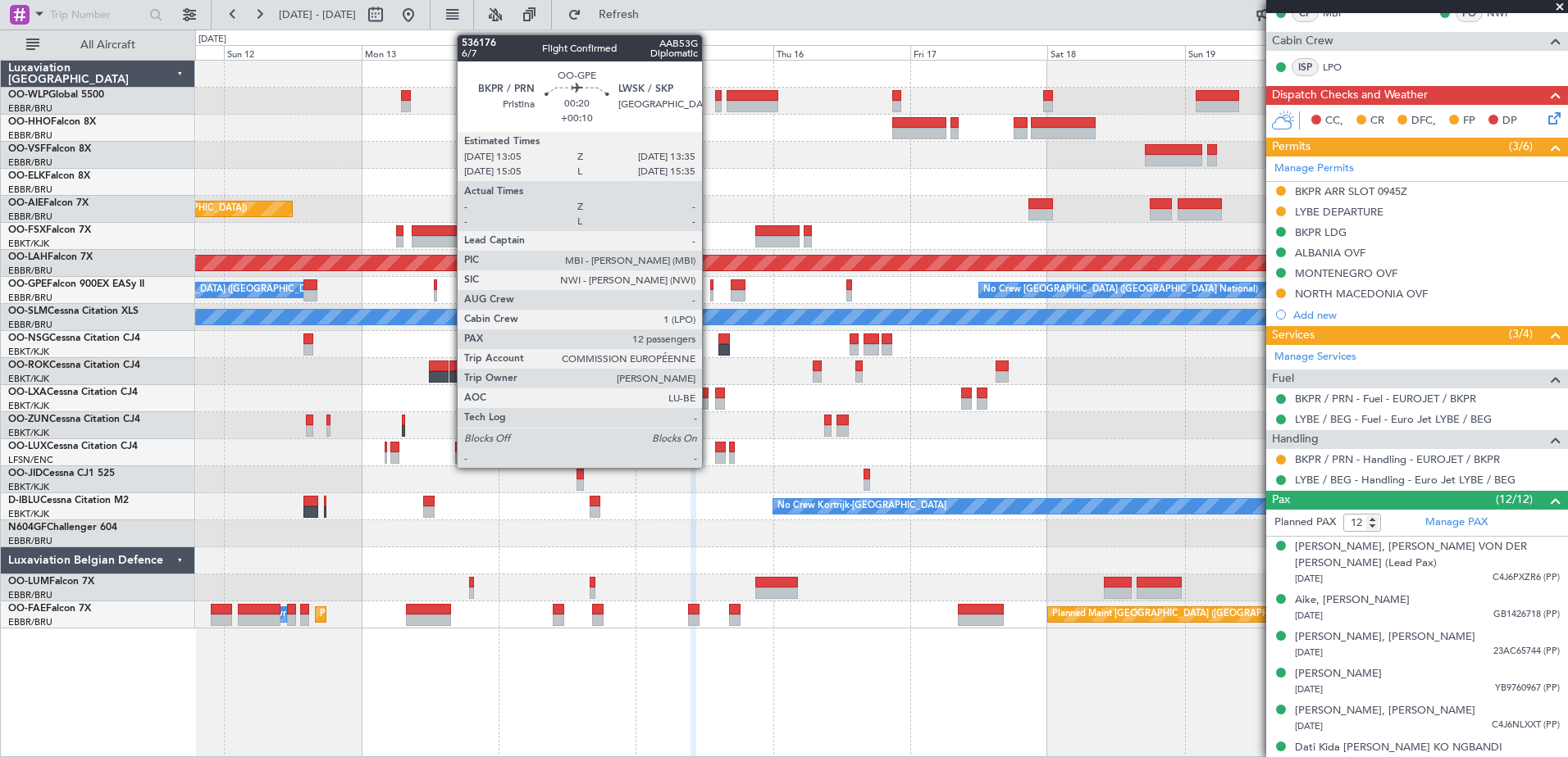
click at [710, 291] on div at bounding box center [712, 296] width 4 height 12
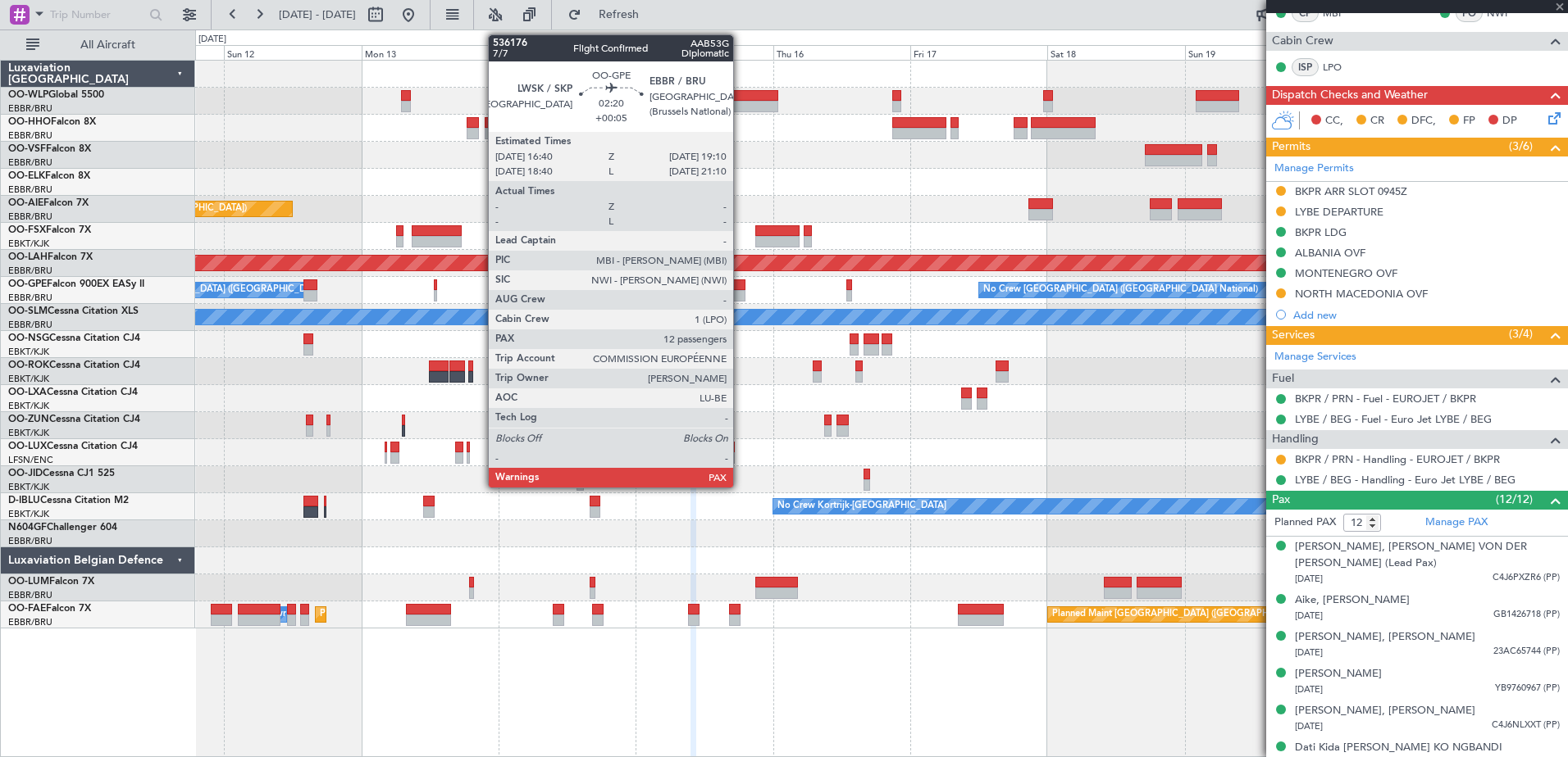
scroll to position [0, 0]
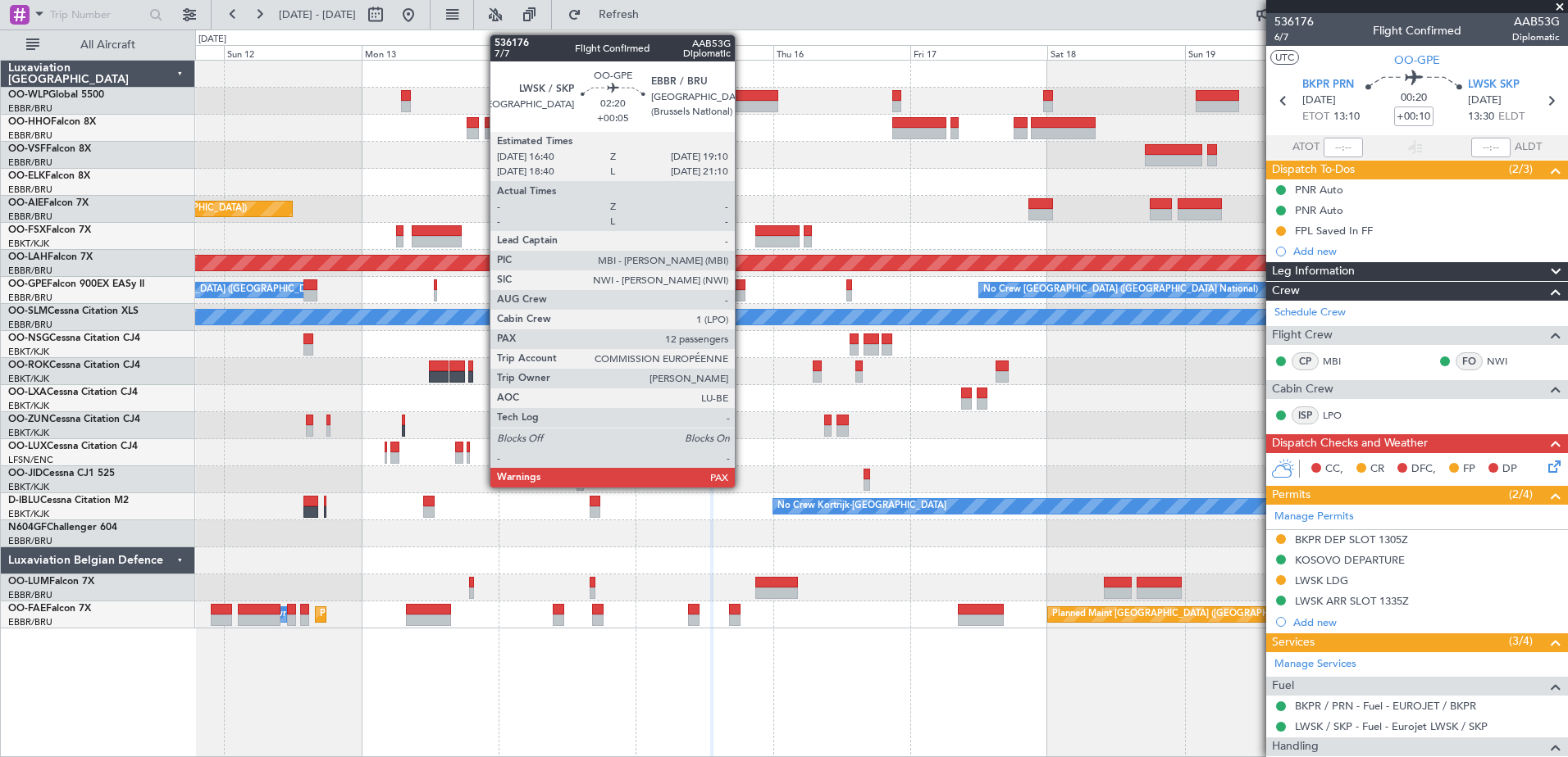
click at [742, 291] on div at bounding box center [738, 296] width 14 height 12
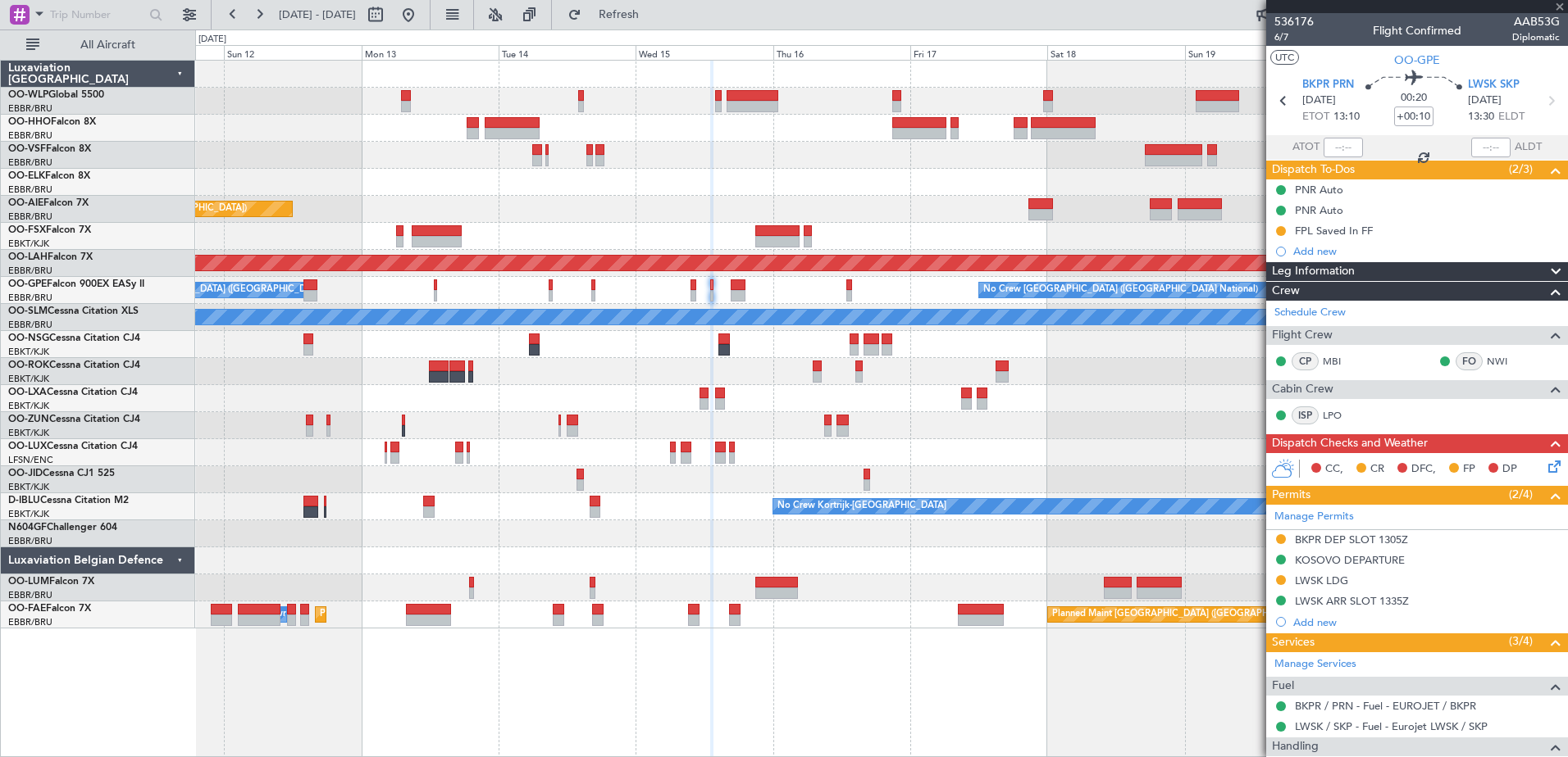
type input "+00:05"
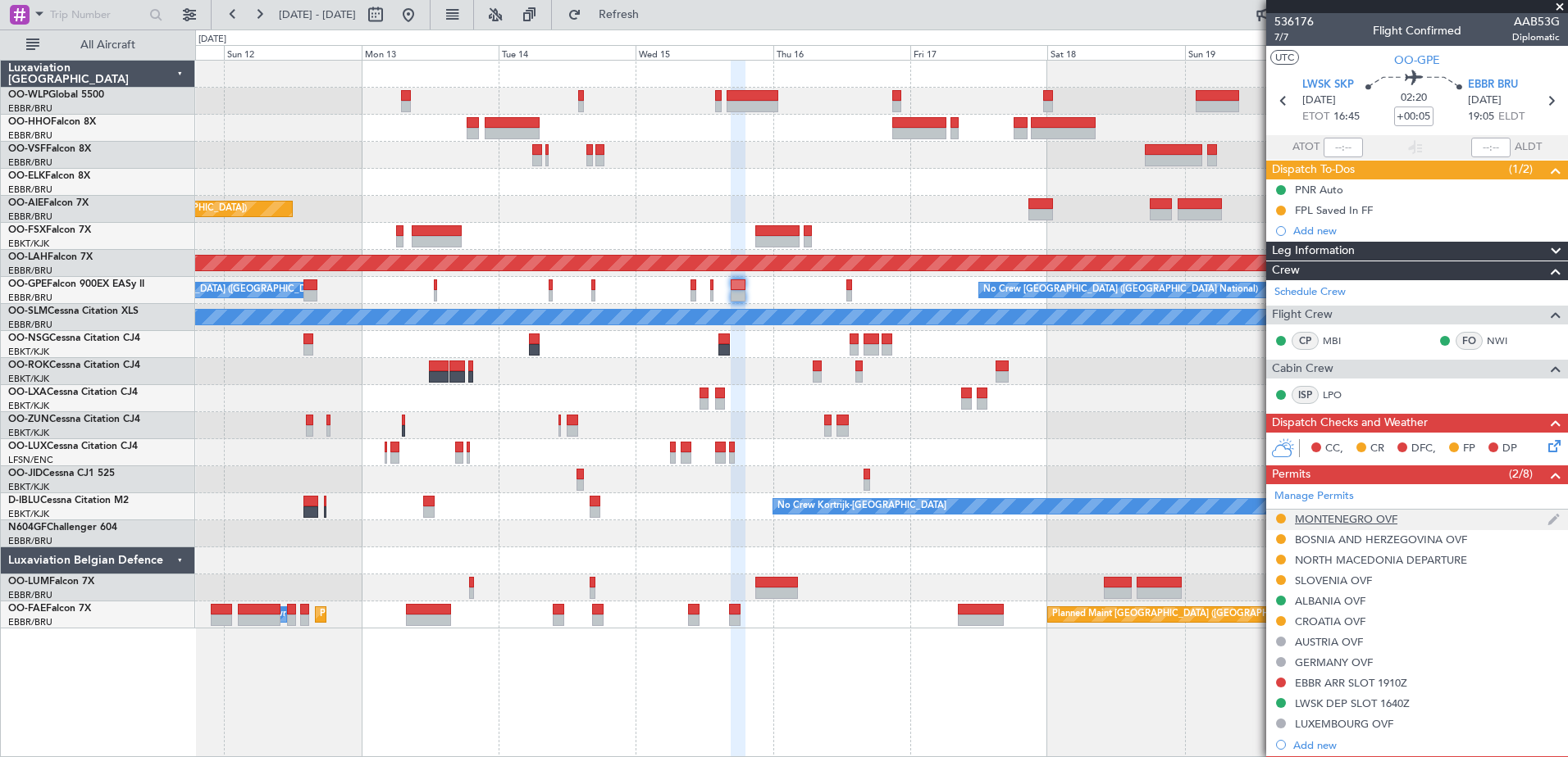
click at [1326, 522] on div "MONTENEGRO OVF" at bounding box center [1347, 519] width 103 height 14
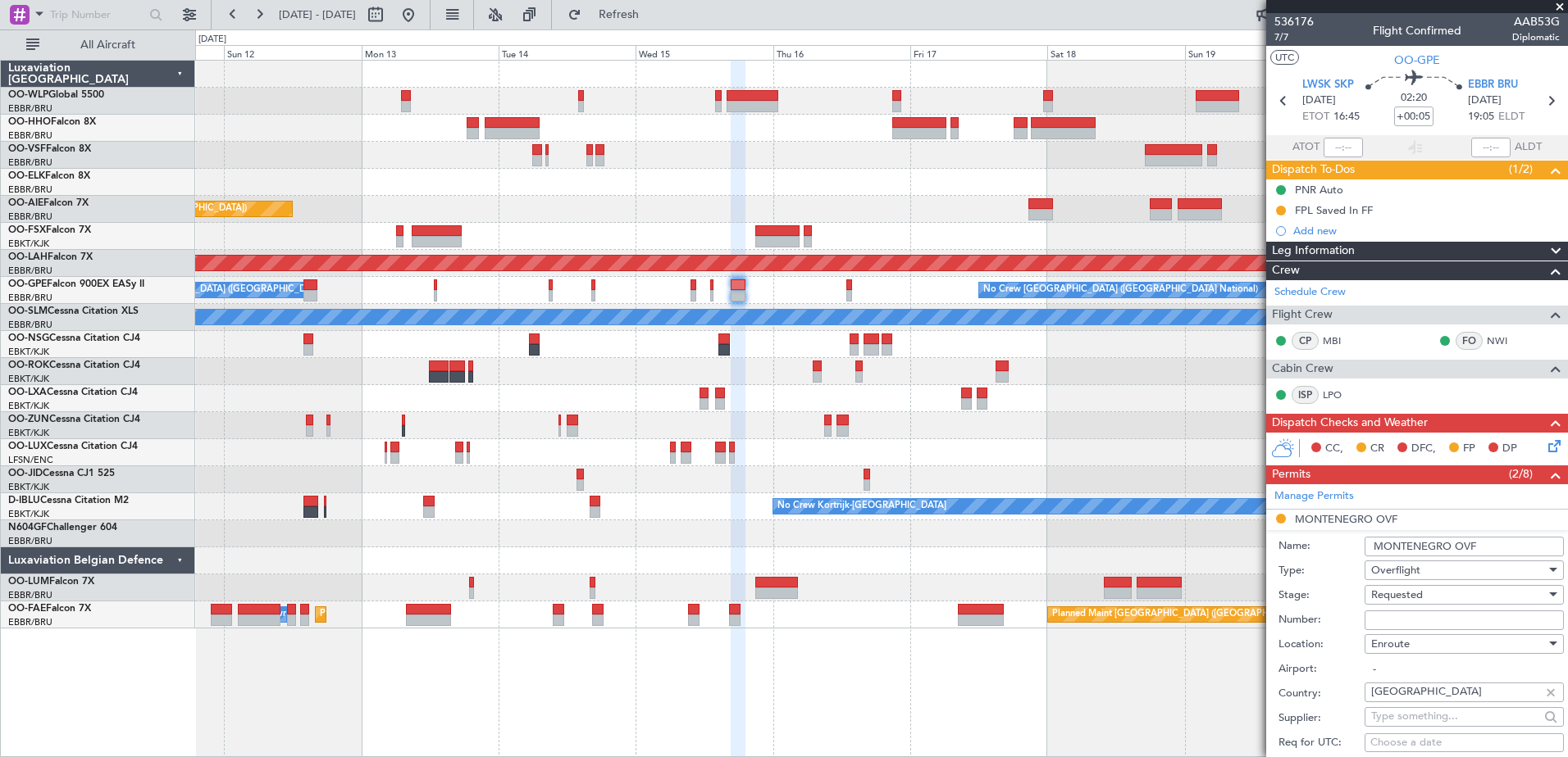
click at [1427, 616] on input "Number:" at bounding box center [1464, 621] width 199 height 20
paste input "9/4-911/25-522"
type input "9/4-911/25-522"
click at [1446, 599] on div "Requested" at bounding box center [1459, 595] width 175 height 24
click at [1440, 720] on span "Received OK" at bounding box center [1458, 725] width 172 height 24
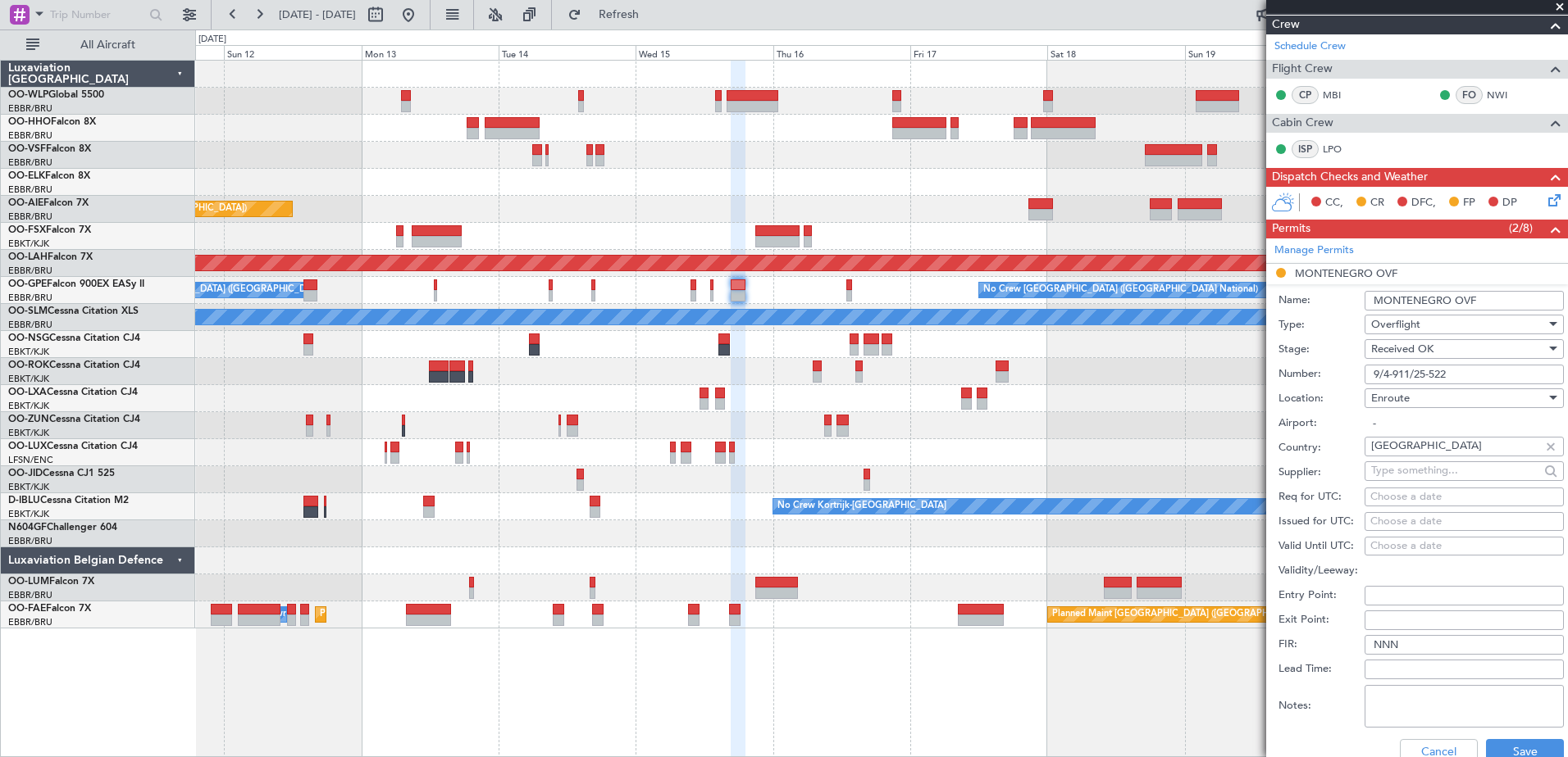
scroll to position [328, 0]
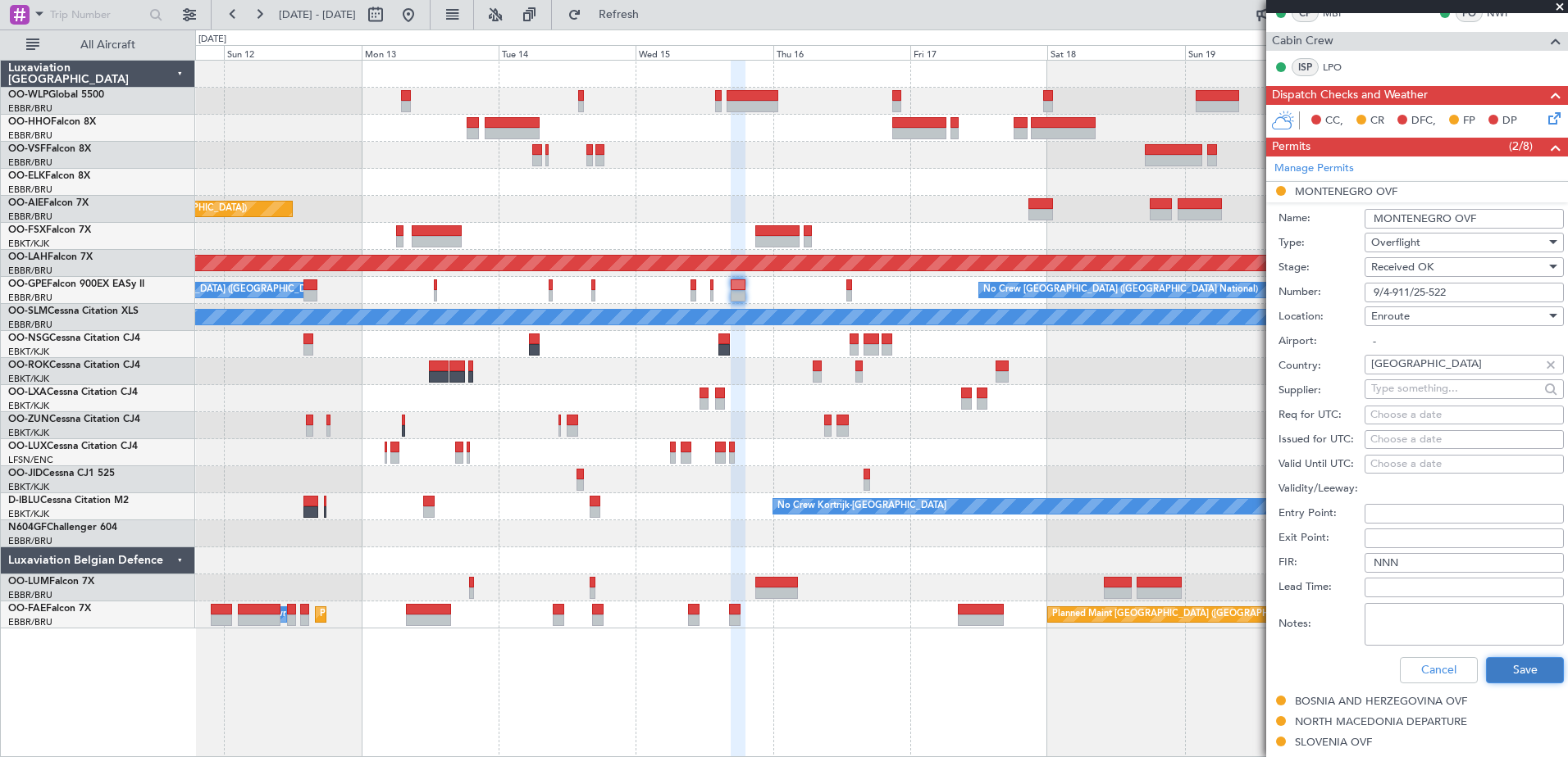
click at [1525, 672] on button "Save" at bounding box center [1525, 670] width 78 height 26
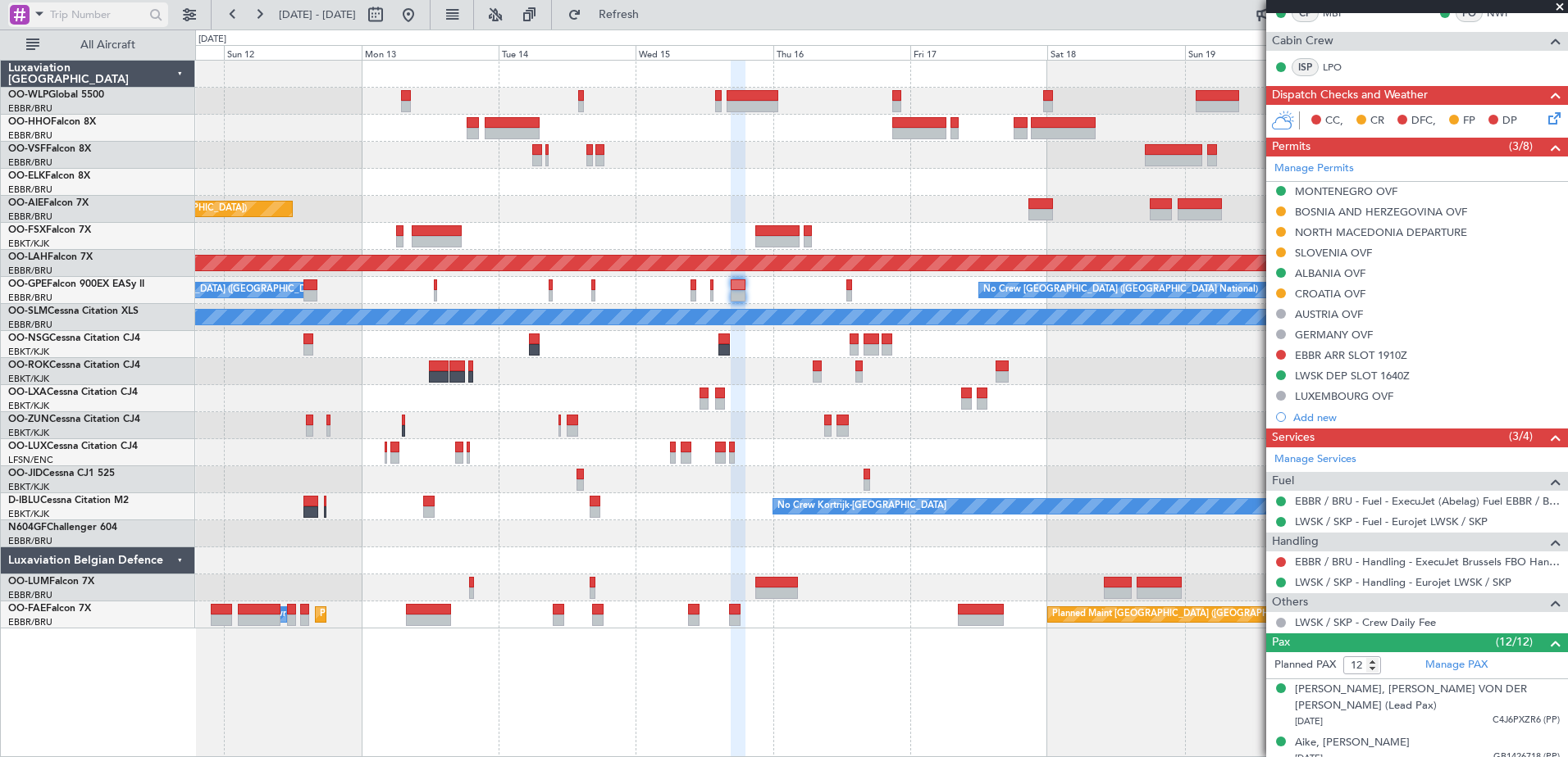
click at [32, 13] on span at bounding box center [40, 14] width 20 height 21
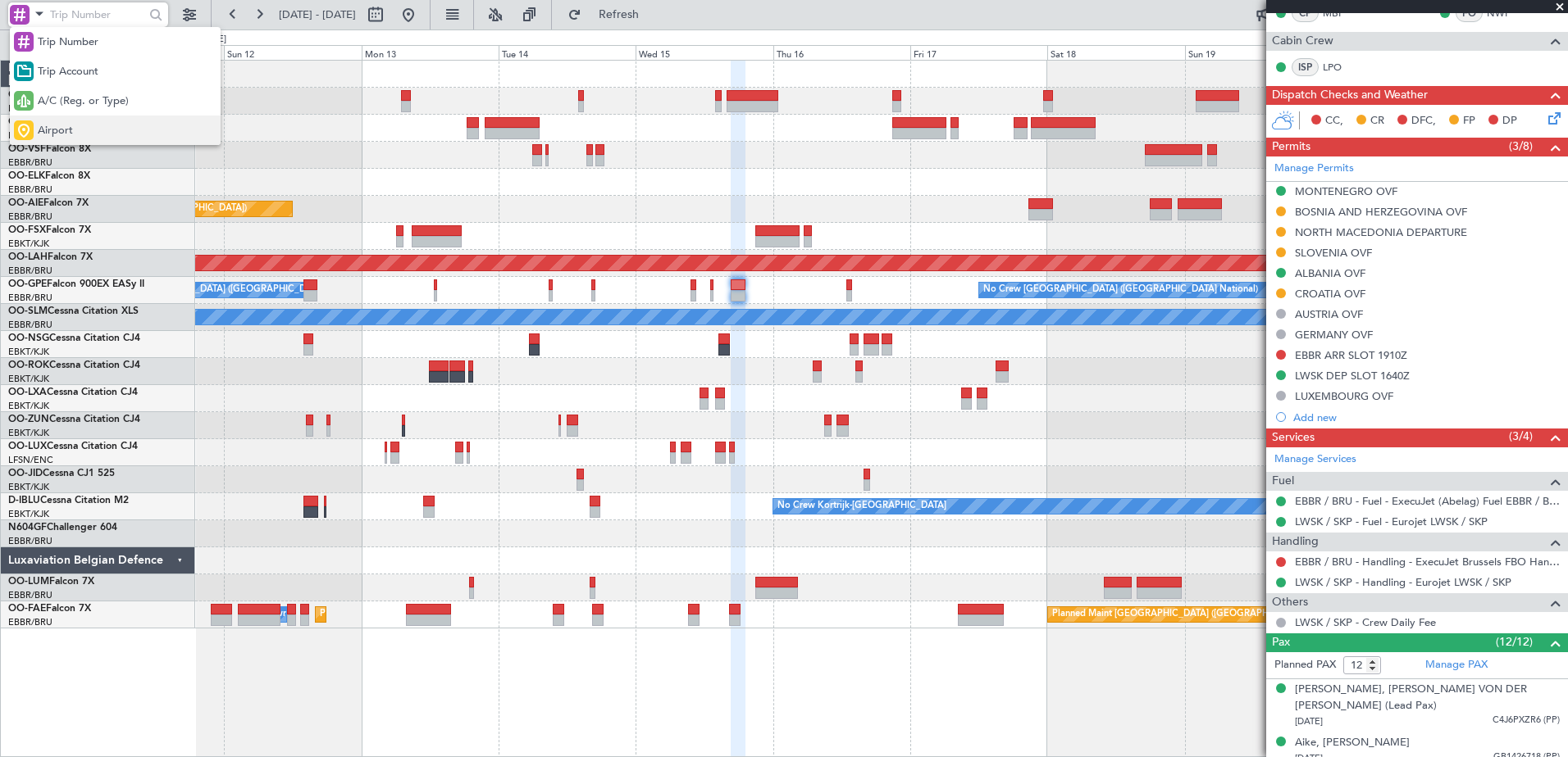
click at [37, 129] on div "Airport" at bounding box center [115, 130] width 210 height 30
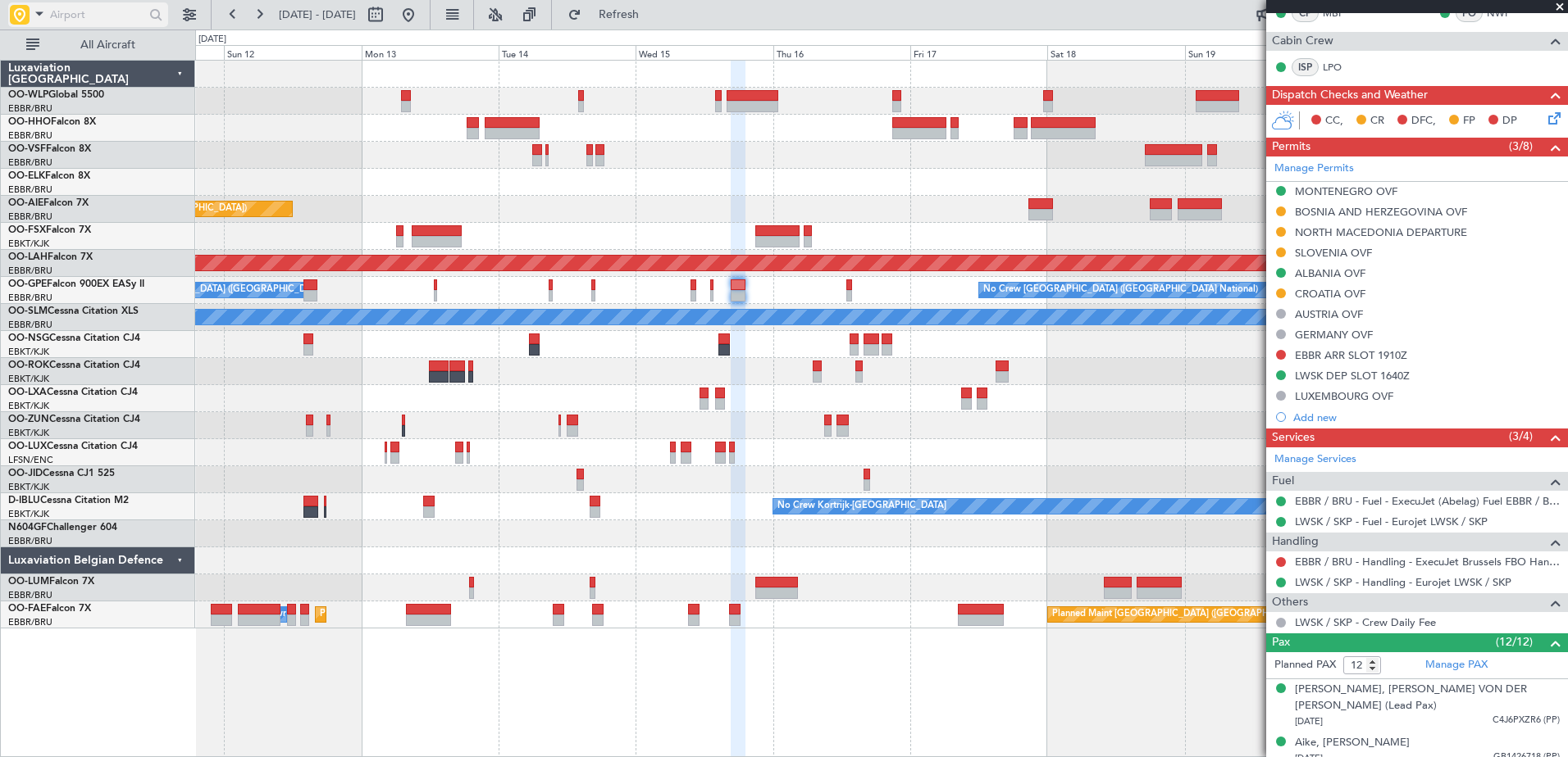
click at [76, 21] on input "text" at bounding box center [97, 14] width 94 height 24
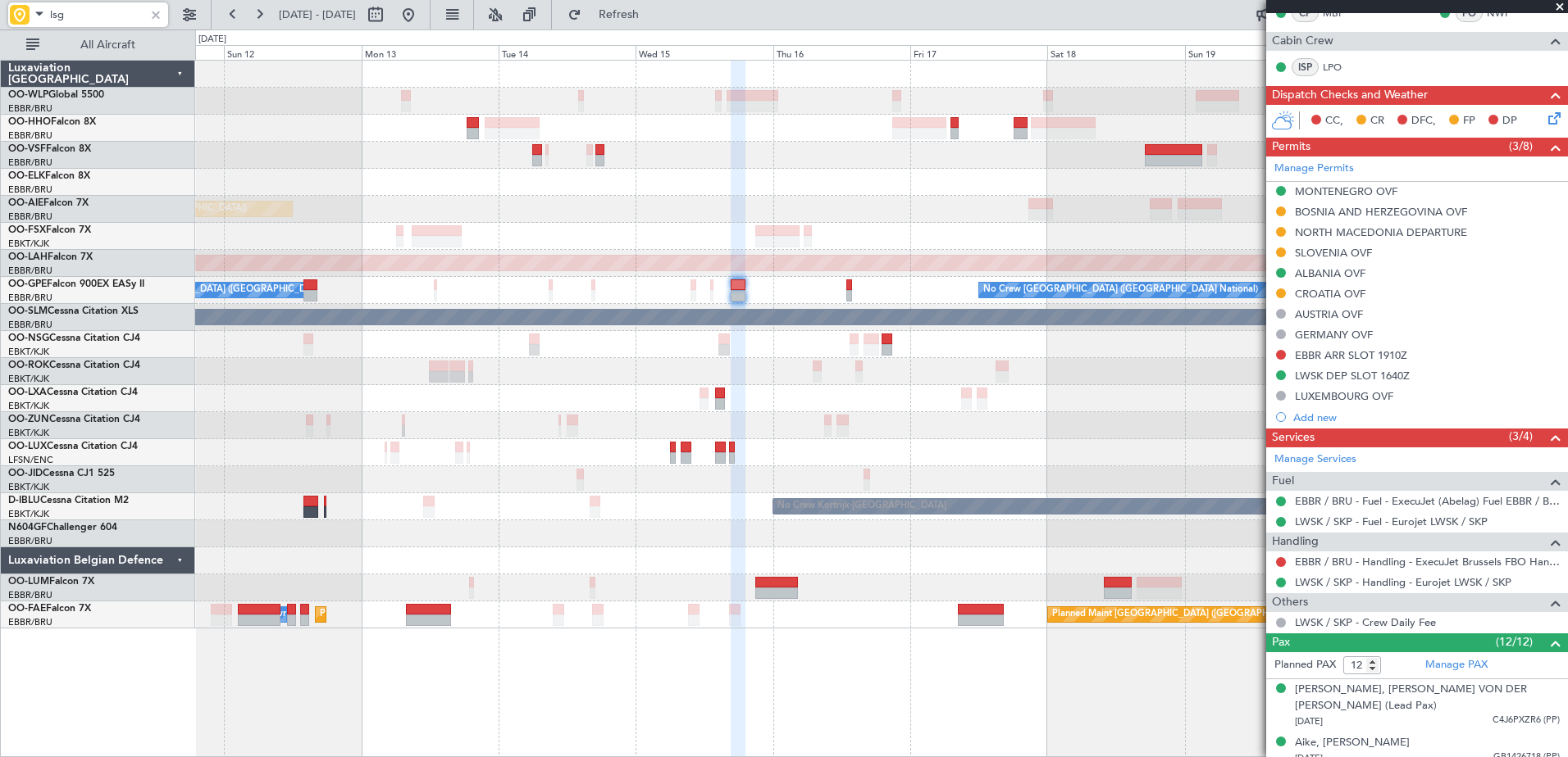
type input "lsgg"
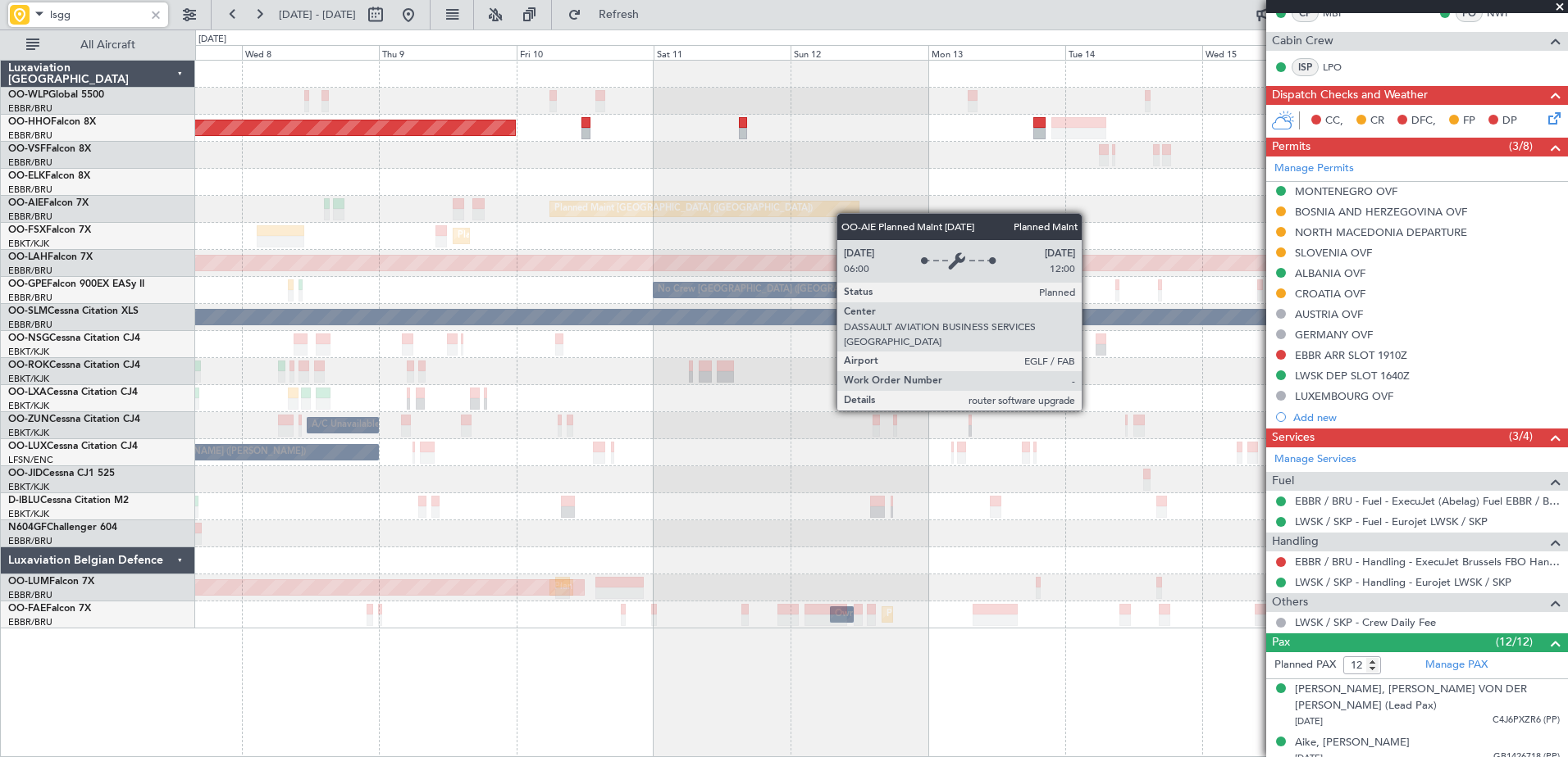
click at [845, 213] on div "Planned Maint Geneva (Cointrin) Planned Maint London (Farnborough) Unplanned Ma…" at bounding box center [881, 345] width 1372 height 568
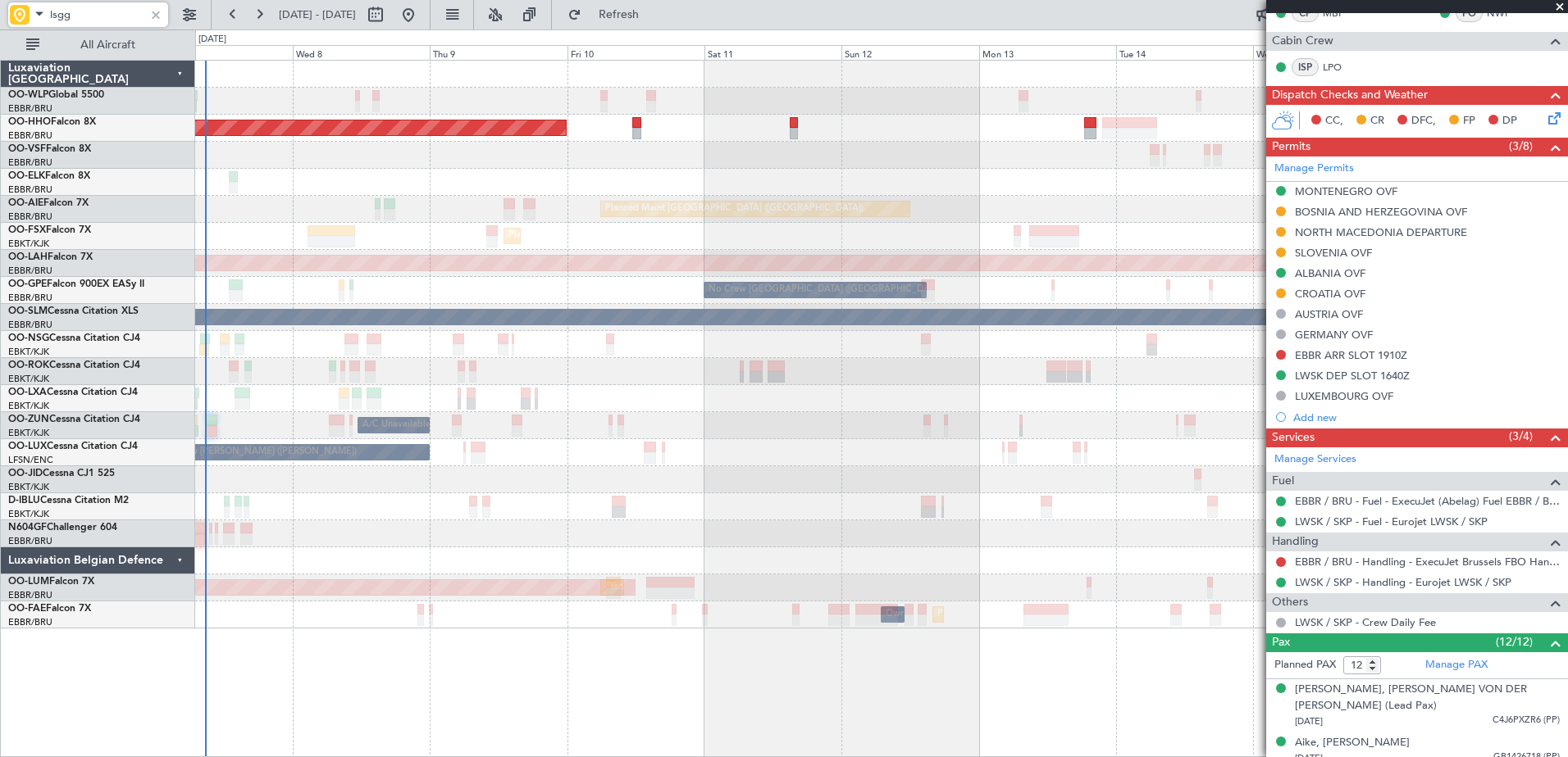
click at [413, 167] on div "Planned Maint Geneva (Cointrin) Planned Maint London (Farnborough) Unplanned Ma…" at bounding box center [881, 345] width 1372 height 568
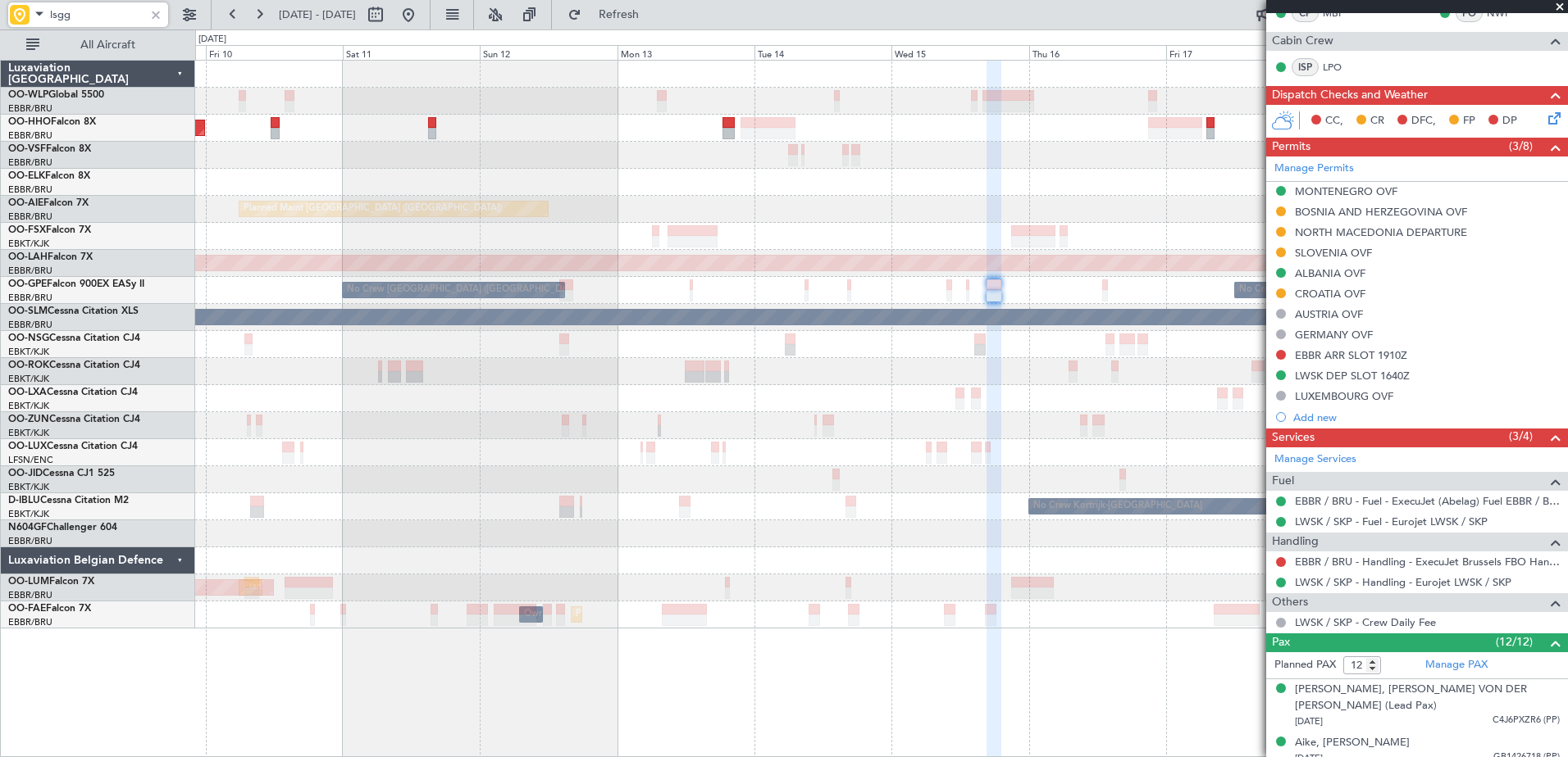
click at [491, 171] on div at bounding box center [881, 182] width 1372 height 27
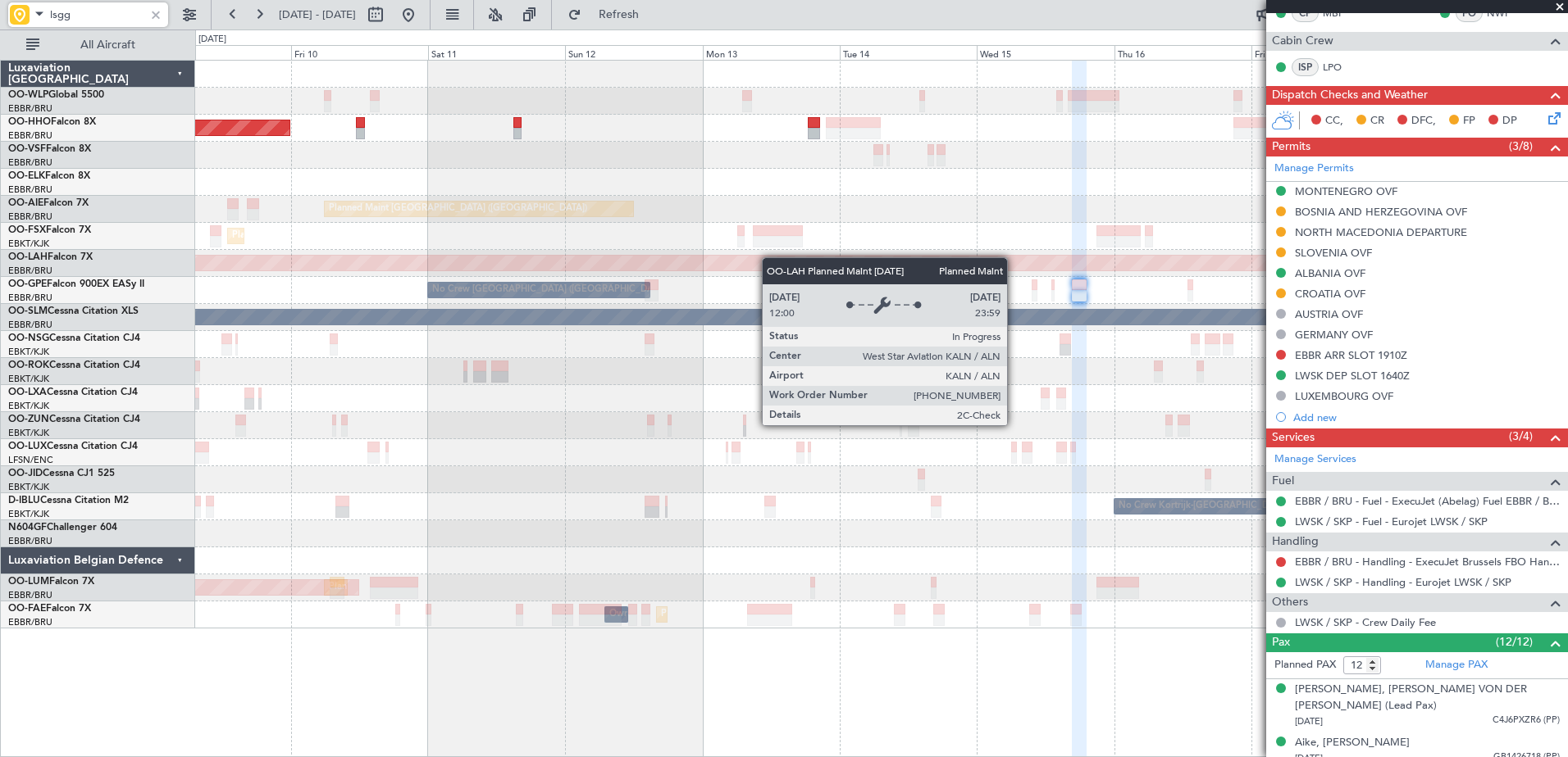
click at [869, 257] on div "Planned Maint Geneva (Cointrin) Planned Maint London (Farnborough) Planned Main…" at bounding box center [881, 345] width 1372 height 568
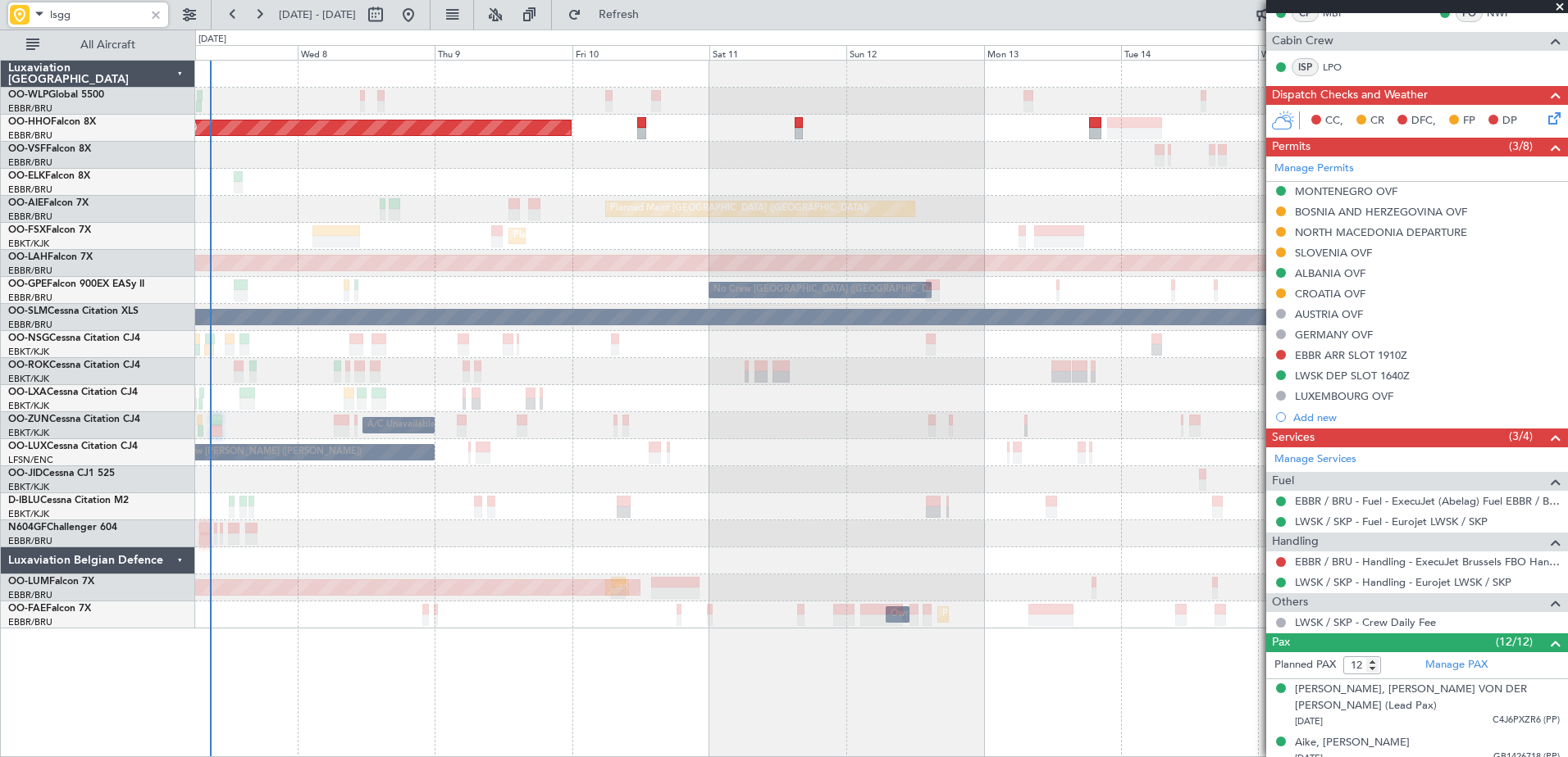
click at [818, 448] on div "No Crew Nancy (Essey) No Crew Nancy (Essey)" at bounding box center [881, 453] width 1372 height 27
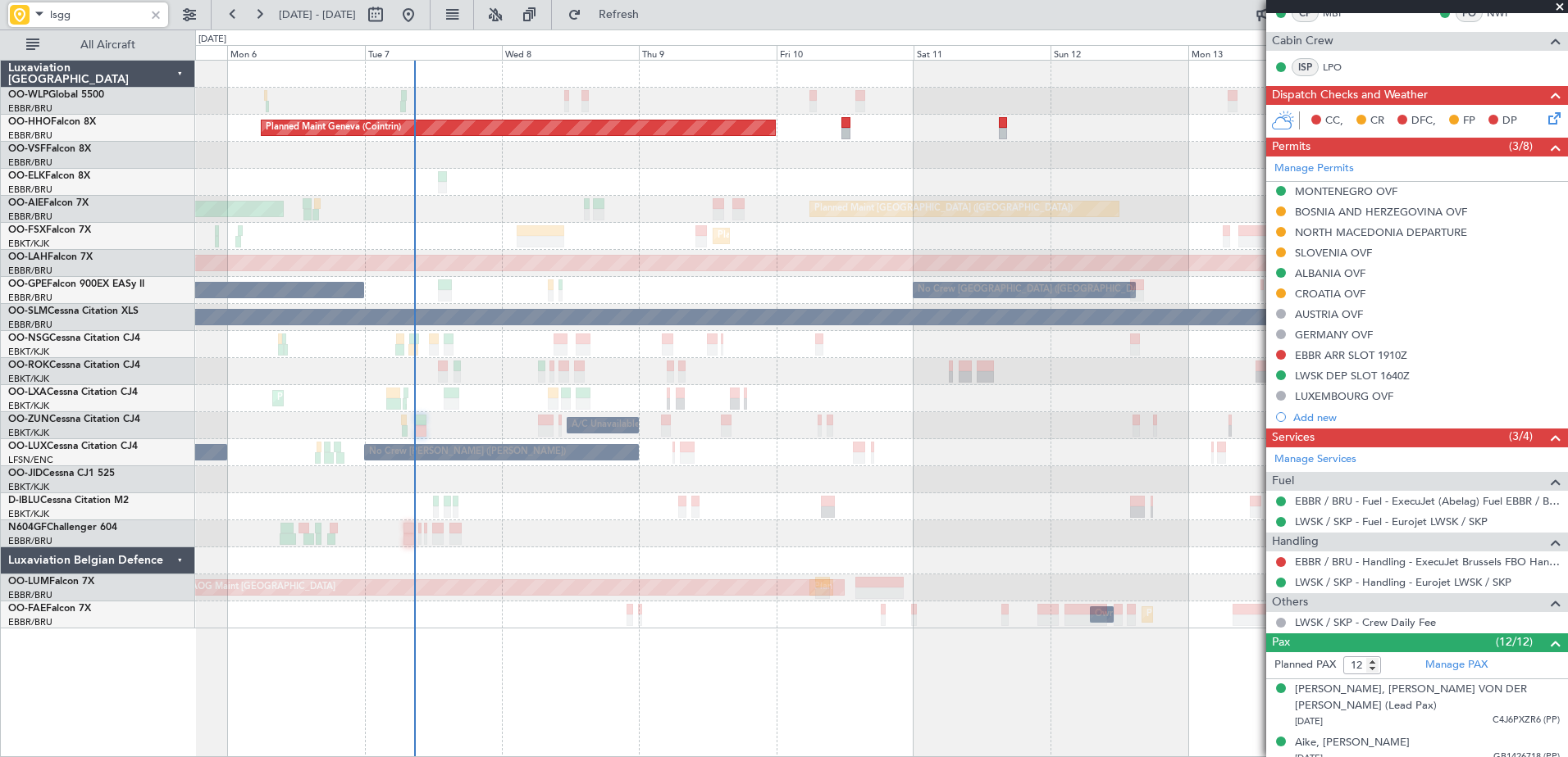
click at [610, 540] on div at bounding box center [881, 534] width 1372 height 27
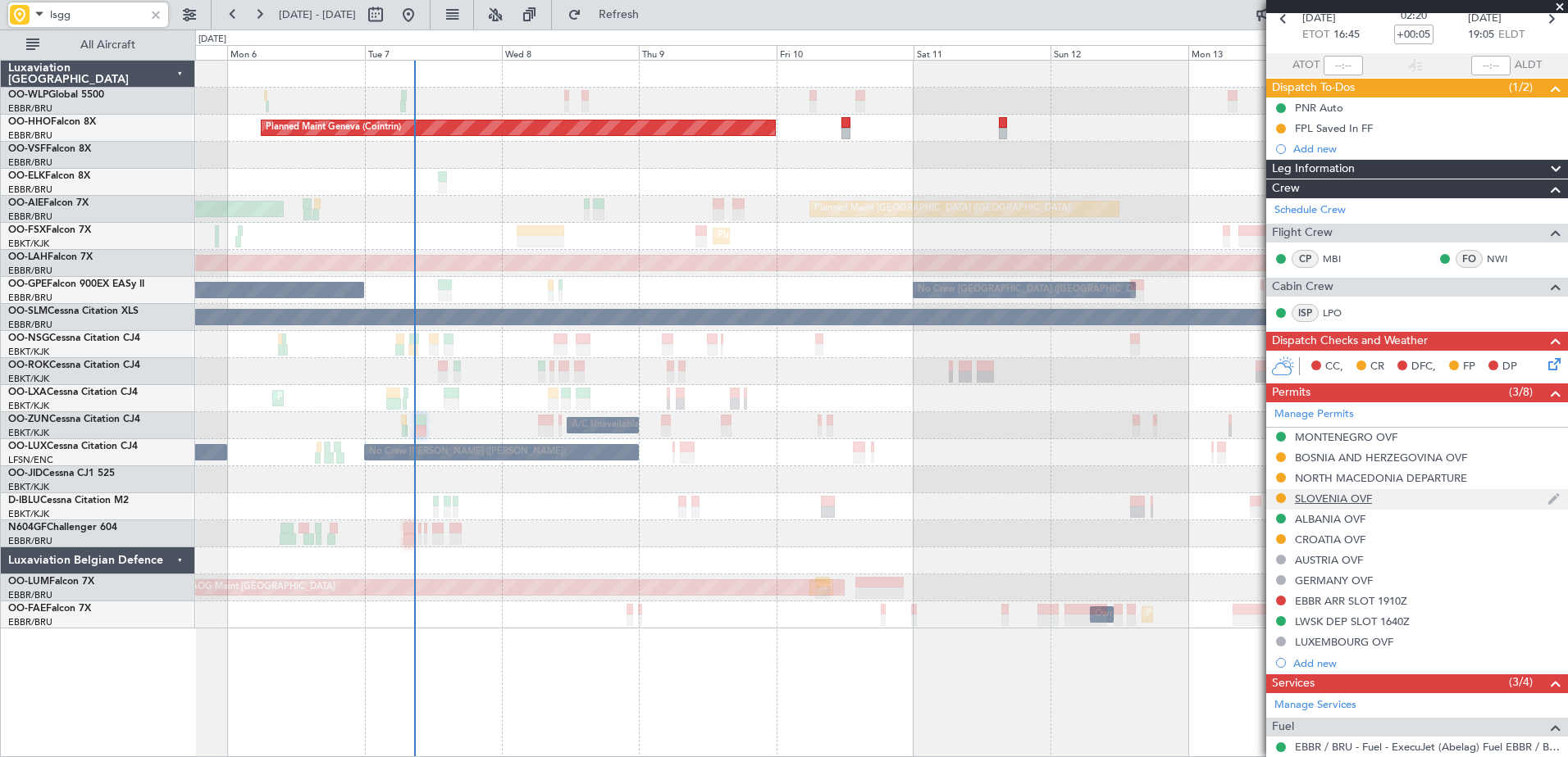
scroll to position [0, 0]
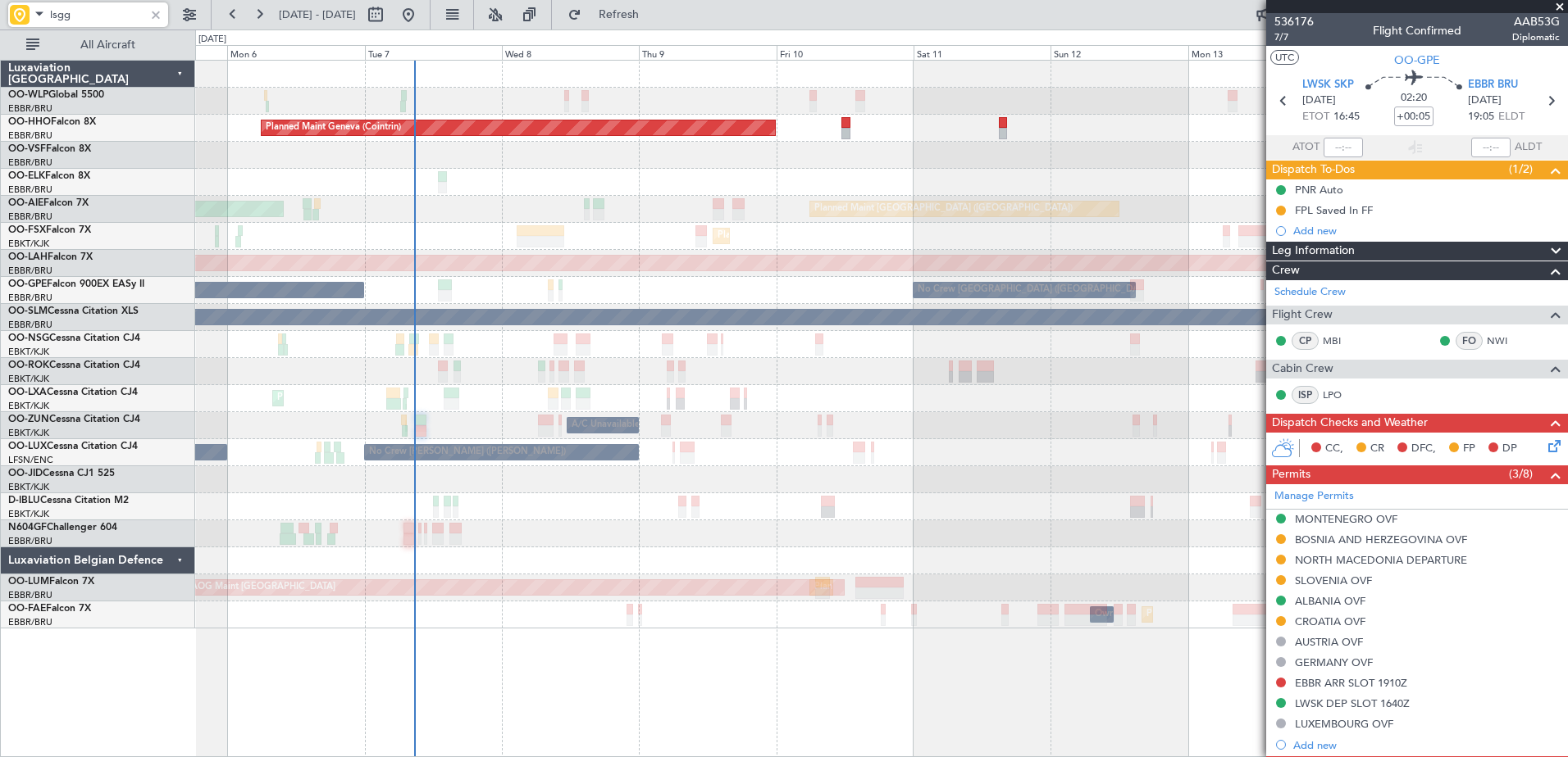
type input "lsgg"
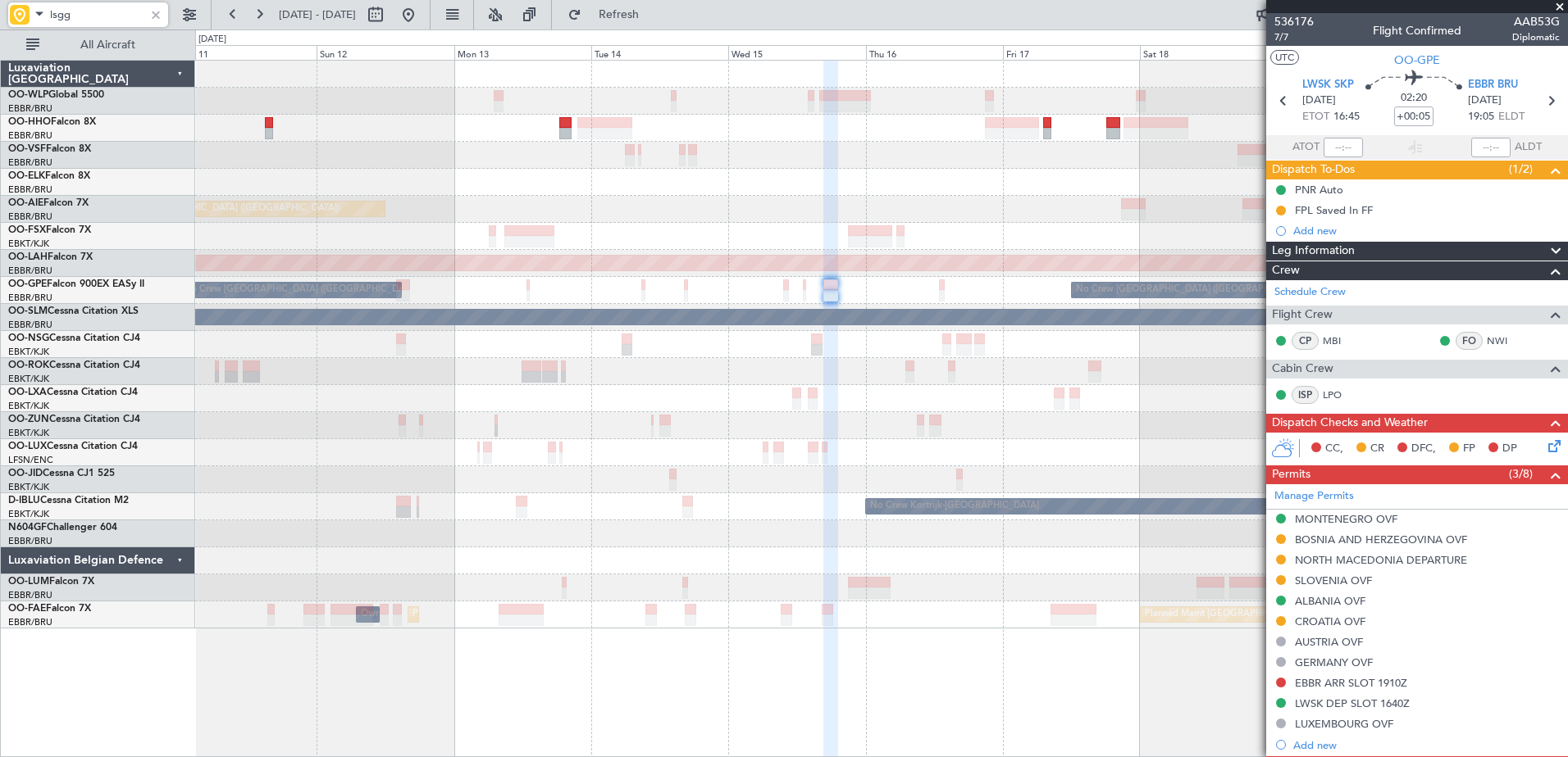
click at [302, 159] on div "Planned Maint Geneva (Cointrin) Planned Maint [GEOGRAPHIC_DATA] ([GEOGRAPHIC_DA…" at bounding box center [881, 345] width 1372 height 568
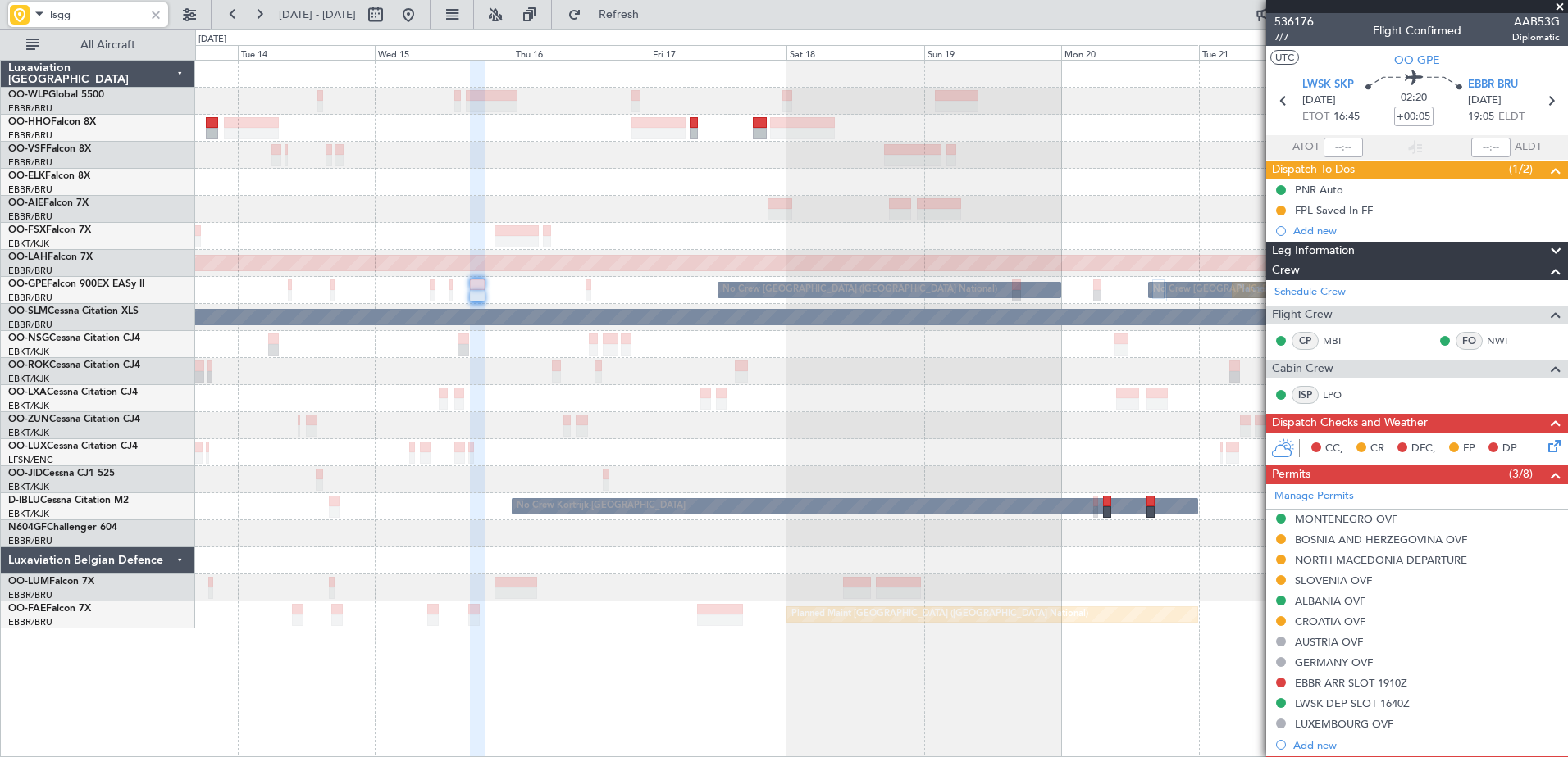
click at [616, 166] on div at bounding box center [881, 155] width 1372 height 27
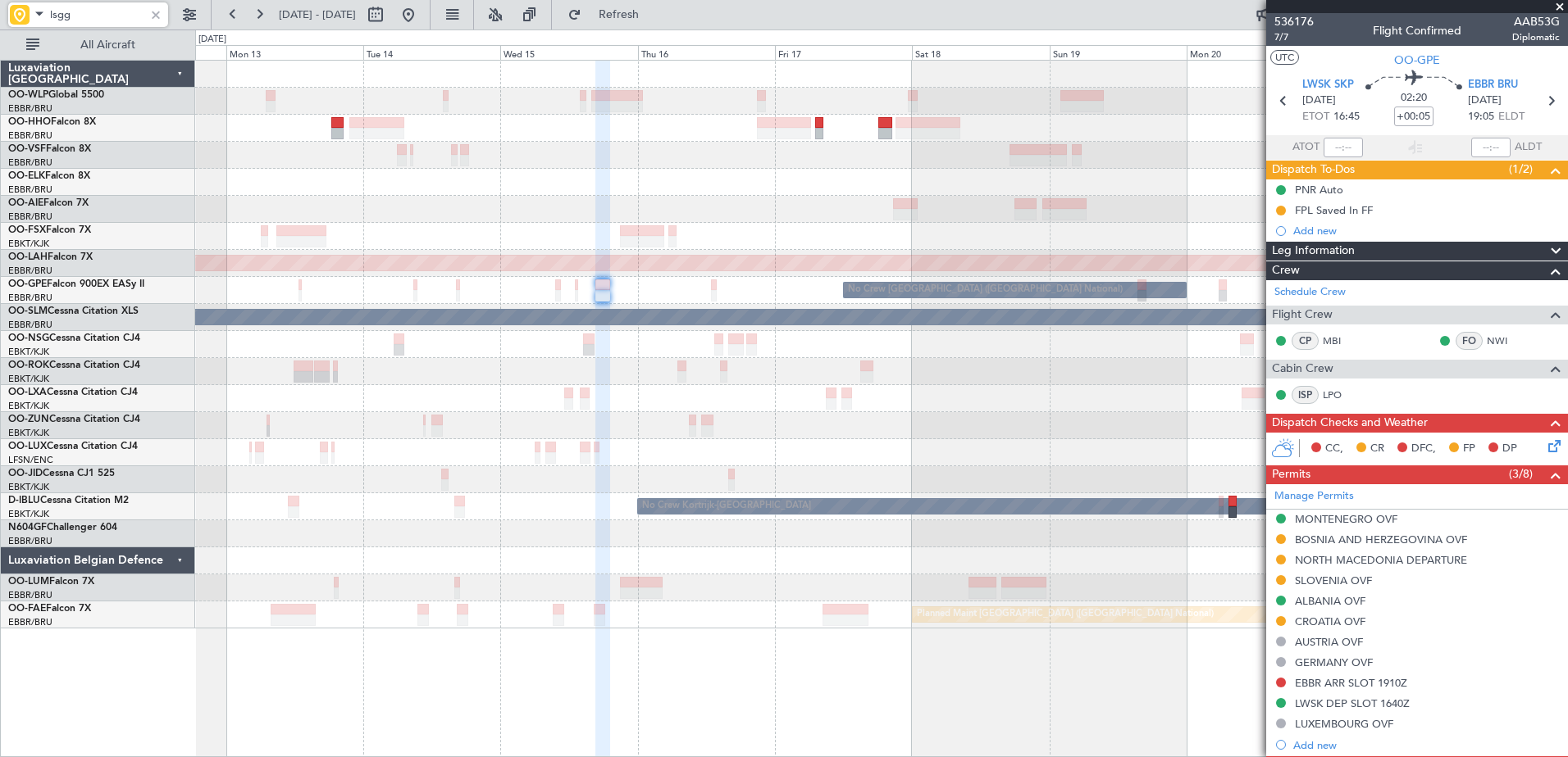
click at [541, 155] on div at bounding box center [881, 155] width 1372 height 27
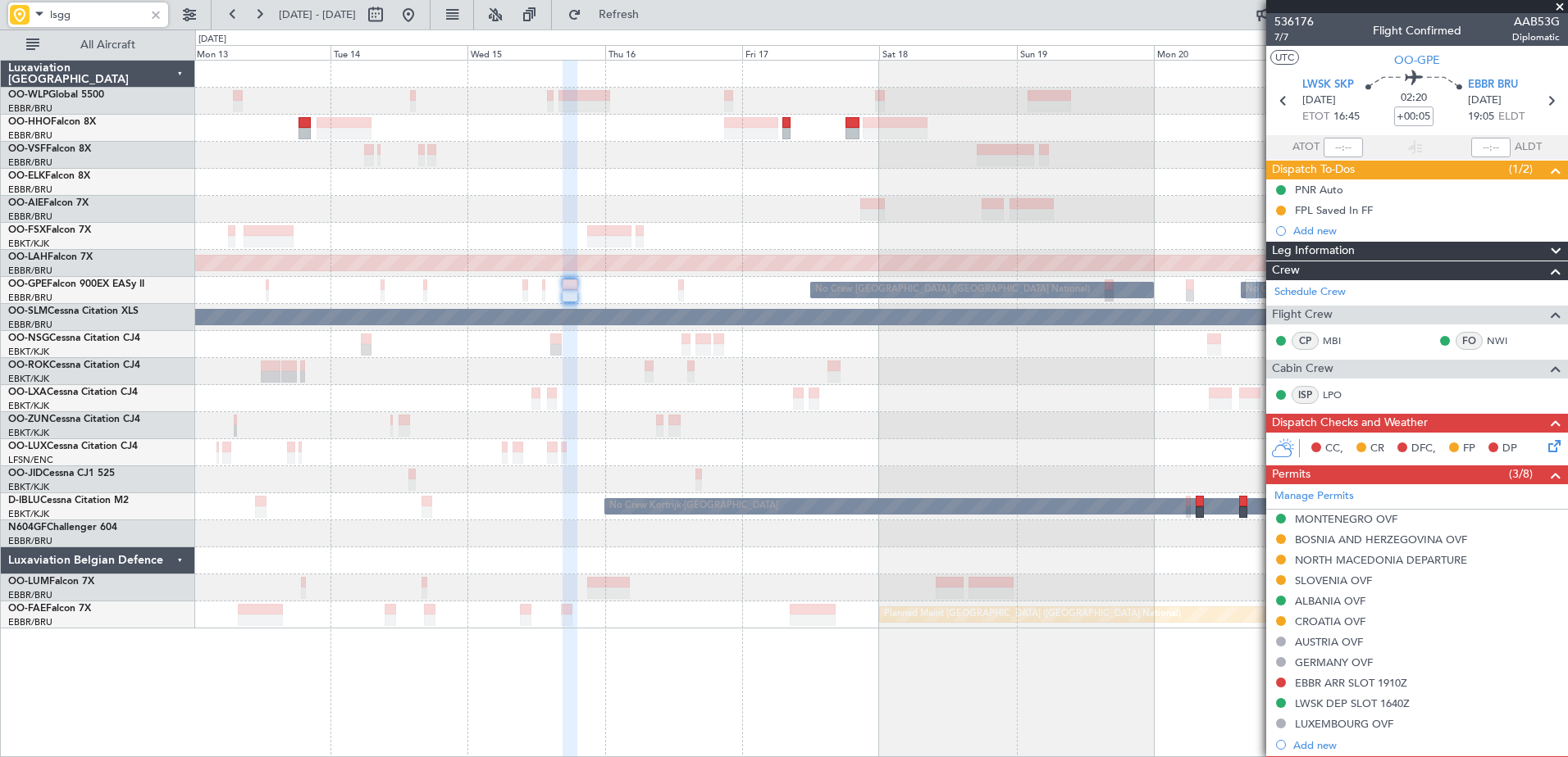
click at [848, 162] on div at bounding box center [881, 155] width 1372 height 27
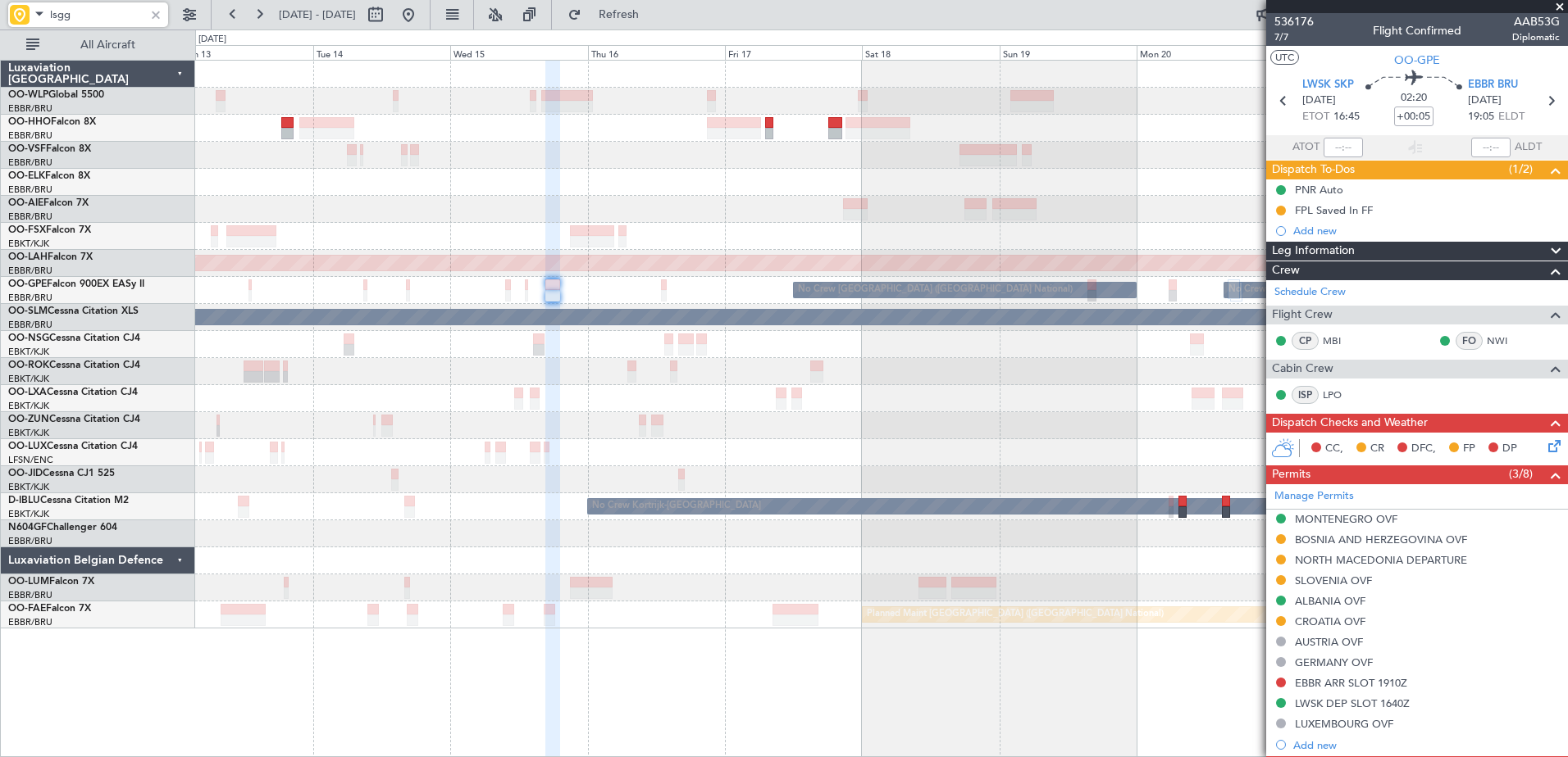
click at [853, 166] on div at bounding box center [881, 155] width 1372 height 27
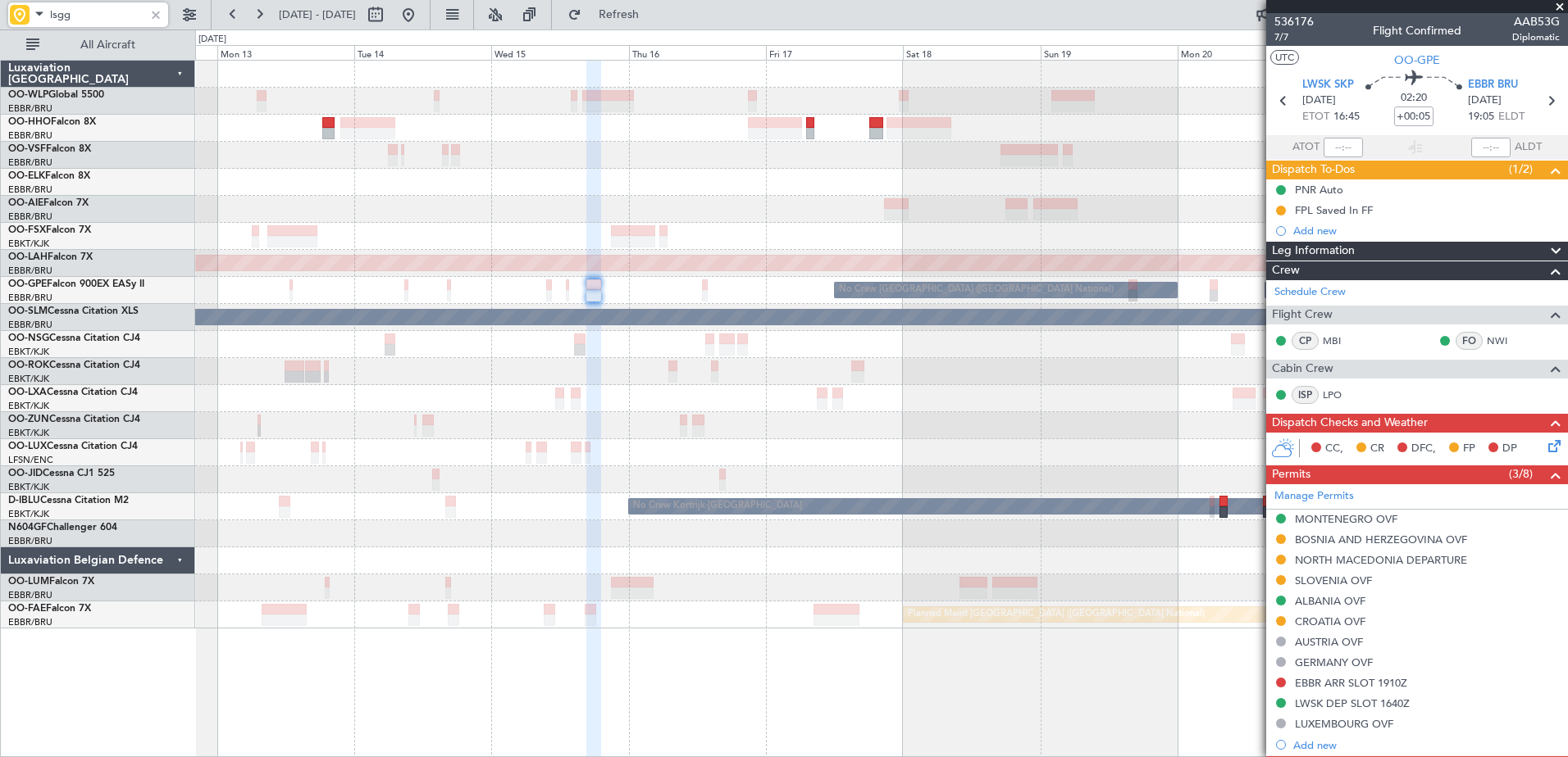
click at [359, 177] on div at bounding box center [881, 182] width 1372 height 27
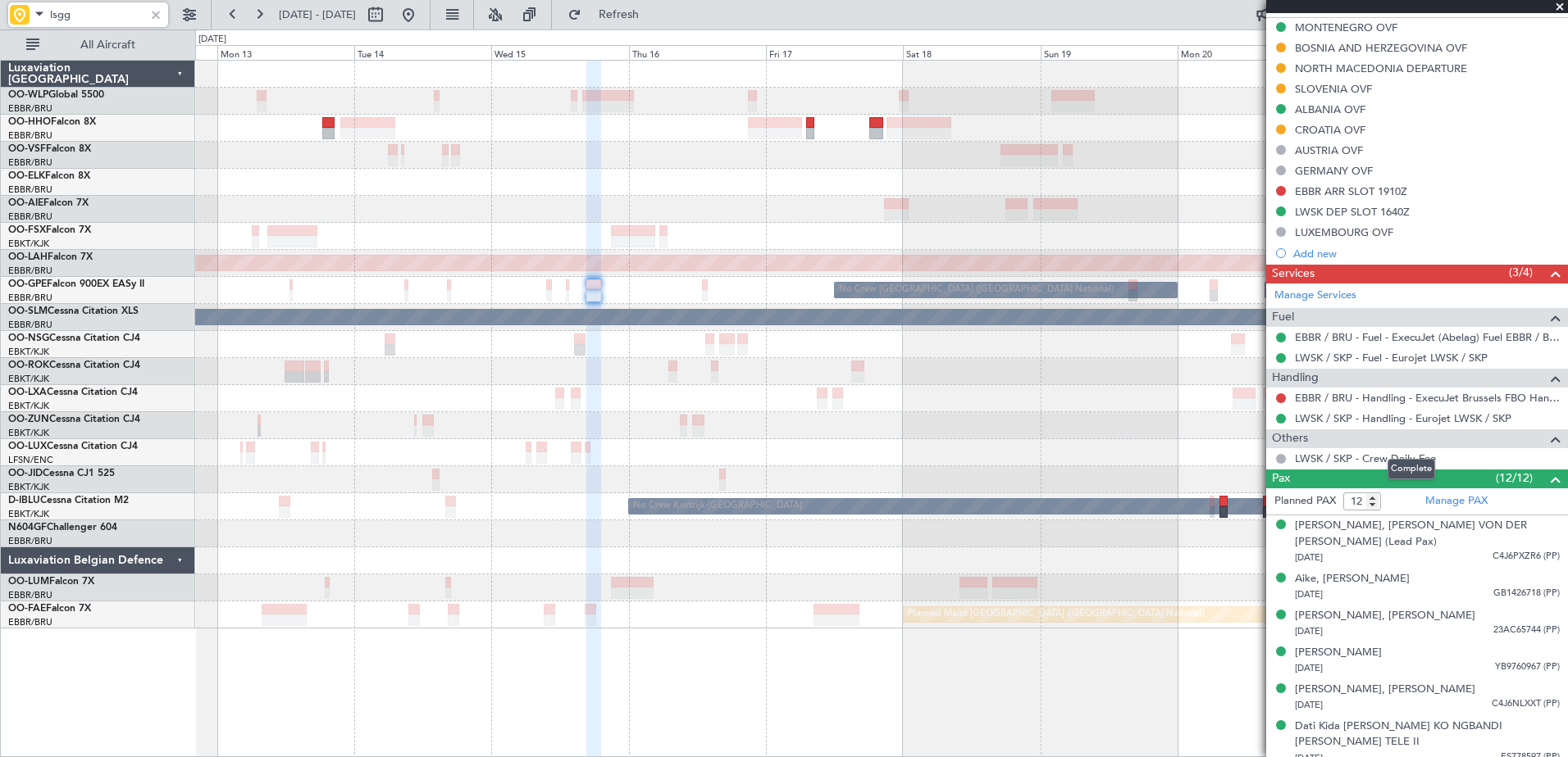
scroll to position [656, 0]
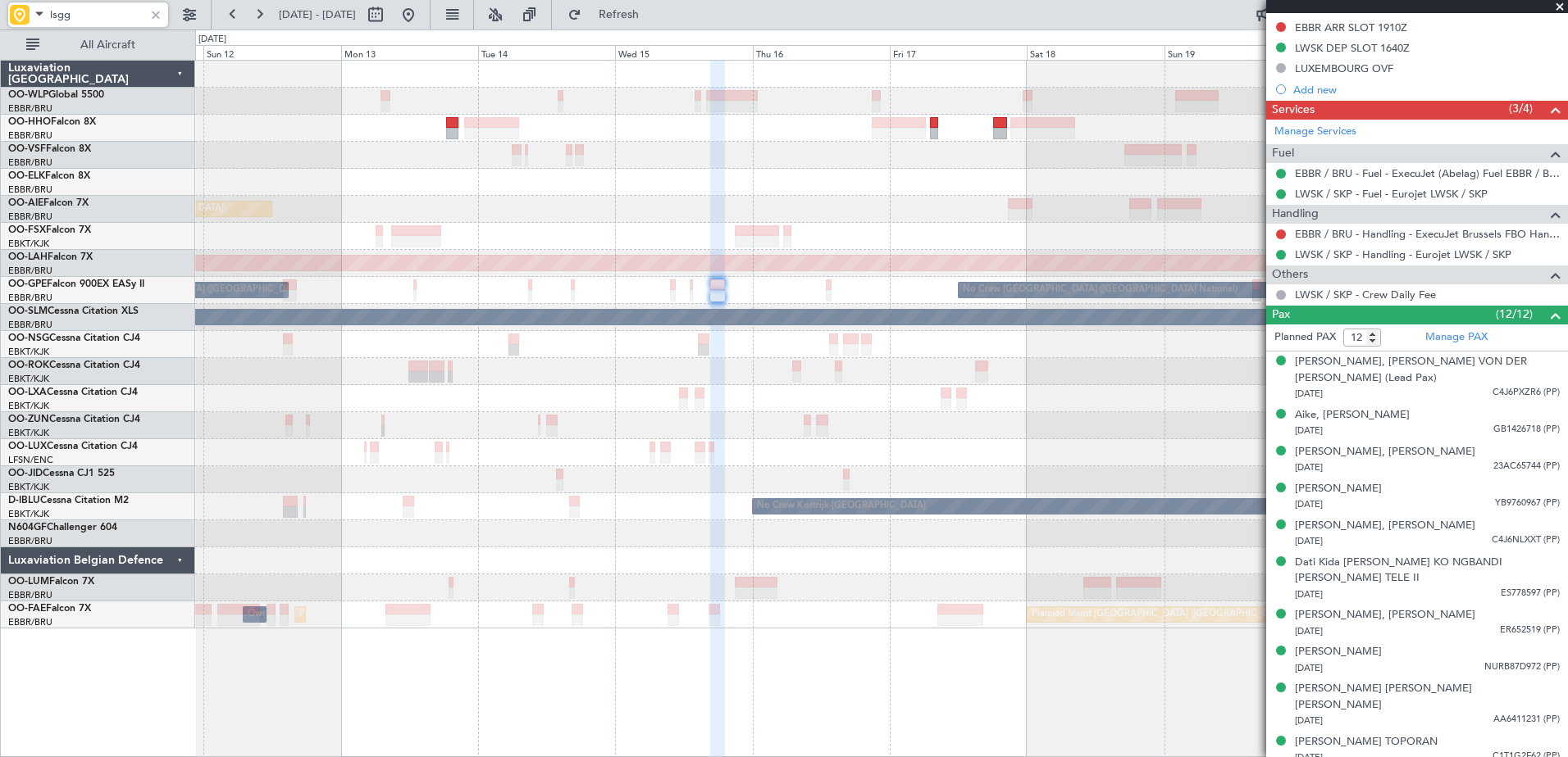
click at [356, 415] on div at bounding box center [881, 426] width 1372 height 27
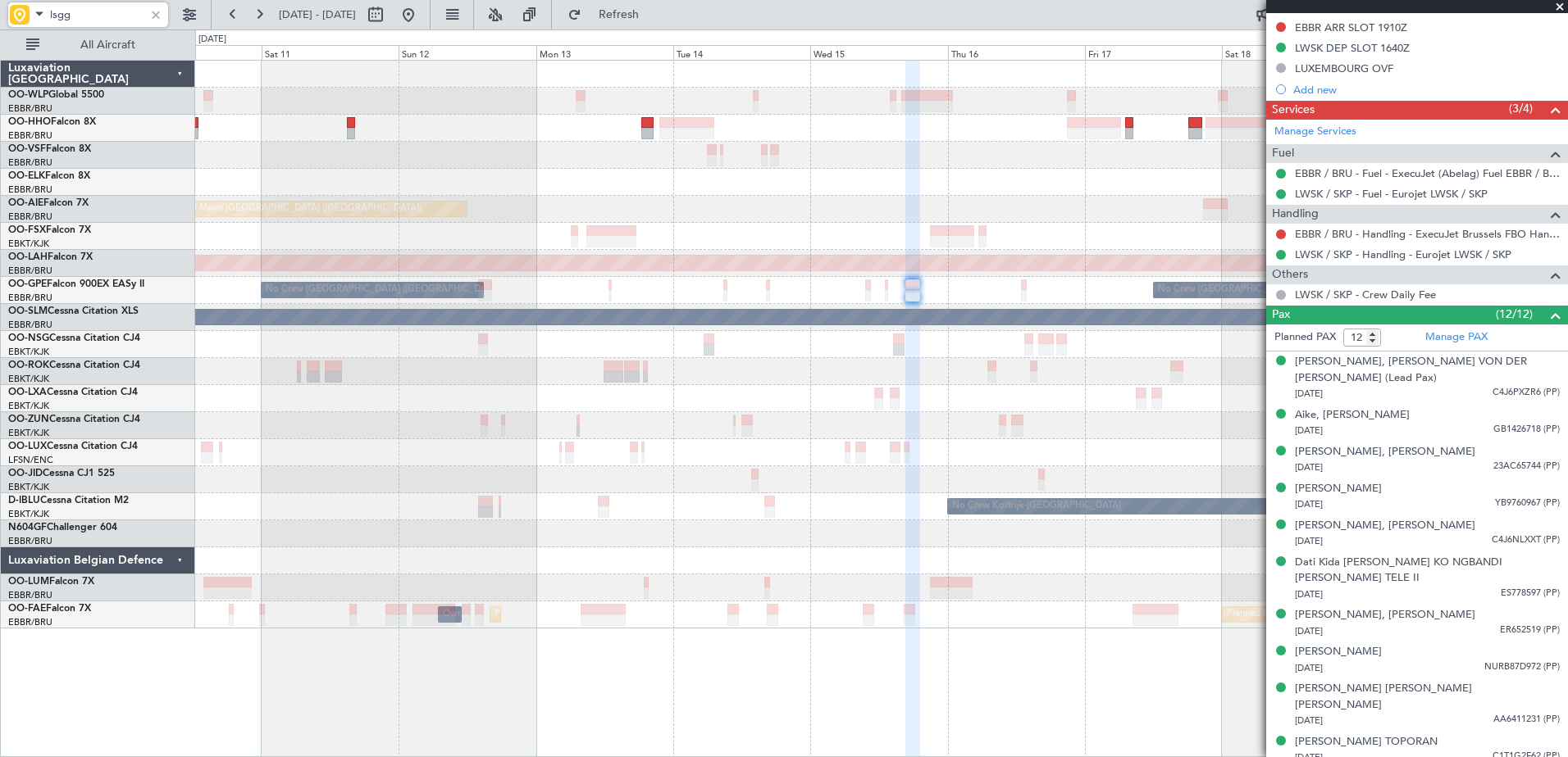
click at [835, 444] on div "No Crew [PERSON_NAME] ([PERSON_NAME])" at bounding box center [881, 453] width 1372 height 27
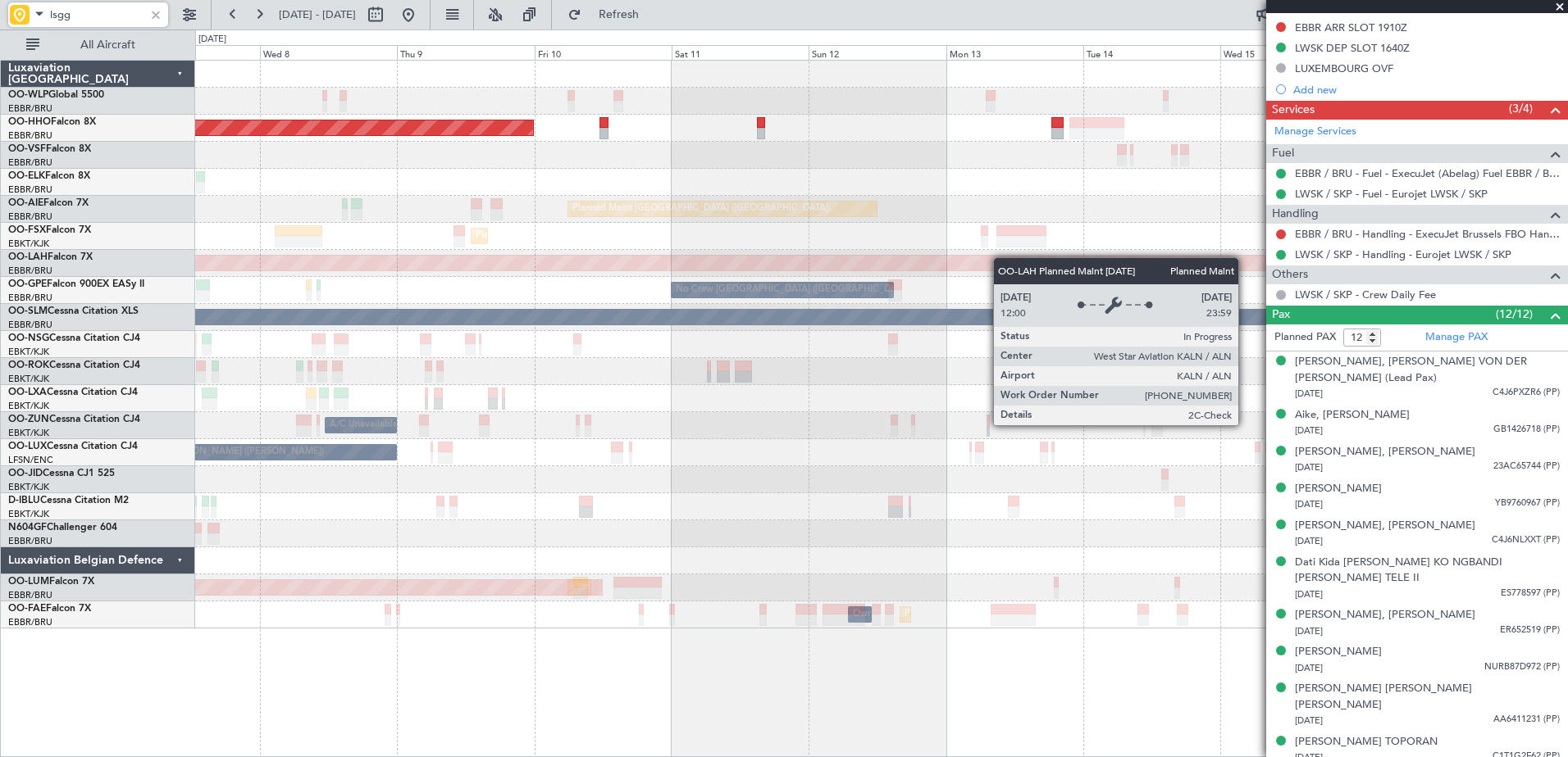
click at [1001, 257] on div "Planned Maint Geneva (Cointrin) Planned Maint [GEOGRAPHIC_DATA] ([GEOGRAPHIC_DA…" at bounding box center [881, 345] width 1372 height 568
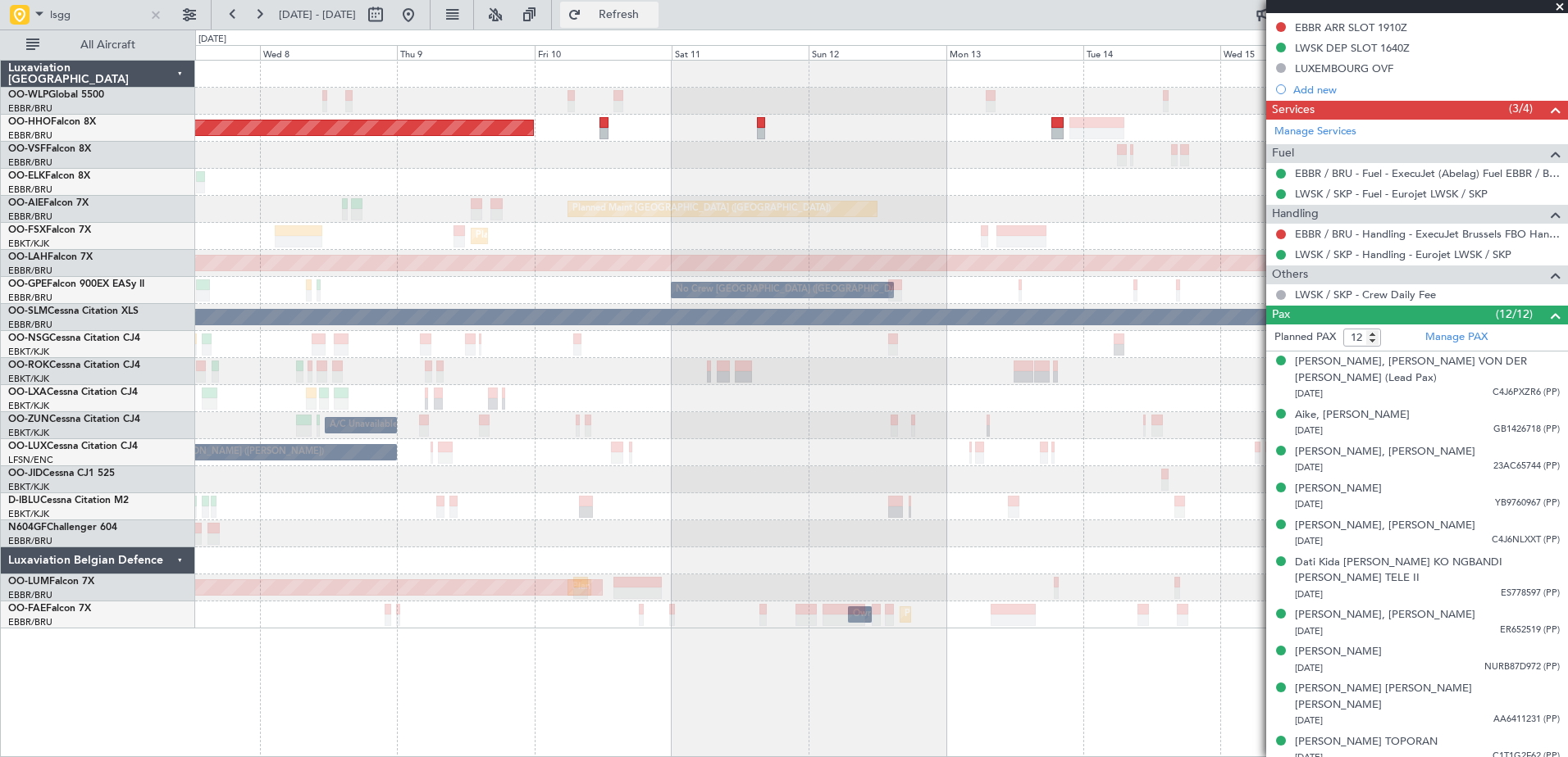
click at [654, 14] on span "Refresh" at bounding box center [619, 14] width 69 height 12
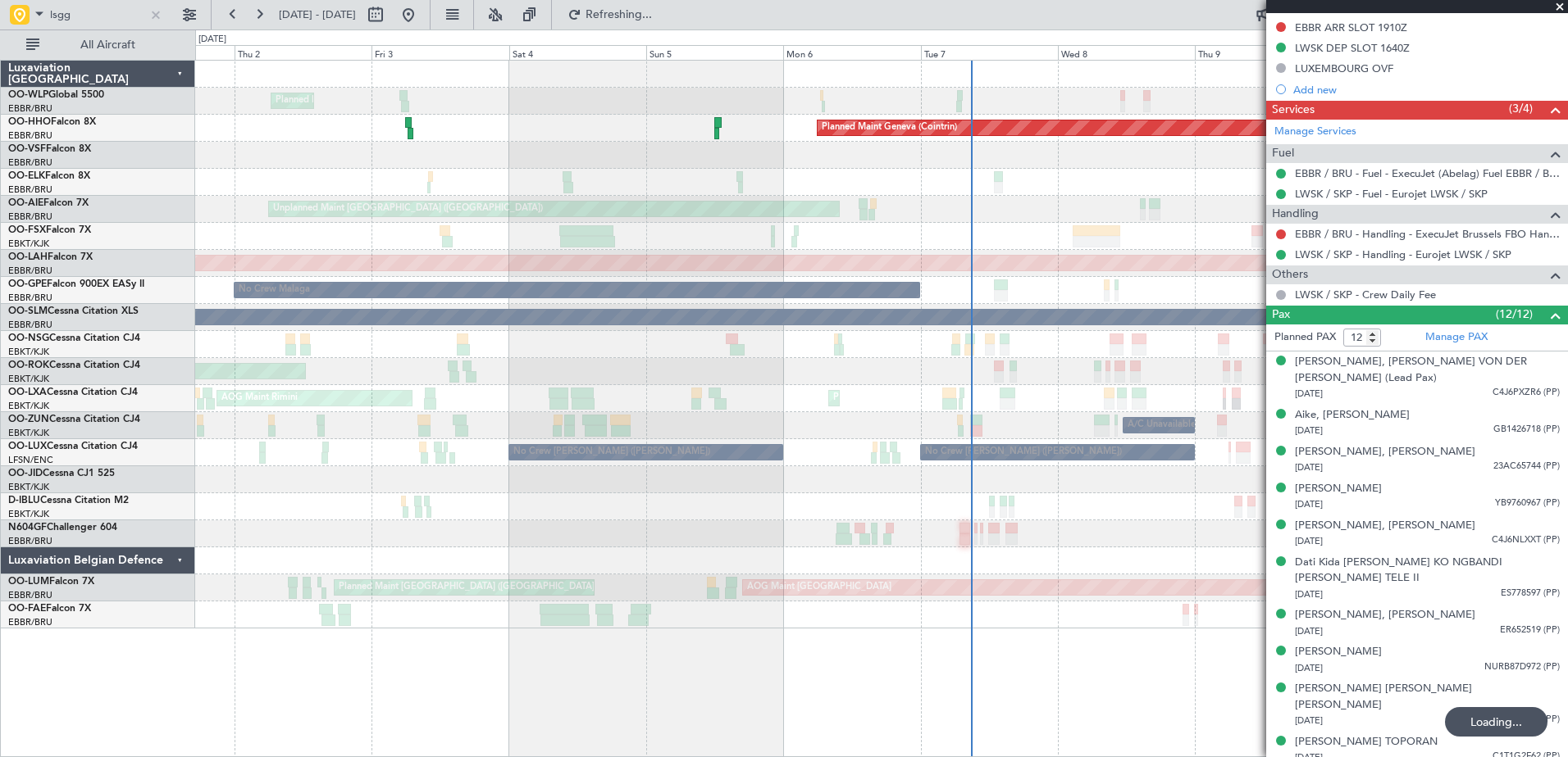
click at [1308, 312] on fb-app "lsgg [DATE] - [DATE] Refreshing... Quick Links All Aircraft Planned Maint Milan…" at bounding box center [784, 385] width 1568 height 745
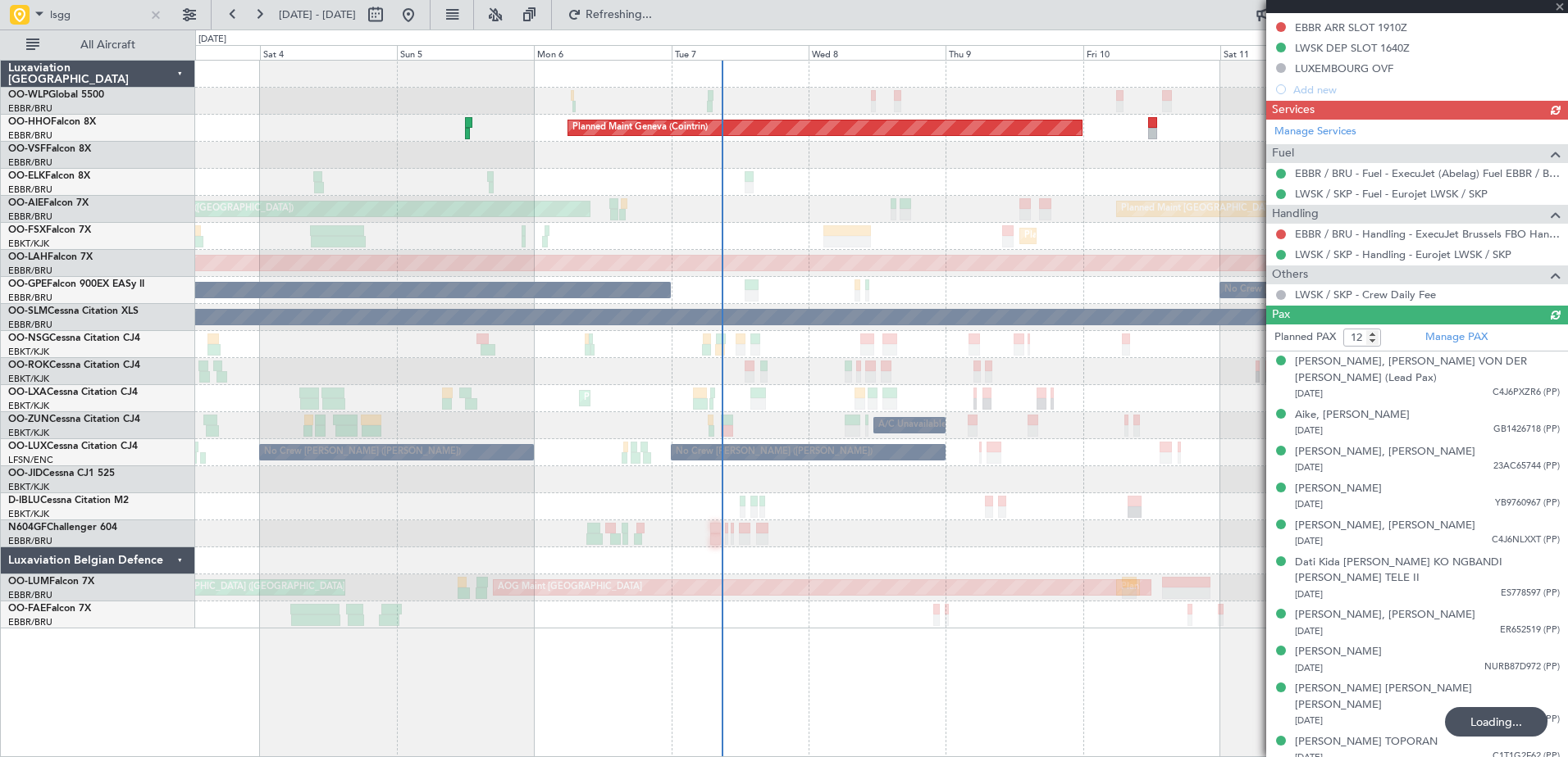
click at [821, 198] on div "Planned Maint Milan (Linate) Planned Maint Geneva ([GEOGRAPHIC_DATA]) Unplanned…" at bounding box center [881, 345] width 1372 height 568
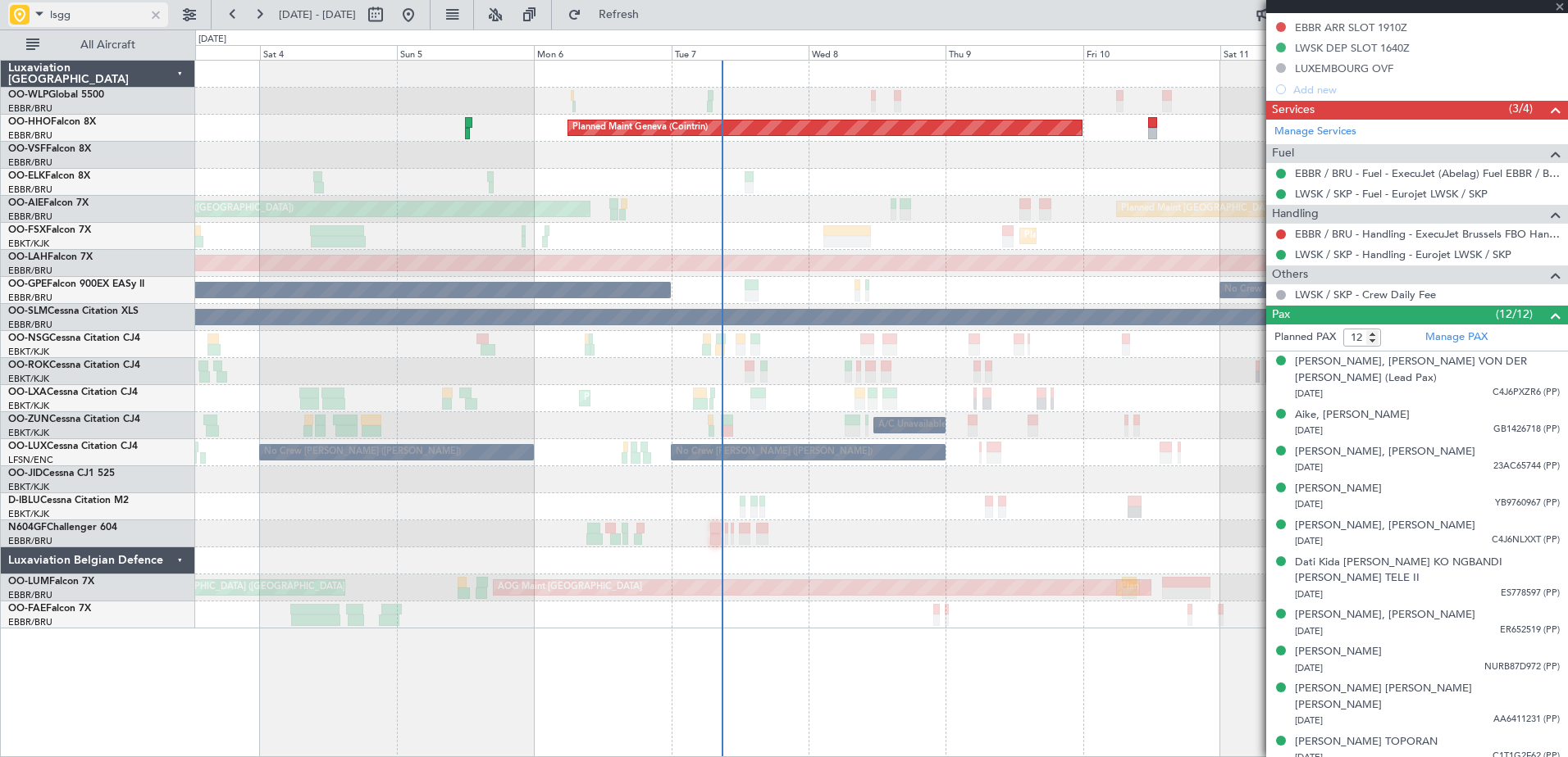
click at [151, 14] on div at bounding box center [156, 14] width 18 height 18
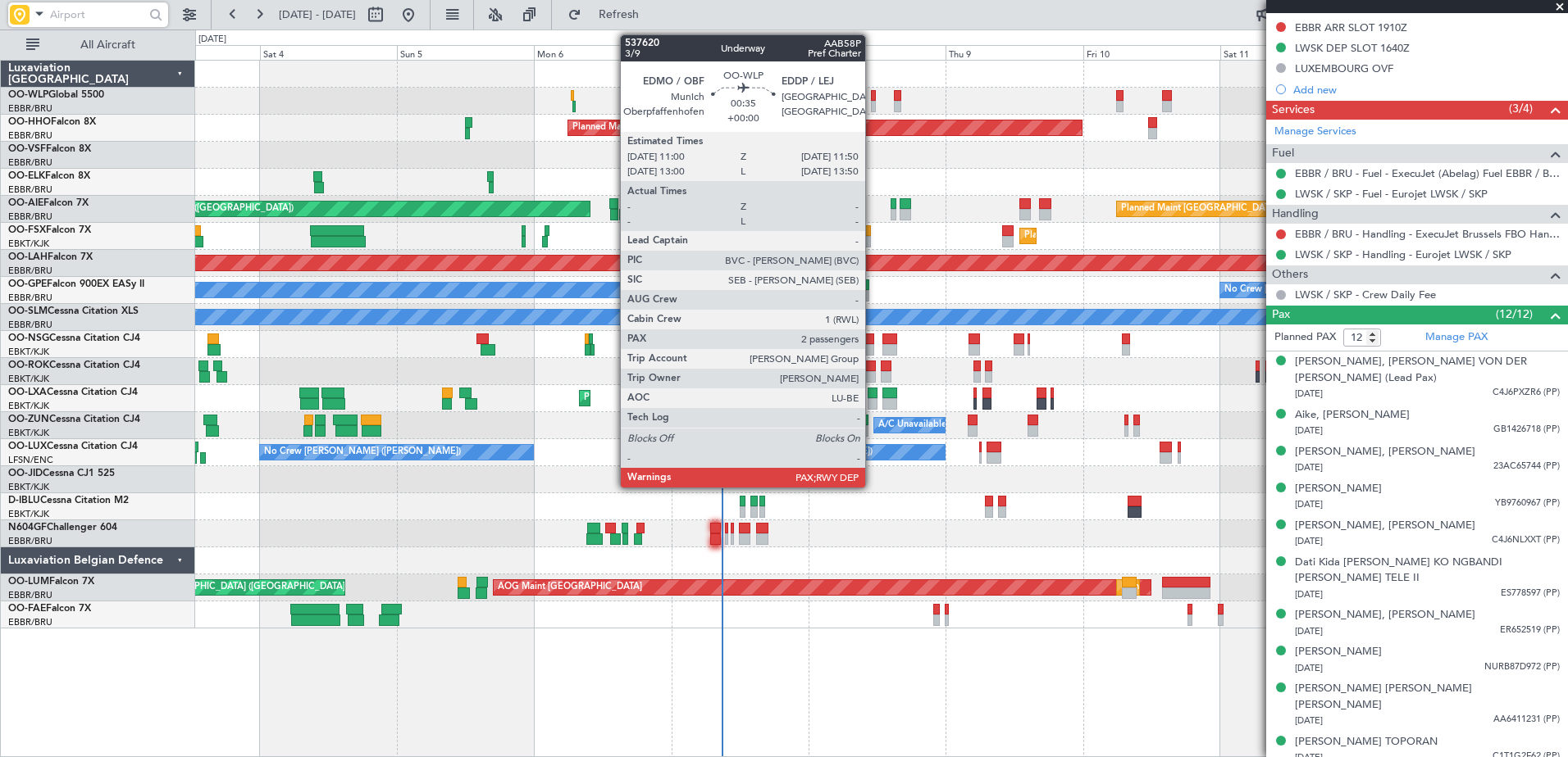
click at [873, 105] on div at bounding box center [873, 106] width 5 height 12
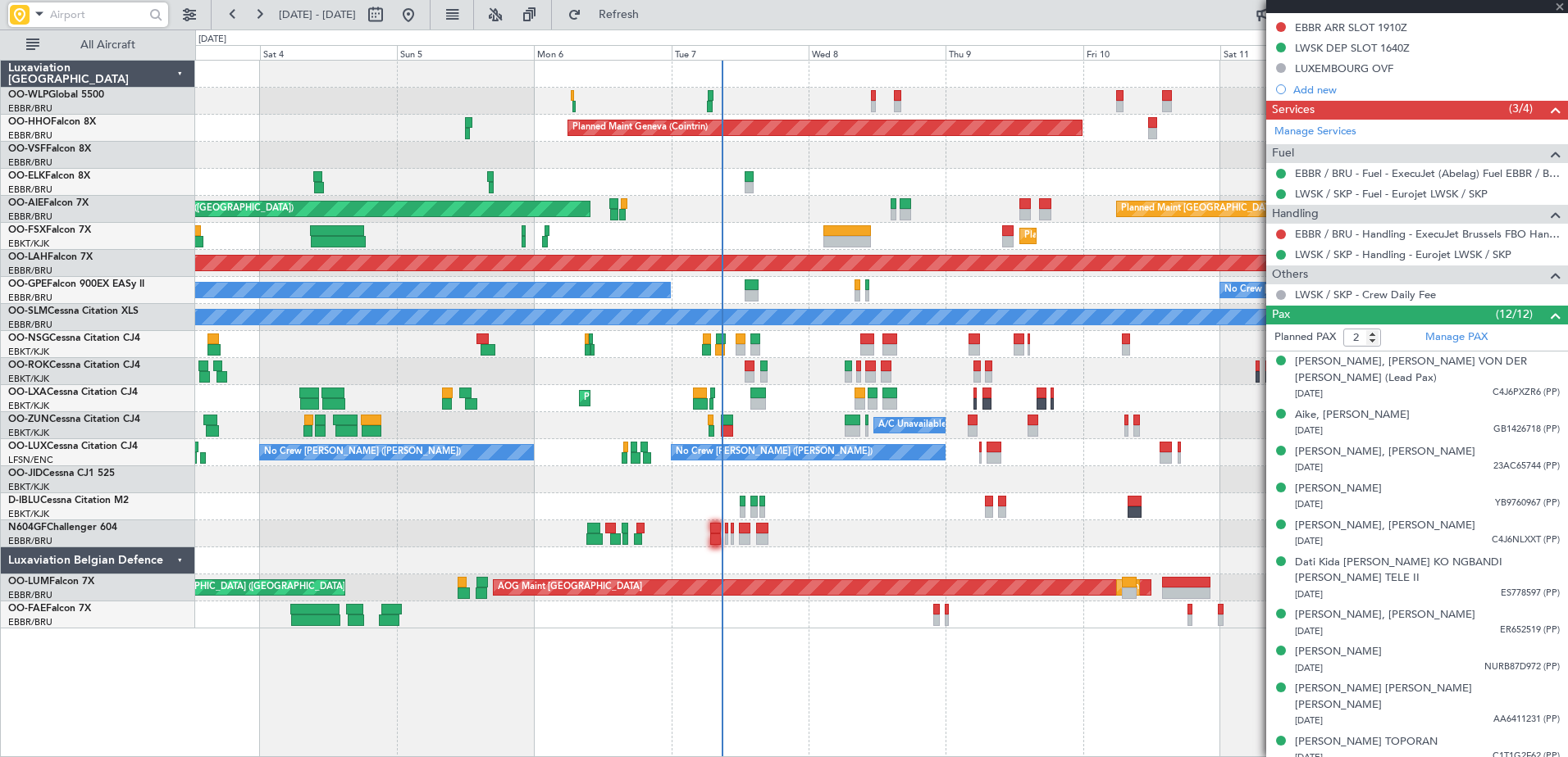
scroll to position [0, 0]
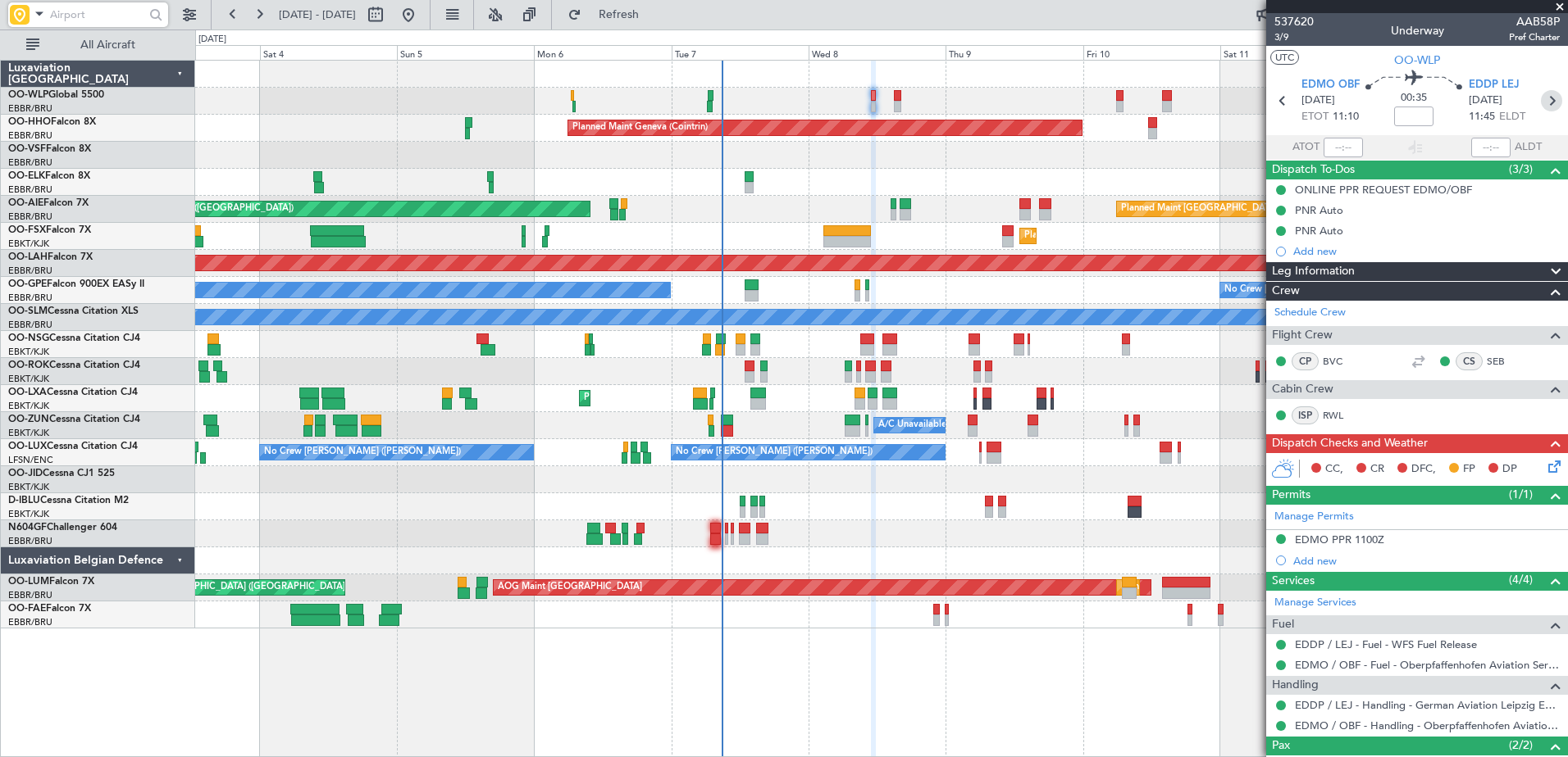
click at [1543, 94] on icon at bounding box center [1552, 101] width 22 height 22
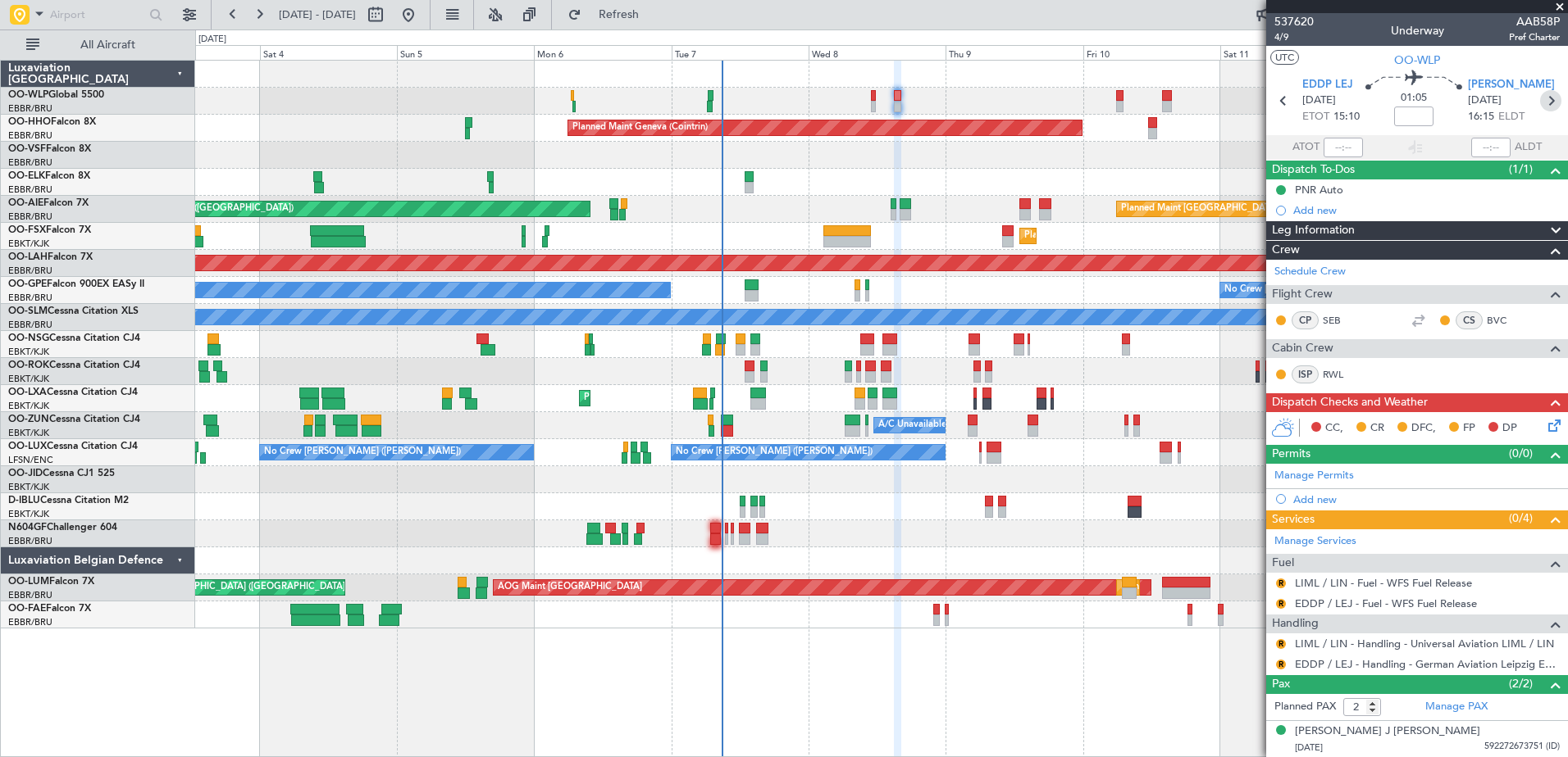
click at [1540, 106] on icon at bounding box center [1551, 101] width 22 height 22
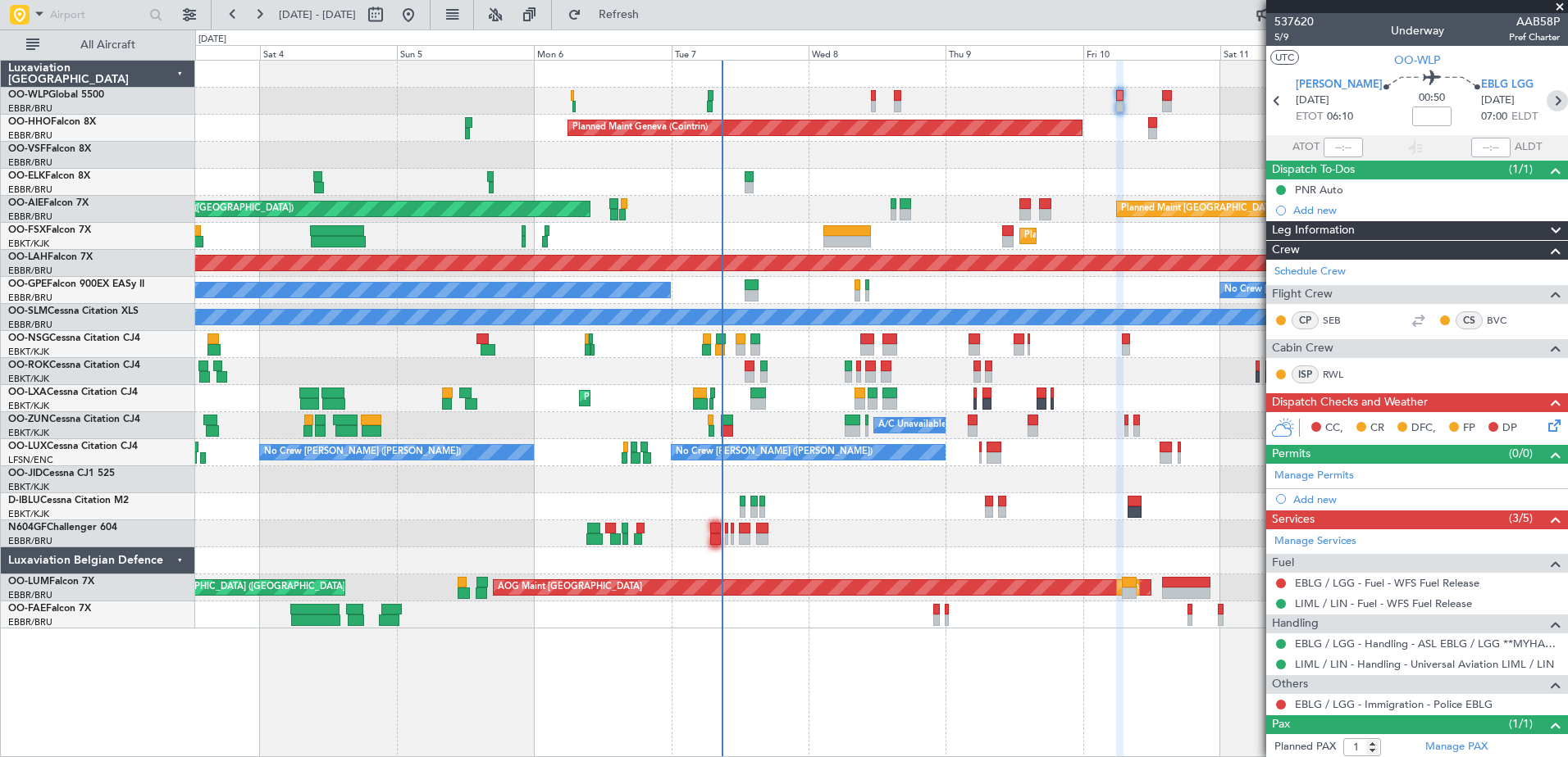
click at [1546, 101] on icon at bounding box center [1557, 101] width 22 height 22
type input "2"
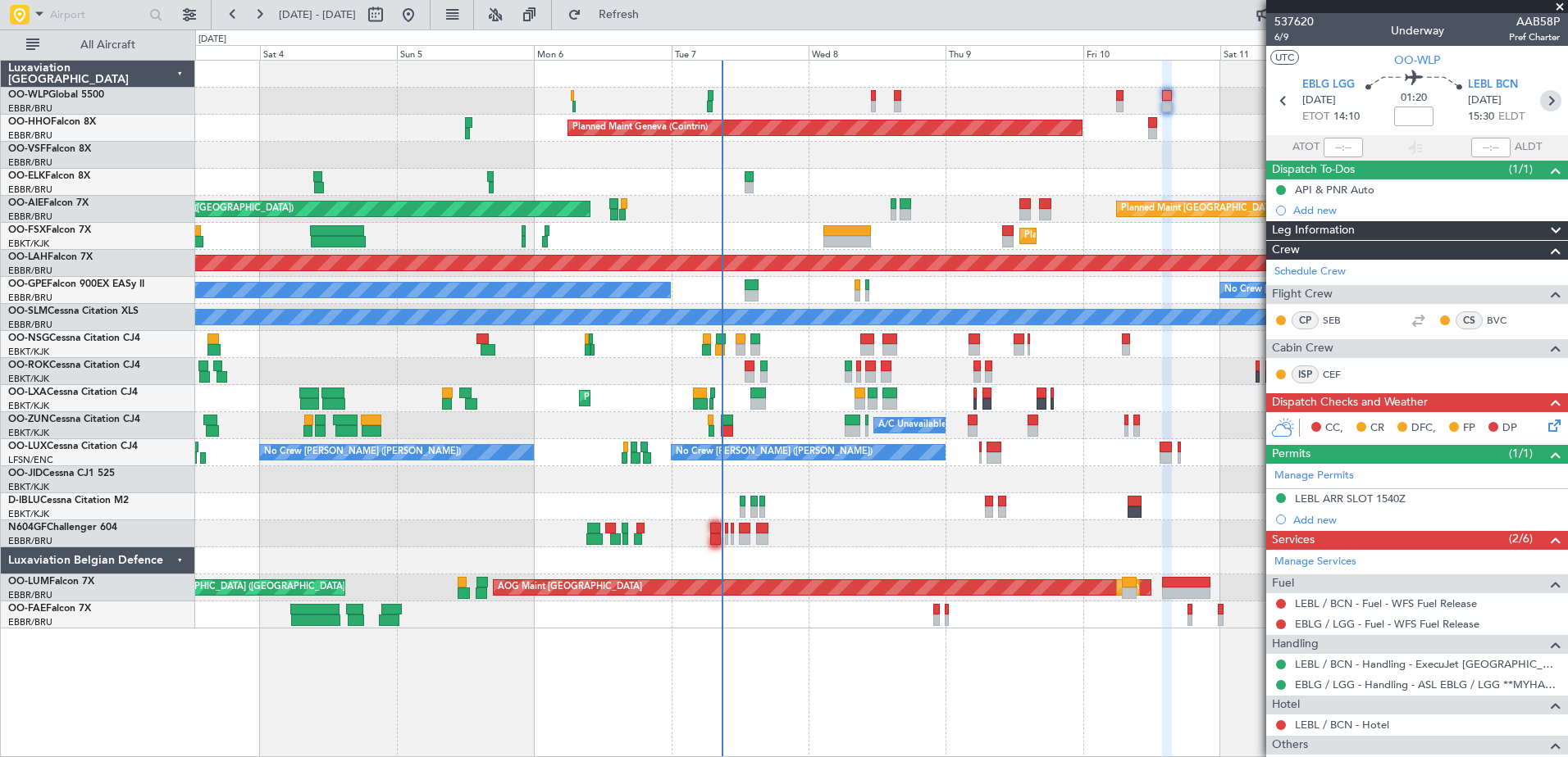
click at [1546, 102] on icon at bounding box center [1551, 101] width 22 height 22
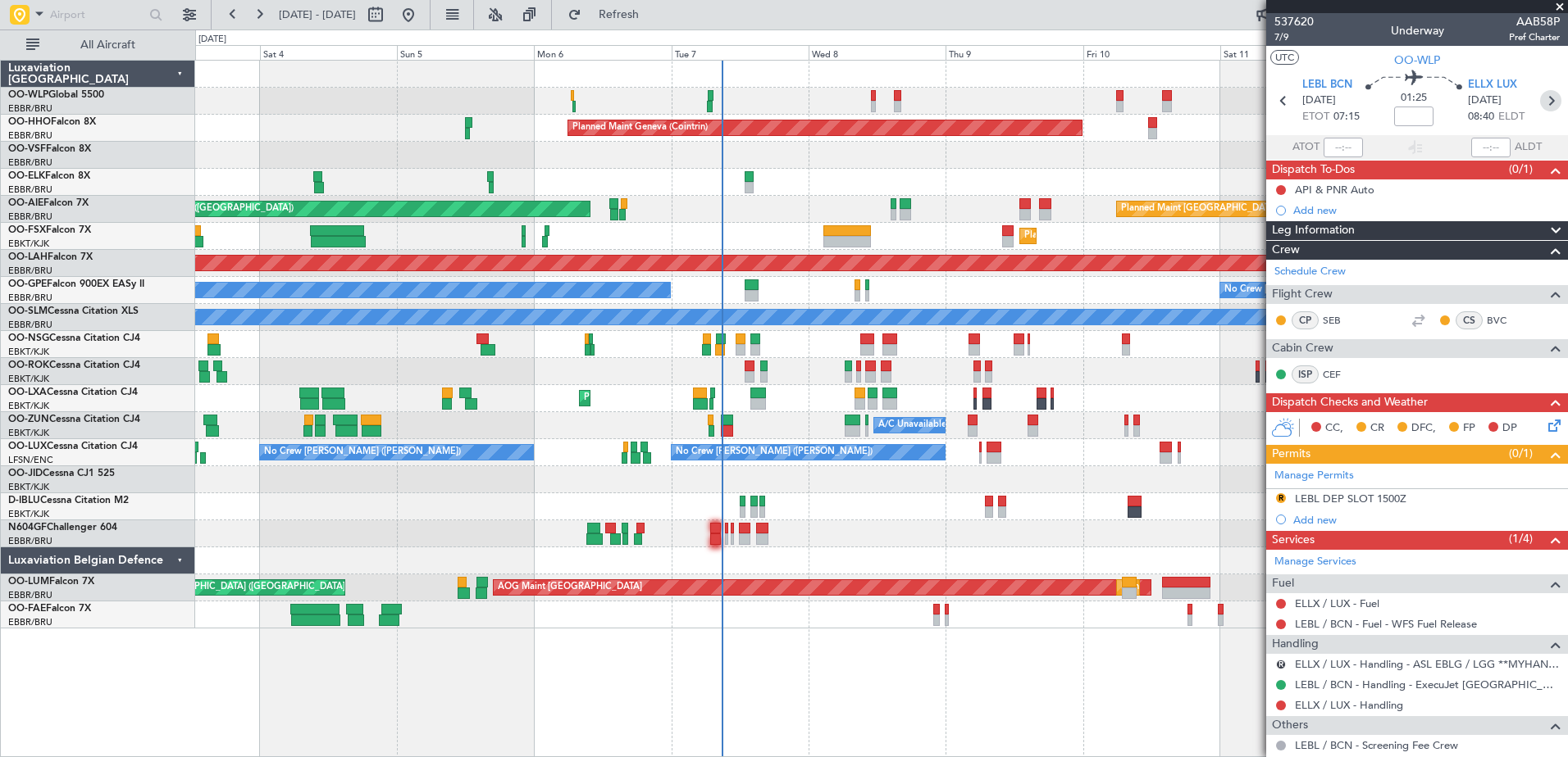
click at [1540, 104] on icon at bounding box center [1551, 101] width 22 height 22
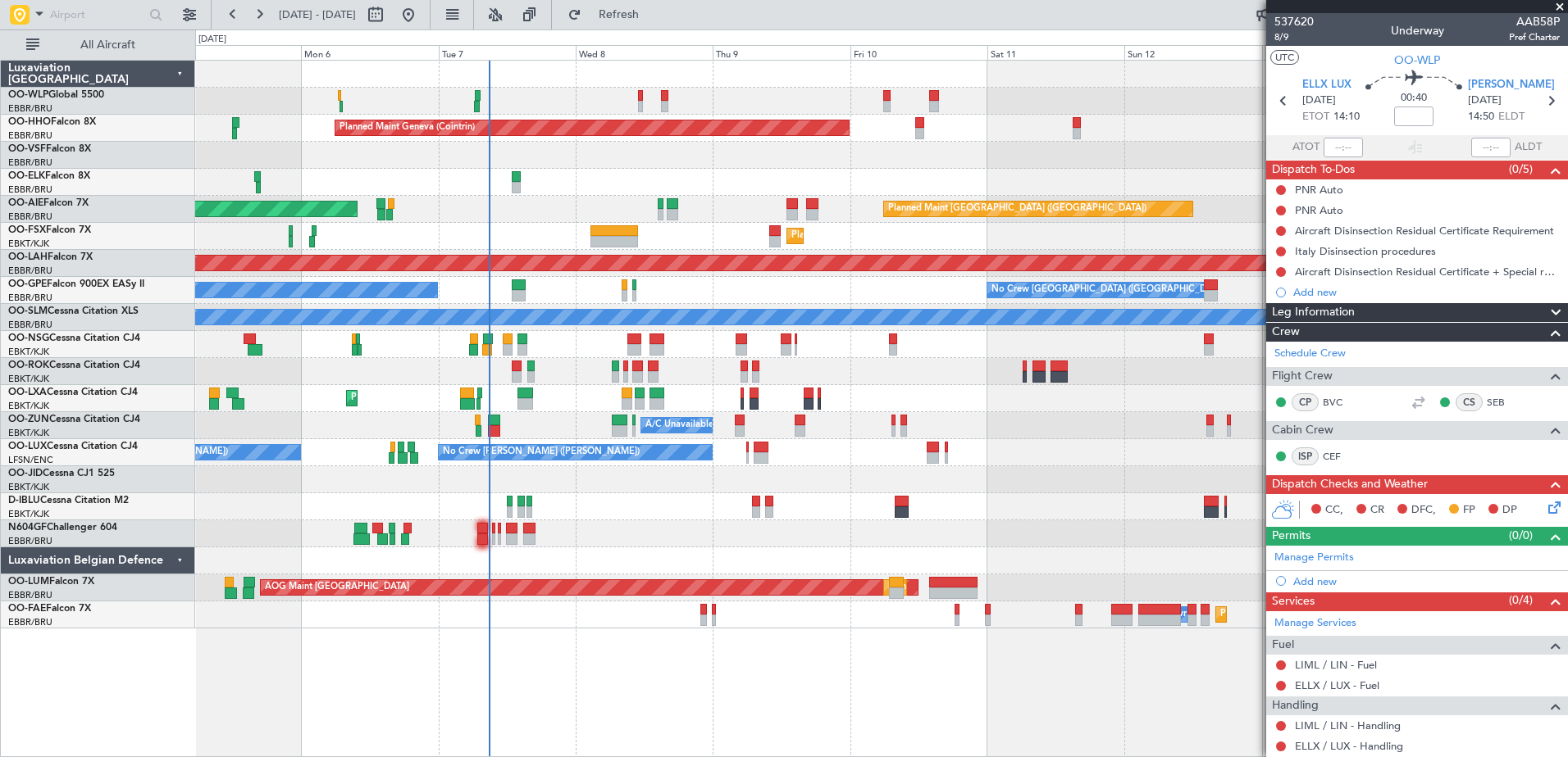
click at [744, 180] on div at bounding box center [881, 182] width 1372 height 27
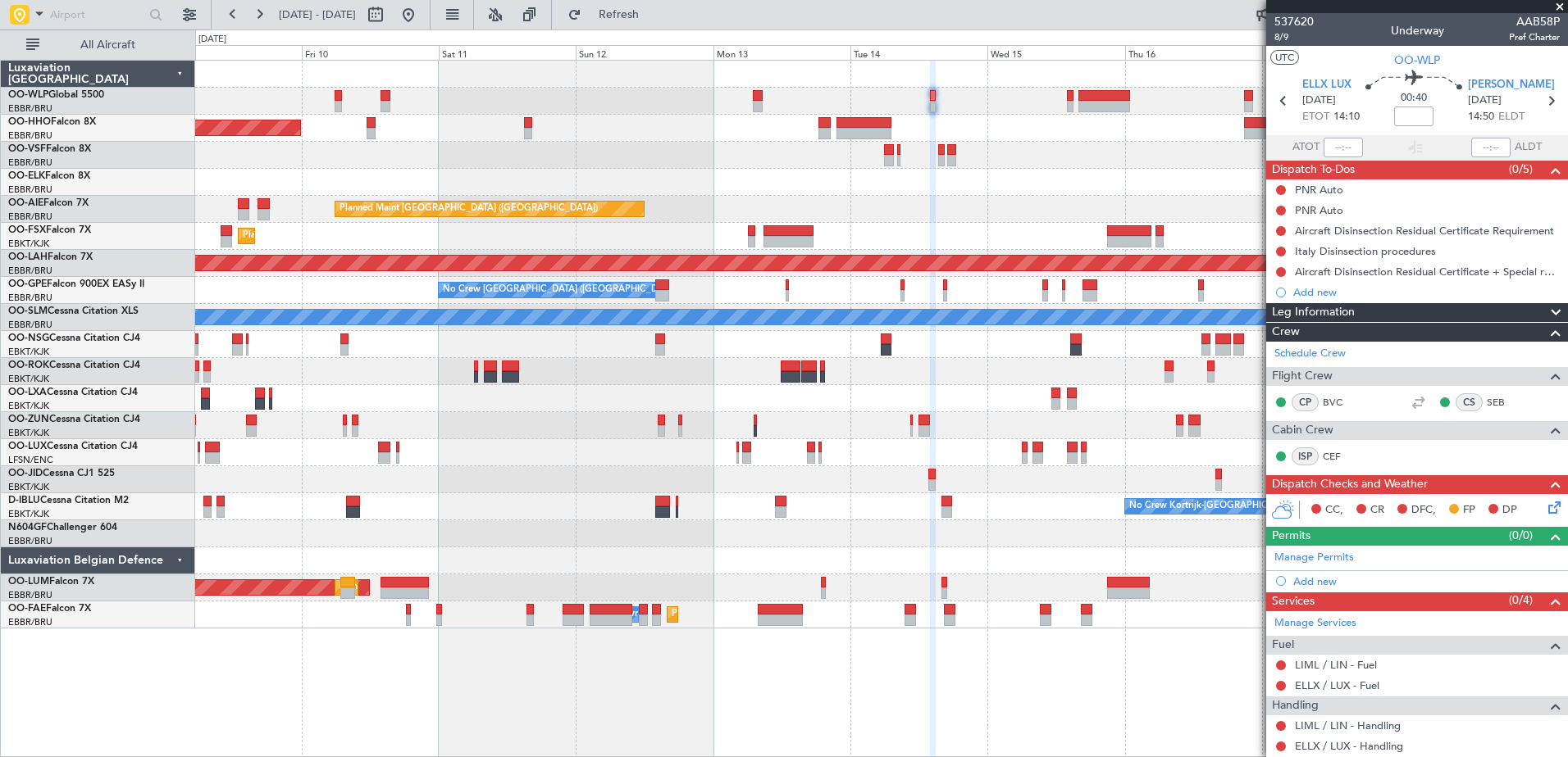
click at [569, 102] on div "Planned Maint Geneva (Cointrin) Planned Maint [GEOGRAPHIC_DATA] ([GEOGRAPHIC_DA…" at bounding box center [881, 345] width 1372 height 568
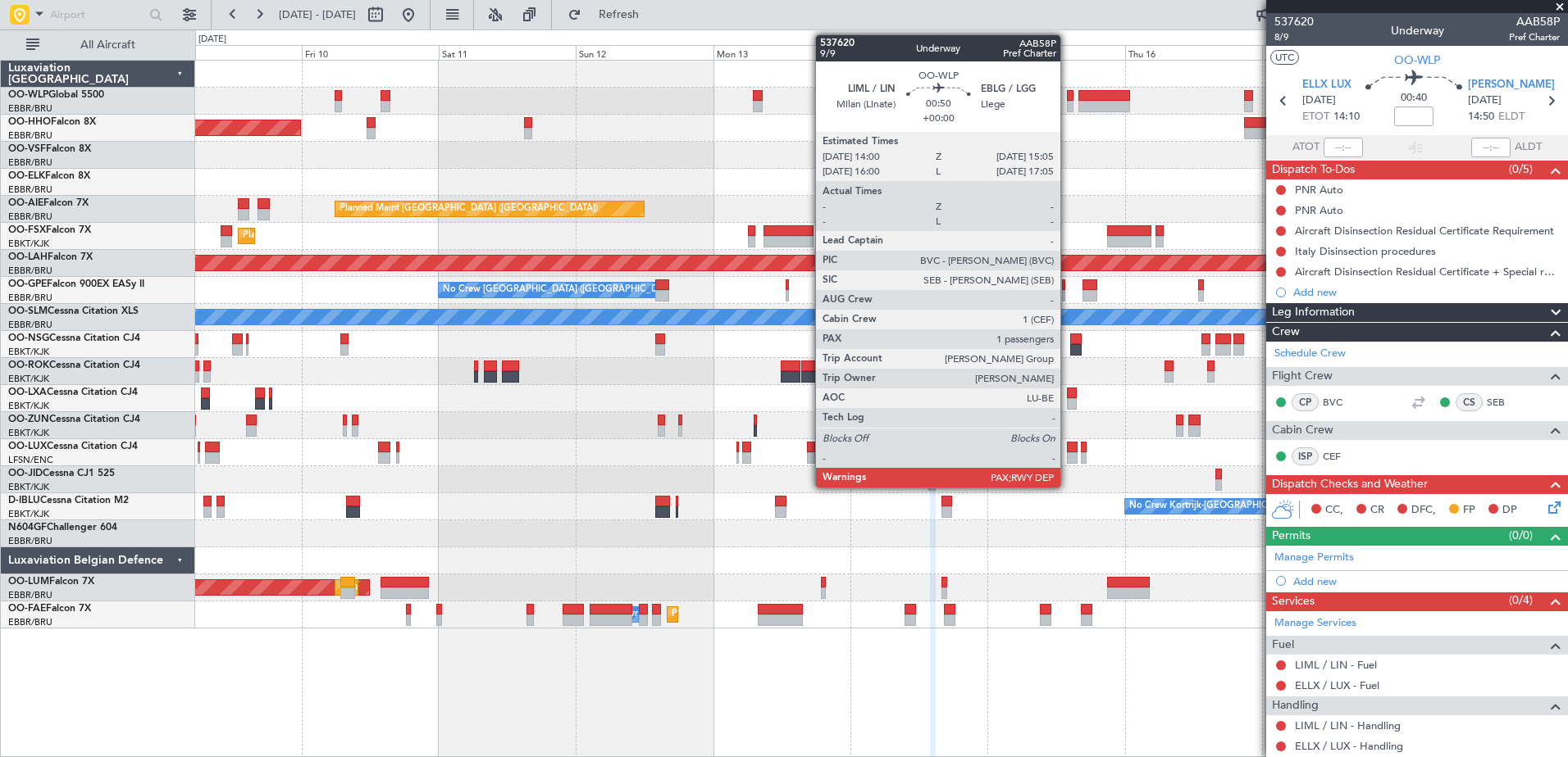
click at [1068, 104] on div at bounding box center [1070, 106] width 6 height 12
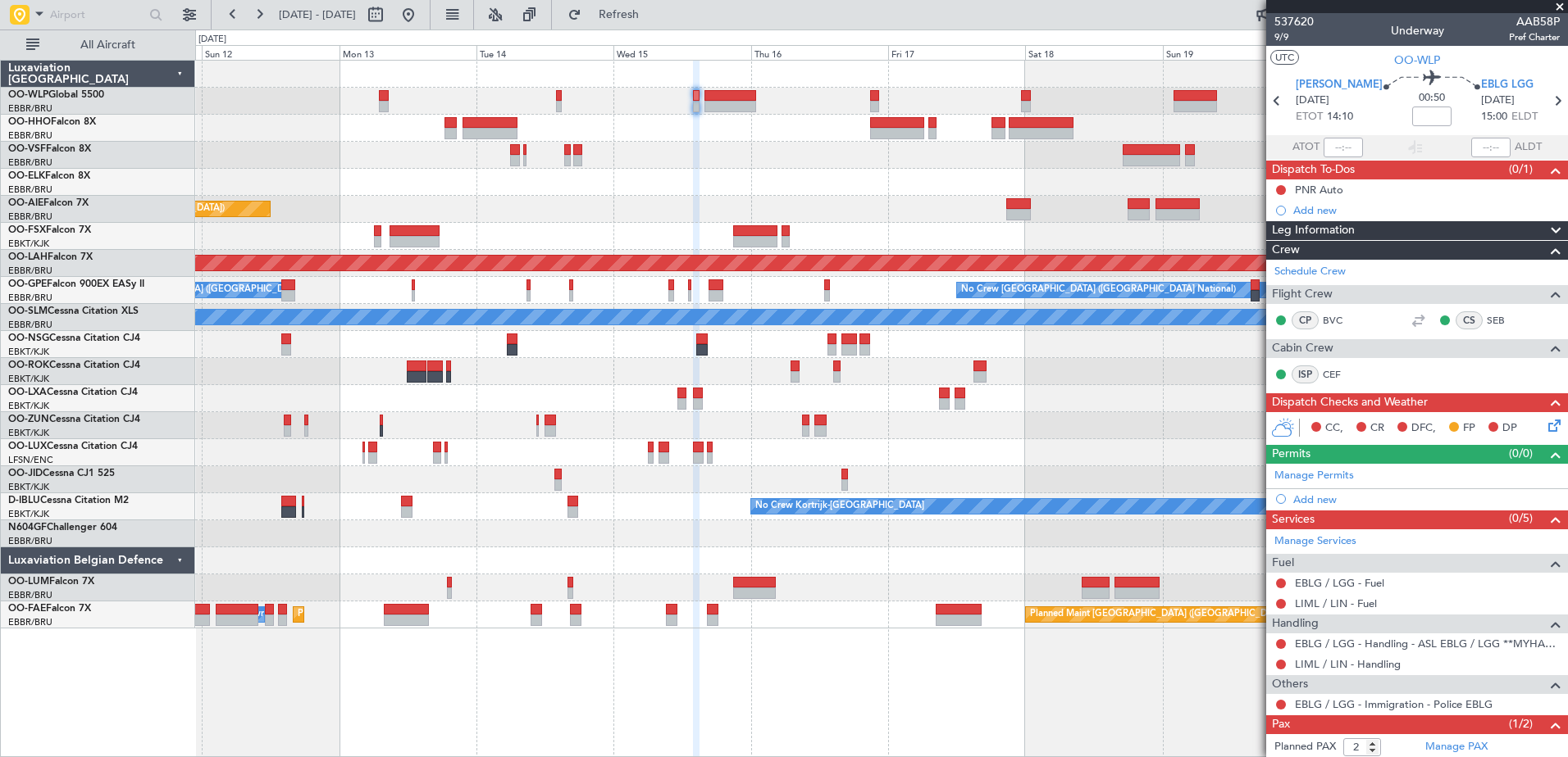
click at [764, 187] on div at bounding box center [881, 182] width 1372 height 27
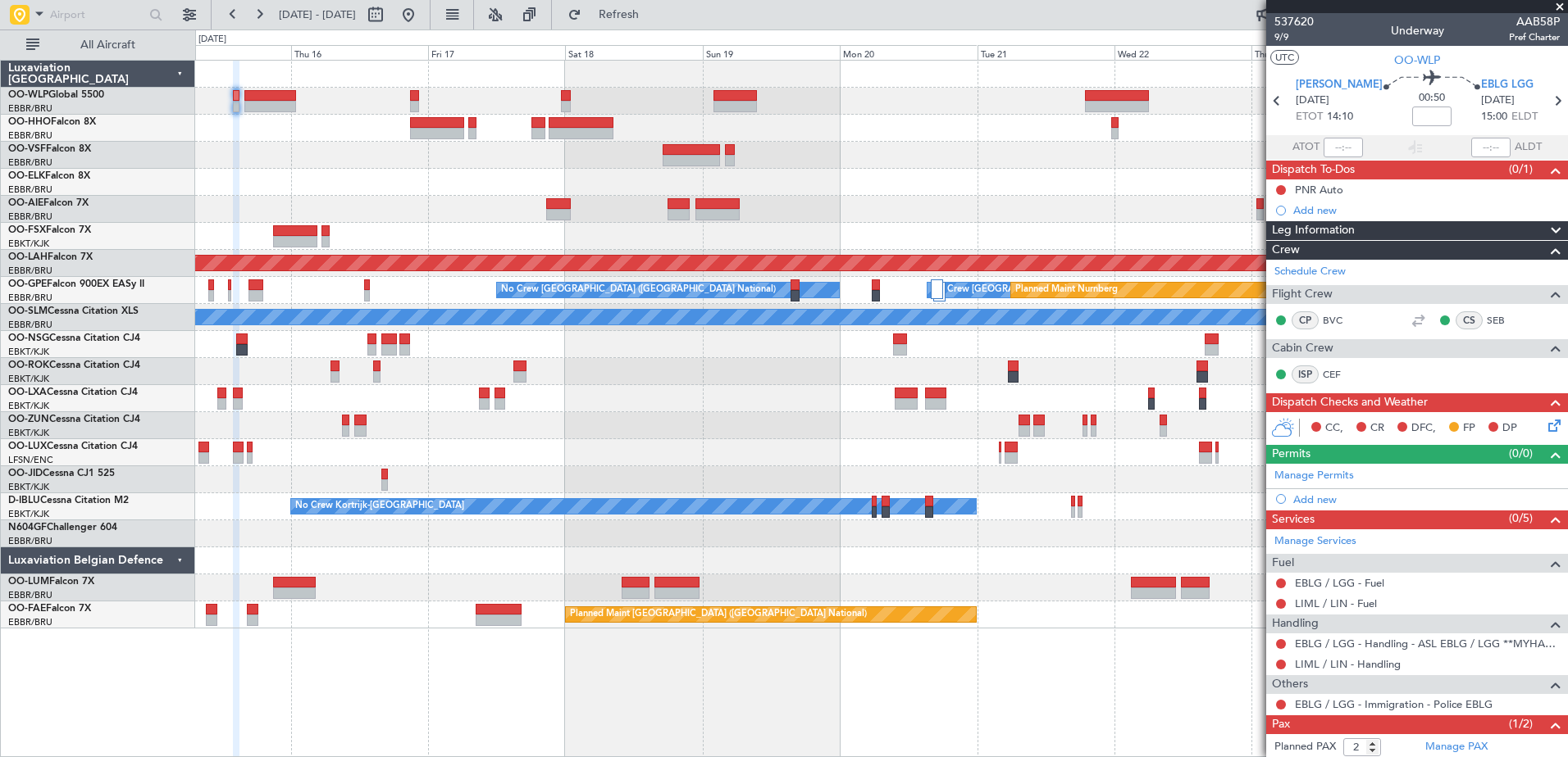
click at [510, 178] on div at bounding box center [881, 182] width 1372 height 27
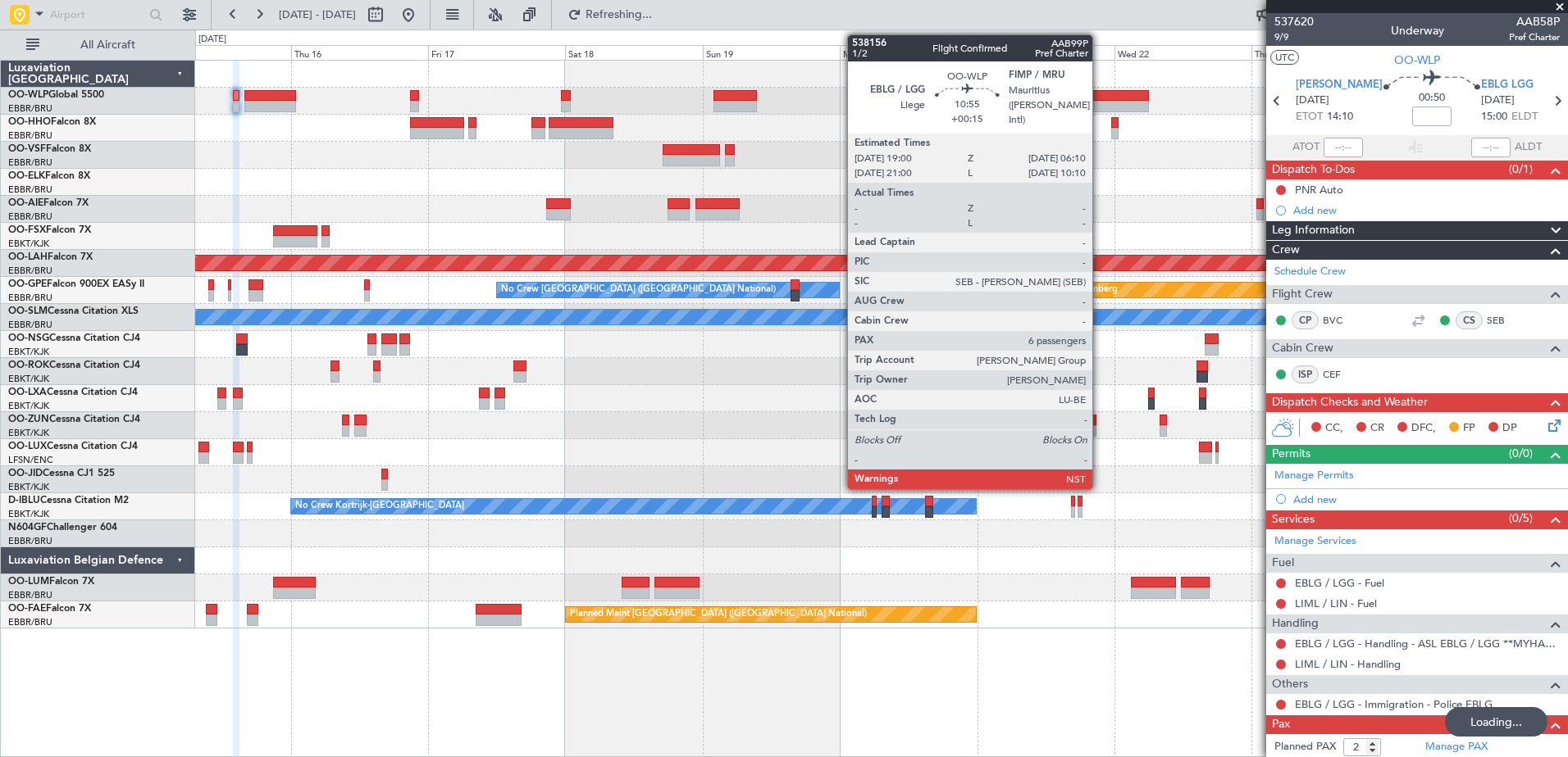
click at [1099, 100] on div at bounding box center [1117, 96] width 64 height 12
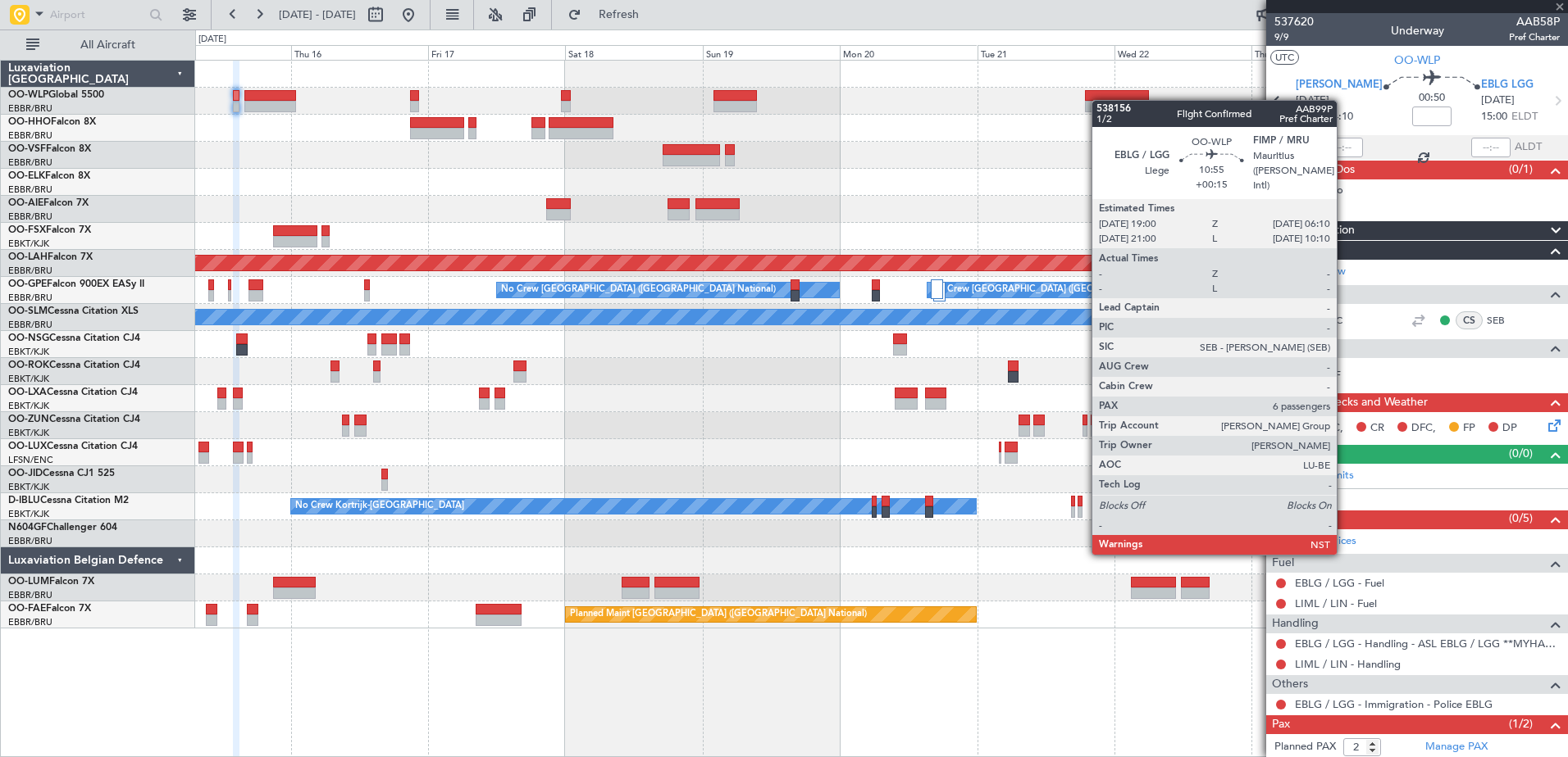
type input "+00:15"
type input "6"
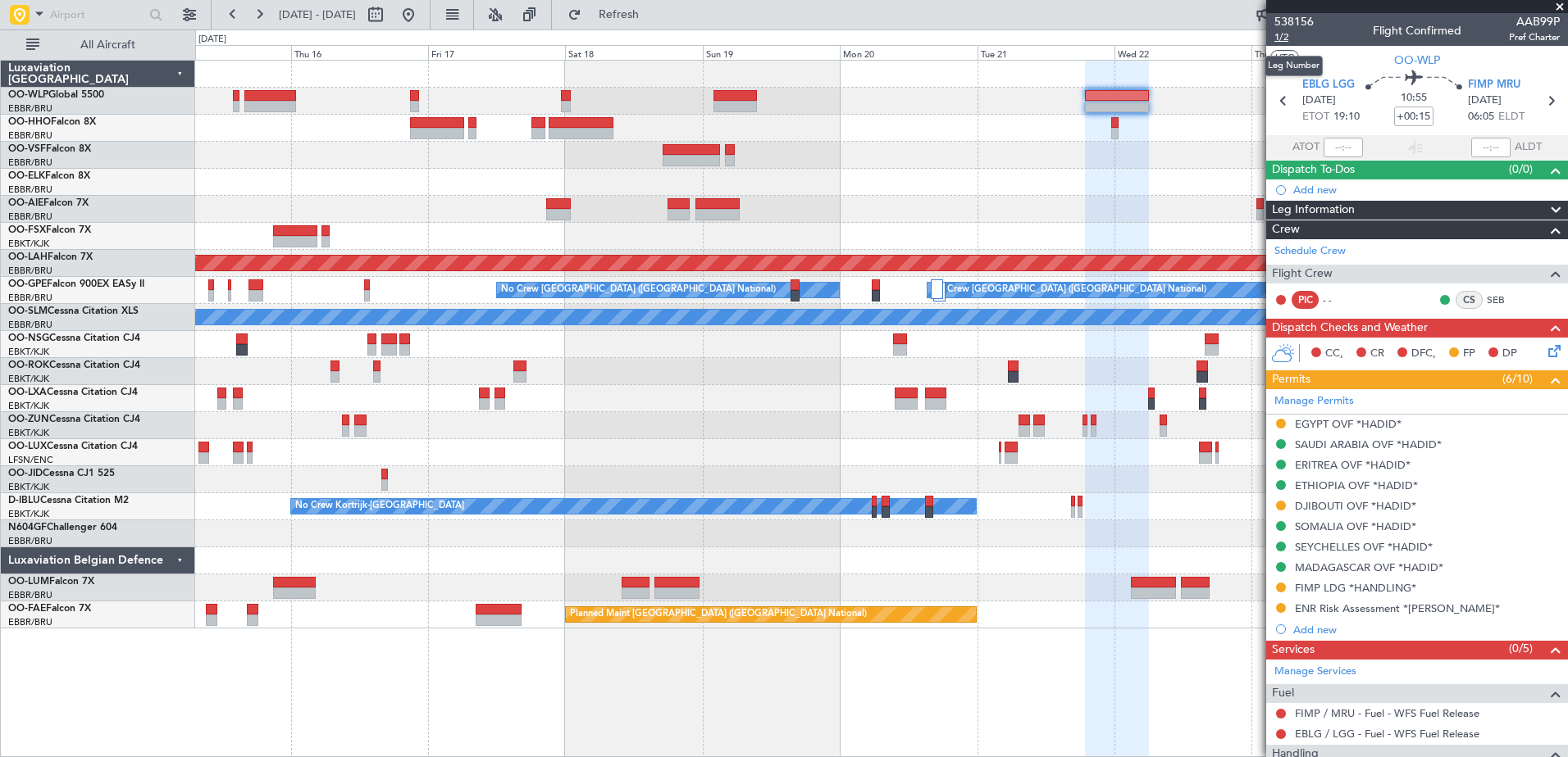
click at [1282, 39] on span "1/2" at bounding box center [1294, 37] width 40 height 14
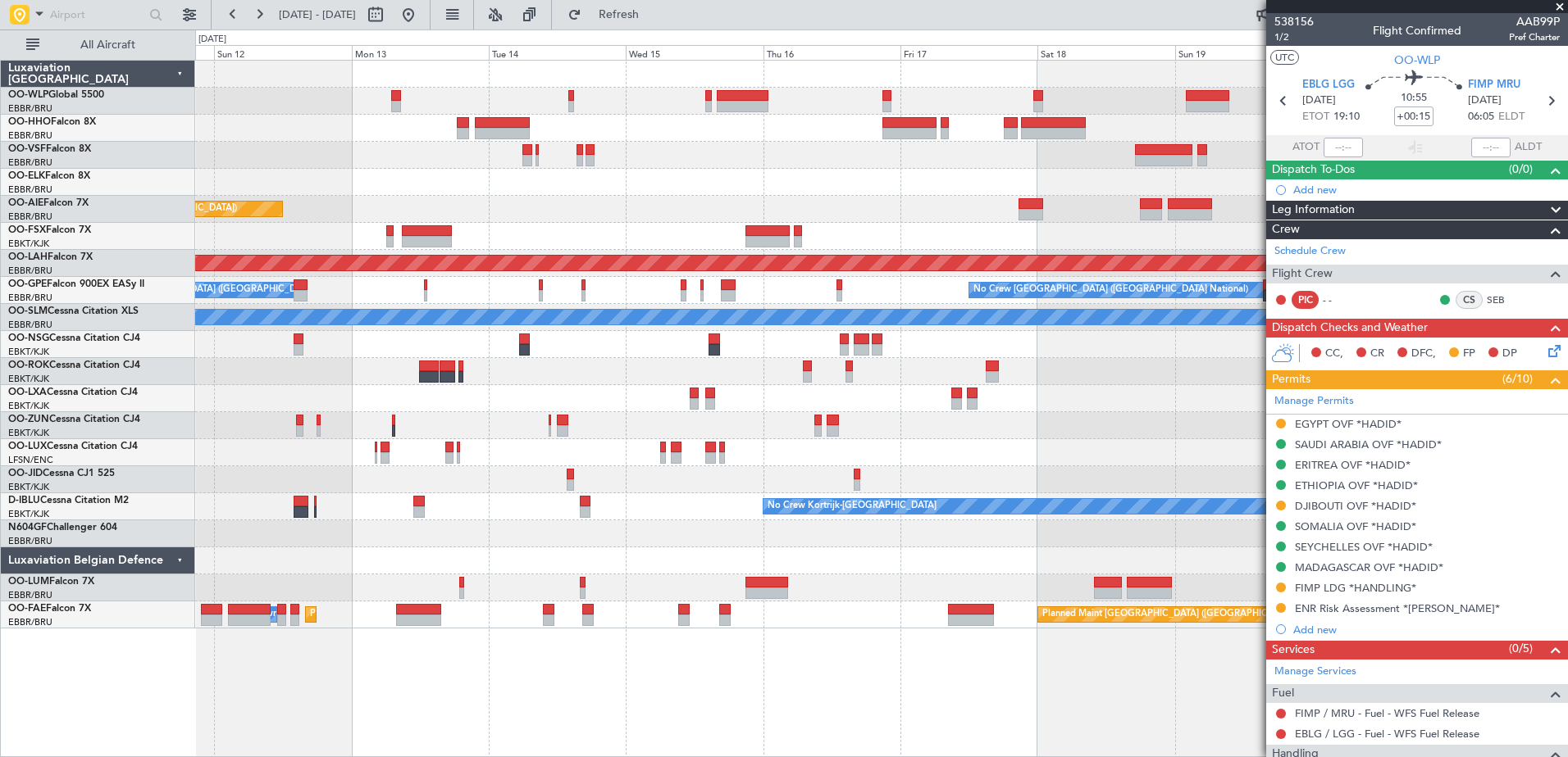
click at [913, 192] on div at bounding box center [881, 182] width 1372 height 27
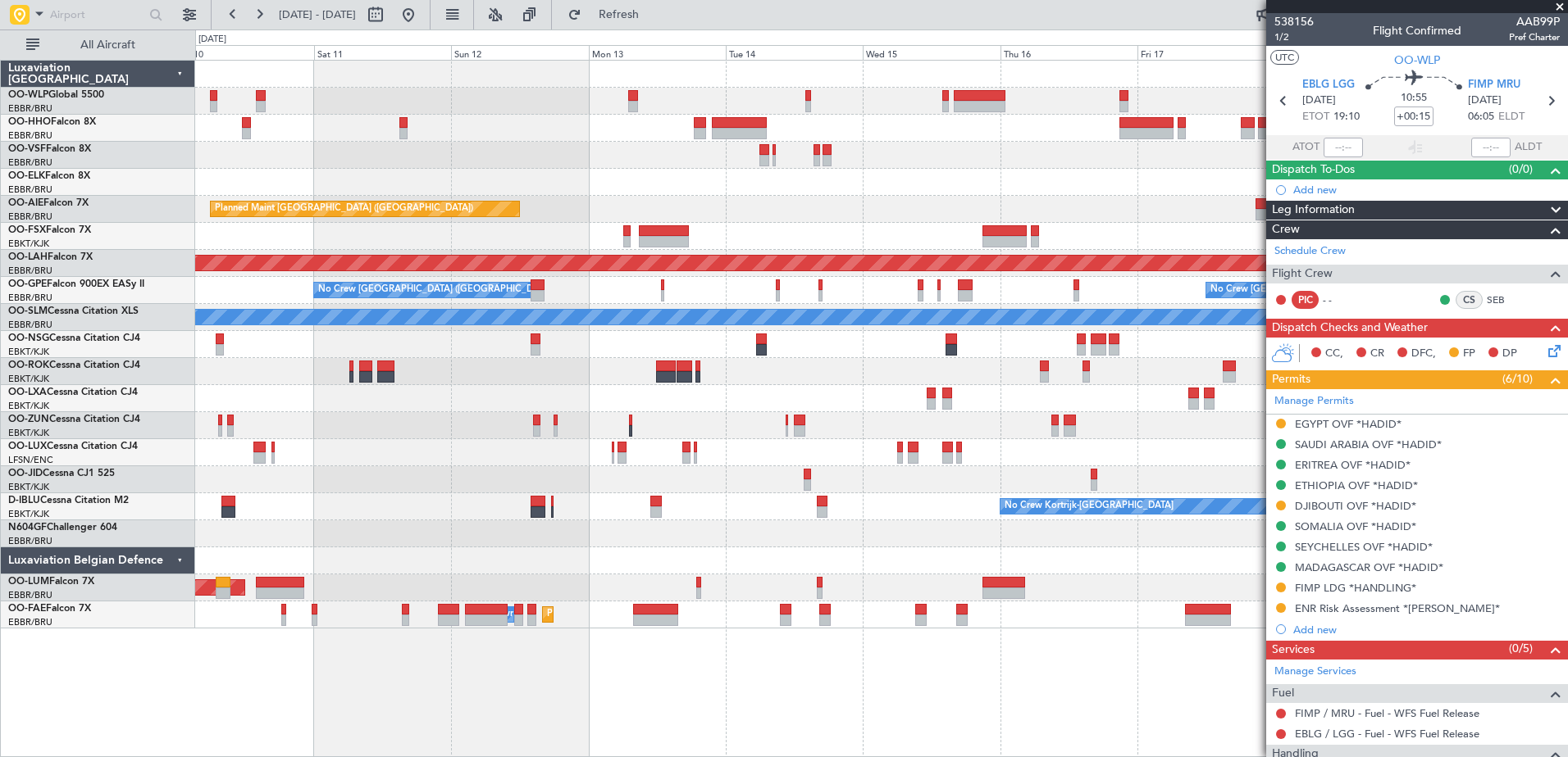
click at [712, 231] on div "Planned Maint Geneva (Cointrin) Planned Maint [GEOGRAPHIC_DATA] ([GEOGRAPHIC_DA…" at bounding box center [881, 345] width 1372 height 568
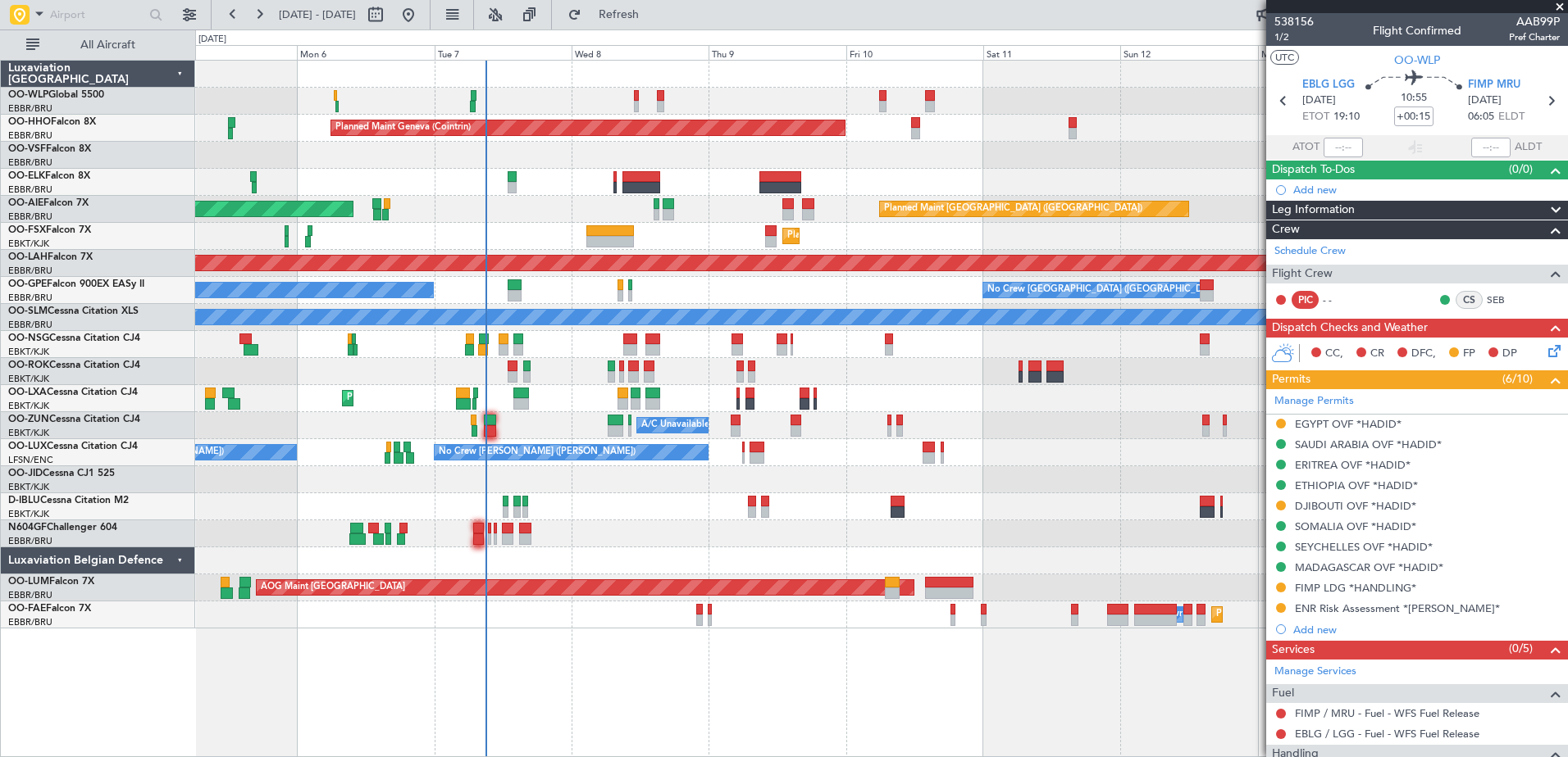
click at [909, 222] on div "Planned Maint Geneva (Cointrin) Planned Maint [GEOGRAPHIC_DATA] ([GEOGRAPHIC_DA…" at bounding box center [881, 345] width 1372 height 568
click at [654, 19] on span "Refresh" at bounding box center [619, 14] width 69 height 12
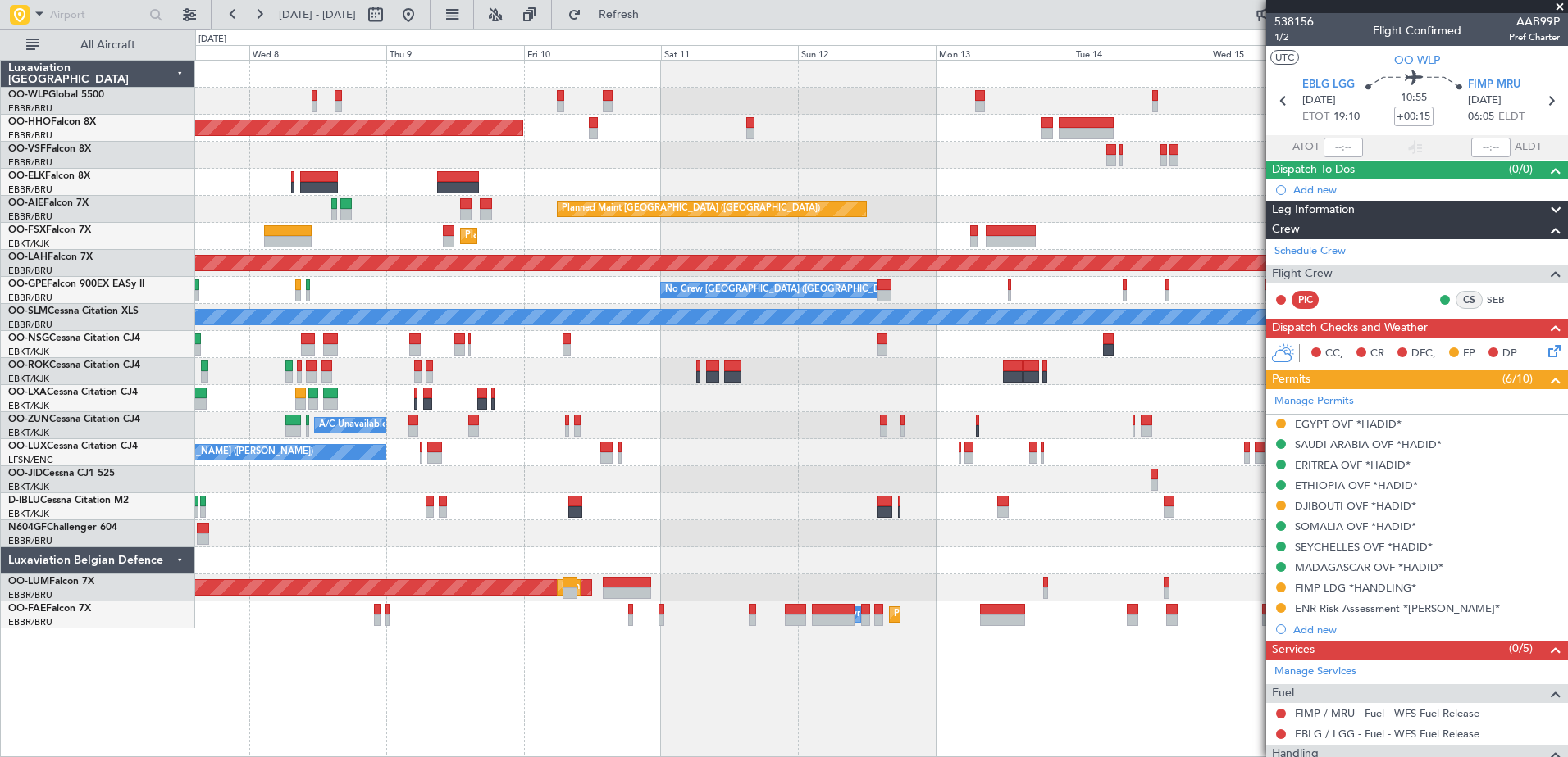
click at [910, 230] on div "Planned Maint Geneva (Cointrin) Planned Maint [GEOGRAPHIC_DATA] ([GEOGRAPHIC_DA…" at bounding box center [881, 345] width 1372 height 568
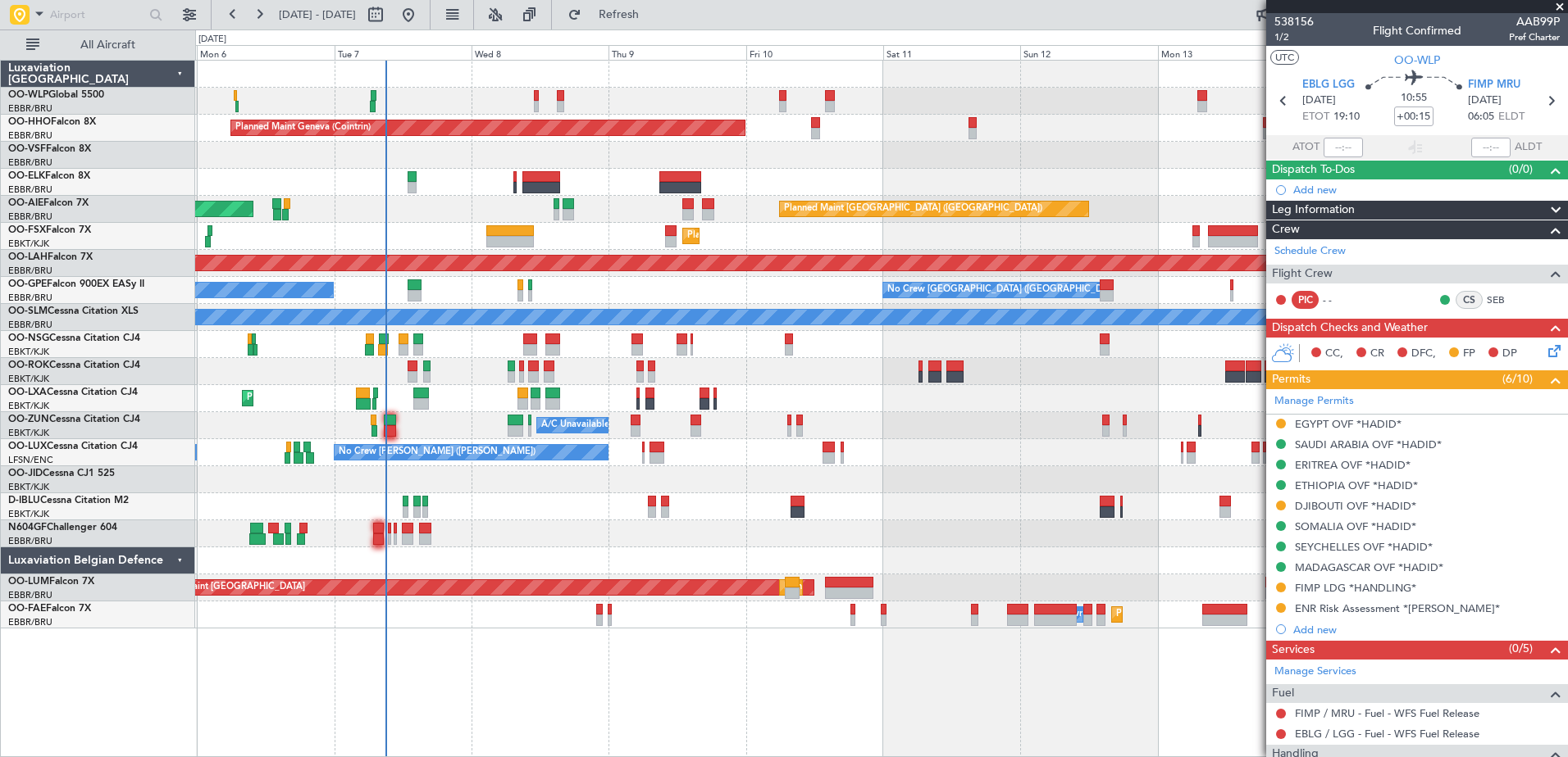
click at [756, 392] on div "Planned Maint Geneva (Cointrin) Planned Maint [GEOGRAPHIC_DATA] ([GEOGRAPHIC_DA…" at bounding box center [881, 345] width 1372 height 568
click at [1305, 417] on div "EGYPT OVF *HADID*" at bounding box center [1349, 423] width 107 height 14
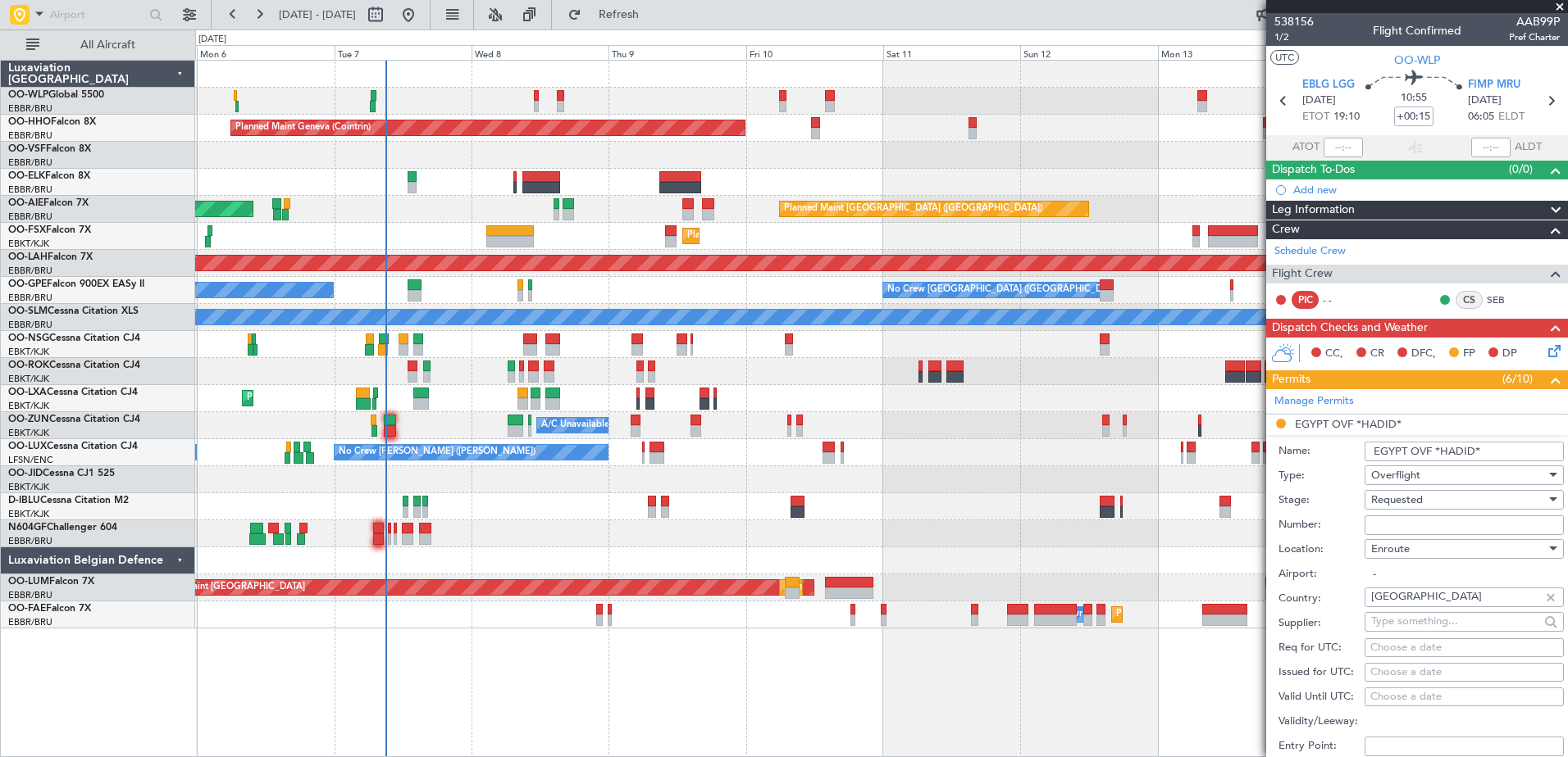
click at [1418, 501] on span "Requested" at bounding box center [1396, 500] width 51 height 14
click at [1426, 623] on span "Received OK" at bounding box center [1458, 623] width 172 height 24
paste input "CAA13776"
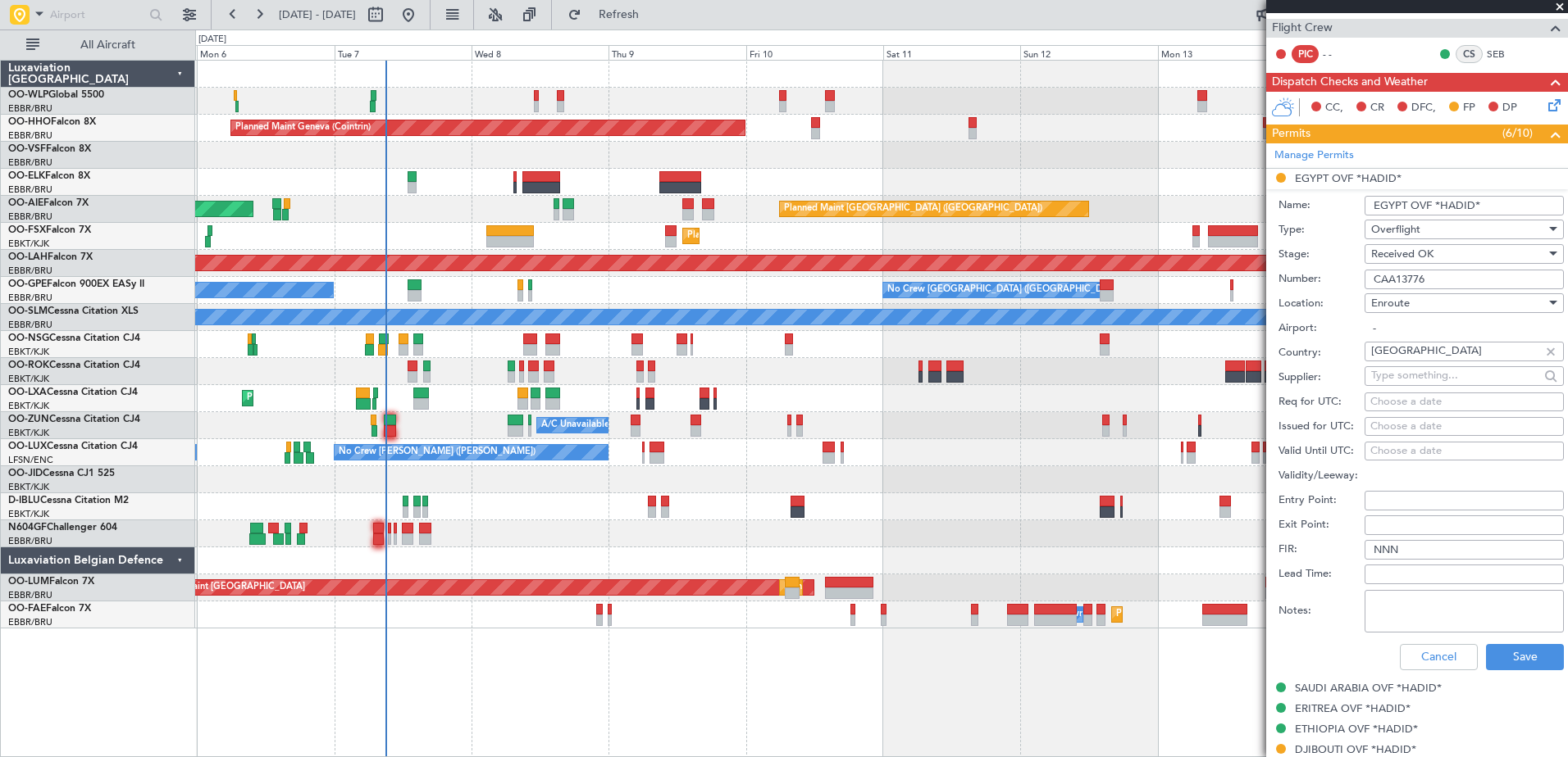
scroll to position [328, 0]
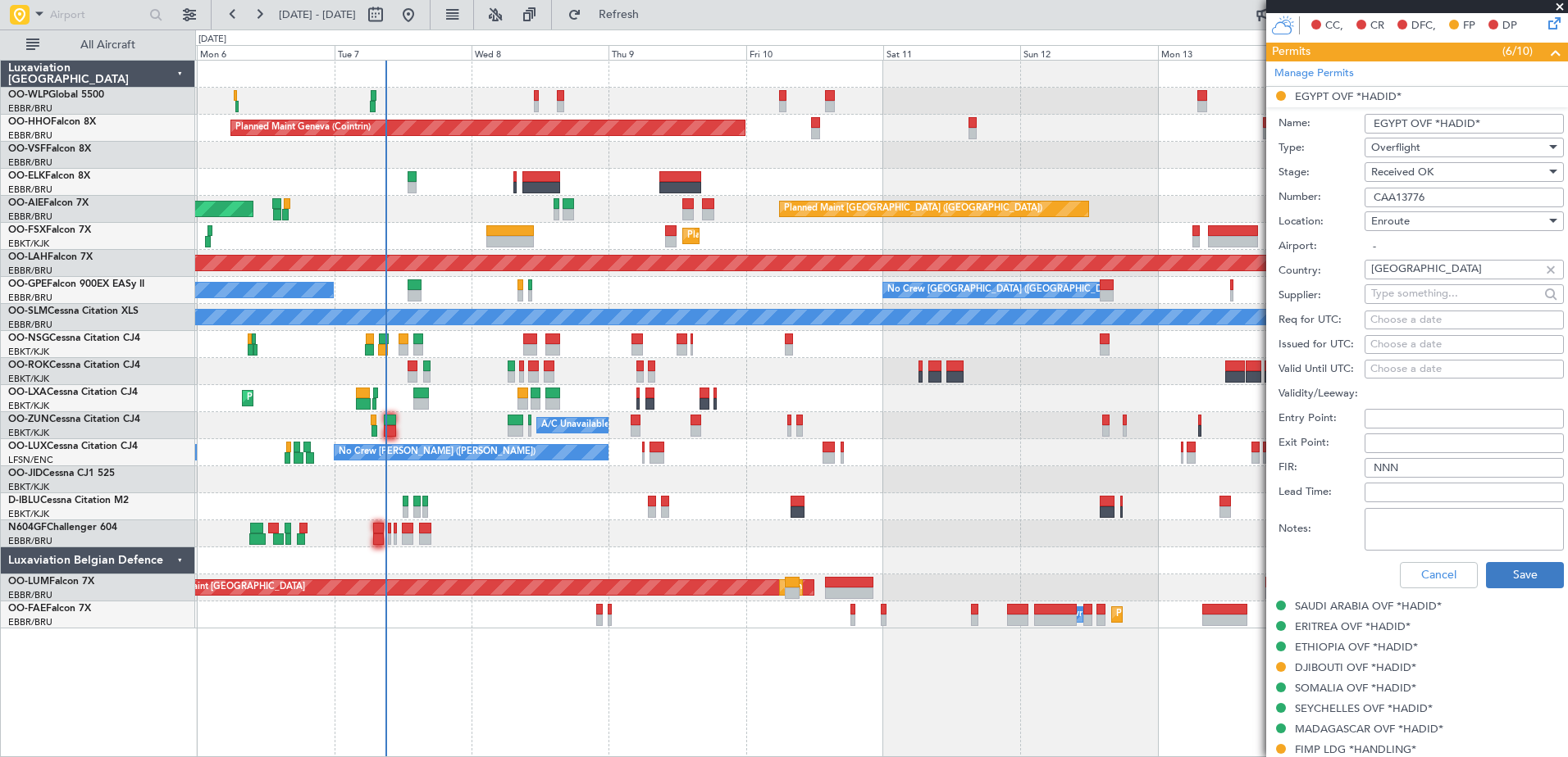
type input "CAA13776"
click at [1514, 576] on button "Save" at bounding box center [1525, 575] width 78 height 26
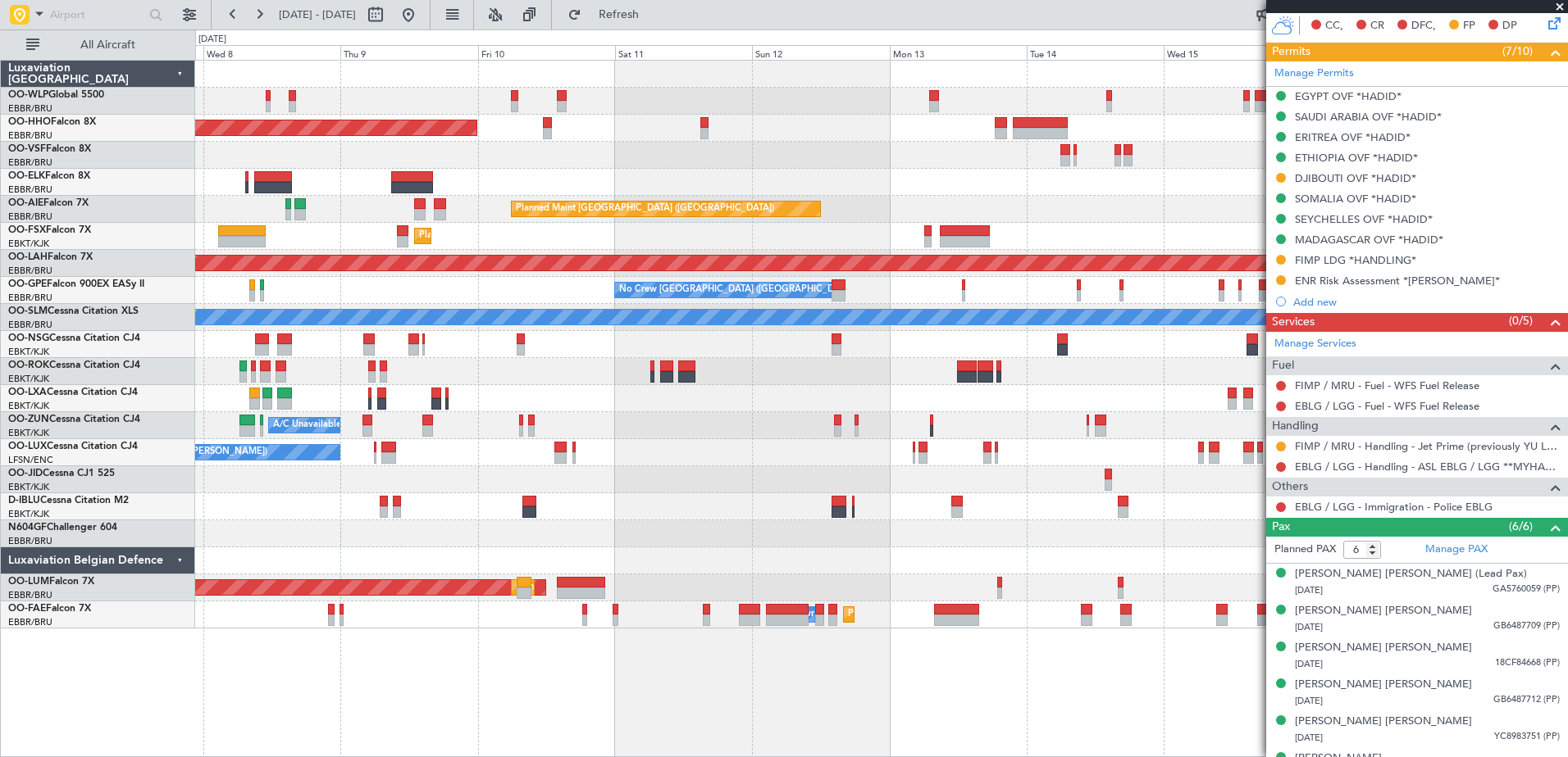
click at [635, 163] on div at bounding box center [881, 155] width 1372 height 27
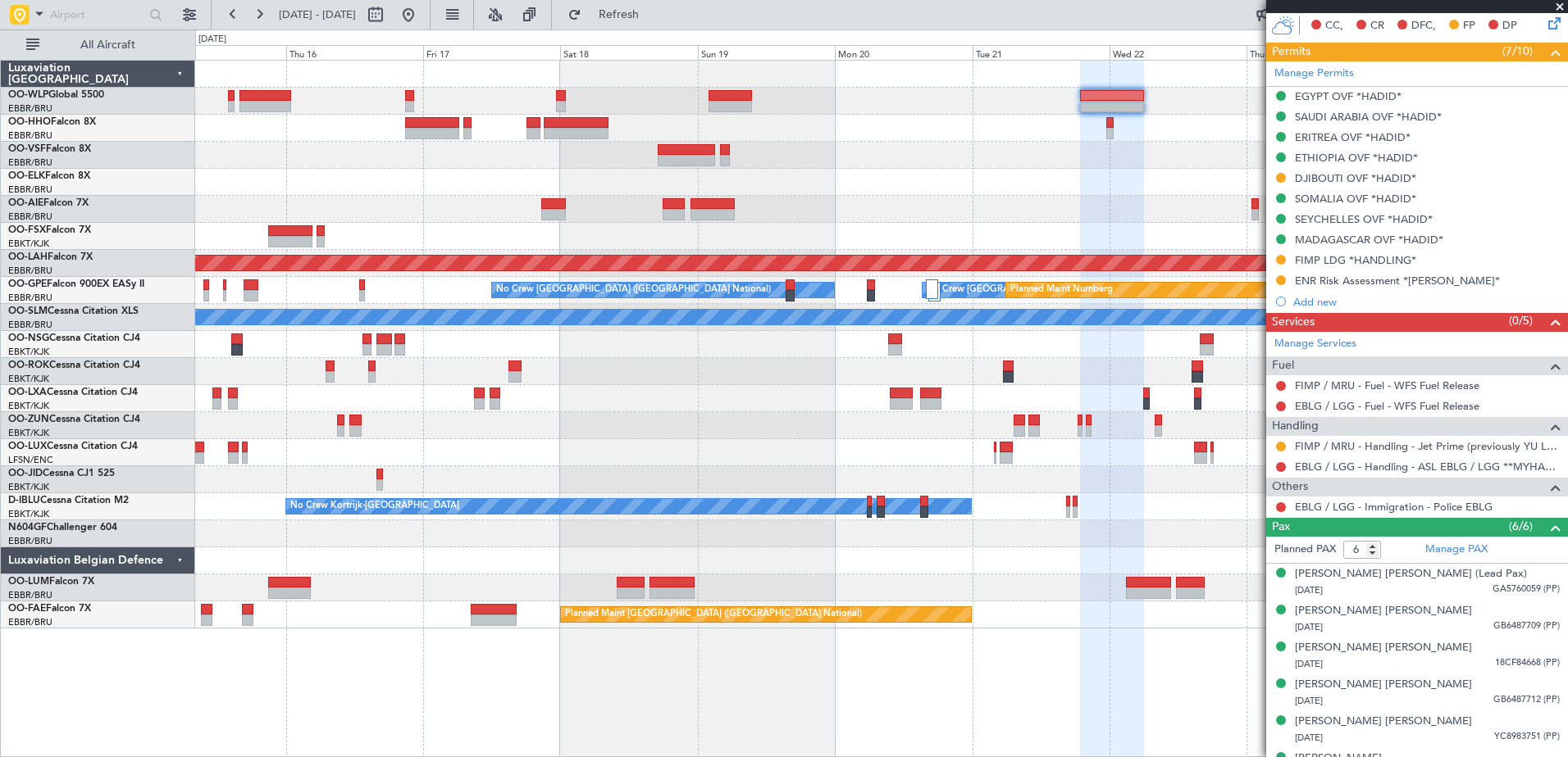
click at [474, 211] on div "- - FIMP 17:00 Z EBLG 05:10 Z Planned [GEOGRAPHIC_DATA][PERSON_NAME]-[GEOGRAPHI…" at bounding box center [881, 345] width 1372 height 568
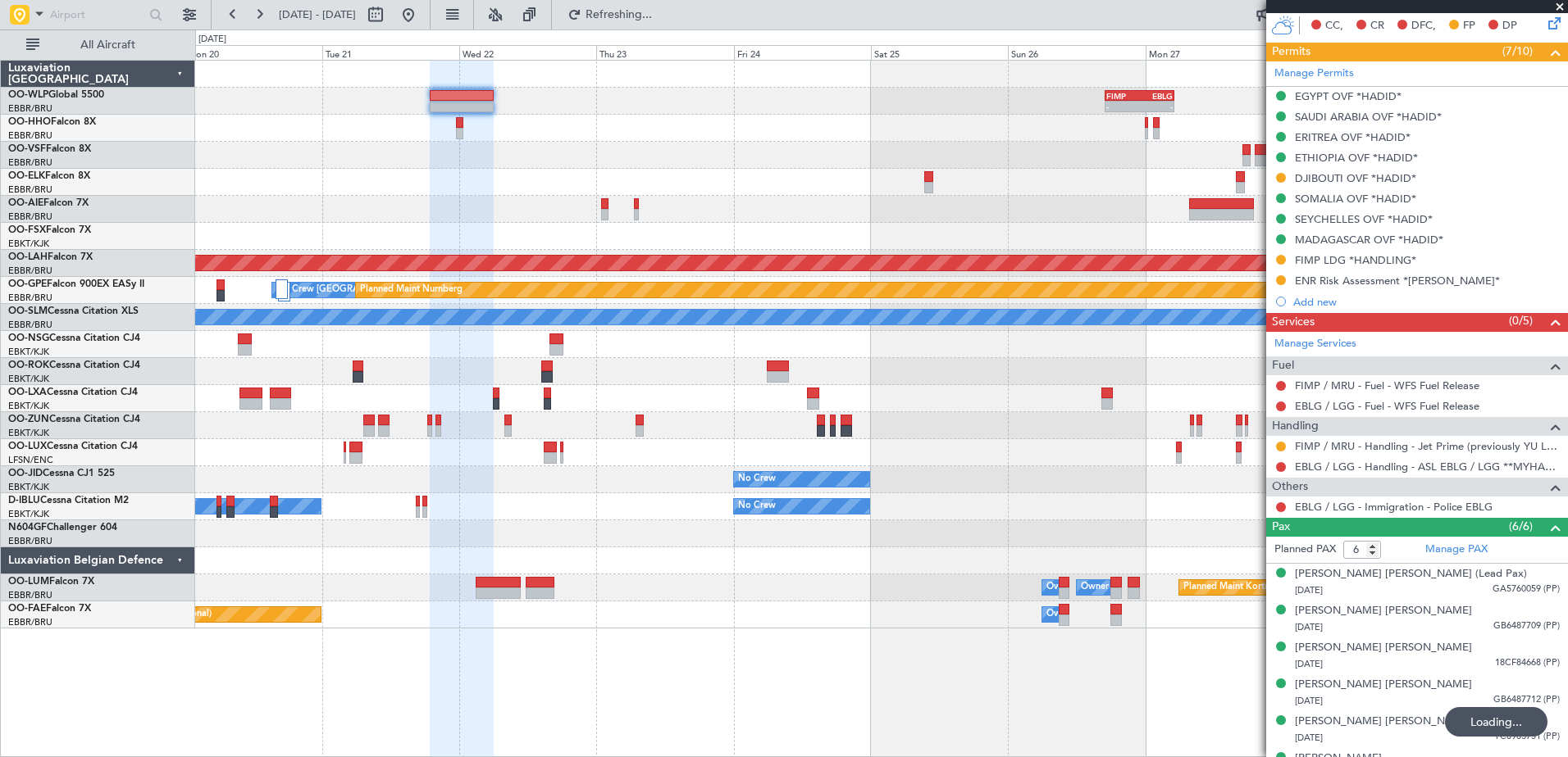
click at [1103, 106] on div "- - FIMP 17:00 Z EBLG 05:10 Z" at bounding box center [881, 101] width 1372 height 27
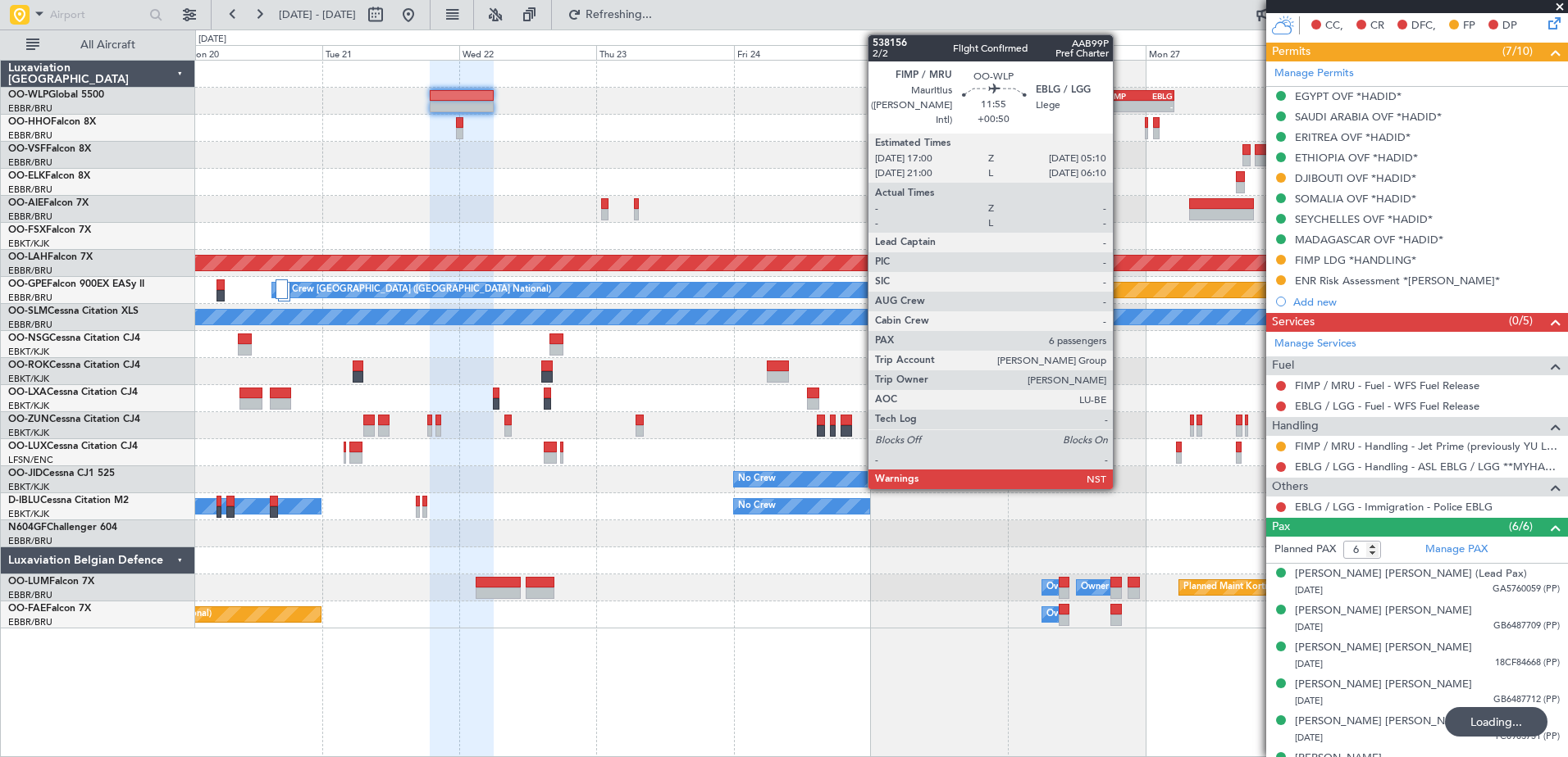
click at [1120, 102] on div "-" at bounding box center [1123, 106] width 33 height 10
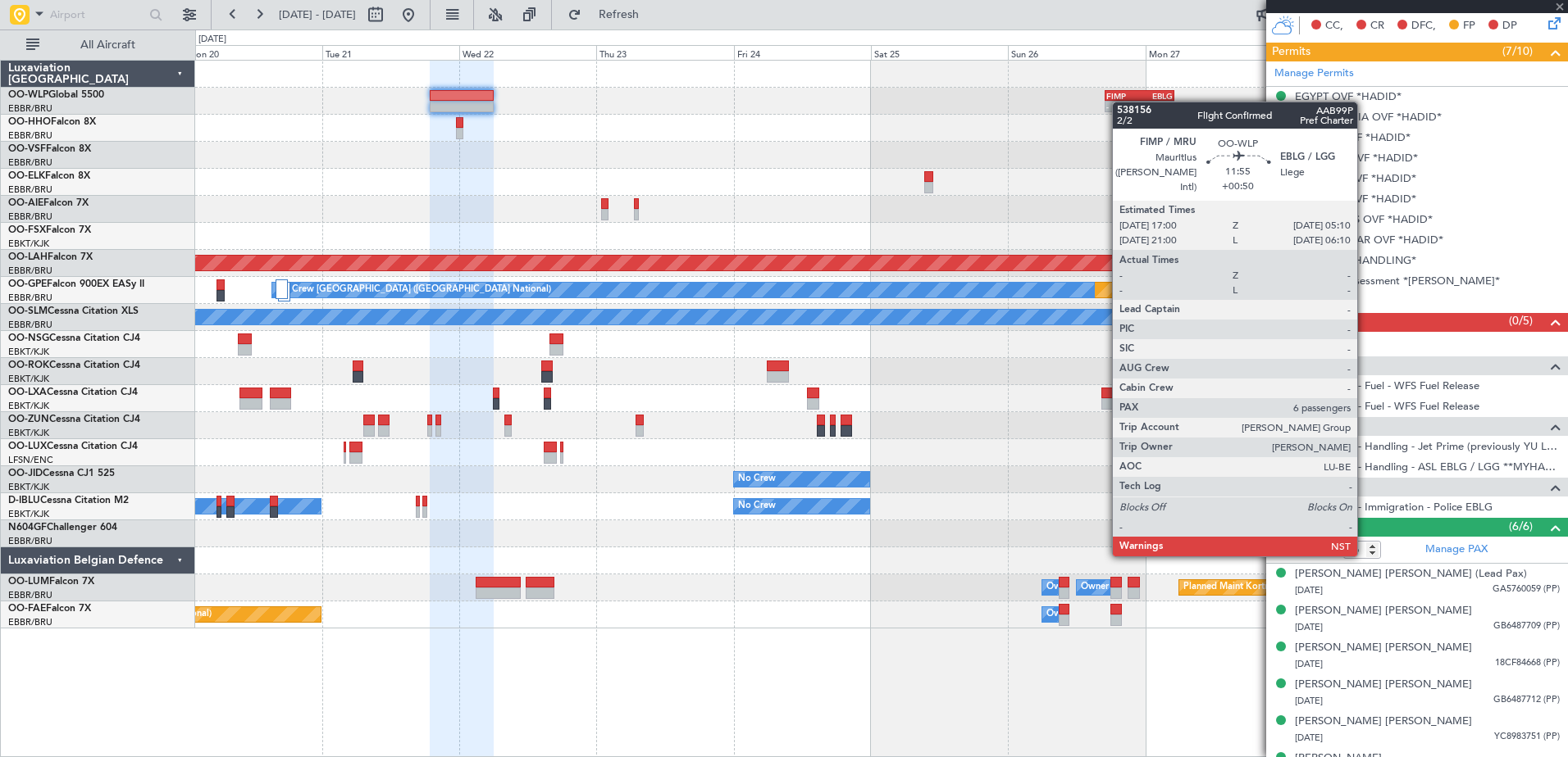
type input "+00:50"
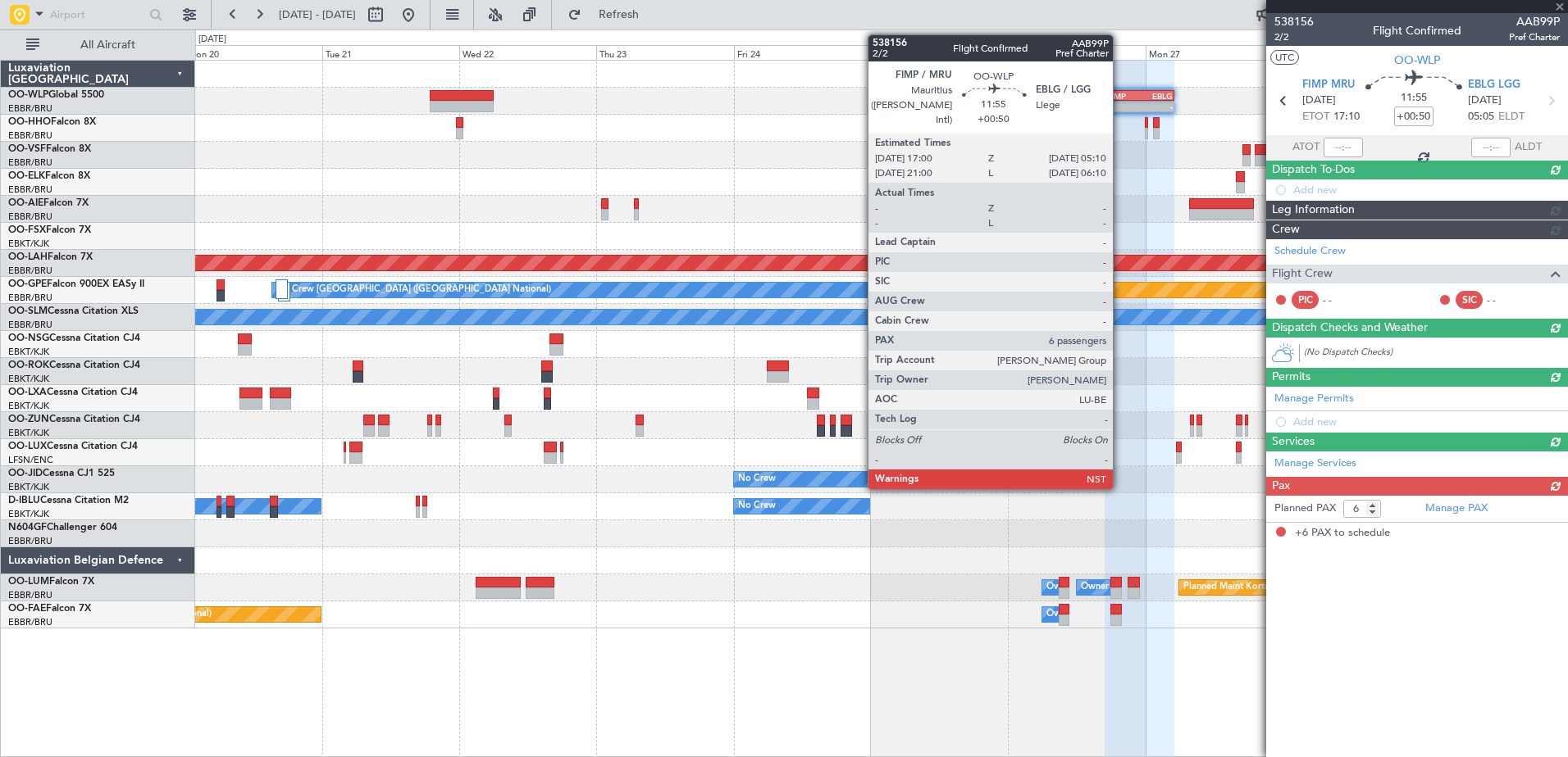
scroll to position [0, 0]
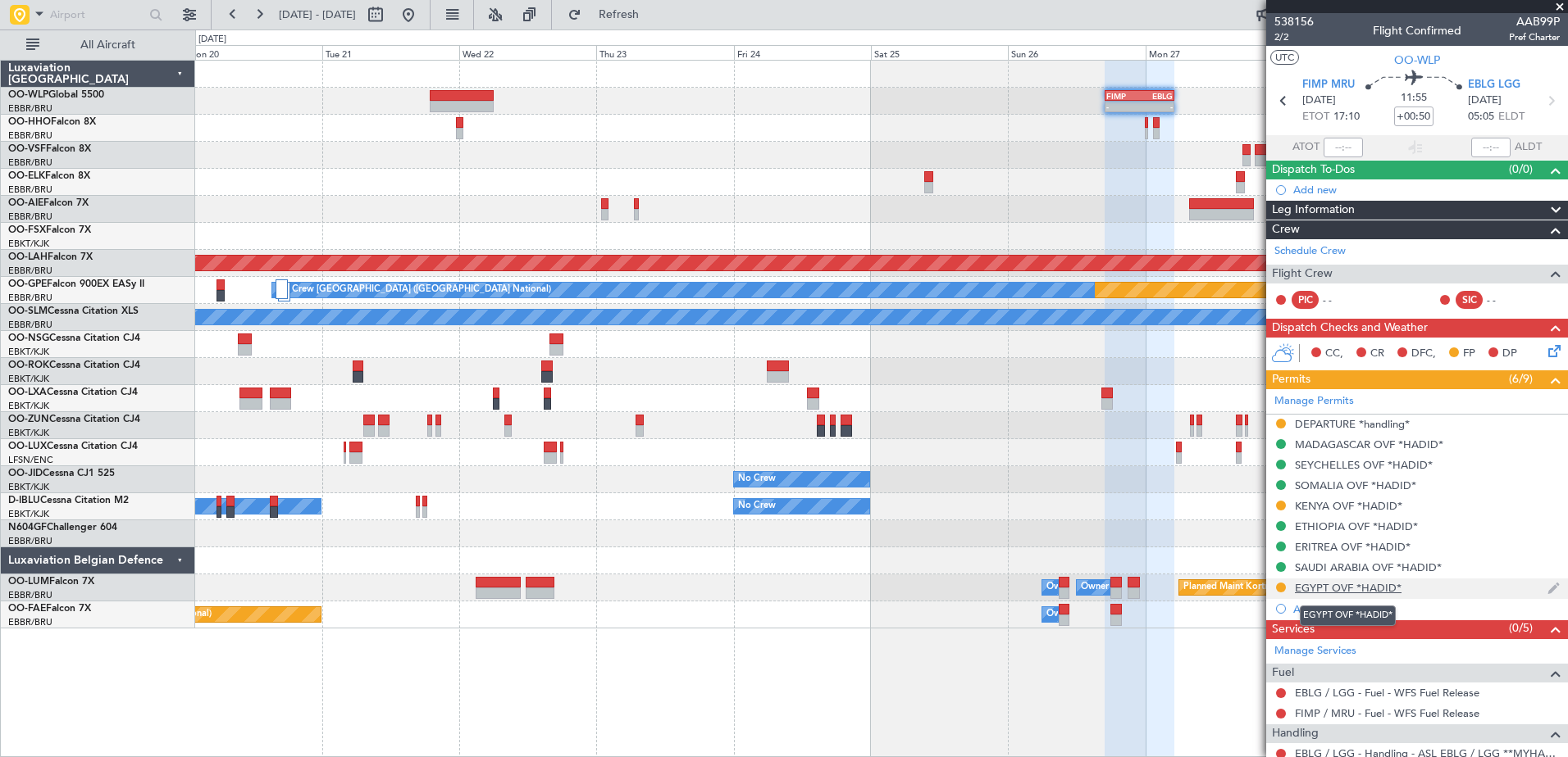
click at [1341, 586] on div "EGYPT OVF *HADID*" at bounding box center [1349, 587] width 107 height 14
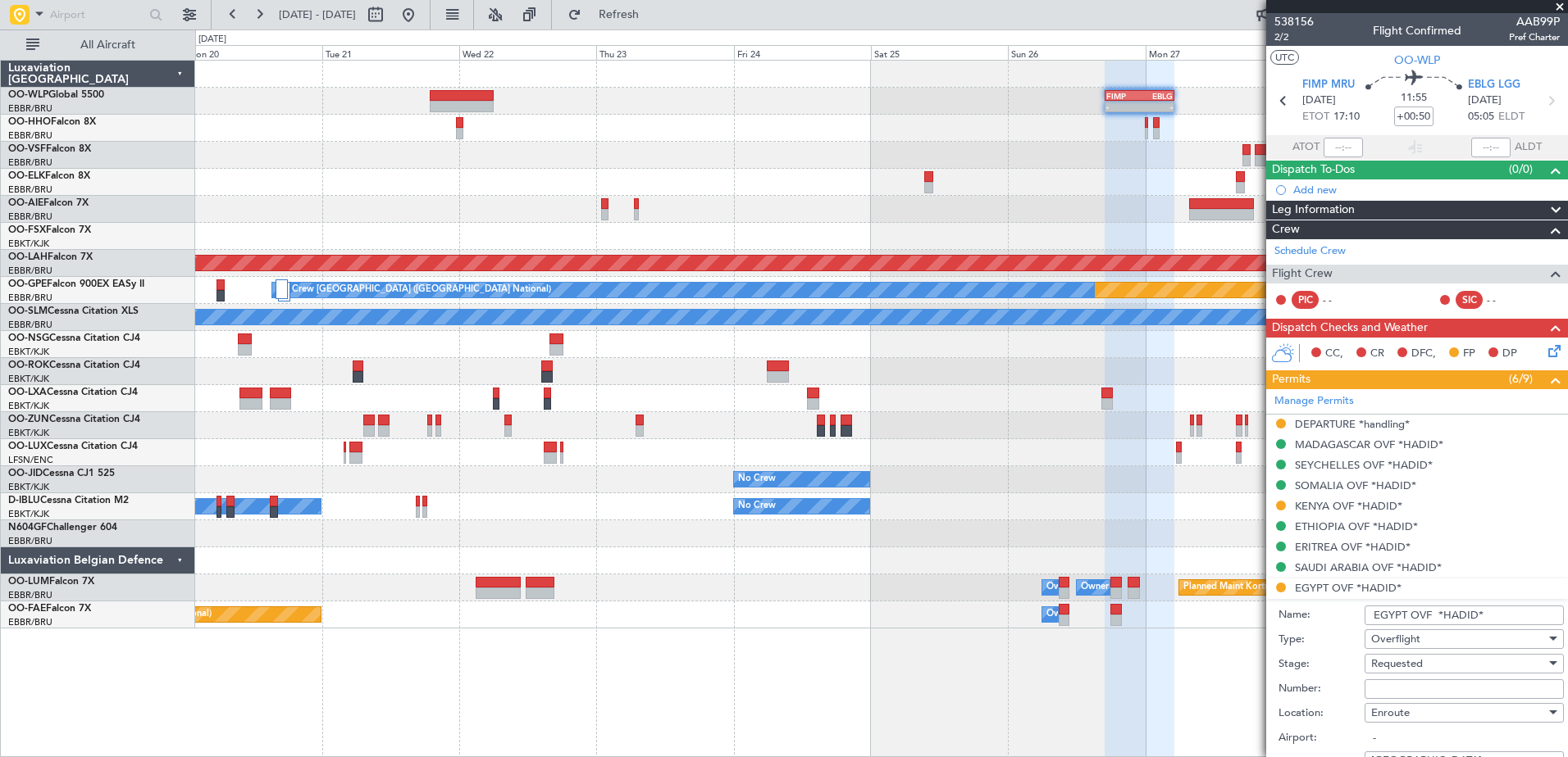
paste input "CAA13776"
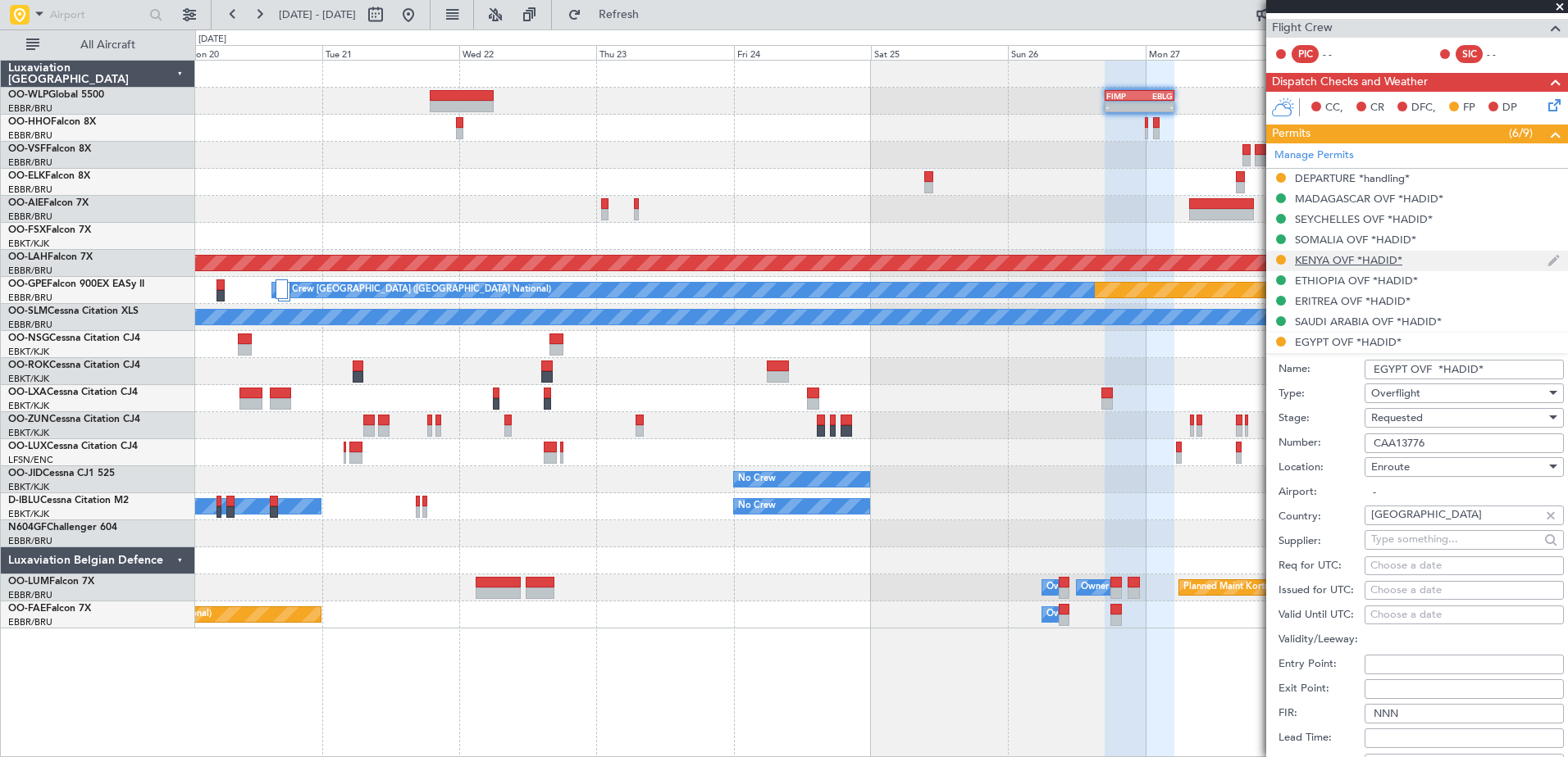
scroll to position [328, 0]
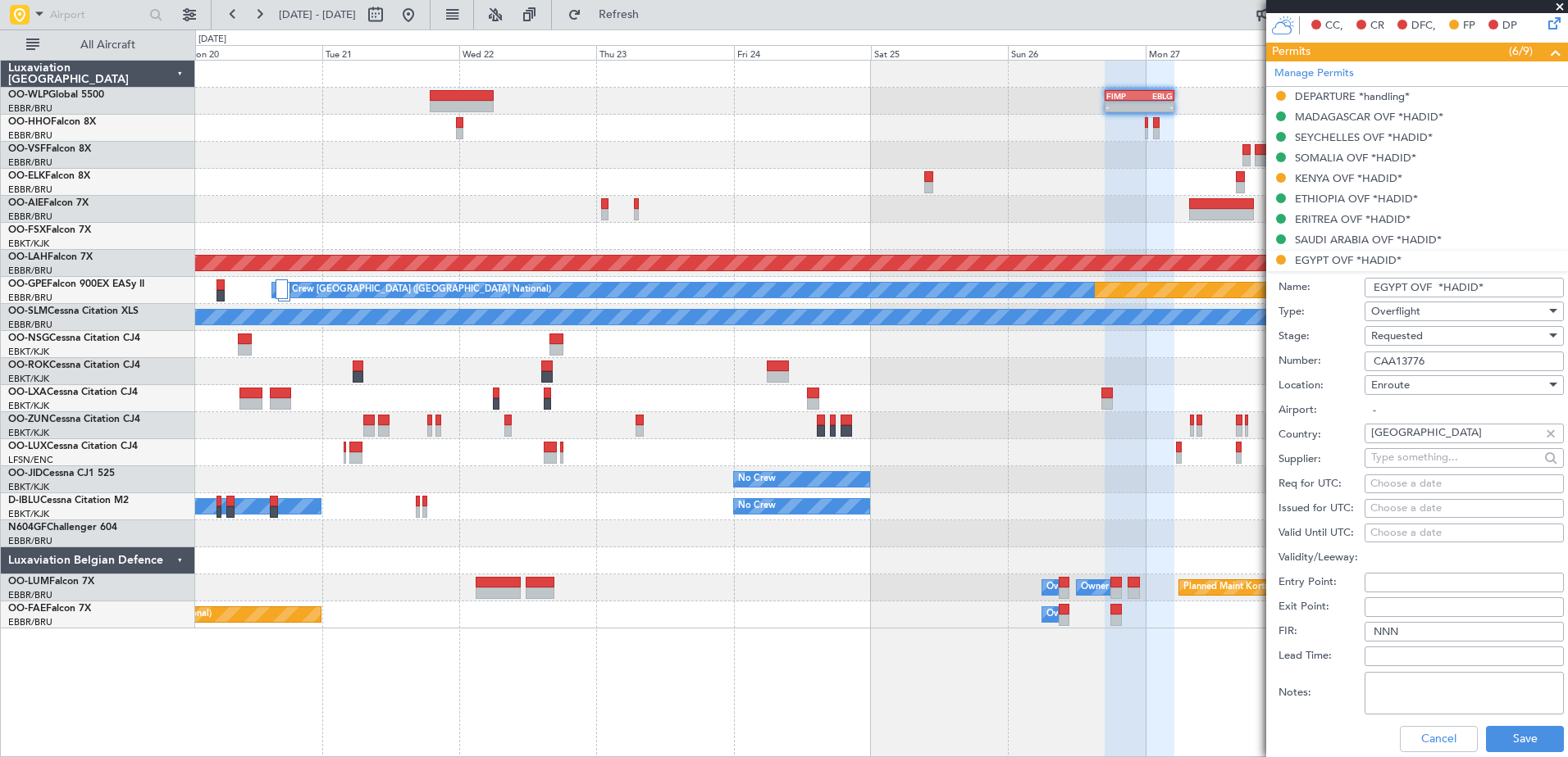
type input "CAA13776"
click at [1458, 334] on div "Requested" at bounding box center [1459, 336] width 175 height 24
click at [1430, 462] on span "Received OK" at bounding box center [1458, 459] width 172 height 24
click at [1525, 741] on button "Save" at bounding box center [1525, 739] width 78 height 26
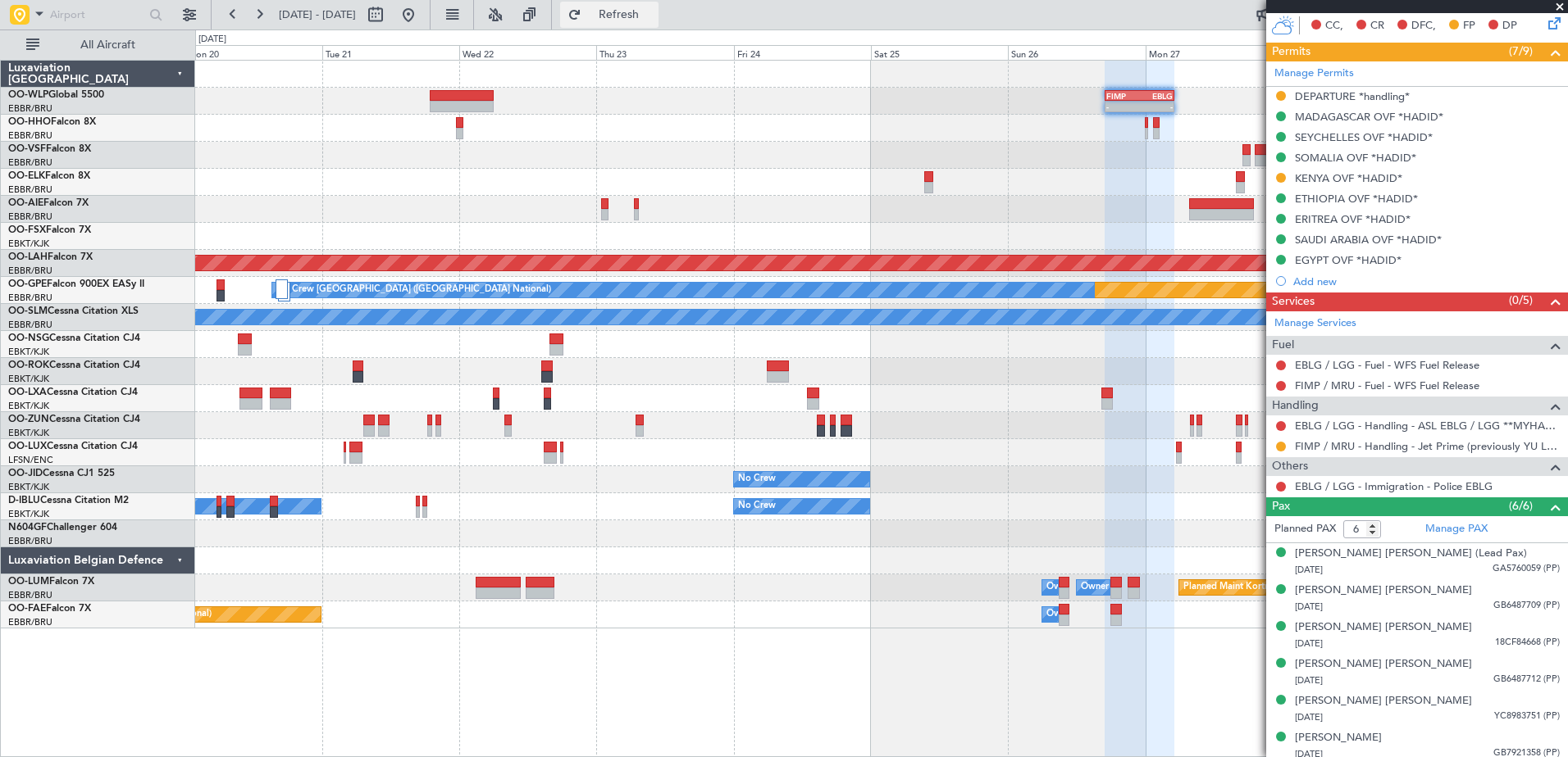
click at [617, 10] on button "Refresh" at bounding box center [609, 14] width 98 height 26
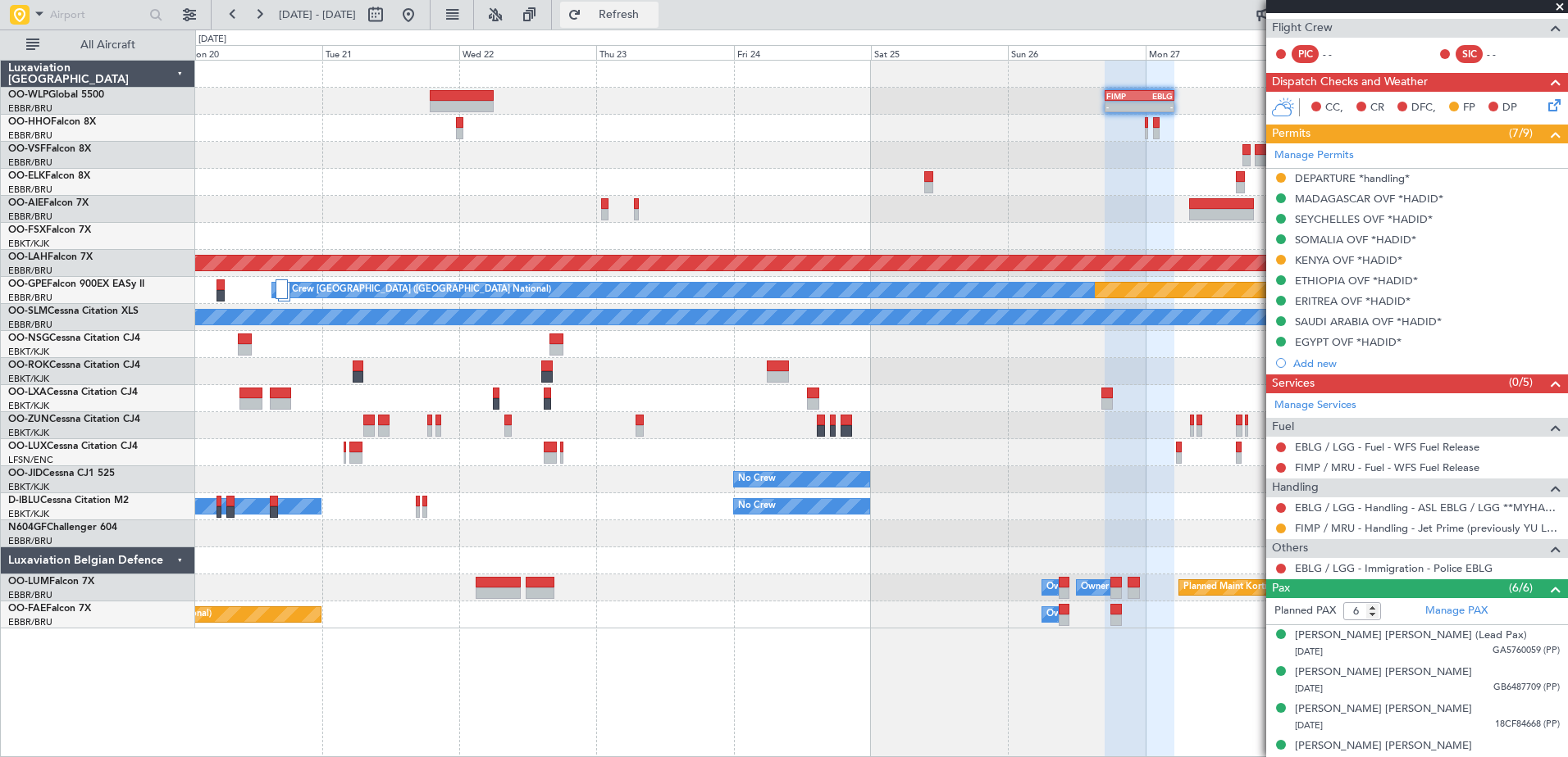
click at [654, 14] on span "Refresh" at bounding box center [619, 14] width 69 height 12
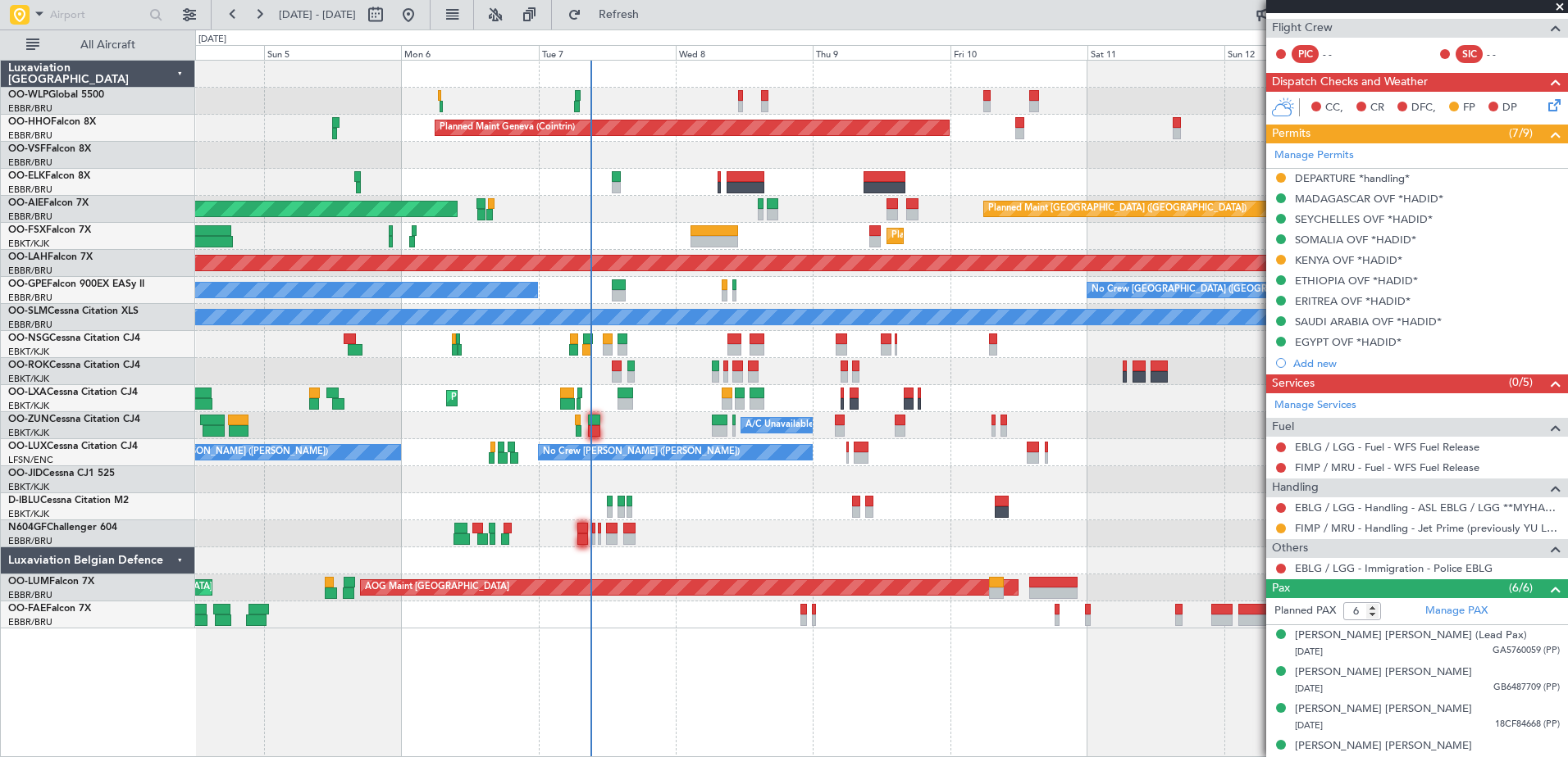
click at [729, 542] on div at bounding box center [881, 534] width 1372 height 27
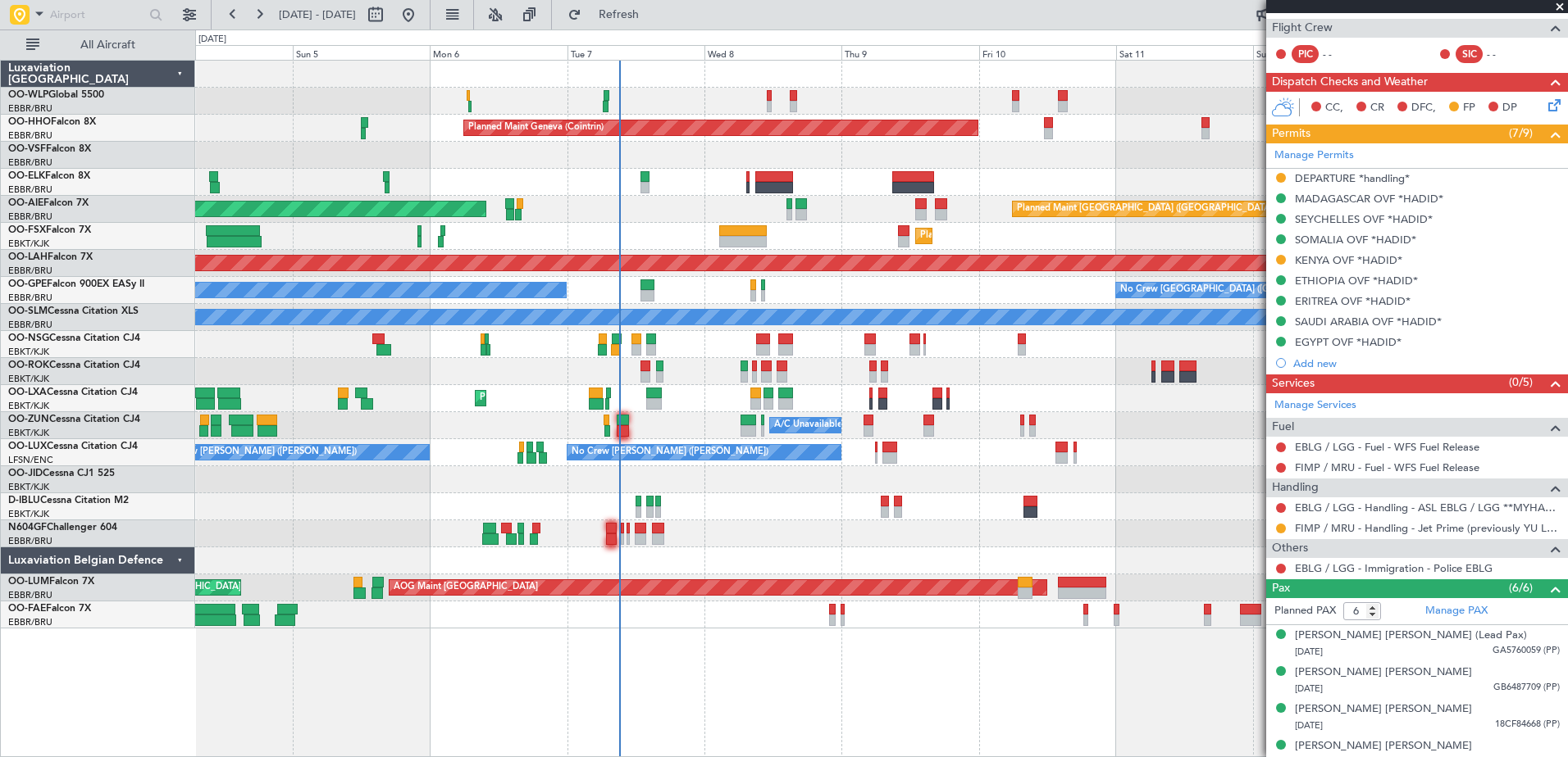
click at [626, 401] on div "Planned Maint Kortrijk-[GEOGRAPHIC_DATA] AOG Maint [GEOGRAPHIC_DATA]" at bounding box center [881, 399] width 1372 height 27
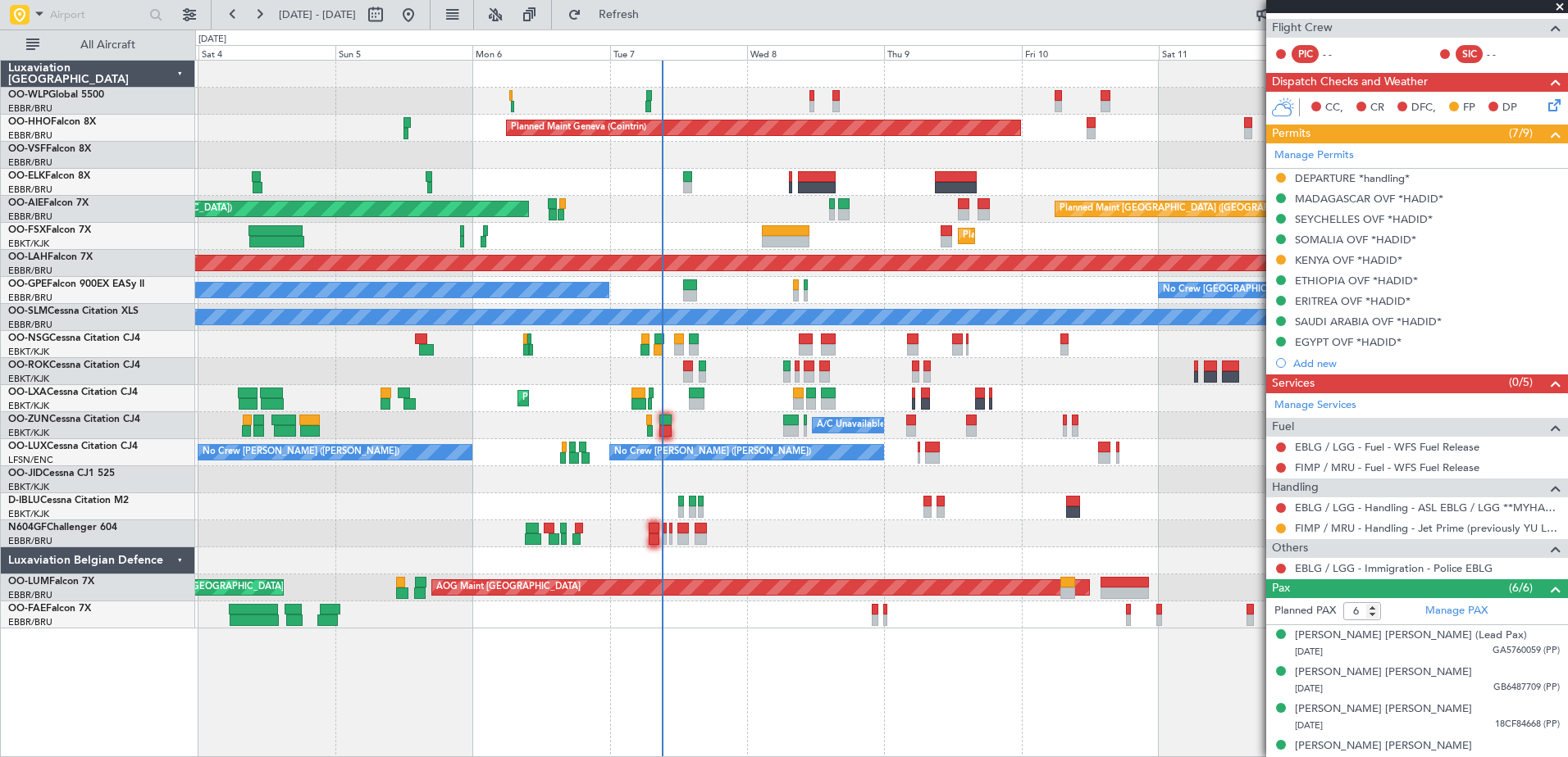
click at [742, 410] on div "Planned Maint Kortrijk-[GEOGRAPHIC_DATA] AOG Maint [GEOGRAPHIC_DATA]" at bounding box center [881, 399] width 1372 height 27
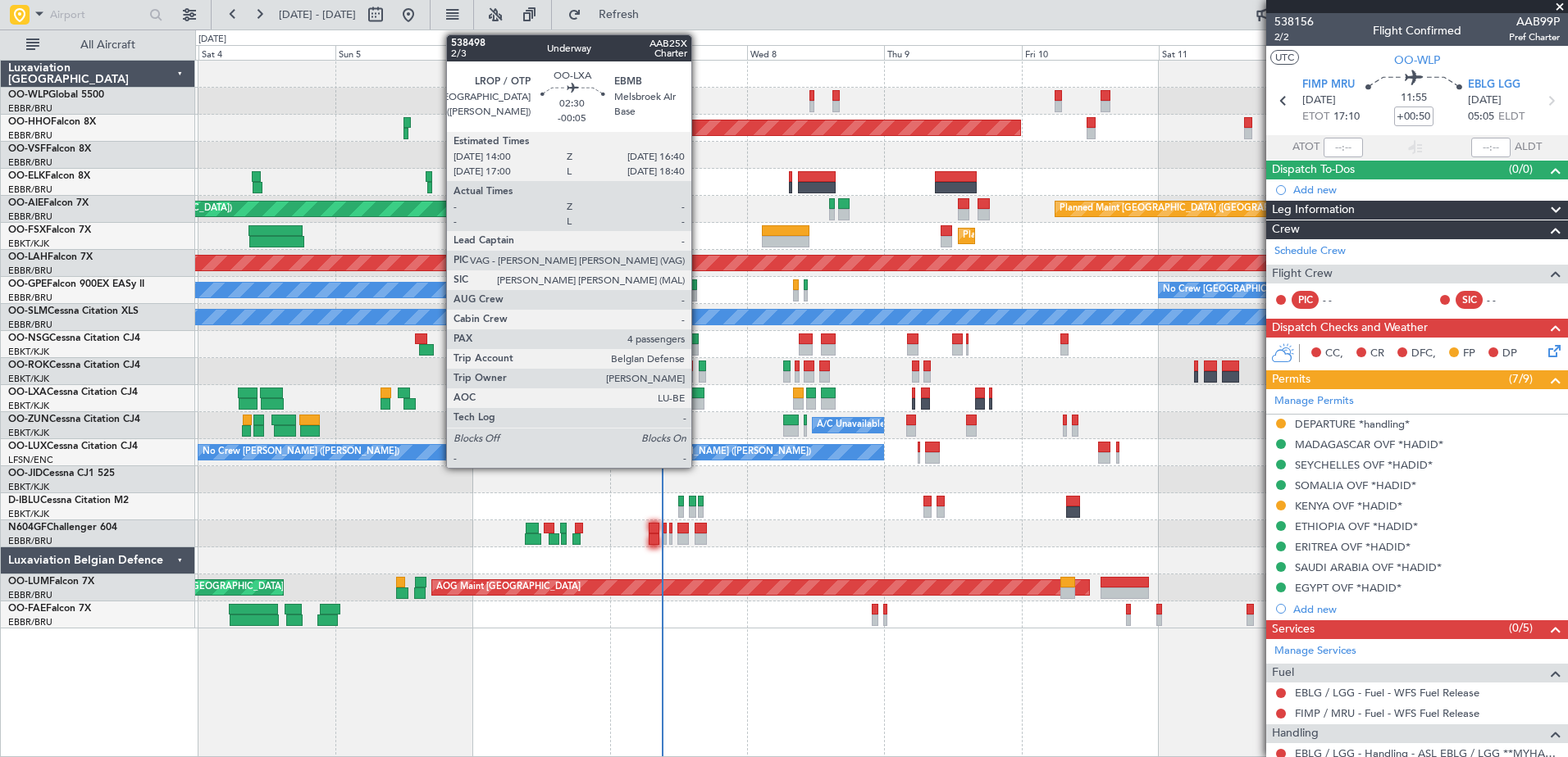
scroll to position [246, 0]
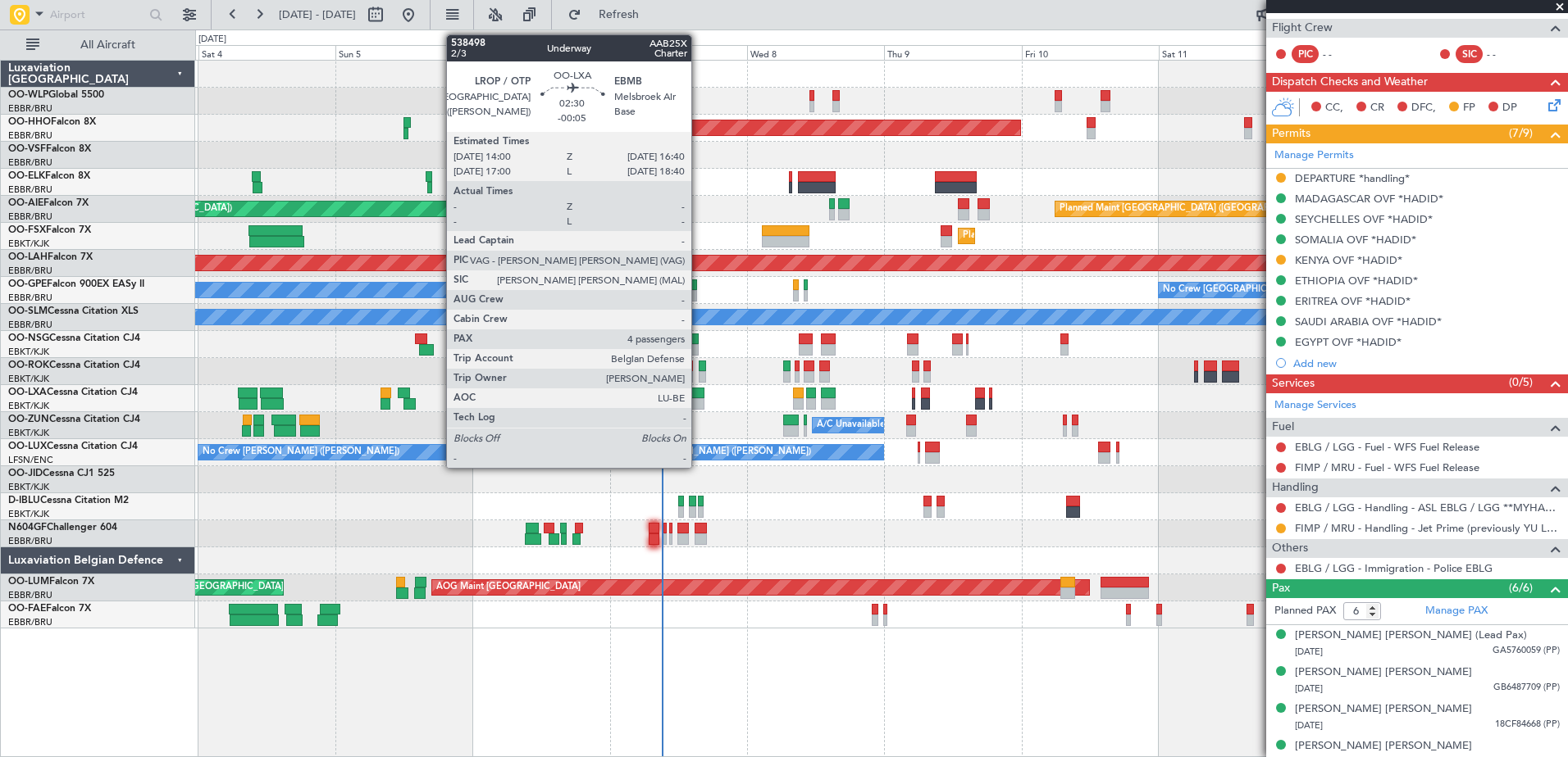
click at [699, 402] on div at bounding box center [696, 404] width 15 height 12
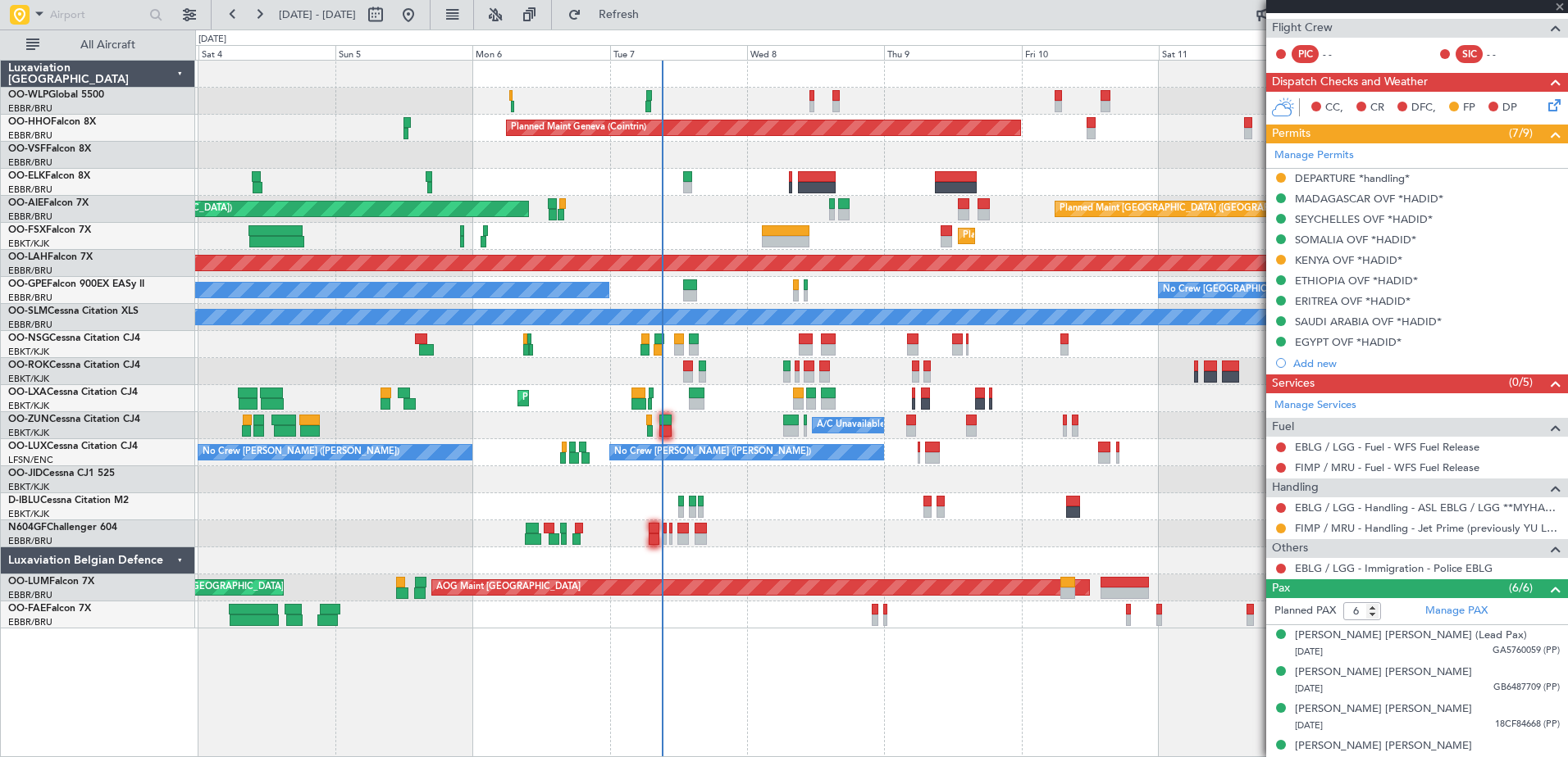
type input "-00:05"
type input "4"
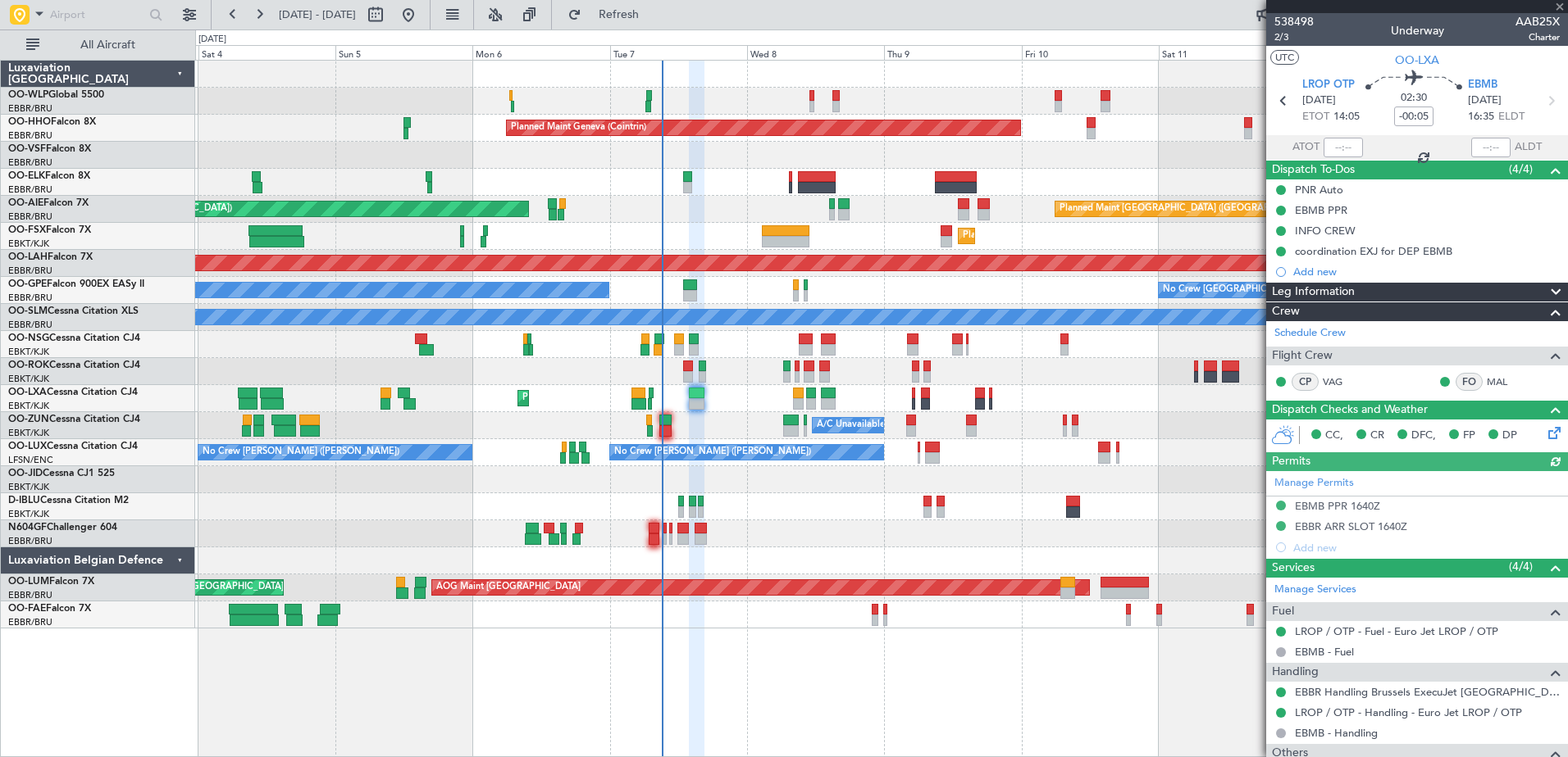
scroll to position [240, 0]
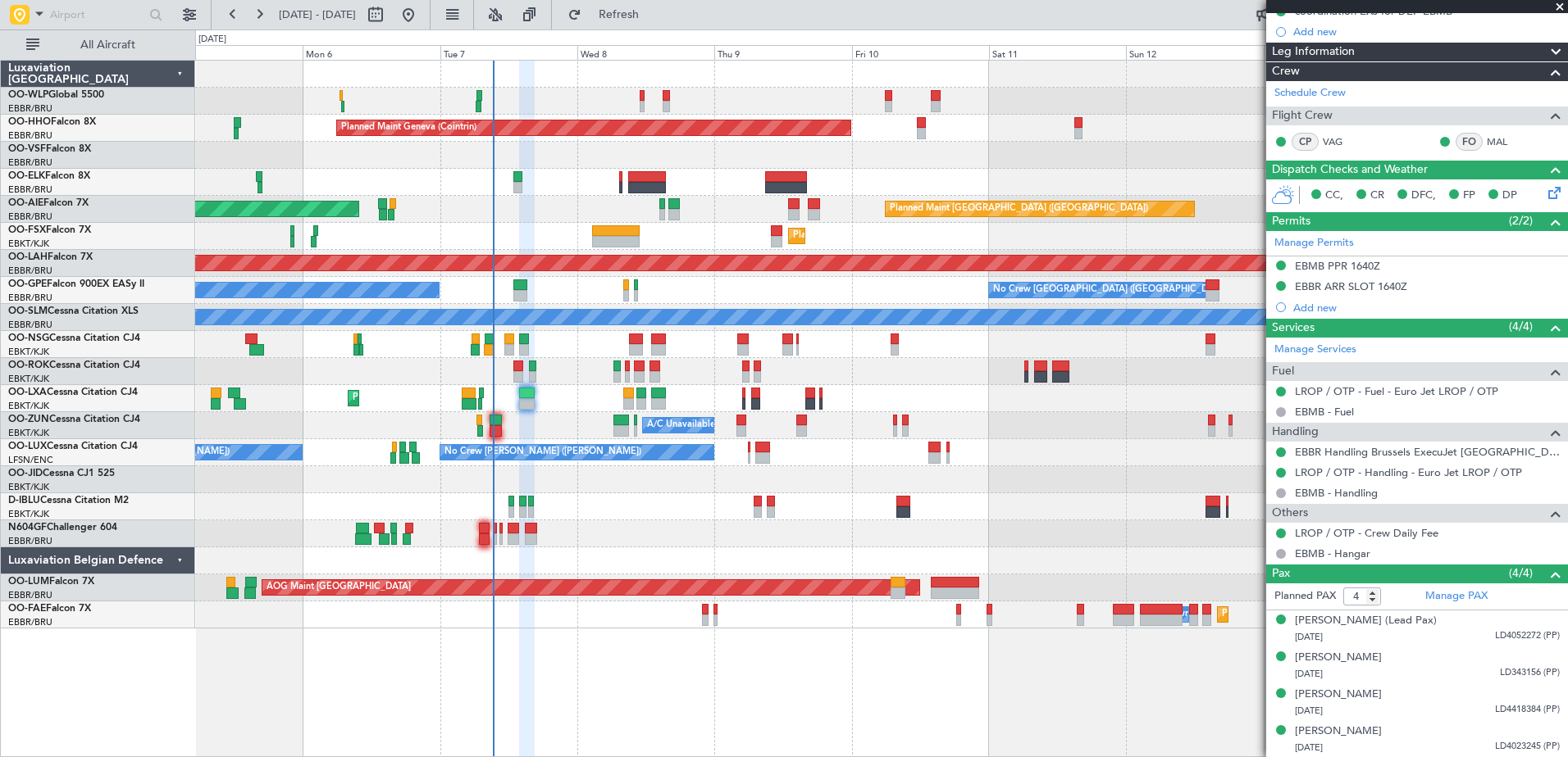
click at [570, 432] on div "Planned Maint Geneva (Cointrin) Planned Maint [GEOGRAPHIC_DATA] ([GEOGRAPHIC_DA…" at bounding box center [881, 345] width 1372 height 568
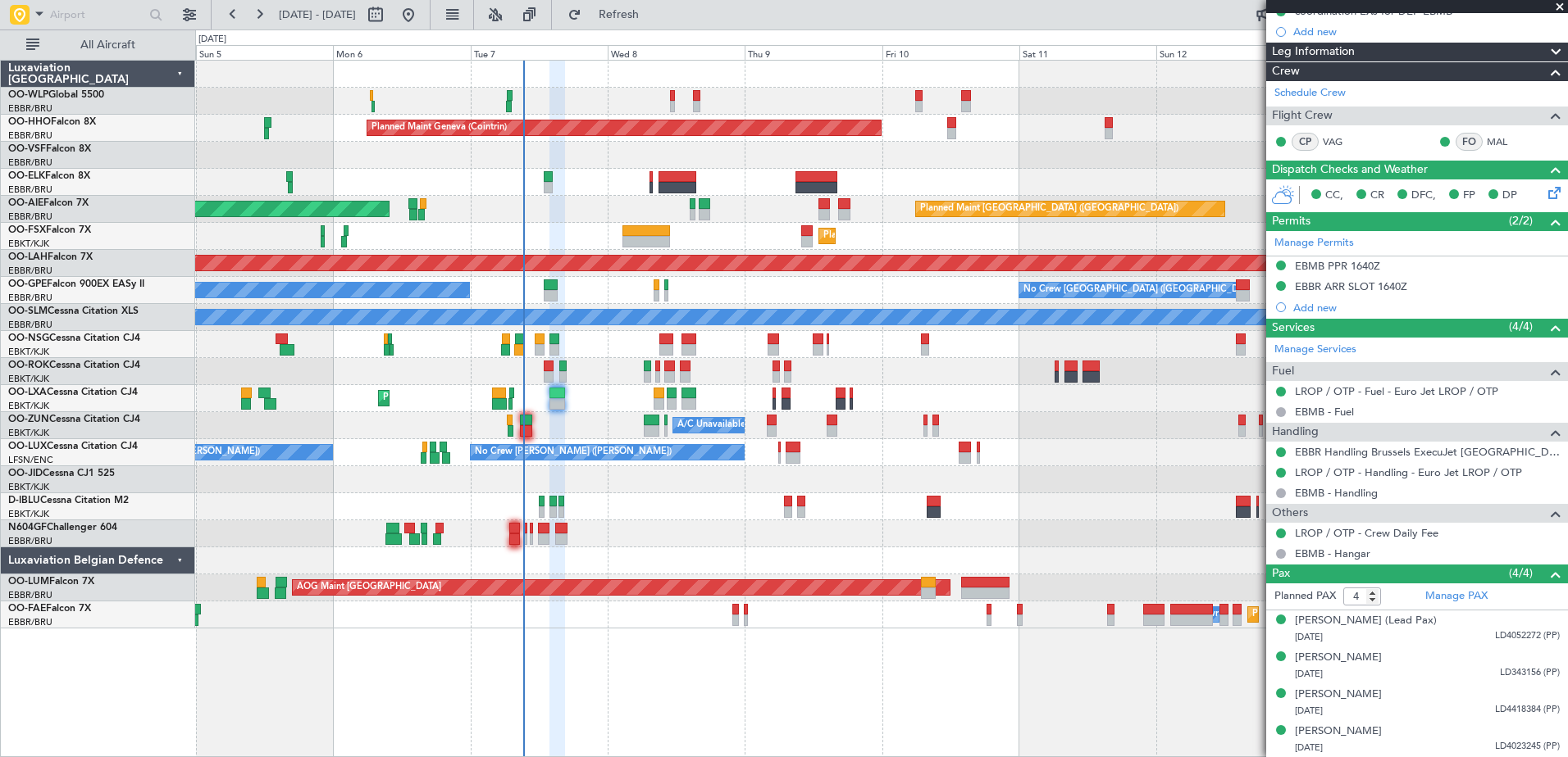
click at [584, 405] on div "Planned Maint Kortrijk-[GEOGRAPHIC_DATA] AOG Maint [GEOGRAPHIC_DATA]" at bounding box center [881, 399] width 1372 height 27
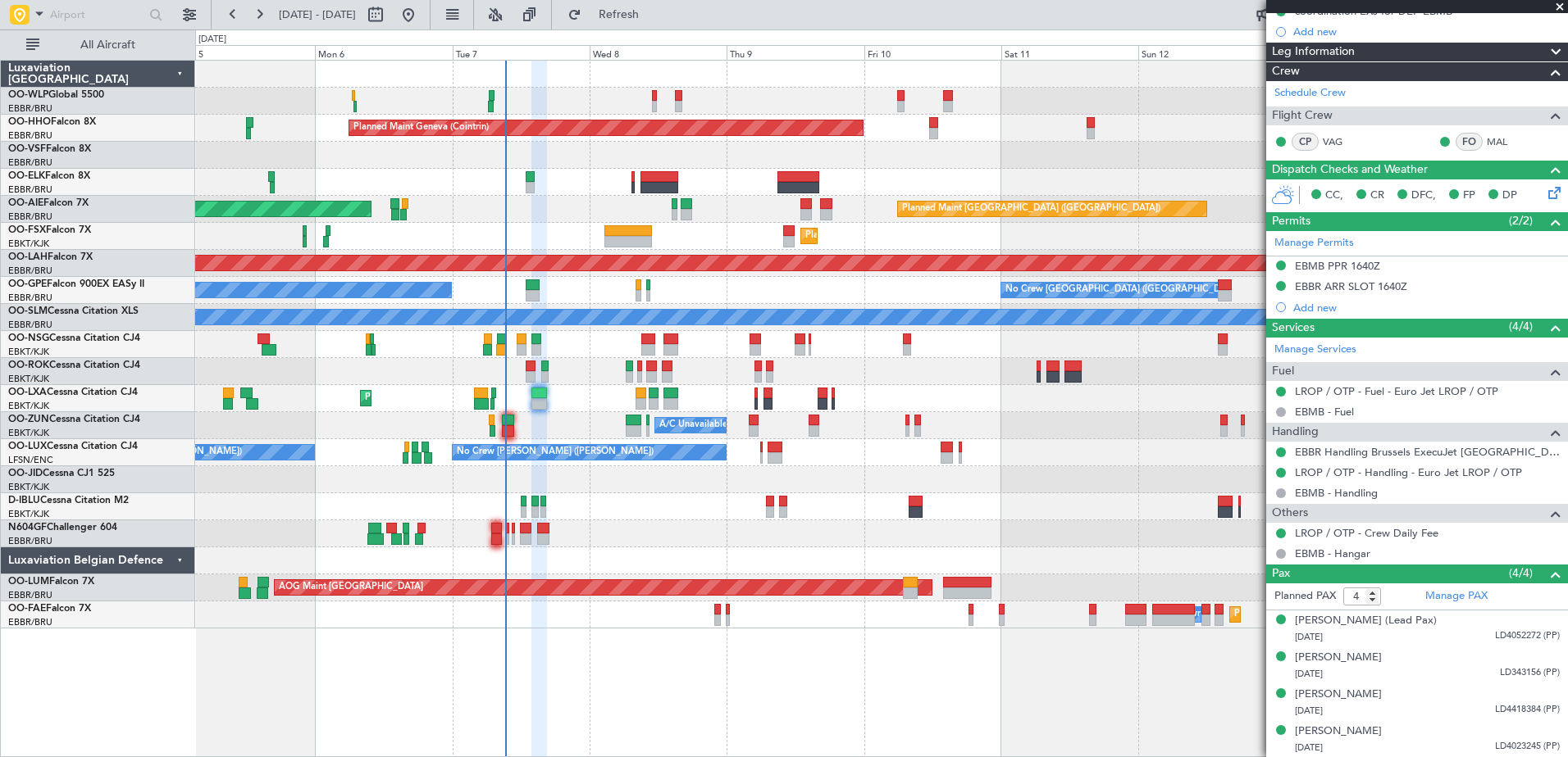
click at [557, 407] on div "Planned Maint Kortrijk-[GEOGRAPHIC_DATA] AOG Maint [GEOGRAPHIC_DATA]" at bounding box center [881, 399] width 1372 height 27
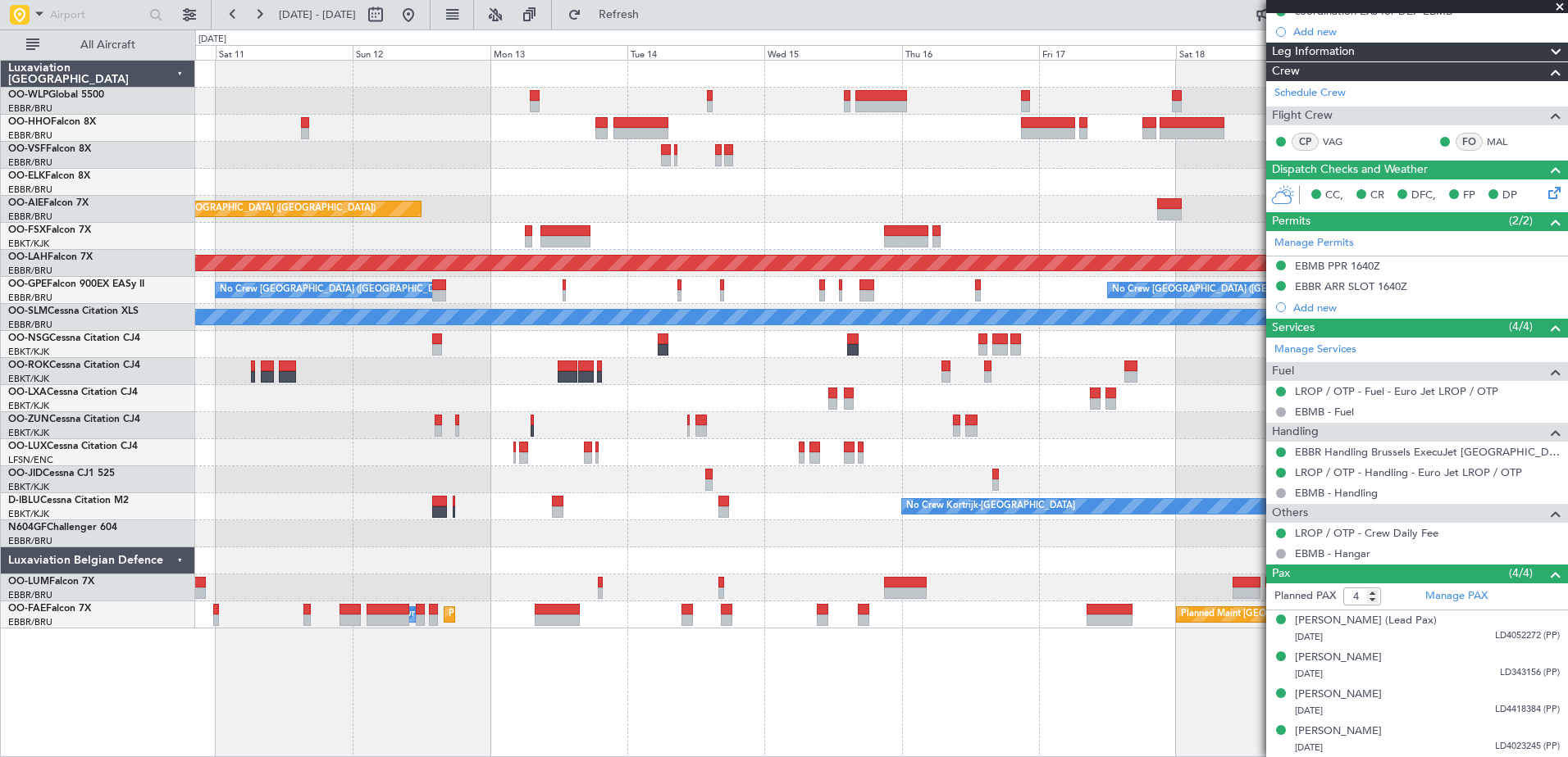
click at [283, 182] on div at bounding box center [881, 182] width 1372 height 27
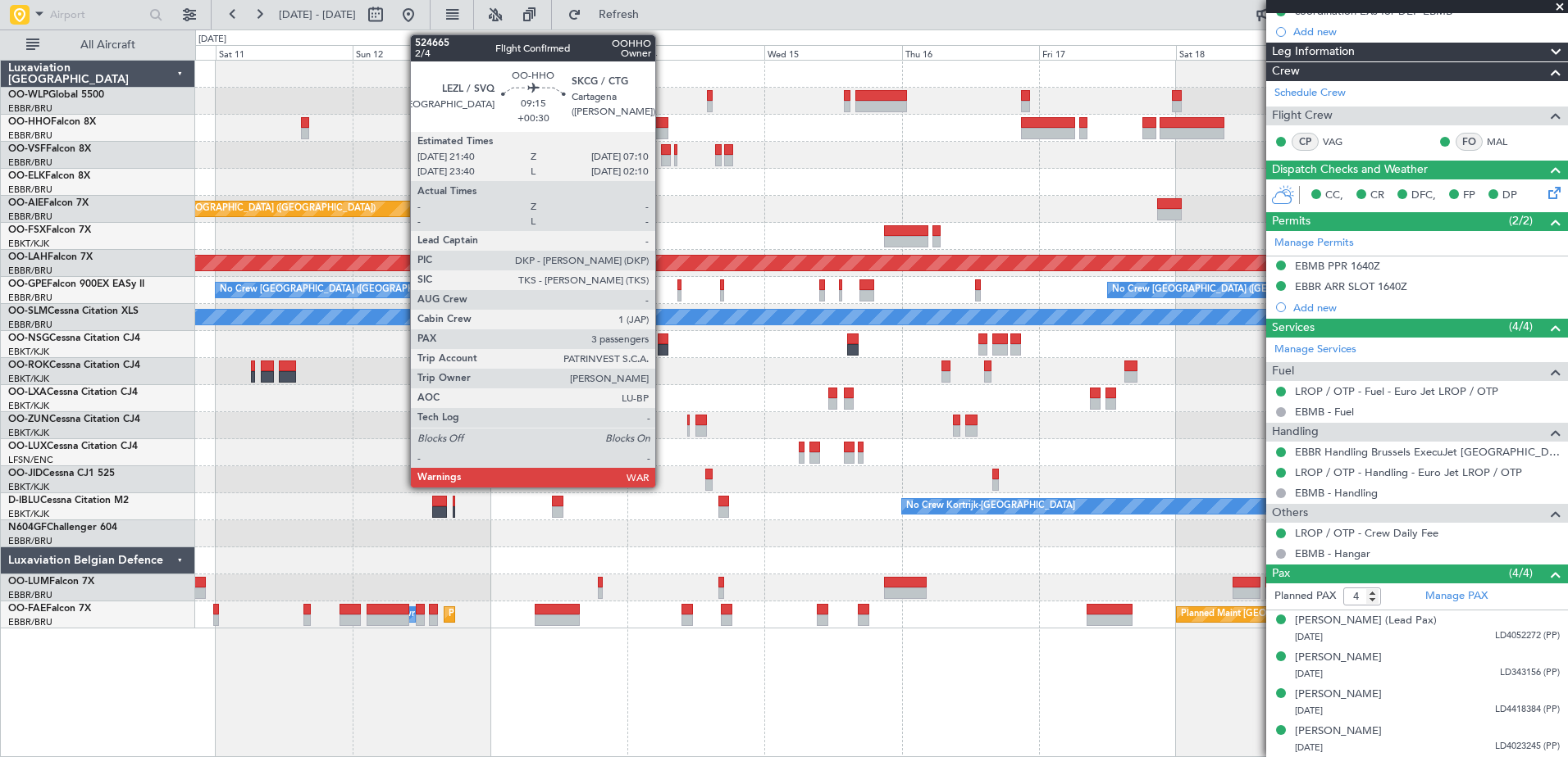
click at [663, 133] on div at bounding box center [641, 134] width 55 height 12
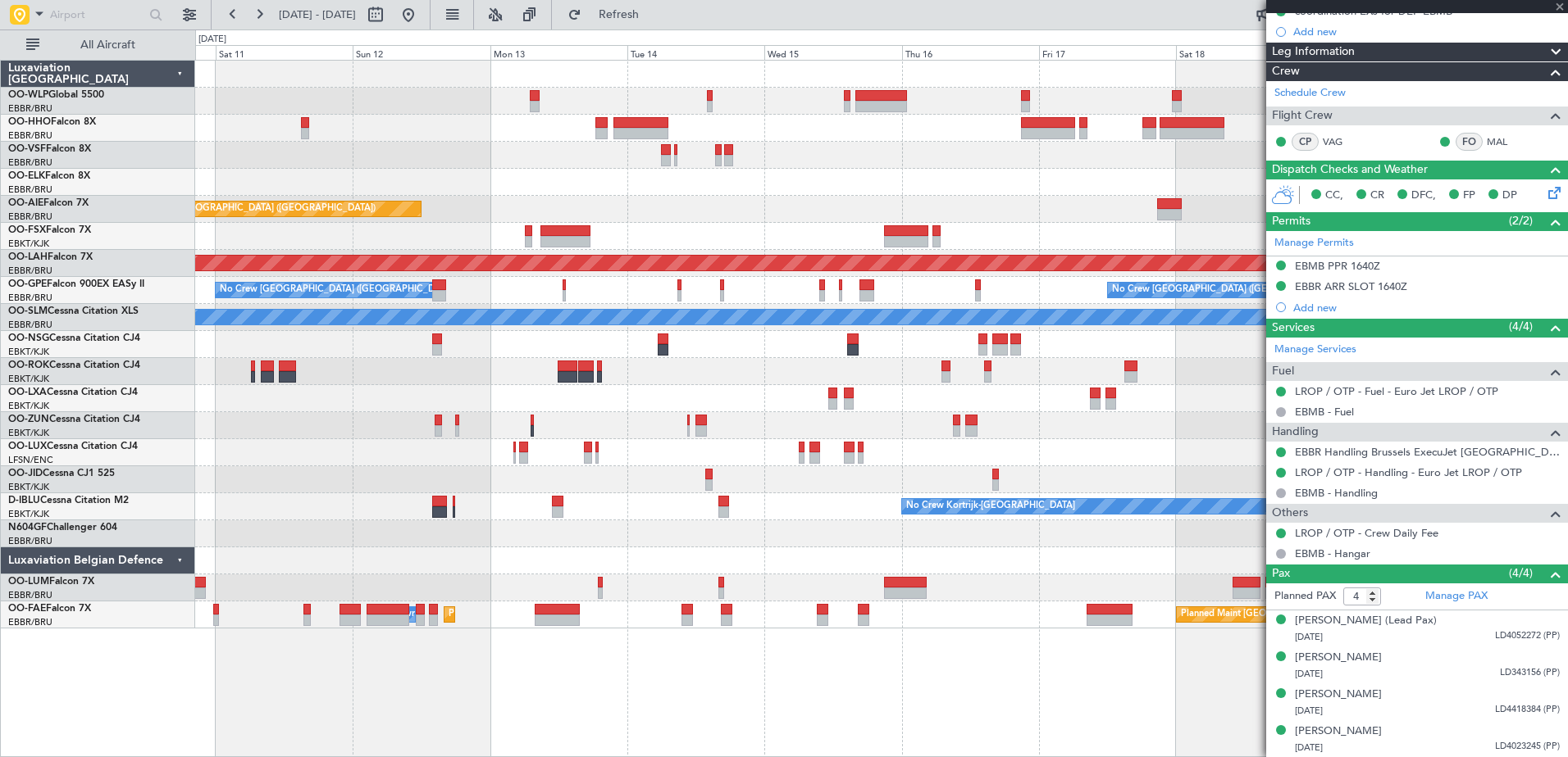
type input "+00:30"
type input "3"
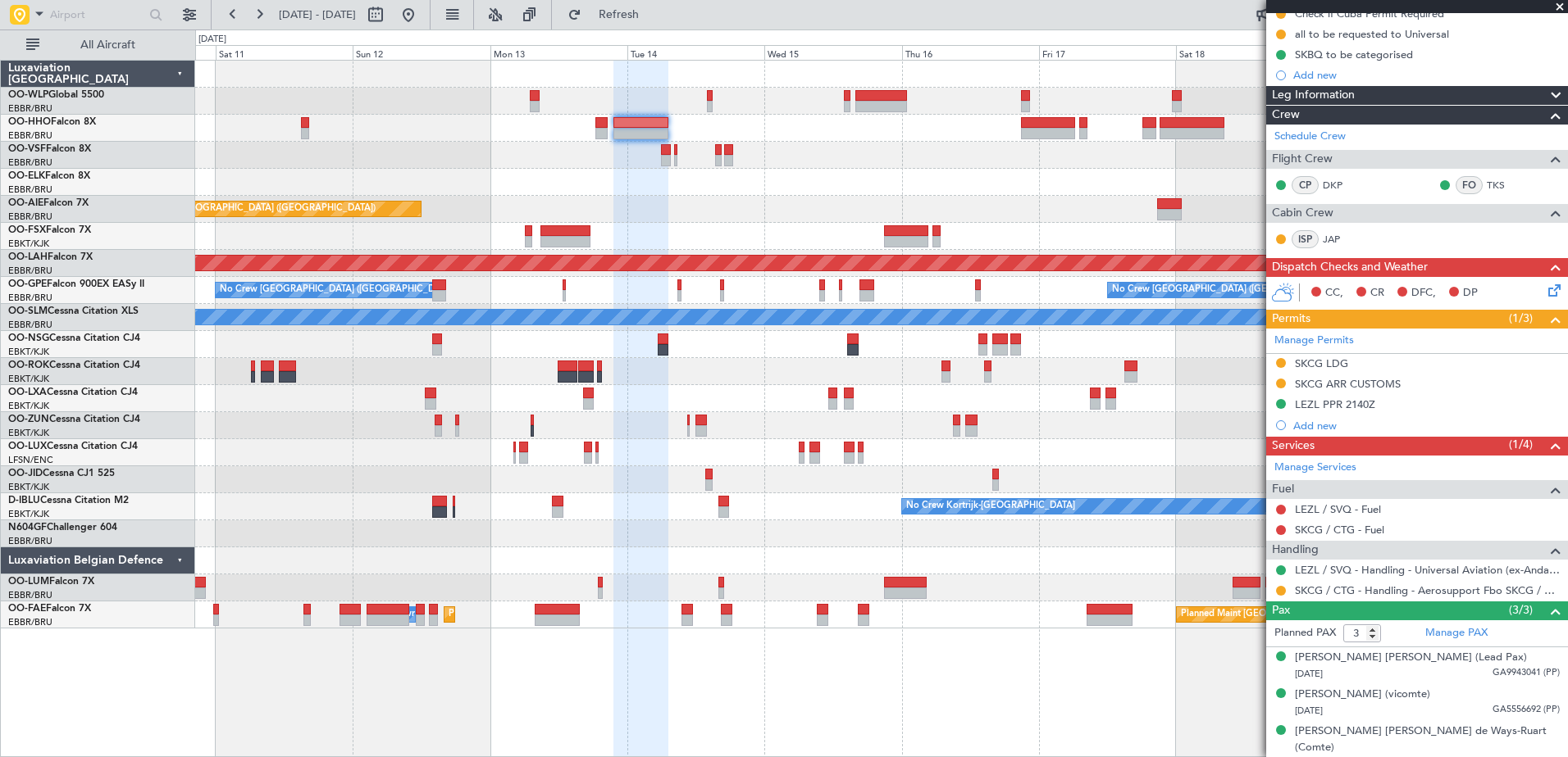
scroll to position [0, 0]
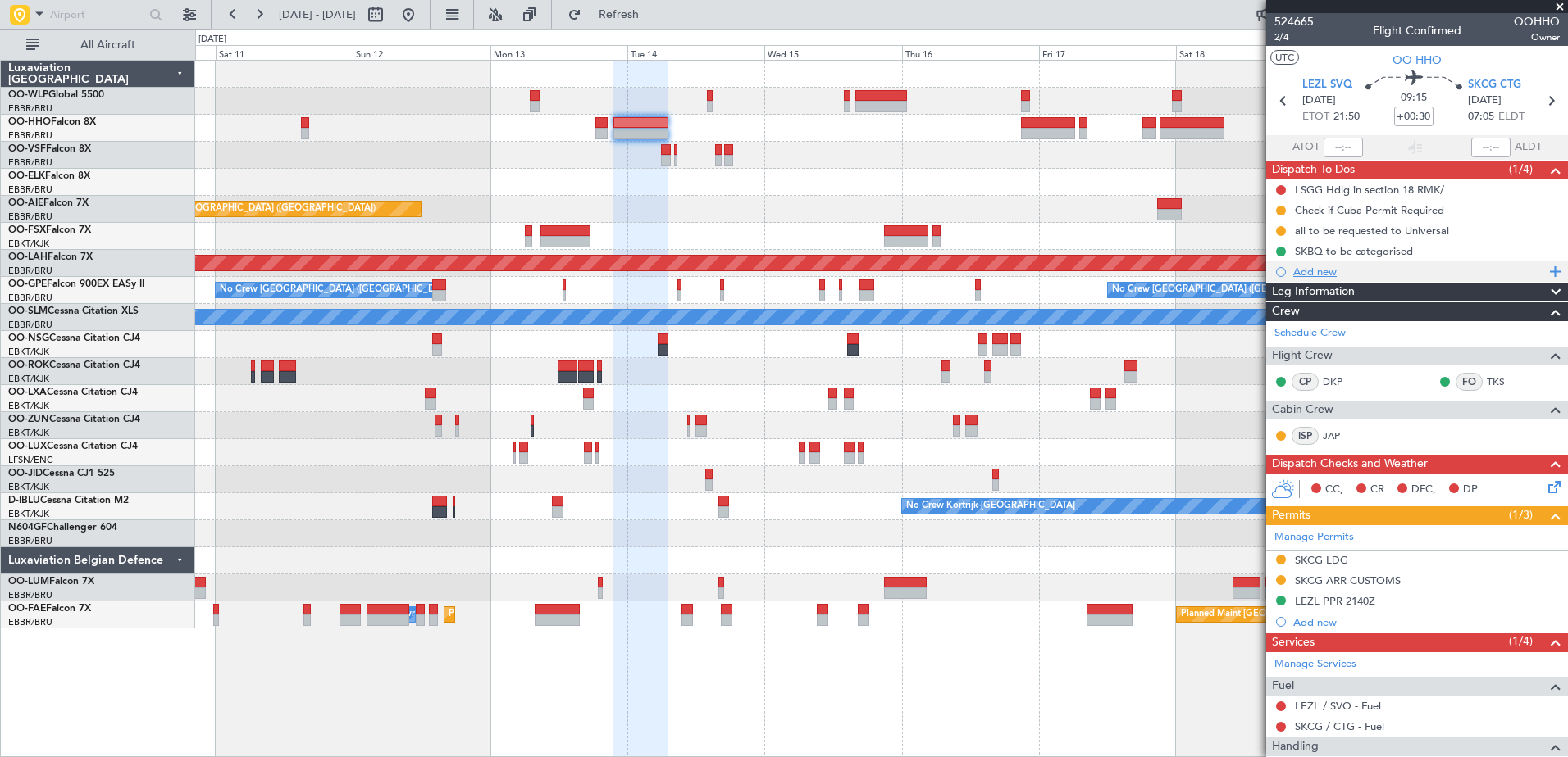
click at [1326, 274] on div "Add new" at bounding box center [1419, 271] width 252 height 14
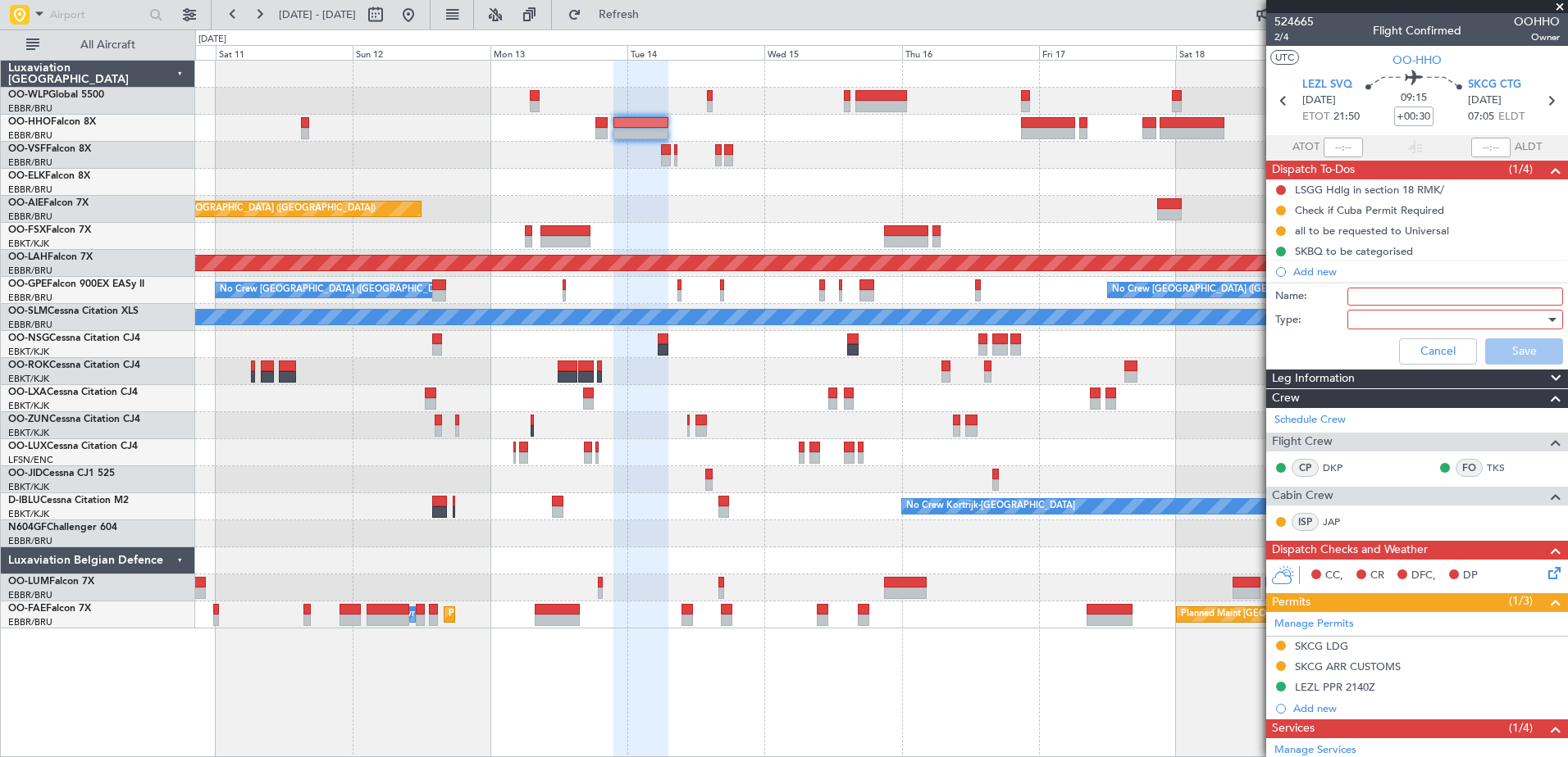
click at [1378, 292] on input "Name:" at bounding box center [1455, 297] width 216 height 18
type input "T"
type input "tow bar on board (crew informed)"
click at [1379, 323] on div at bounding box center [1450, 319] width 191 height 24
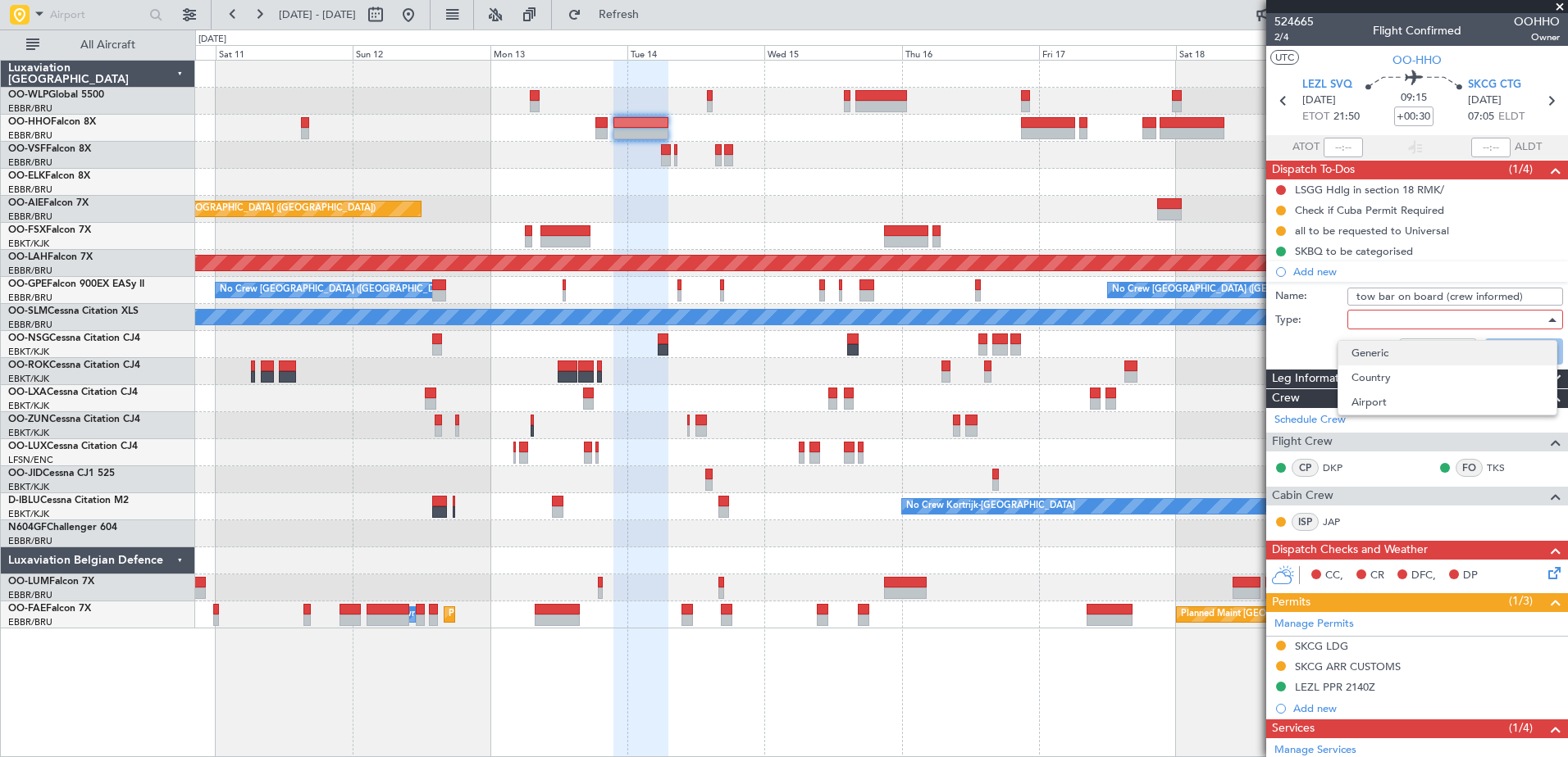
click at [1366, 360] on span "Generic" at bounding box center [1447, 353] width 192 height 24
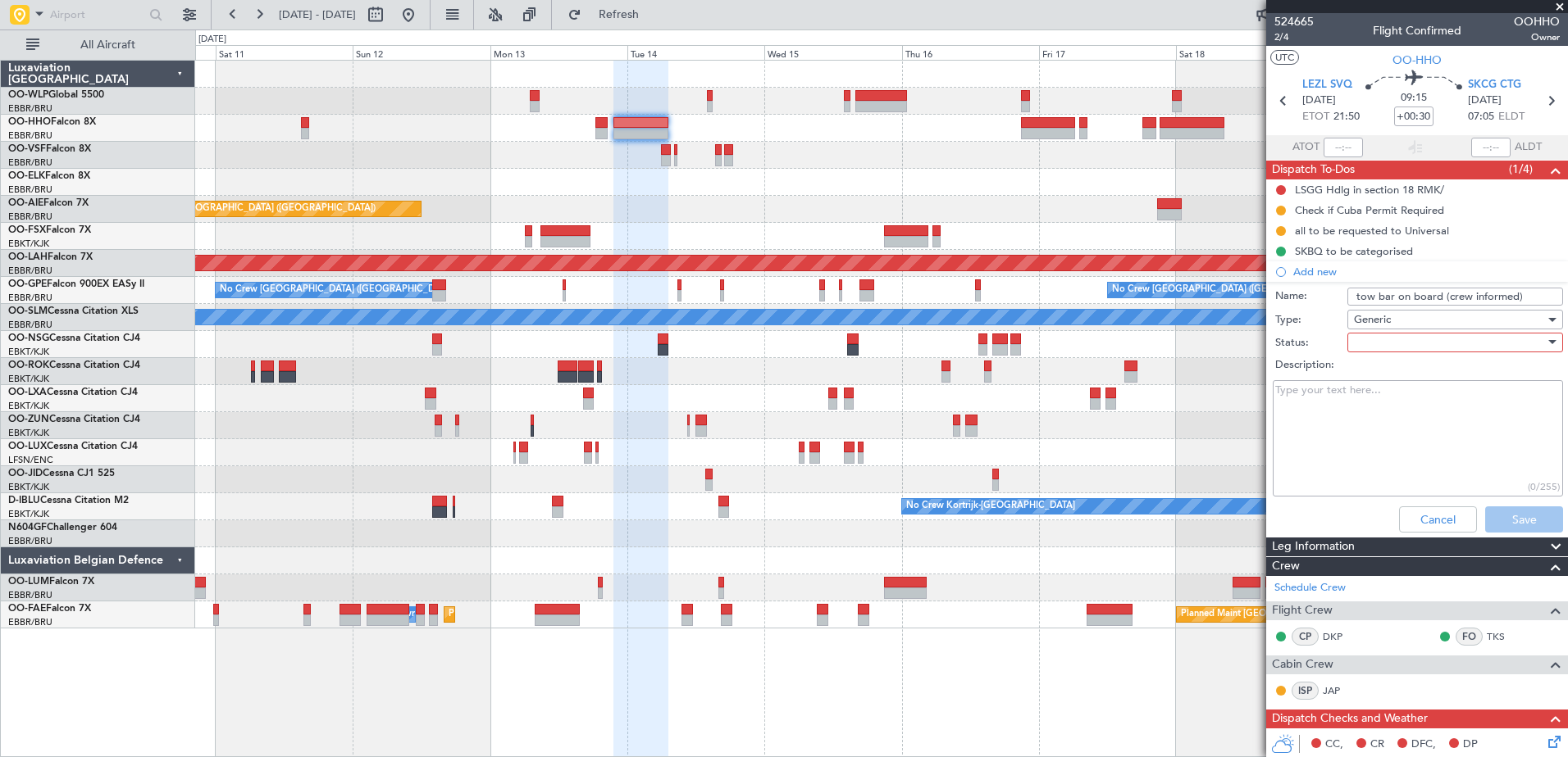
click at [1358, 344] on div at bounding box center [1450, 342] width 191 height 24
click at [1382, 422] on span "Completed" at bounding box center [1447, 424] width 192 height 24
click at [1498, 511] on button "Save" at bounding box center [1524, 519] width 78 height 26
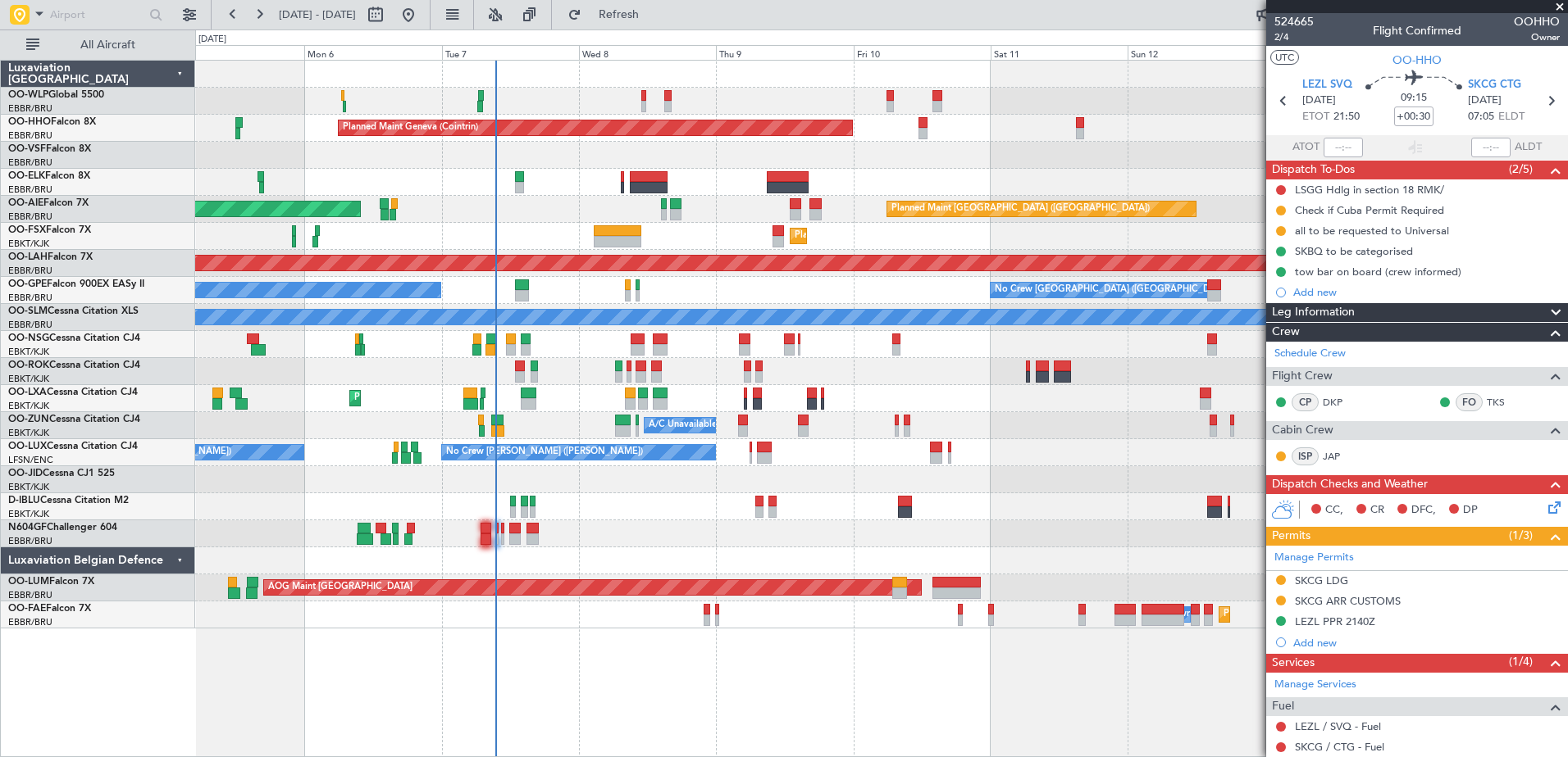
click at [1051, 156] on div at bounding box center [881, 155] width 1372 height 27
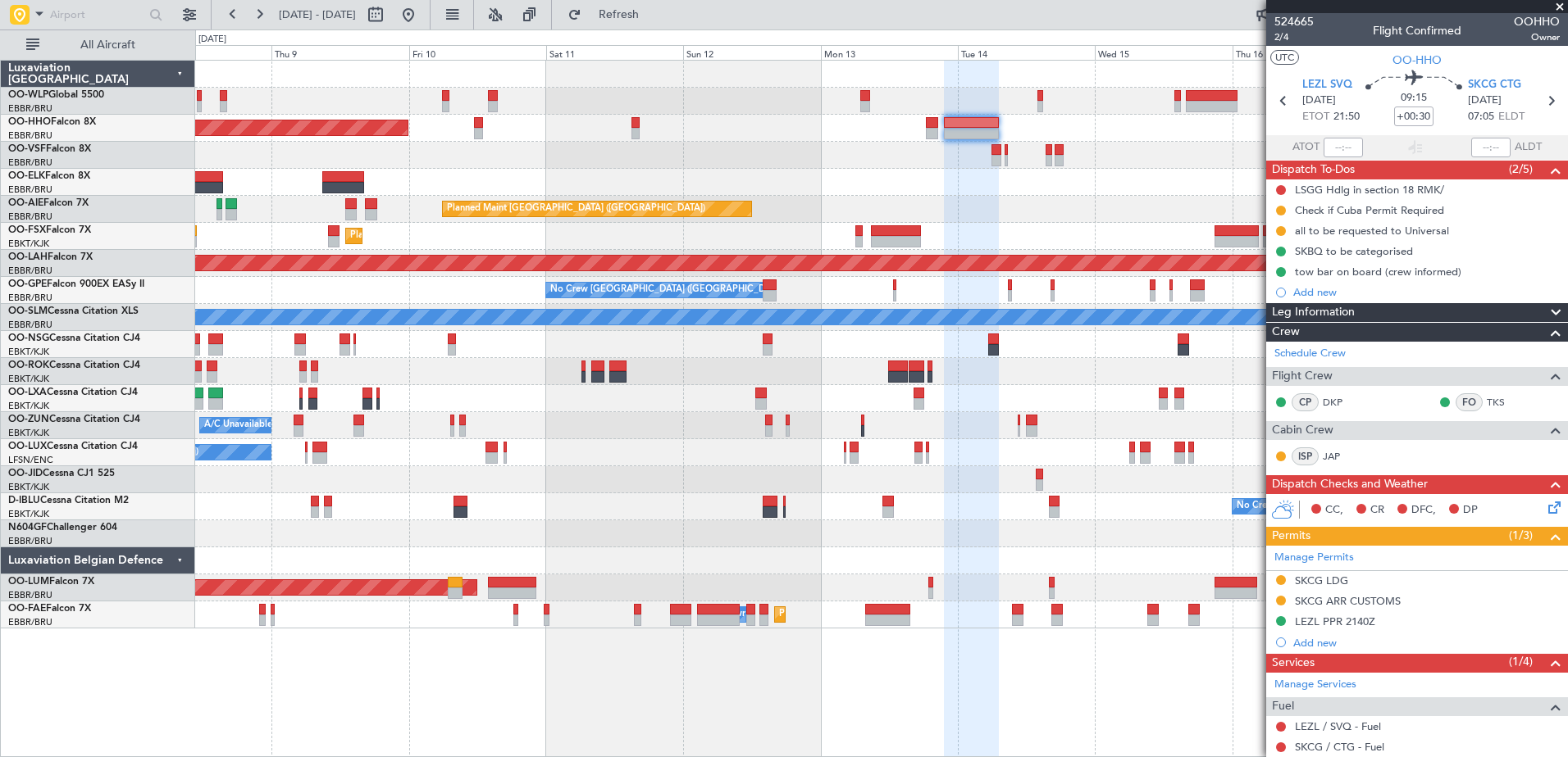
click at [532, 155] on div "Planned Maint Geneva (Cointrin) Planned Maint [GEOGRAPHIC_DATA] ([GEOGRAPHIC_DA…" at bounding box center [881, 345] width 1372 height 568
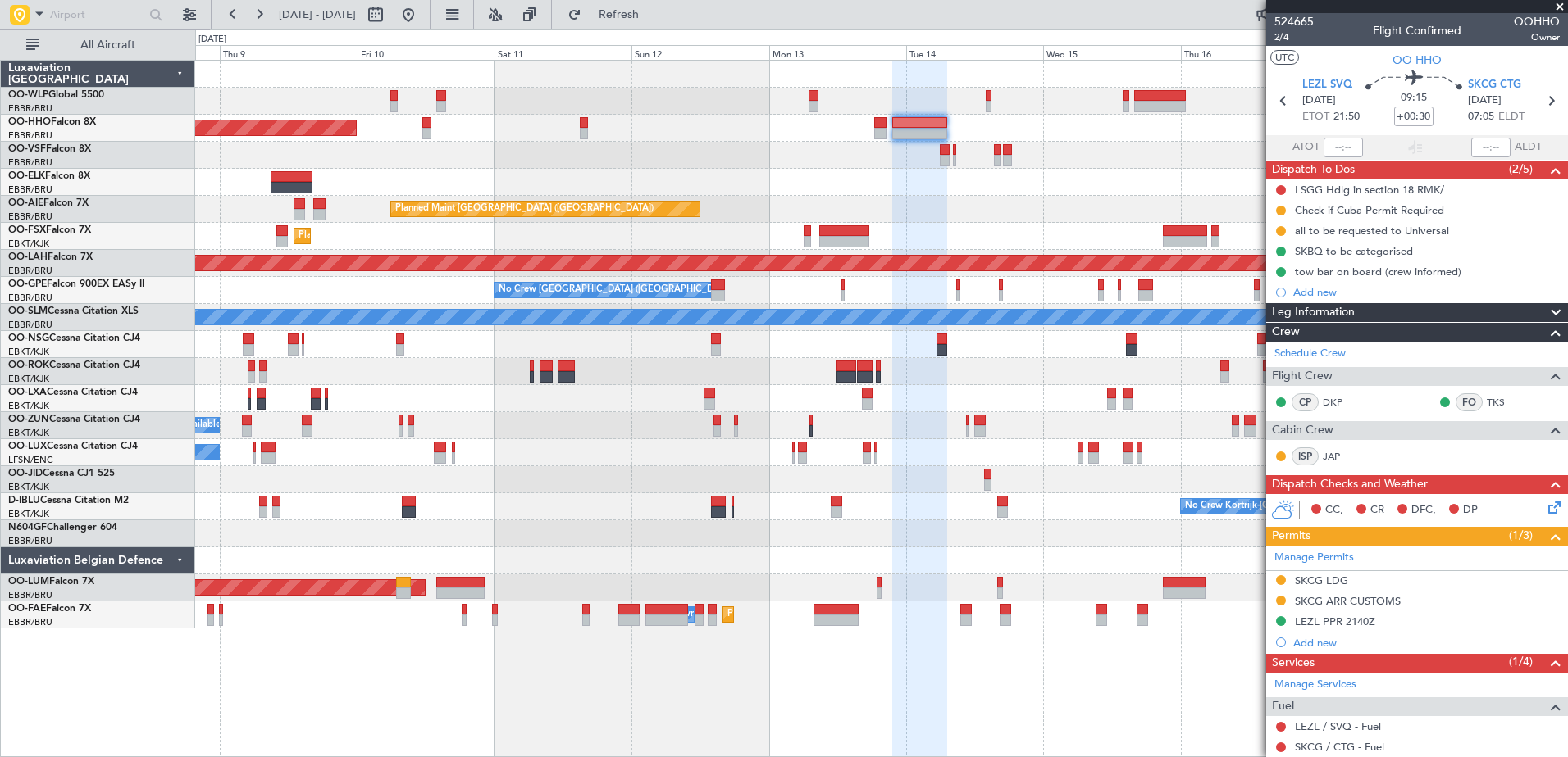
click at [738, 155] on div at bounding box center [881, 155] width 1372 height 27
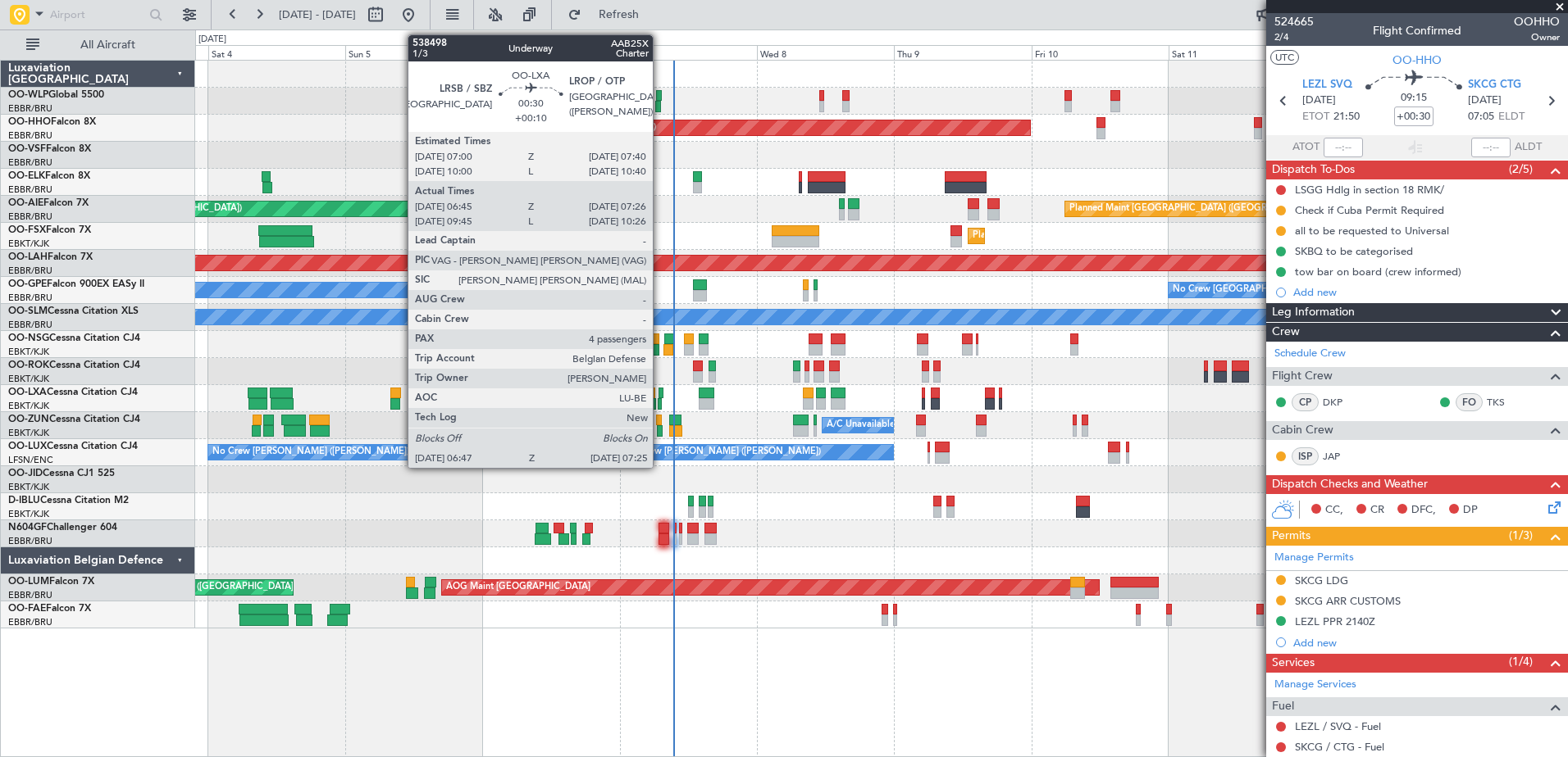
click at [660, 393] on div at bounding box center [661, 393] width 5 height 12
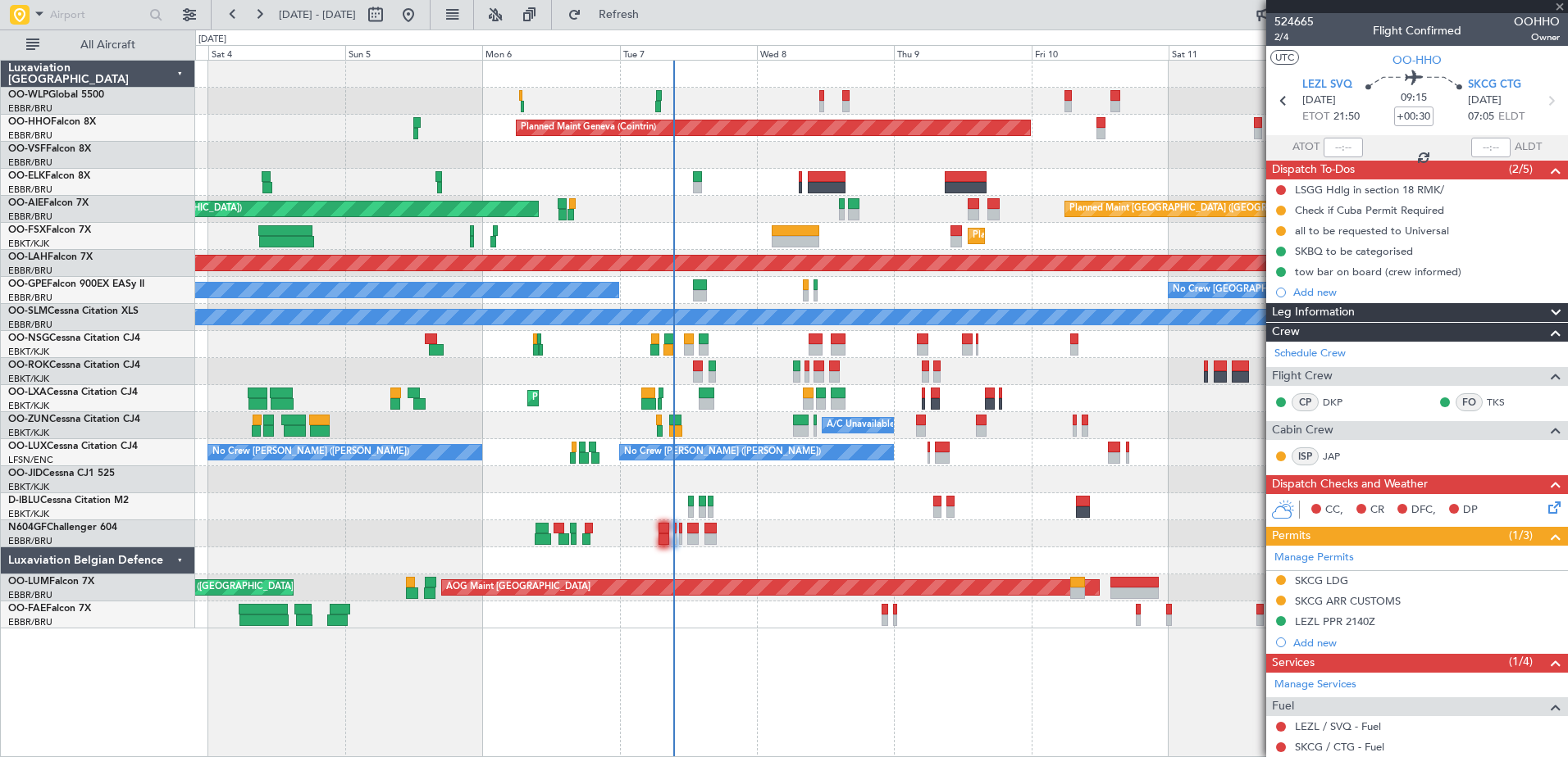
type input "+00:10"
type input "06:50"
type input "07:21"
type input "4"
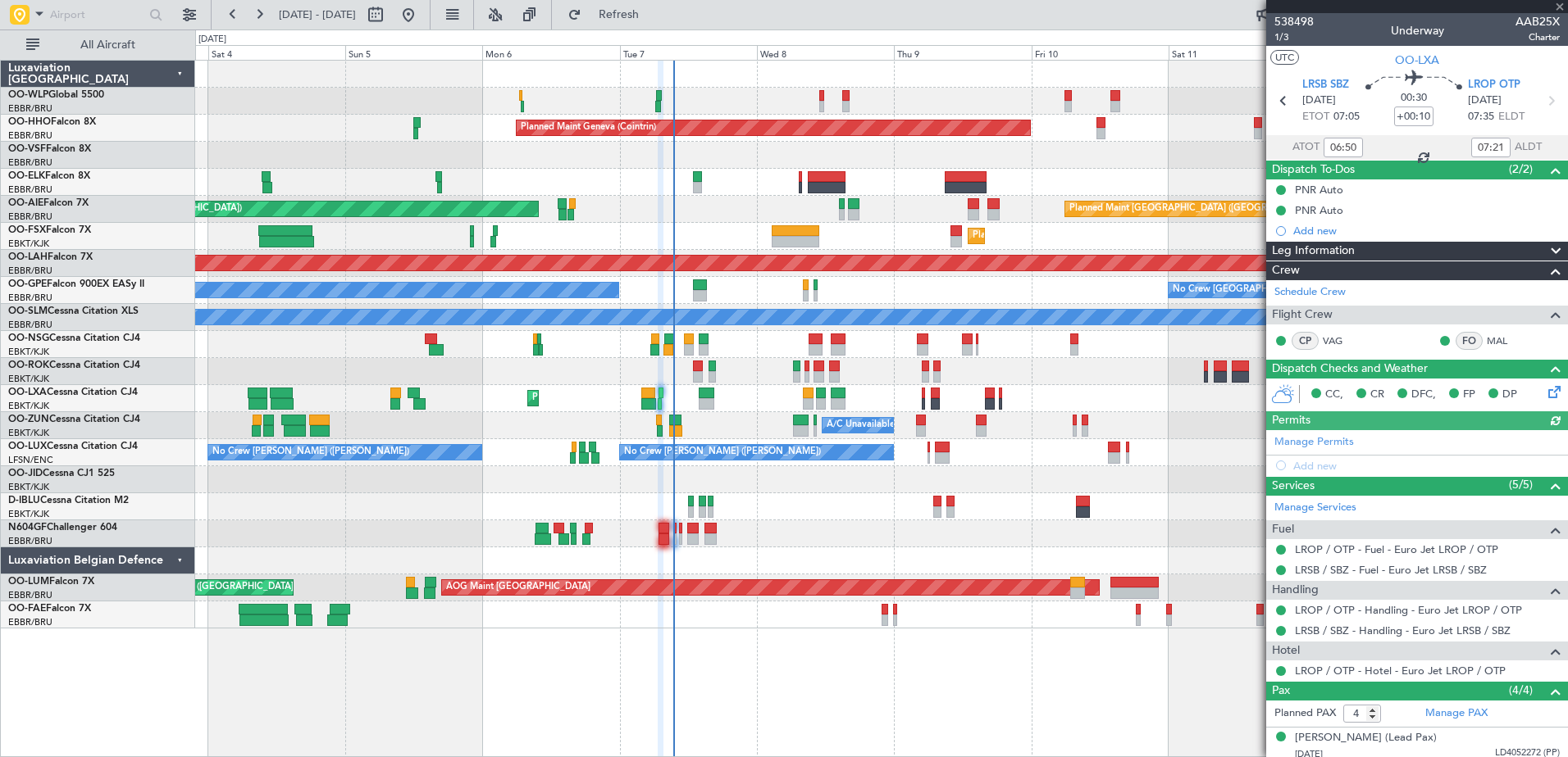
scroll to position [117, 0]
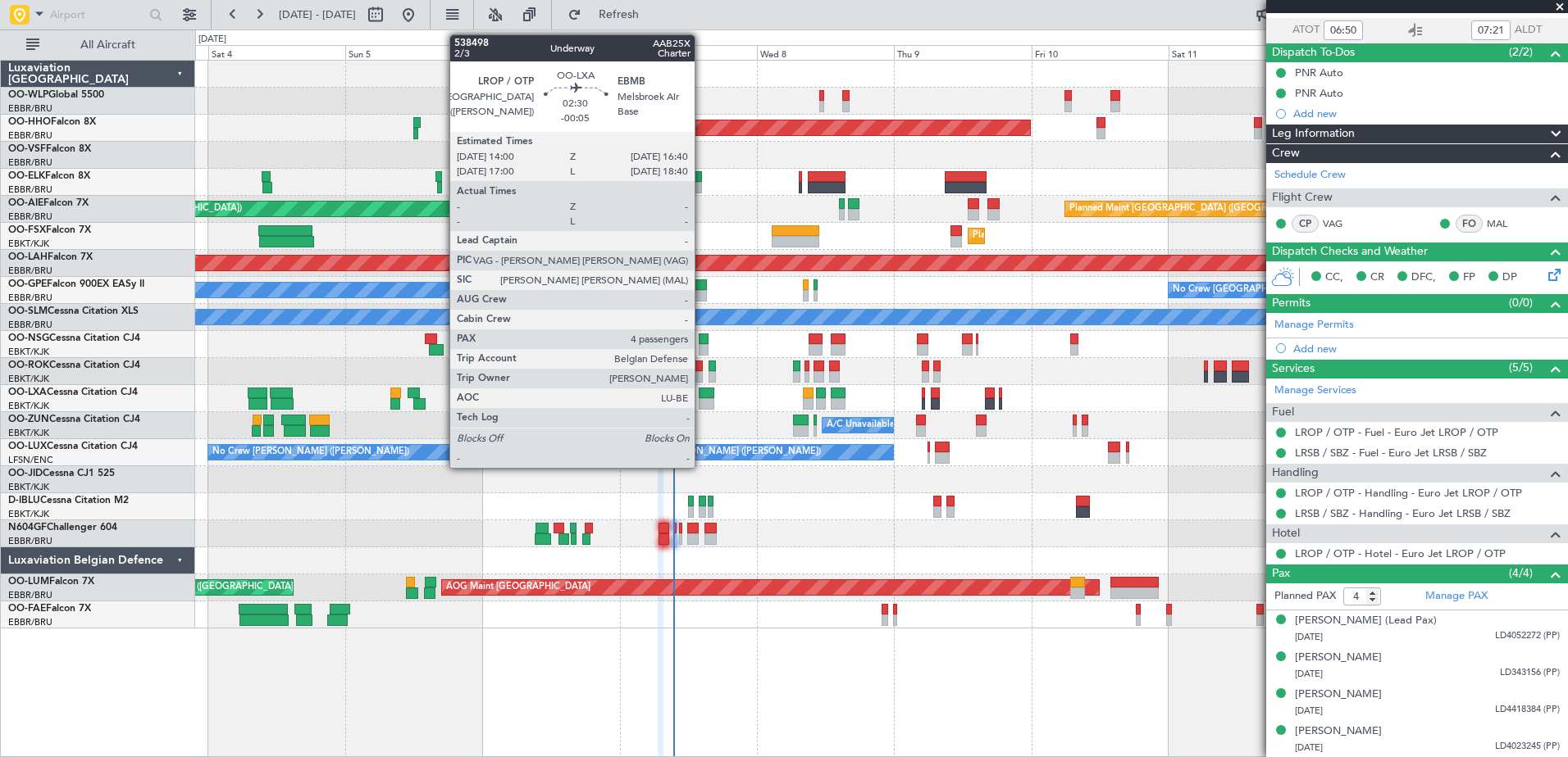
click at [702, 394] on div at bounding box center [706, 393] width 15 height 12
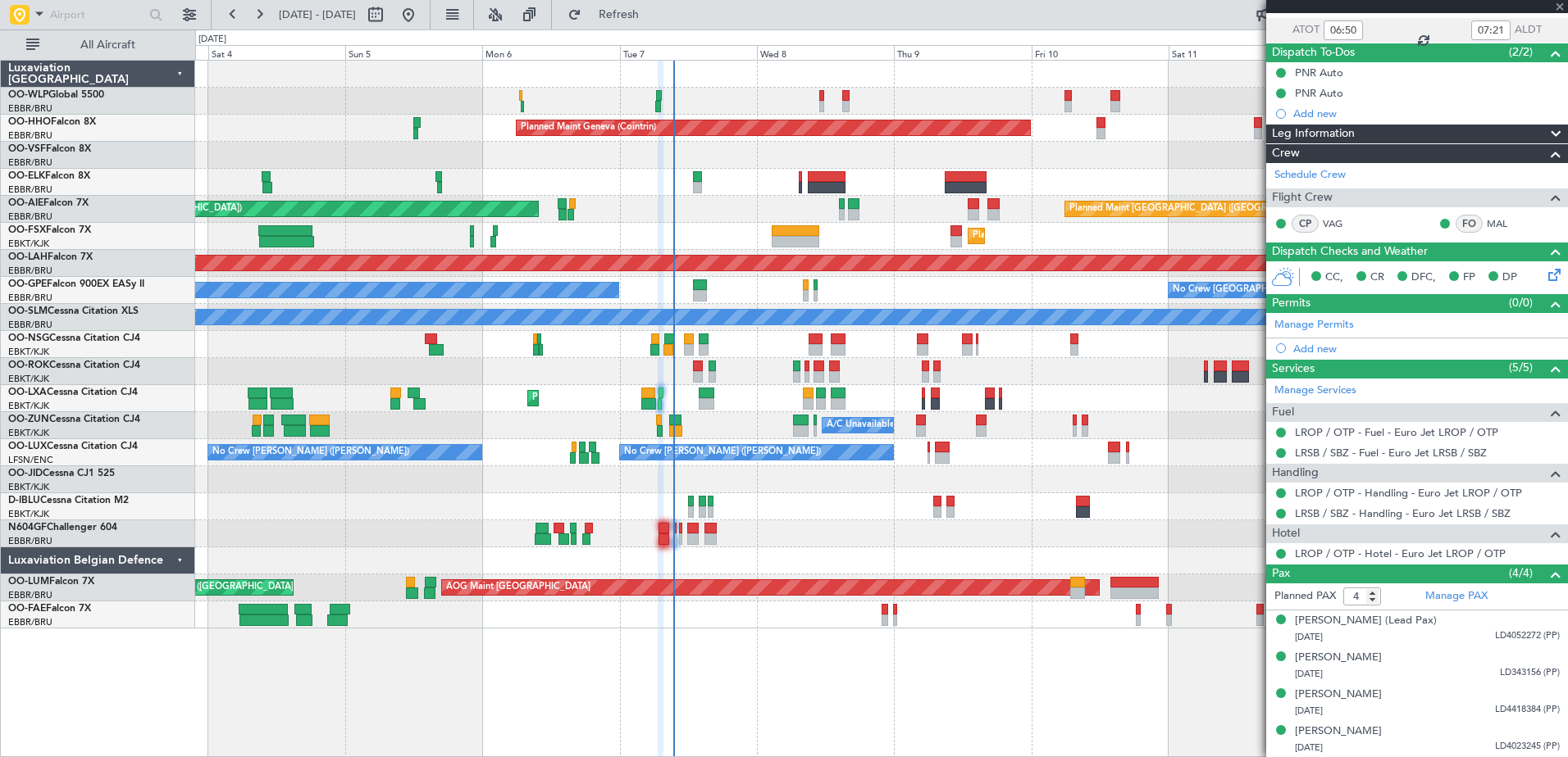
type input "-00:05"
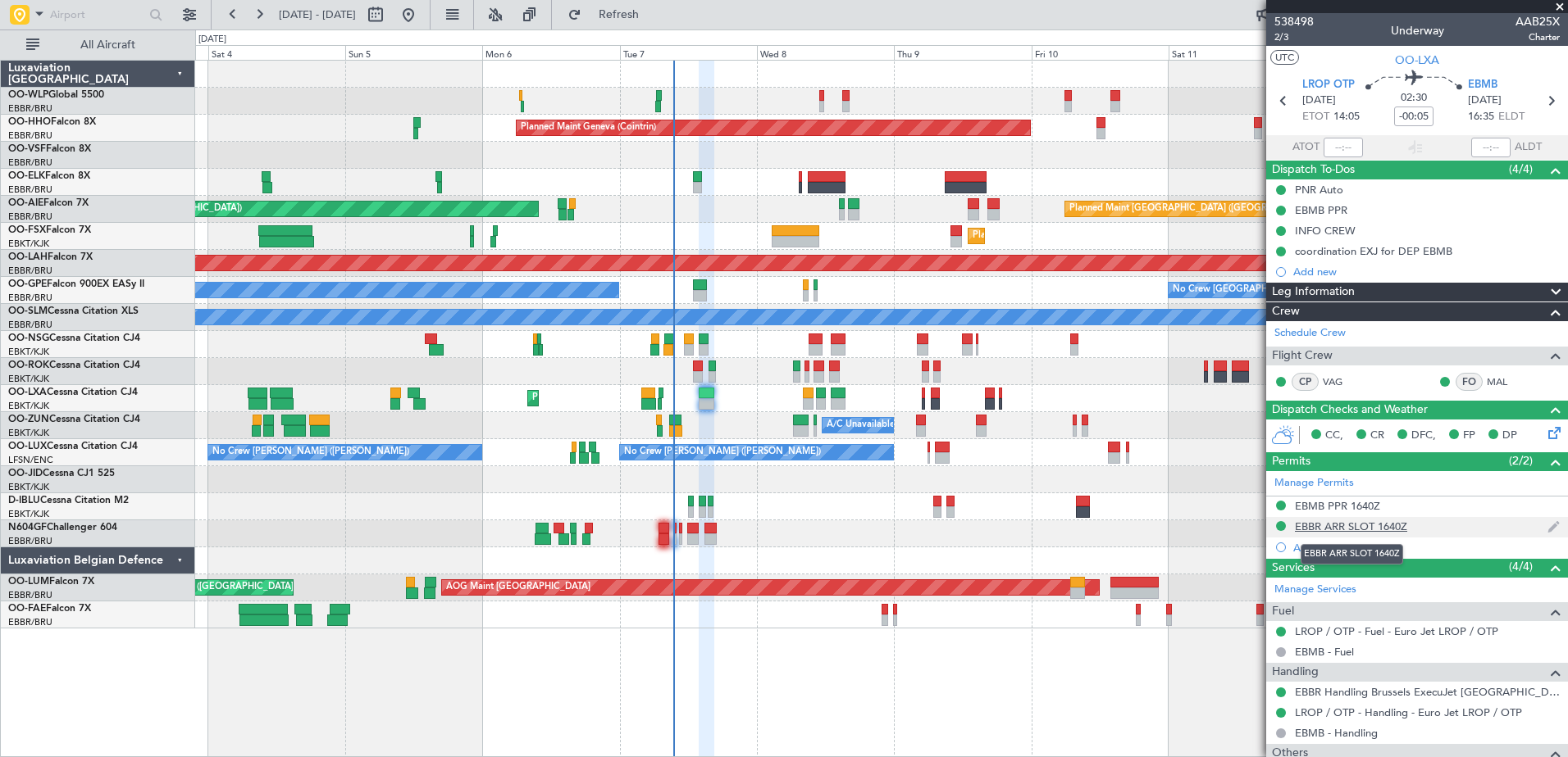
click at [1383, 527] on div "EBBR ARR SLOT 1640Z" at bounding box center [1351, 526] width 112 height 14
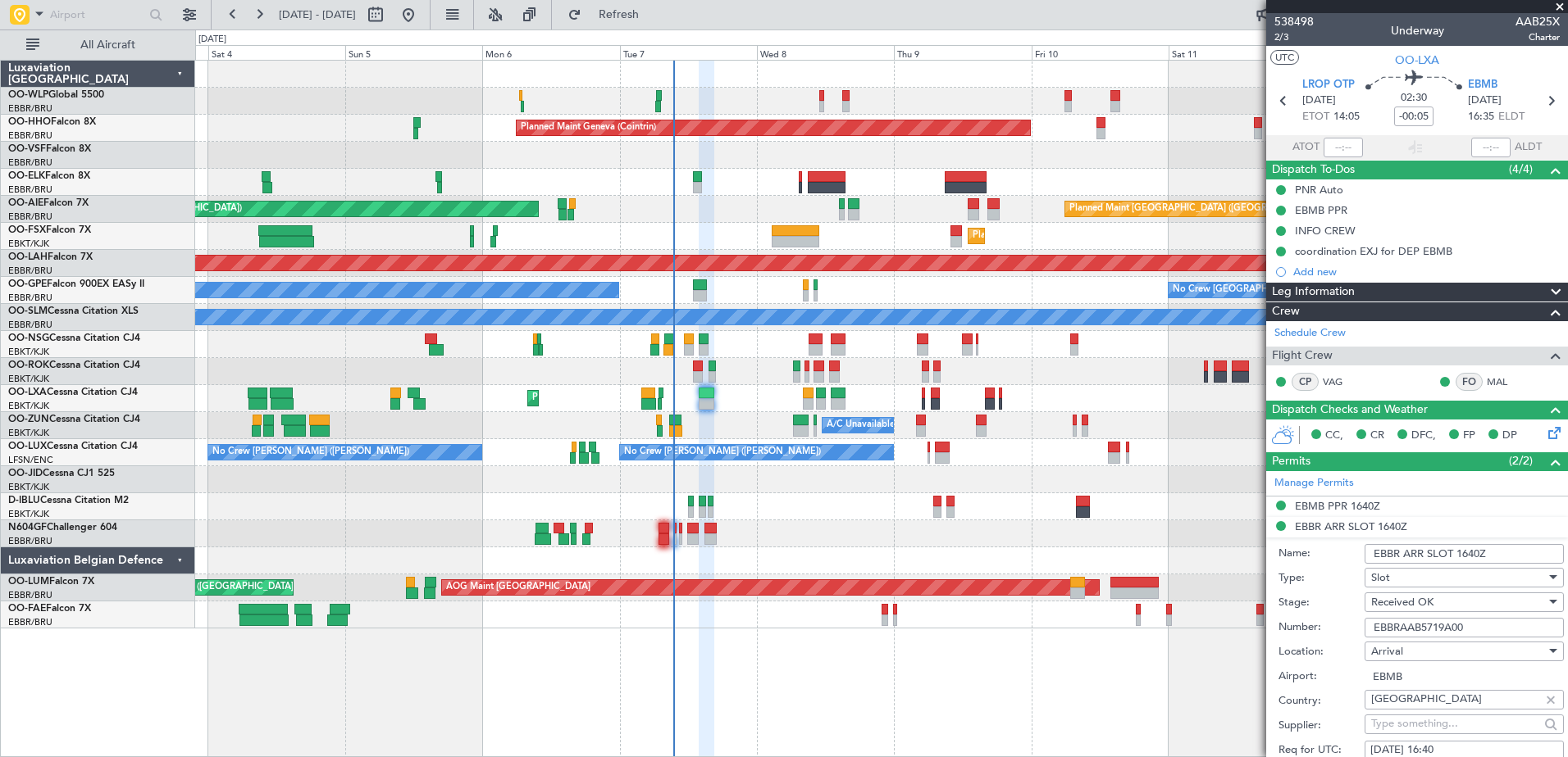
drag, startPoint x: 1475, startPoint y: 627, endPoint x: 1400, endPoint y: 634, distance: 75.3
click at [1400, 634] on input "EBBRAAB5719A00" at bounding box center [1464, 628] width 199 height 20
paste input "6"
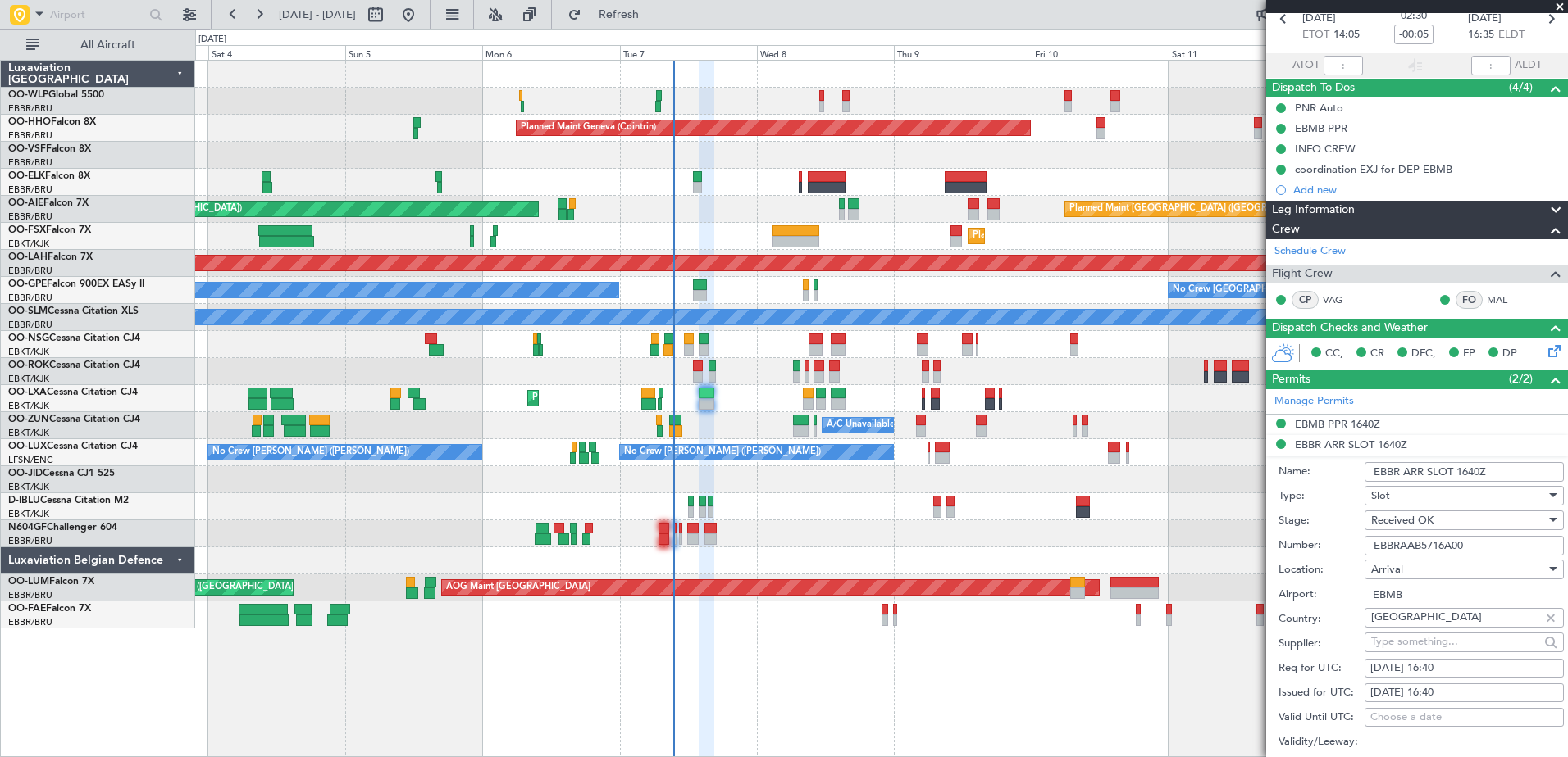
scroll to position [246, 0]
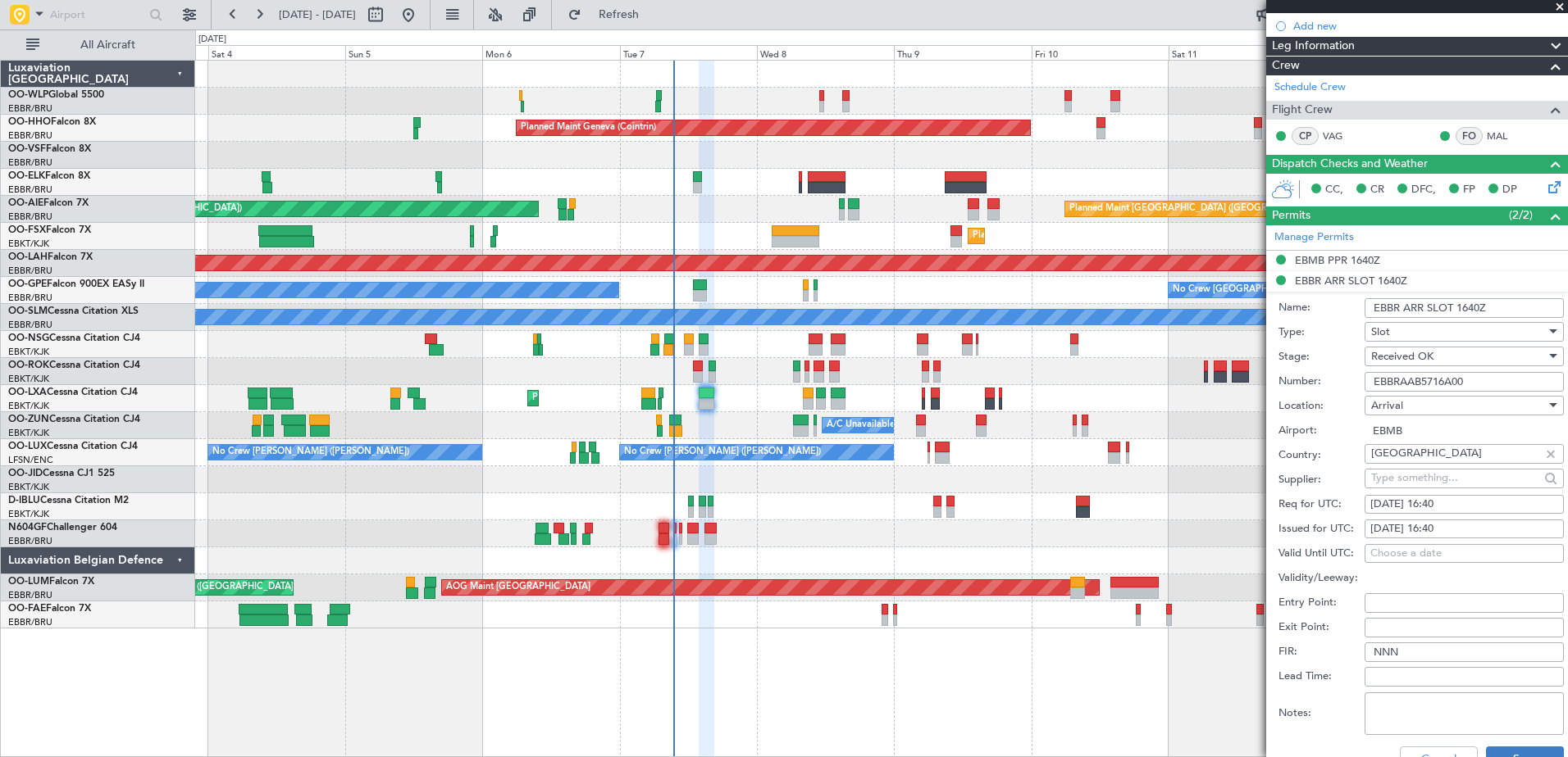
type input "EBBRAAB5716A00"
click at [1508, 747] on button "Save" at bounding box center [1525, 760] width 78 height 26
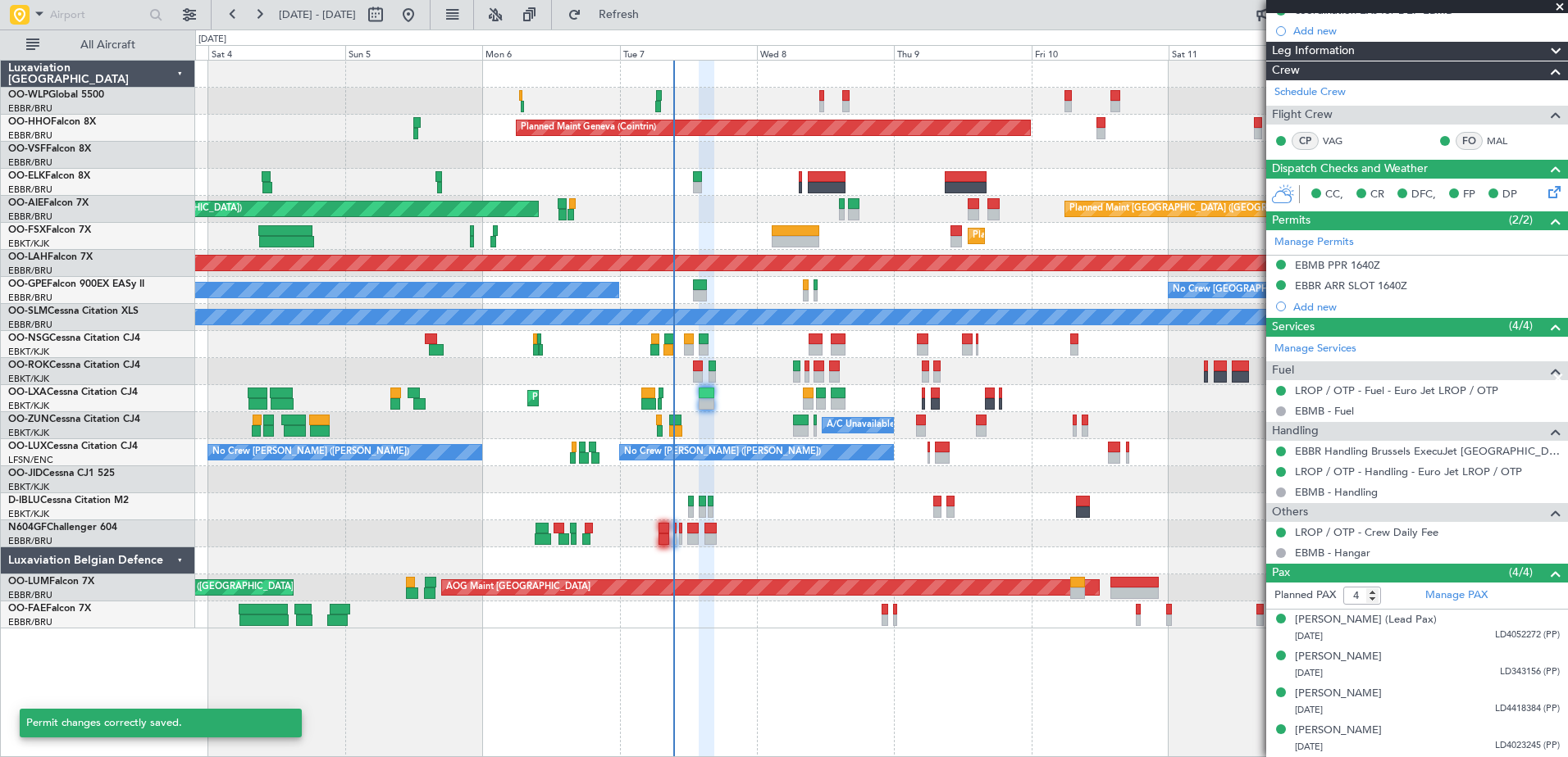
scroll to position [240, 0]
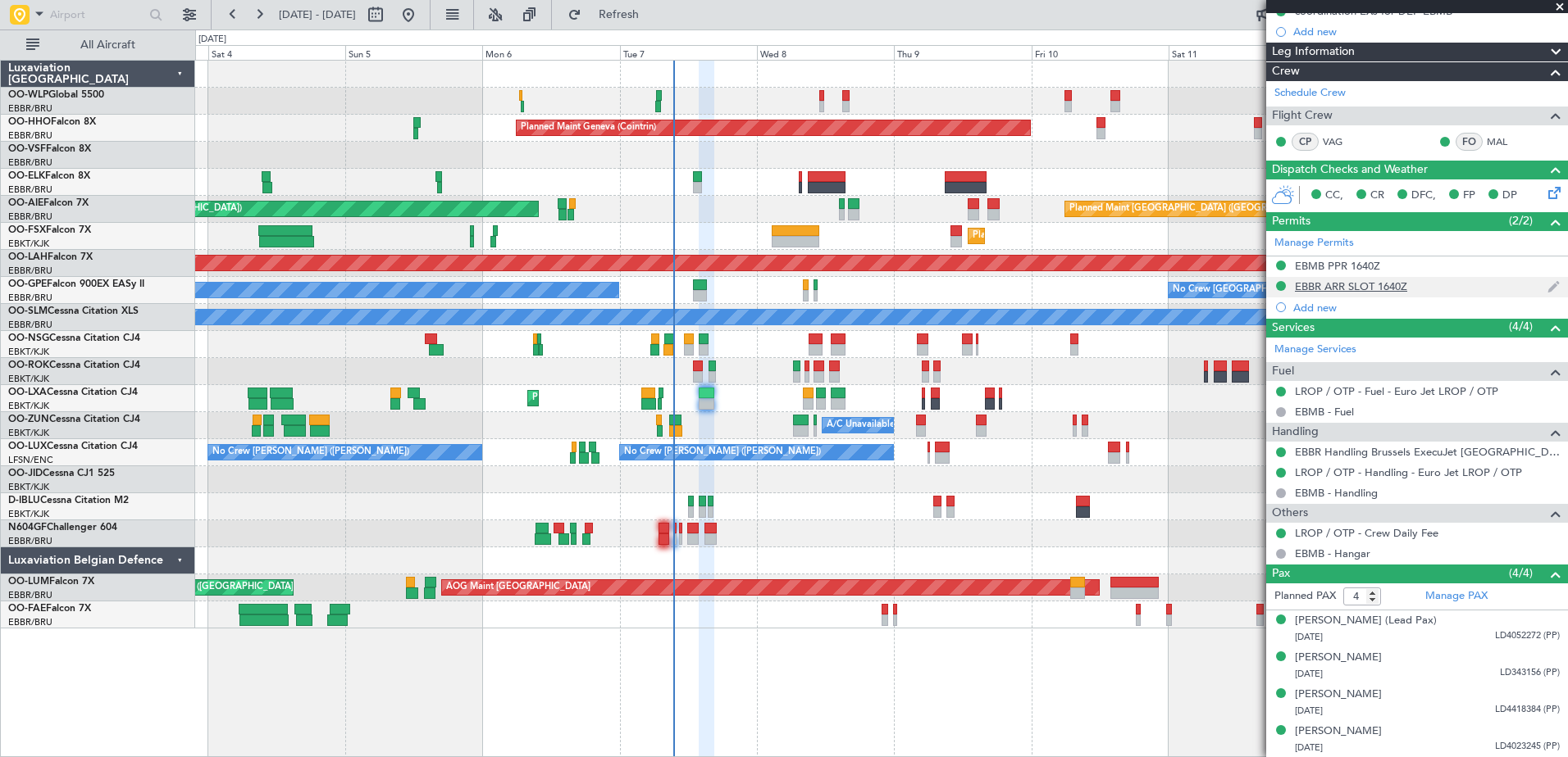
click at [1405, 289] on div "EBBR ARR SLOT 1640Z" at bounding box center [1351, 286] width 112 height 14
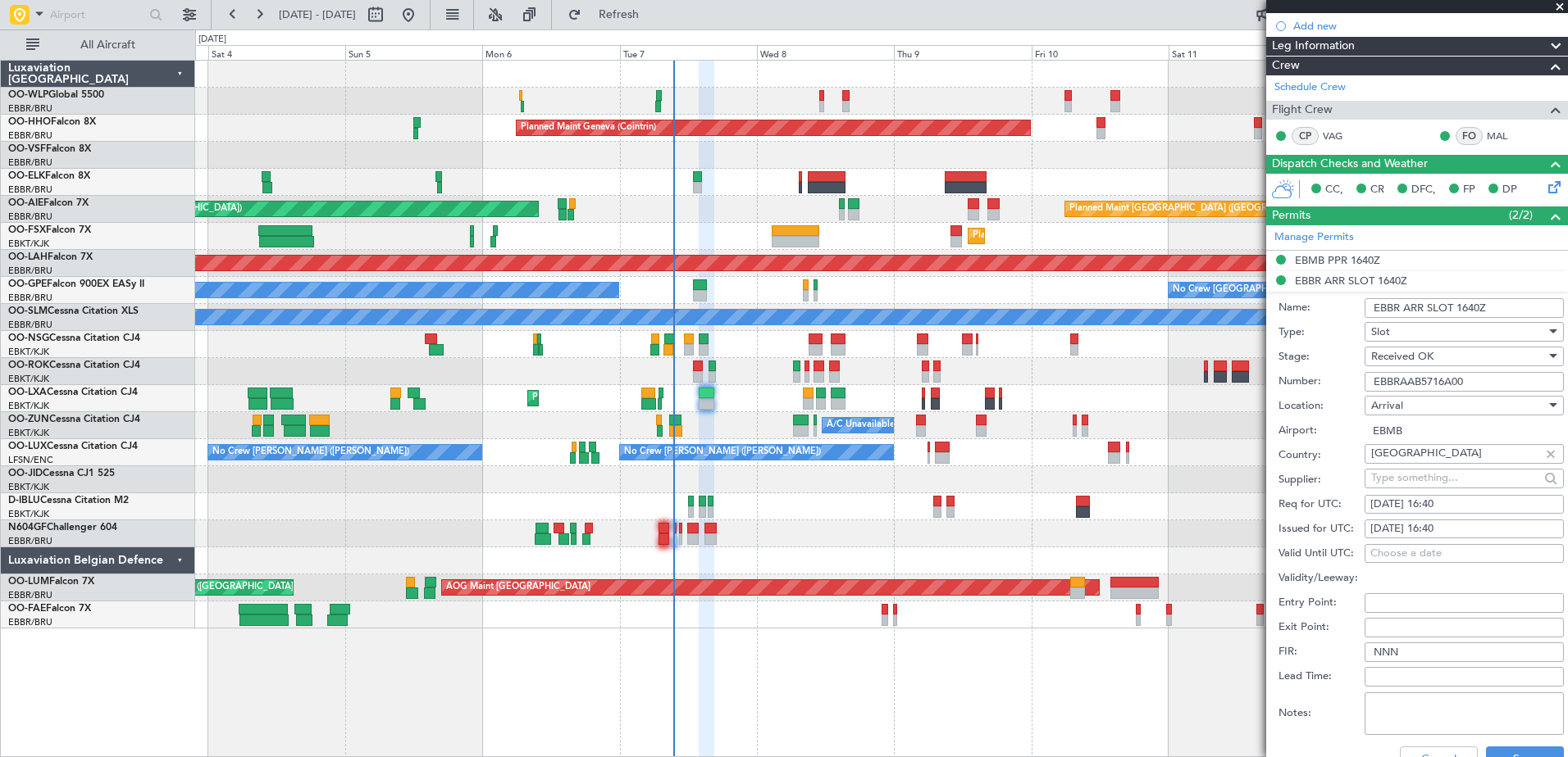
scroll to position [492, 0]
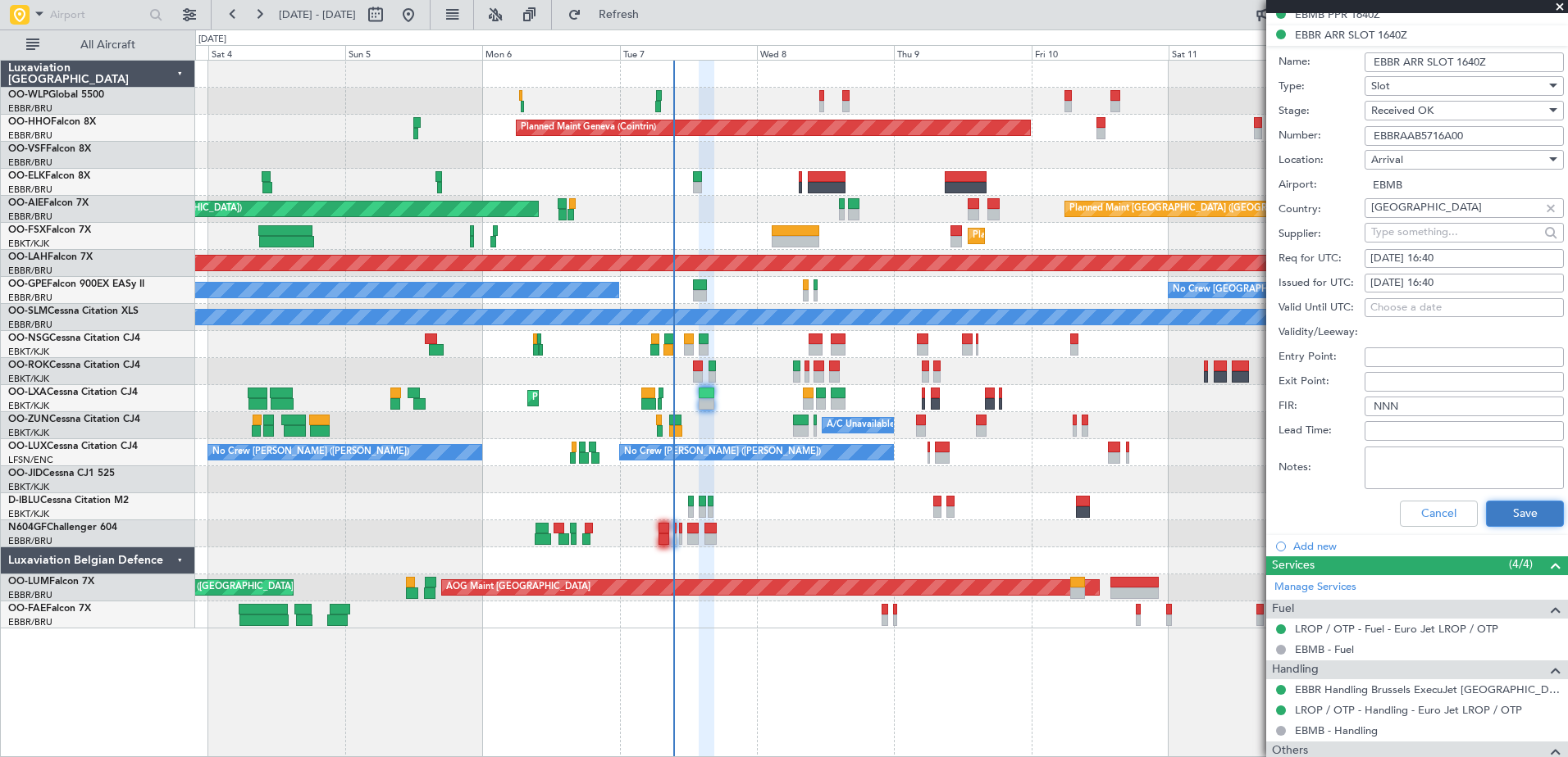
click at [1495, 517] on button "Save" at bounding box center [1525, 513] width 78 height 26
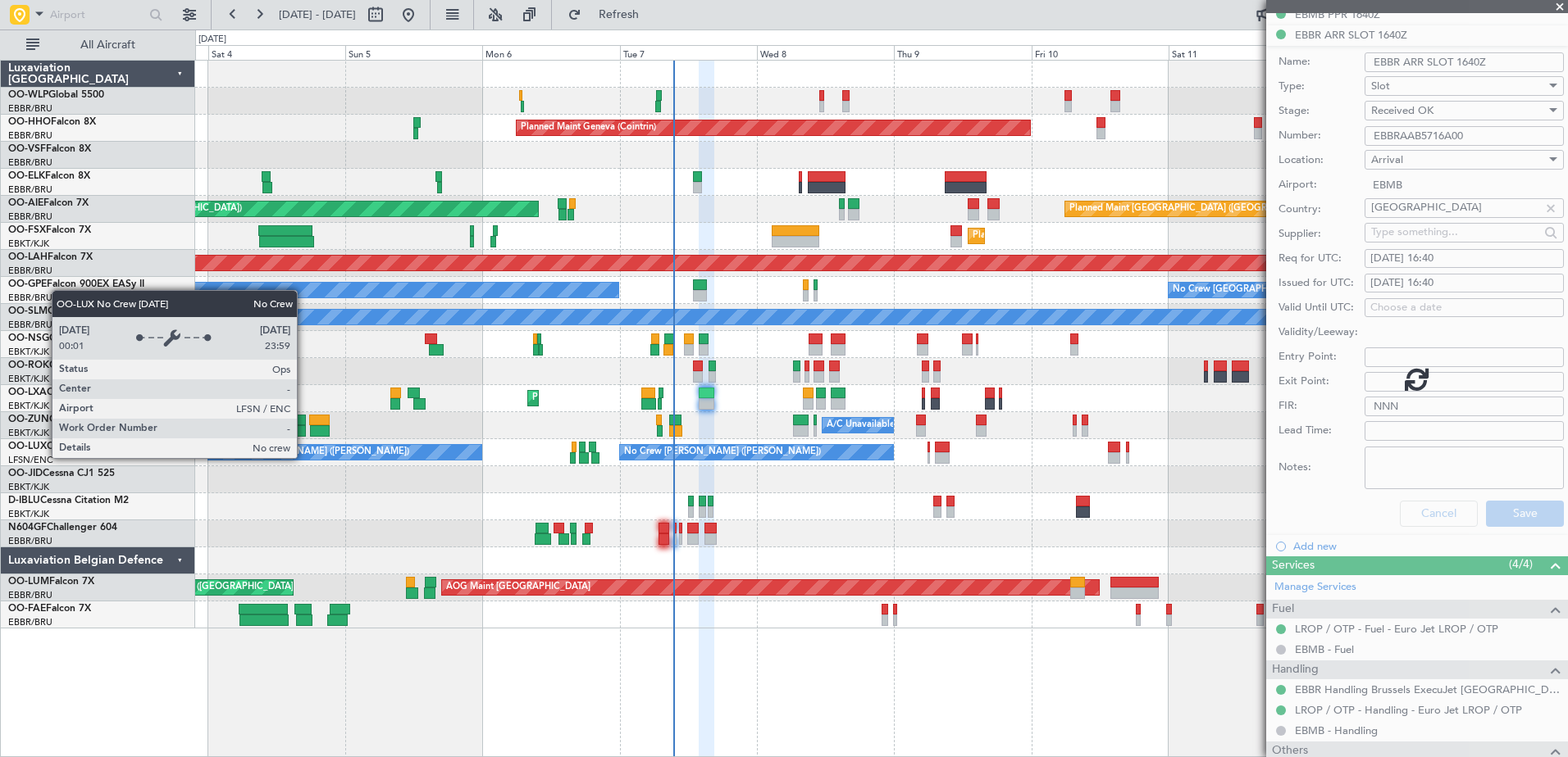
scroll to position [240, 0]
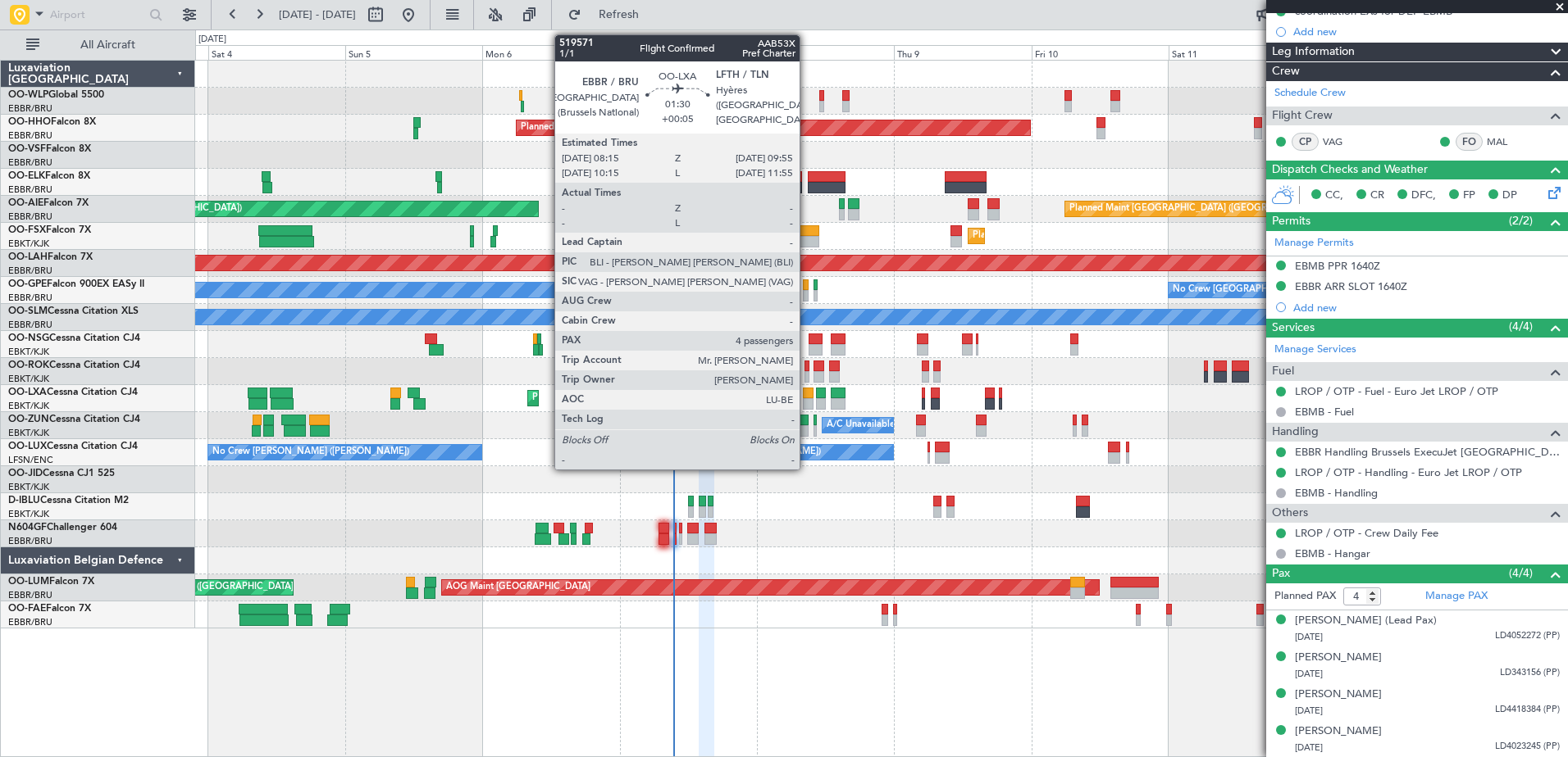
click at [807, 396] on div at bounding box center [807, 393] width 10 height 12
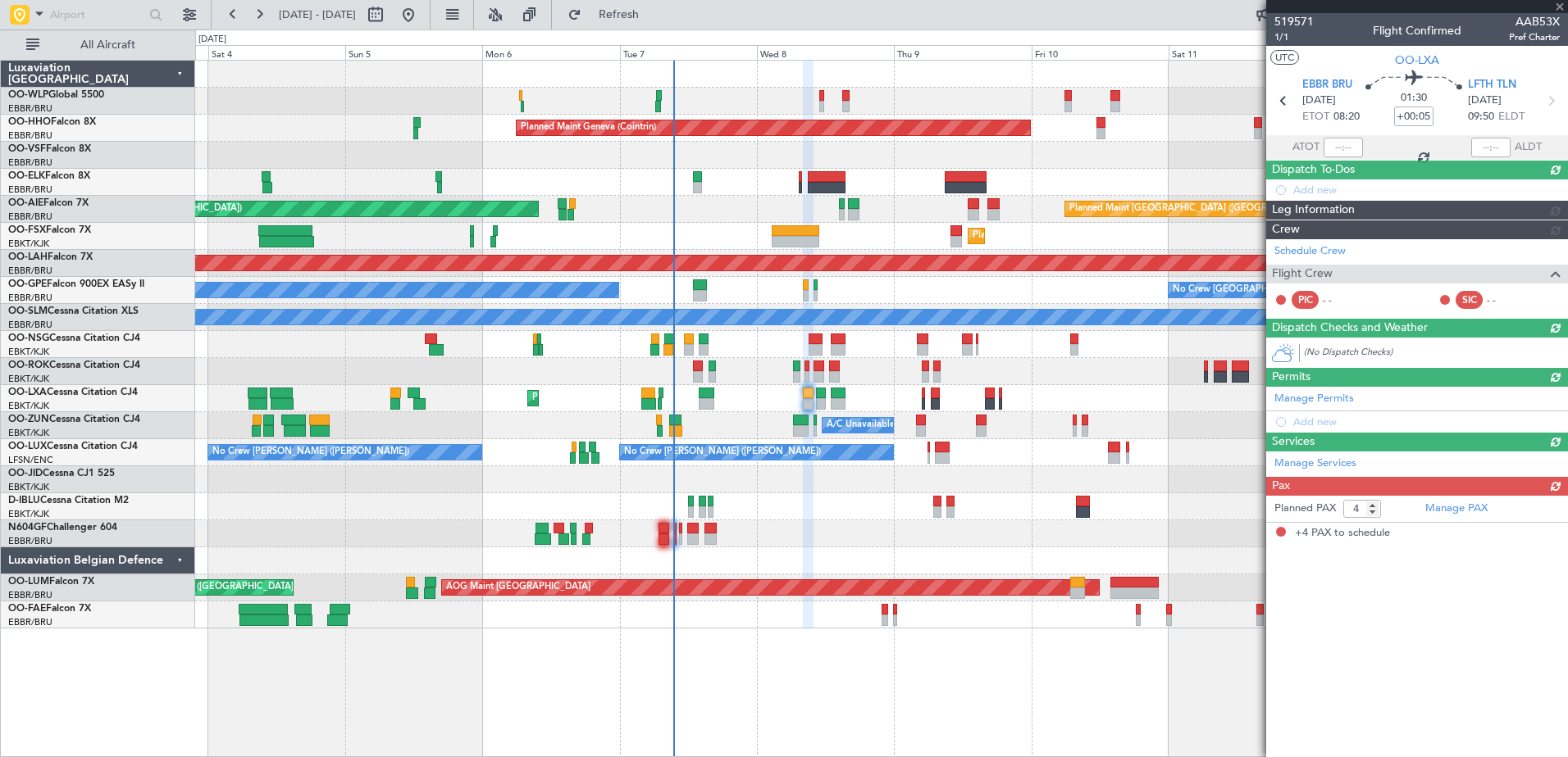
scroll to position [0, 0]
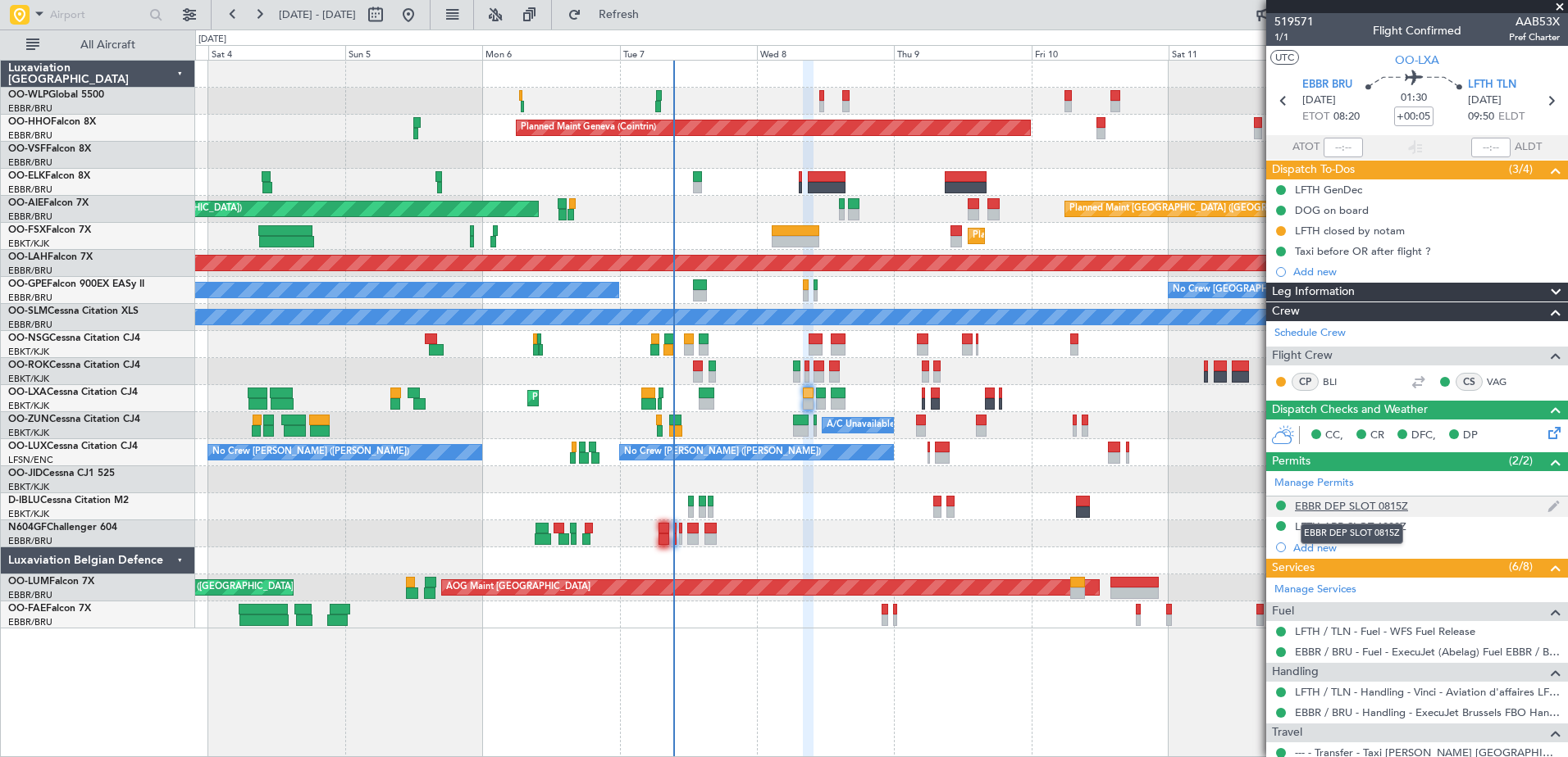
click at [1339, 509] on div "EBBR DEP SLOT 0815Z" at bounding box center [1351, 505] width 113 height 14
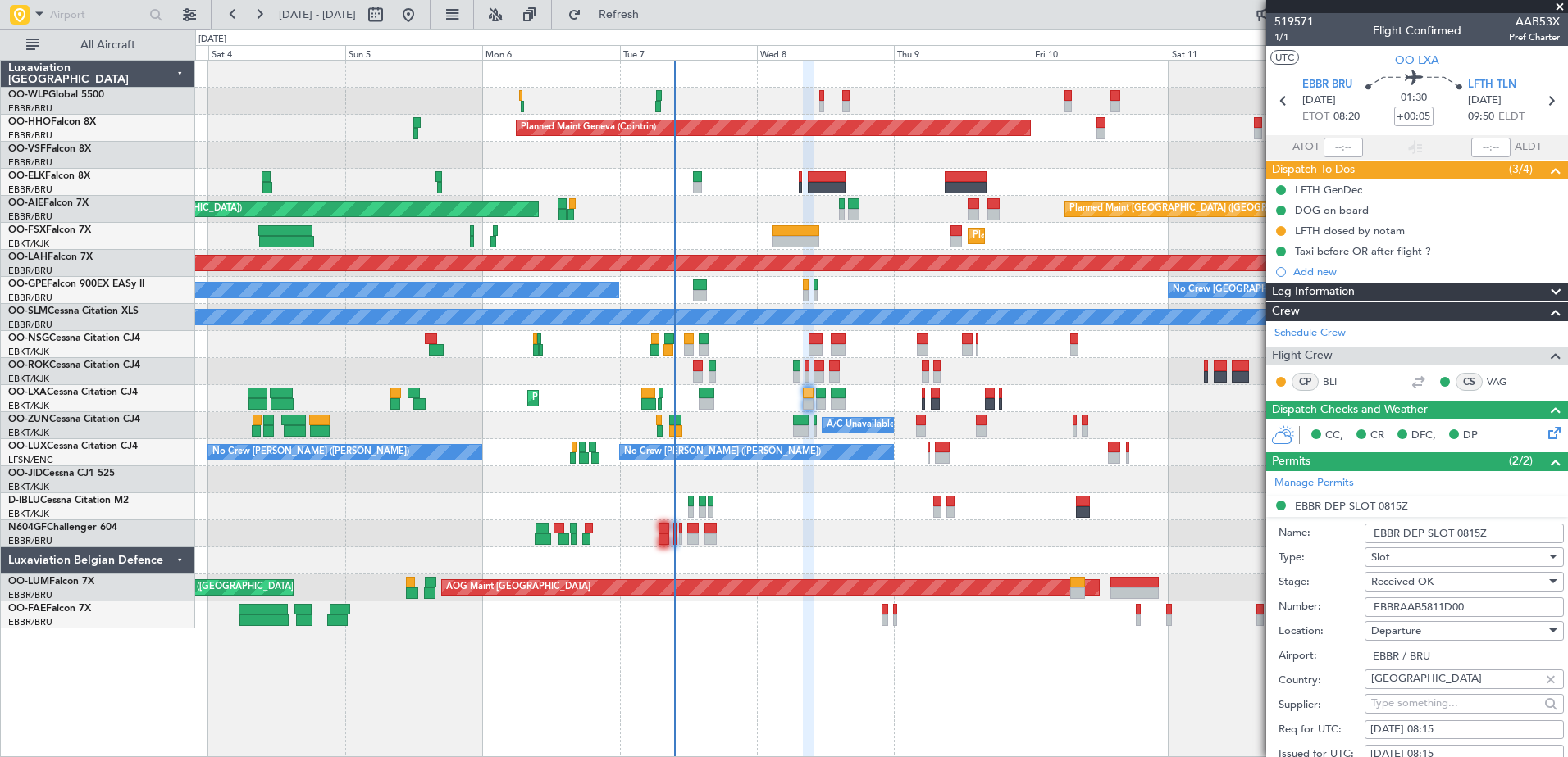
scroll to position [410, 0]
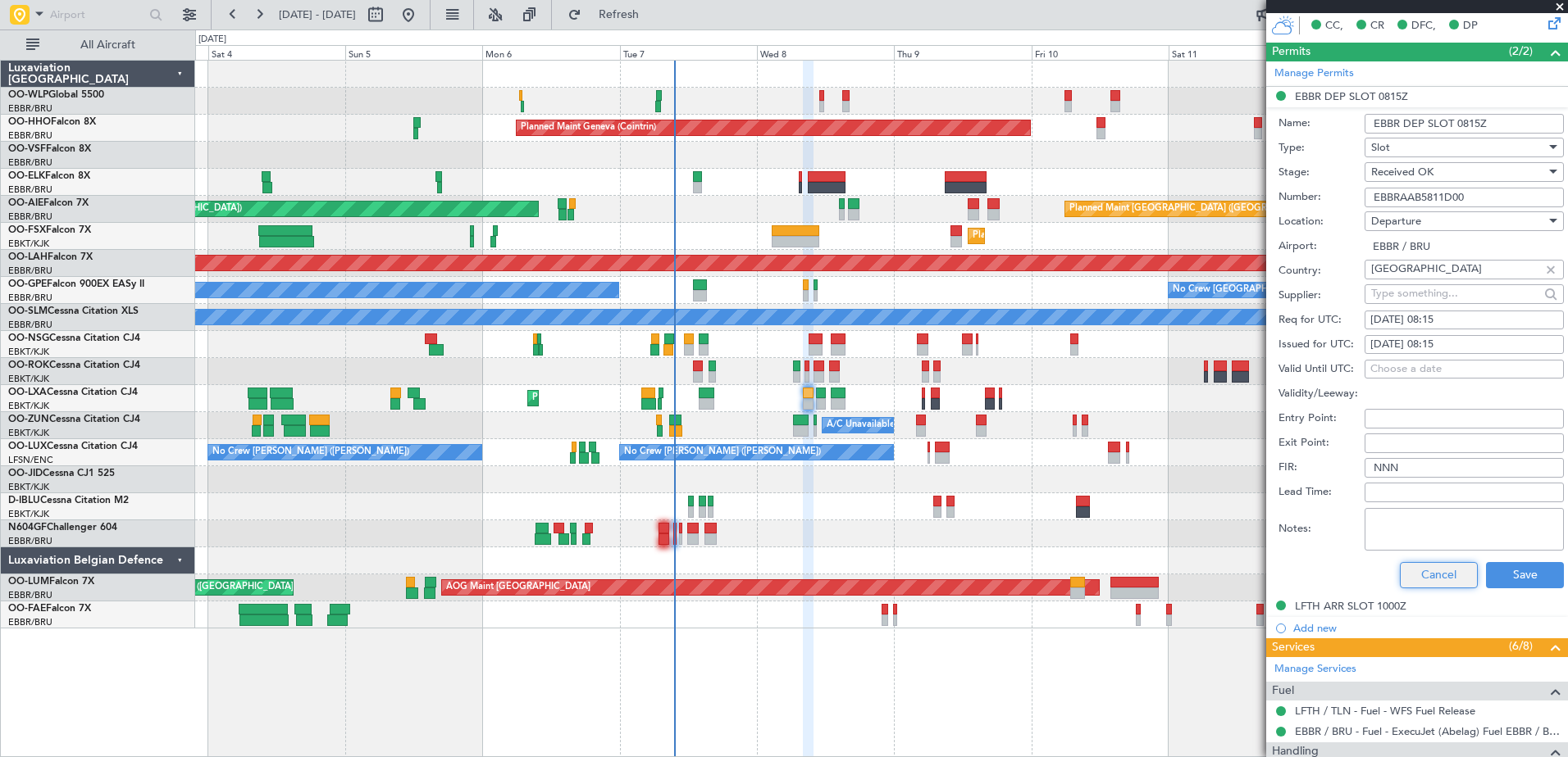
click at [1403, 578] on button "Cancel" at bounding box center [1439, 575] width 78 height 26
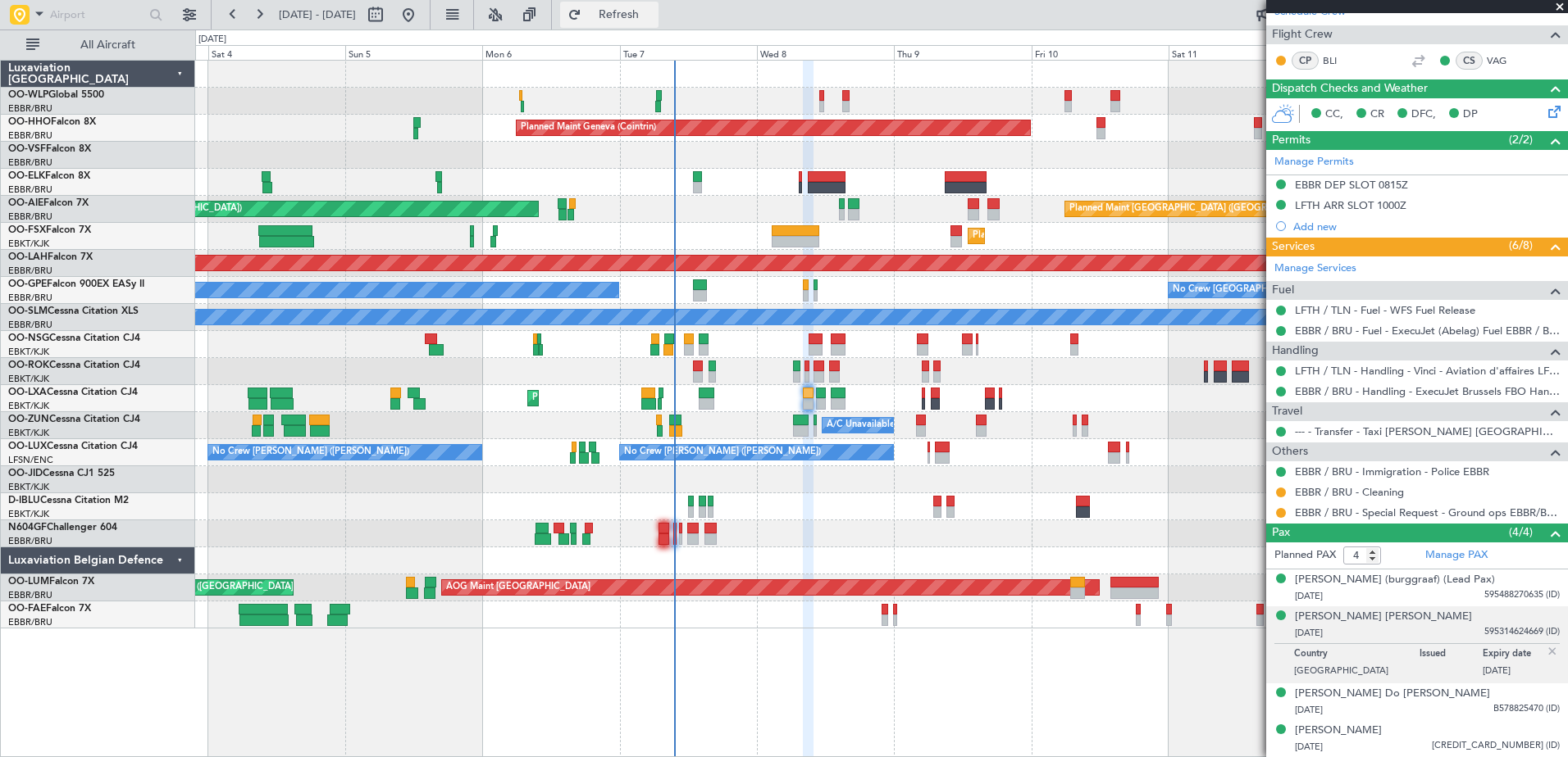
click at [644, 5] on button "Refresh" at bounding box center [609, 14] width 98 height 26
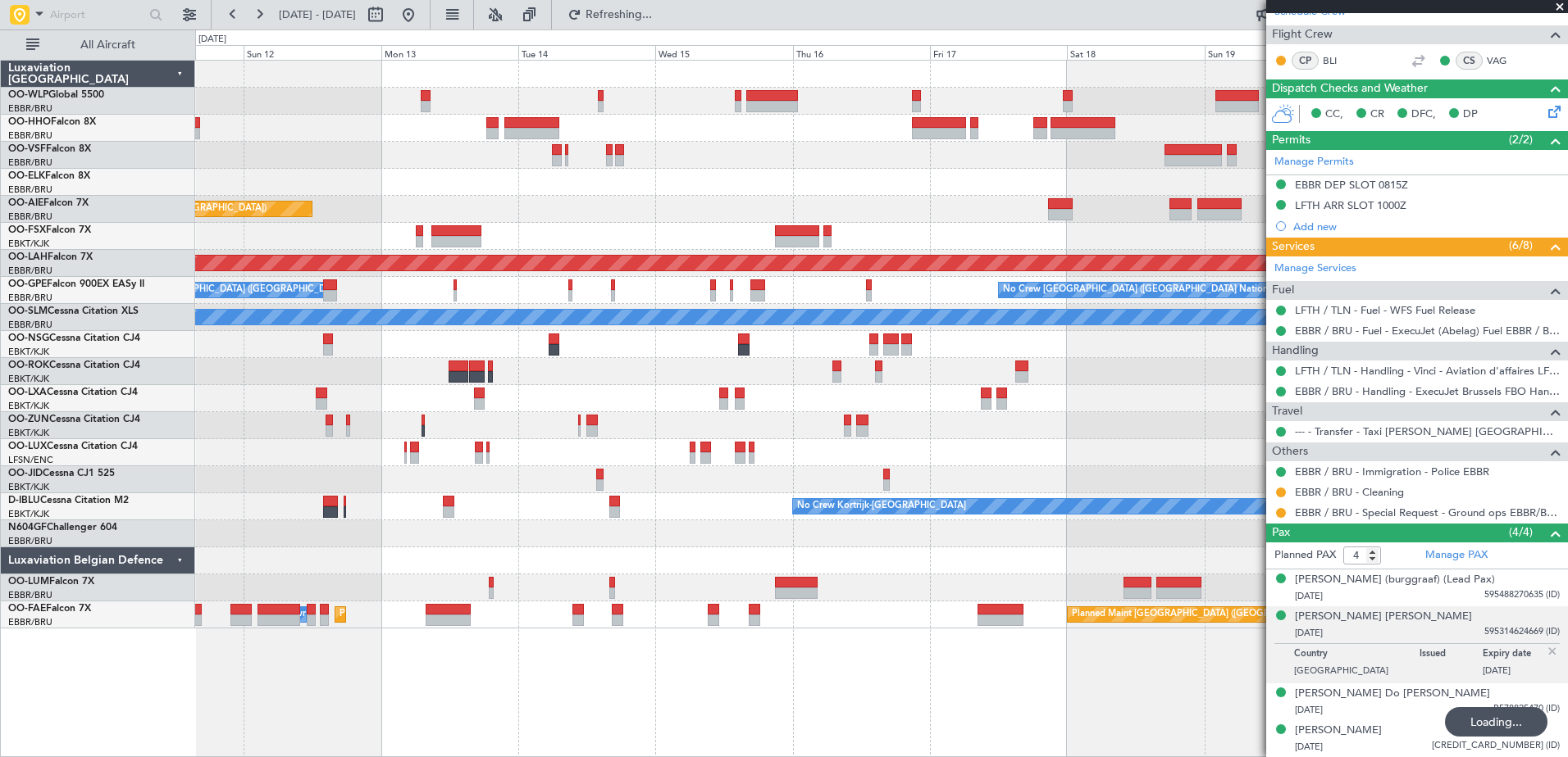
click at [0, 5] on html "[DATE] - [DATE] Refreshing... Quick Links All Aircraft Planned Maint Geneva ([G…" at bounding box center [784, 378] width 1568 height 757
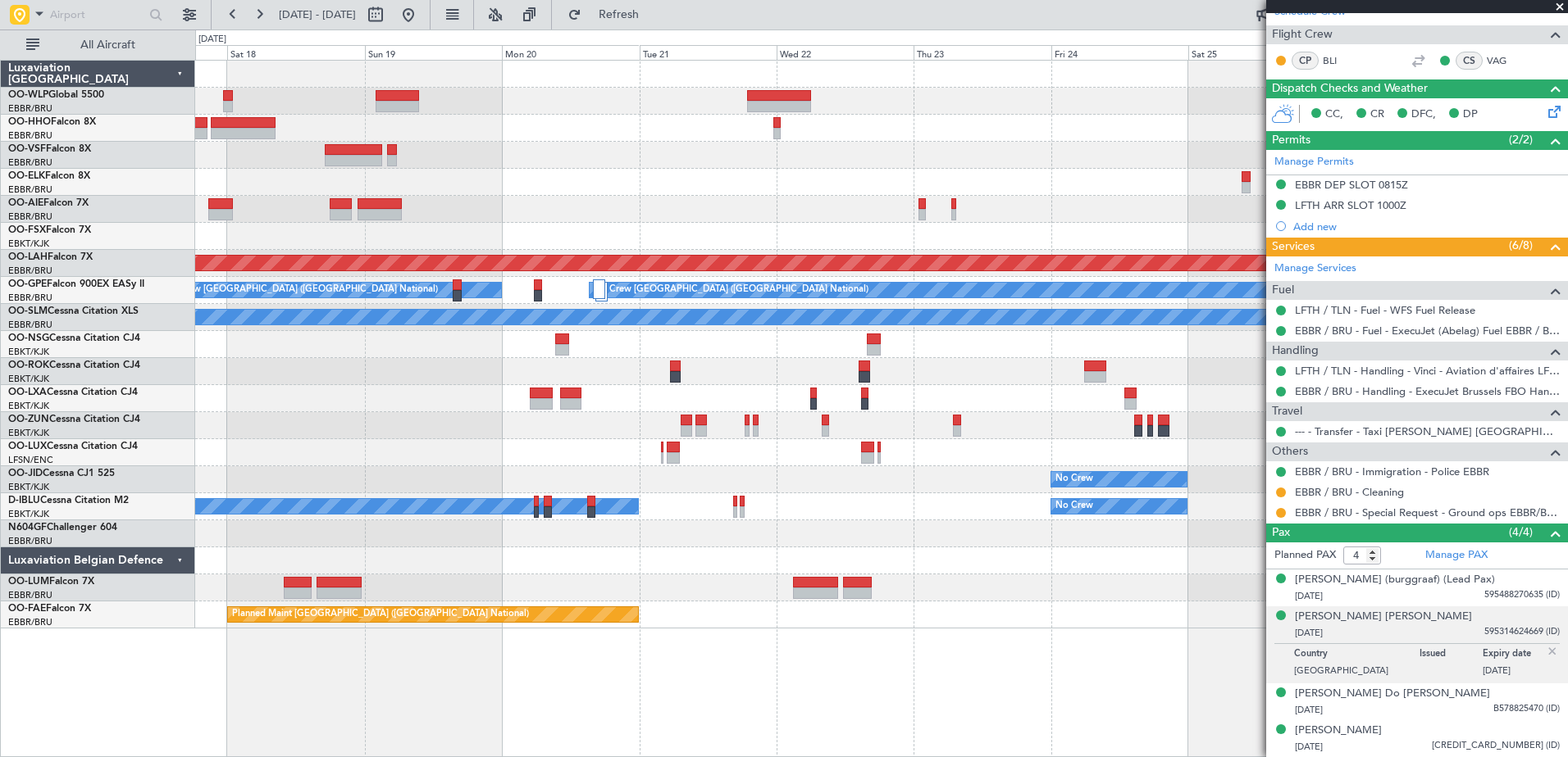
click at [789, 148] on div at bounding box center [881, 155] width 1372 height 27
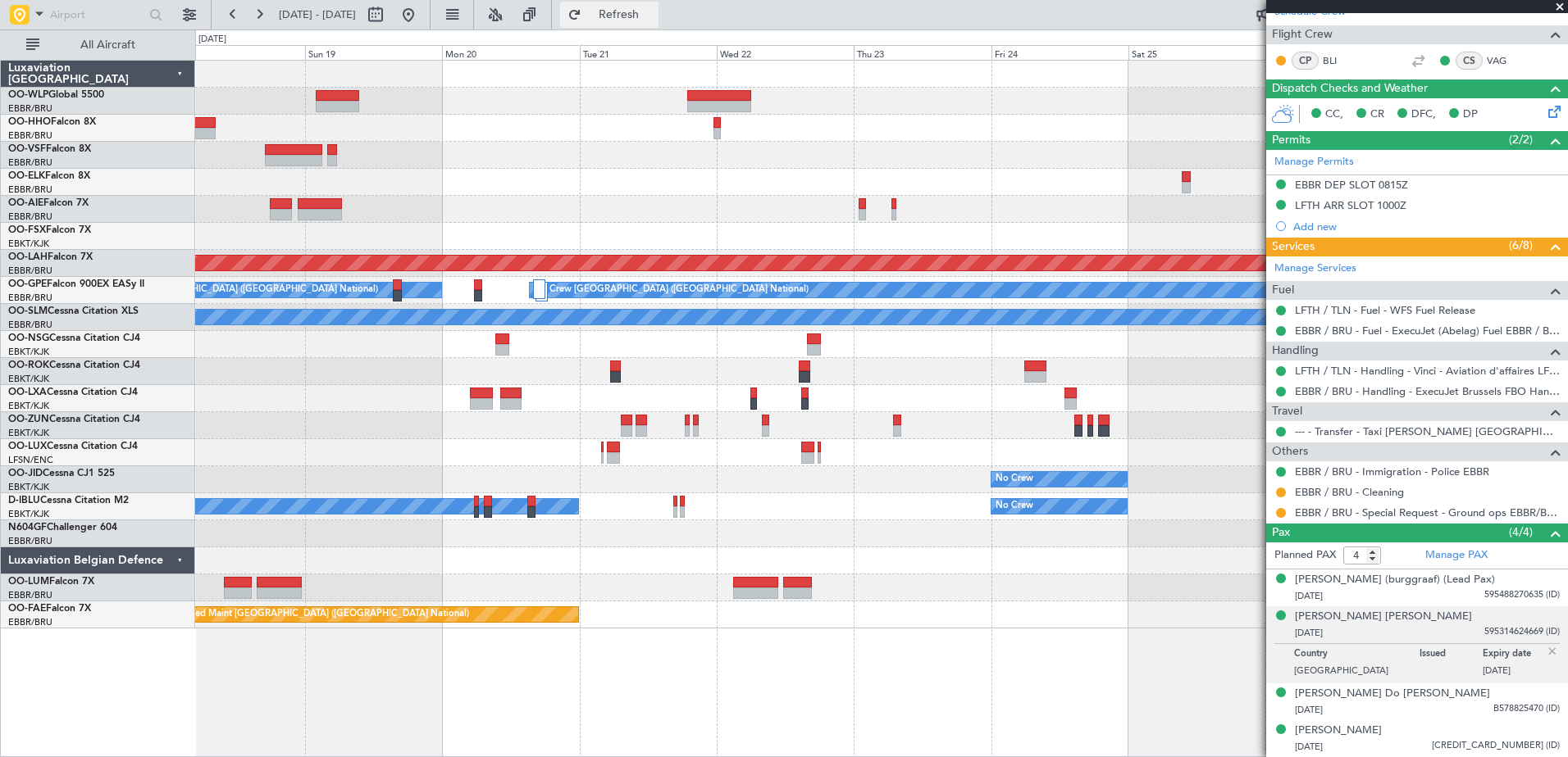
click at [654, 9] on span "Refresh" at bounding box center [619, 14] width 69 height 12
click at [422, 16] on button at bounding box center [408, 14] width 26 height 26
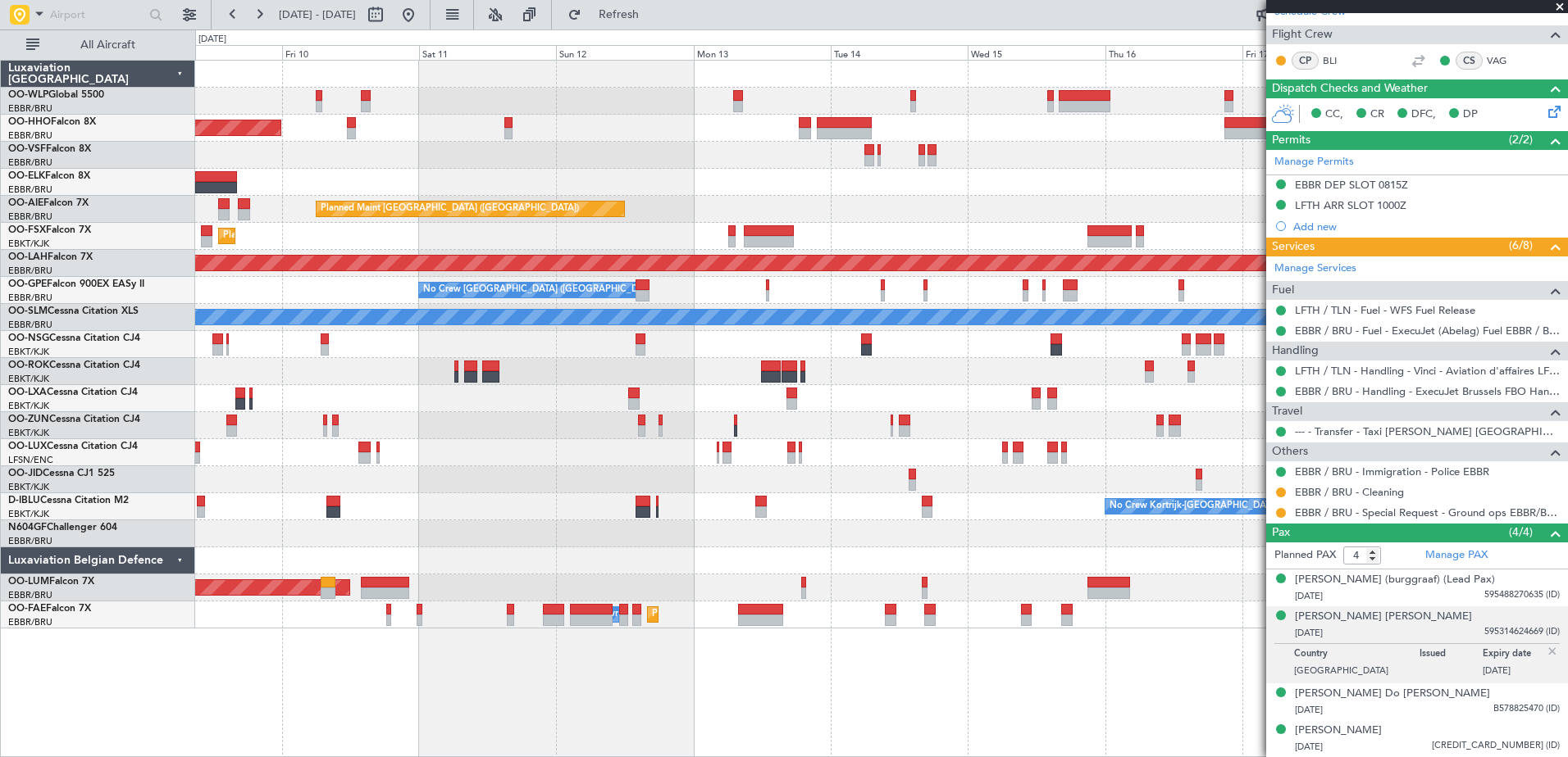
click at [151, 94] on div "Planned Maint Geneva (Cointrin) Planned Maint [GEOGRAPHIC_DATA] ([GEOGRAPHIC_DA…" at bounding box center [784, 393] width 1568 height 728
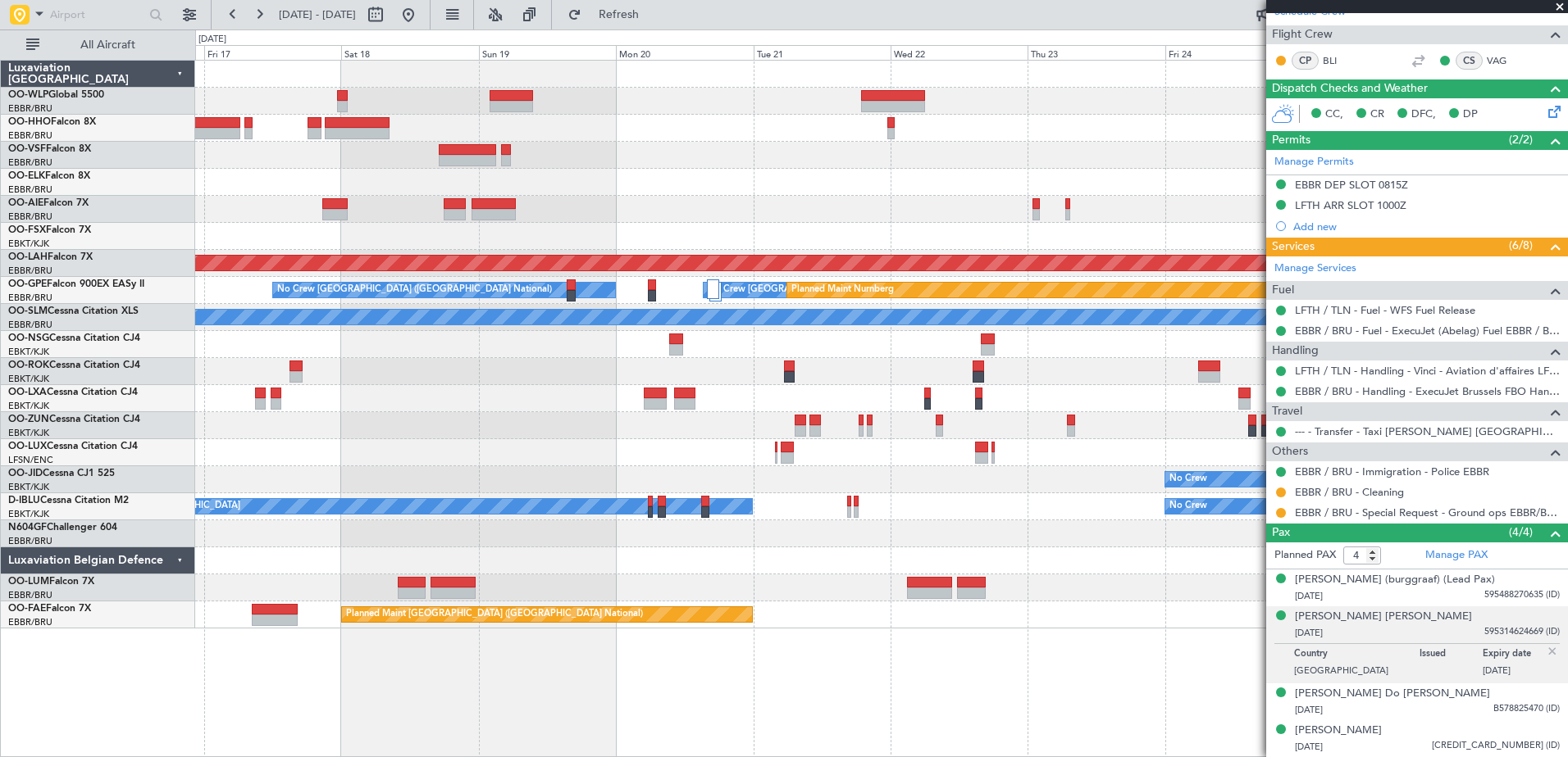
click at [0, 166] on html "[DATE] - [DATE] Refresh Quick Links All Aircraft - - FIMP 17:00 Z EBLG 05:10 Z …" at bounding box center [784, 378] width 1568 height 757
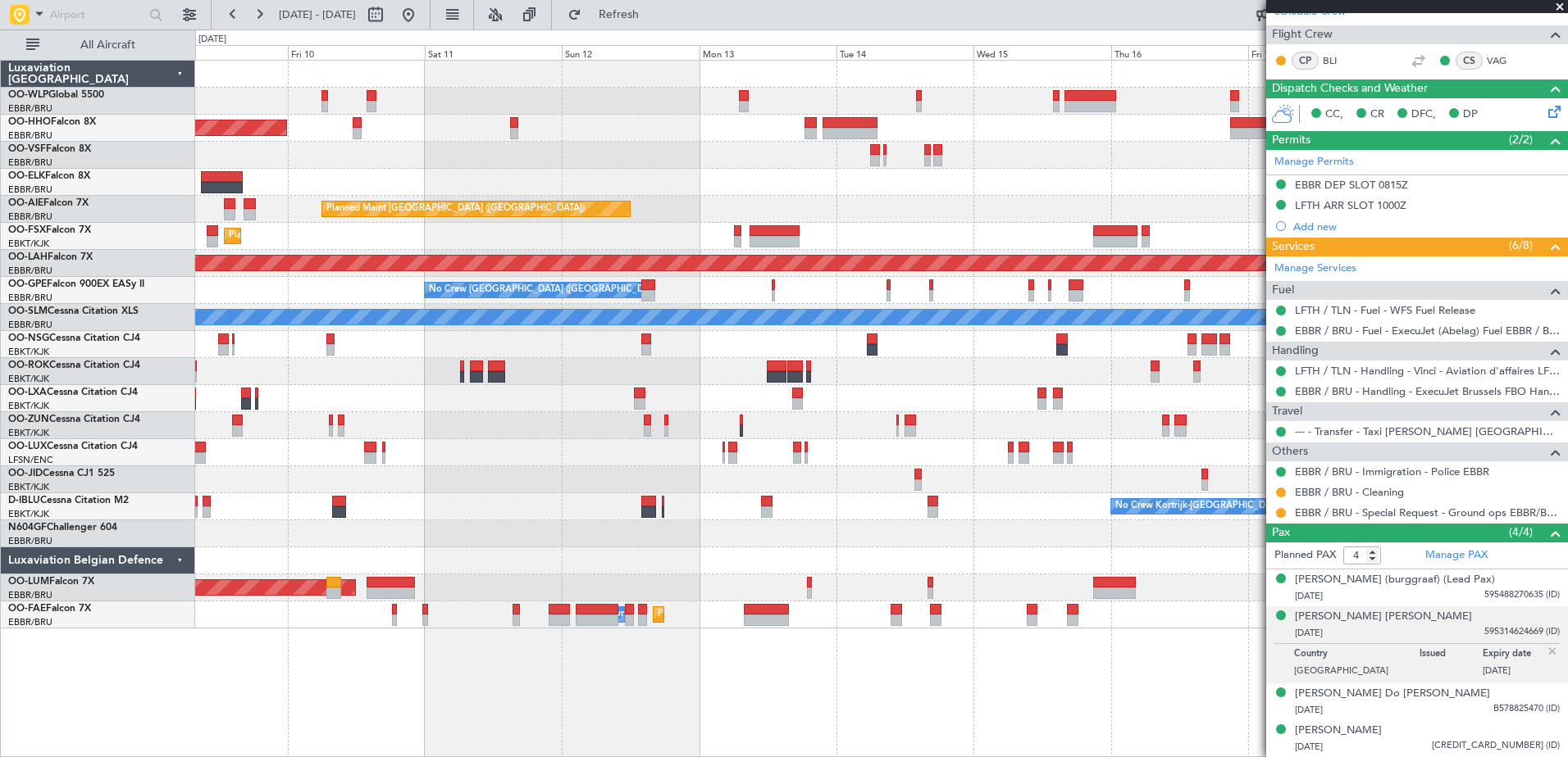
click at [1359, 558] on fb-app "[DATE] - [DATE] Refresh Quick Links All Aircraft Planned Maint Geneva ([GEOGRAP…" at bounding box center [784, 385] width 1568 height 745
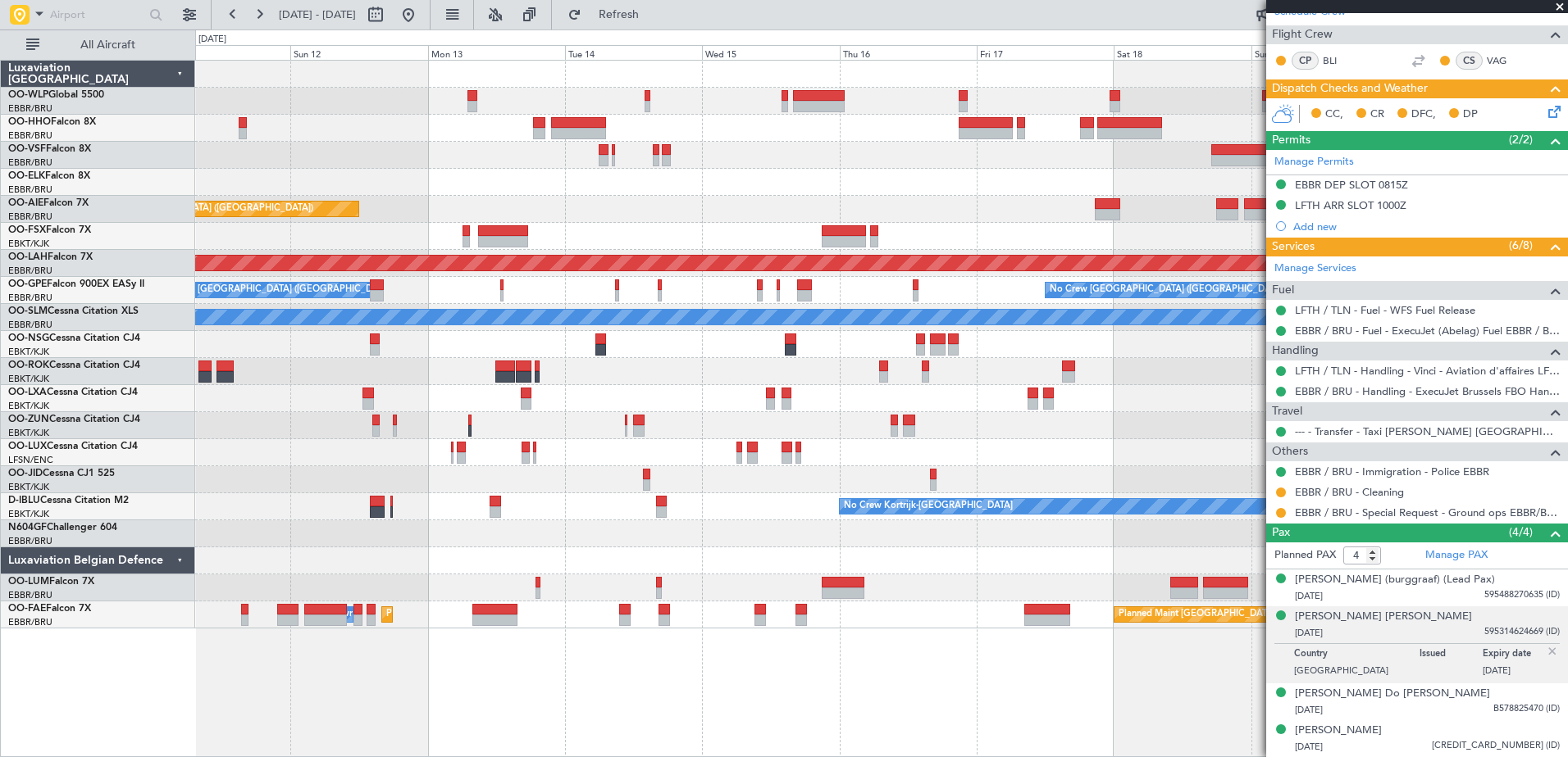
click at [316, 162] on div at bounding box center [881, 155] width 1372 height 27
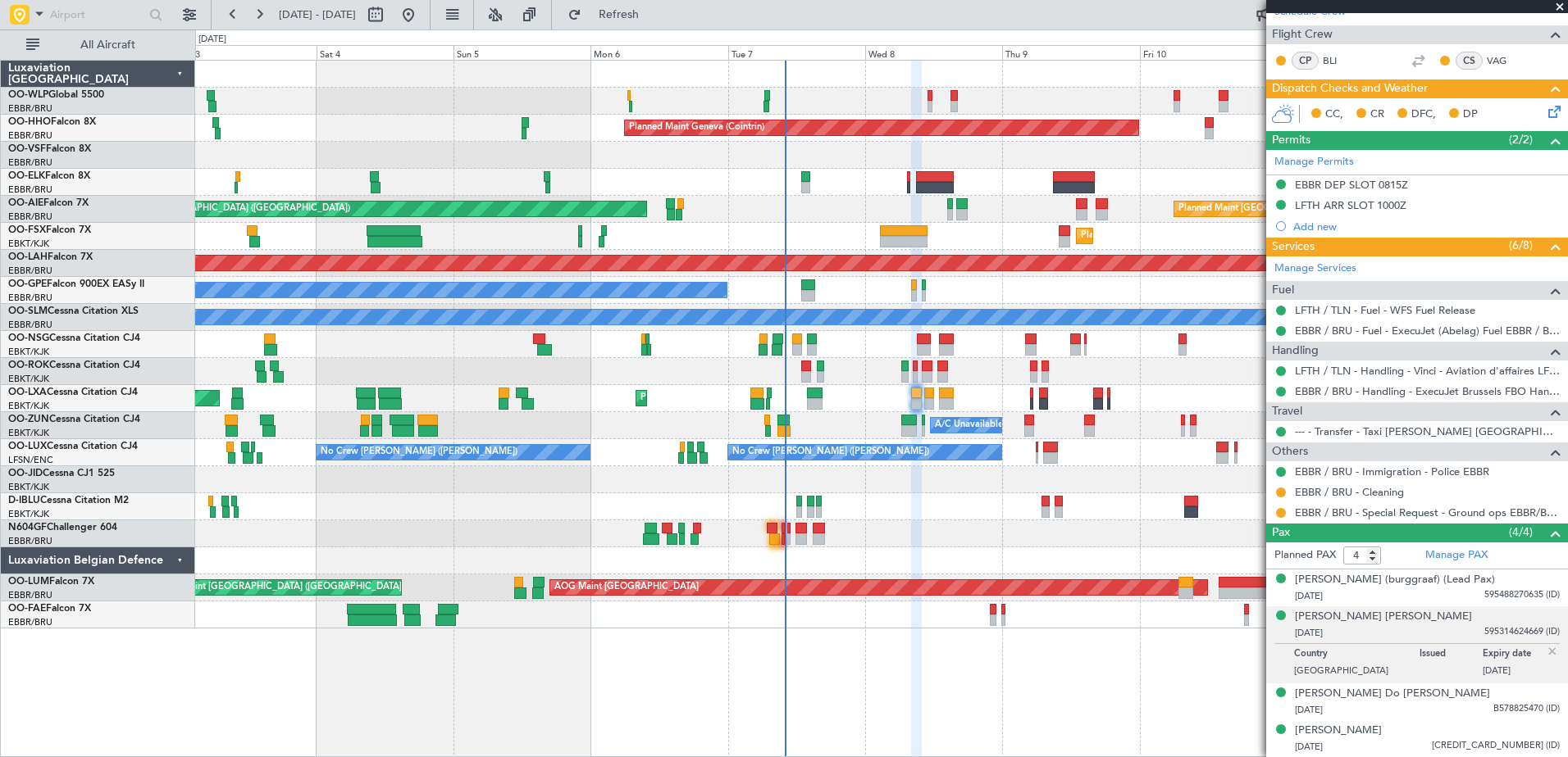
click at [1567, 214] on html "[DATE] - [DATE] Refresh Quick Links All Aircraft Planned Maint Milan ([GEOGRAPH…" at bounding box center [784, 378] width 1568 height 757
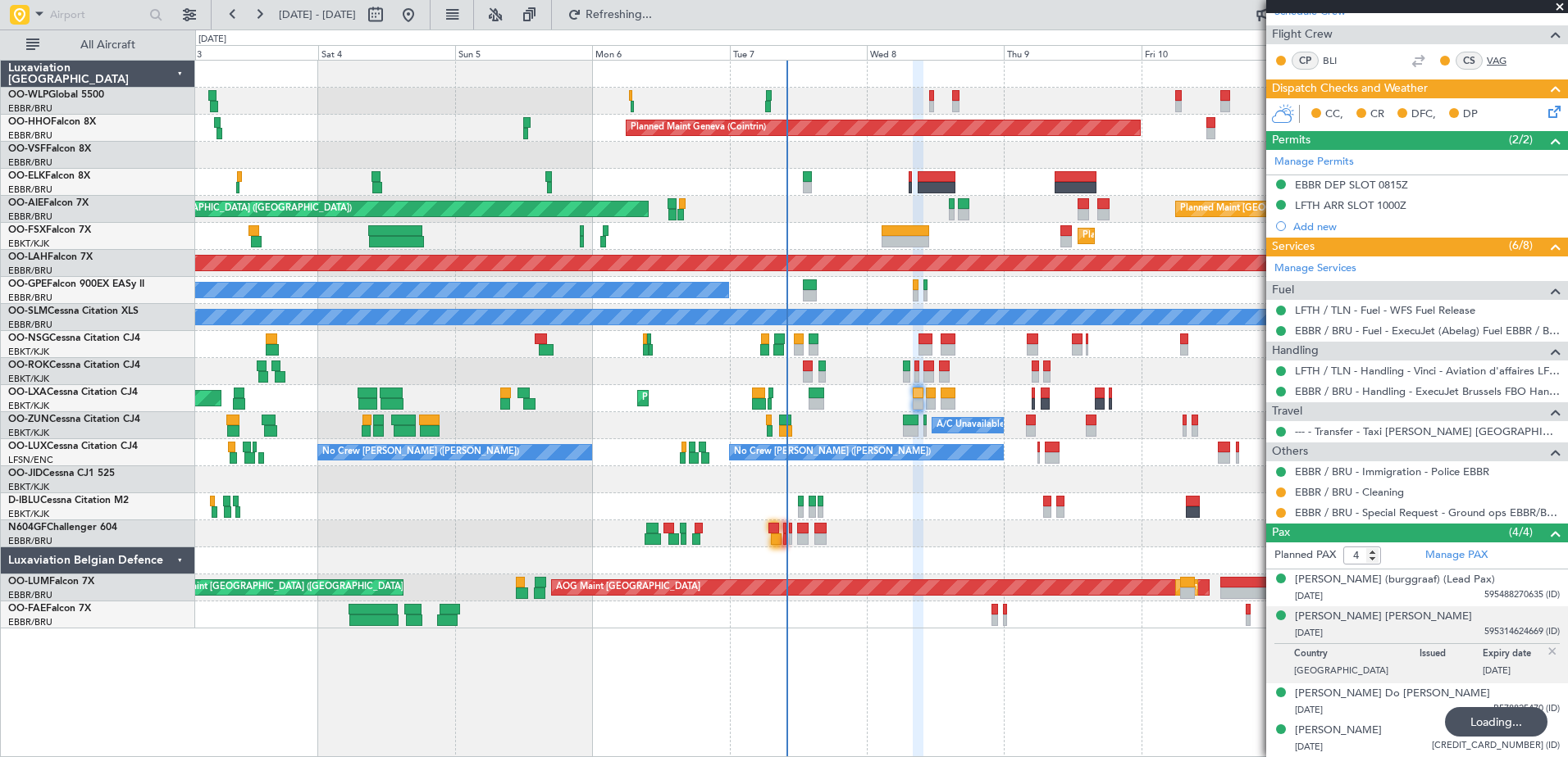
click at [1488, 53] on link "VAG" at bounding box center [1505, 60] width 37 height 14
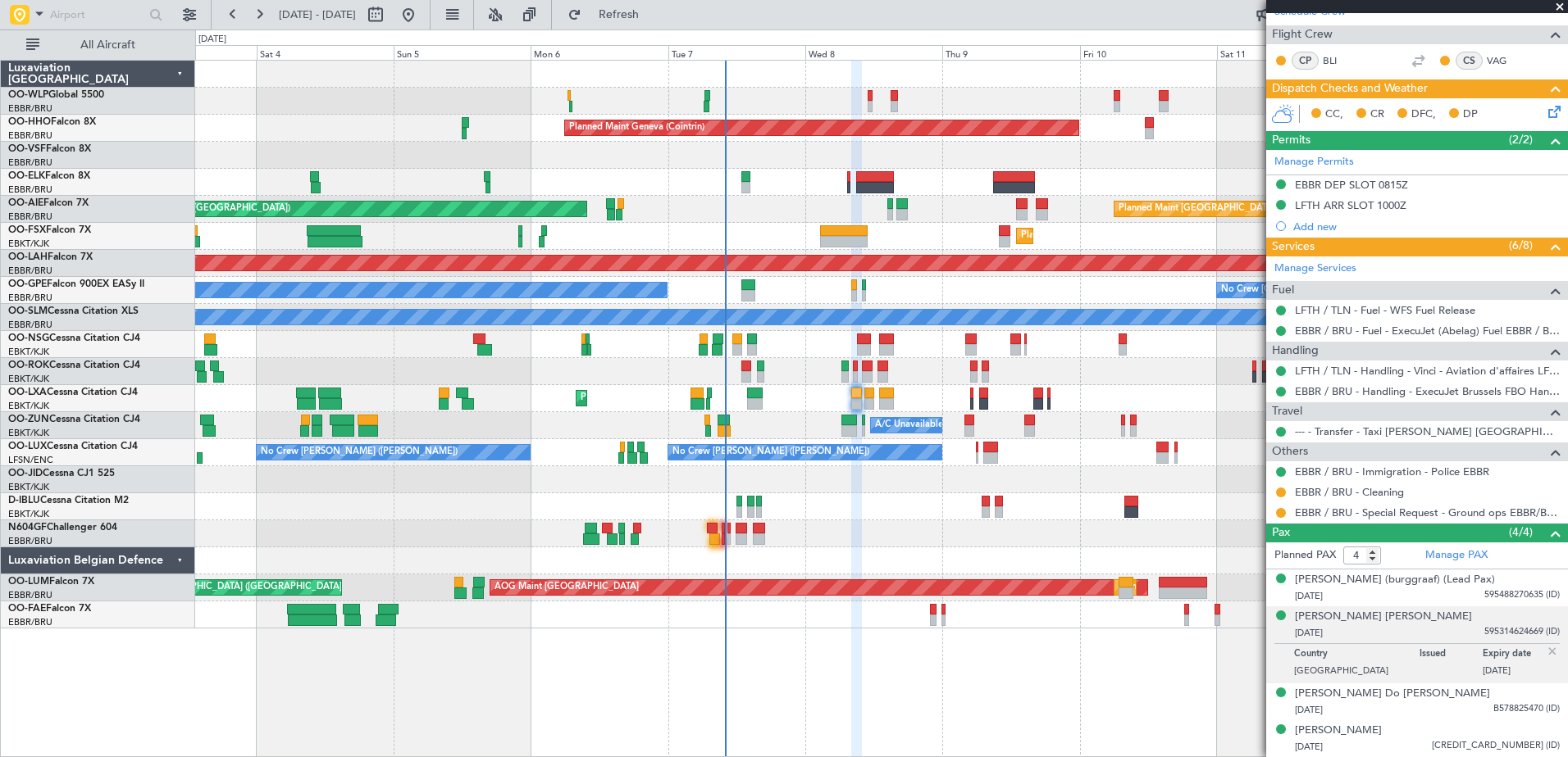
click at [874, 533] on div at bounding box center [881, 534] width 1372 height 27
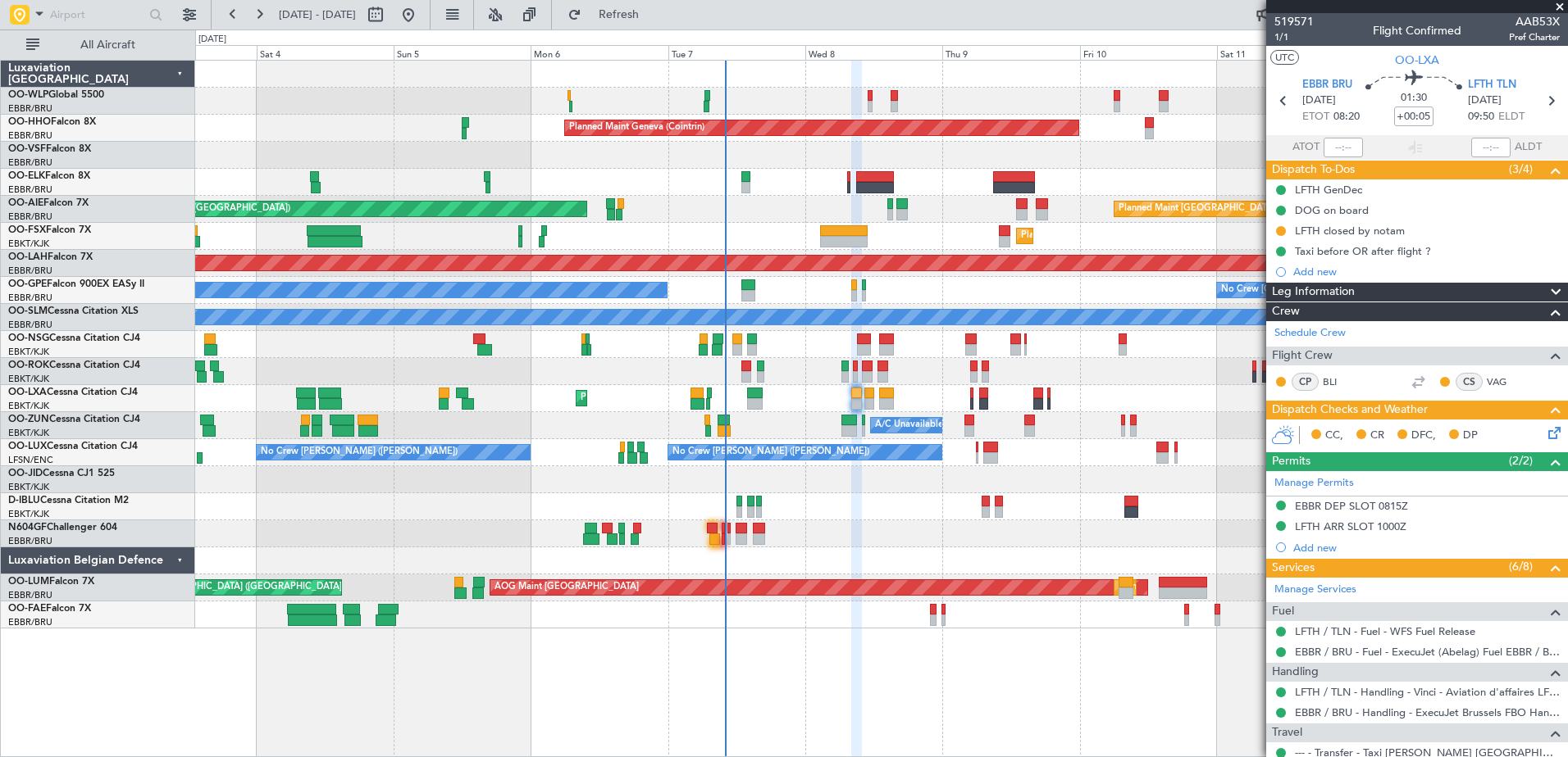
click at [852, 540] on div at bounding box center [881, 534] width 1372 height 27
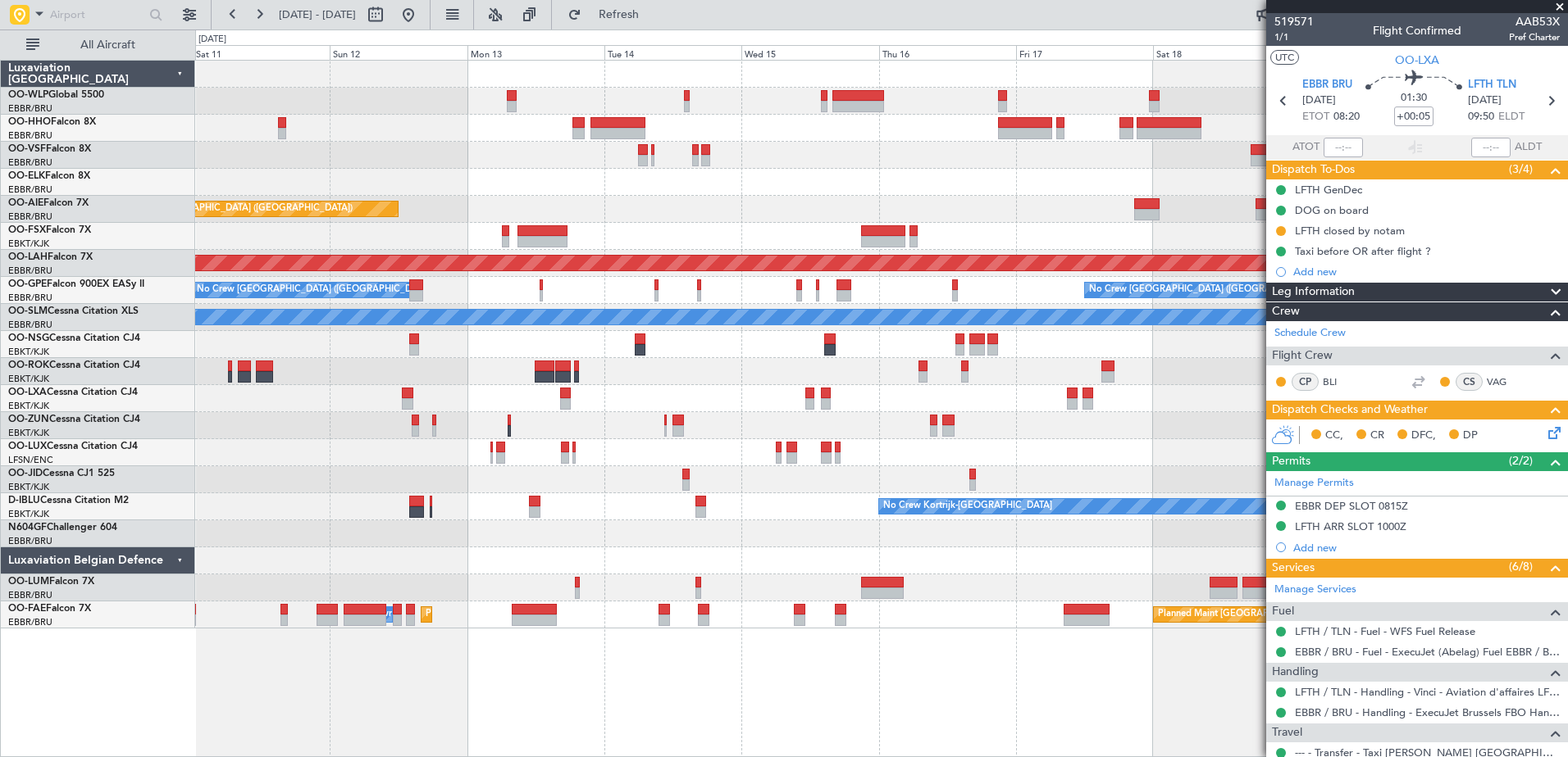
click at [146, 115] on div "Planned Maint Geneva (Cointrin) Planned Maint [GEOGRAPHIC_DATA] ([GEOGRAPHIC_DA…" at bounding box center [784, 393] width 1568 height 728
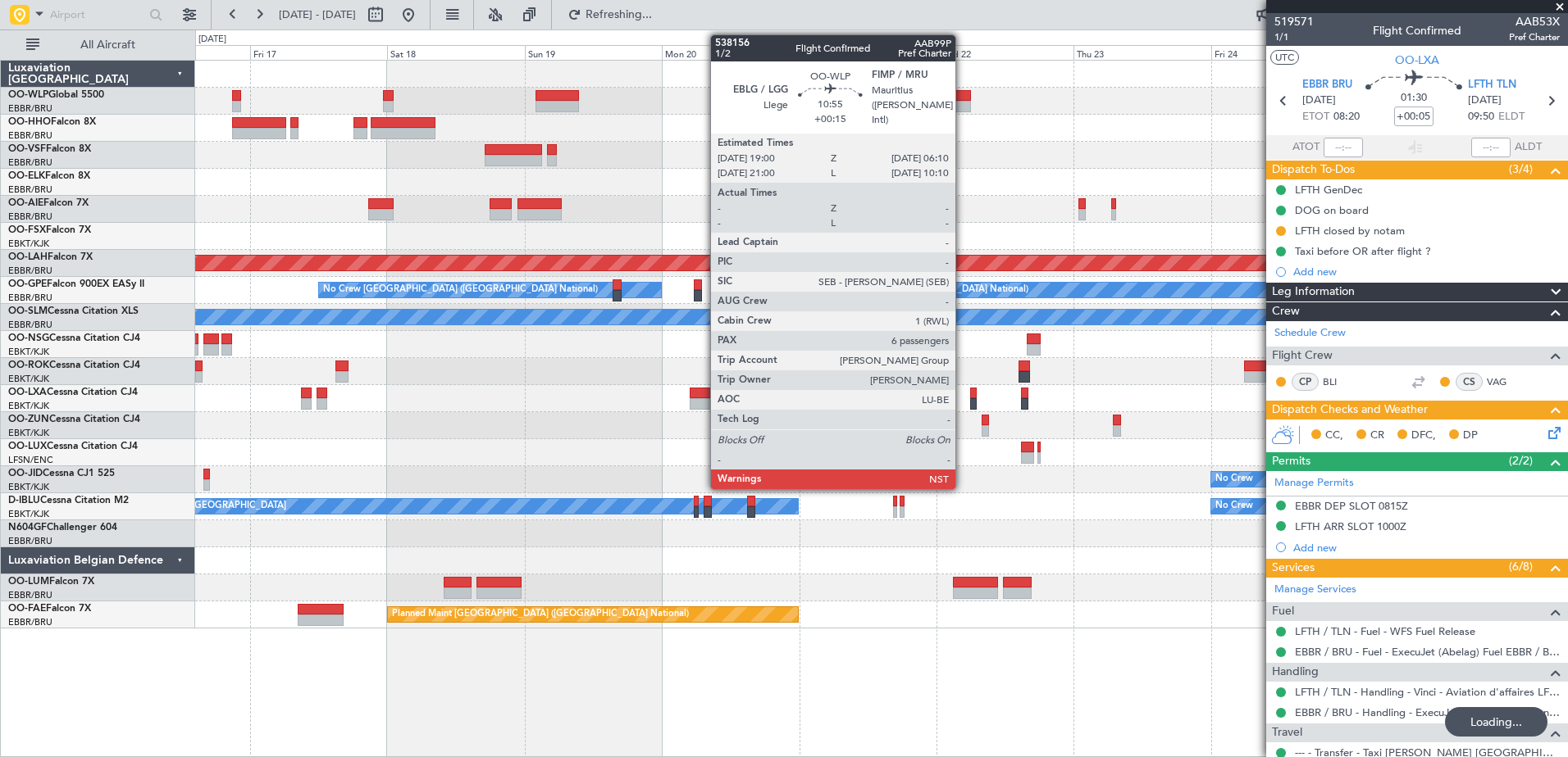
click at [963, 104] on div at bounding box center [939, 106] width 64 height 12
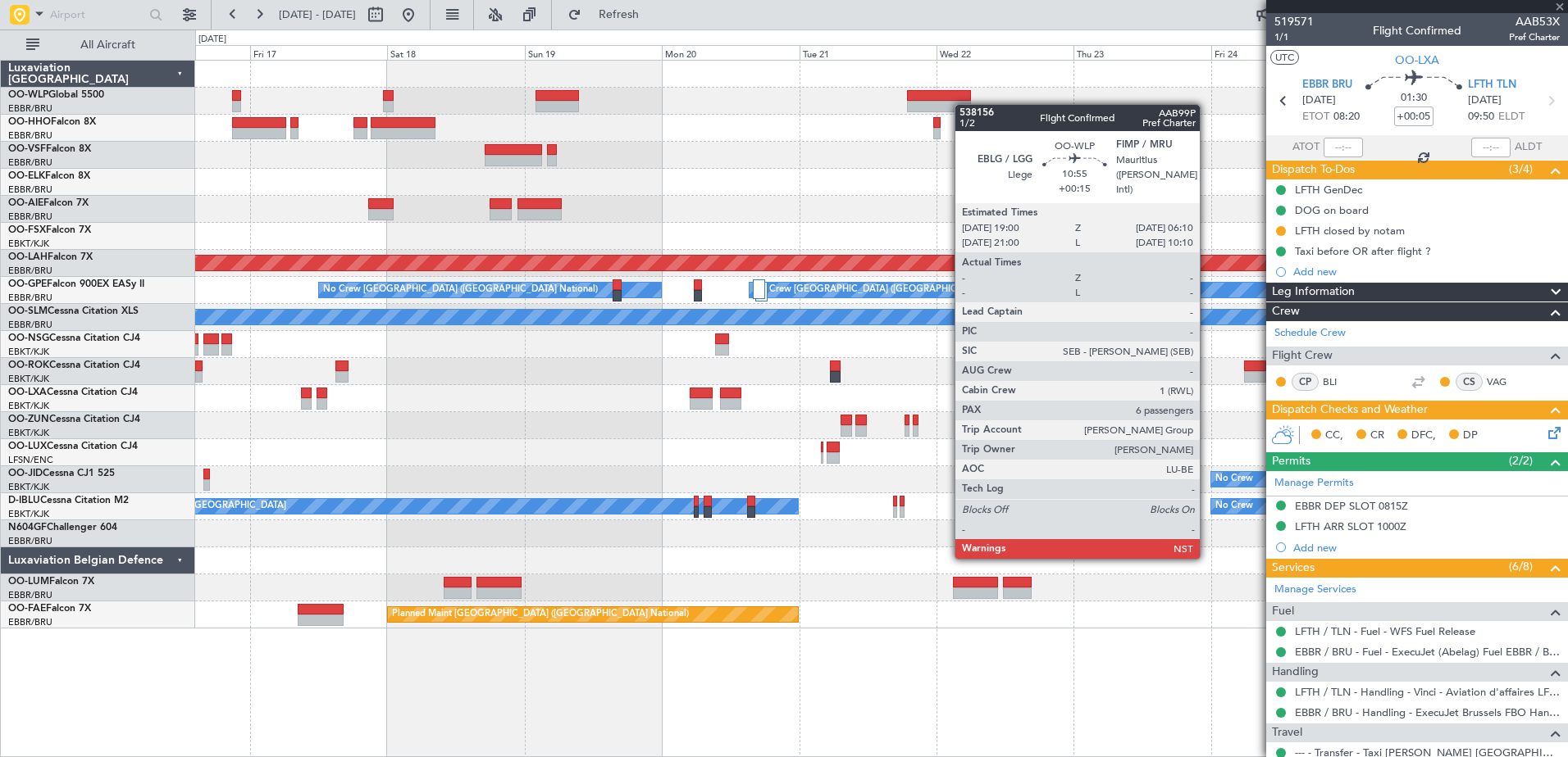
type input "+00:15"
type input "6"
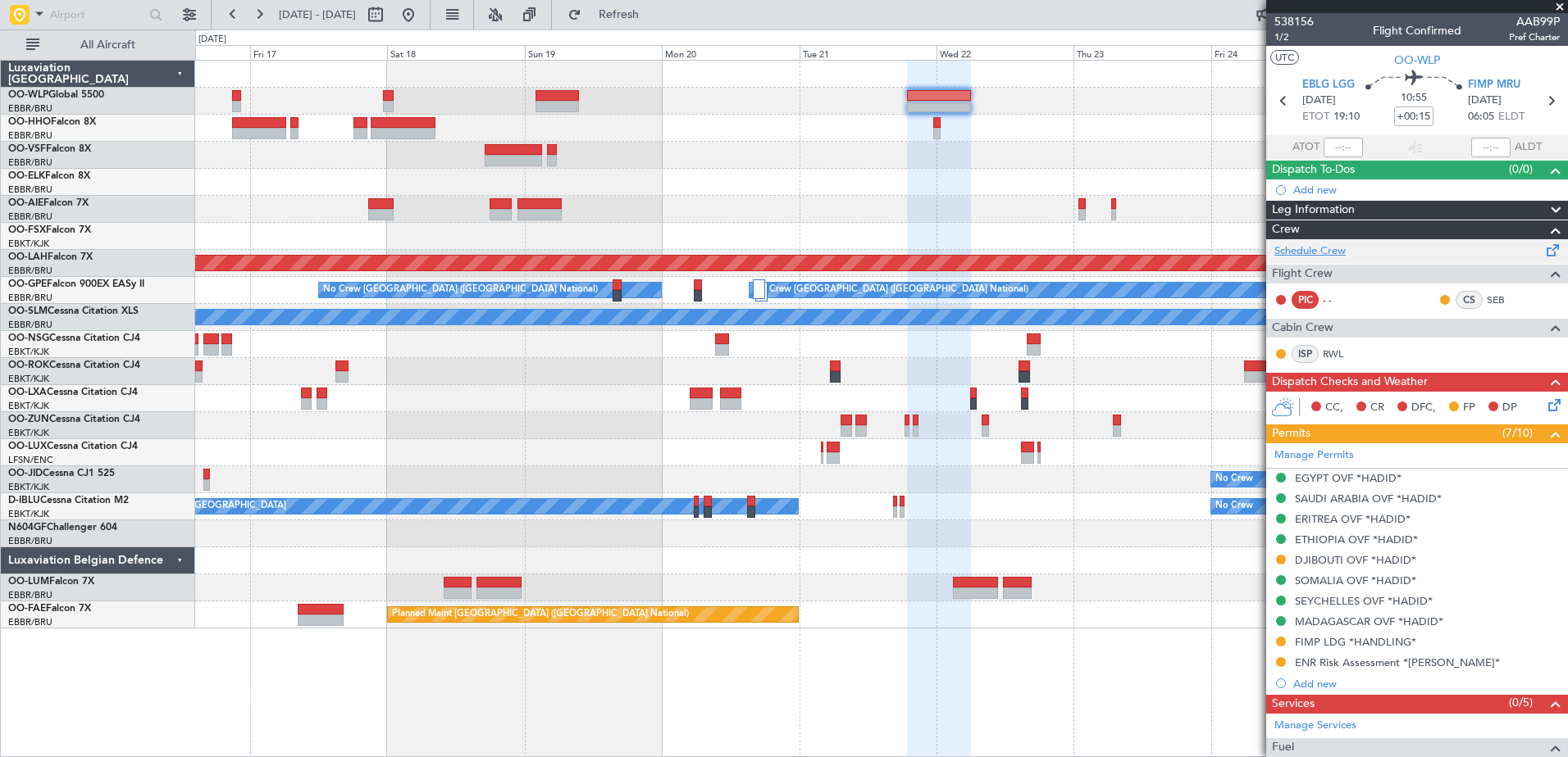
click at [1322, 254] on link "Schedule Crew" at bounding box center [1310, 252] width 71 height 16
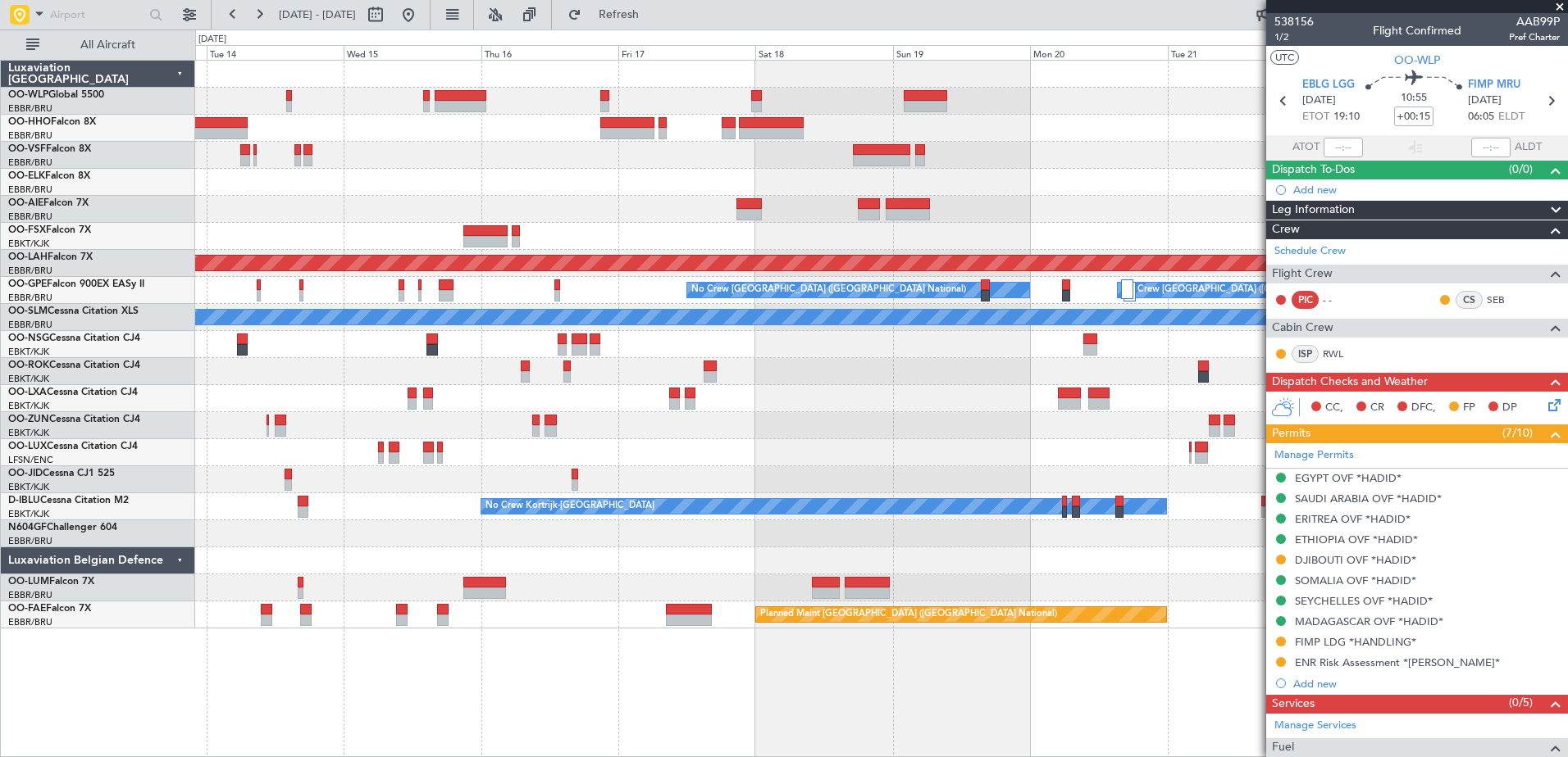
click at [822, 403] on div at bounding box center [881, 399] width 1372 height 27
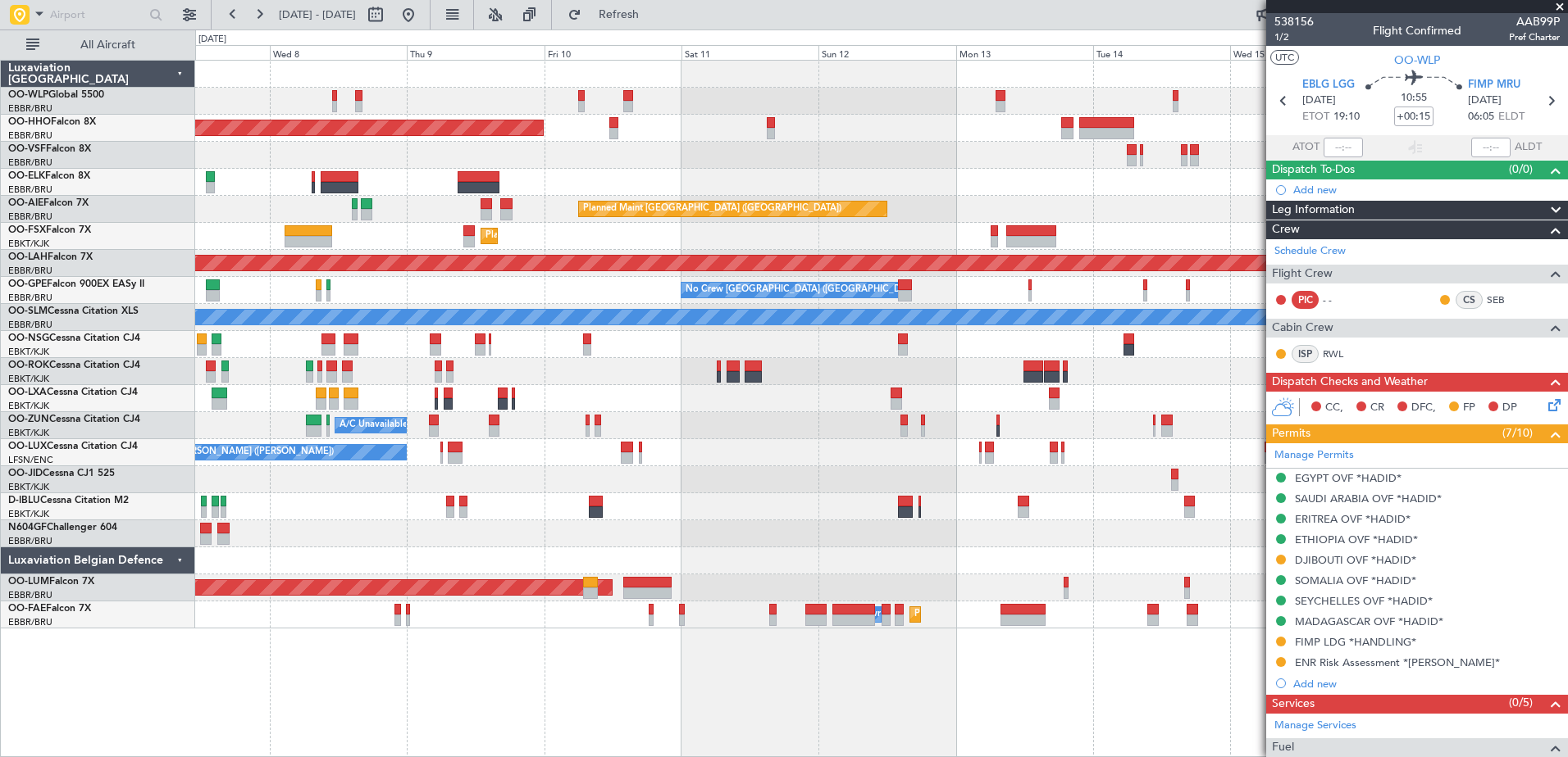
click at [1204, 219] on div "Planned Maint [GEOGRAPHIC_DATA] ([GEOGRAPHIC_DATA]) Unplanned Maint [GEOGRAPHIC…" at bounding box center [881, 209] width 1372 height 27
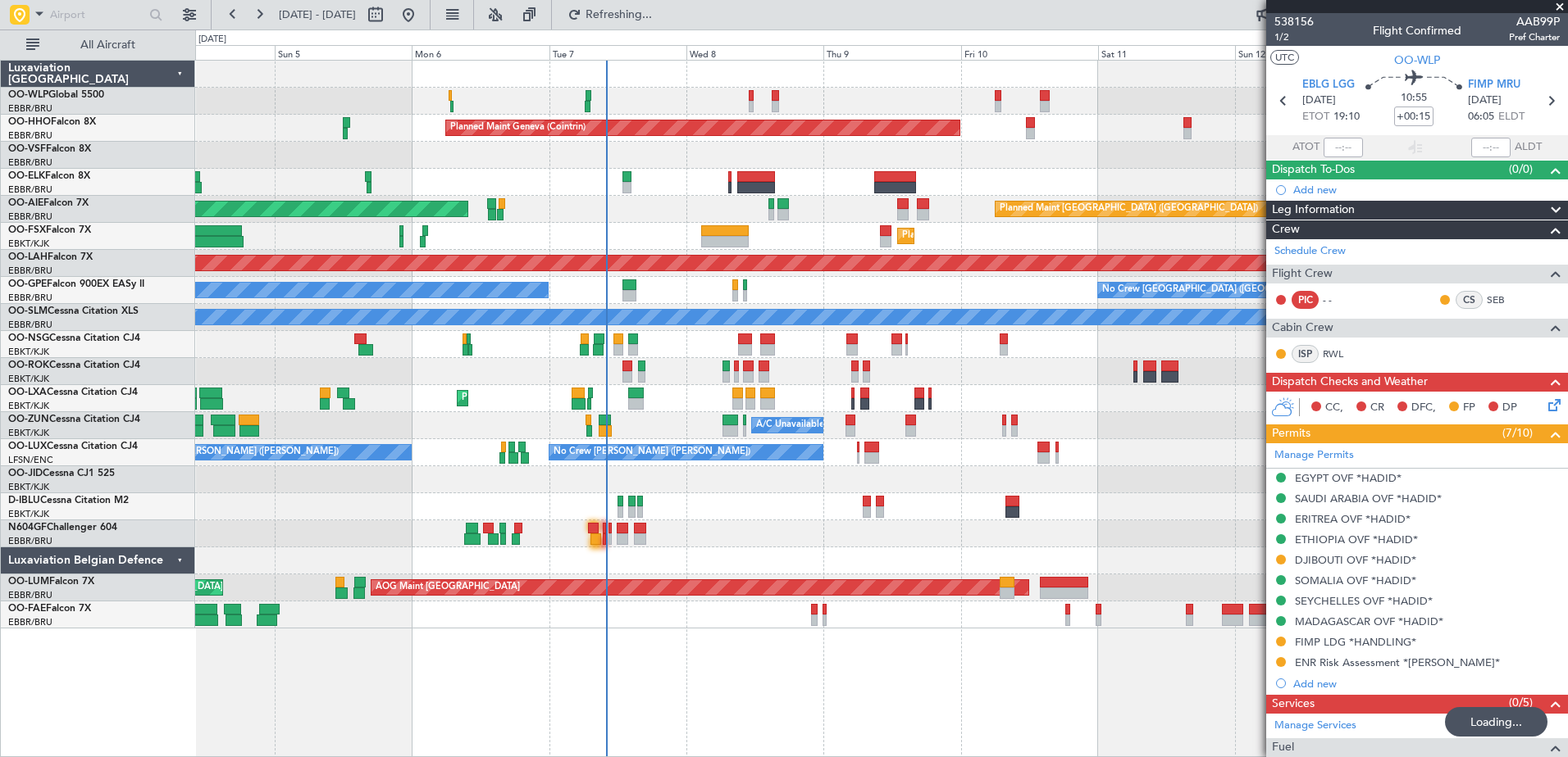
click at [868, 300] on div "No Crew [GEOGRAPHIC_DATA] ([GEOGRAPHIC_DATA] National) No Crew Malaga" at bounding box center [881, 291] width 1372 height 27
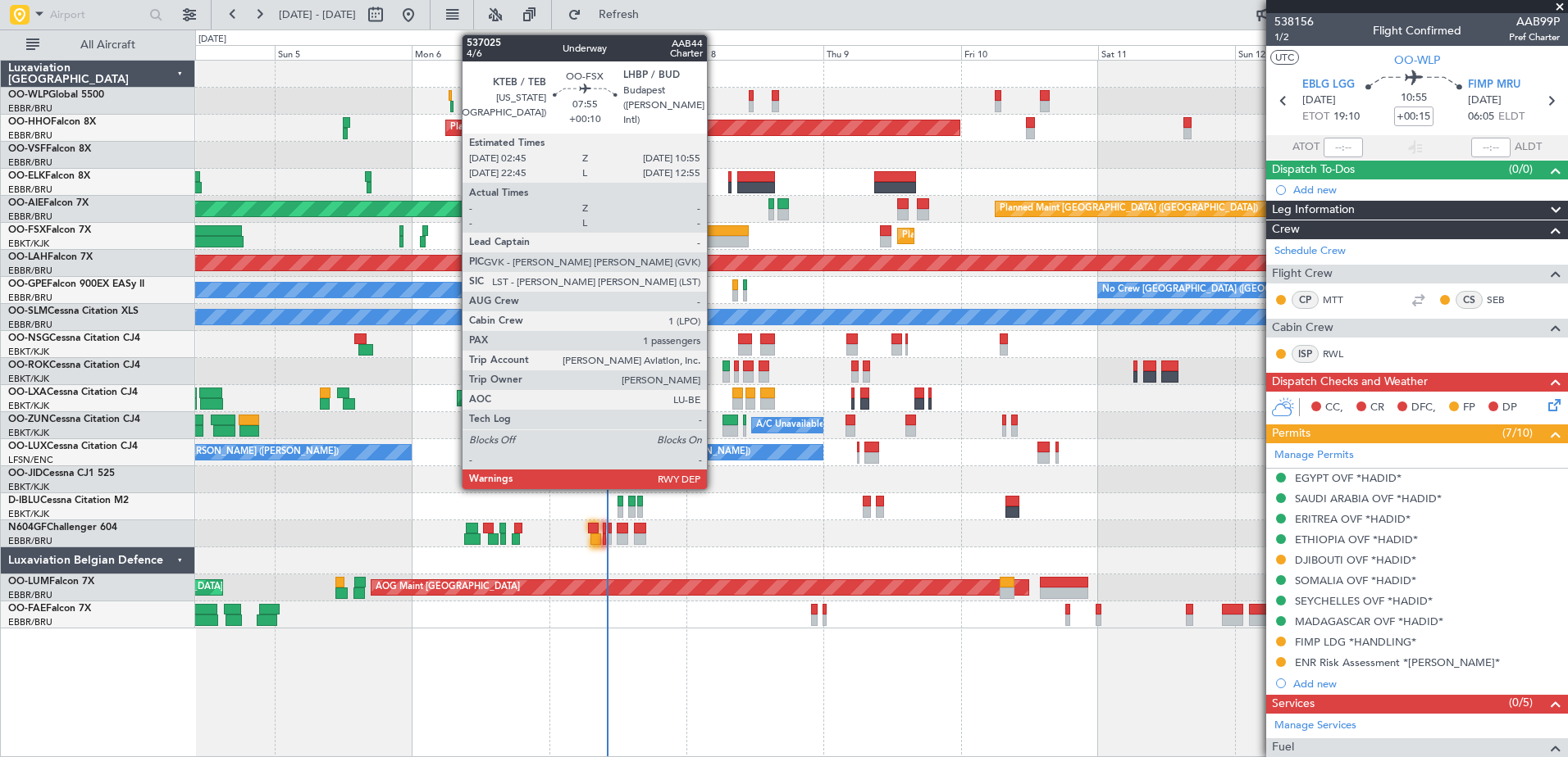
click at [719, 238] on div at bounding box center [725, 242] width 47 height 12
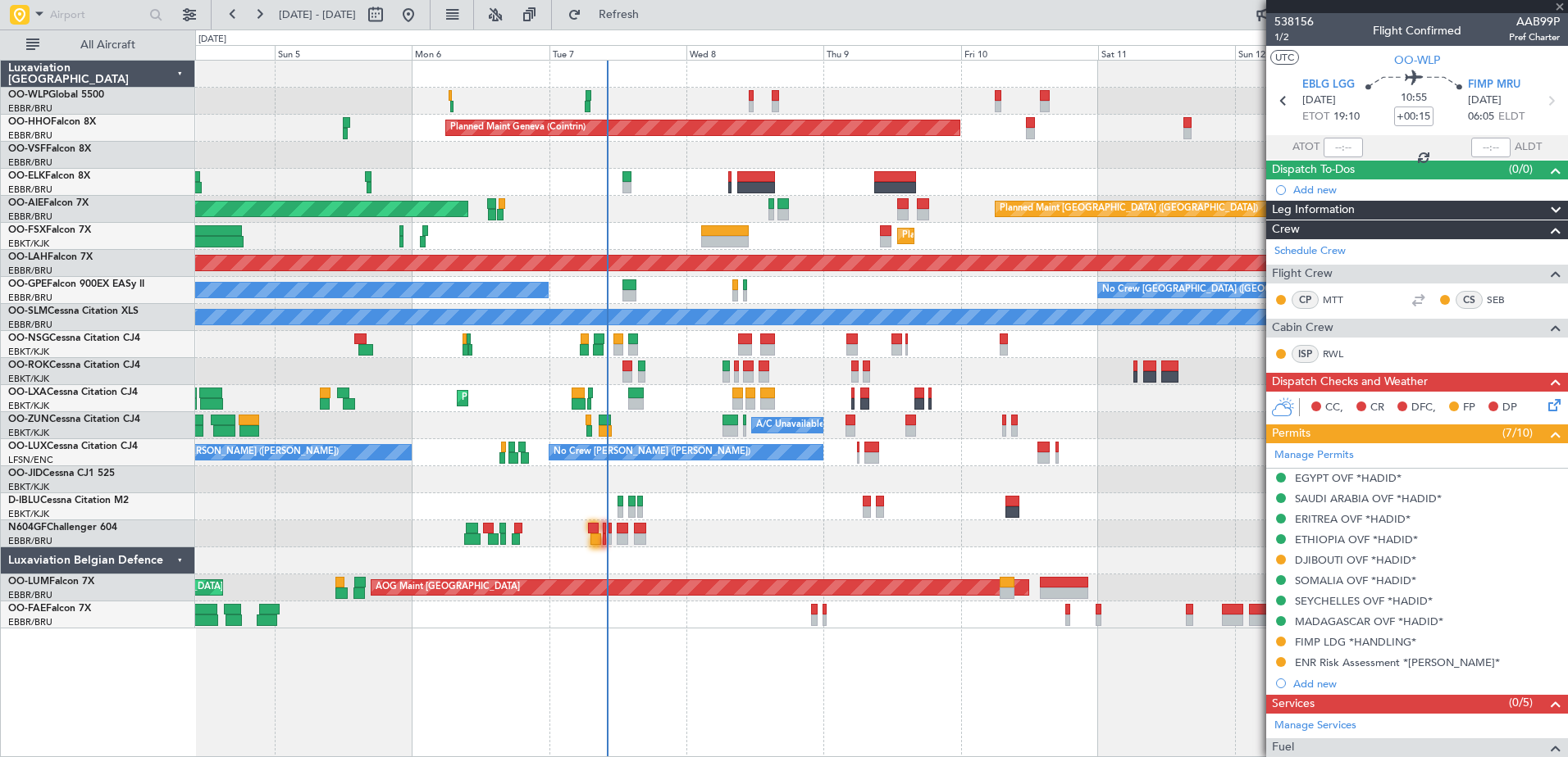
type input "+00:10"
type input "1"
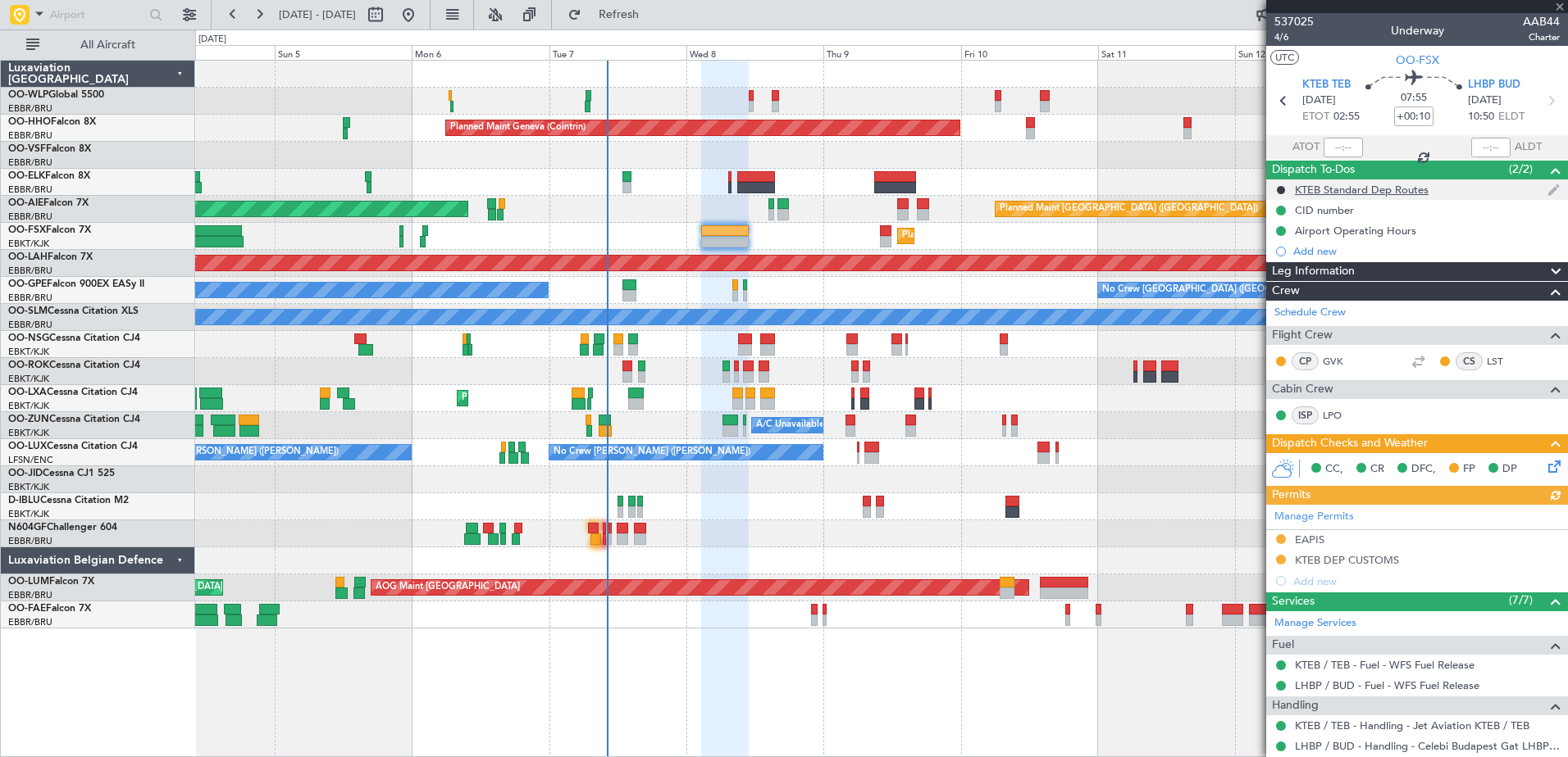
click at [1393, 184] on div "KTEB Standard Dep Routes" at bounding box center [1362, 189] width 134 height 14
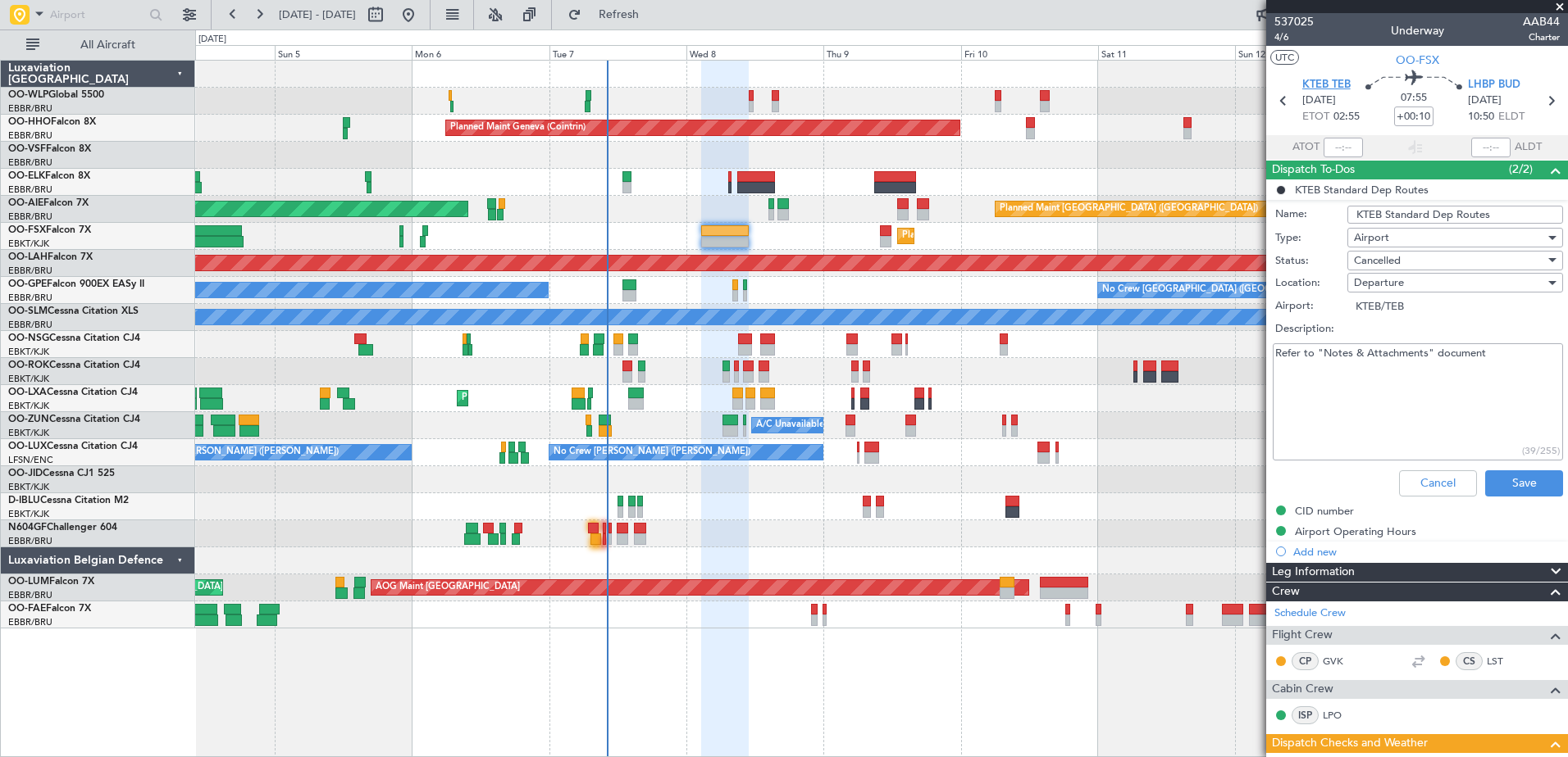
click at [1318, 87] on span "KTEB TEB" at bounding box center [1327, 85] width 49 height 16
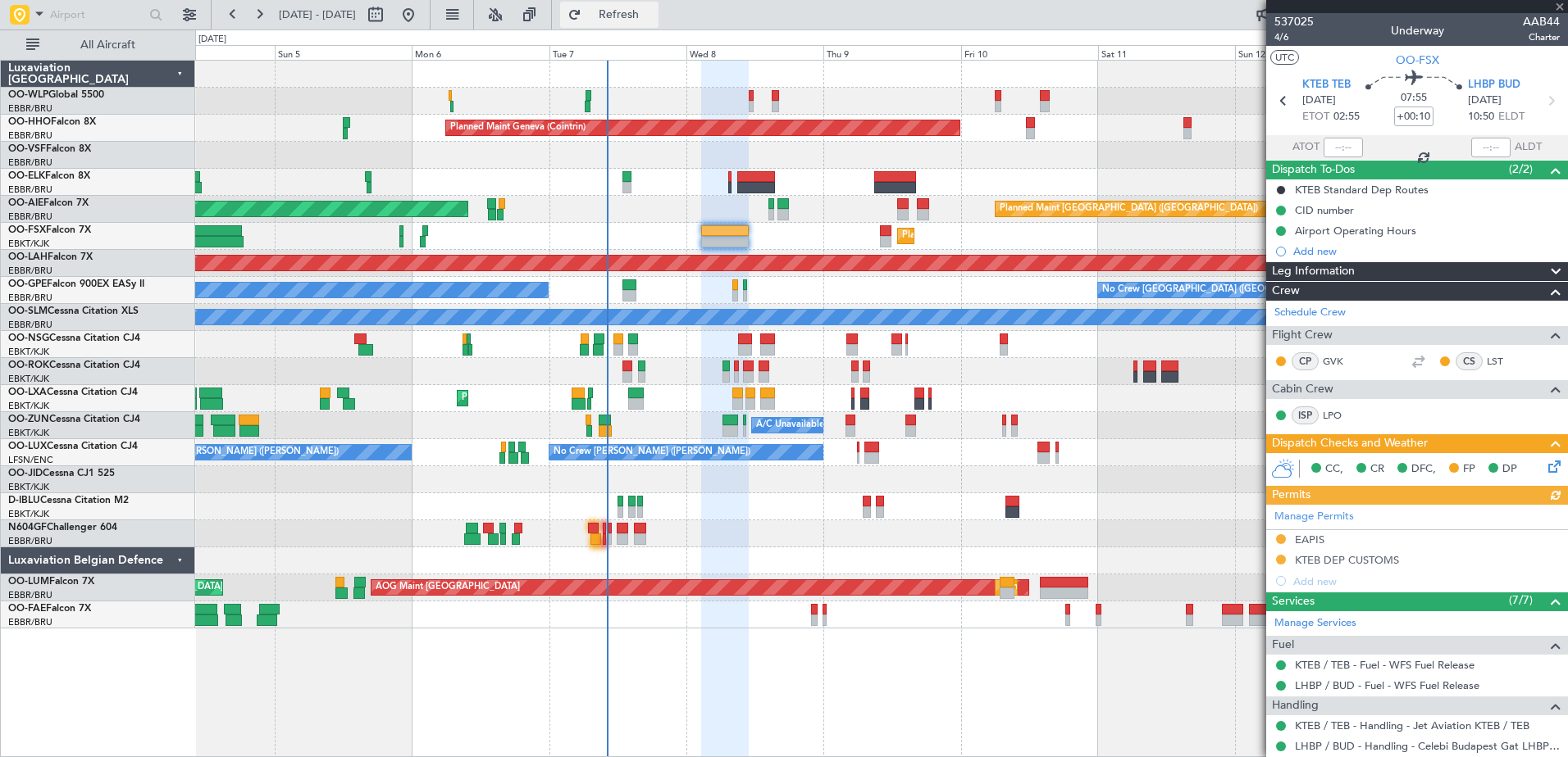
click at [659, 23] on button "Refresh" at bounding box center [609, 14] width 98 height 26
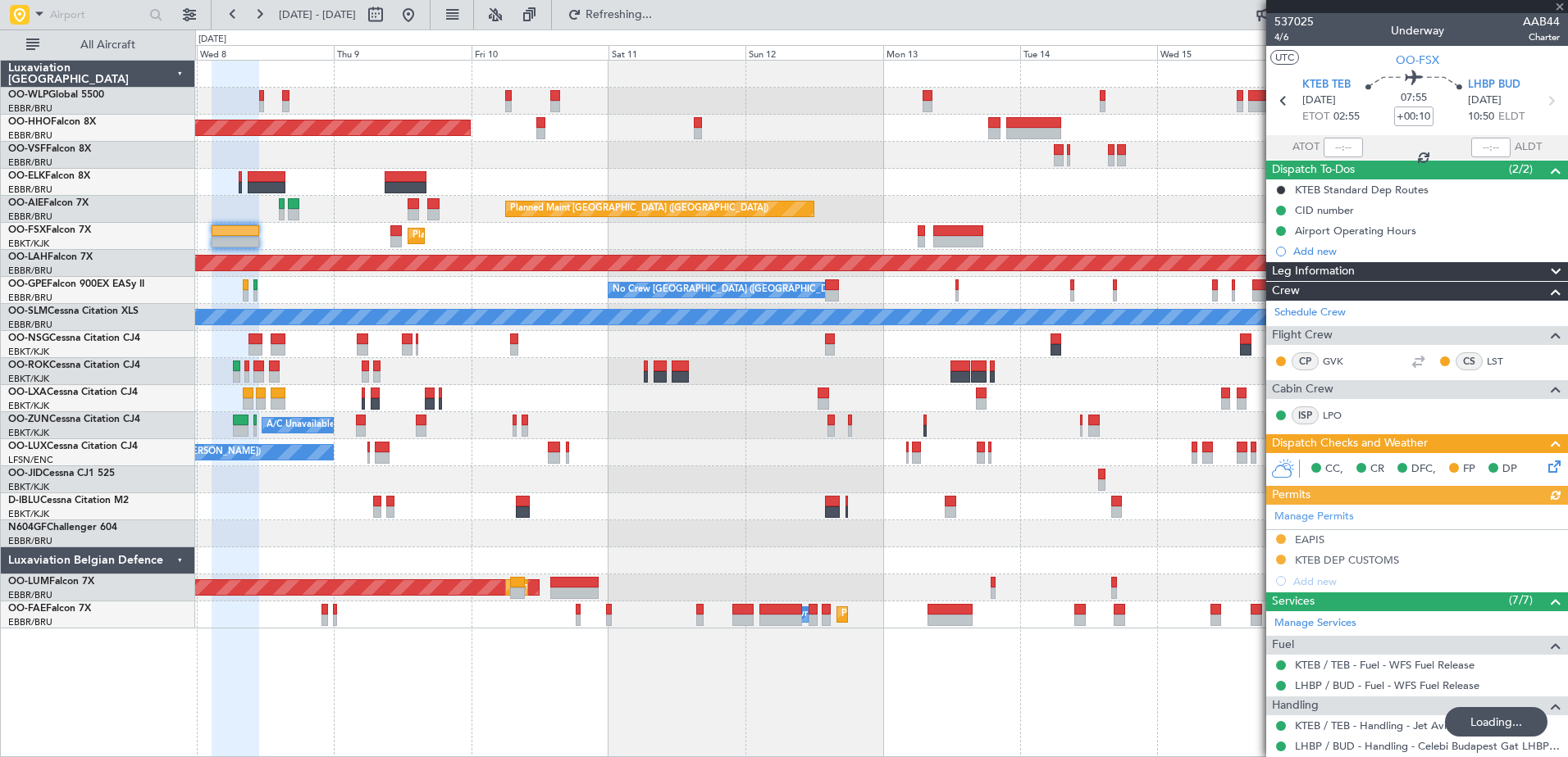
click at [450, 97] on div "Planned Maint Geneva (Cointrin) Planned Maint London (Farnborough) Unplanned Ma…" at bounding box center [881, 345] width 1372 height 568
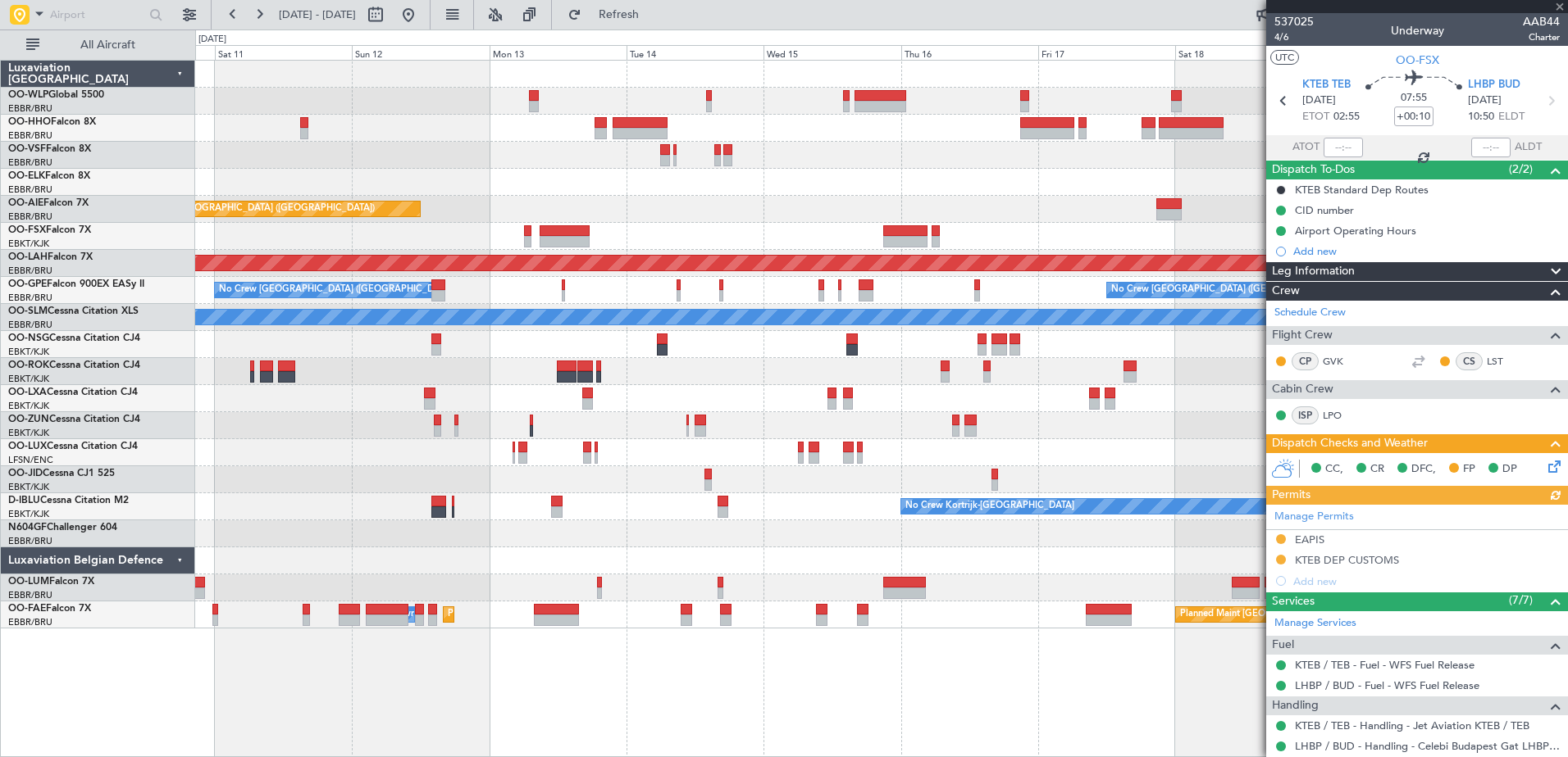
click at [431, 223] on div "Planned Maint Geneva (Cointrin) Planned Maint London (Farnborough) Planned Main…" at bounding box center [881, 345] width 1372 height 568
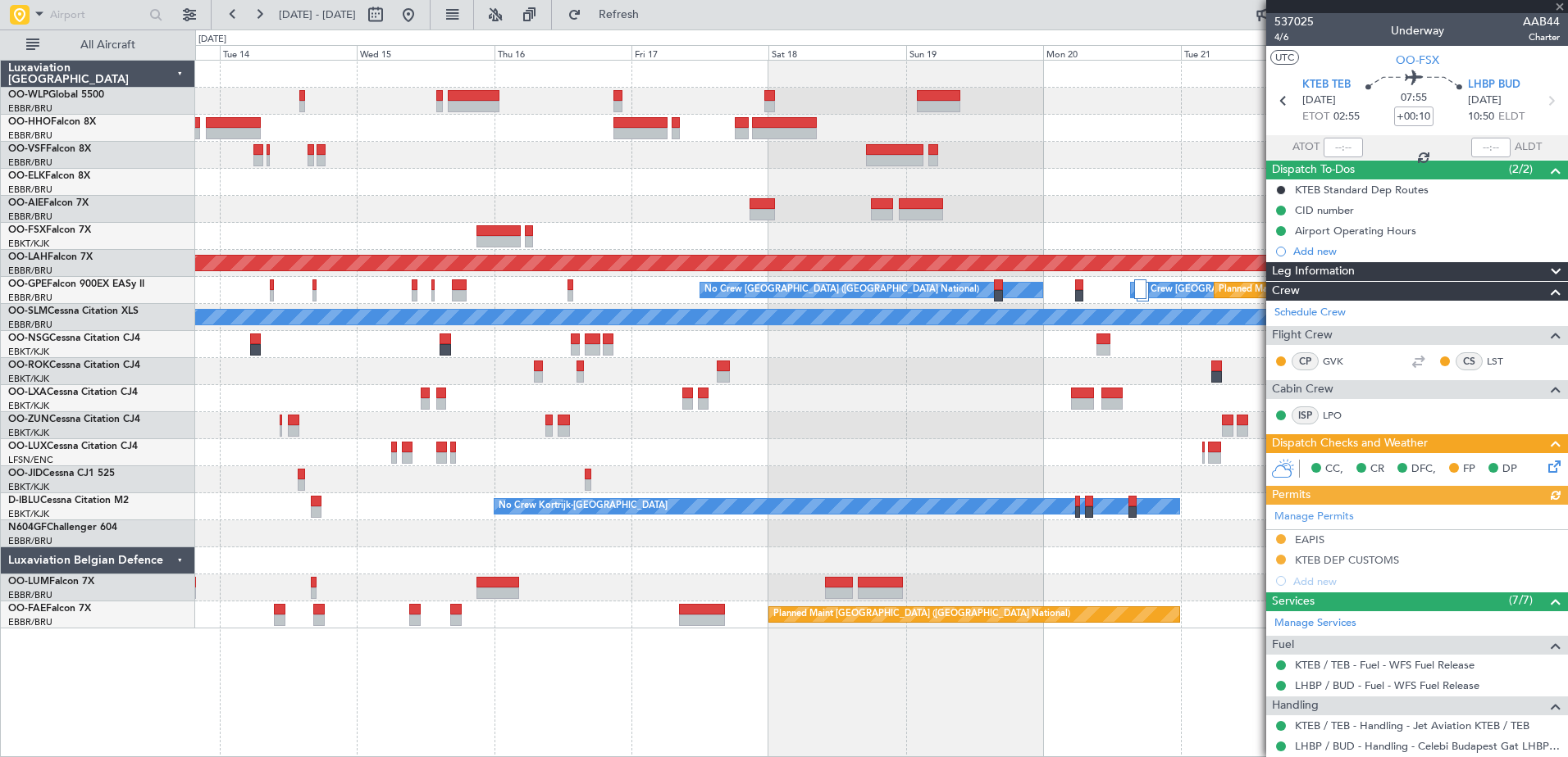
click at [341, 184] on div "Planned Maint London (Farnborough) Planned Maint Alton-st Louis (St Louis Regl)…" at bounding box center [881, 345] width 1372 height 568
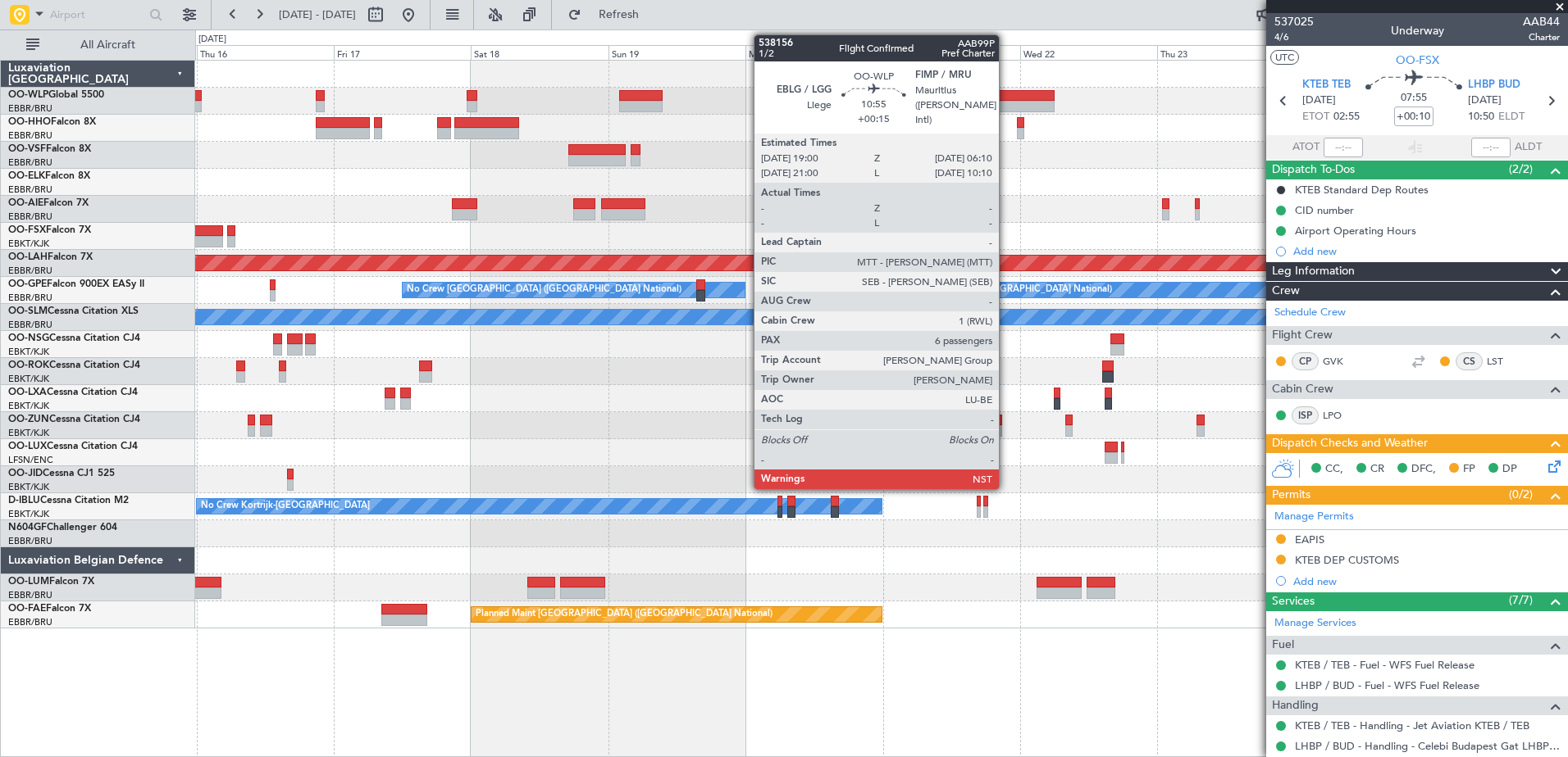
click at [1007, 94] on div at bounding box center [1022, 96] width 64 height 12
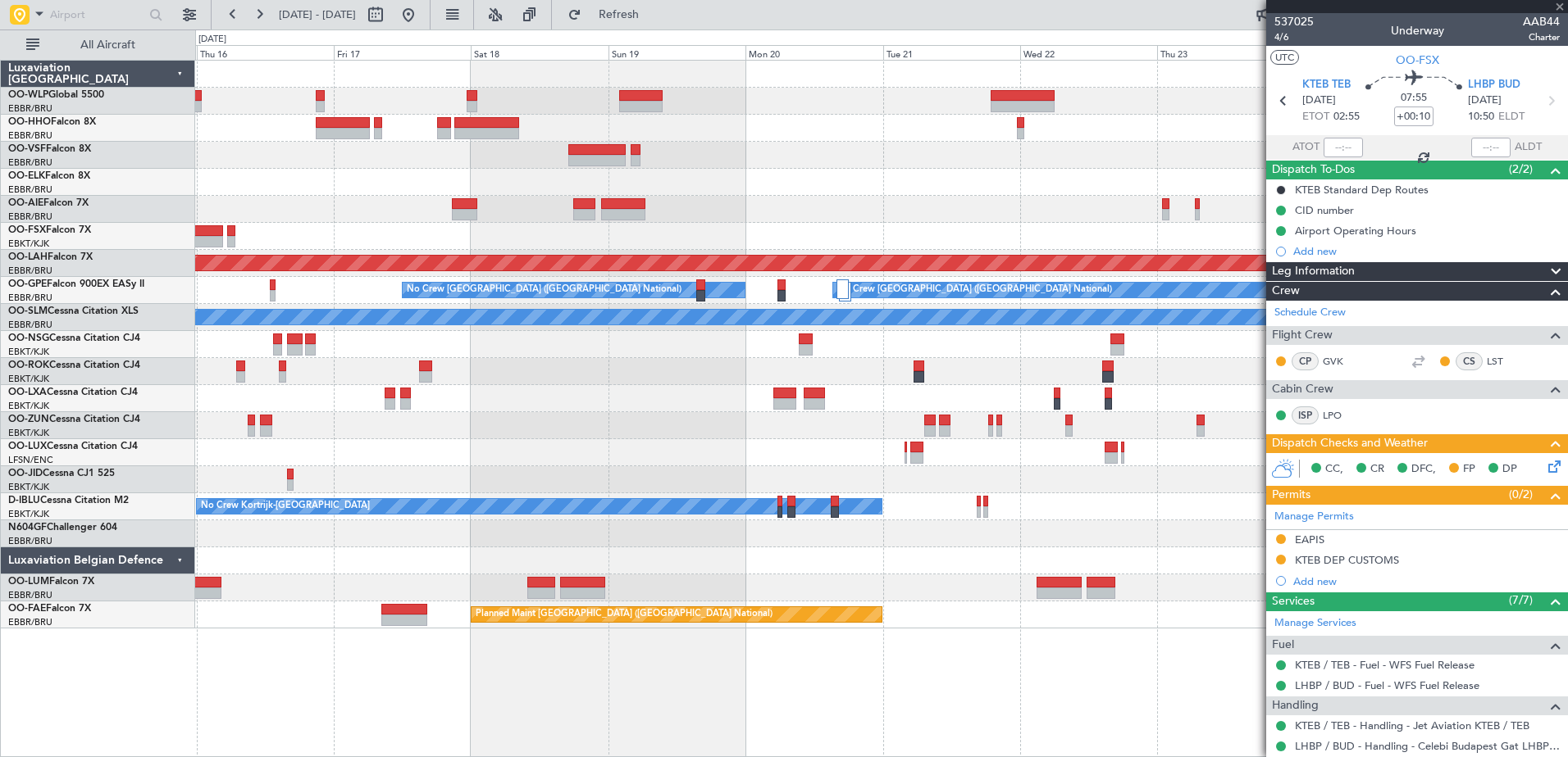
type input "+00:15"
type input "6"
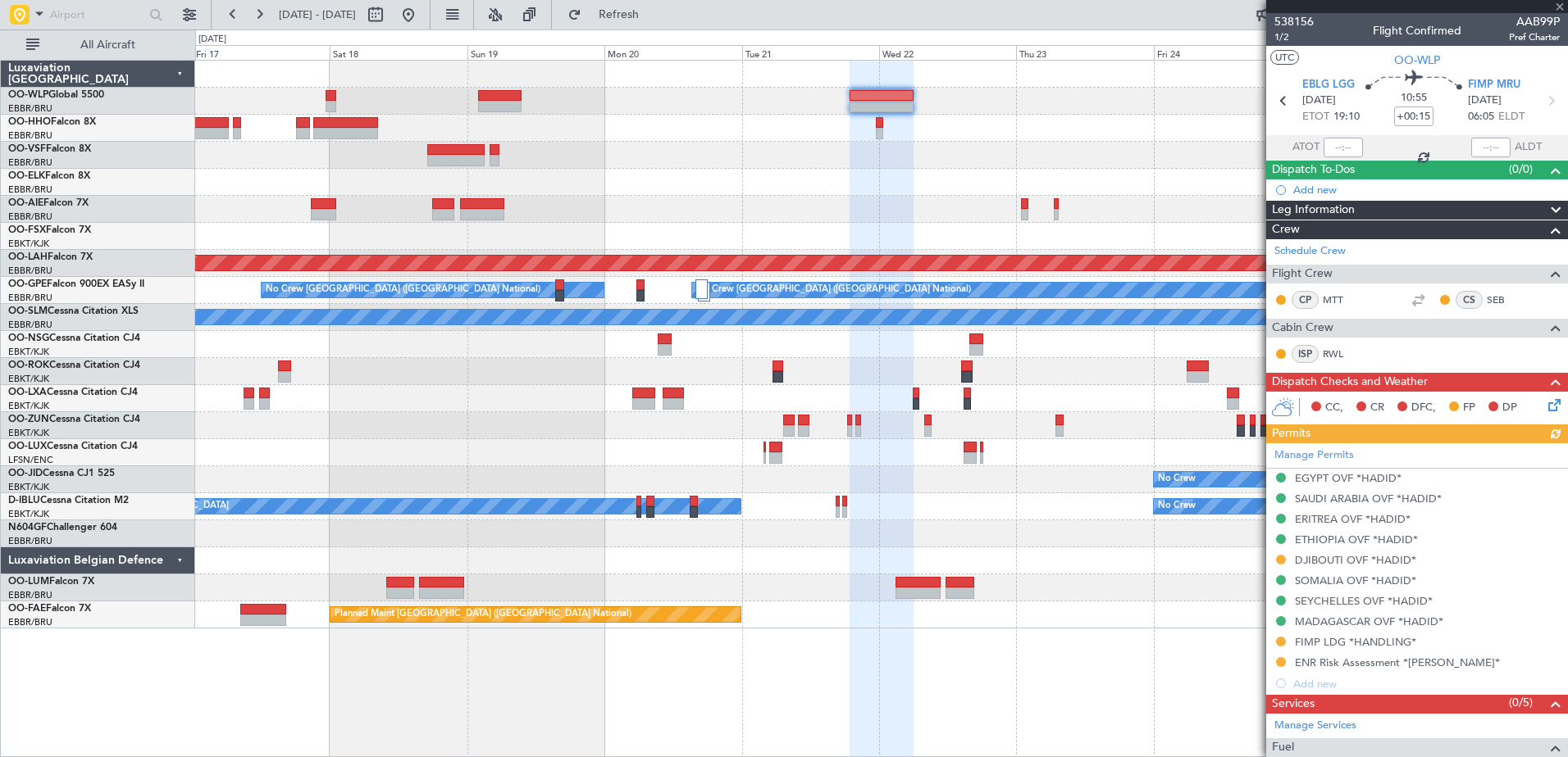
click at [978, 215] on div at bounding box center [881, 209] width 1372 height 27
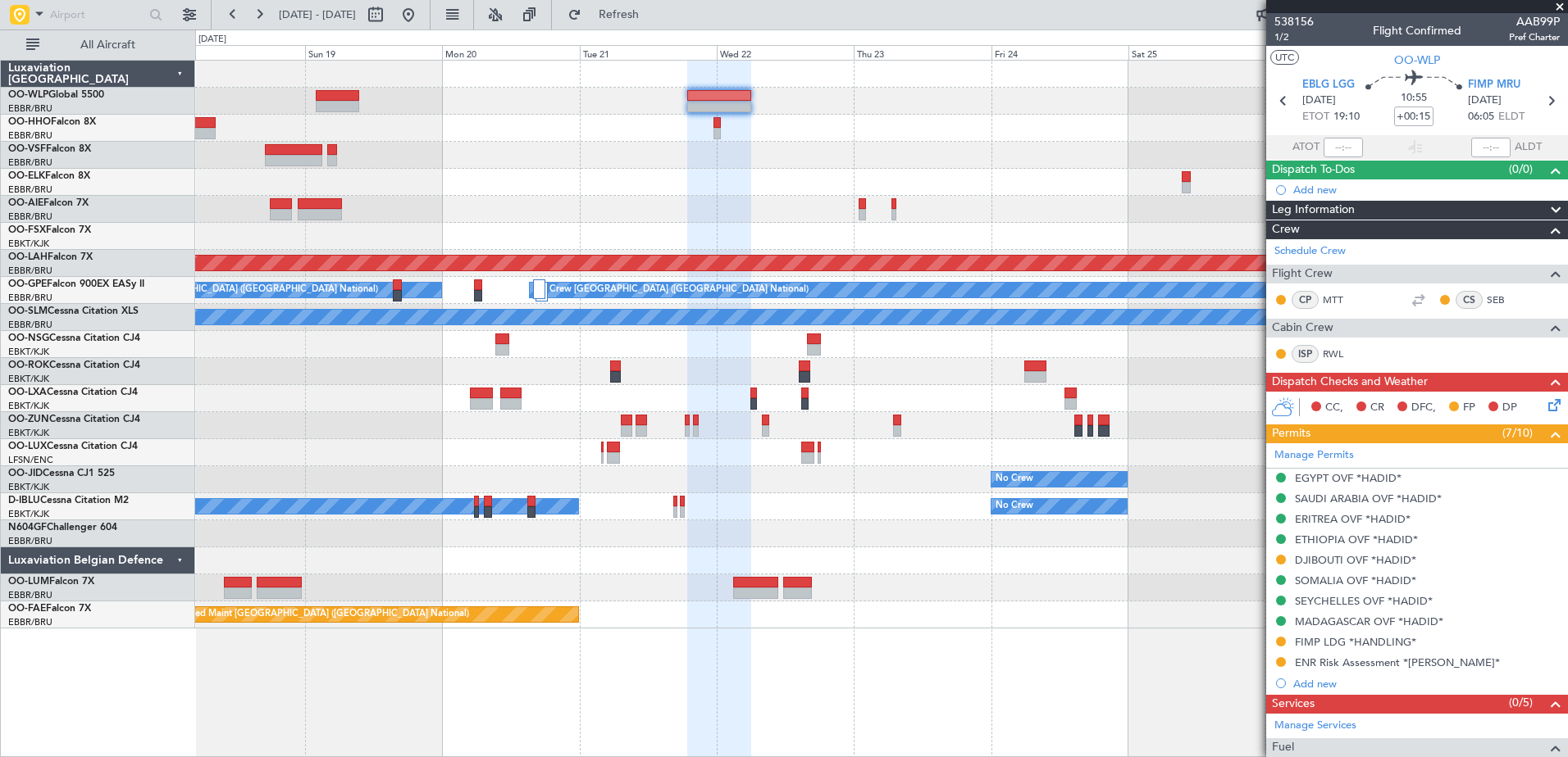
click at [870, 138] on div at bounding box center [881, 128] width 1372 height 27
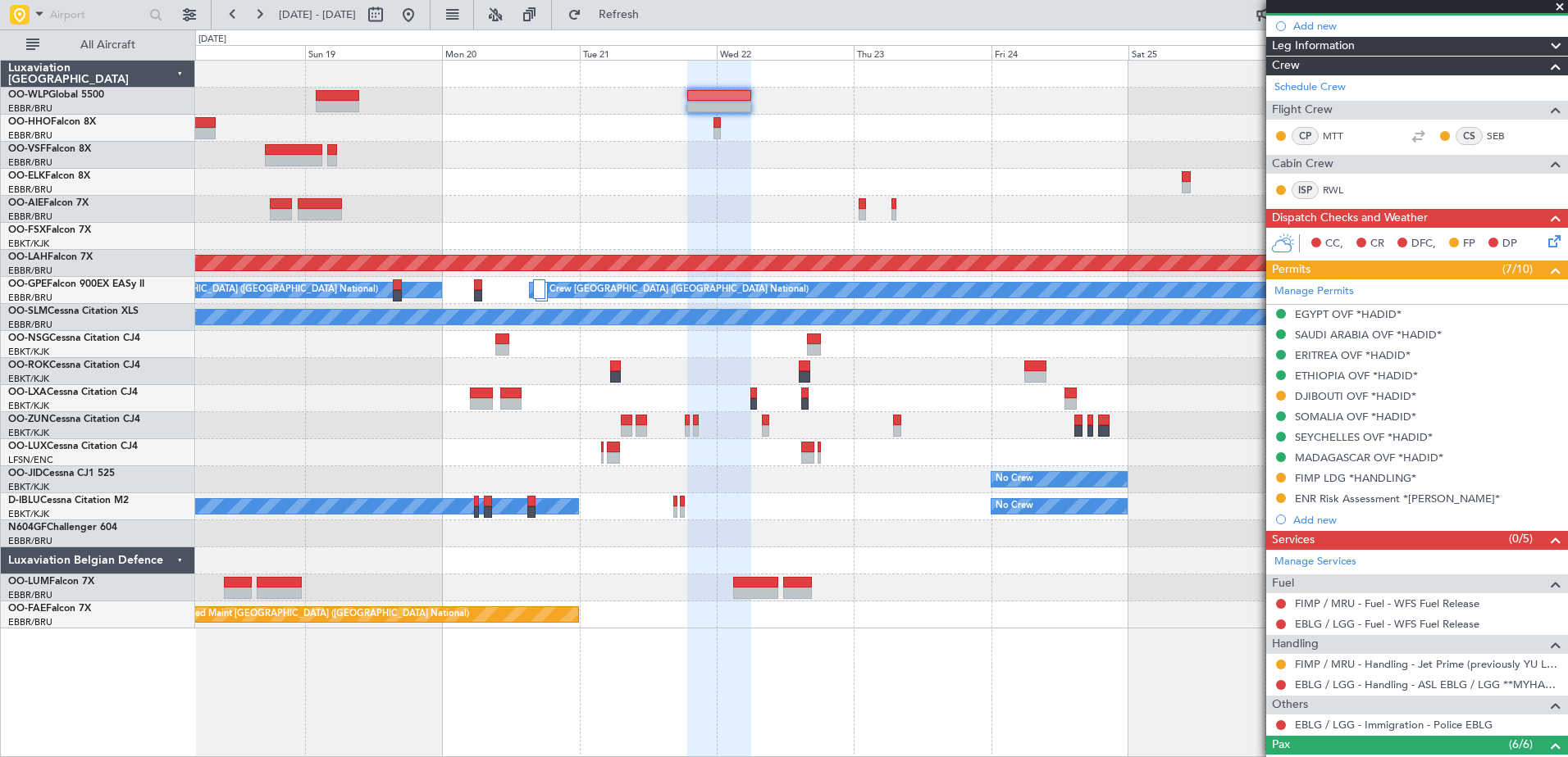
scroll to position [246, 0]
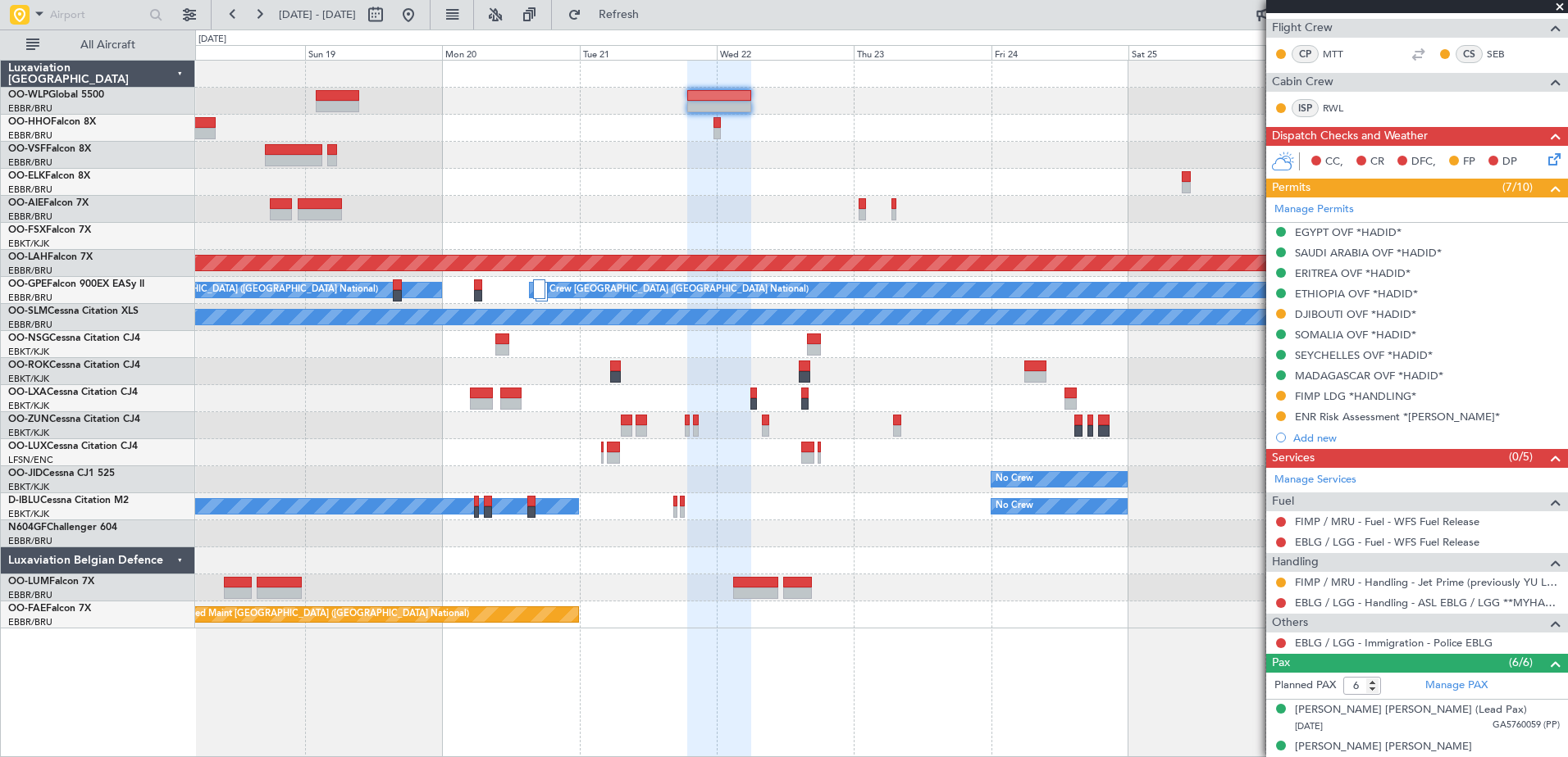
click at [1057, 171] on div "- - FIMP 17:00 Z EBLG 05:10 Z Planned Maint Alton-st Louis (St Louis Regl) Plan…" at bounding box center [881, 345] width 1372 height 568
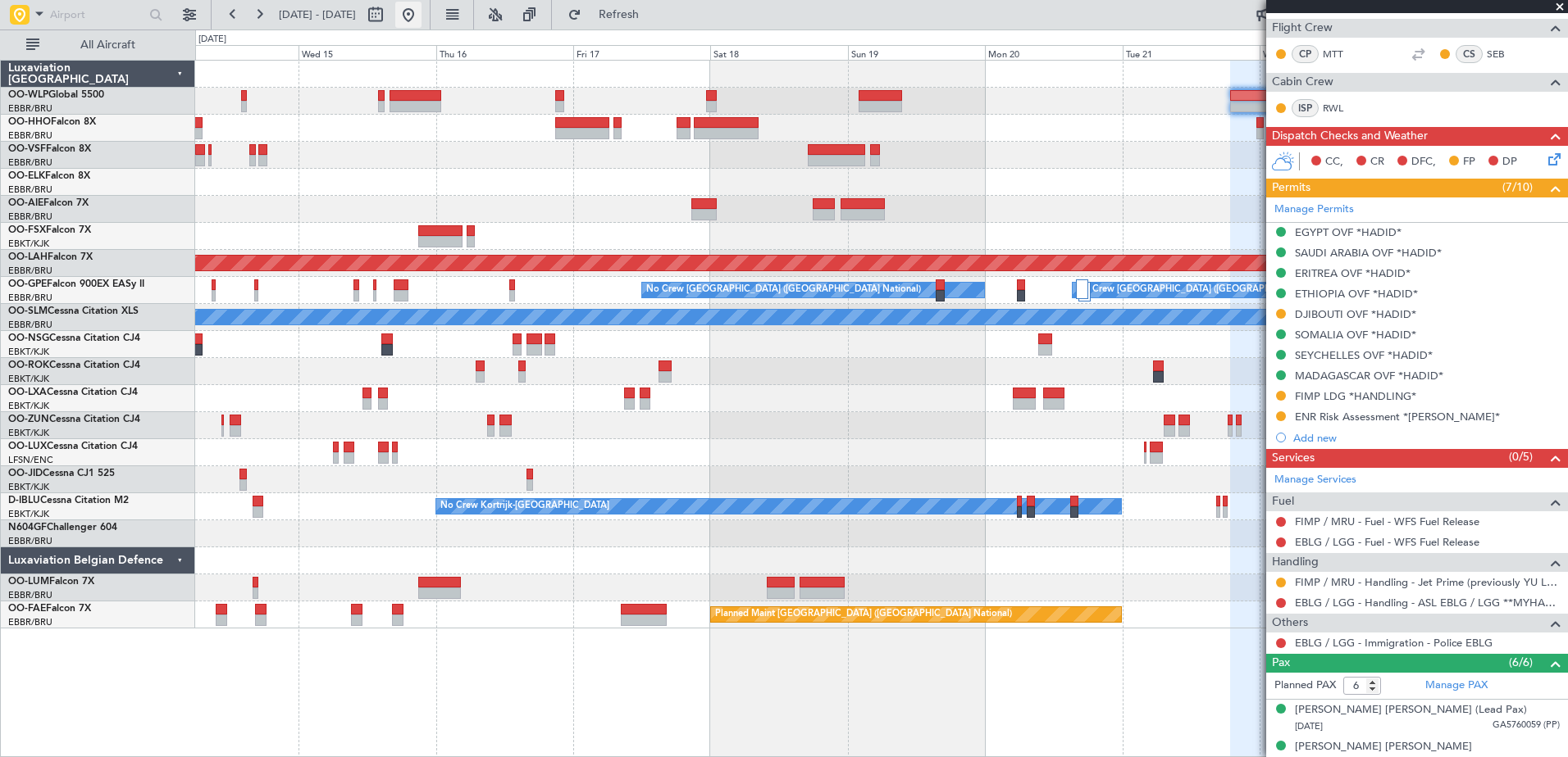
click at [422, 21] on button at bounding box center [408, 14] width 26 height 26
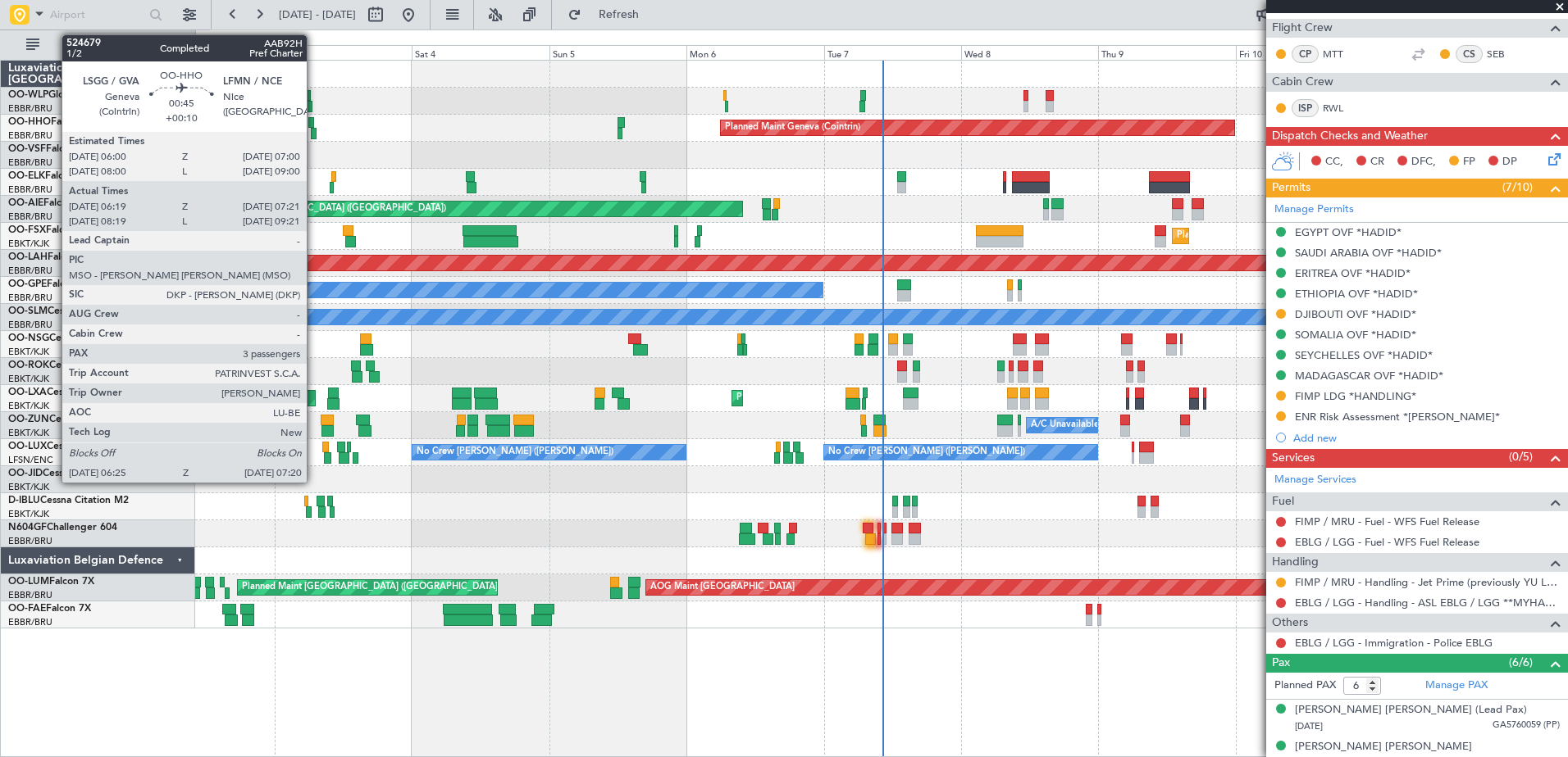
click at [314, 138] on div at bounding box center [313, 134] width 5 height 12
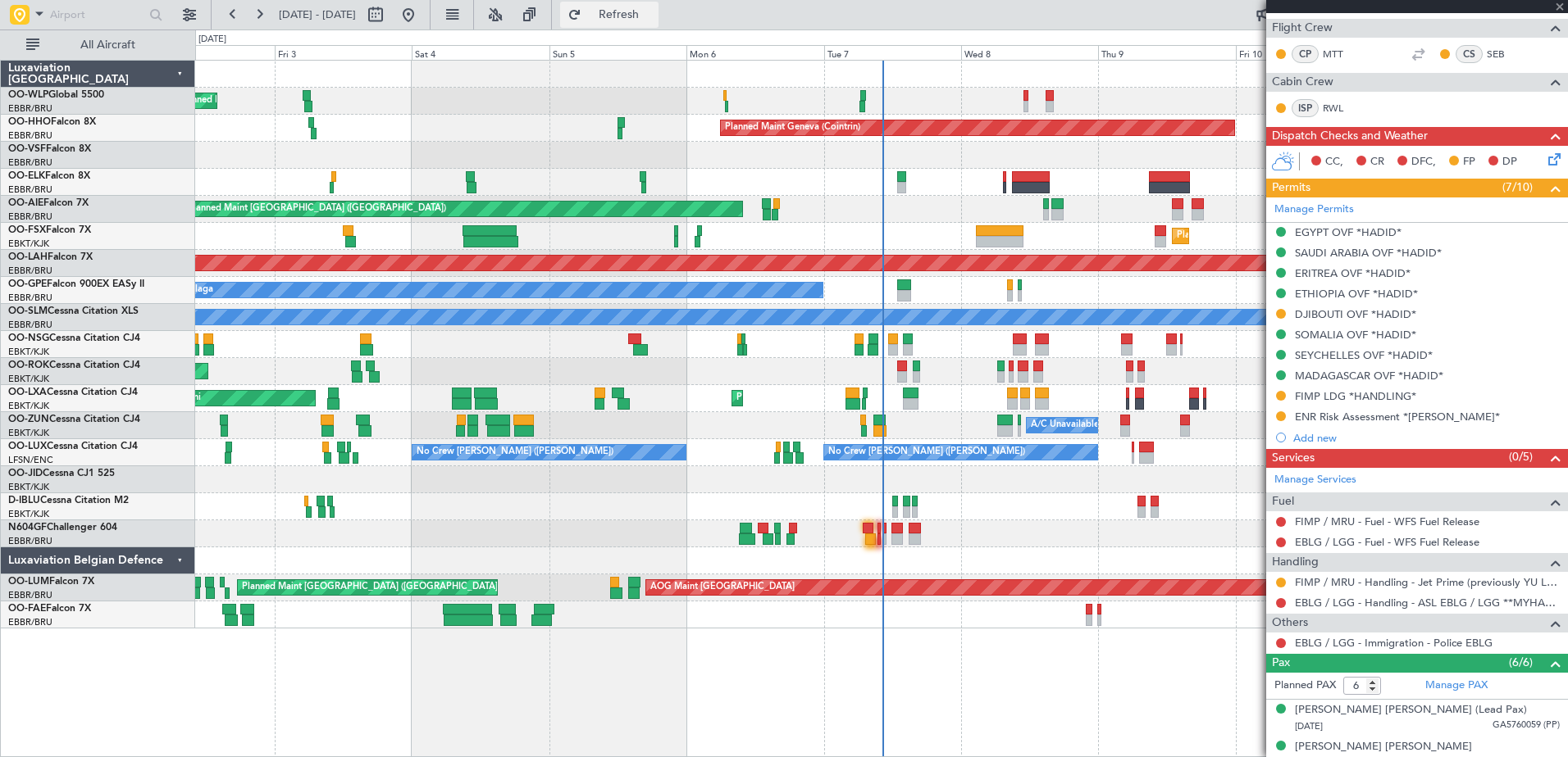
type input "+00:10"
type input "06:29"
type input "07:16"
type input "3"
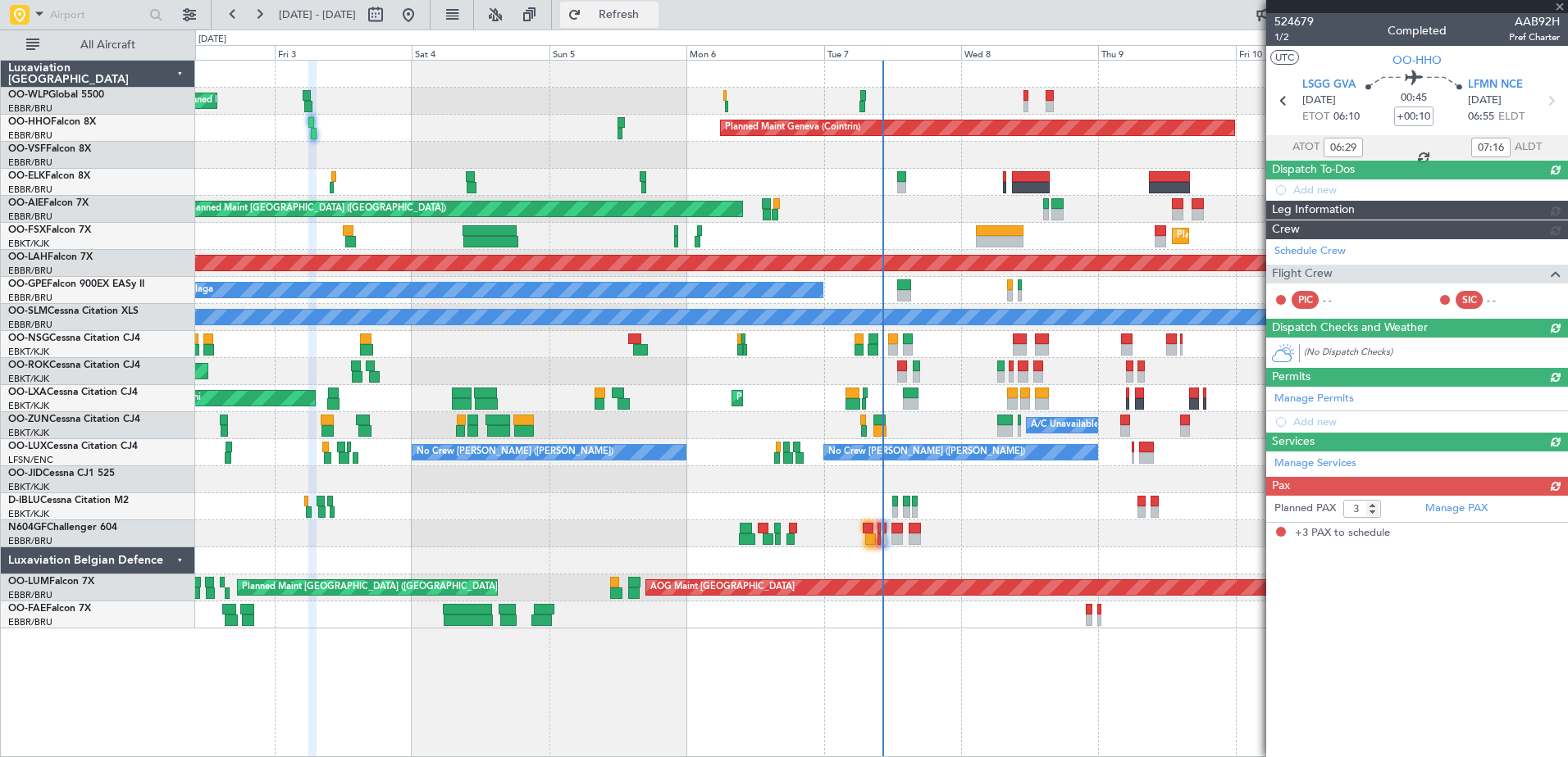
scroll to position [0, 0]
click at [645, 13] on span "Refresh" at bounding box center [619, 14] width 69 height 12
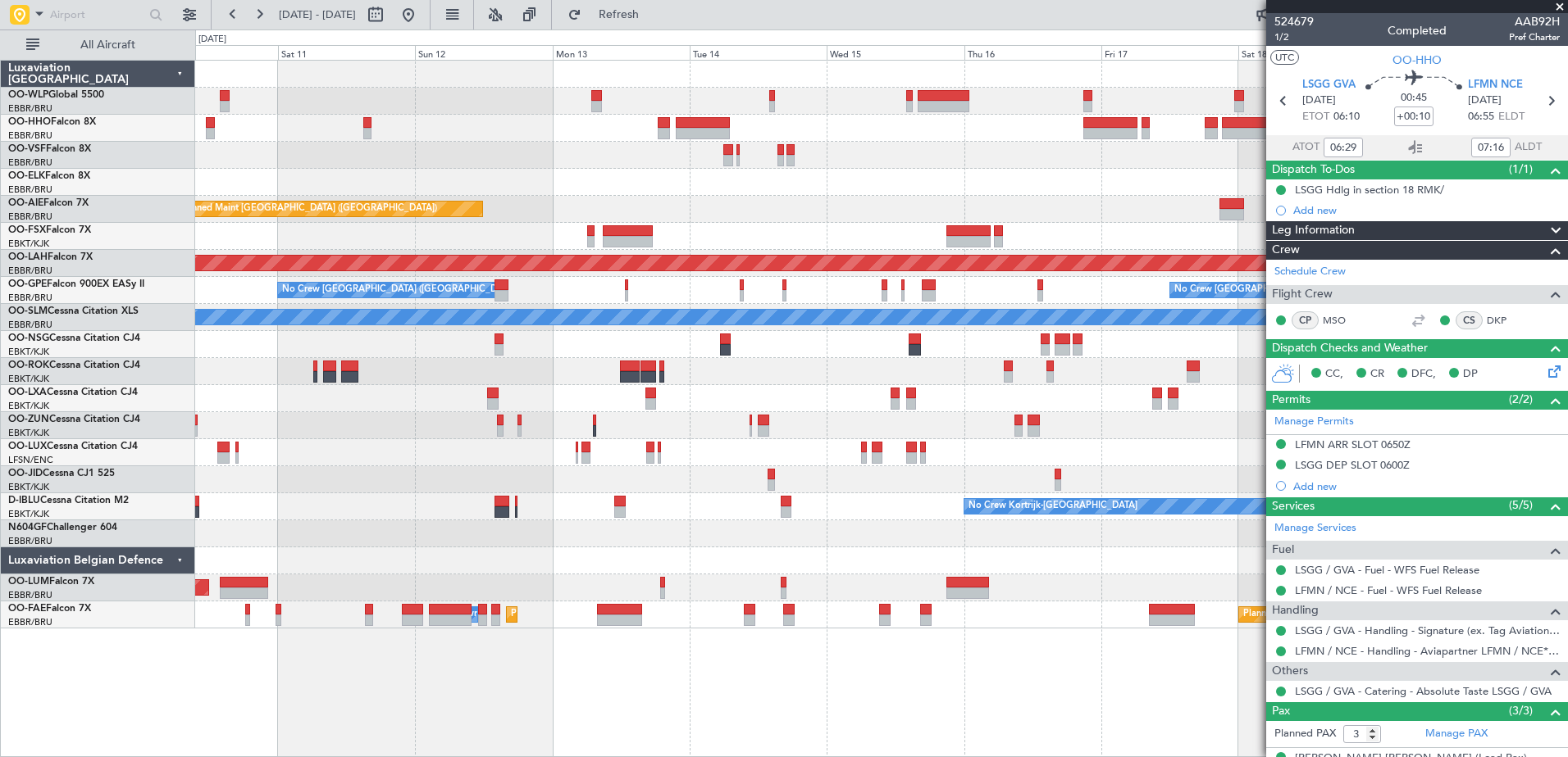
click at [35, 55] on fb-flight-board "02 Oct 2025 - 12 Oct 2025 Refresh Quick Links All Aircraft Planned Maint Geneva…" at bounding box center [784, 385] width 1568 height 745
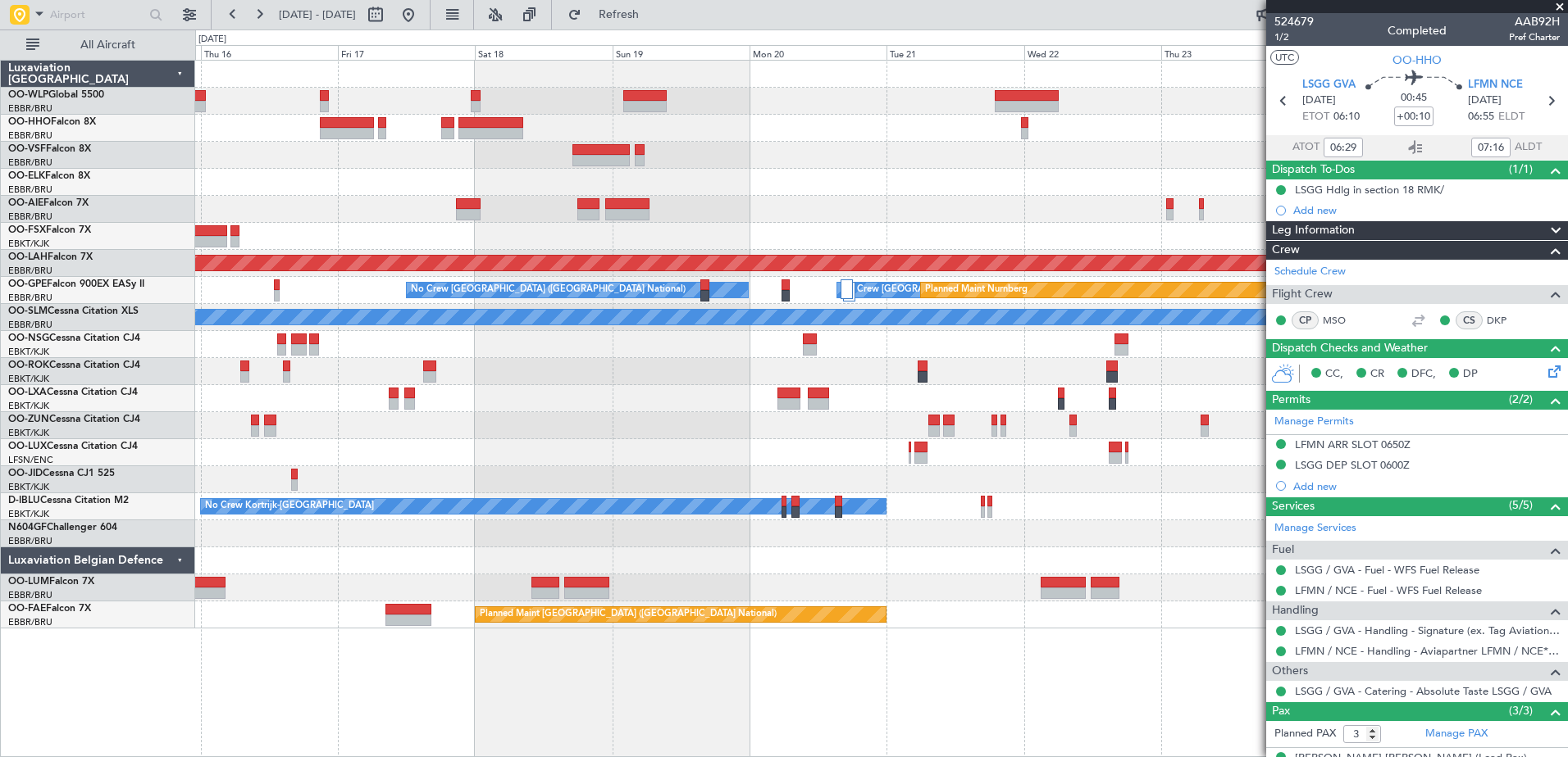
click at [180, 93] on div "- - FIMP 17:00 Z EBLG 05:10 Z Planned Maint Alton-st Louis (St Louis Regl) No C…" at bounding box center [784, 393] width 1568 height 728
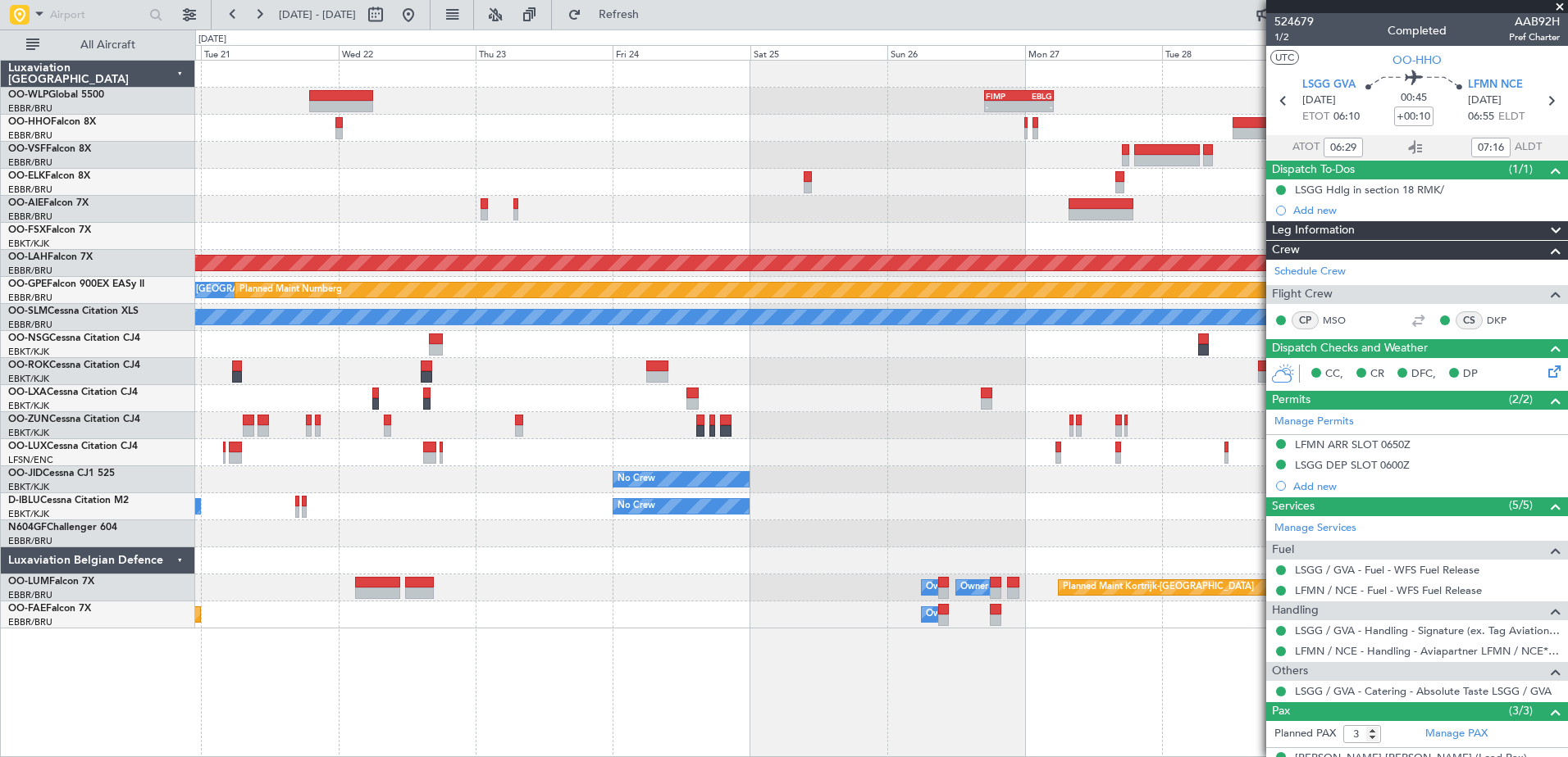
click at [319, 174] on div at bounding box center [881, 182] width 1372 height 27
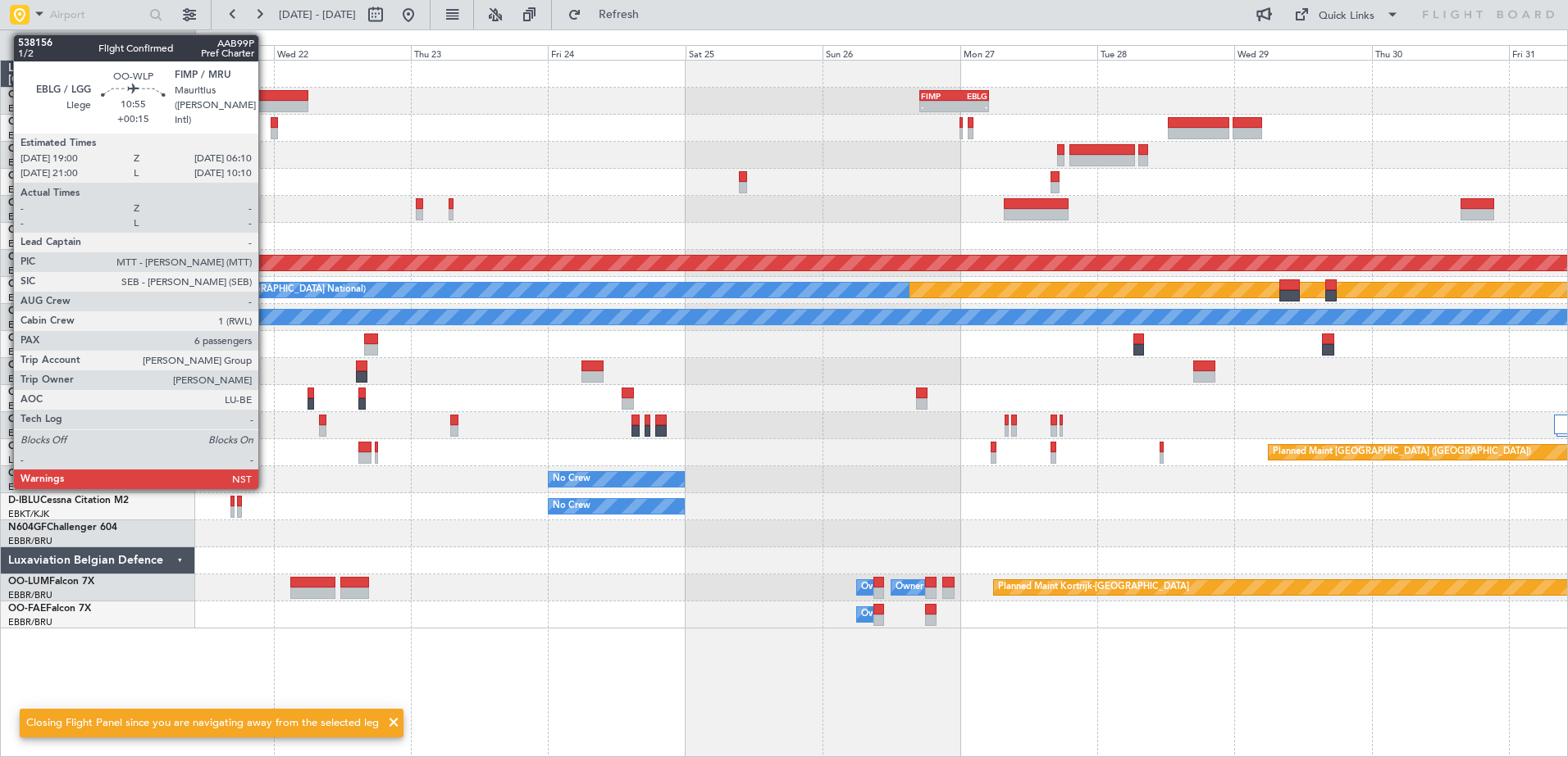
click at [265, 93] on div at bounding box center [276, 96] width 64 height 12
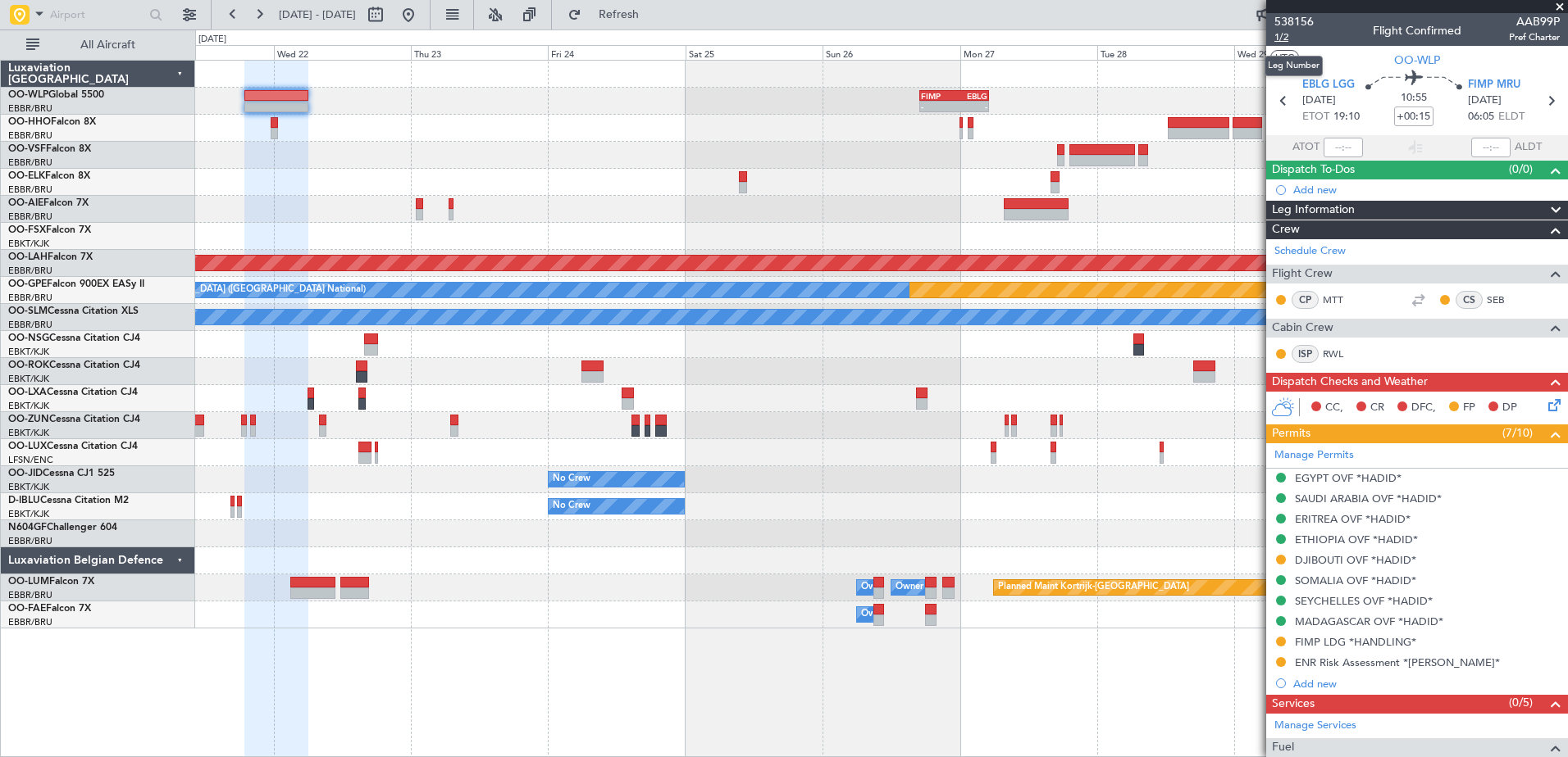
click at [1282, 41] on span "1/2" at bounding box center [1294, 37] width 40 height 14
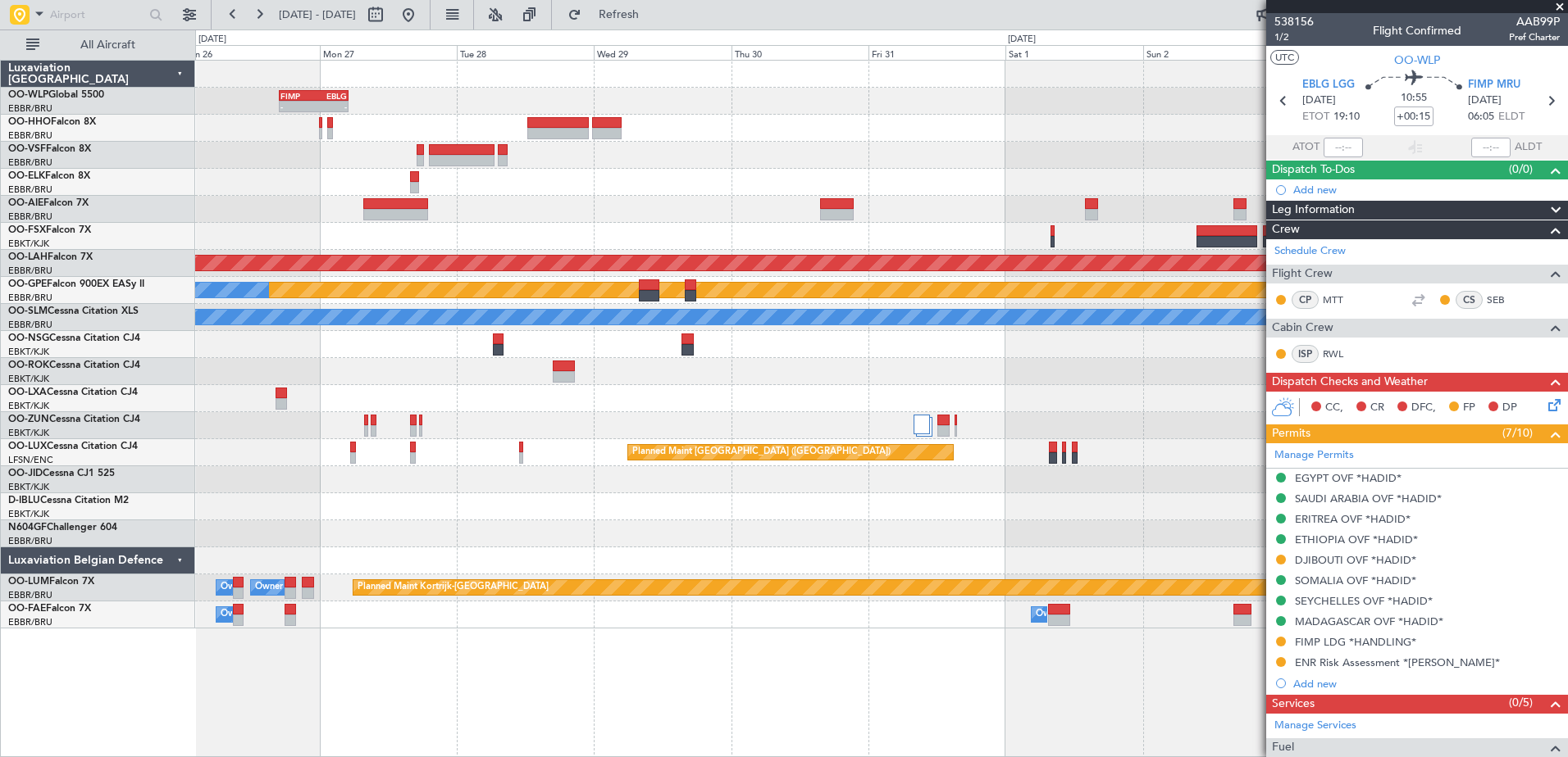
click at [42, 193] on div "- - FIMP 17:00 Z EBLG 05:10 Z Planned Maint Alton-st Louis (St Louis Regl) Plan…" at bounding box center [784, 393] width 1568 height 728
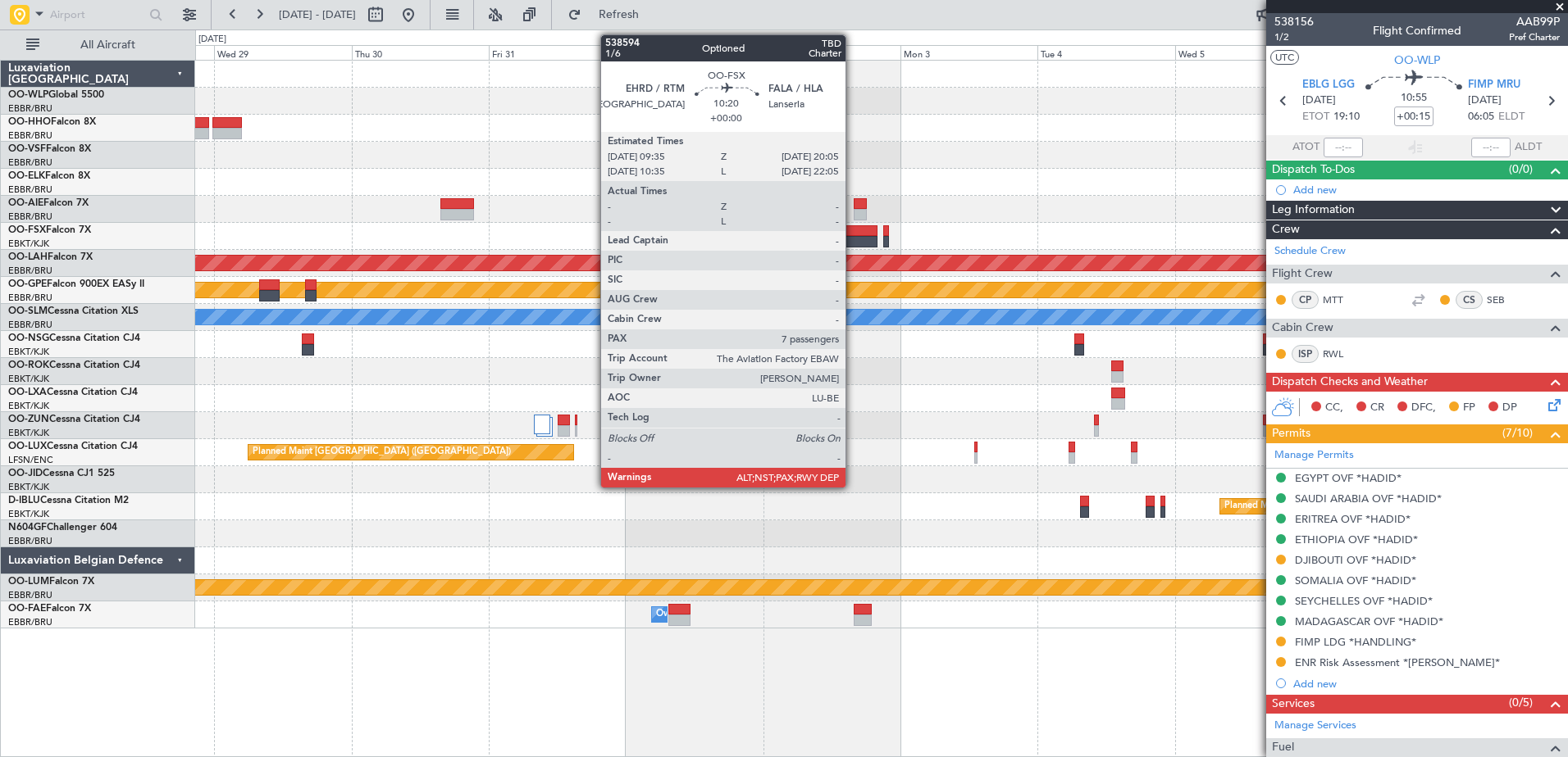
click at [853, 228] on div at bounding box center [847, 231] width 60 height 12
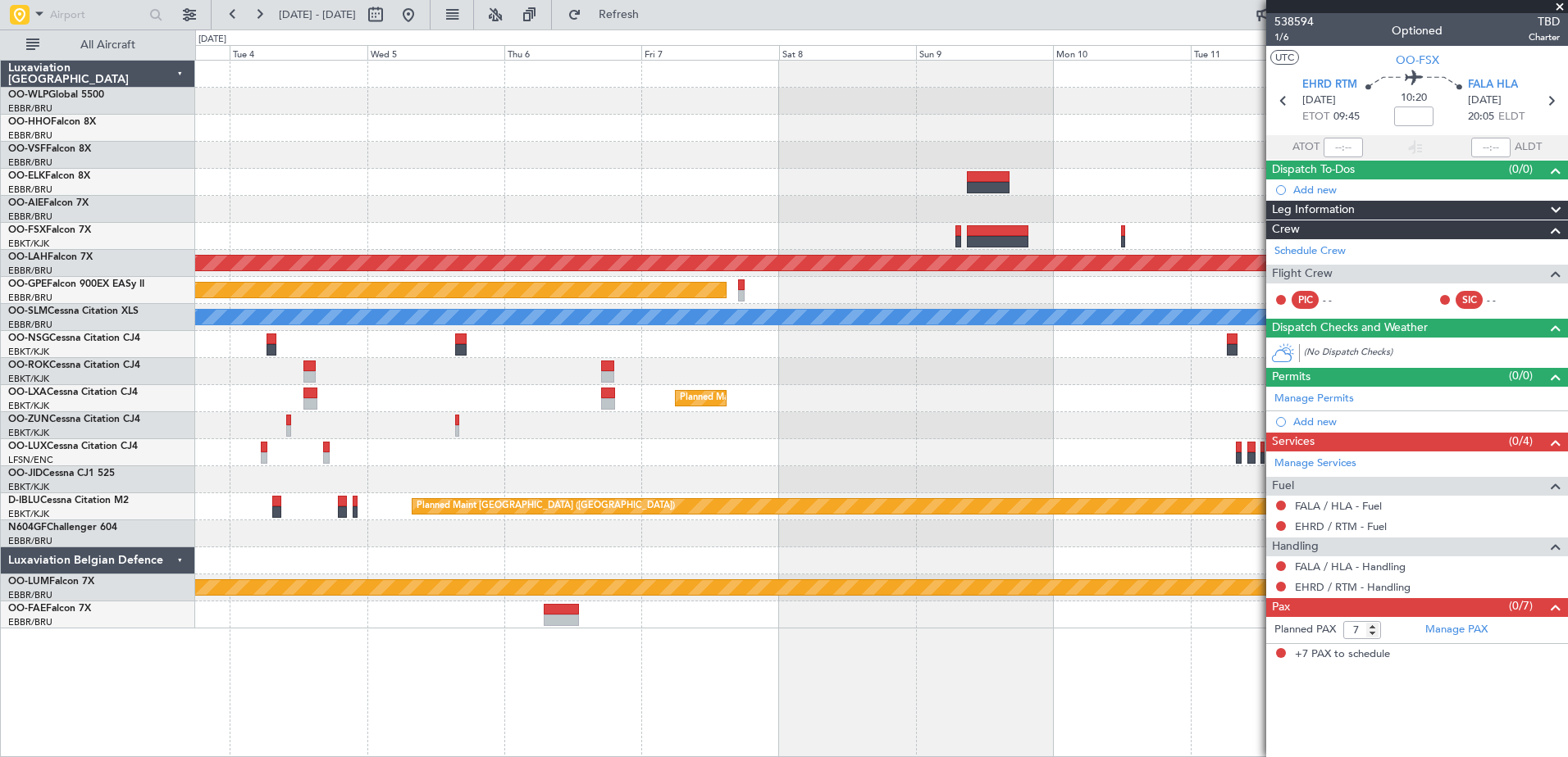
click at [191, 245] on div "Planned Maint Alton-st Louis (St Louis Regl) Planned Maint Nurnberg A/C Unavail…" at bounding box center [784, 393] width 1568 height 728
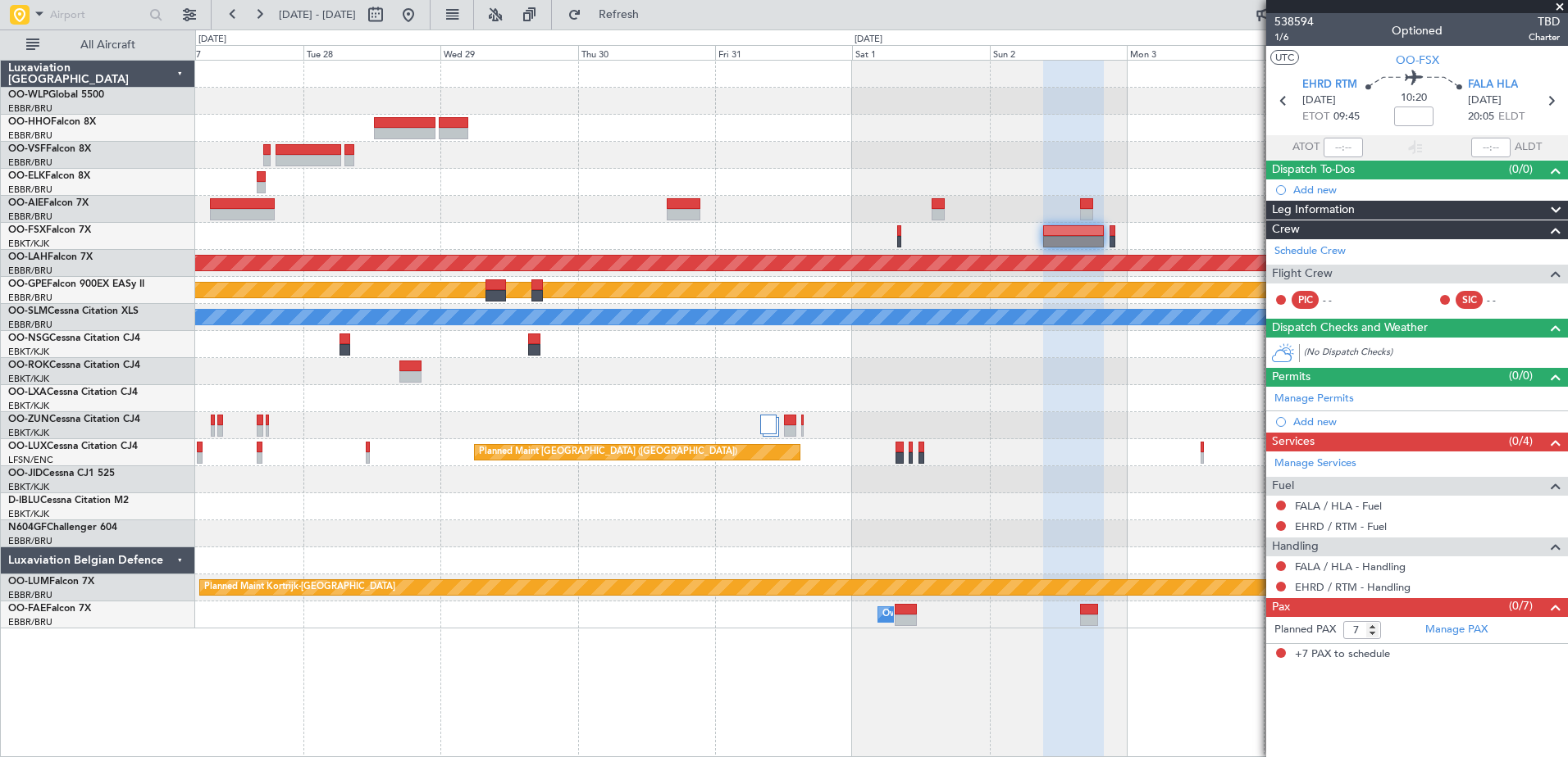
click at [1445, 397] on fb-app "03 Nov 2025 - 13 Nov 2025 Refresh Quick Links All Aircraft - - FIMP 17:00 Z EBL…" at bounding box center [784, 385] width 1568 height 745
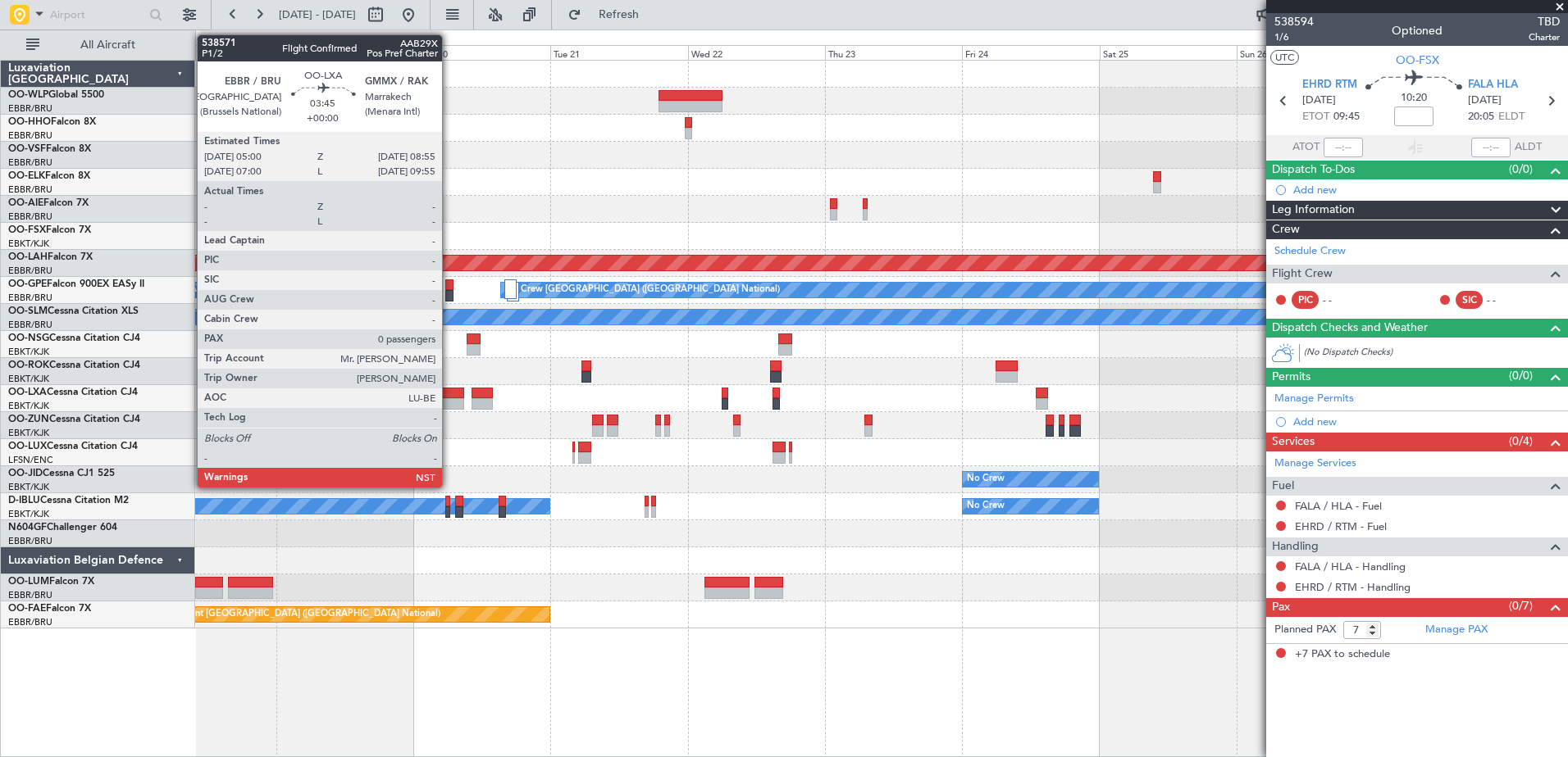
click at [450, 402] on div at bounding box center [452, 404] width 23 height 12
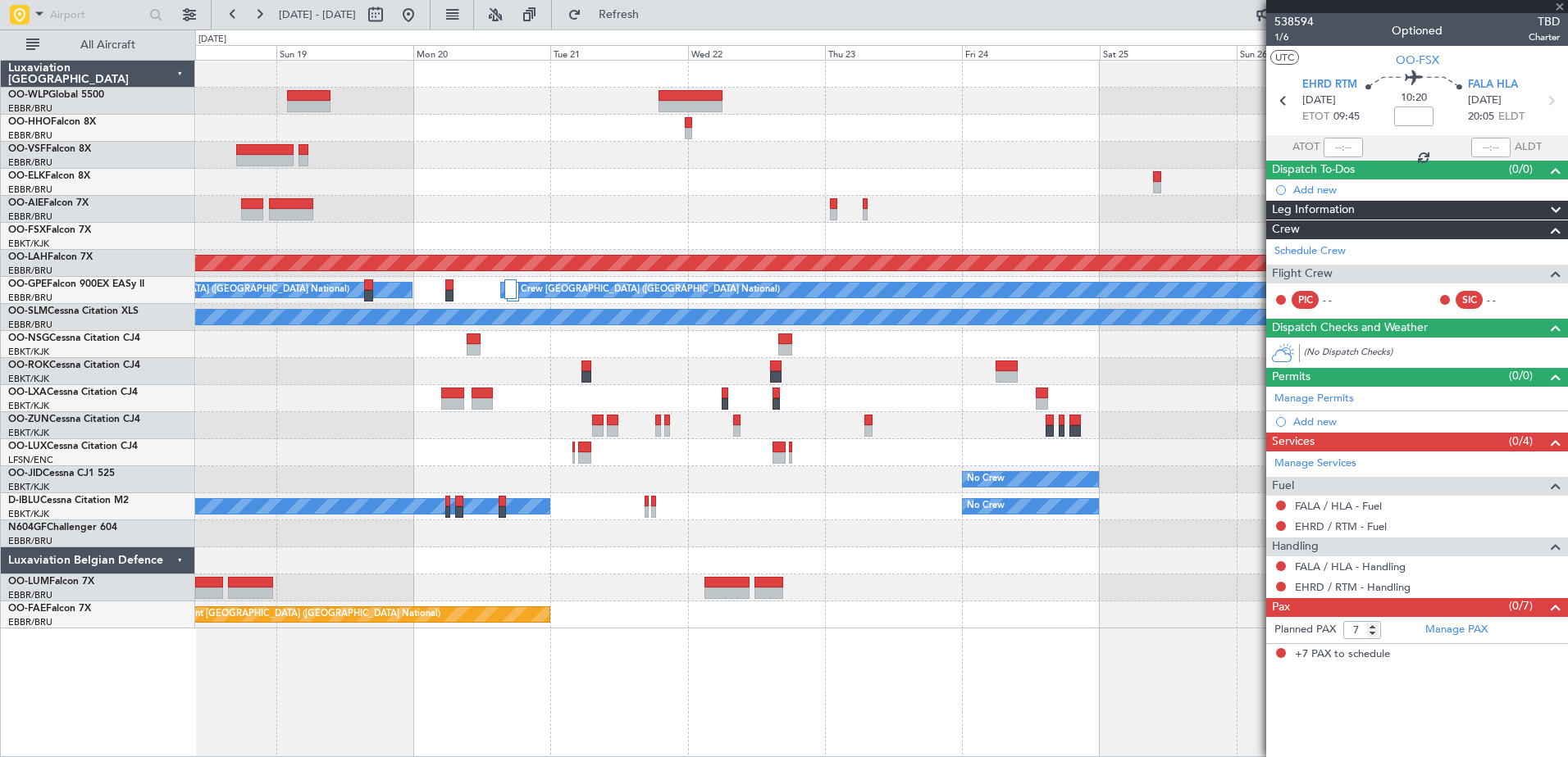
type input "0"
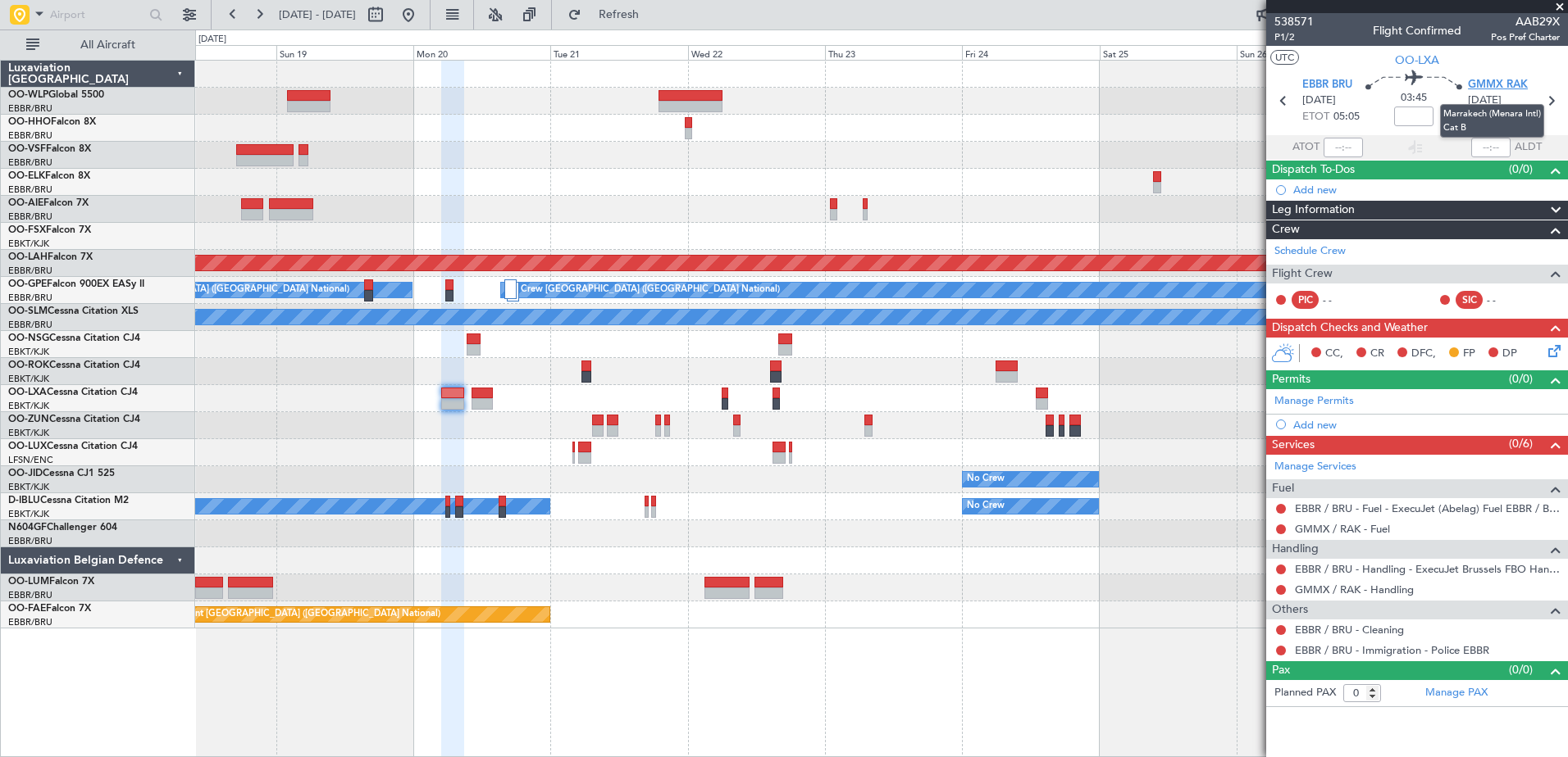
click at [1491, 80] on span "GMMX RAK" at bounding box center [1498, 85] width 60 height 16
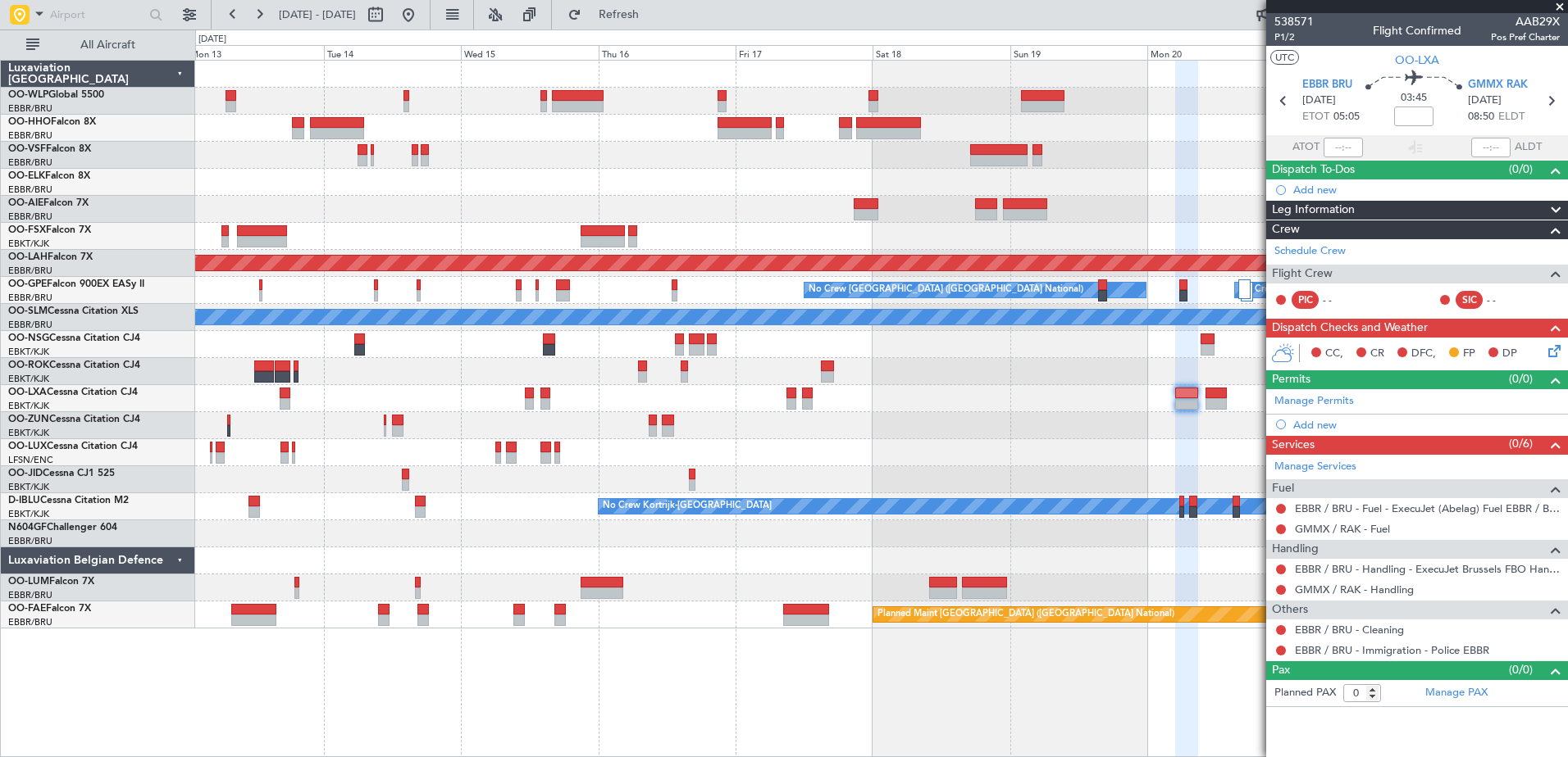
click at [1110, 147] on div "Planned Maint London (Farnborough) Planned Maint Alton-st Louis (St Louis Regl)…" at bounding box center [881, 345] width 1372 height 568
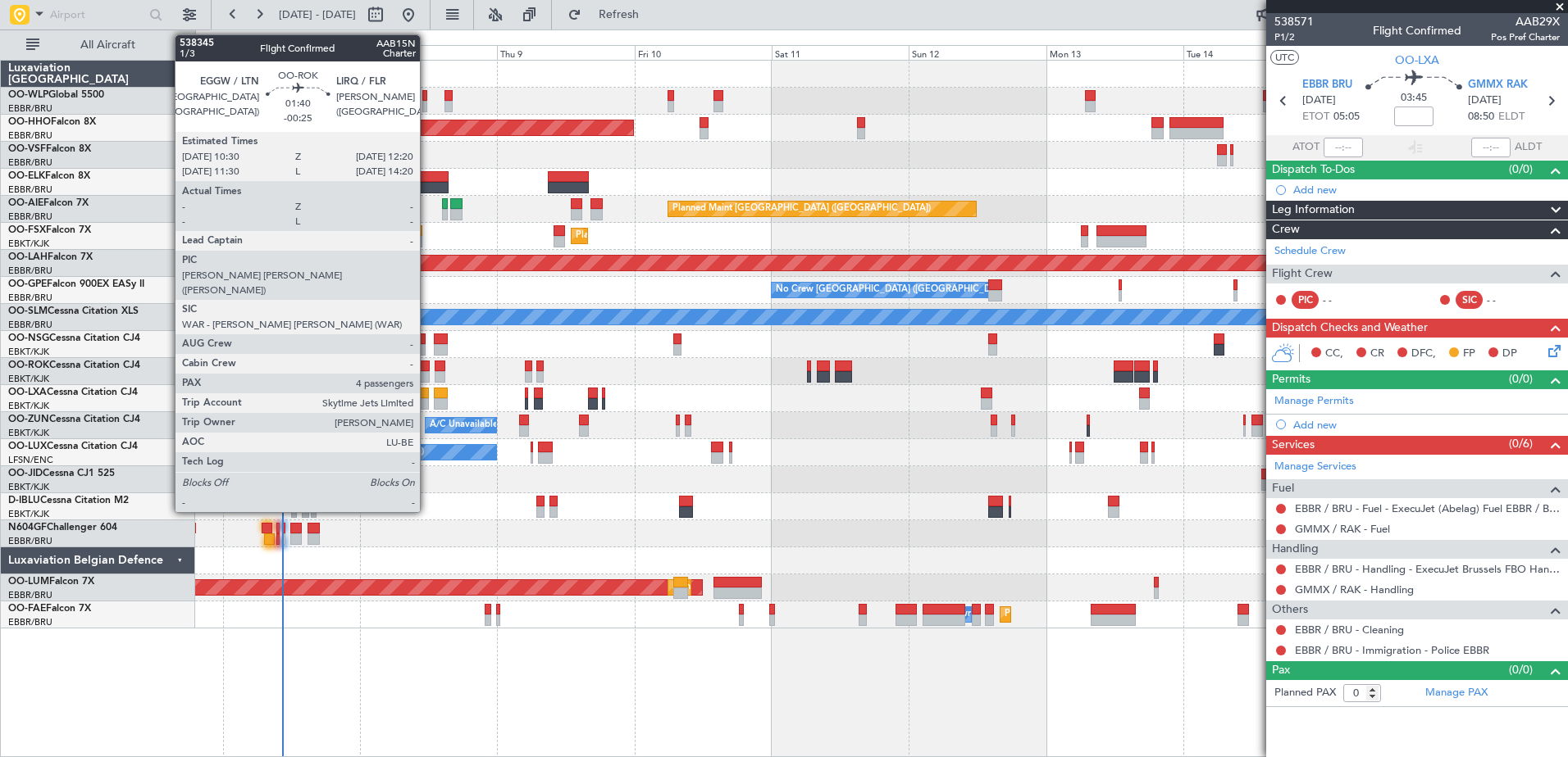
click at [427, 369] on div at bounding box center [424, 366] width 11 height 12
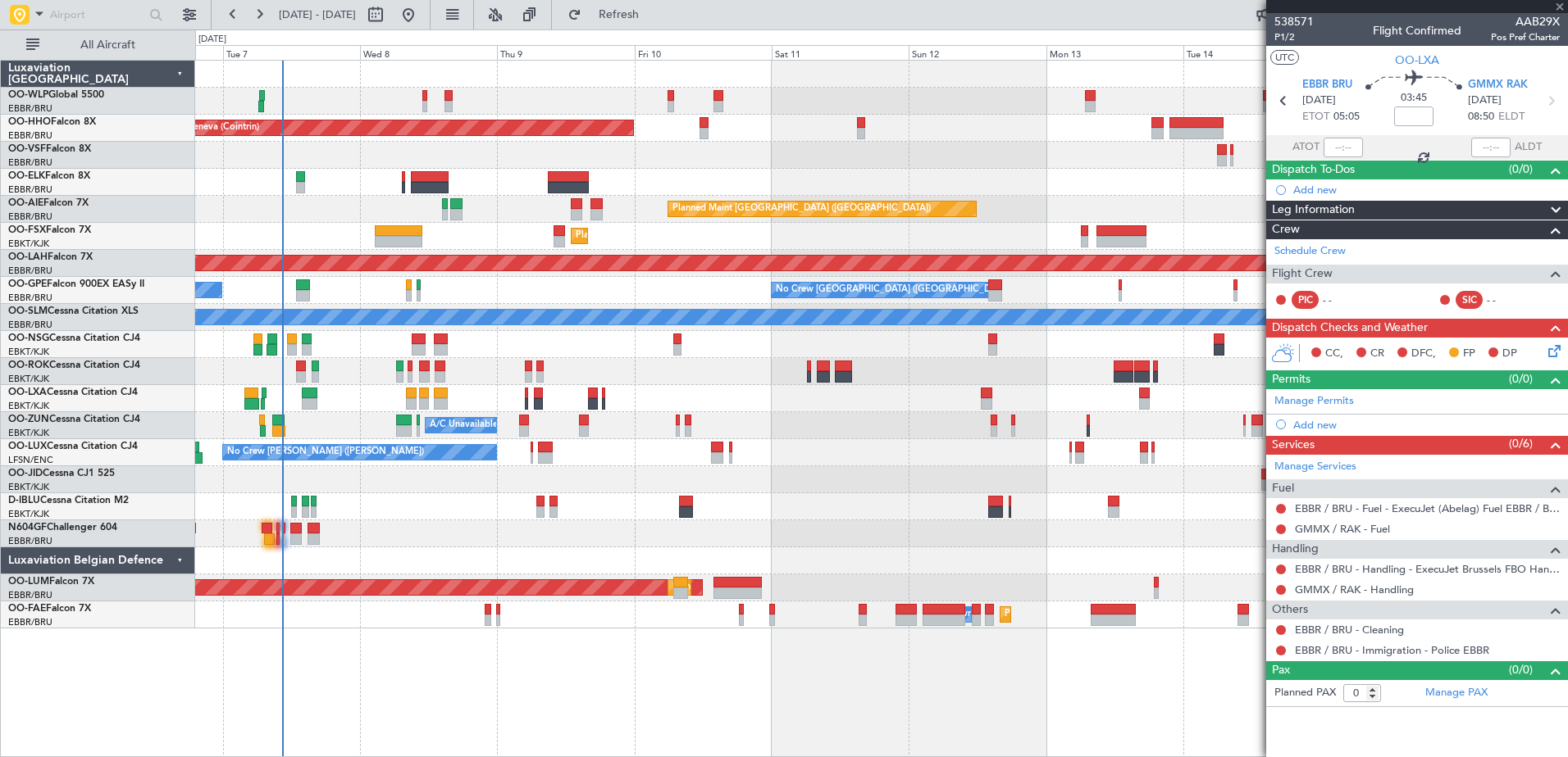
type input "-00:25"
type input "4"
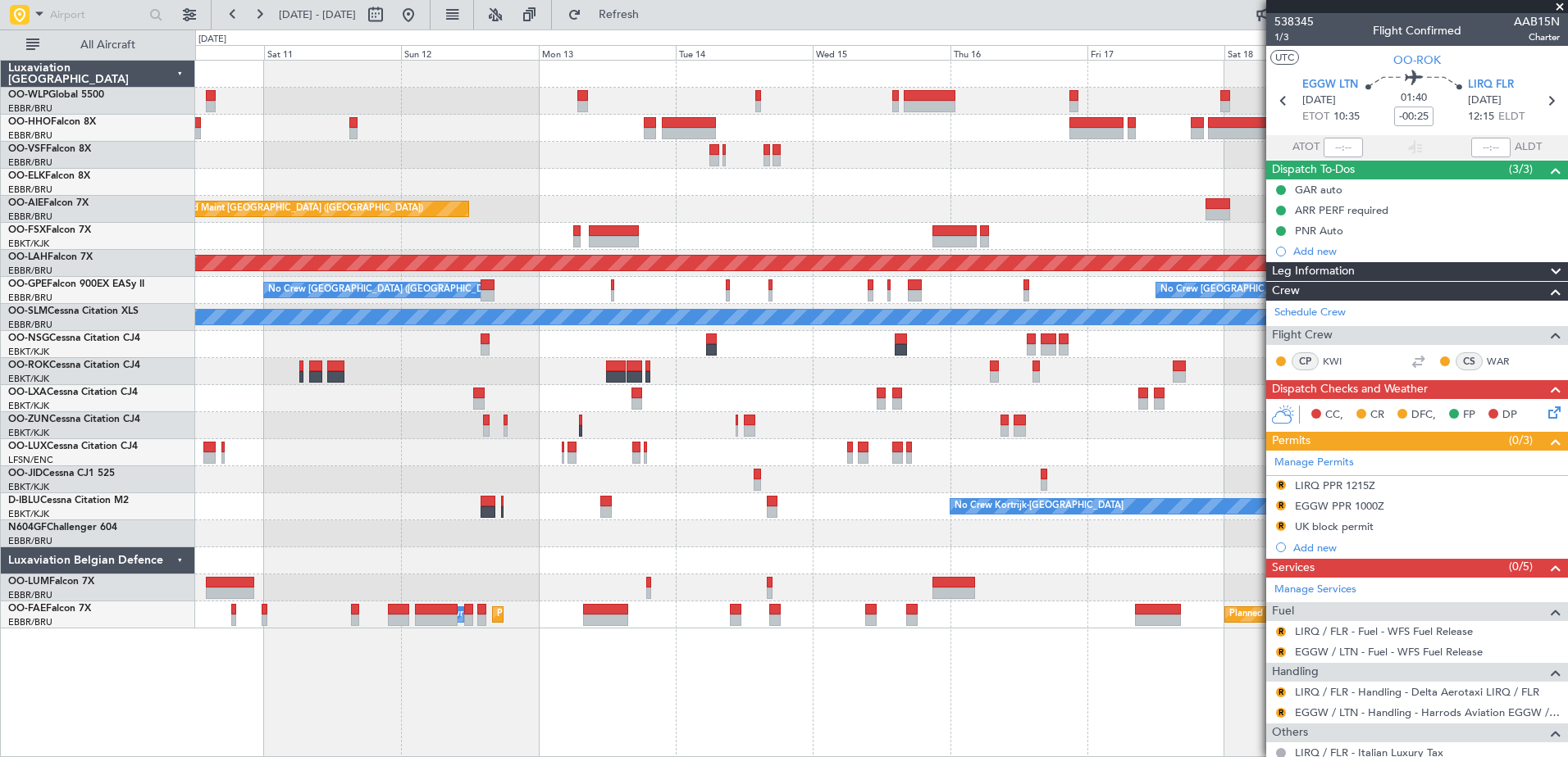
click at [422, 548] on div "Planned Maint Geneva (Cointrin) Planned Maint London (Farnborough) Planned Main…" at bounding box center [881, 345] width 1372 height 568
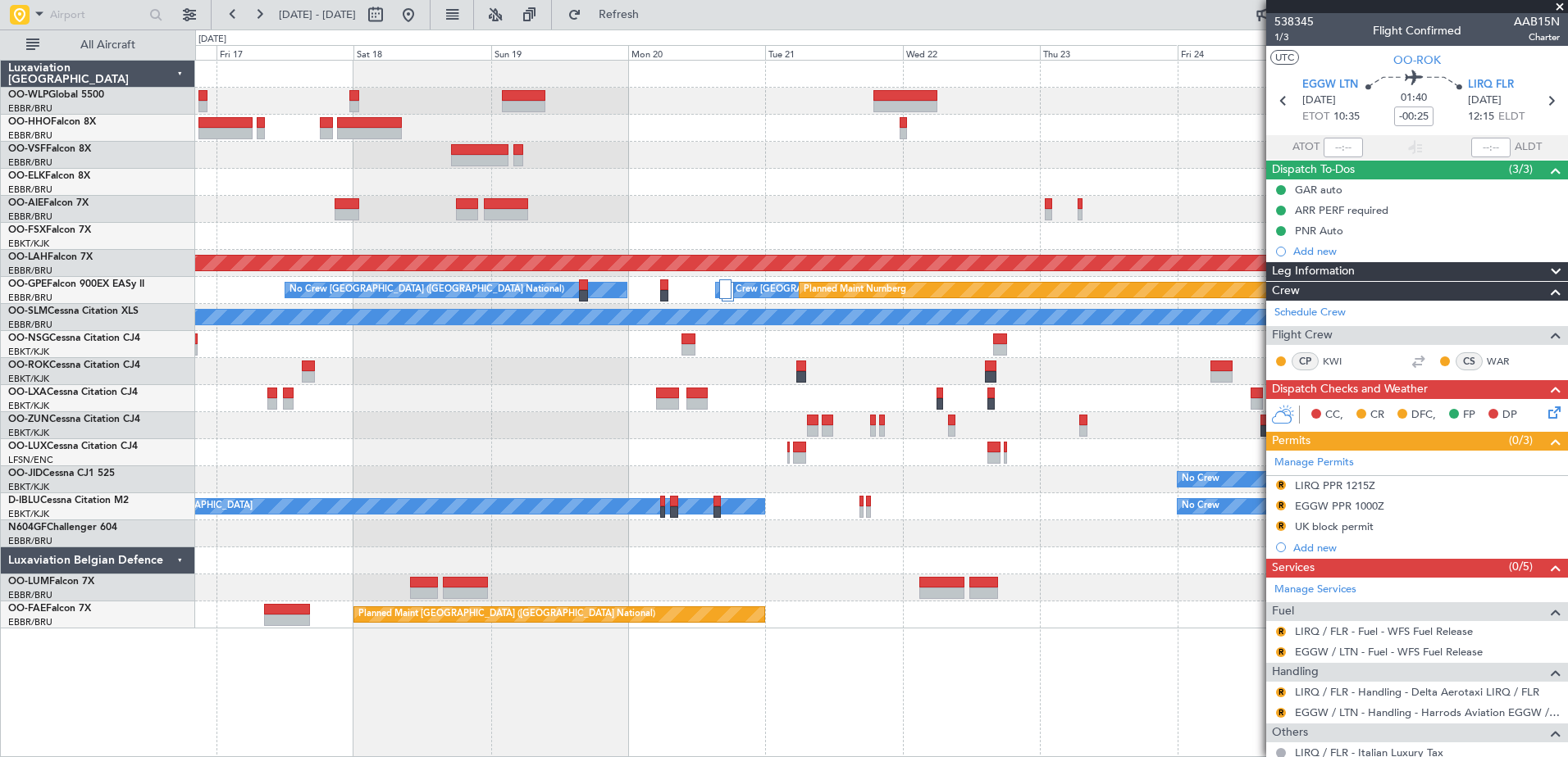
click at [327, 398] on div "- - FIMP 17:00 Z EBLG 05:10 Z Planned Maint Alton-st Louis (St Louis Regl) No C…" at bounding box center [881, 345] width 1372 height 568
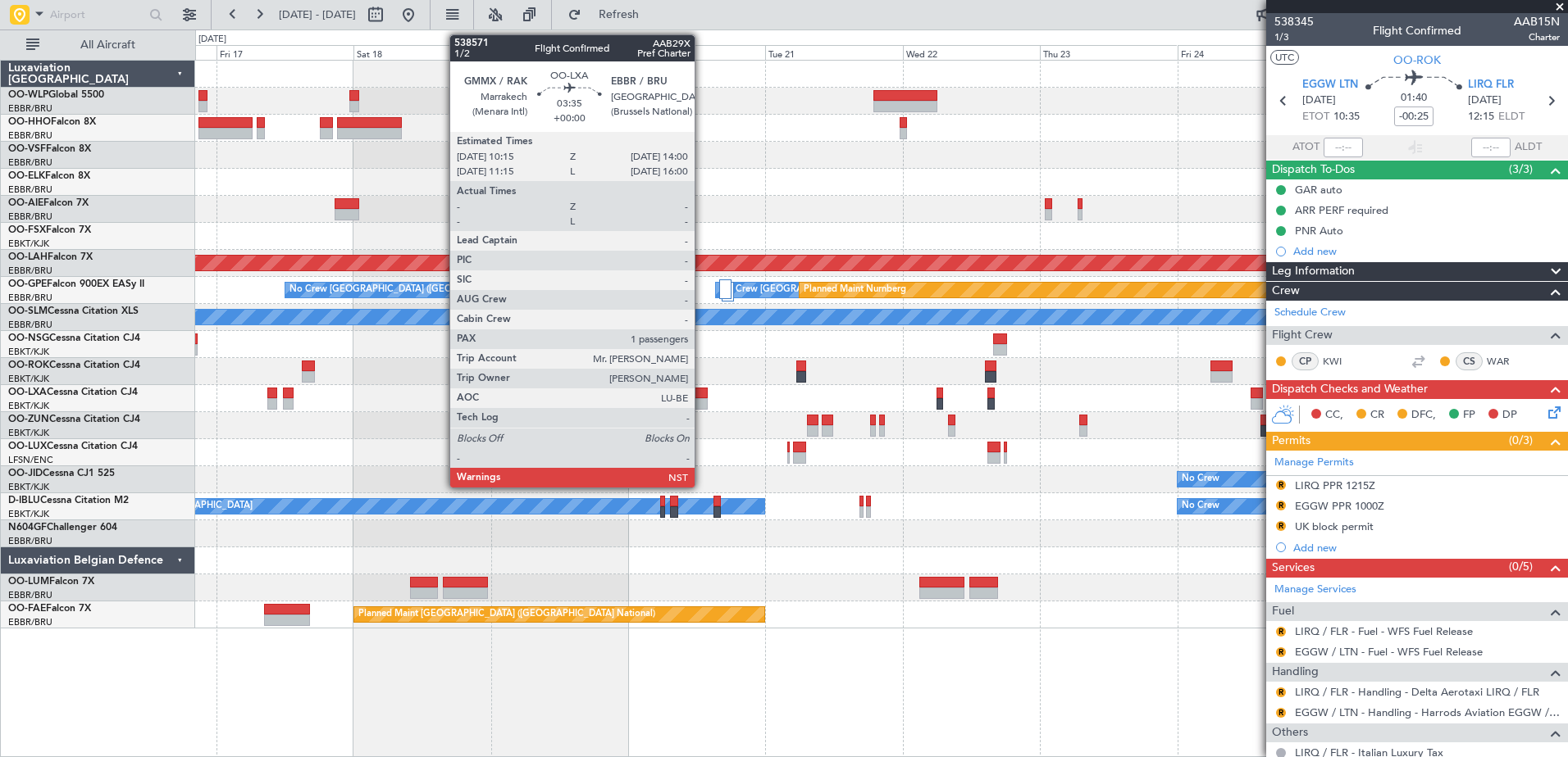
click at [702, 399] on div at bounding box center [697, 404] width 23 height 12
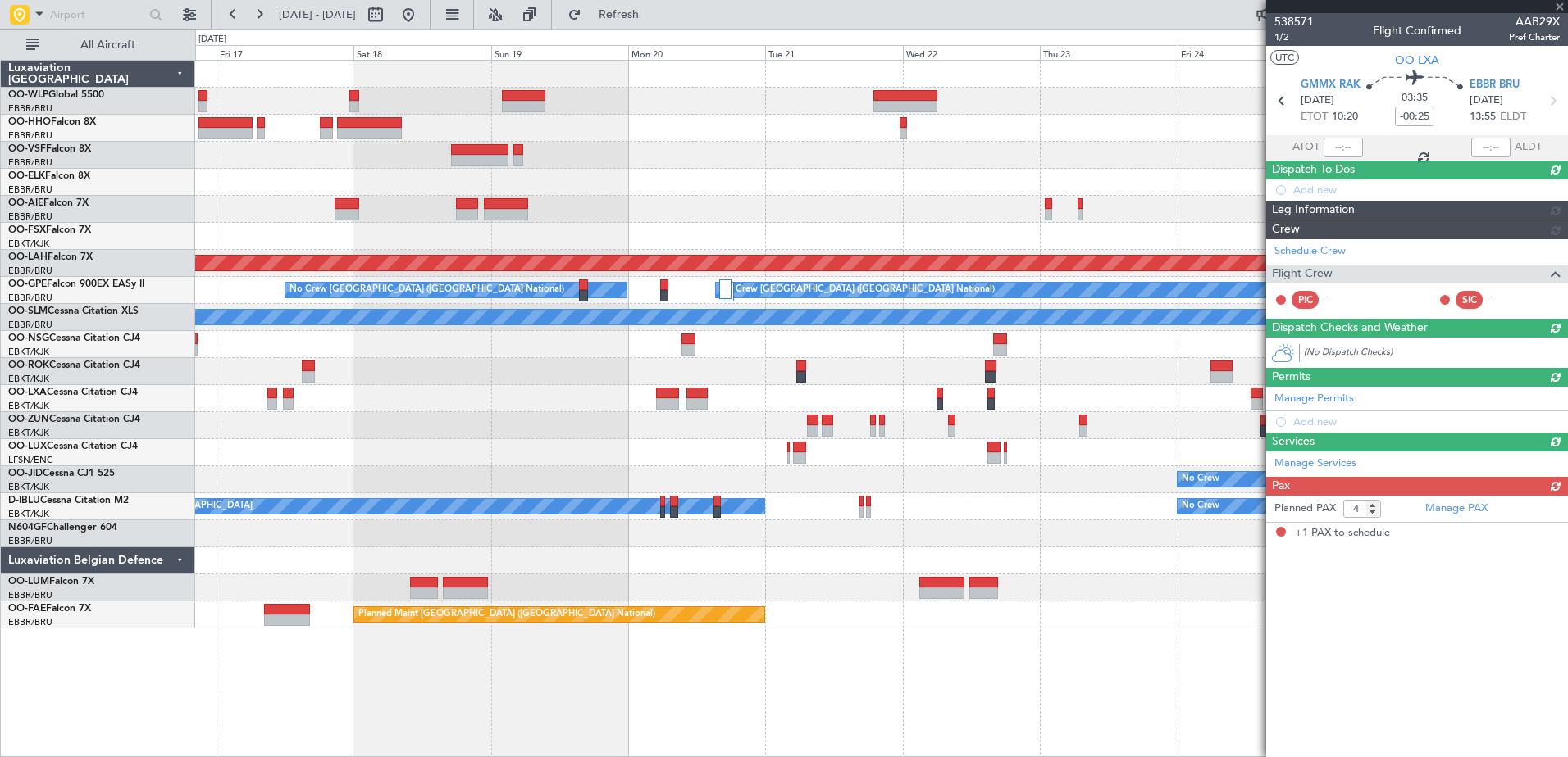
type input "1"
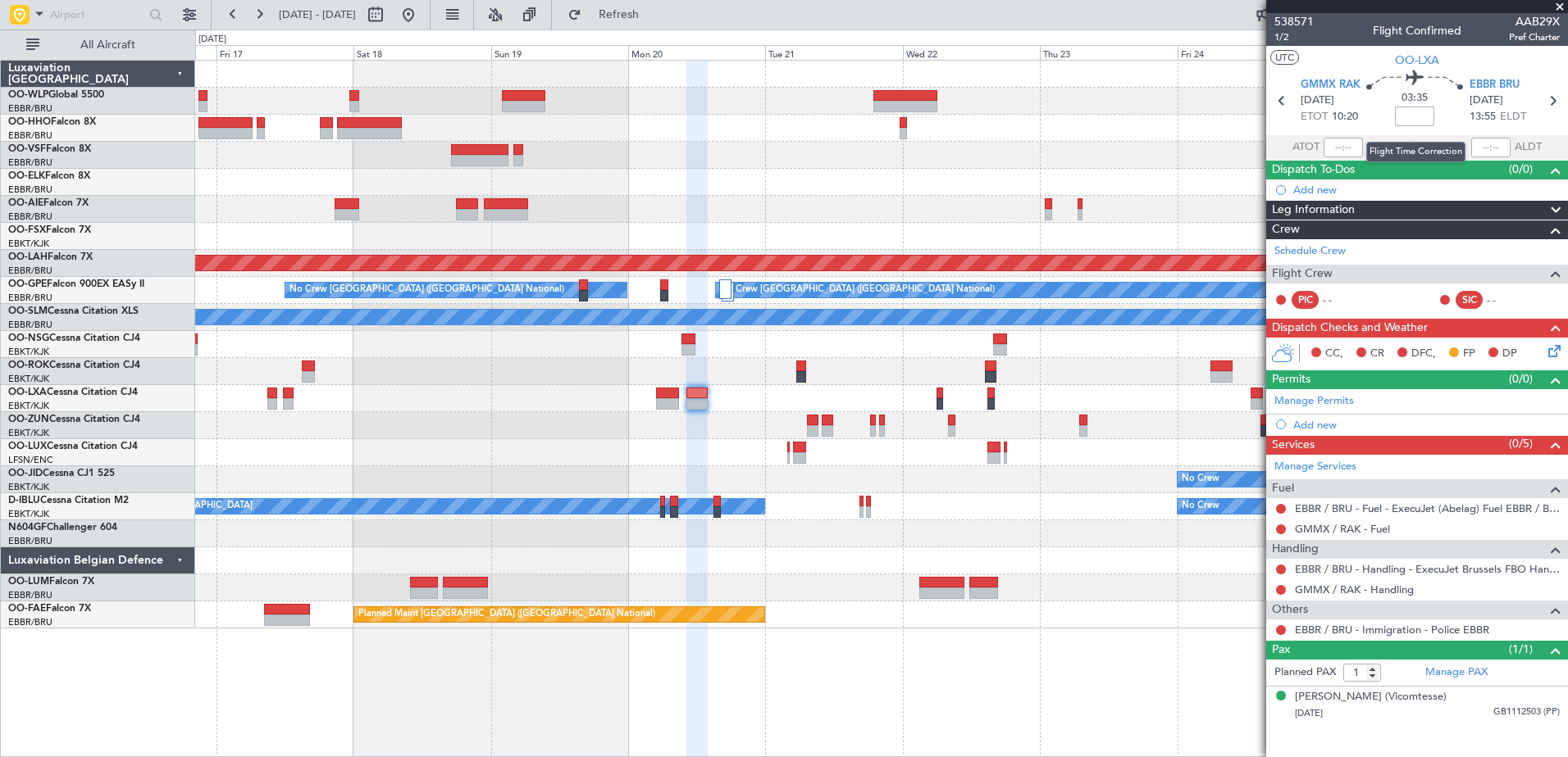
click at [1406, 115] on input at bounding box center [1415, 116] width 40 height 20
click at [399, 434] on div at bounding box center [881, 426] width 1372 height 27
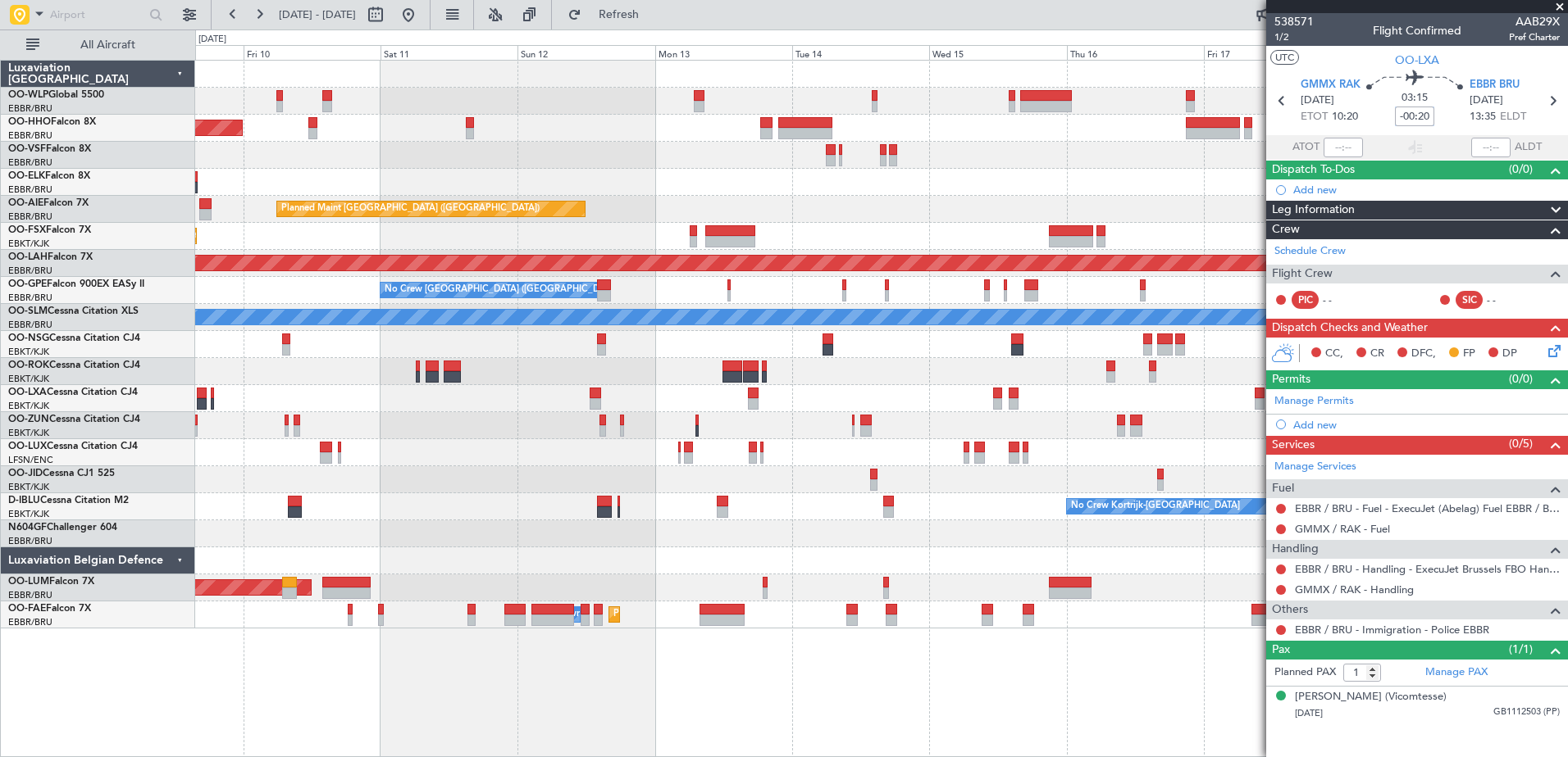
click at [1503, 562] on fb-app "16 Oct 2025 - 26 Oct 2025 Refresh Quick Links All Aircraft Planned Maint Geneva…" at bounding box center [784, 385] width 1568 height 745
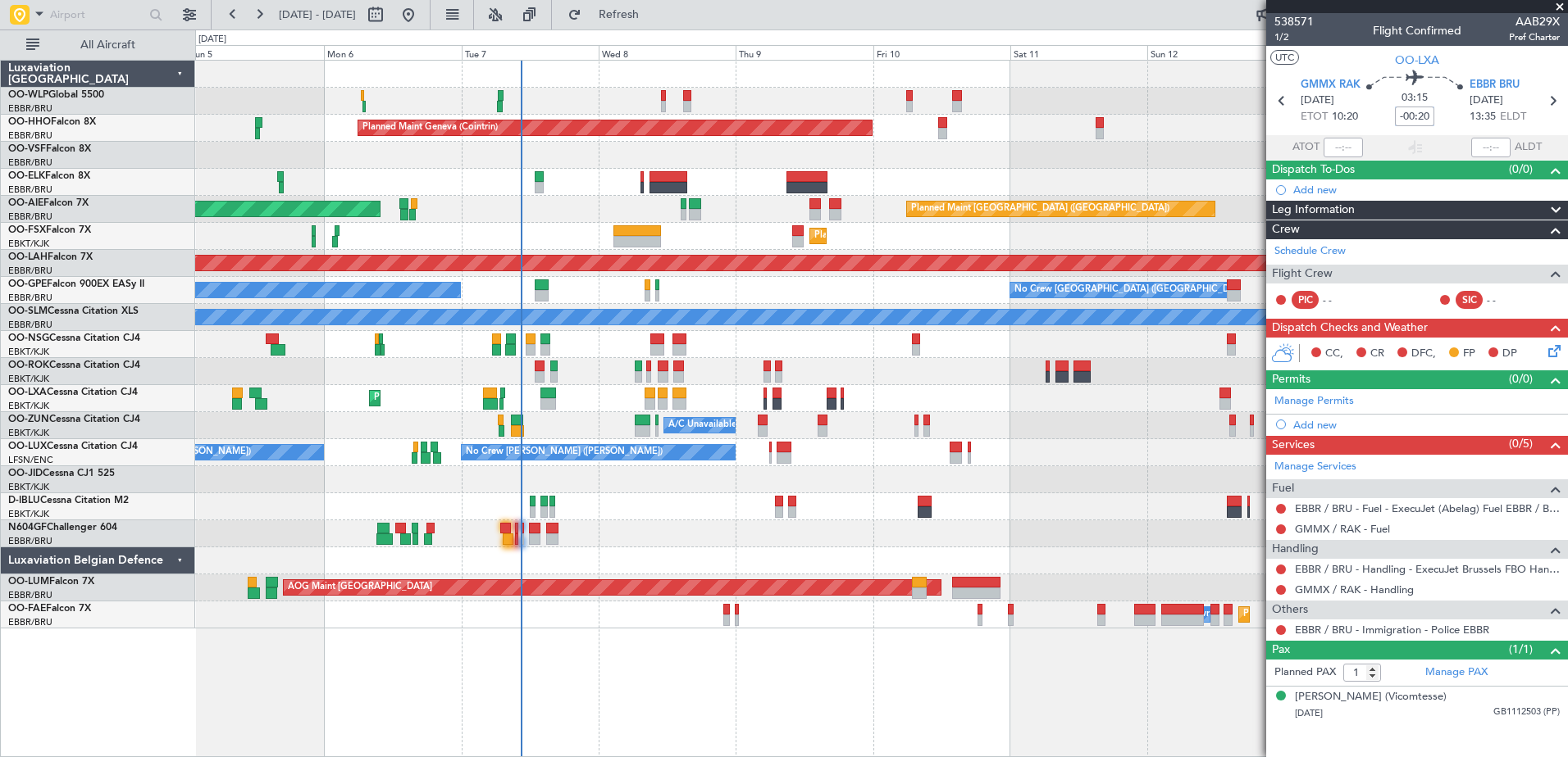
click at [727, 364] on div at bounding box center [881, 372] width 1372 height 27
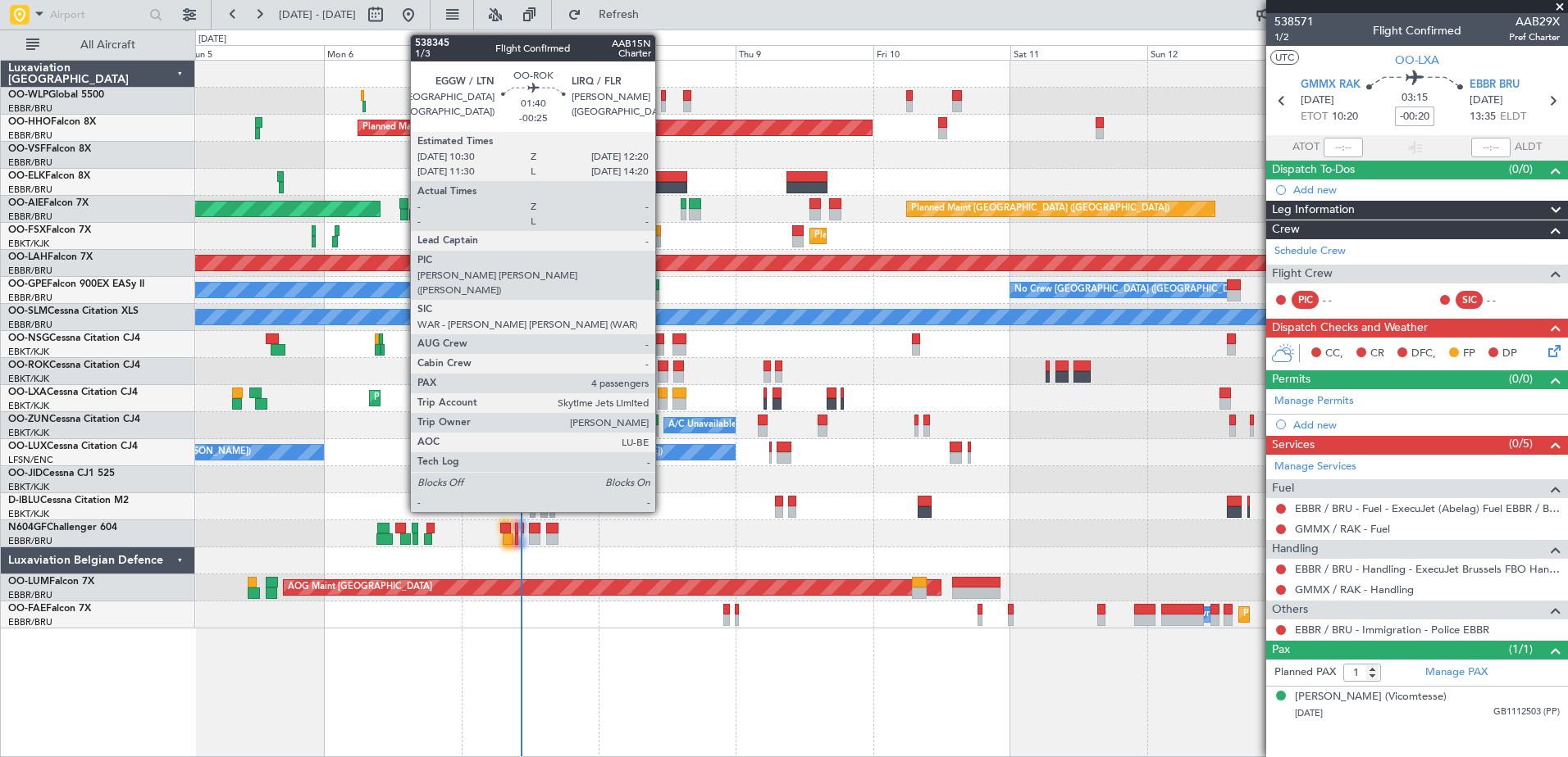
click at [663, 371] on div at bounding box center [663, 366] width 11 height 12
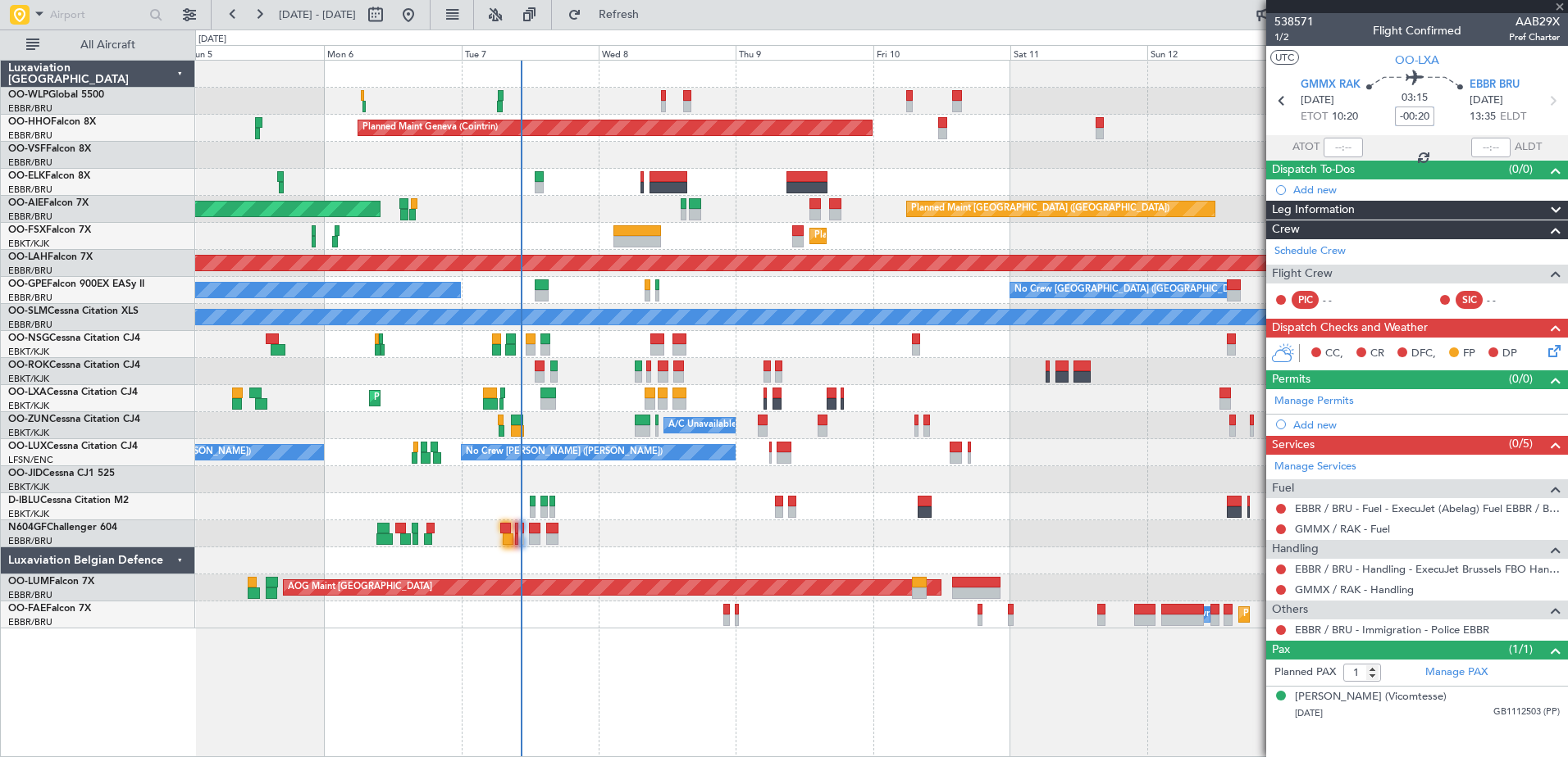
type input "-00:25"
type input "4"
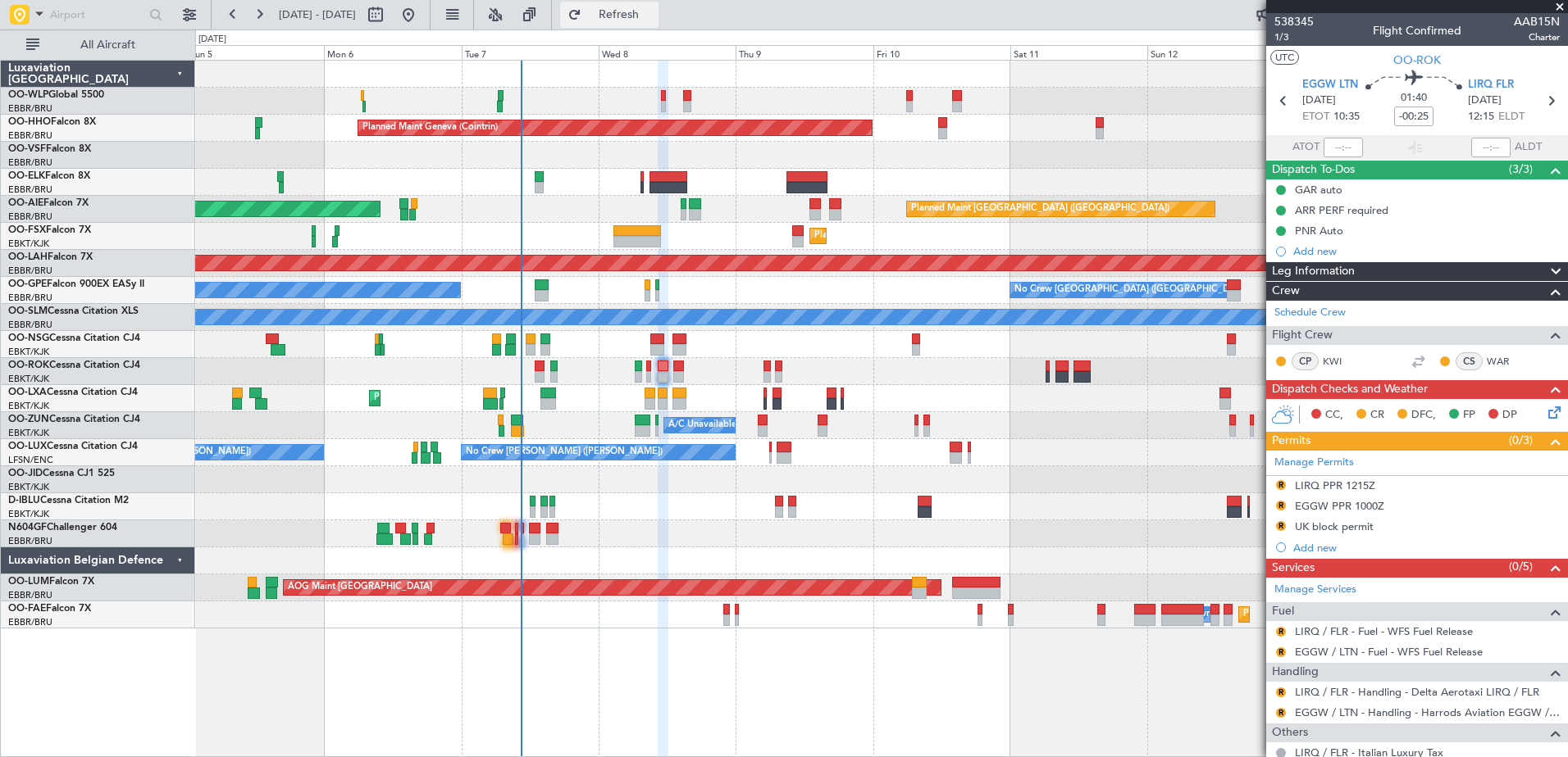
click at [654, 14] on span "Refresh" at bounding box center [619, 14] width 69 height 12
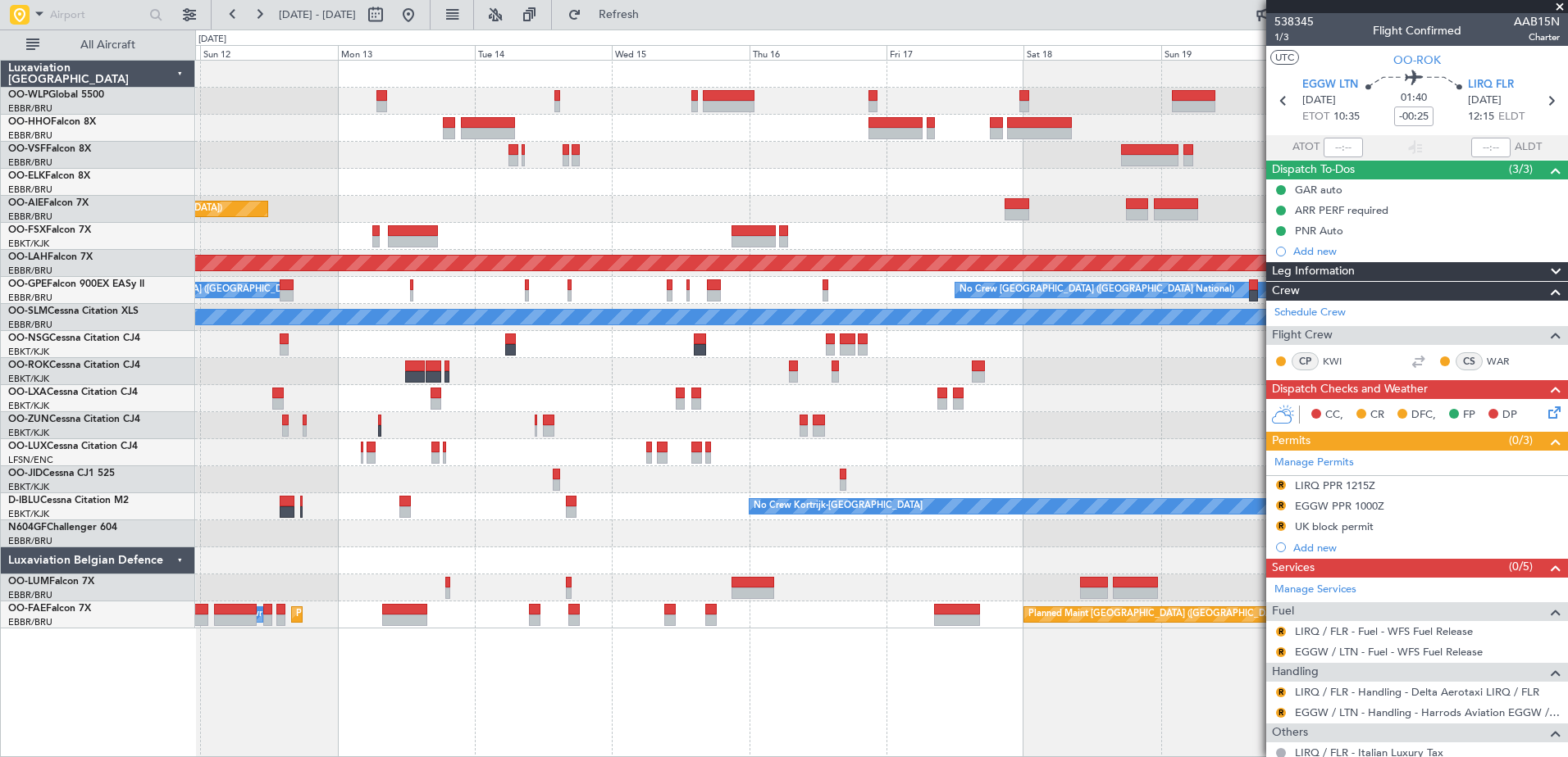
click at [0, 379] on html "05 Oct 2025 - 15 Oct 2025 Refresh Quick Links All Aircraft Planned Maint Geneva…" at bounding box center [784, 378] width 1568 height 757
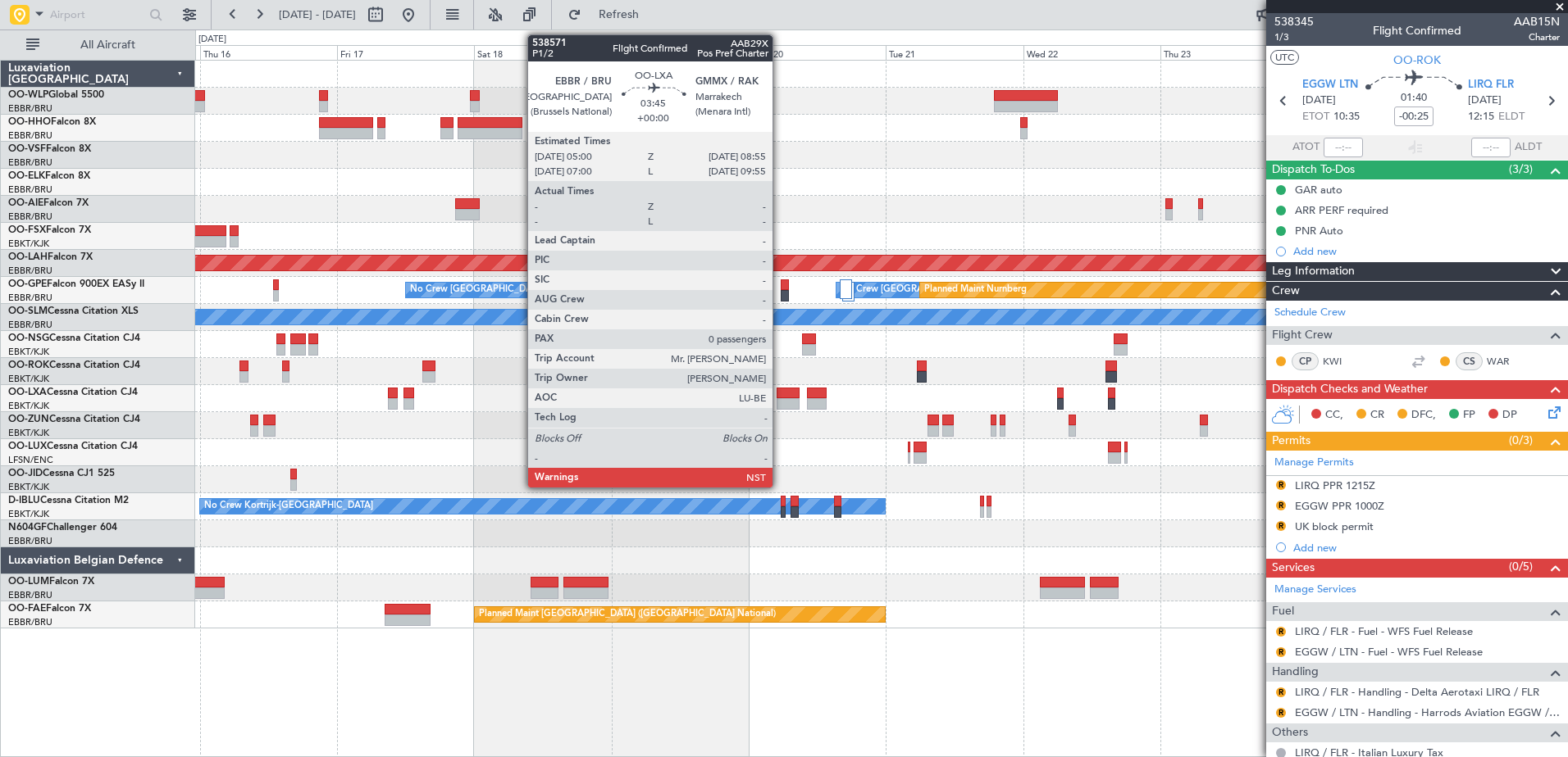
click at [780, 399] on div at bounding box center [787, 404] width 23 height 12
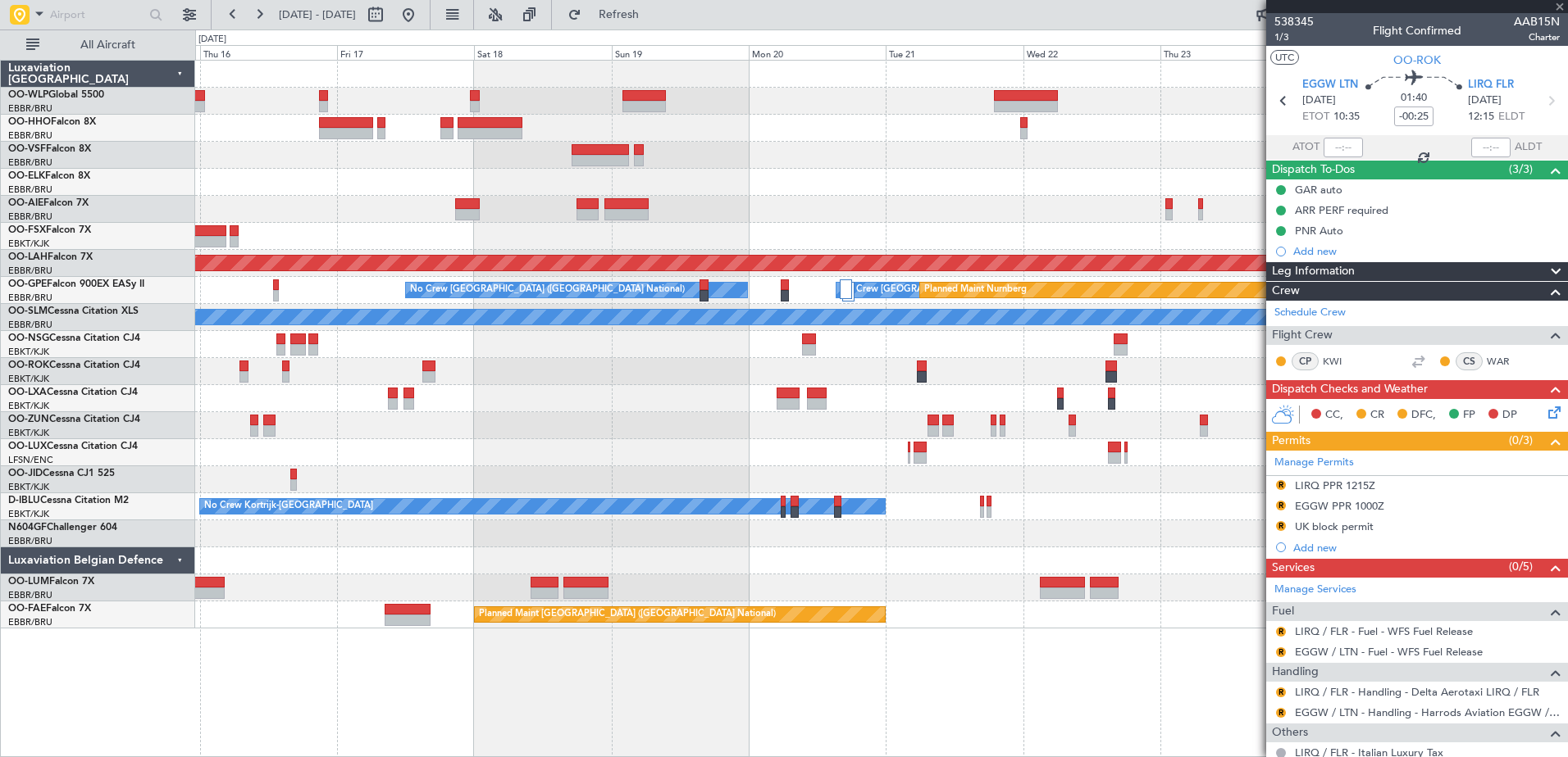
type input "0"
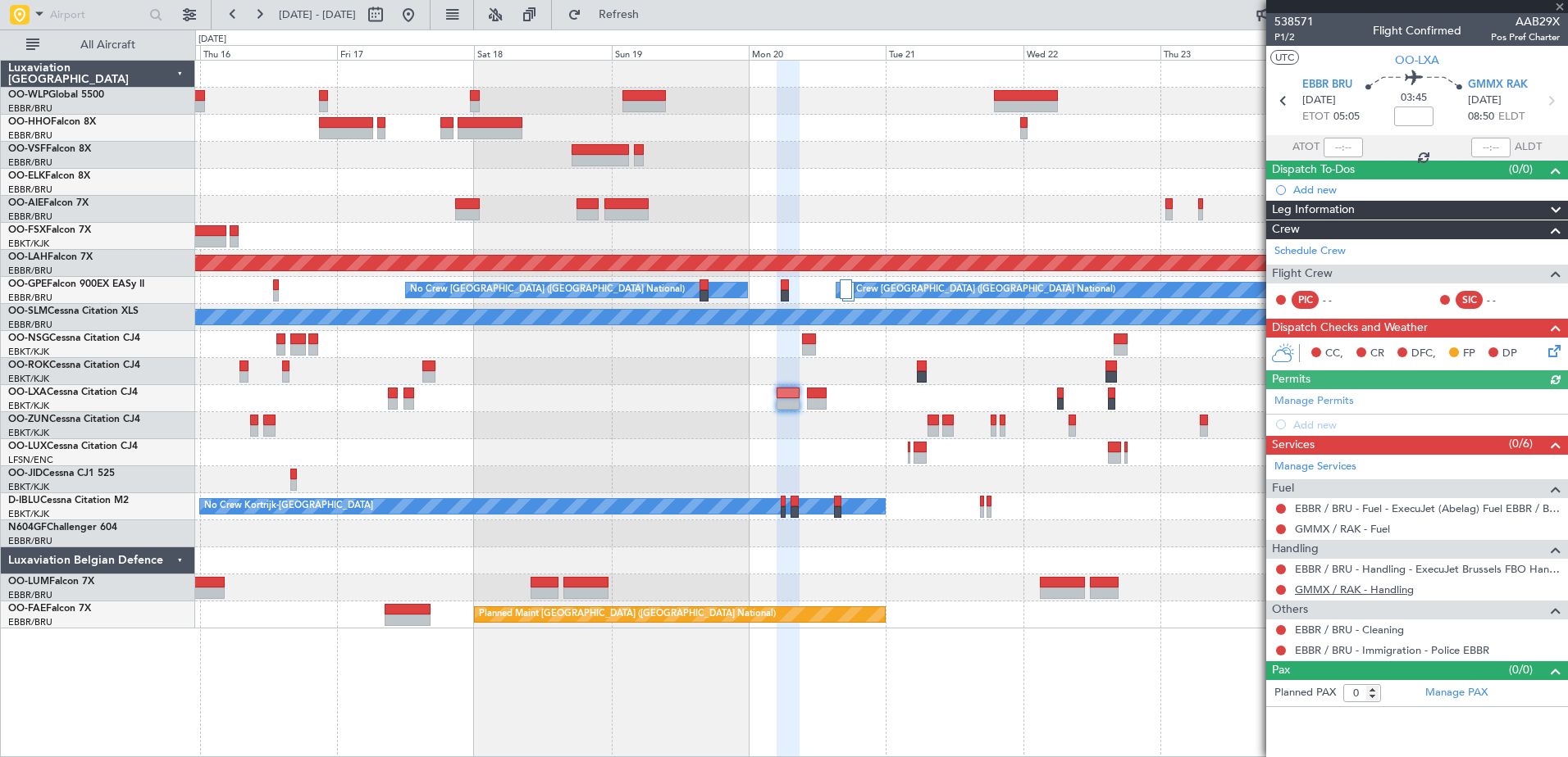
click at [1314, 593] on link "GMMX / RAK - Handling" at bounding box center [1355, 589] width 119 height 14
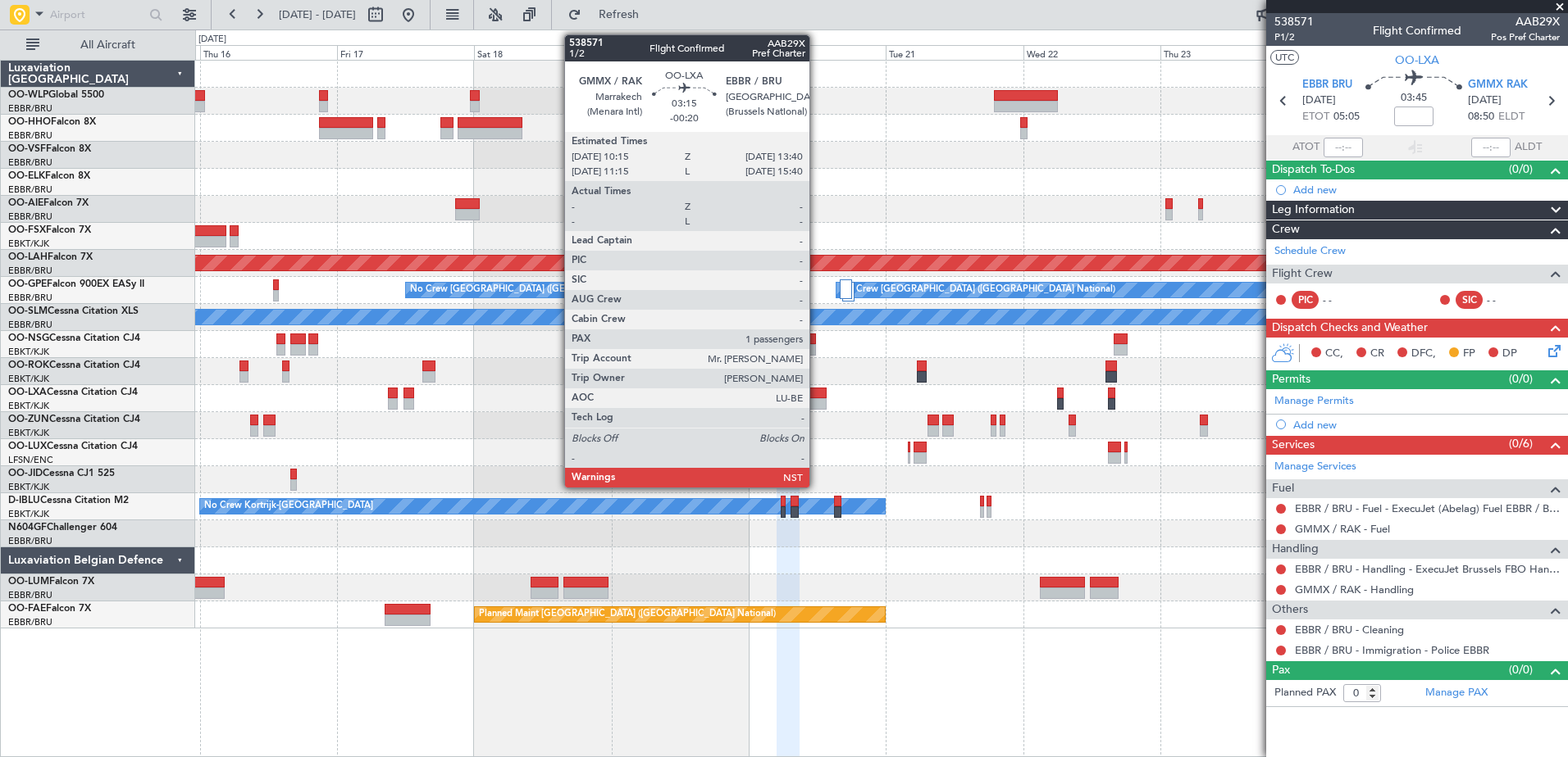
click at [817, 399] on div at bounding box center [817, 404] width 20 height 12
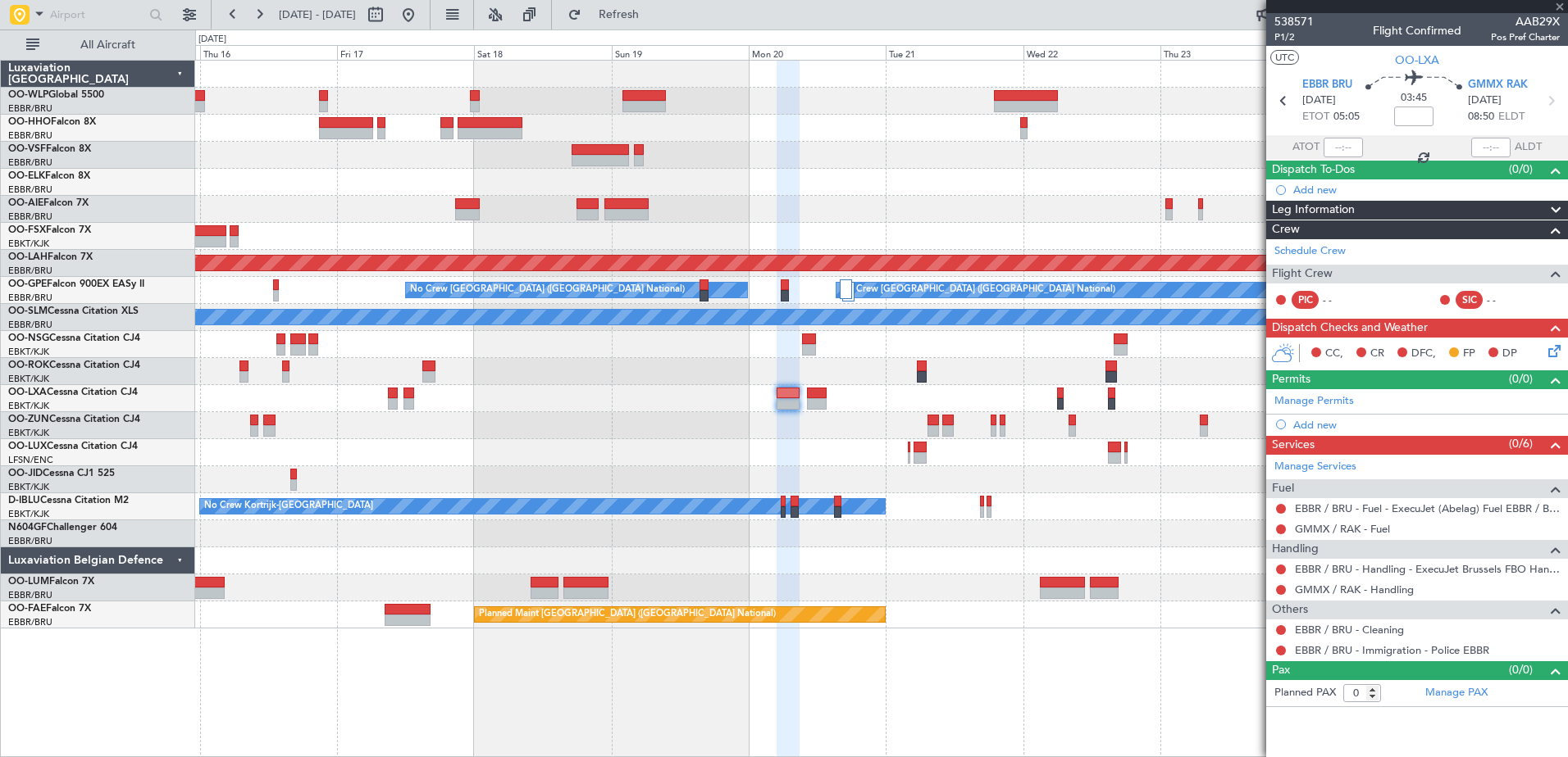
type input "-00:20"
type input "1"
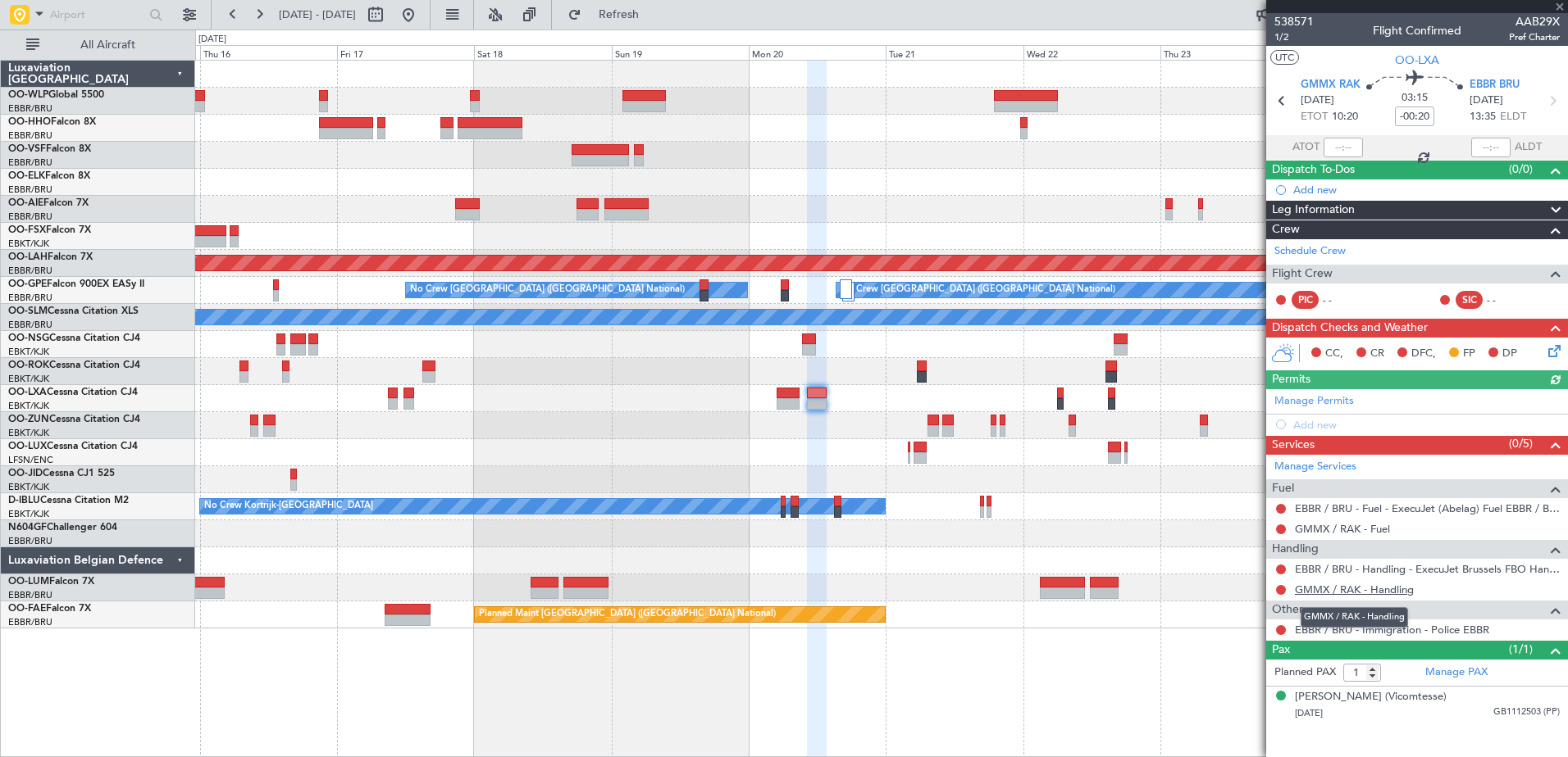
click at [1363, 586] on link "GMMX / RAK - Handling" at bounding box center [1355, 589] width 119 height 14
click at [1554, 347] on icon at bounding box center [1552, 348] width 14 height 14
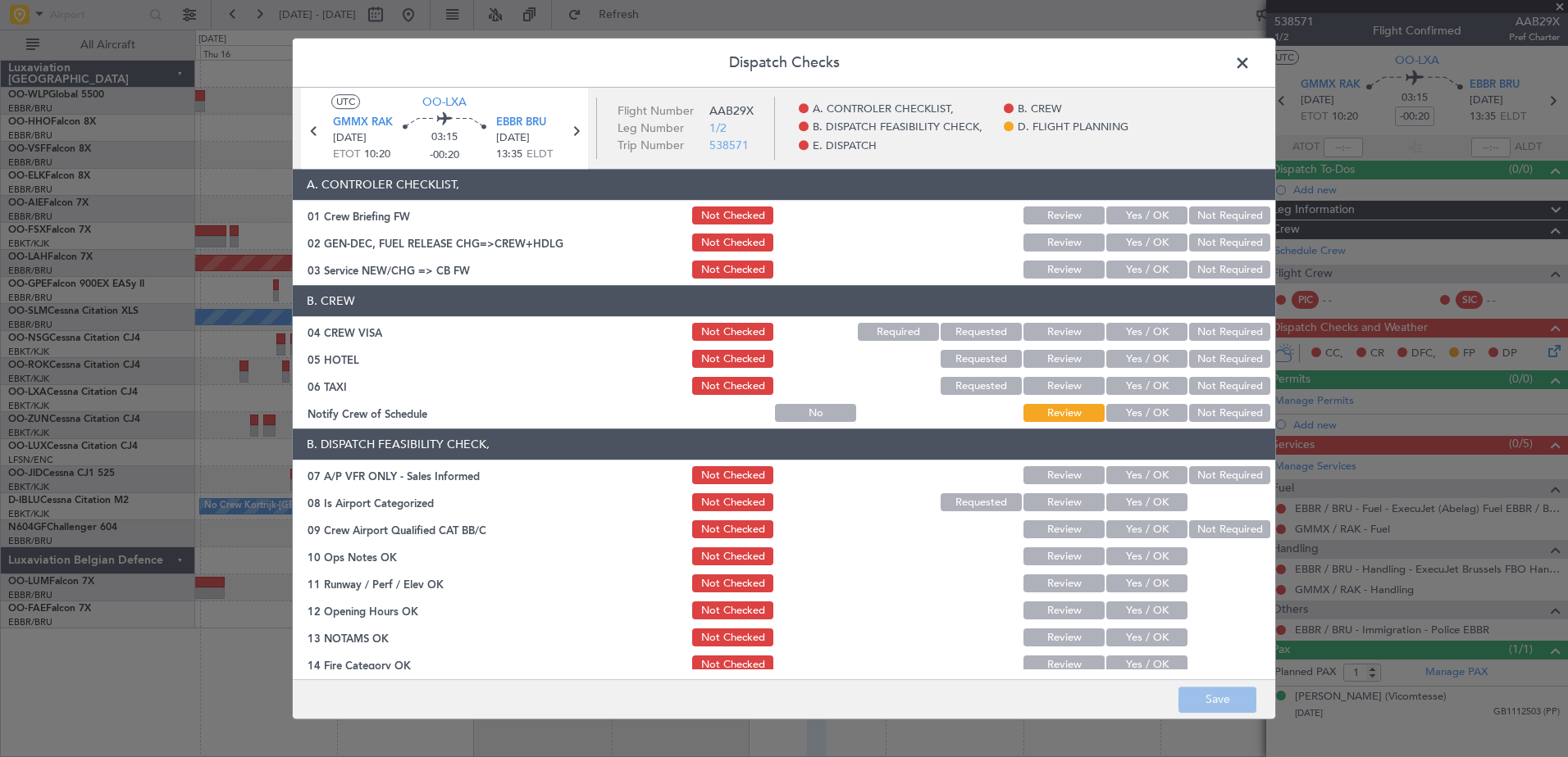
click at [1152, 551] on button "Yes / OK" at bounding box center [1147, 558] width 81 height 18
click at [1149, 595] on div "Yes / OK" at bounding box center [1146, 584] width 83 height 23
click at [1154, 581] on button "Yes / OK" at bounding box center [1147, 585] width 81 height 18
click at [1152, 610] on button "Yes / OK" at bounding box center [1147, 612] width 81 height 18
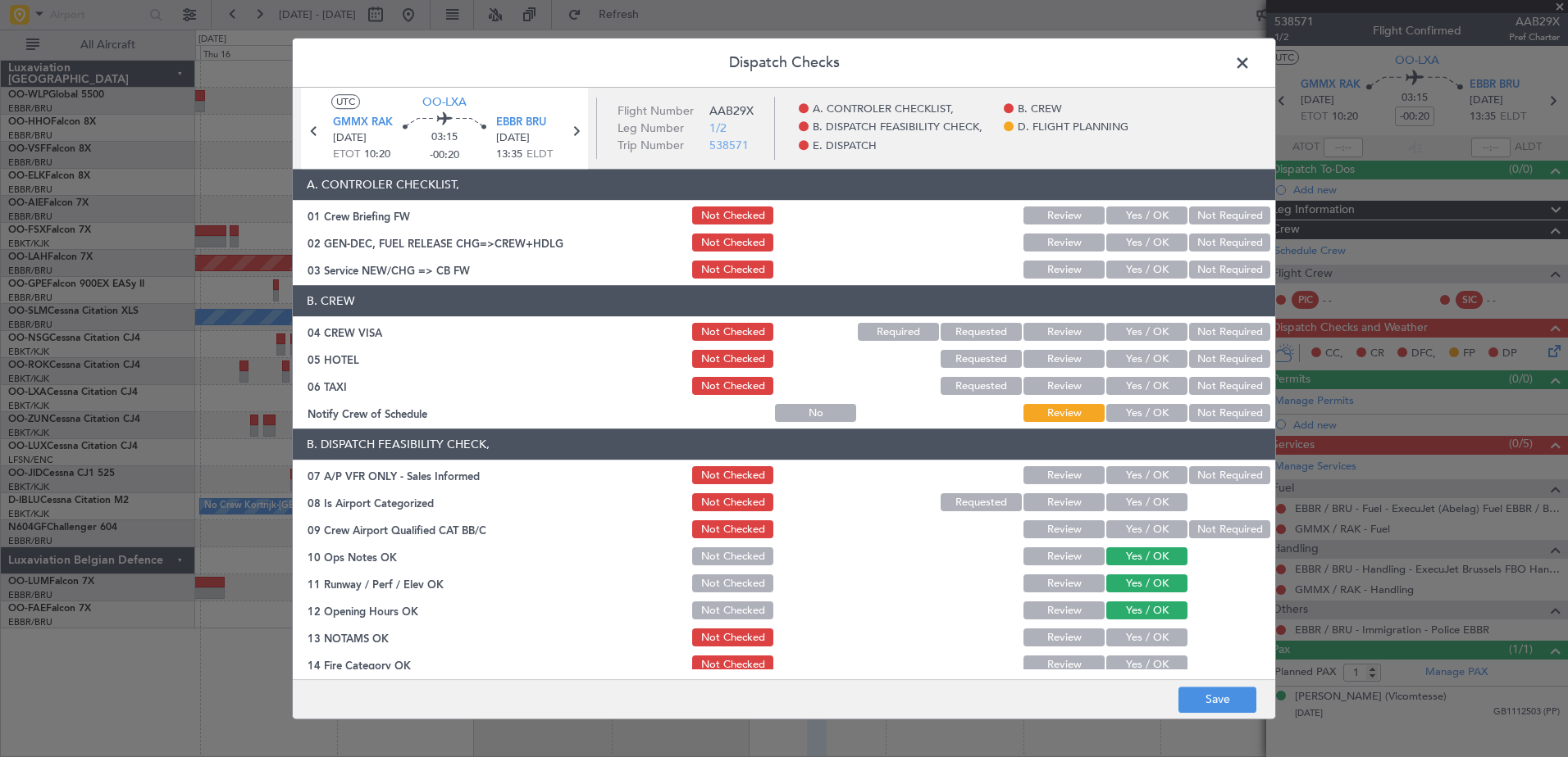
click at [1152, 633] on button "Yes / OK" at bounding box center [1147, 639] width 81 height 18
click at [1154, 657] on button "Yes / OK" at bounding box center [1147, 666] width 81 height 18
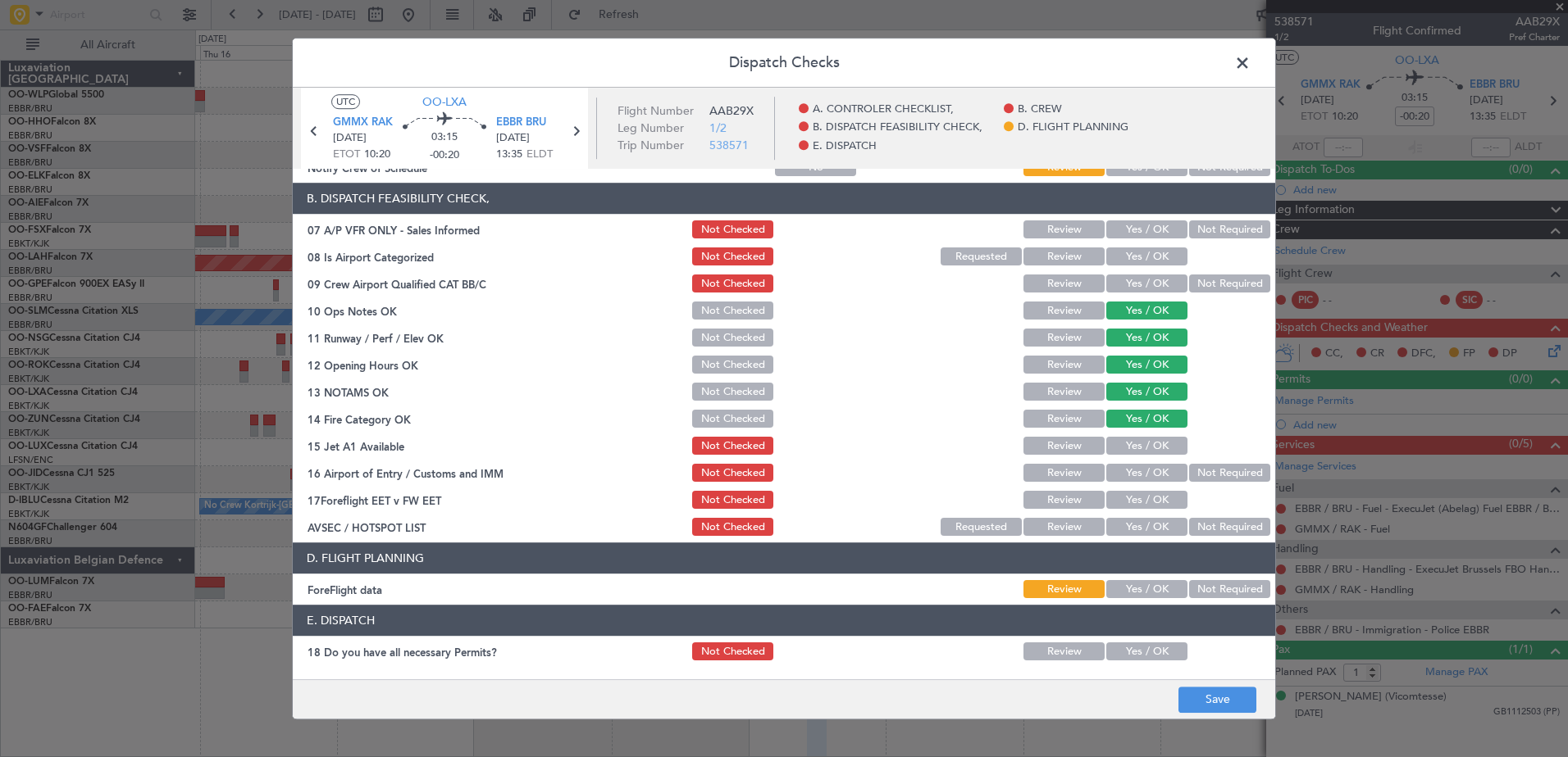
click at [1143, 441] on button "Yes / OK" at bounding box center [1147, 447] width 81 height 18
click at [1148, 476] on button "Yes / OK" at bounding box center [1147, 474] width 81 height 18
click at [1151, 499] on button "Yes / OK" at bounding box center [1147, 501] width 81 height 18
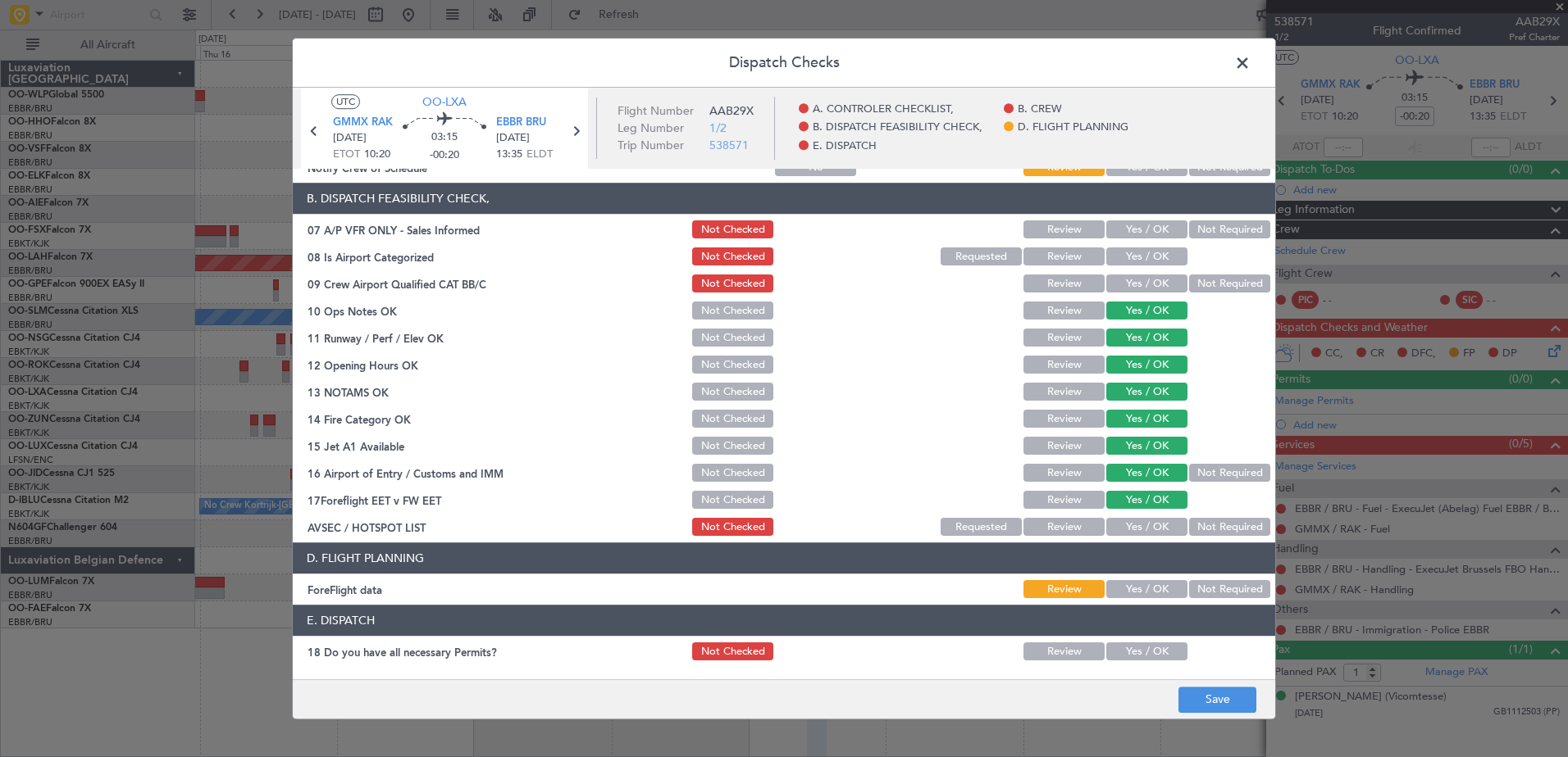
drag, startPoint x: 1143, startPoint y: 596, endPoint x: 1143, endPoint y: 554, distance: 42.0
click at [1143, 596] on button "Yes / OK" at bounding box center [1147, 590] width 81 height 18
click at [213, 688] on div "Dispatch Checks UTC OO-LXA GMMX RAK 20/10/2025 ETOT 10:20 03:15 -00:20 EBBR BRU…" at bounding box center [784, 378] width 1568 height 757
click at [1208, 525] on button "Not Required" at bounding box center [1229, 528] width 81 height 18
click at [1204, 282] on button "Not Required" at bounding box center [1229, 284] width 81 height 18
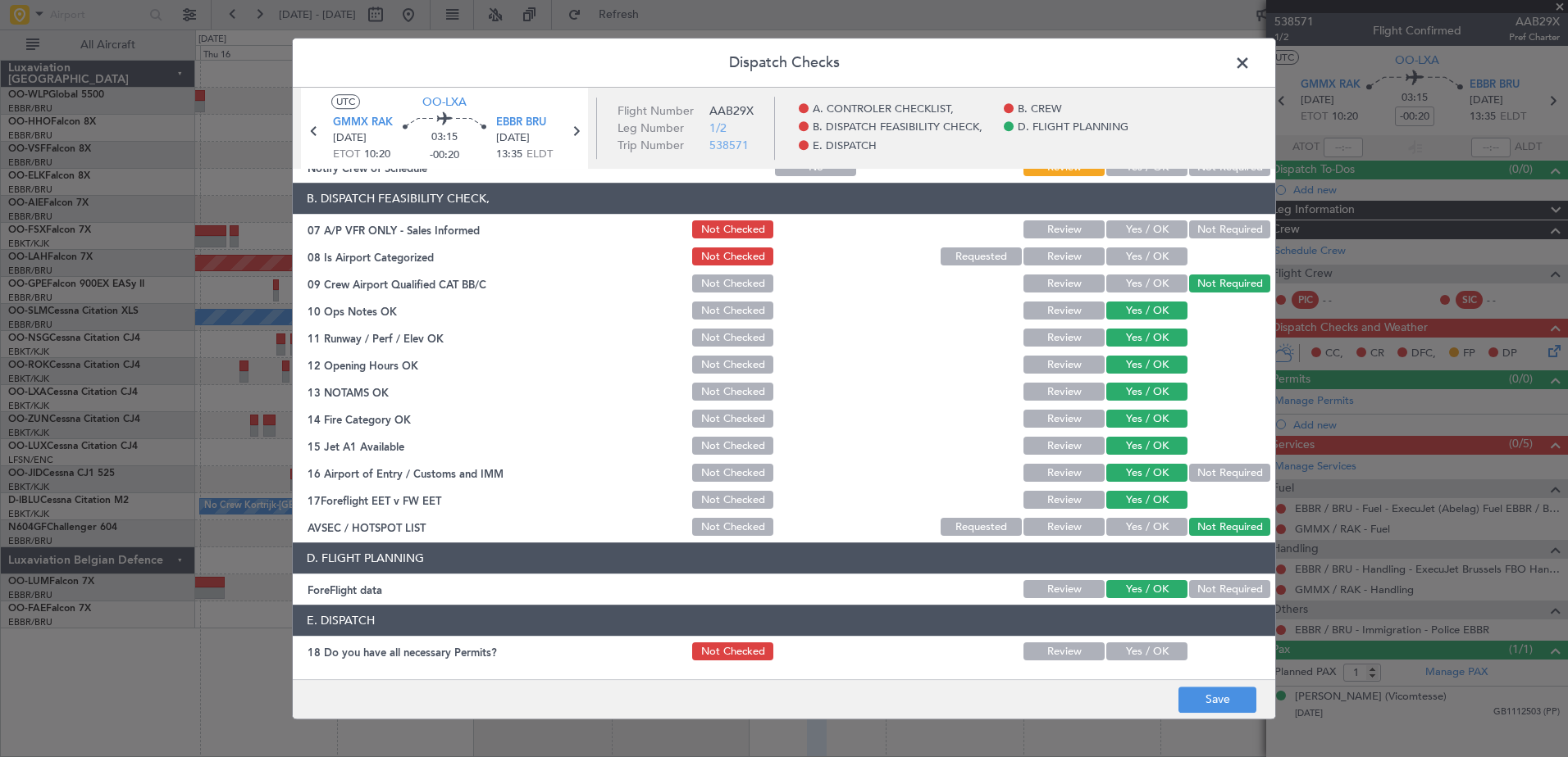
click at [1155, 259] on button "Yes / OK" at bounding box center [1147, 257] width 81 height 18
click at [1210, 227] on button "Not Required" at bounding box center [1229, 230] width 81 height 18
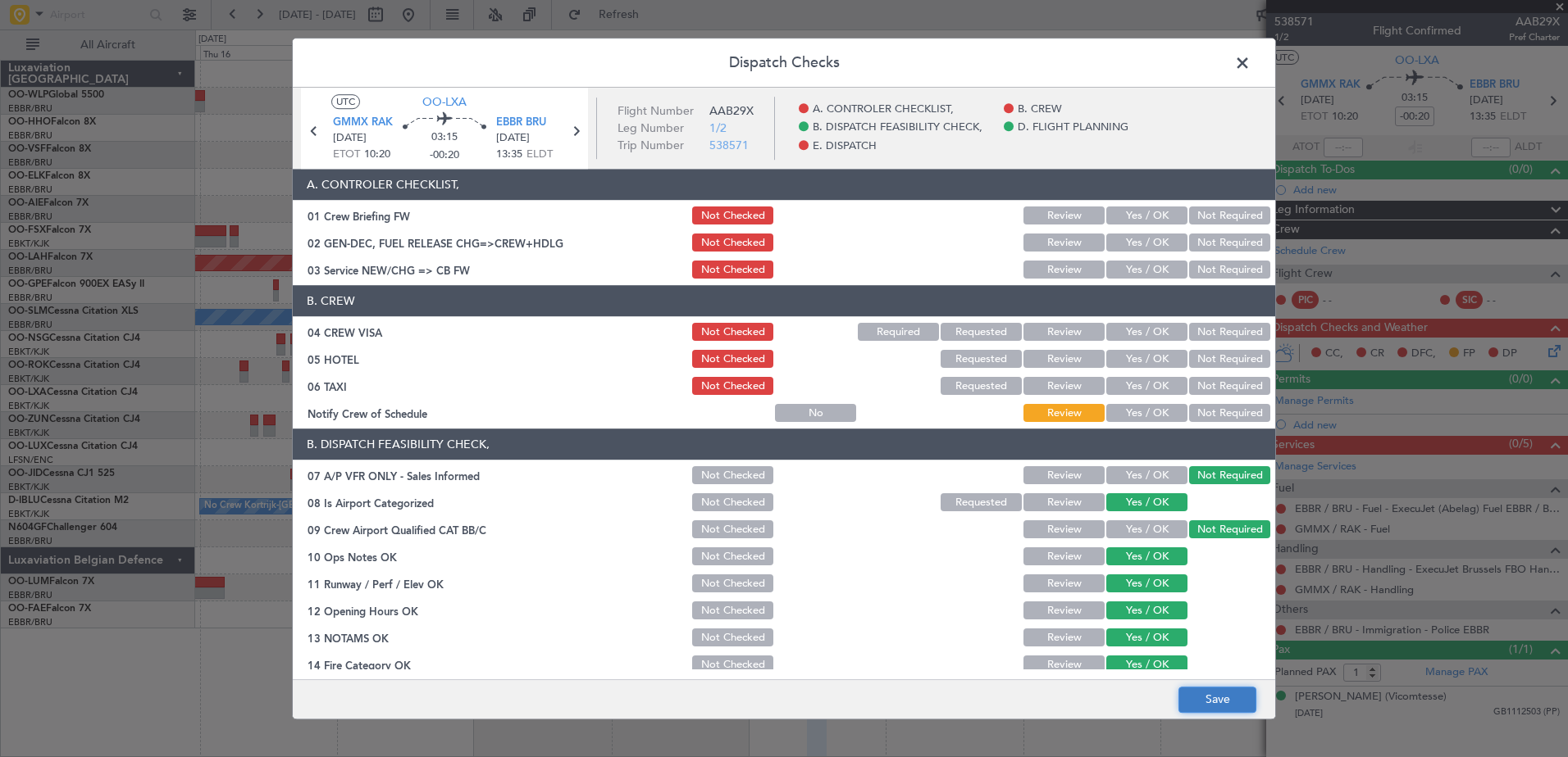
click at [1220, 693] on button "Save" at bounding box center [1218, 699] width 78 height 26
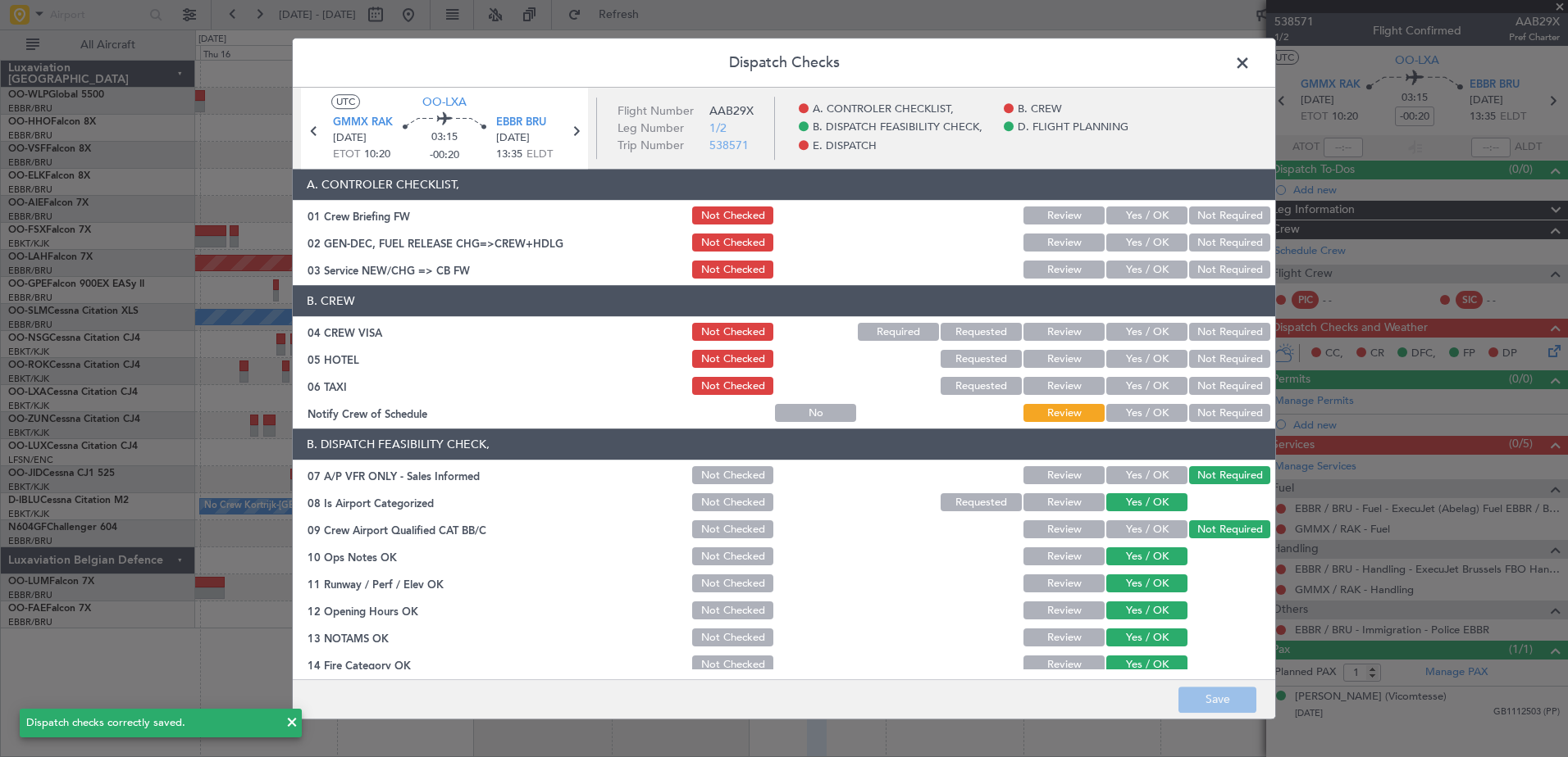
click at [1250, 56] on span at bounding box center [1250, 67] width 0 height 32
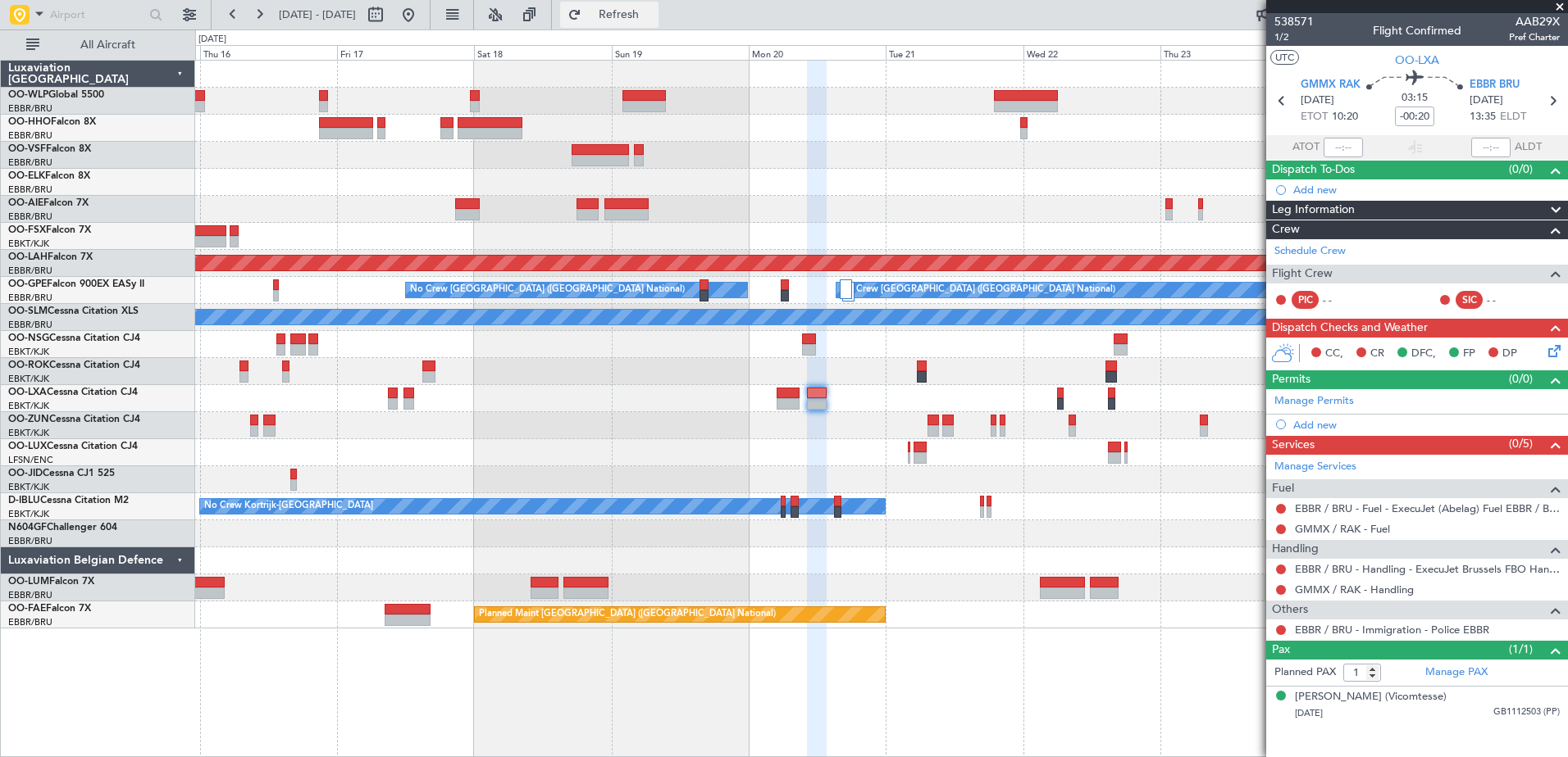
click at [654, 19] on span "Refresh" at bounding box center [619, 14] width 69 height 12
click at [1288, 399] on link "Manage Permits" at bounding box center [1314, 402] width 79 height 16
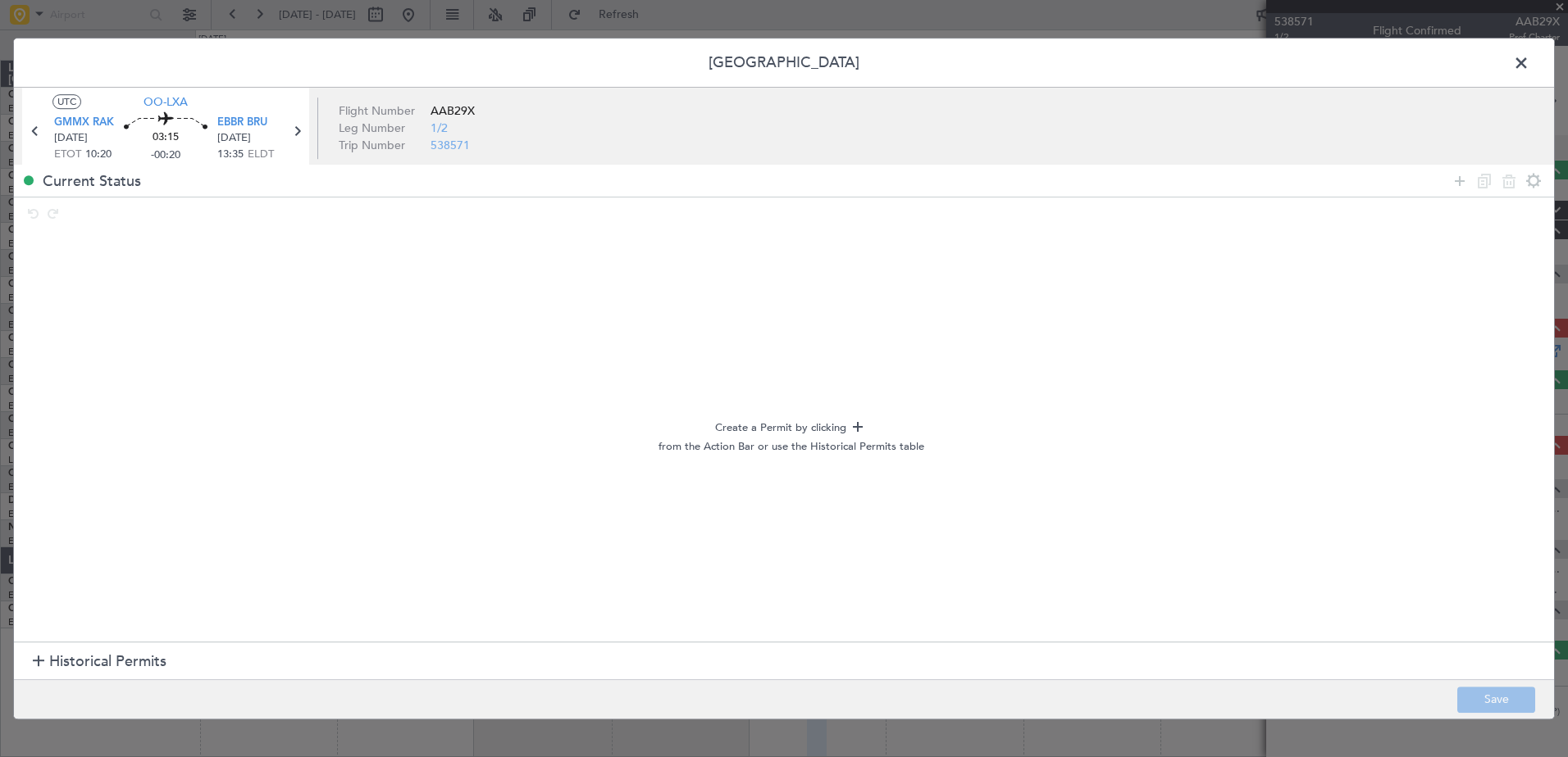
click at [36, 659] on div at bounding box center [38, 662] width 12 height 12
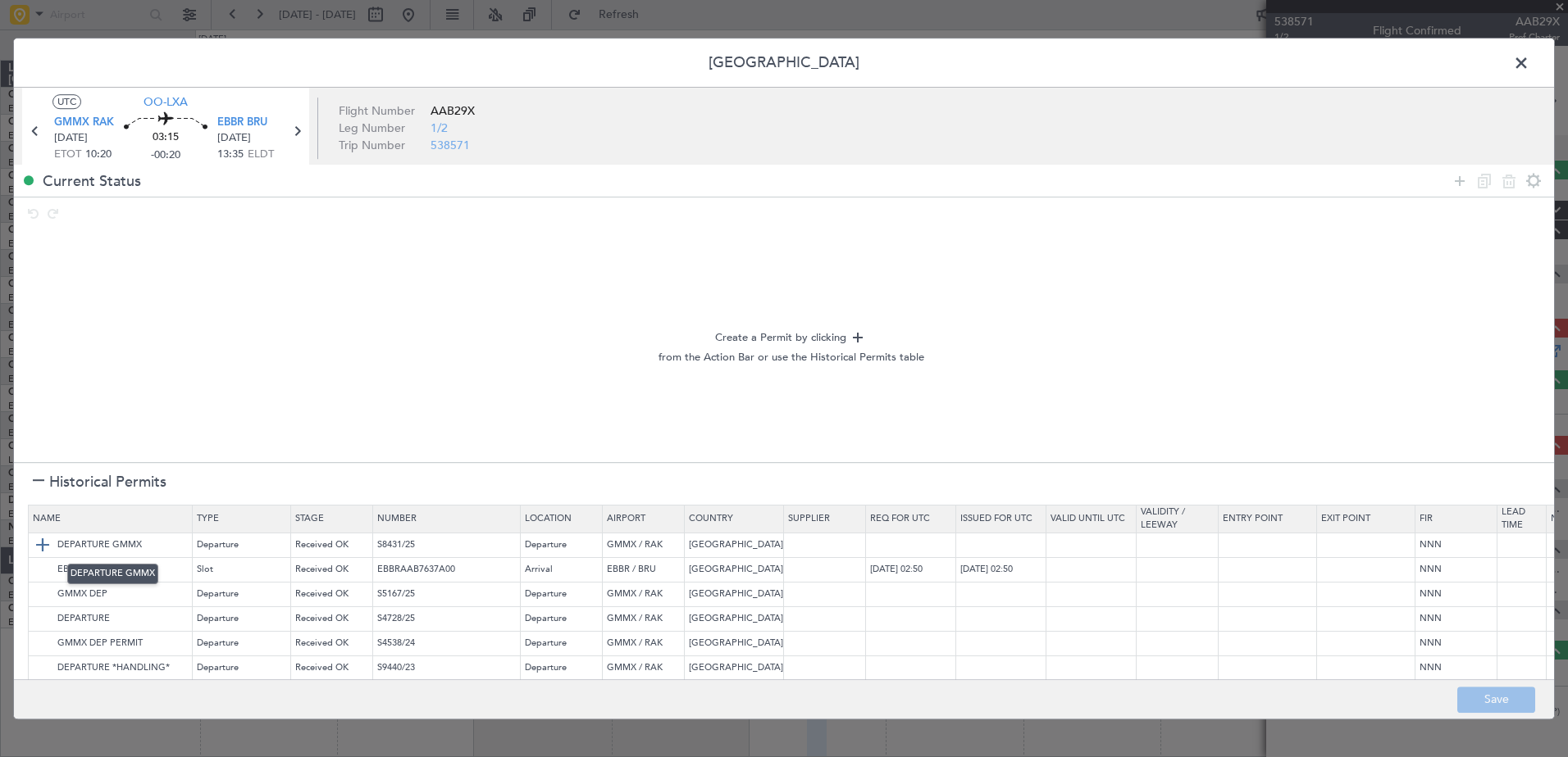
click at [44, 545] on img at bounding box center [42, 546] width 20 height 20
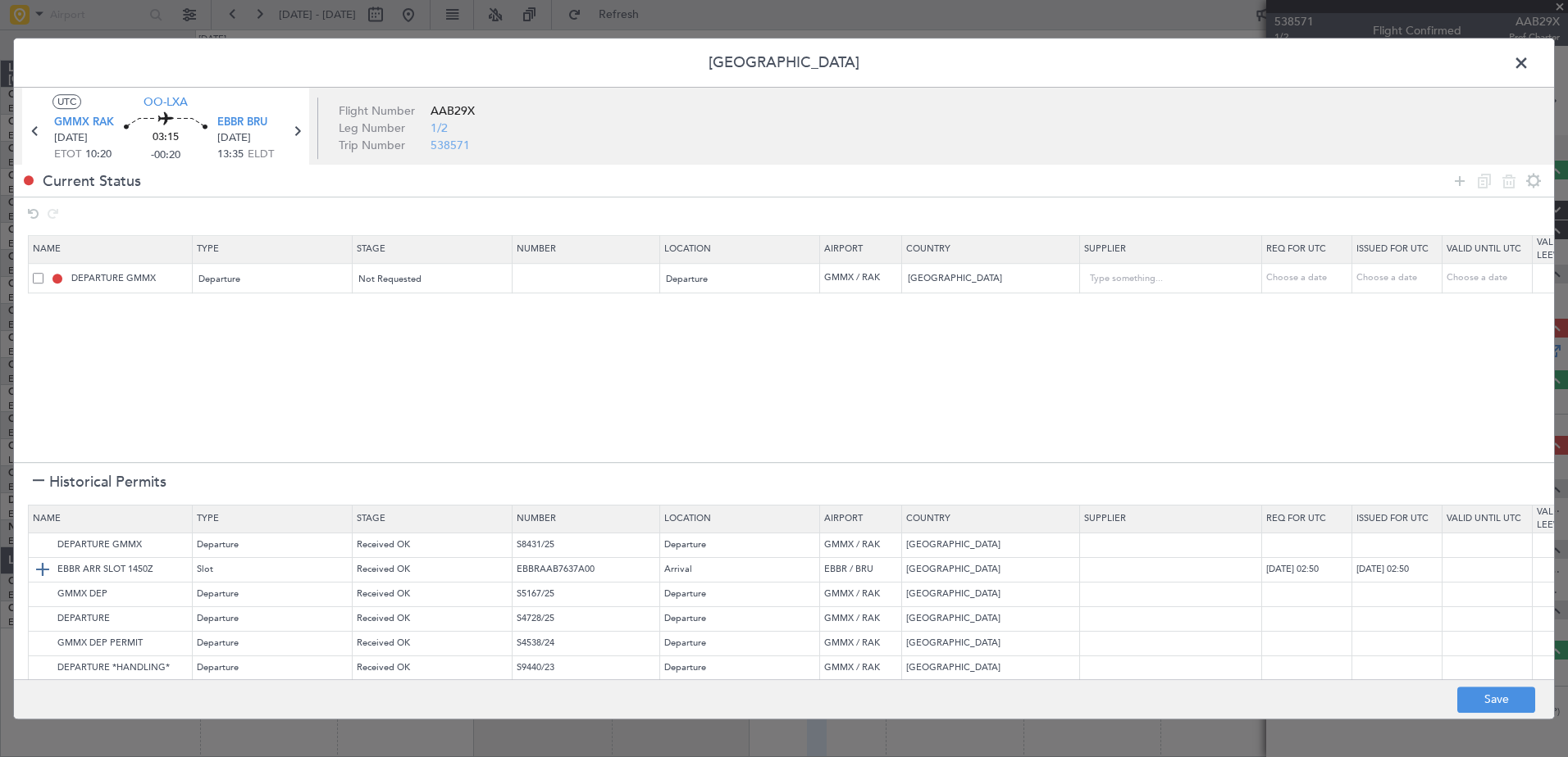
click at [42, 565] on img at bounding box center [42, 570] width 20 height 20
click at [1293, 309] on div "Choose a date" at bounding box center [1309, 308] width 85 height 14
select select "10"
select select "2025"
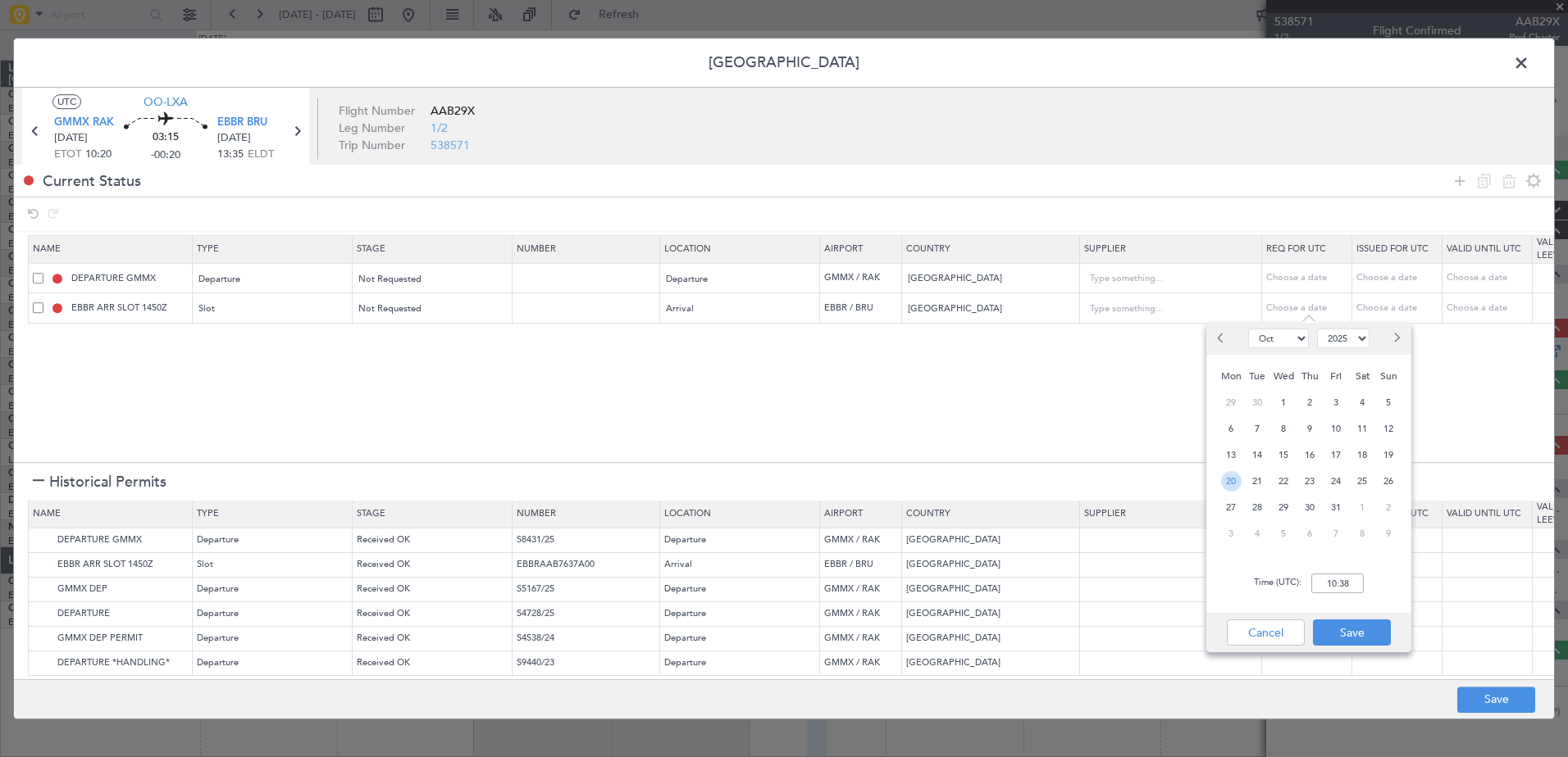
click at [1233, 479] on span "20" at bounding box center [1231, 481] width 21 height 21
click at [1327, 586] on input "00:00" at bounding box center [1338, 584] width 52 height 20
type input "13:45"
click at [1352, 632] on button "Save" at bounding box center [1352, 632] width 78 height 26
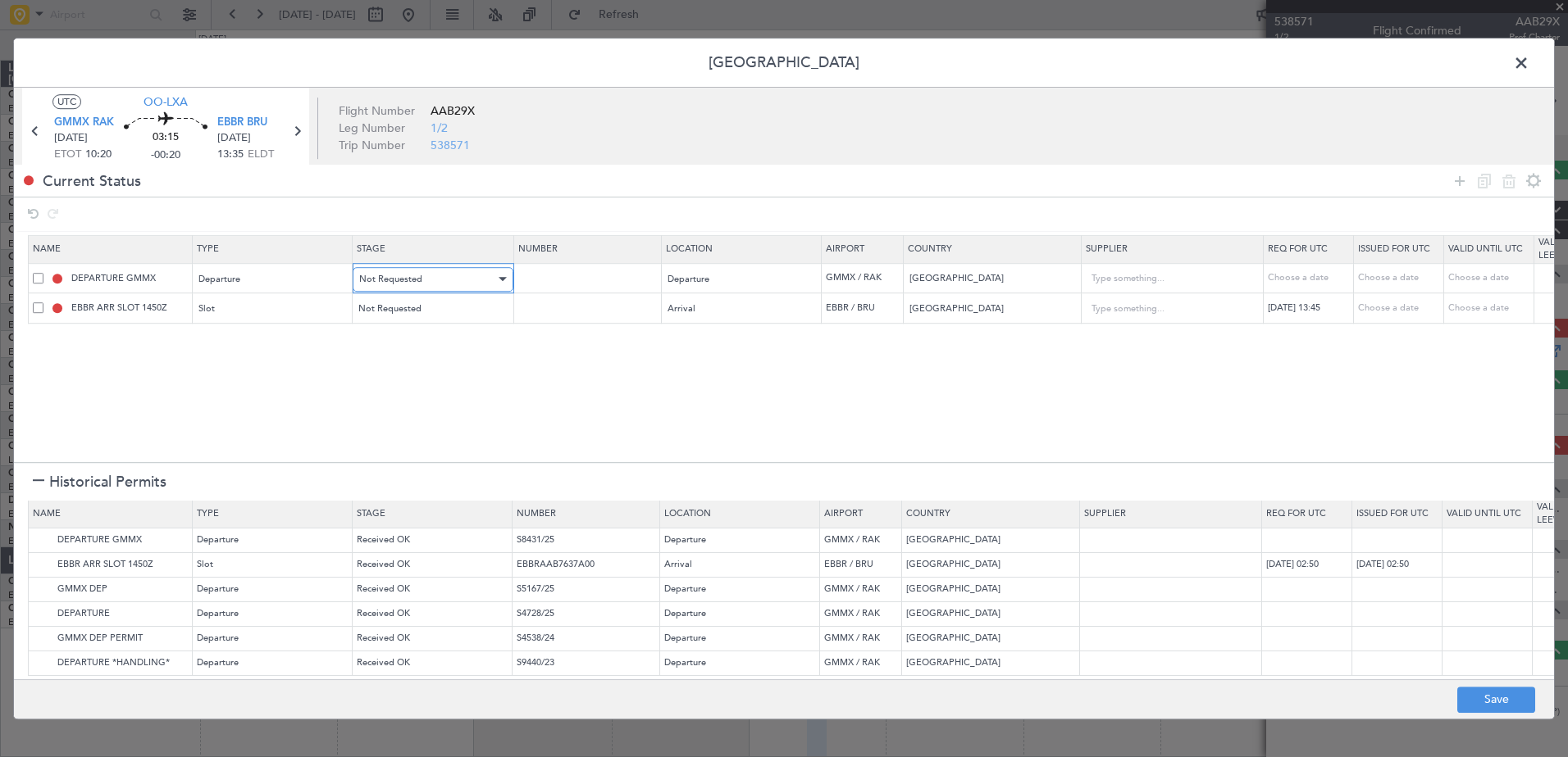
click at [399, 275] on span "Not Requested" at bounding box center [391, 280] width 63 height 13
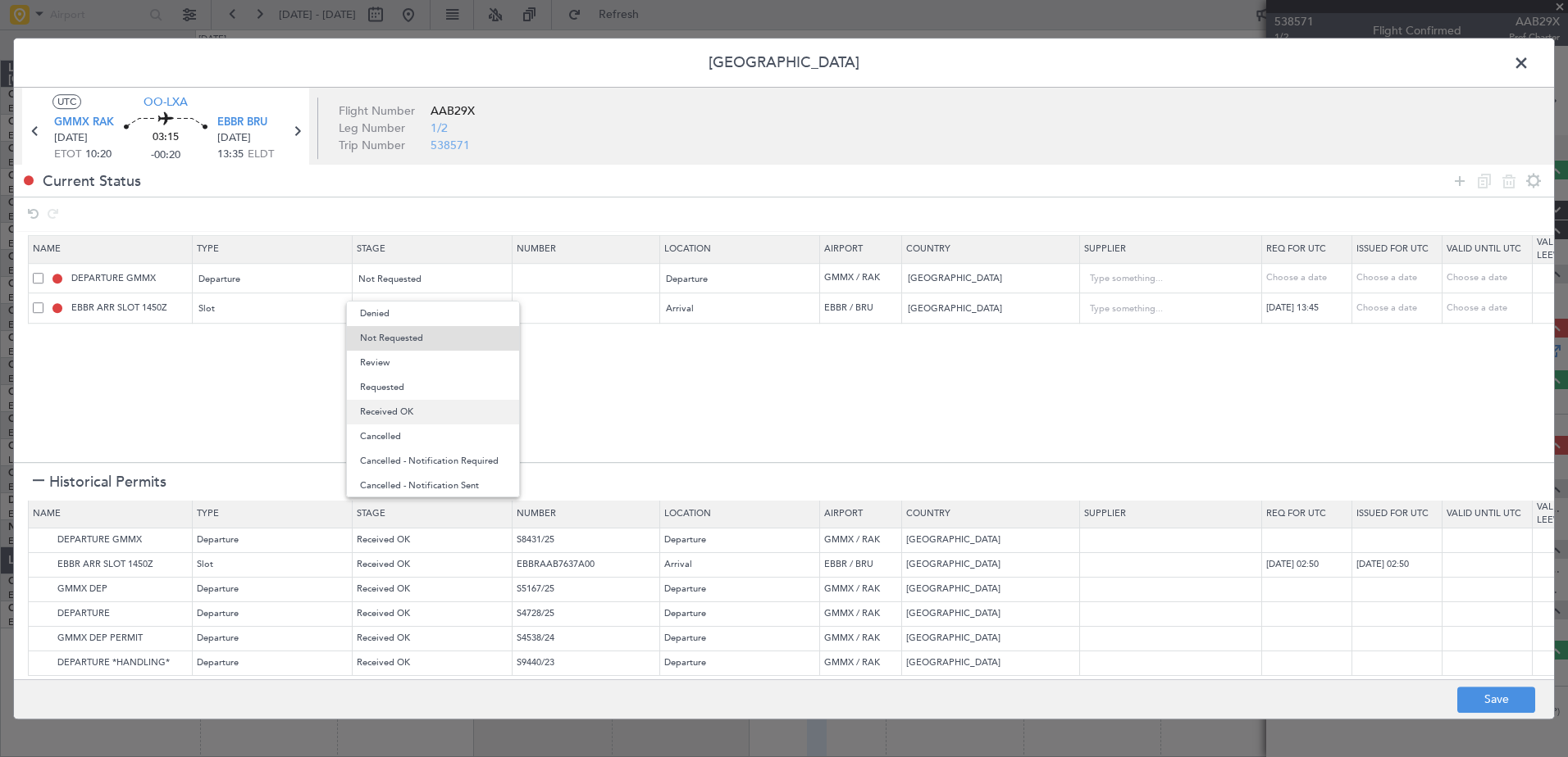
click at [394, 404] on span "Received OK" at bounding box center [433, 411] width 146 height 24
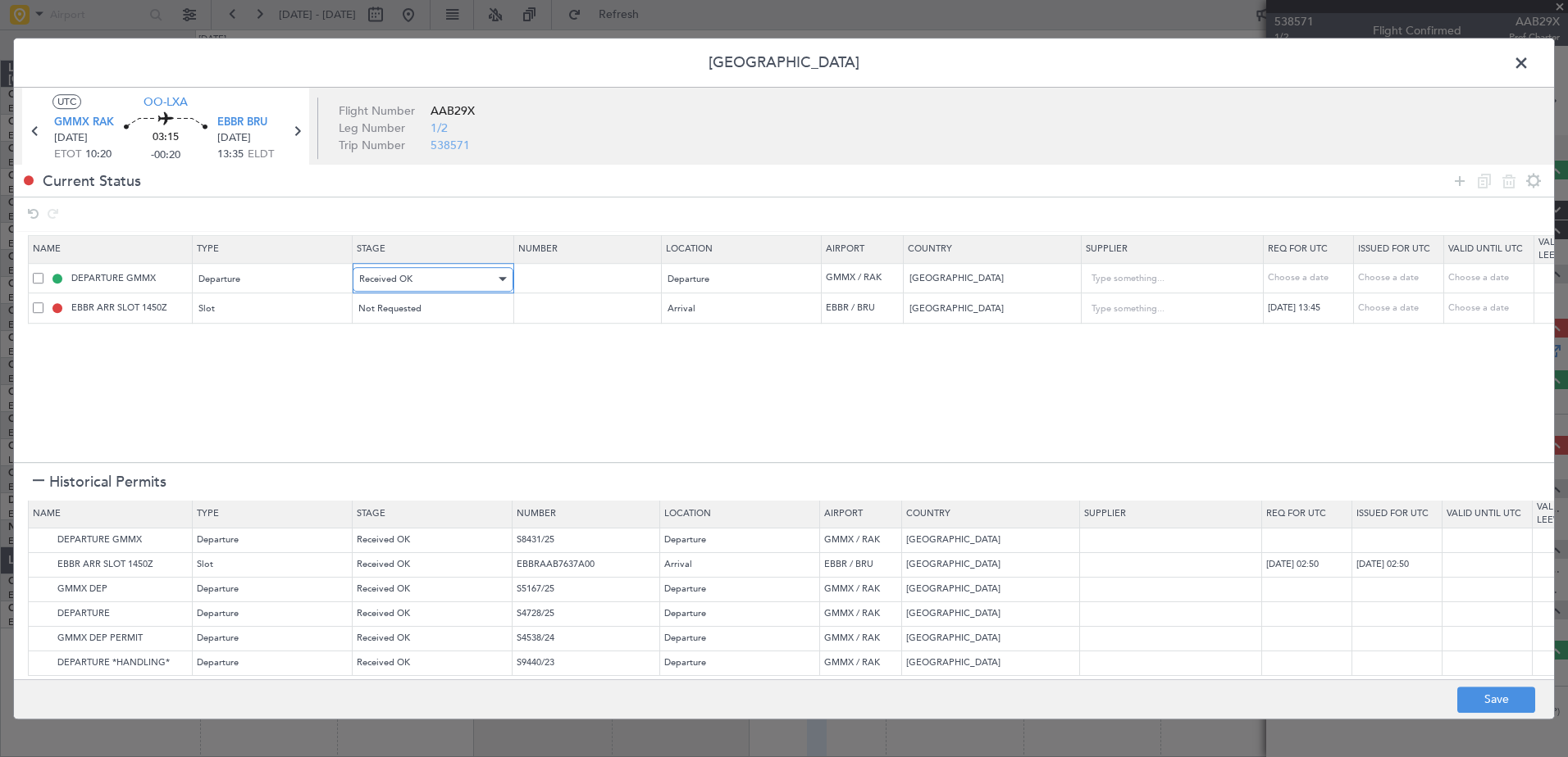
click at [449, 274] on div "Received OK" at bounding box center [427, 279] width 136 height 24
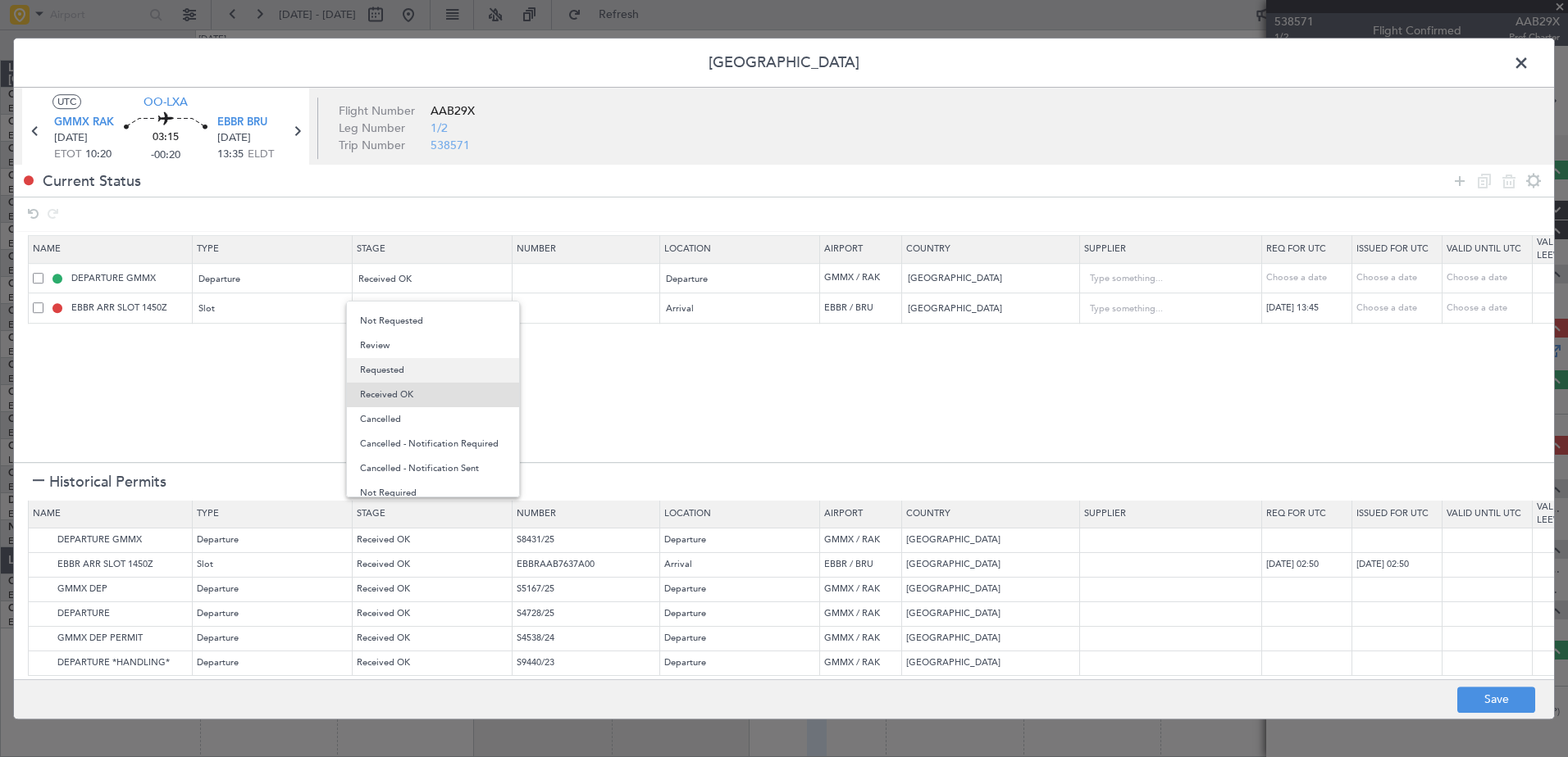
click at [407, 370] on span "Requested" at bounding box center [433, 370] width 146 height 24
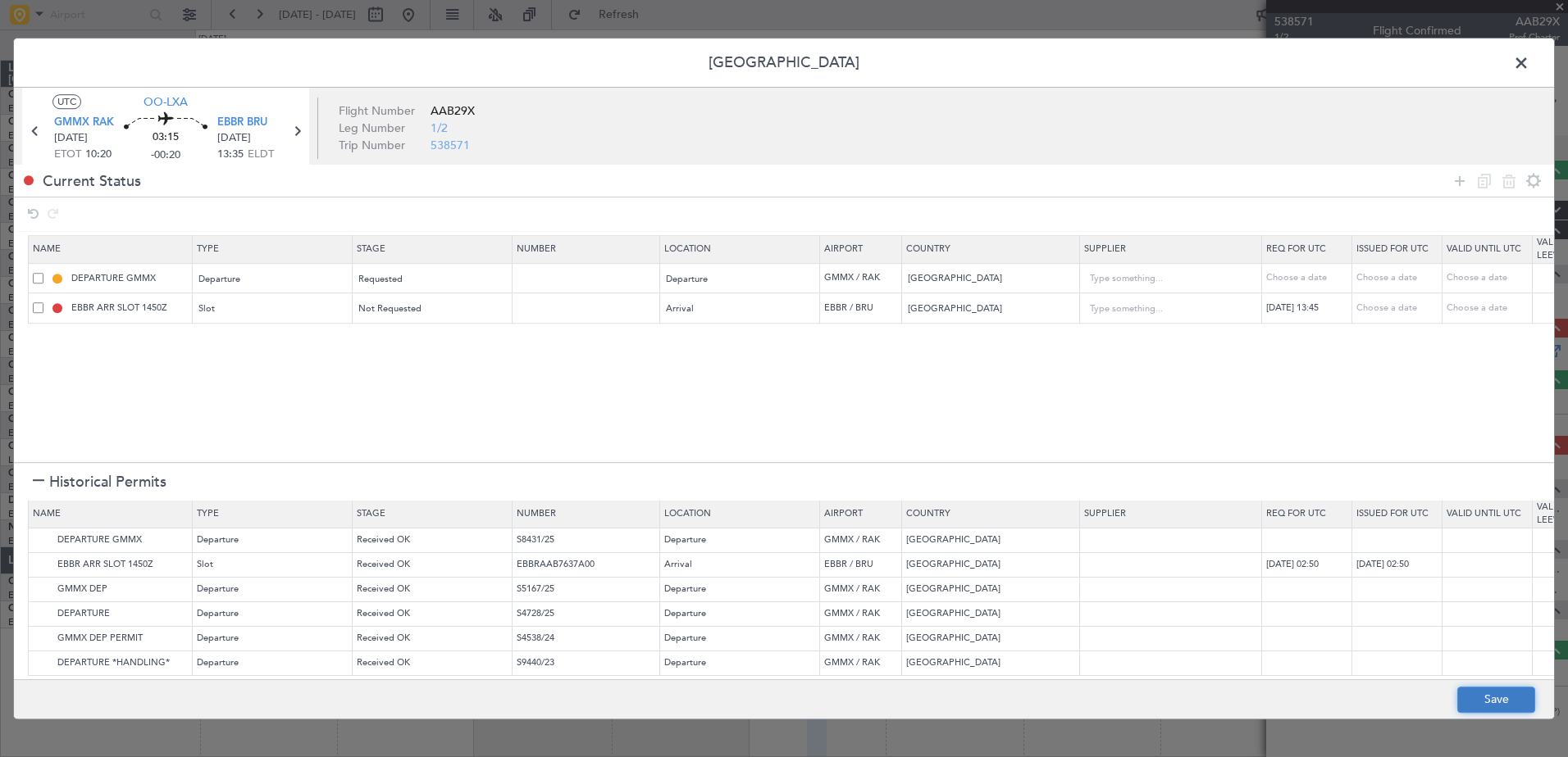
click at [1508, 710] on button "Save" at bounding box center [1496, 699] width 78 height 26
type input "MOROCCO DEPARTURE"
type input "NNN"
type input "EBBR ARR SLOT 1345Z"
type input "NNN"
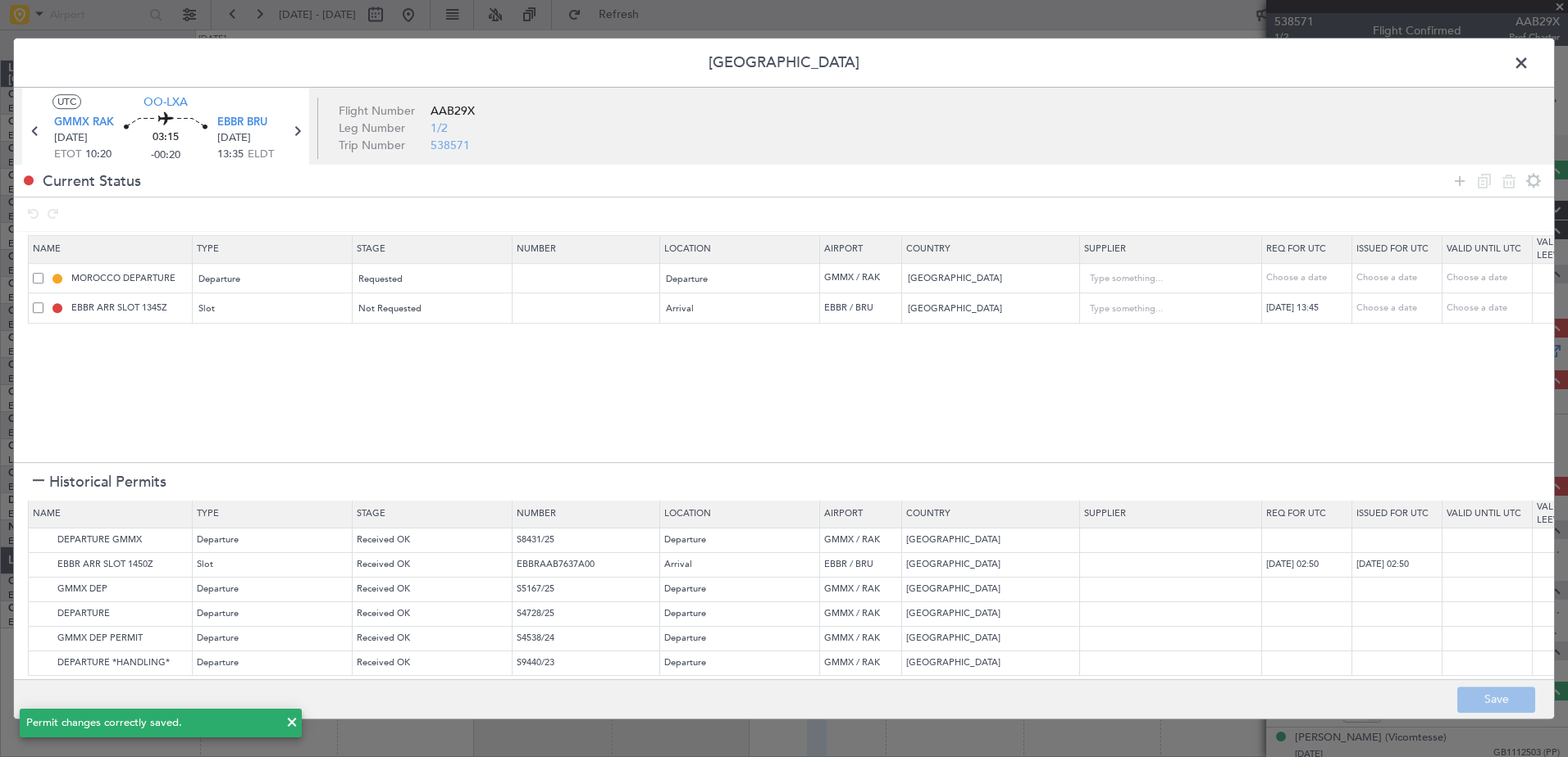
click at [1529, 63] on span at bounding box center [1529, 67] width 0 height 32
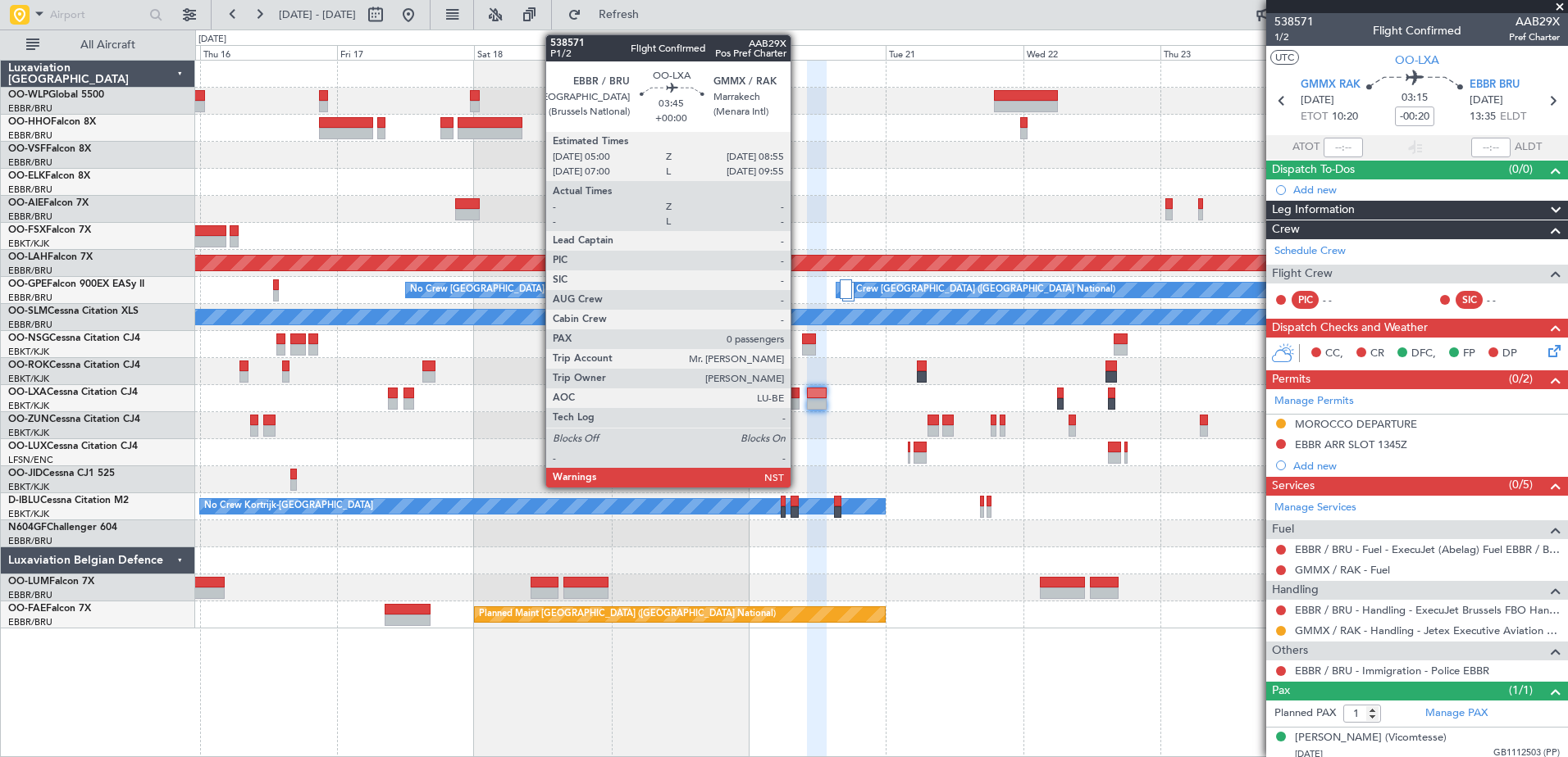
click at [798, 404] on div at bounding box center [787, 404] width 23 height 12
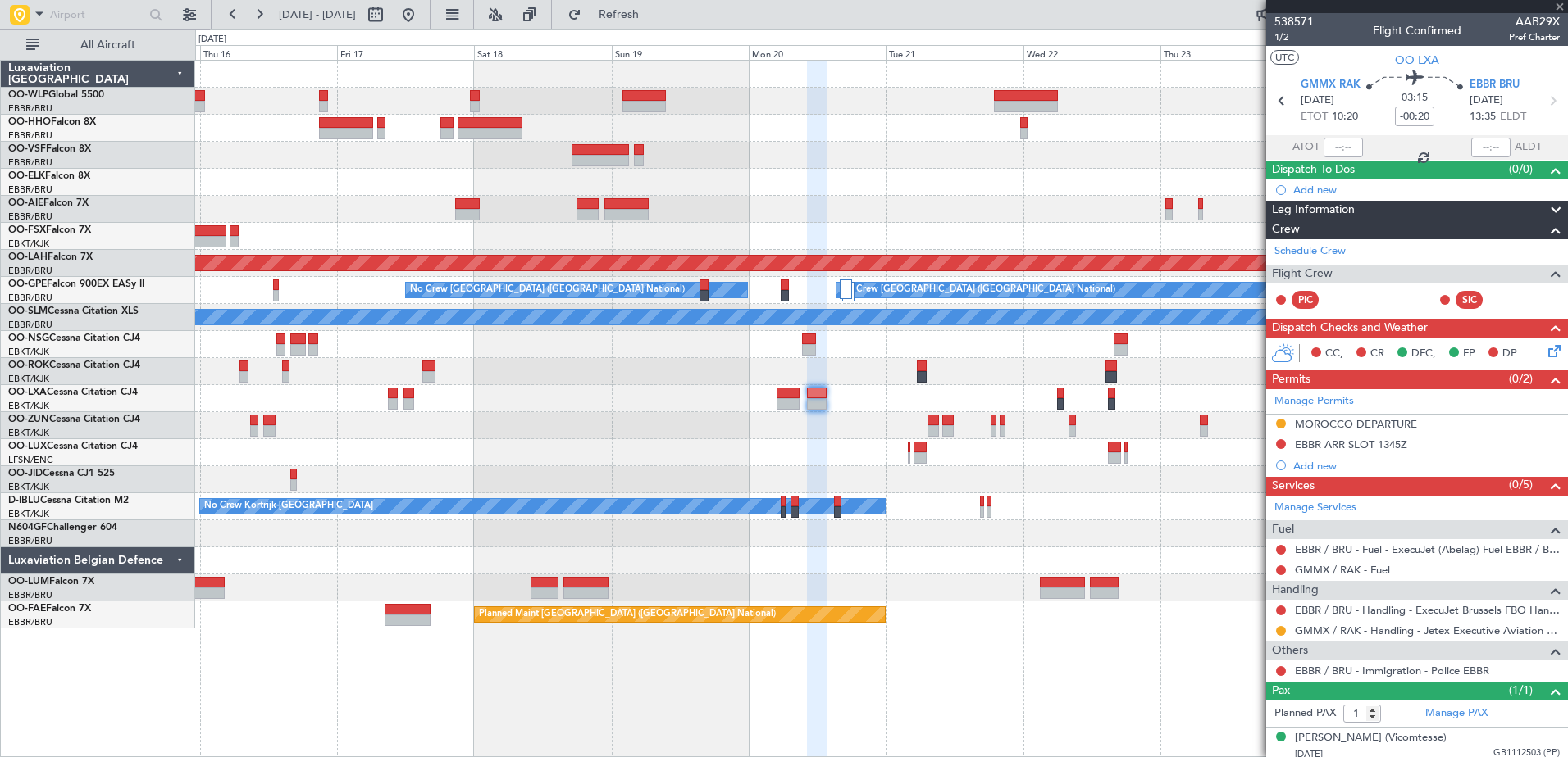
type input "0"
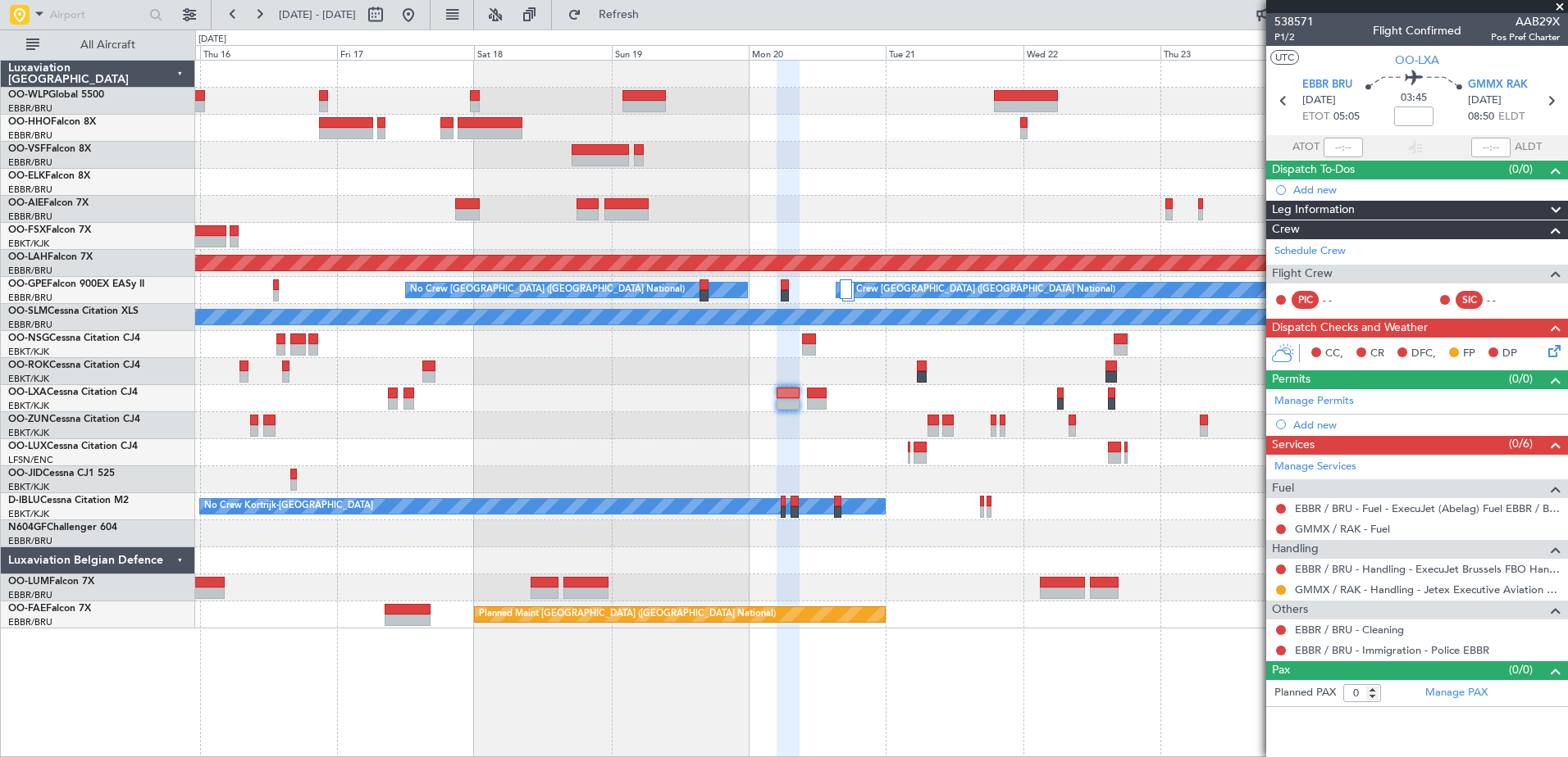
click at [1558, 353] on icon at bounding box center [1552, 348] width 14 height 14
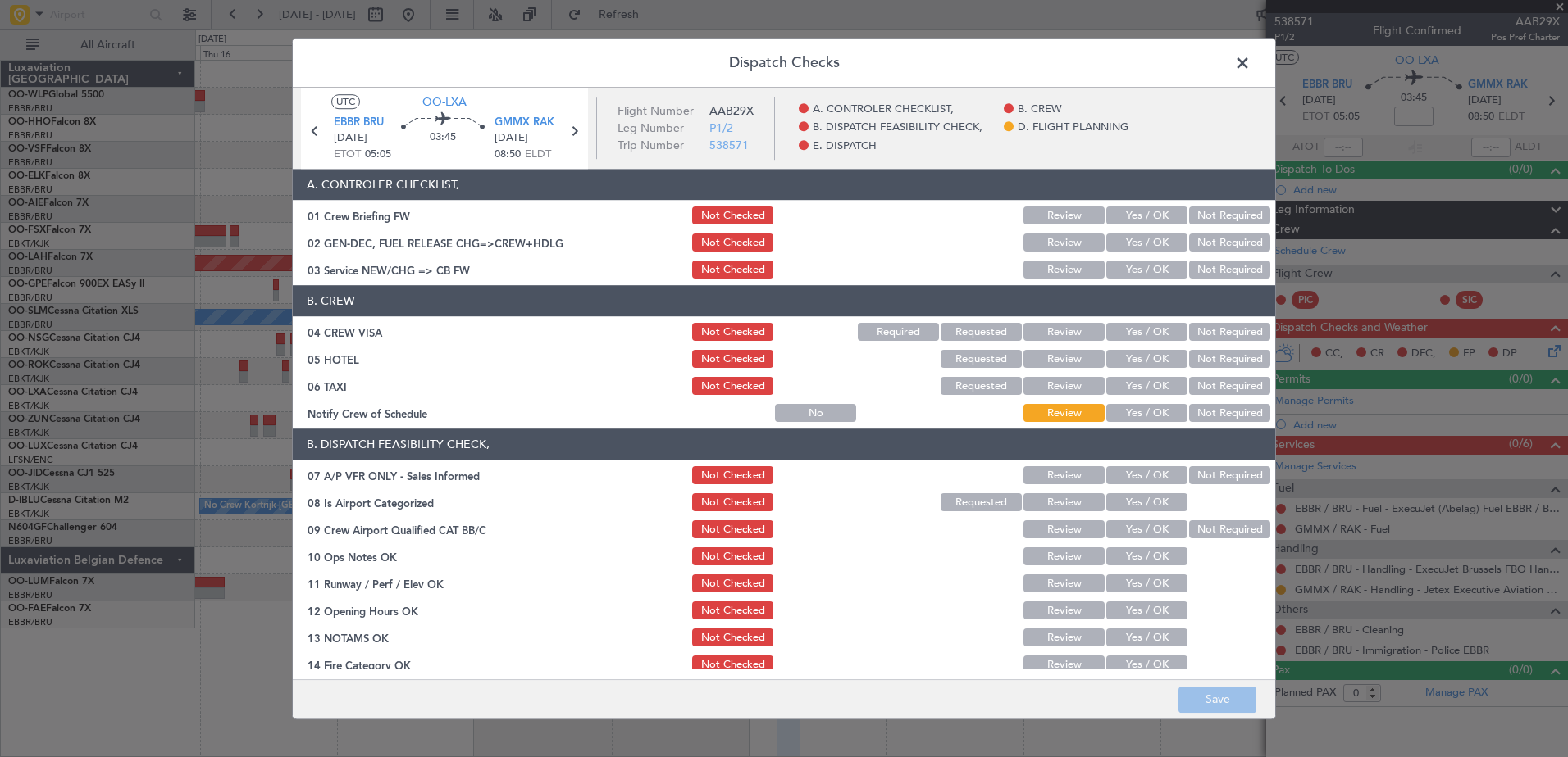
click at [1227, 476] on button "Not Required" at bounding box center [1229, 476] width 81 height 18
click at [1151, 504] on button "Yes / OK" at bounding box center [1147, 503] width 81 height 18
click at [1191, 523] on button "Not Required" at bounding box center [1229, 531] width 81 height 18
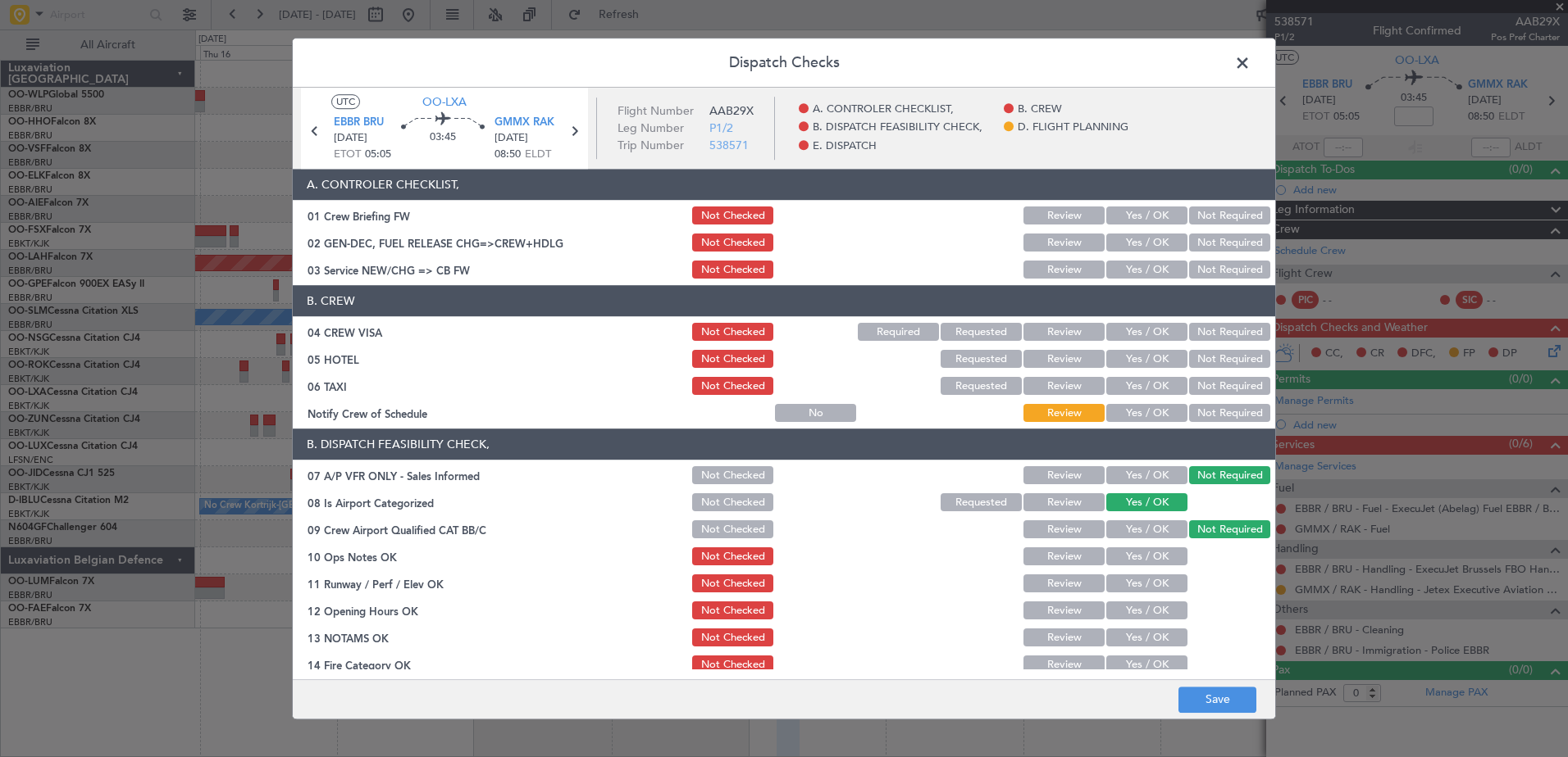
click at [1162, 551] on button "Yes / OK" at bounding box center [1147, 558] width 81 height 18
click at [1158, 577] on button "Yes / OK" at bounding box center [1147, 585] width 81 height 18
click at [1154, 606] on button "Yes / OK" at bounding box center [1147, 612] width 81 height 18
click at [1154, 632] on button "Yes / OK" at bounding box center [1147, 639] width 81 height 18
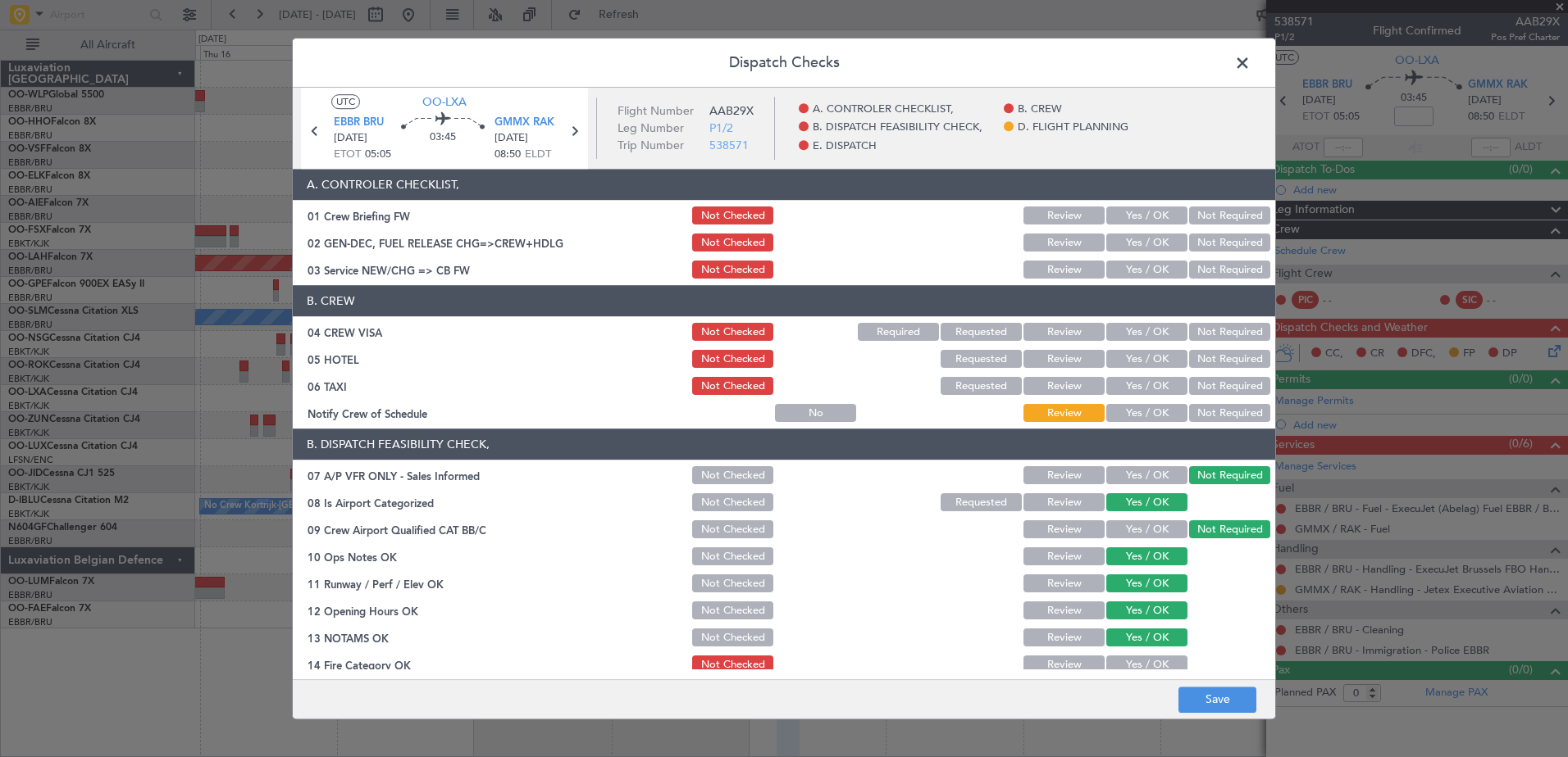
click at [1152, 655] on div "Yes / OK" at bounding box center [1146, 665] width 83 height 23
click at [1152, 657] on button "Yes / OK" at bounding box center [1147, 666] width 81 height 18
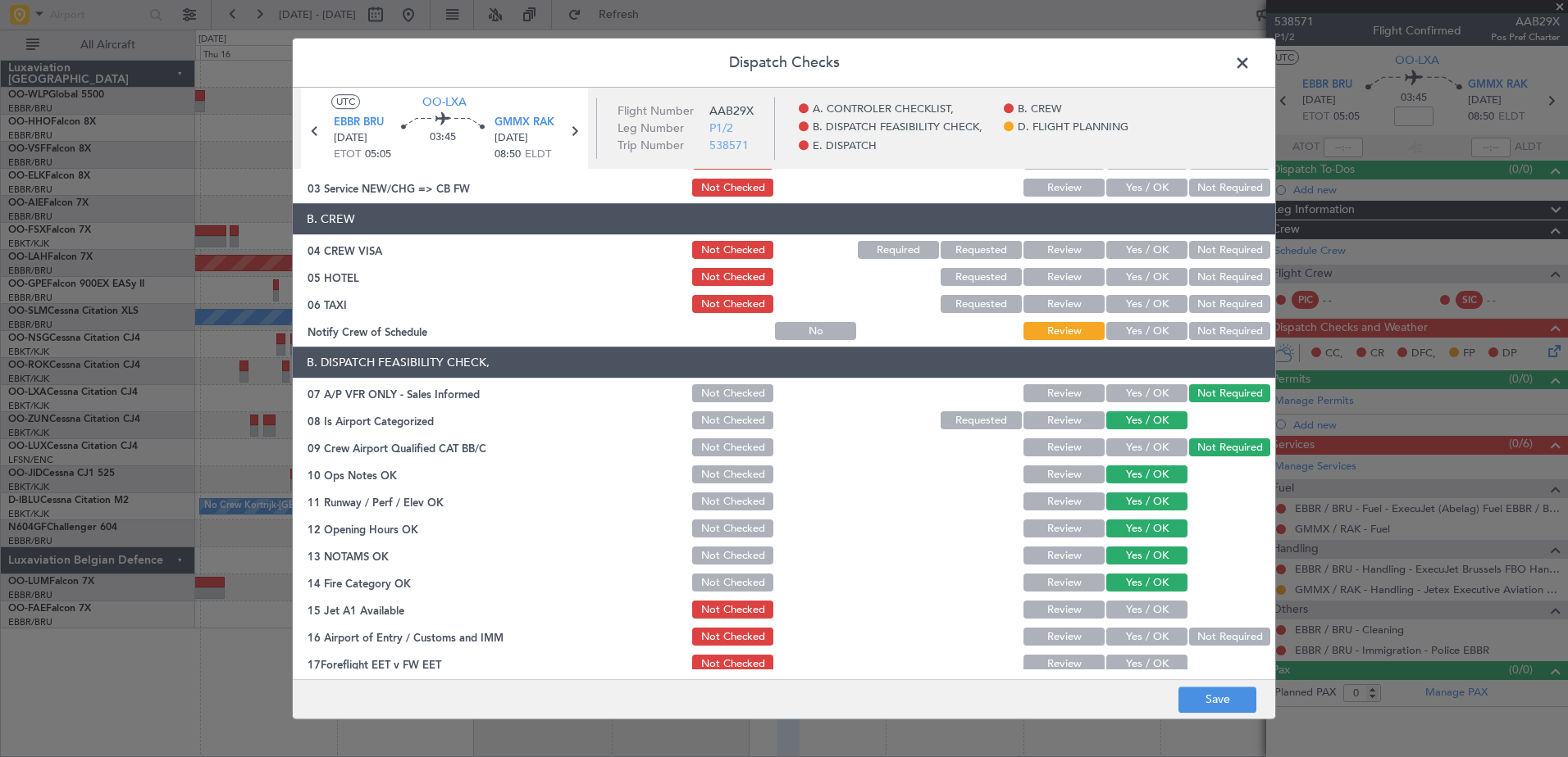
click at [1138, 610] on button "Yes / OK" at bounding box center [1147, 611] width 81 height 18
click at [1129, 635] on button "Yes / OK" at bounding box center [1147, 638] width 81 height 18
click at [1137, 659] on button "Yes / OK" at bounding box center [1147, 665] width 81 height 18
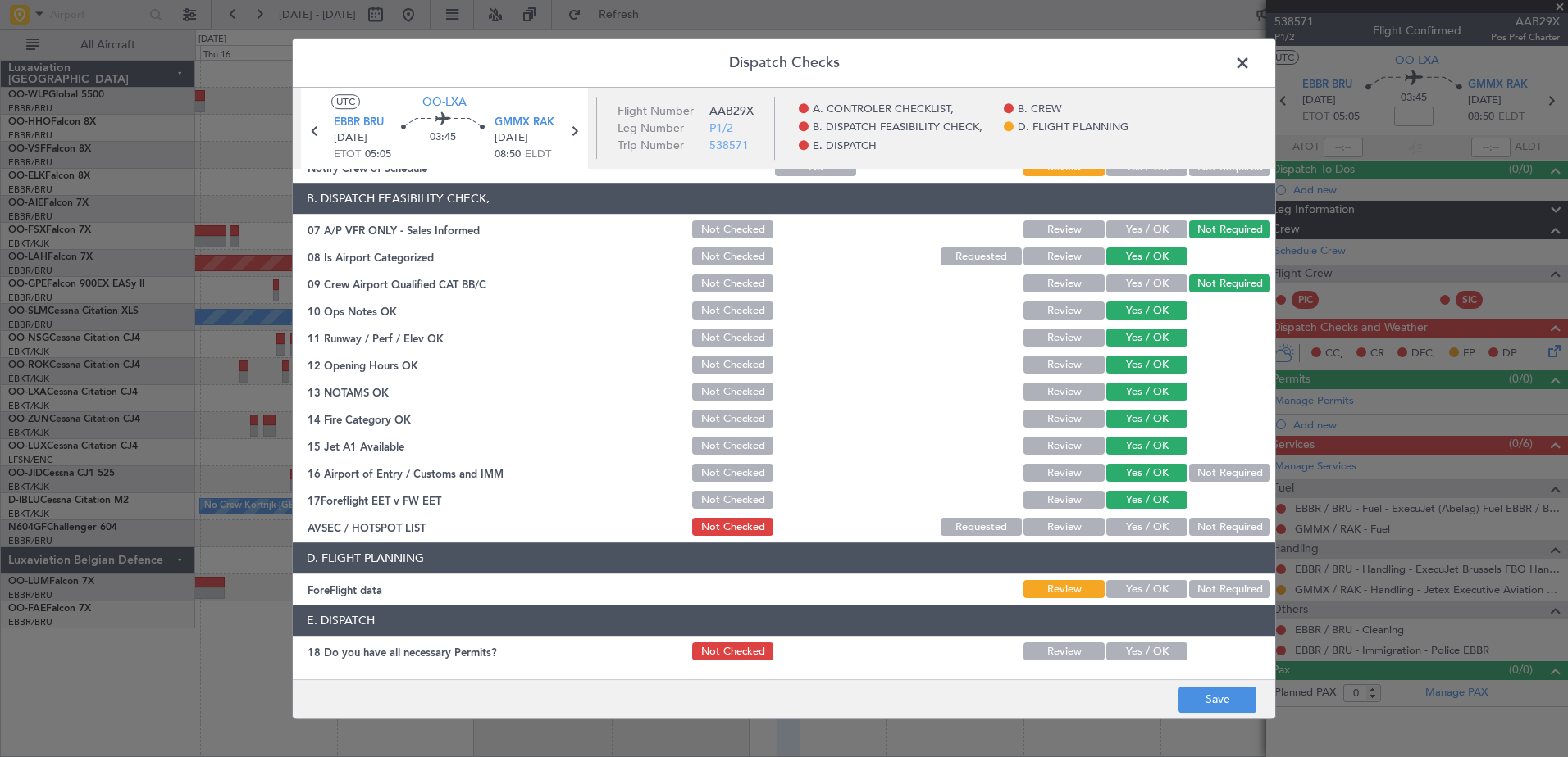
scroll to position [326, 0]
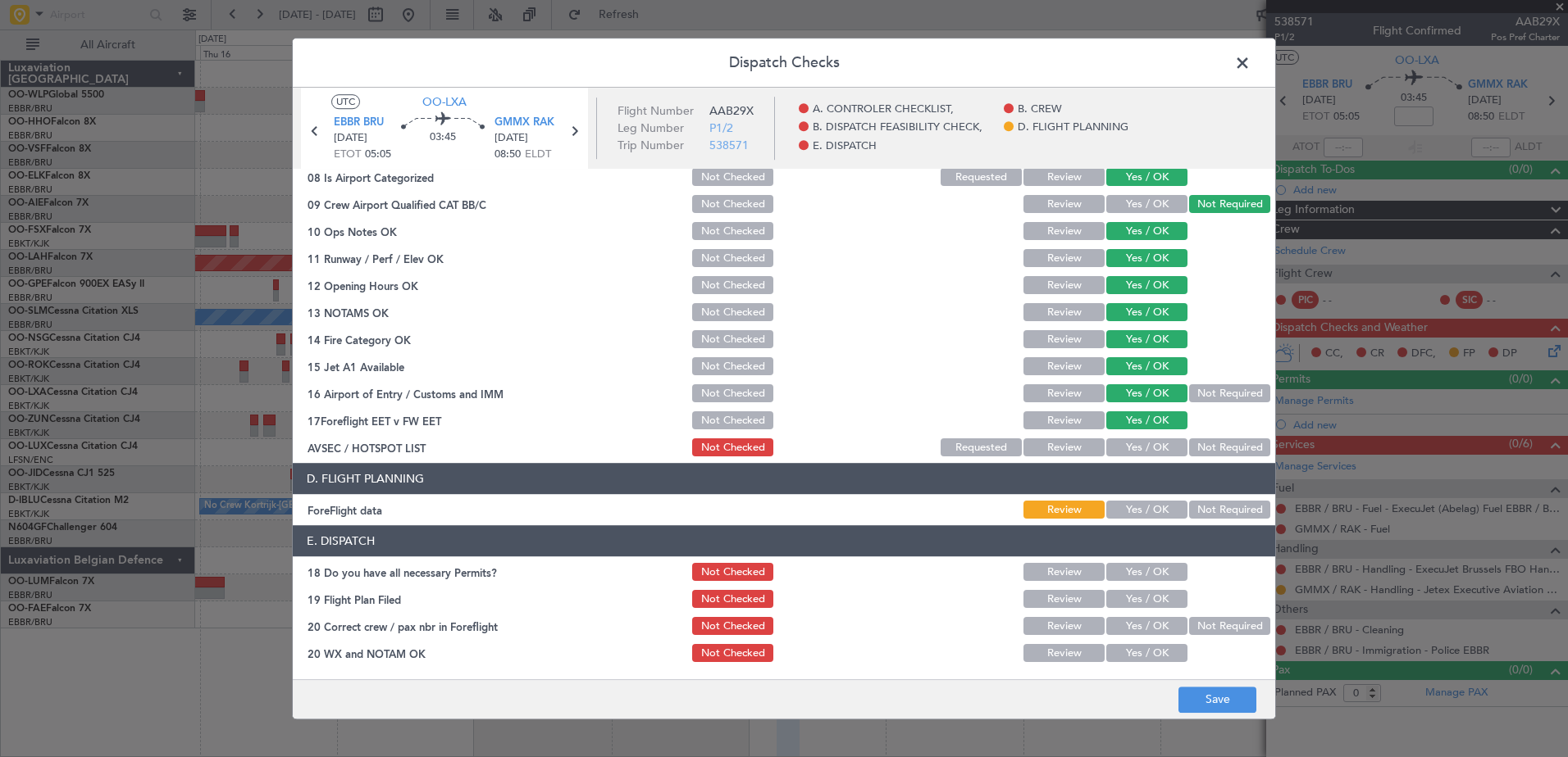
click at [1208, 449] on button "Not Required" at bounding box center [1229, 448] width 81 height 18
click at [1225, 701] on button "Save" at bounding box center [1218, 699] width 78 height 26
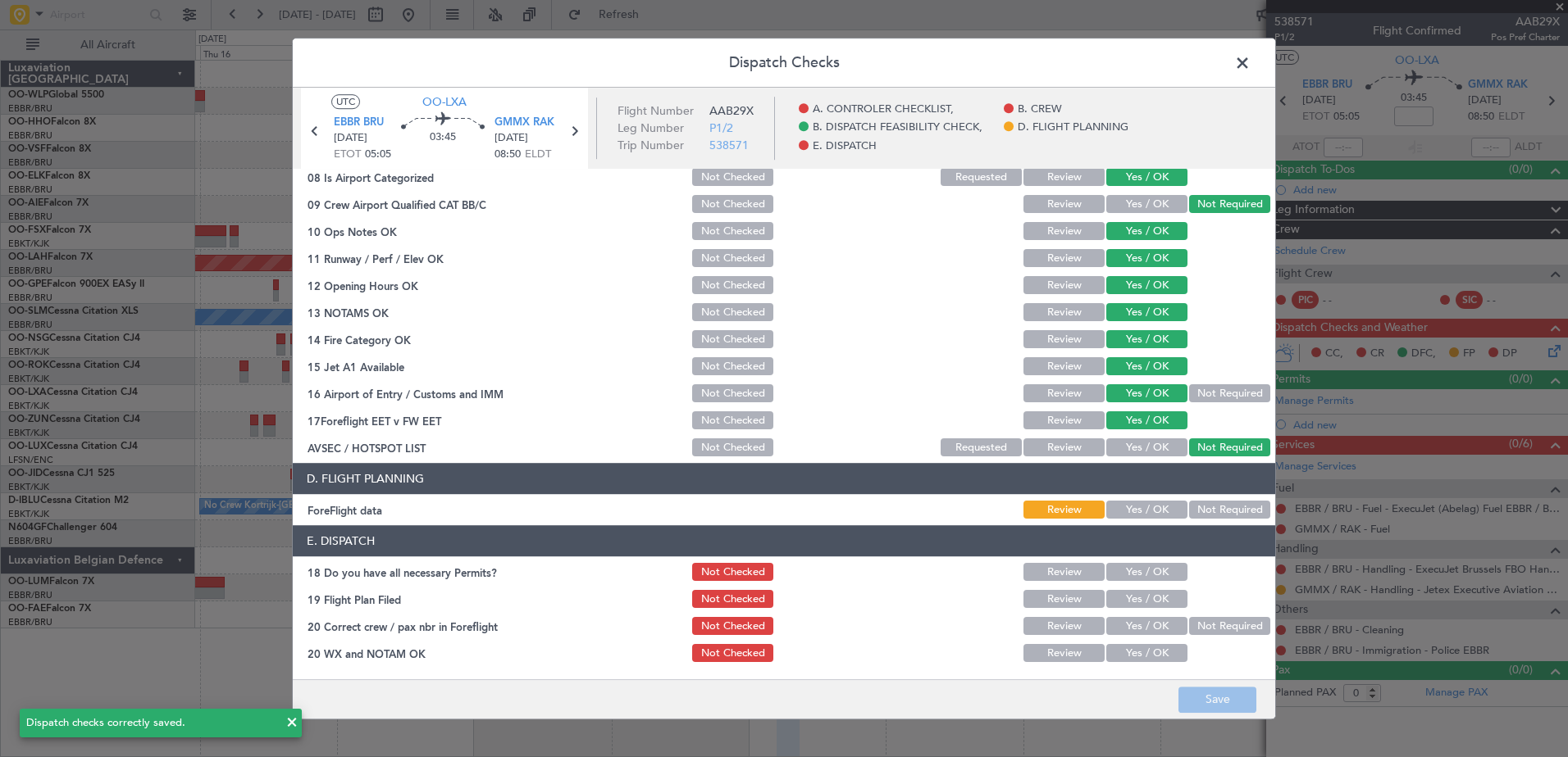
click at [1250, 64] on span at bounding box center [1250, 67] width 0 height 32
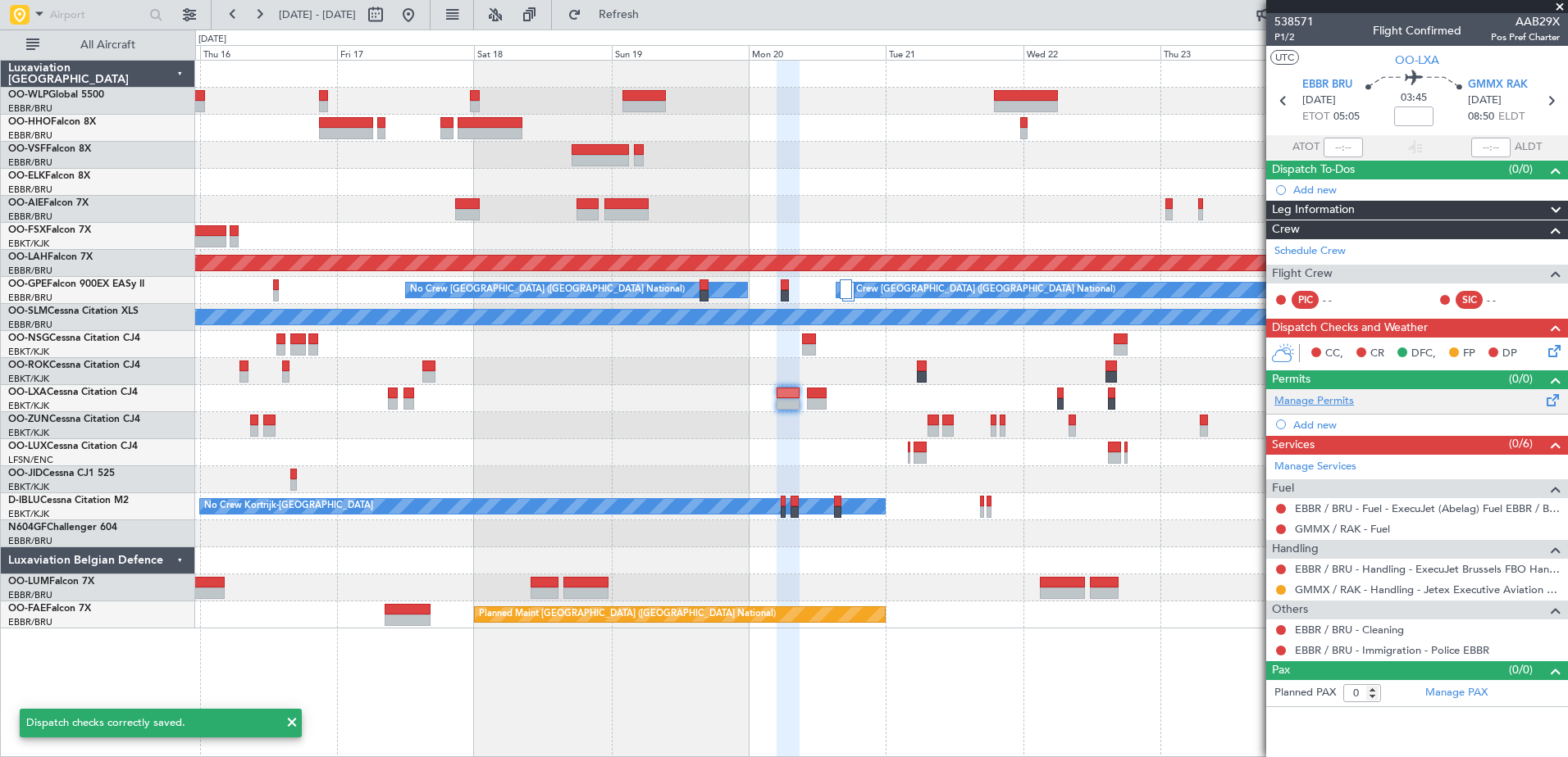
click at [1322, 398] on link "Manage Permits" at bounding box center [1314, 402] width 79 height 16
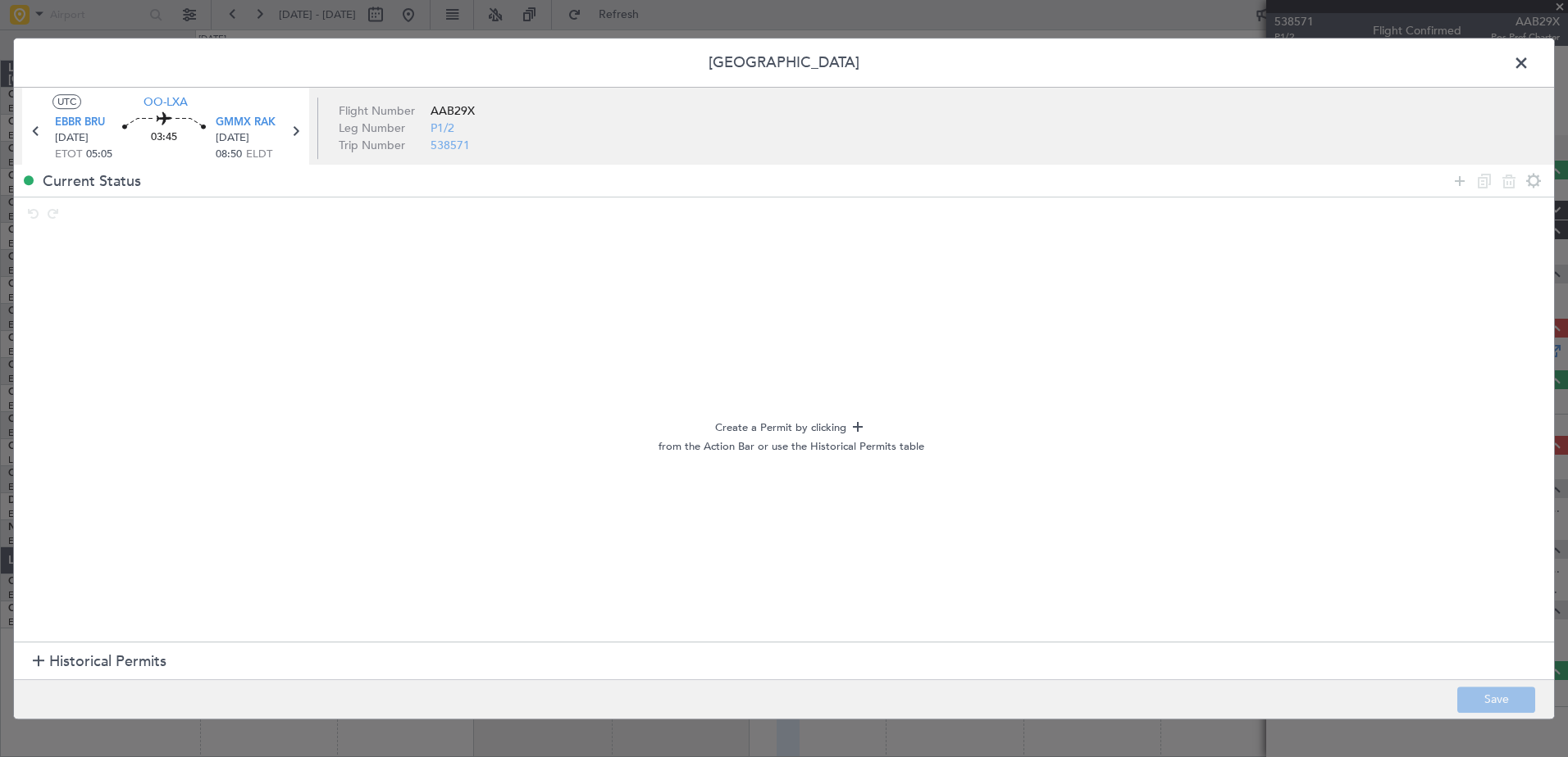
click at [41, 654] on h1 "Historical Permits" at bounding box center [99, 662] width 134 height 23
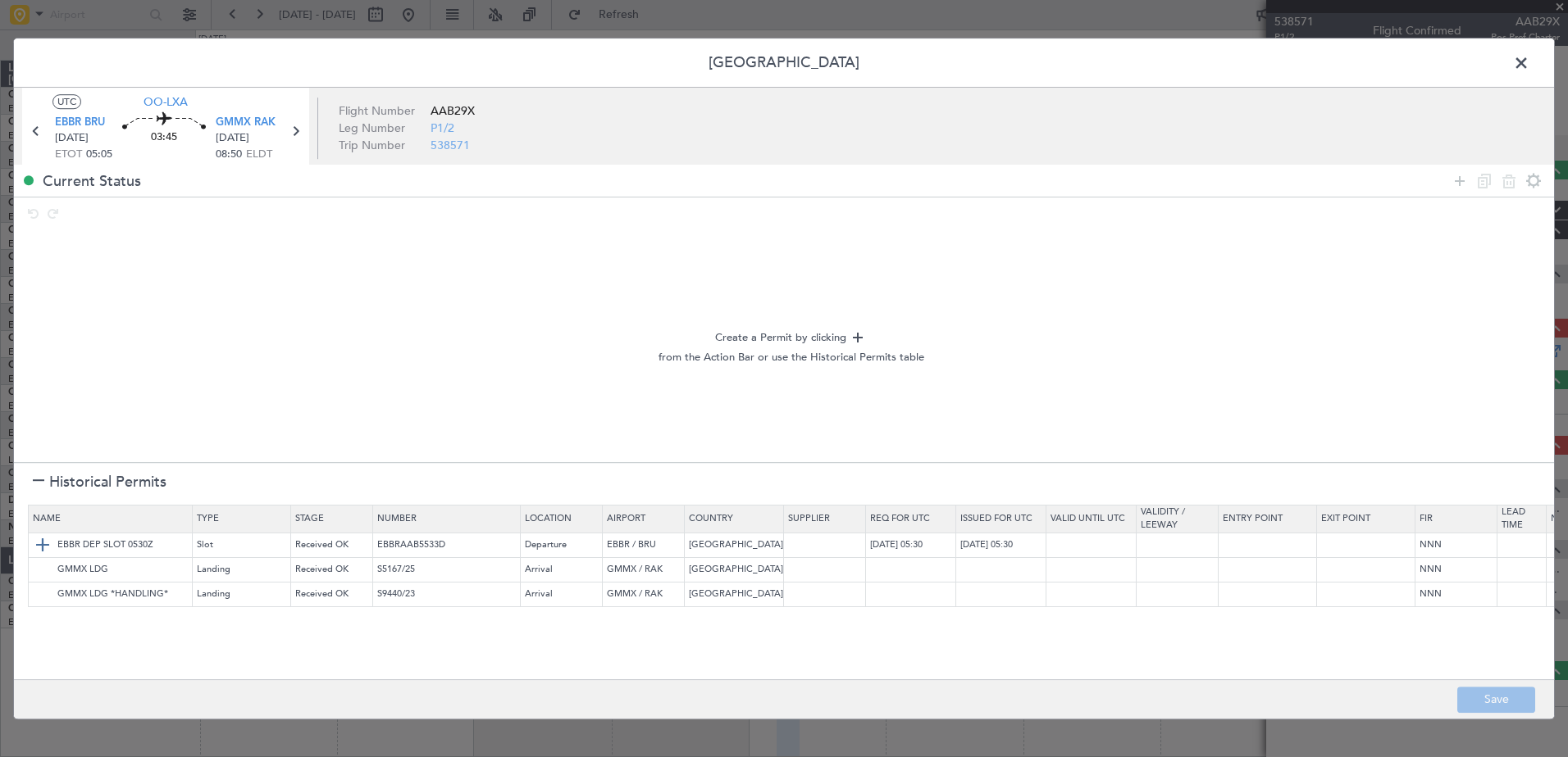
click at [40, 543] on img at bounding box center [42, 546] width 20 height 20
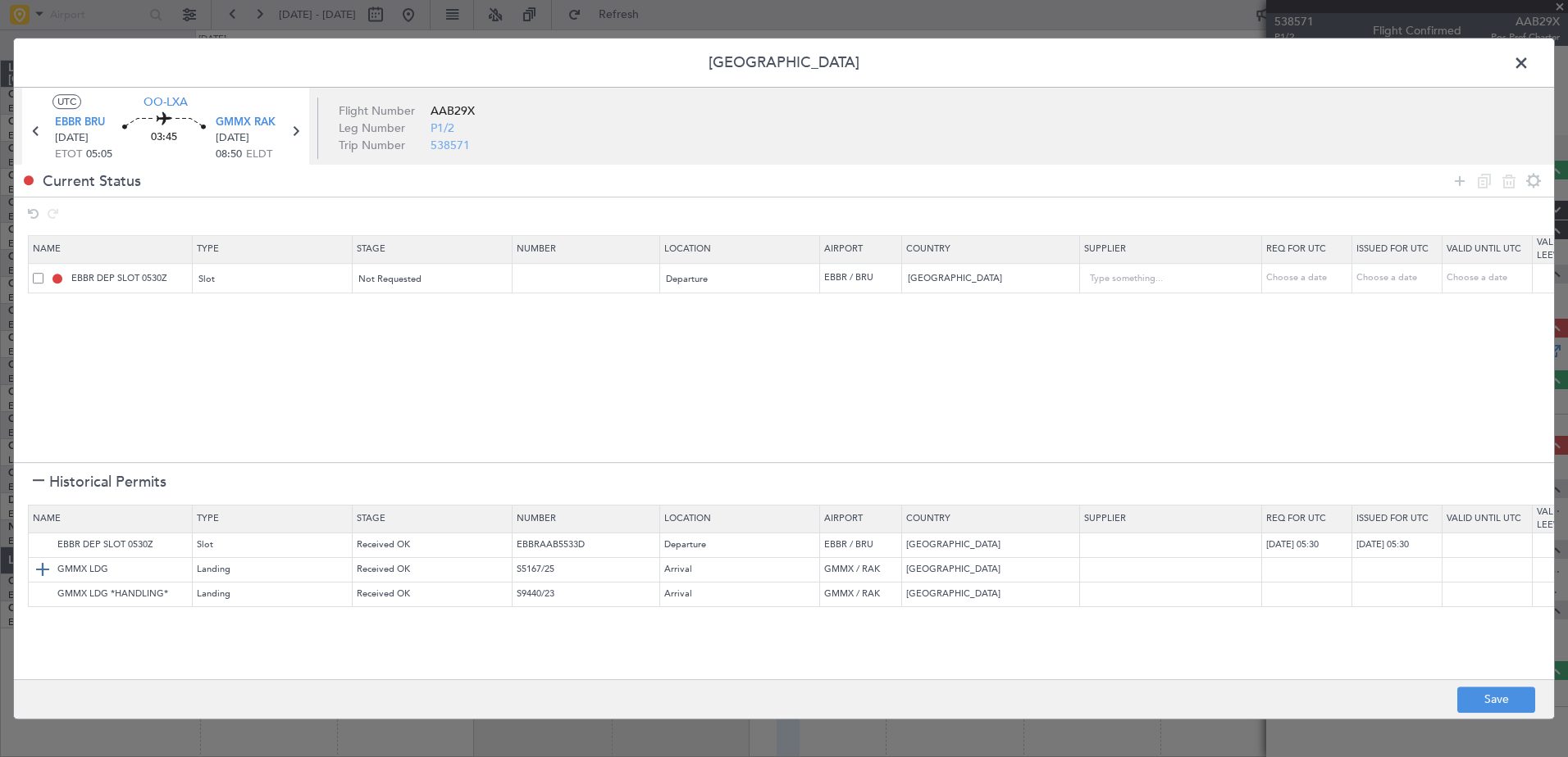
click at [38, 566] on img at bounding box center [42, 570] width 20 height 20
click at [1292, 282] on div "Choose a date" at bounding box center [1309, 279] width 85 height 14
select select "10"
select select "2025"
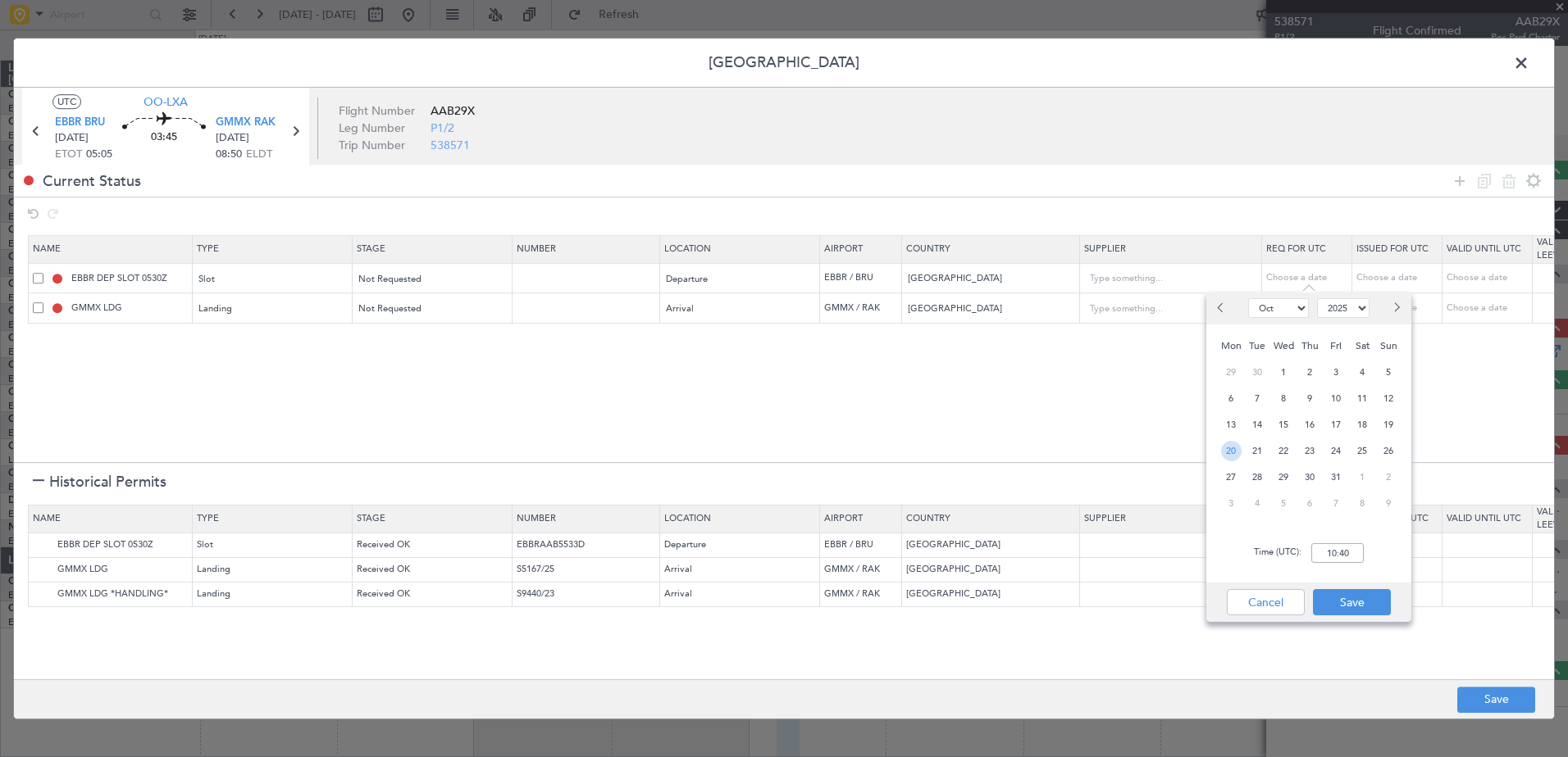
click at [1227, 448] on span "20" at bounding box center [1231, 451] width 21 height 21
click at [1335, 549] on input "00:00" at bounding box center [1338, 553] width 52 height 20
type input "2"
click at [914, 392] on section "Name Type Stage Number Location Airport Country Supplier Req For Utc Issued For…" at bounding box center [784, 346] width 1540 height 231
type input "05:00"
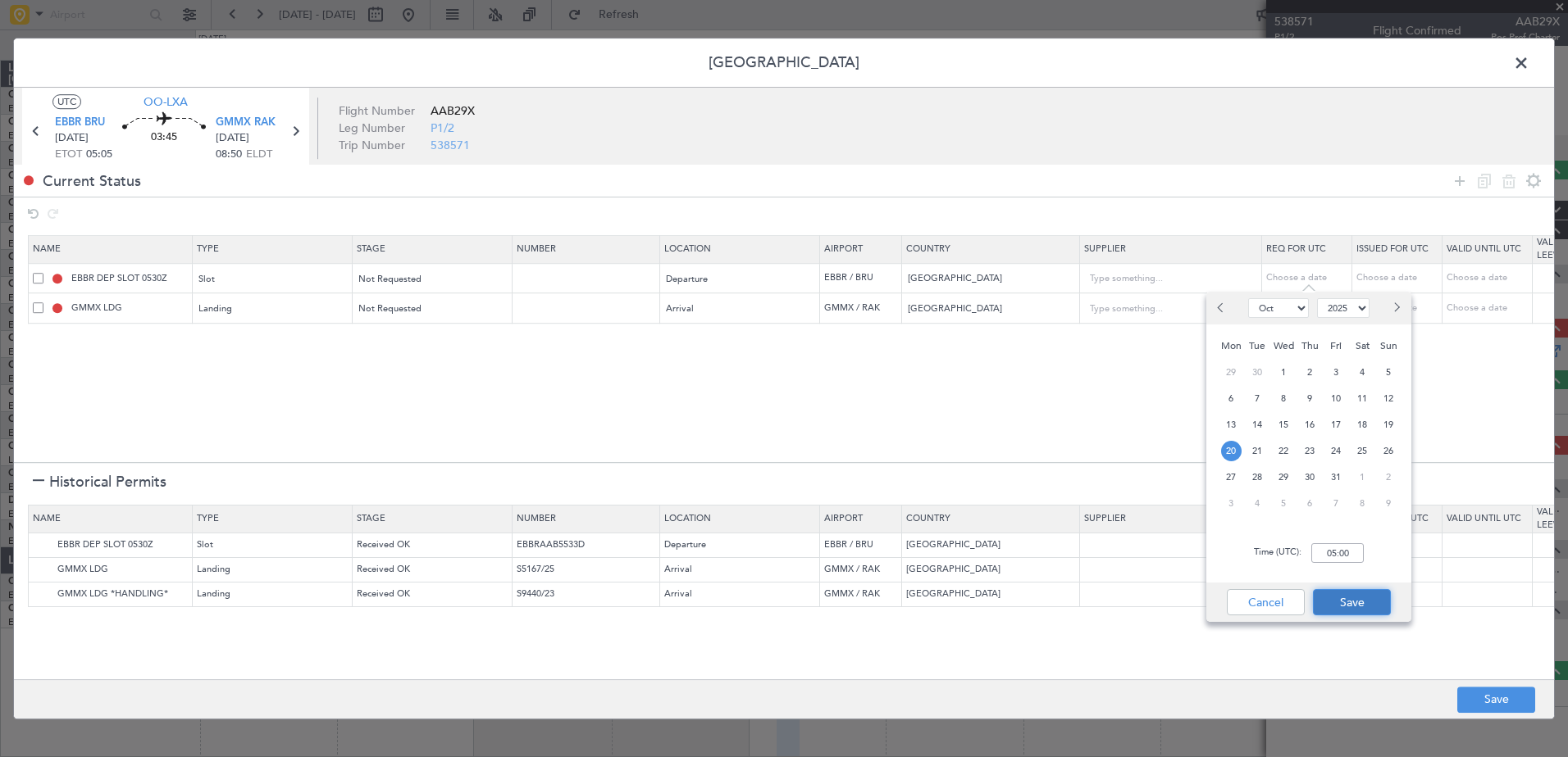
click at [1365, 594] on button "Save" at bounding box center [1352, 602] width 78 height 26
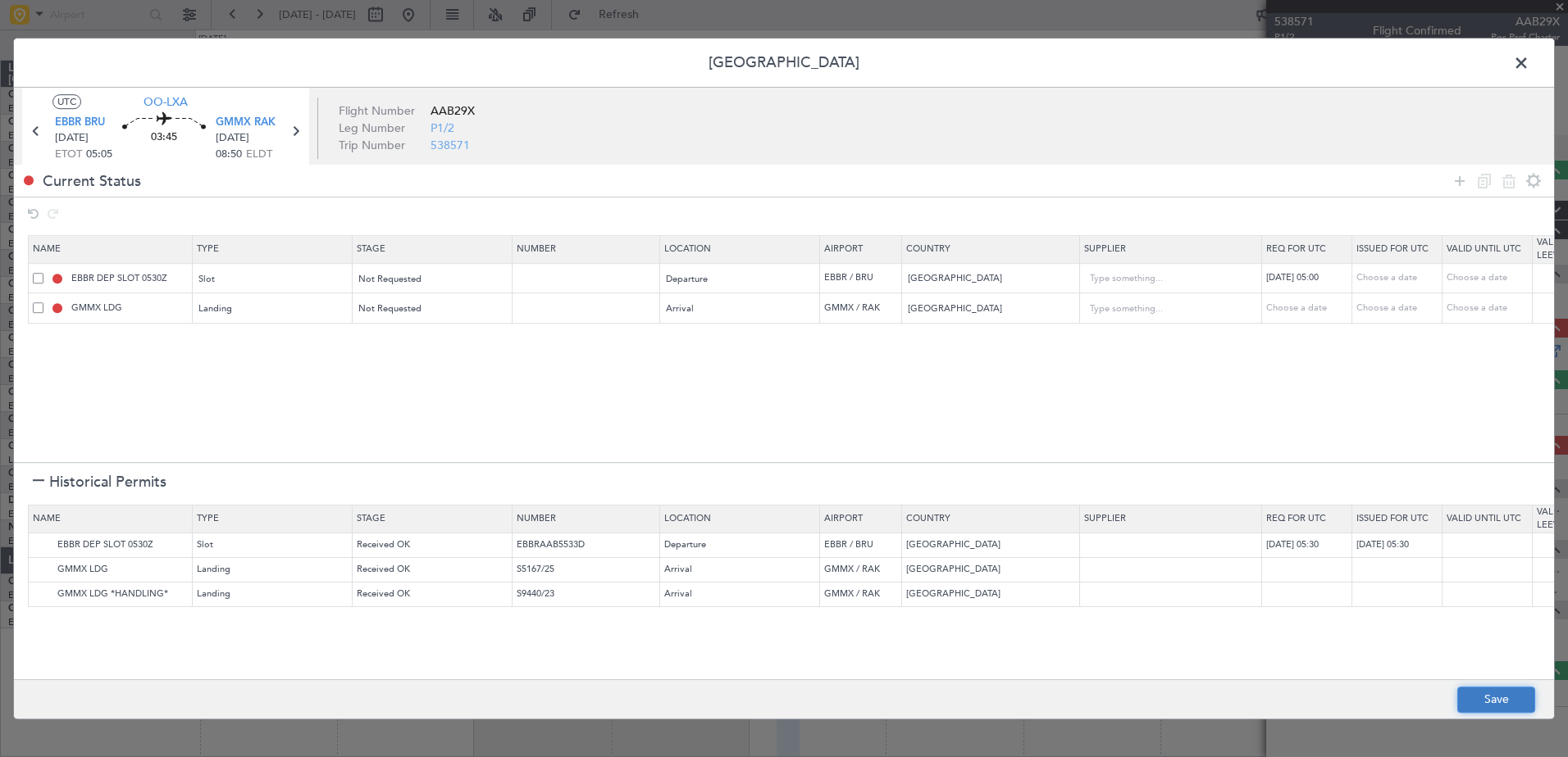
click at [1493, 696] on button "Save" at bounding box center [1496, 699] width 78 height 26
type input "EBBR DEP SLOT 0500Z"
type input "NNN"
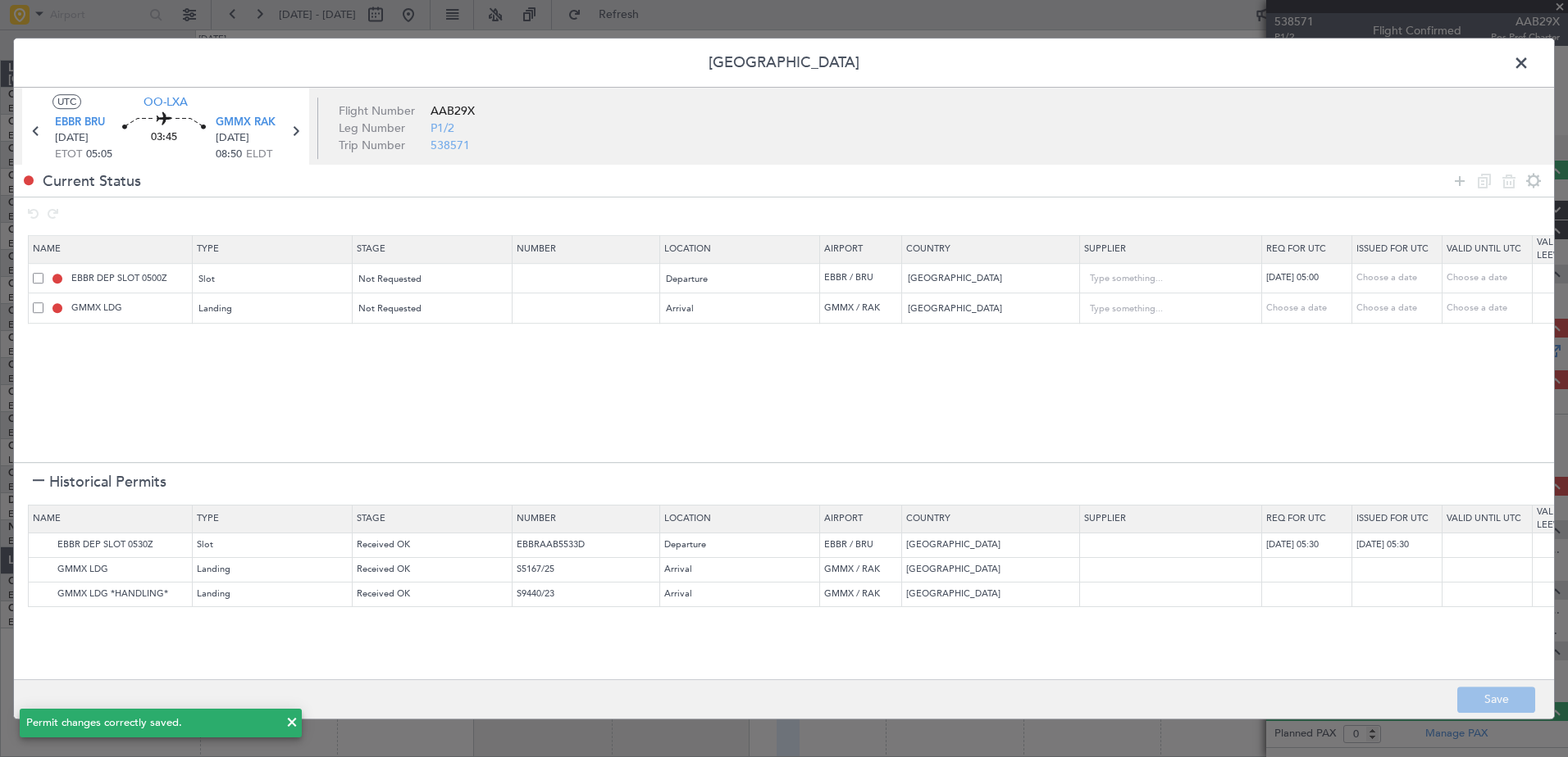
click at [1529, 58] on span at bounding box center [1529, 67] width 0 height 32
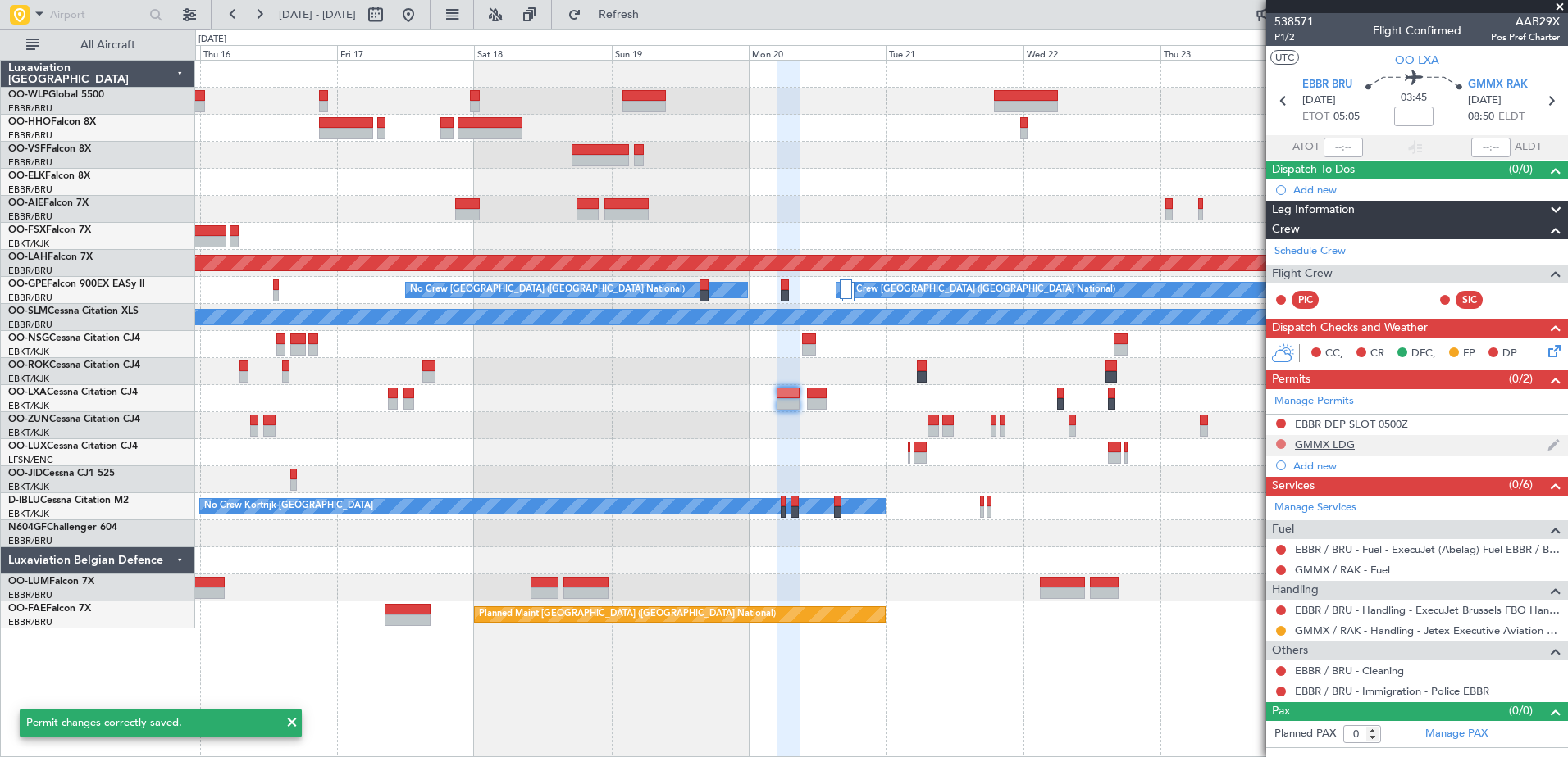
click at [1283, 442] on button at bounding box center [1281, 444] width 10 height 10
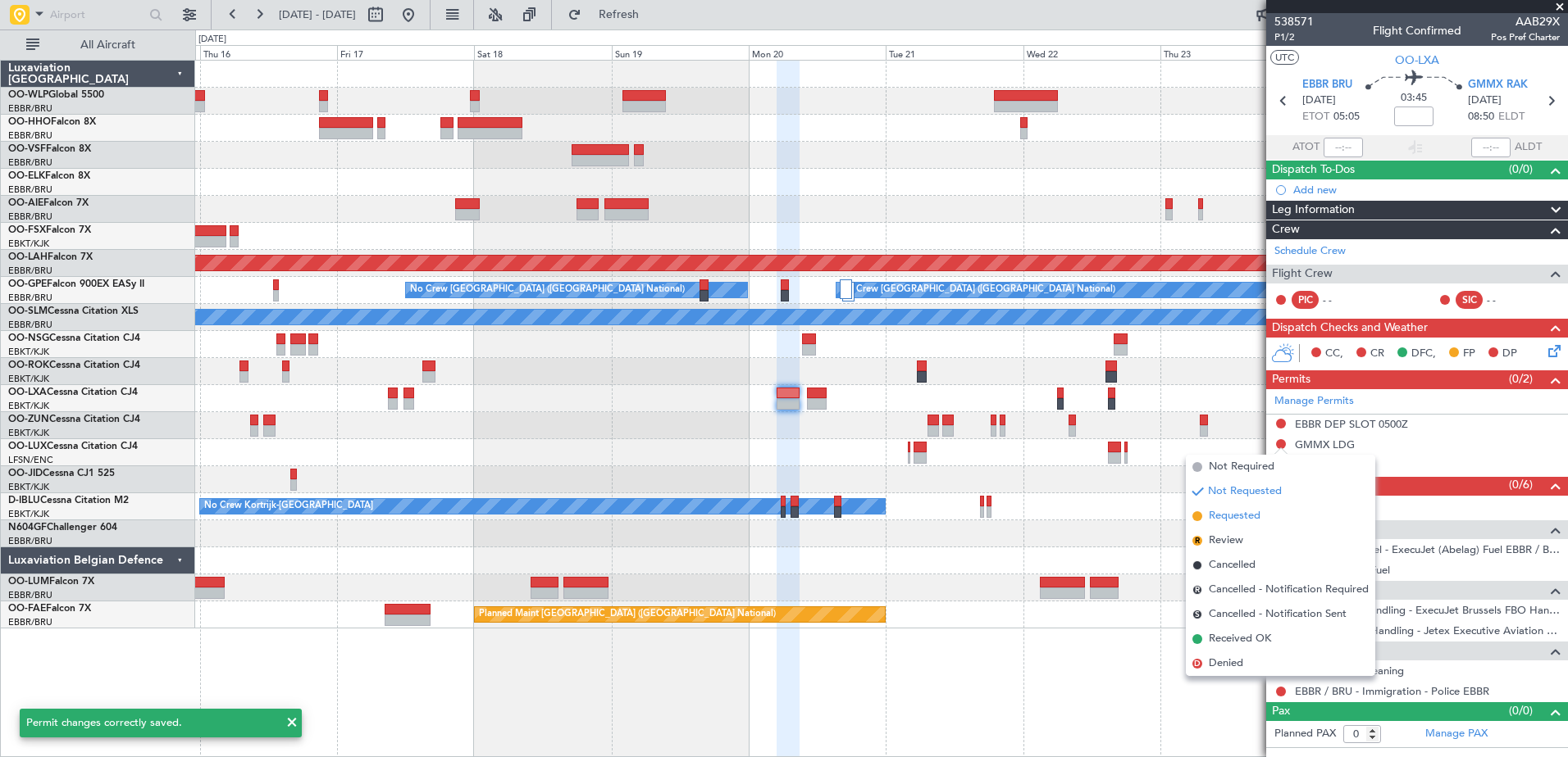
click at [1268, 517] on li "Requested" at bounding box center [1281, 516] width 190 height 24
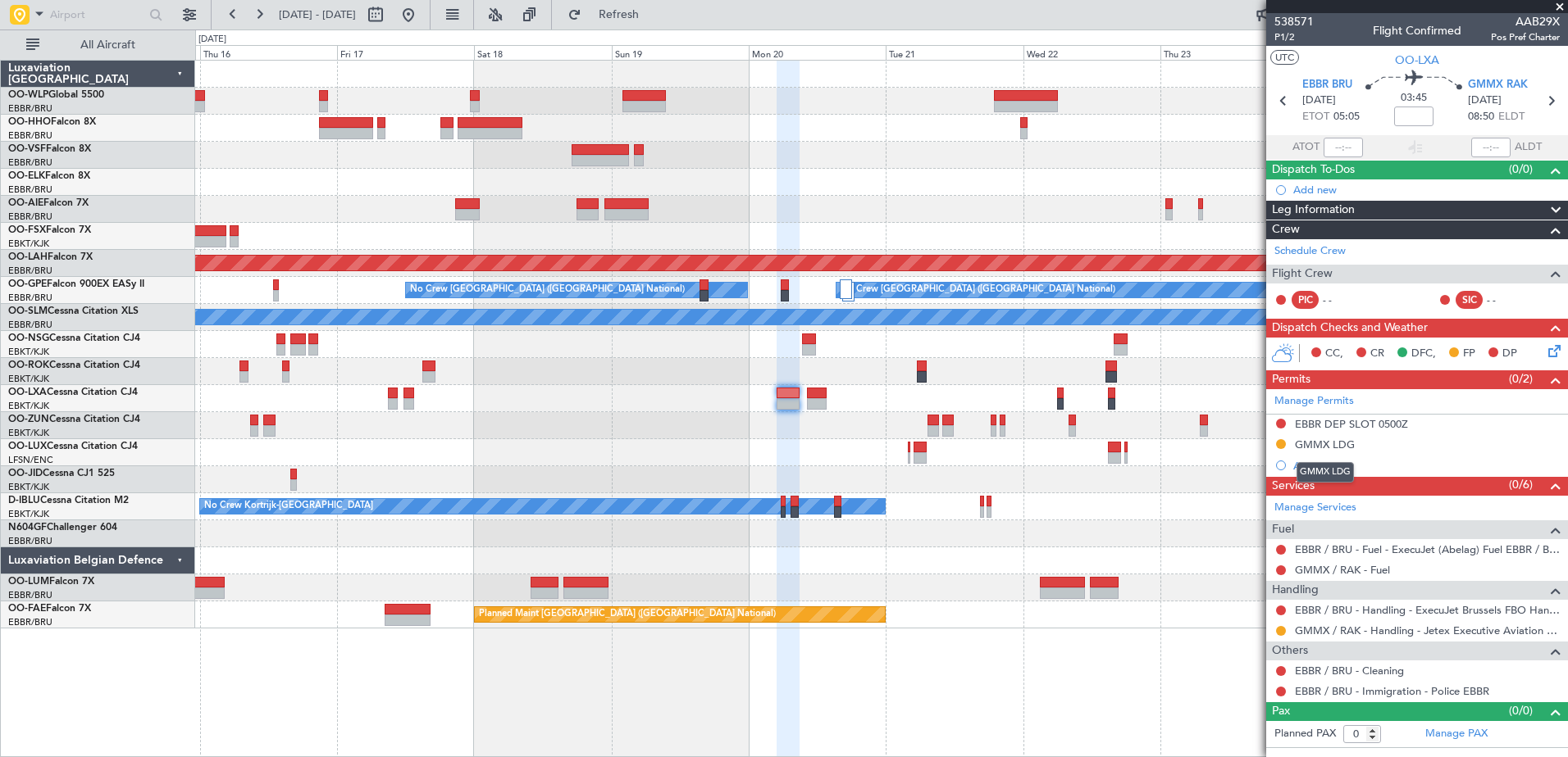
click at [1329, 442] on div "GMMX LDG" at bounding box center [1325, 444] width 60 height 14
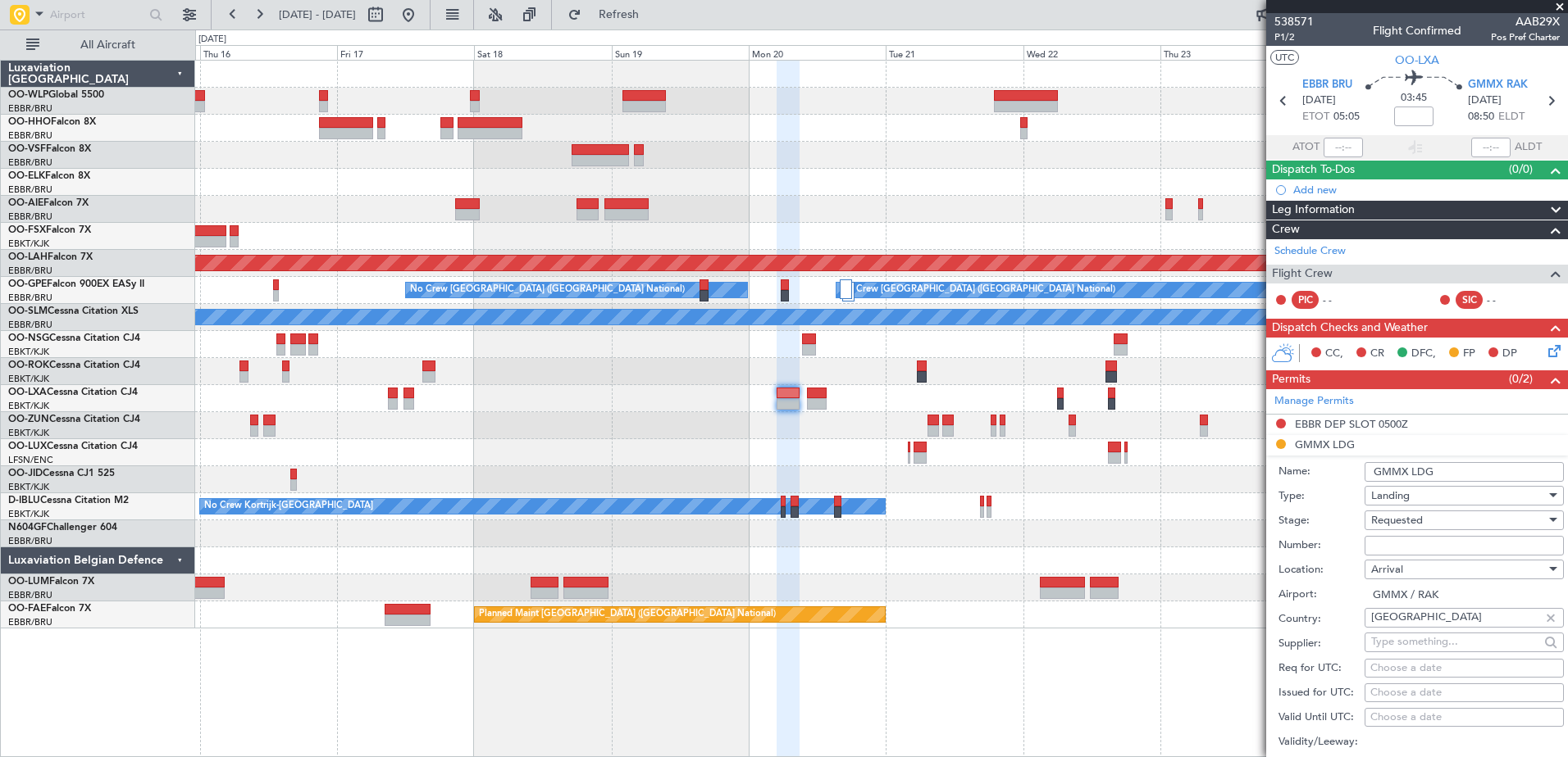
click at [1449, 462] on input "GMMX LDG" at bounding box center [1464, 472] width 199 height 20
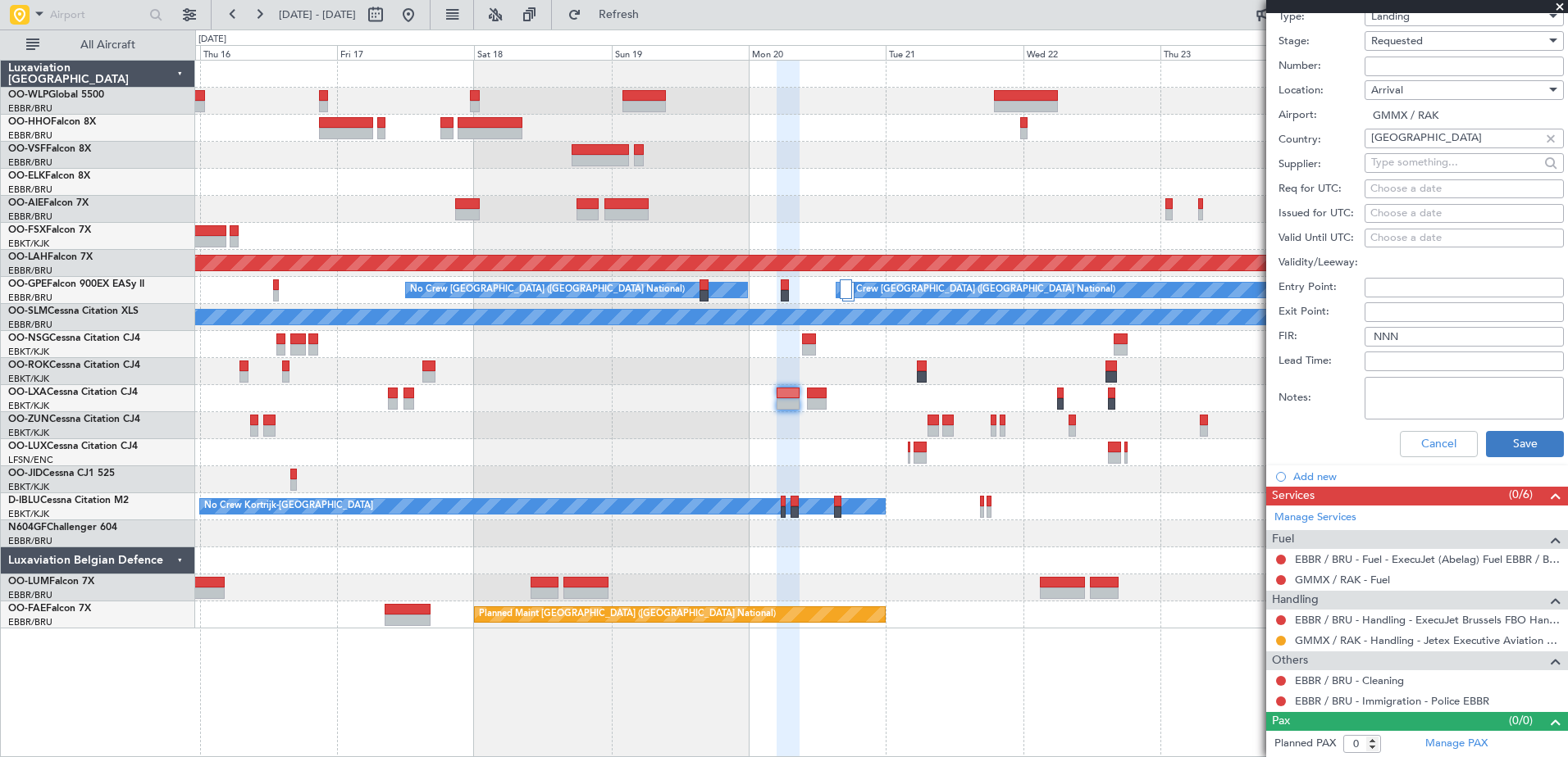
type input "GMMX LDG **handler**"
click at [1518, 444] on button "Save" at bounding box center [1525, 444] width 78 height 26
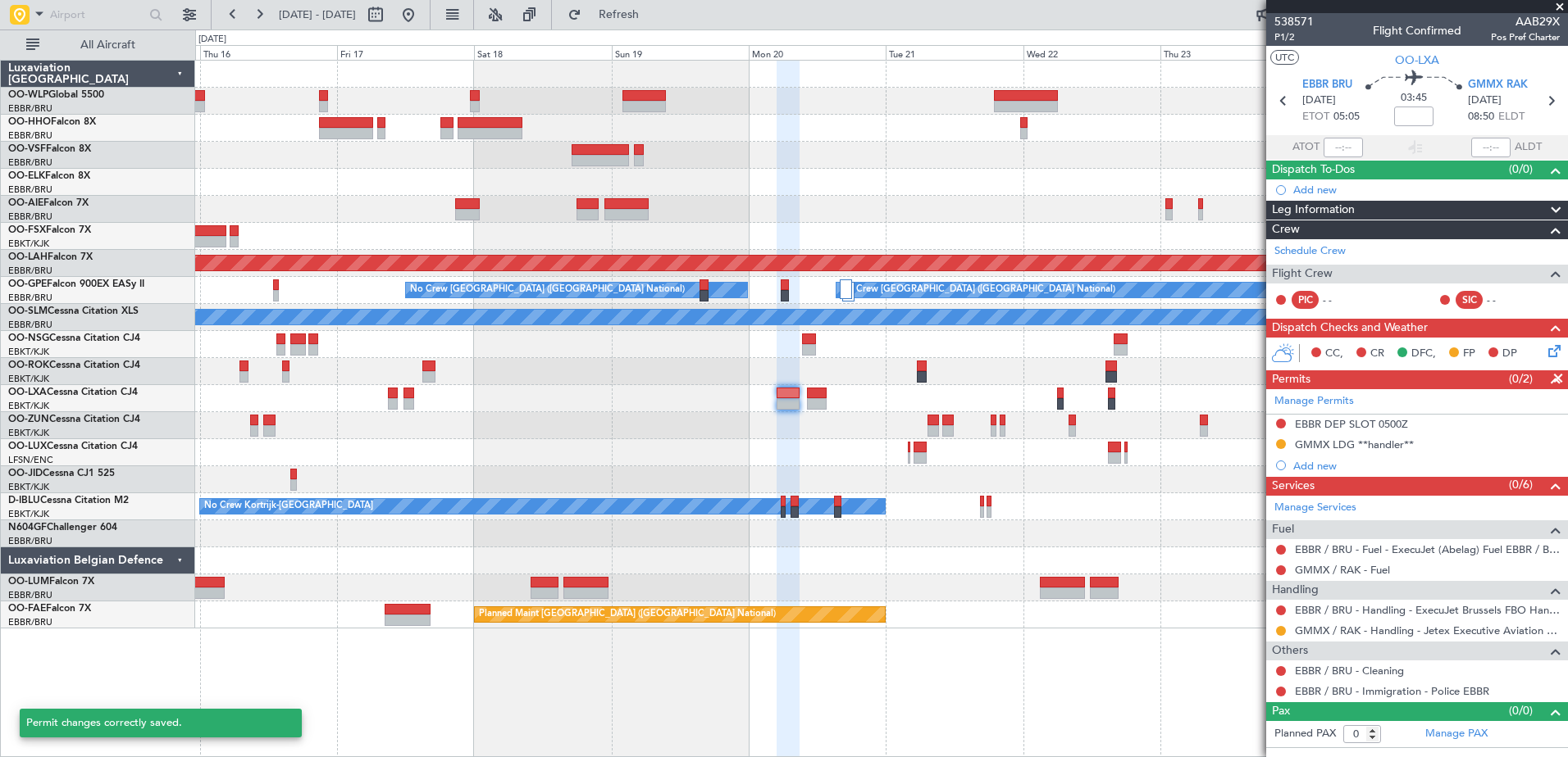
scroll to position [0, 0]
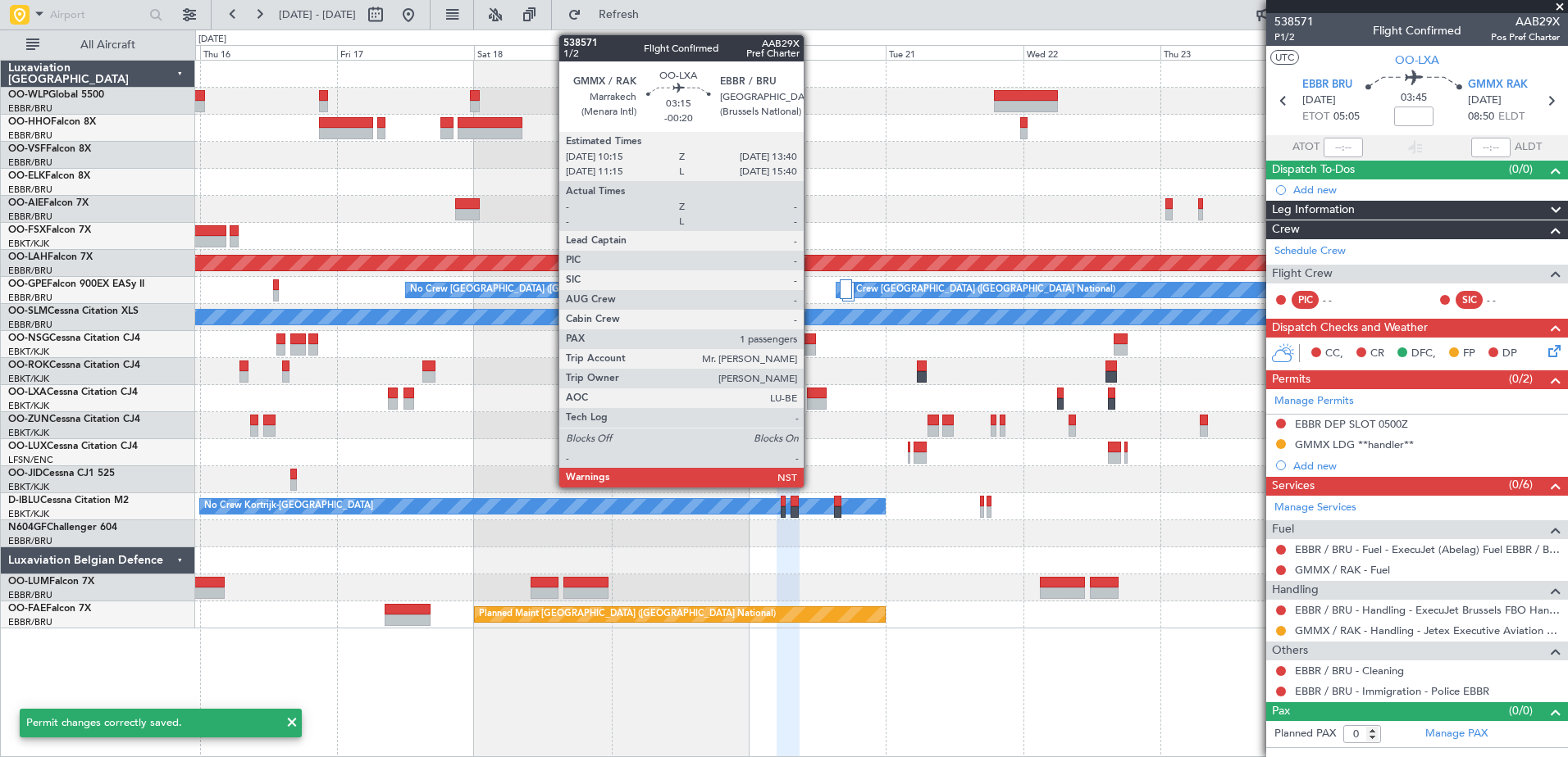
click at [812, 401] on div at bounding box center [817, 404] width 20 height 12
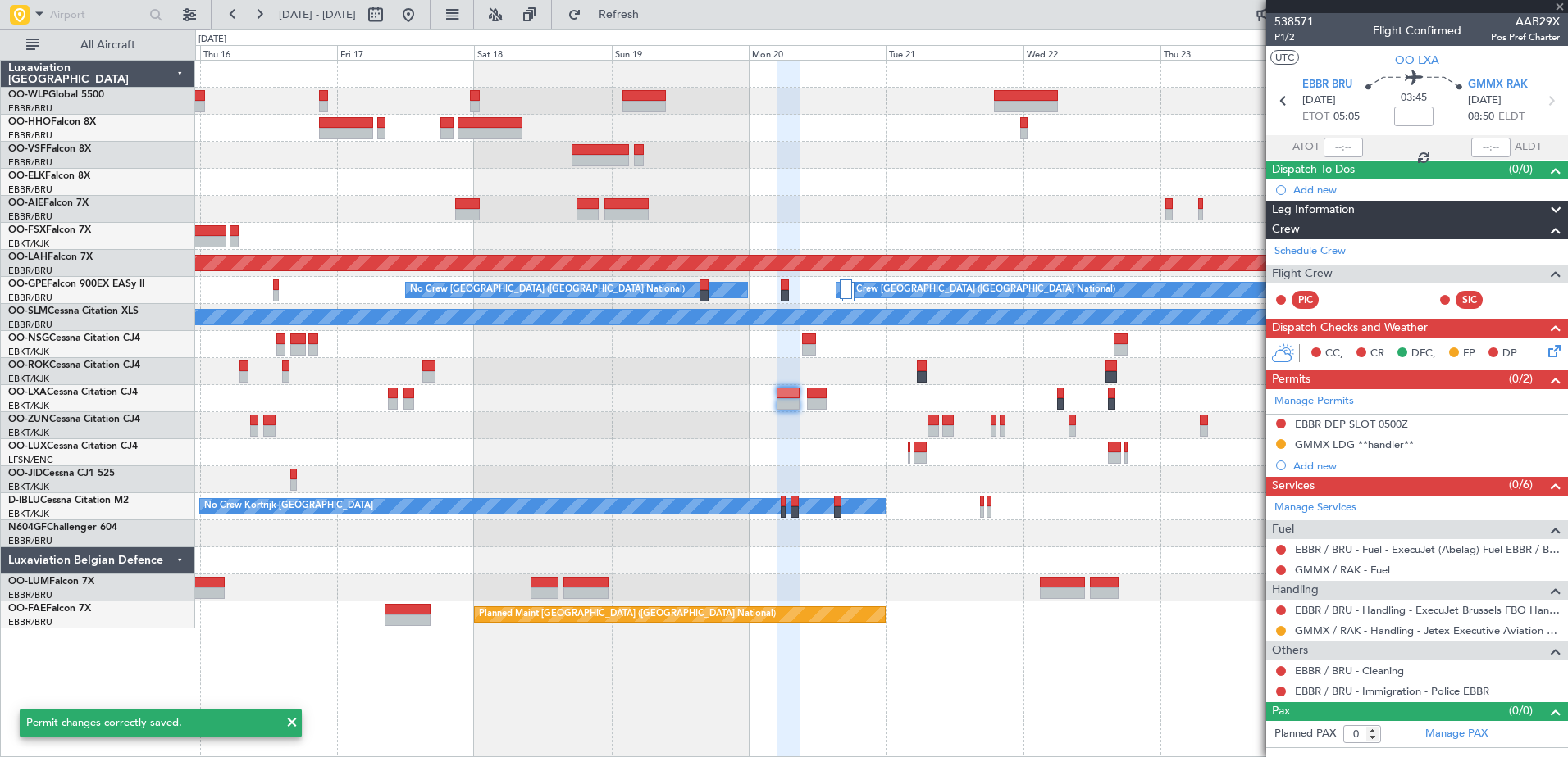
type input "-00:20"
type input "1"
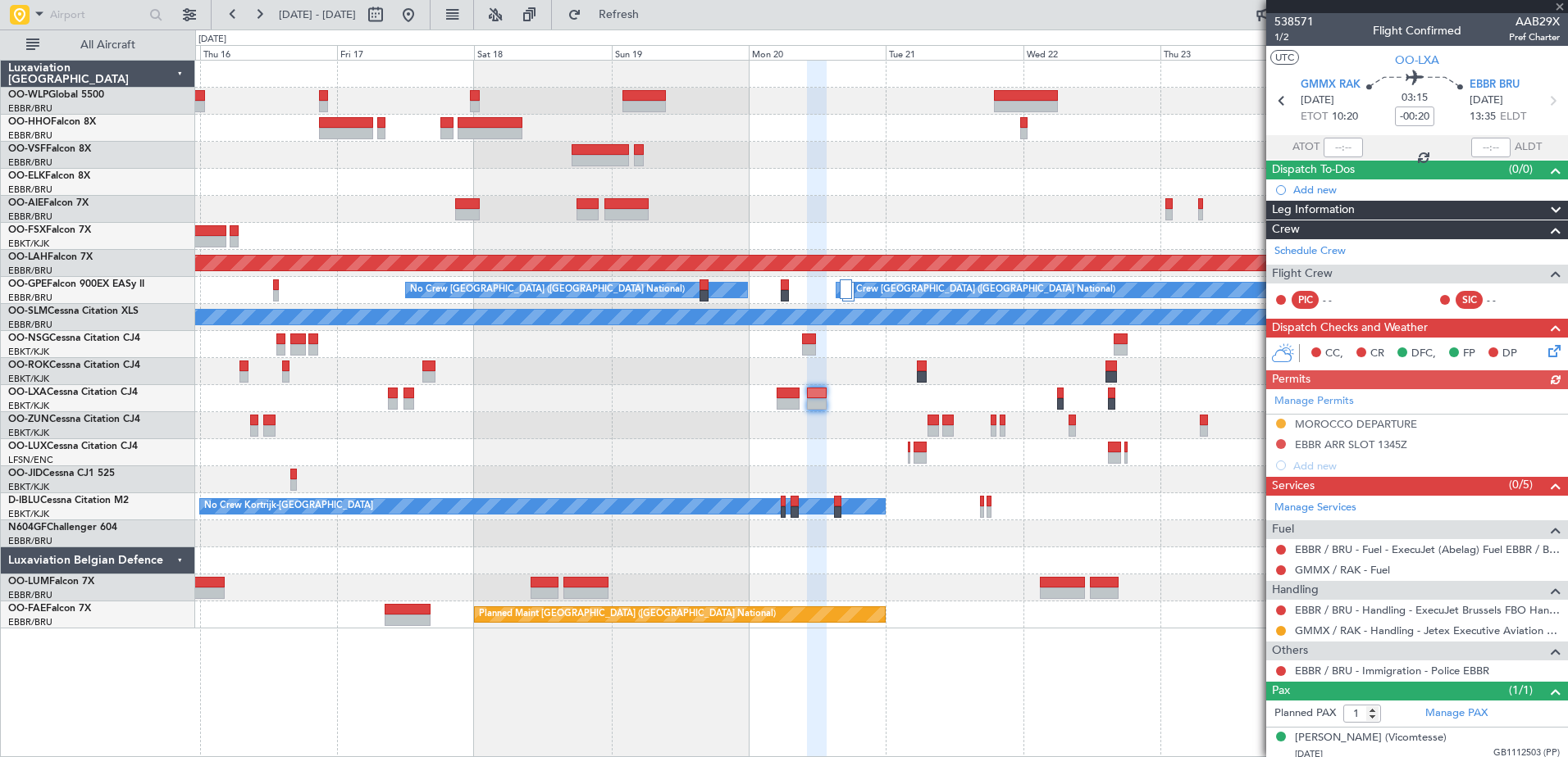
click at [1389, 422] on div "Manage Permits MOROCCO DEPARTURE EBBR ARR SLOT 1345Z Add new" at bounding box center [1417, 433] width 302 height 87
click at [1372, 427] on div "MOROCCO DEPARTURE" at bounding box center [1356, 423] width 122 height 14
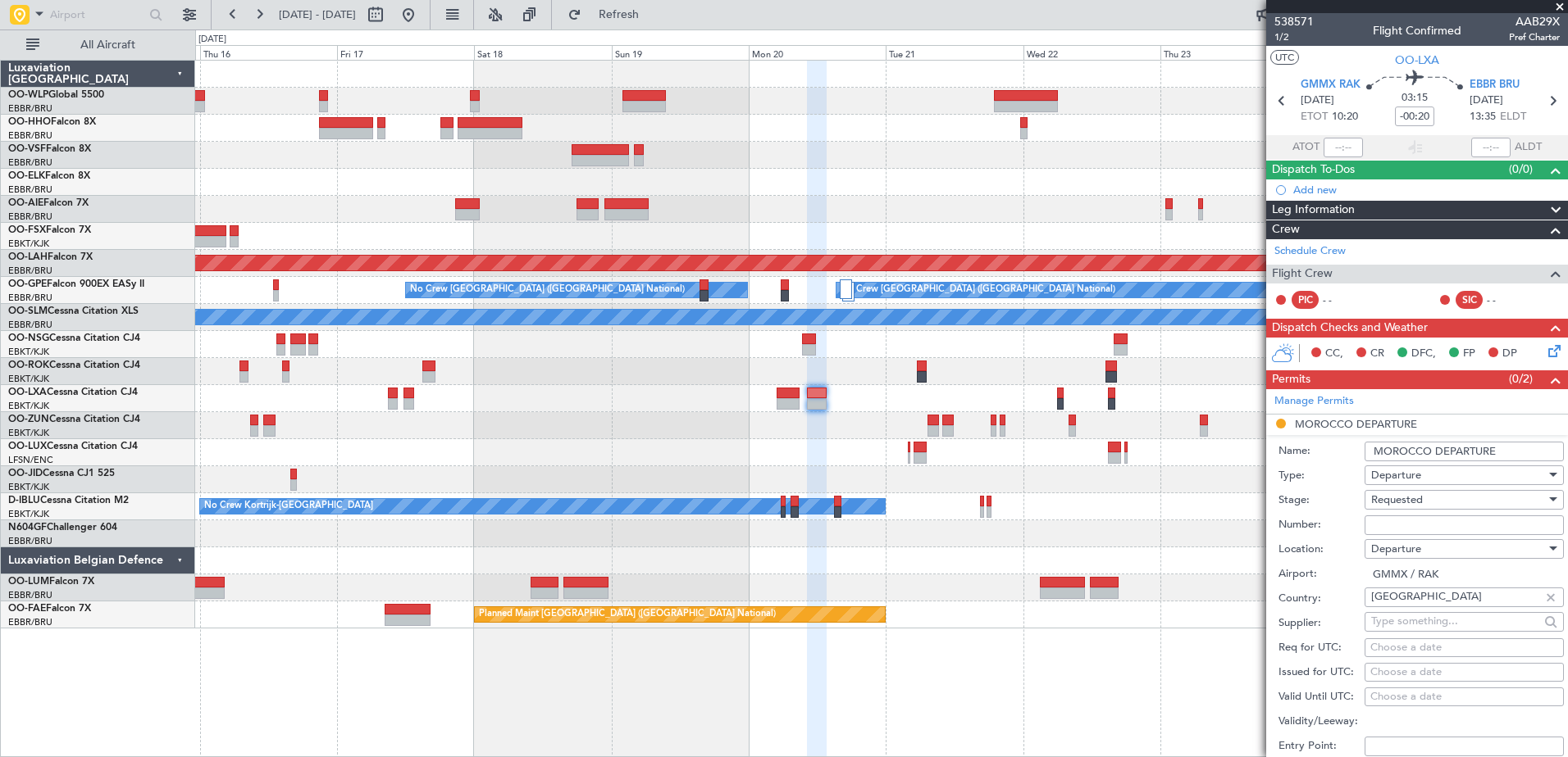
click at [1506, 455] on input "MOROCCO DEPARTURE" at bounding box center [1464, 452] width 199 height 20
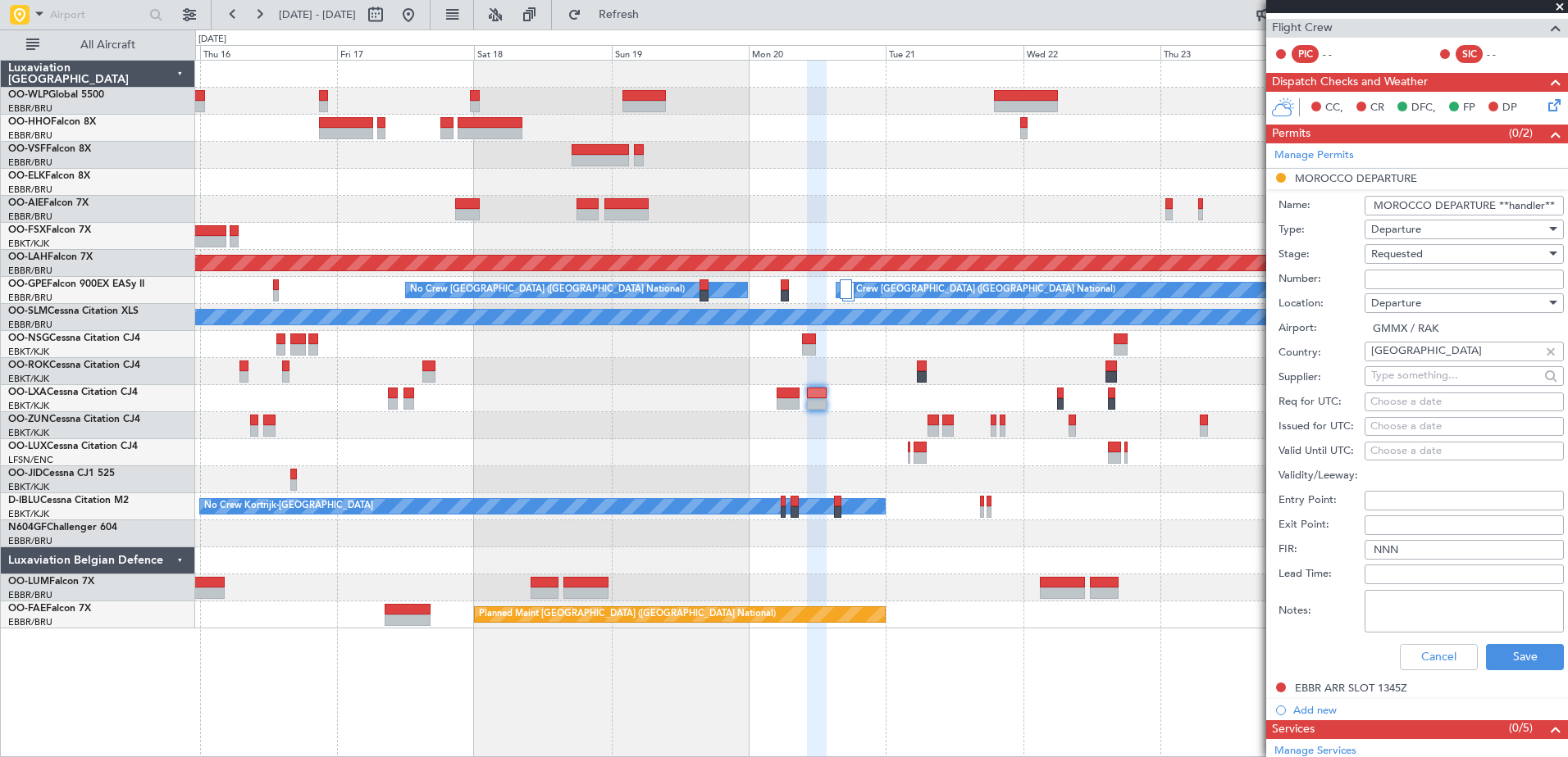
scroll to position [328, 0]
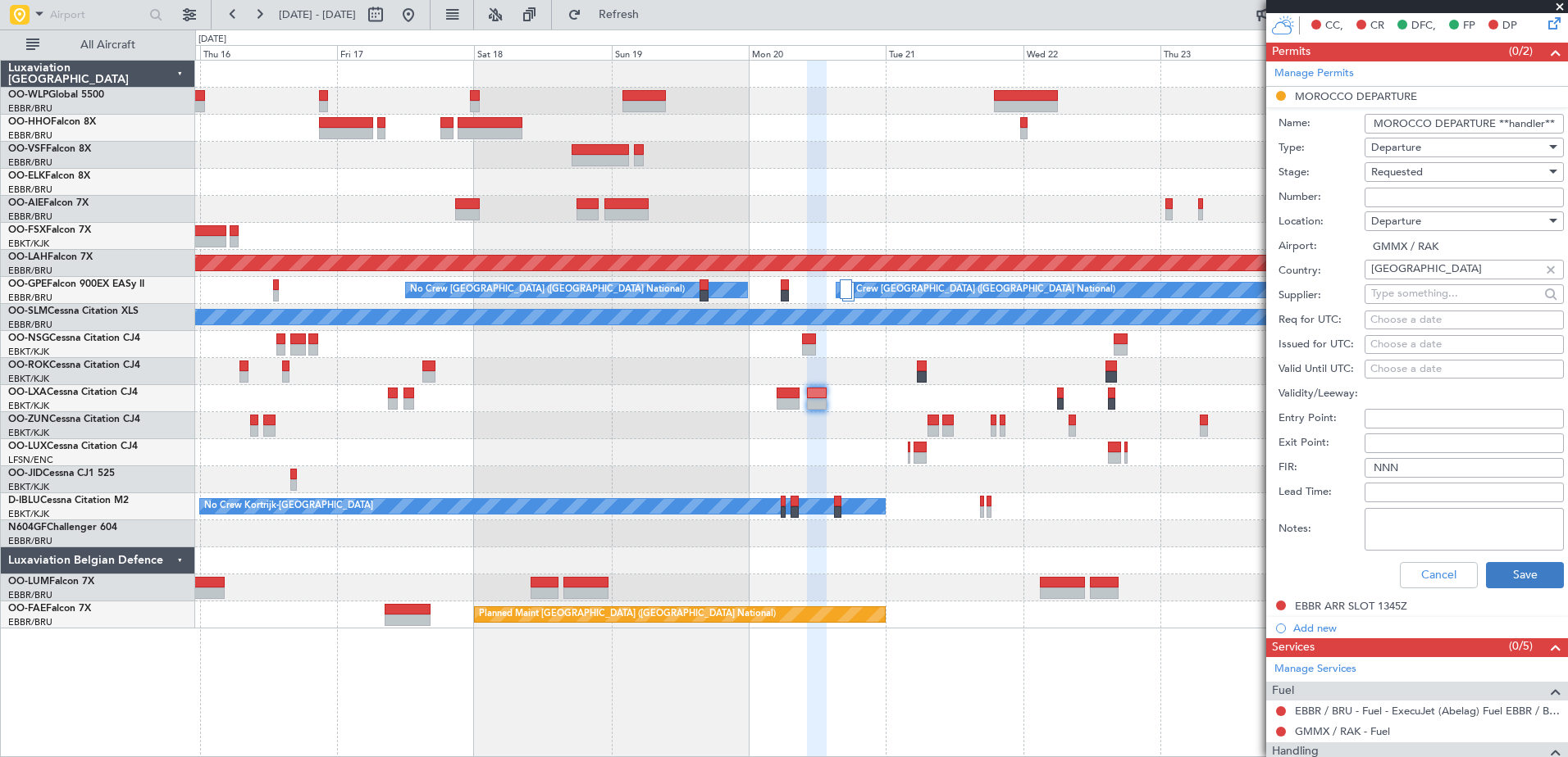
type input "MOROCCO DEPARTURE **handler**"
click at [1507, 567] on button "Save" at bounding box center [1525, 575] width 78 height 26
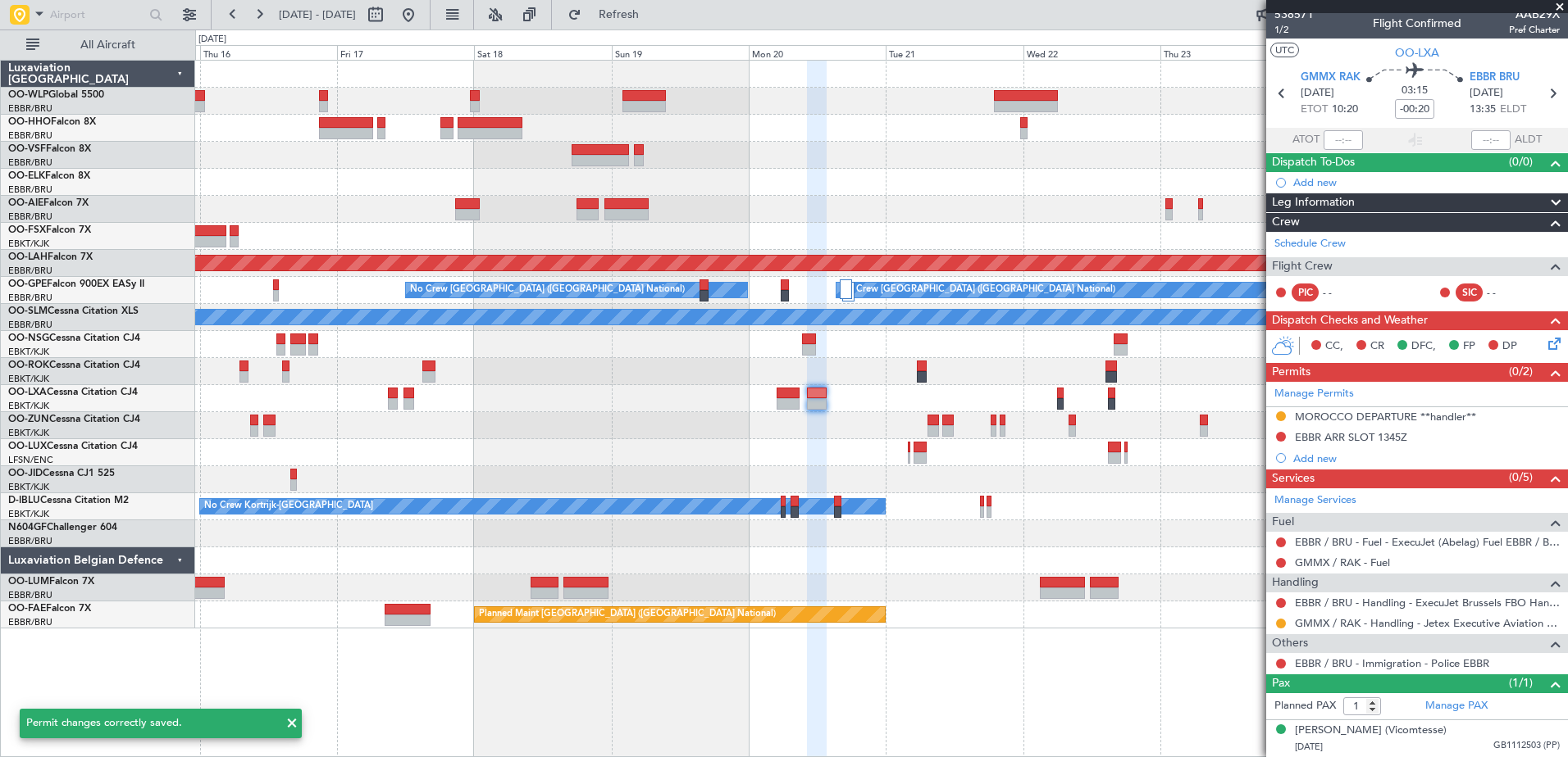
scroll to position [6, 0]
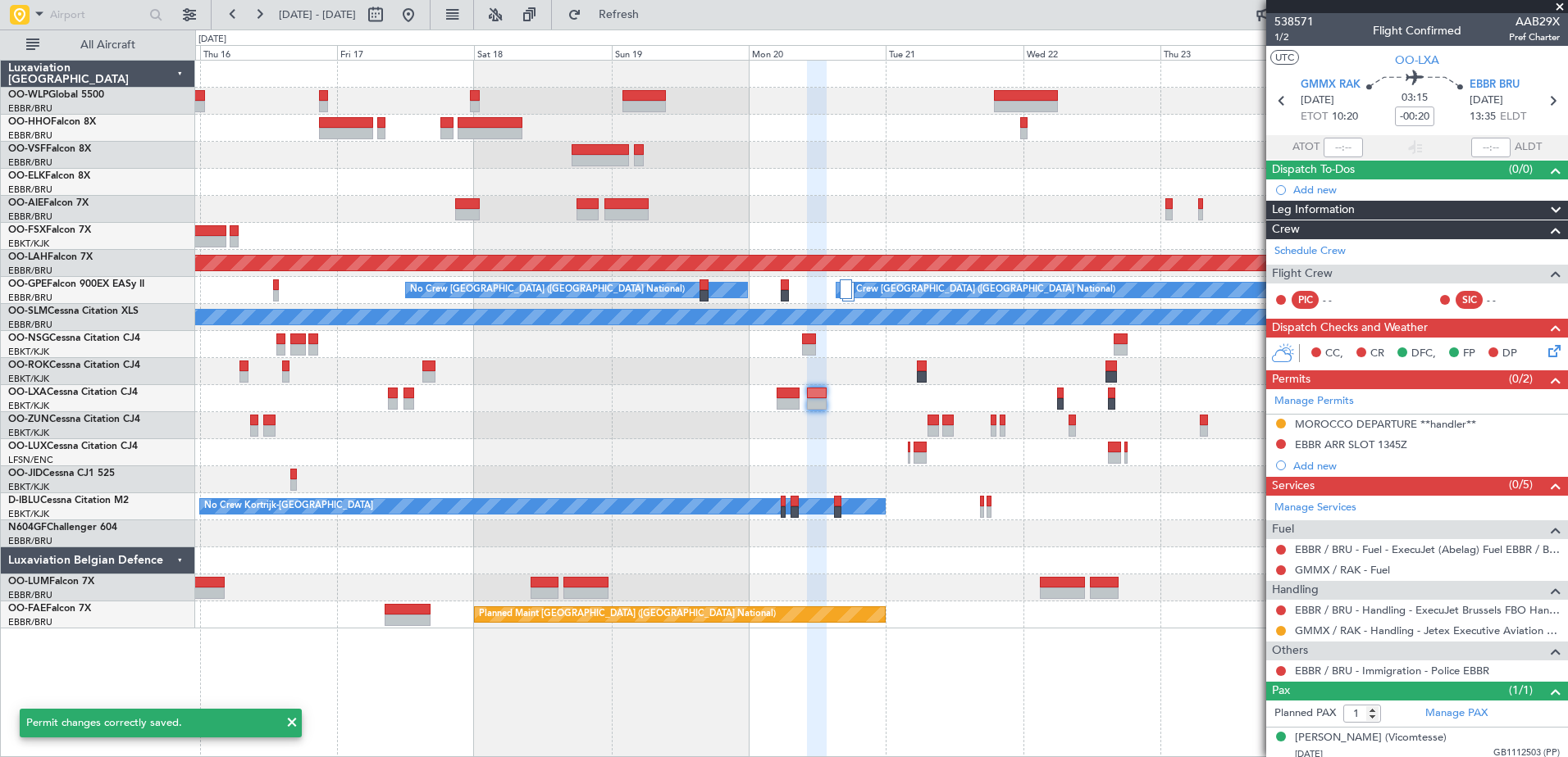
scroll to position [6, 0]
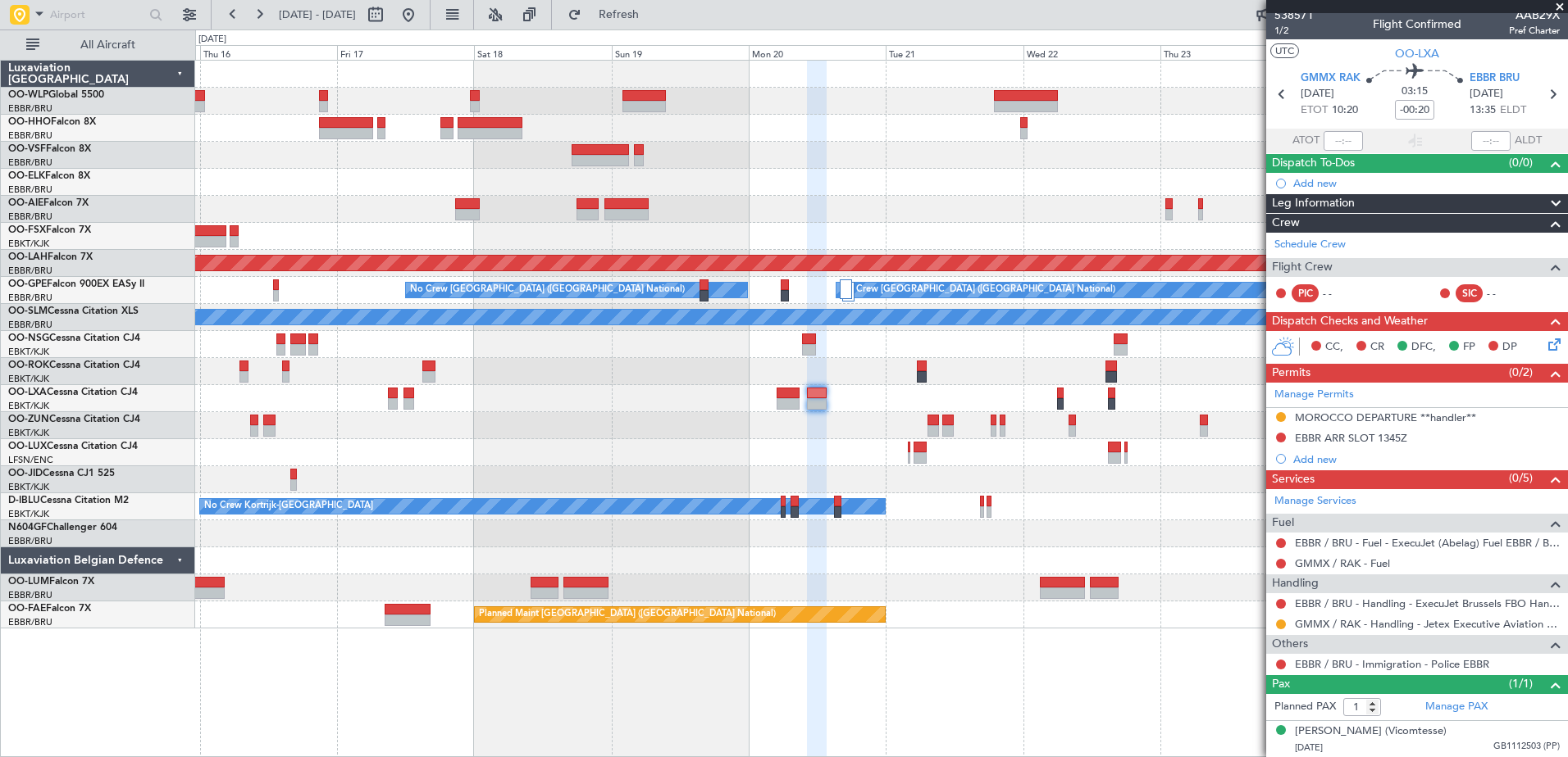
click at [600, 411] on div at bounding box center [881, 399] width 1372 height 27
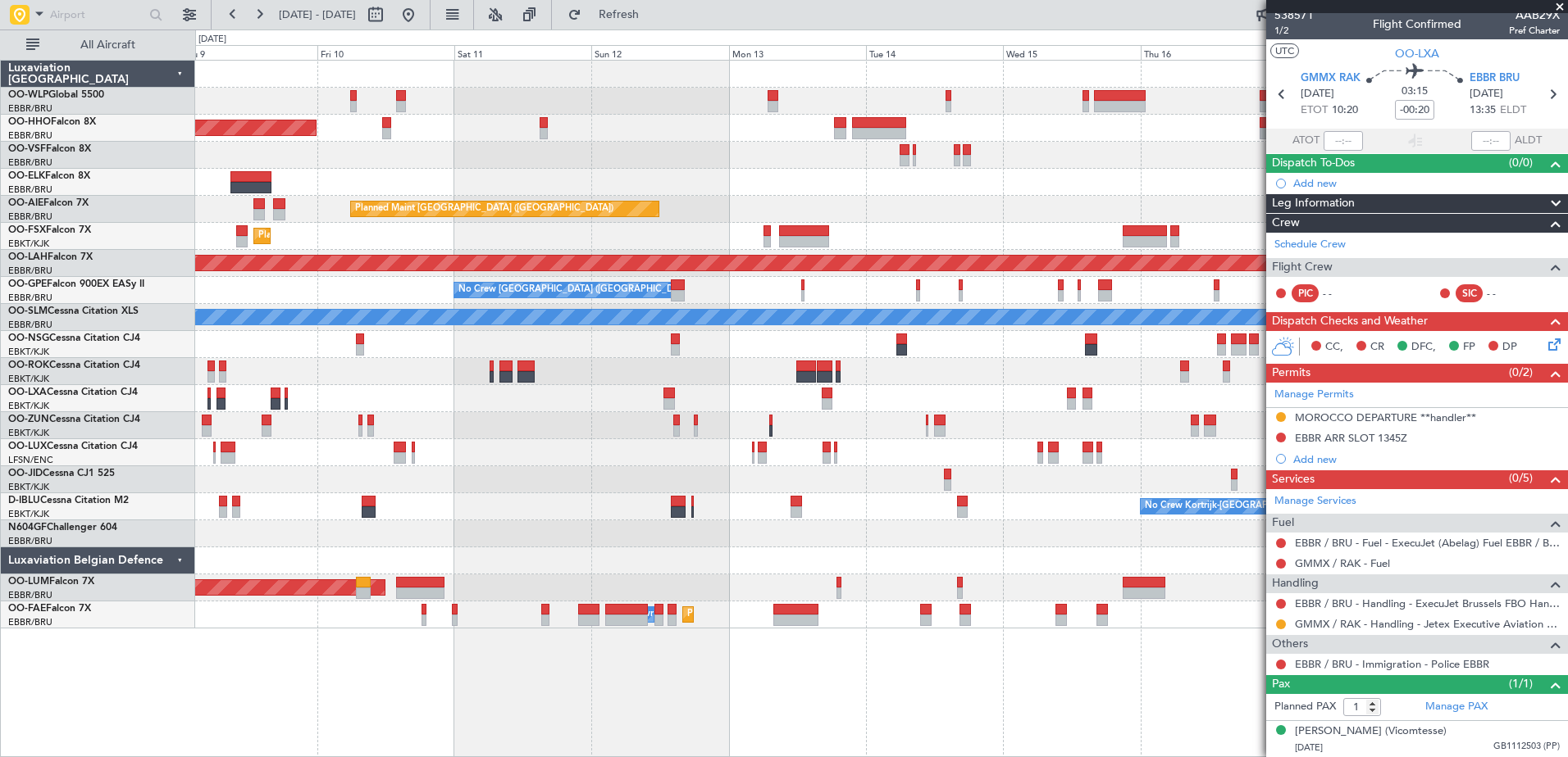
click at [1501, 442] on fb-app "[DATE] - [DATE] Refresh Quick Links All Aircraft Planned Maint Geneva ([GEOGRAP…" at bounding box center [784, 385] width 1568 height 745
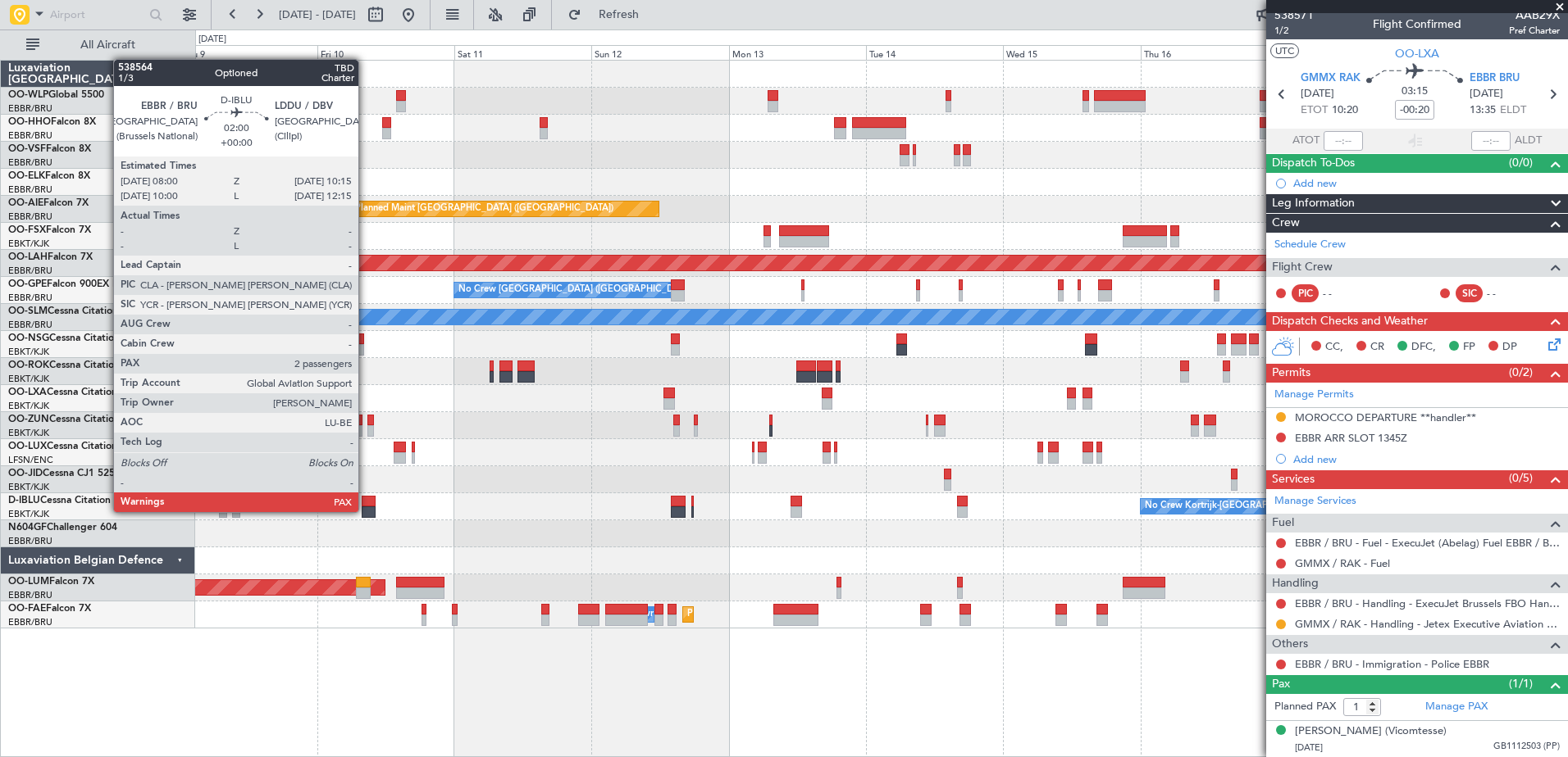
click at [366, 512] on div at bounding box center [368, 512] width 14 height 12
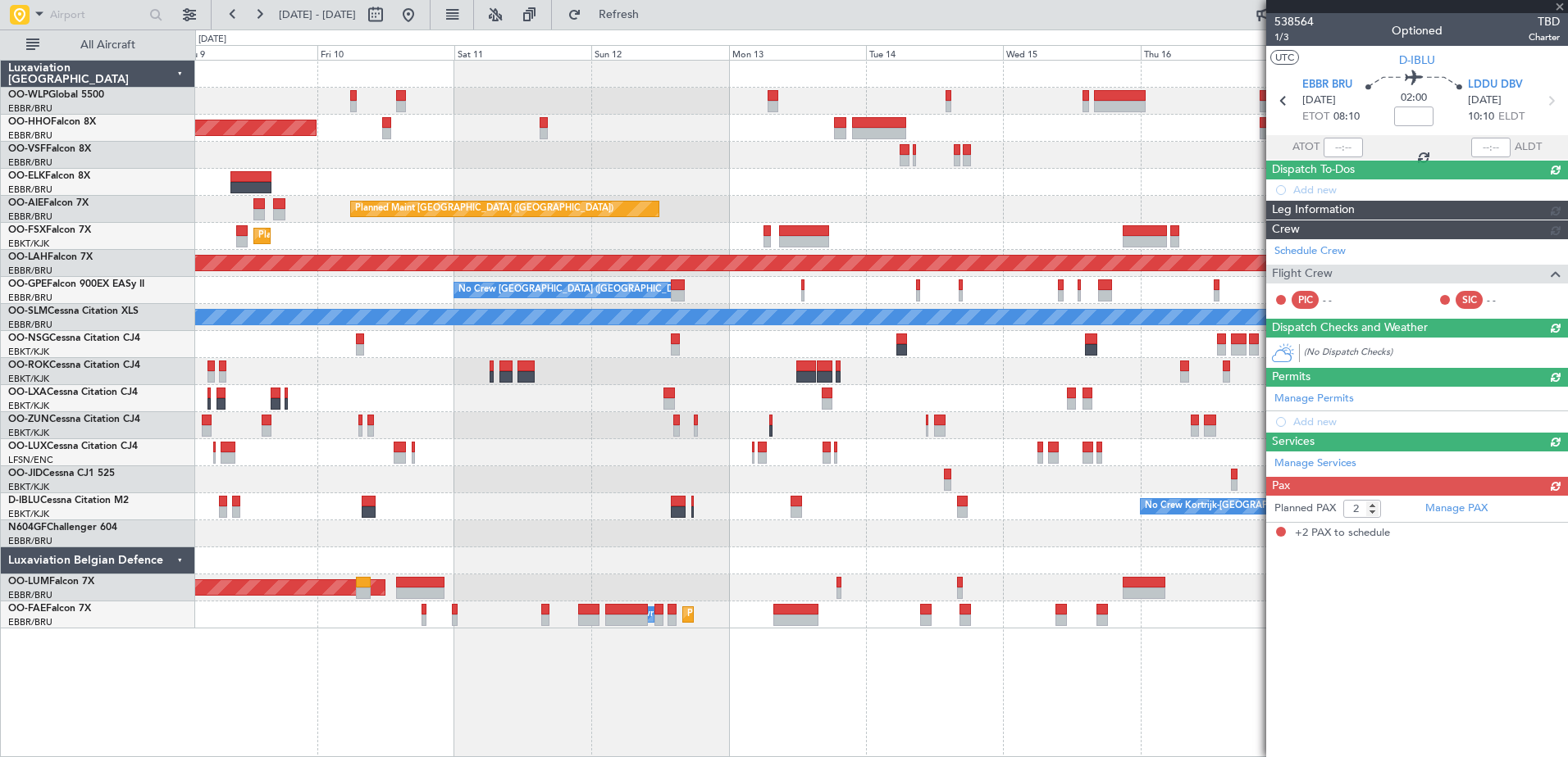
scroll to position [0, 0]
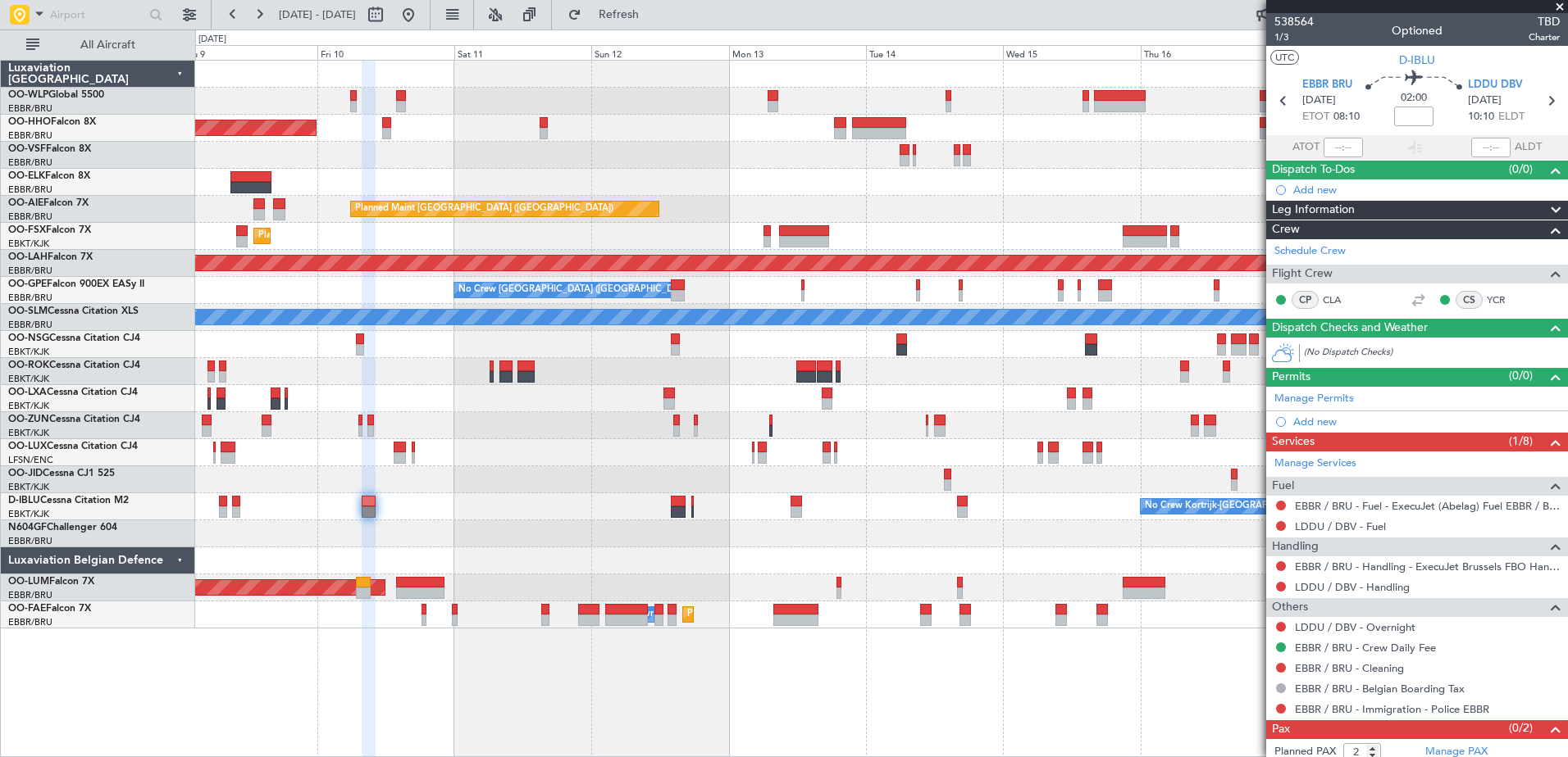
click at [587, 454] on div "No Crew [PERSON_NAME] ([PERSON_NAME])" at bounding box center [881, 453] width 1372 height 27
click at [547, 502] on div "No Crew Kortrijk-[GEOGRAPHIC_DATA]" at bounding box center [881, 507] width 1372 height 27
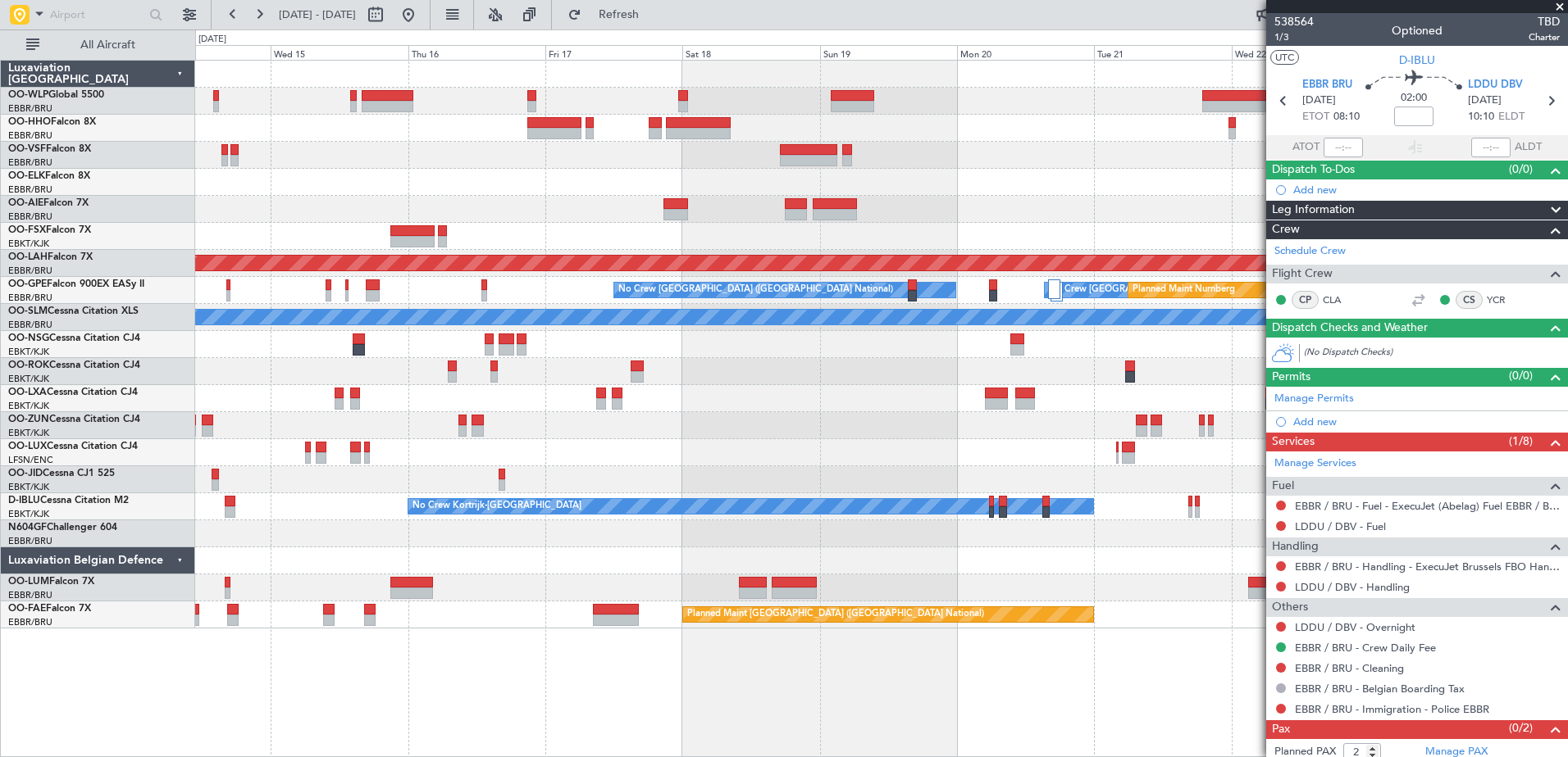
click at [189, 417] on div "- - FIMP 17:00 Z EBLG 05:10 Z Planned Maint [GEOGRAPHIC_DATA] ([GEOGRAPHIC_DATA…" at bounding box center [784, 393] width 1568 height 728
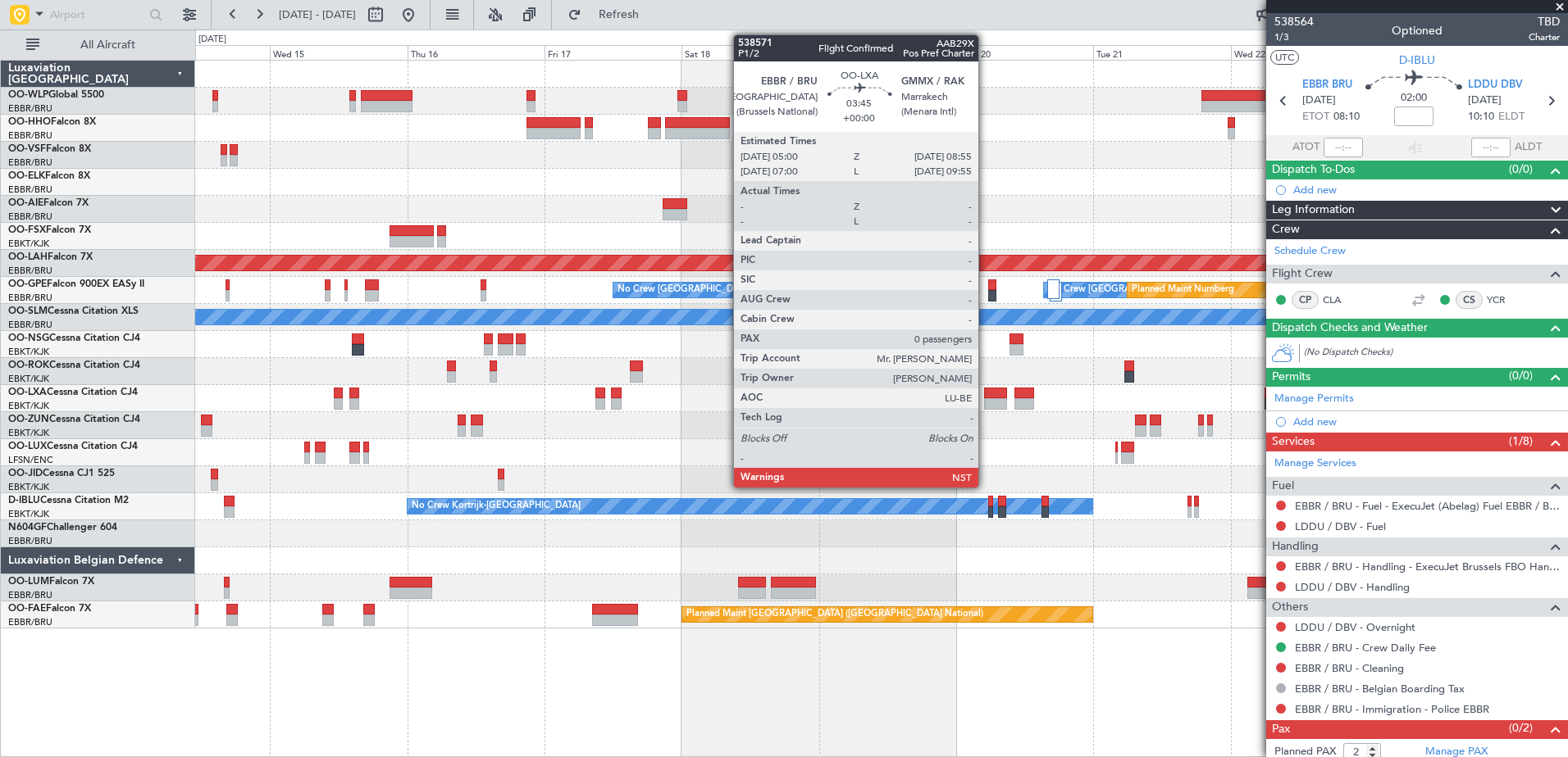
click at [986, 399] on div at bounding box center [995, 404] width 23 height 12
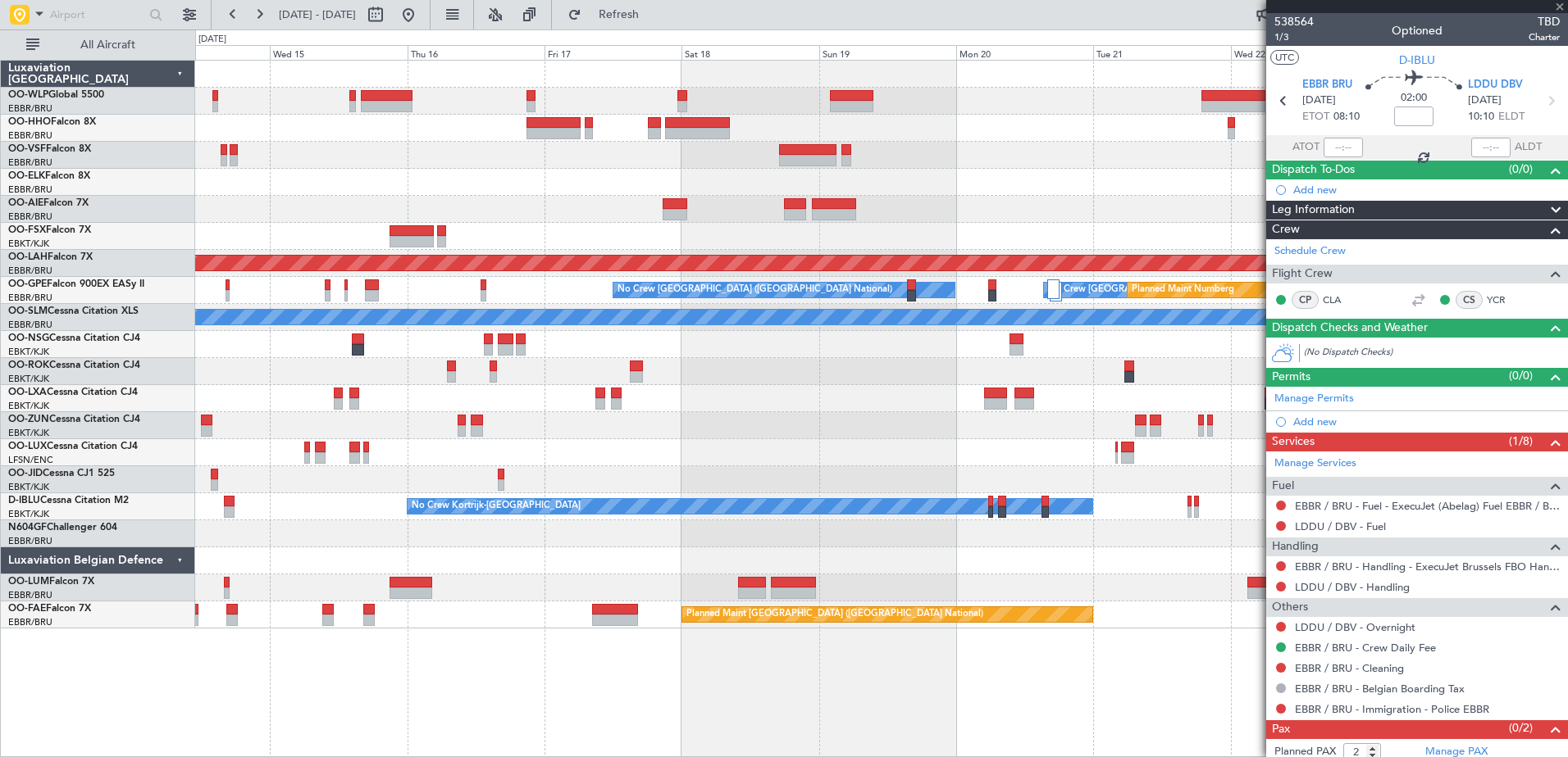
type input "0"
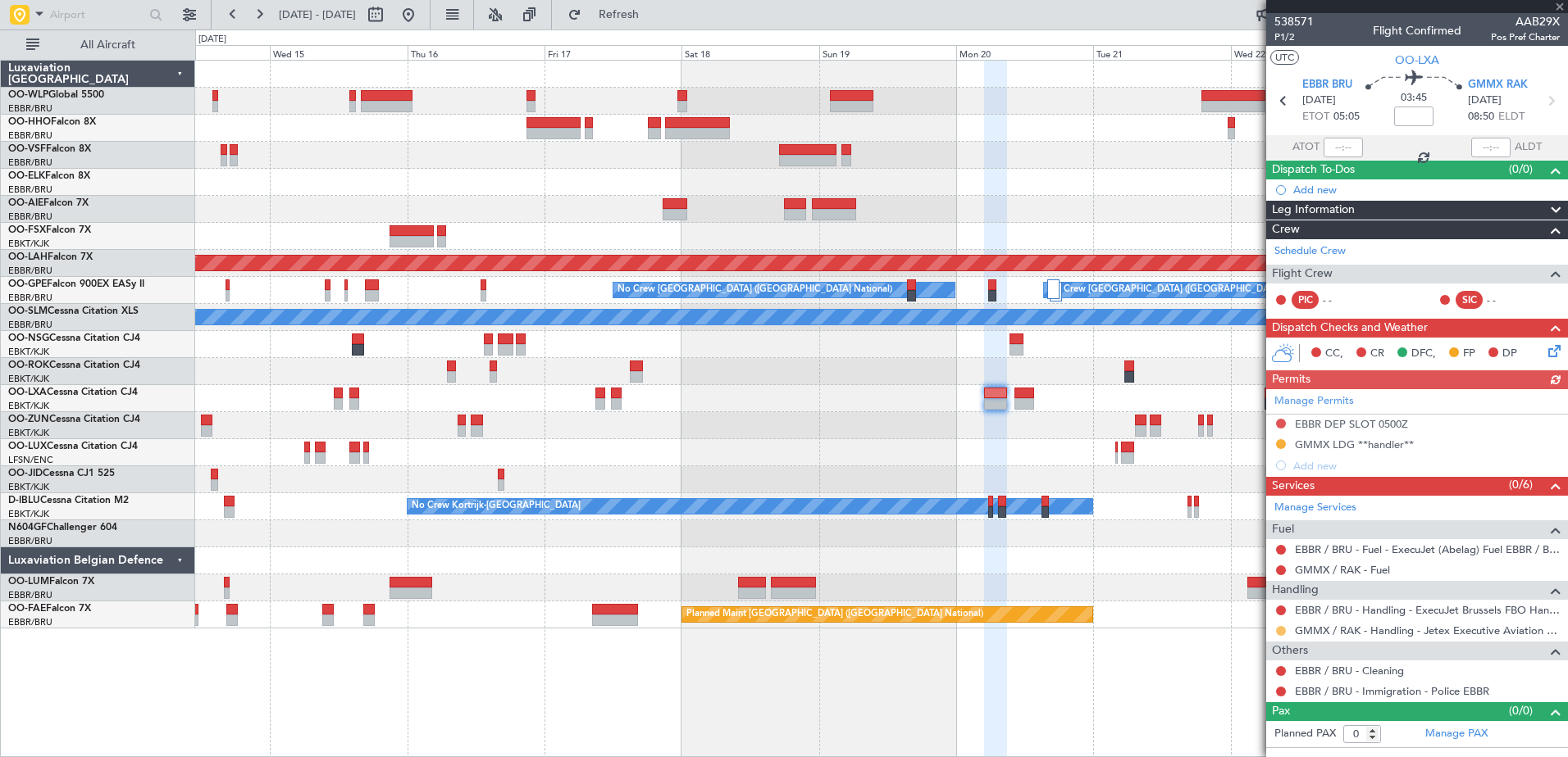
click at [1277, 631] on button at bounding box center [1281, 631] width 10 height 10
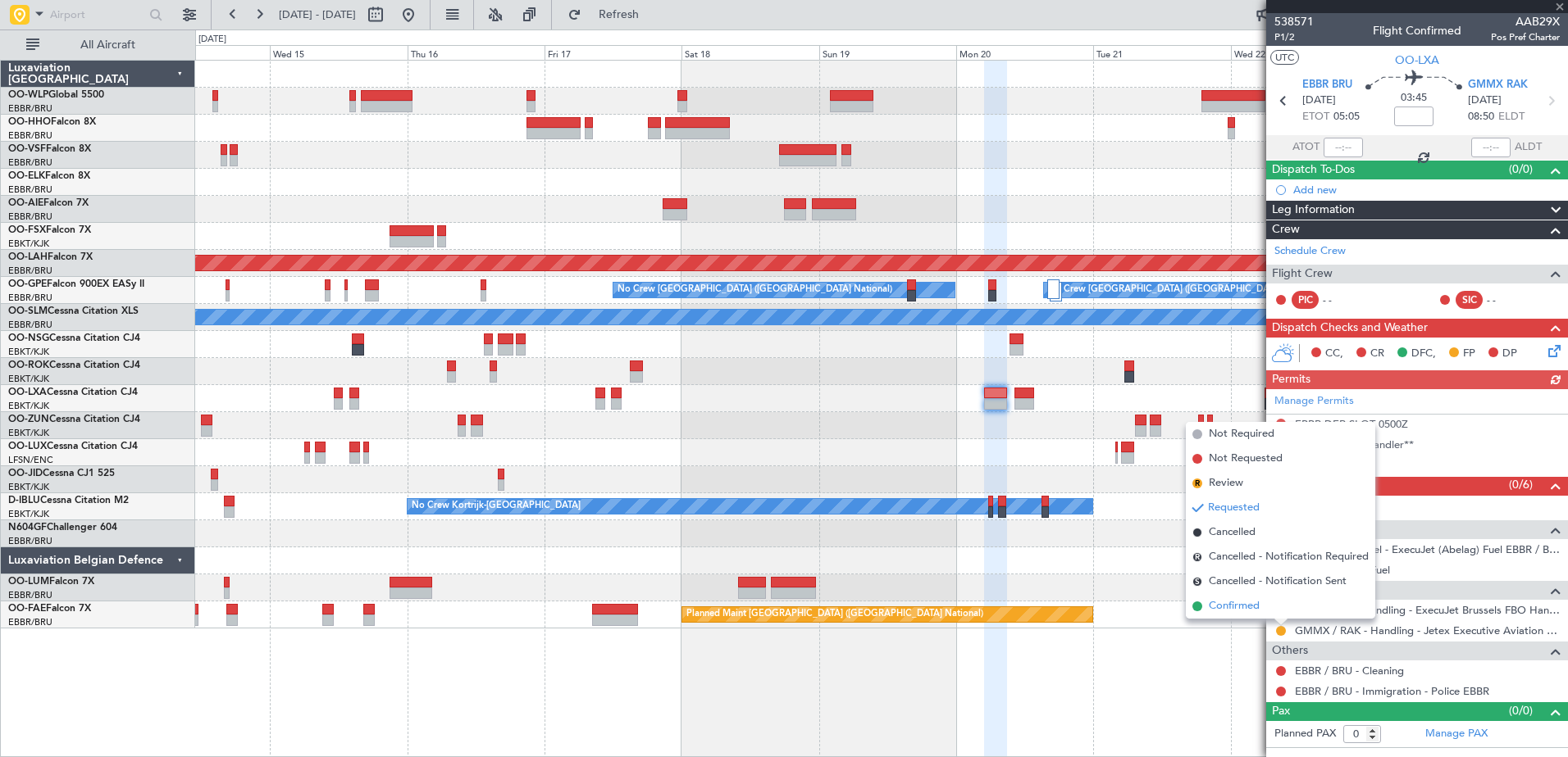
click at [1232, 607] on span "Confirmed" at bounding box center [1234, 606] width 51 height 16
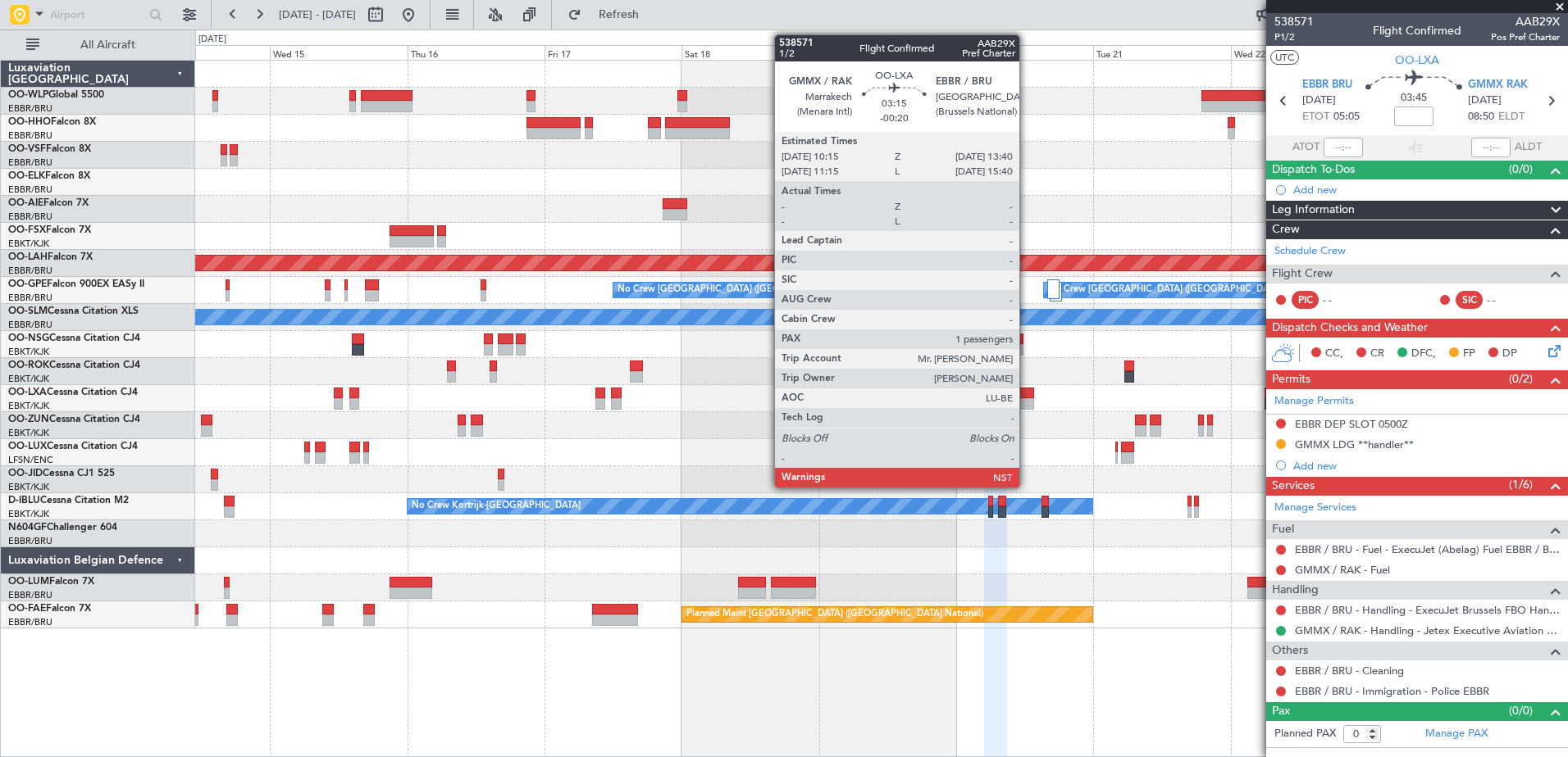
click at [1026, 405] on div at bounding box center [1025, 404] width 20 height 12
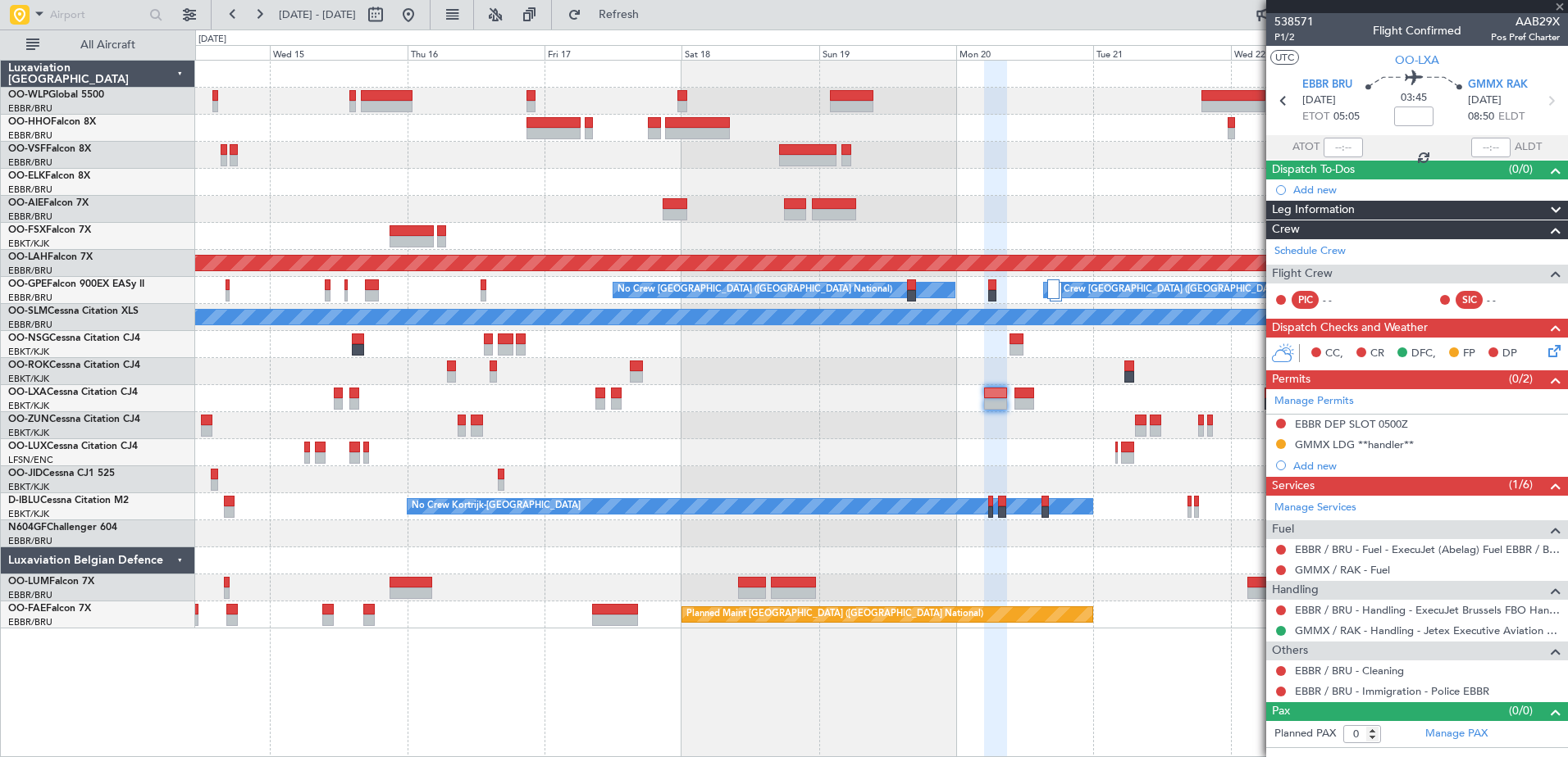
type input "-00:20"
type input "1"
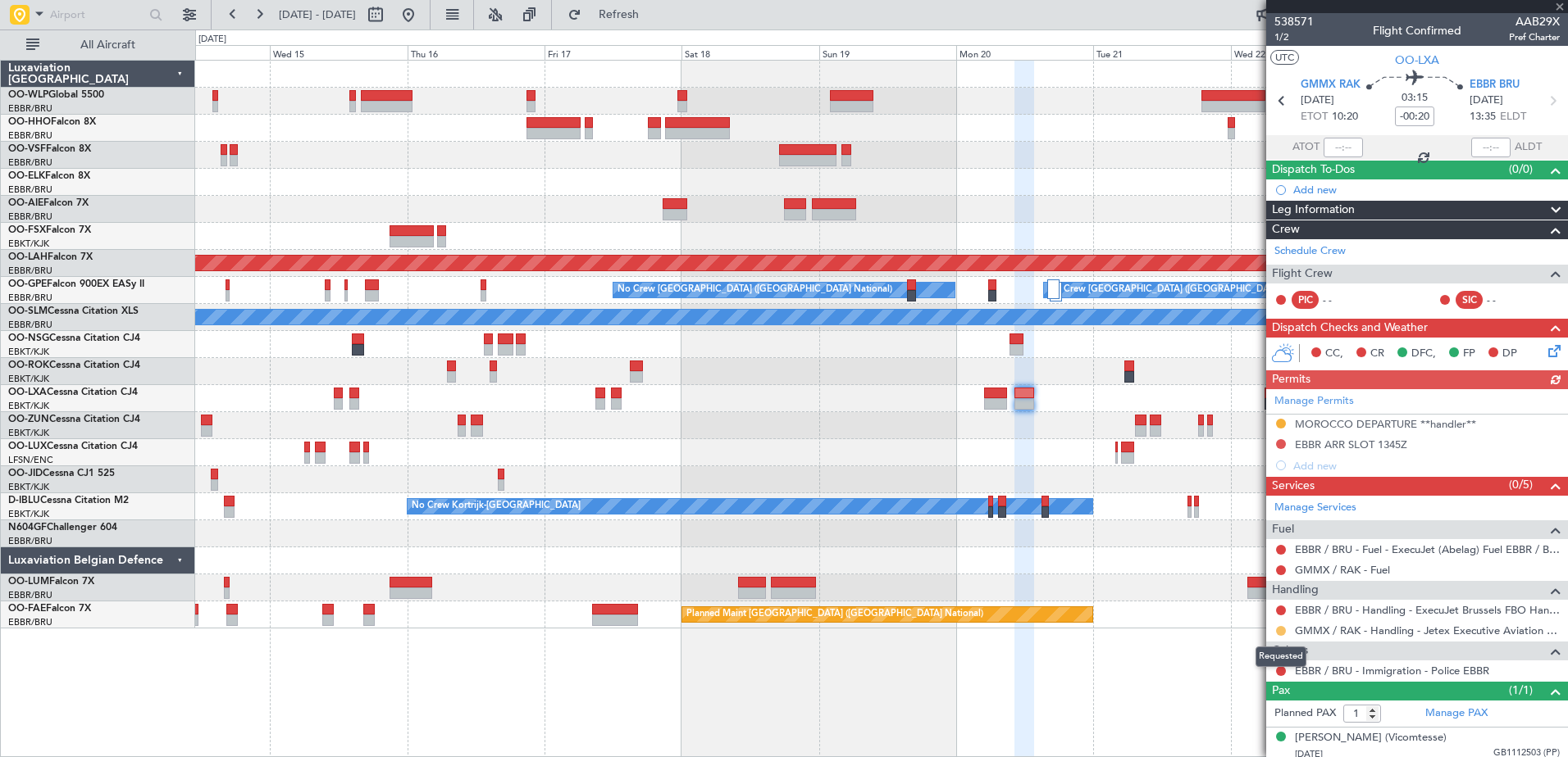
click at [1278, 630] on button at bounding box center [1281, 631] width 10 height 10
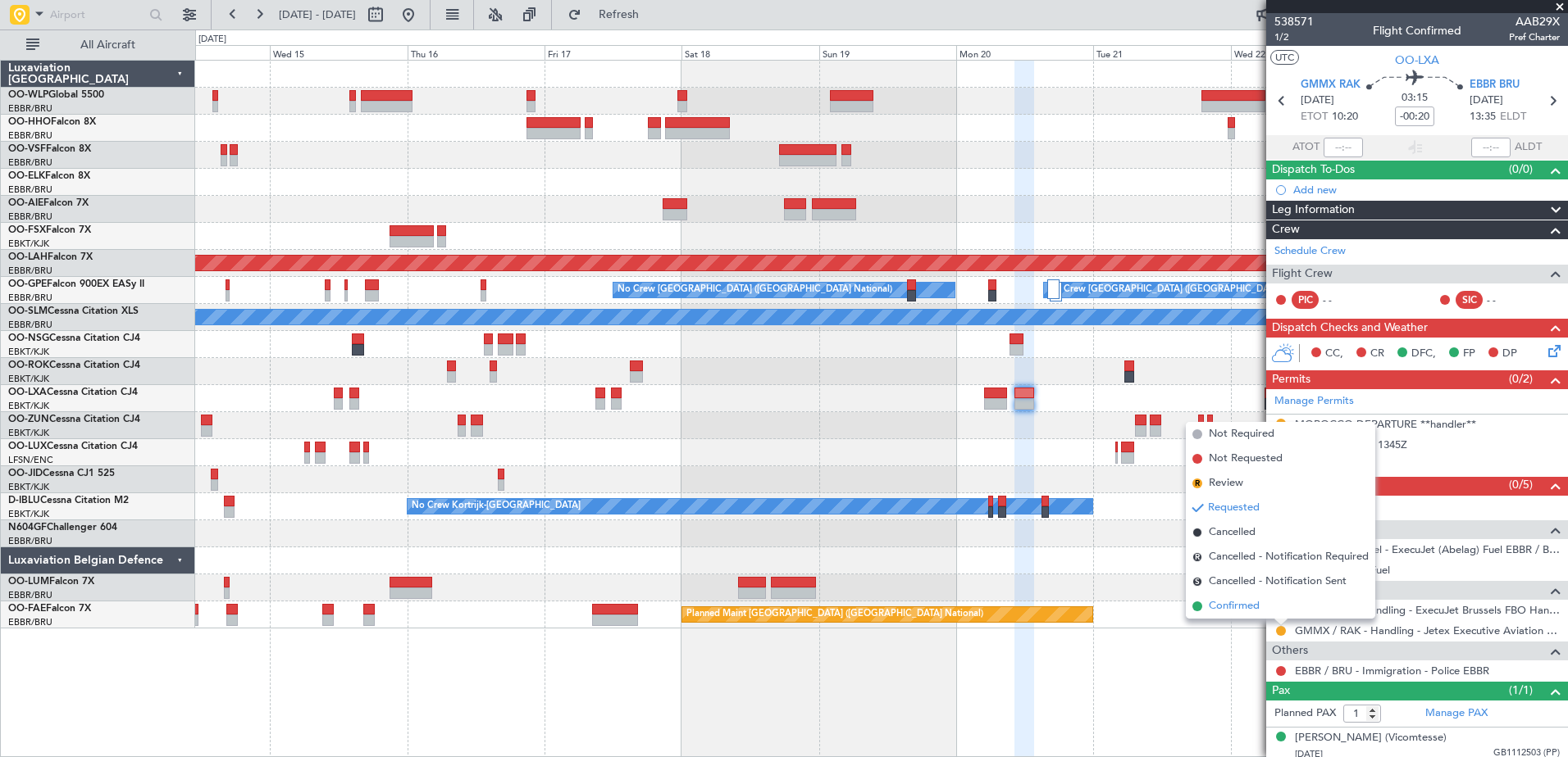
click at [1214, 607] on span "Confirmed" at bounding box center [1234, 606] width 51 height 16
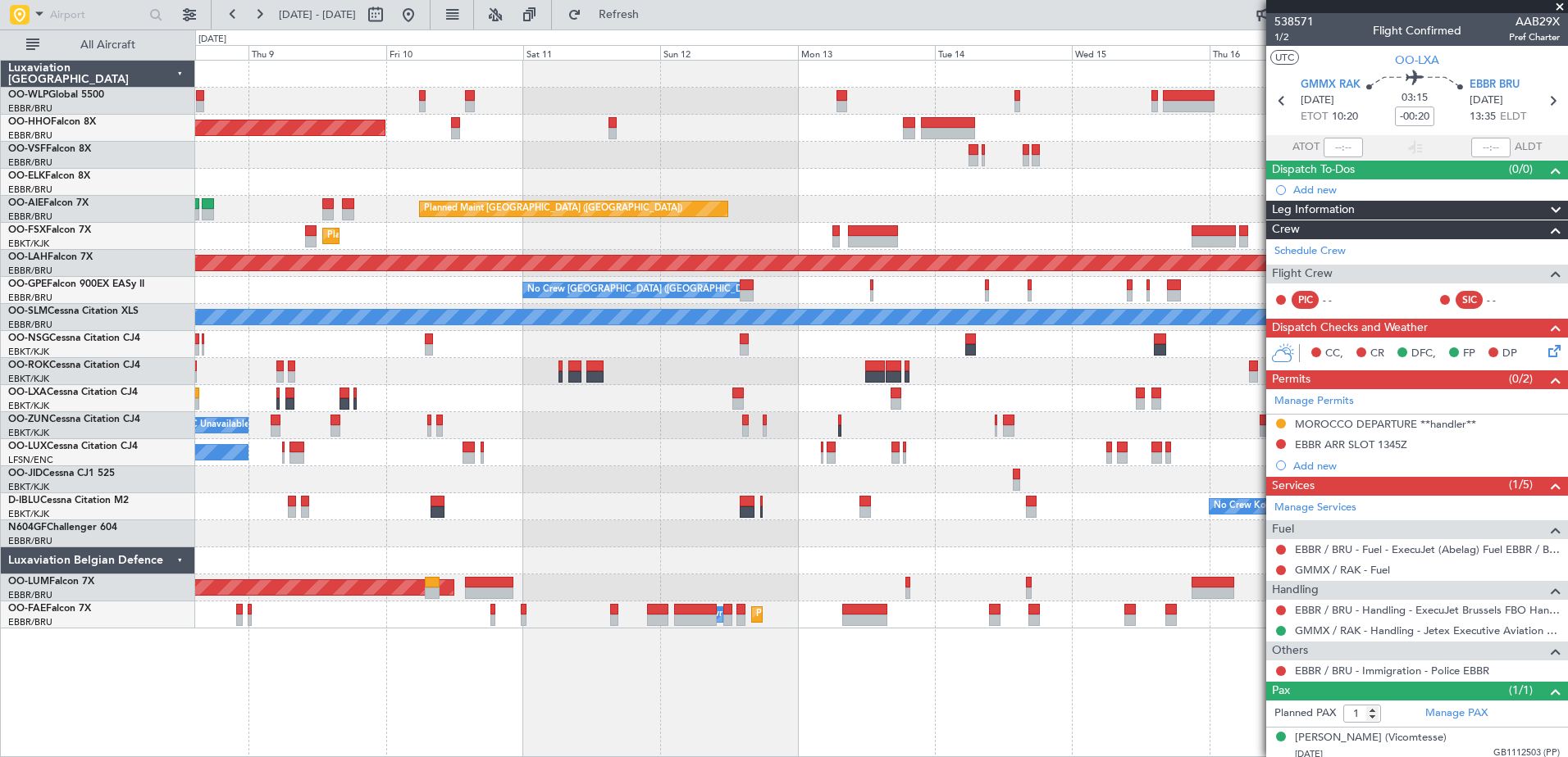
click at [1155, 420] on div "Planned Maint Geneva (Cointrin) Planned Maint [GEOGRAPHIC_DATA] ([GEOGRAPHIC_DA…" at bounding box center [881, 345] width 1372 height 568
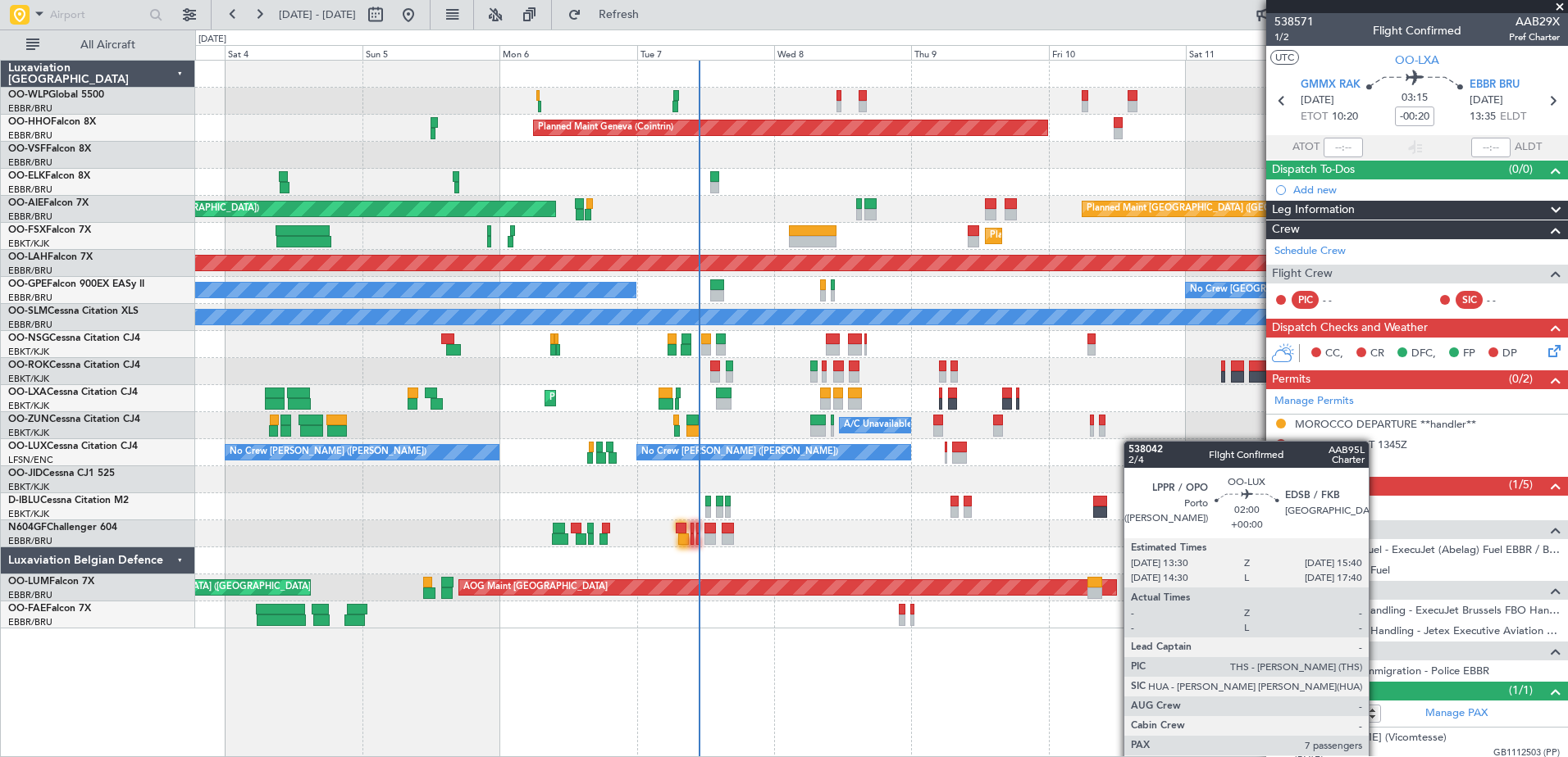
click at [1132, 441] on div "Planned Maint Milan (Linate) Planned Maint Geneva ([GEOGRAPHIC_DATA]) Planned M…" at bounding box center [881, 345] width 1372 height 568
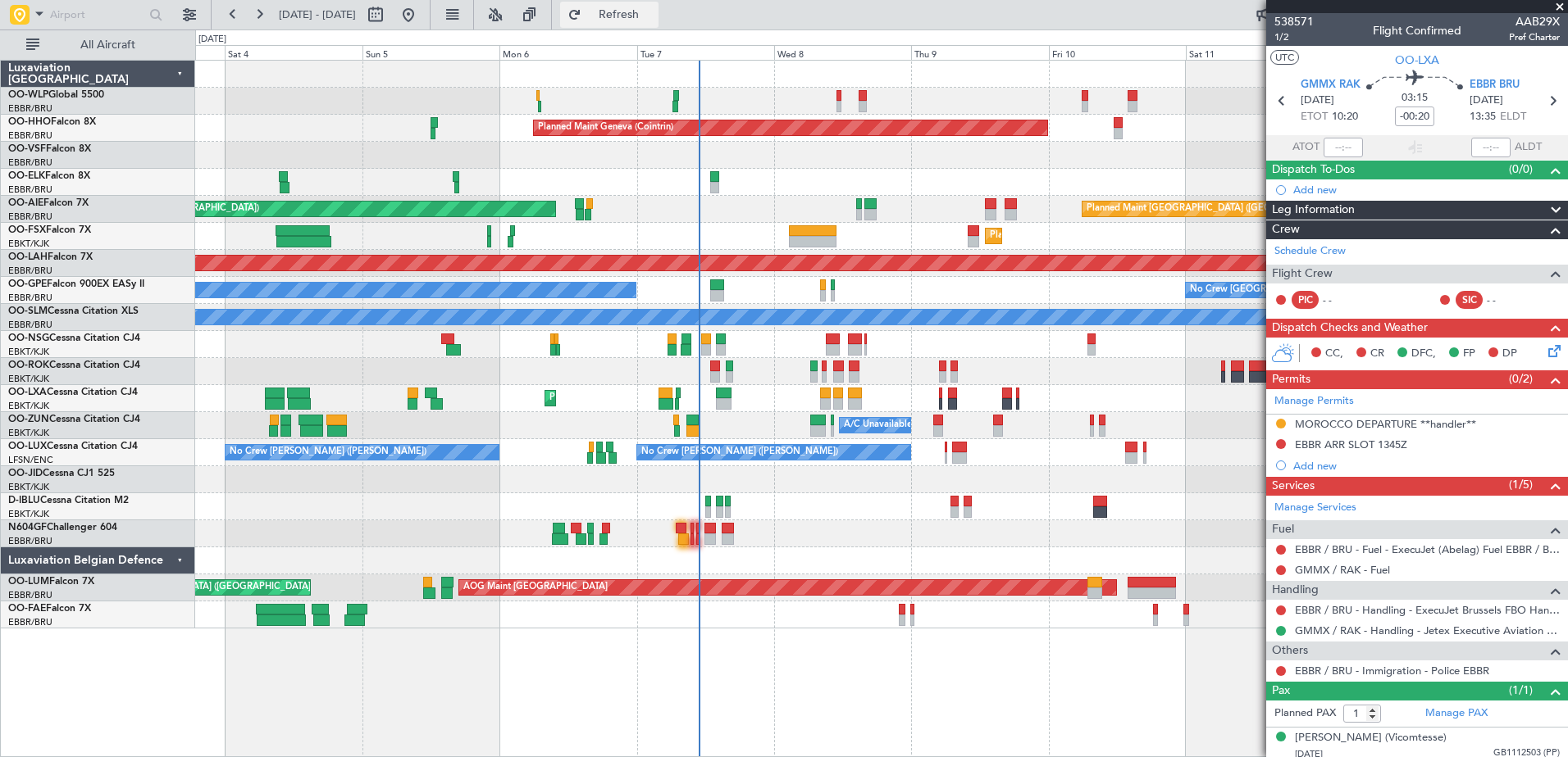
click at [654, 19] on span "Refresh" at bounding box center [619, 14] width 69 height 12
click at [907, 345] on div at bounding box center [881, 345] width 1372 height 27
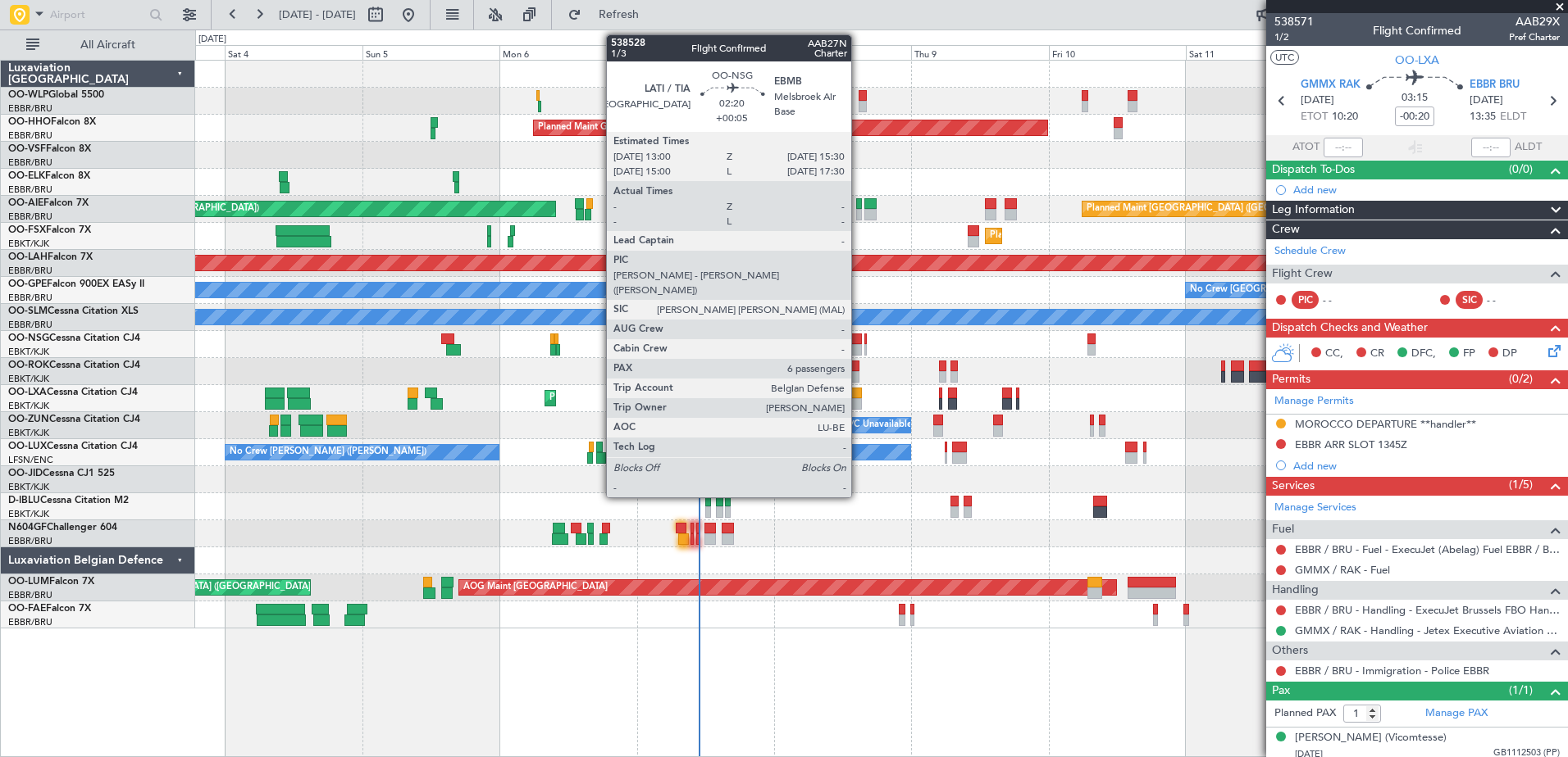
click at [858, 354] on div at bounding box center [855, 350] width 14 height 12
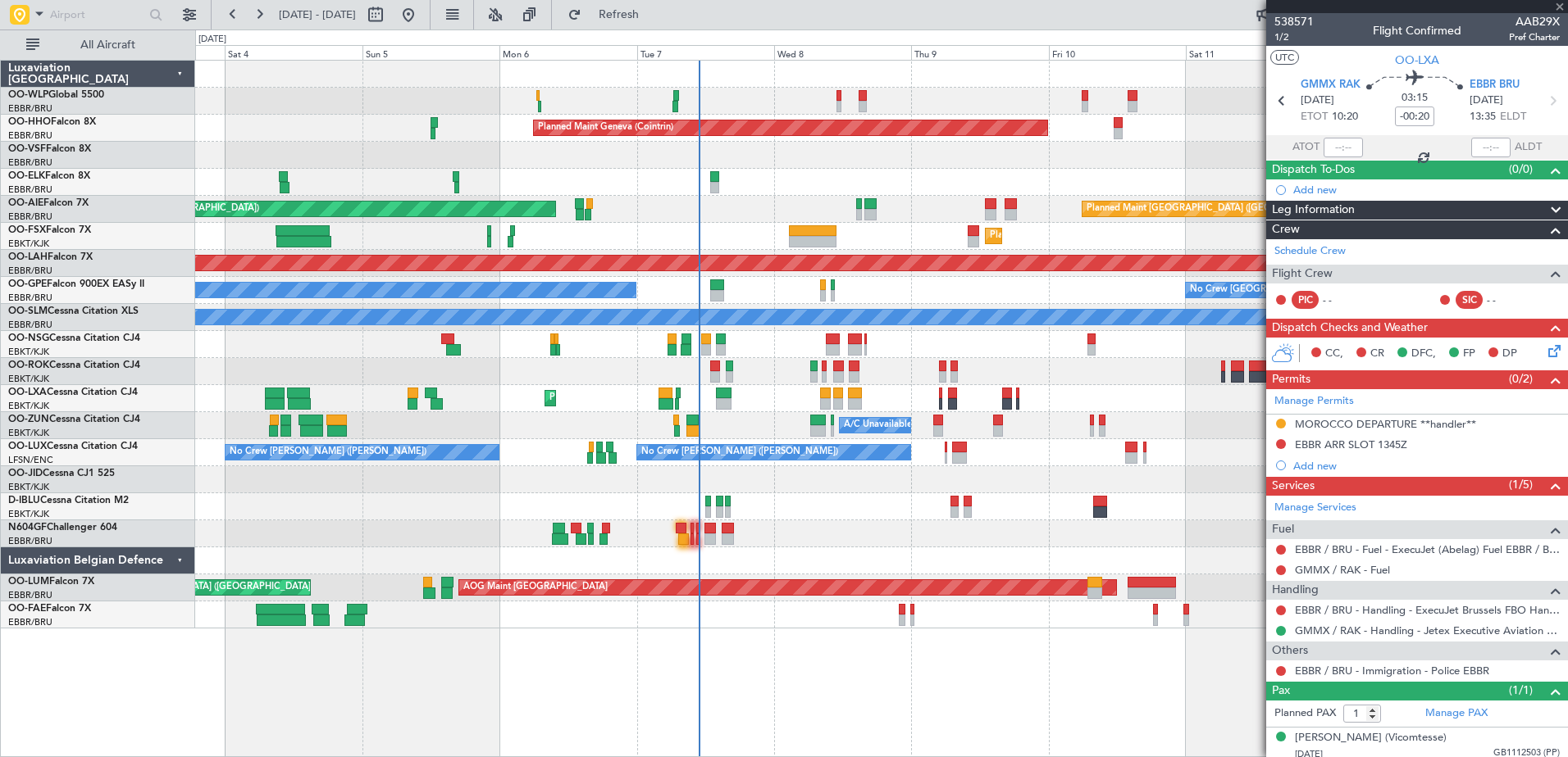
type input "+00:05"
type input "6"
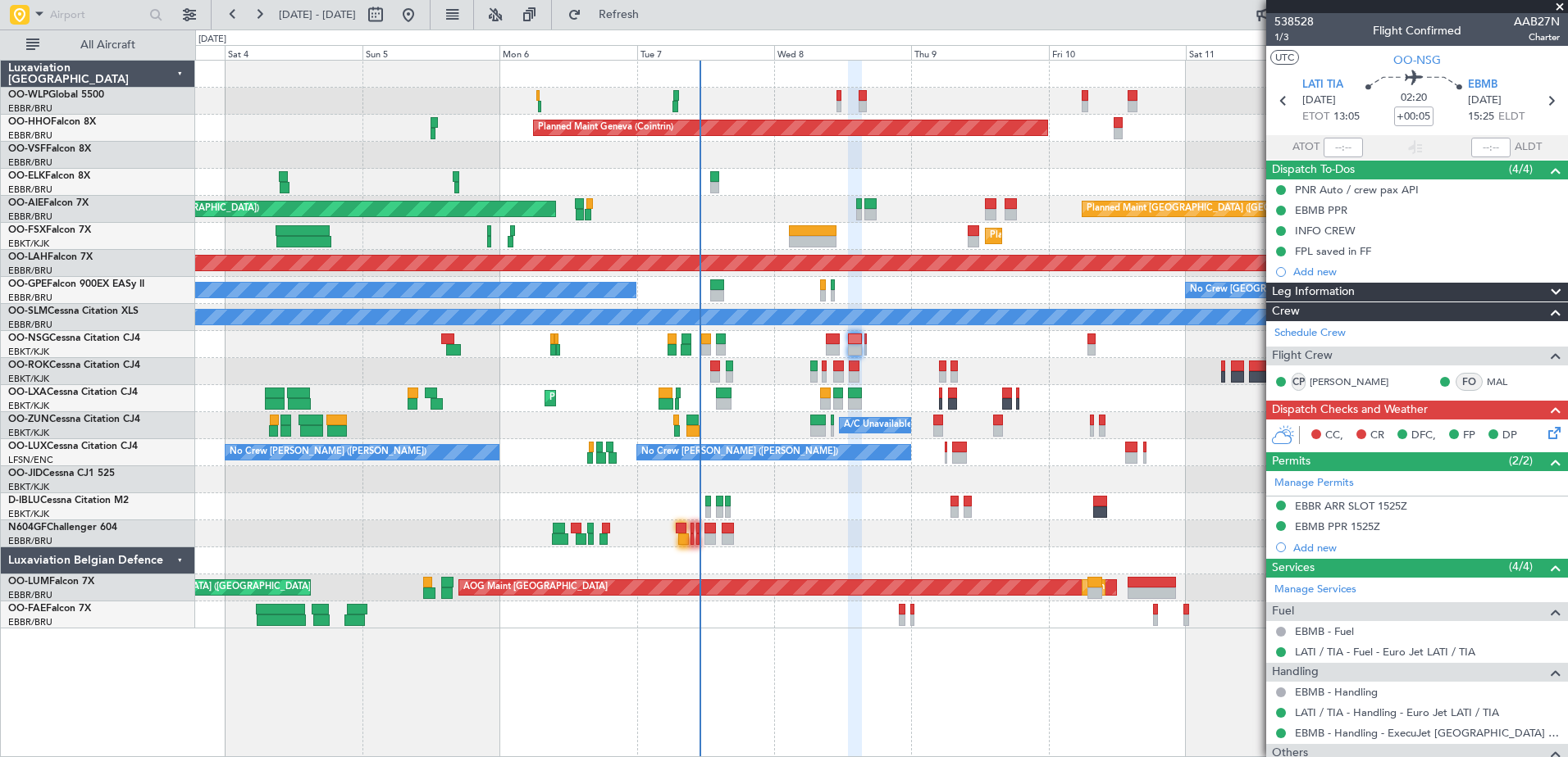
click at [836, 522] on div at bounding box center [881, 534] width 1372 height 27
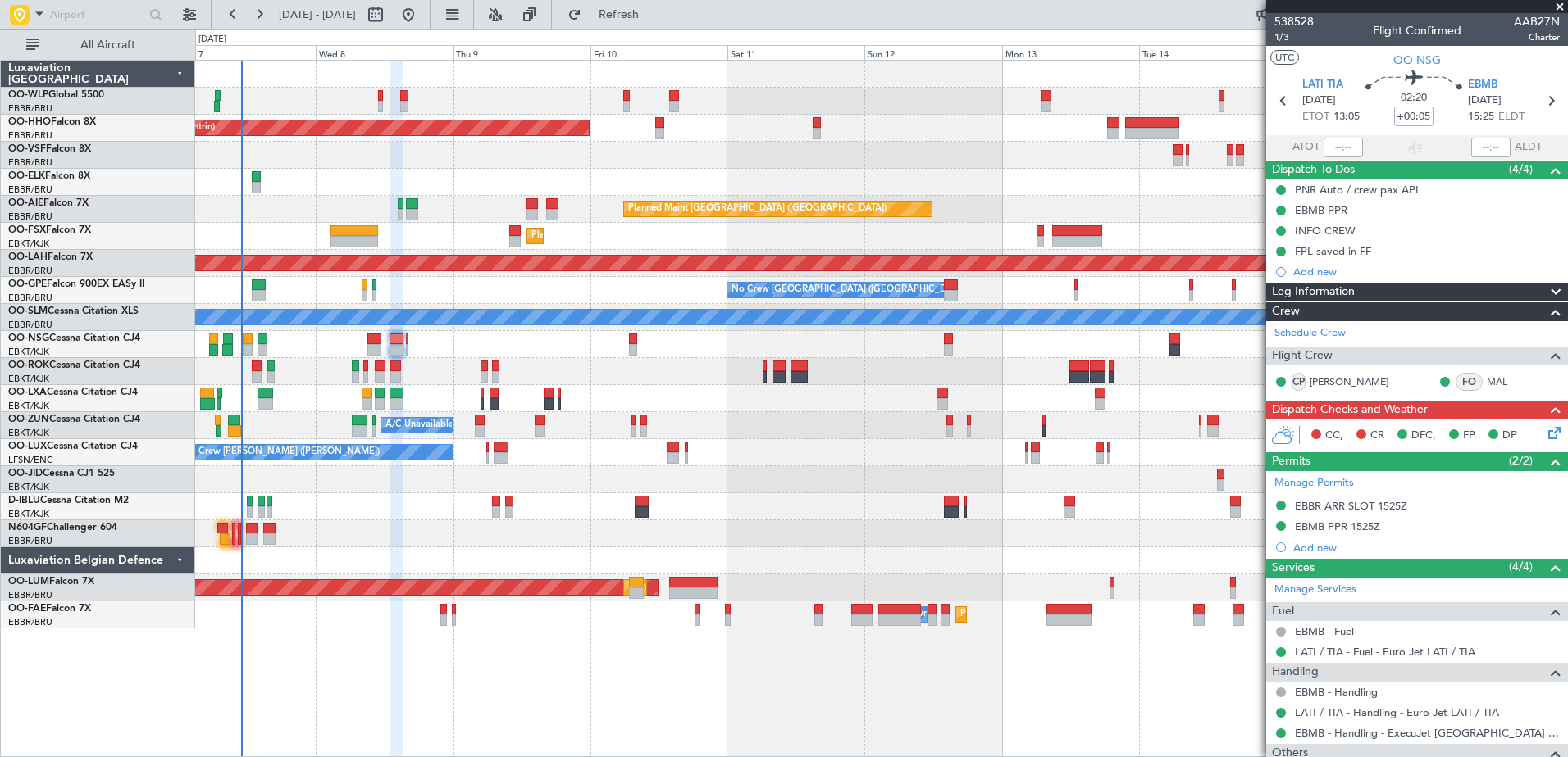
click at [475, 201] on div "Planned Maint Geneva (Cointrin) Planned Maint London (Farnborough) Unplanned Ma…" at bounding box center [881, 345] width 1372 height 568
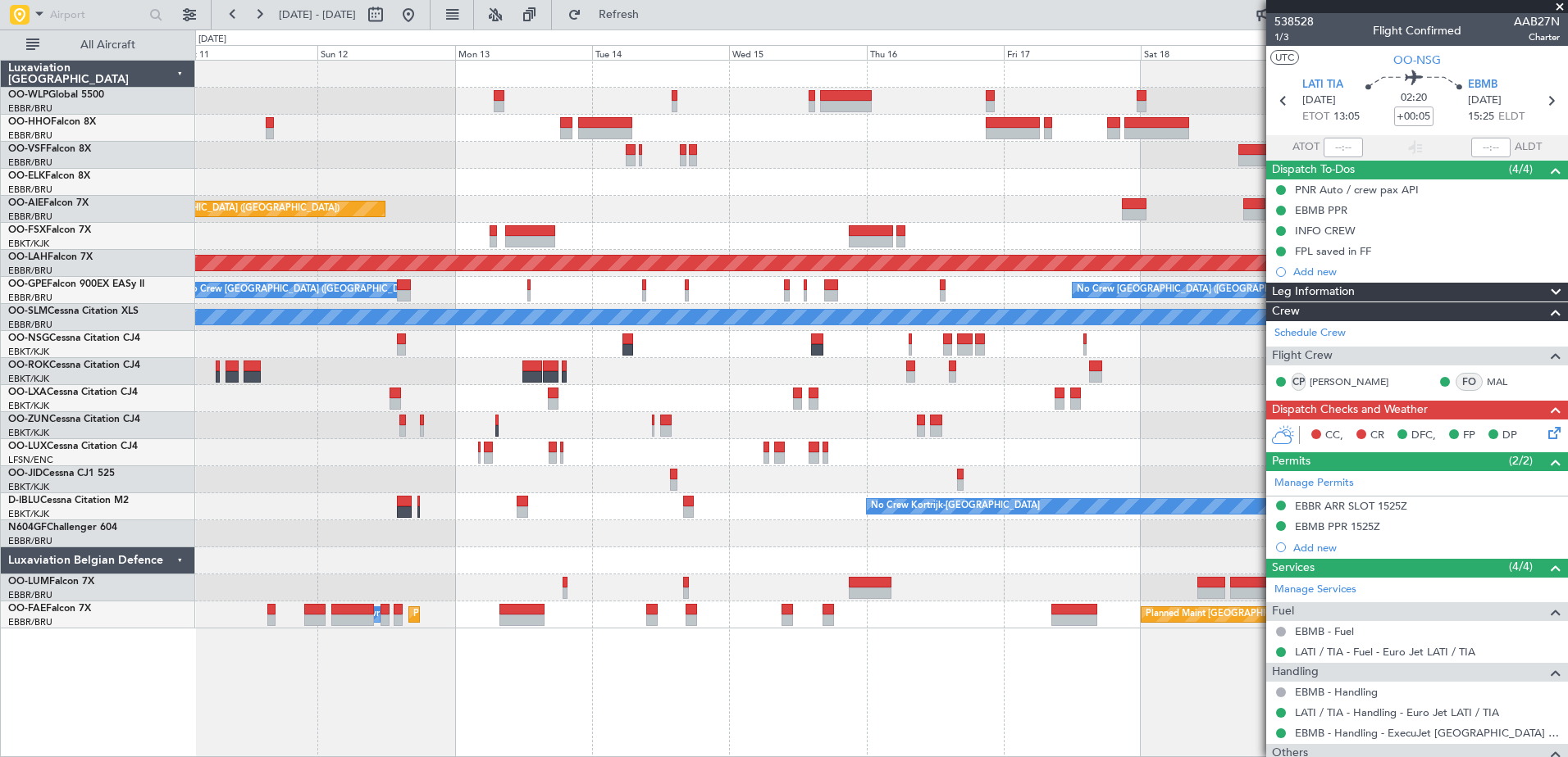
click at [476, 148] on div "Planned Maint Geneva (Cointrin) Planned Maint London (Farnborough) Planned Main…" at bounding box center [881, 345] width 1372 height 568
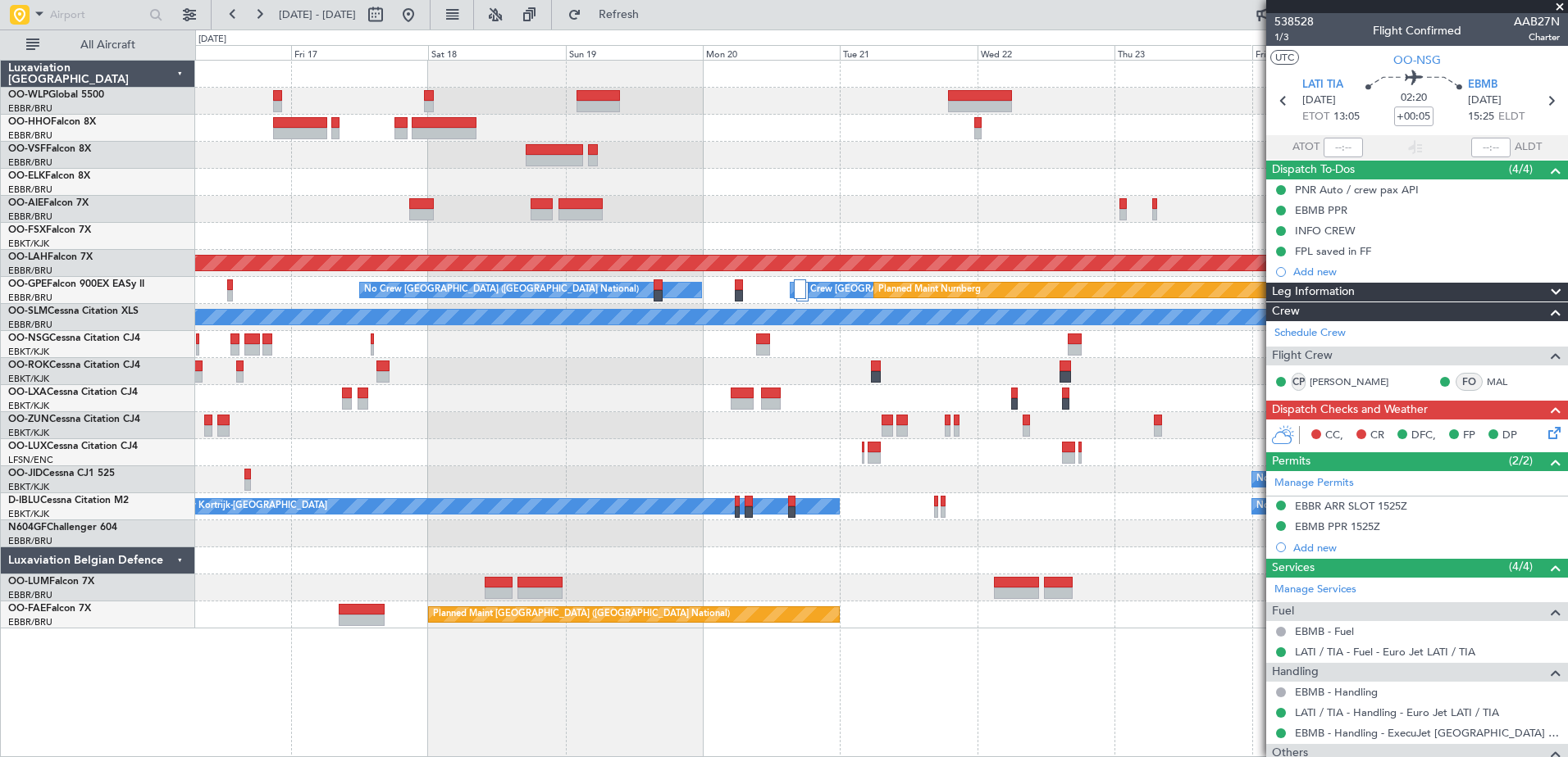
click at [438, 218] on div "- - FIMP 17:00 Z EBLG 05:10 Z Planned Maint Alton-st Louis (St Louis Regl) No C…" at bounding box center [881, 345] width 1372 height 568
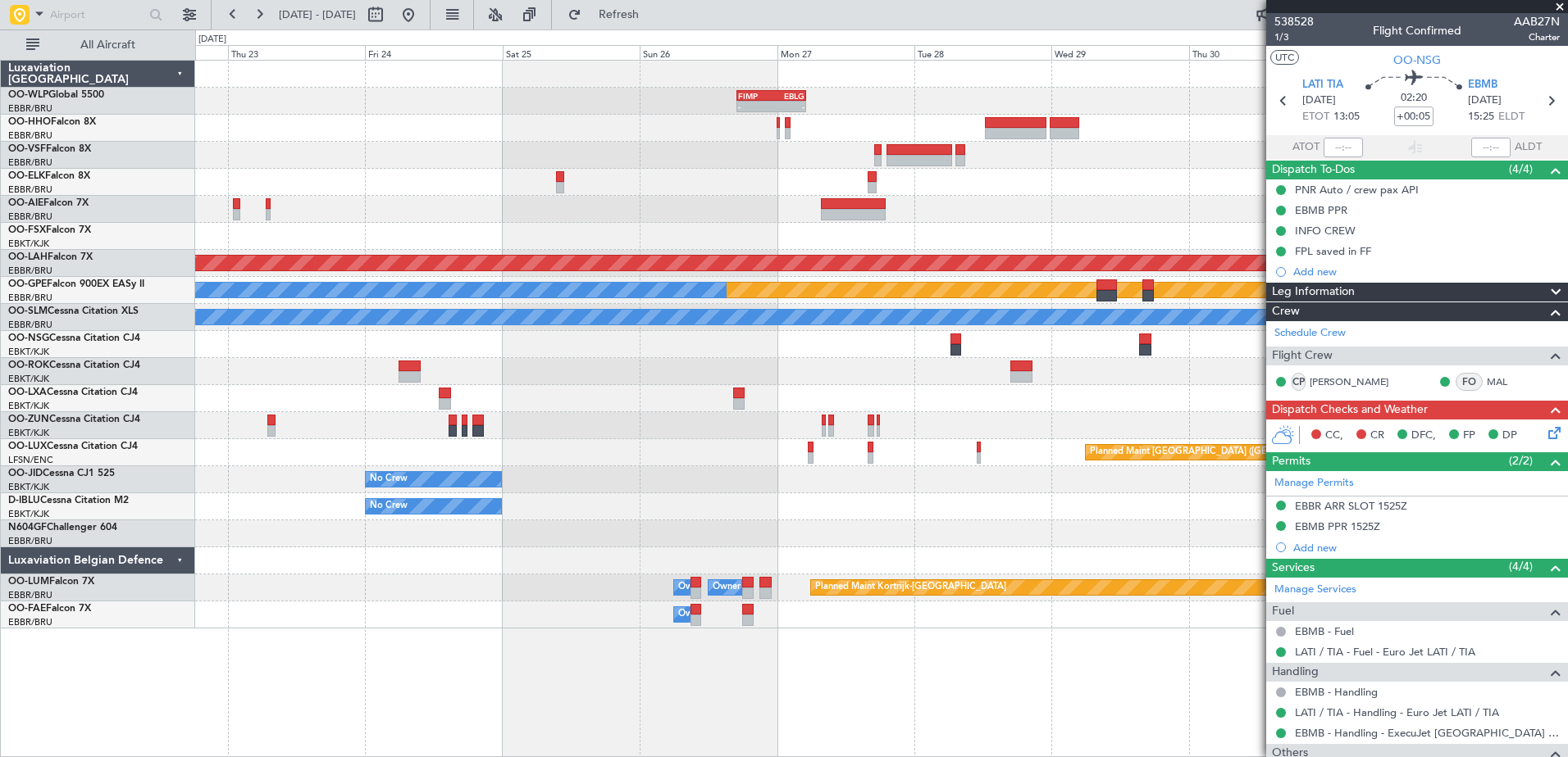
click at [409, 214] on div "- - FIMP 17:00 Z EBLG 05:10 Z Planned Maint Alton-st Louis (St Louis Regl) Plan…" at bounding box center [881, 345] width 1372 height 568
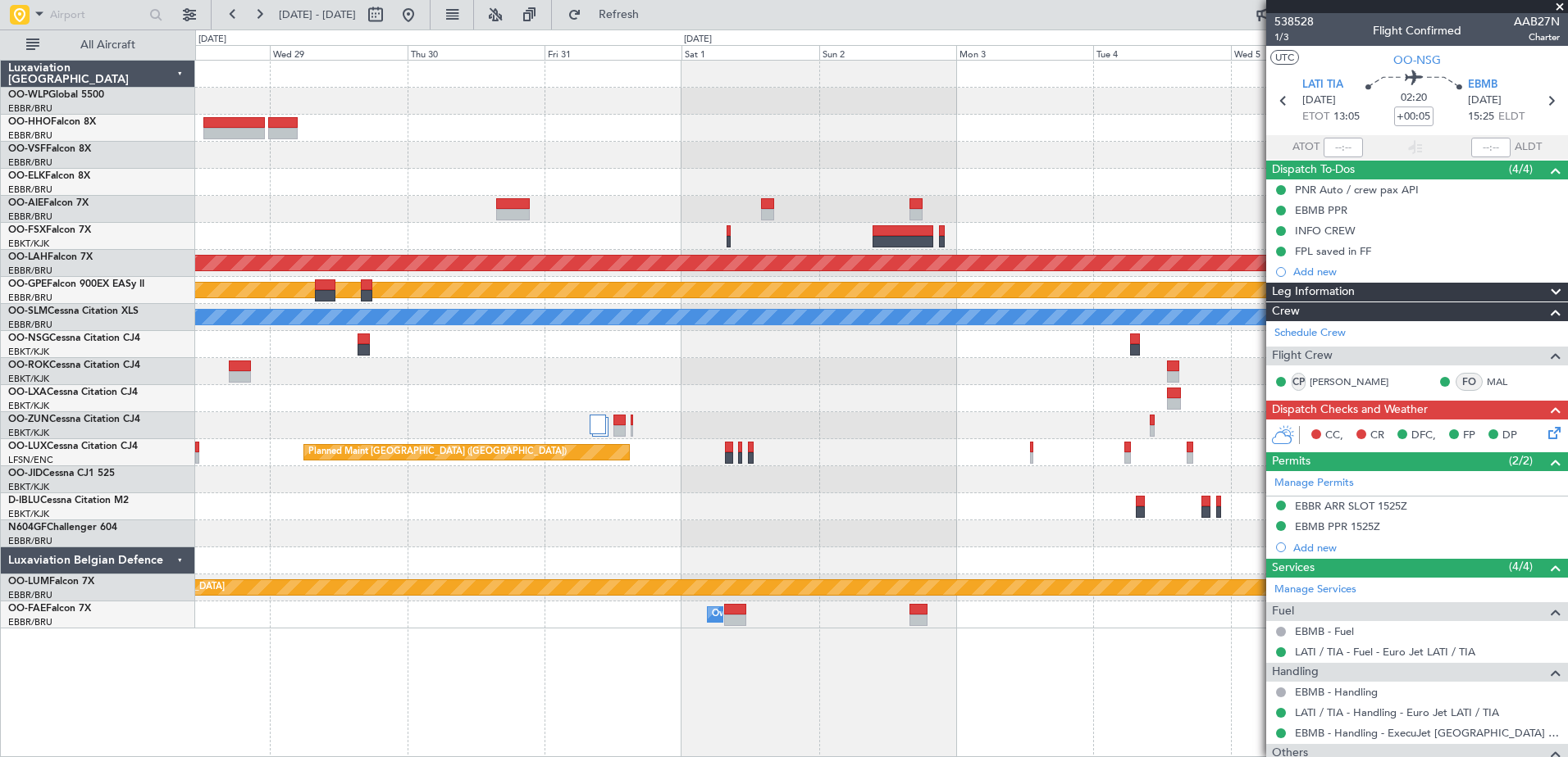
click at [352, 243] on div "- - FIMP 17:00 Z EBLG 05:10 Z Planned [GEOGRAPHIC_DATA][PERSON_NAME]-[GEOGRAPHI…" at bounding box center [881, 345] width 1372 height 568
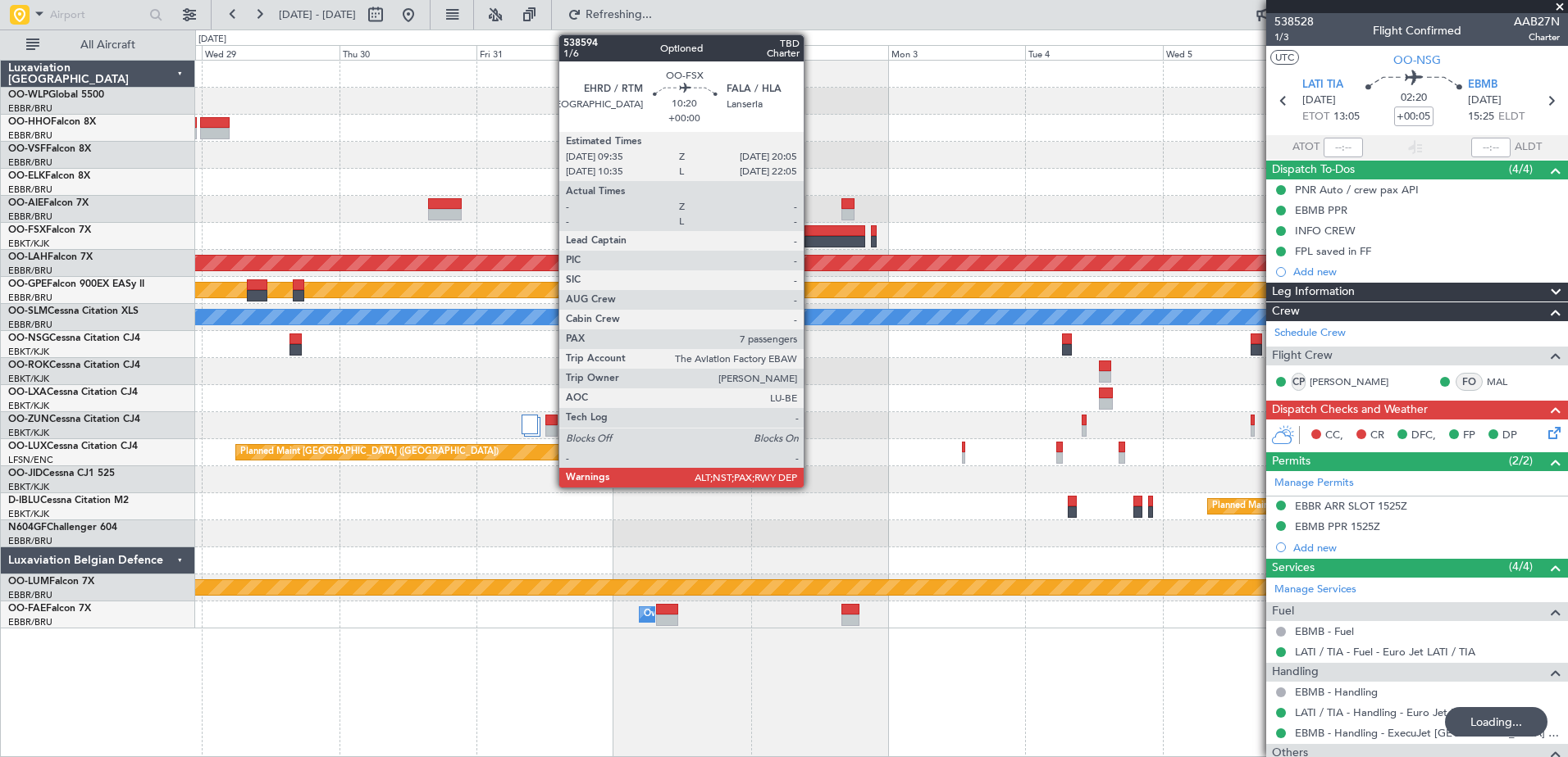
click at [812, 235] on div at bounding box center [834, 231] width 60 height 12
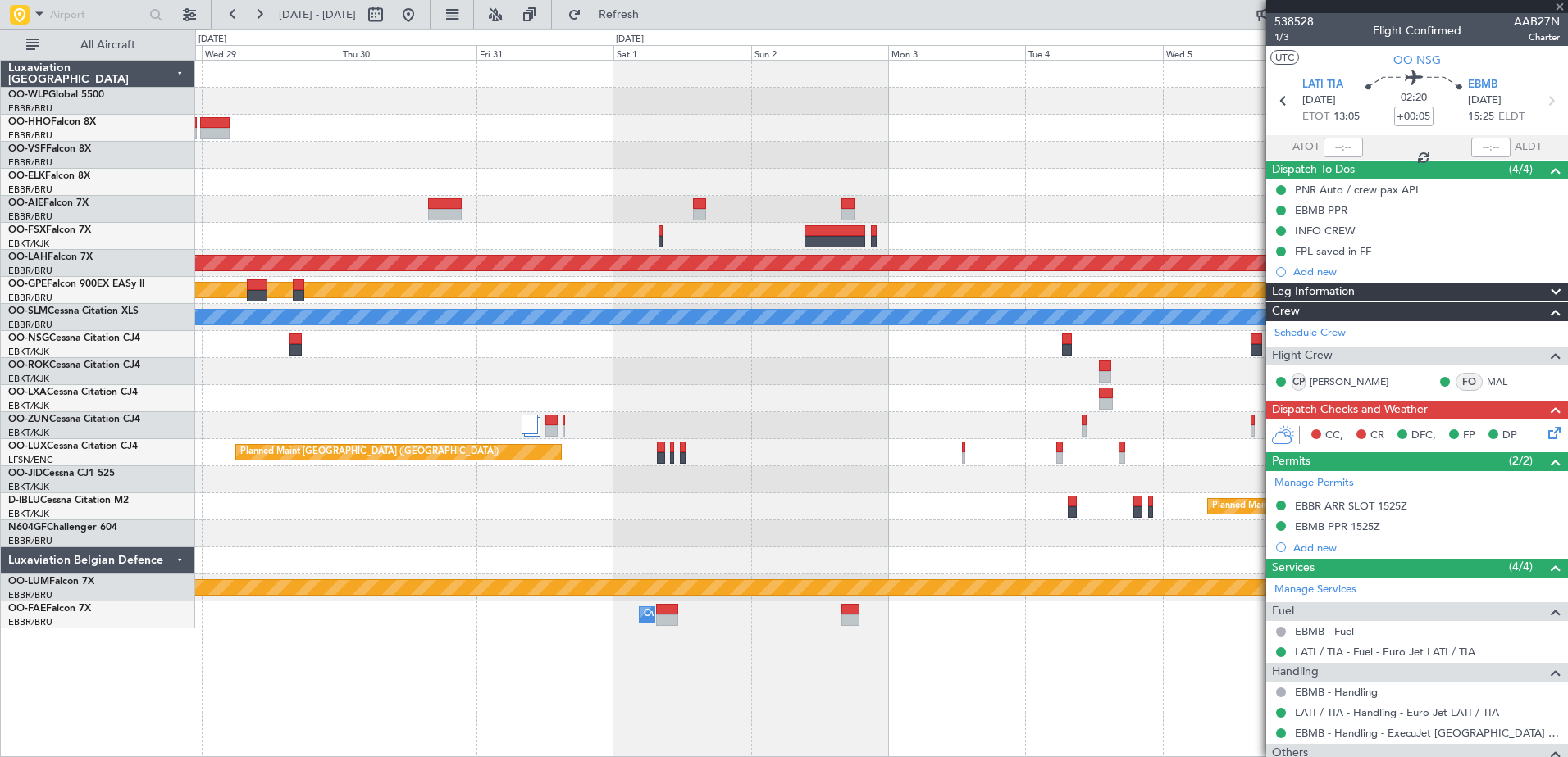
type input "7"
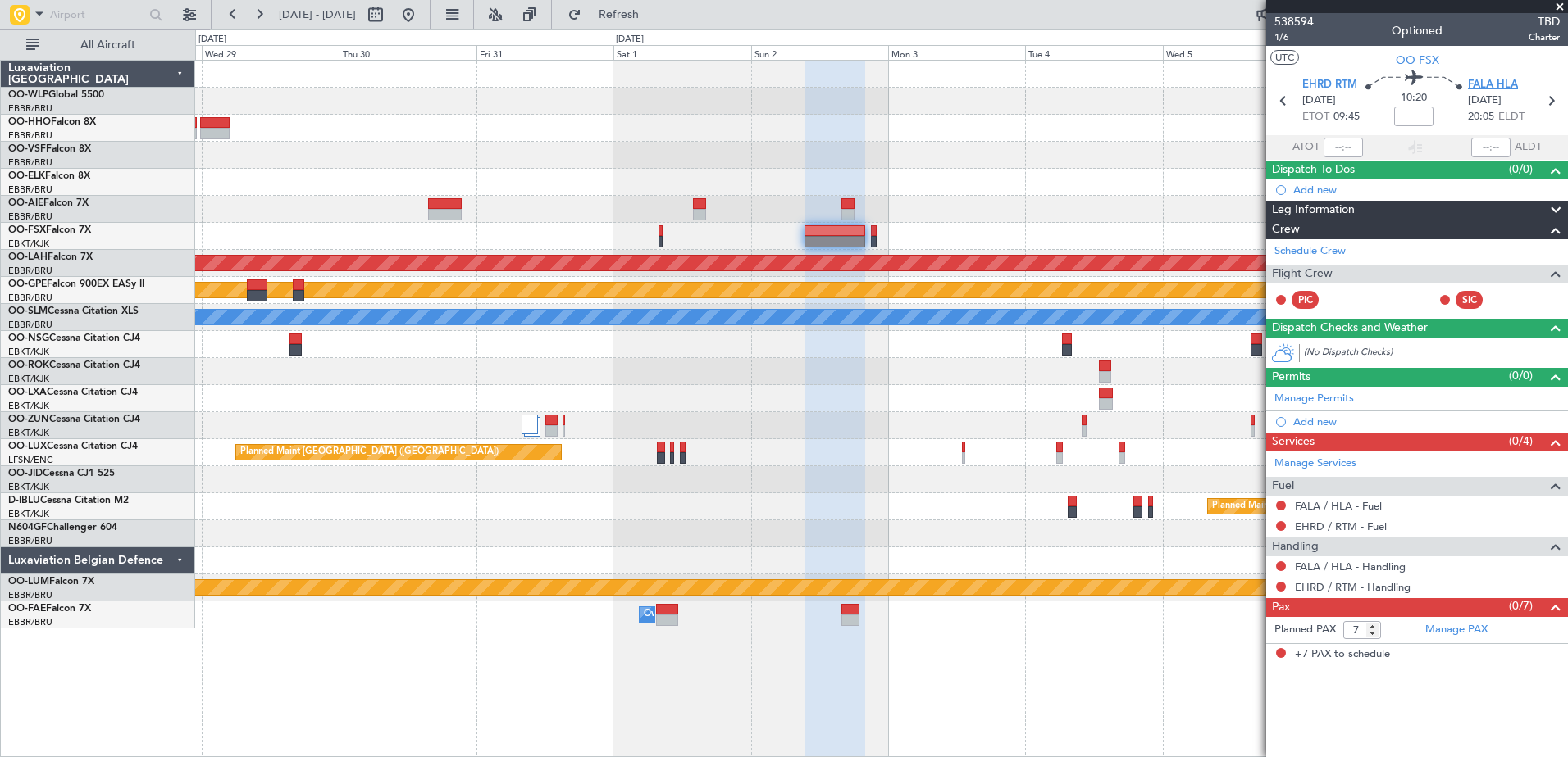
click at [1486, 86] on span "FALA HLA" at bounding box center [1492, 85] width 50 height 16
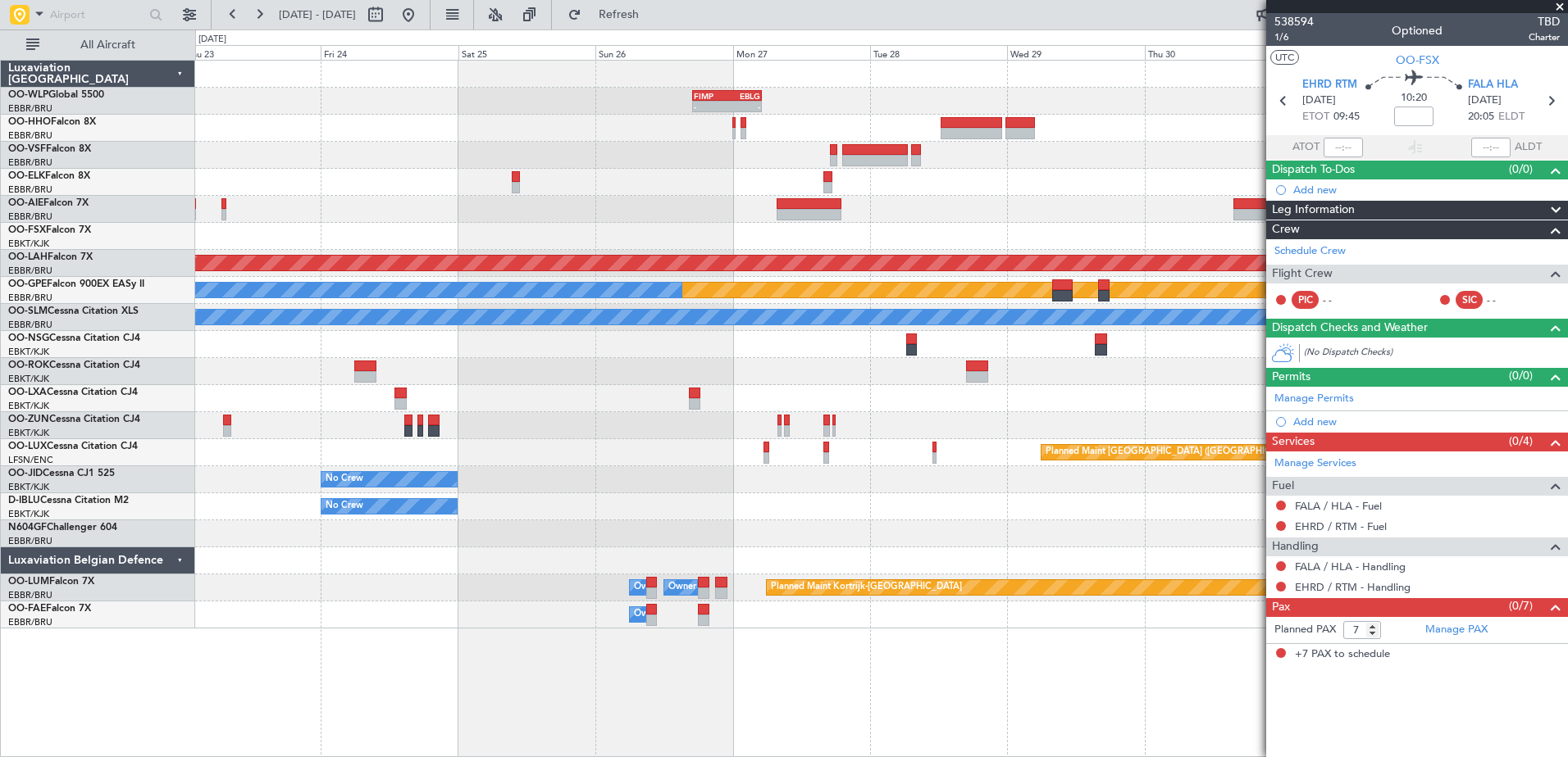
click at [1350, 538] on fb-app "28 Oct 2025 - 07 Nov 2025 Refresh Quick Links All Aircraft - - FIMP 17:00 Z EBL…" at bounding box center [784, 385] width 1568 height 745
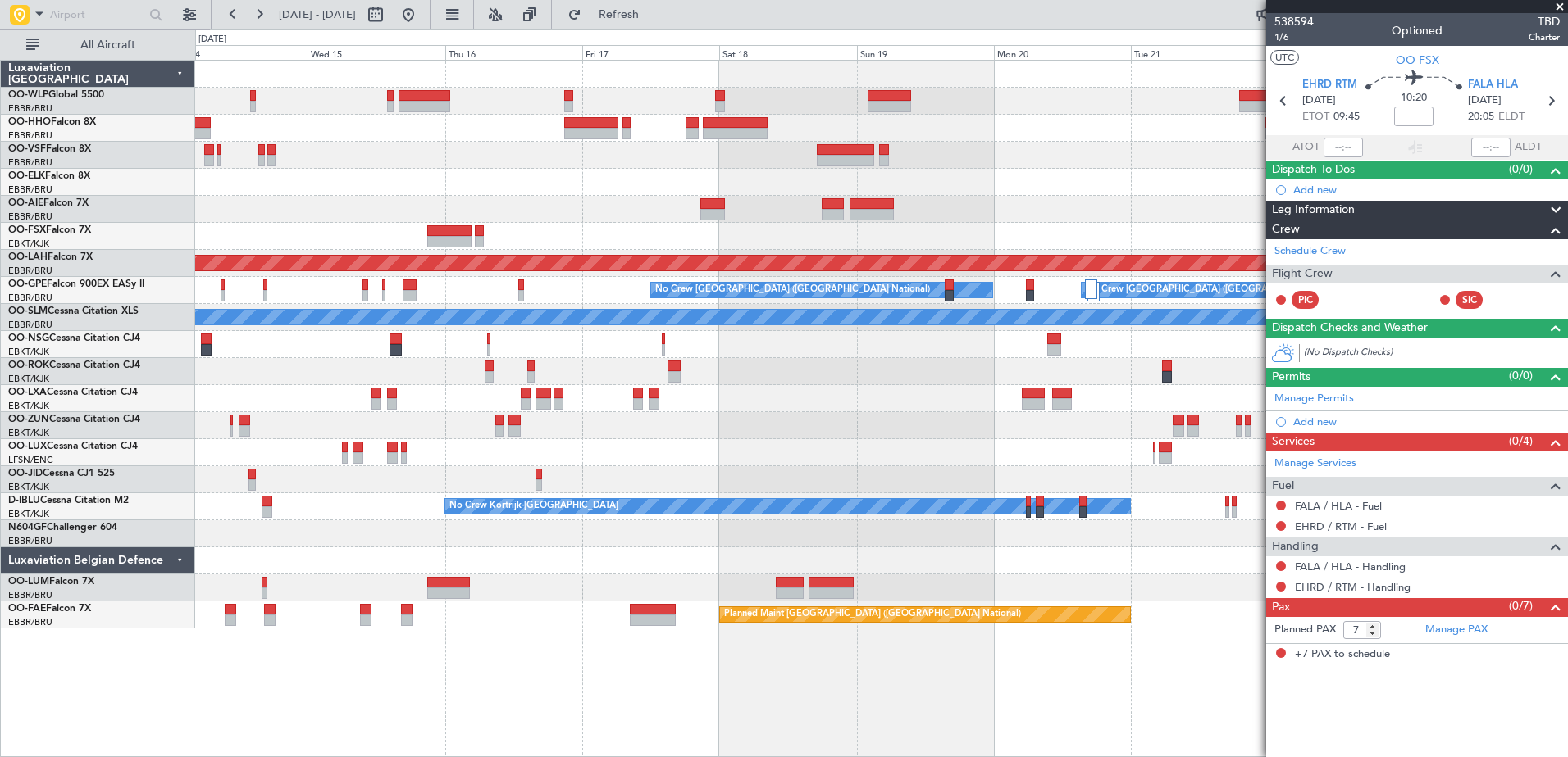
click at [1116, 431] on div "Planned Maint London (Farnborough) Planned Maint Alton-st Louis (St Louis Regl)…" at bounding box center [881, 345] width 1372 height 568
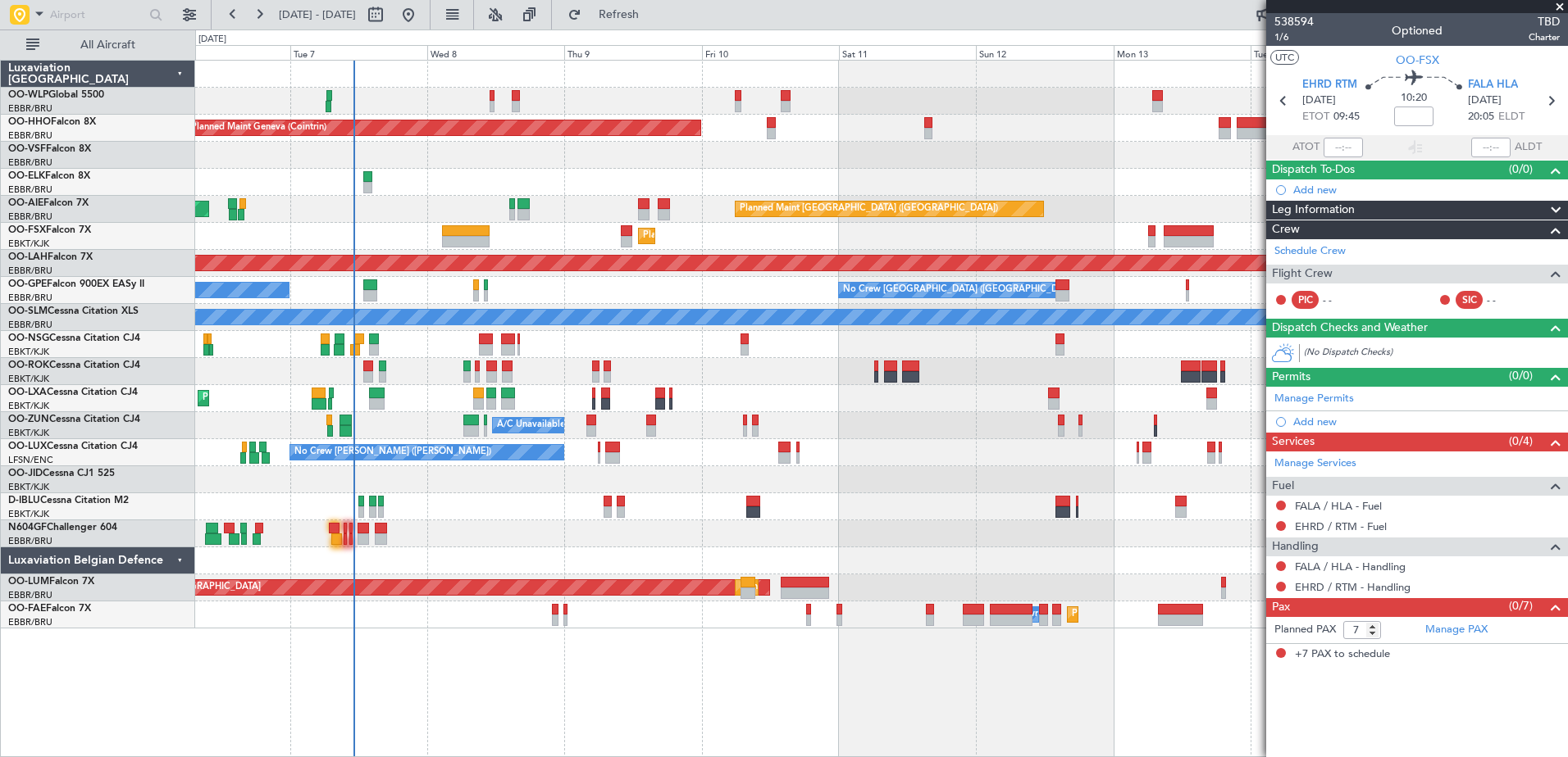
click at [1161, 553] on div at bounding box center [881, 561] width 1372 height 27
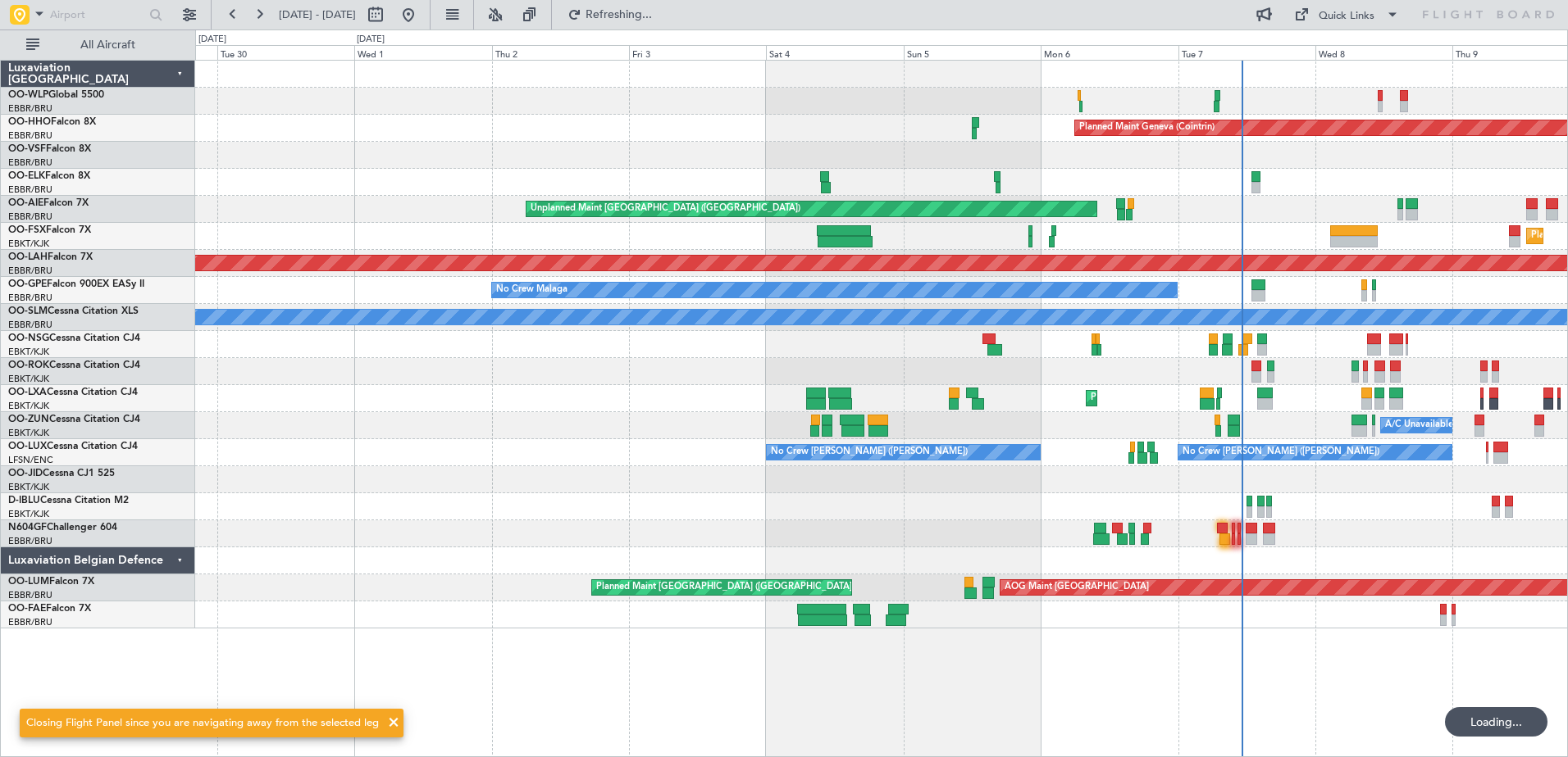
click at [1350, 552] on div at bounding box center [881, 561] width 1372 height 27
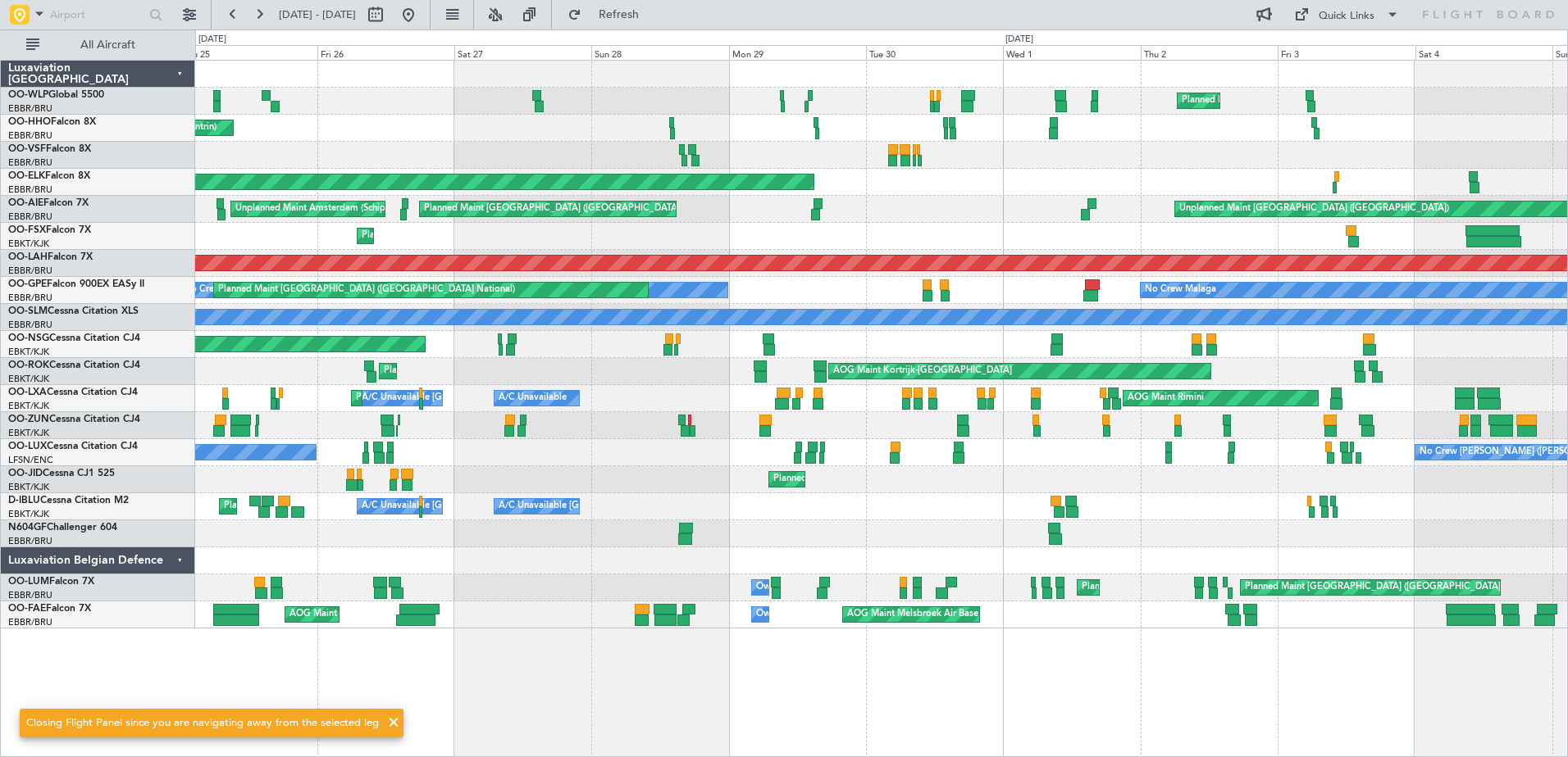
click at [1104, 549] on div "Planned Maint Milan (Linate) Planned Maint Geneva (Cointrin) Planned Maint Gene…" at bounding box center [881, 345] width 1372 height 568
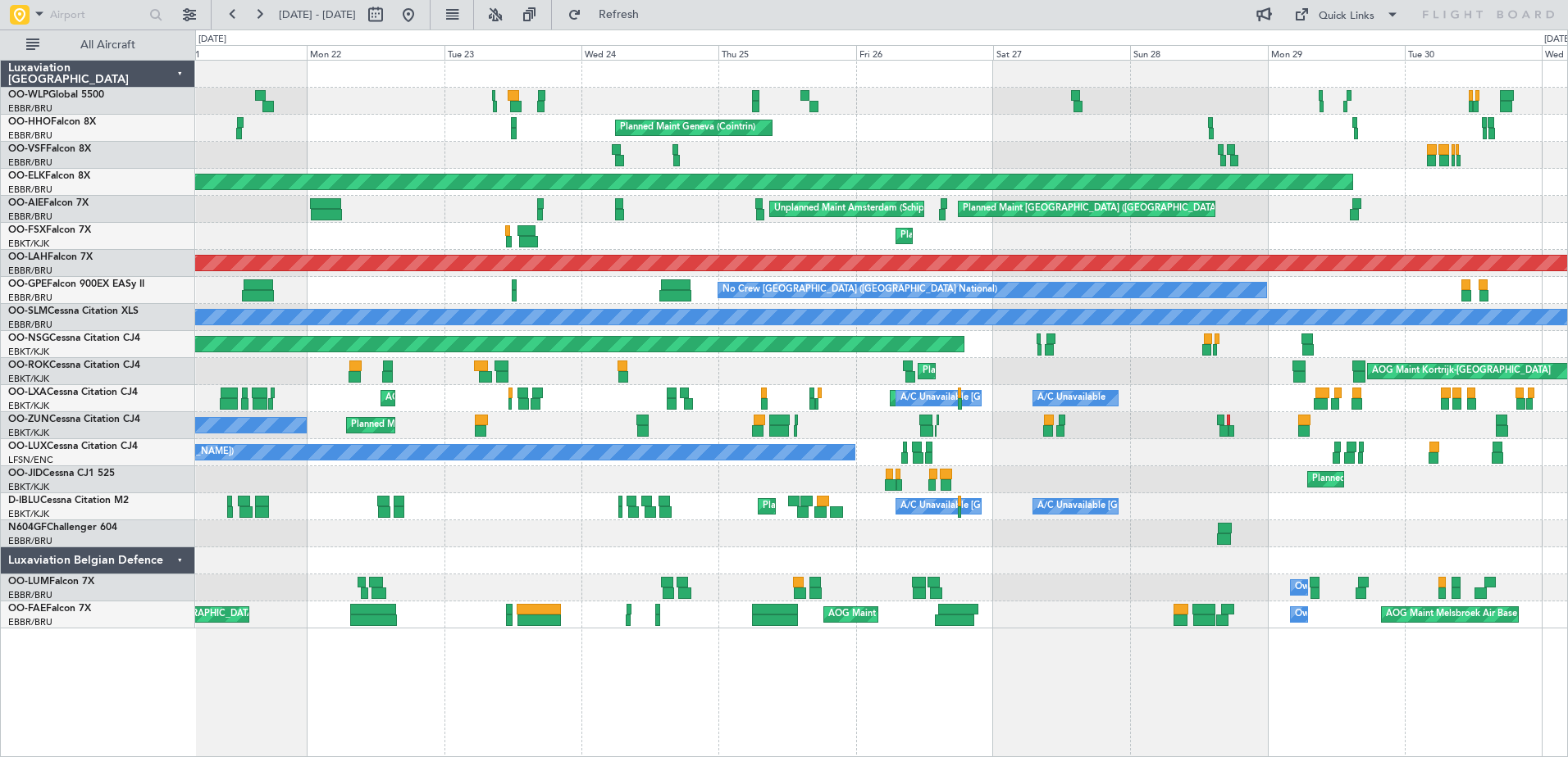
click at [1313, 532] on div at bounding box center [881, 534] width 1372 height 27
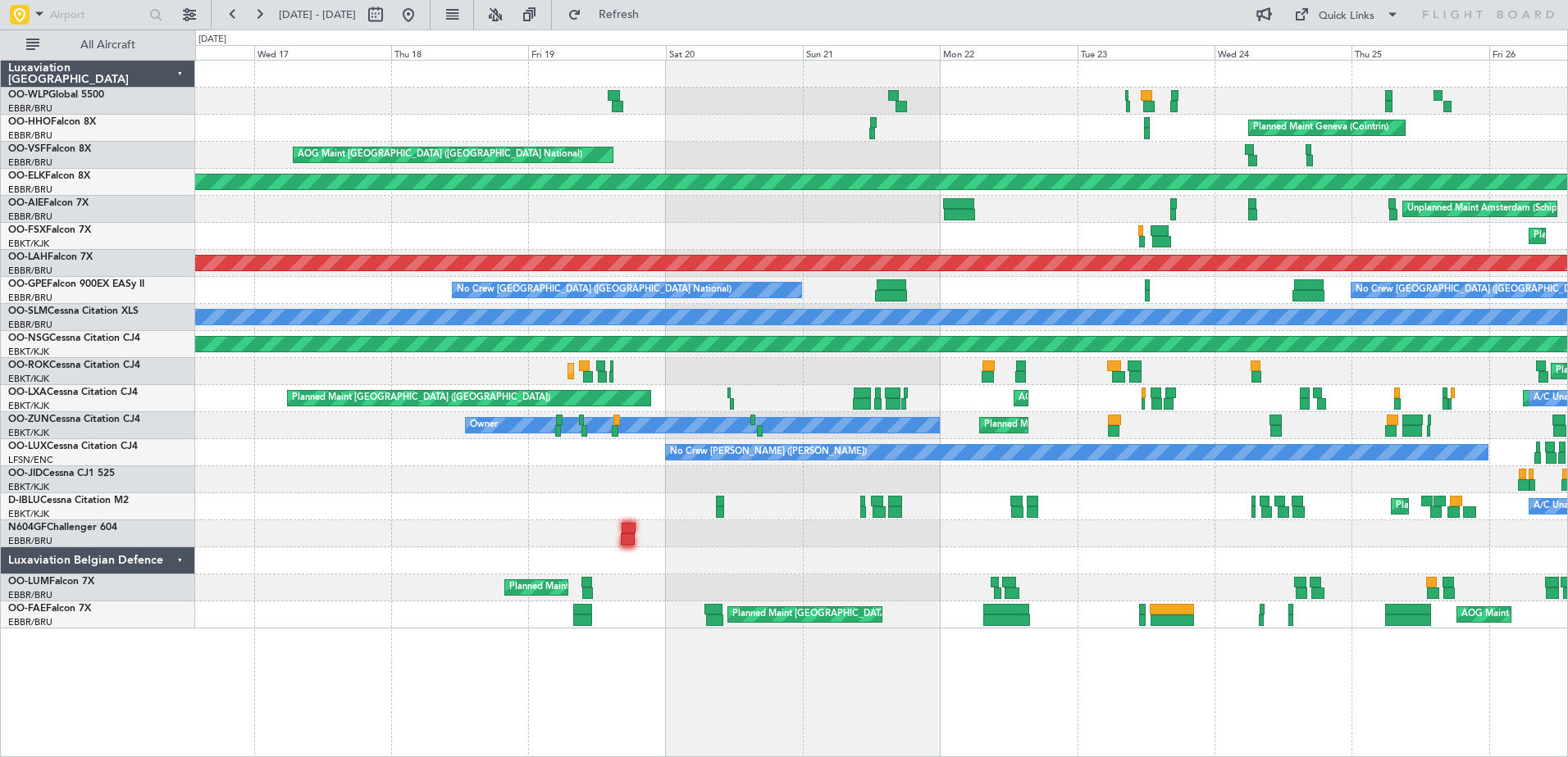
click at [1387, 538] on div at bounding box center [881, 534] width 1372 height 27
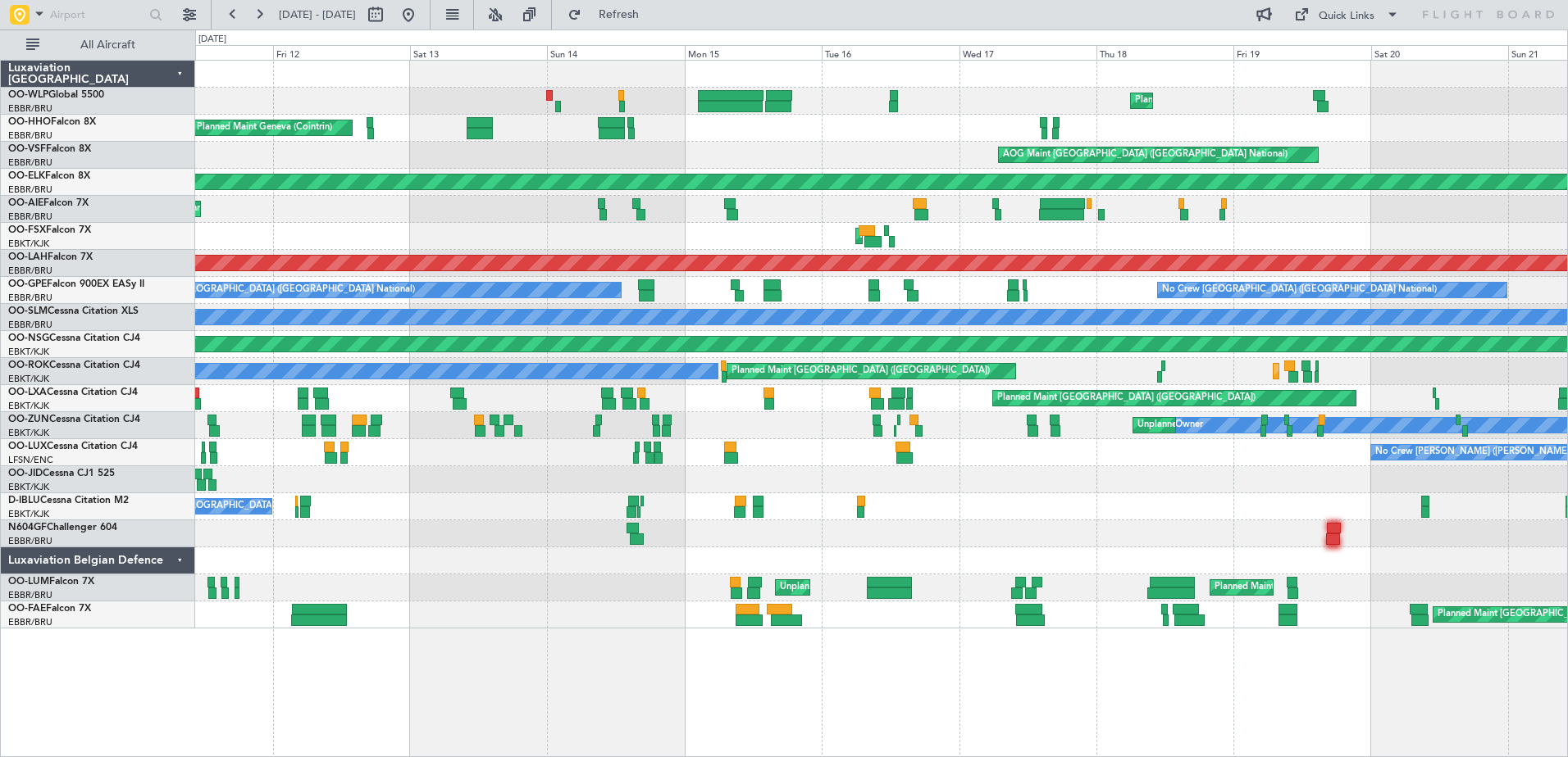
click at [1267, 473] on div "Planned Maint Liege Planned Maint Liege Planned Maint Geneva (Cointrin) AOG Mai…" at bounding box center [881, 345] width 1372 height 568
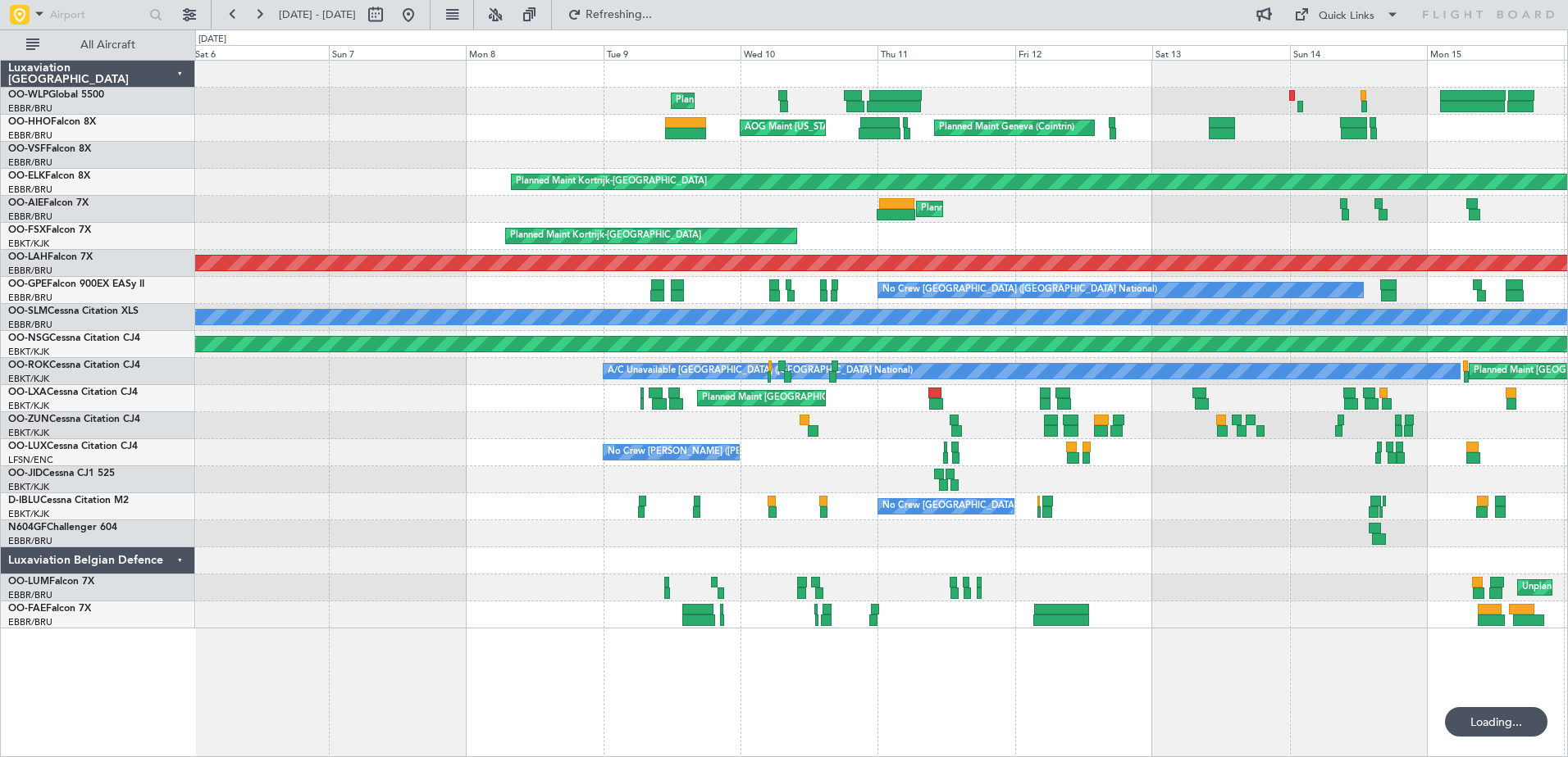
click at [1322, 501] on div "Planned Maint Liege Planned Maint Liege Planned Maint Geneva (Cointrin) AOG Mai…" at bounding box center [881, 345] width 1372 height 568
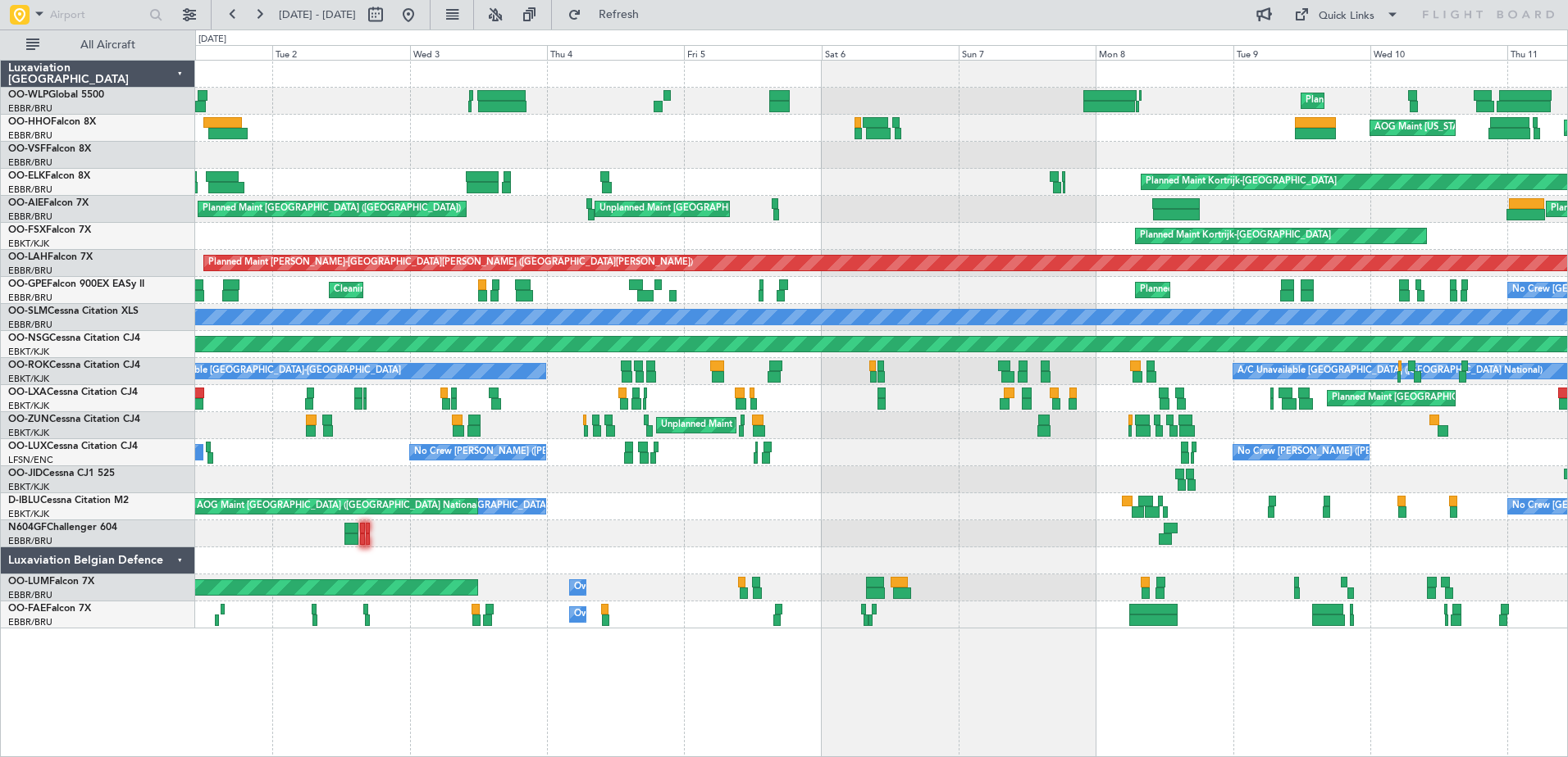
click at [1062, 540] on div at bounding box center [881, 534] width 1372 height 27
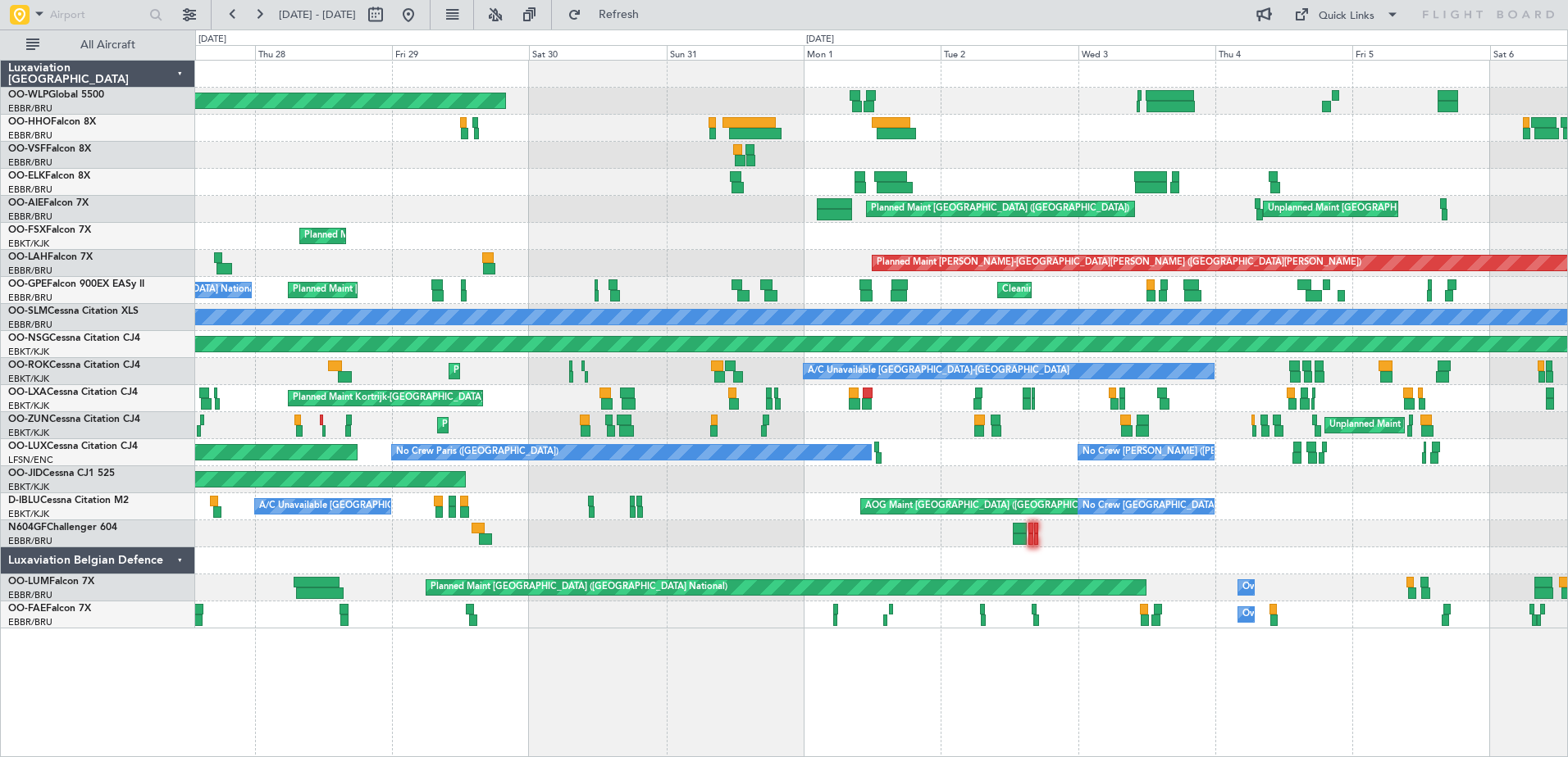
click at [1098, 523] on div at bounding box center [881, 534] width 1372 height 27
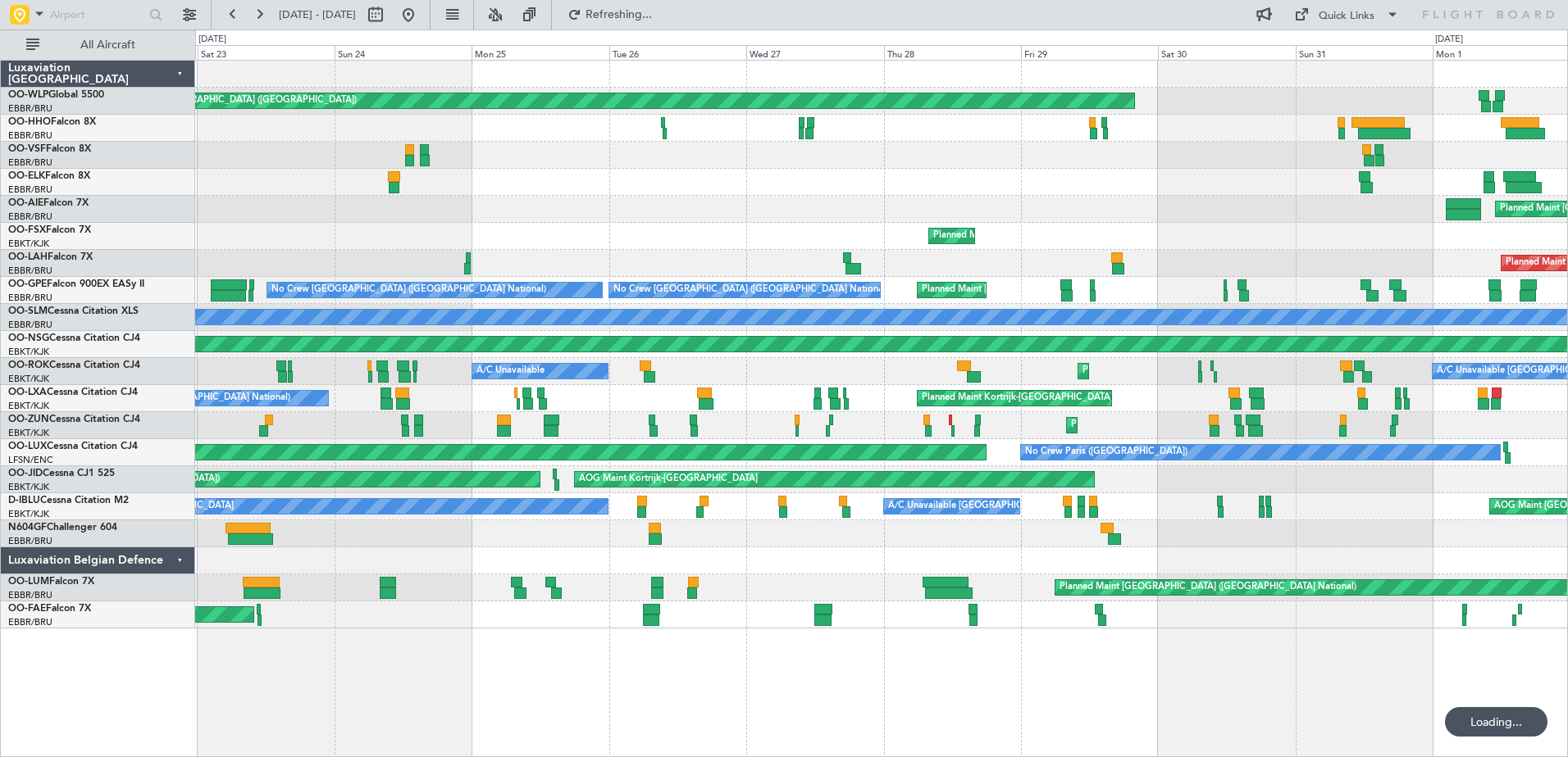
click at [197, 432] on div "Planned Maint Berlin (Brandenburg) Planned Maint London (Farnborough) Unplanned…" at bounding box center [881, 345] width 1372 height 568
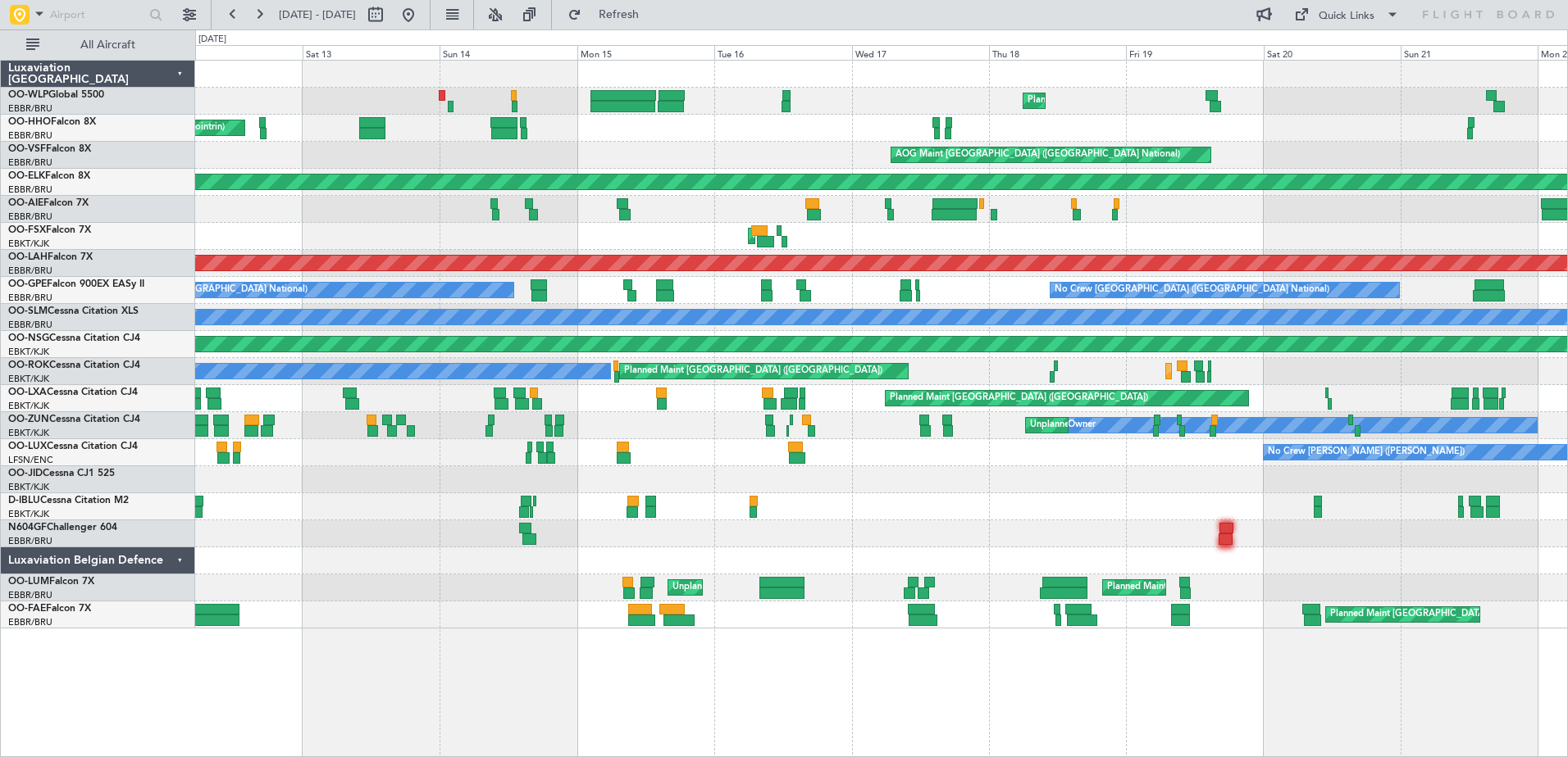
click at [571, 534] on div at bounding box center [881, 534] width 1372 height 27
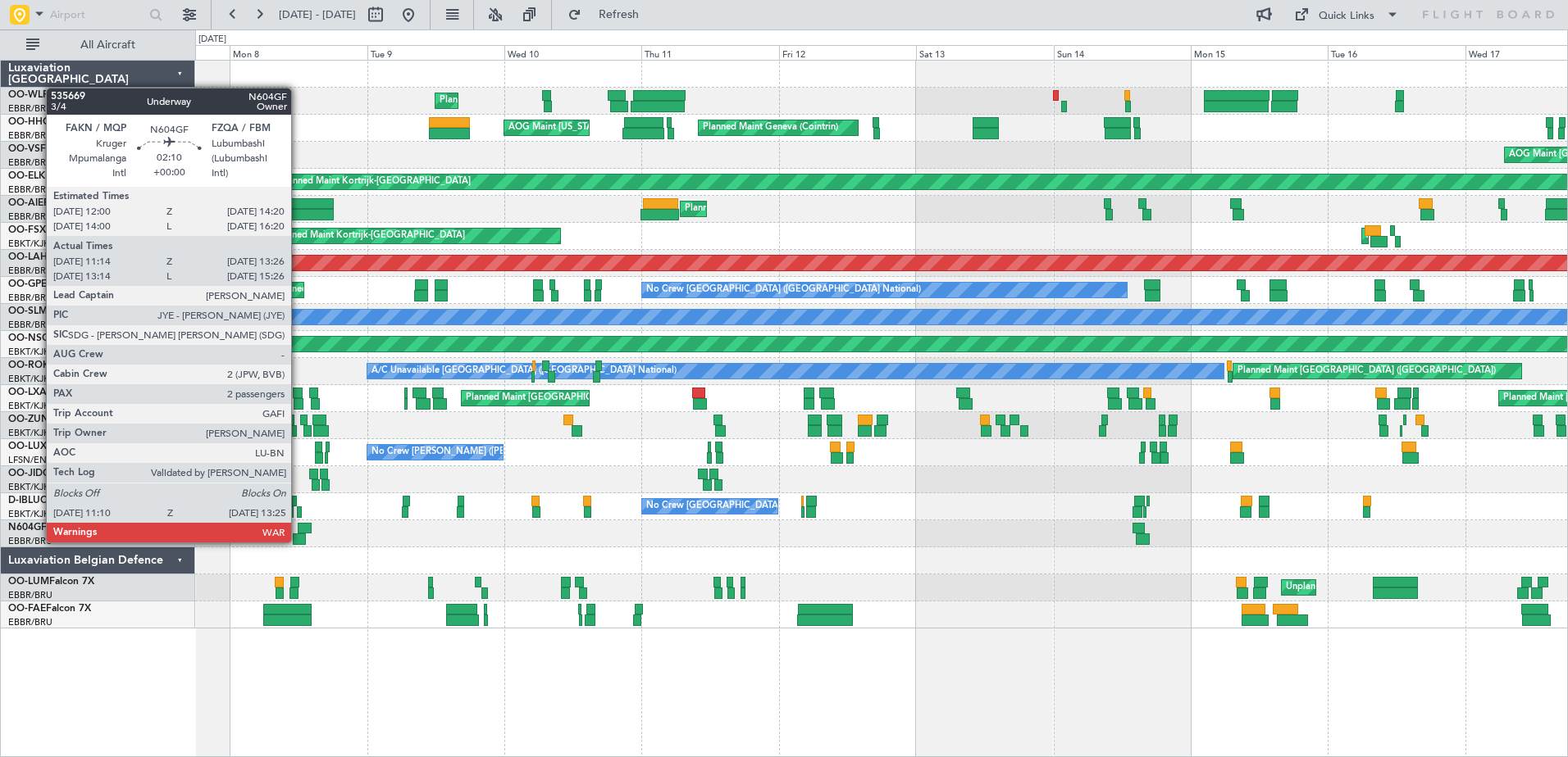
click at [299, 541] on div at bounding box center [299, 539] width 14 height 12
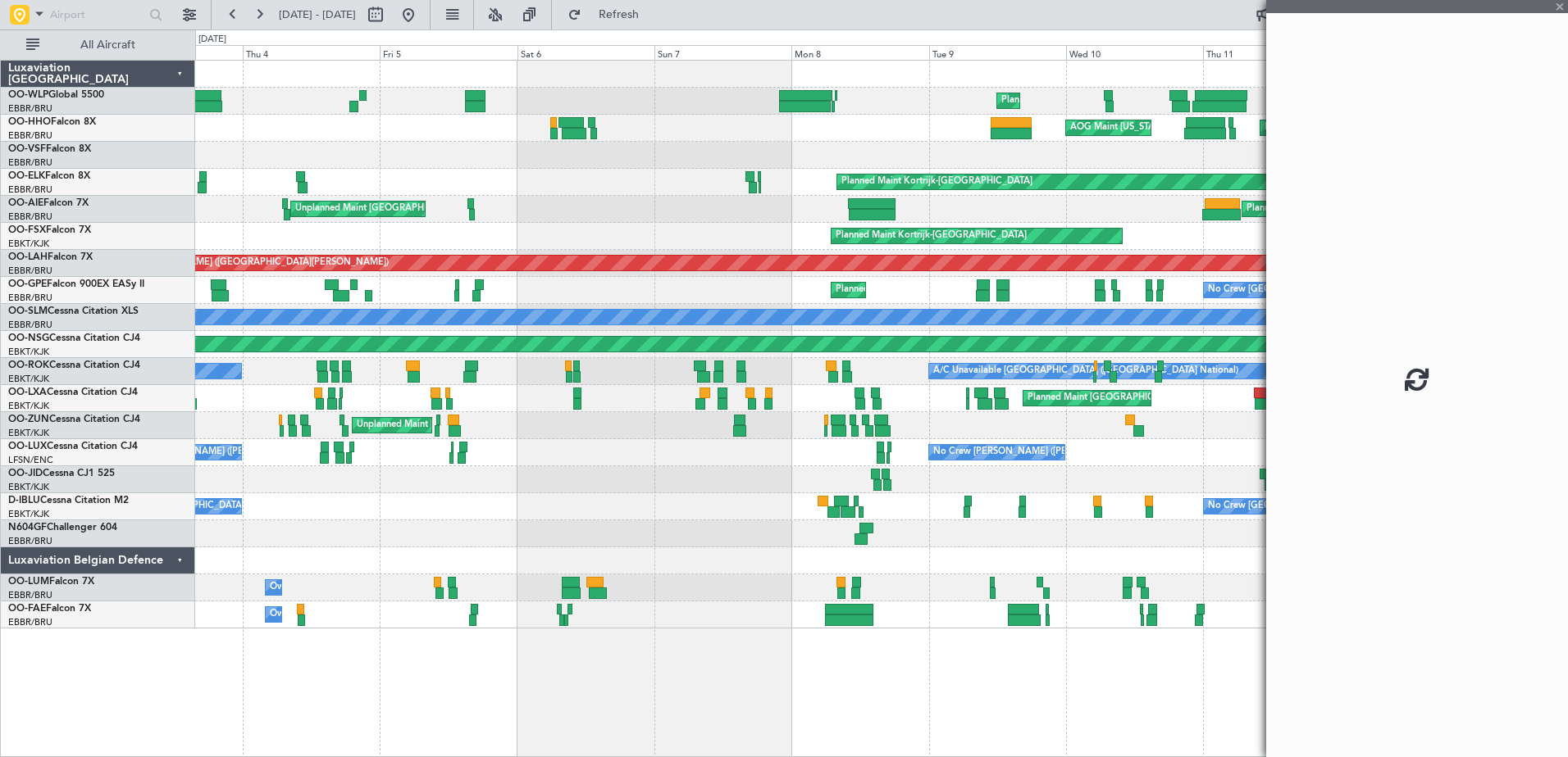
click at [963, 538] on div at bounding box center [881, 534] width 1372 height 27
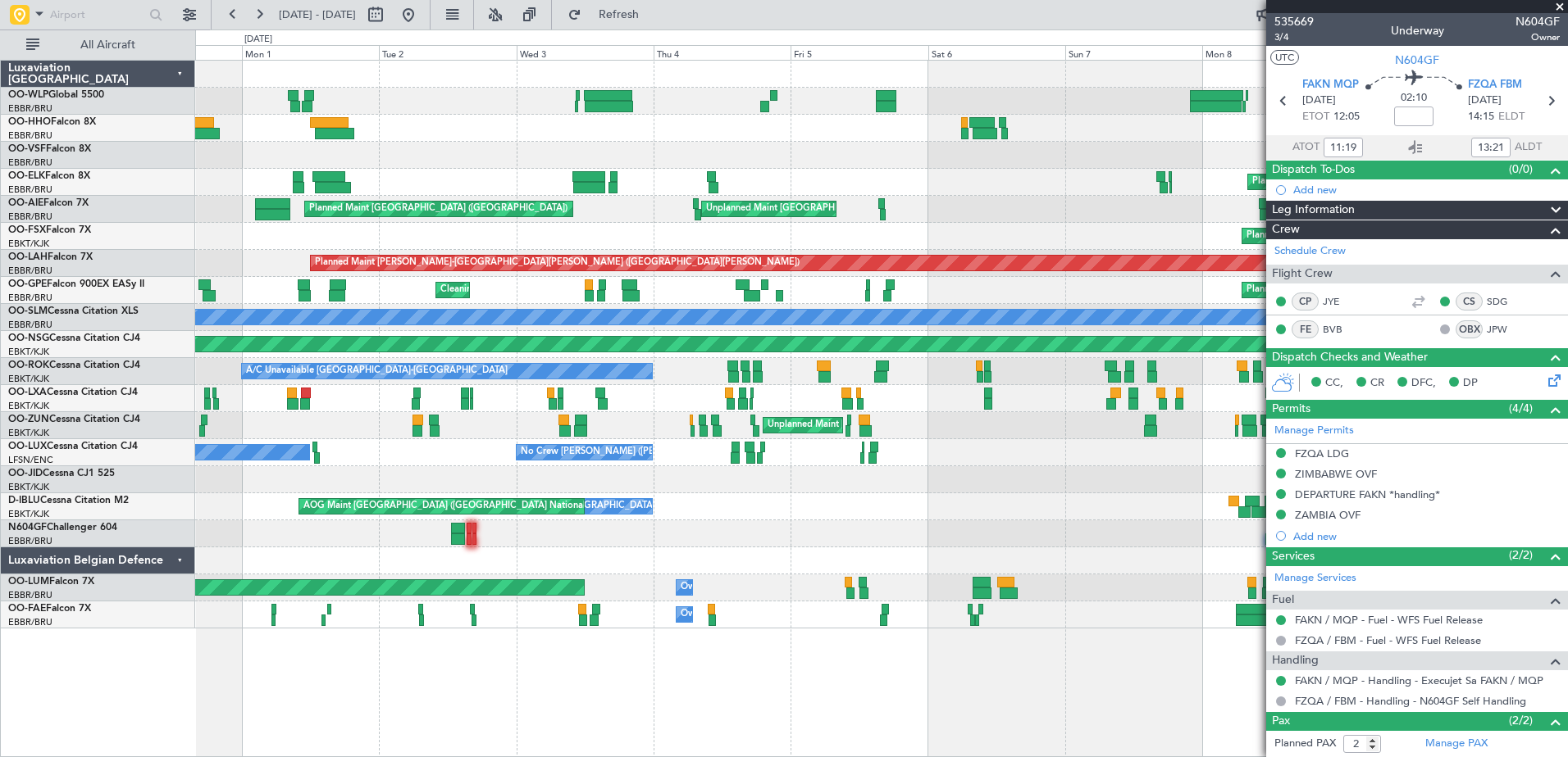
click at [869, 535] on div at bounding box center [881, 534] width 1372 height 27
click at [257, 12] on button at bounding box center [259, 14] width 26 height 26
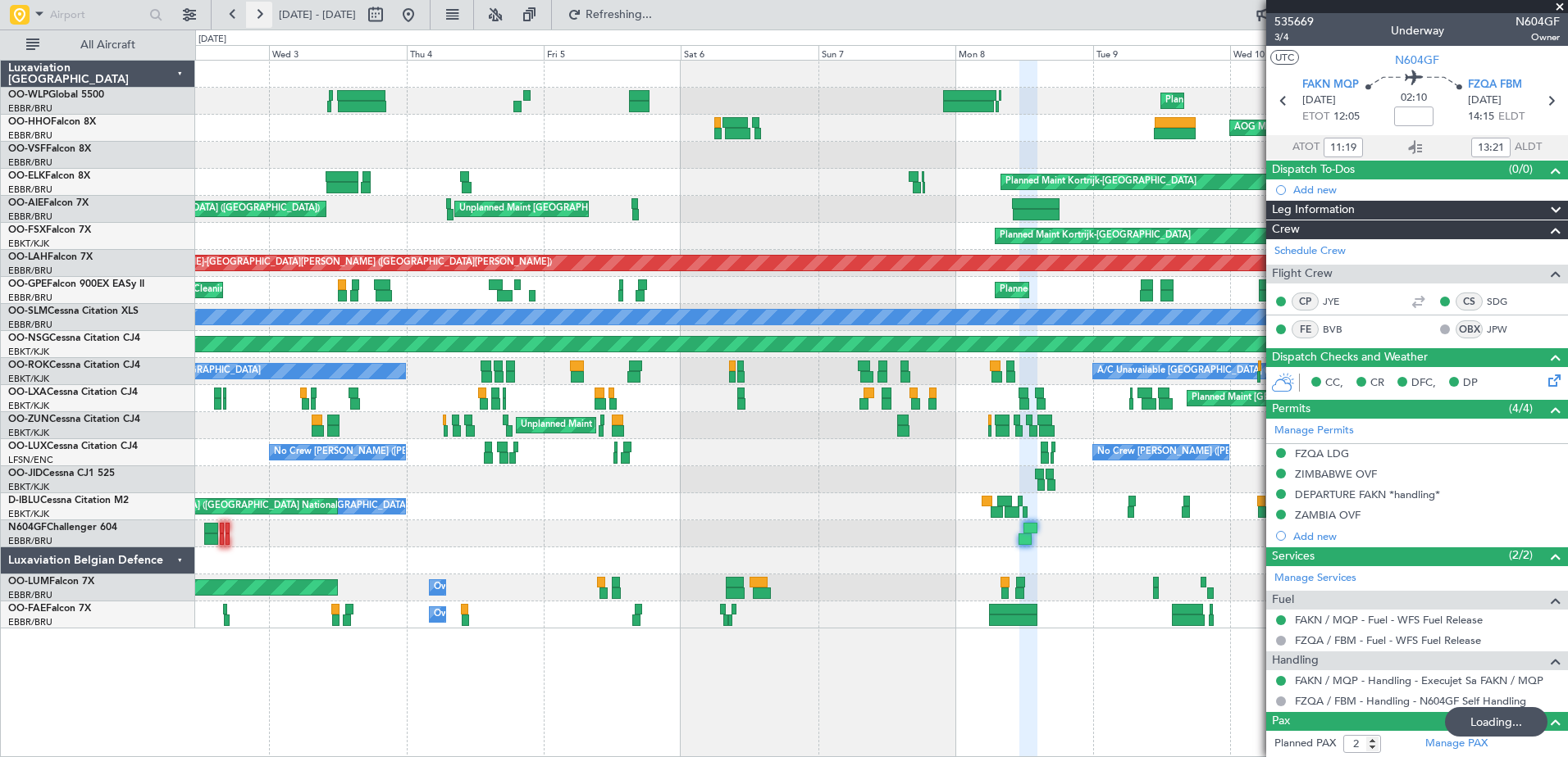
click at [257, 12] on button at bounding box center [259, 14] width 26 height 26
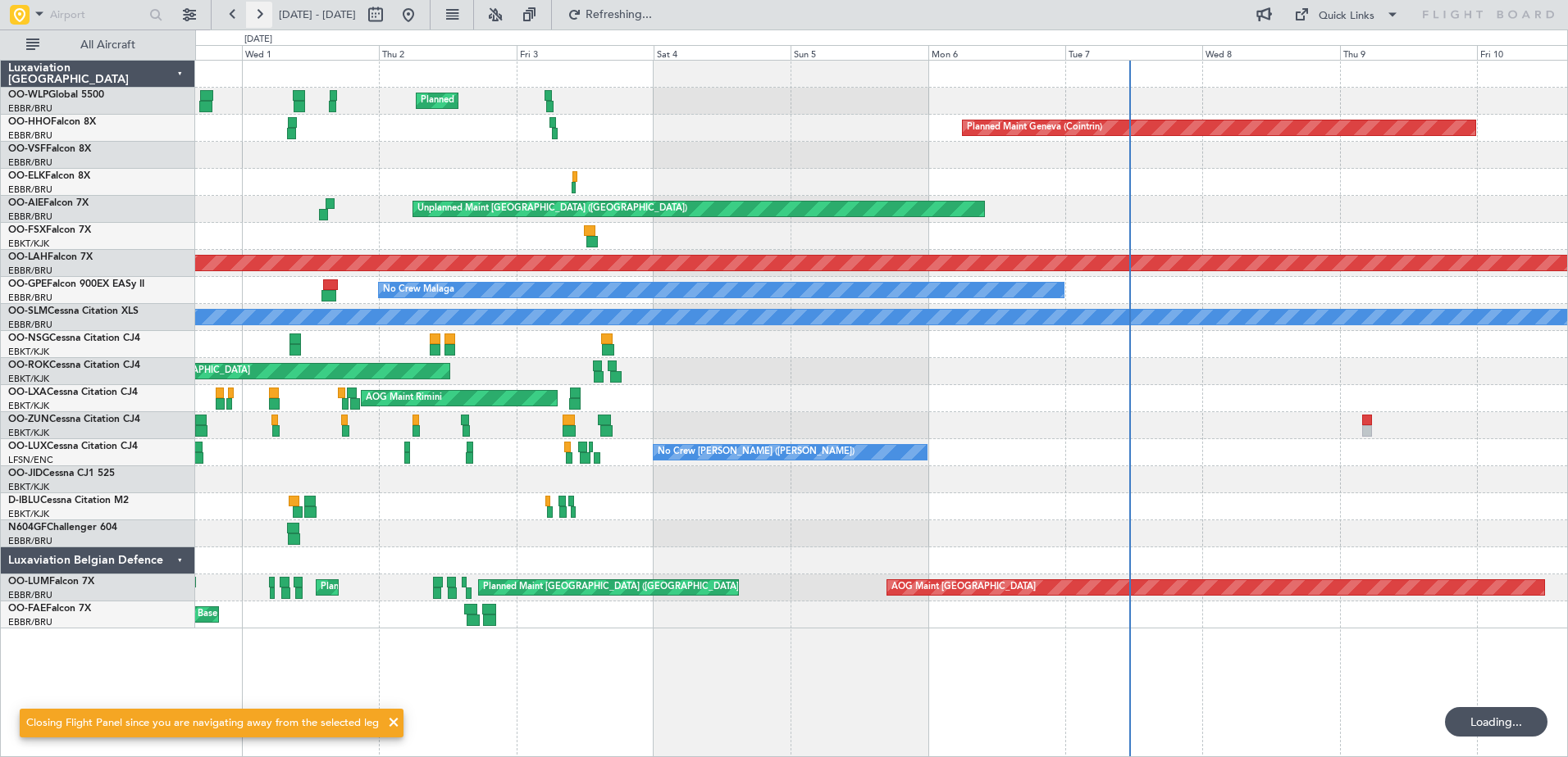
click at [257, 12] on button at bounding box center [259, 14] width 26 height 26
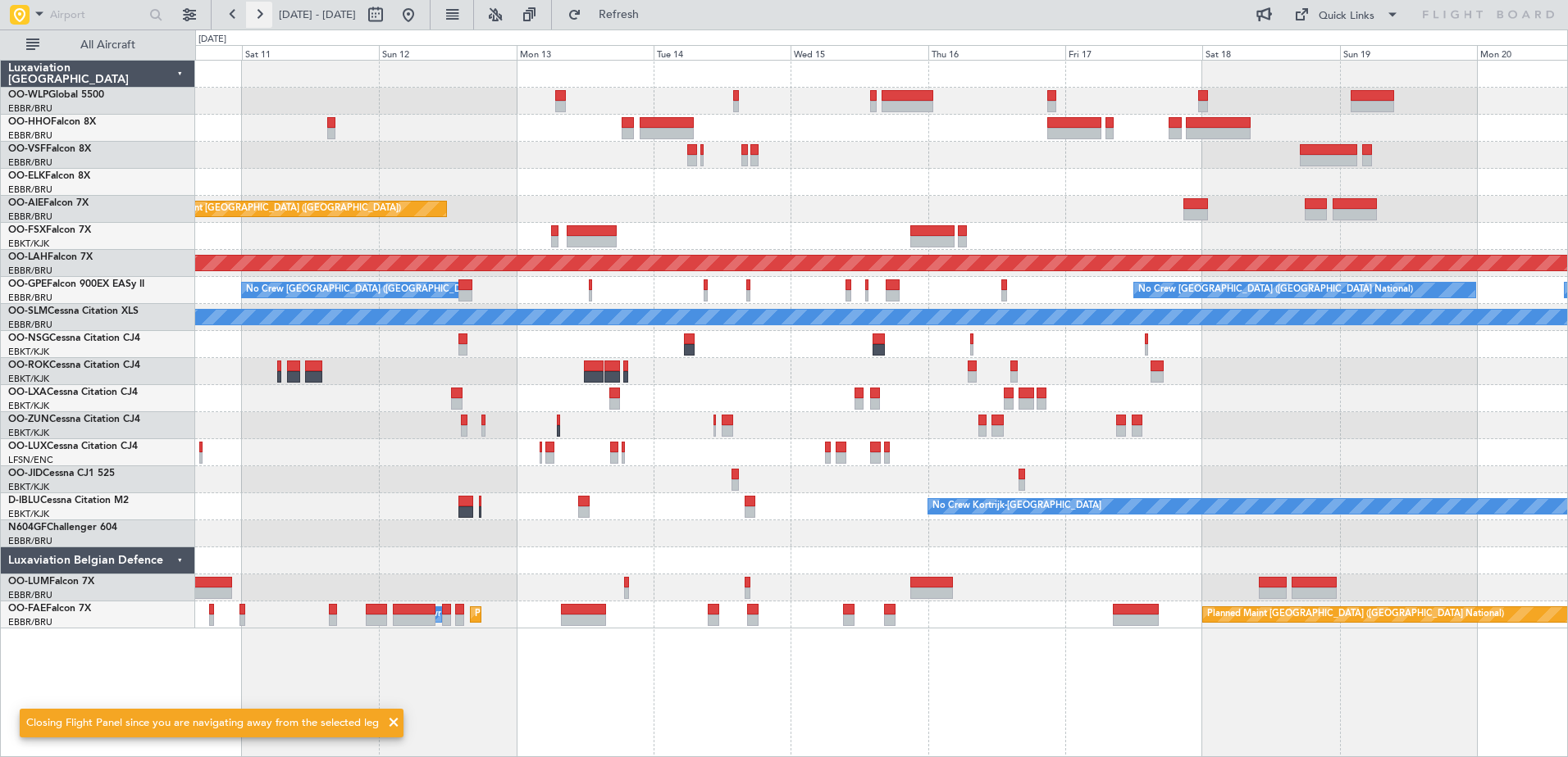
click at [262, 17] on button at bounding box center [259, 14] width 26 height 26
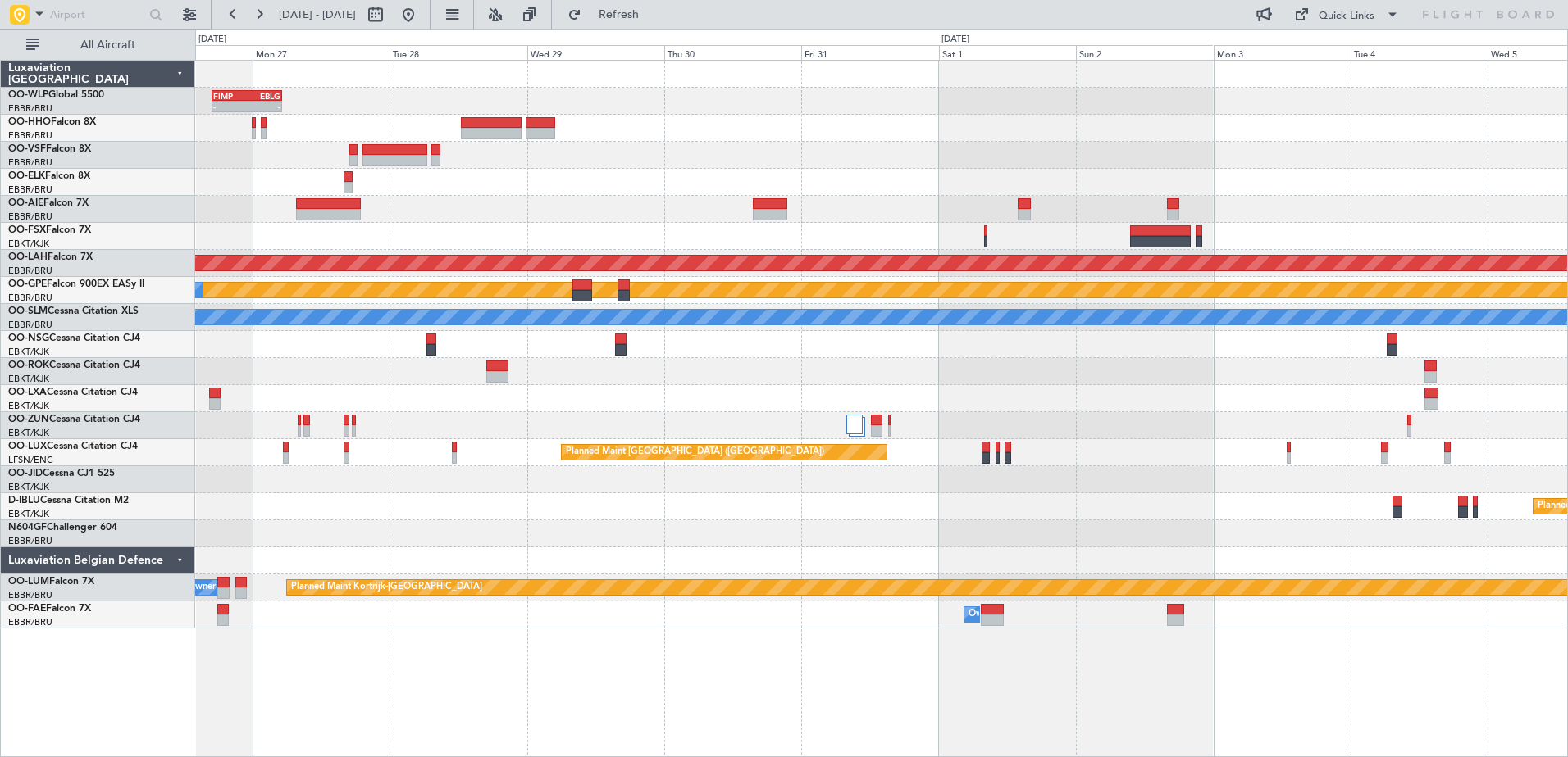
click at [527, 254] on div "- - FIMP 17:00 Z EBLG 05:10 Z Planned Maint Alton-st Louis (St Louis Regl) Plan…" at bounding box center [881, 345] width 1372 height 568
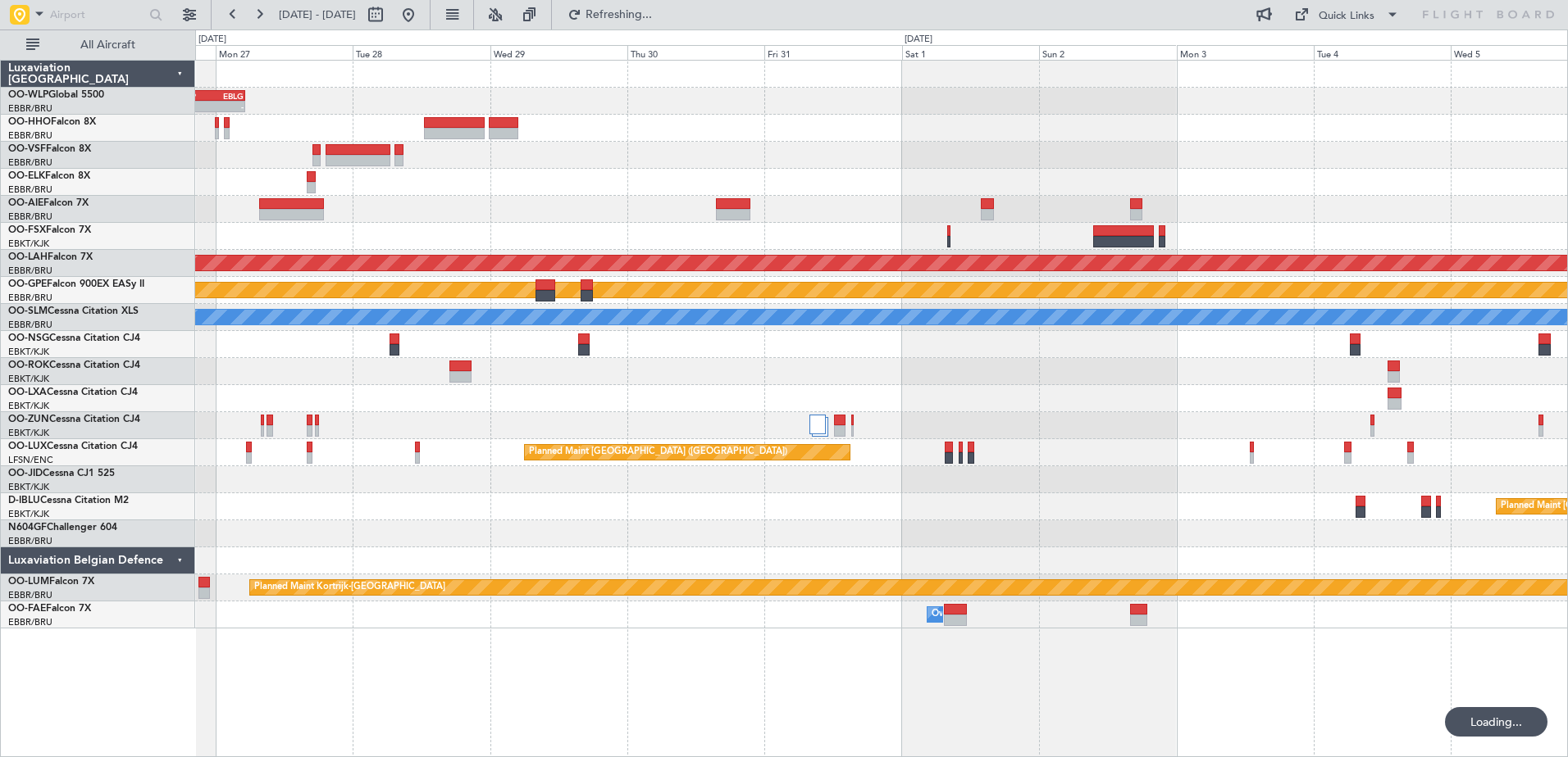
click at [1085, 226] on div at bounding box center [881, 236] width 1372 height 27
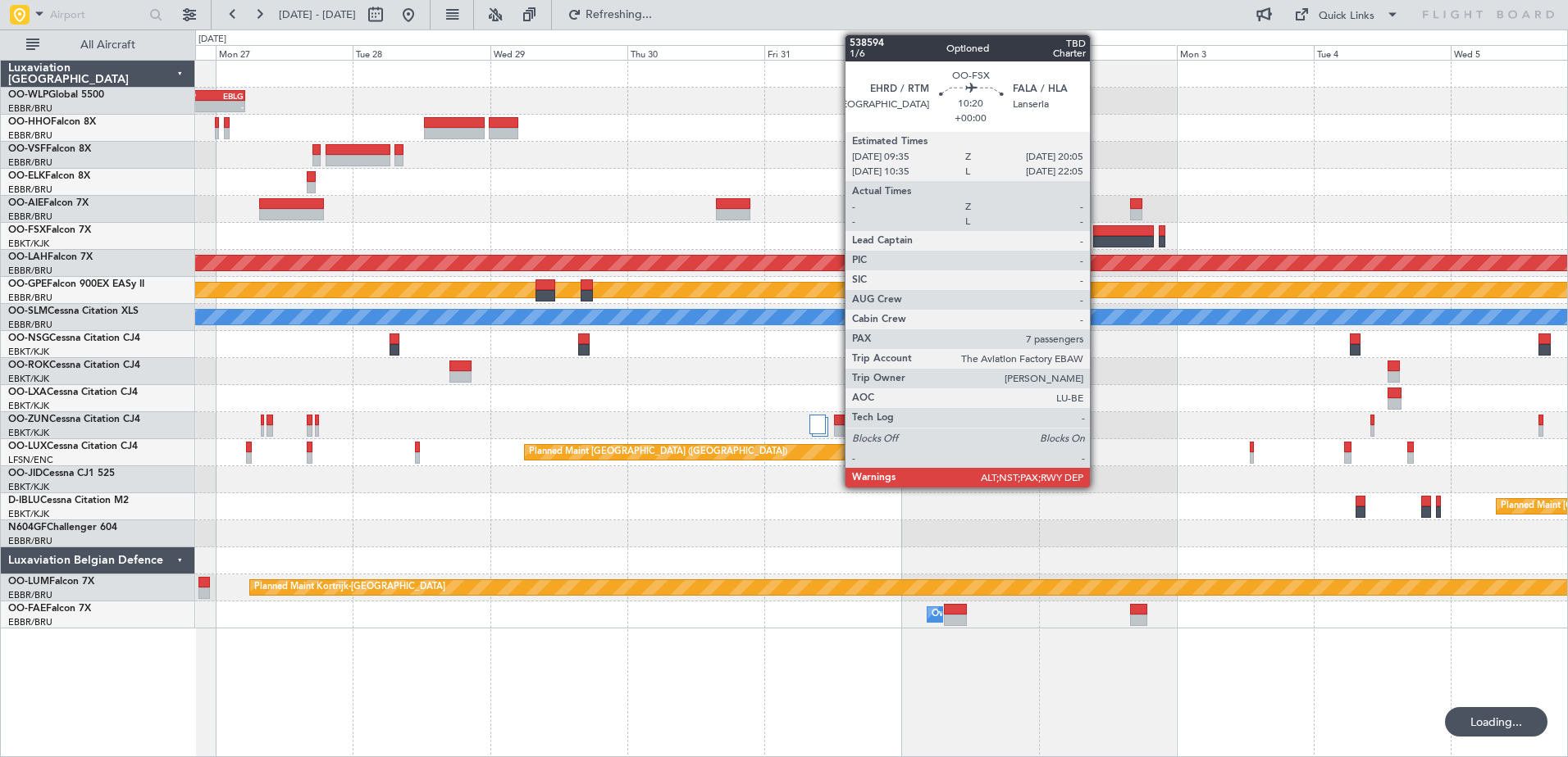
click at [1098, 231] on div at bounding box center [1123, 231] width 60 height 12
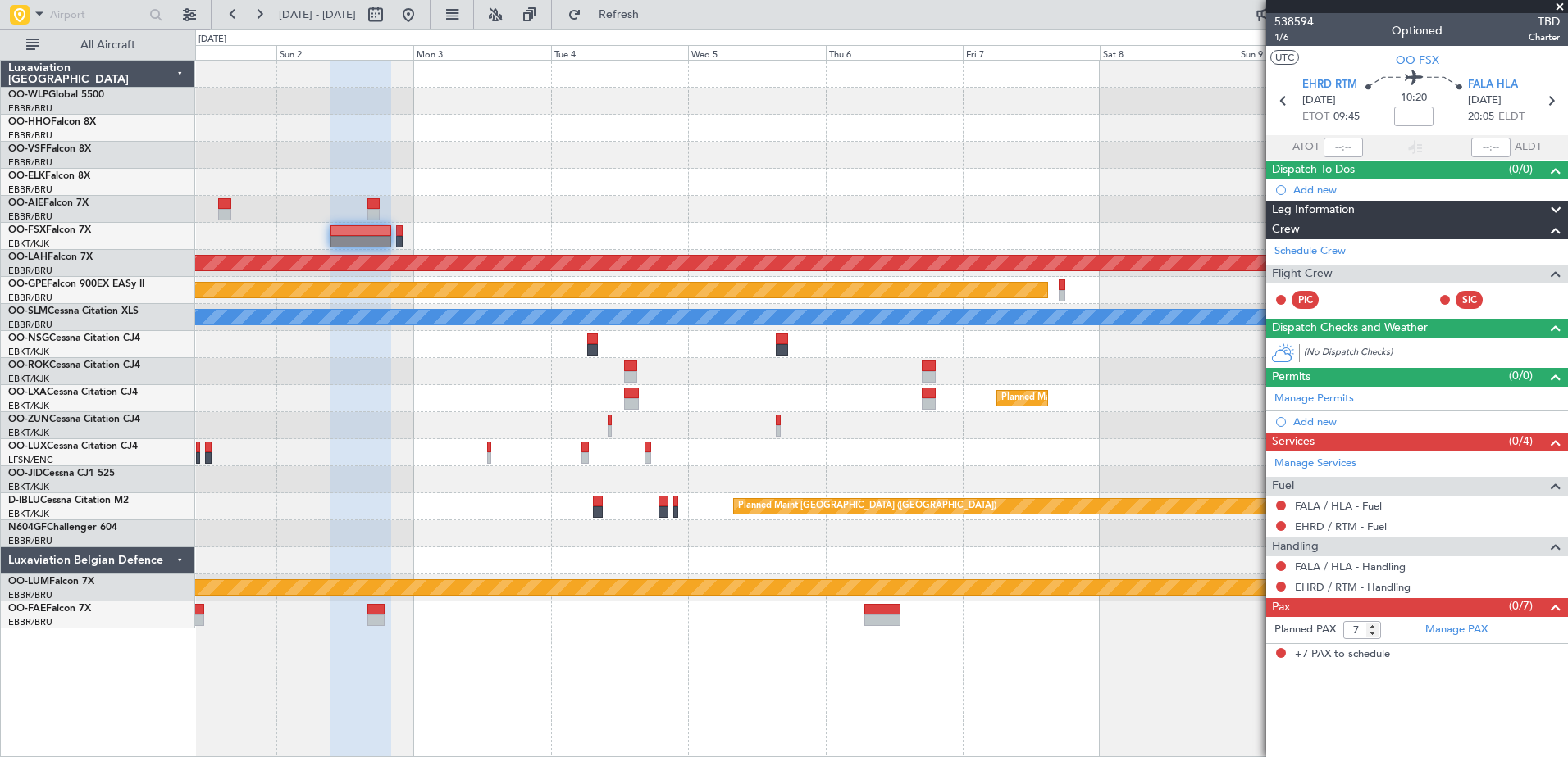
click at [435, 150] on div "Planned Maint [PERSON_NAME]-[GEOGRAPHIC_DATA][PERSON_NAME] ([GEOGRAPHIC_DATA][P…" at bounding box center [881, 345] width 1372 height 568
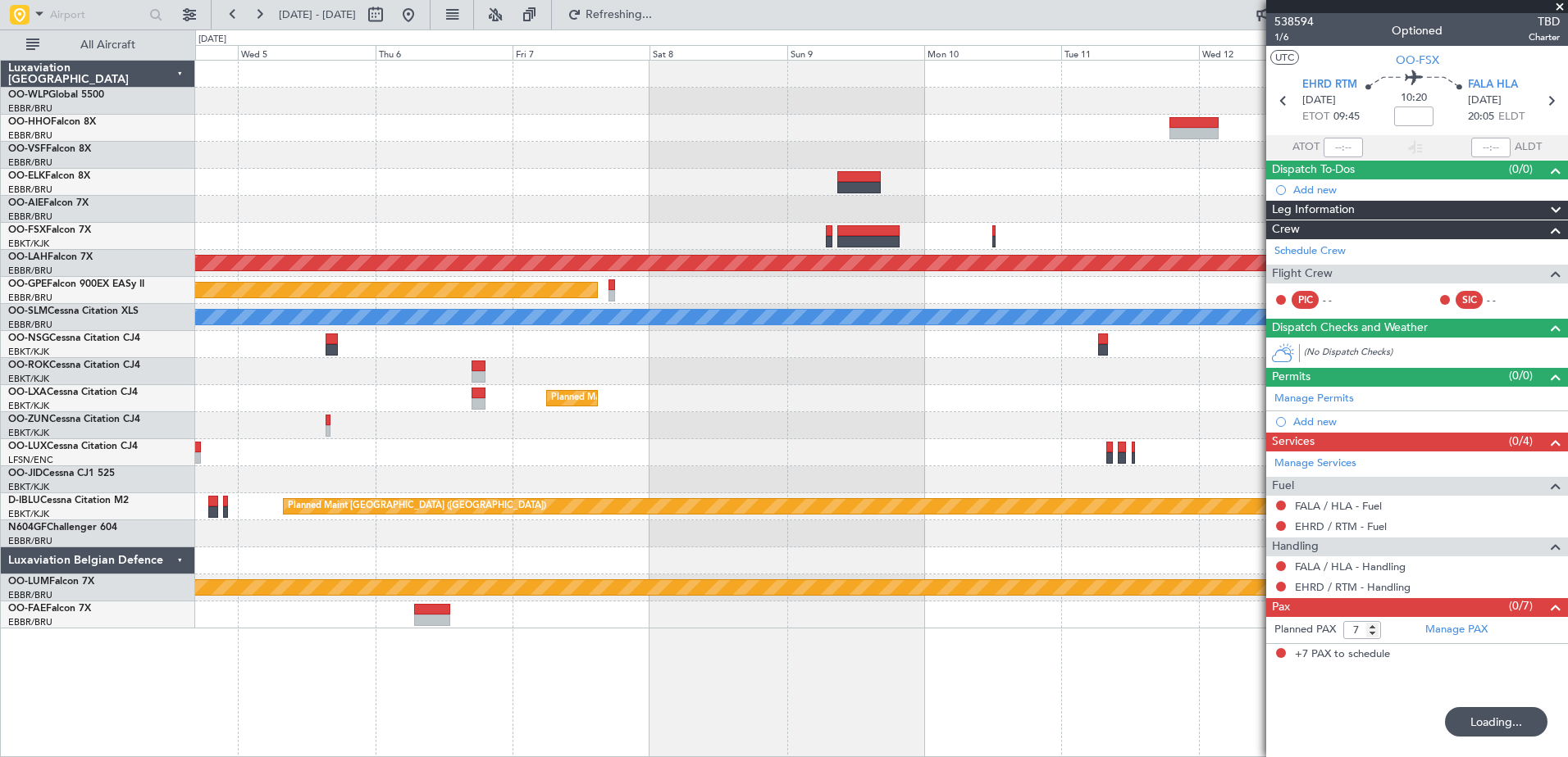
click at [452, 149] on div at bounding box center [881, 155] width 1372 height 27
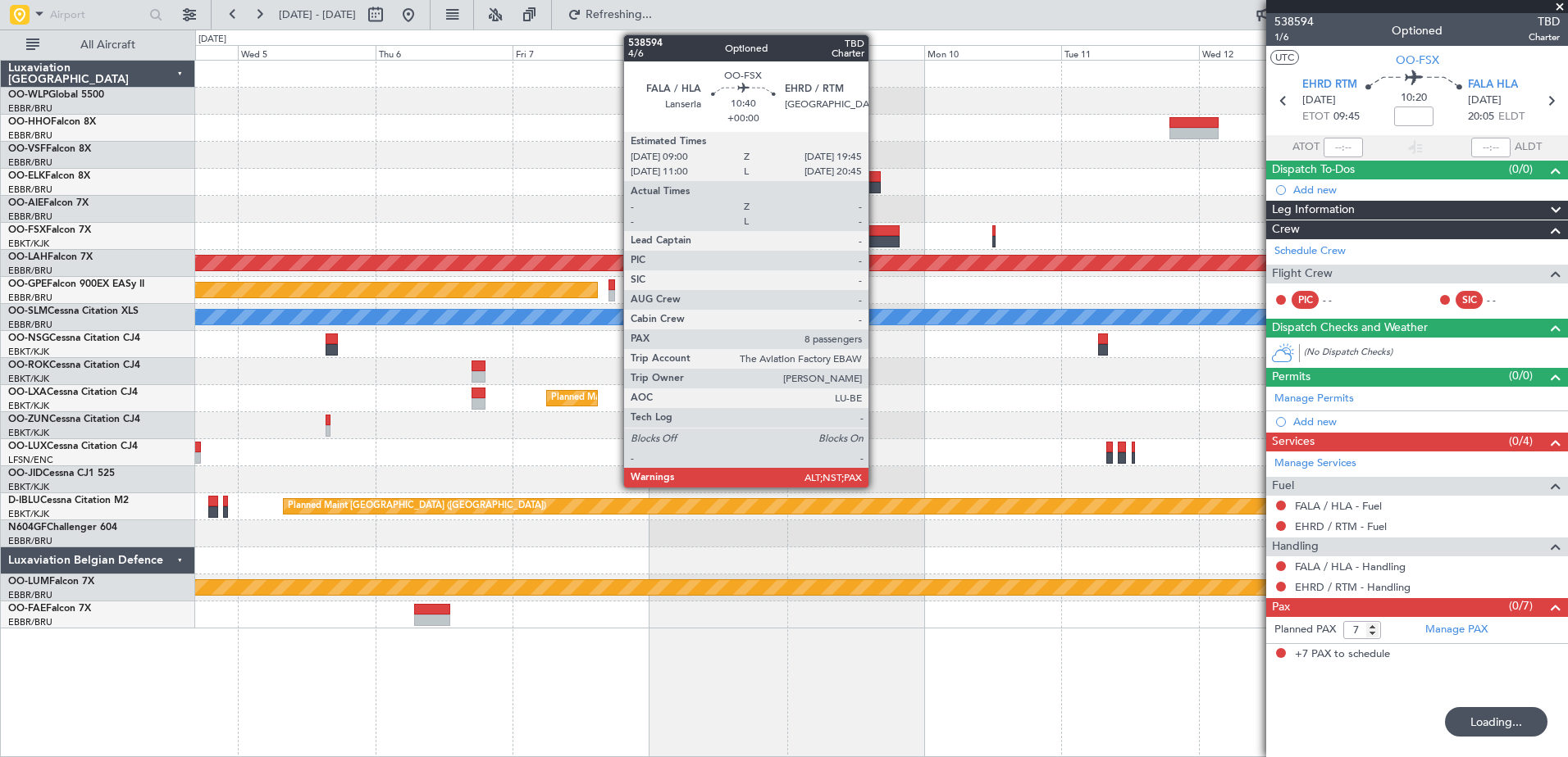
click at [876, 235] on div at bounding box center [868, 231] width 61 height 12
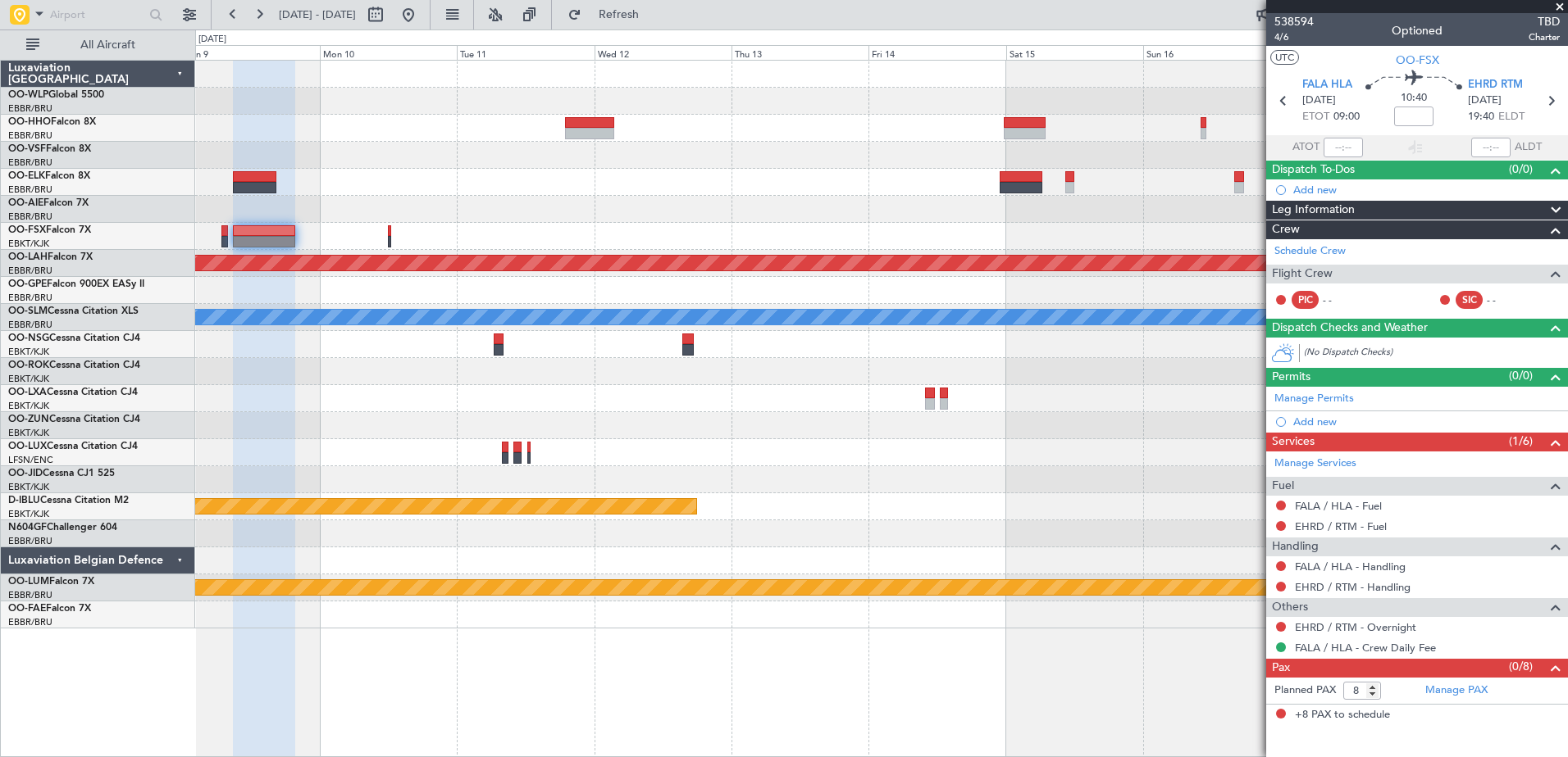
click at [464, 238] on div at bounding box center [881, 236] width 1372 height 27
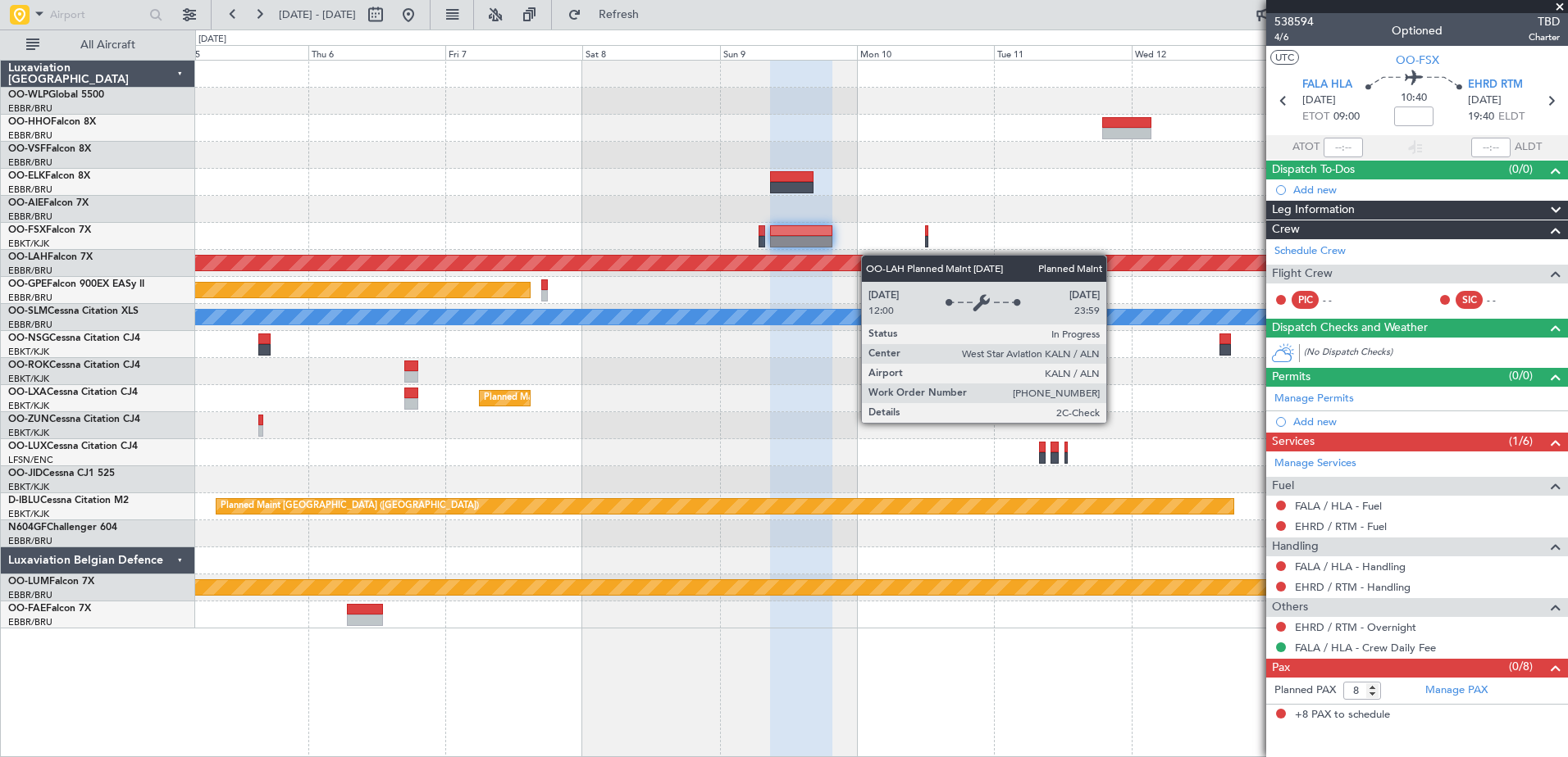
click at [895, 260] on div "Planned Maint [PERSON_NAME]-[GEOGRAPHIC_DATA][PERSON_NAME] ([GEOGRAPHIC_DATA][P…" at bounding box center [881, 345] width 1372 height 568
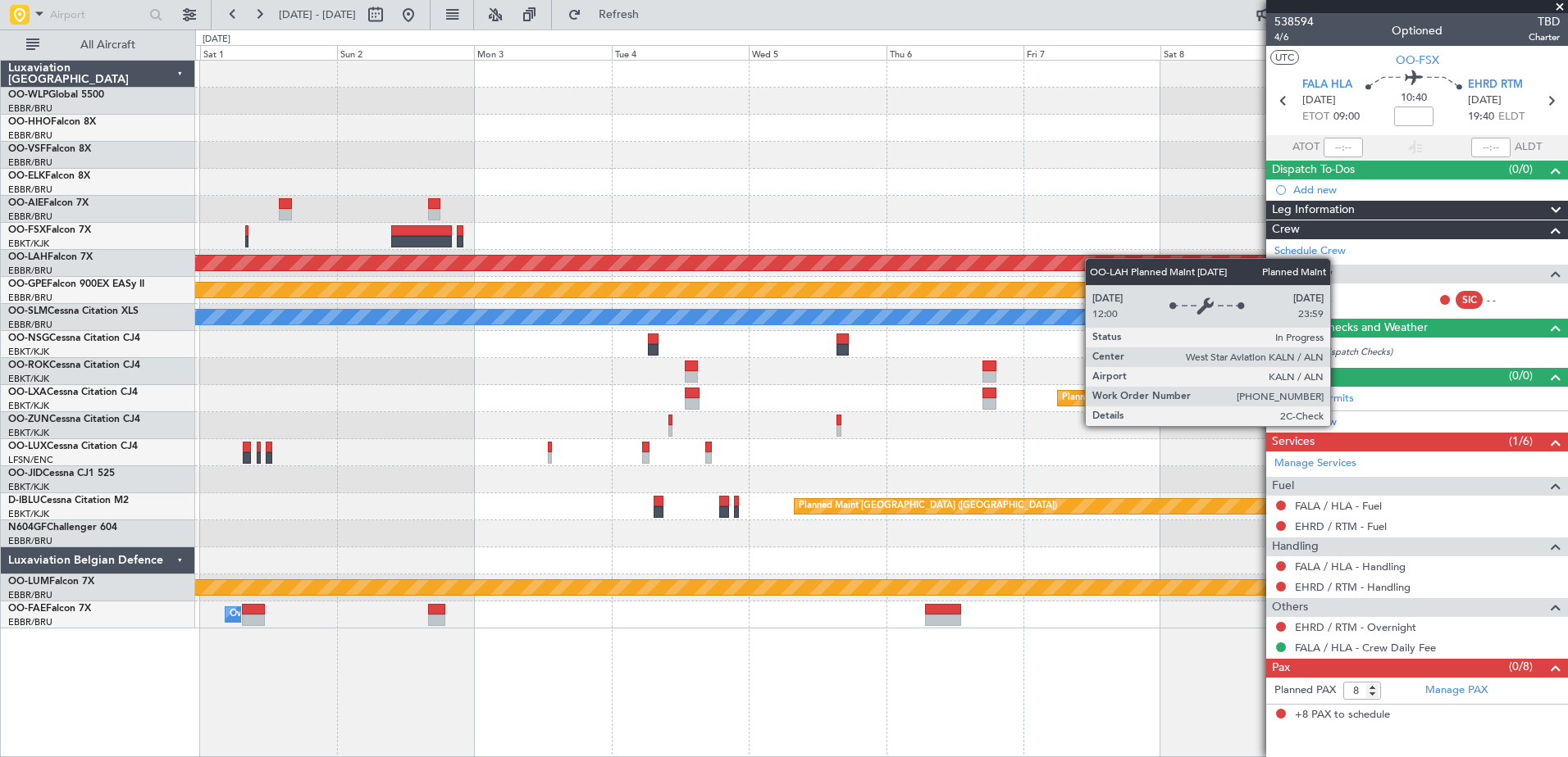
click at [1143, 263] on div "Planned Maint [PERSON_NAME]-[GEOGRAPHIC_DATA][PERSON_NAME] ([GEOGRAPHIC_DATA][P…" at bounding box center [881, 345] width 1372 height 568
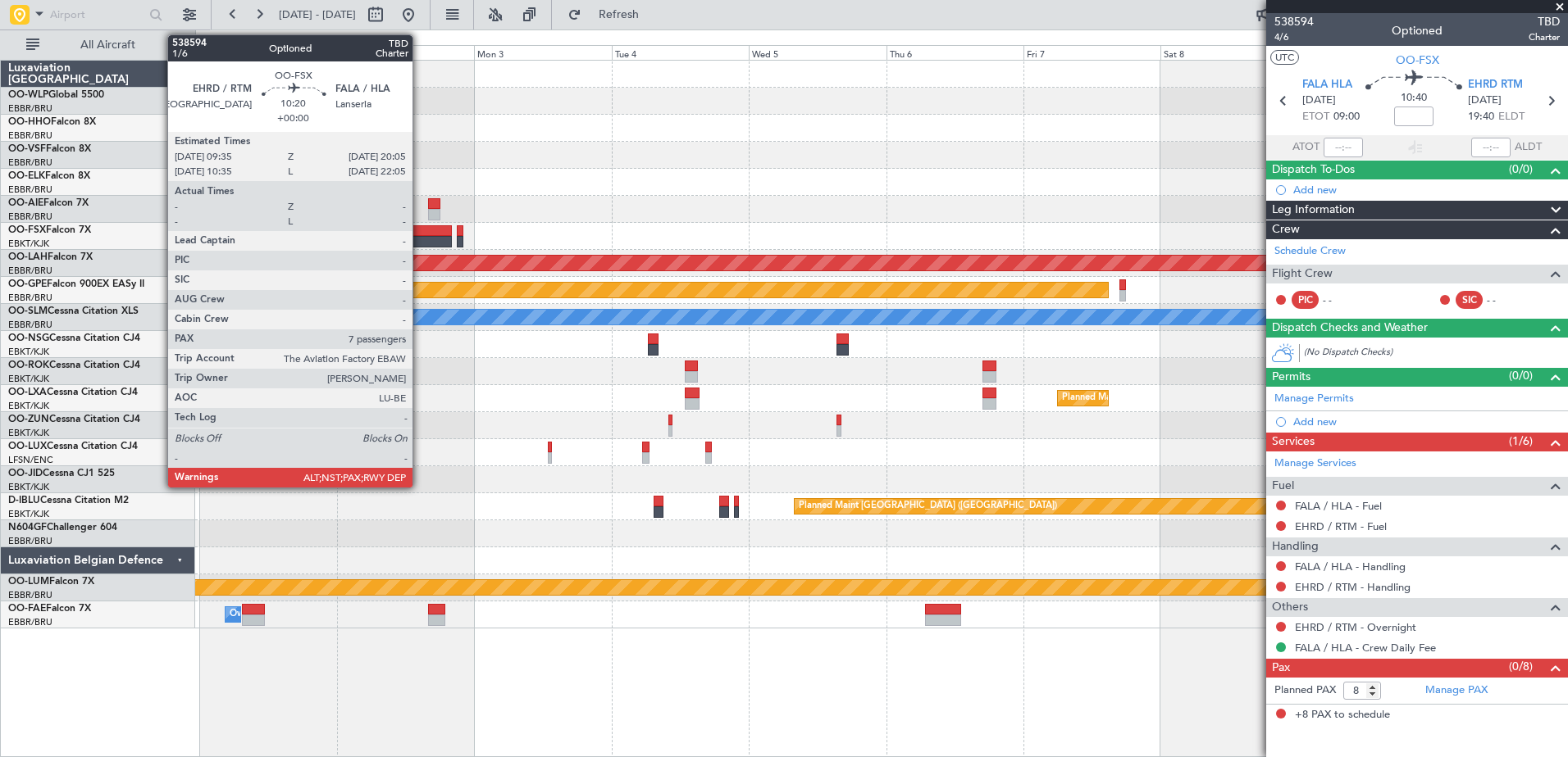
click at [420, 237] on div at bounding box center [421, 242] width 60 height 12
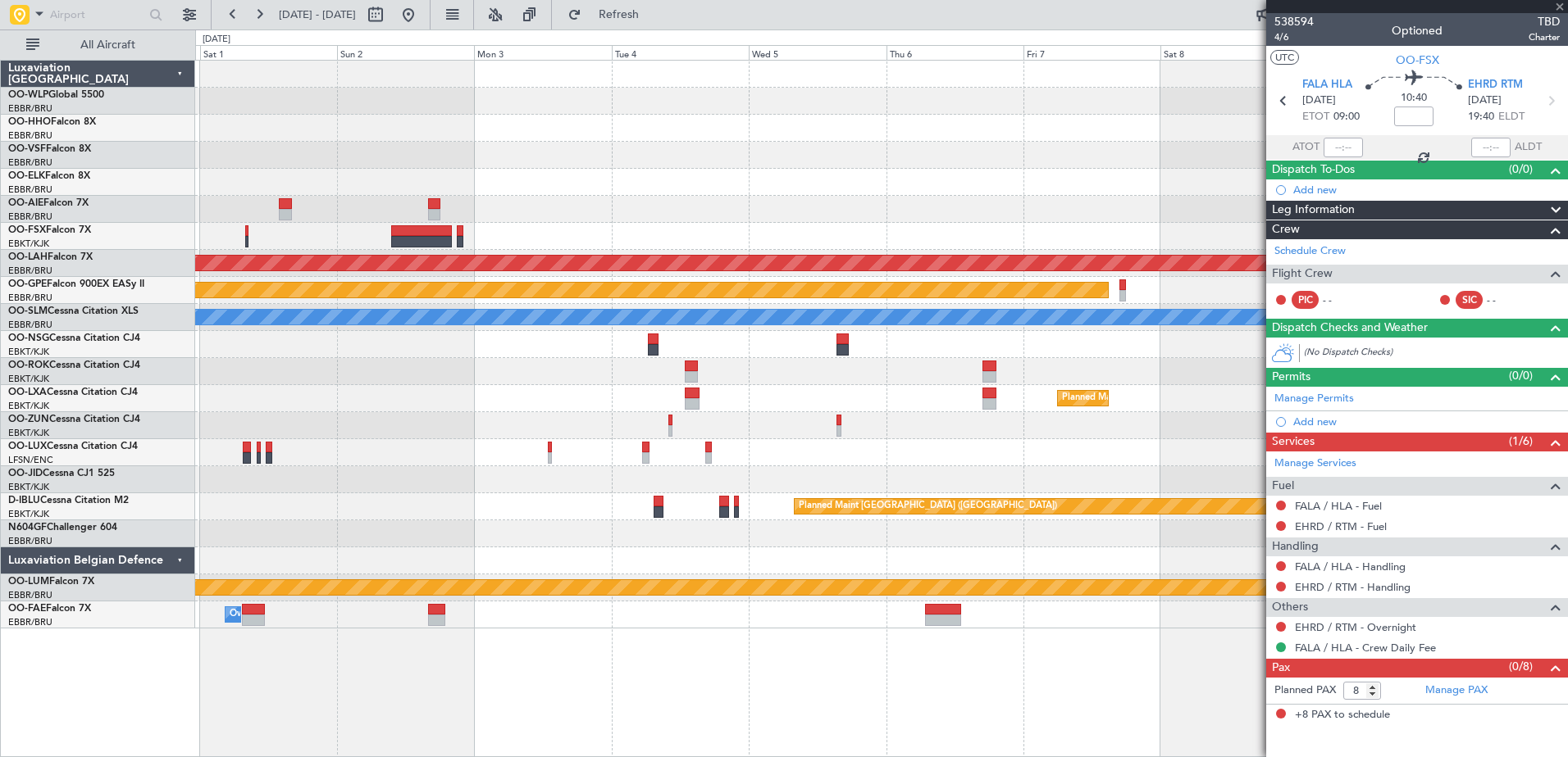
type input "7"
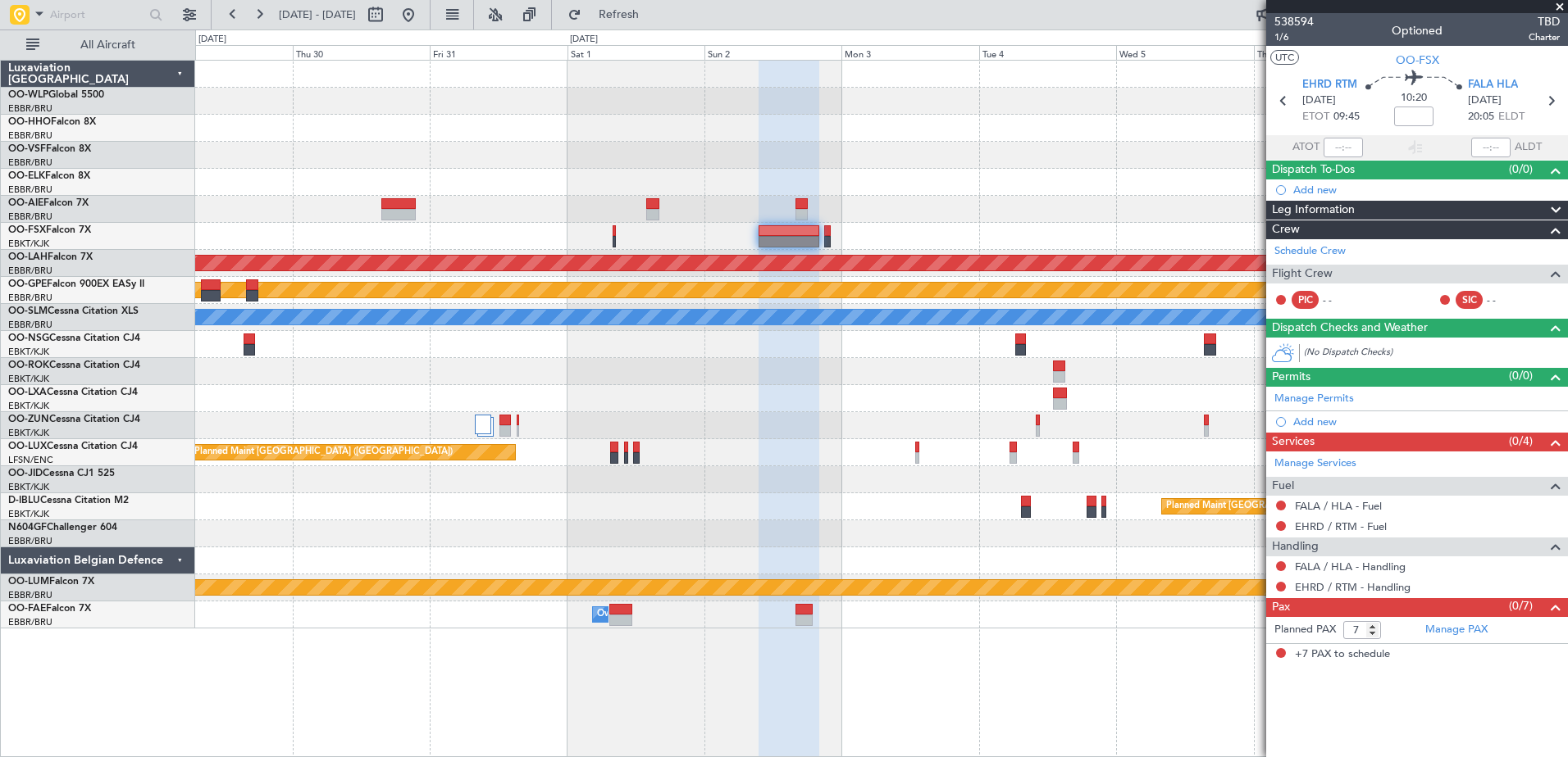
click at [916, 237] on div "- - FIMP 17:00 Z EBLG 05:10 Z Planned [GEOGRAPHIC_DATA][PERSON_NAME]-[GEOGRAPHI…" at bounding box center [881, 345] width 1372 height 568
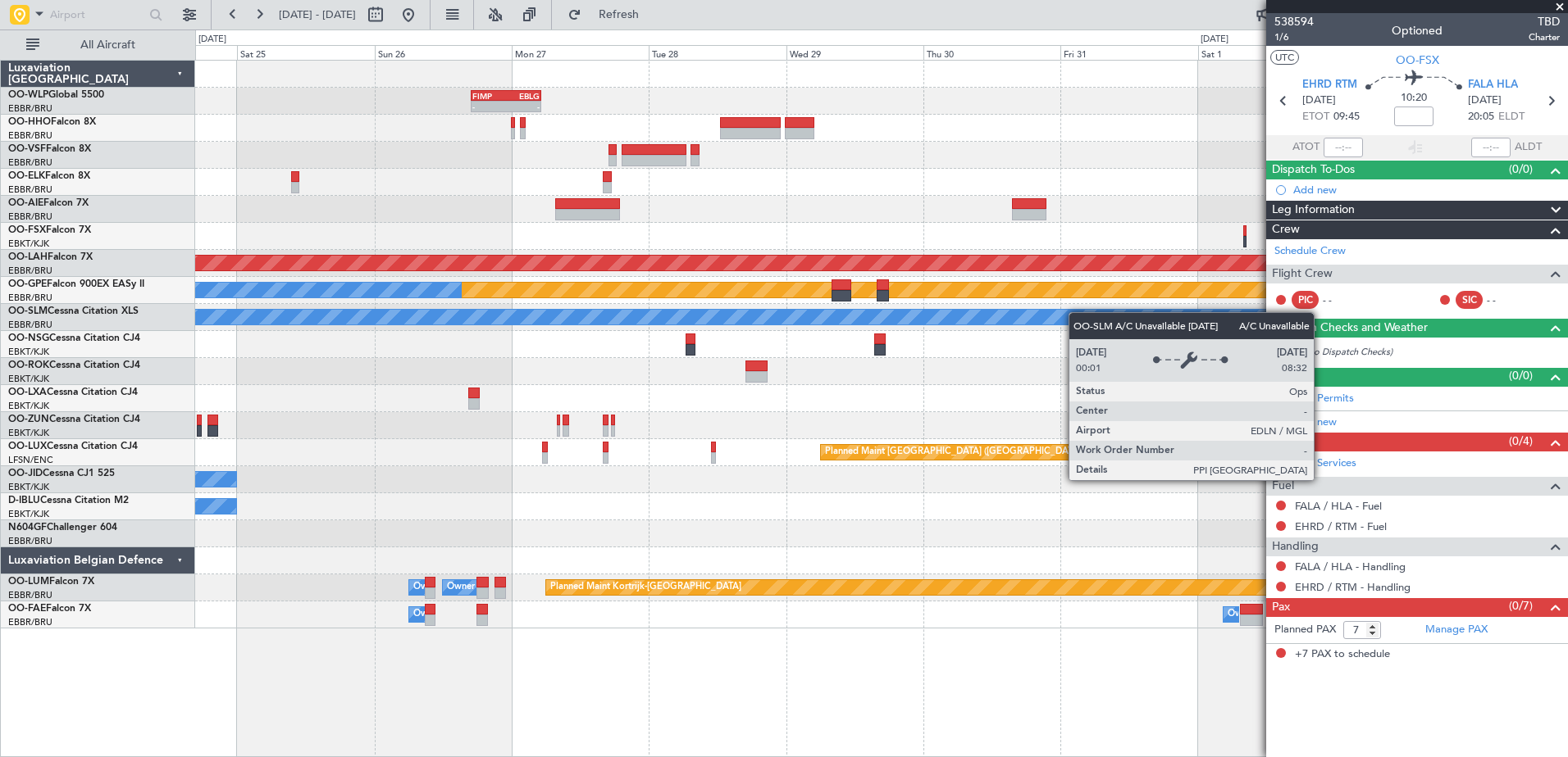
click at [1108, 314] on div "- - FIMP 17:00 Z EBLG 05:10 Z Planned [GEOGRAPHIC_DATA][PERSON_NAME]-[GEOGRAPHI…" at bounding box center [881, 345] width 1372 height 568
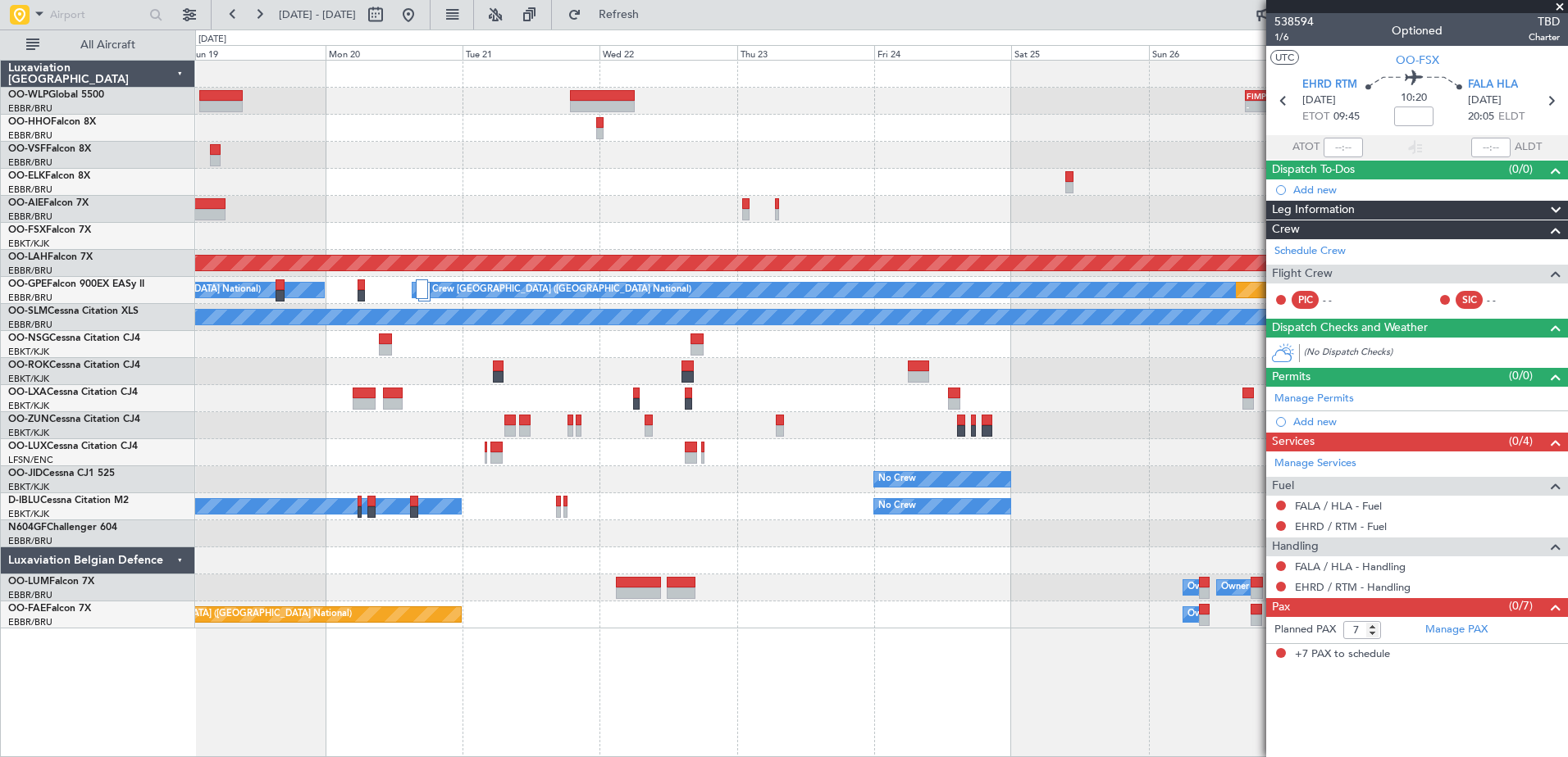
click at [1043, 367] on div "- - FIMP 17:00 Z EBLG 05:10 Z Planned [GEOGRAPHIC_DATA][PERSON_NAME]-[GEOGRAPHI…" at bounding box center [881, 345] width 1372 height 568
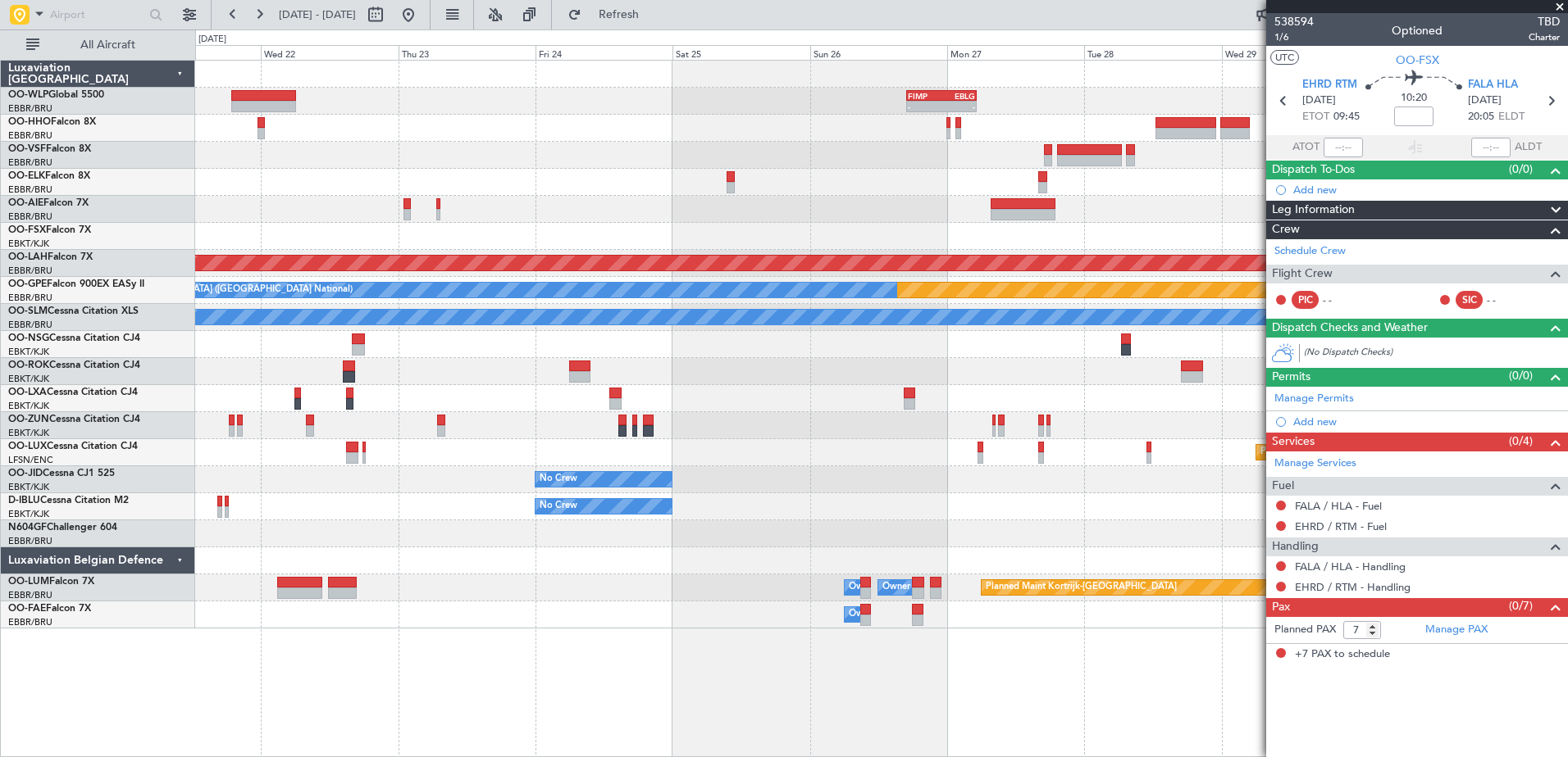
click at [0, 1] on html "[DATE] - [DATE] Refresh Quick Links All Aircraft - - FIMP 17:00 Z EBLG 05:10 Z …" at bounding box center [784, 378] width 1568 height 757
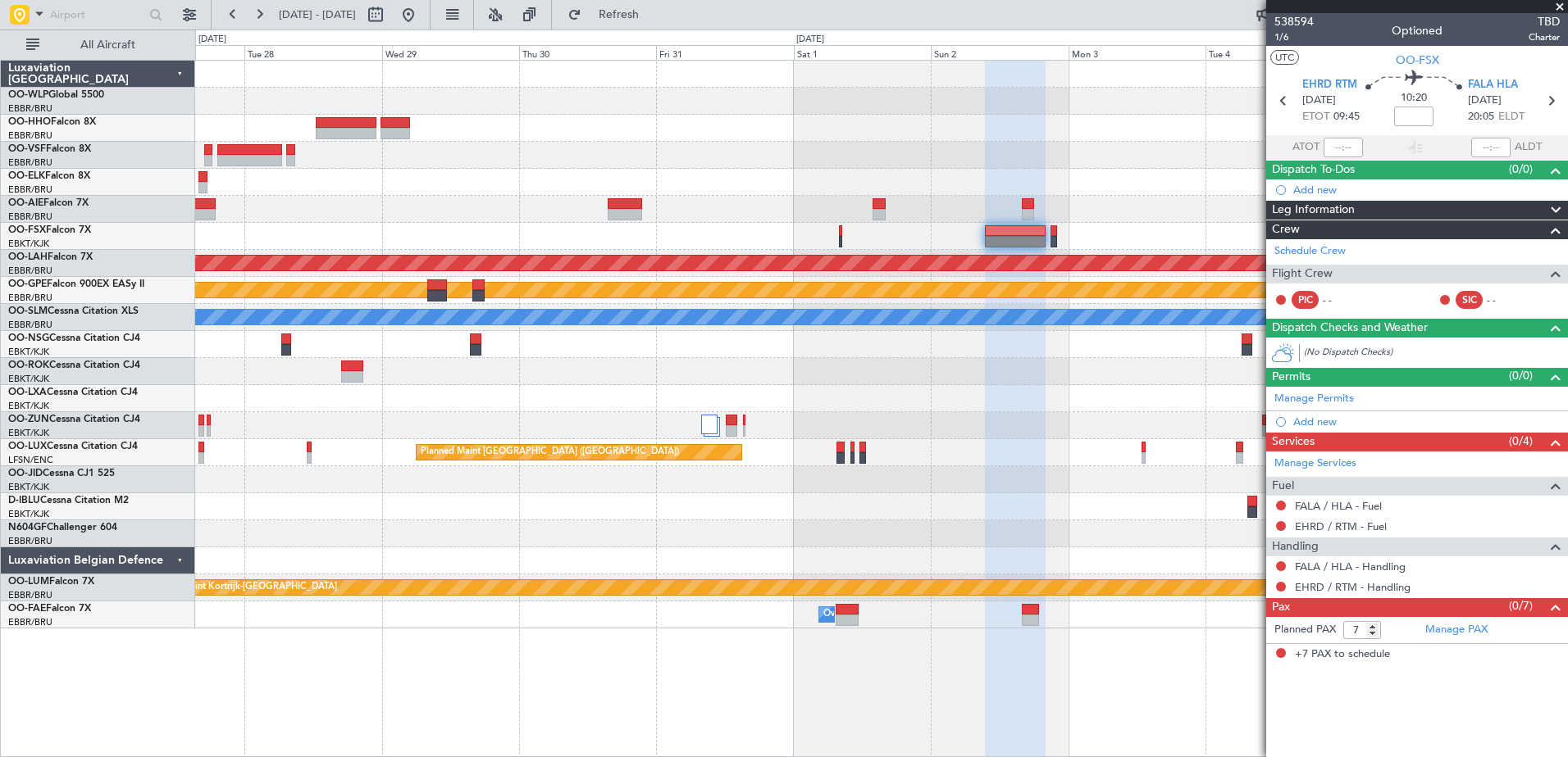
click at [611, 166] on div "- - FIMP 17:00 Z EBLG 05:10 Z Planned [GEOGRAPHIC_DATA][PERSON_NAME]-[GEOGRAPHI…" at bounding box center [881, 345] width 1372 height 568
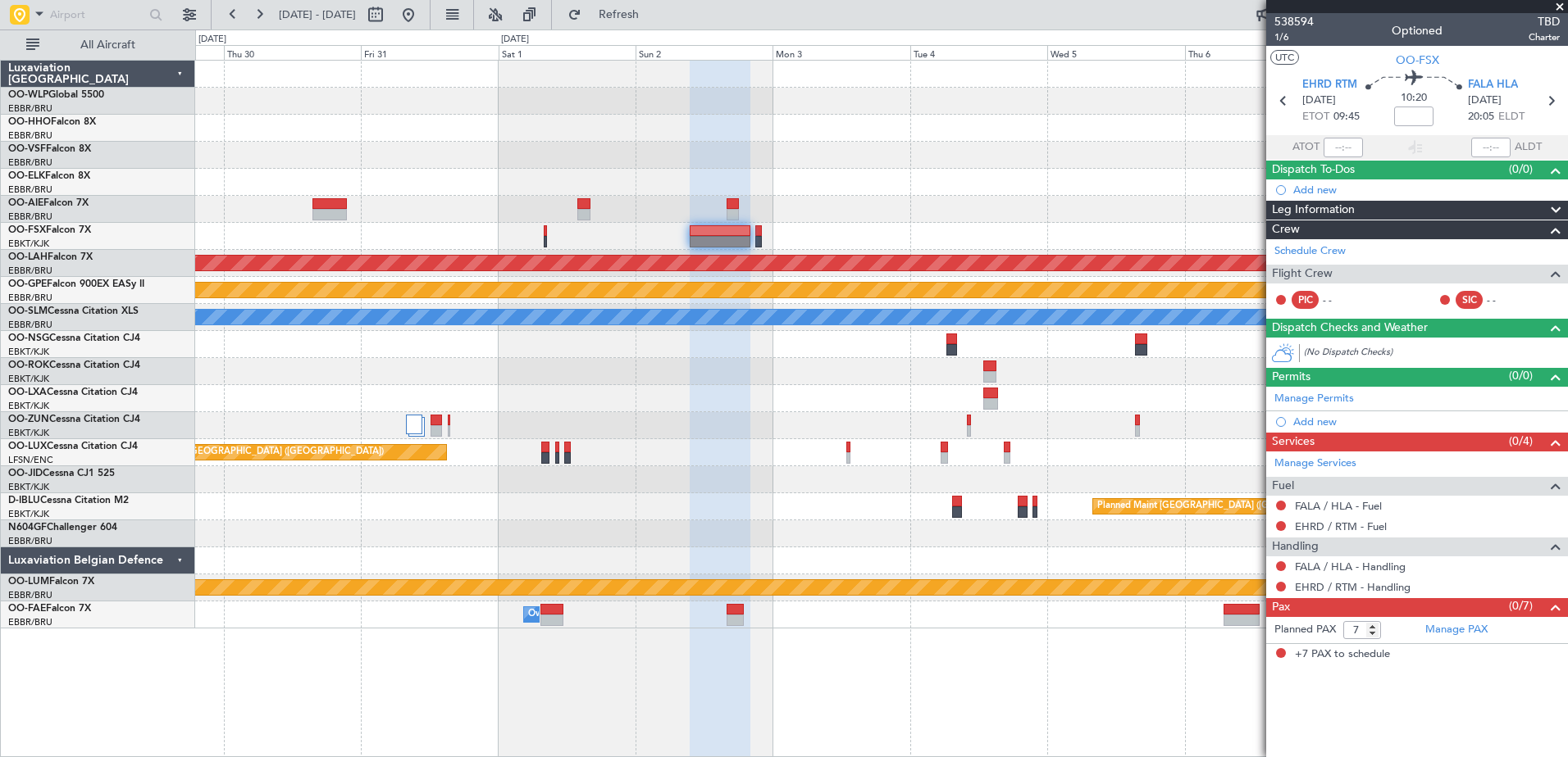
click at [513, 211] on div "Planned Maint [PERSON_NAME]-[GEOGRAPHIC_DATA][PERSON_NAME] ([GEOGRAPHIC_DATA][P…" at bounding box center [881, 345] width 1372 height 568
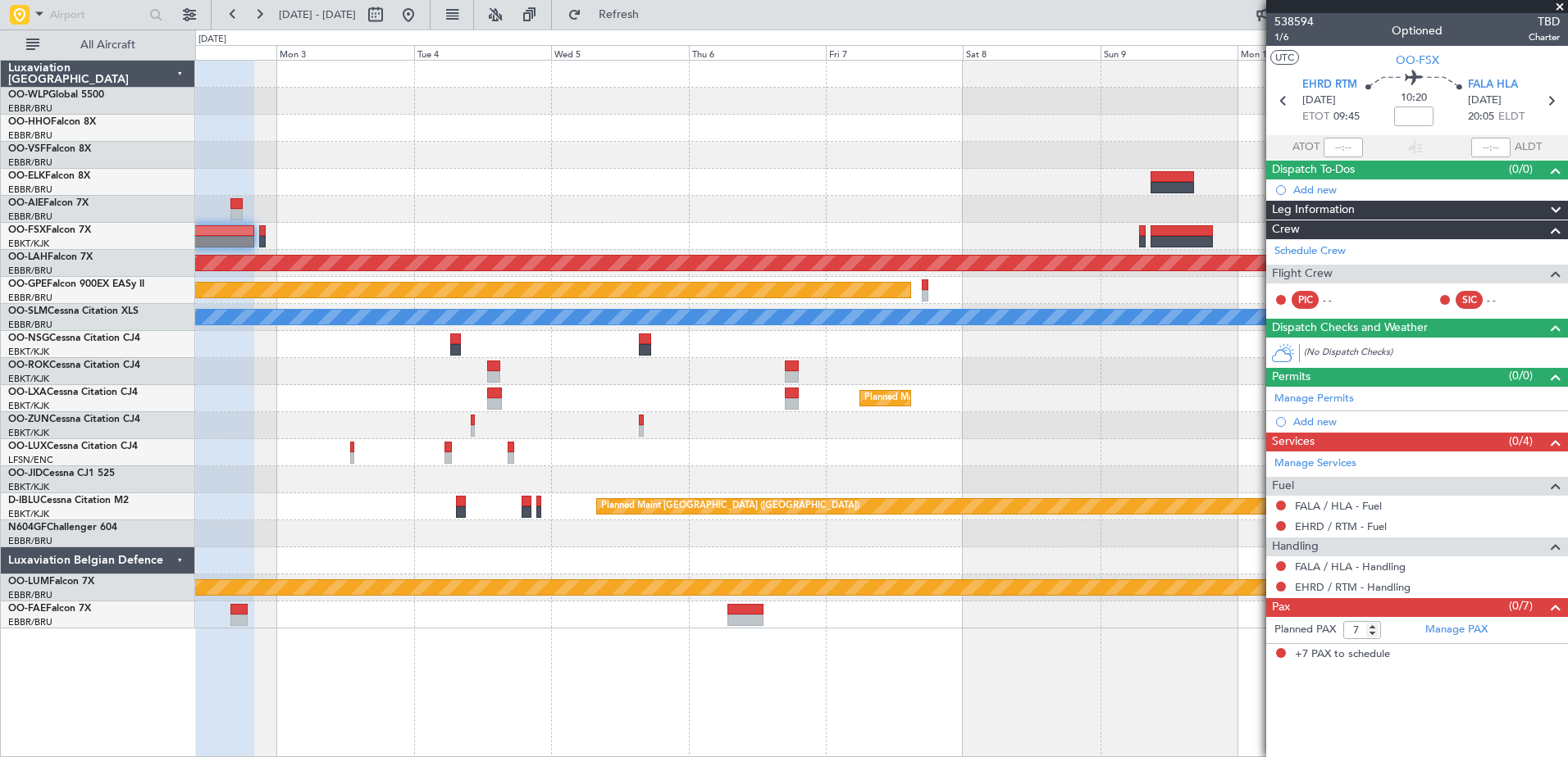
click at [777, 208] on div "Planned Maint [PERSON_NAME]-[GEOGRAPHIC_DATA][PERSON_NAME] ([GEOGRAPHIC_DATA][P…" at bounding box center [881, 345] width 1372 height 568
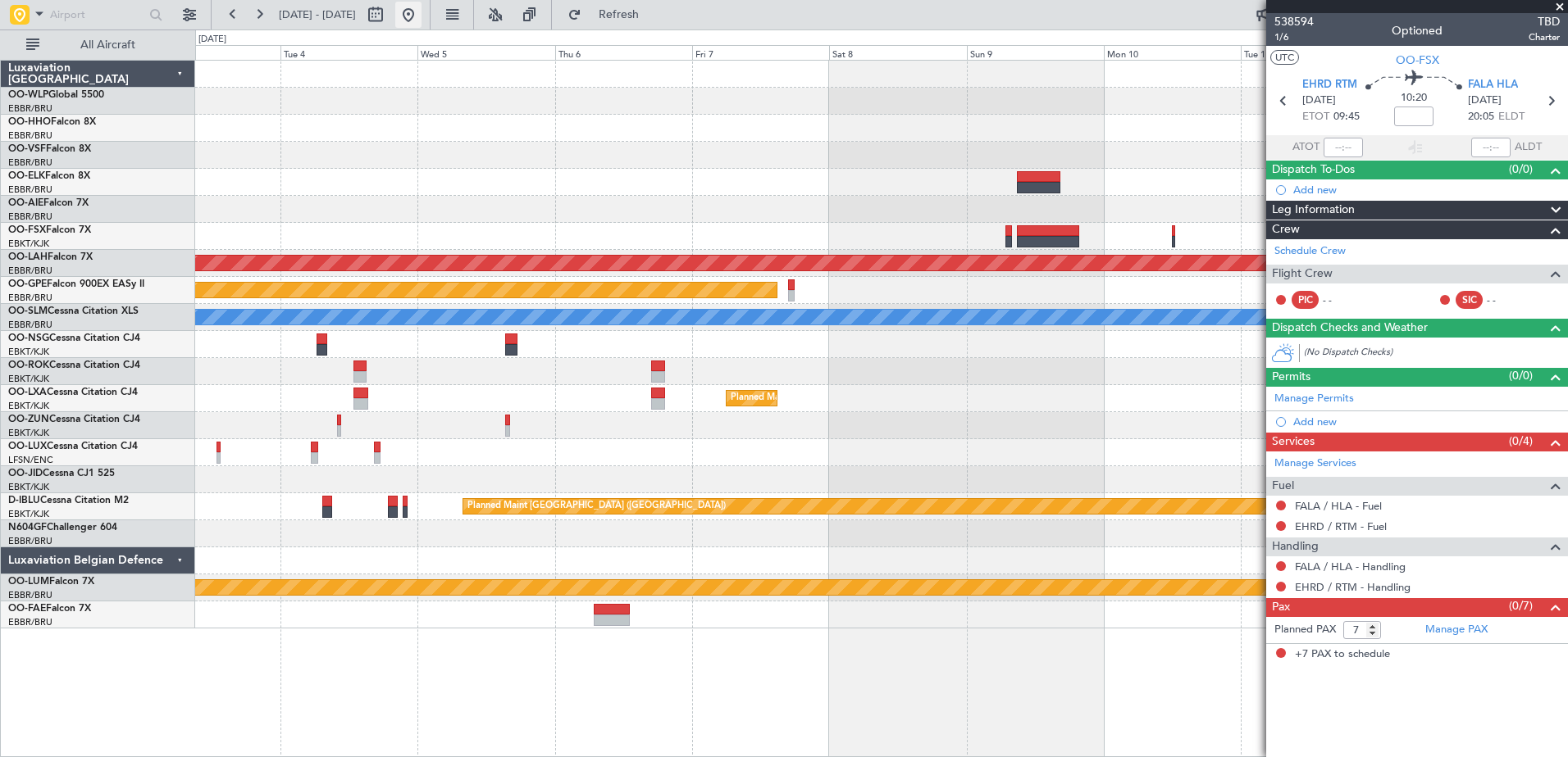
click at [422, 11] on button at bounding box center [408, 14] width 26 height 26
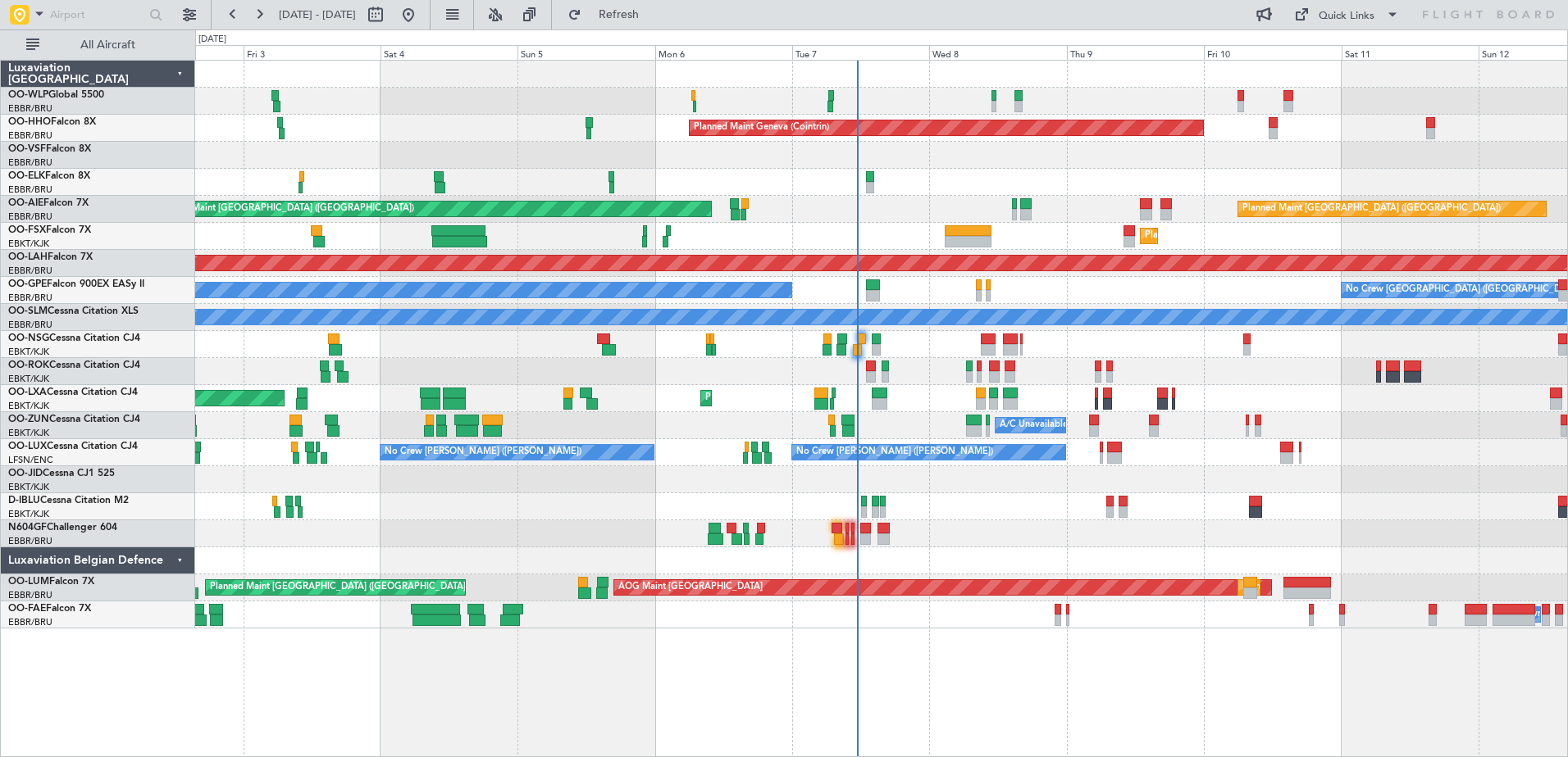
click at [995, 540] on div "Planned Maint Milan (Linate) Planned Maint Geneva (Cointrin) Unplanned Maint Lo…" at bounding box center [881, 345] width 1372 height 568
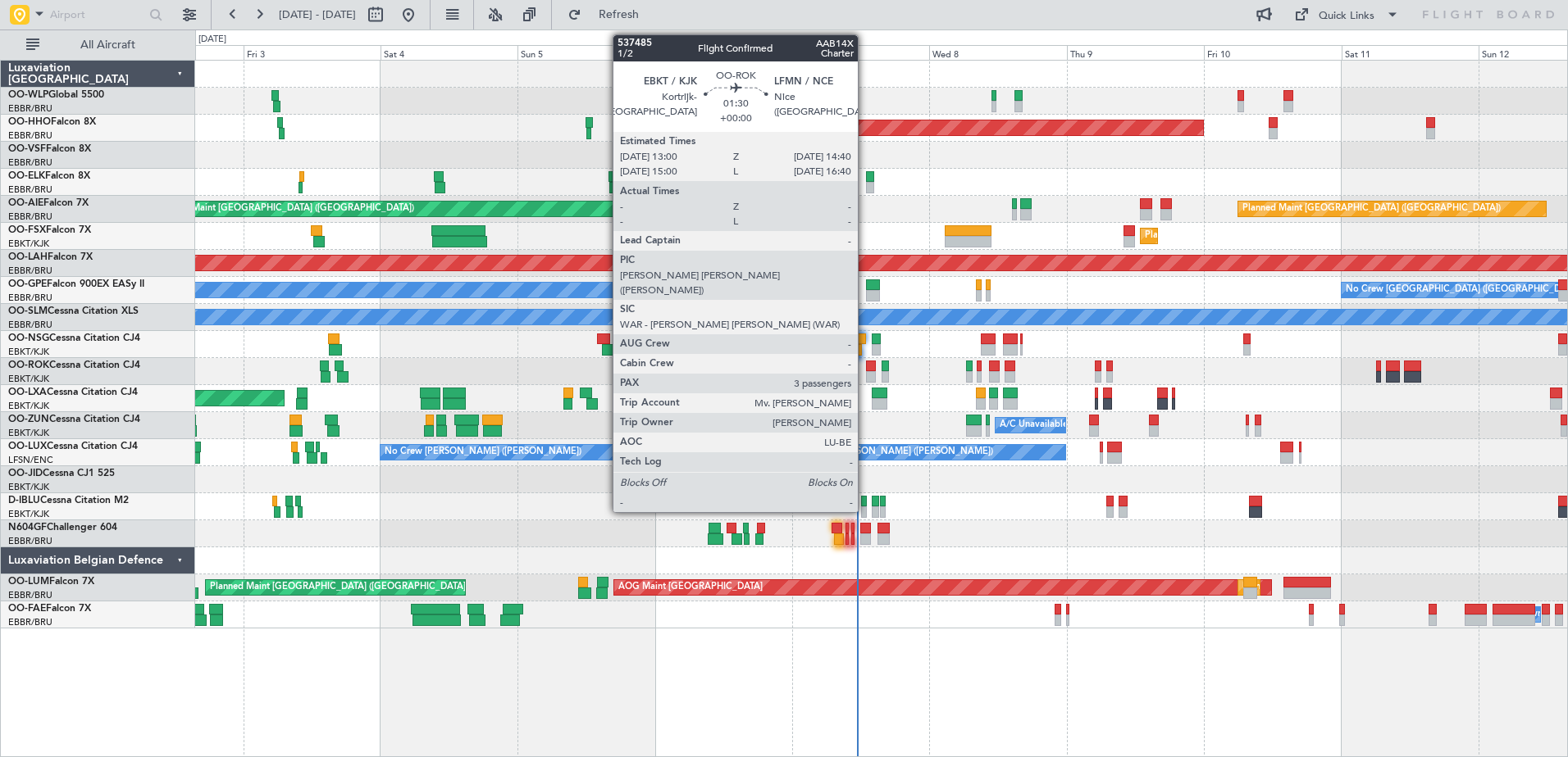
click at [866, 367] on div at bounding box center [870, 366] width 10 height 12
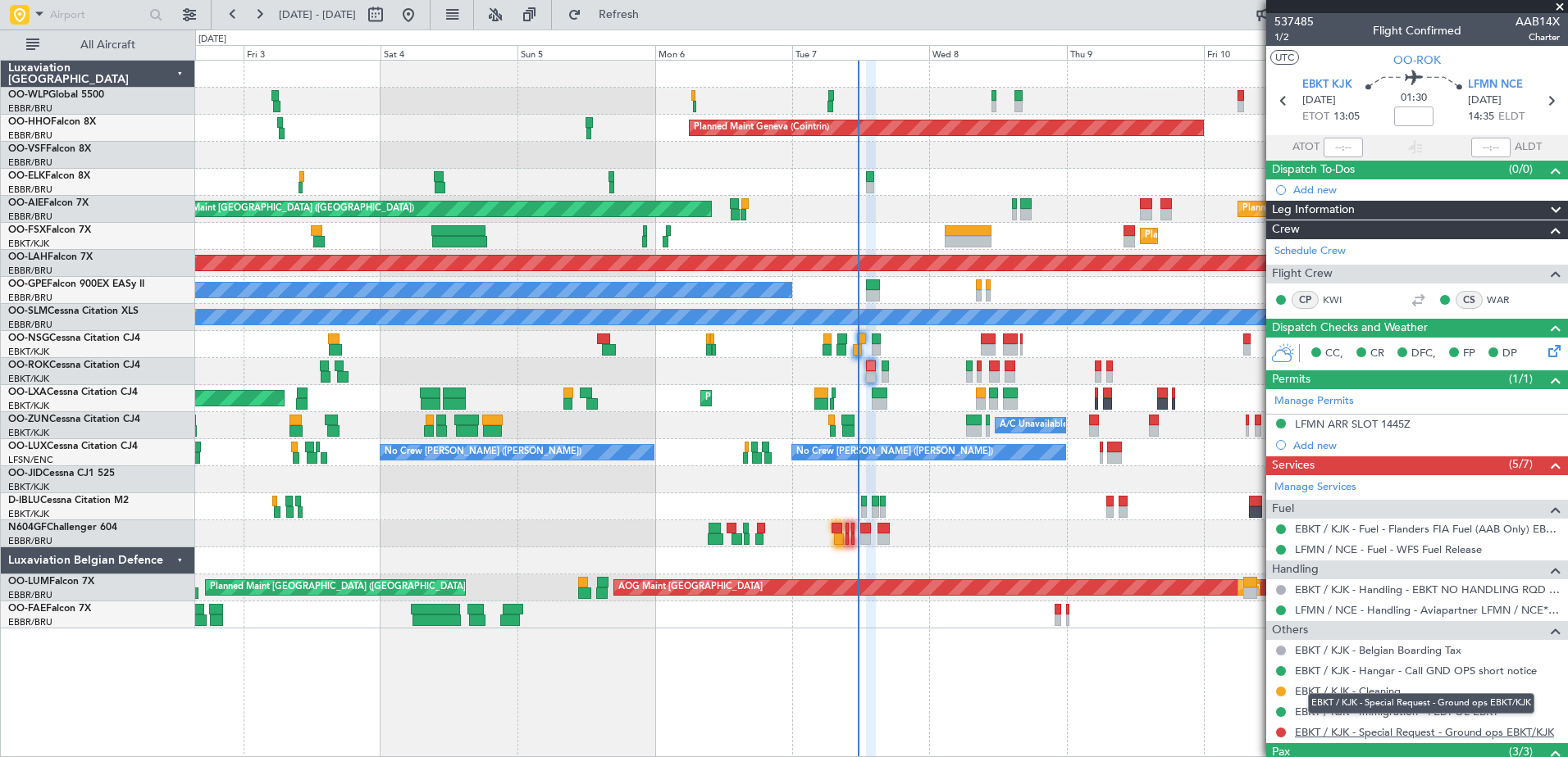
click at [1324, 734] on link "EBKT / KJK - Special Request - Ground ops EBKT/KJK" at bounding box center [1424, 732] width 259 height 14
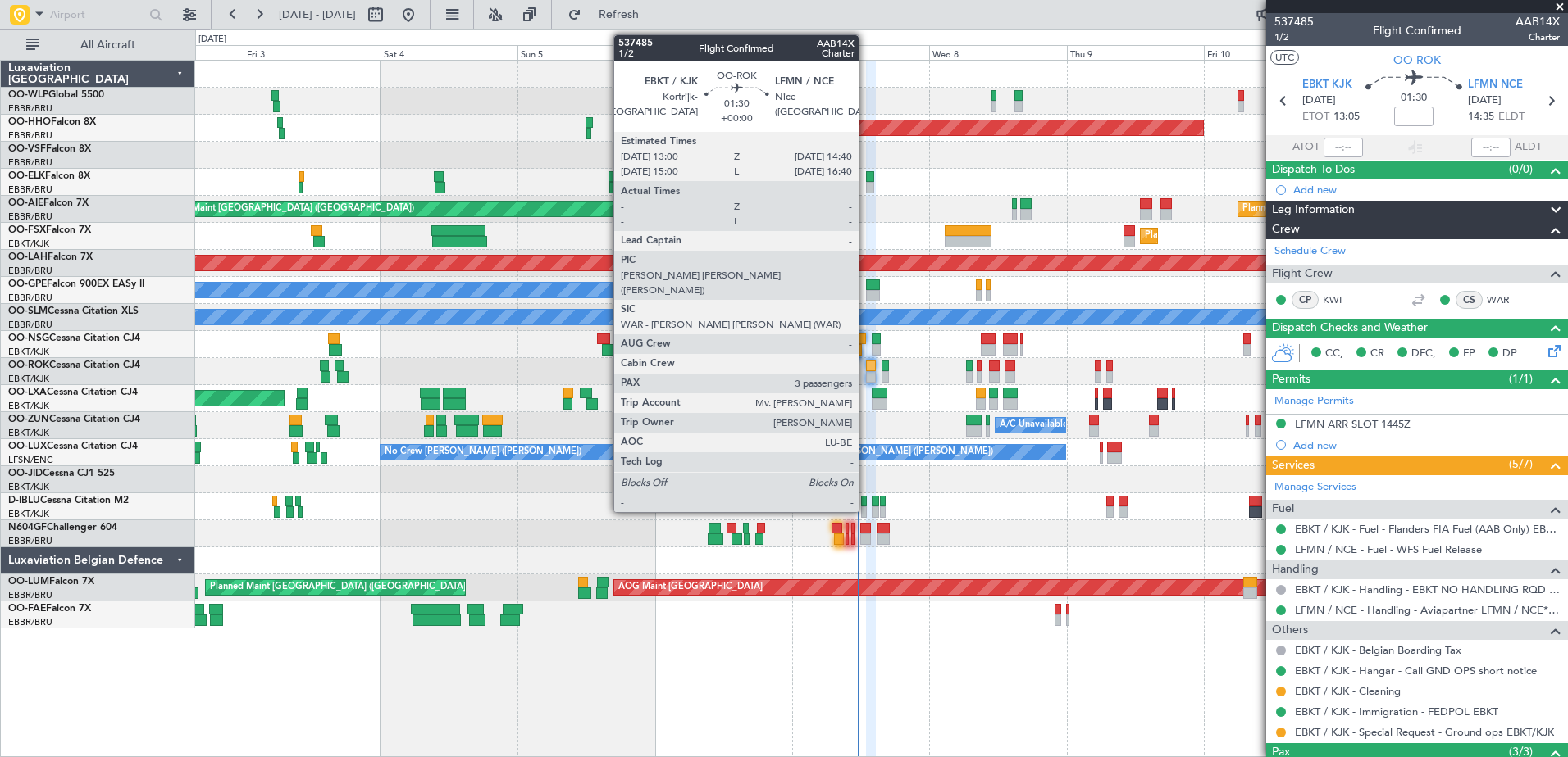
click at [866, 376] on div at bounding box center [870, 377] width 10 height 12
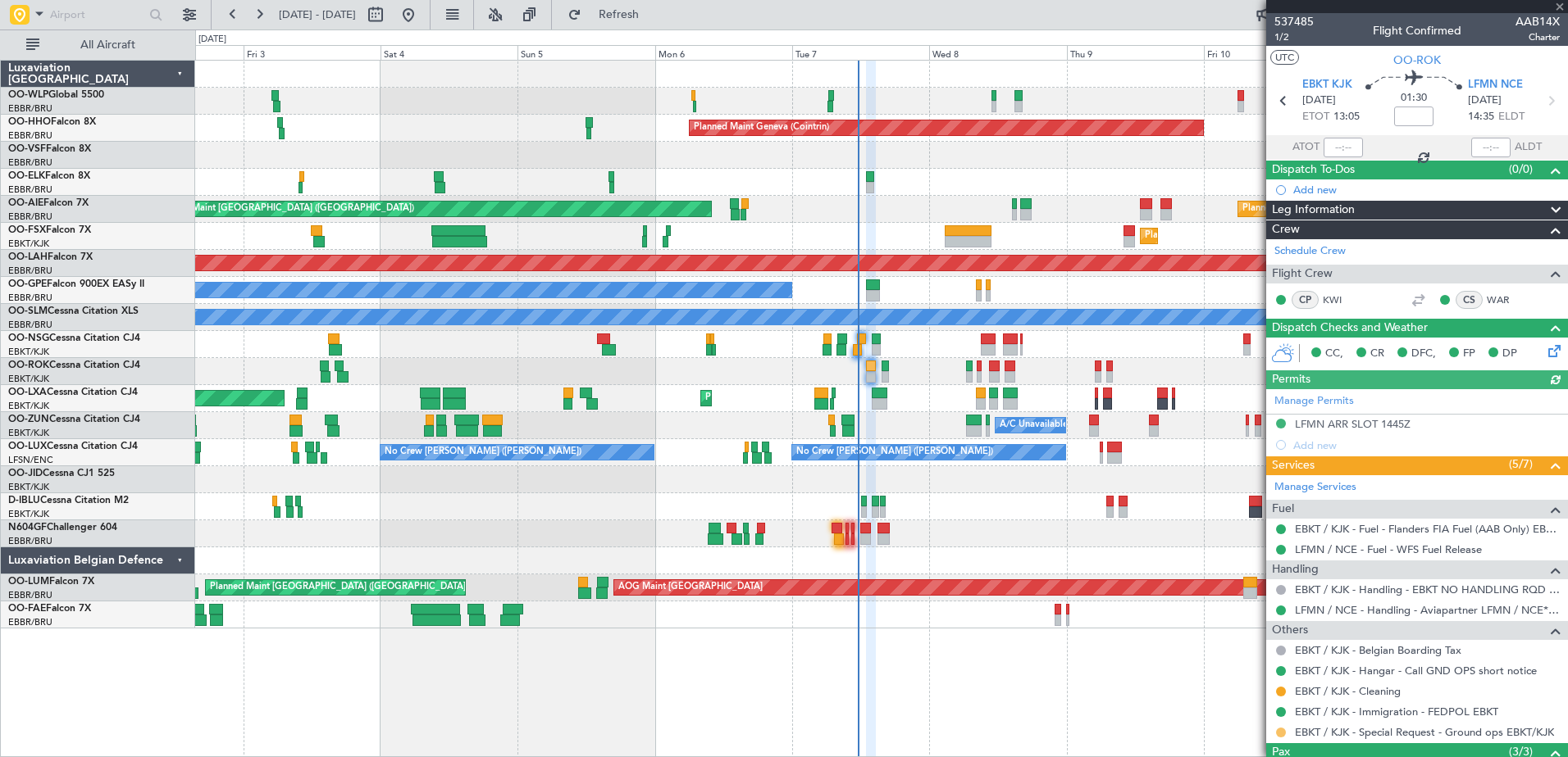
click at [1284, 733] on button at bounding box center [1281, 733] width 10 height 10
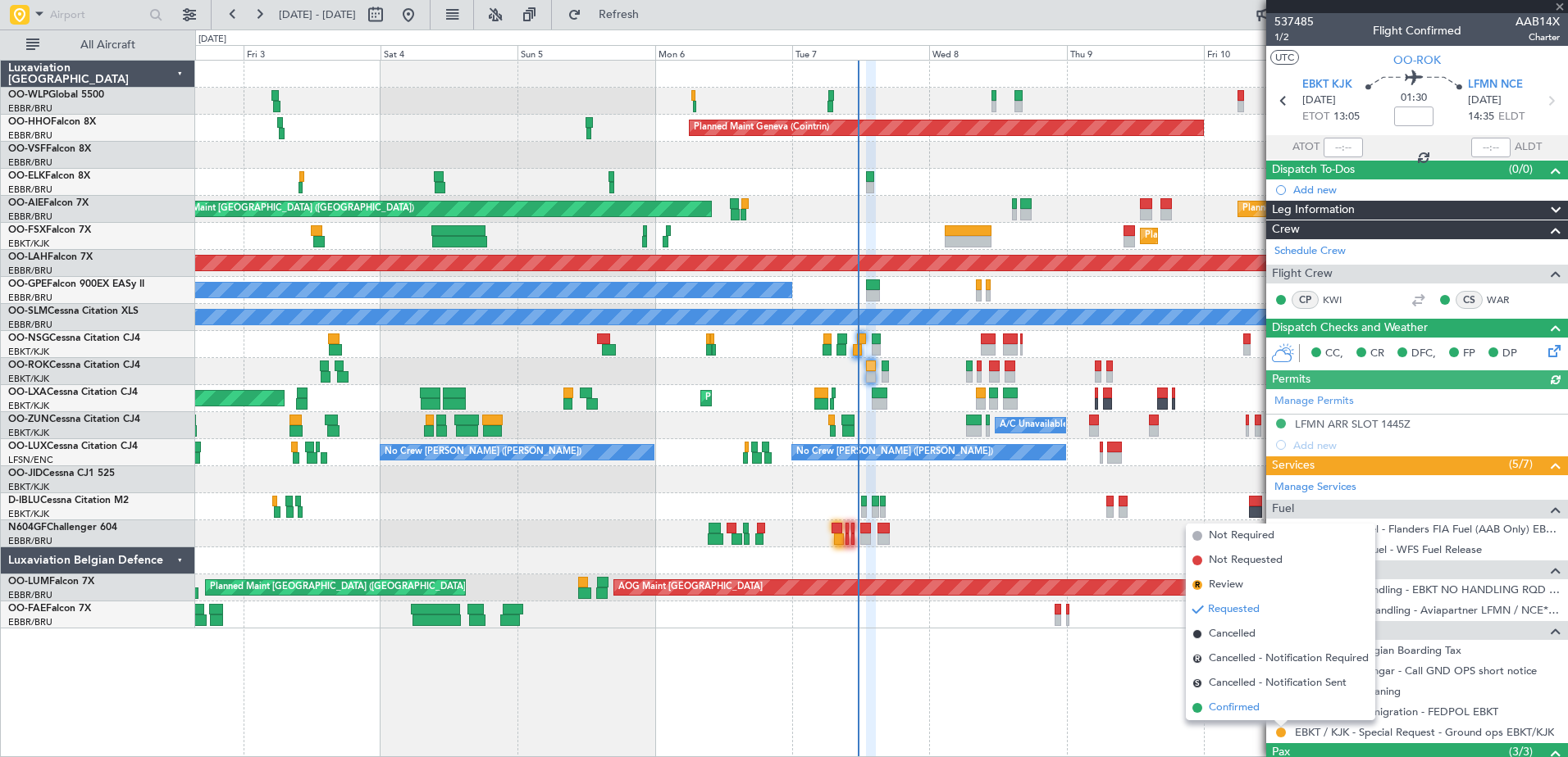
click at [1230, 707] on span "Confirmed" at bounding box center [1234, 708] width 51 height 16
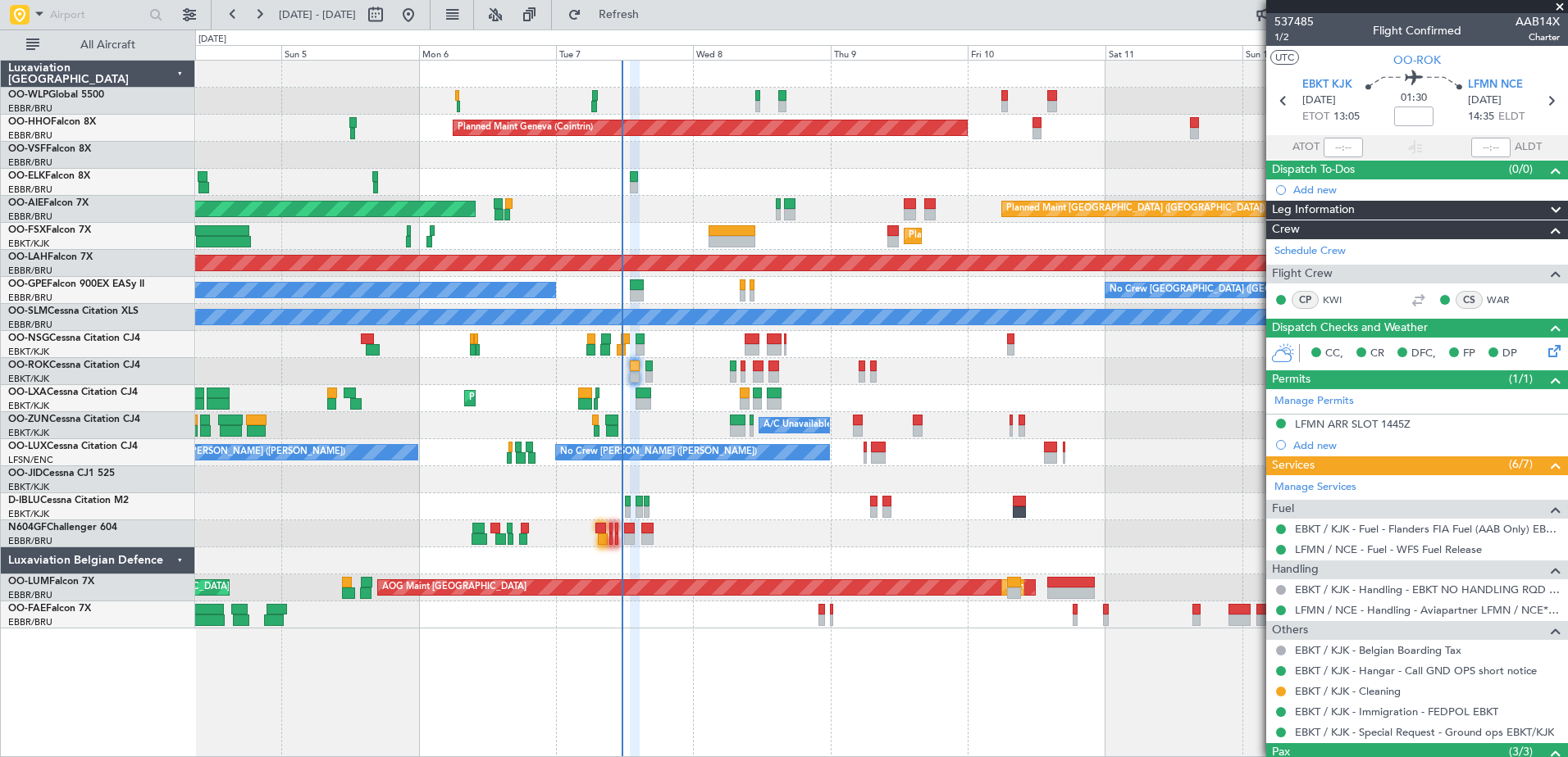
click at [730, 163] on div at bounding box center [881, 155] width 1372 height 27
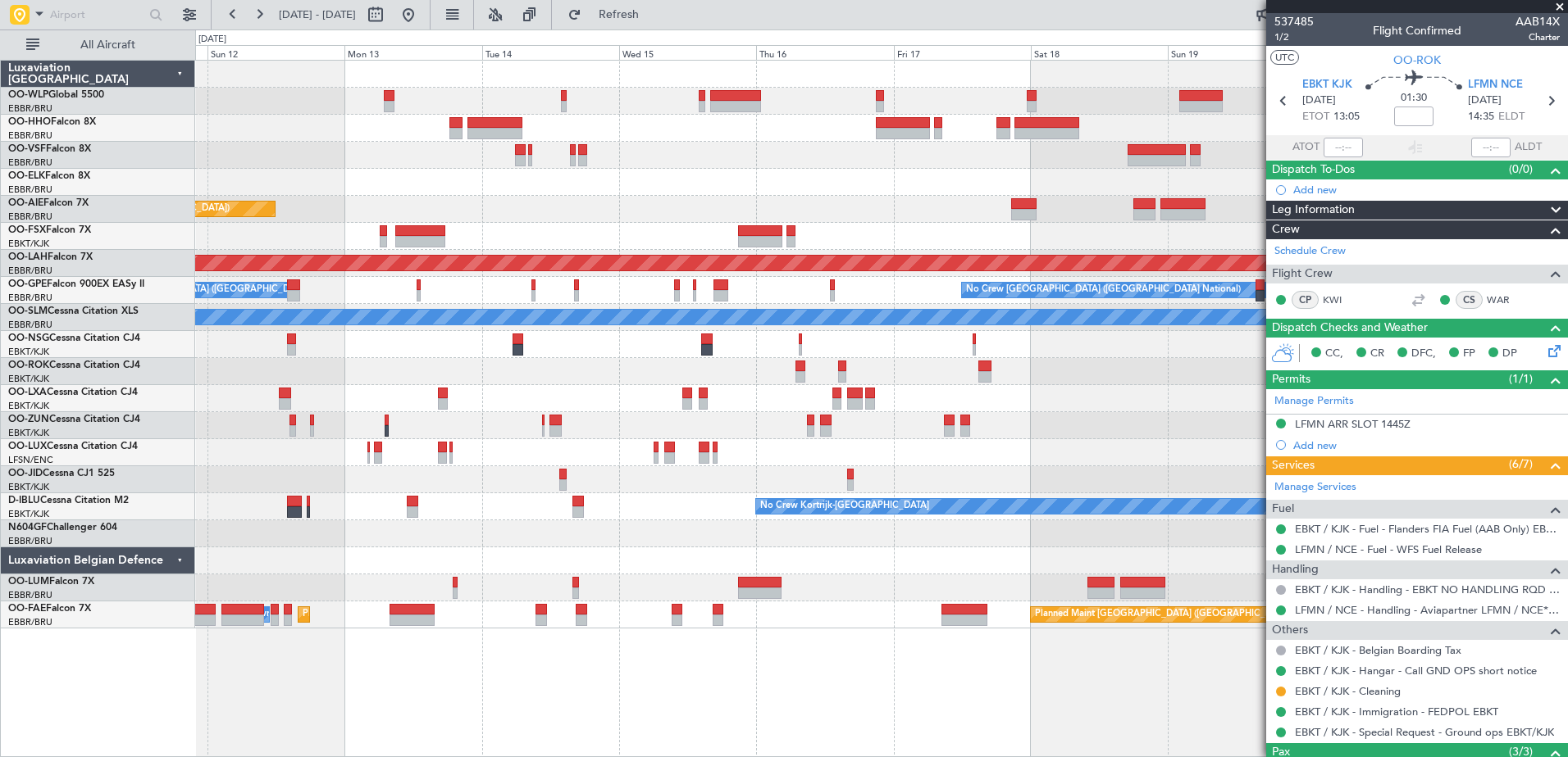
click at [0, 83] on html "04 Oct 2025 - 14 Oct 2025 Refresh Quick Links All Aircraft Planned Maint Geneva…" at bounding box center [784, 378] width 1568 height 757
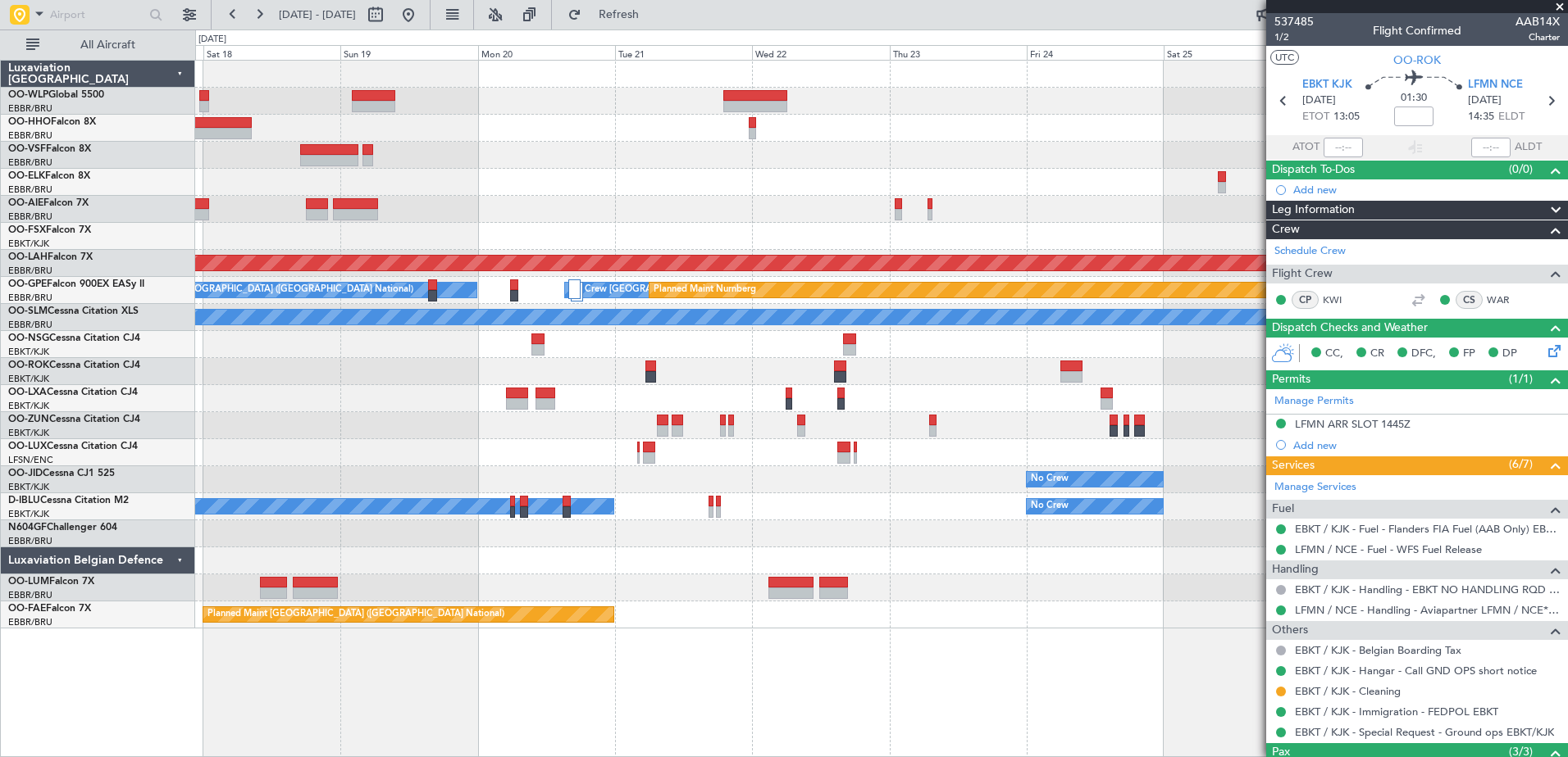
click at [199, 176] on div at bounding box center [881, 182] width 1372 height 27
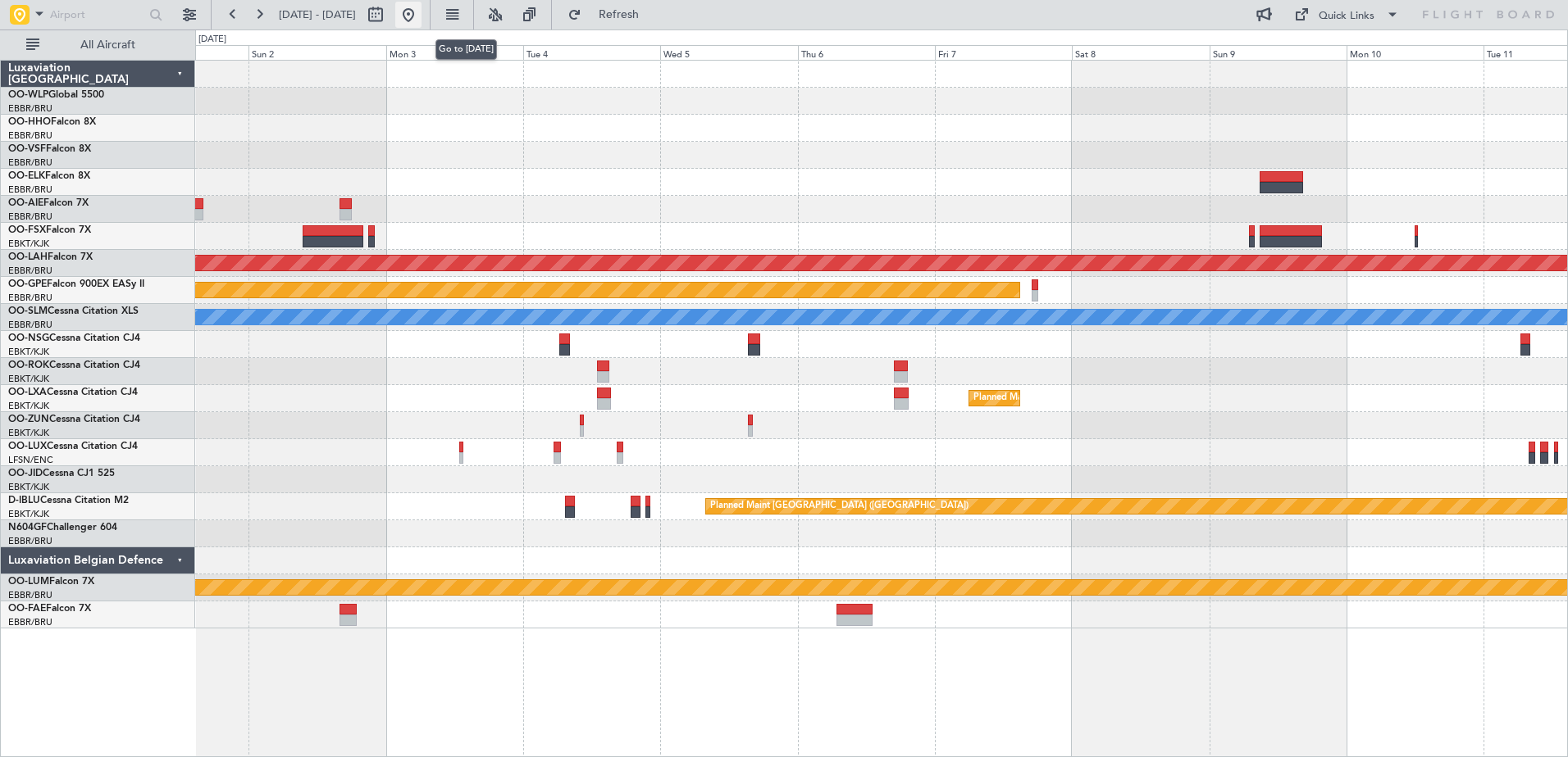
click at [422, 11] on button at bounding box center [408, 14] width 26 height 26
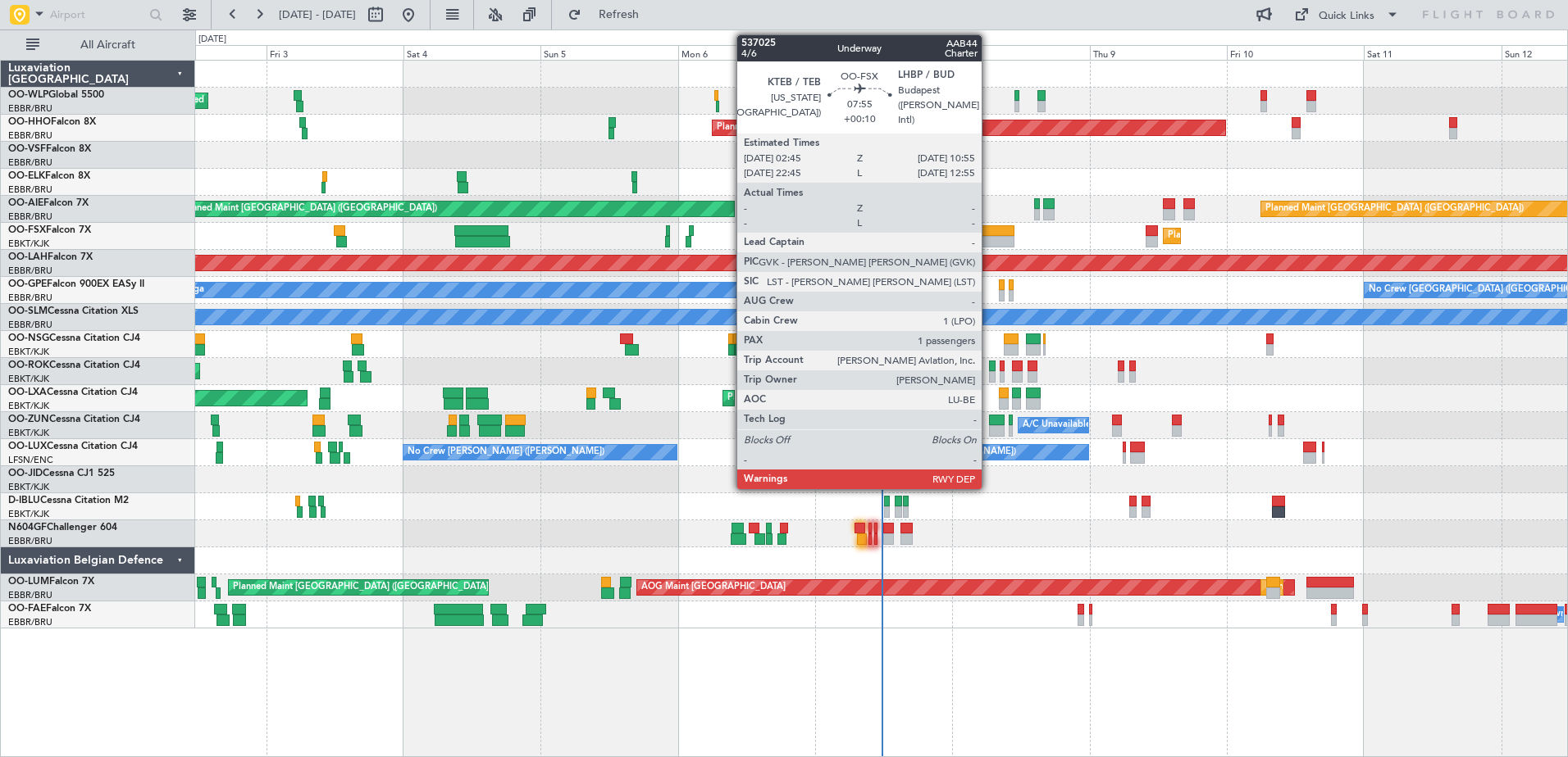
click at [989, 237] on div at bounding box center [991, 242] width 47 height 12
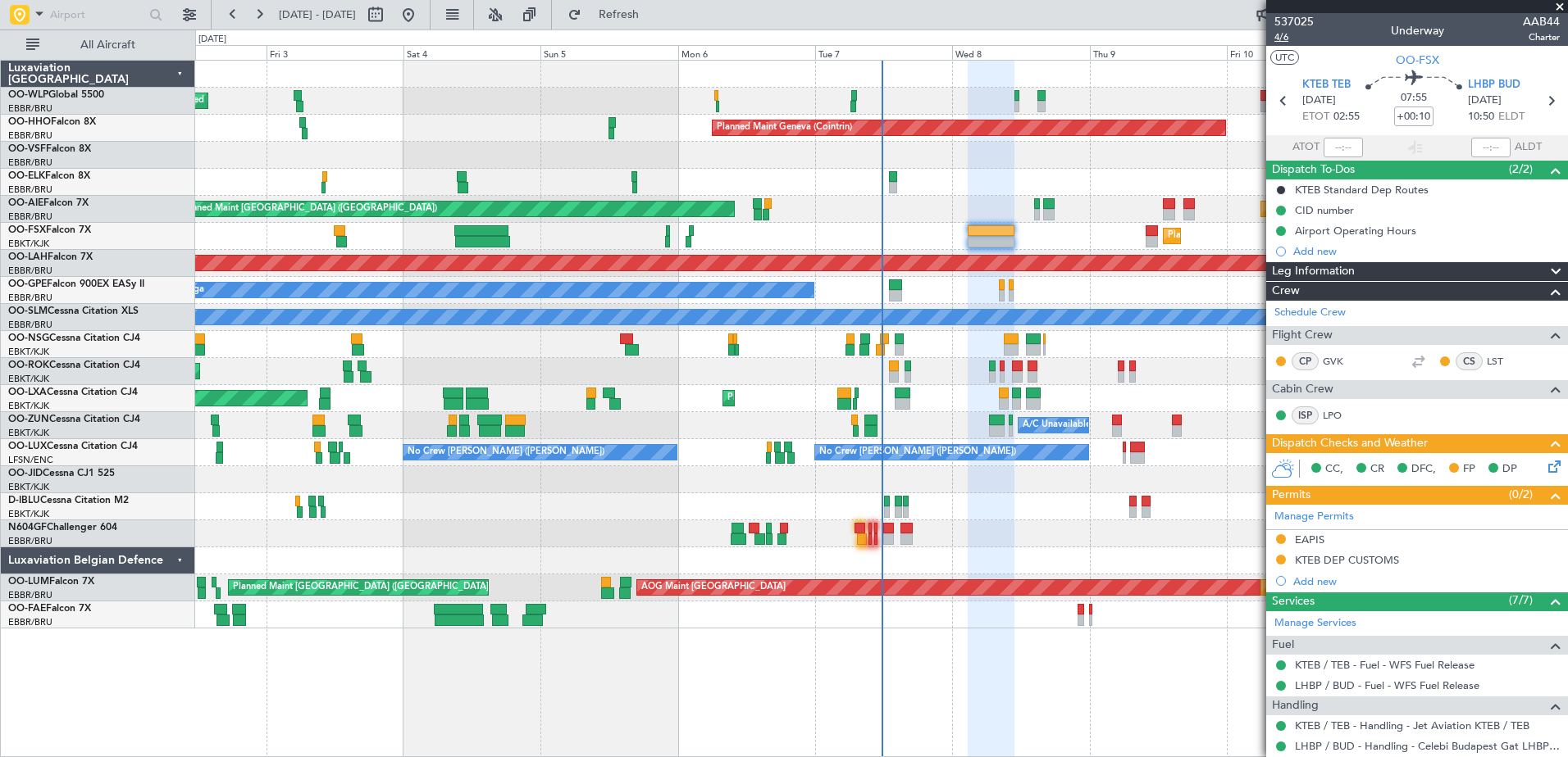
click at [1282, 32] on span "4/6" at bounding box center [1294, 37] width 40 height 14
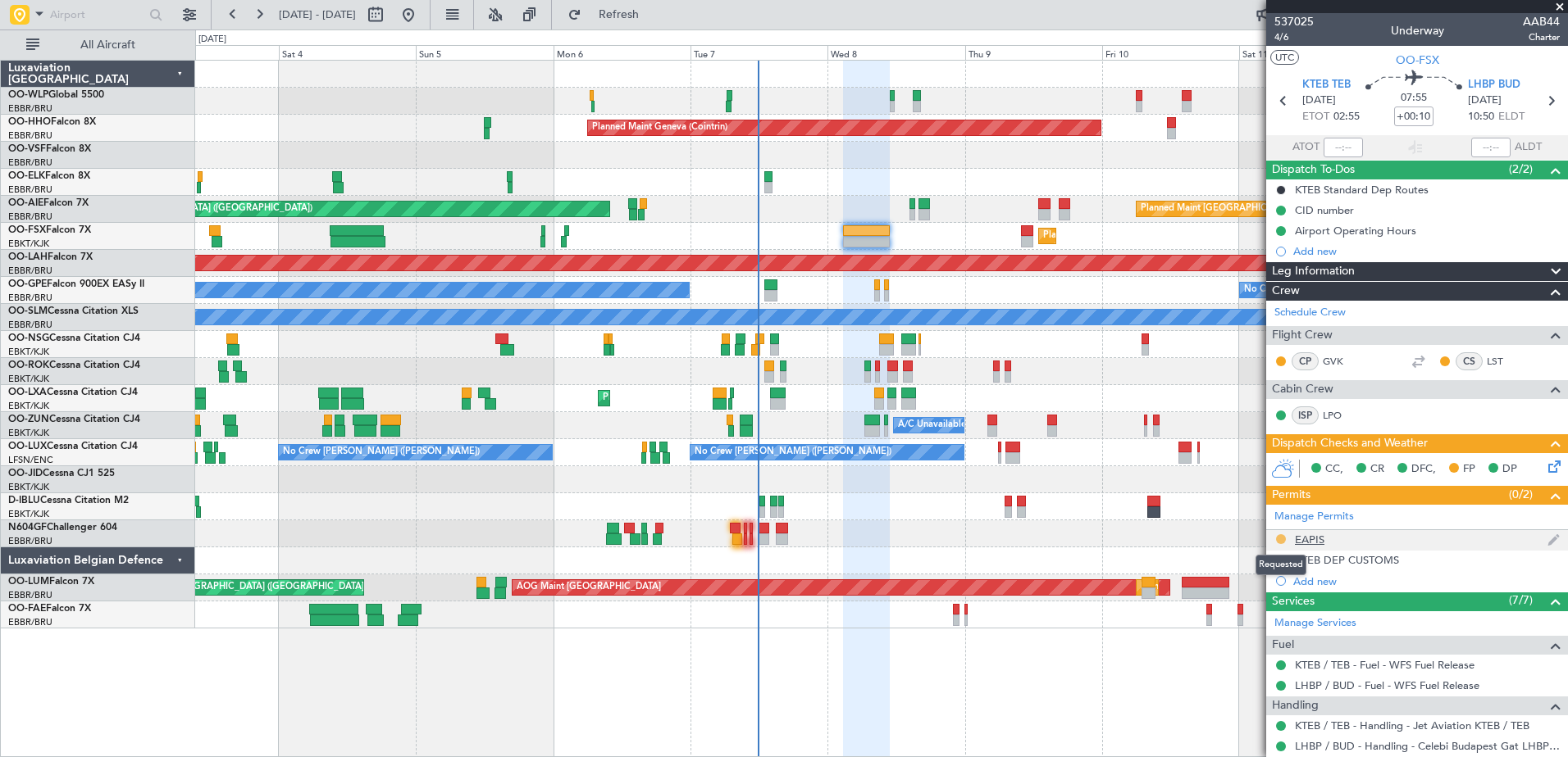
click at [1278, 540] on button at bounding box center [1281, 539] width 10 height 10
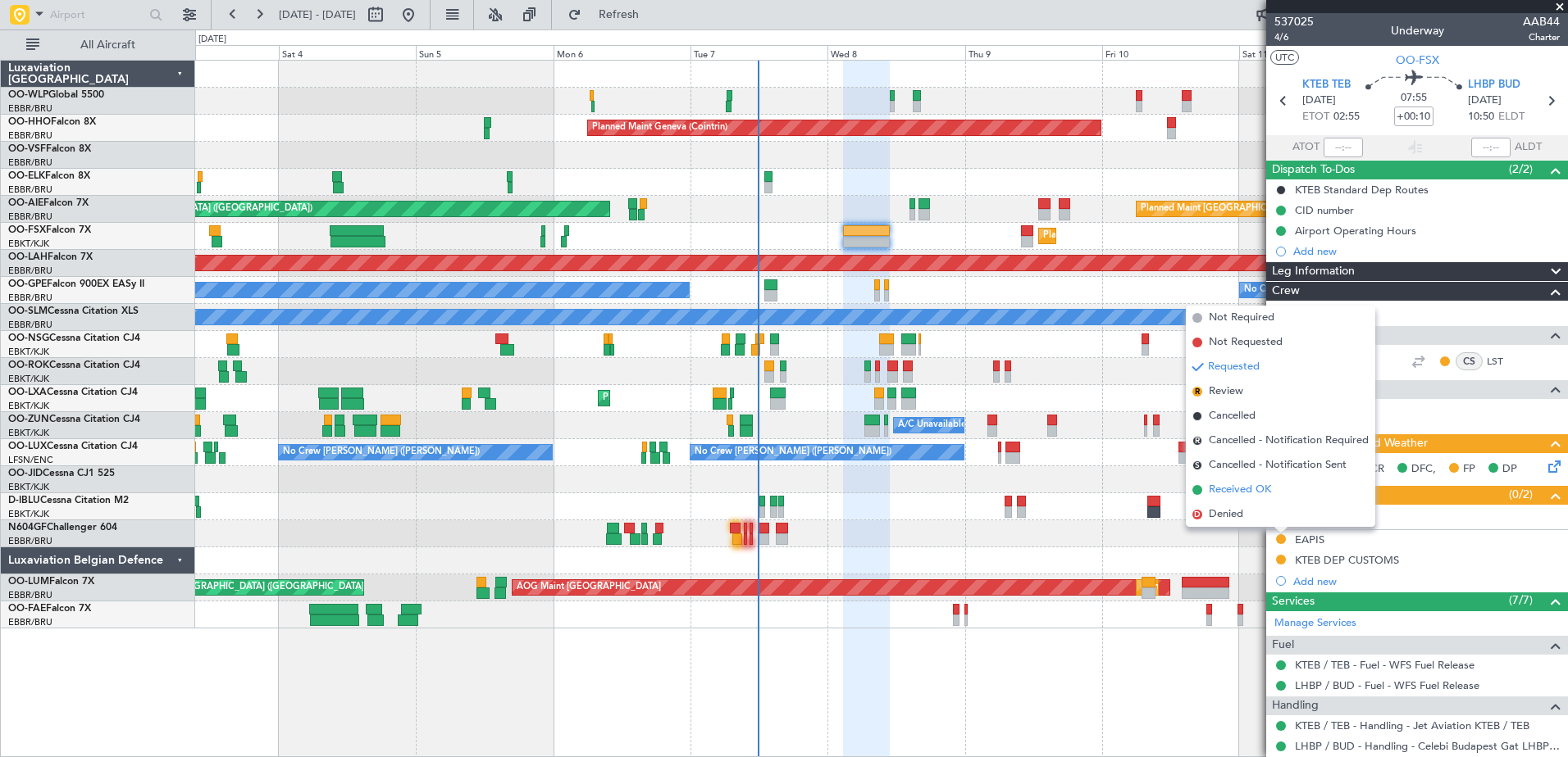
click at [1230, 497] on span "Received OK" at bounding box center [1239, 490] width 62 height 16
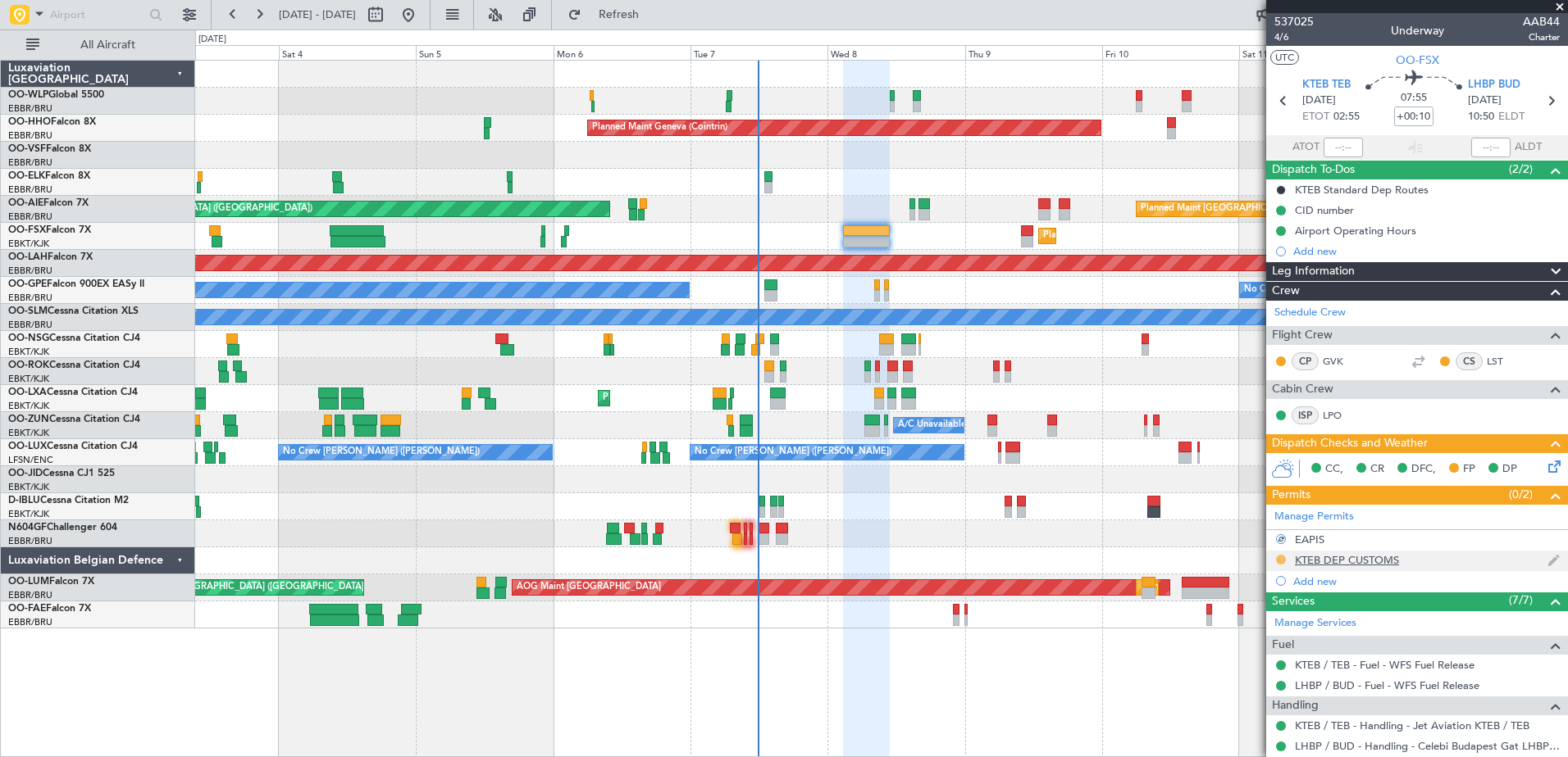
click at [1278, 560] on button at bounding box center [1281, 559] width 10 height 10
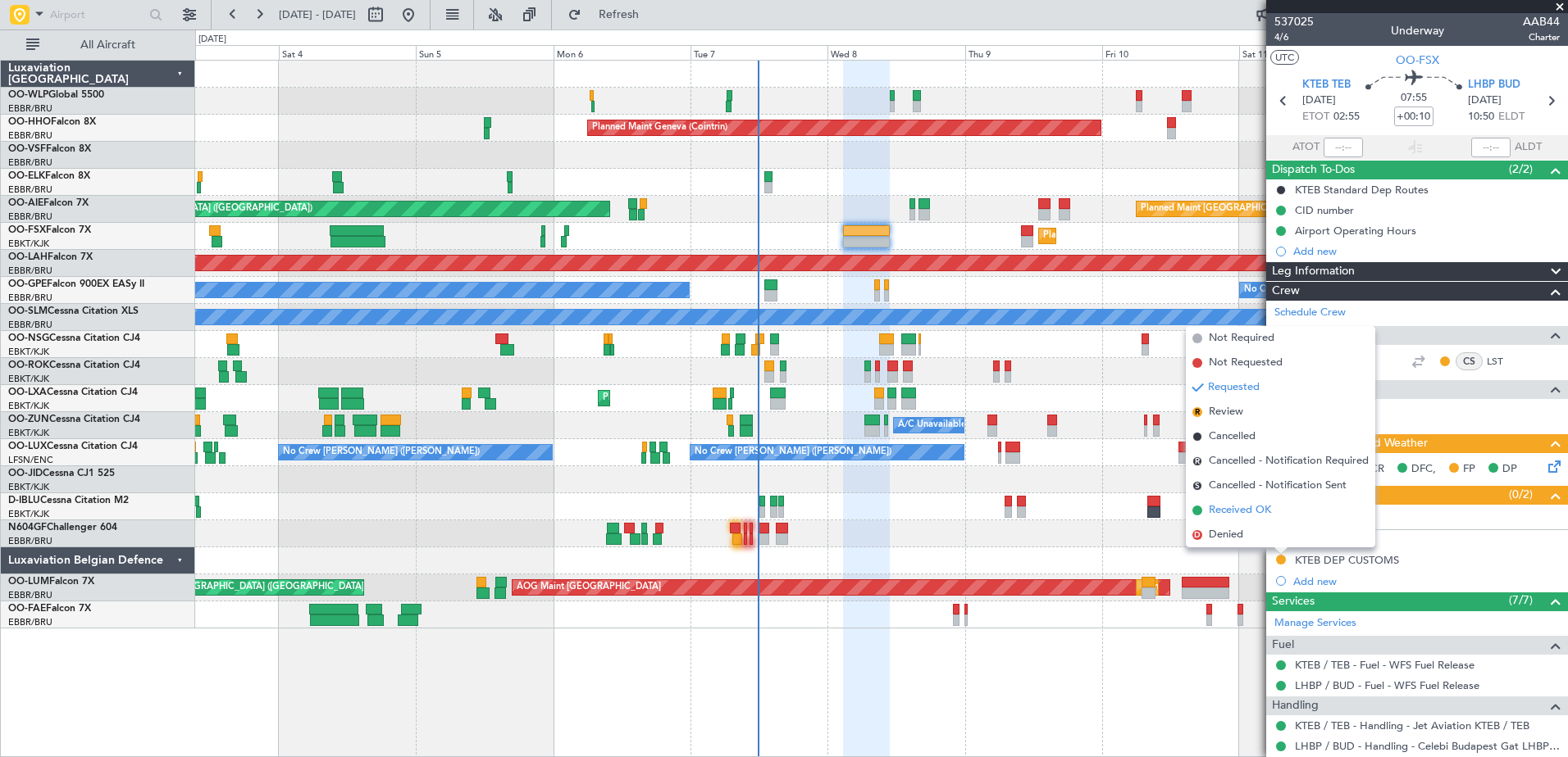
click at [1240, 517] on span "Received OK" at bounding box center [1239, 511] width 62 height 16
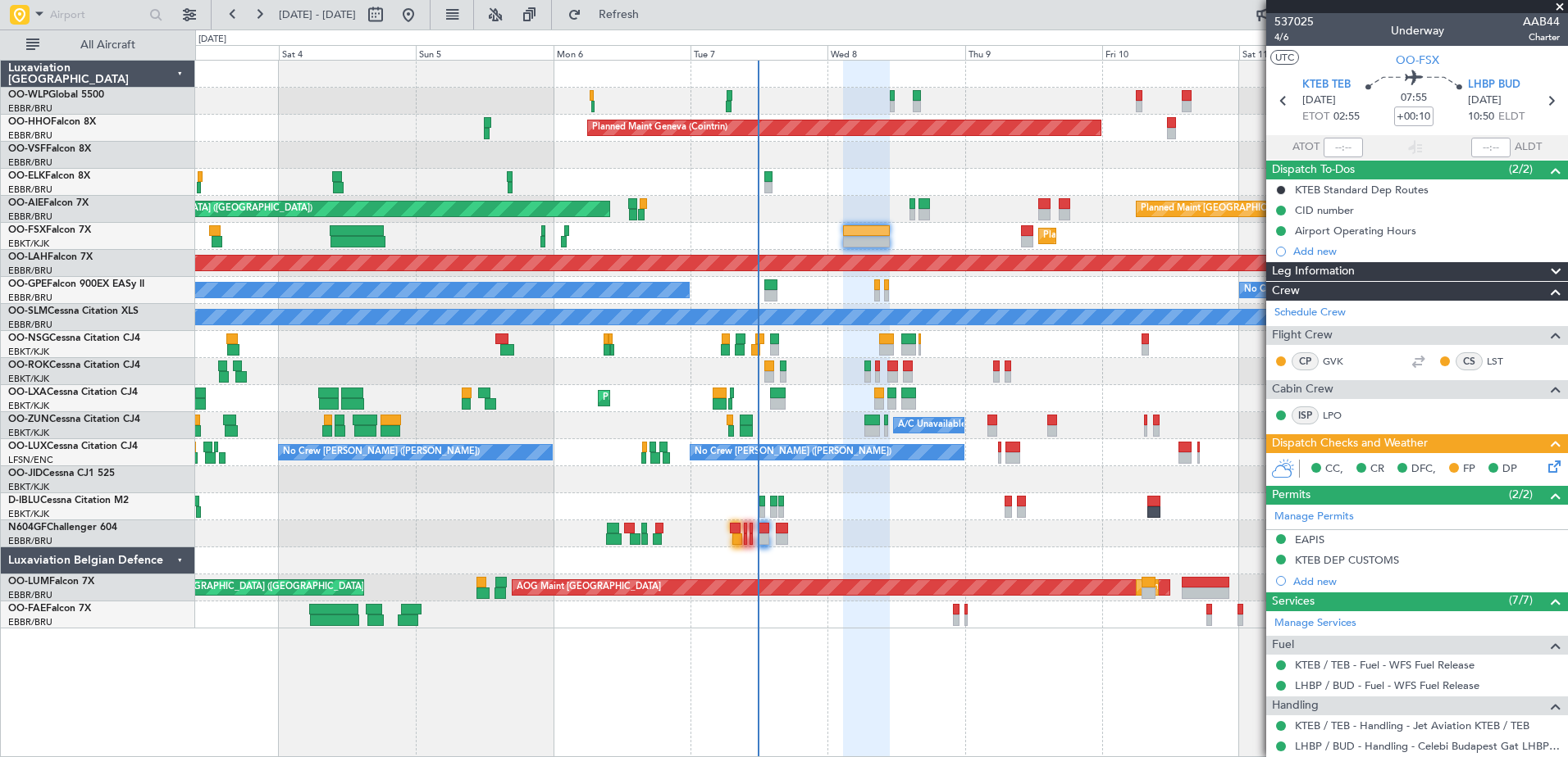
click at [1545, 467] on icon at bounding box center [1552, 464] width 14 height 14
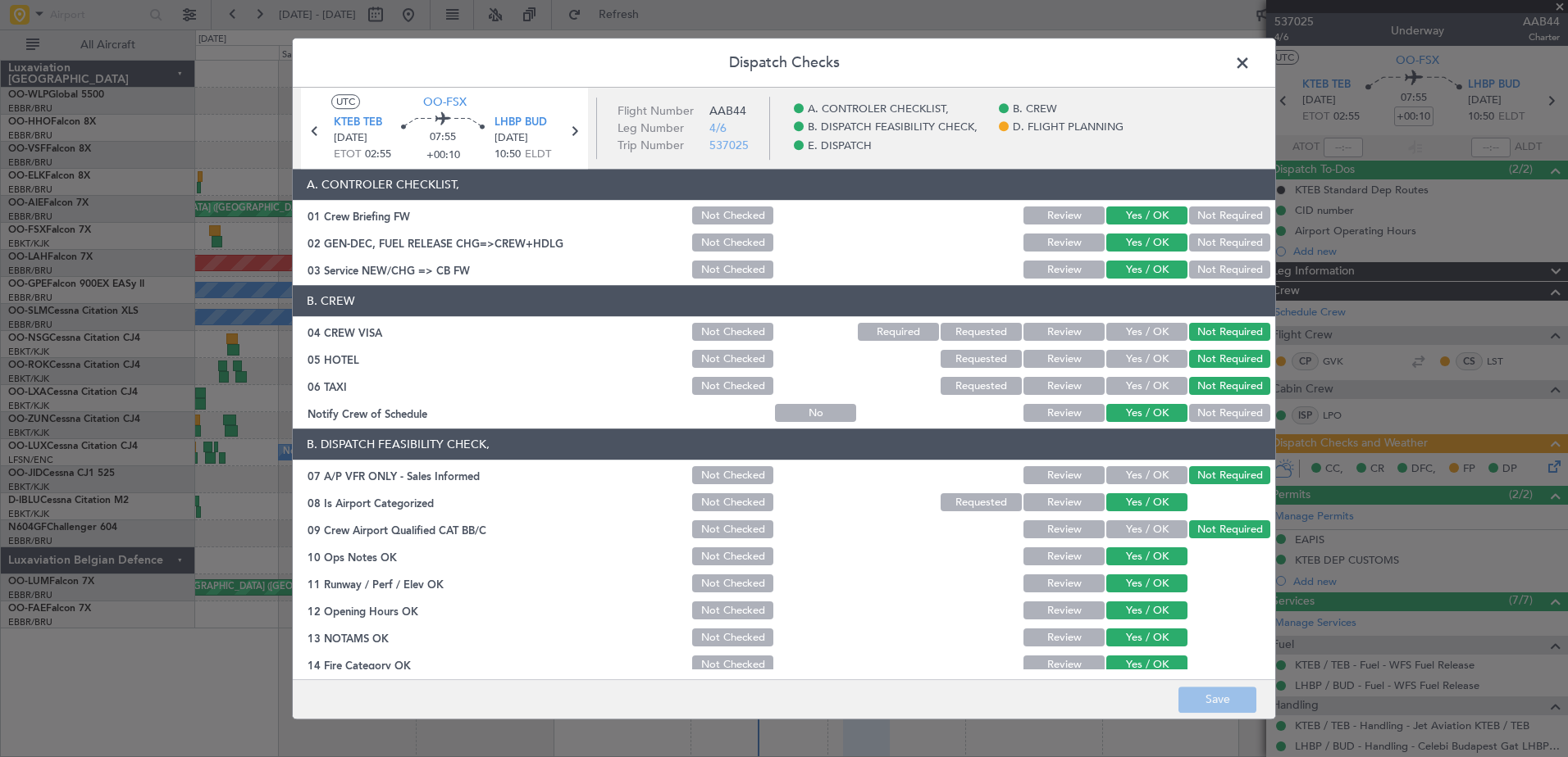
scroll to position [326, 0]
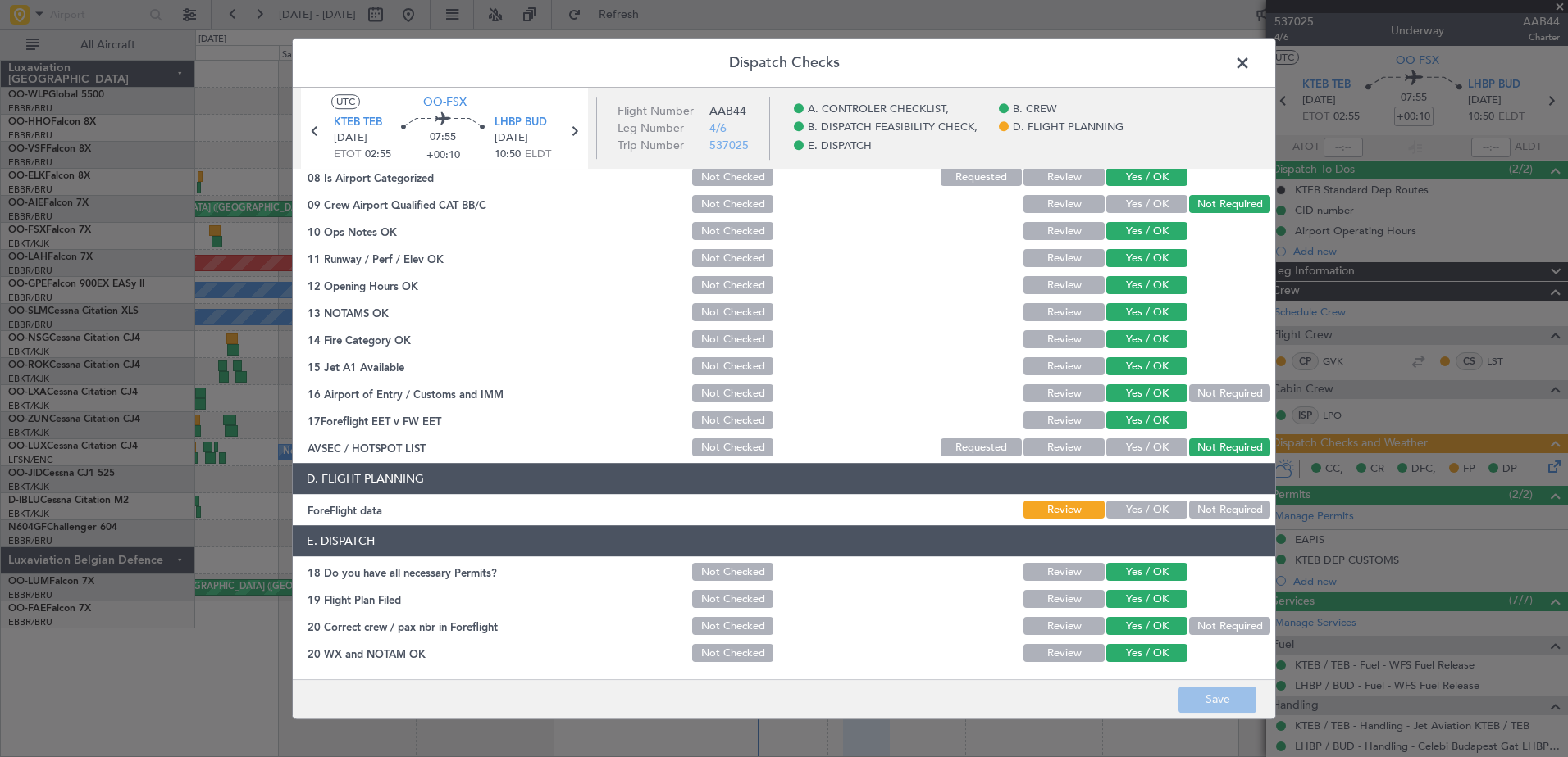
click at [1138, 515] on button "Yes / OK" at bounding box center [1147, 511] width 81 height 18
click at [1214, 712] on button "Save" at bounding box center [1218, 699] width 78 height 26
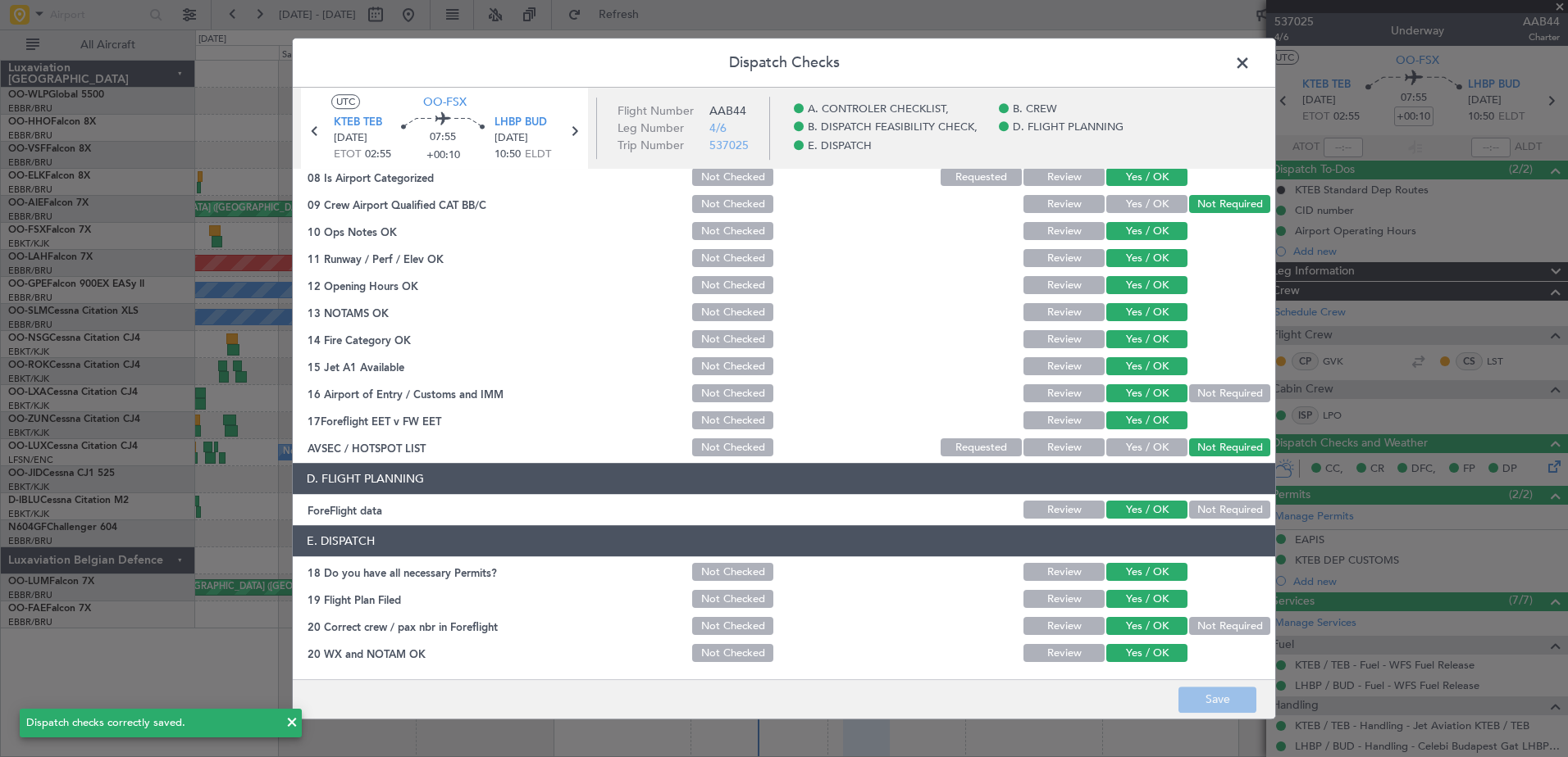
click at [1250, 64] on span at bounding box center [1250, 67] width 0 height 32
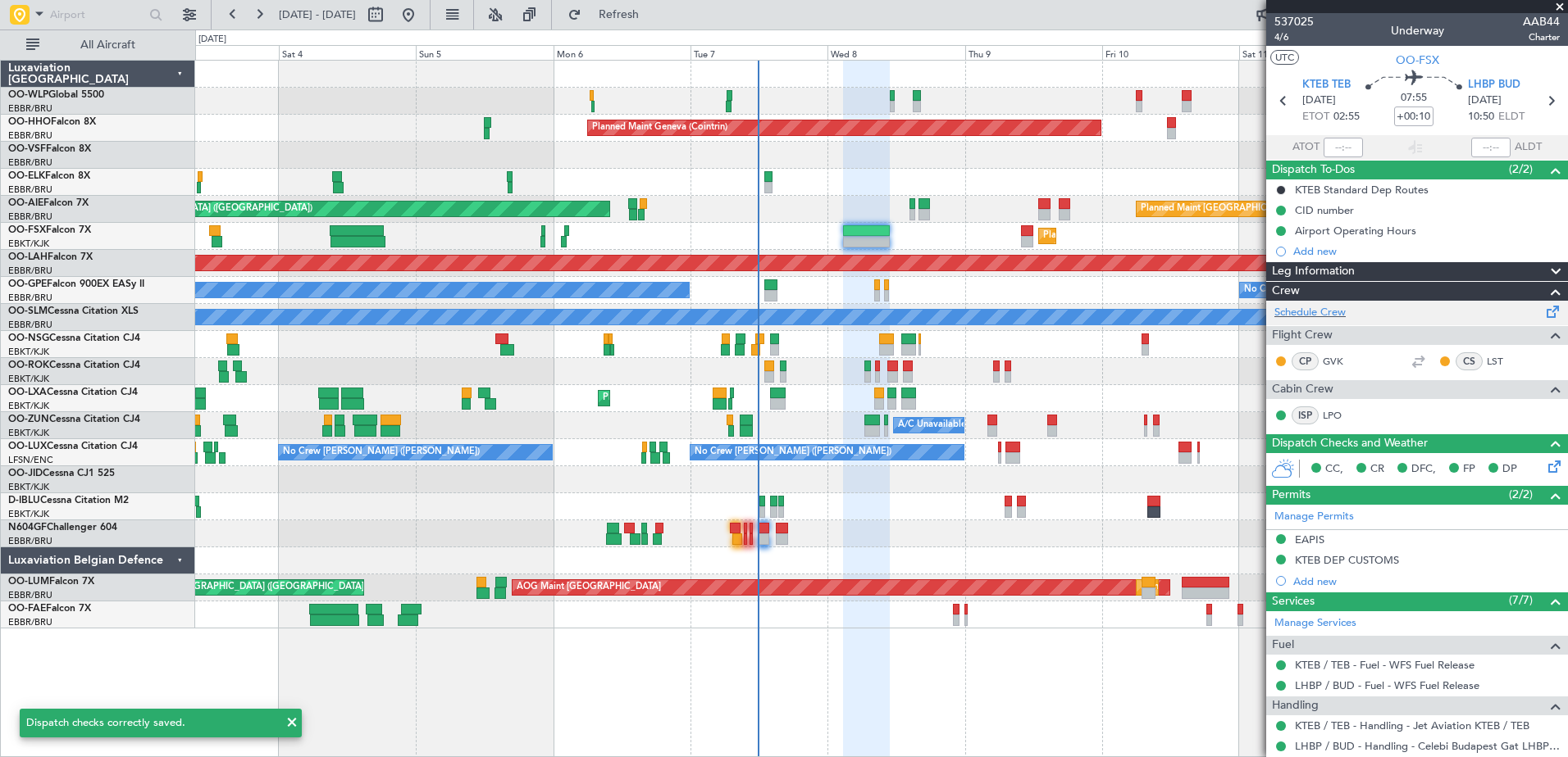
scroll to position [183, 0]
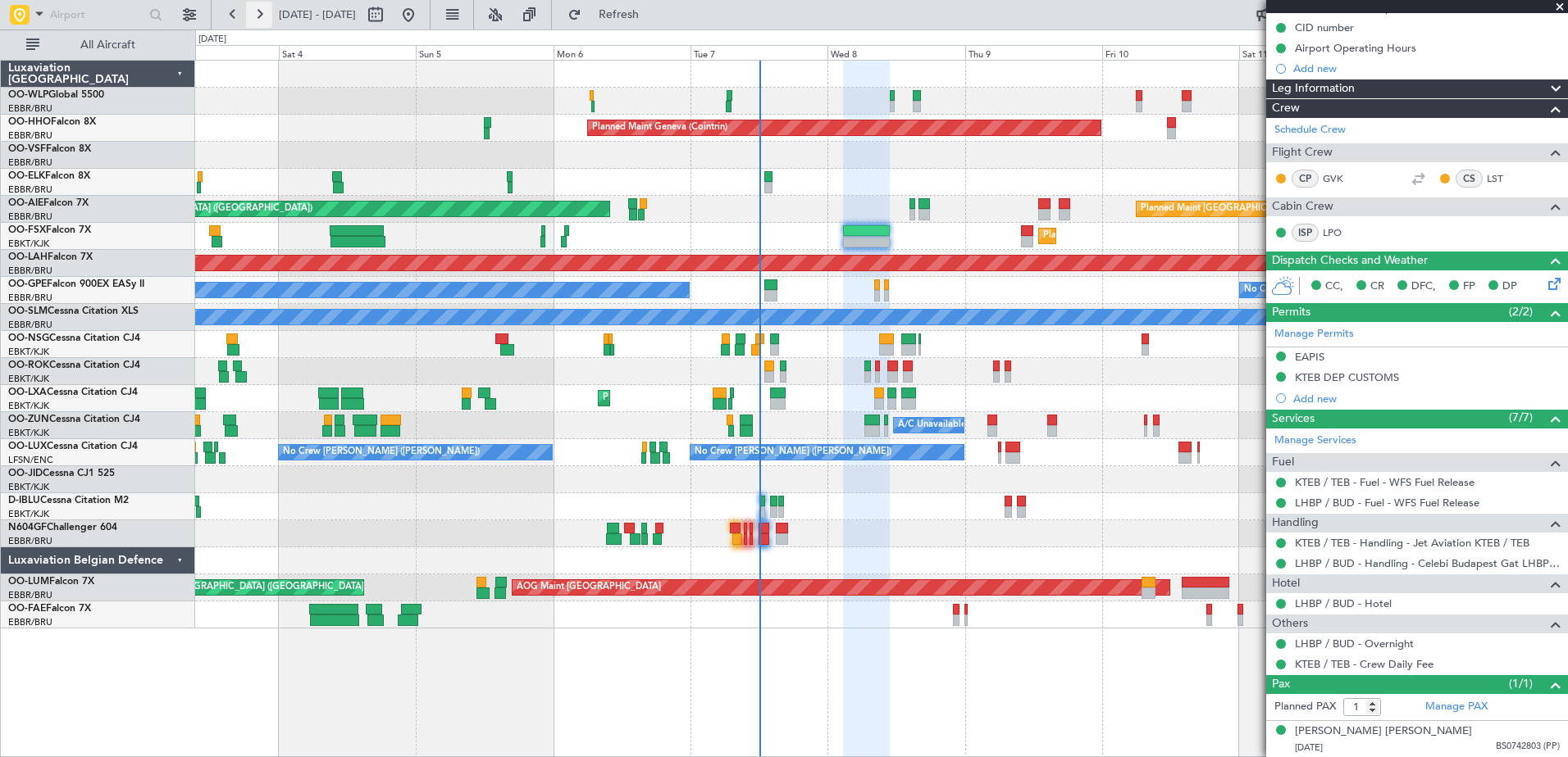
click at [255, 18] on button at bounding box center [259, 14] width 26 height 26
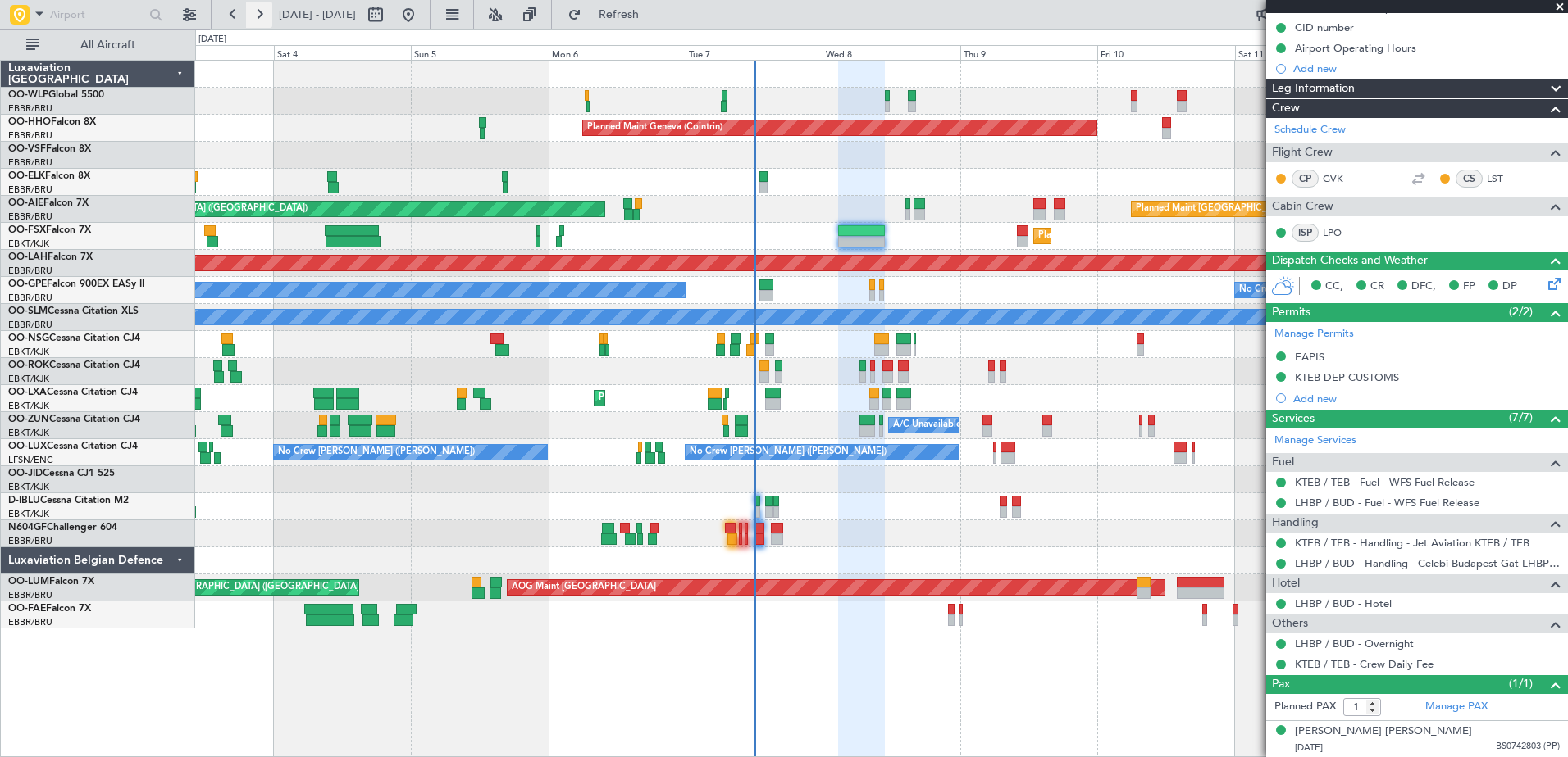
click at [255, 18] on button at bounding box center [259, 14] width 26 height 26
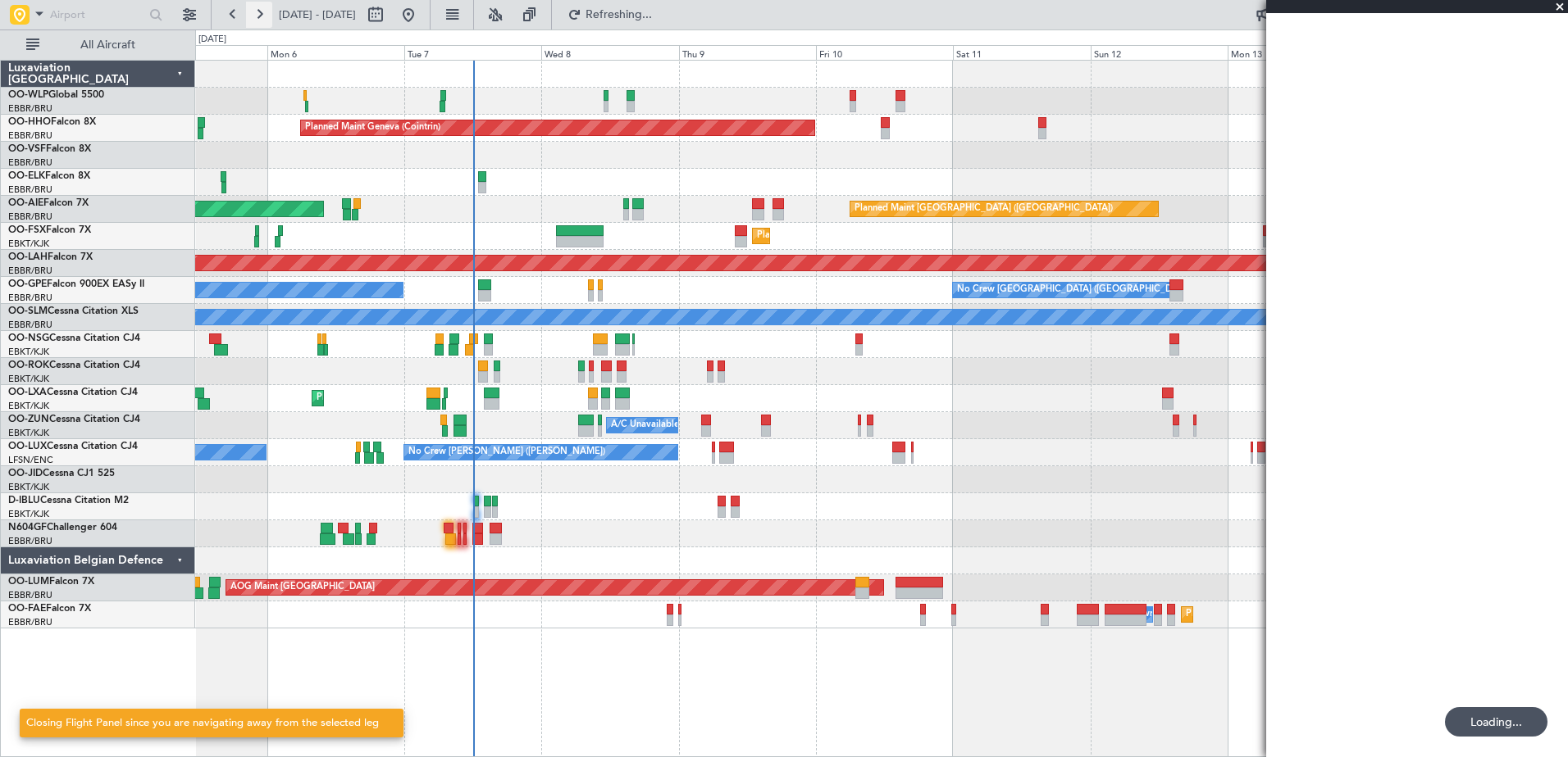
scroll to position [0, 0]
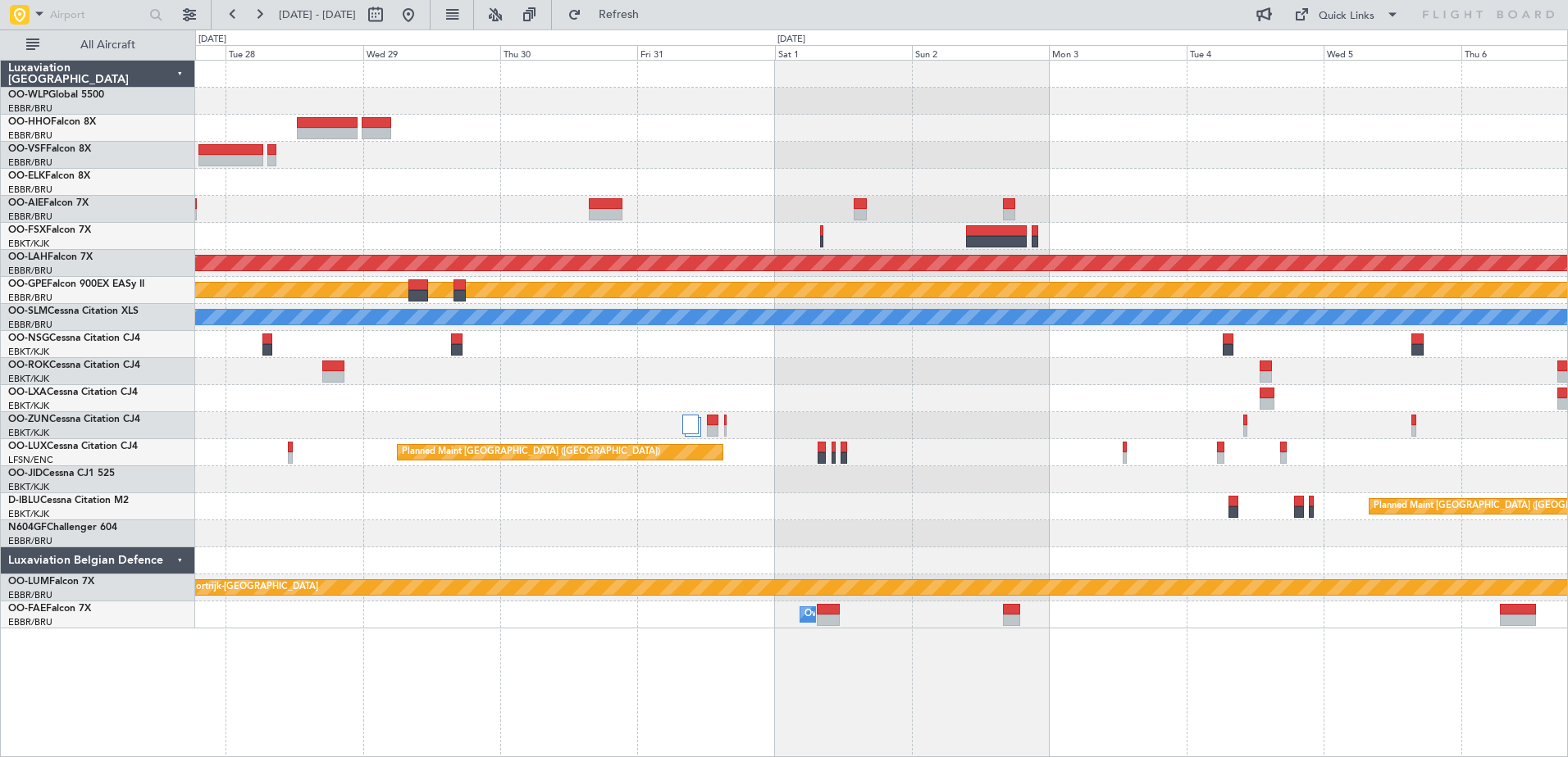
click at [461, 162] on div "- - FIMP 17:00 Z EBLG 05:10 Z Planned Maint Alton-st Louis (St Louis Regl) Plan…" at bounding box center [881, 345] width 1372 height 568
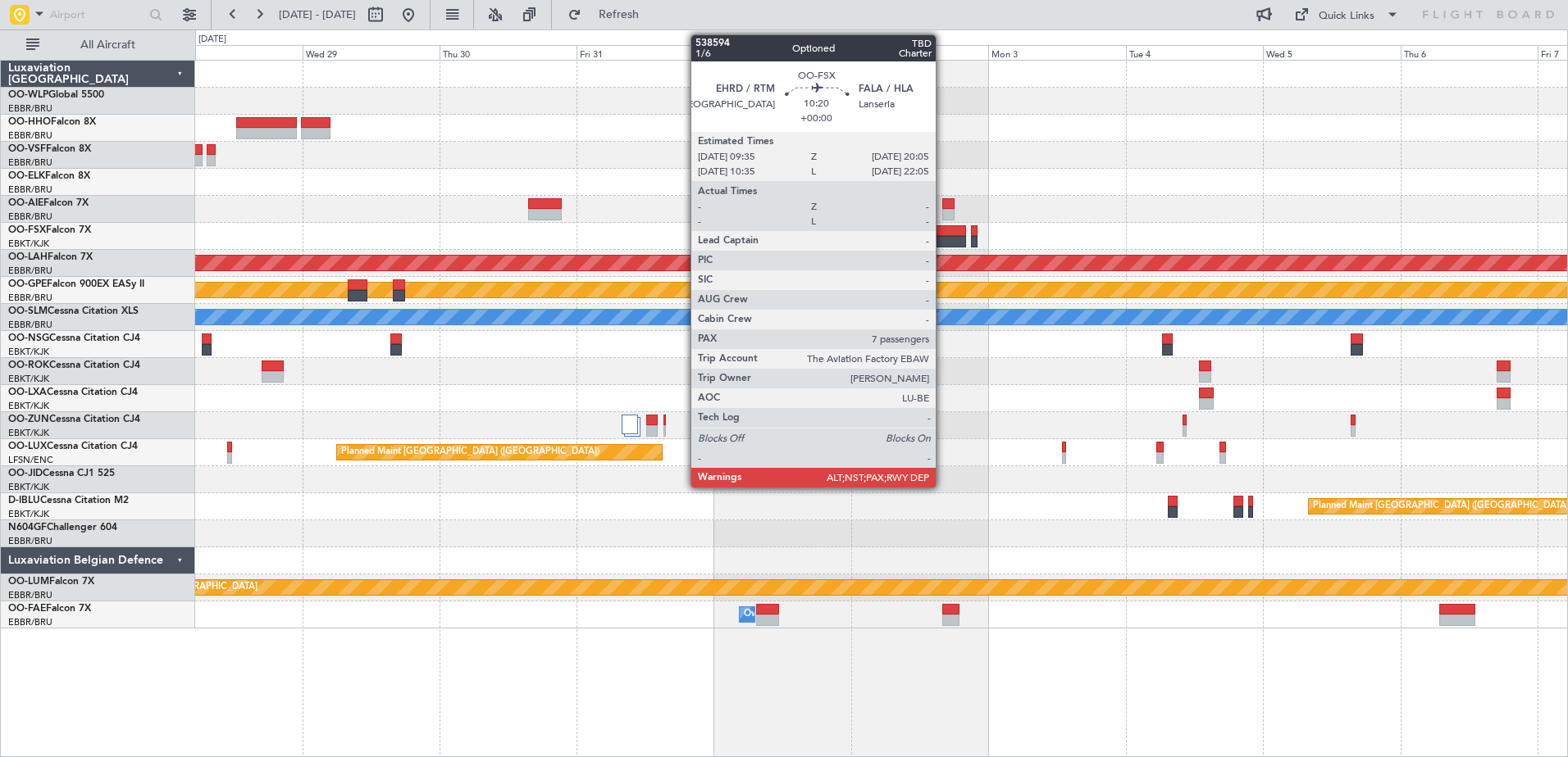
click at [945, 241] on div at bounding box center [935, 242] width 60 height 12
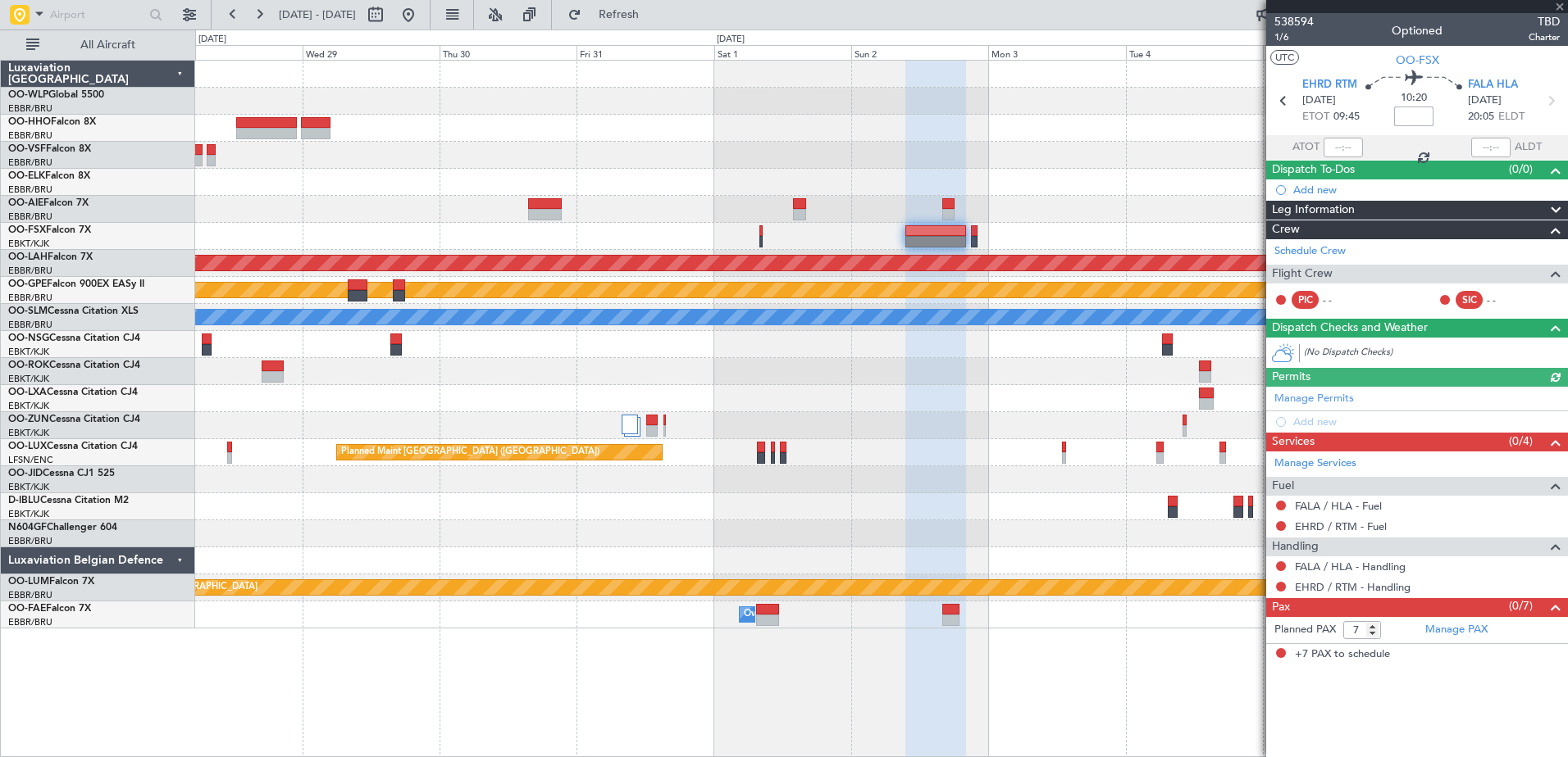
click at [1420, 119] on input at bounding box center [1414, 116] width 40 height 20
click at [1094, 118] on div at bounding box center [881, 128] width 1372 height 27
type input "+00:50"
click at [1297, 254] on link "Schedule Crew" at bounding box center [1310, 252] width 71 height 16
click at [732, 229] on div at bounding box center [881, 236] width 1372 height 27
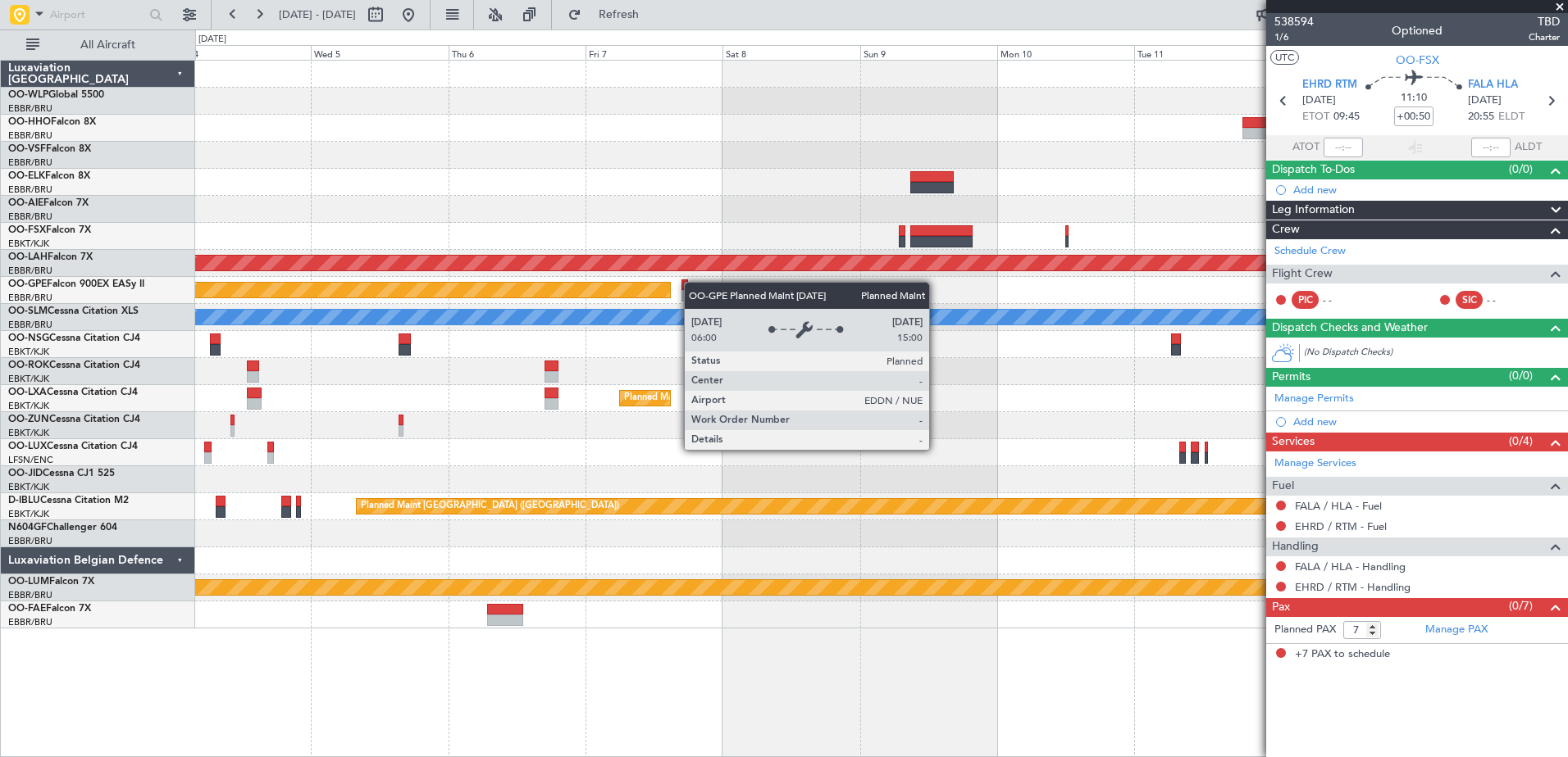
click at [635, 283] on div "Planned Maint [PERSON_NAME]-[GEOGRAPHIC_DATA][PERSON_NAME] ([GEOGRAPHIC_DATA][P…" at bounding box center [881, 345] width 1372 height 568
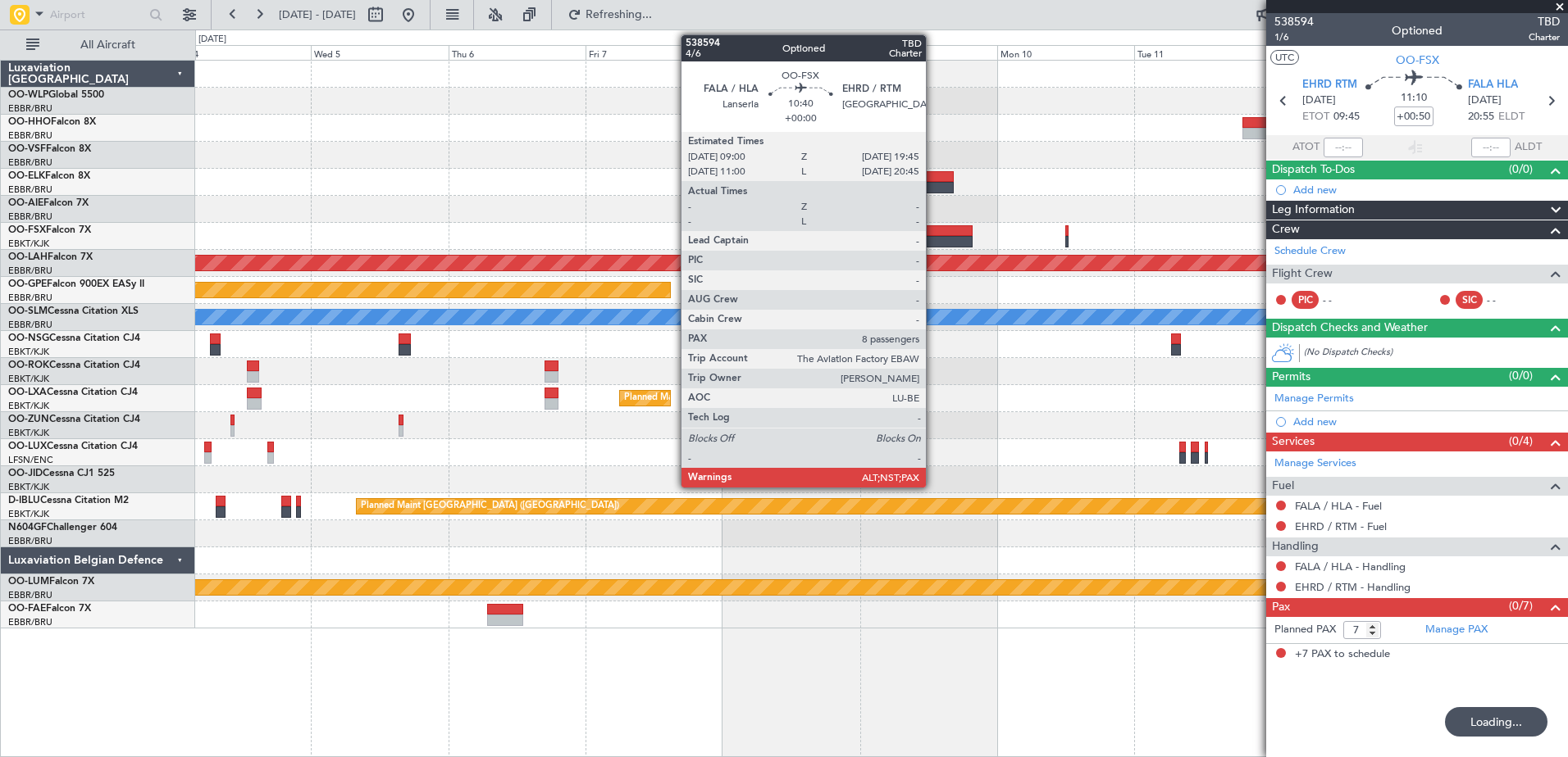
click at [933, 240] on div at bounding box center [941, 242] width 61 height 12
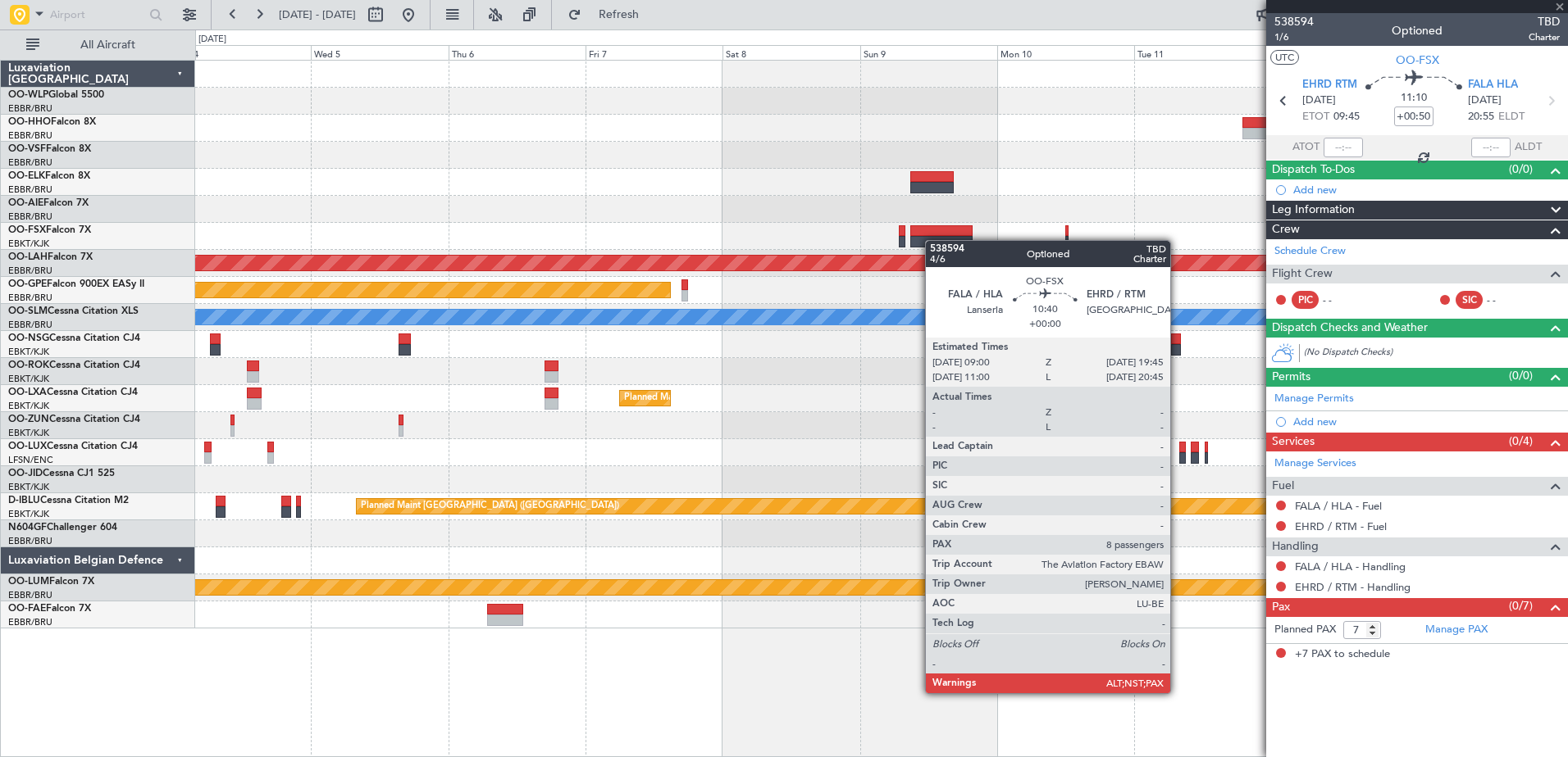
type input "8"
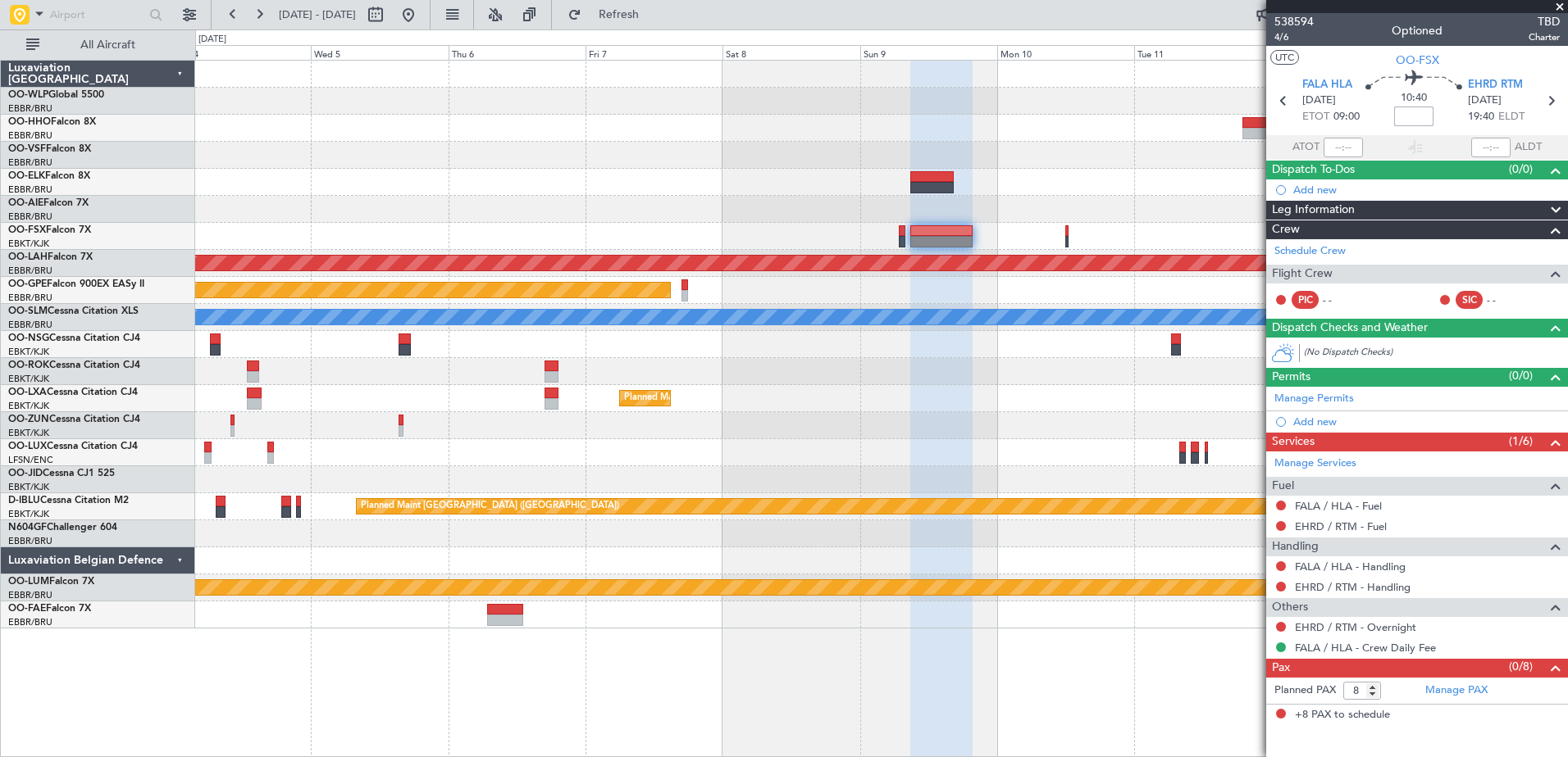
click at [1397, 112] on input at bounding box center [1414, 116] width 40 height 20
type input "+00:20"
click at [889, 475] on div at bounding box center [881, 480] width 1372 height 27
